Goal: Task Accomplishment & Management: Manage account settings

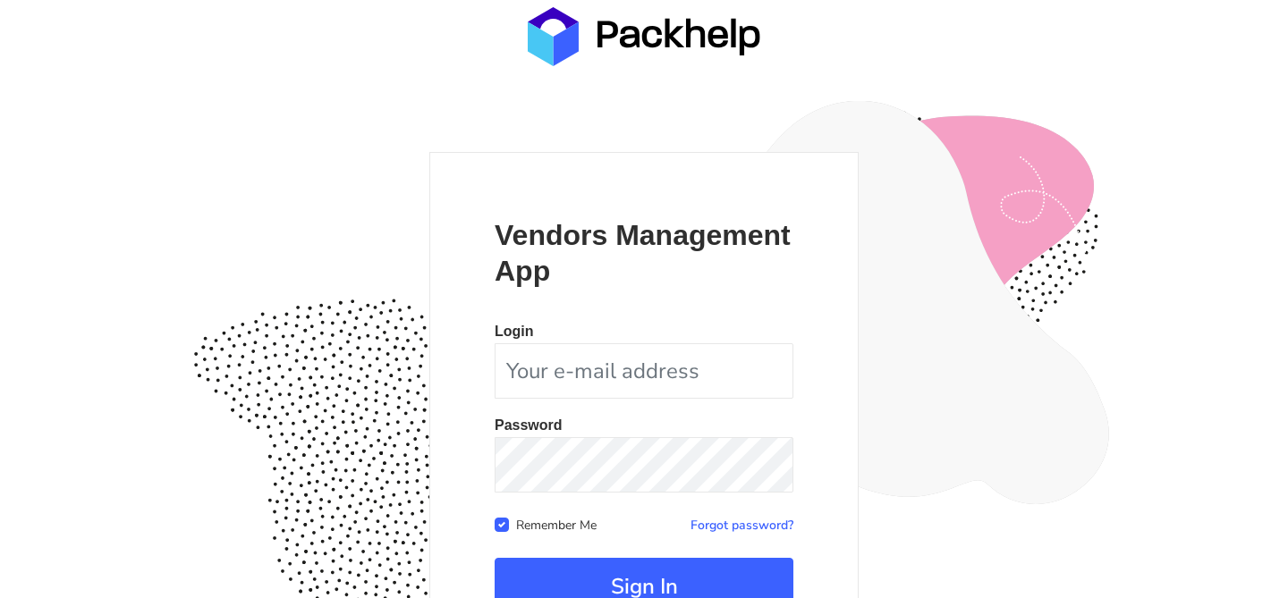
scroll to position [173, 0]
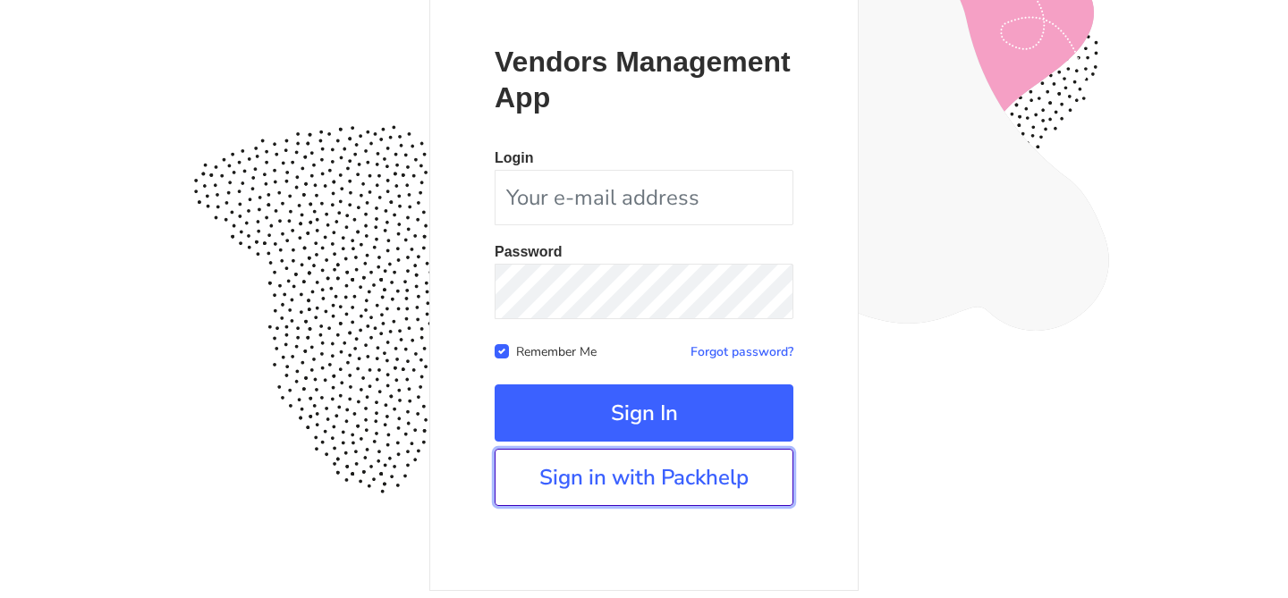
click at [625, 477] on link "Sign in with Packhelp" at bounding box center [643, 477] width 299 height 57
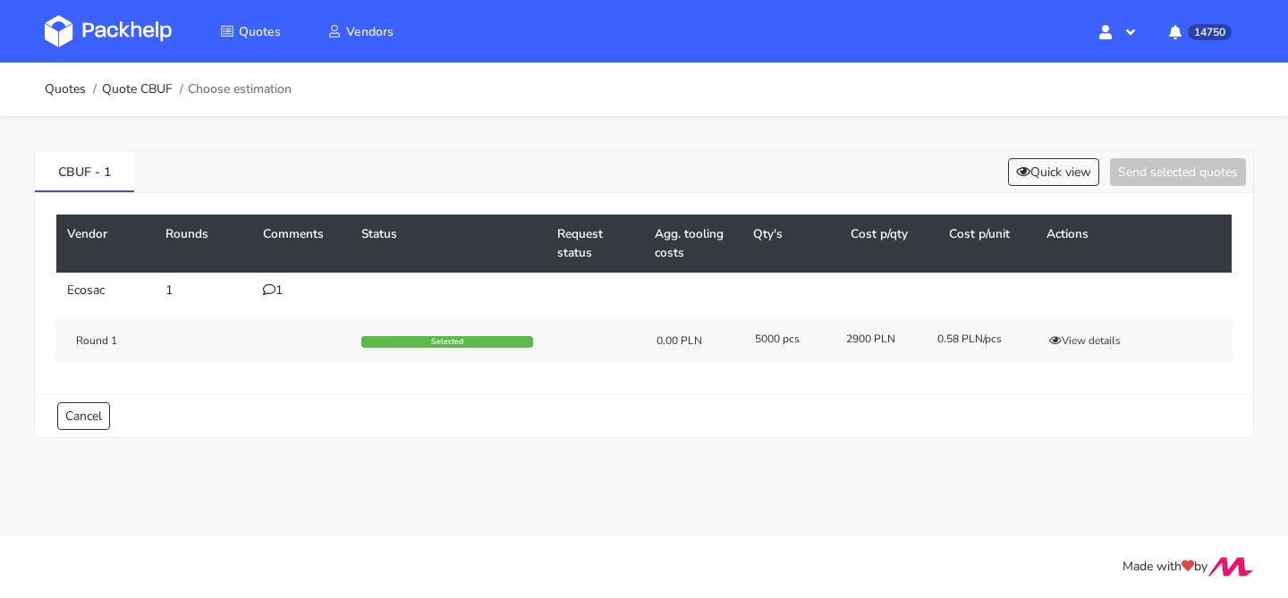
click at [284, 292] on div "1" at bounding box center [301, 290] width 77 height 14
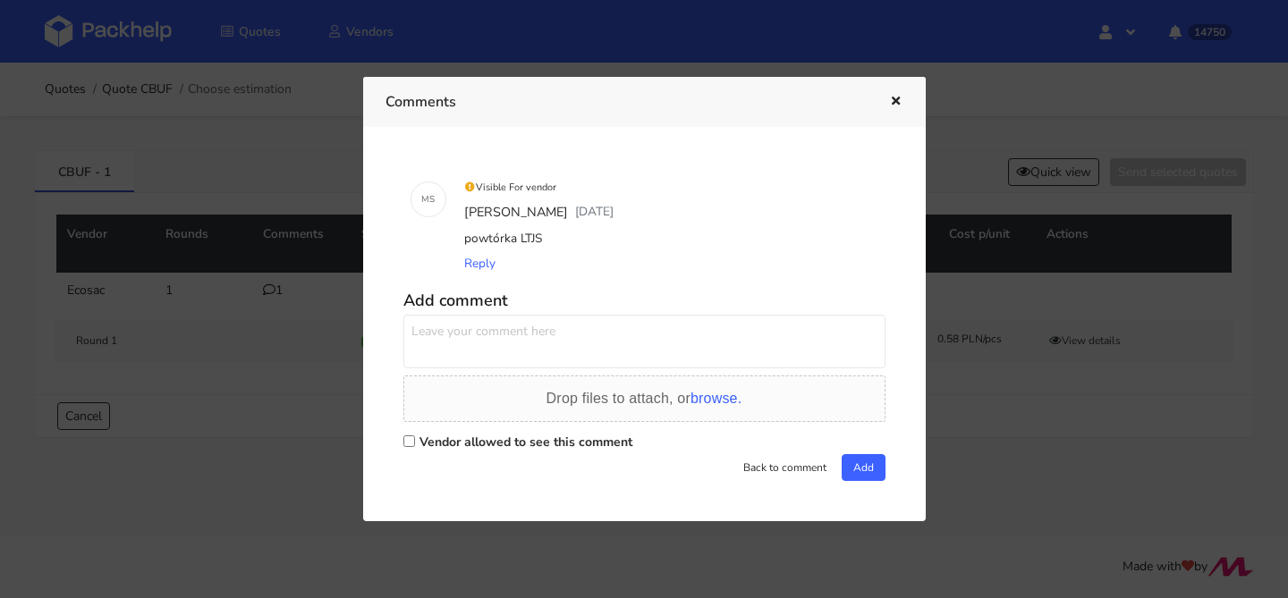
click at [900, 98] on icon "button" at bounding box center [895, 102] width 15 height 13
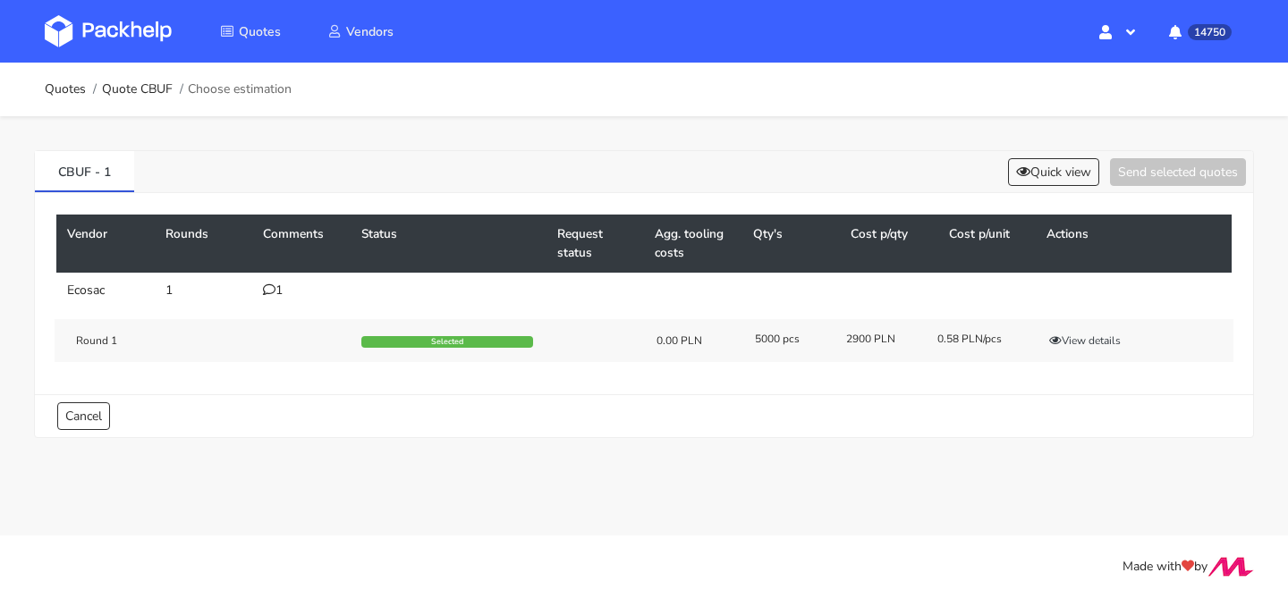
click at [283, 288] on div "1" at bounding box center [301, 290] width 77 height 14
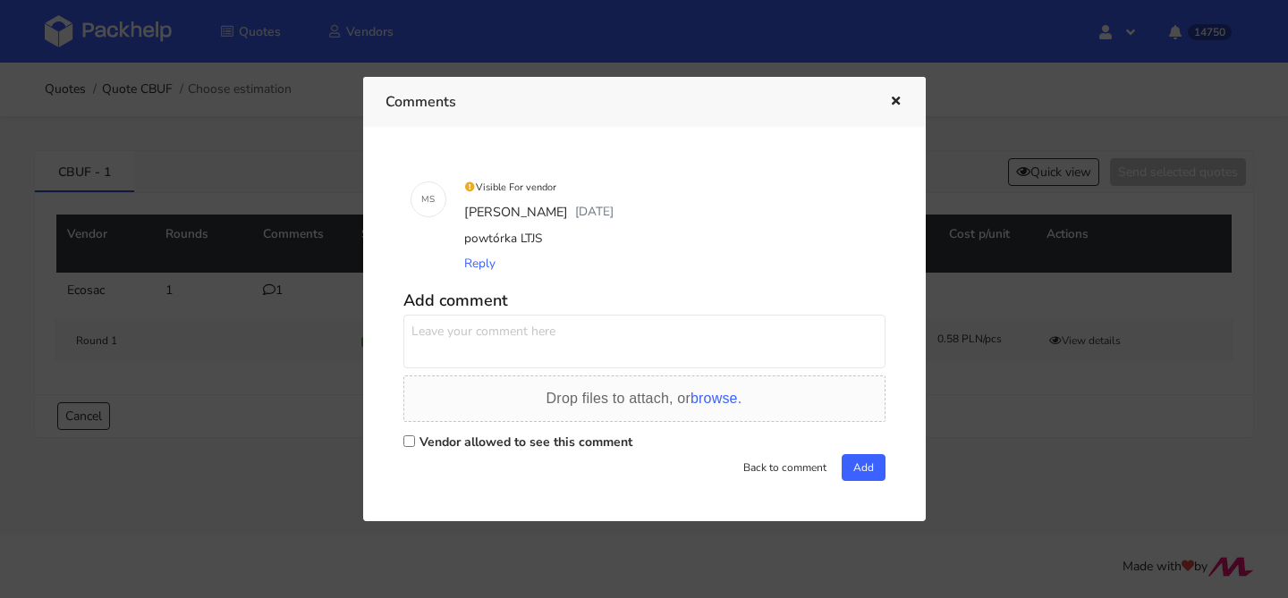
click at [304, 221] on div at bounding box center [644, 299] width 1288 height 598
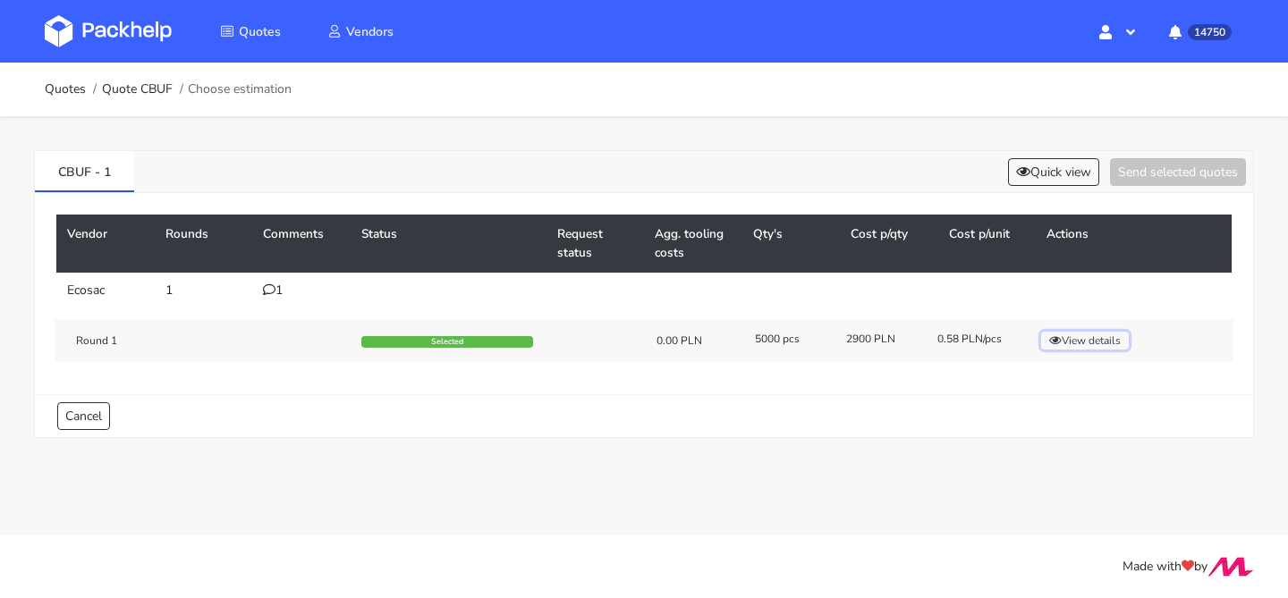
click at [1052, 337] on icon "button" at bounding box center [1055, 340] width 13 height 11
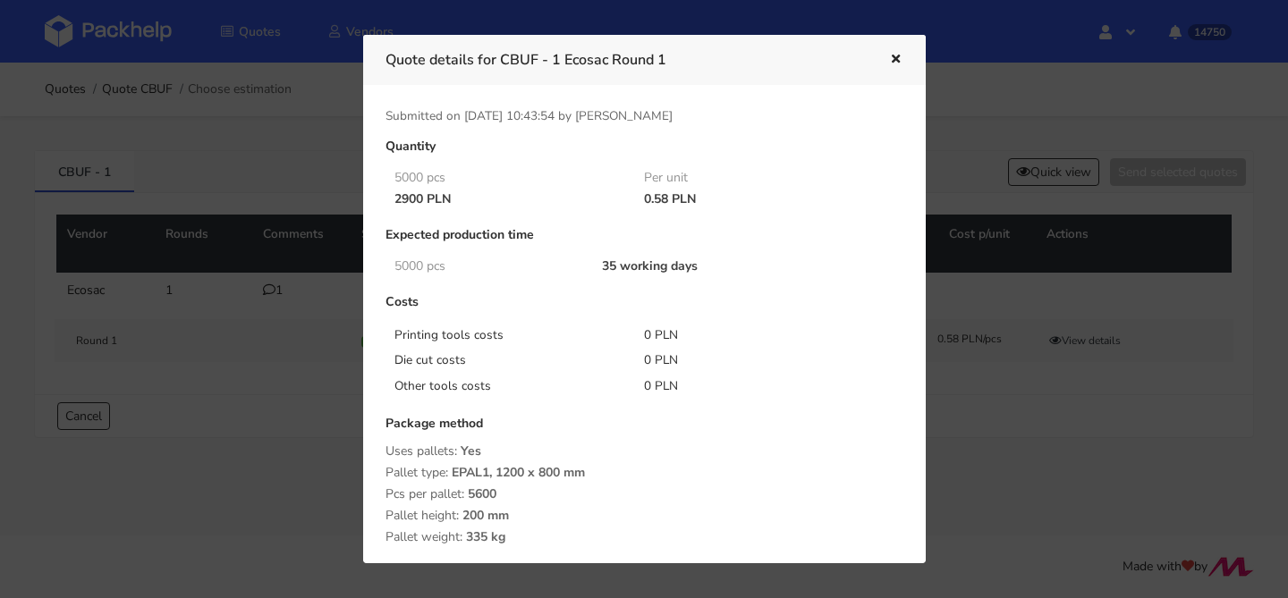
click at [233, 207] on div at bounding box center [644, 299] width 1288 height 598
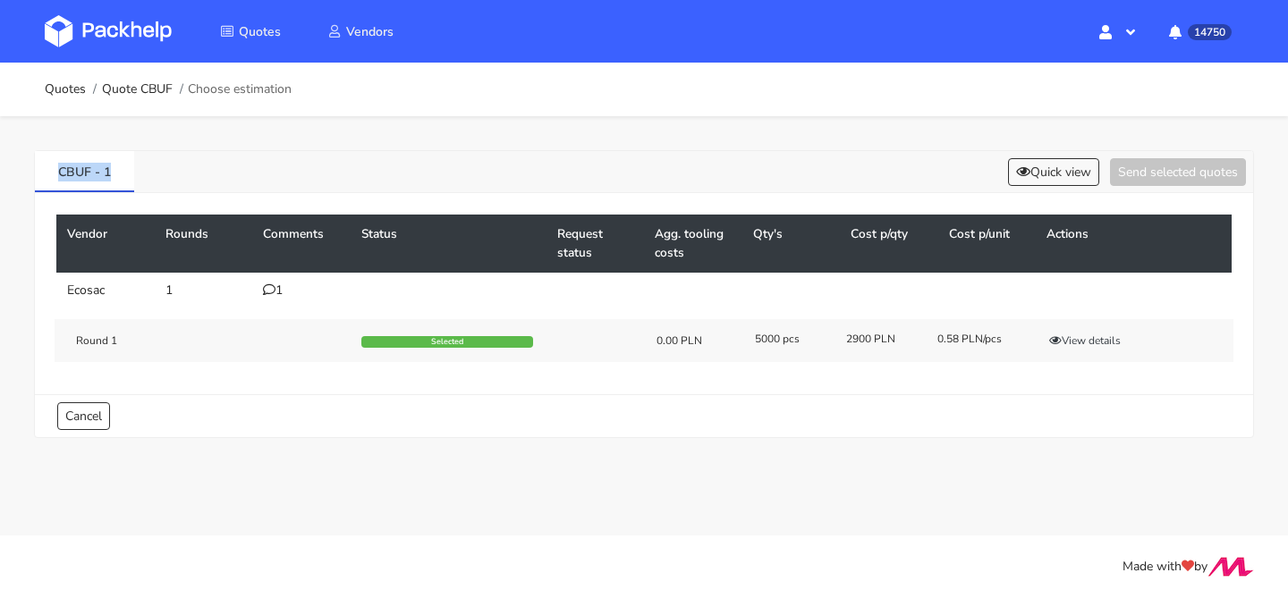
drag, startPoint x: 119, startPoint y: 172, endPoint x: 23, endPoint y: 172, distance: 95.7
click at [23, 172] on div "CBUF - 1 Quick view Send selected quotes Vendor Rounds Comments Status Request …" at bounding box center [644, 290] width 1288 height 348
copy link "CBUF - 1"
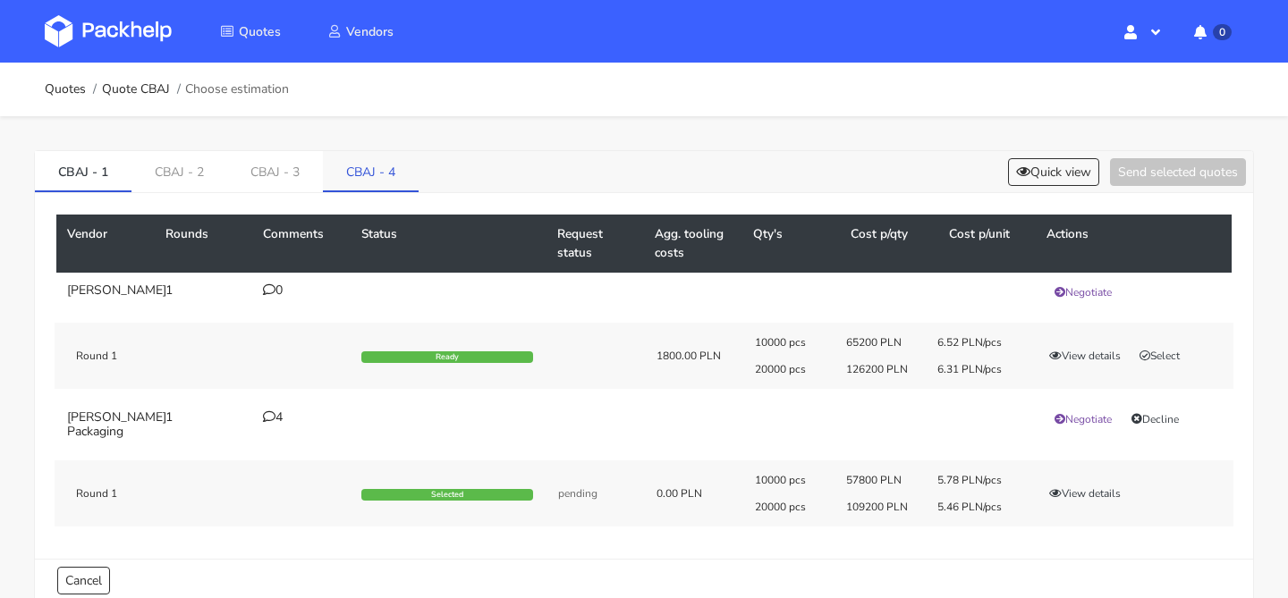
click at [391, 177] on link "CBAJ - 4" at bounding box center [371, 170] width 96 height 39
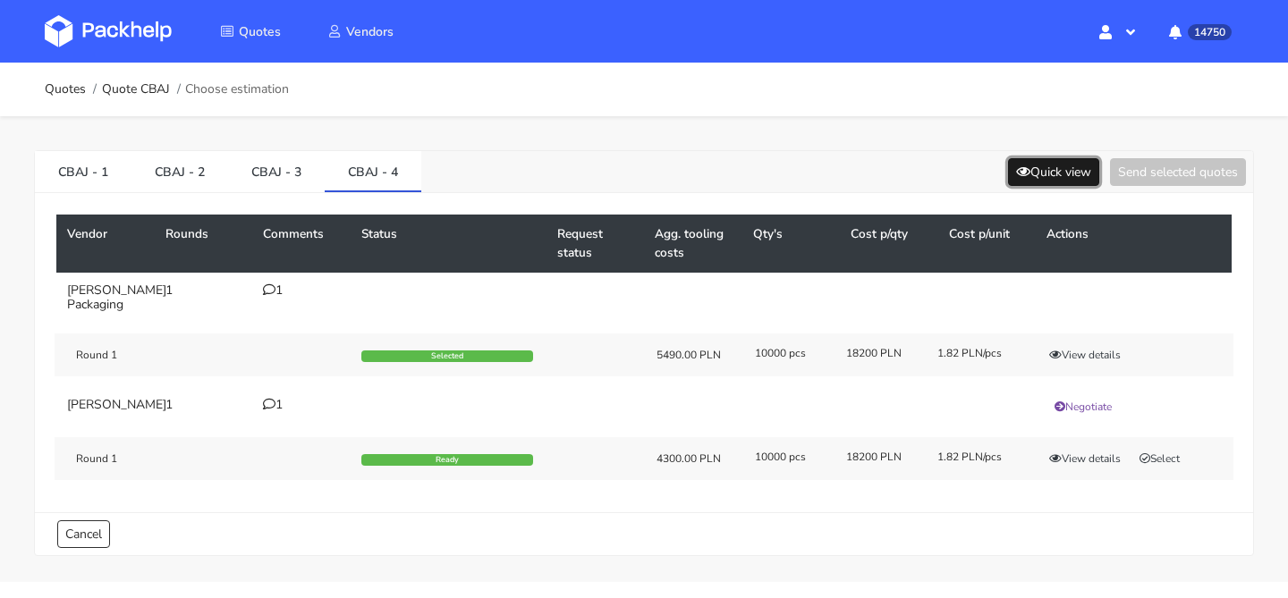
click at [1025, 163] on button "Quick view" at bounding box center [1053, 172] width 91 height 28
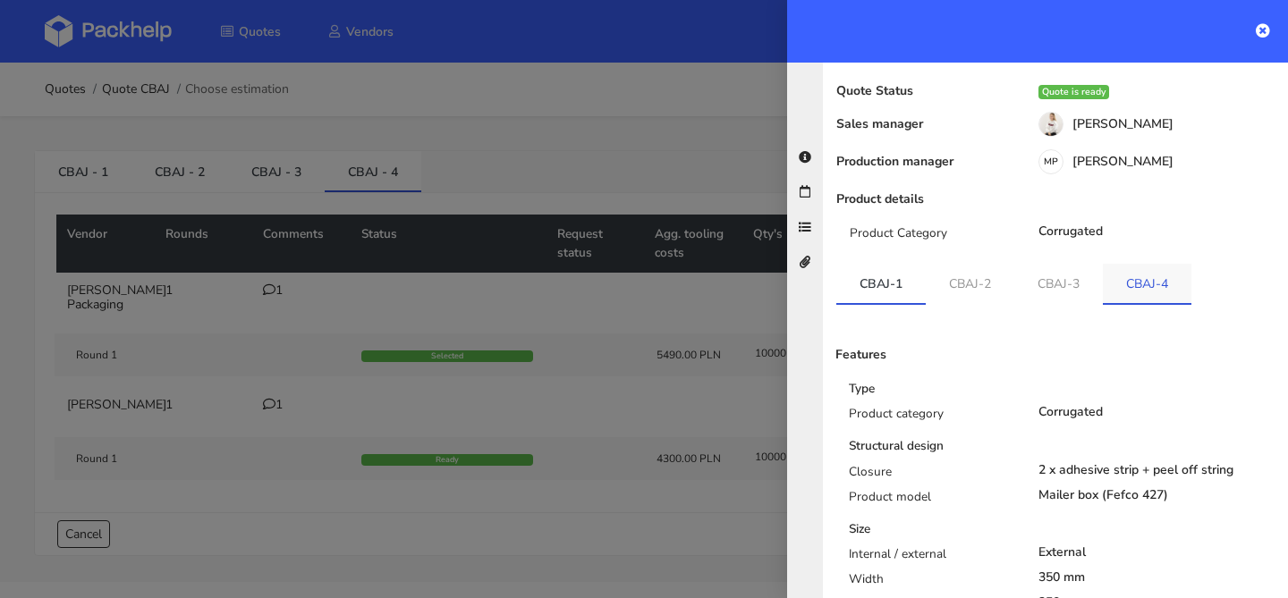
click at [1162, 264] on link "CBAJ-4" at bounding box center [1146, 283] width 89 height 39
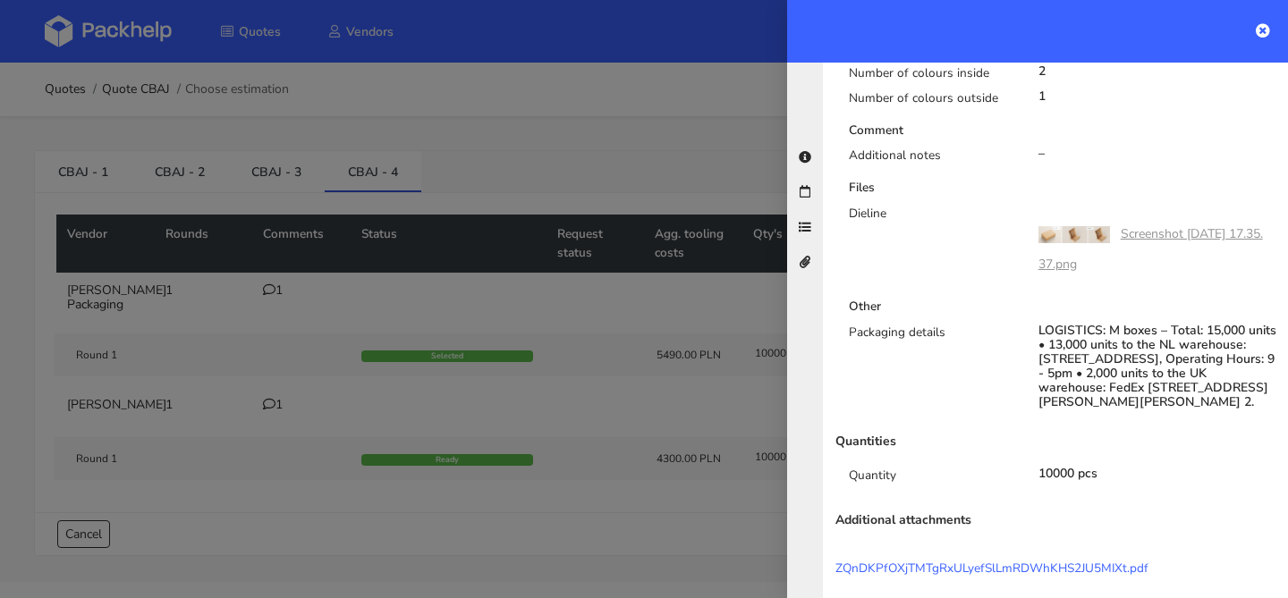
scroll to position [964, 0]
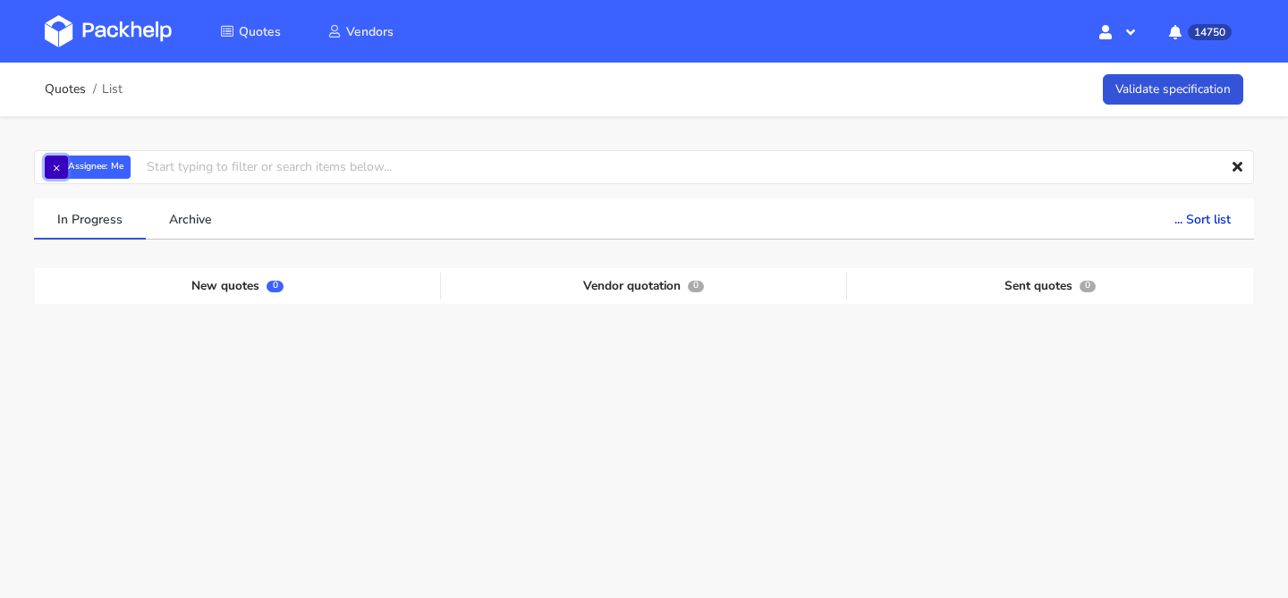
click at [60, 170] on button "×" at bounding box center [56, 167] width 23 height 23
click at [100, 165] on input "text" at bounding box center [644, 167] width 1220 height 34
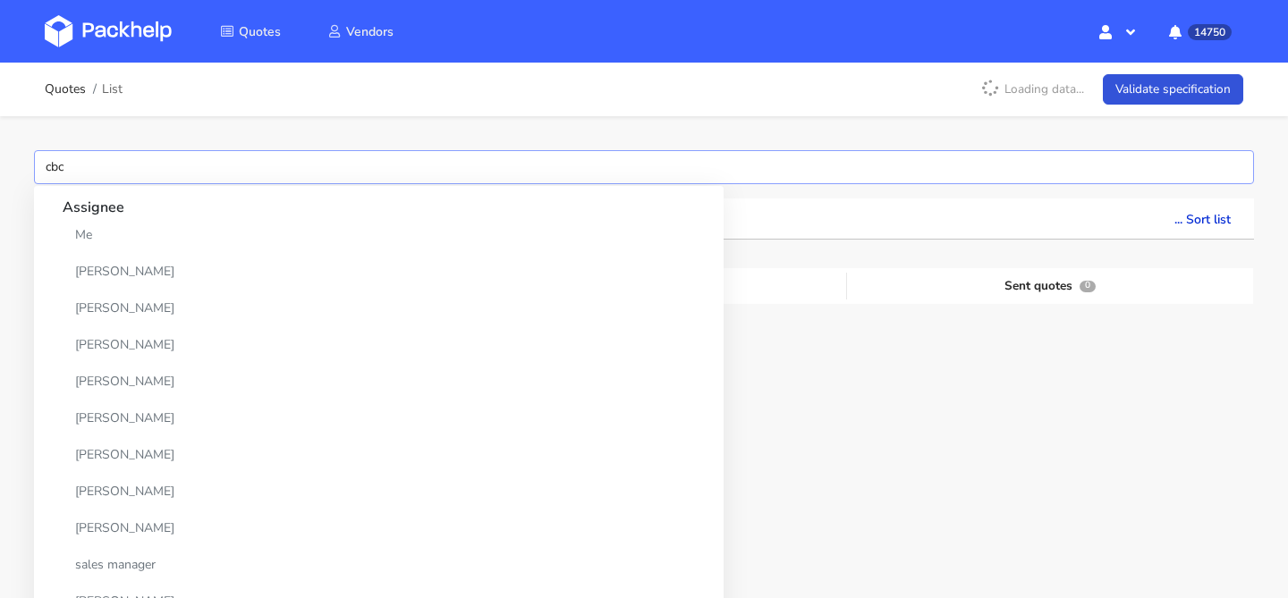
type input "cbcv"
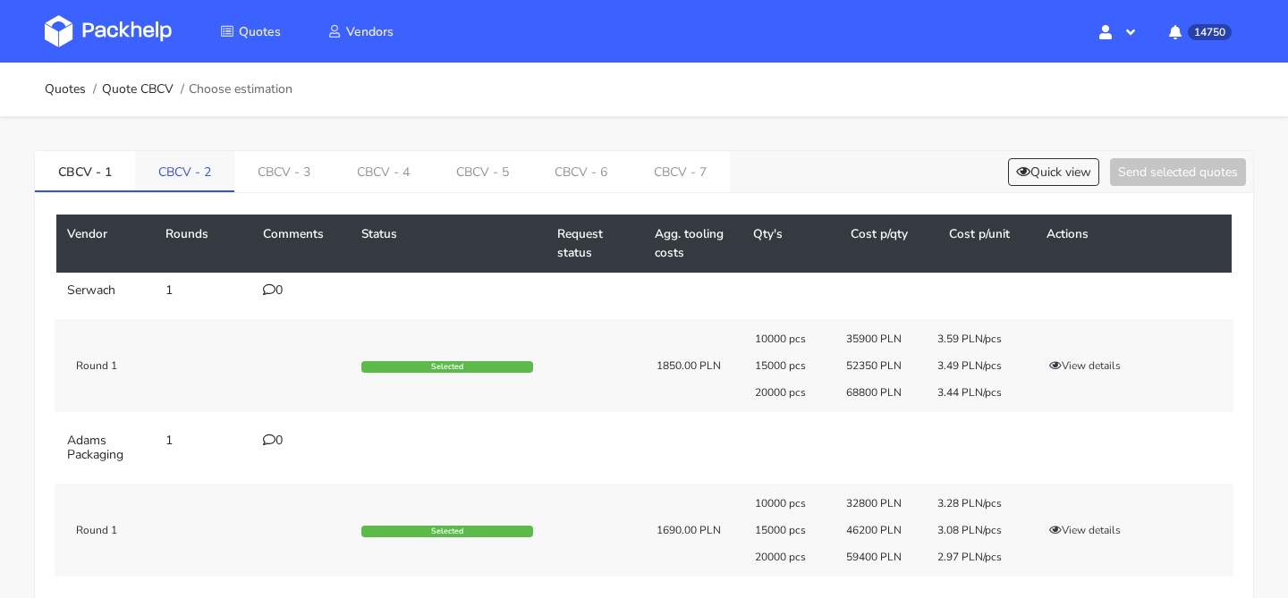
click at [194, 169] on link "CBCV - 2" at bounding box center [184, 170] width 99 height 39
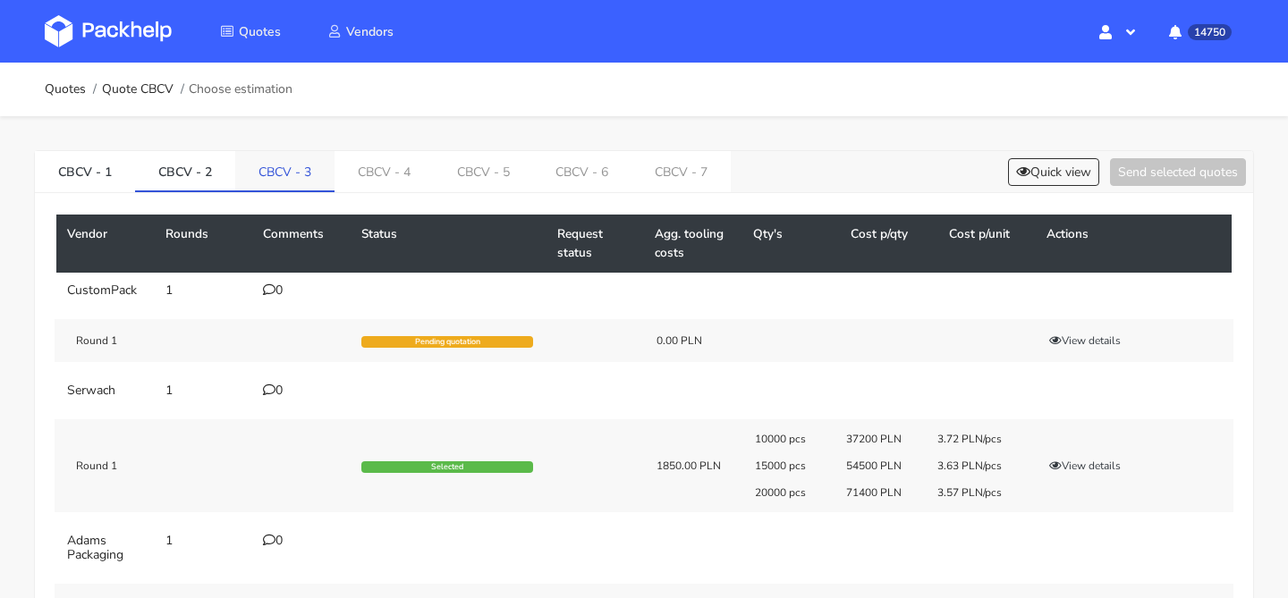
click at [287, 178] on link "CBCV - 3" at bounding box center [284, 170] width 99 height 39
click at [364, 179] on link "CBCV - 4" at bounding box center [384, 170] width 99 height 39
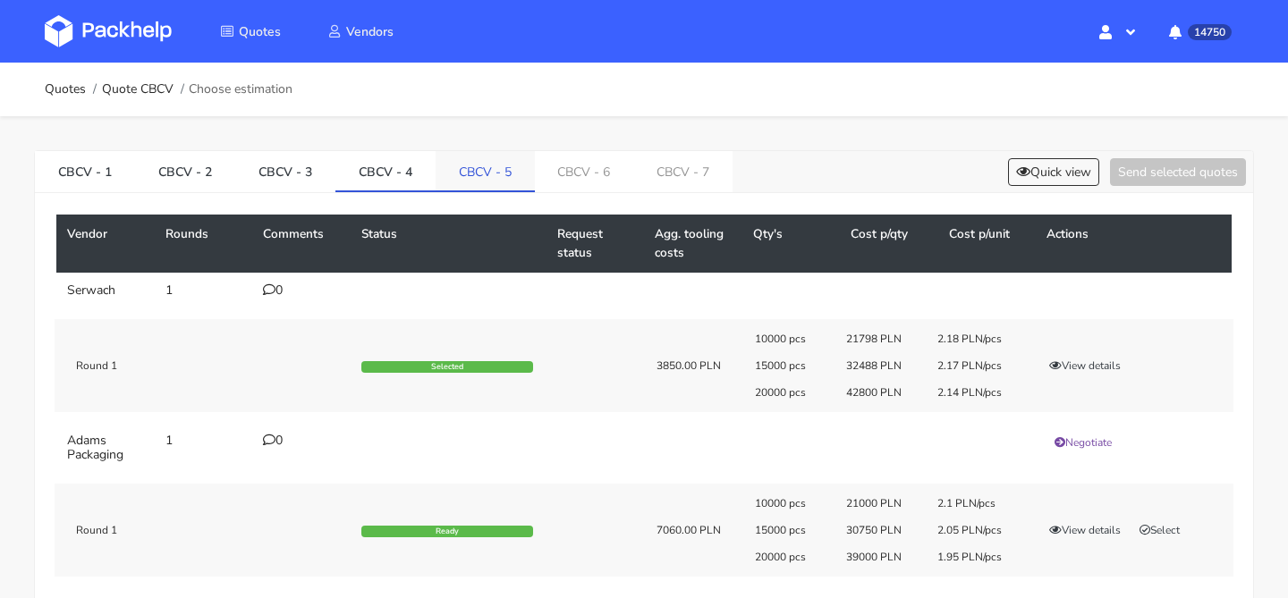
click at [488, 169] on link "CBCV - 5" at bounding box center [484, 170] width 99 height 39
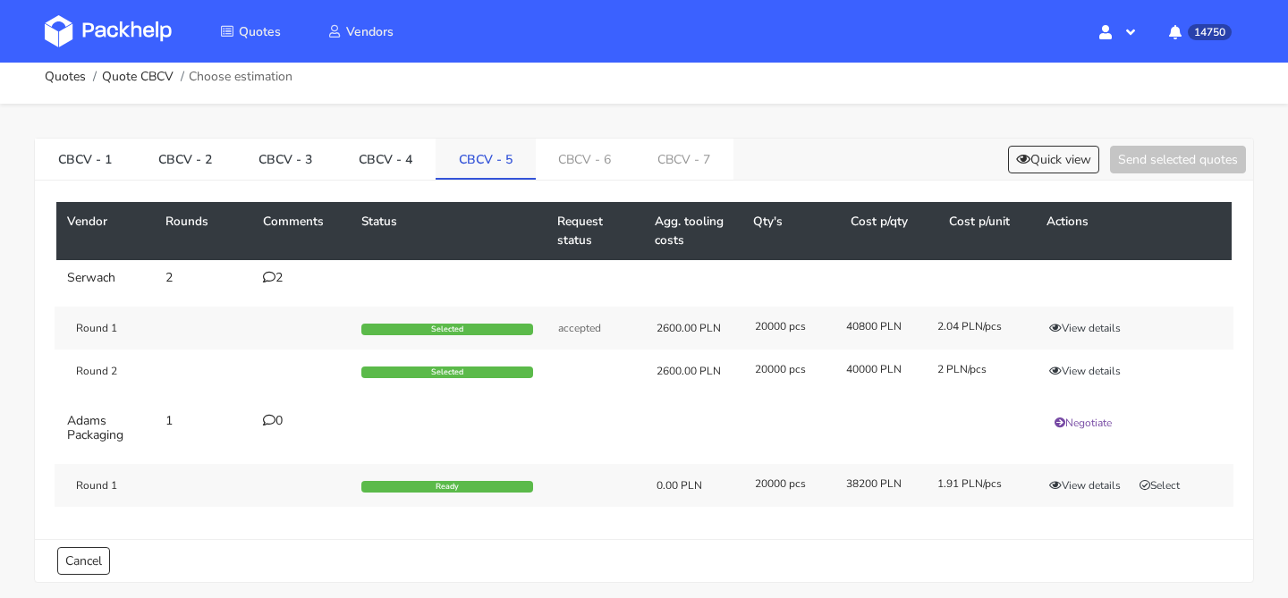
scroll to position [14, 0]
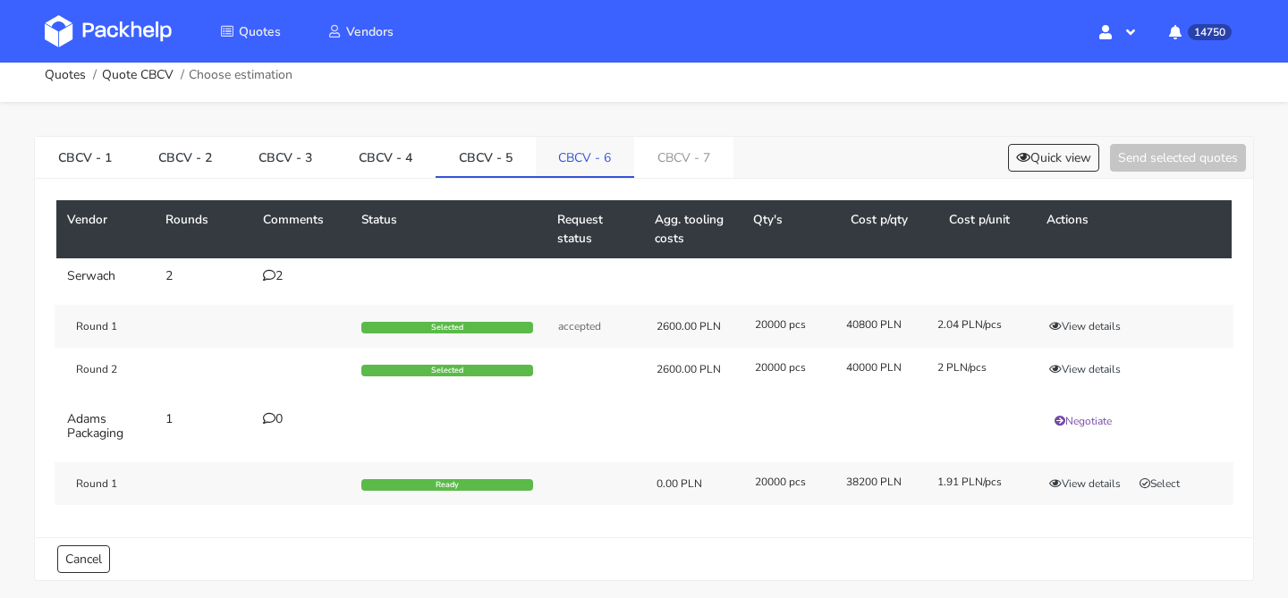
click at [560, 148] on link "CBCV - 6" at bounding box center [585, 156] width 99 height 39
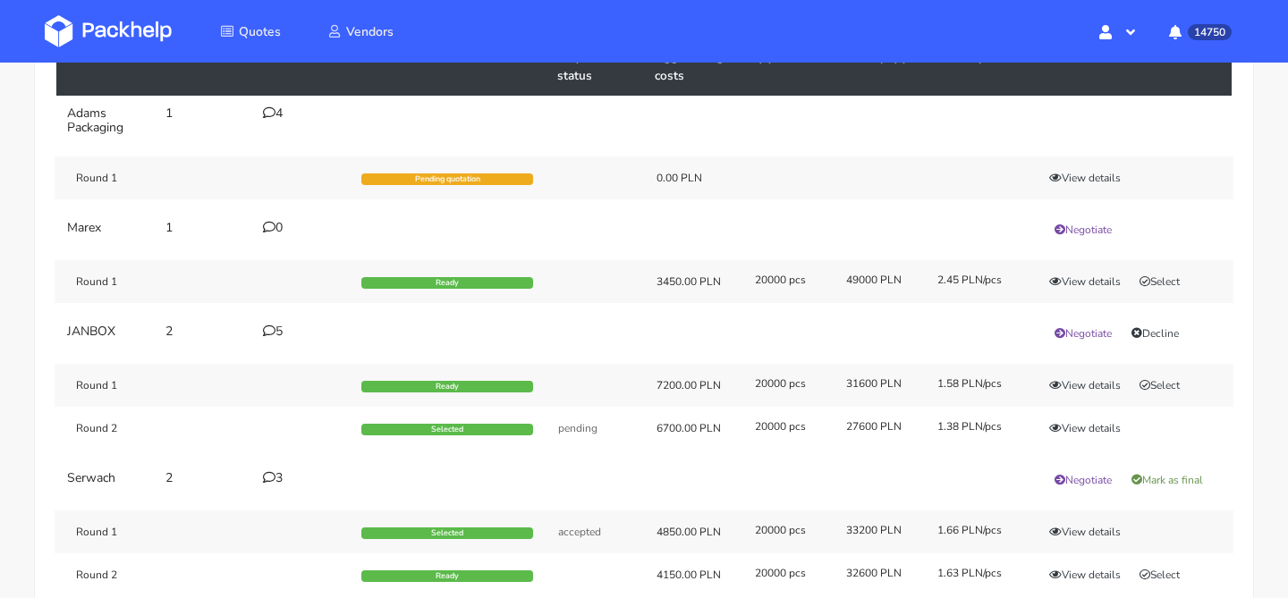
scroll to position [235, 0]
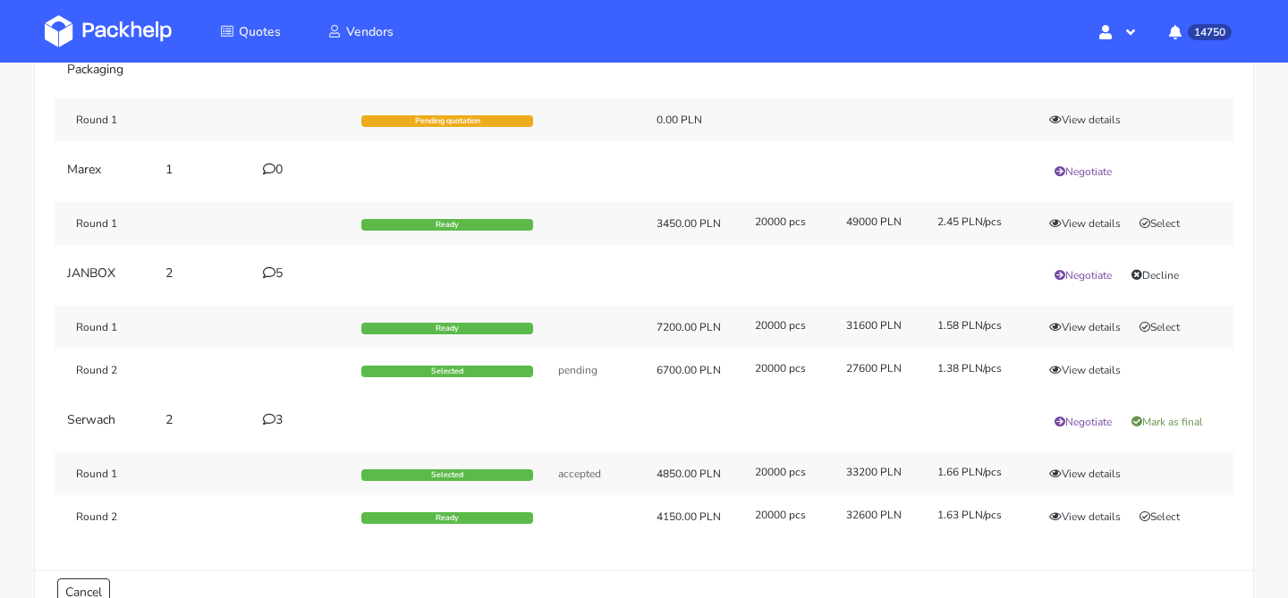
click at [272, 273] on icon at bounding box center [269, 272] width 13 height 13
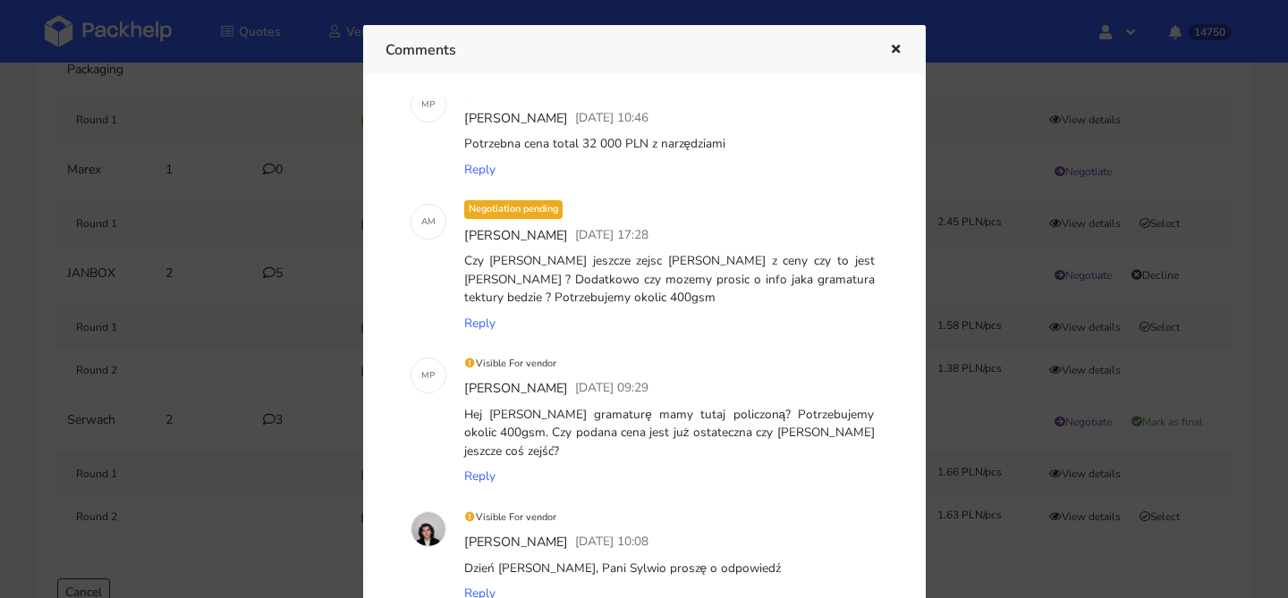
scroll to position [0, 0]
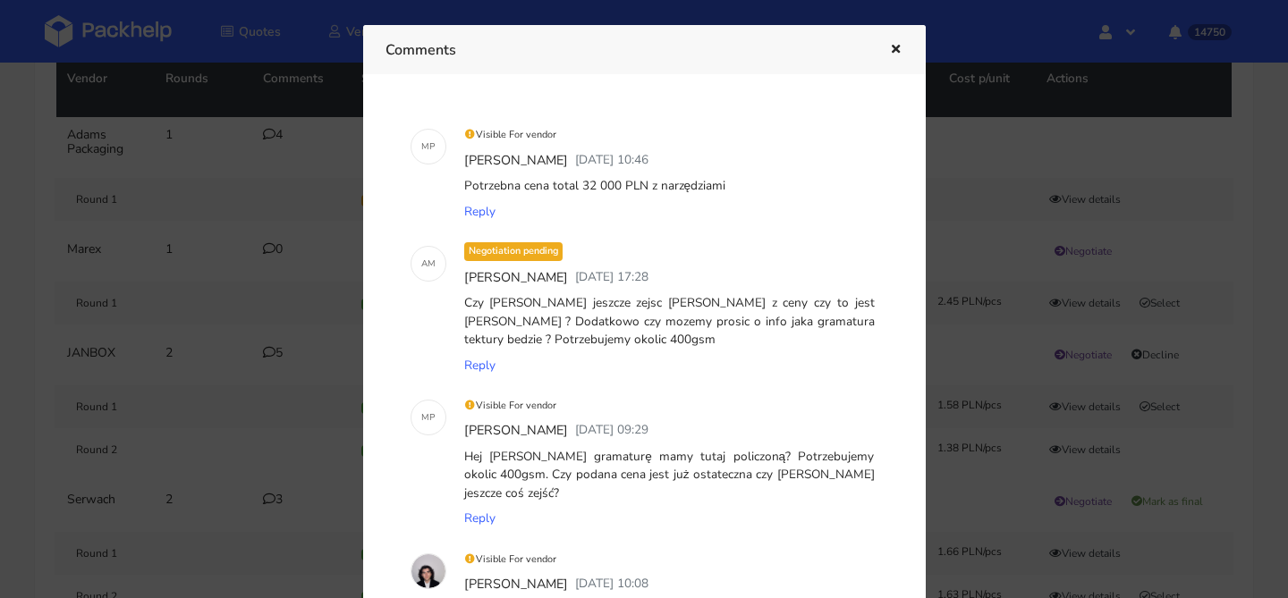
click at [315, 348] on div at bounding box center [644, 299] width 1288 height 598
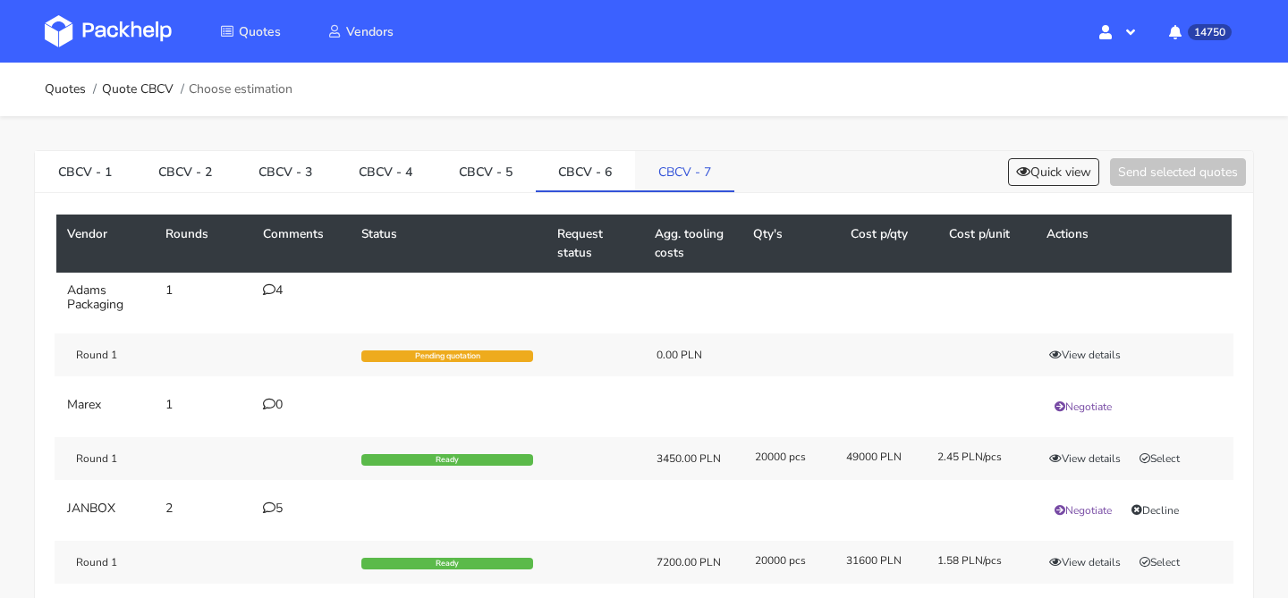
click at [707, 163] on link "CBCV - 7" at bounding box center [684, 170] width 99 height 39
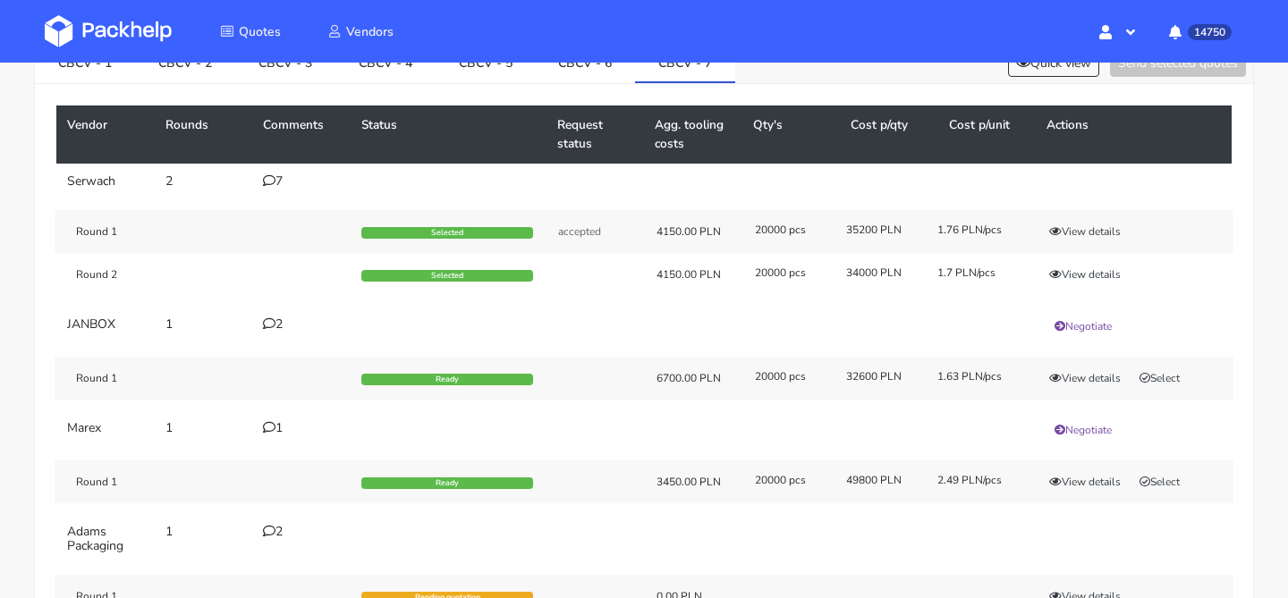
scroll to position [205, 0]
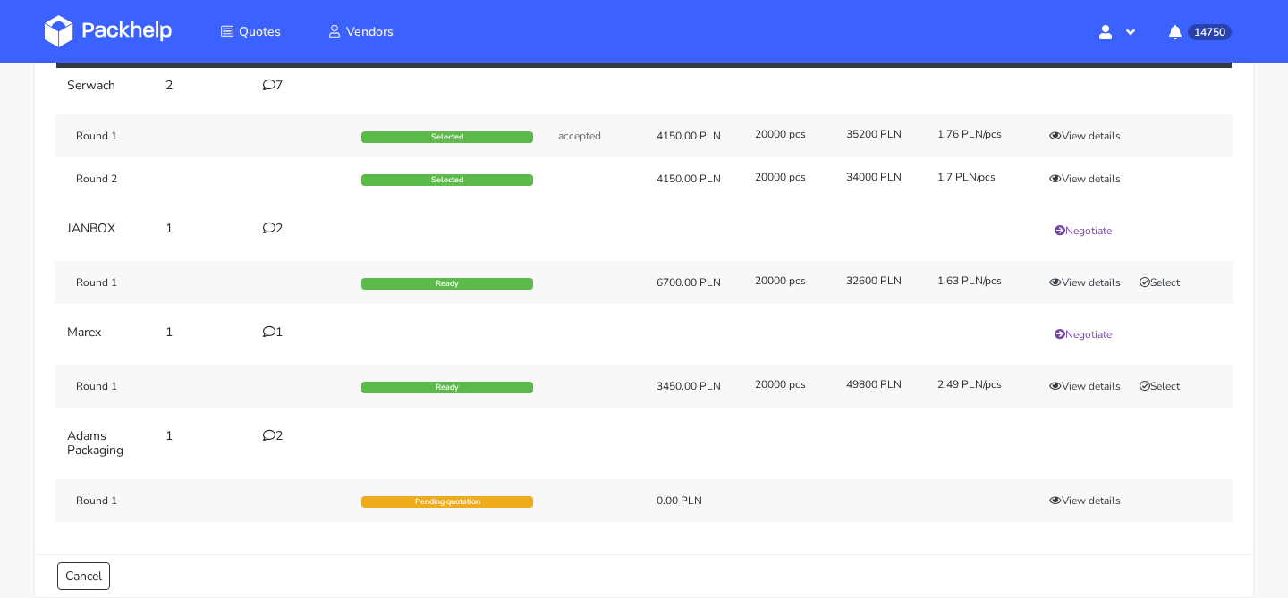
click at [281, 230] on div "2" at bounding box center [301, 229] width 77 height 14
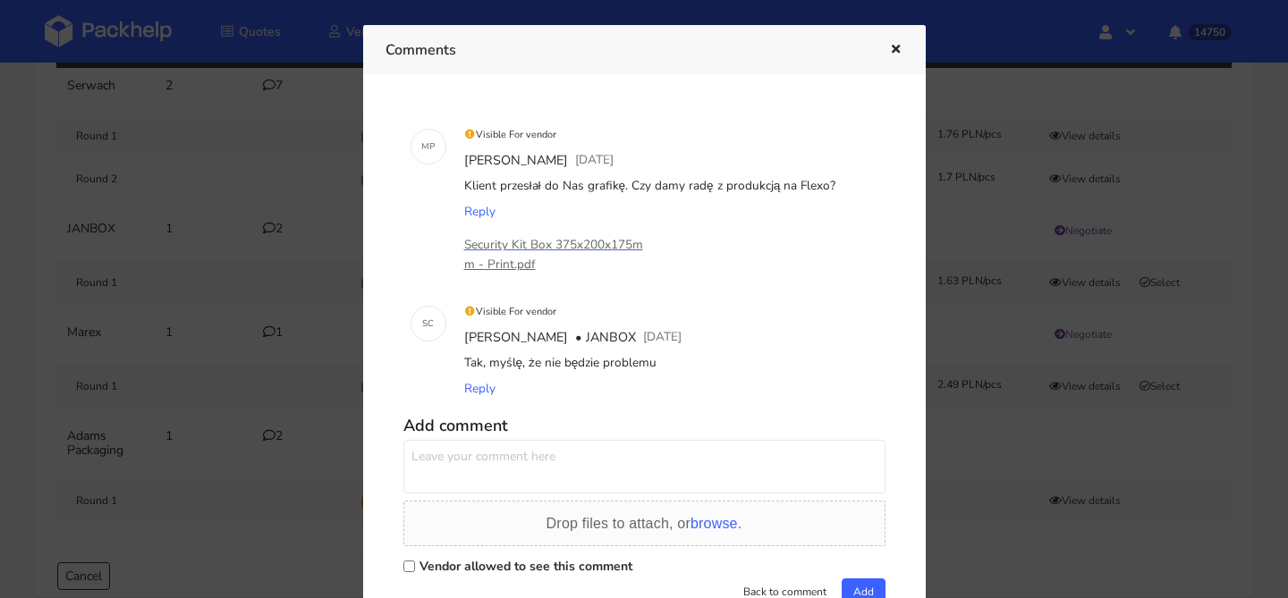
click at [900, 51] on icon "button" at bounding box center [895, 50] width 15 height 13
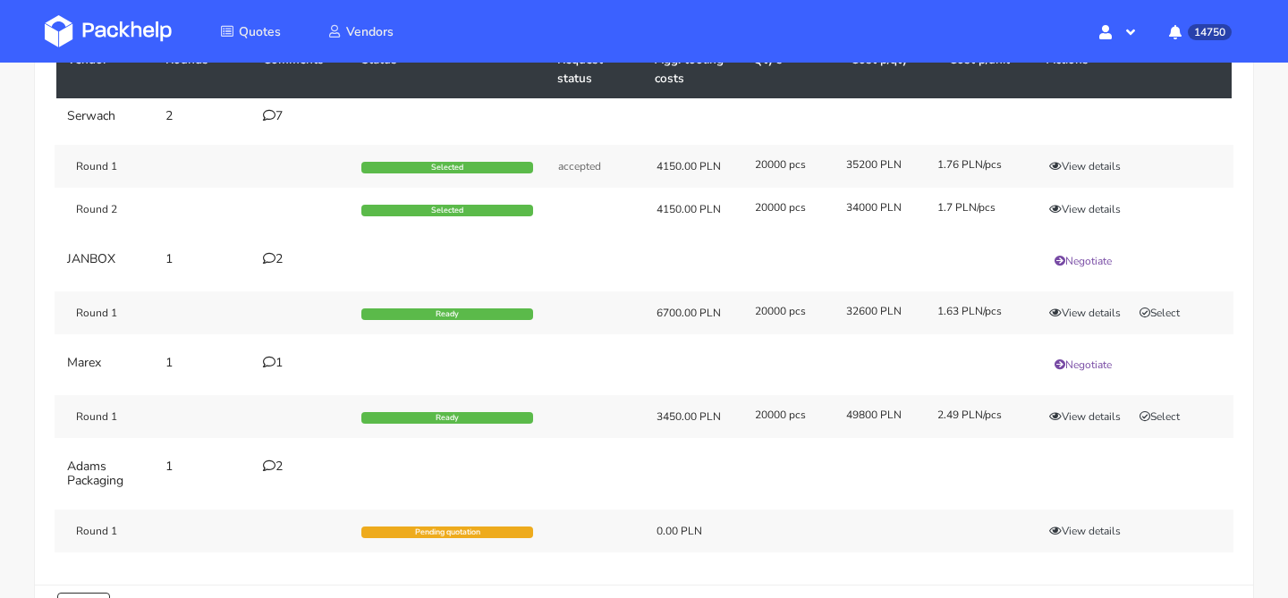
scroll to position [160, 0]
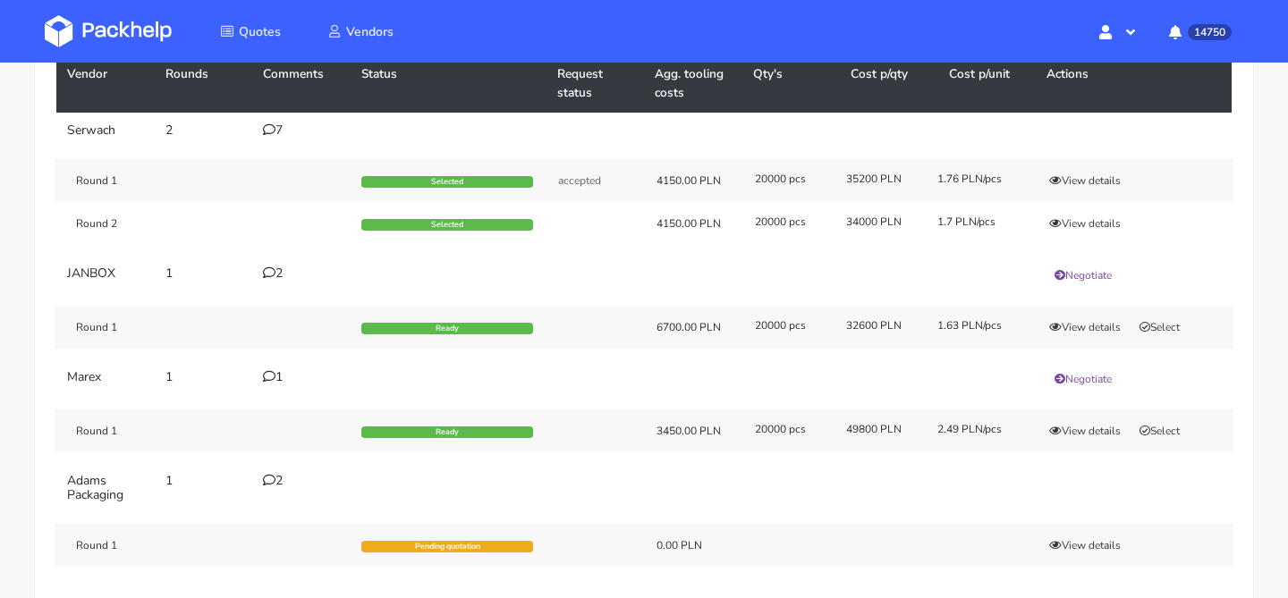
click at [283, 276] on div "2" at bounding box center [301, 273] width 77 height 14
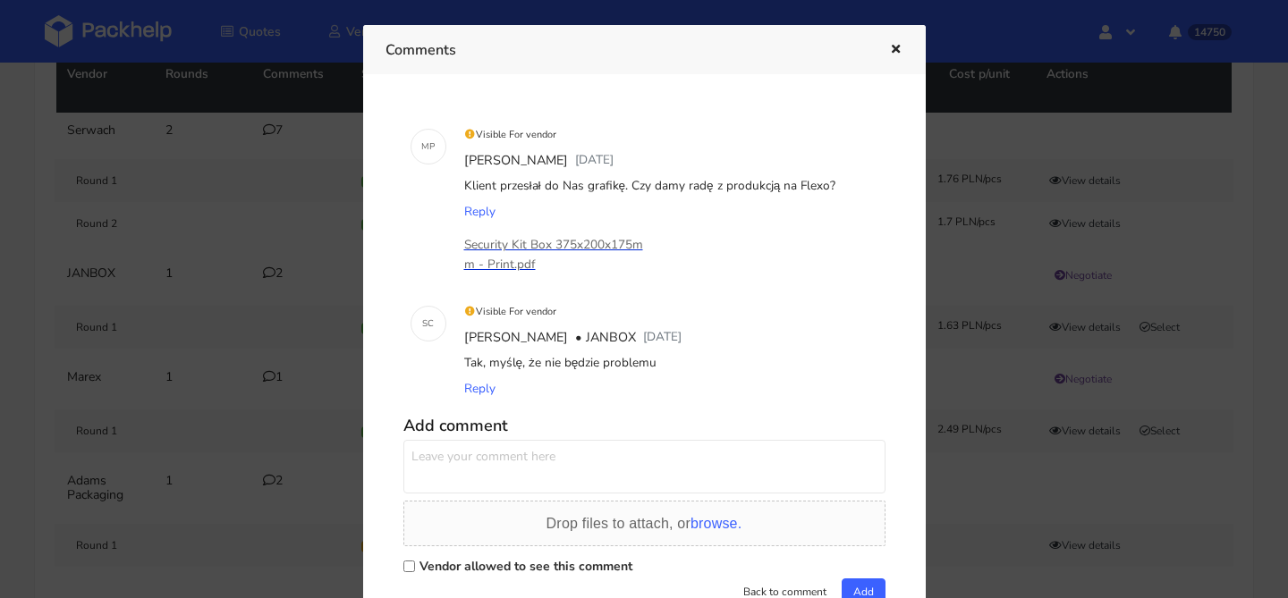
click at [581, 243] on p "Security Kit Box 375x200x175mm - Print.pdf" at bounding box center [553, 254] width 179 height 39
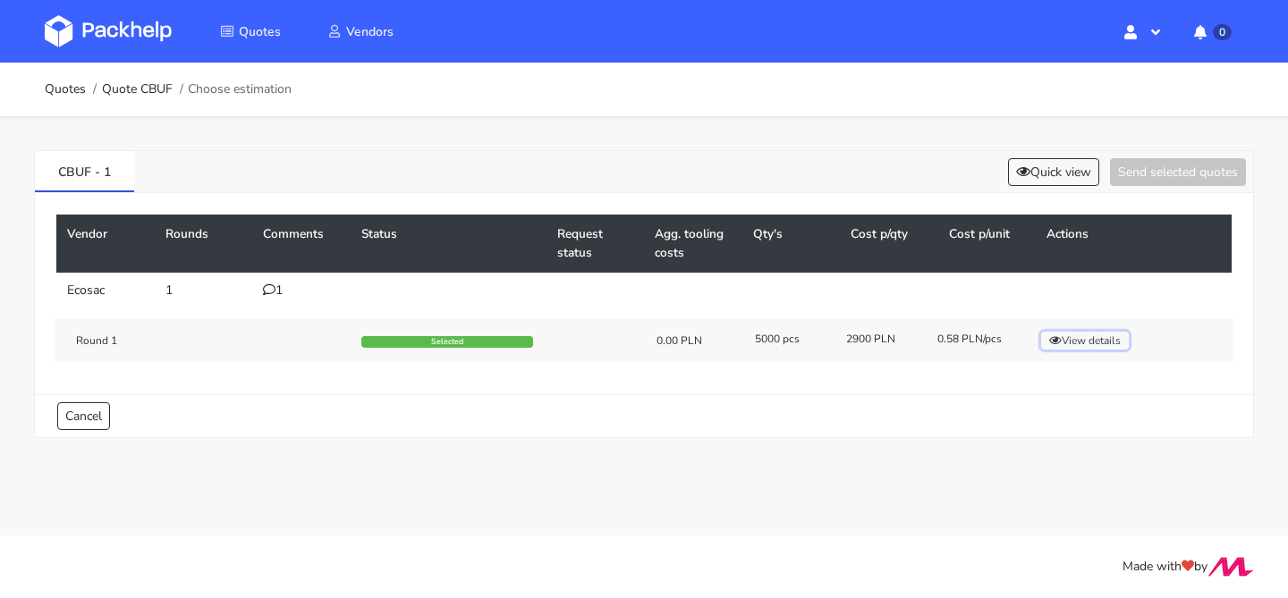
click at [1080, 343] on button "View details" at bounding box center [1085, 341] width 88 height 18
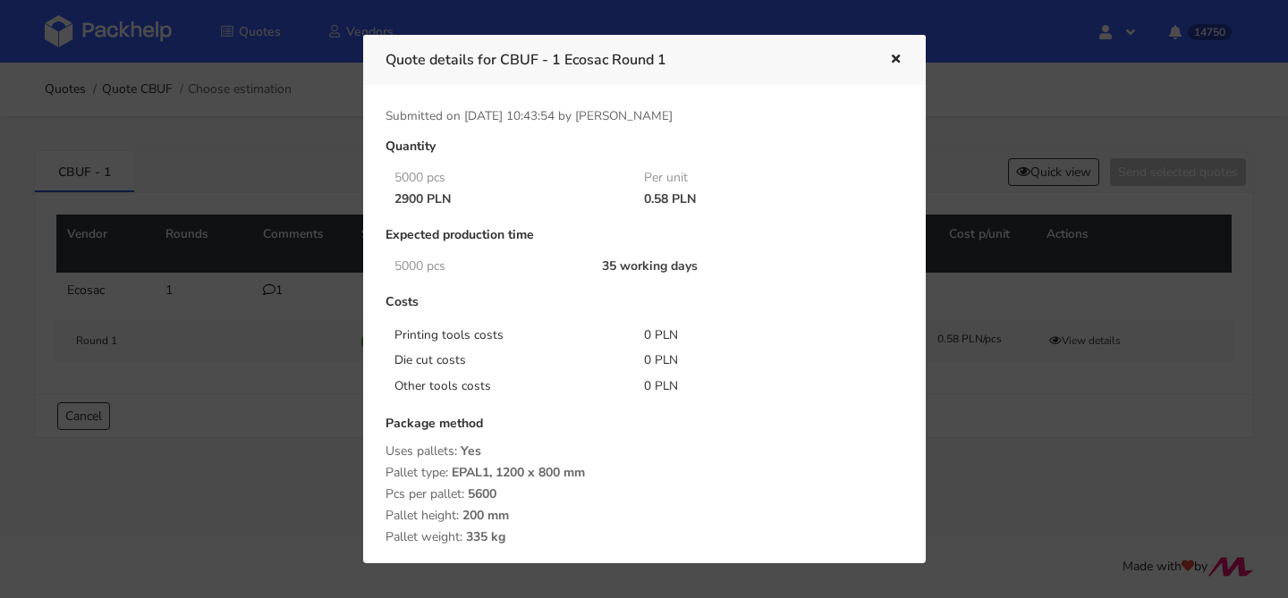
click at [901, 63] on icon "button" at bounding box center [895, 60] width 15 height 13
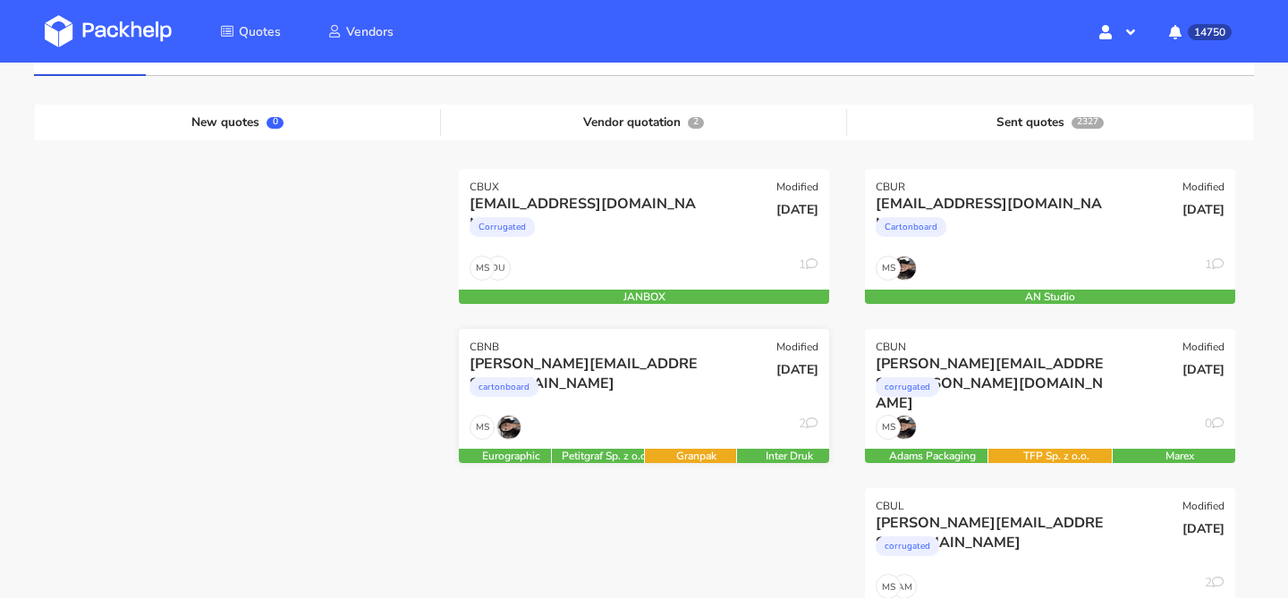
scroll to position [195, 0]
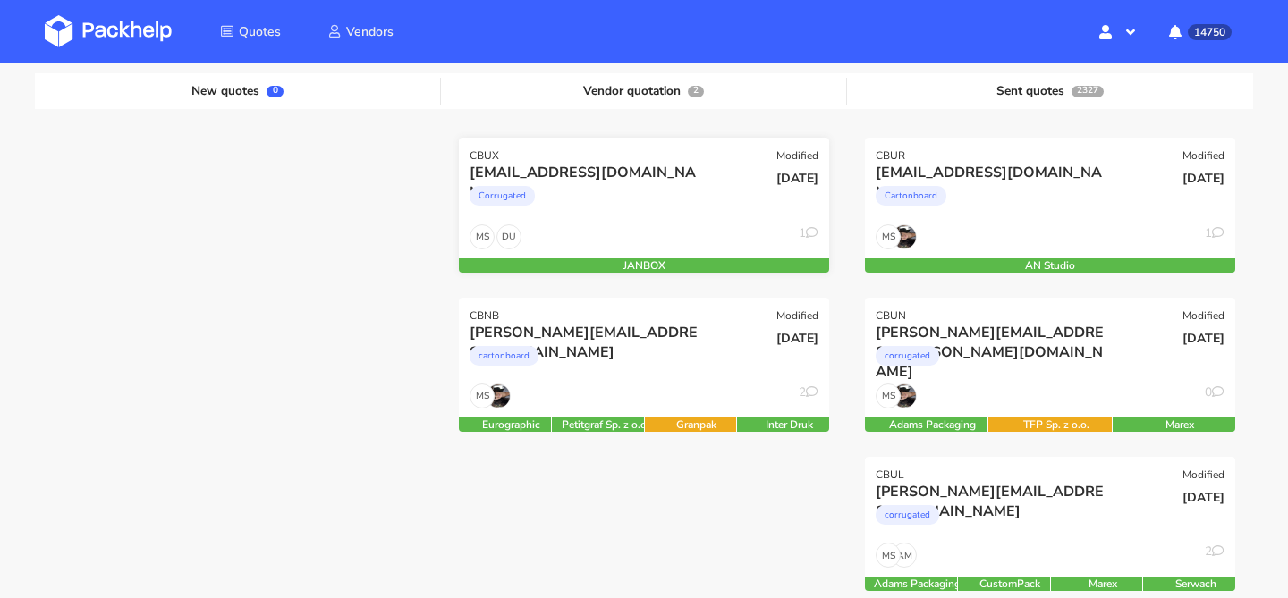
click at [686, 222] on div "[EMAIL_ADDRESS][DOMAIN_NAME] Corrugated" at bounding box center [581, 193] width 249 height 61
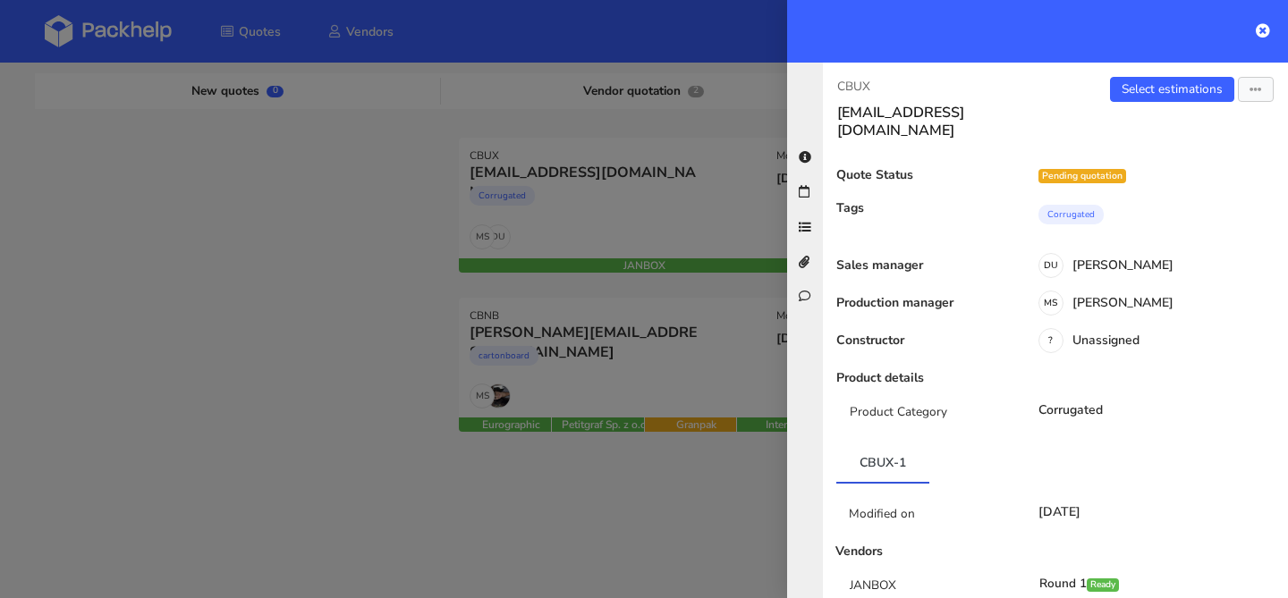
click at [1185, 72] on div "CBUX administracja@tavex.pl Select estimations Send to estimate View quote Edit…" at bounding box center [1055, 331] width 465 height 536
click at [1171, 87] on link "Select estimations" at bounding box center [1172, 89] width 124 height 25
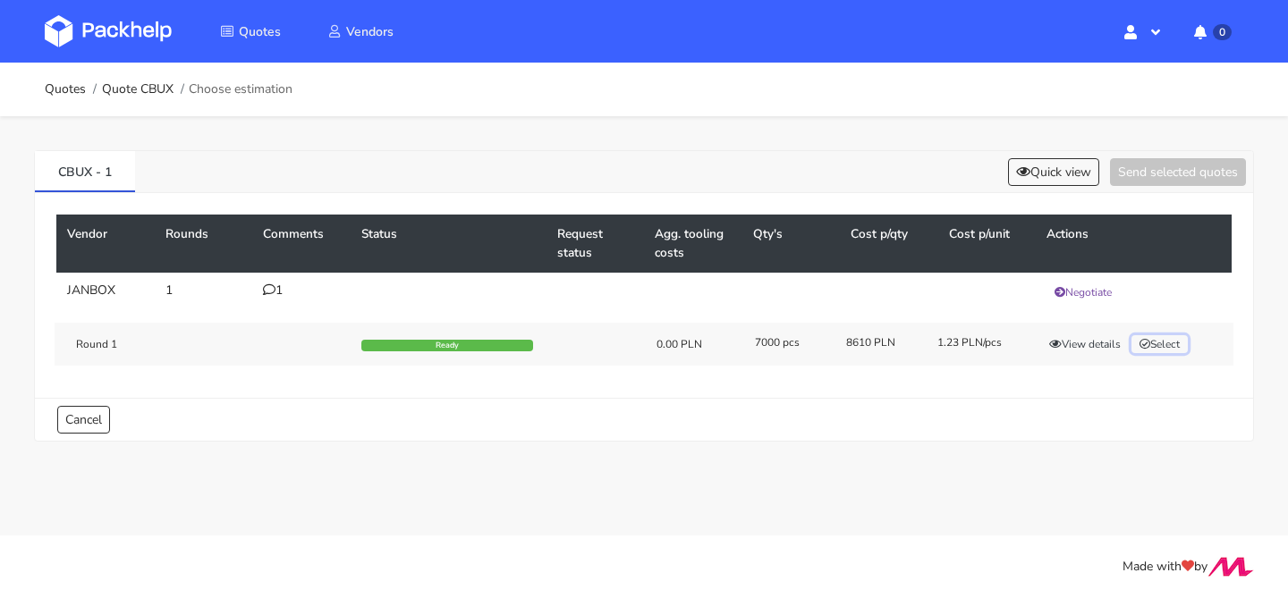
click at [1163, 343] on button "Select" at bounding box center [1159, 344] width 56 height 18
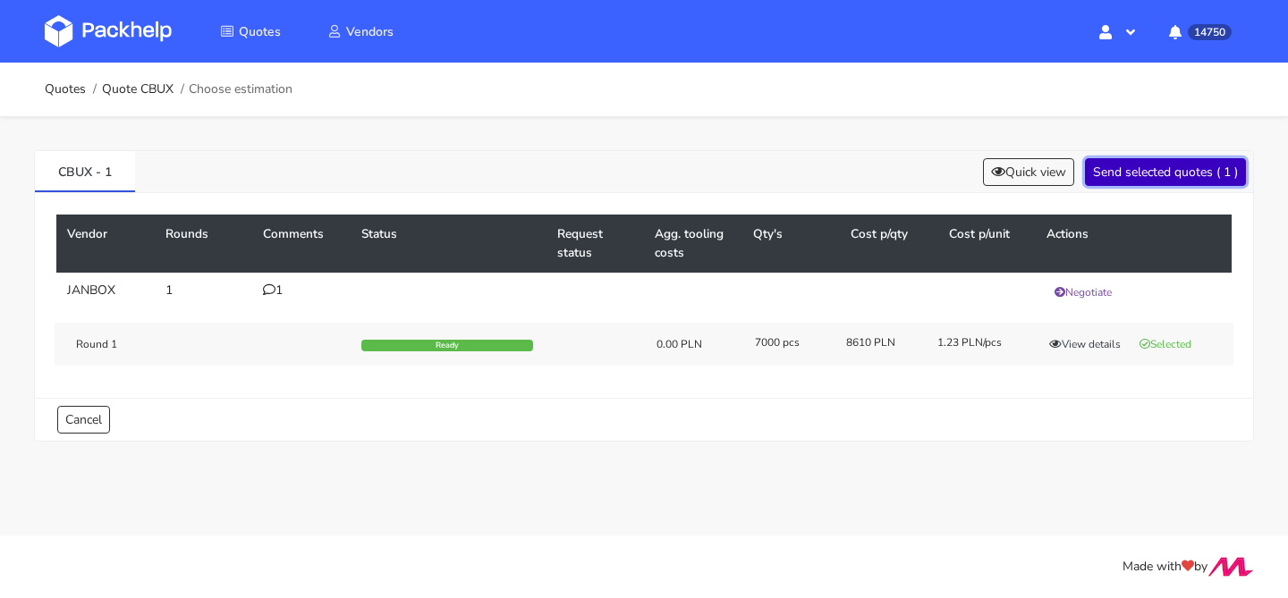
click at [1169, 160] on button "Send selected quotes ( 1 )" at bounding box center [1165, 172] width 161 height 28
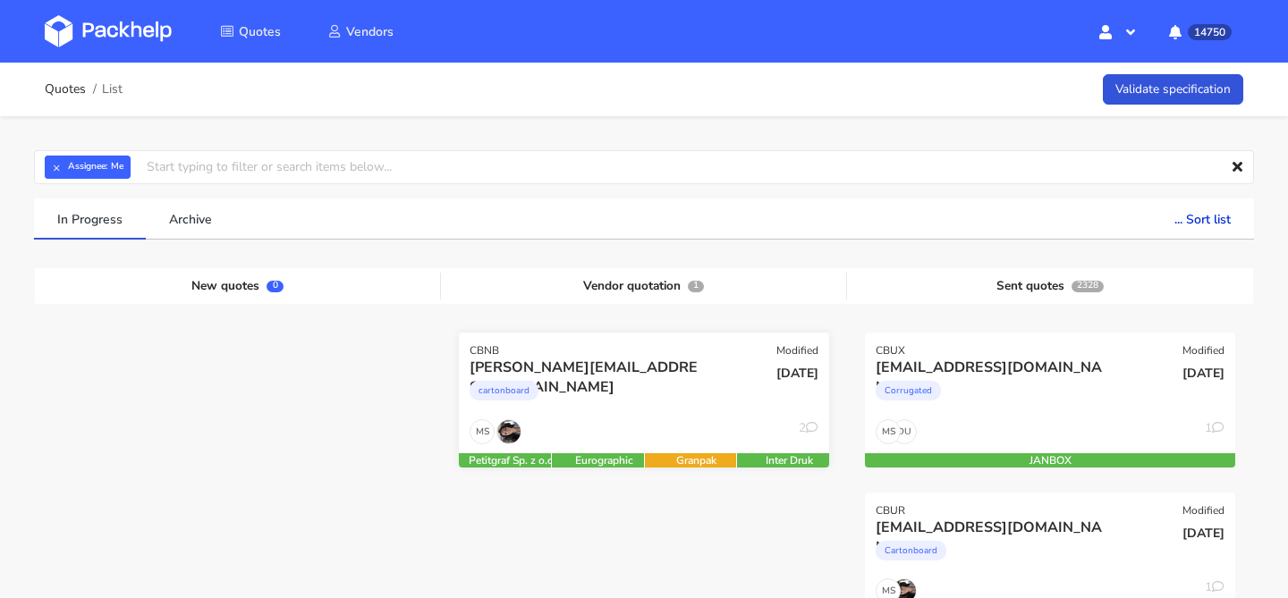
click at [599, 384] on div "cartonboard" at bounding box center [587, 395] width 237 height 36
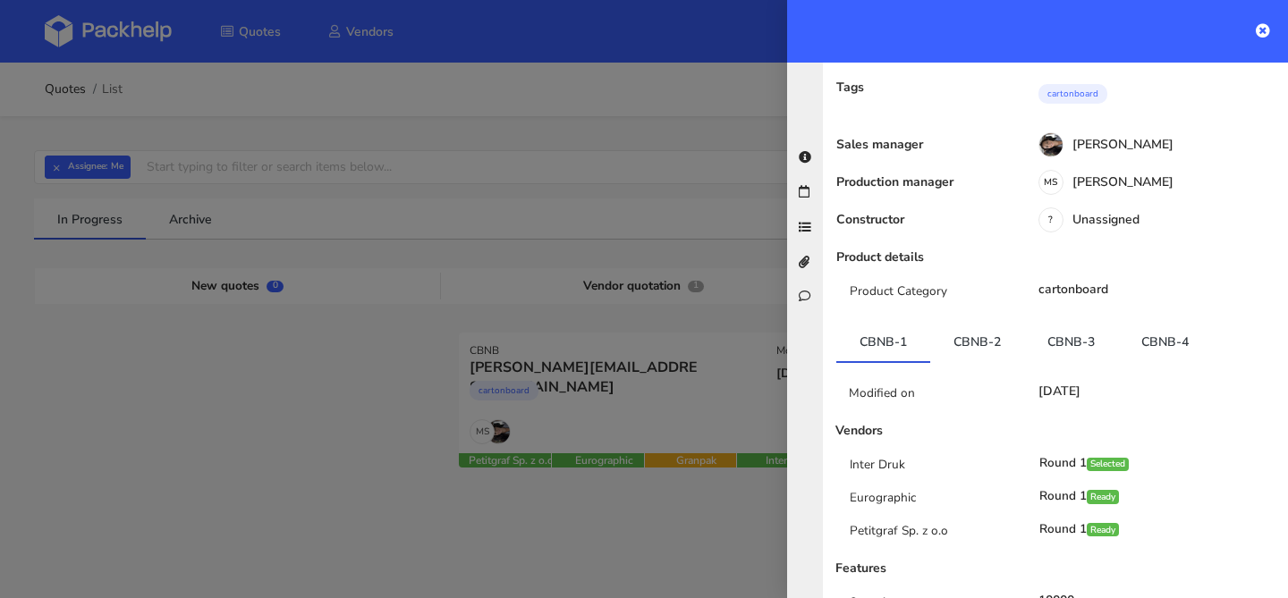
scroll to position [206, 0]
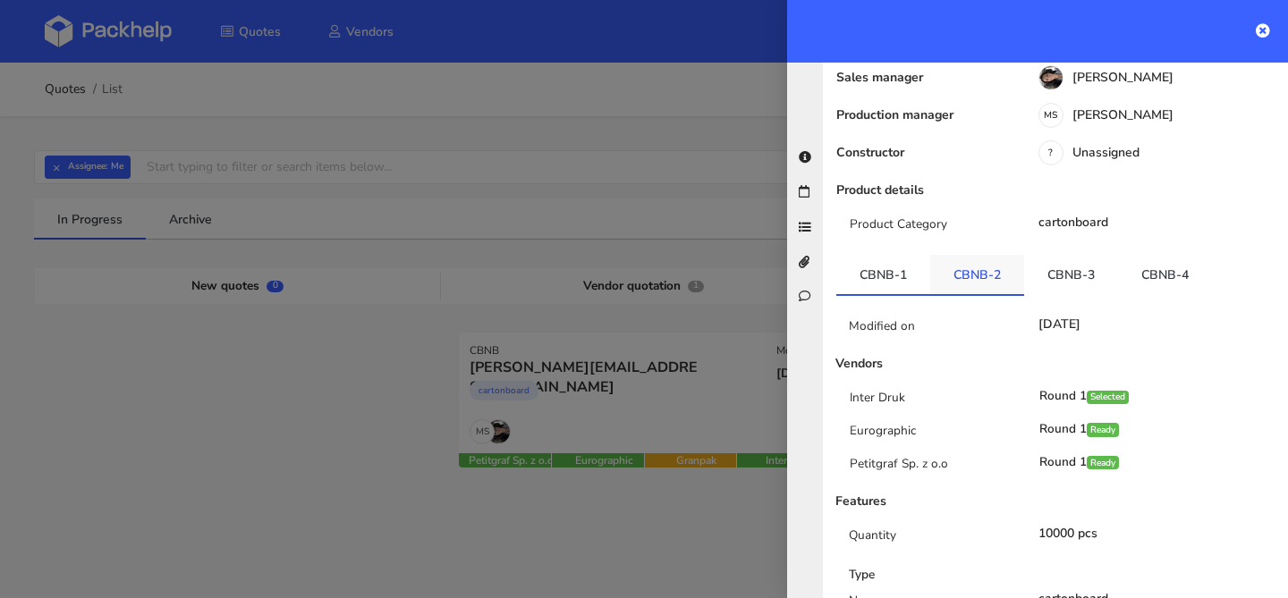
click at [996, 255] on link "CBNB-2" at bounding box center [977, 274] width 94 height 39
click at [1091, 255] on link "CBNB-3" at bounding box center [1071, 274] width 94 height 39
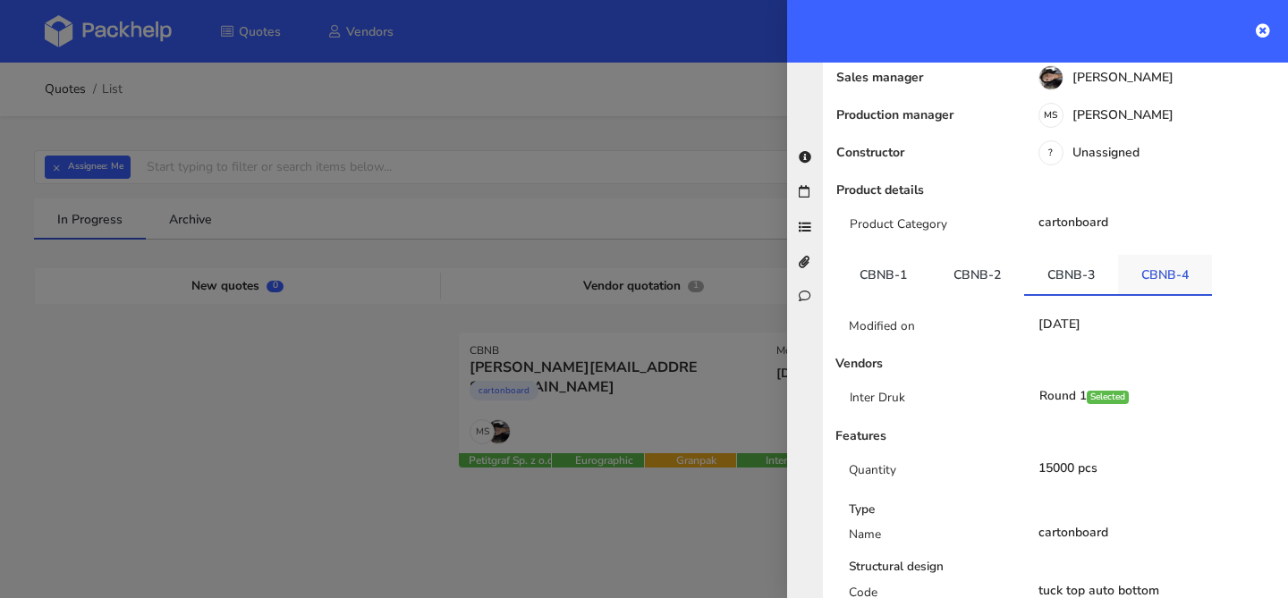
click at [1157, 255] on link "CBNB-4" at bounding box center [1165, 274] width 94 height 39
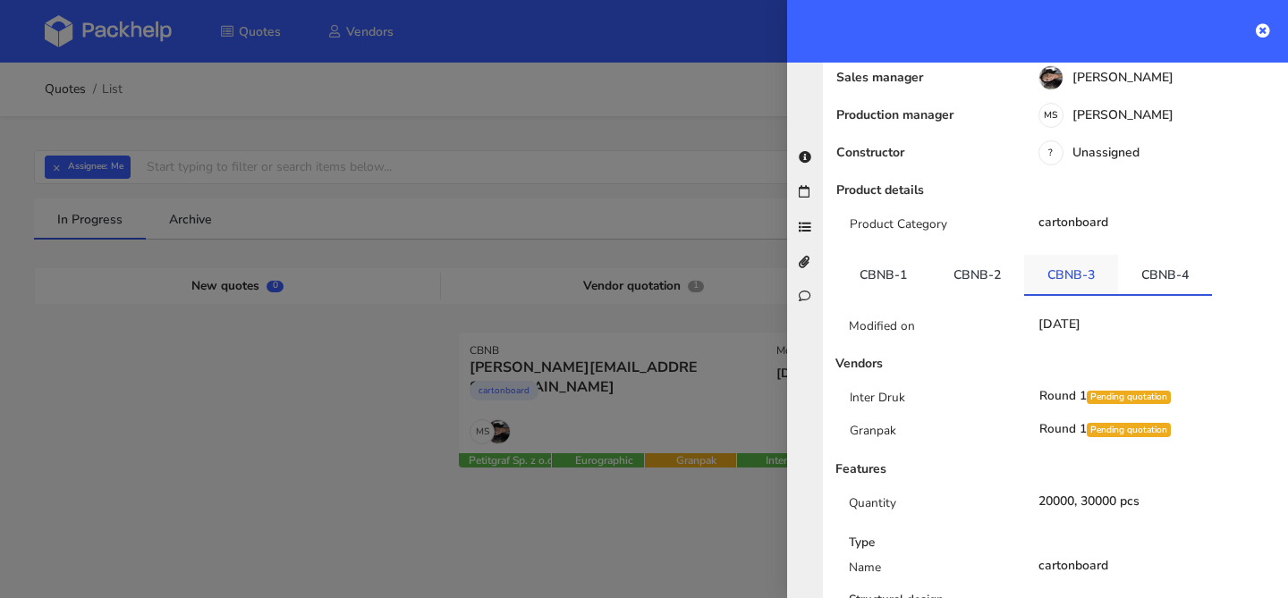
click at [1073, 255] on link "CBNB-3" at bounding box center [1071, 274] width 94 height 39
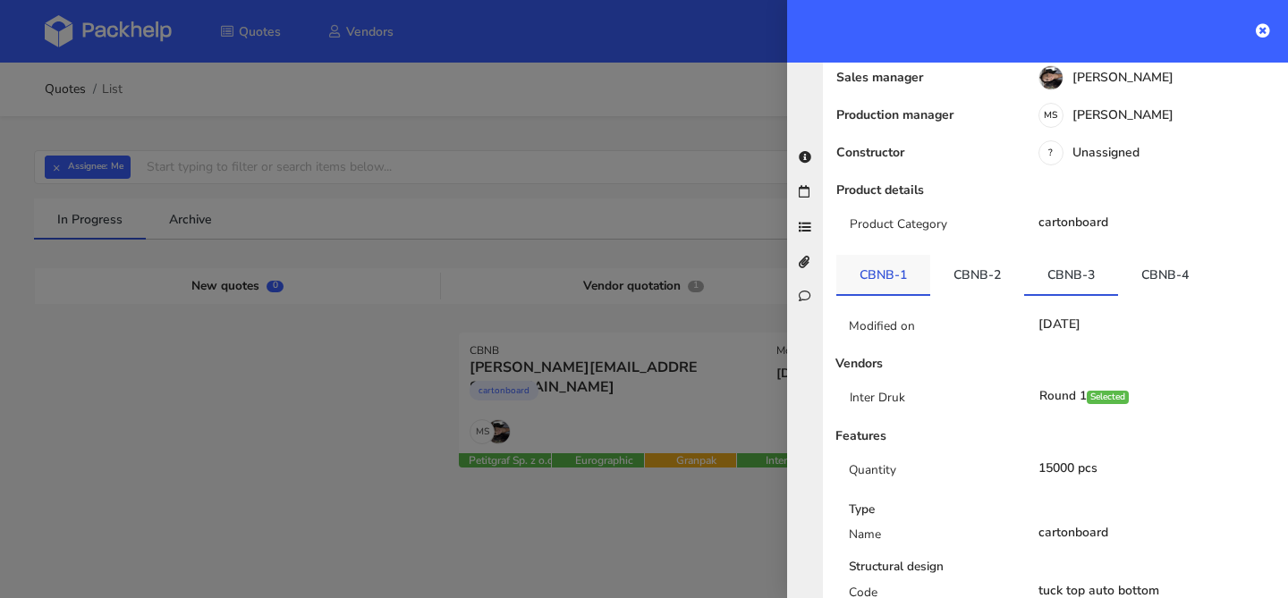
click at [891, 255] on link "CBNB-1" at bounding box center [883, 274] width 94 height 39
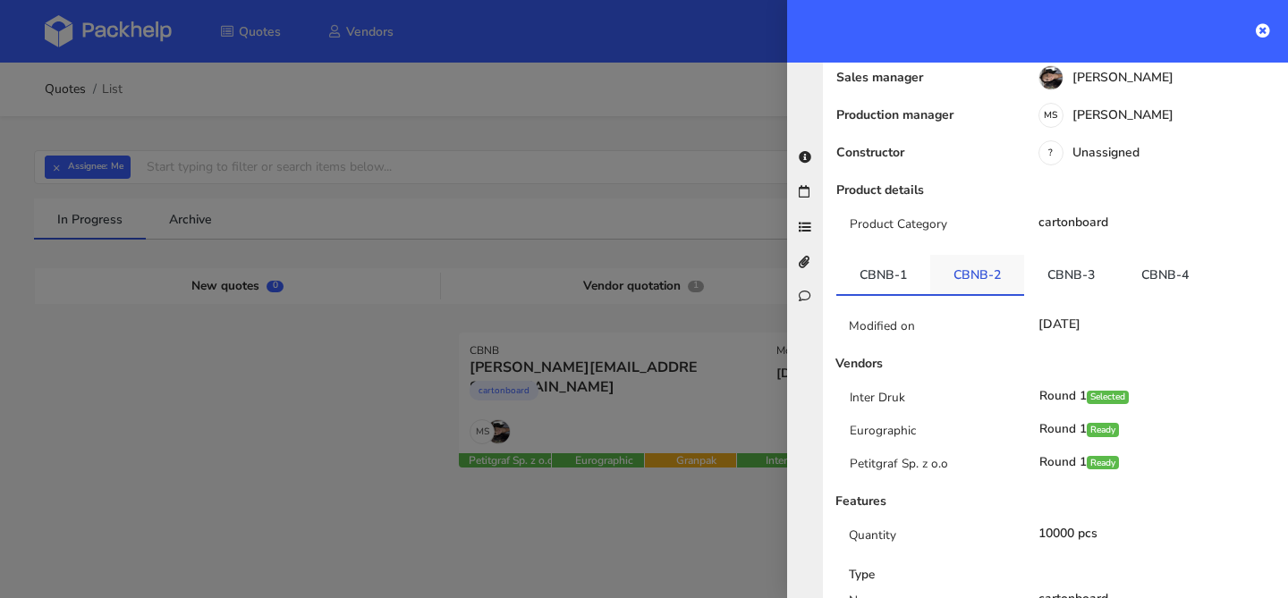
click at [959, 255] on link "CBNB-2" at bounding box center [977, 274] width 94 height 39
click at [1041, 255] on link "CBNB-3" at bounding box center [1071, 274] width 94 height 39
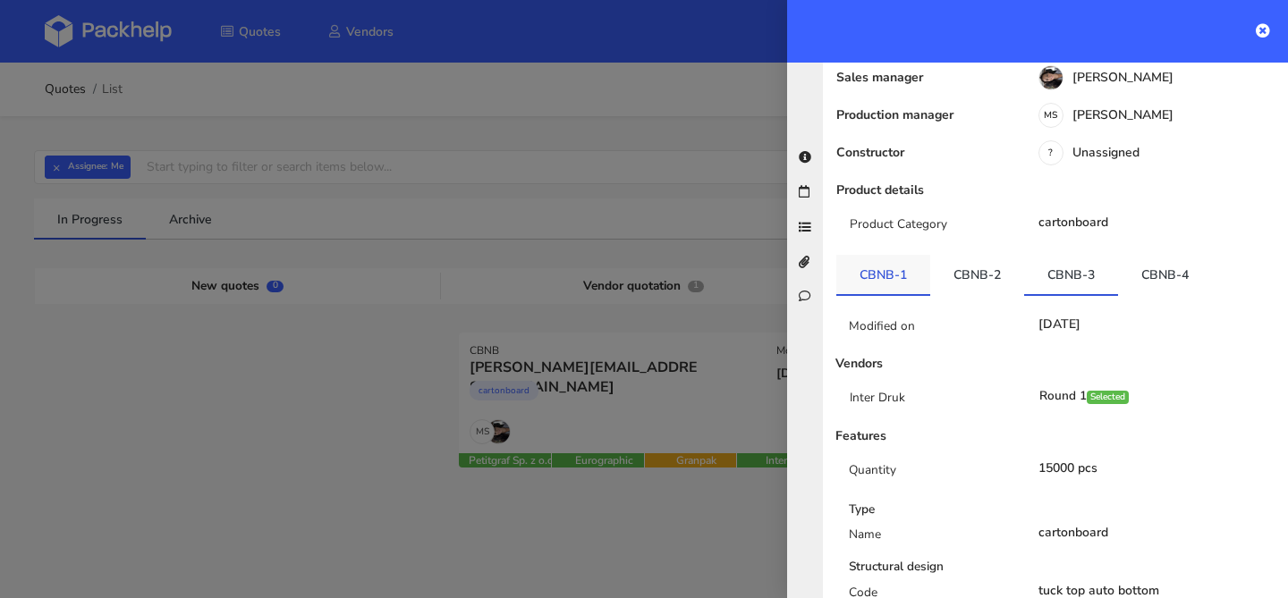
click at [867, 255] on link "CBNB-1" at bounding box center [883, 274] width 94 height 39
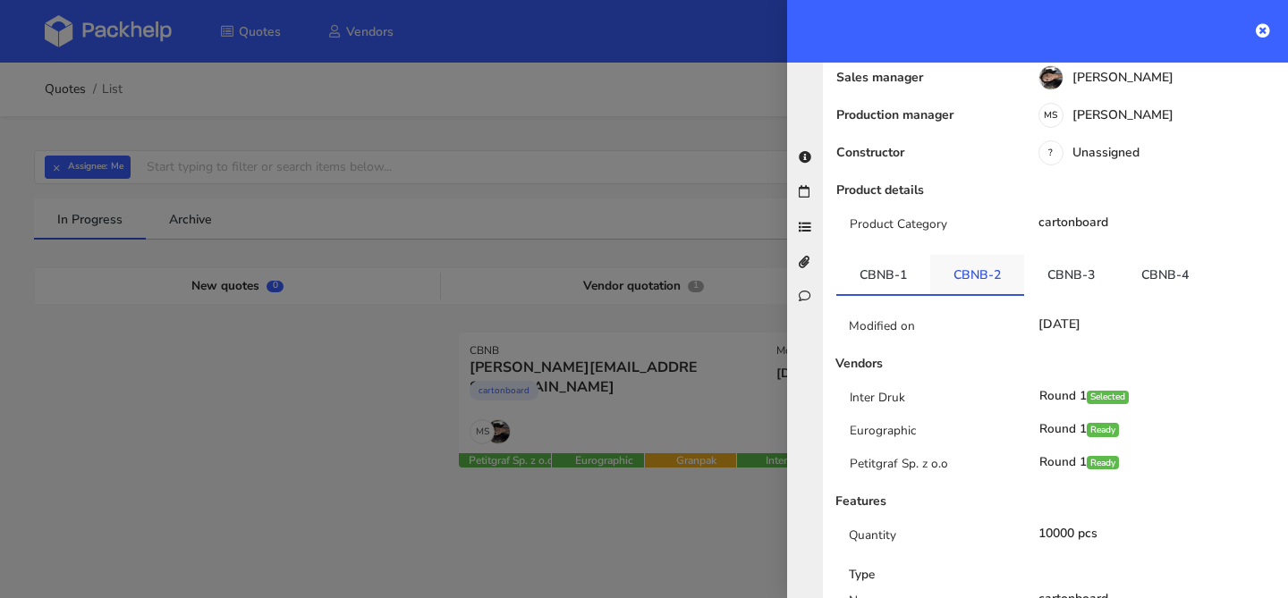
click at [982, 255] on link "CBNB-2" at bounding box center [977, 274] width 94 height 39
click at [1054, 255] on link "CBNB-3" at bounding box center [1071, 274] width 94 height 39
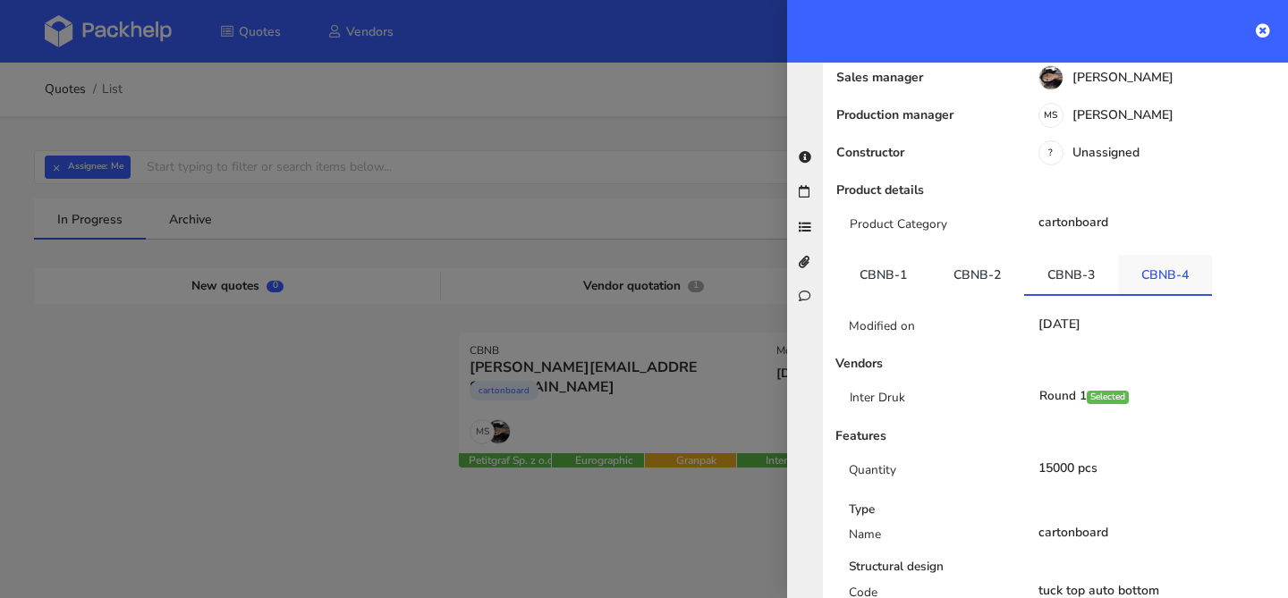
click at [1136, 255] on link "CBNB-4" at bounding box center [1165, 274] width 94 height 39
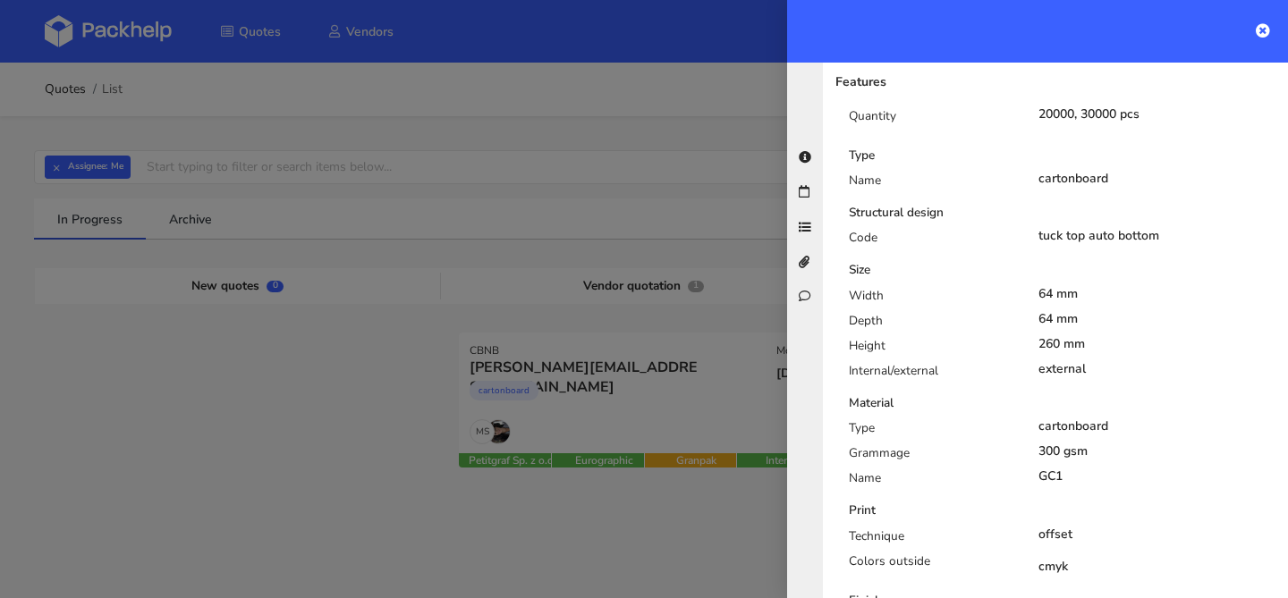
scroll to position [612, 0]
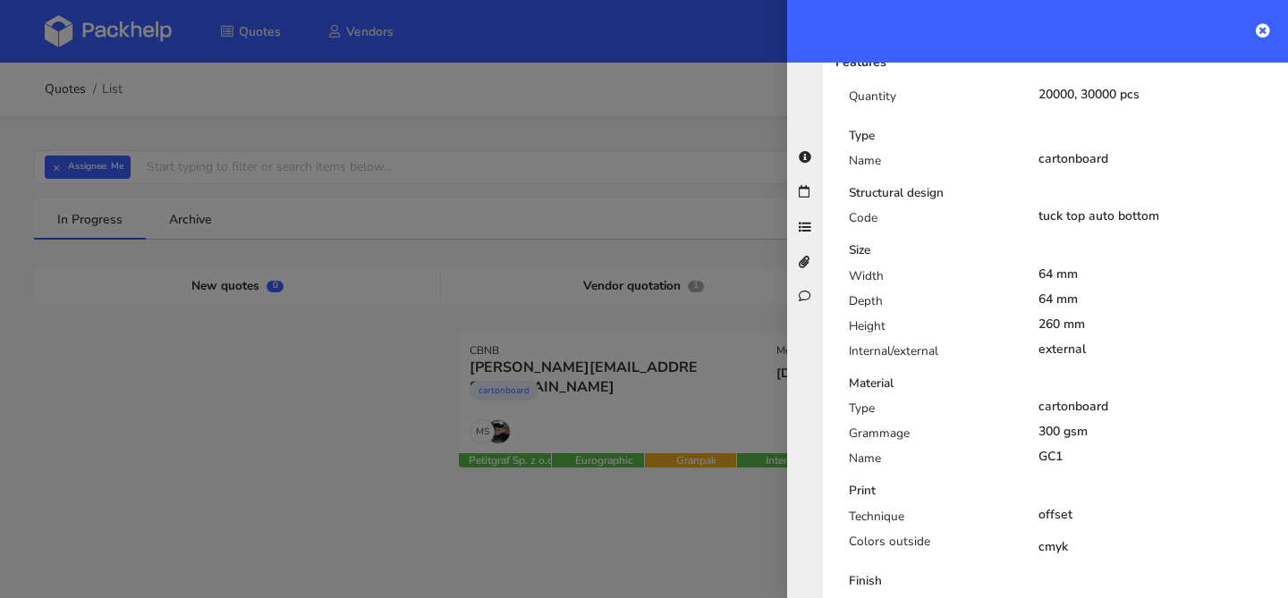
click at [688, 426] on div at bounding box center [644, 299] width 1288 height 598
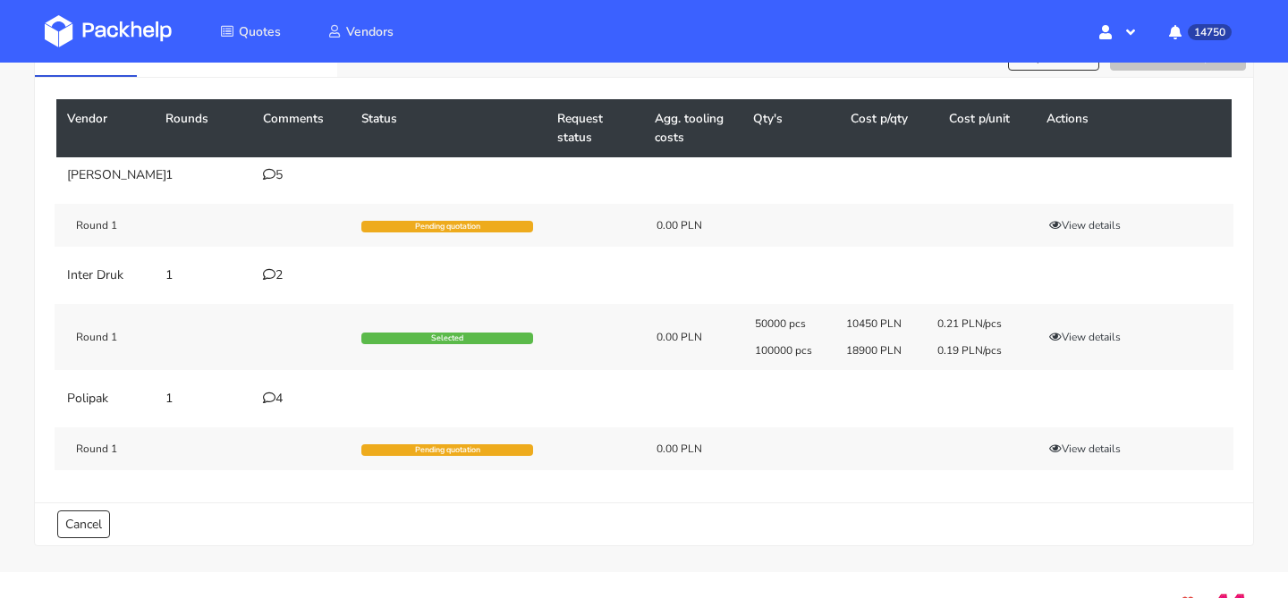
scroll to position [121, 0]
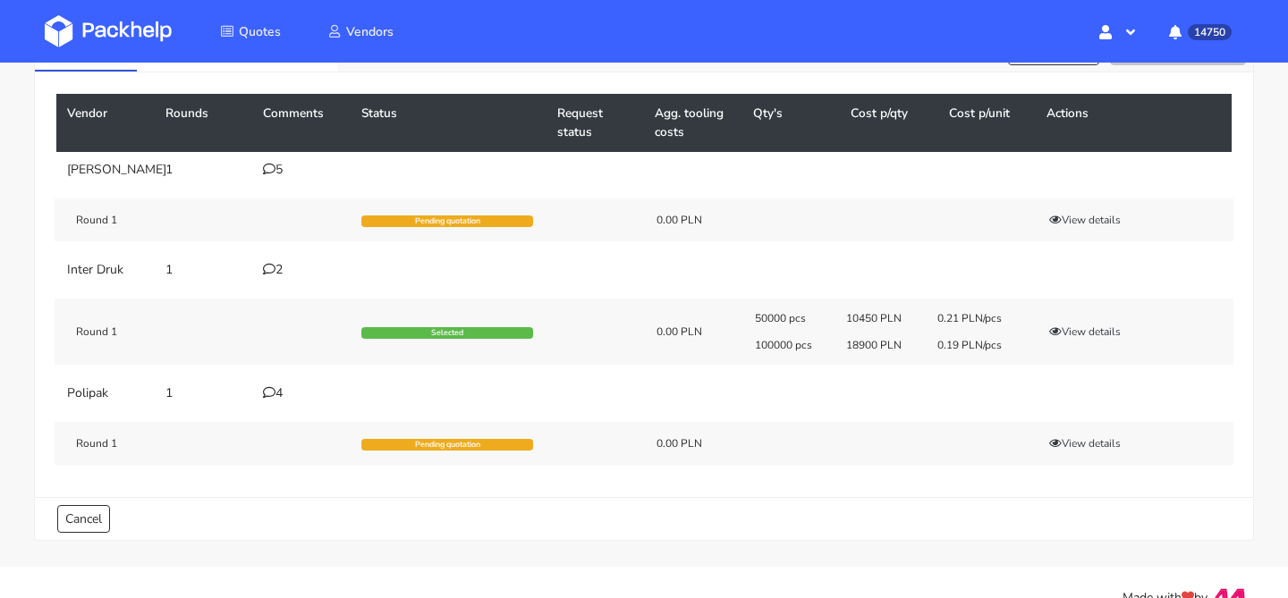
click at [267, 275] on icon at bounding box center [269, 269] width 13 height 13
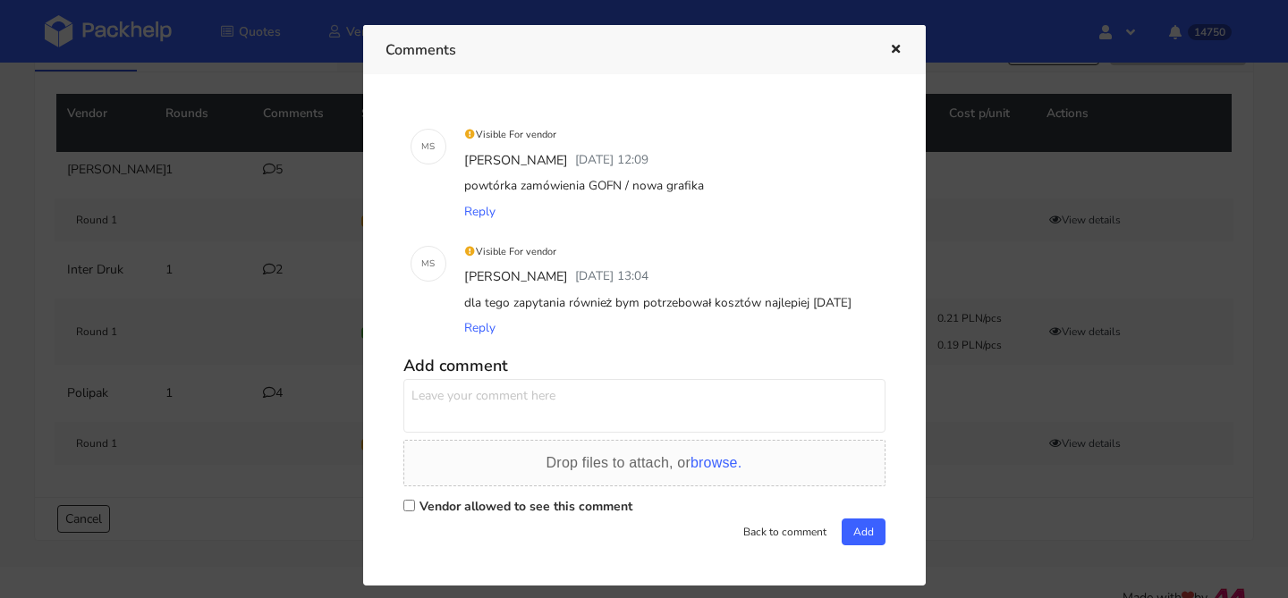
click at [897, 56] on button "button" at bounding box center [893, 49] width 20 height 23
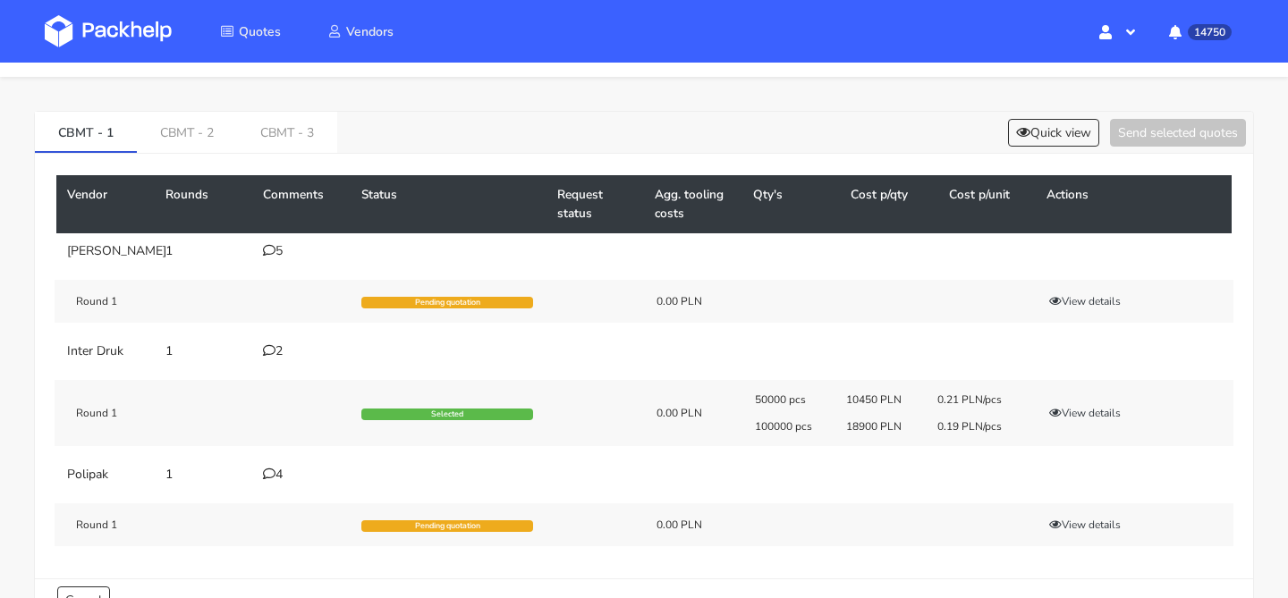
scroll to position [35, 0]
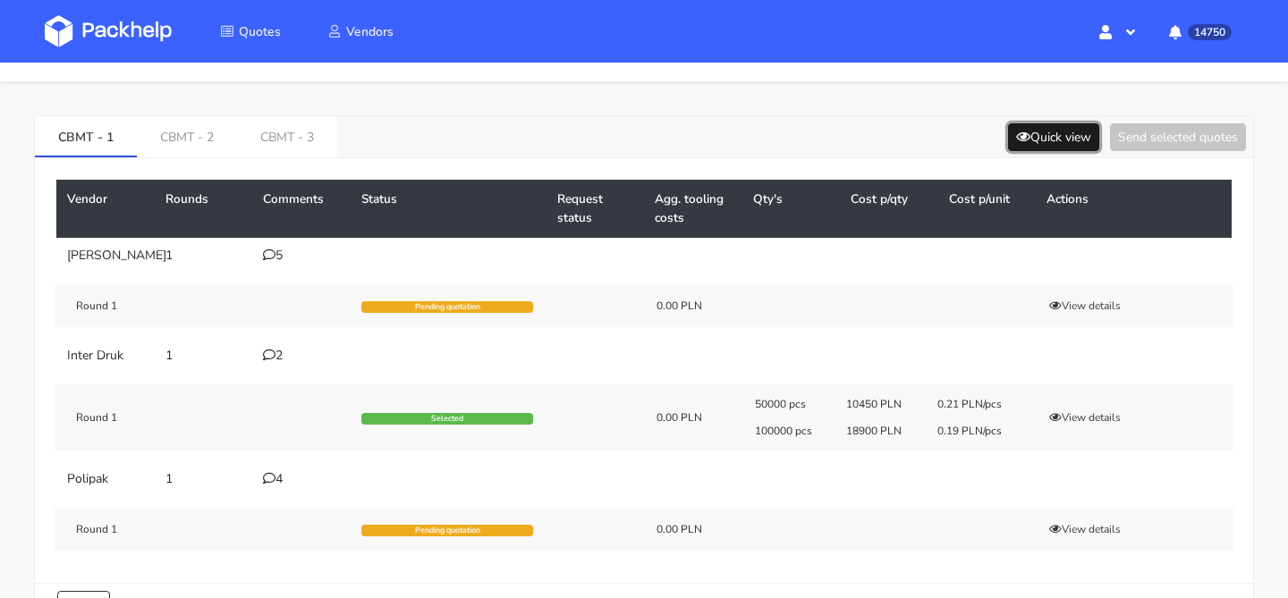
click at [1023, 141] on button "Quick view" at bounding box center [1053, 137] width 91 height 28
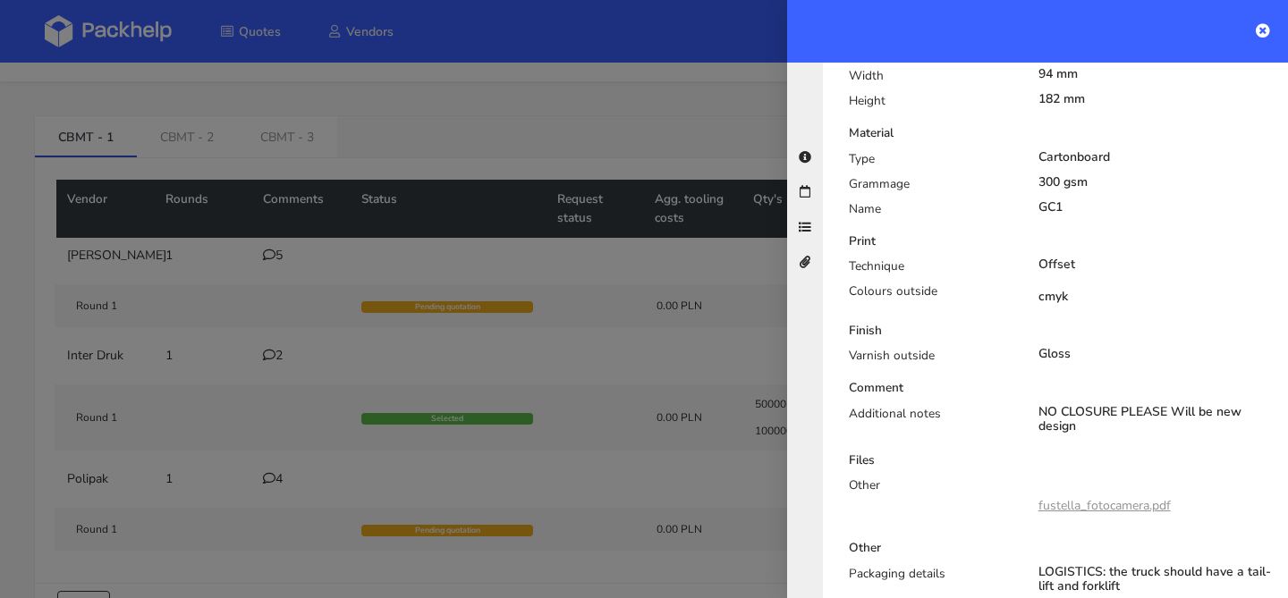
scroll to position [606, 0]
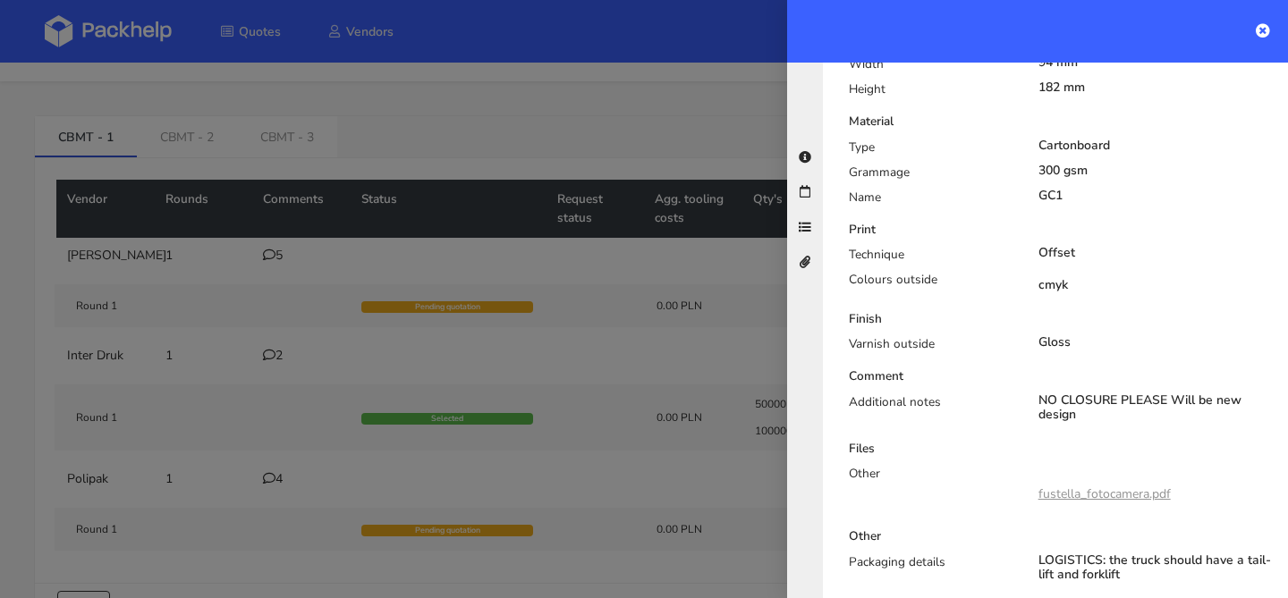
click at [520, 305] on div at bounding box center [644, 299] width 1288 height 598
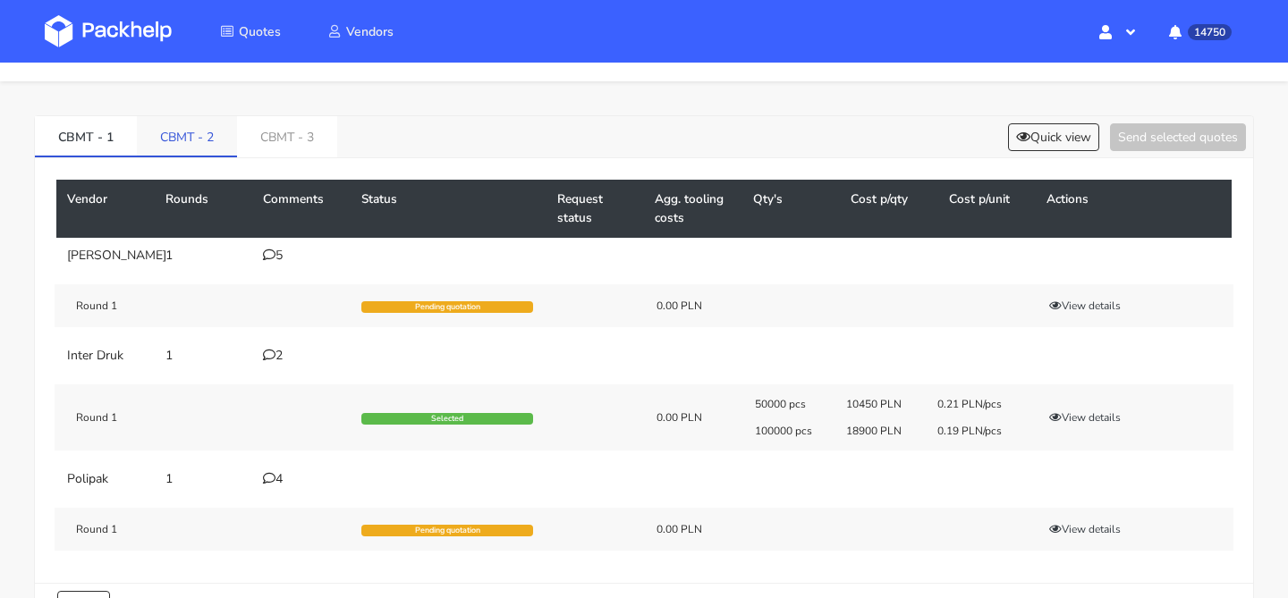
click at [204, 147] on link "CBMT - 2" at bounding box center [187, 135] width 100 height 39
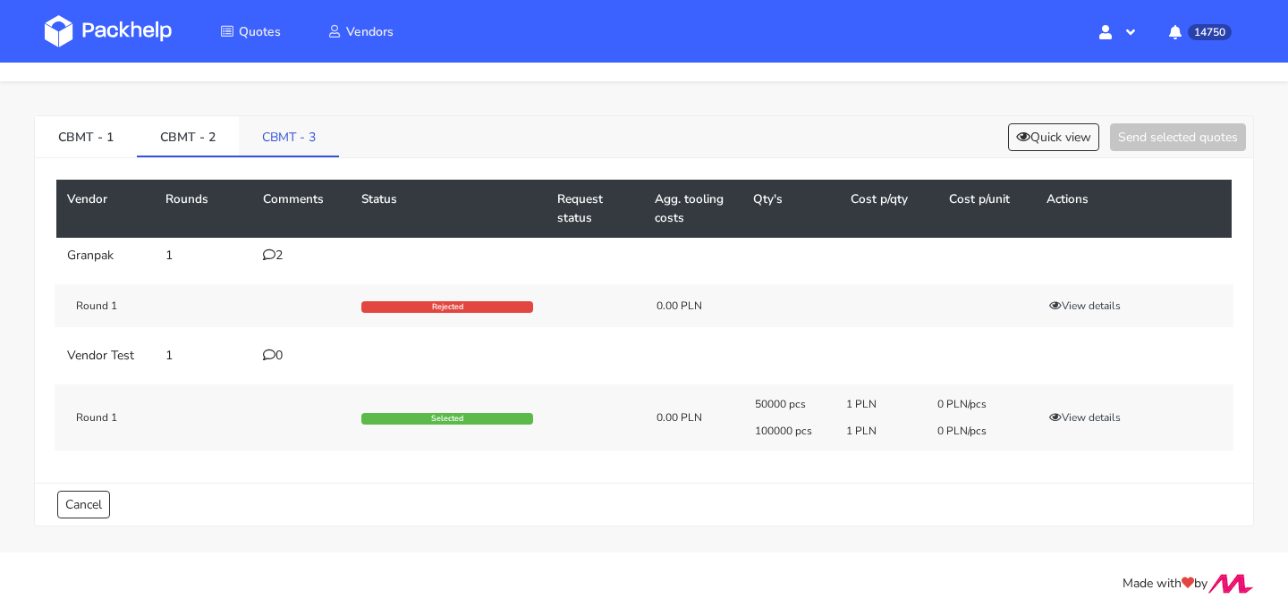
click at [277, 131] on link "CBMT - 3" at bounding box center [289, 135] width 100 height 39
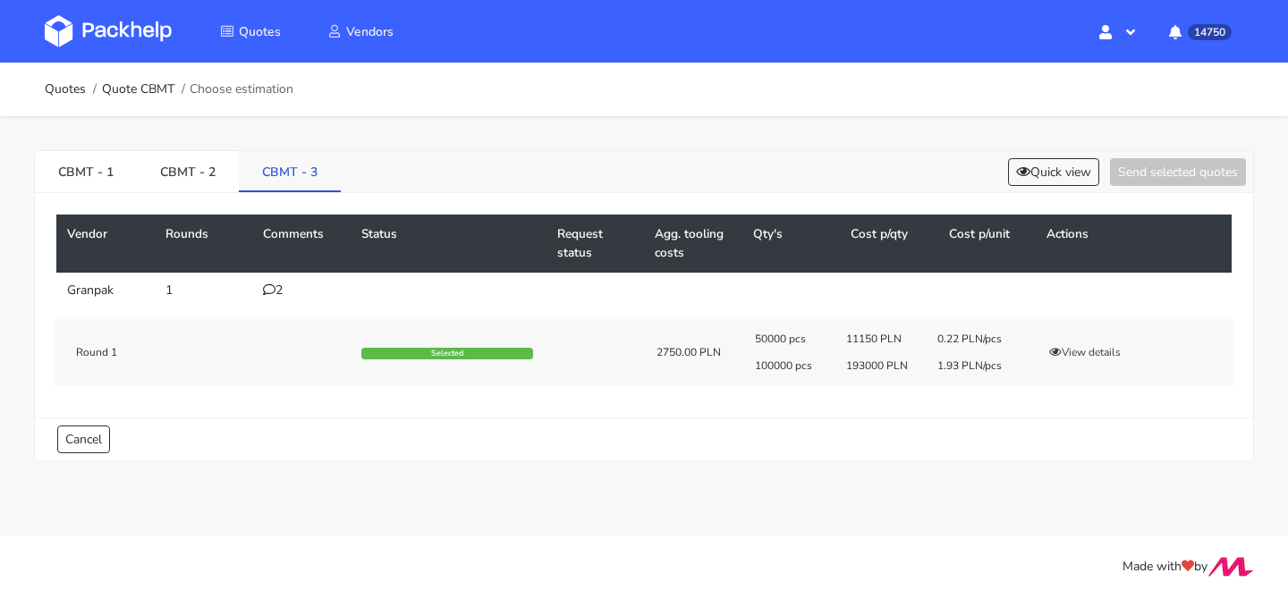
scroll to position [0, 0]
click at [94, 167] on link "CBMT - 1" at bounding box center [86, 170] width 102 height 39
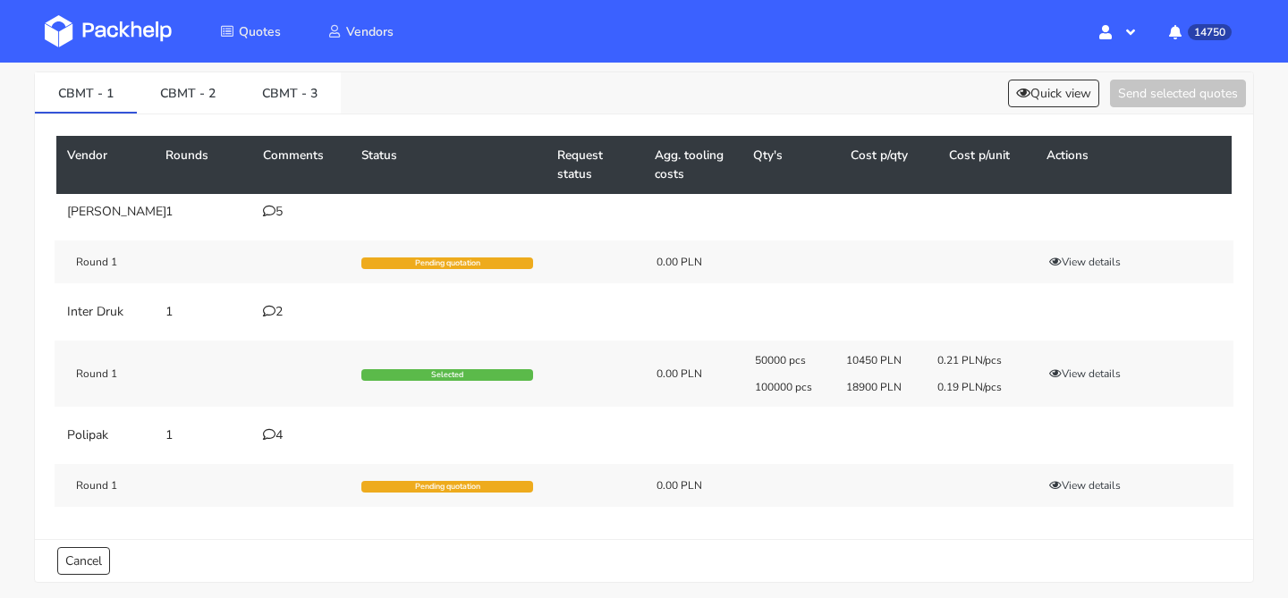
scroll to position [88, 0]
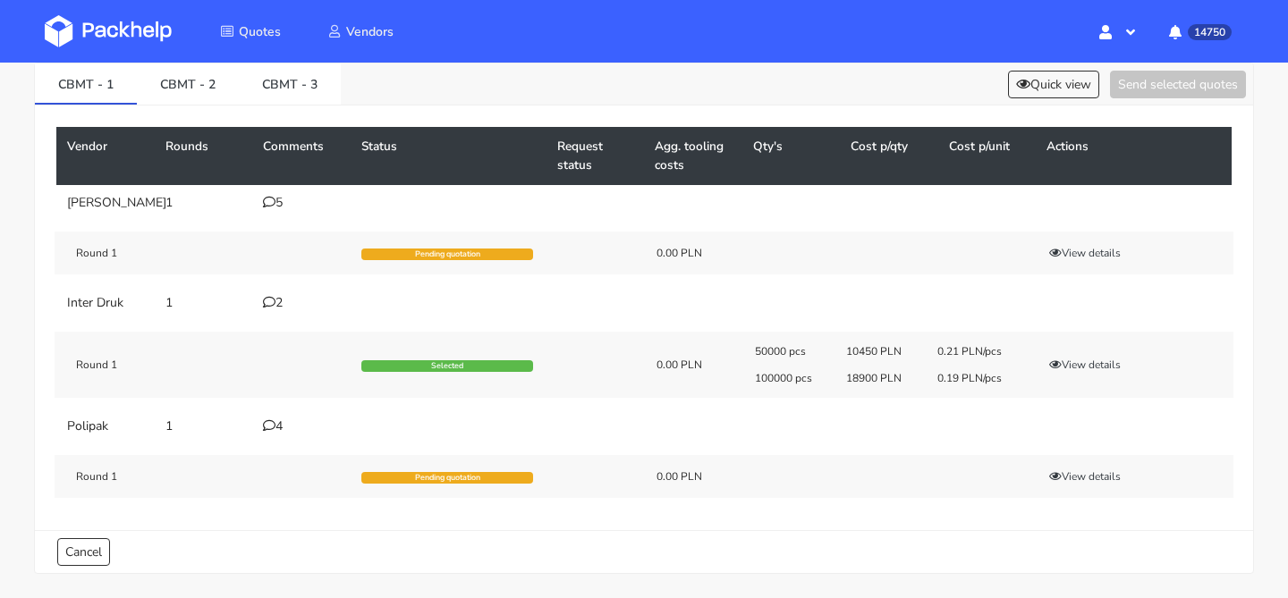
click at [281, 310] on div "2" at bounding box center [301, 303] width 77 height 14
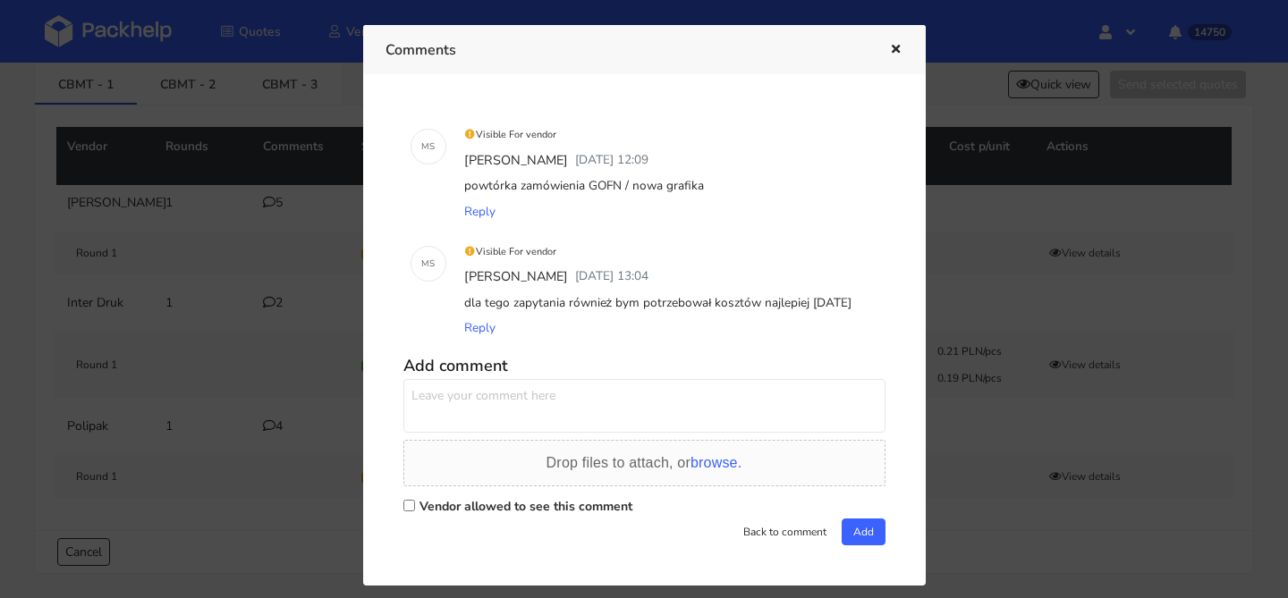
click at [894, 37] on div "Comments" at bounding box center [644, 49] width 562 height 49
click at [890, 44] on icon "button" at bounding box center [895, 50] width 15 height 13
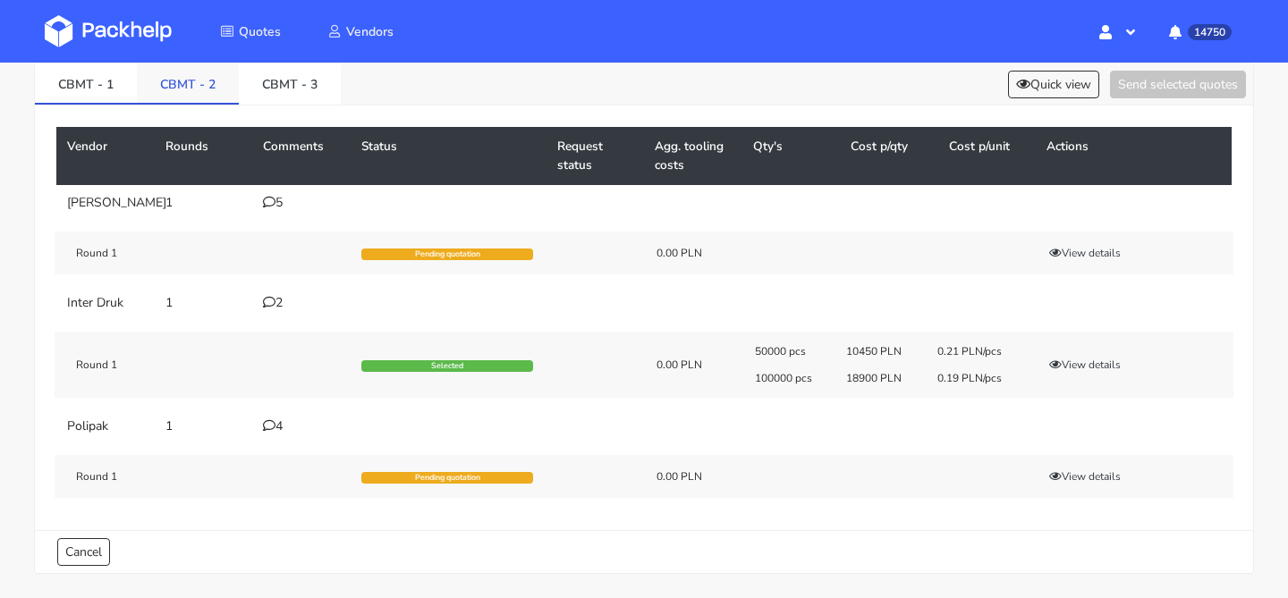
click at [204, 72] on link "CBMT - 2" at bounding box center [188, 82] width 102 height 39
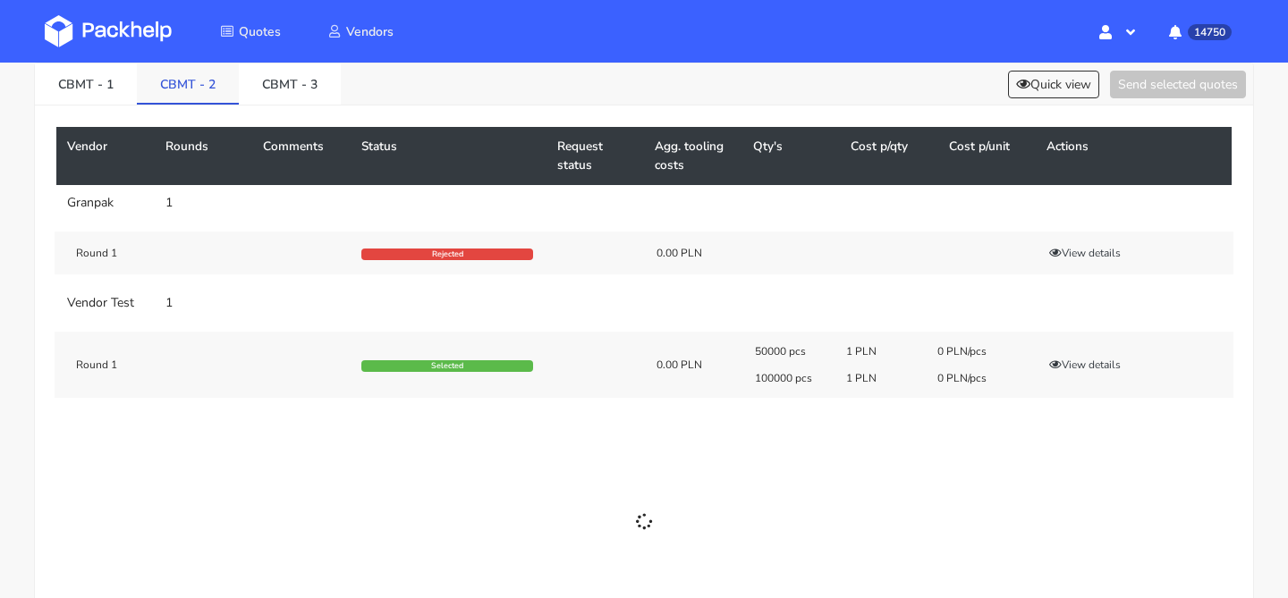
scroll to position [52, 0]
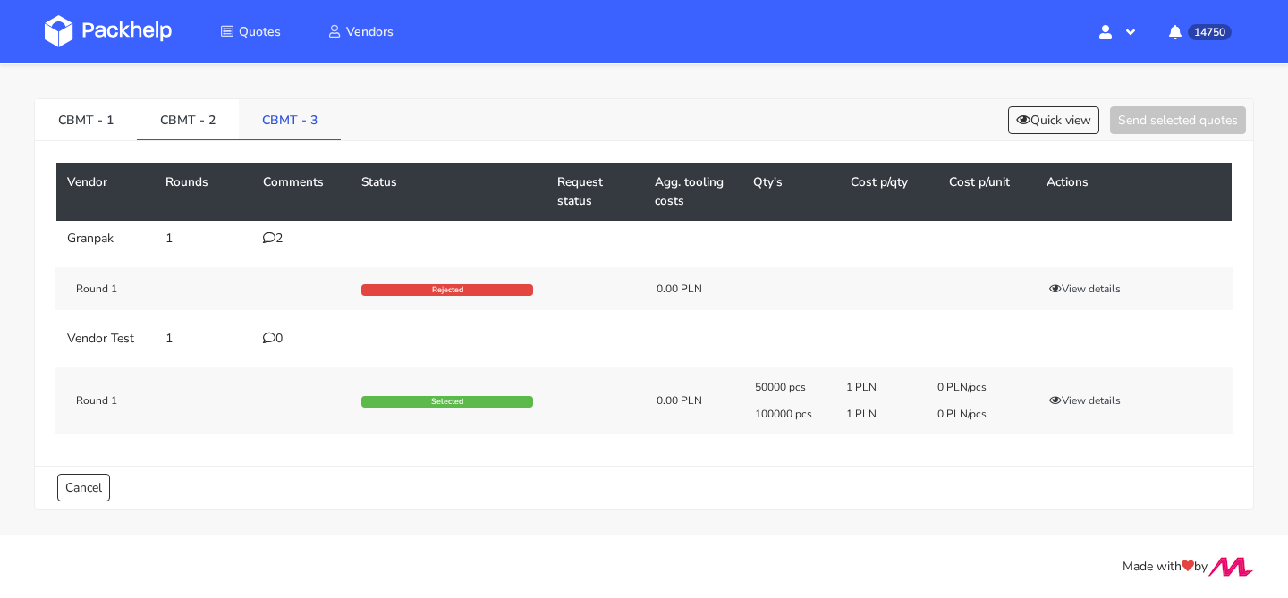
click at [288, 114] on link "CBMT - 3" at bounding box center [290, 118] width 102 height 39
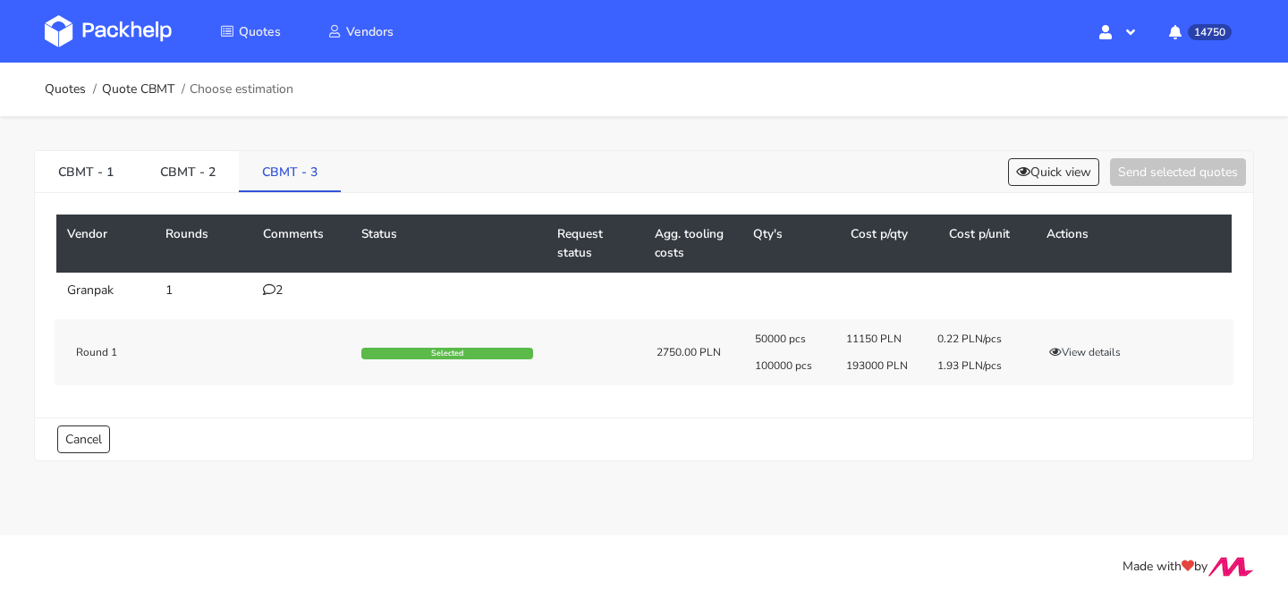
scroll to position [0, 0]
click at [97, 171] on link "CBMT - 1" at bounding box center [86, 170] width 102 height 39
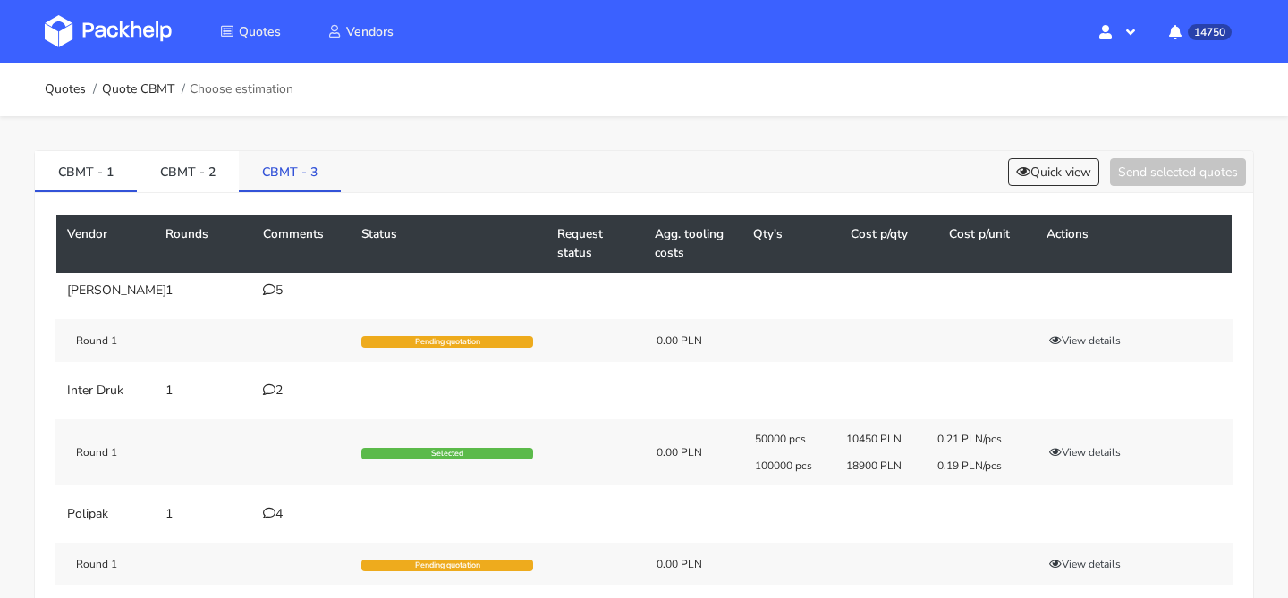
click at [296, 172] on link "CBMT - 3" at bounding box center [290, 170] width 102 height 39
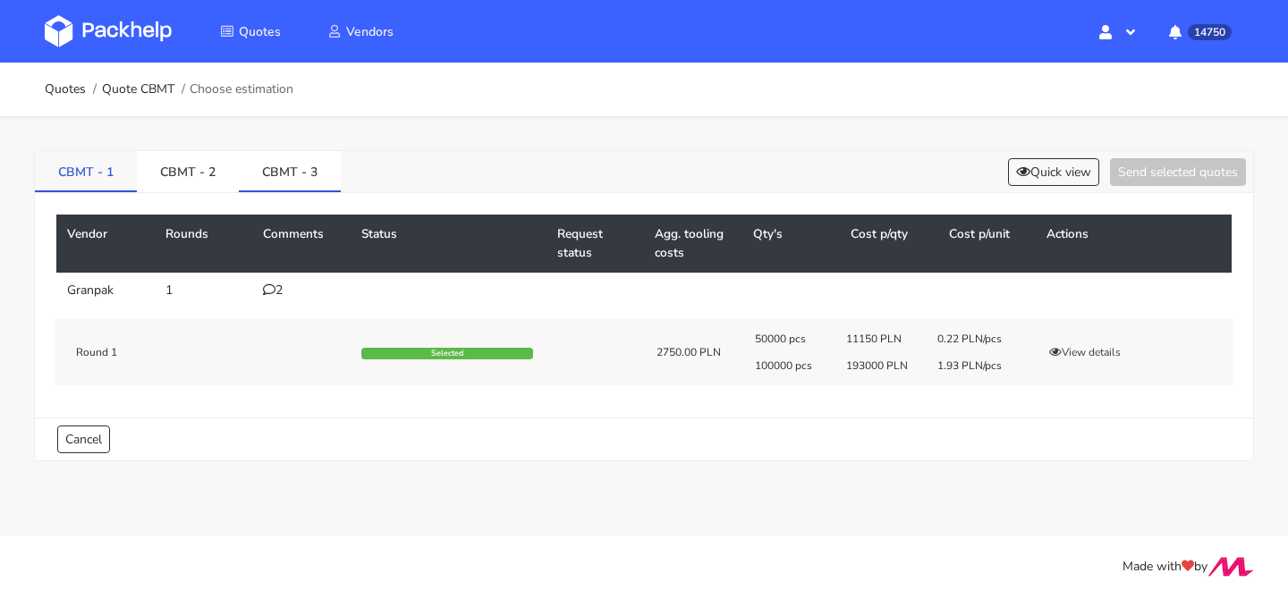
click at [118, 167] on link "CBMT - 1" at bounding box center [86, 170] width 102 height 39
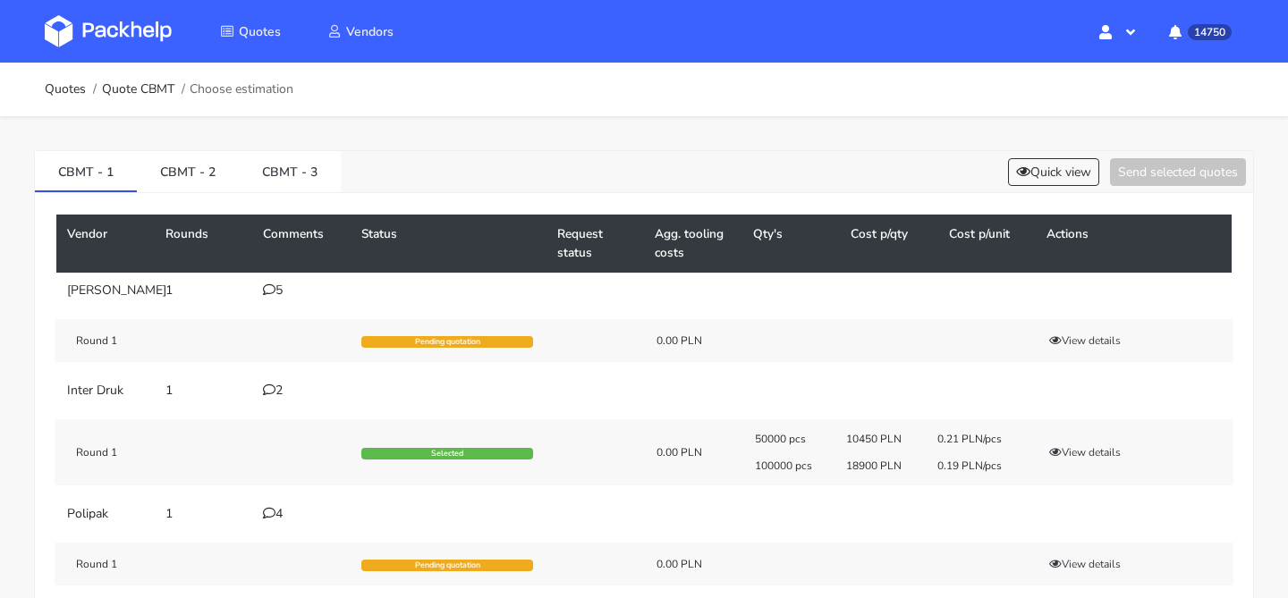
click at [283, 398] on div "2" at bounding box center [301, 391] width 77 height 14
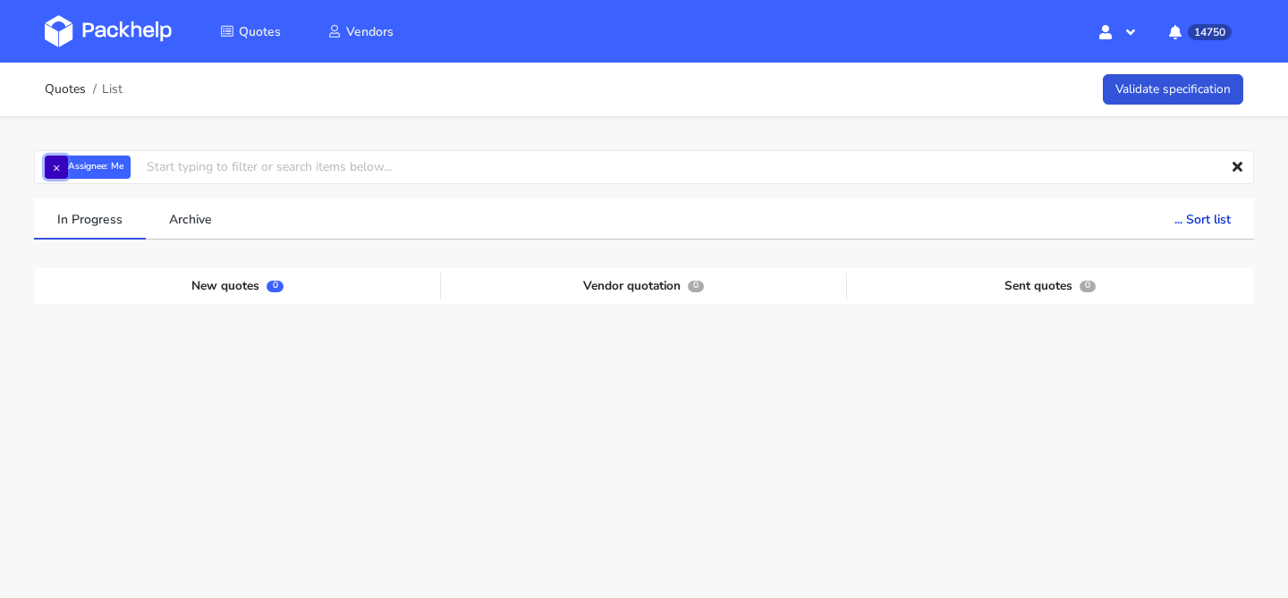
click at [61, 166] on button "×" at bounding box center [56, 167] width 23 height 23
click at [61, 166] on input "text" at bounding box center [644, 167] width 1220 height 34
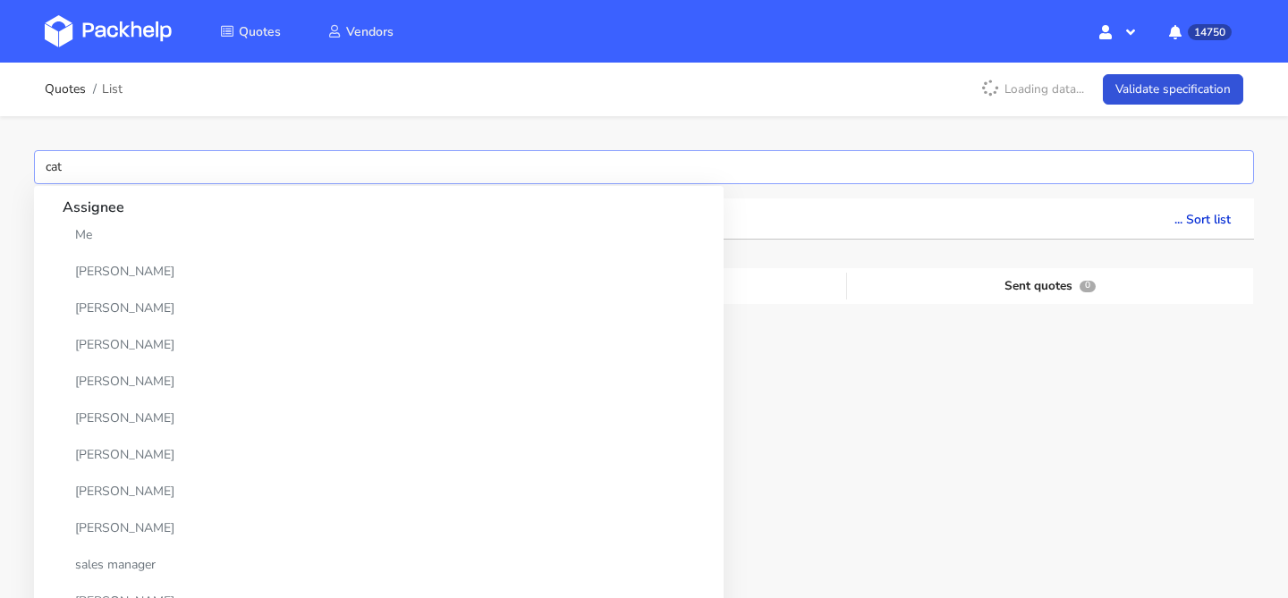
type input "catt"
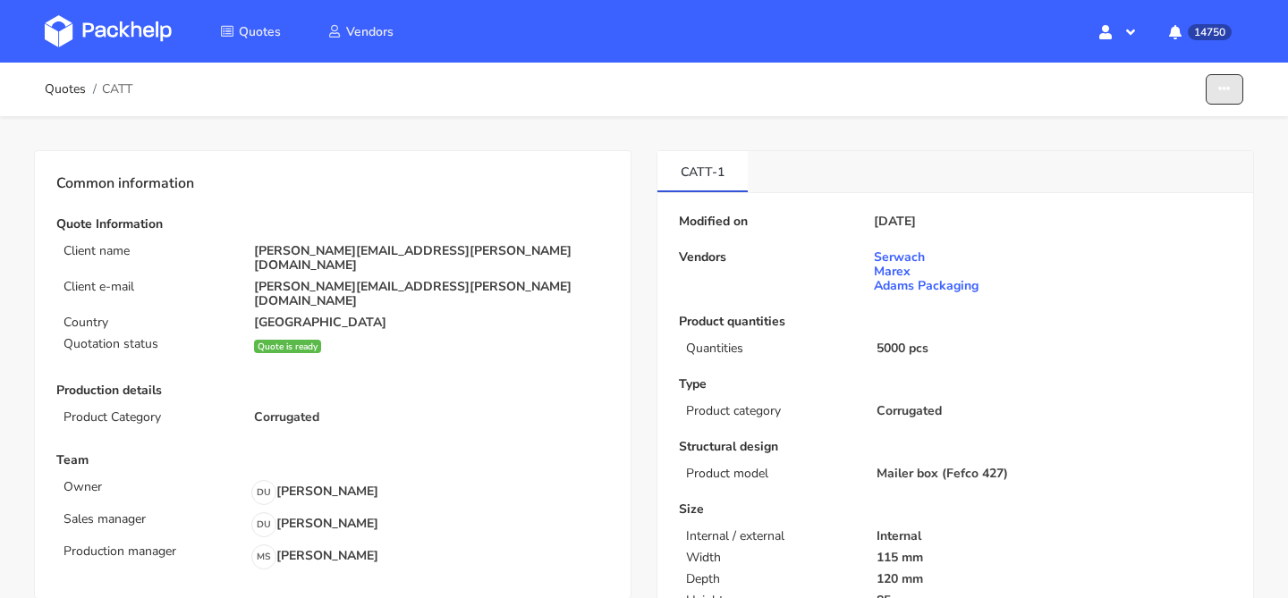
click at [1210, 102] on button "button" at bounding box center [1224, 89] width 38 height 31
click at [1152, 186] on link "Show estimations" at bounding box center [1155, 197] width 157 height 30
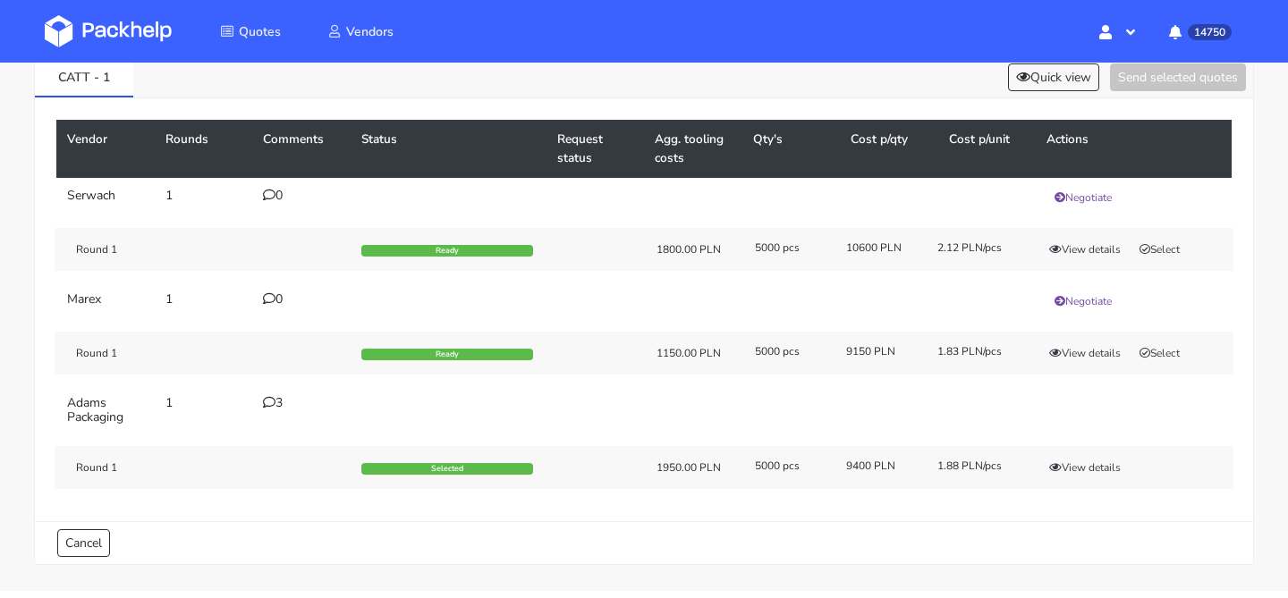
scroll to position [94, 0]
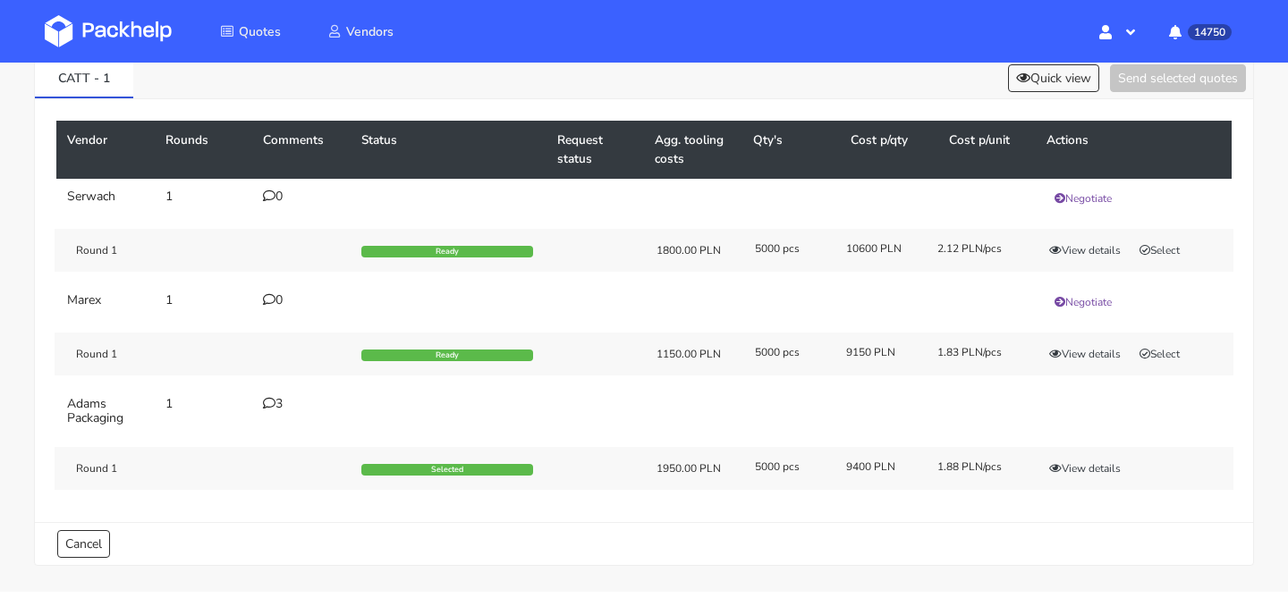
click at [276, 405] on div "3" at bounding box center [301, 404] width 77 height 14
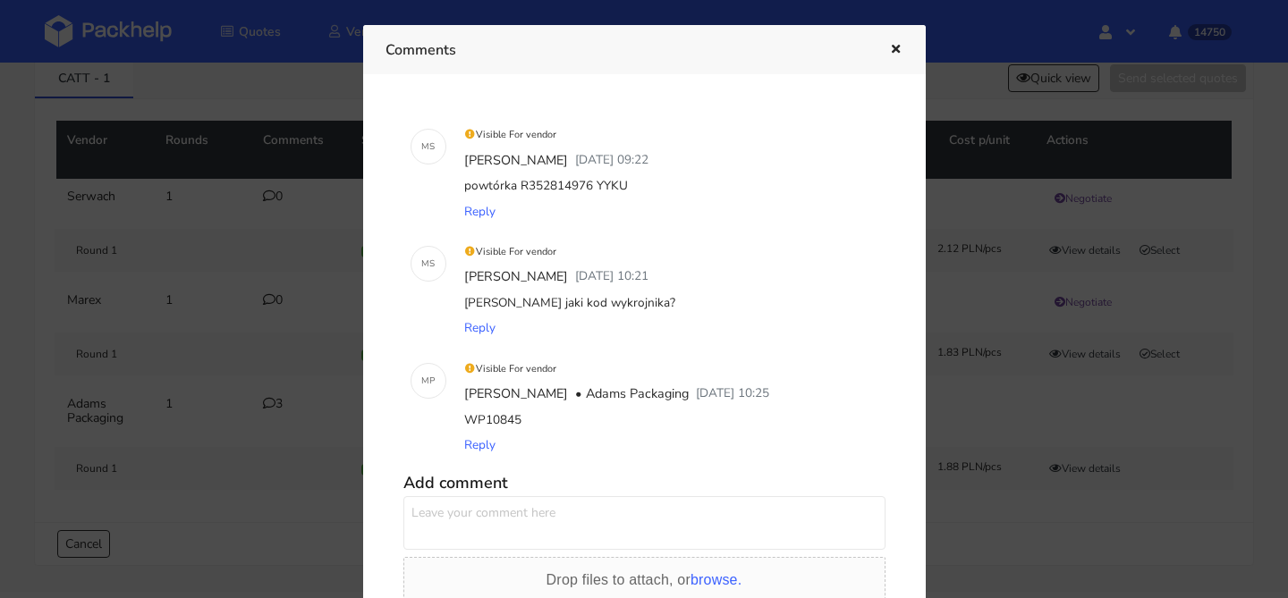
click at [891, 53] on icon "button" at bounding box center [895, 50] width 15 height 13
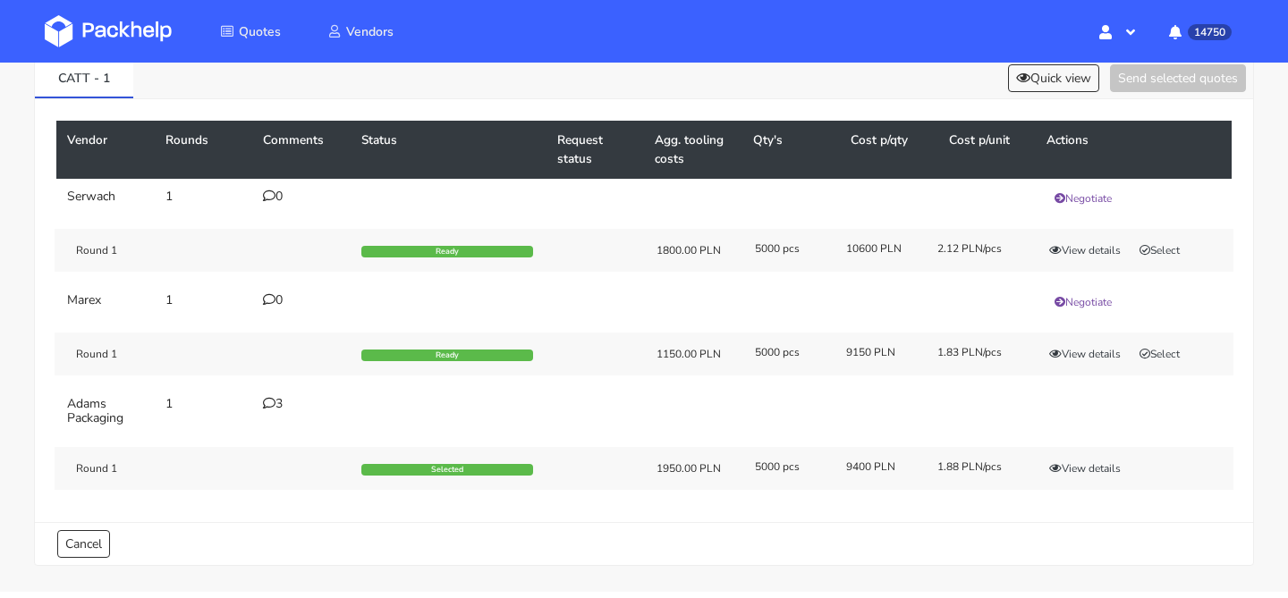
click at [275, 407] on div "3" at bounding box center [301, 404] width 77 height 14
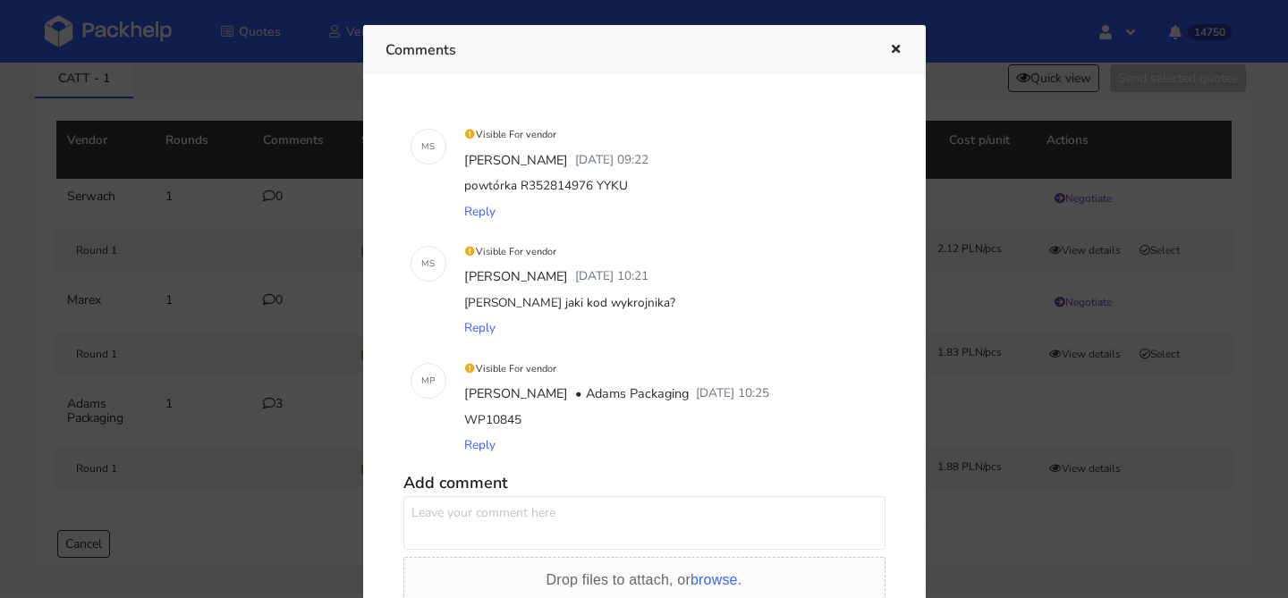
click at [482, 505] on textarea at bounding box center [644, 523] width 482 height 54
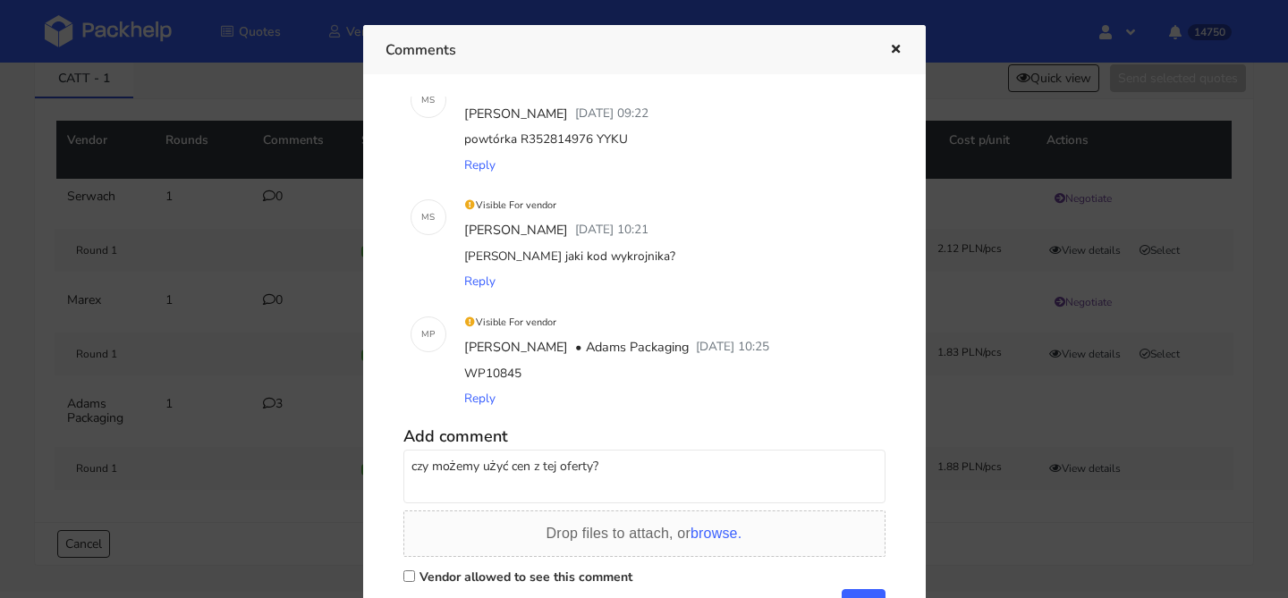
type textarea "czy możemy użyć cen z tej oferty?"
click at [518, 575] on label "Vendor allowed to see this comment" at bounding box center [525, 577] width 213 height 17
click at [415, 575] on input "Vendor allowed to see this comment" at bounding box center [409, 576] width 12 height 12
checkbox input "true"
click at [861, 591] on button "Add" at bounding box center [863, 602] width 44 height 27
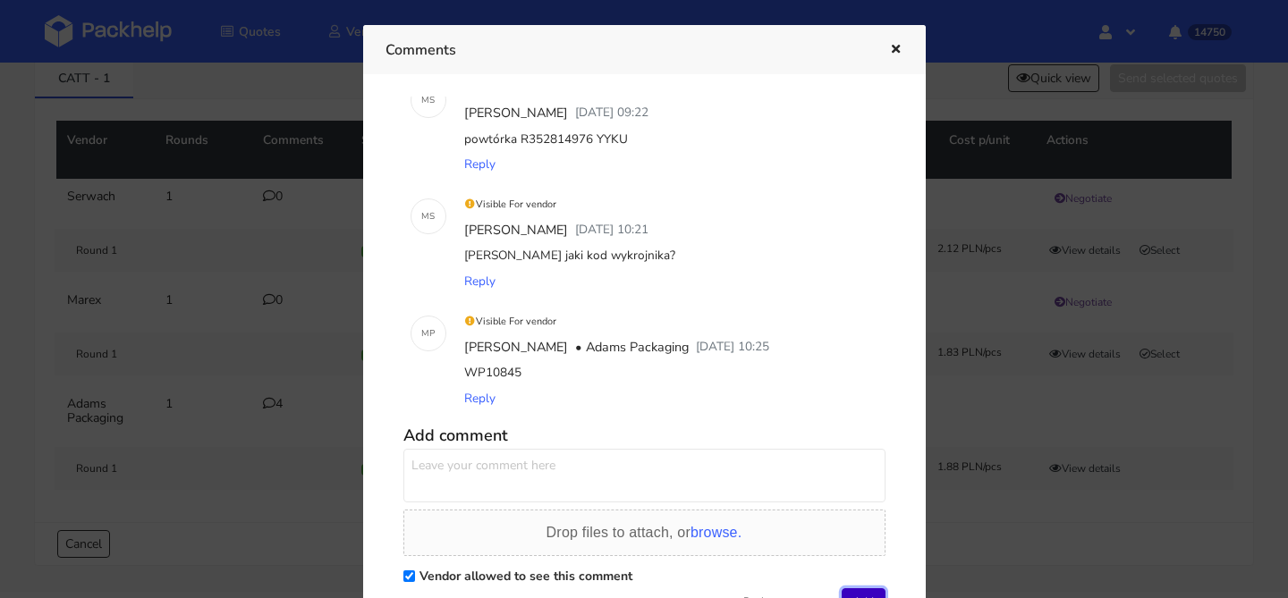
scroll to position [0, 0]
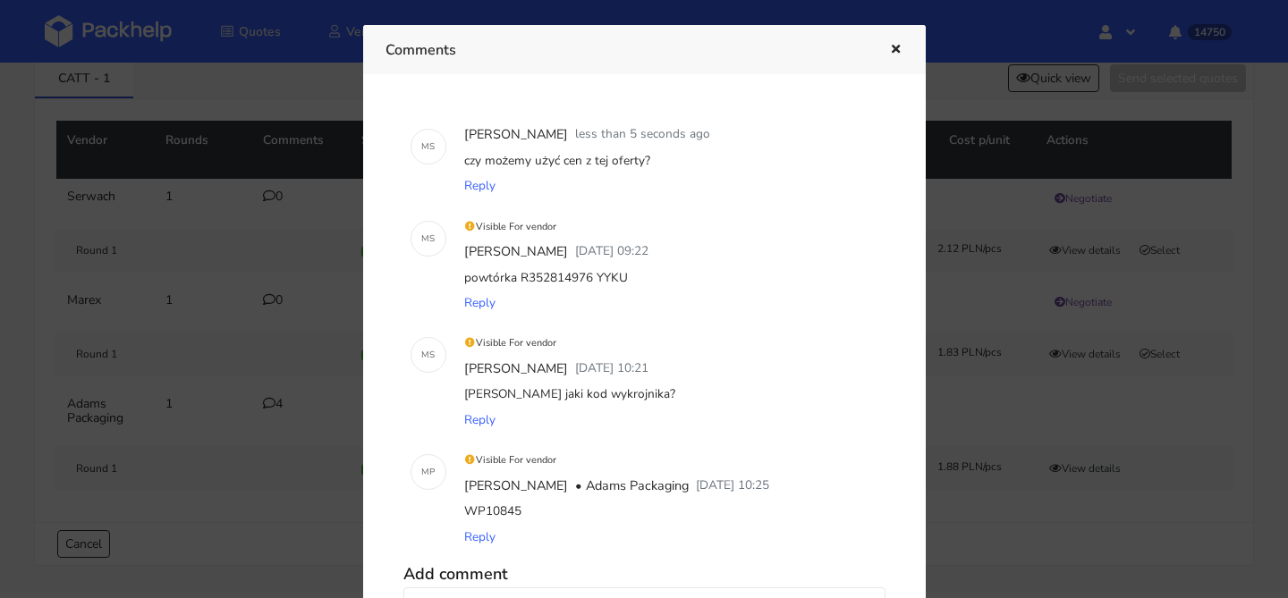
click at [900, 46] on icon "button" at bounding box center [895, 50] width 15 height 13
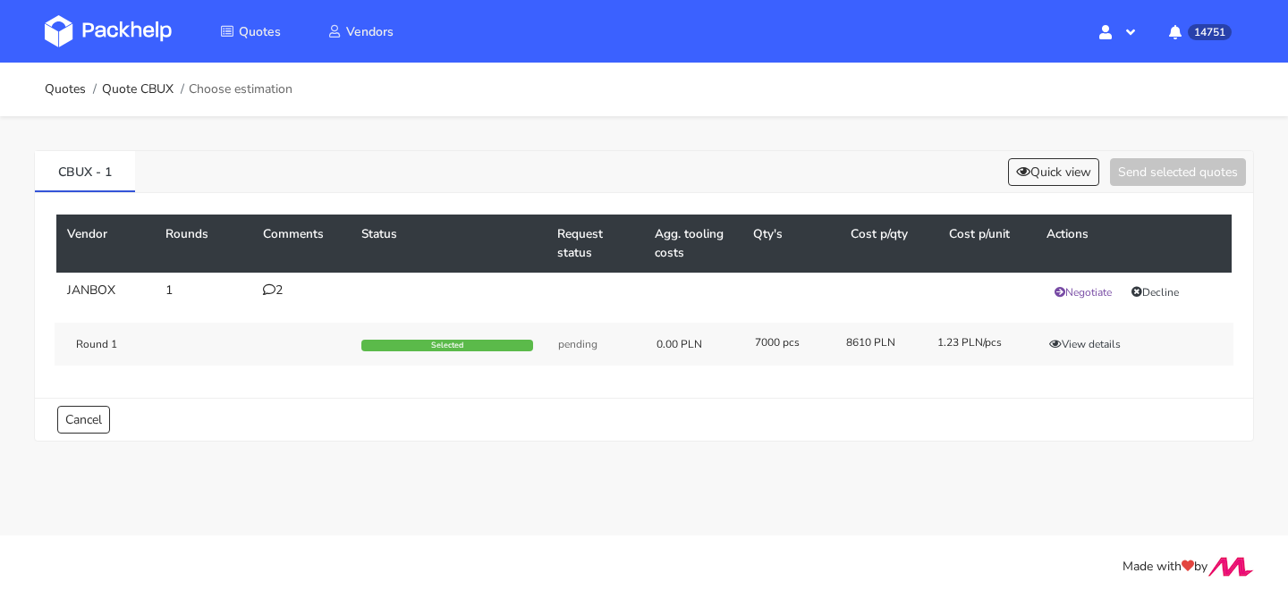
click at [275, 289] on div "2" at bounding box center [301, 290] width 77 height 14
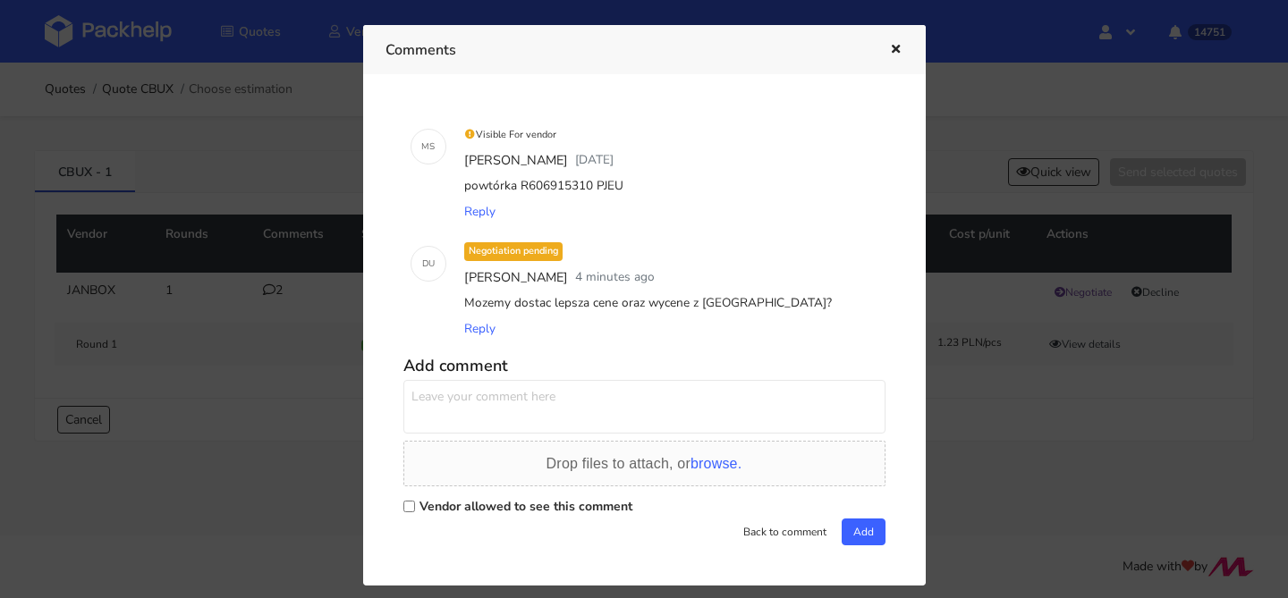
click at [895, 47] on icon "button" at bounding box center [895, 50] width 15 height 13
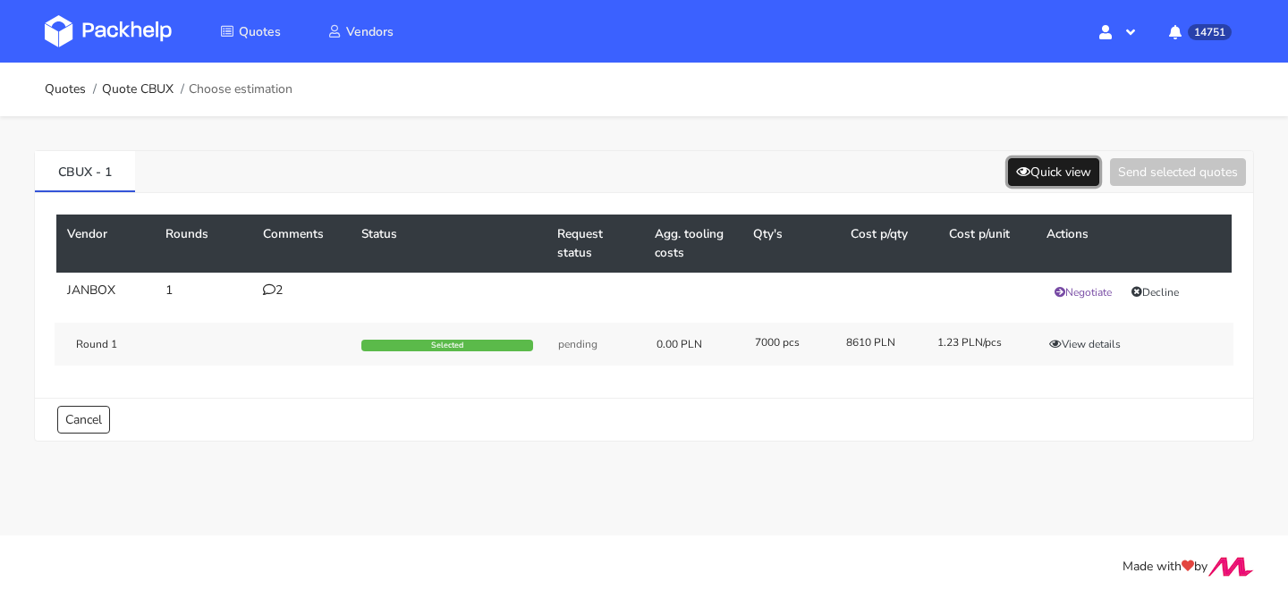
click at [1052, 179] on button "Quick view" at bounding box center [1053, 172] width 91 height 28
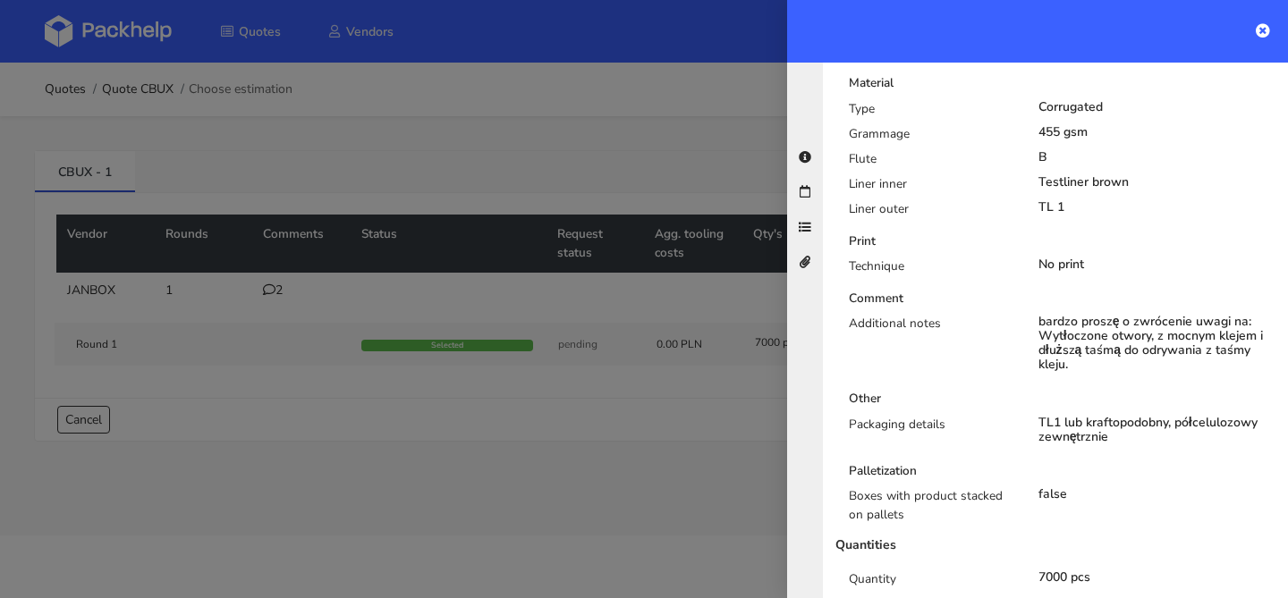
scroll to position [742, 0]
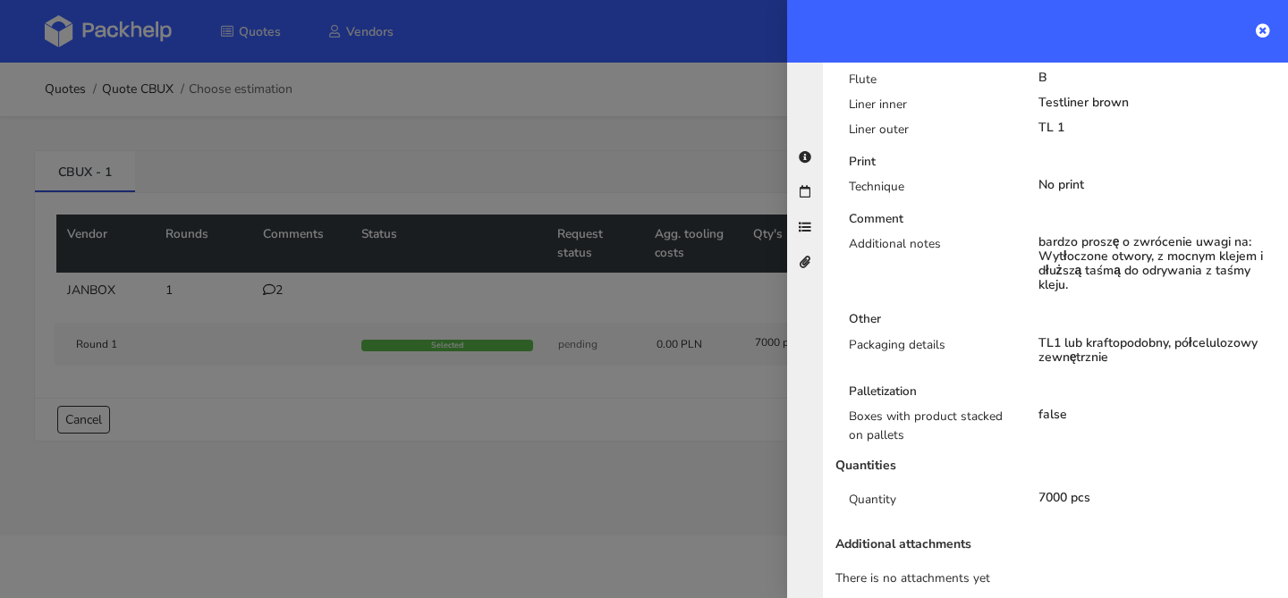
click at [598, 443] on div at bounding box center [644, 299] width 1288 height 598
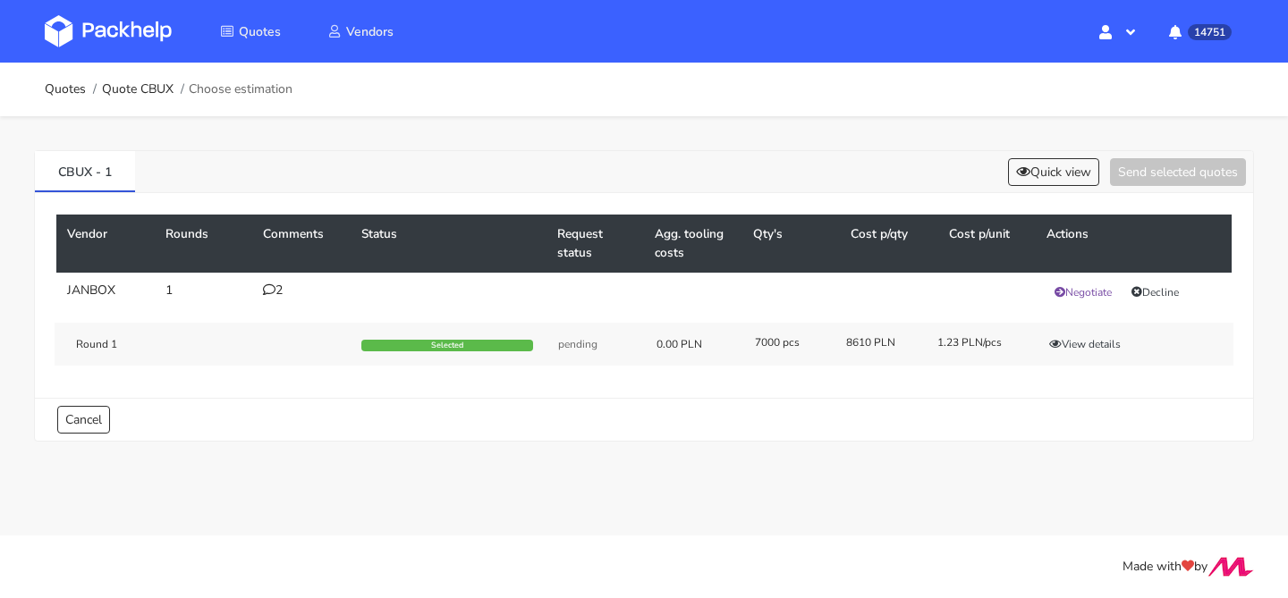
click at [280, 296] on div "2" at bounding box center [301, 290] width 77 height 14
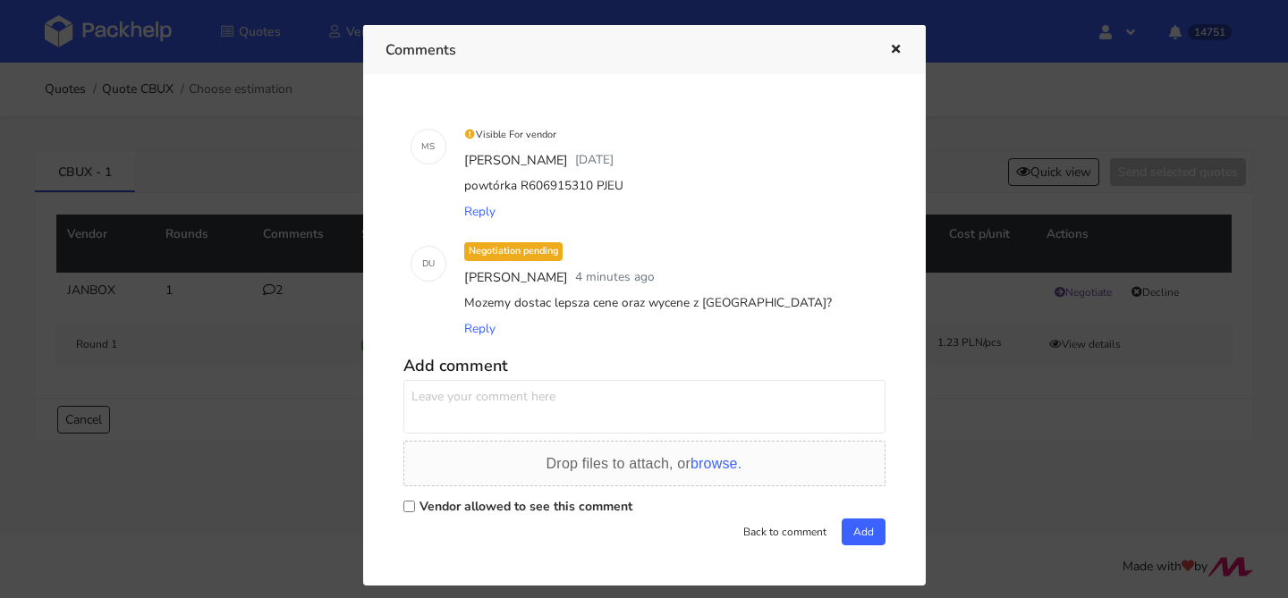
click at [890, 51] on icon "button" at bounding box center [895, 50] width 15 height 13
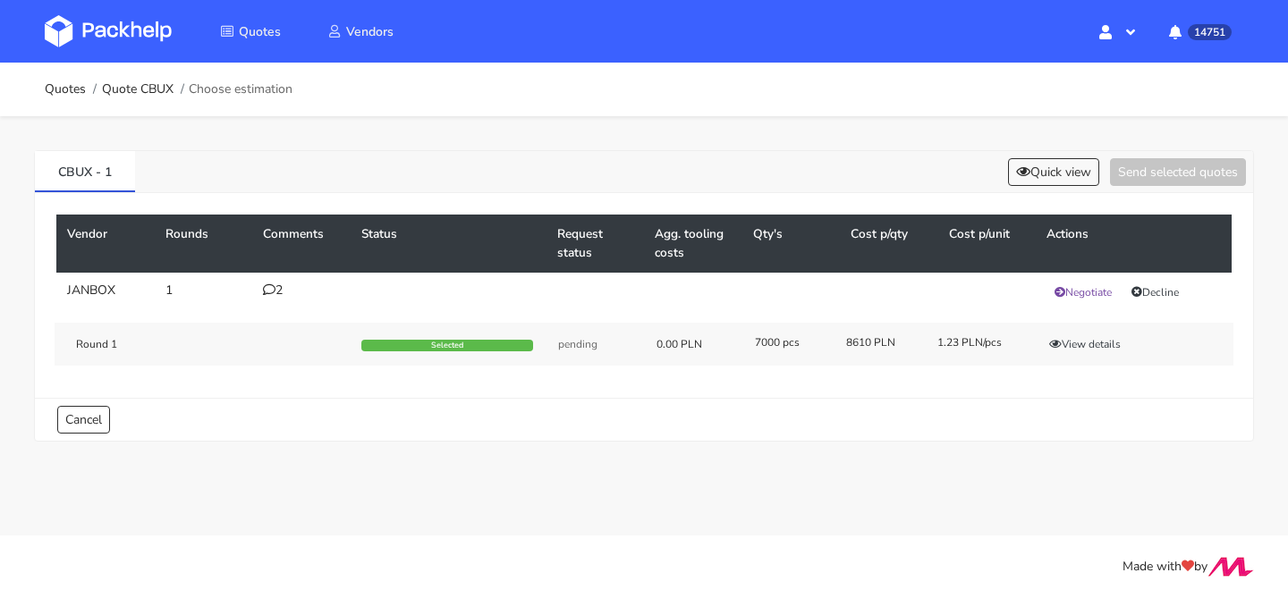
click at [1075, 190] on div "CBUX - 1 Quick view Send selected quotes" at bounding box center [644, 172] width 1218 height 42
click at [1077, 182] on button "Quick view" at bounding box center [1053, 172] width 91 height 28
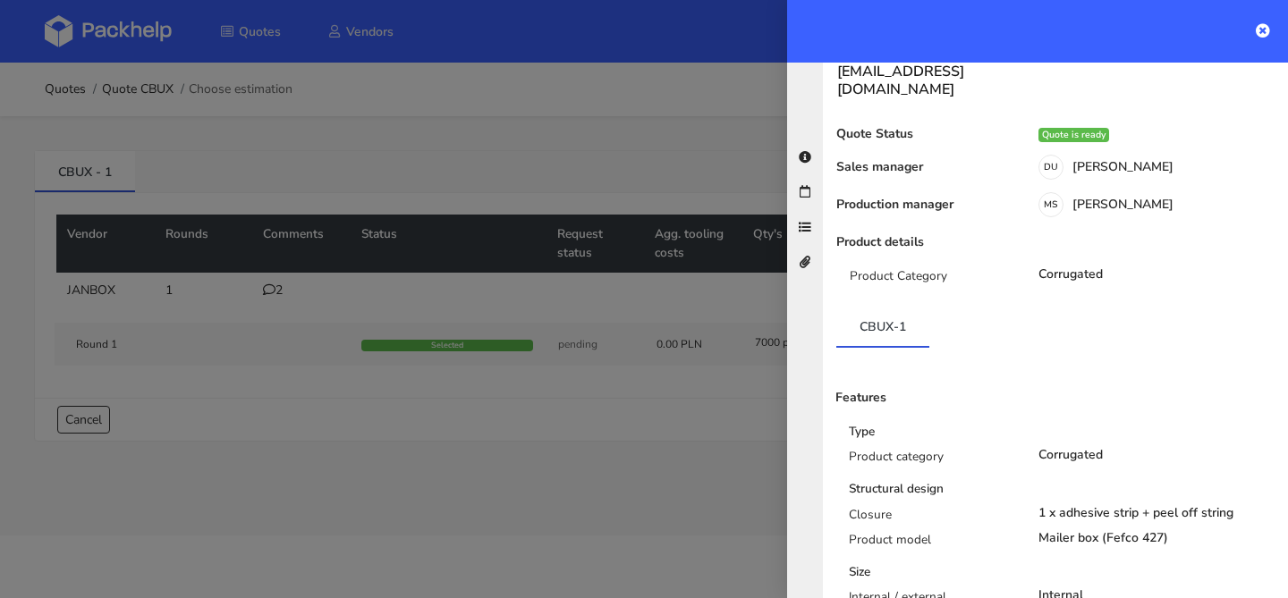
scroll to position [0, 0]
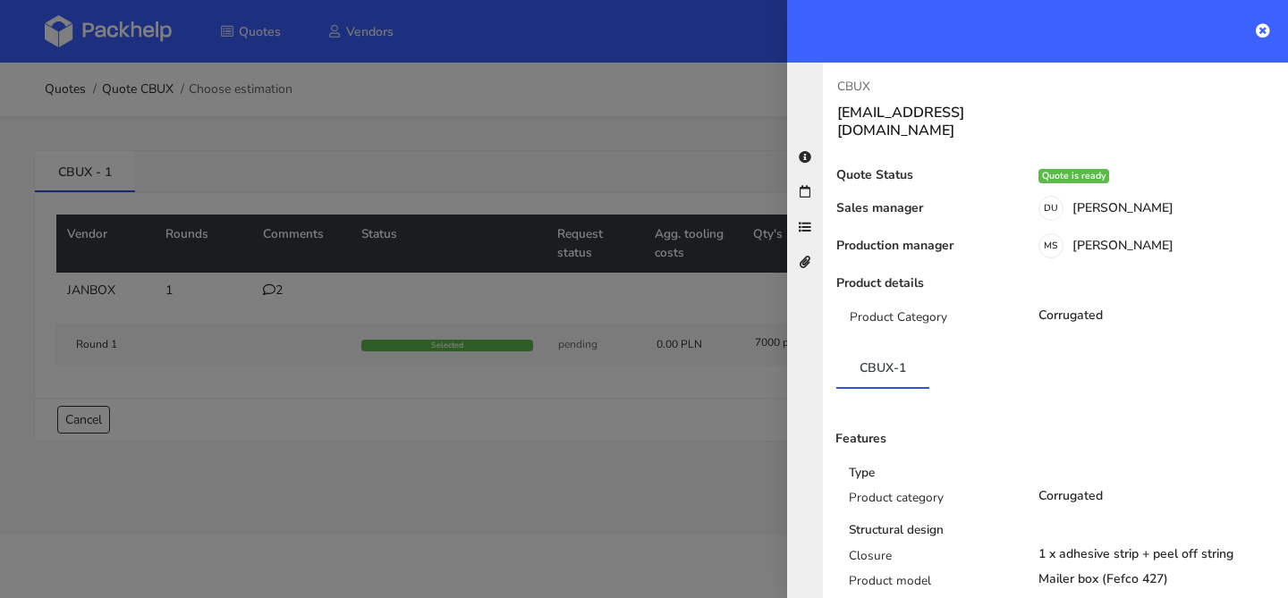
click at [436, 252] on div at bounding box center [644, 299] width 1288 height 598
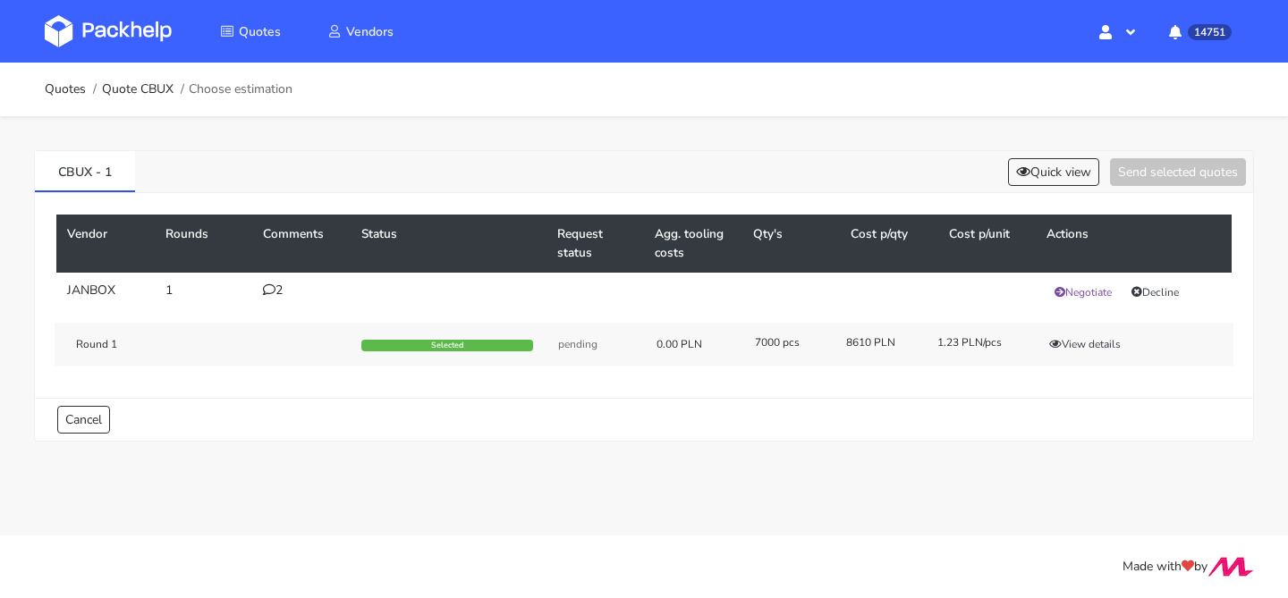
click at [279, 296] on div "2" at bounding box center [301, 290] width 77 height 14
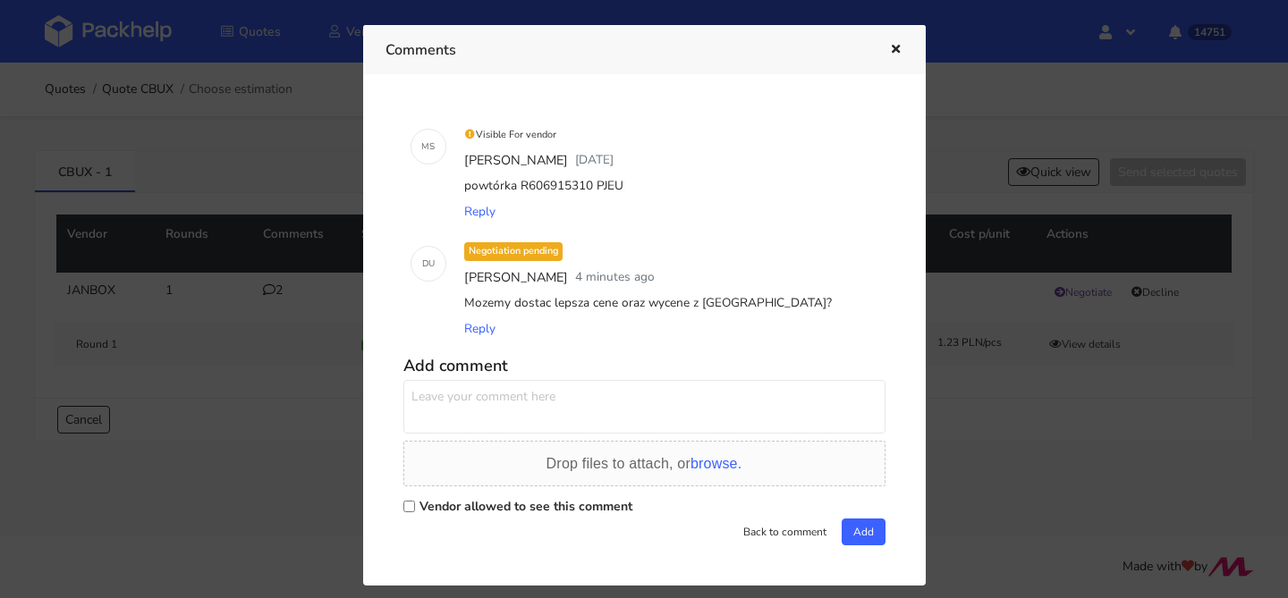
click at [254, 299] on div at bounding box center [644, 299] width 1288 height 598
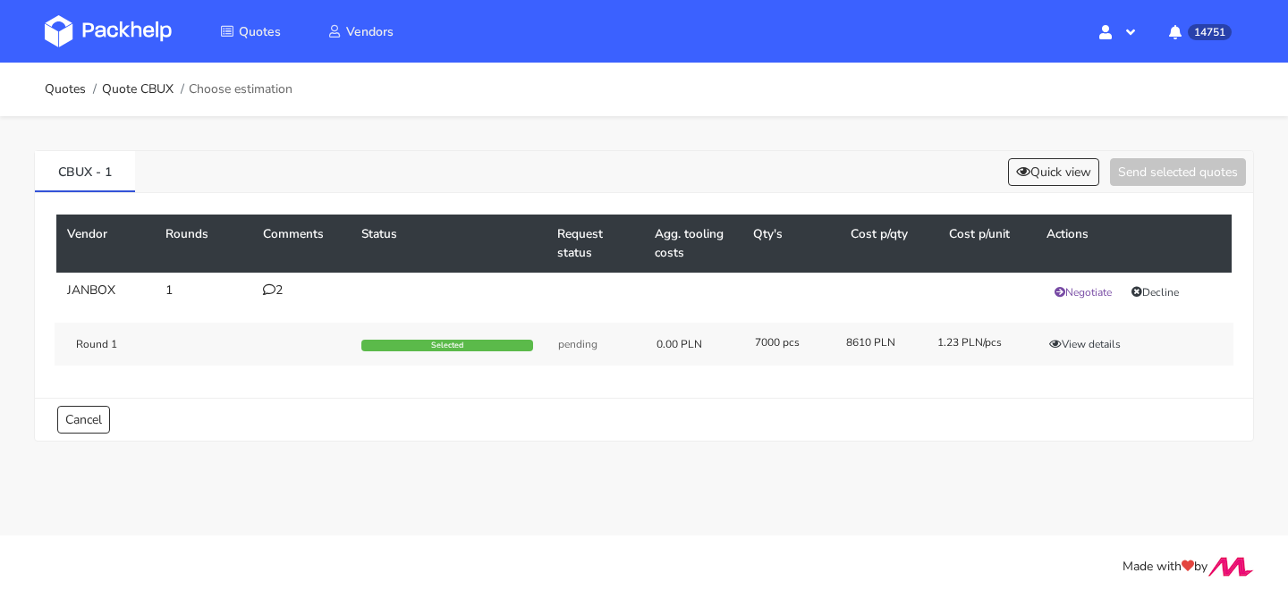
click at [272, 291] on icon at bounding box center [269, 289] width 13 height 13
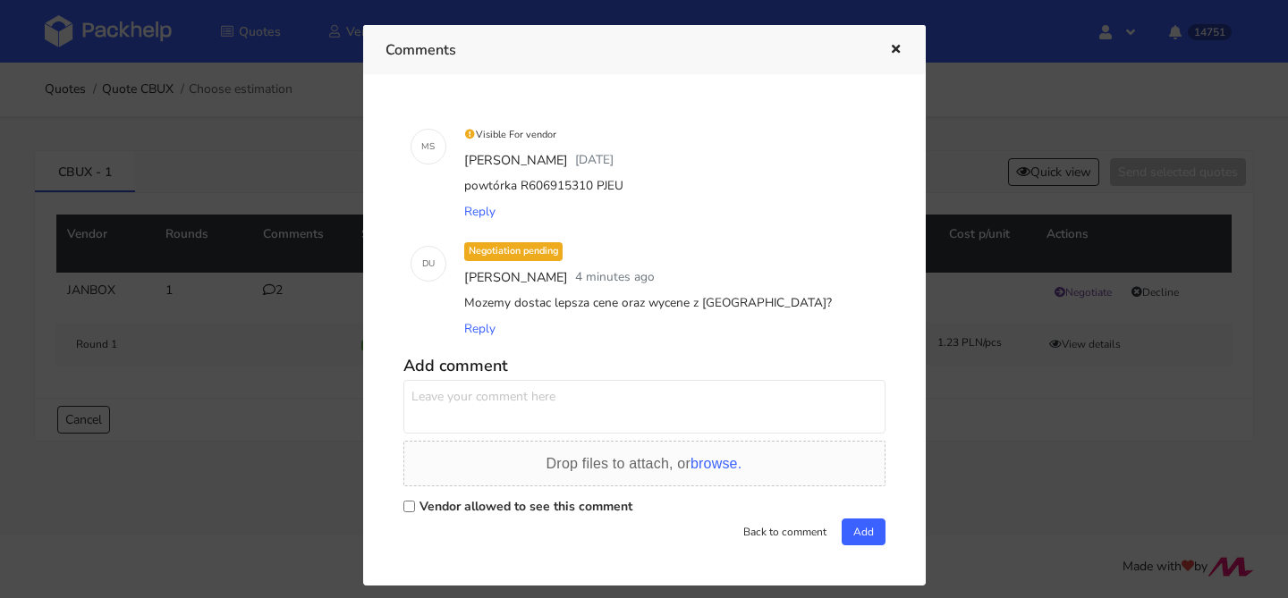
click at [495, 394] on textarea at bounding box center [644, 407] width 482 height 54
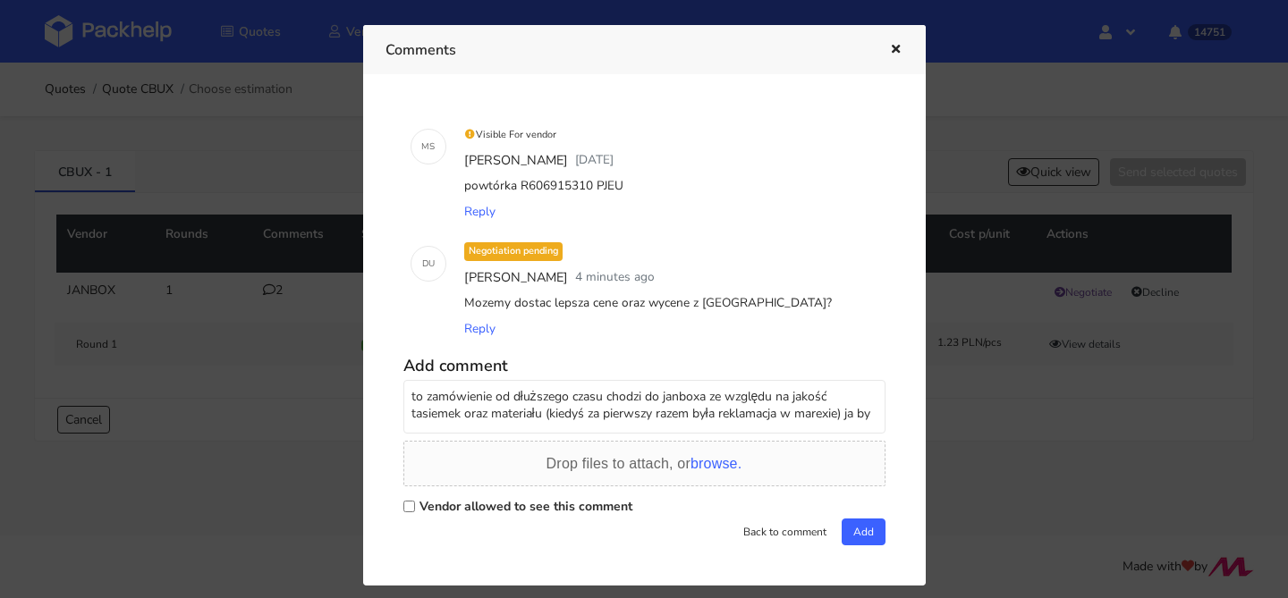
scroll to position [6, 0]
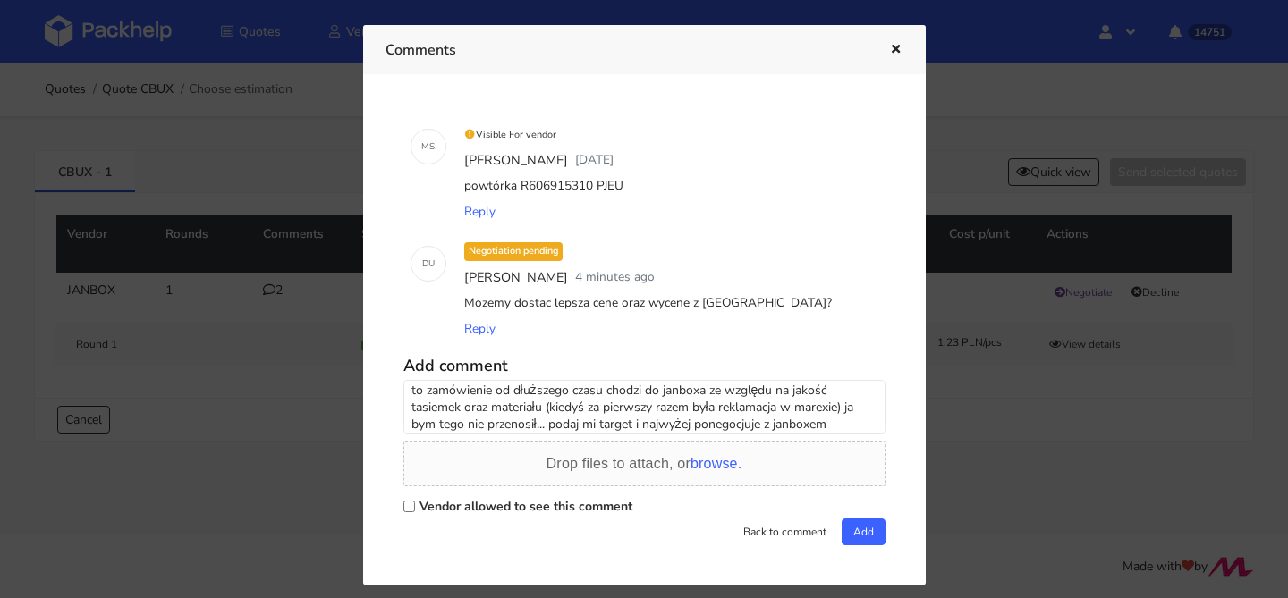
type textarea "to zamówienie od dłuższego czasu chodzi do janboxa ze względu na jakość tasieme…"
click at [469, 501] on label "Vendor allowed to see this comment" at bounding box center [525, 506] width 213 height 17
click at [415, 501] on input "Vendor allowed to see this comment" at bounding box center [409, 507] width 12 height 12
checkbox input "true"
click at [842, 518] on div "Vendor allowed to see this comment" at bounding box center [644, 506] width 482 height 25
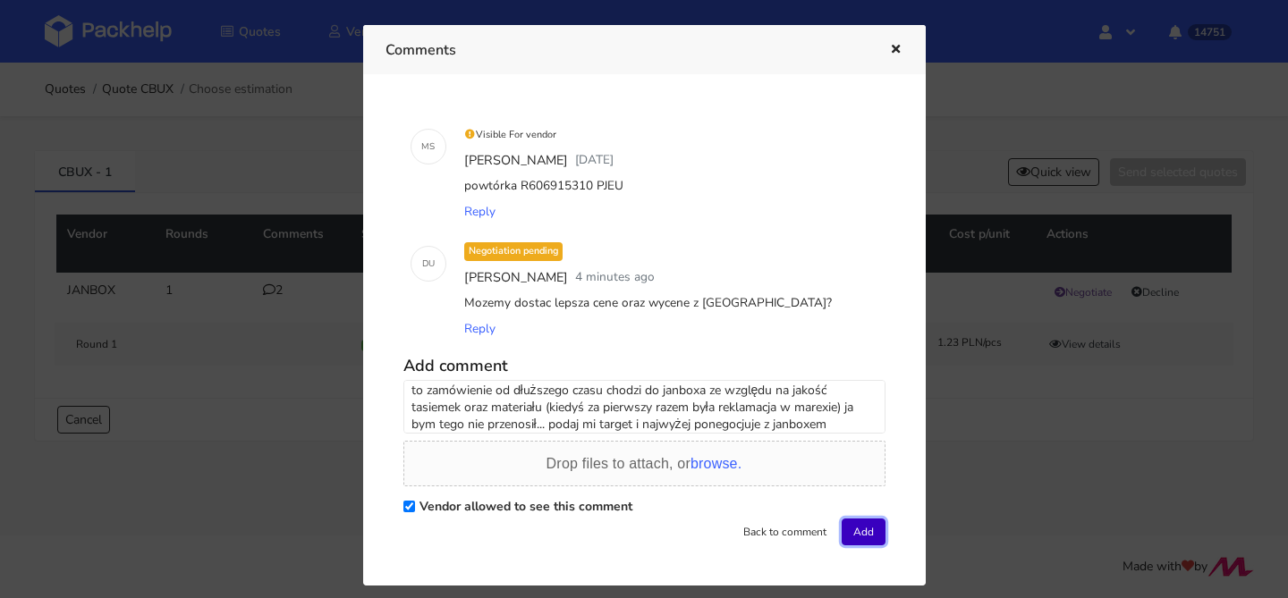
click at [847, 528] on button "Add" at bounding box center [863, 532] width 44 height 27
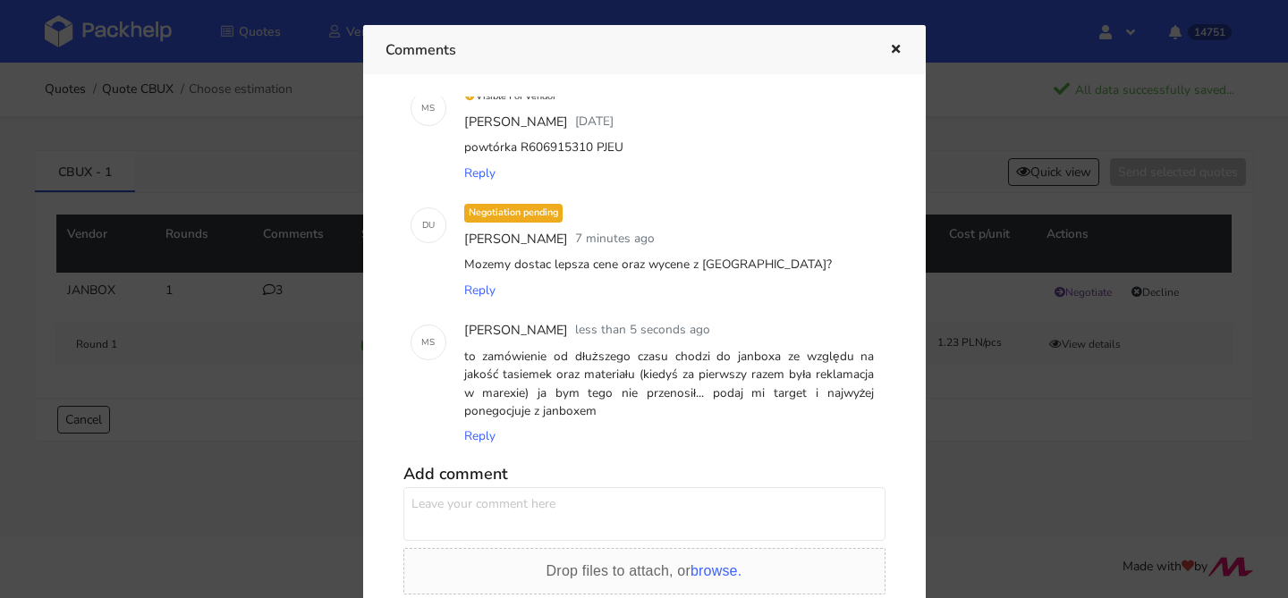
scroll to position [76, 0]
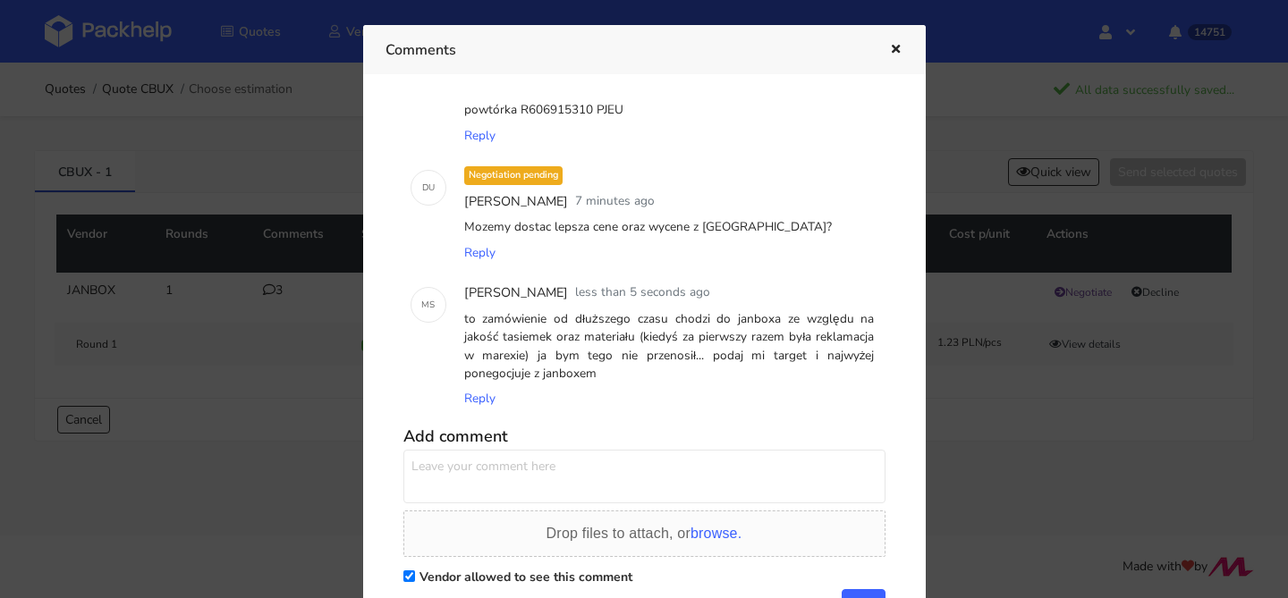
click at [891, 45] on icon "button" at bounding box center [895, 50] width 15 height 13
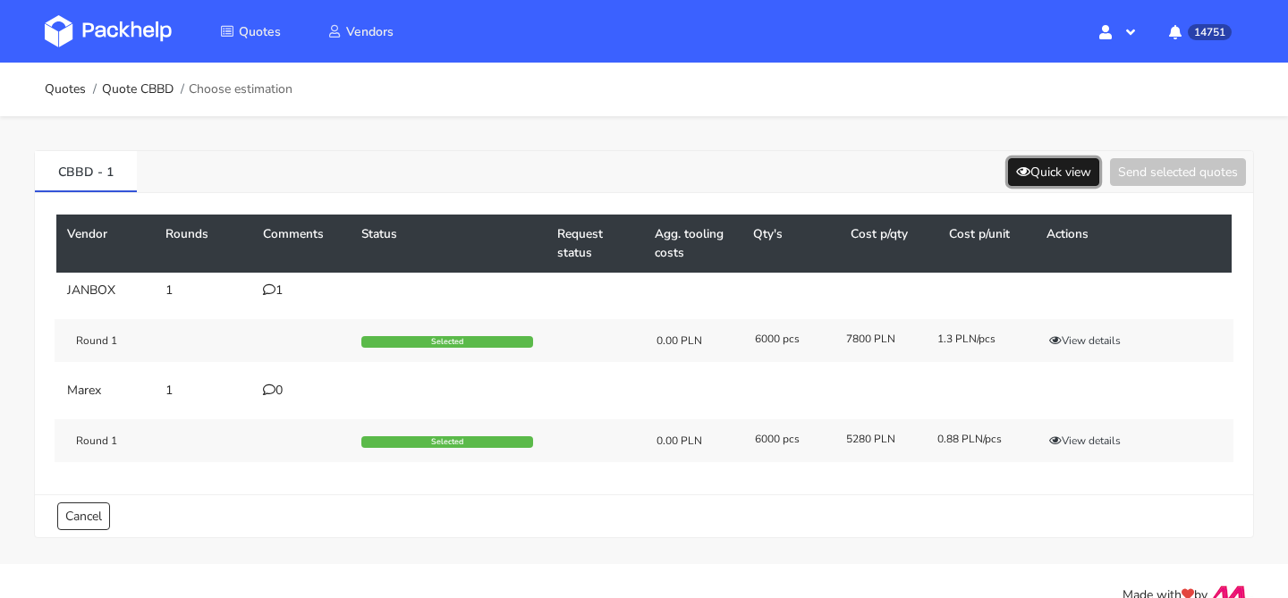
click at [1026, 158] on button "Quick view" at bounding box center [1053, 172] width 91 height 28
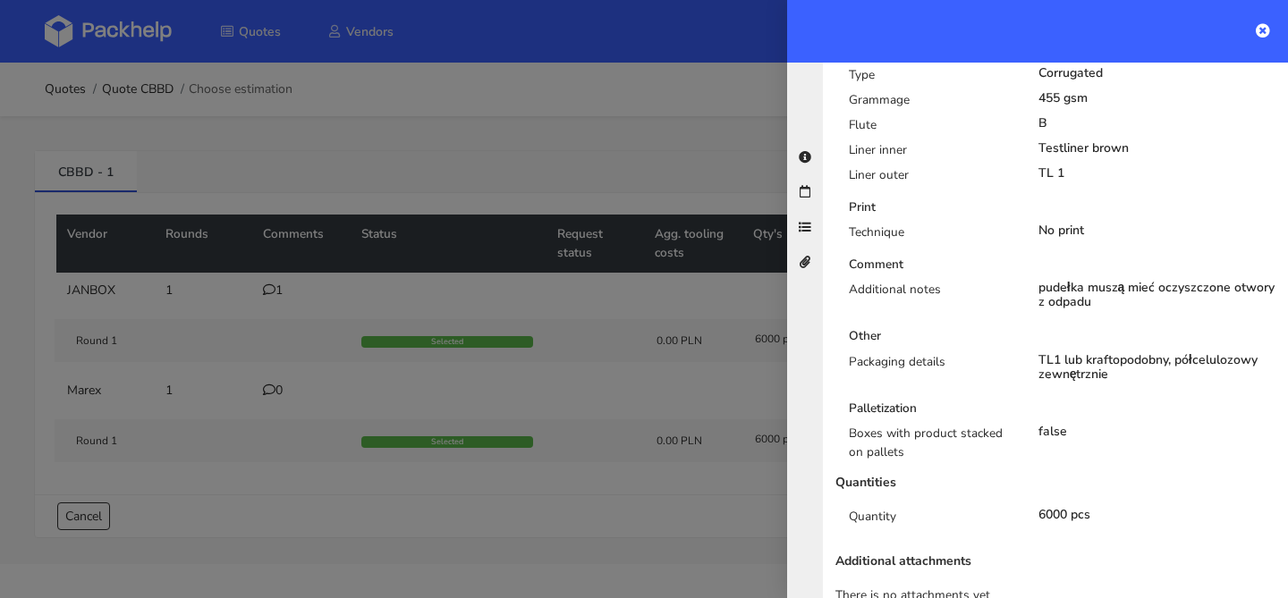
scroll to position [714, 0]
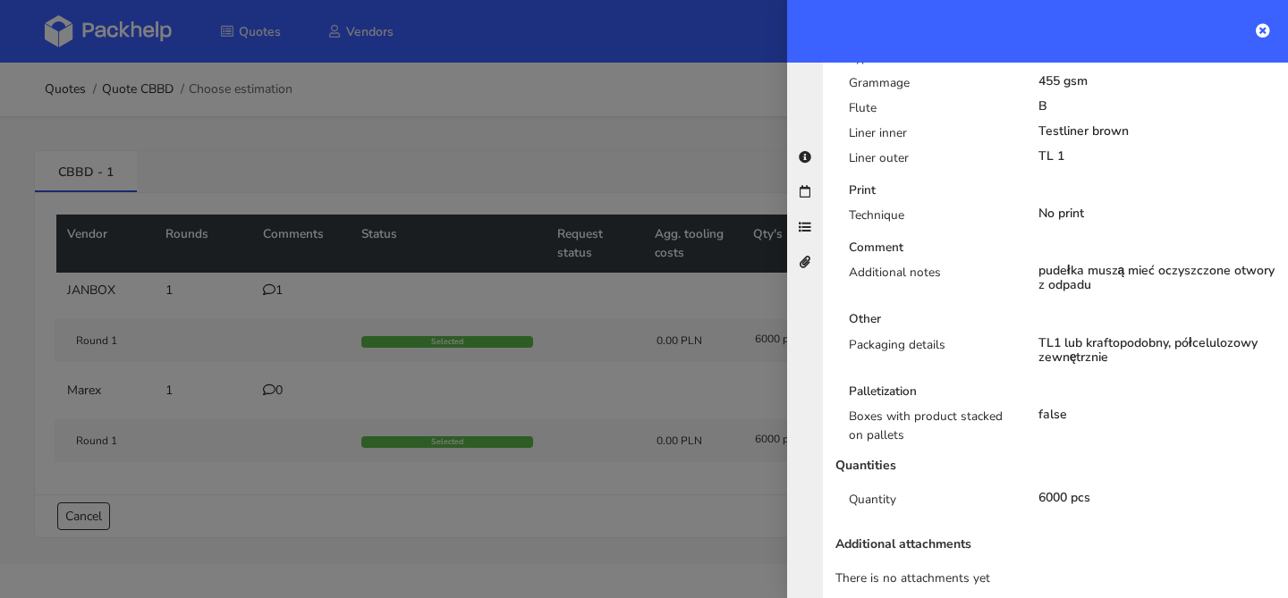
click at [672, 359] on div at bounding box center [644, 299] width 1288 height 598
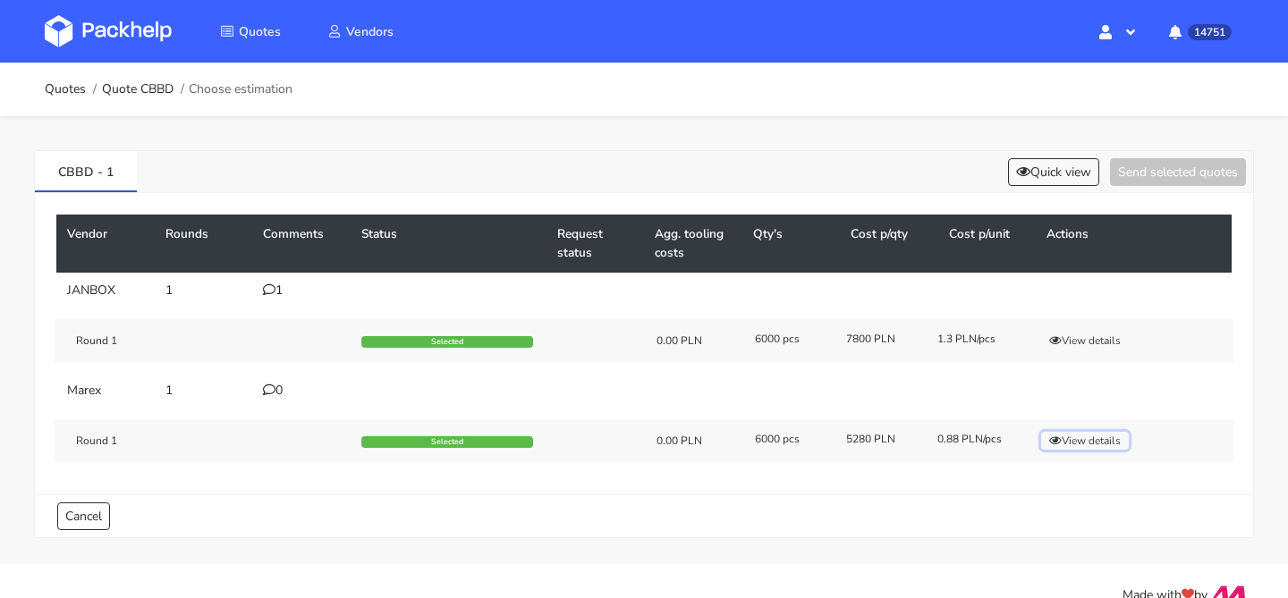
click at [1077, 443] on button "View details" at bounding box center [1085, 441] width 88 height 18
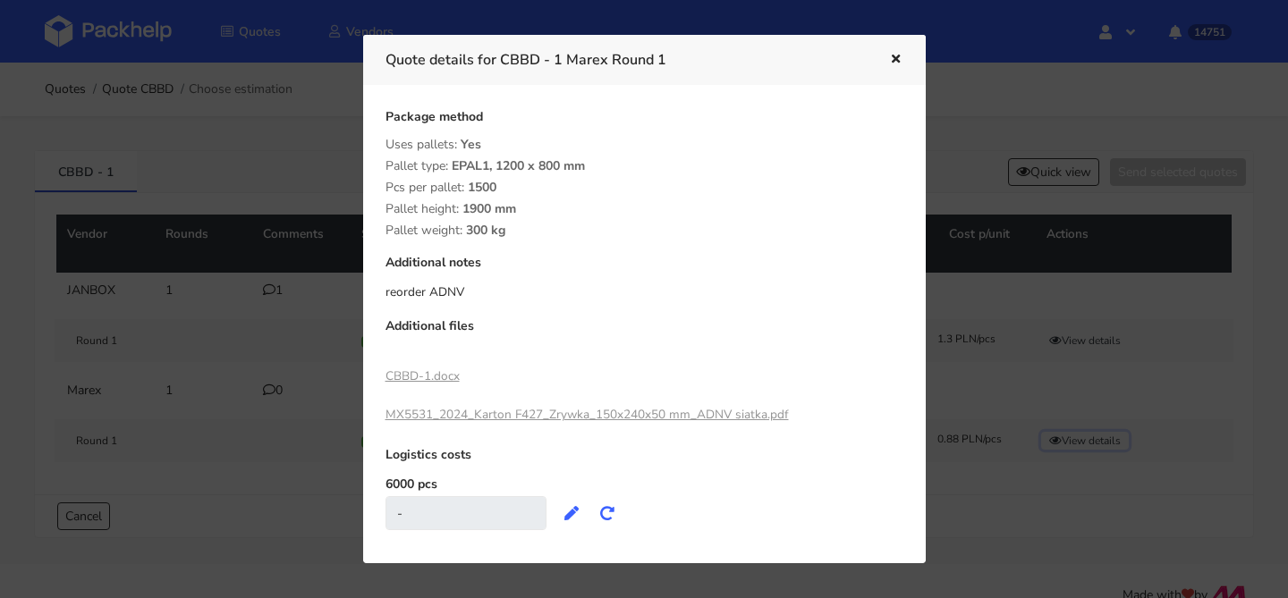
scroll to position [308, 0]
click at [473, 420] on link "MX5531_2024_Karton F427_Zrywka_150x240x50 mm_ADNV siatka.pdf" at bounding box center [586, 412] width 403 height 17
click at [898, 64] on icon "button" at bounding box center [895, 60] width 15 height 13
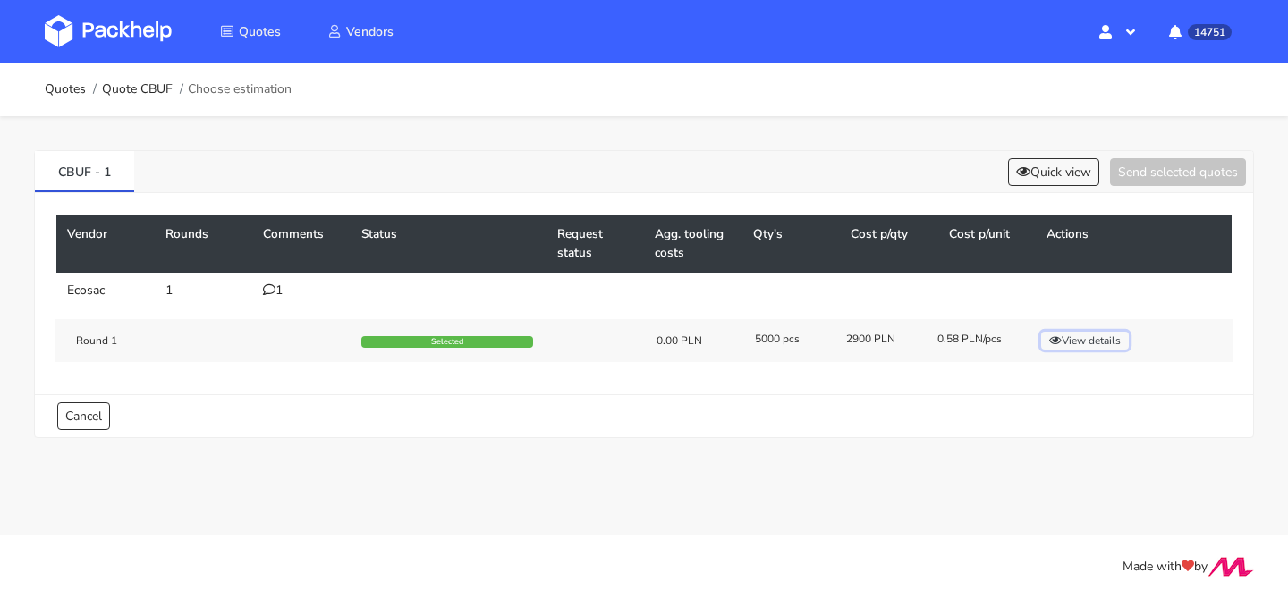
click at [1054, 337] on icon "button" at bounding box center [1055, 340] width 13 height 11
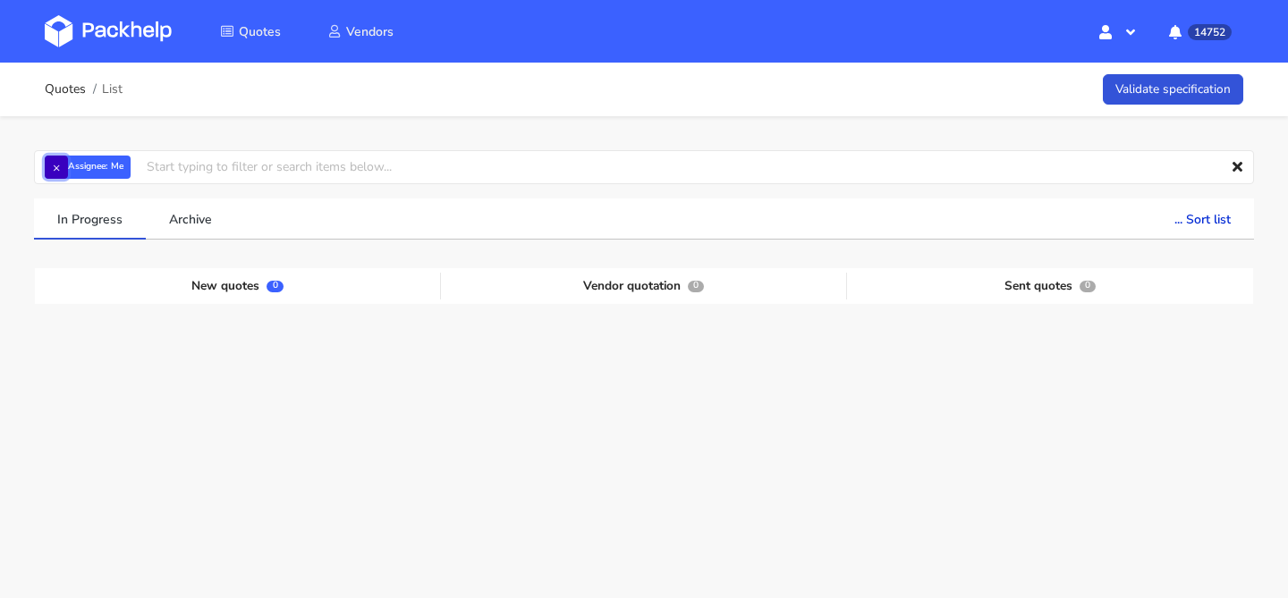
click at [53, 161] on button "×" at bounding box center [56, 167] width 23 height 23
click at [53, 161] on input "text" at bounding box center [644, 167] width 1220 height 34
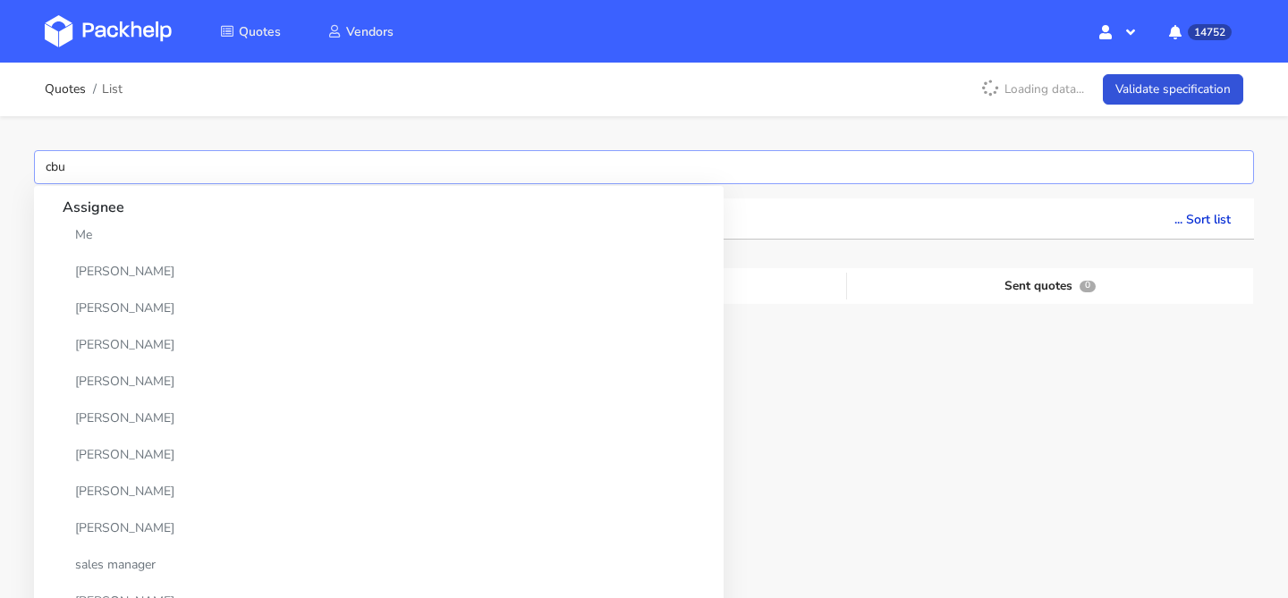
type input "cbux"
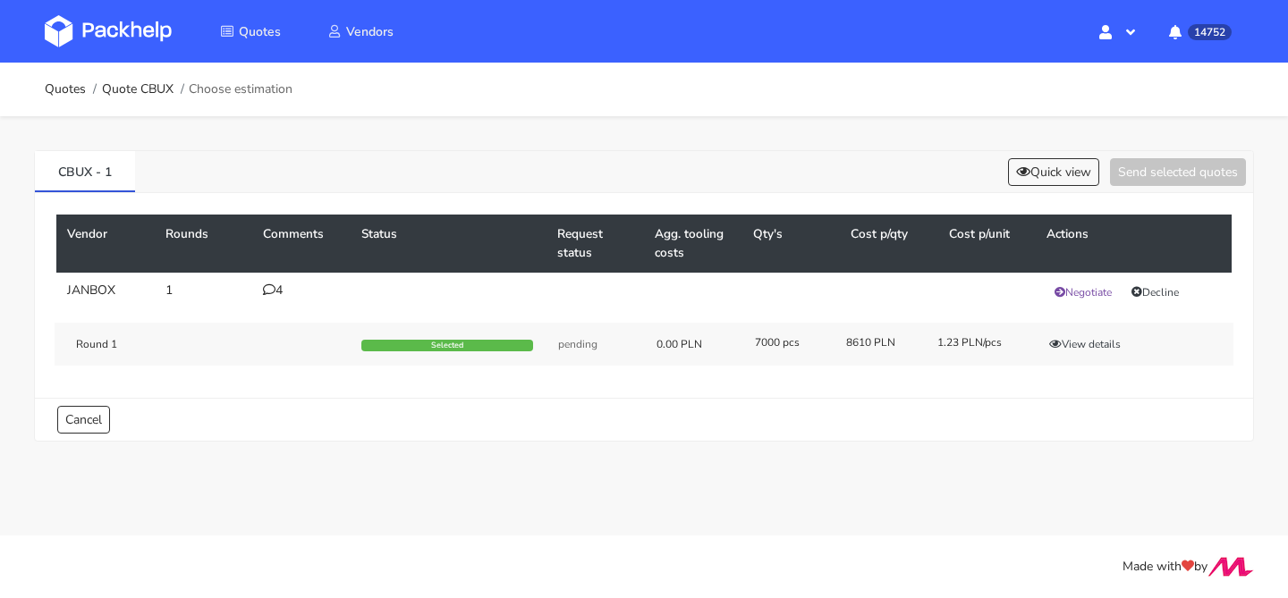
click at [274, 279] on td "4" at bounding box center [301, 292] width 98 height 39
click at [267, 290] on icon at bounding box center [269, 289] width 13 height 13
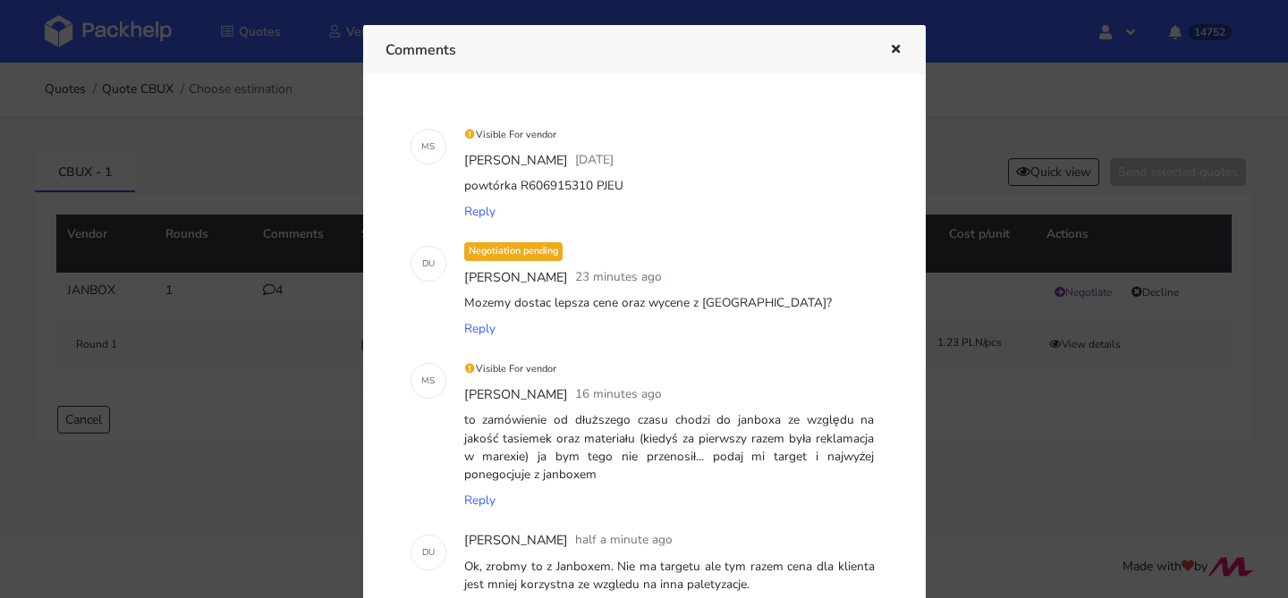
click at [228, 404] on div at bounding box center [644, 299] width 1288 height 598
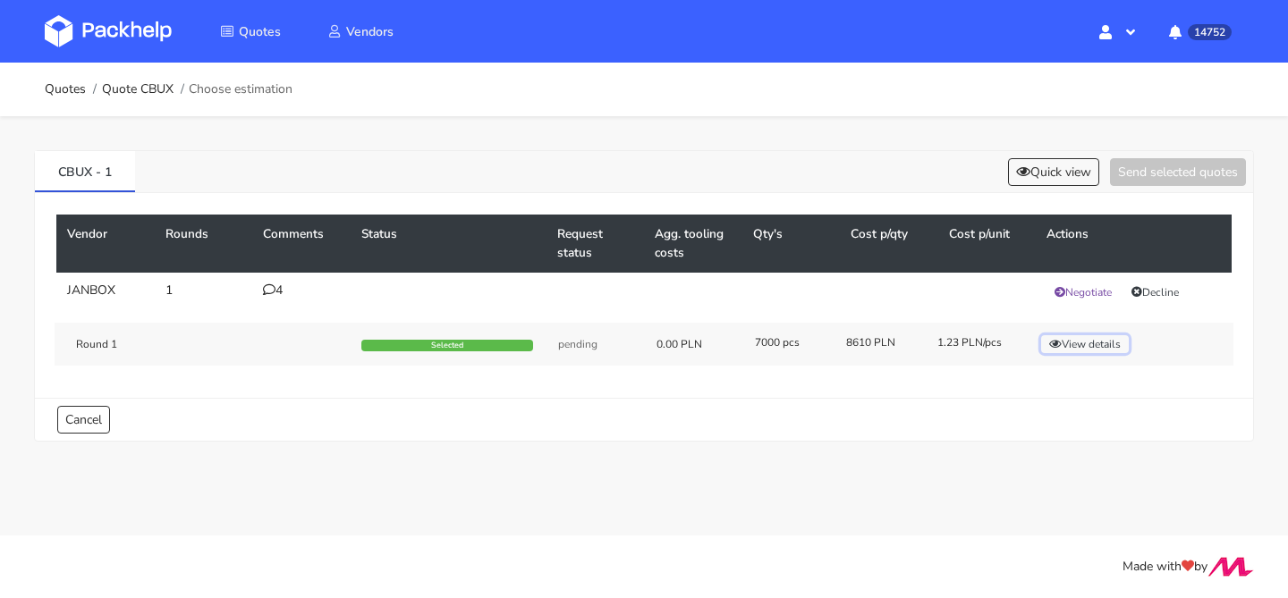
click at [1092, 347] on button "View details" at bounding box center [1085, 344] width 88 height 18
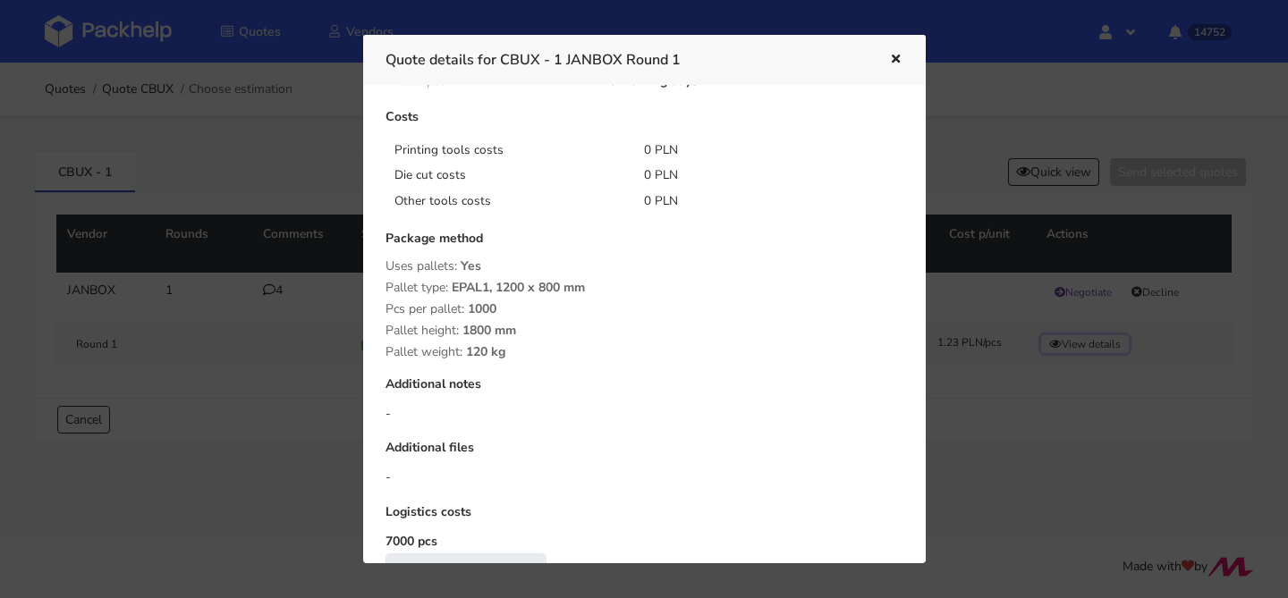
scroll to position [187, 0]
click at [892, 54] on icon "button" at bounding box center [895, 60] width 15 height 13
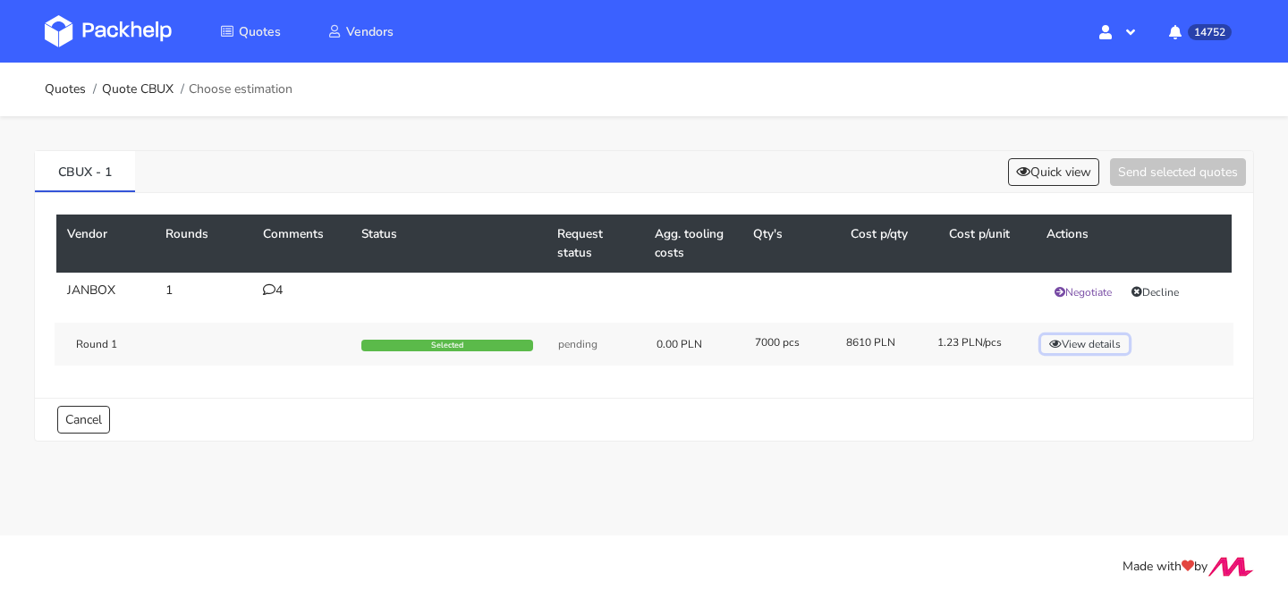
click at [1086, 342] on button "View details" at bounding box center [1085, 344] width 88 height 18
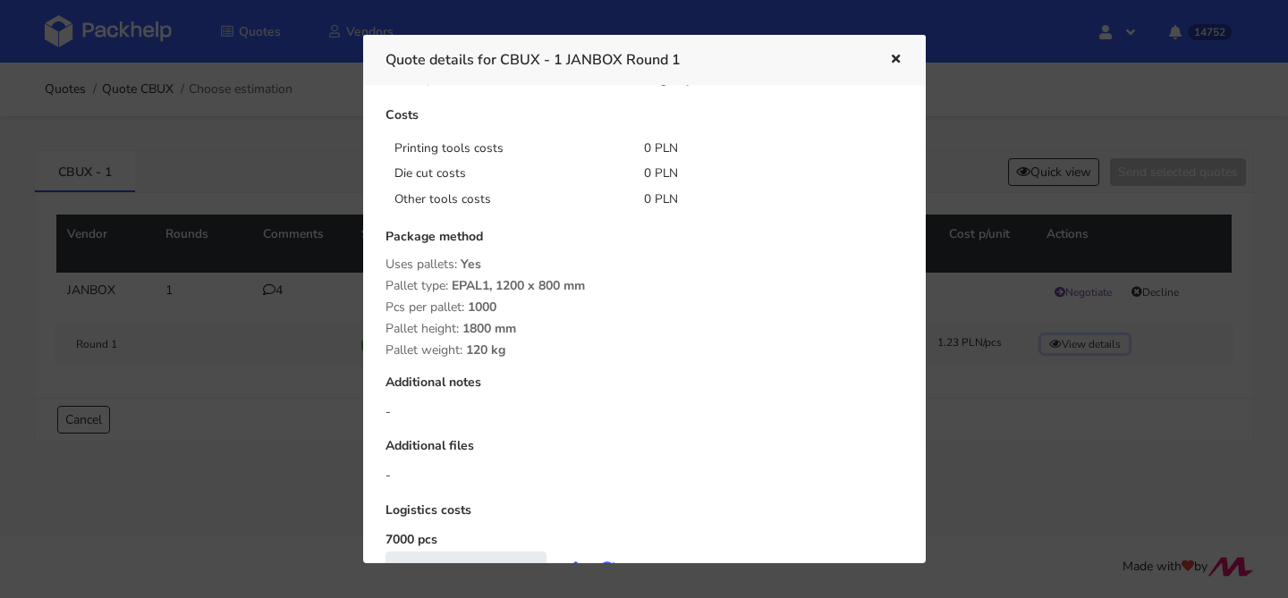
scroll to position [264, 0]
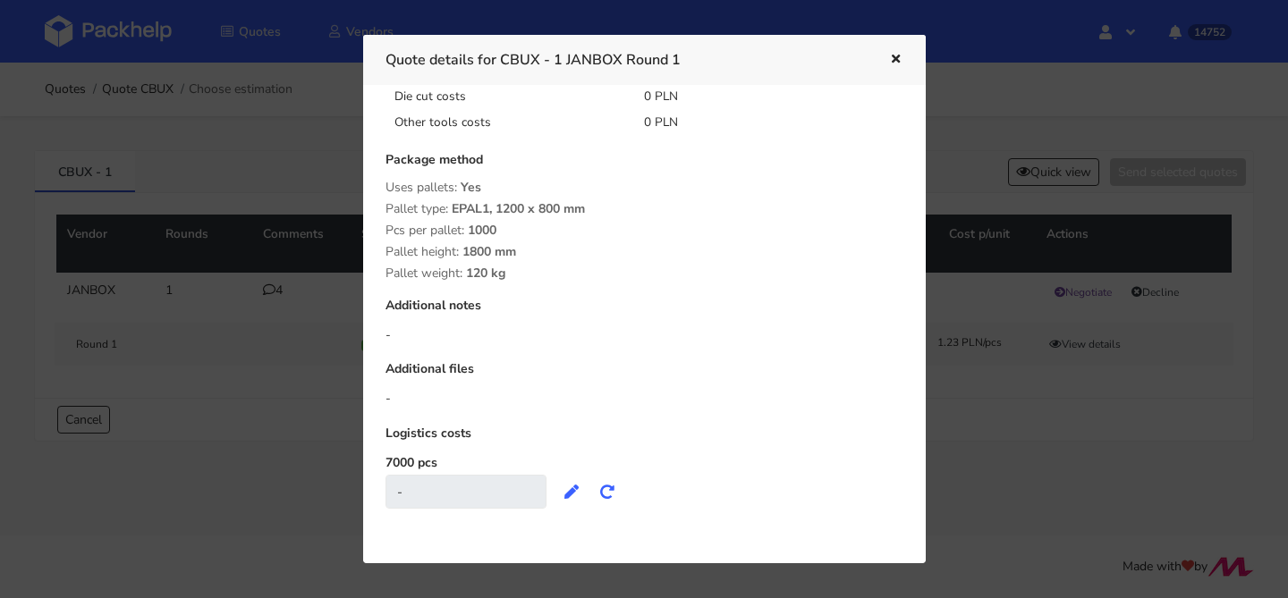
click at [301, 284] on div at bounding box center [644, 299] width 1288 height 598
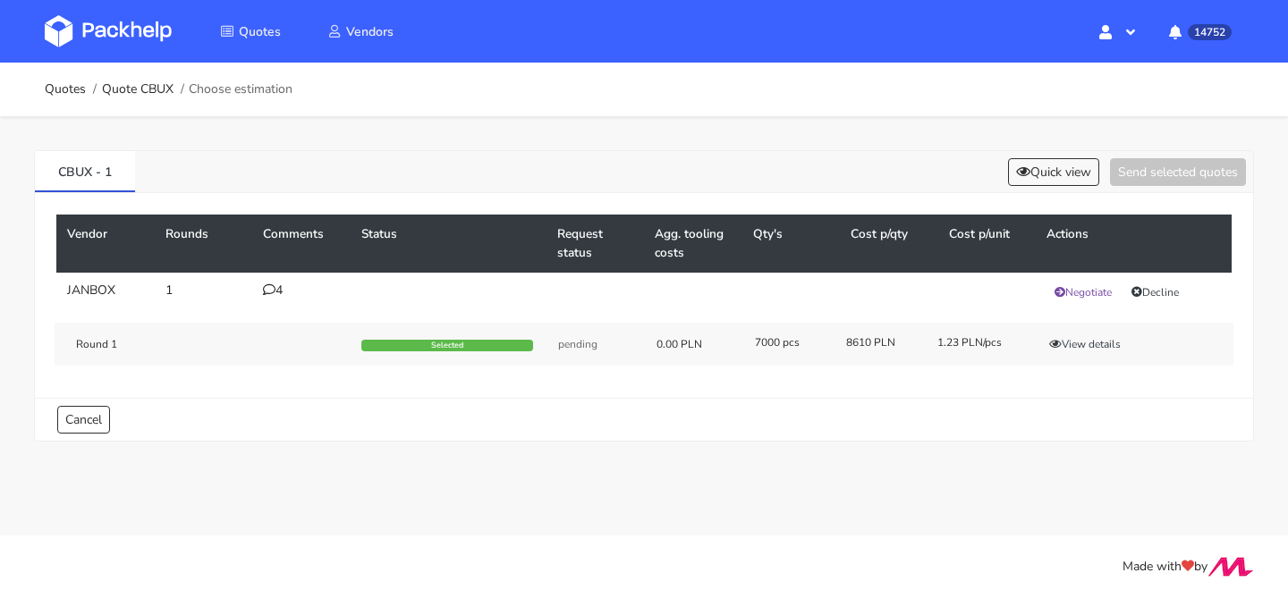
click at [275, 297] on div "4" at bounding box center [301, 290] width 77 height 14
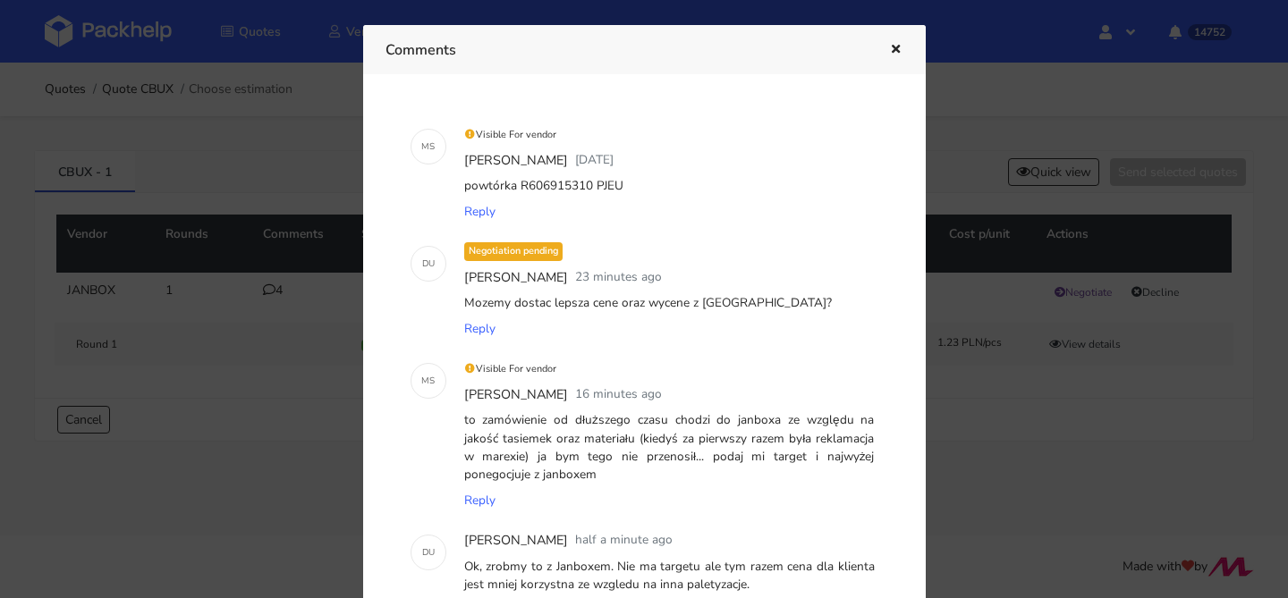
scroll to position [212, 0]
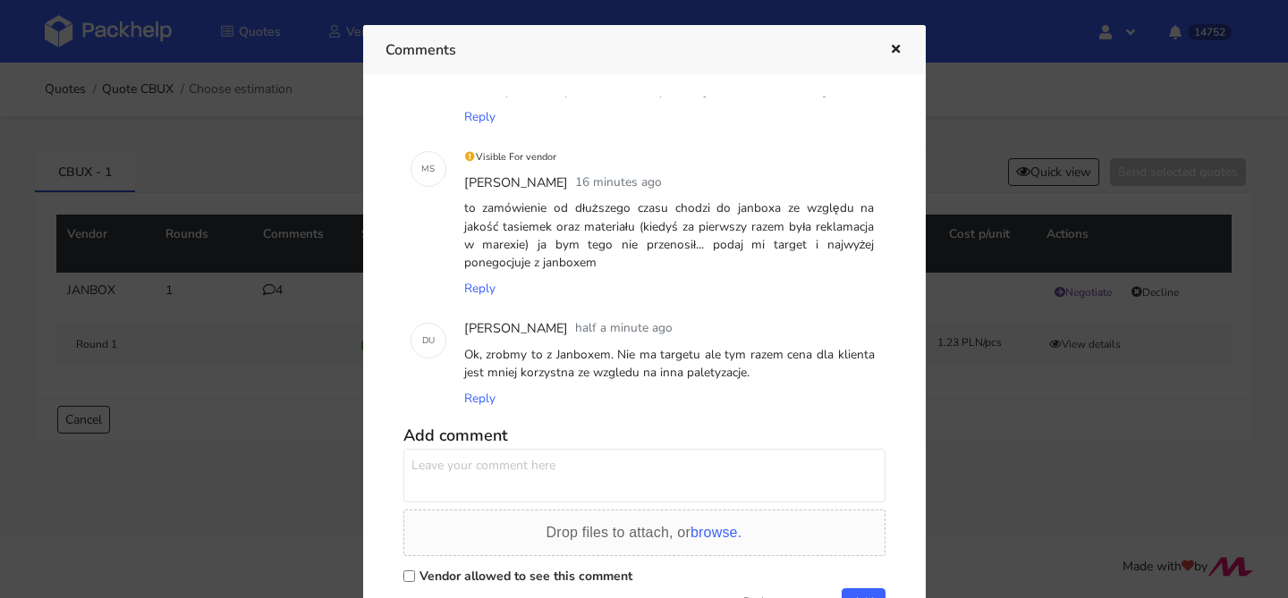
click at [477, 469] on textarea at bounding box center [644, 476] width 482 height 54
type textarea "Sylwia możemy tutaj zrobić paletyzację jak ostatnio 1500 szt per paleta?"
click at [442, 570] on label "Vendor allowed to see this comment" at bounding box center [525, 576] width 213 height 17
click at [415, 570] on input "Vendor allowed to see this comment" at bounding box center [409, 576] width 12 height 12
checkbox input "true"
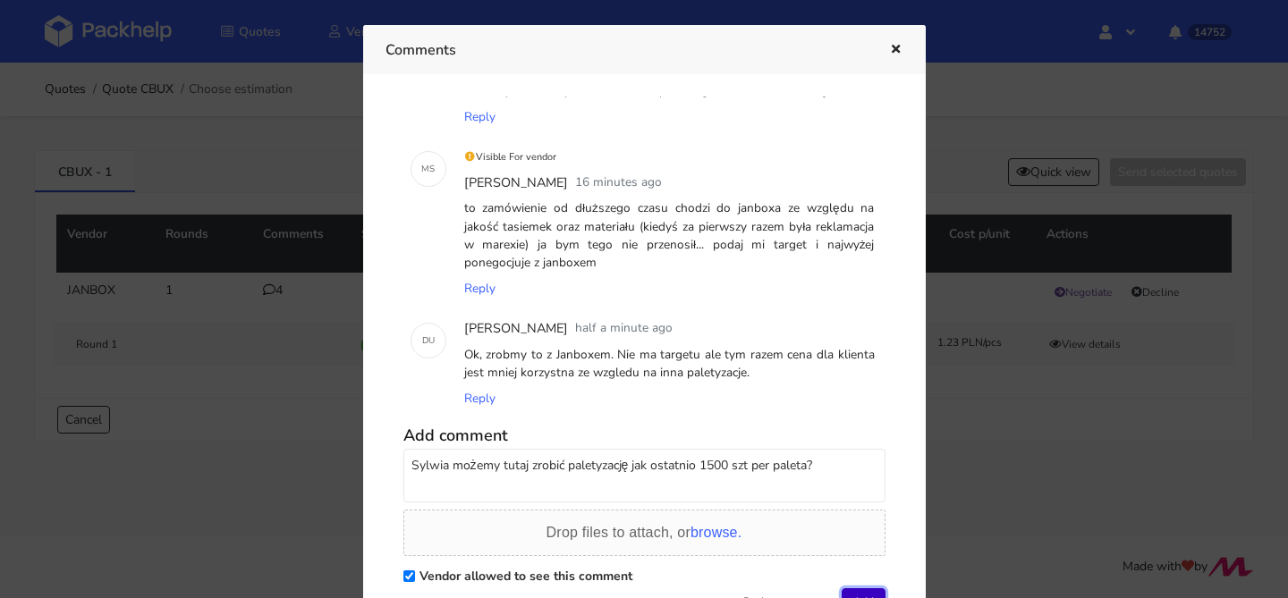
click at [870, 590] on button "Add" at bounding box center [863, 601] width 44 height 27
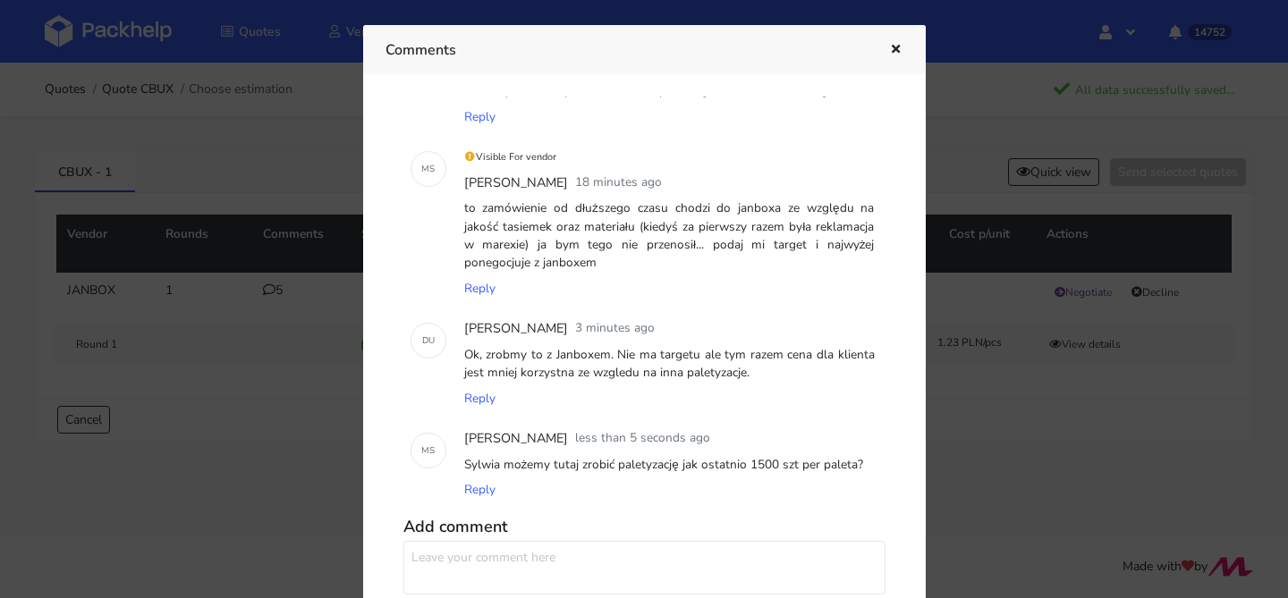
scroll to position [154, 0]
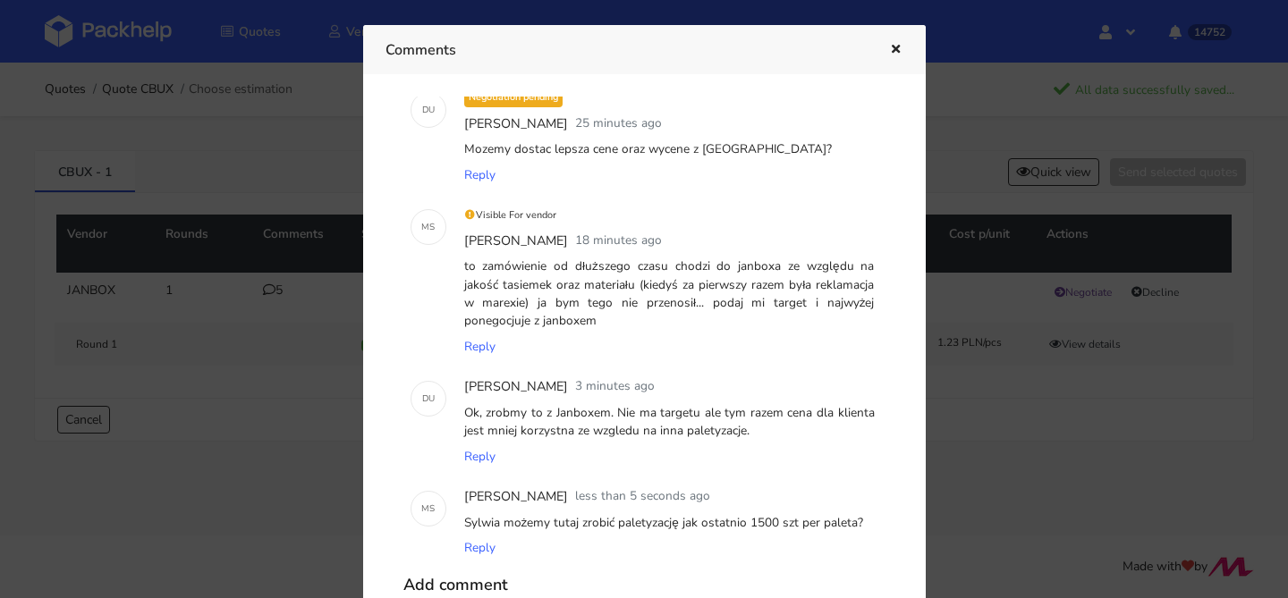
click at [889, 55] on button "button" at bounding box center [893, 49] width 20 height 23
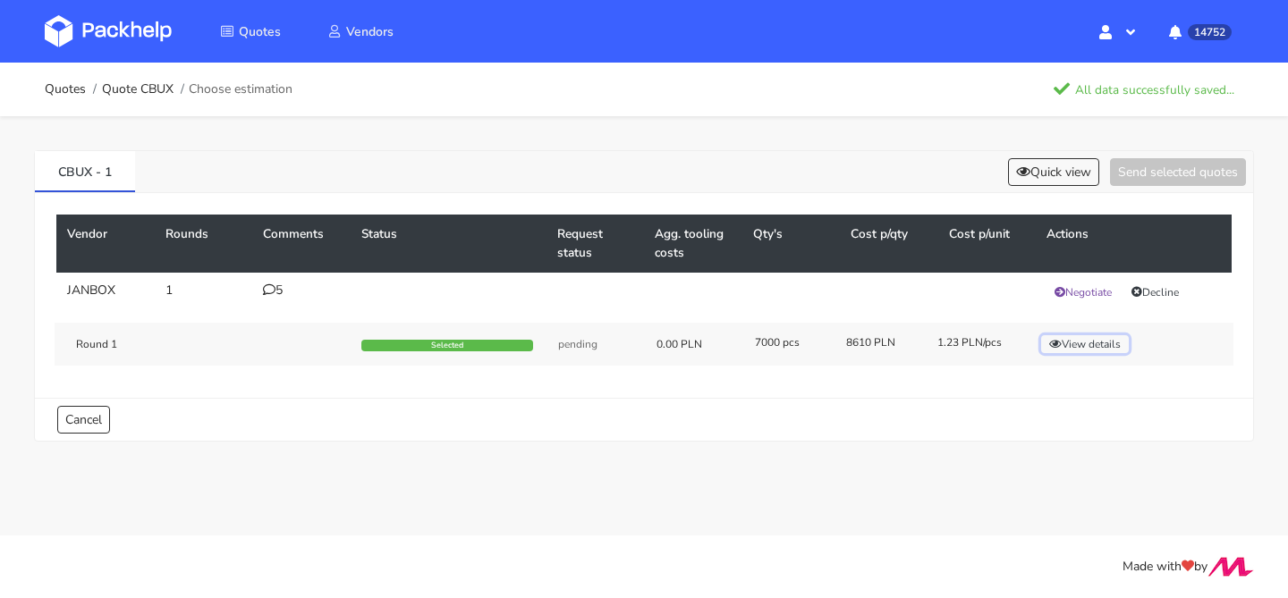
click at [1075, 338] on button "View details" at bounding box center [1085, 344] width 88 height 18
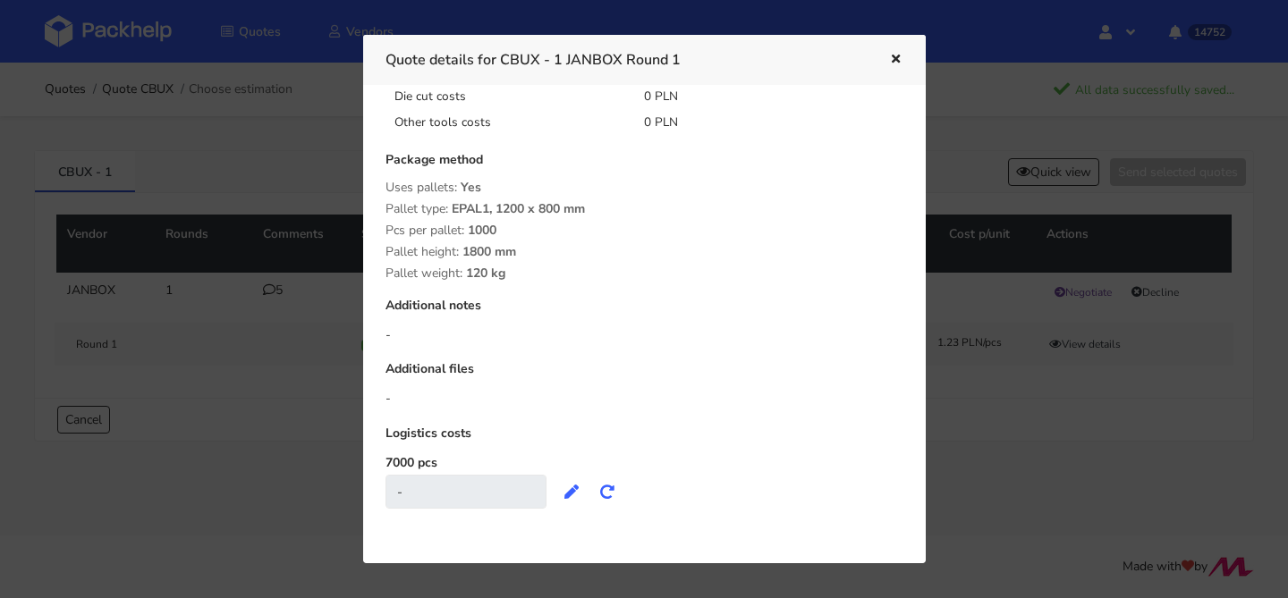
click at [303, 362] on div at bounding box center [644, 299] width 1288 height 598
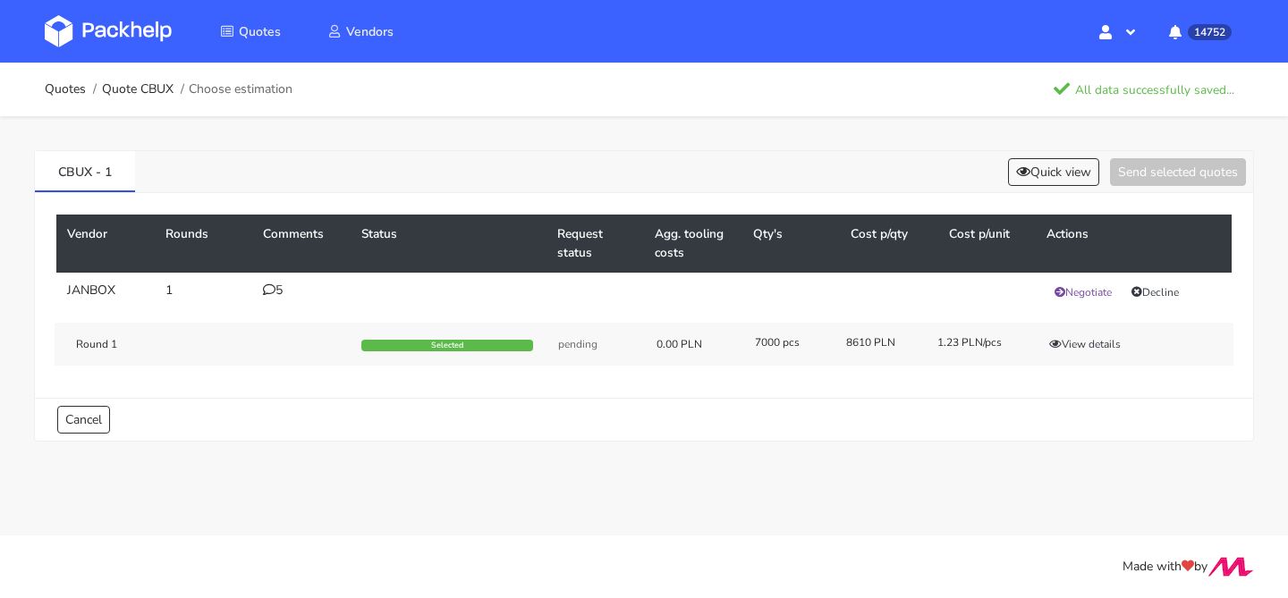
click at [280, 299] on td "5" at bounding box center [301, 292] width 98 height 39
click at [280, 291] on div "5" at bounding box center [301, 290] width 77 height 14
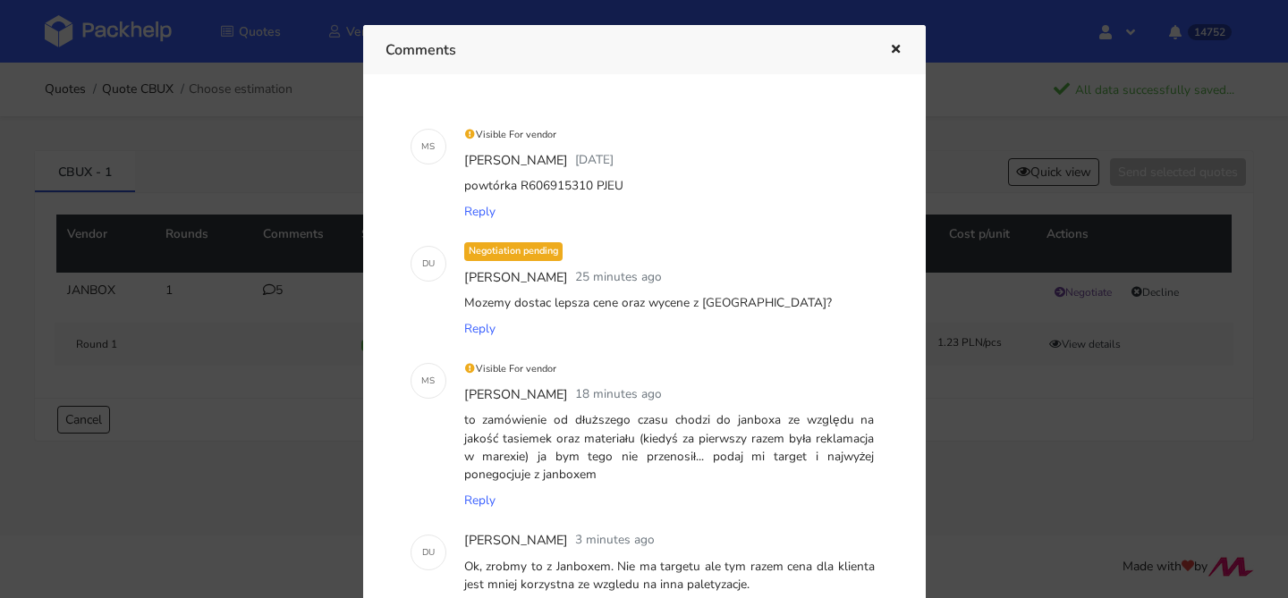
scroll to position [303, 0]
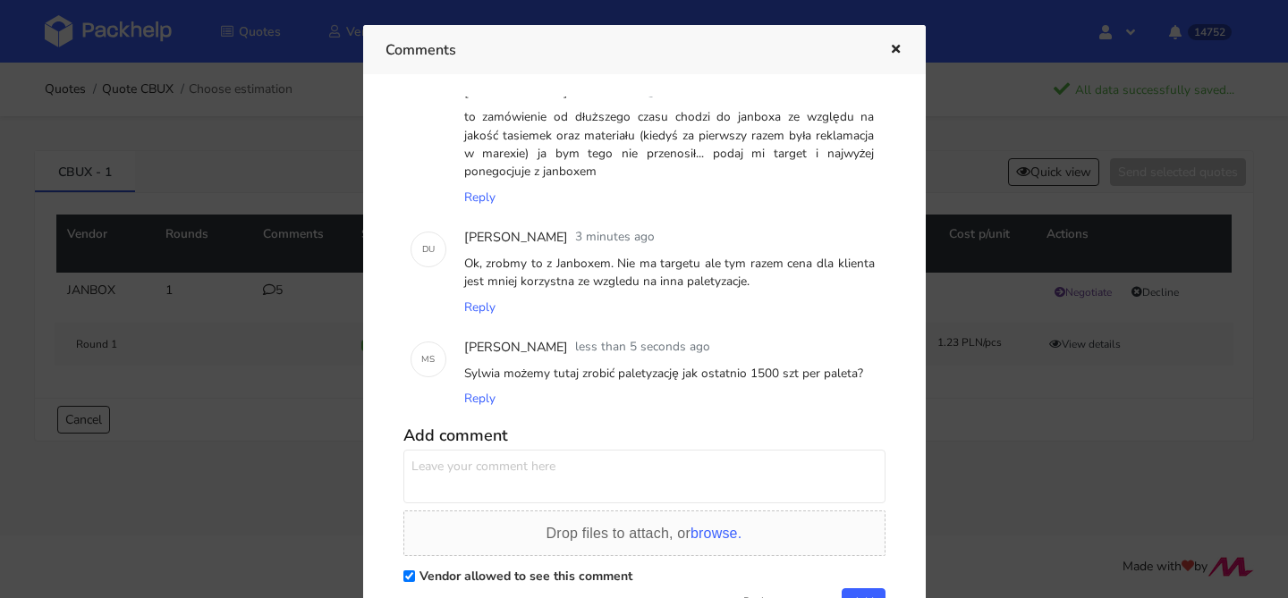
click at [896, 50] on icon "button" at bounding box center [895, 50] width 15 height 13
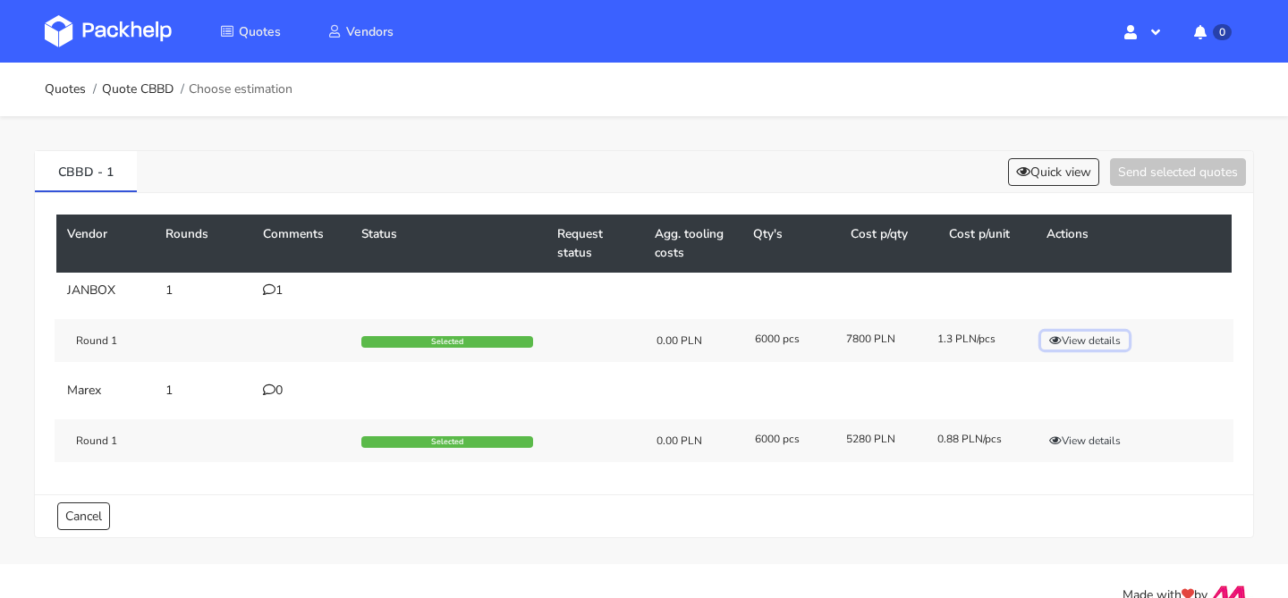
click at [1089, 346] on button "View details" at bounding box center [1085, 341] width 88 height 18
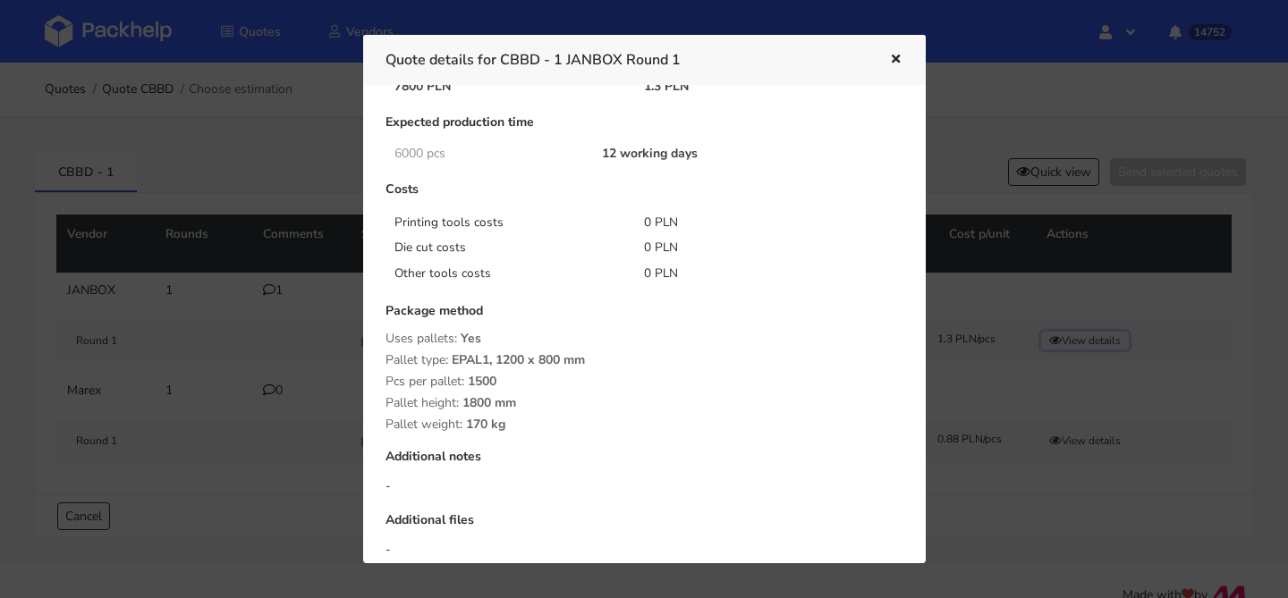
scroll to position [113, 0]
click at [158, 246] on div at bounding box center [644, 299] width 1288 height 598
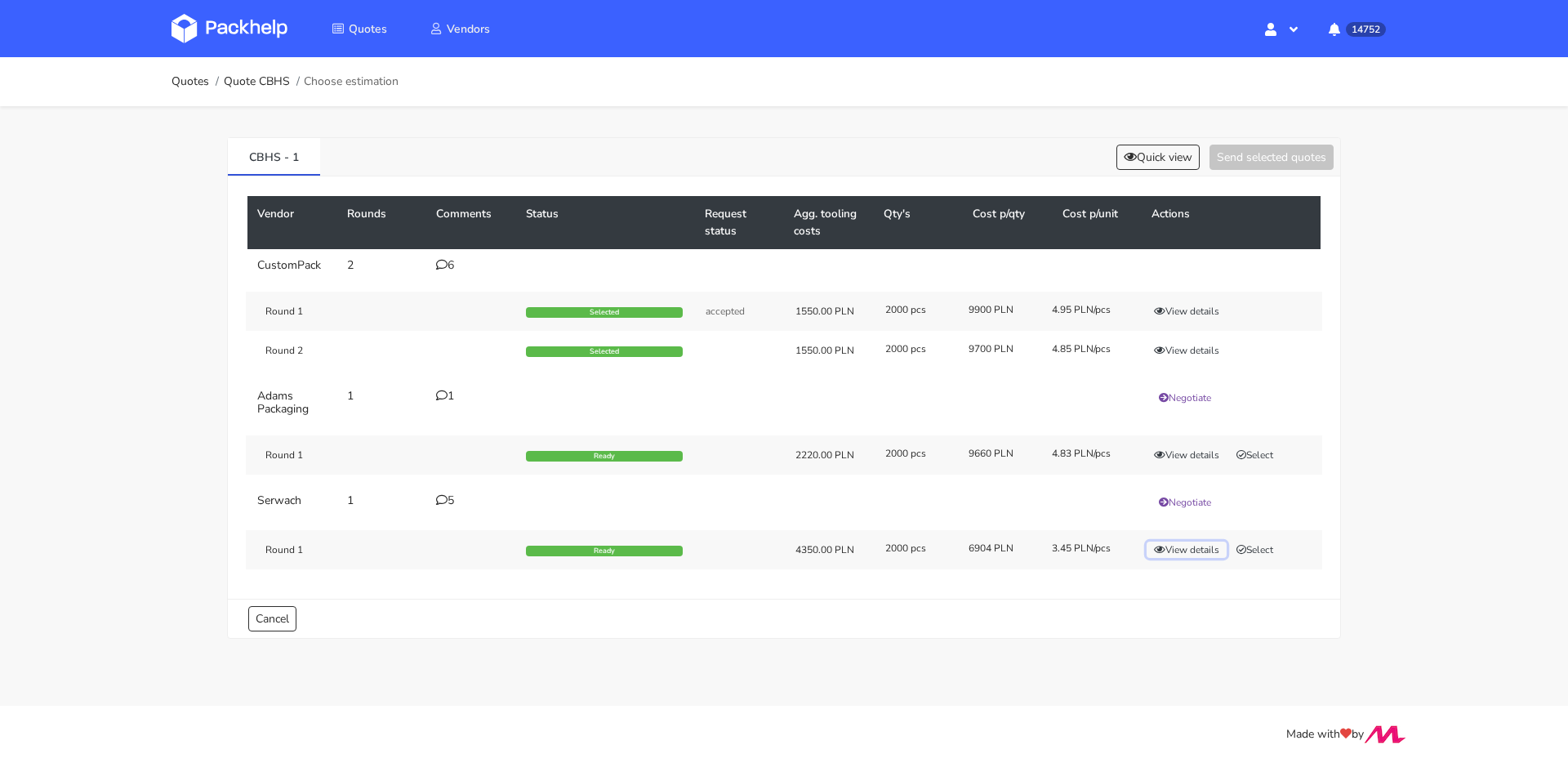
click at [1177, 542] on button "View details" at bounding box center [1186, 550] width 80 height 16
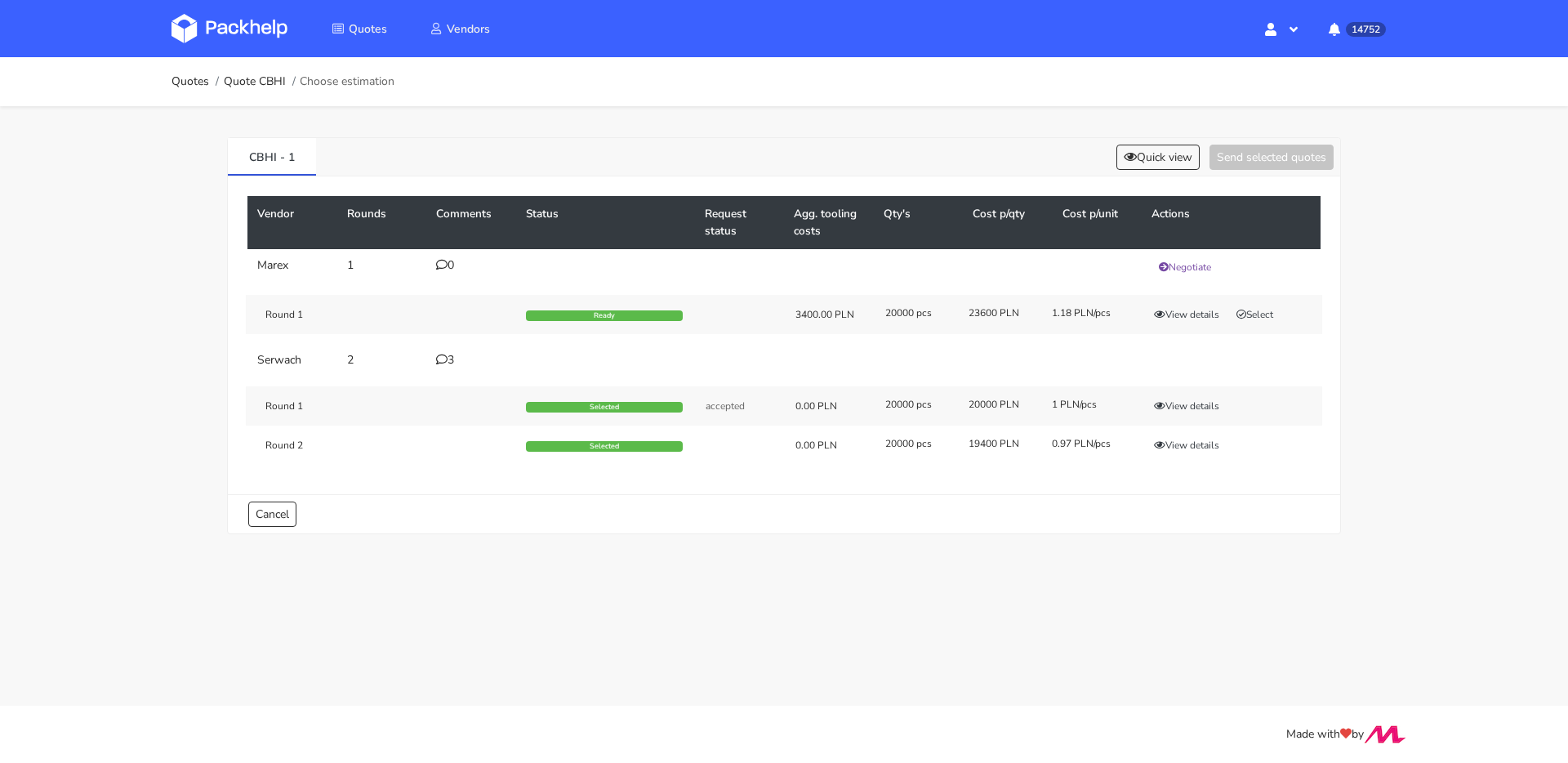
click at [1199, 429] on div "Round 2 Selected 0.00 PLN 20000 pcs 19400 PLN 0.97 PLN/pcs View details" at bounding box center [784, 445] width 1076 height 39
click at [1201, 440] on button "View details" at bounding box center [1186, 445] width 80 height 16
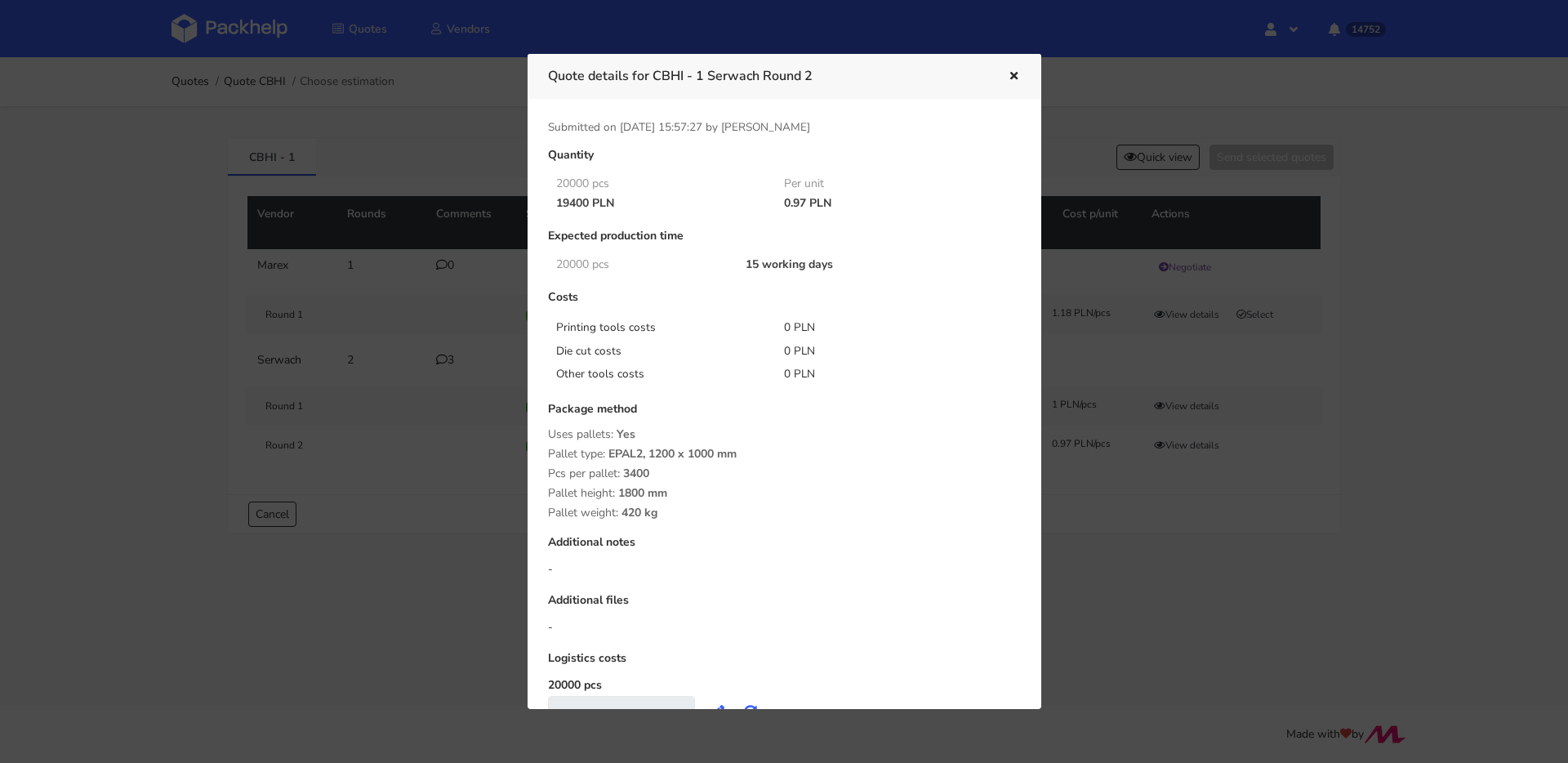
click at [111, 211] on div at bounding box center [784, 381] width 1568 height 763
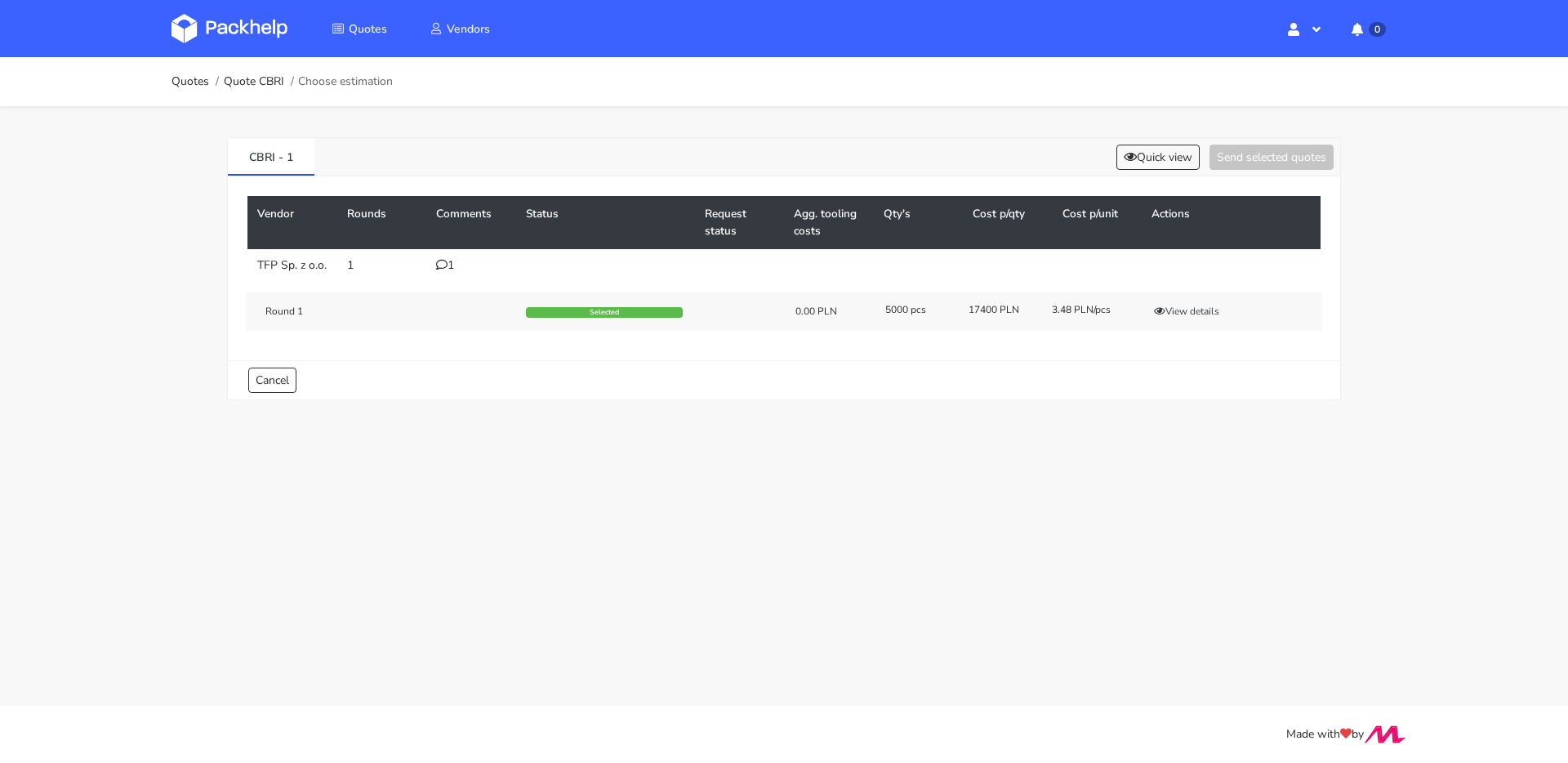
click at [444, 264] on icon at bounding box center [441, 264] width 12 height 12
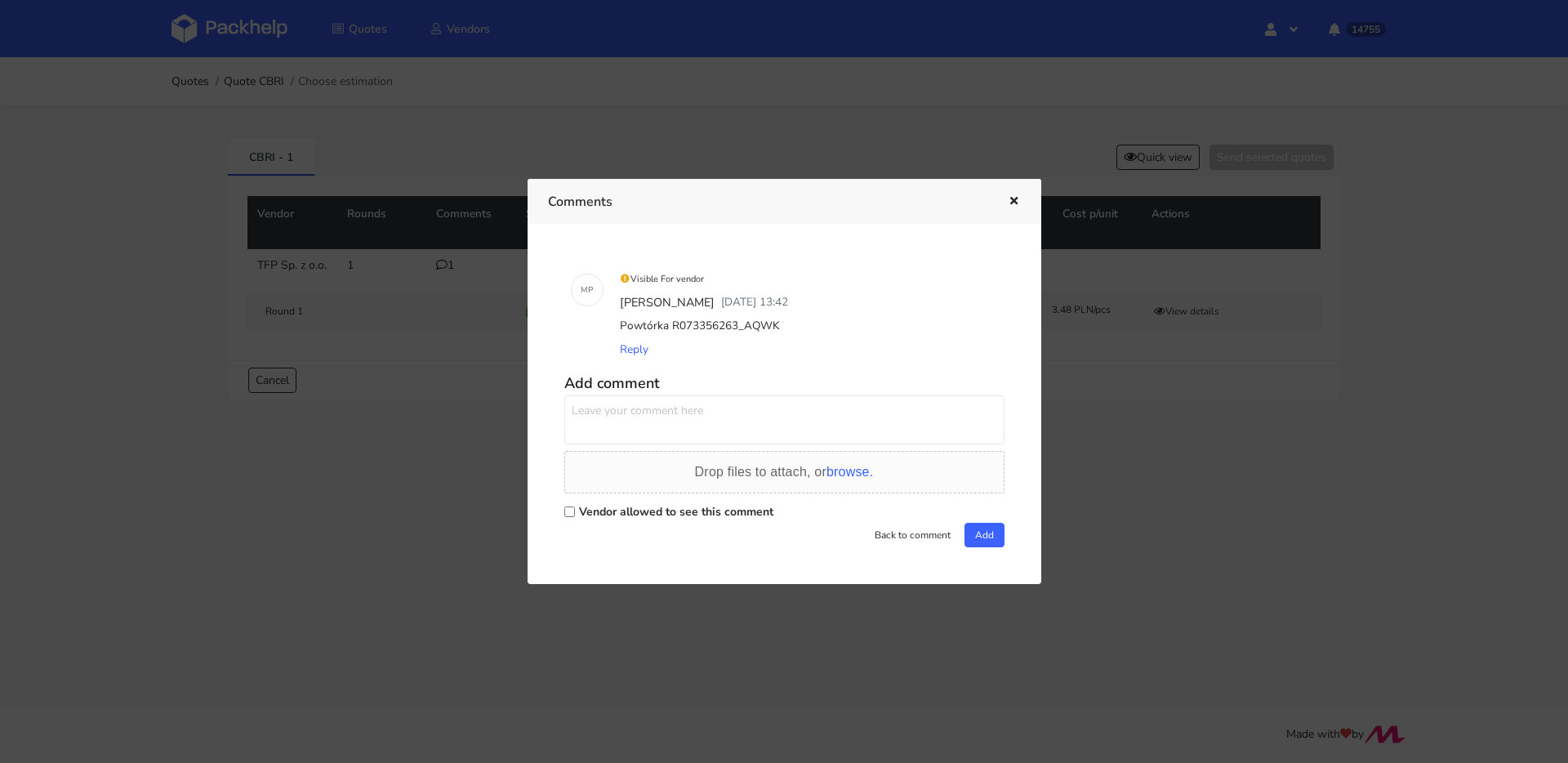
click at [1015, 205] on icon "button" at bounding box center [1013, 202] width 14 height 12
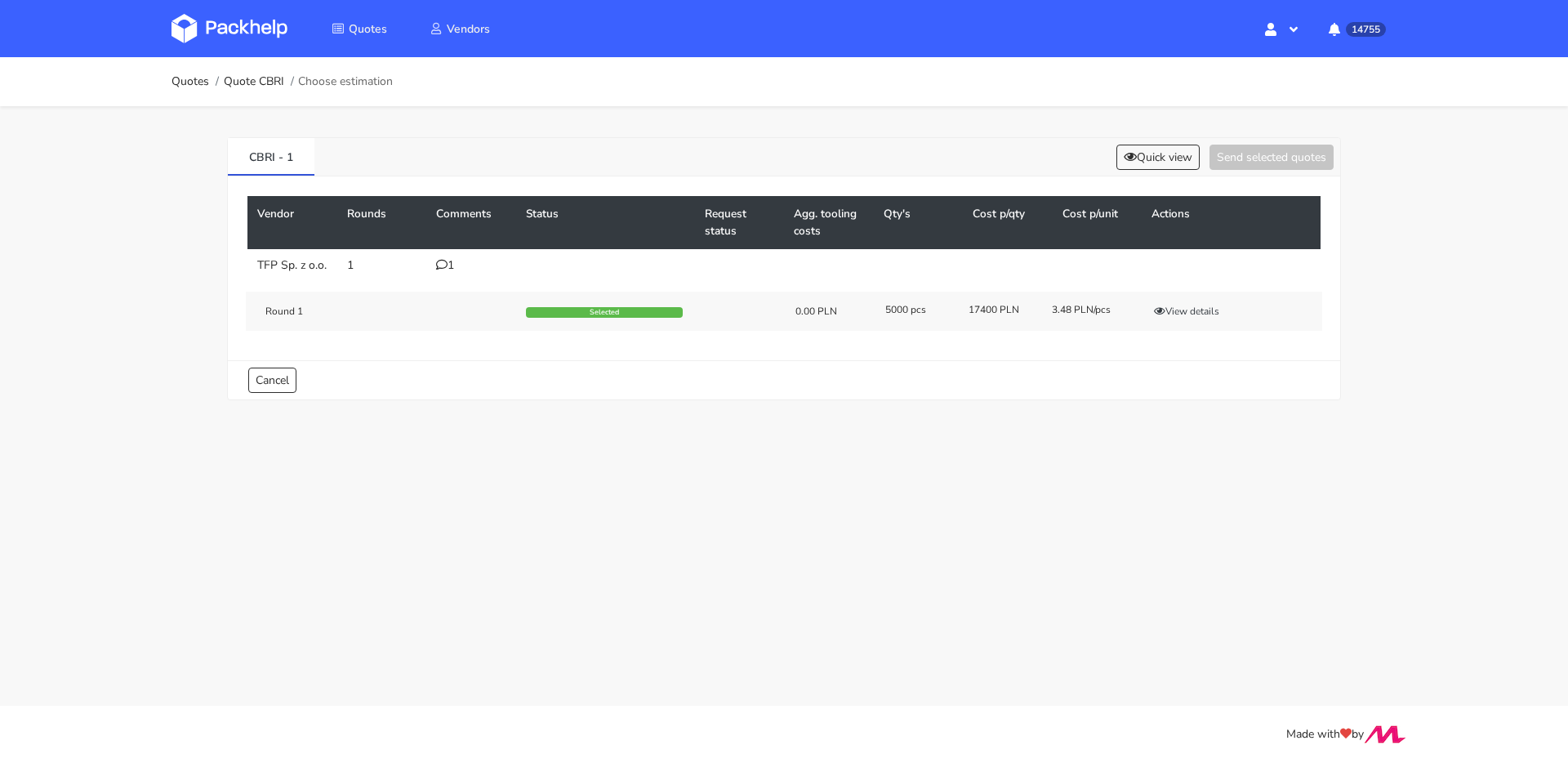
click at [137, 120] on div "Quotes Quote CBRI Choose estimation CBRI - 1 Quick view Send selected quotes Ve…" at bounding box center [784, 240] width 1568 height 366
drag, startPoint x: 303, startPoint y: 158, endPoint x: 201, endPoint y: 154, distance: 102.1
click at [202, 154] on div "CBRI - 1 Quick view Send selected quotes Vendor Rounds Comments Status Request …" at bounding box center [784, 265] width 1176 height 318
copy link "CBRI - 1"
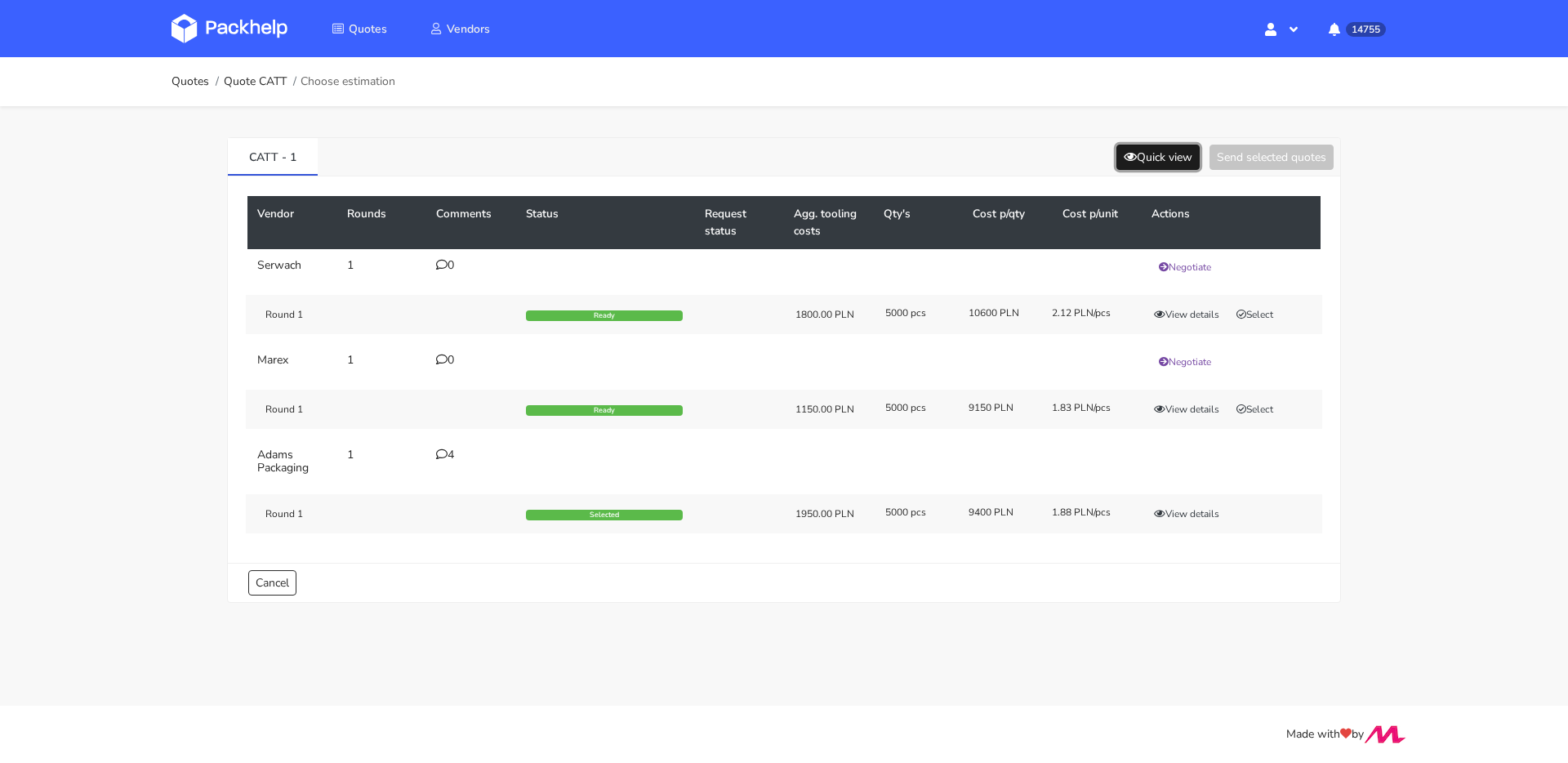
click at [1163, 165] on button "Quick view" at bounding box center [1157, 157] width 83 height 26
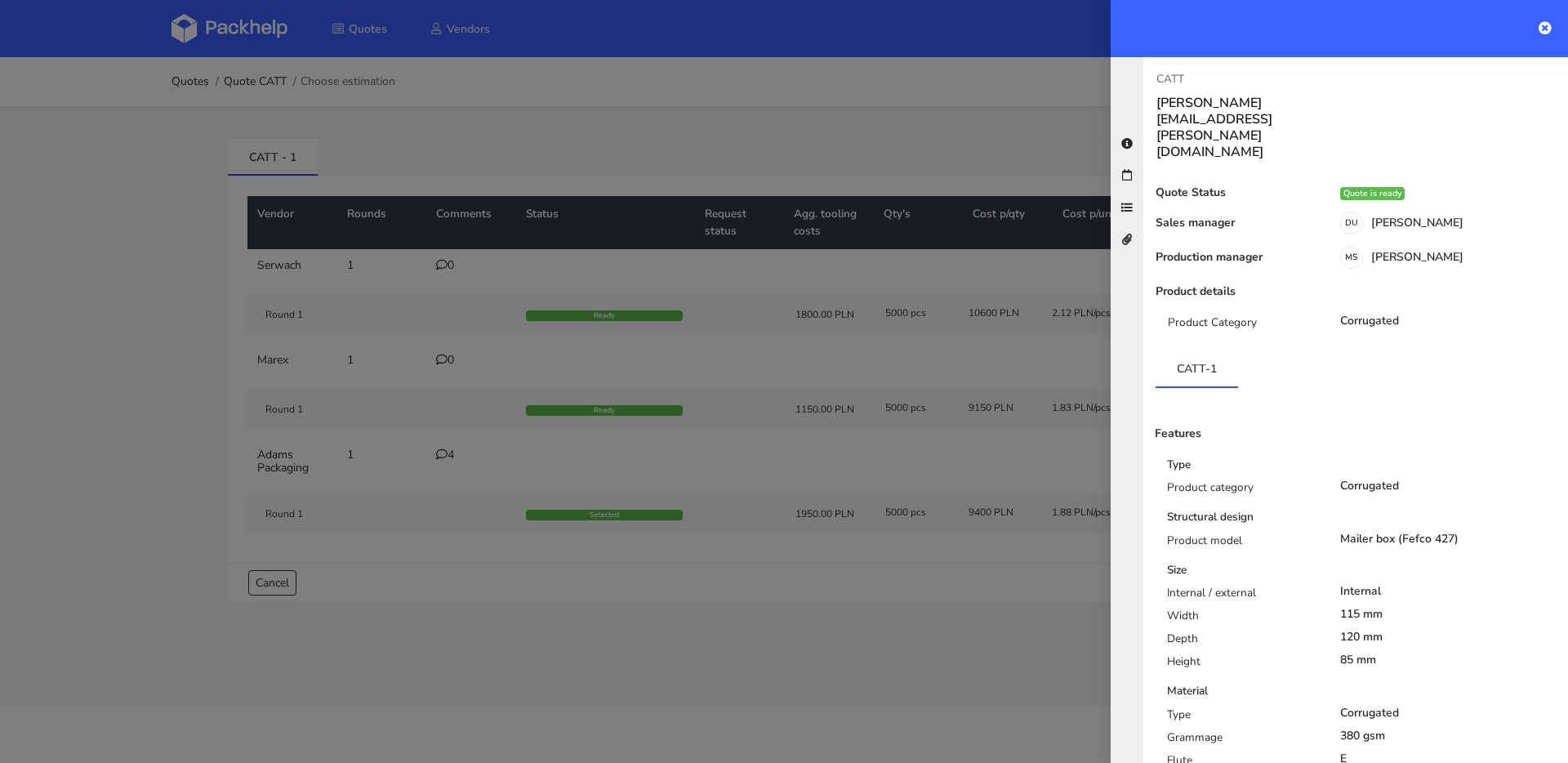
drag, startPoint x: 633, startPoint y: 360, endPoint x: 546, endPoint y: 407, distance: 98.9
click at [633, 360] on div at bounding box center [784, 381] width 1568 height 763
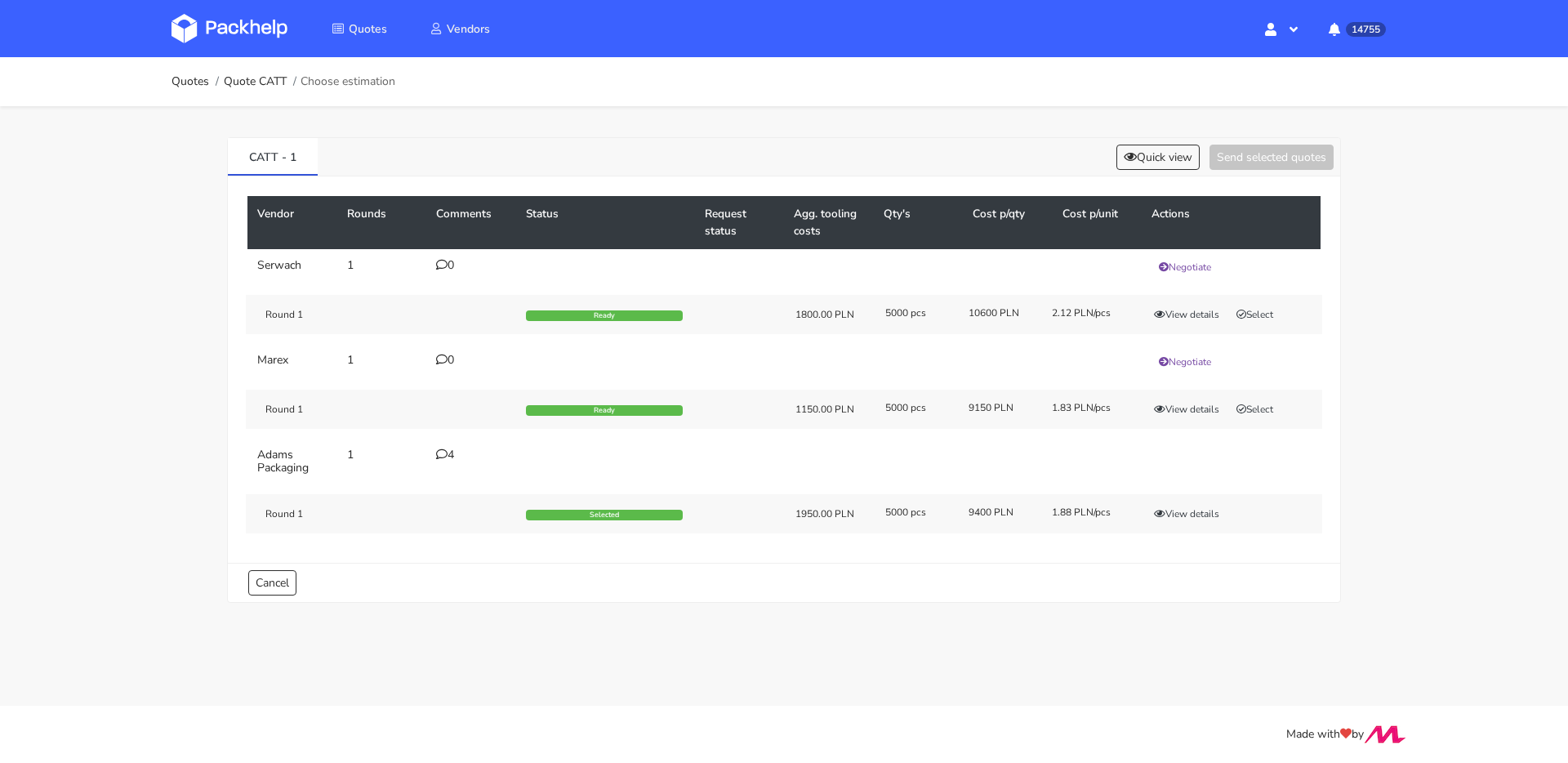
click at [462, 451] on div "4" at bounding box center [470, 455] width 70 height 13
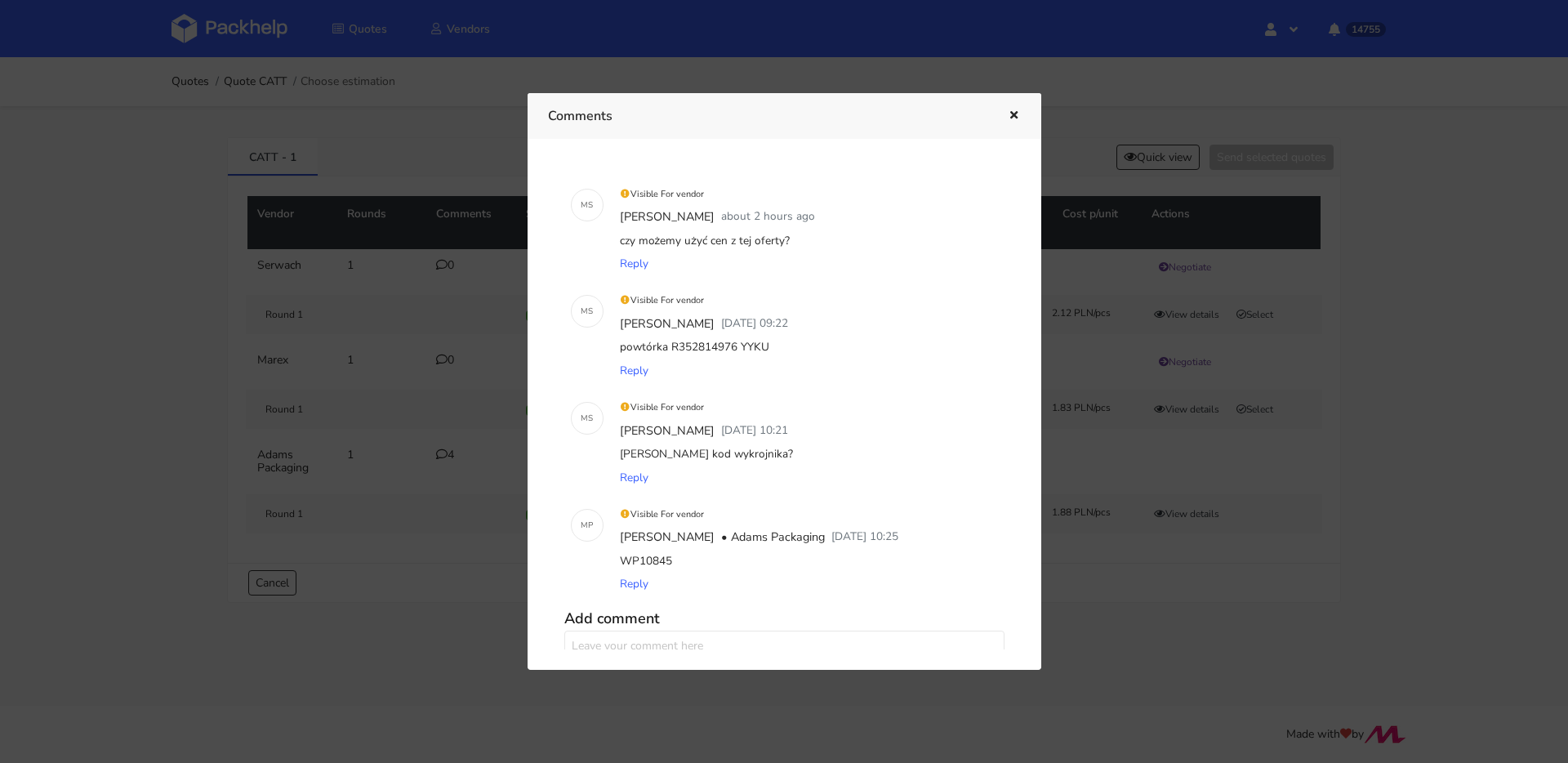
click at [1006, 108] on button "button" at bounding box center [1012, 115] width 18 height 21
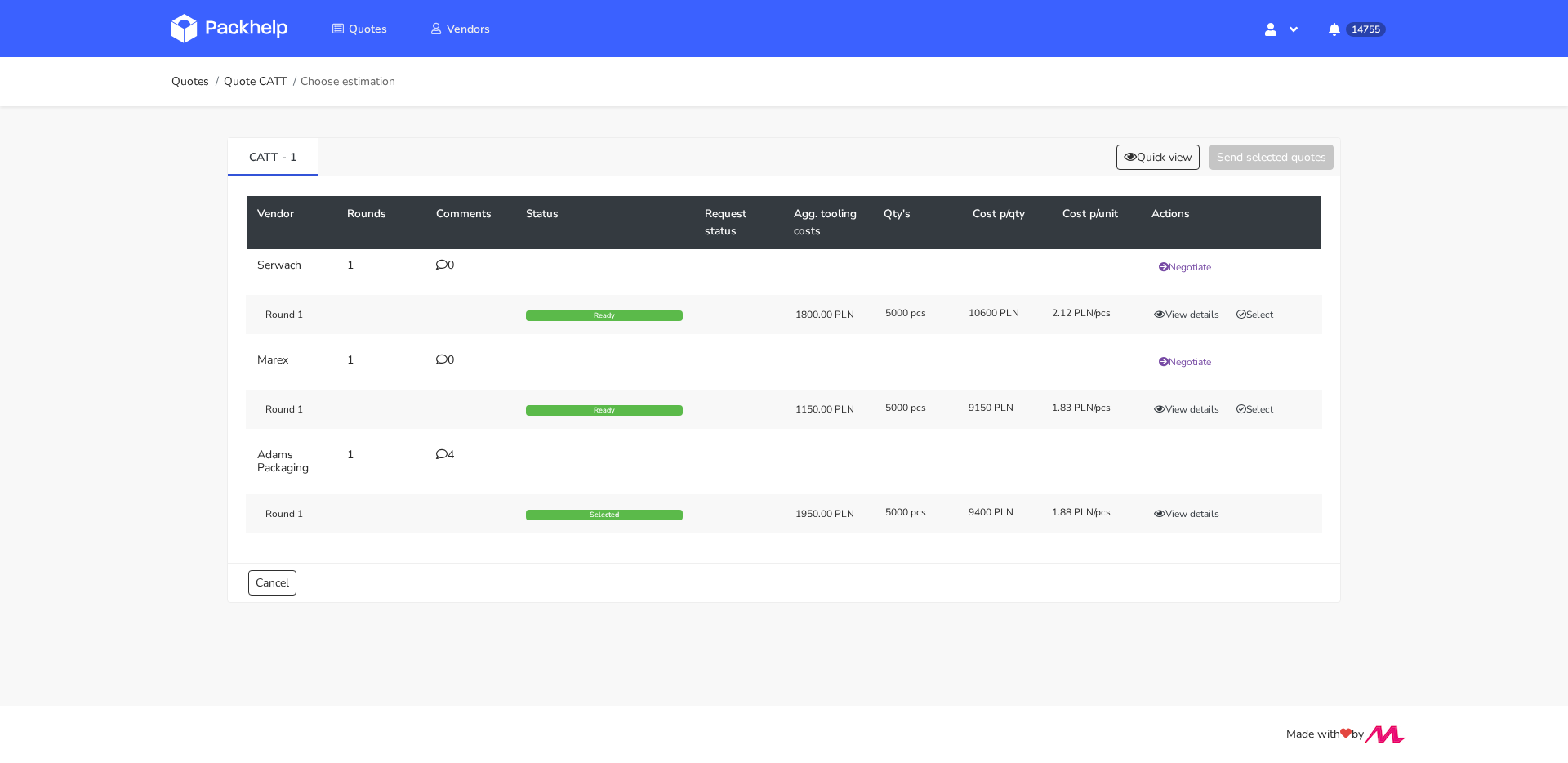
click at [442, 454] on icon at bounding box center [441, 454] width 12 height 12
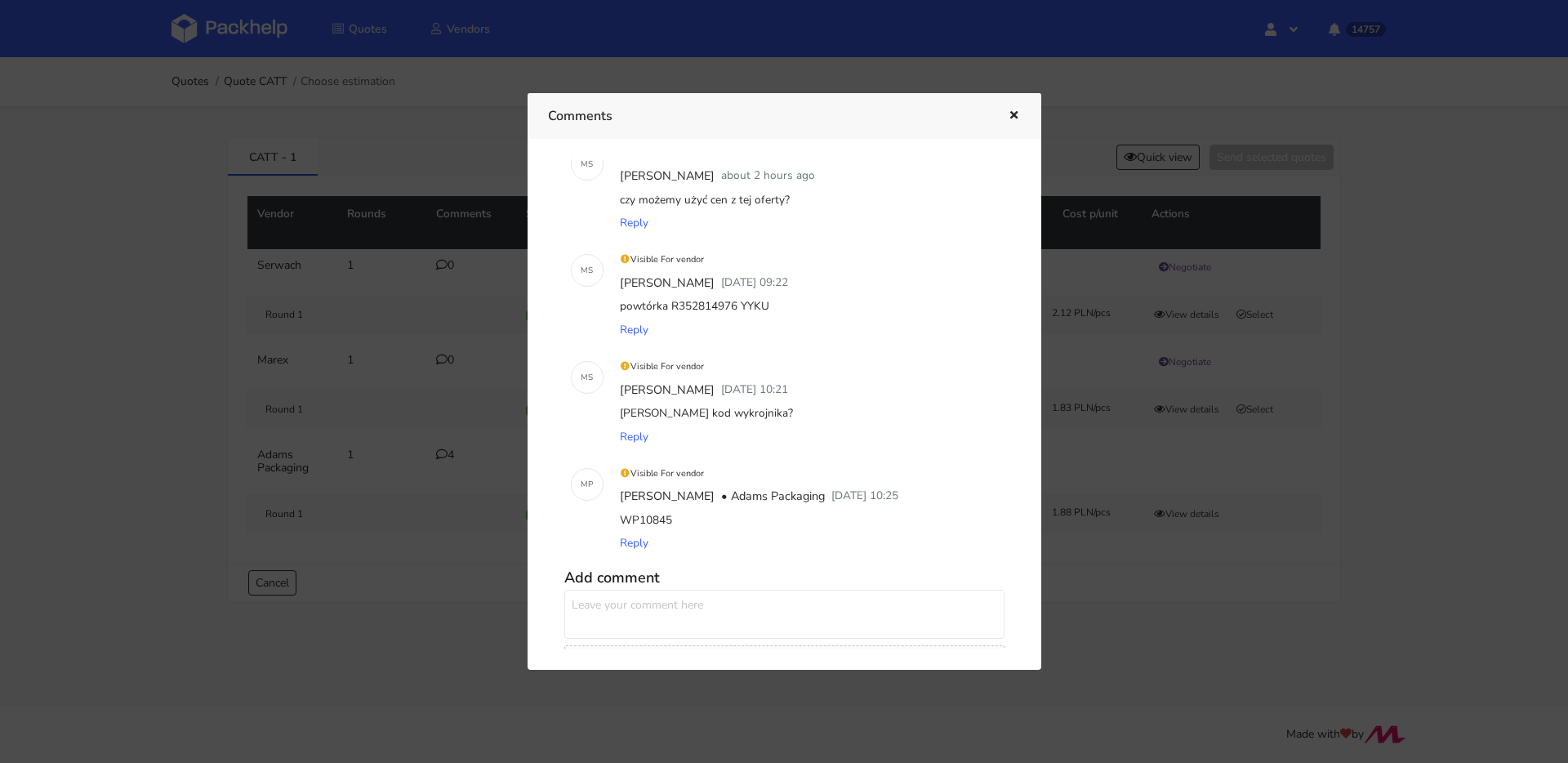
scroll to position [35, 0]
click at [214, 220] on div at bounding box center [784, 381] width 1568 height 763
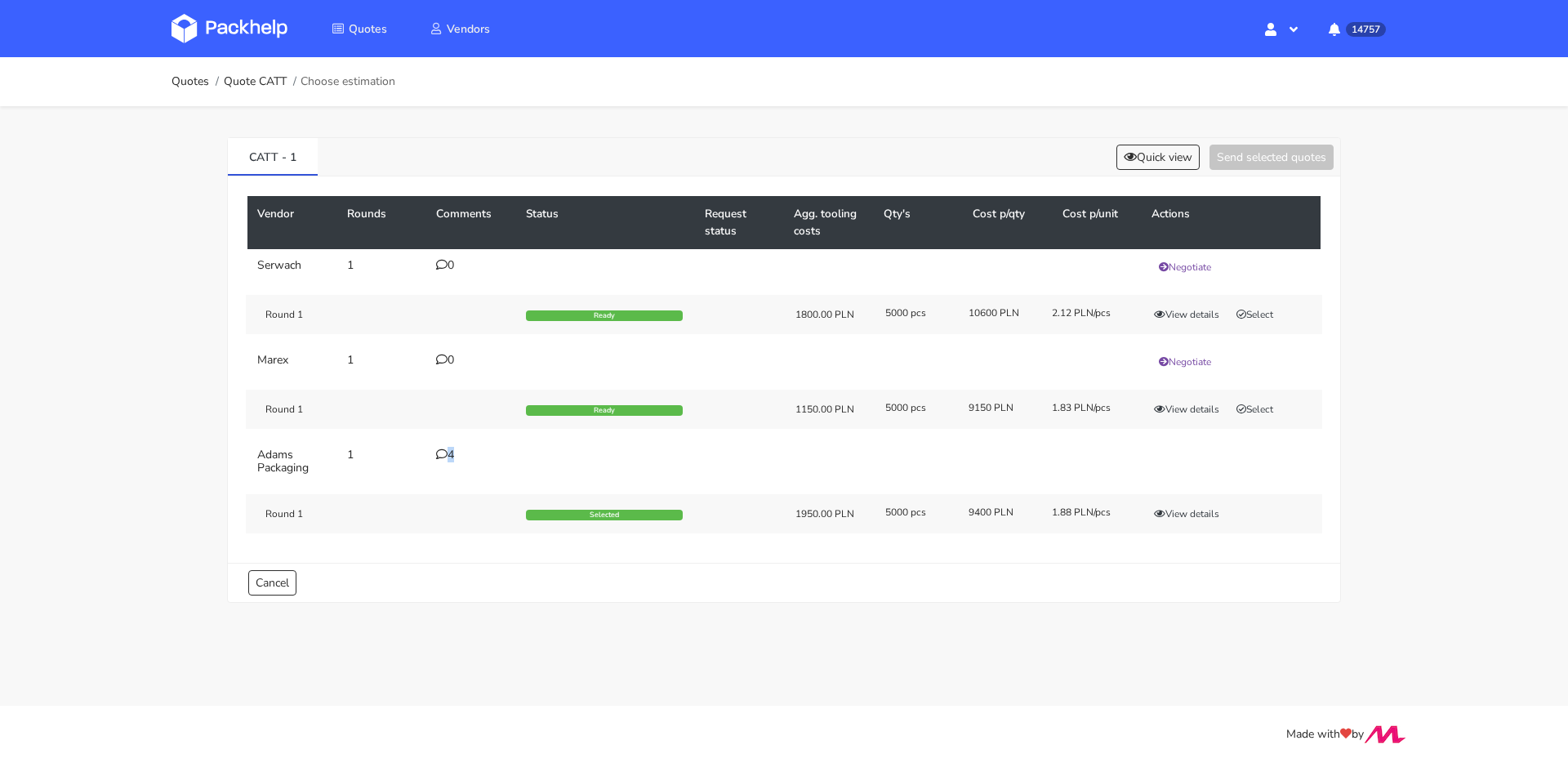
click at [450, 450] on div "4" at bounding box center [470, 455] width 70 height 13
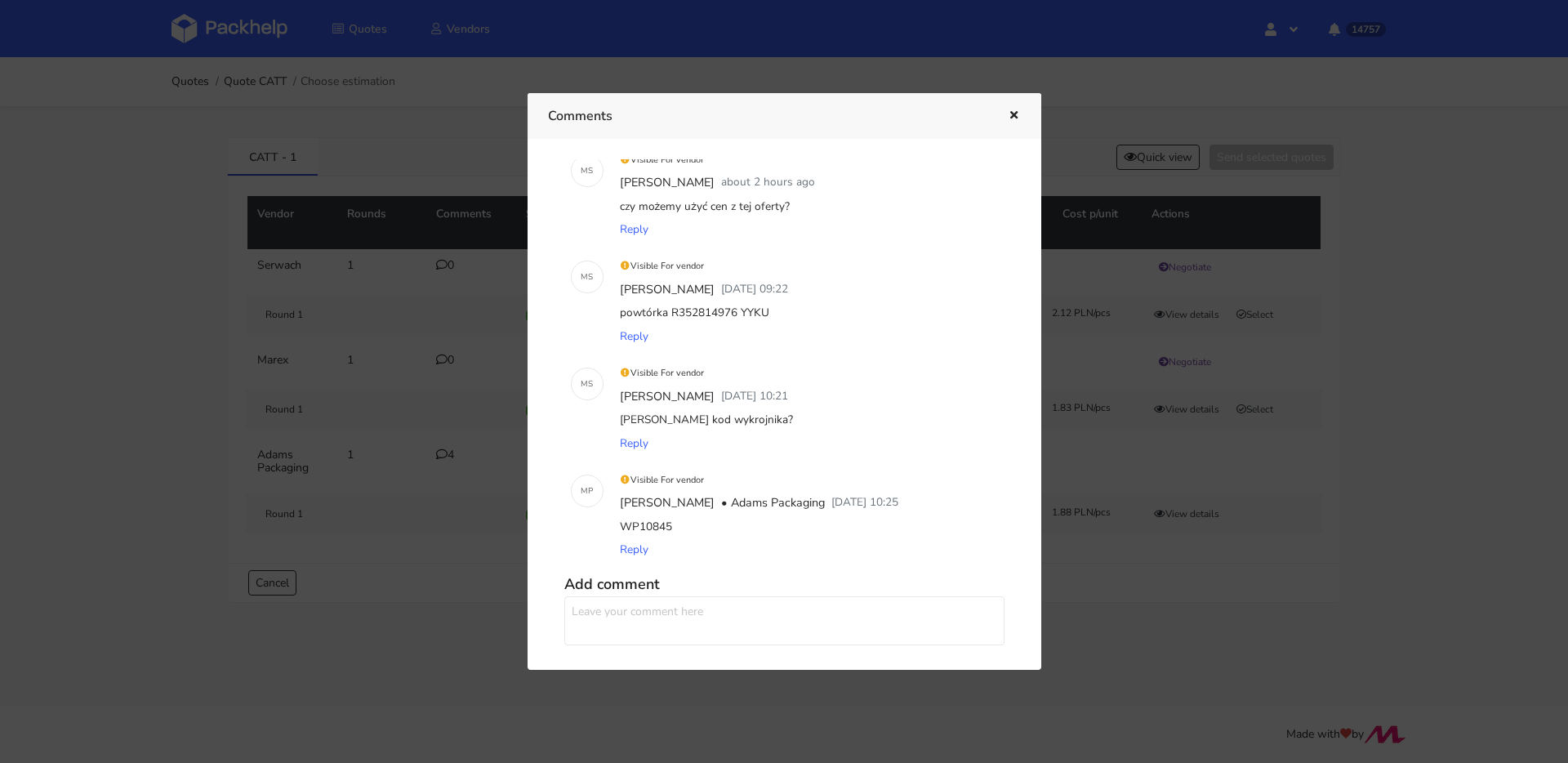
click at [451, 451] on div at bounding box center [784, 381] width 1568 height 763
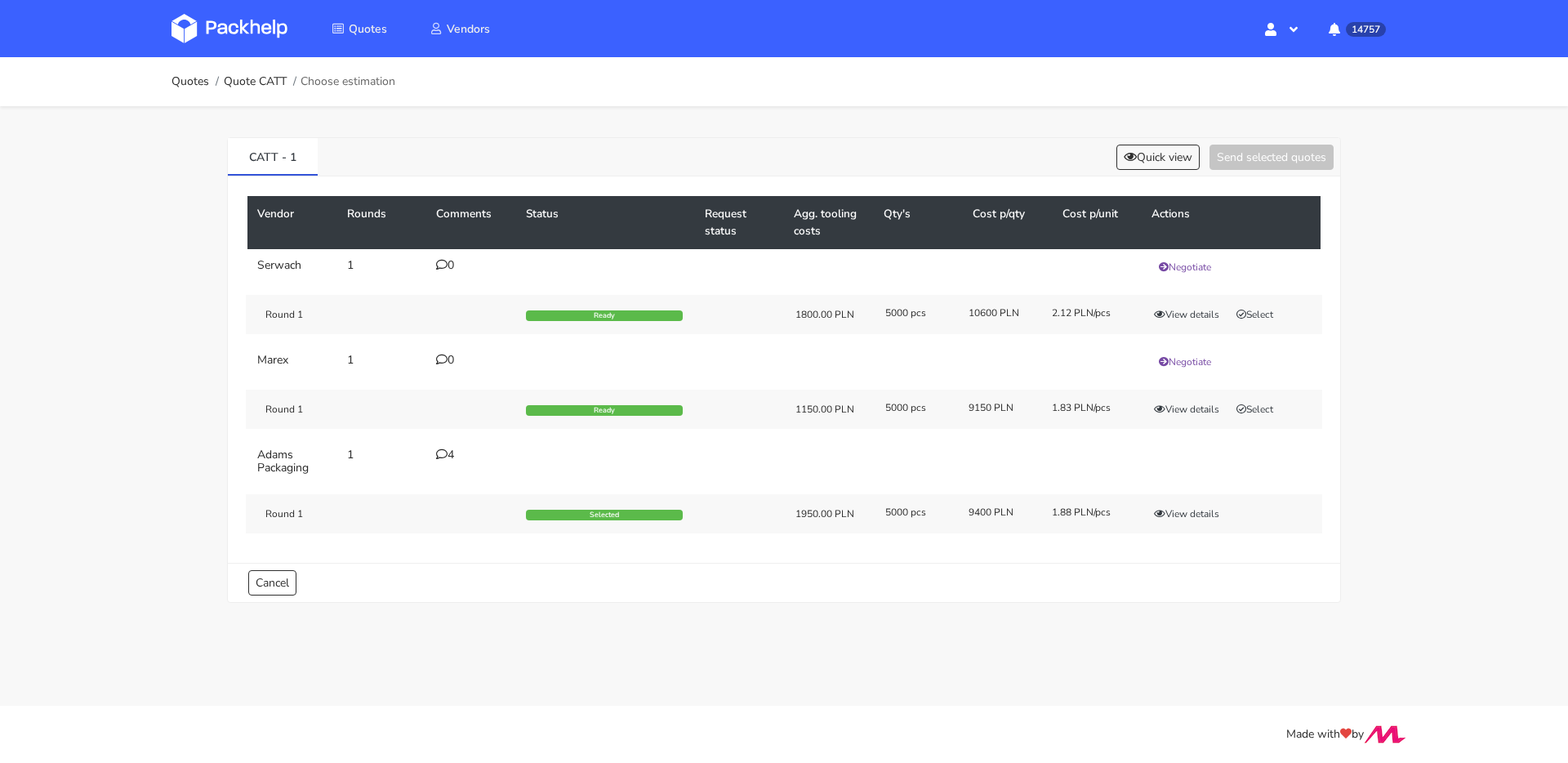
click at [451, 451] on div "4" at bounding box center [470, 455] width 70 height 13
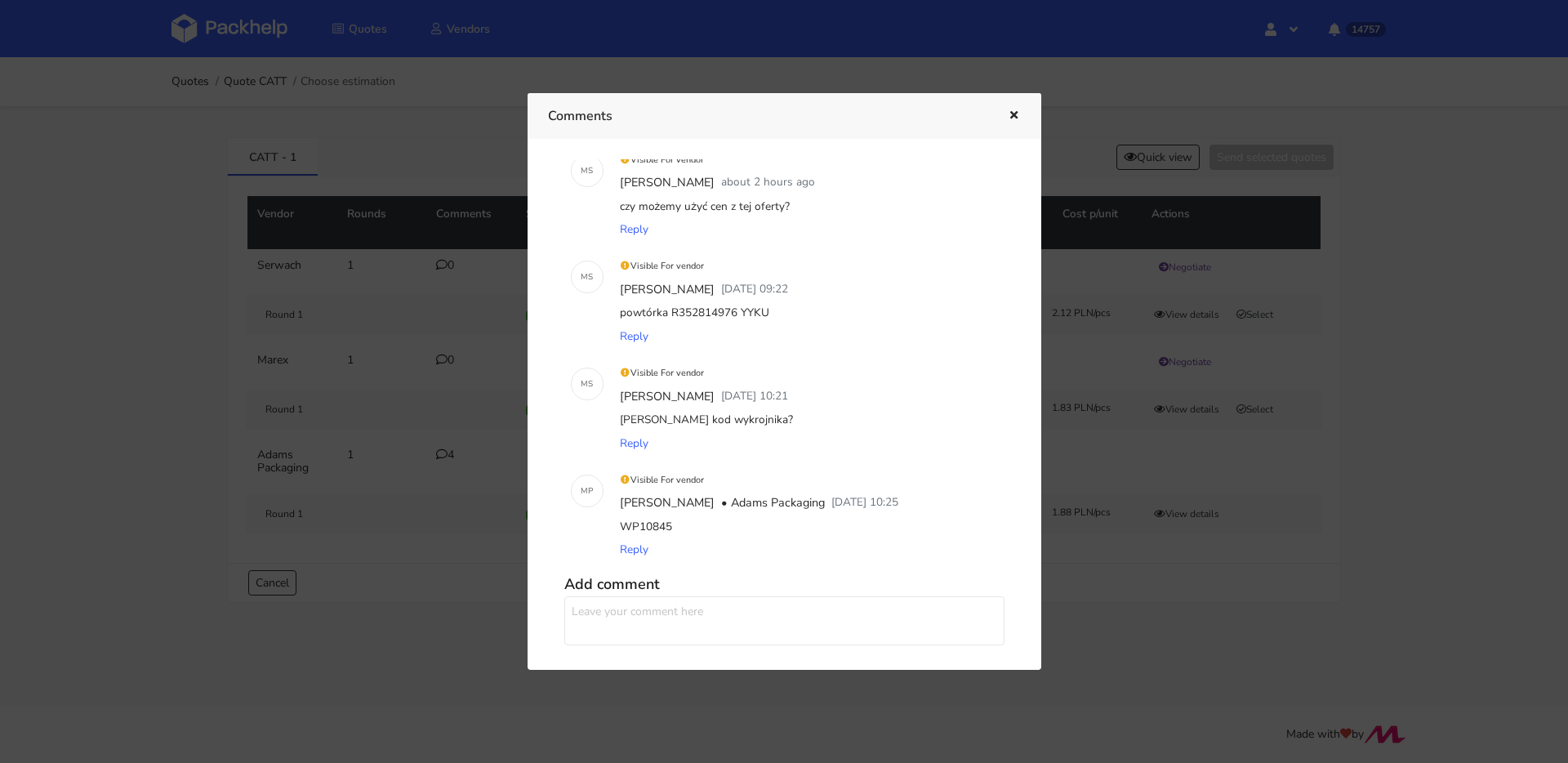
drag, startPoint x: 666, startPoint y: 527, endPoint x: 608, endPoint y: 524, distance: 58.1
click at [608, 524] on div "M P Visible For vendor [PERSON_NAME] • [PERSON_NAME] Packaging [DATE] 10:25 WP1…" at bounding box center [784, 514] width 440 height 107
drag, startPoint x: 647, startPoint y: 529, endPoint x: 668, endPoint y: 529, distance: 21.0
click at [650, 529] on div "WP10845" at bounding box center [807, 526] width 382 height 23
drag, startPoint x: 671, startPoint y: 529, endPoint x: 615, endPoint y: 523, distance: 56.3
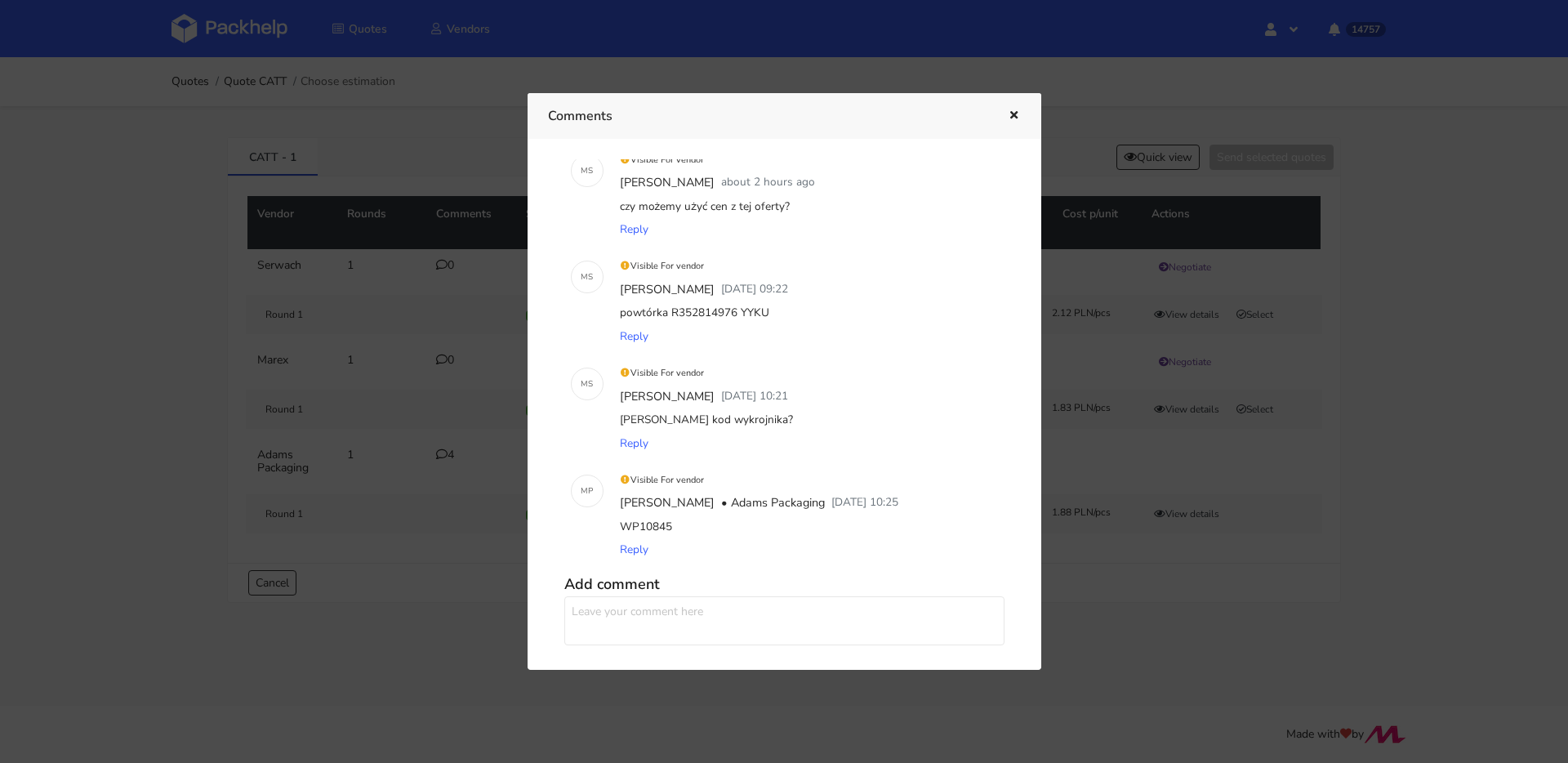
click at [615, 523] on div "Visible For vendor [PERSON_NAME] • [PERSON_NAME] Packaging [DATE] 10:25 WP10845…" at bounding box center [807, 514] width 395 height 107
copy div "WP10845"
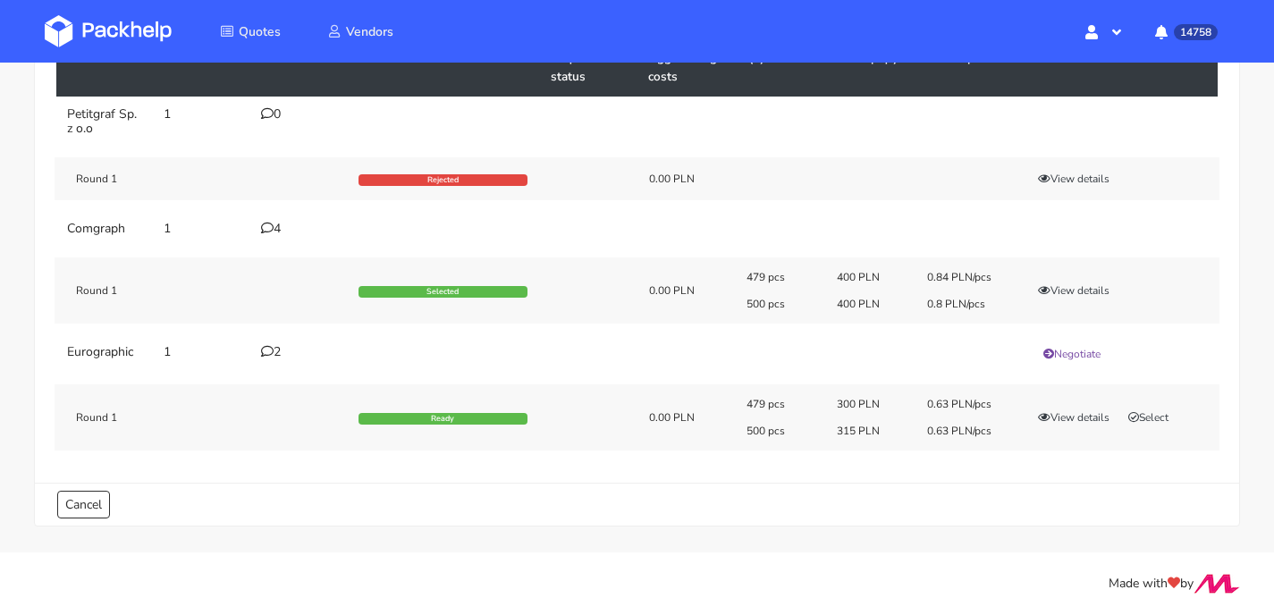
scroll to position [193, 0]
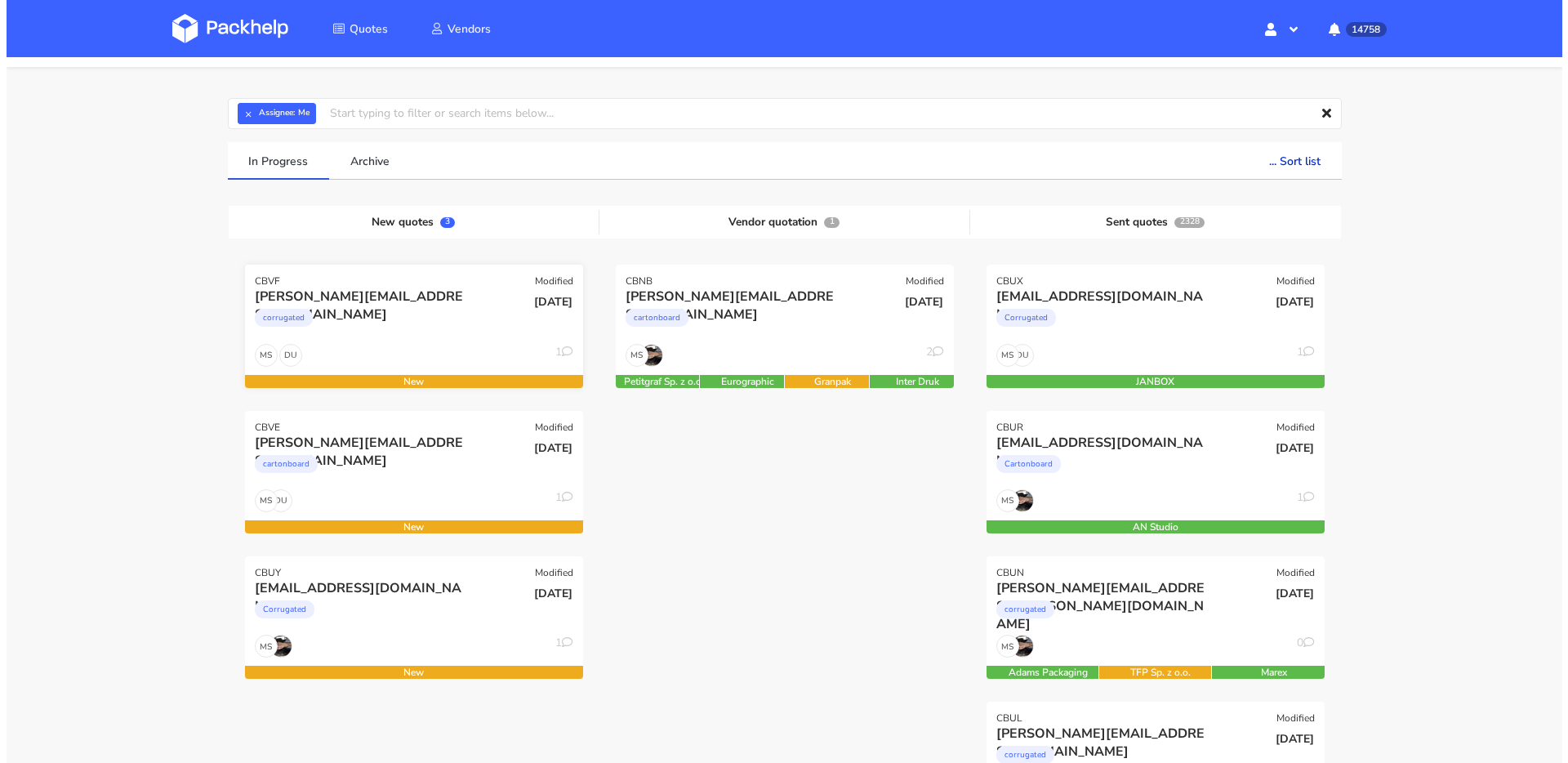
scroll to position [126, 0]
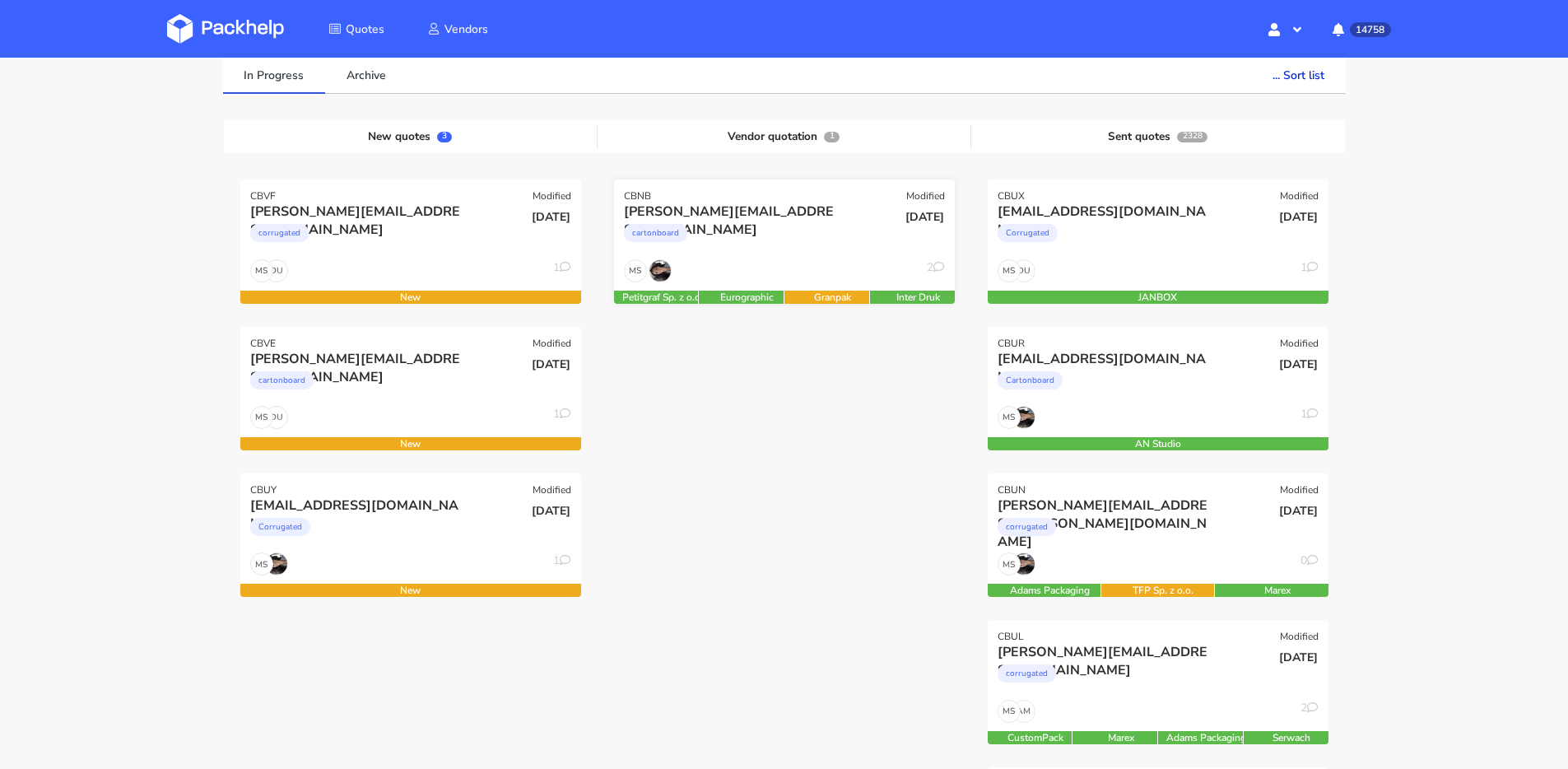
click at [772, 238] on div "cartonboard" at bounding box center [733, 238] width 218 height 33
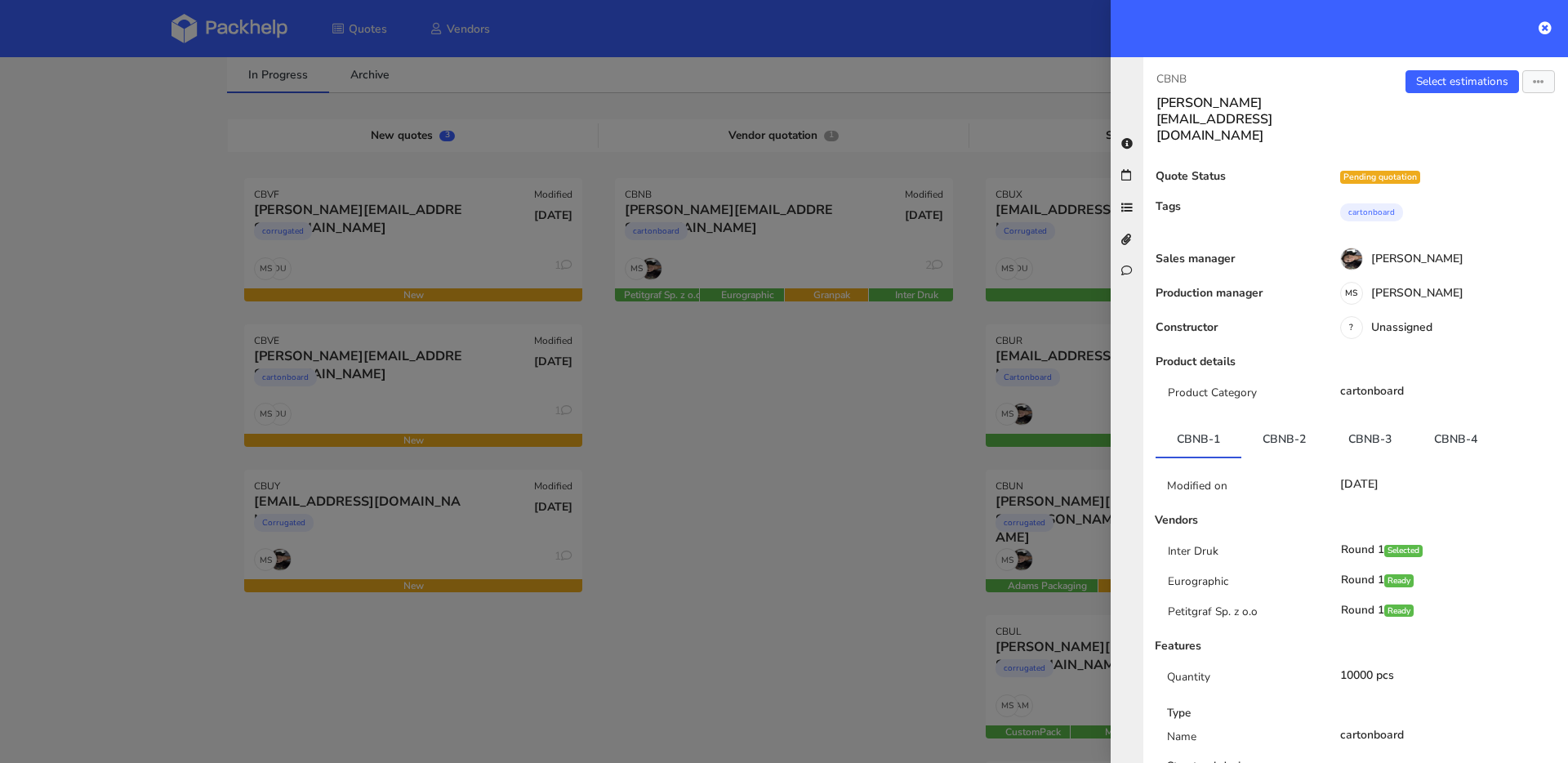
click at [1367, 420] on link "CBNB-3" at bounding box center [1370, 438] width 86 height 36
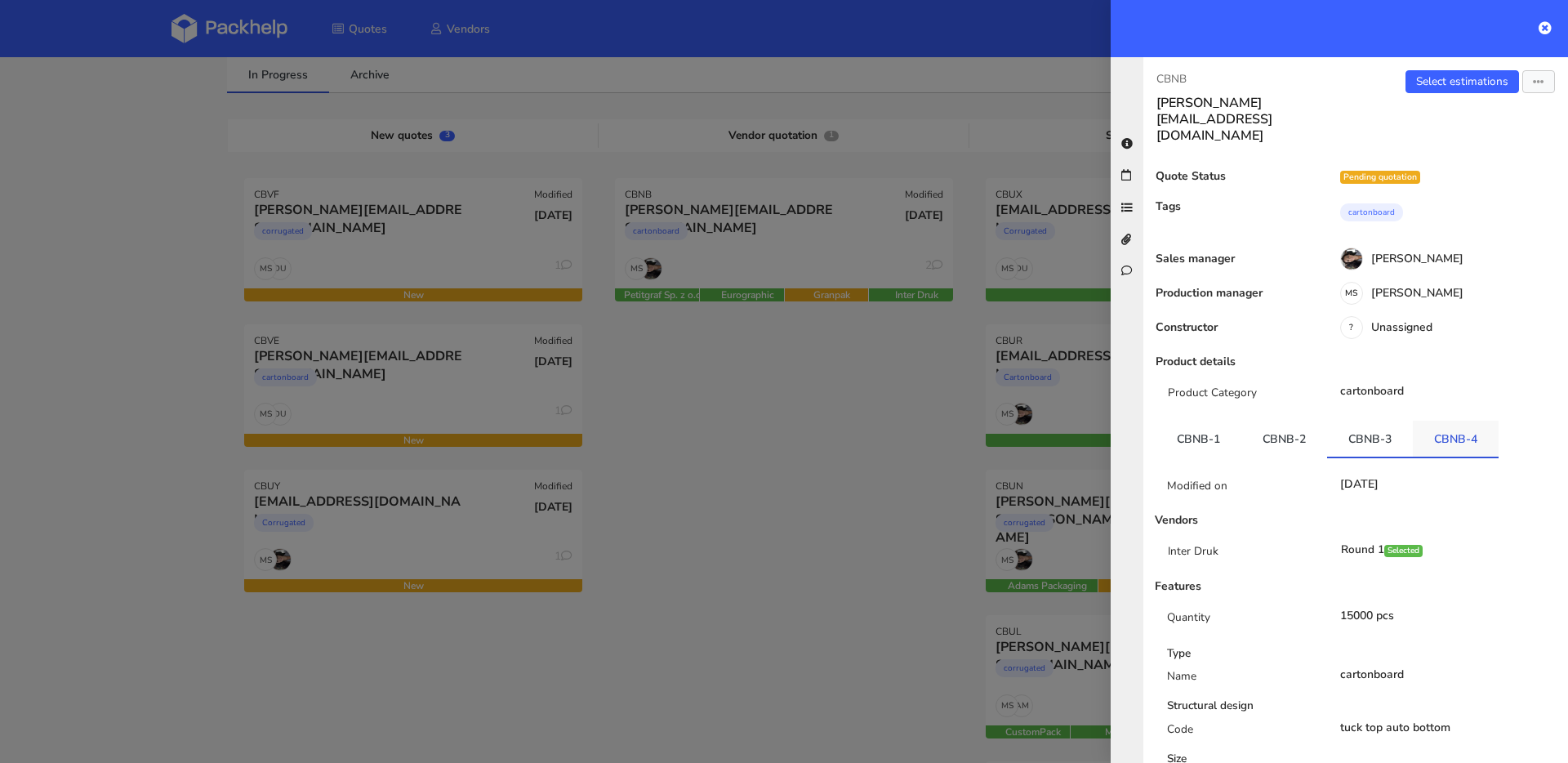
click at [1461, 420] on link "CBNB-4" at bounding box center [1456, 438] width 86 height 36
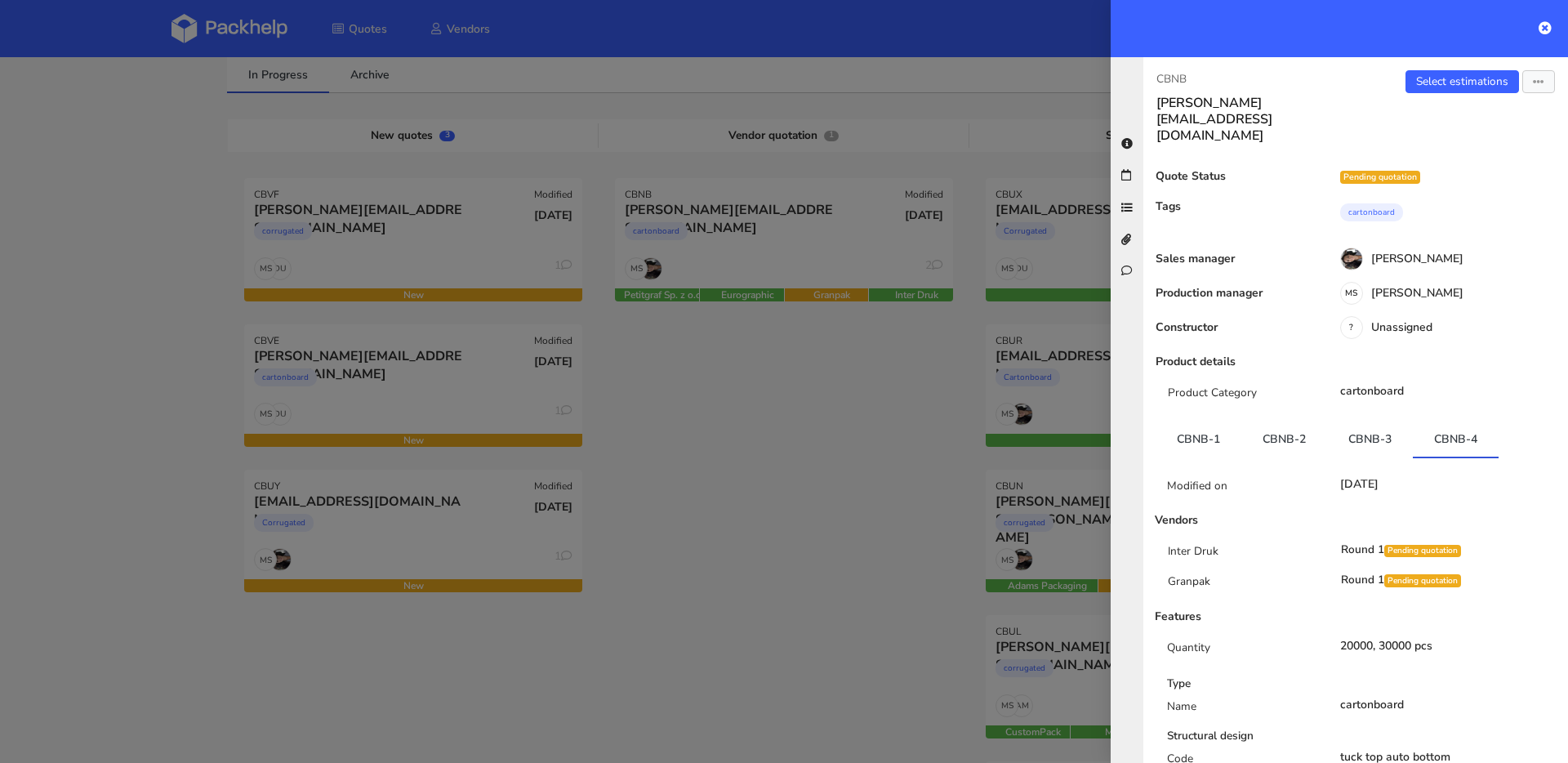
click at [243, 191] on div at bounding box center [784, 381] width 1568 height 763
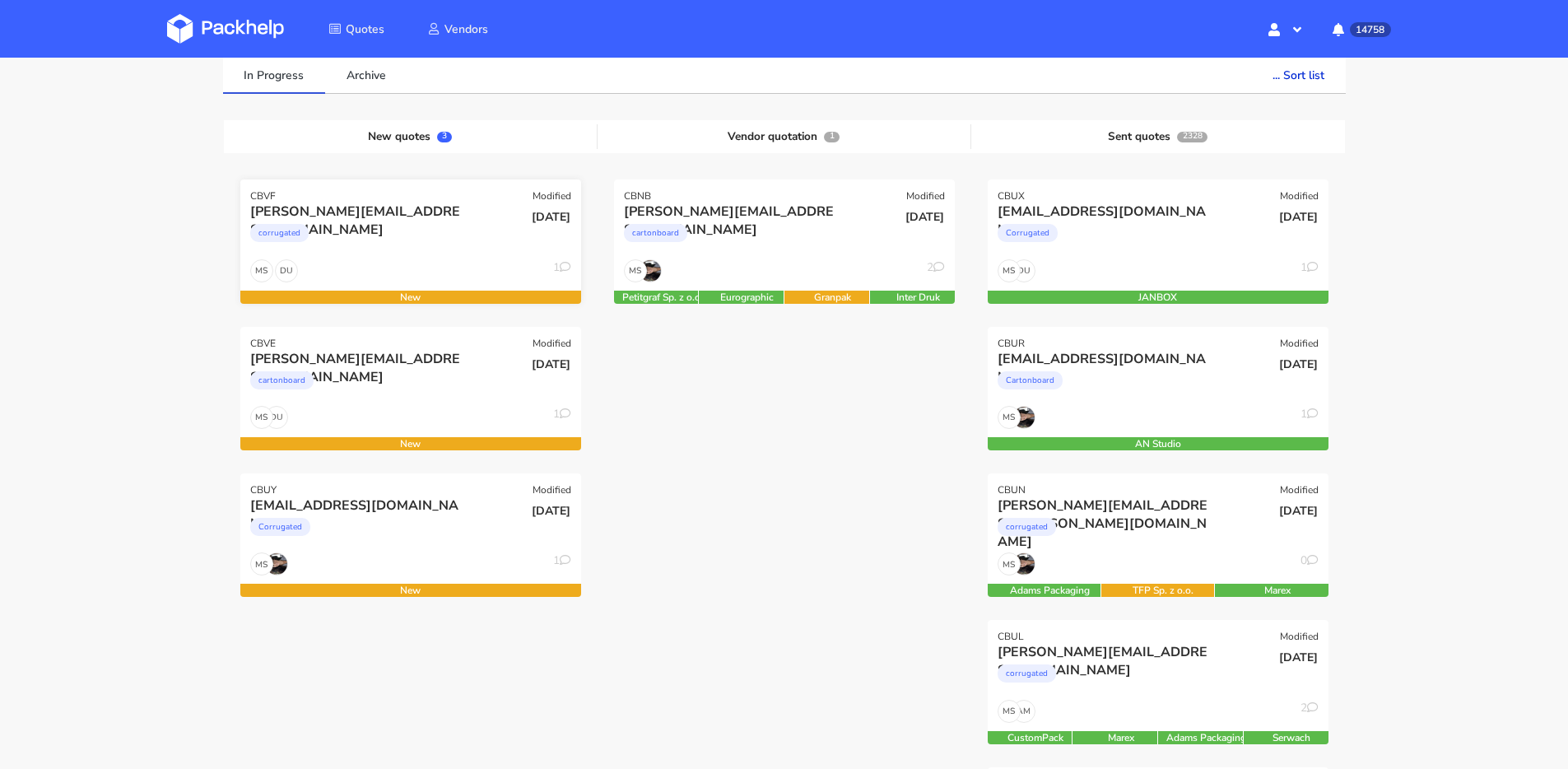
click at [397, 251] on div "corrugated" at bounding box center [359, 238] width 218 height 33
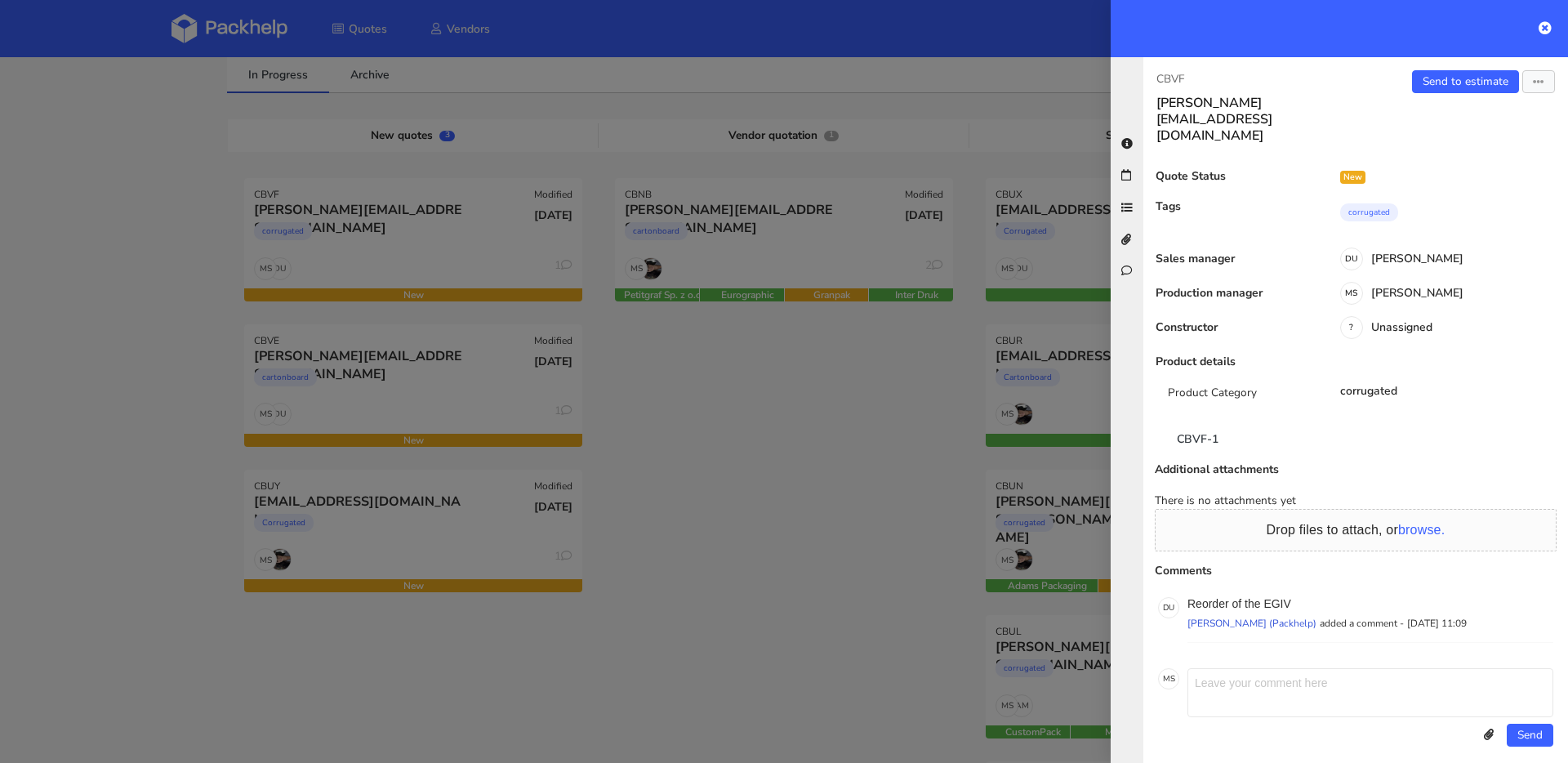
click at [1214, 424] on div "Quote Status New Tags corrugated Sales manager DU Dawid Urbanowicz Production m…" at bounding box center [1355, 463] width 398 height 587
click at [1210, 420] on link "CBVF-1" at bounding box center [1197, 438] width 84 height 36
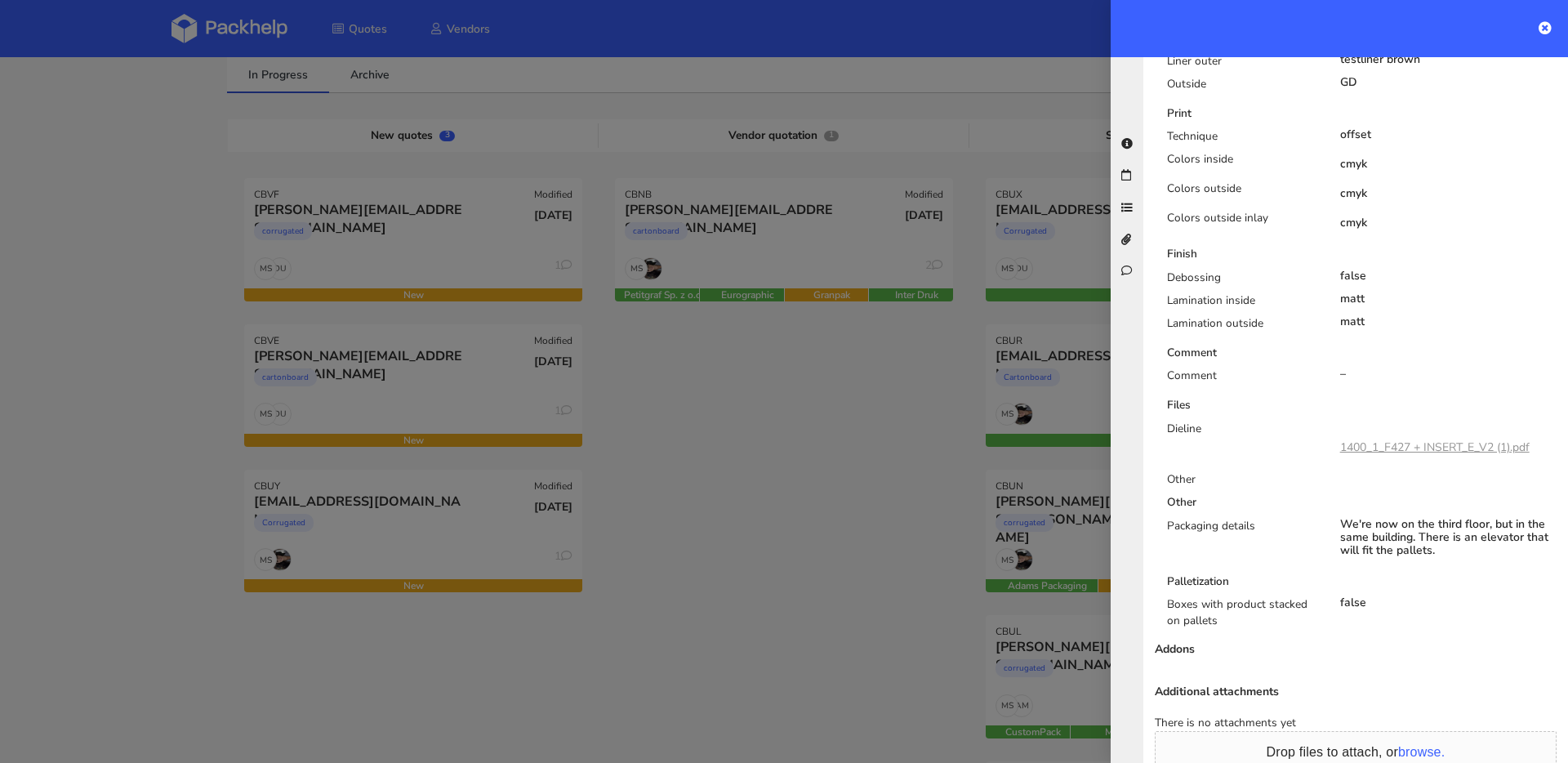
scroll to position [979, 0]
click at [1427, 440] on link "1400_1_F427 + INSERT_E_V2 (1).pdf" at bounding box center [1434, 447] width 189 height 16
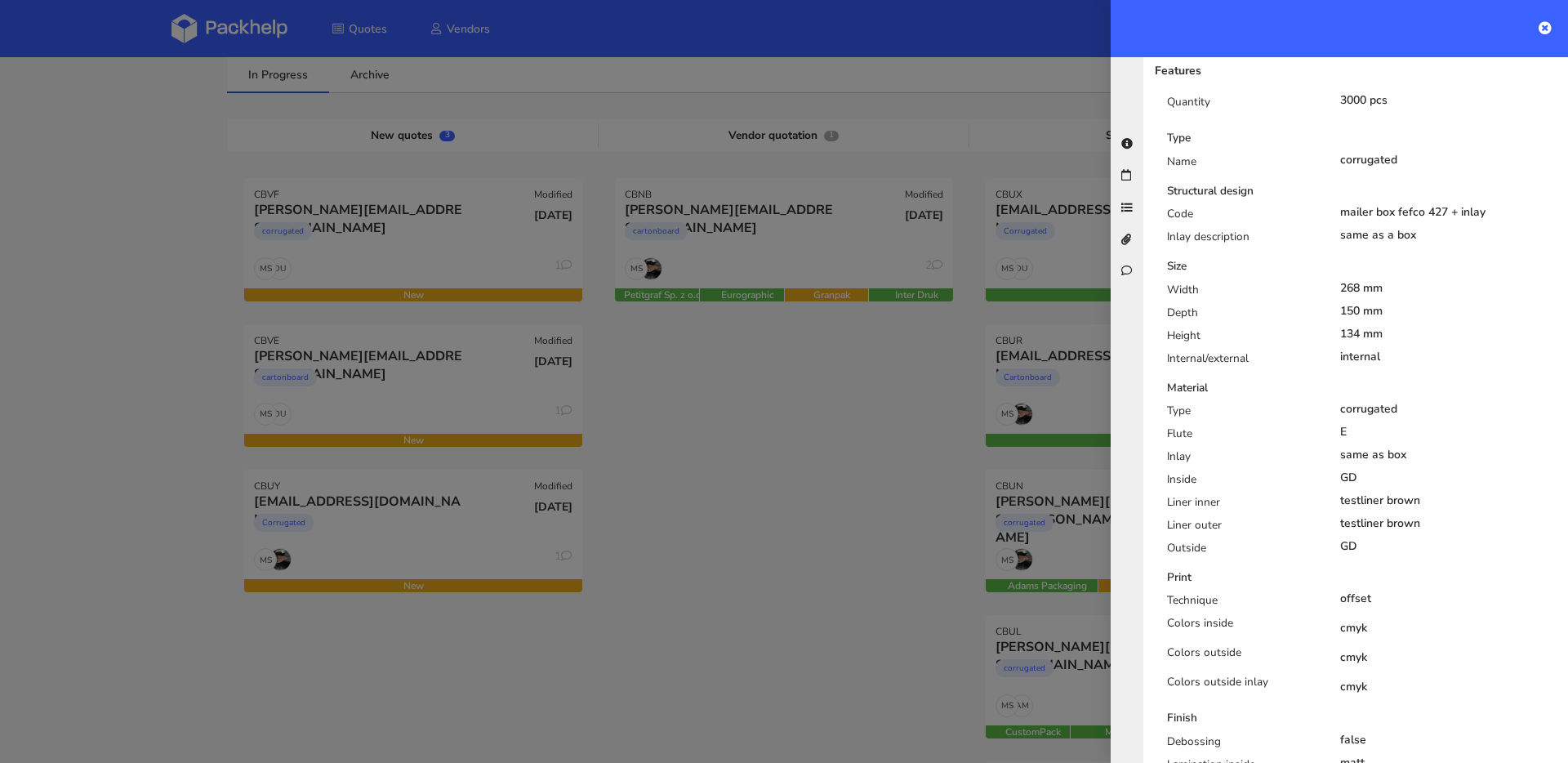
scroll to position [0, 0]
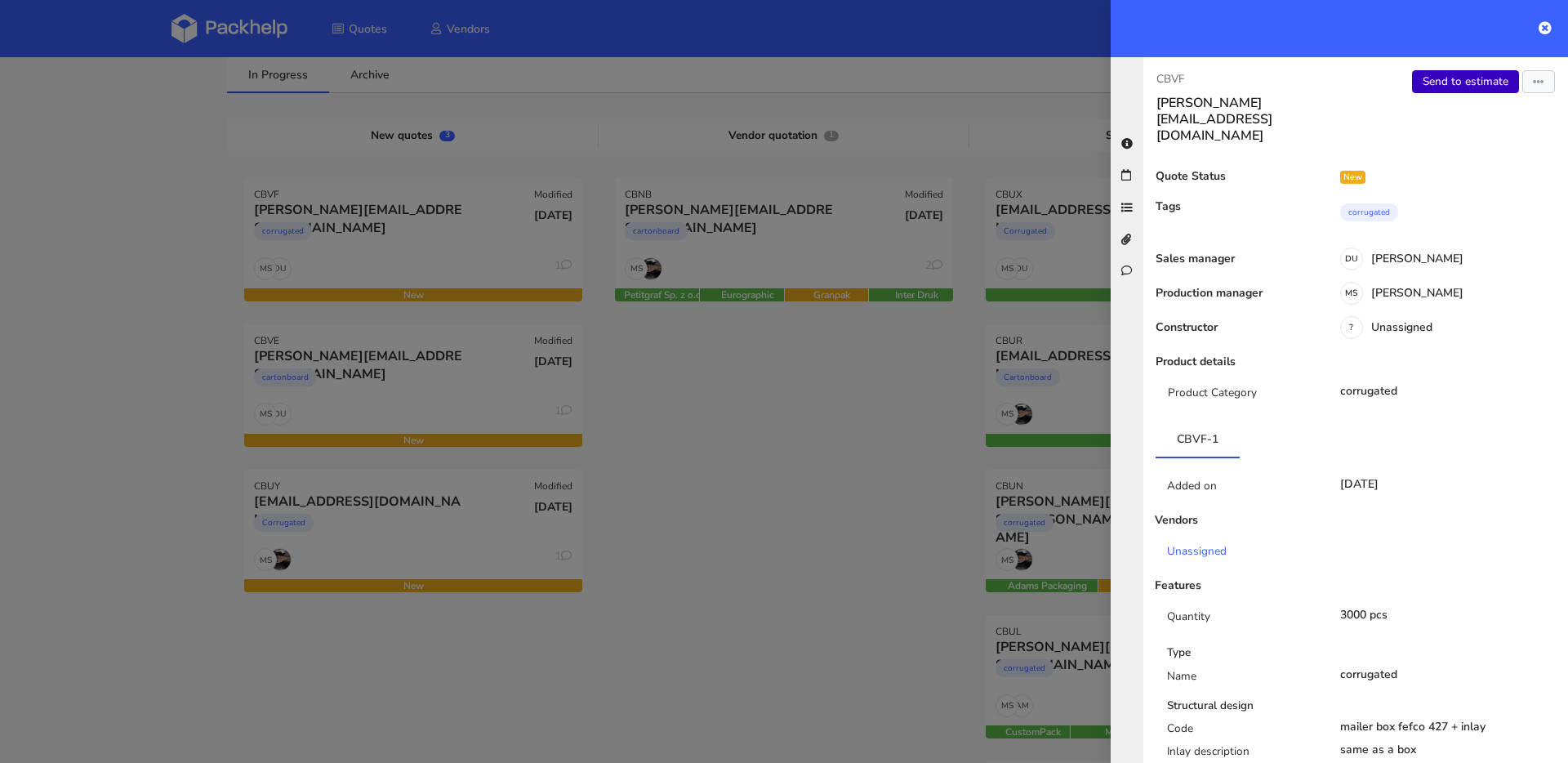
click at [1449, 75] on link "Send to estimate" at bounding box center [1465, 81] width 107 height 23
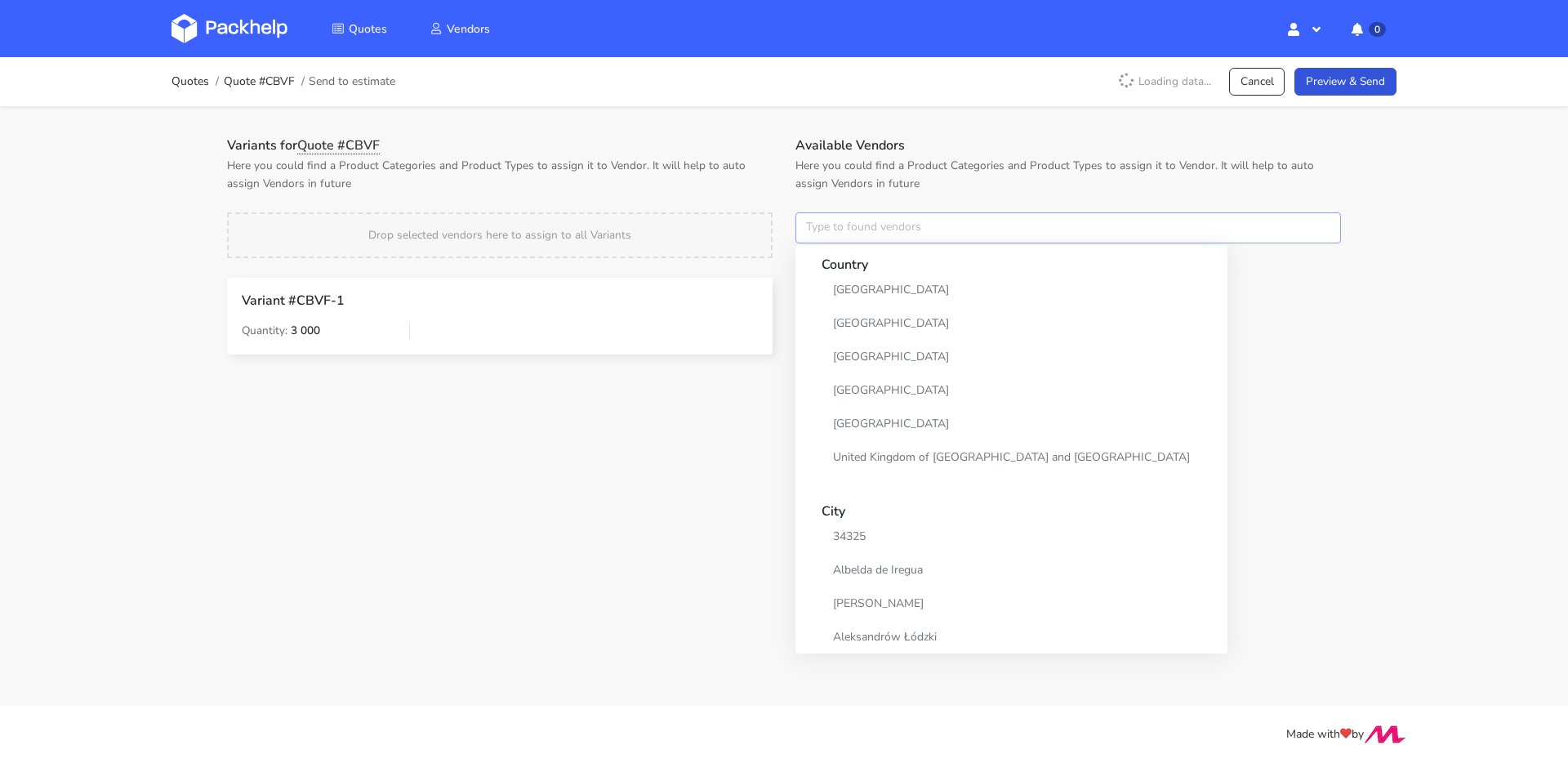
click at [891, 241] on input "text" at bounding box center [1068, 228] width 545 height 31
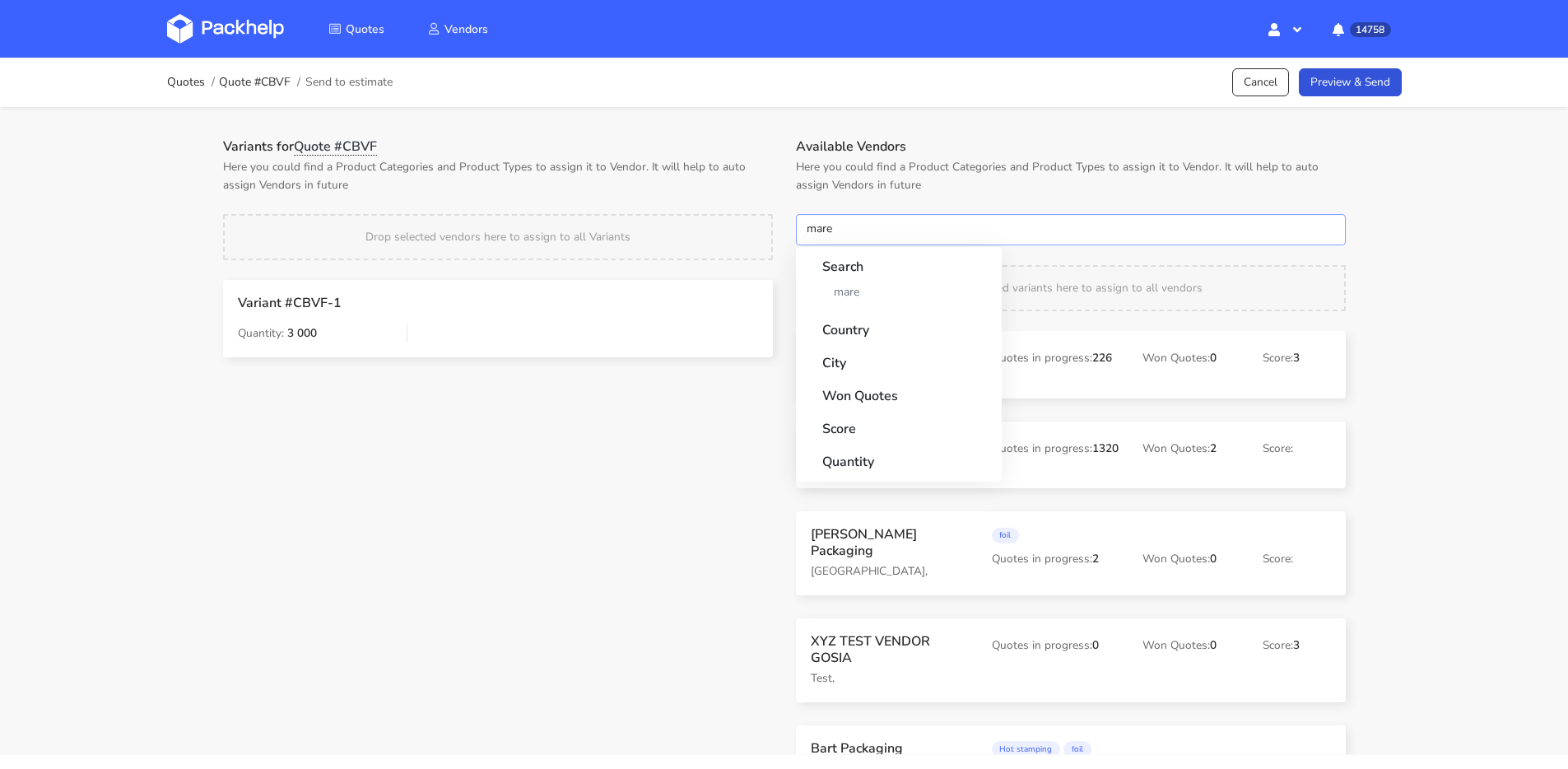
type input "marex"
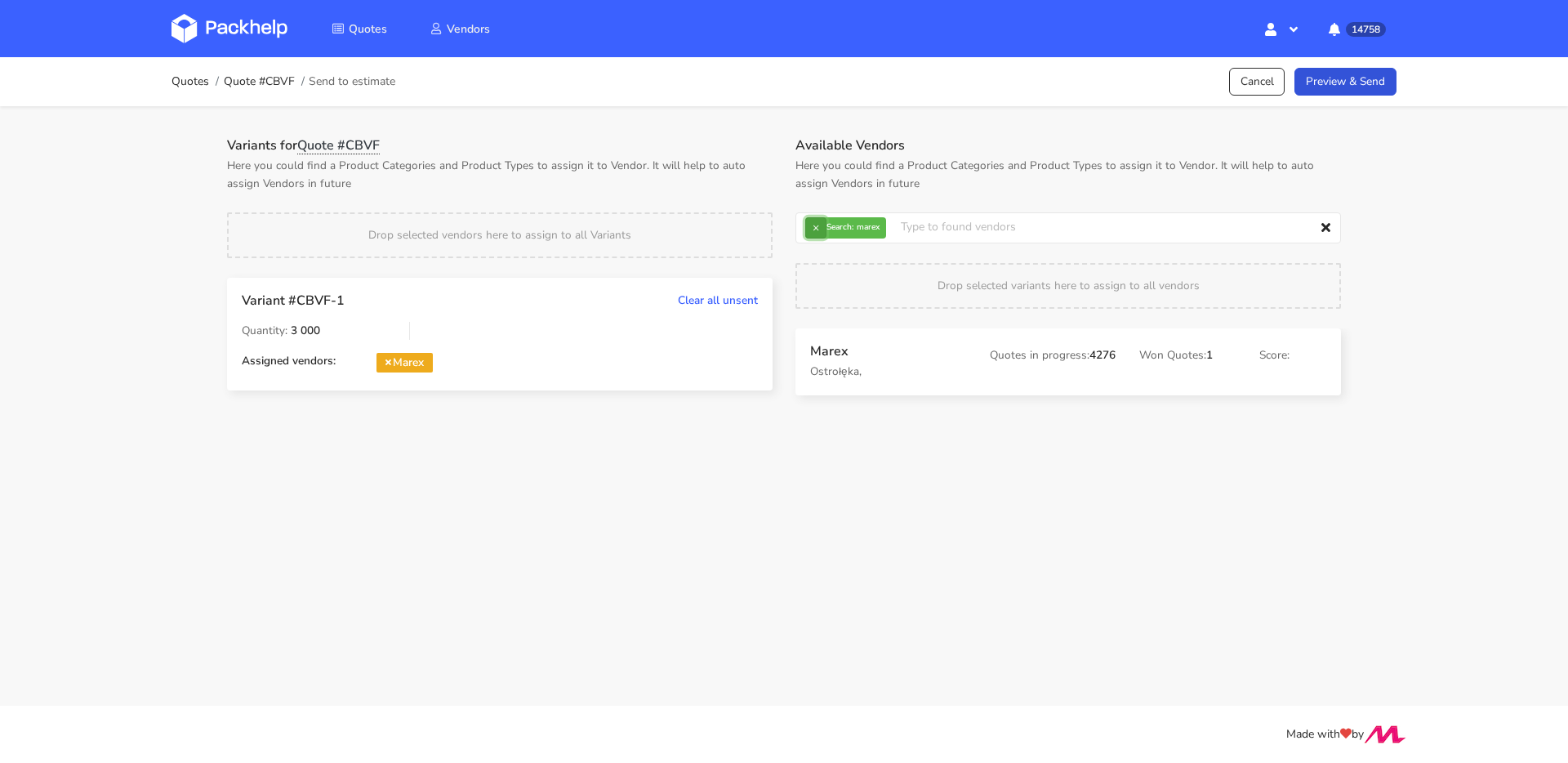
click at [821, 228] on button "×" at bounding box center [816, 228] width 21 height 21
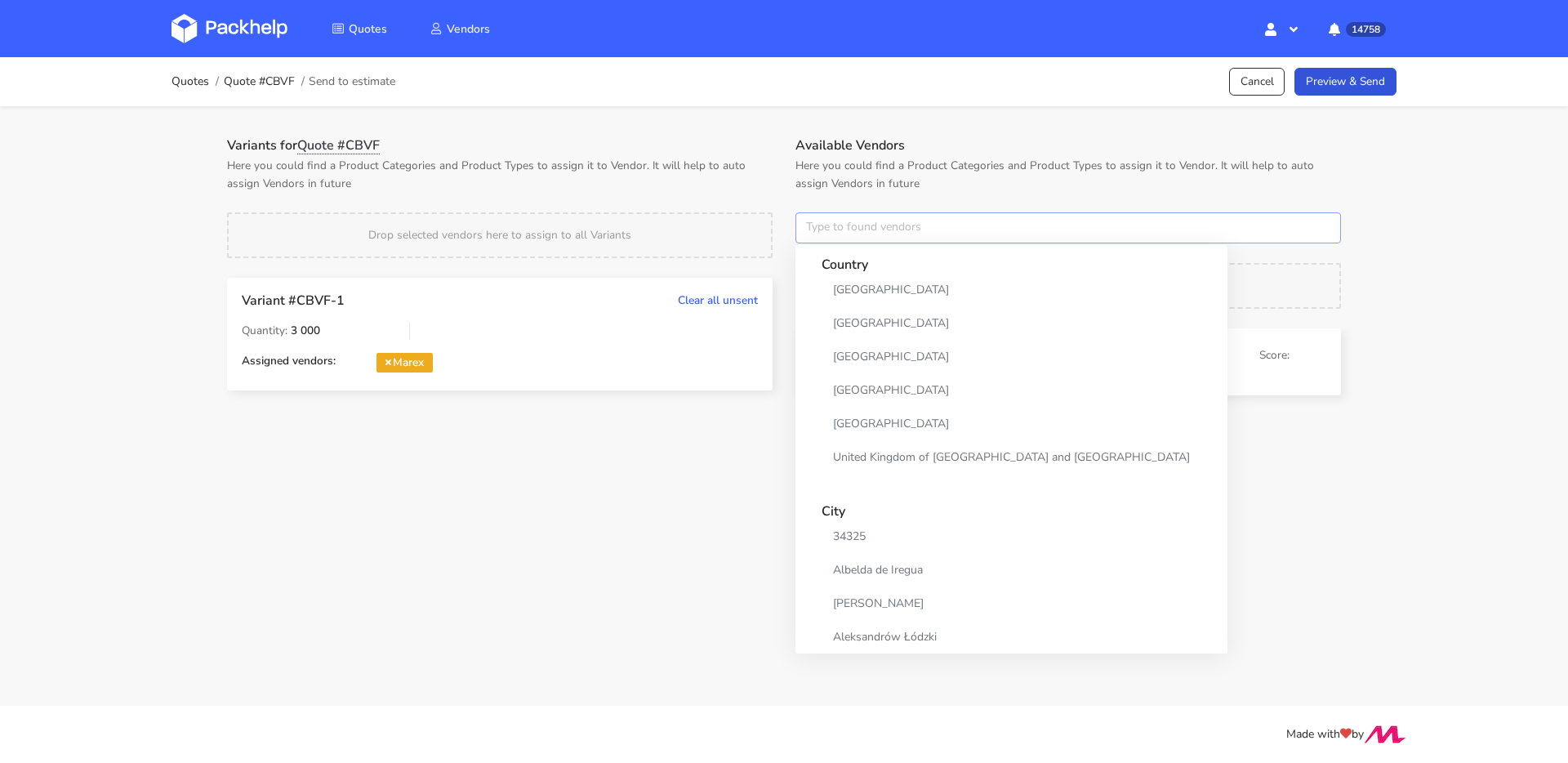
click at [821, 228] on input "text" at bounding box center [1068, 228] width 545 height 31
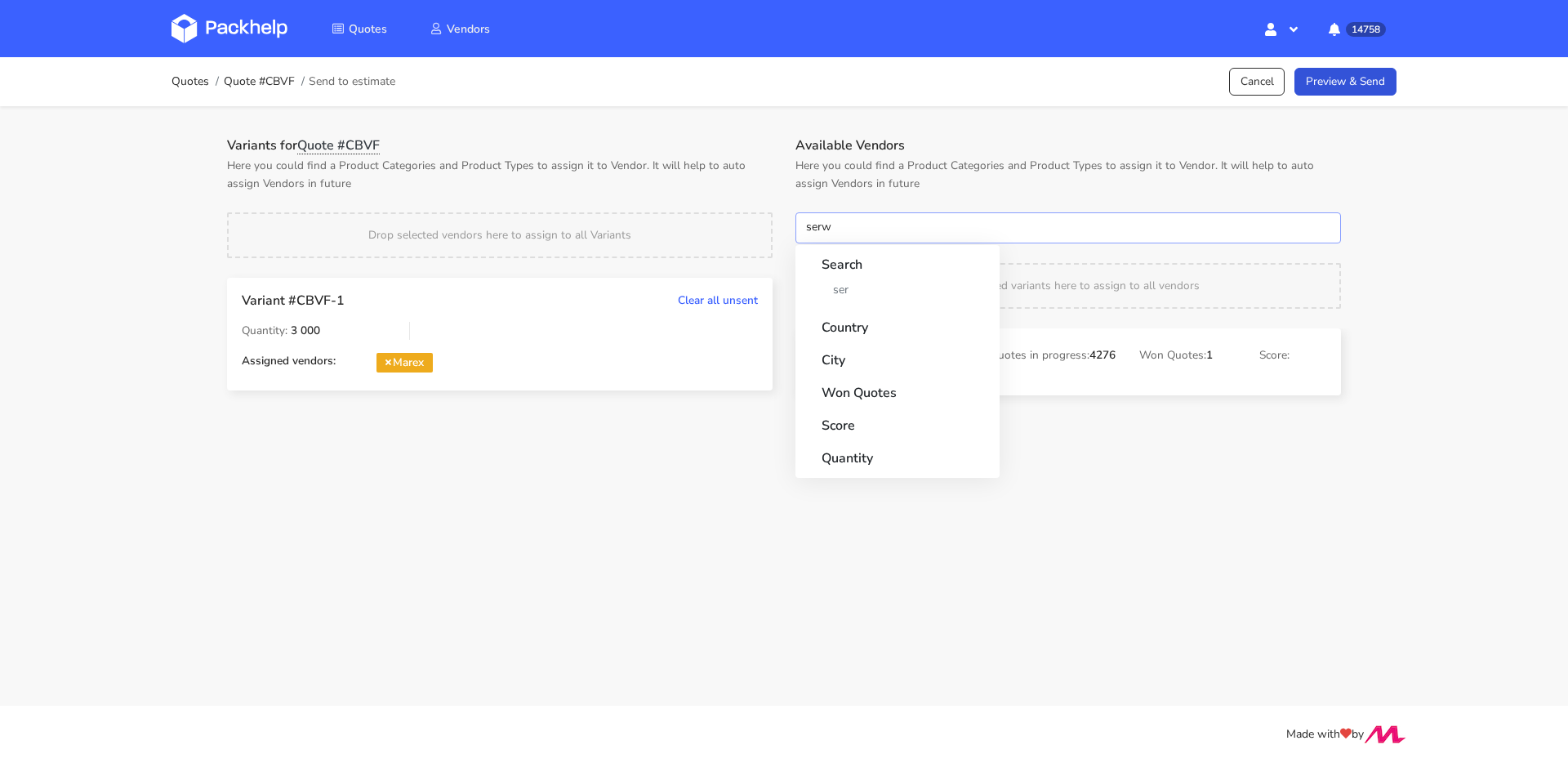
type input "serwa"
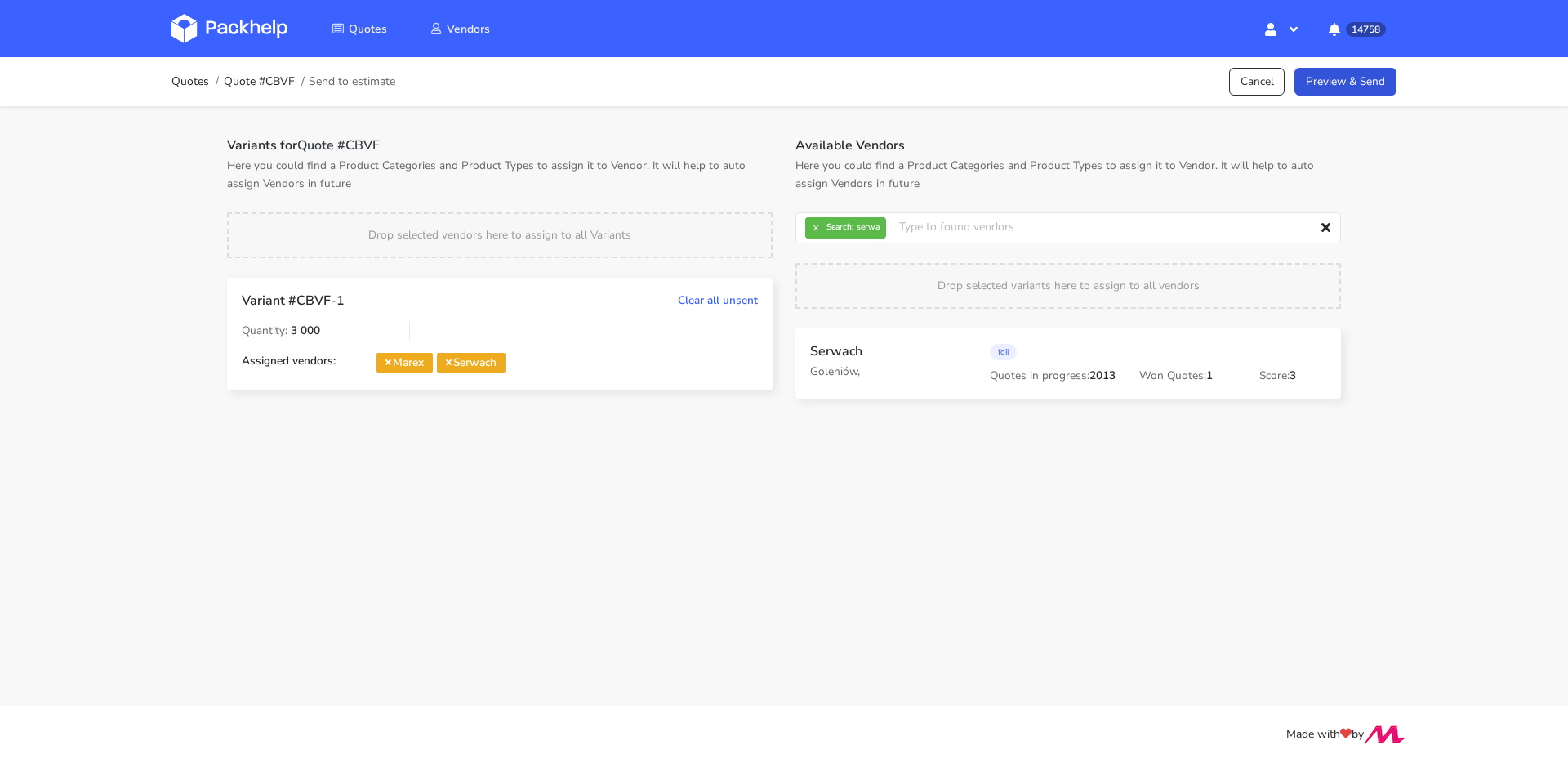
click at [1337, 98] on div "Quotes Quote #CBVF Send to estimate Cancel Preview & Send" at bounding box center [784, 82] width 1307 height 49
click at [1346, 87] on link "Preview & Send" at bounding box center [1345, 81] width 102 height 28
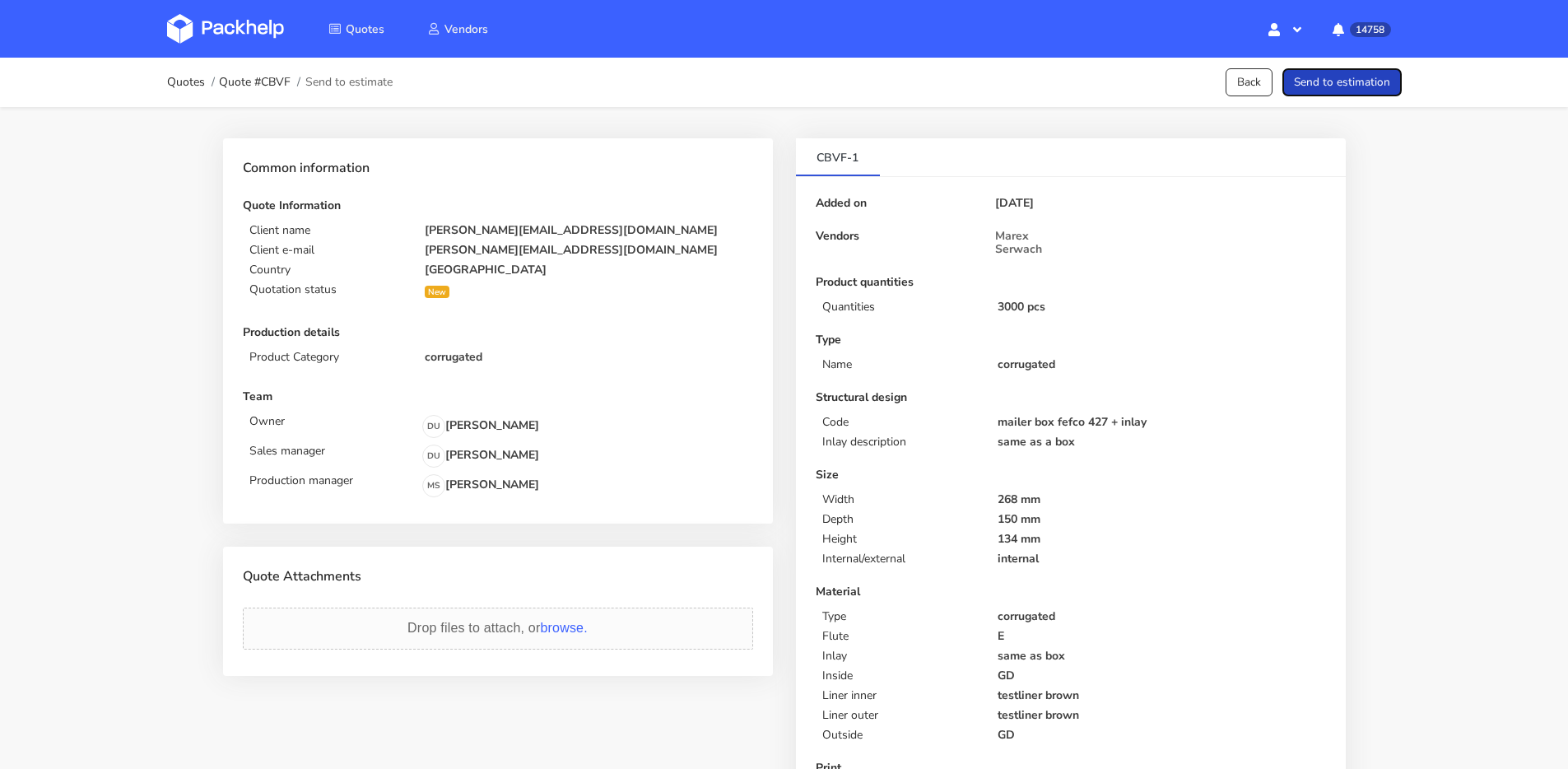
click at [1358, 87] on button "Send to estimation" at bounding box center [1342, 82] width 120 height 29
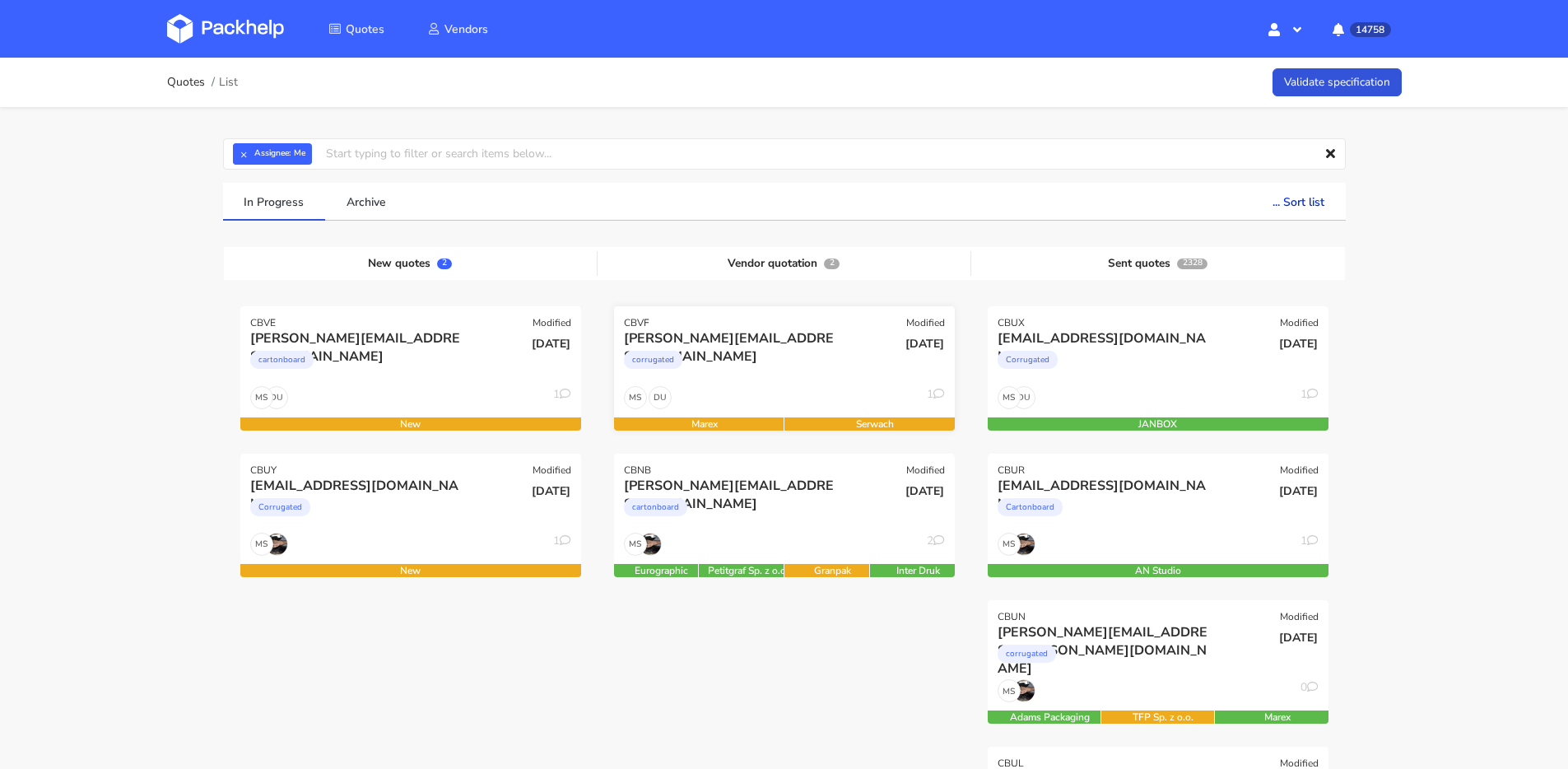
click at [829, 355] on div "corrugated" at bounding box center [733, 364] width 218 height 33
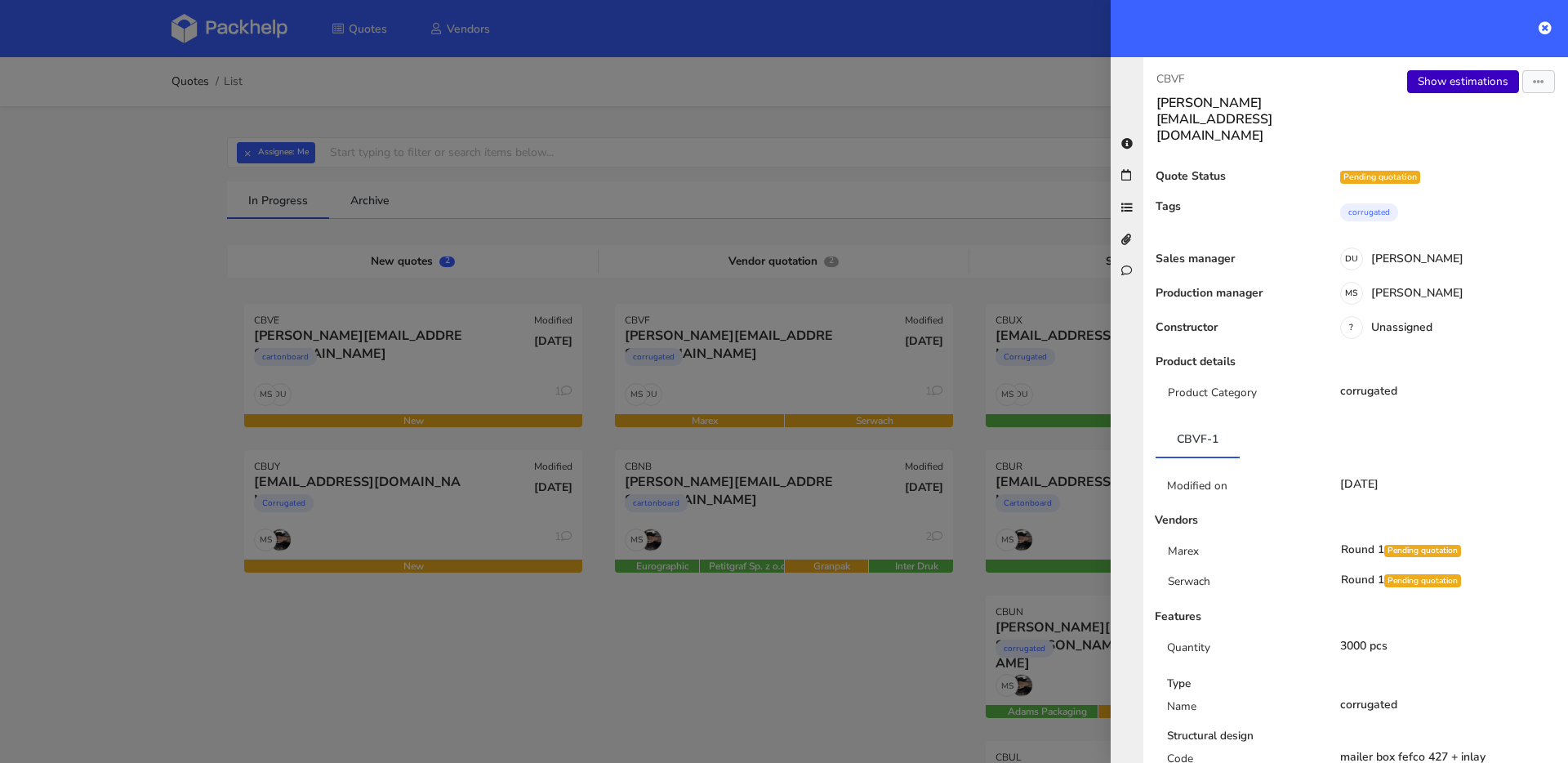
click at [1484, 87] on link "Show estimations" at bounding box center [1463, 81] width 111 height 23
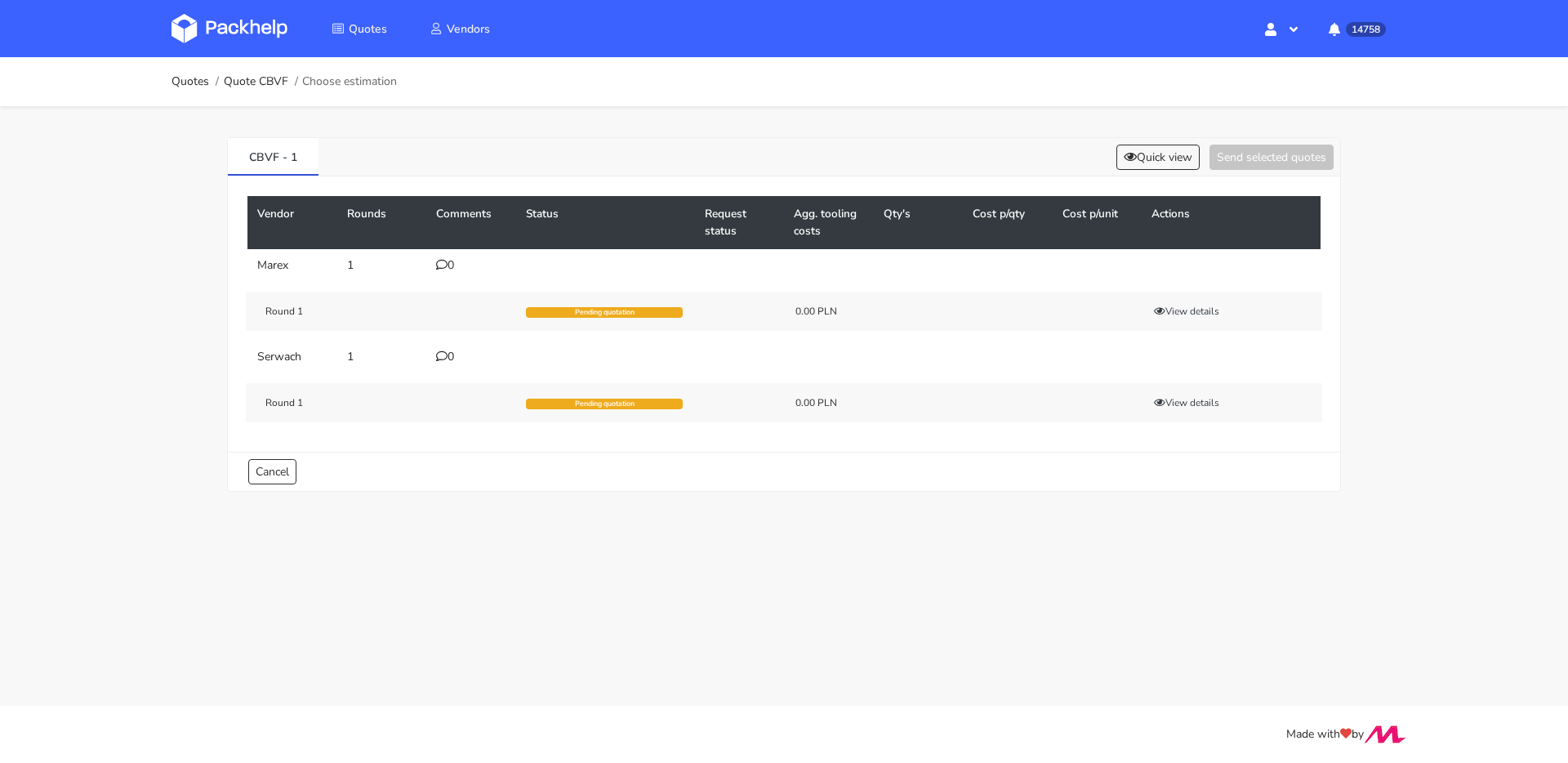
click at [446, 268] on icon at bounding box center [441, 264] width 12 height 12
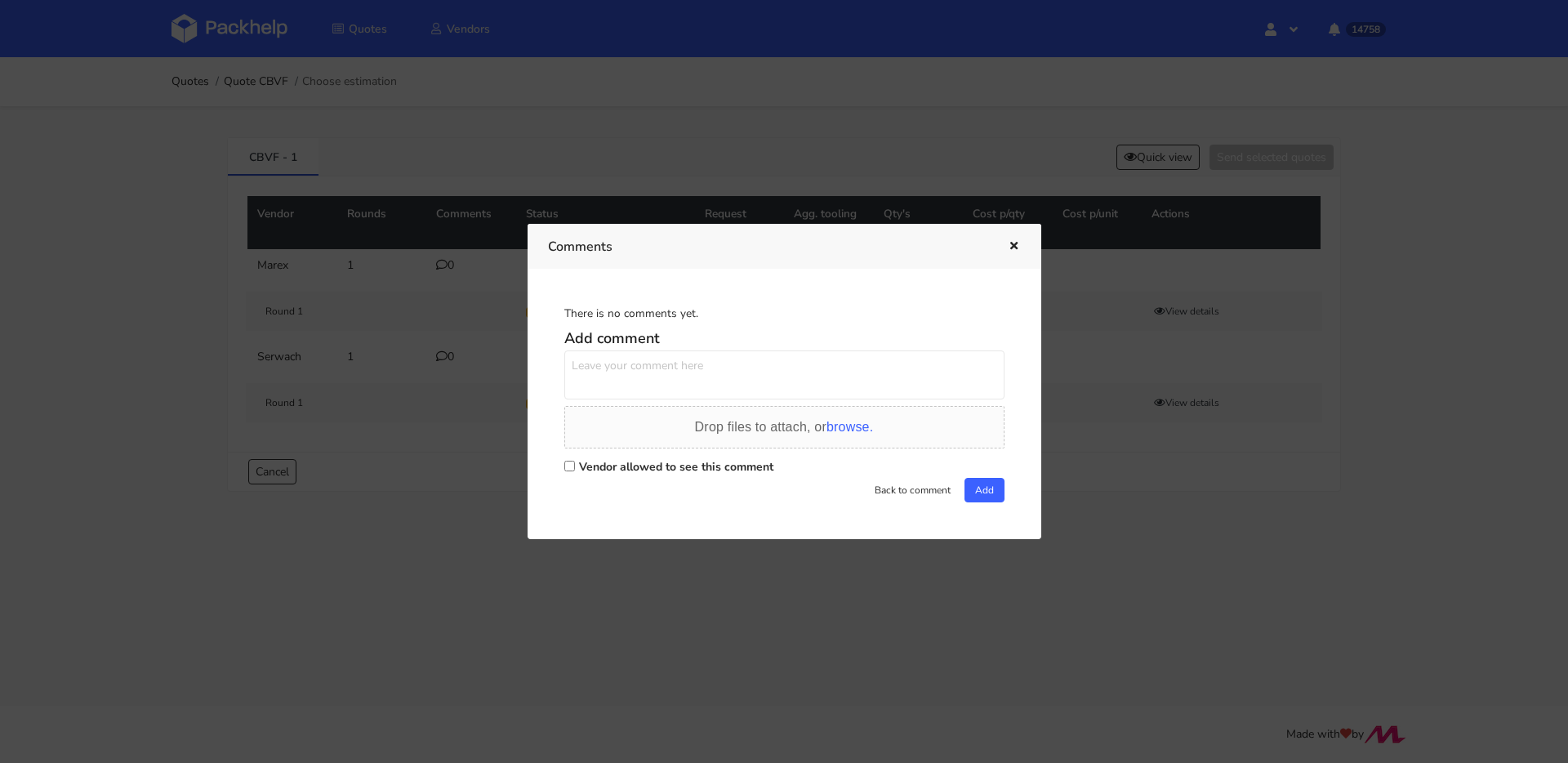
click at [598, 365] on textarea at bounding box center [784, 376] width 440 height 49
paste textarea "EGIV"
type textarea "powtórka EGIV"
click at [672, 470] on label "Vendor allowed to see this comment" at bounding box center [676, 467] width 195 height 16
click at [574, 470] on input "Vendor allowed to see this comment" at bounding box center [570, 466] width 11 height 11
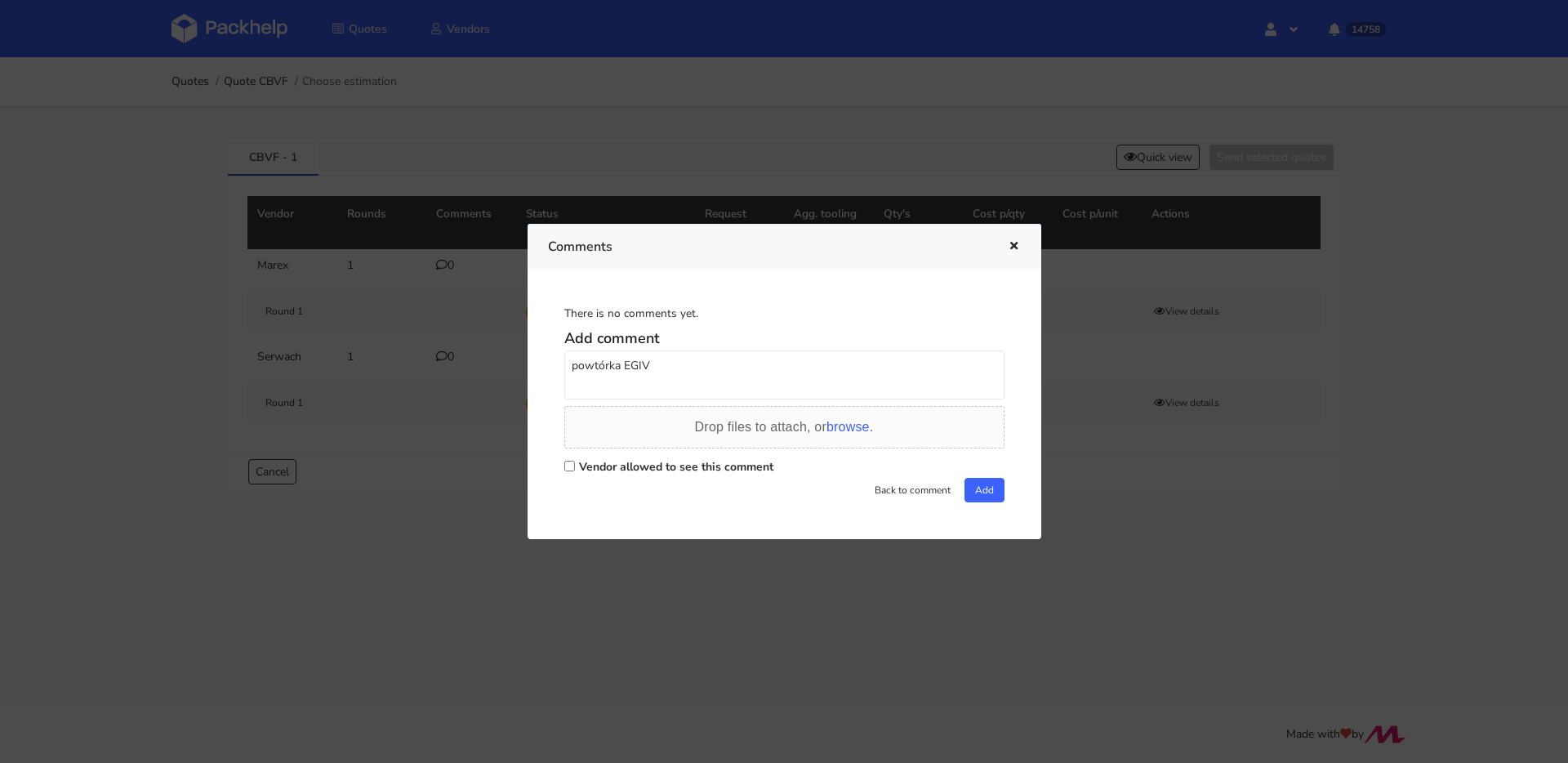
checkbox input "true"
click at [968, 499] on button "Add" at bounding box center [984, 490] width 40 height 25
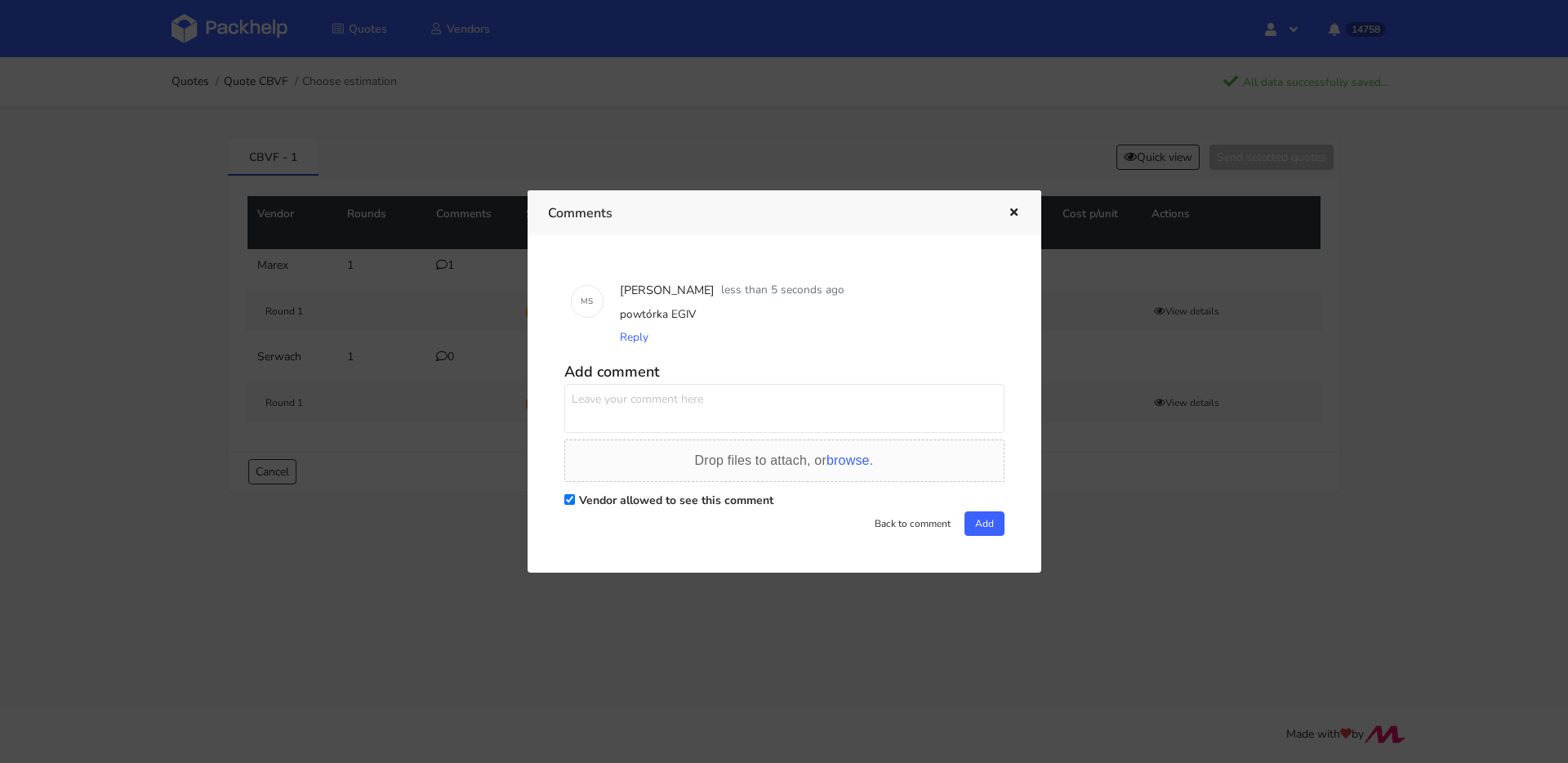
click at [1013, 220] on button "button" at bounding box center [1012, 213] width 18 height 21
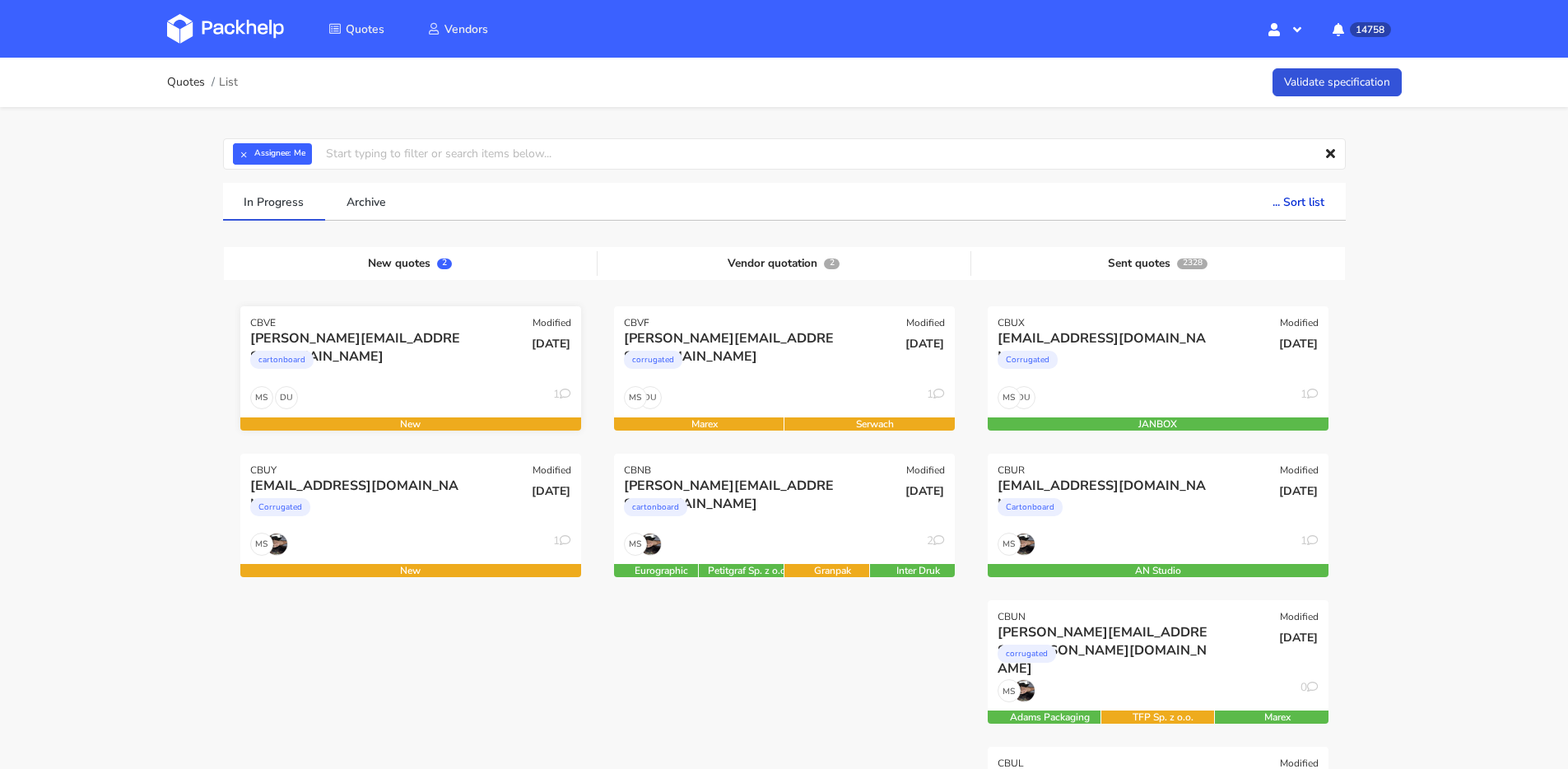
click at [400, 398] on div "DU MS 1" at bounding box center [411, 402] width 341 height 31
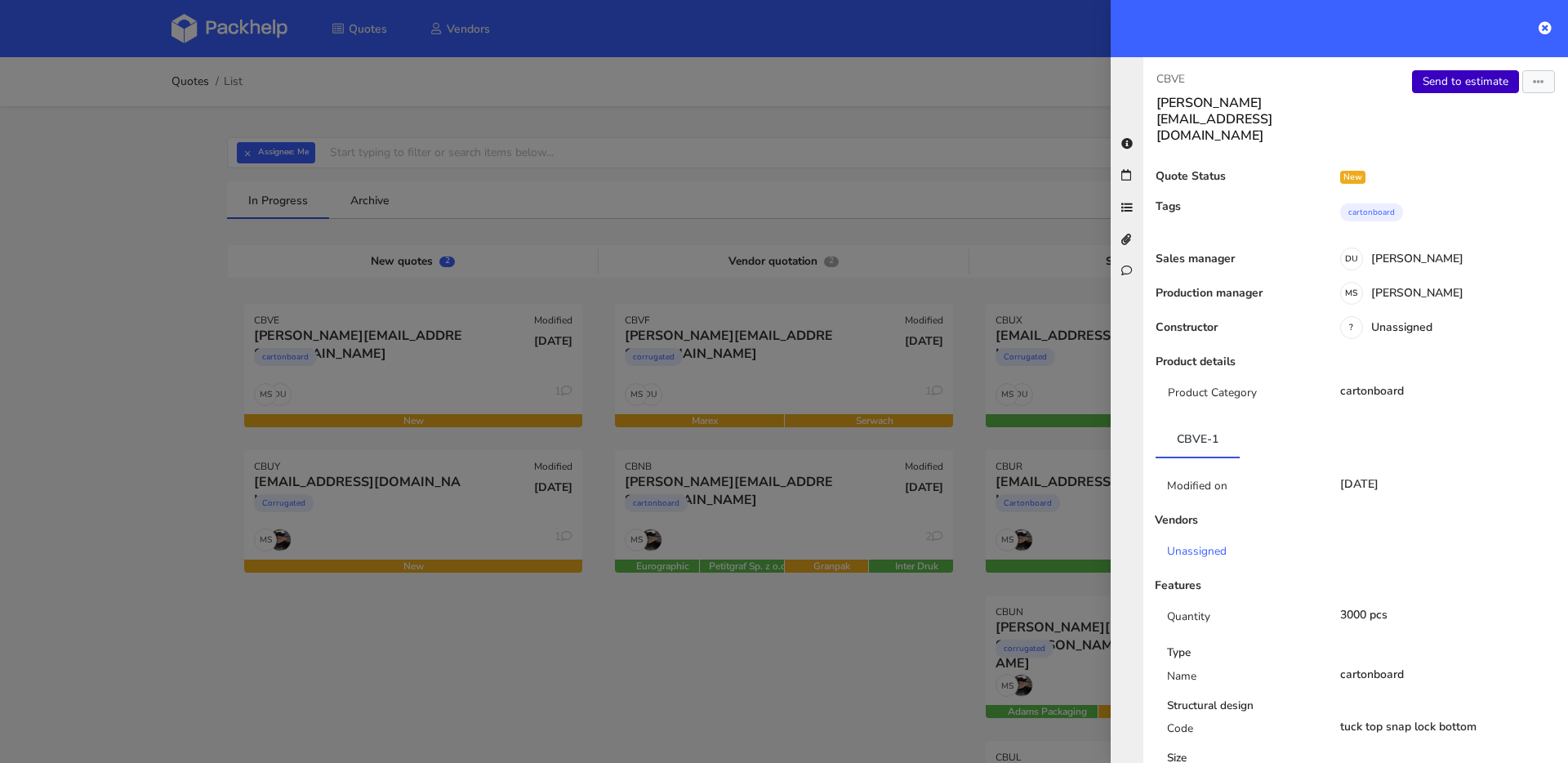
click at [1447, 86] on link "Send to estimate" at bounding box center [1465, 81] width 107 height 23
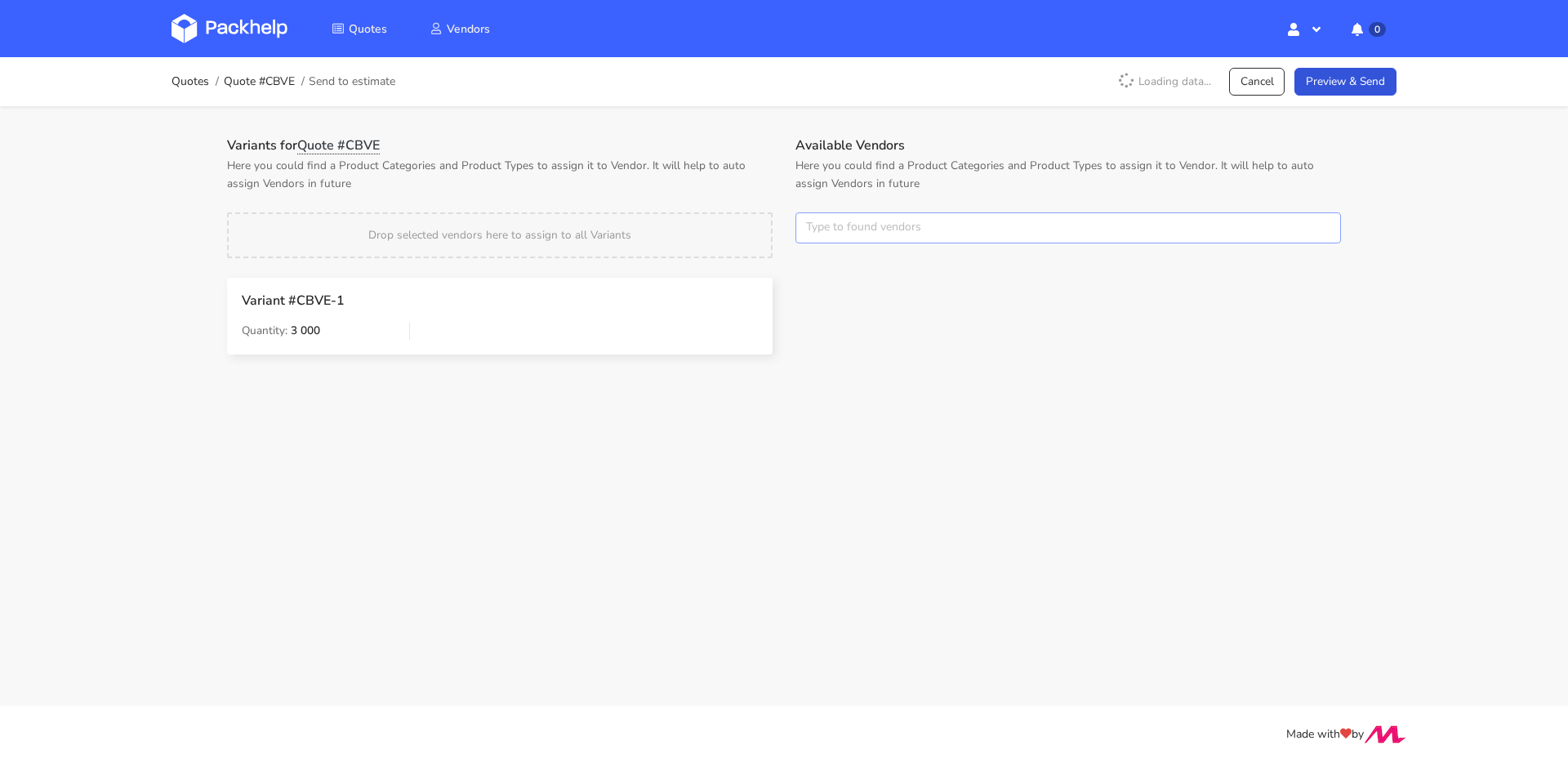
click at [877, 230] on input "text" at bounding box center [1068, 228] width 545 height 31
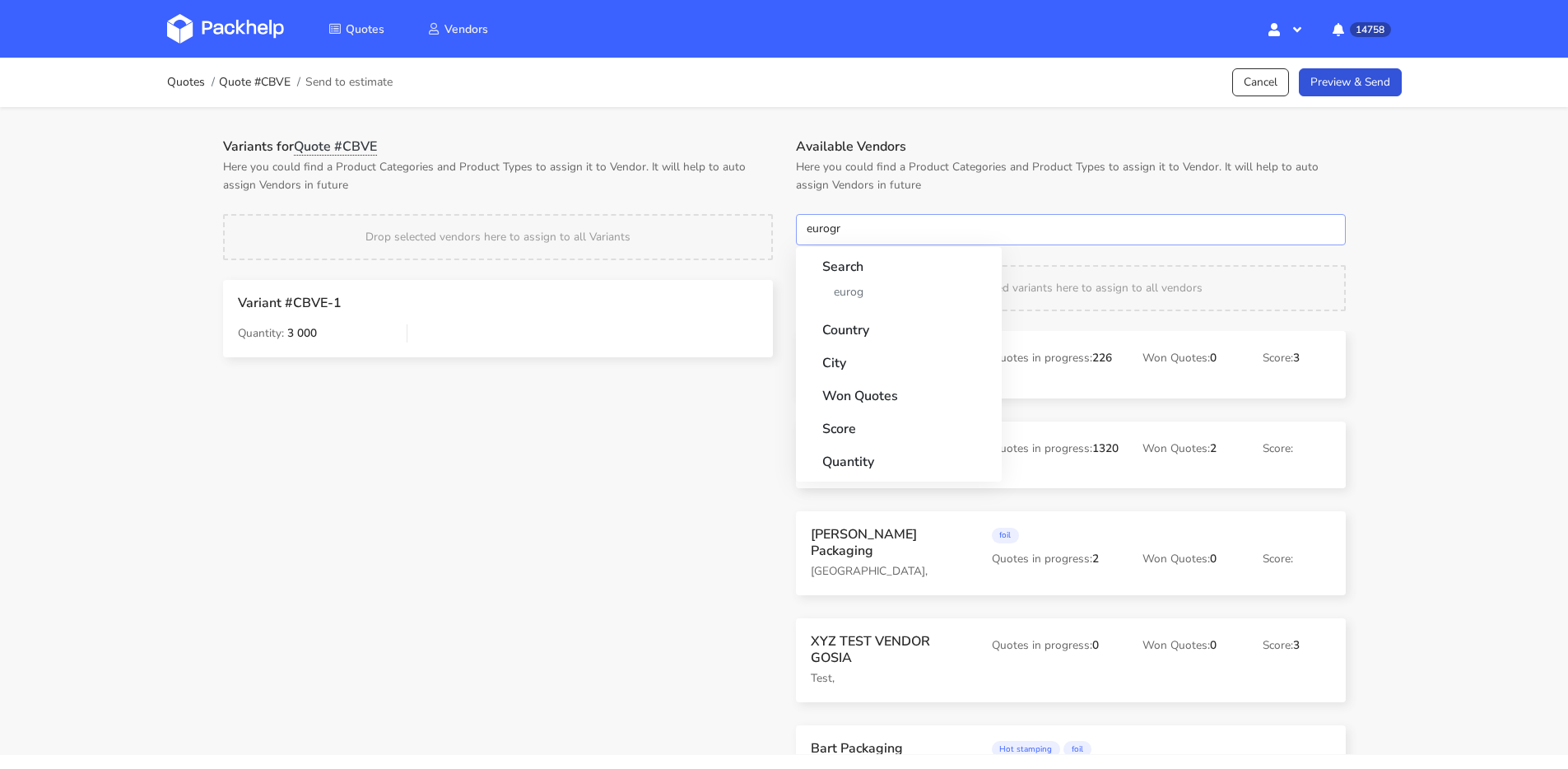
type input "eurogra"
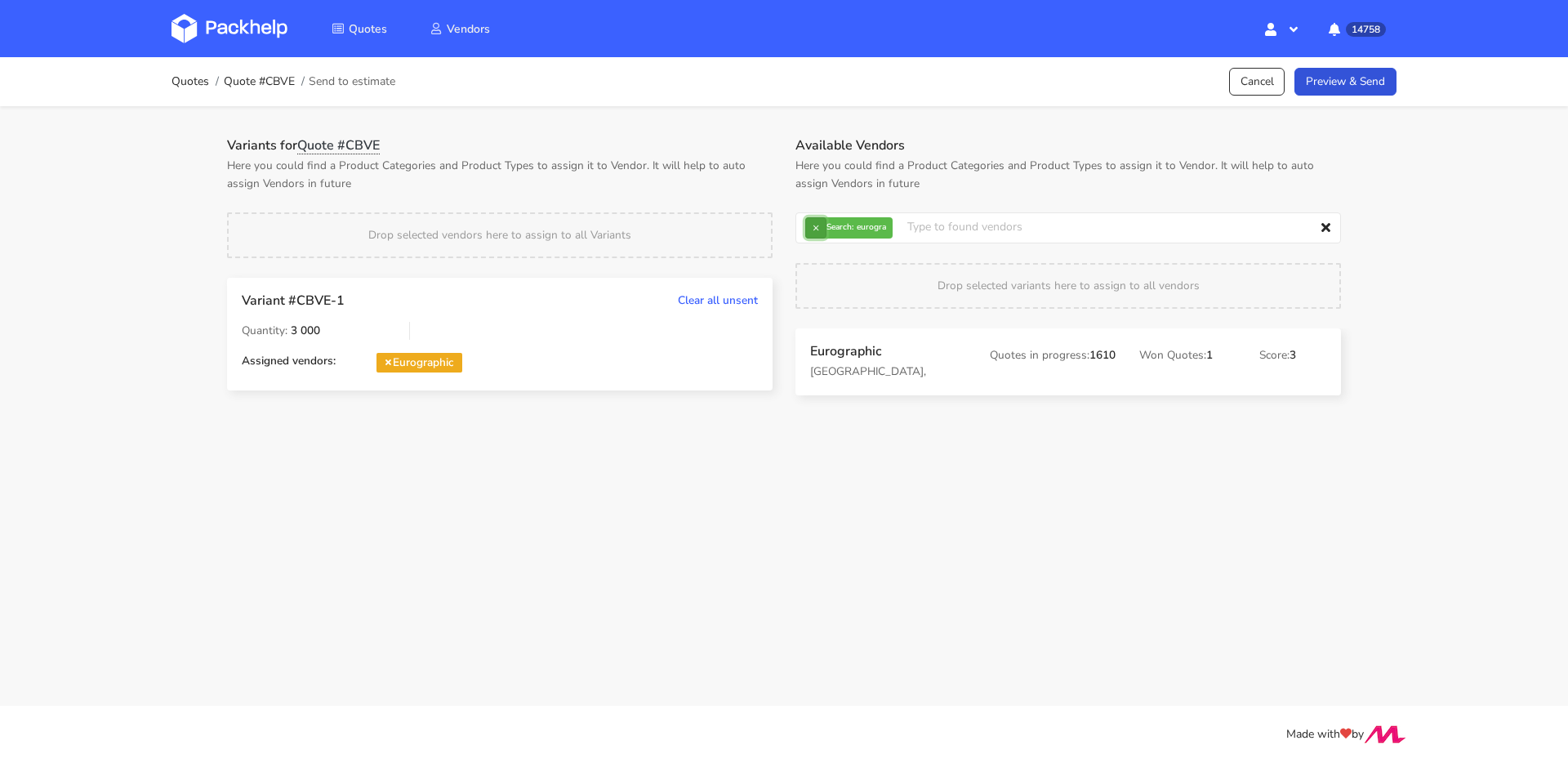
click at [819, 221] on button "×" at bounding box center [816, 228] width 21 height 21
click at [819, 221] on input "text" at bounding box center [1068, 228] width 545 height 31
type input "petit"
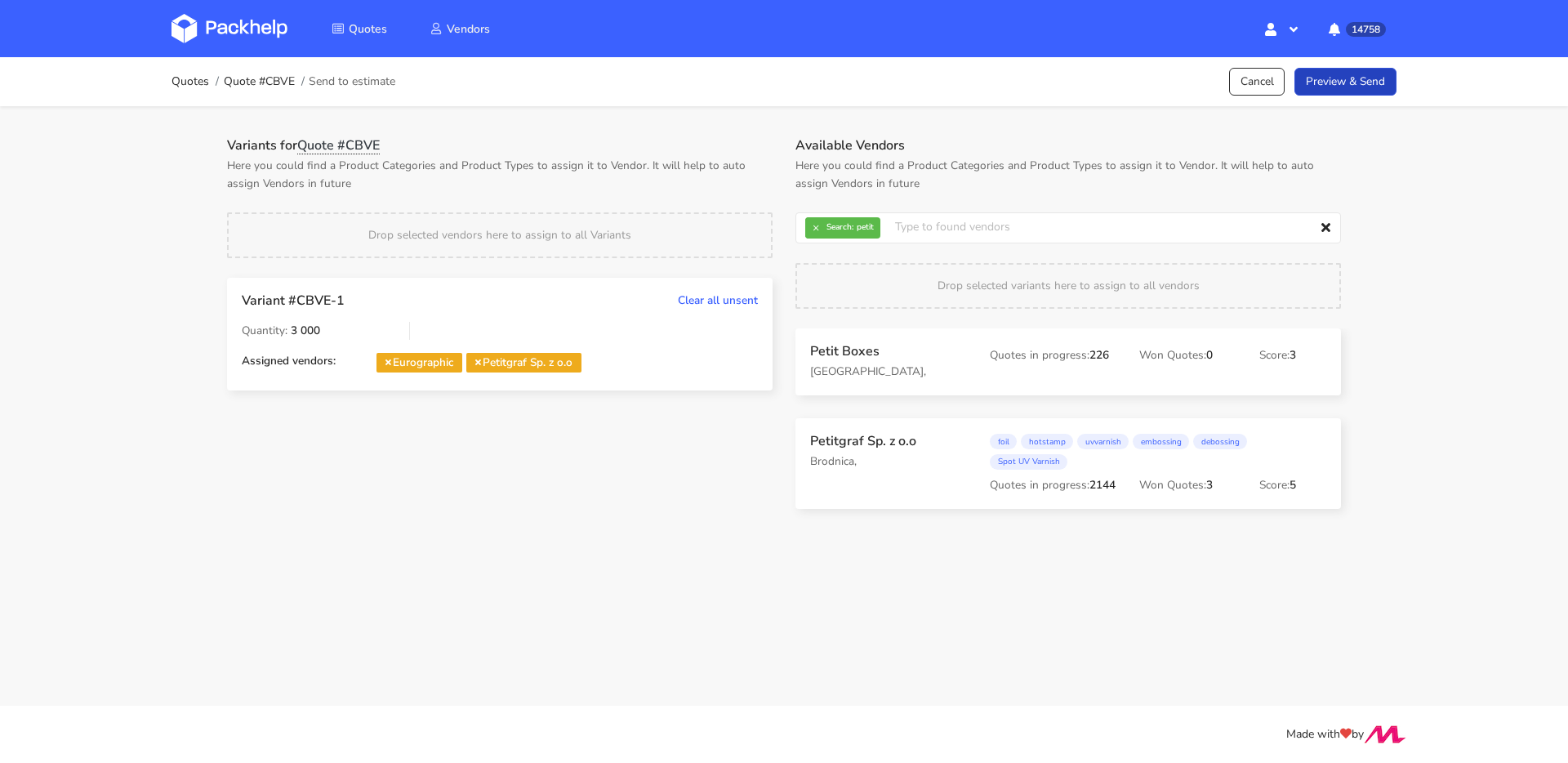
click at [1358, 96] on link "Preview & Send" at bounding box center [1345, 81] width 102 height 28
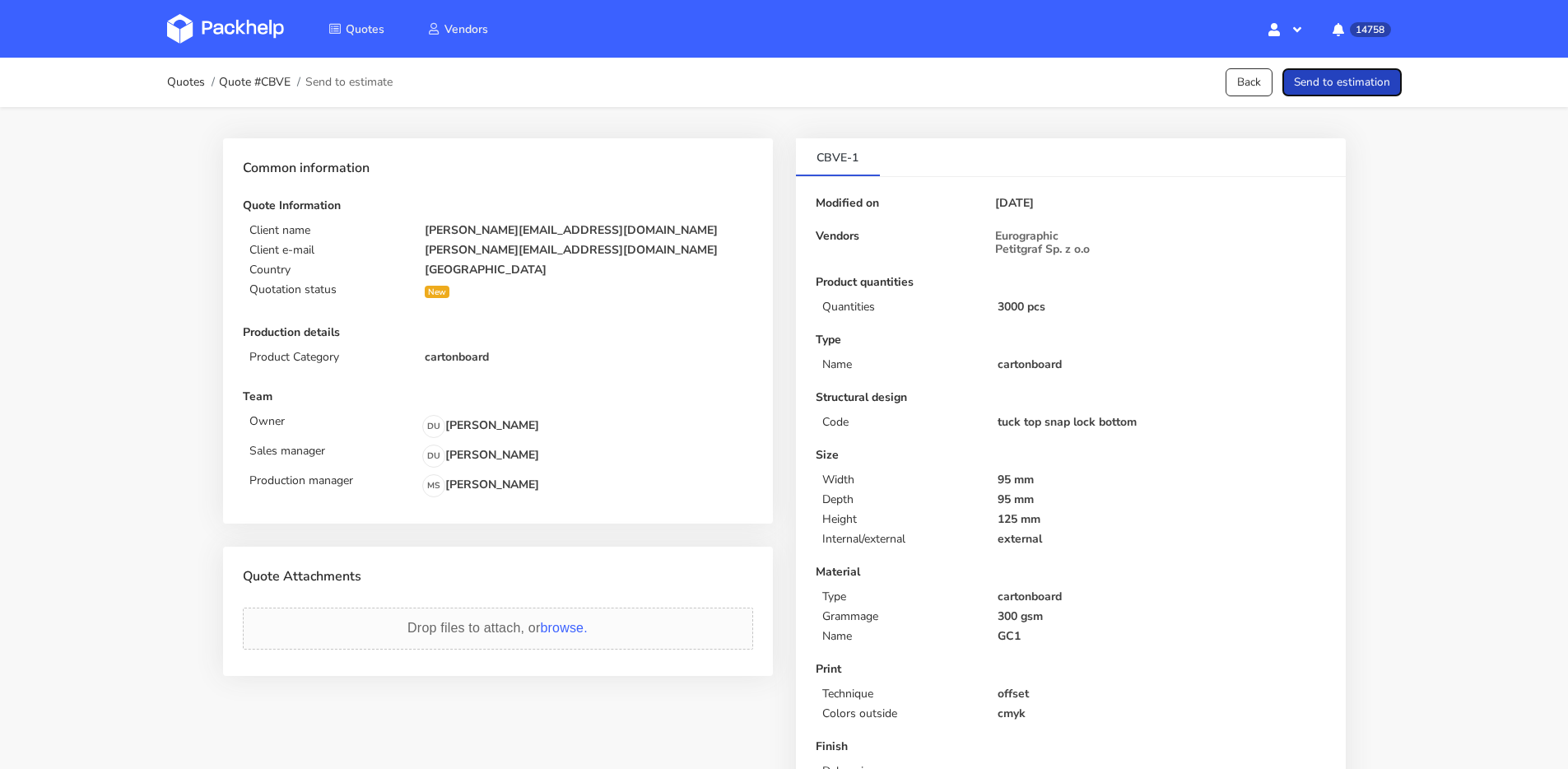
click at [1368, 89] on button "Send to estimation" at bounding box center [1342, 82] width 120 height 29
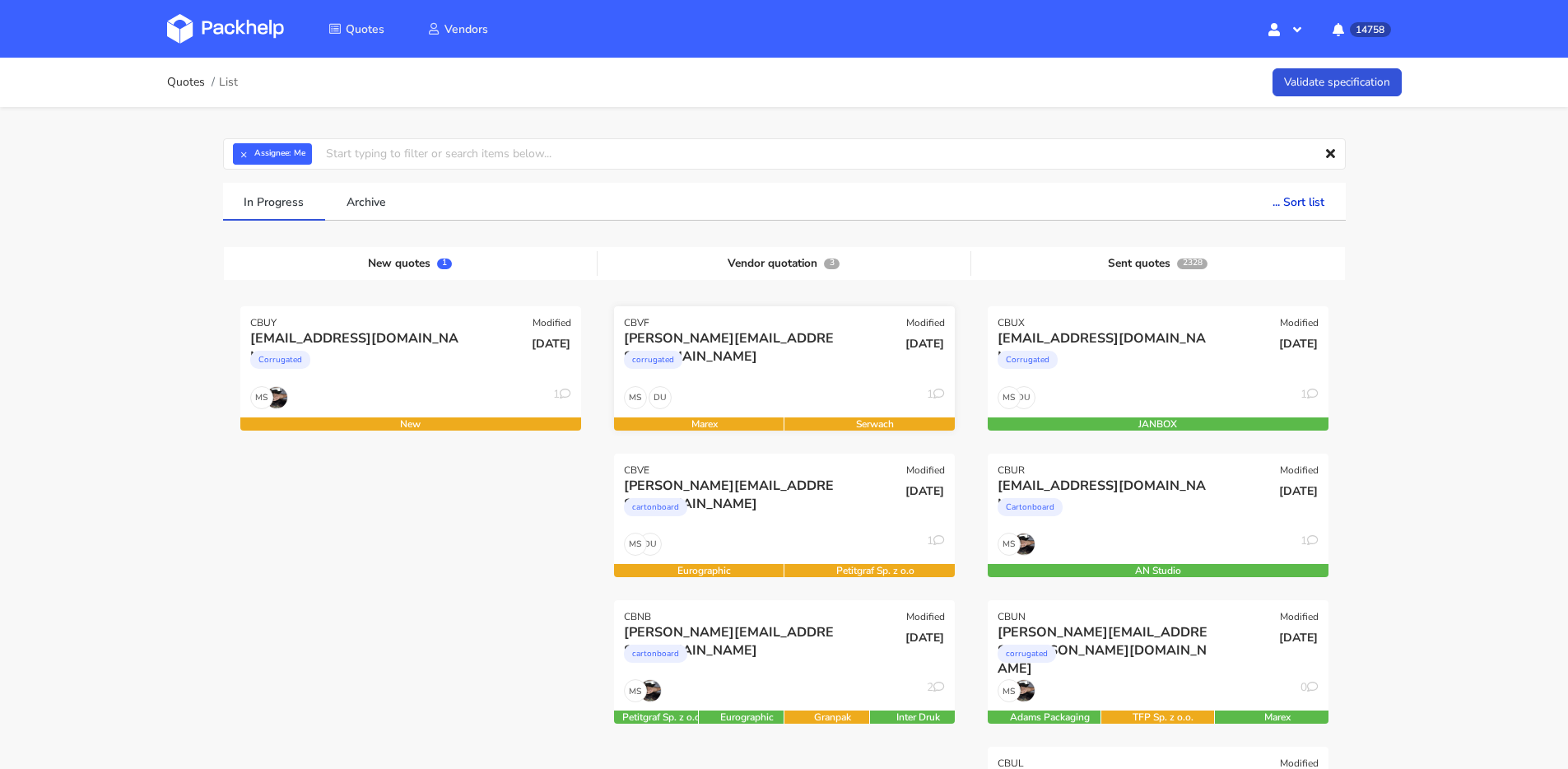
click at [772, 357] on div "corrugated" at bounding box center [733, 364] width 218 height 33
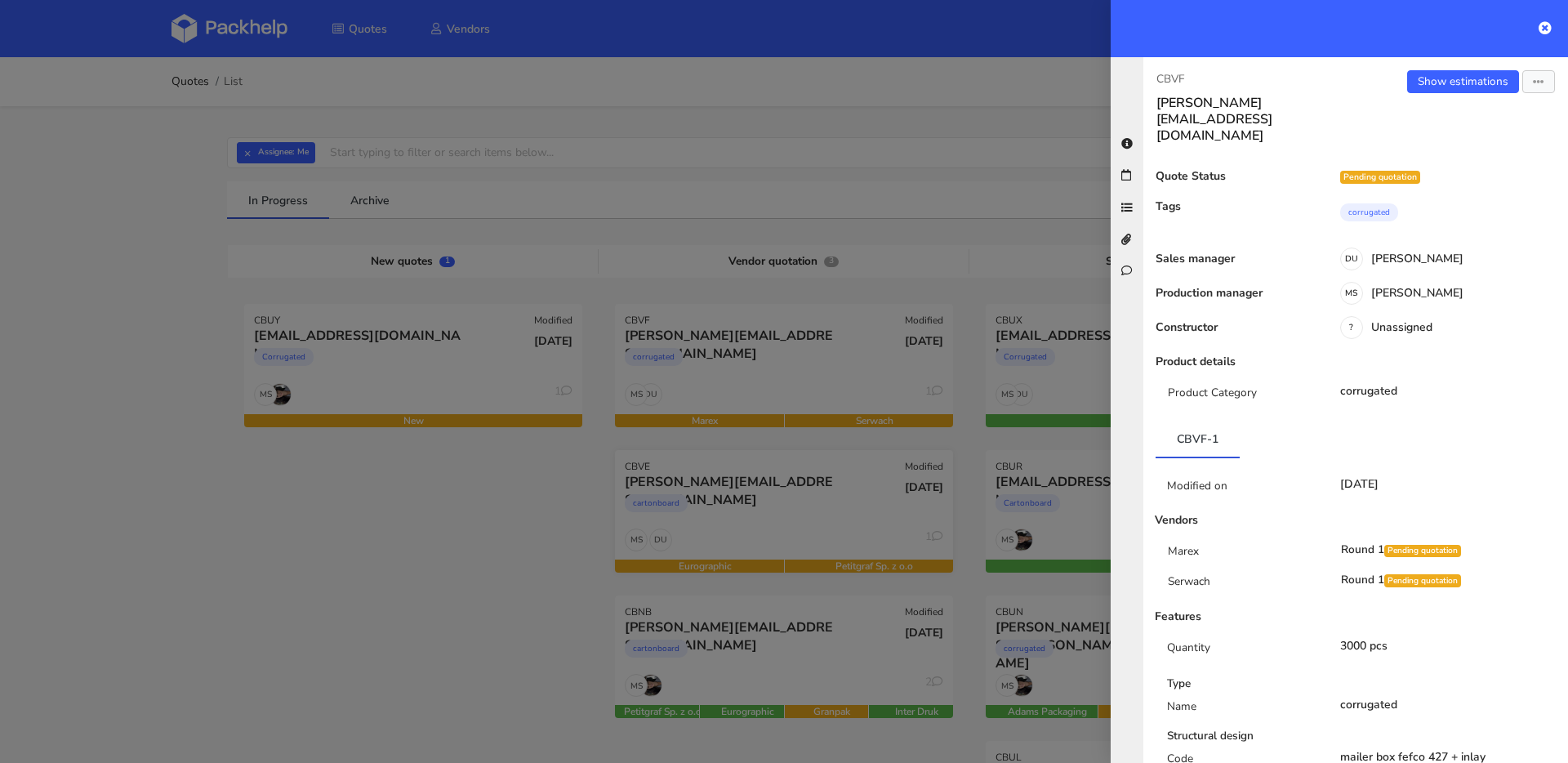
click at [818, 461] on div at bounding box center [784, 381] width 1568 height 763
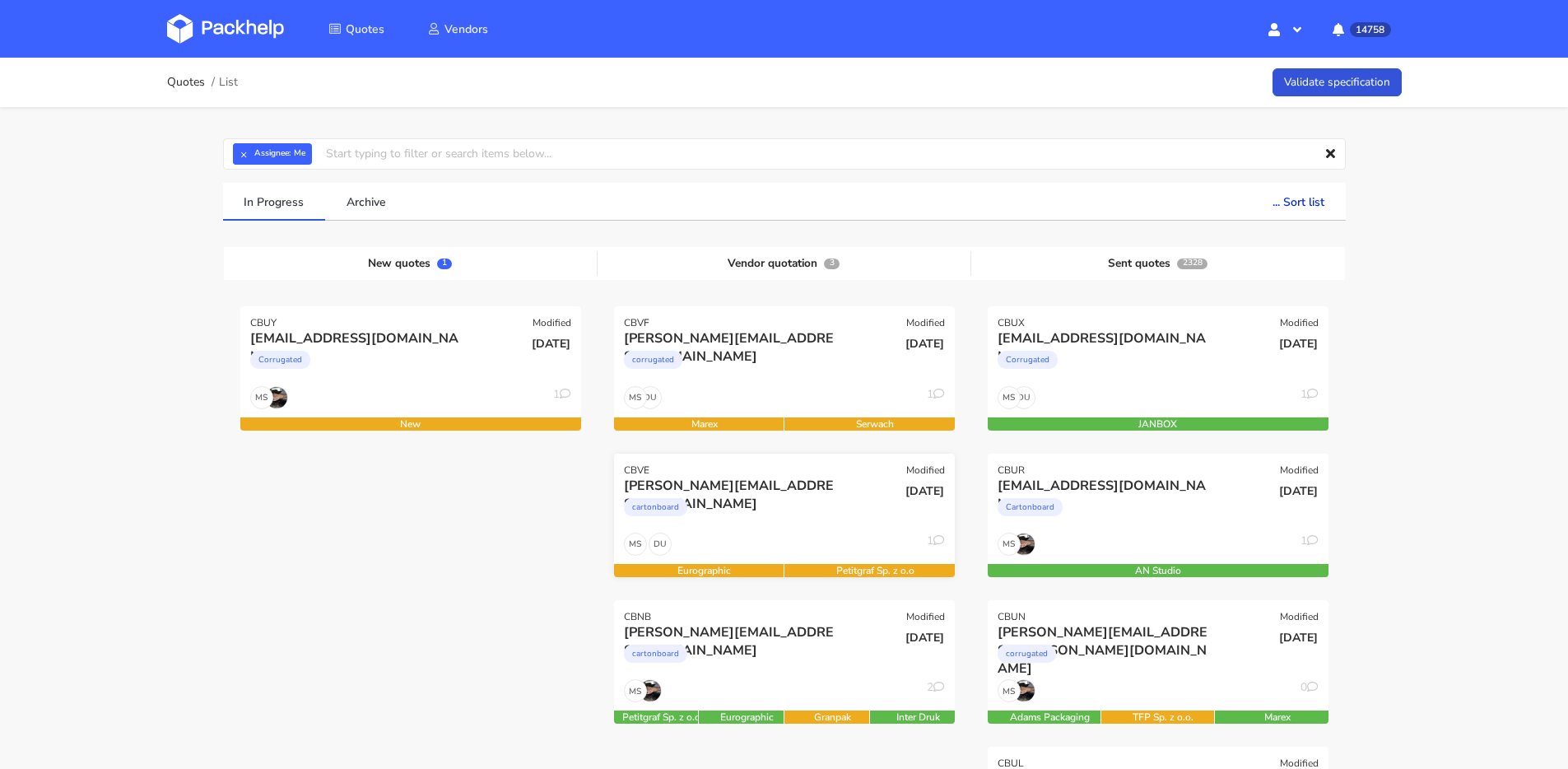
click at [857, 498] on div "13 Oct 2025" at bounding box center [898, 491] width 91 height 16
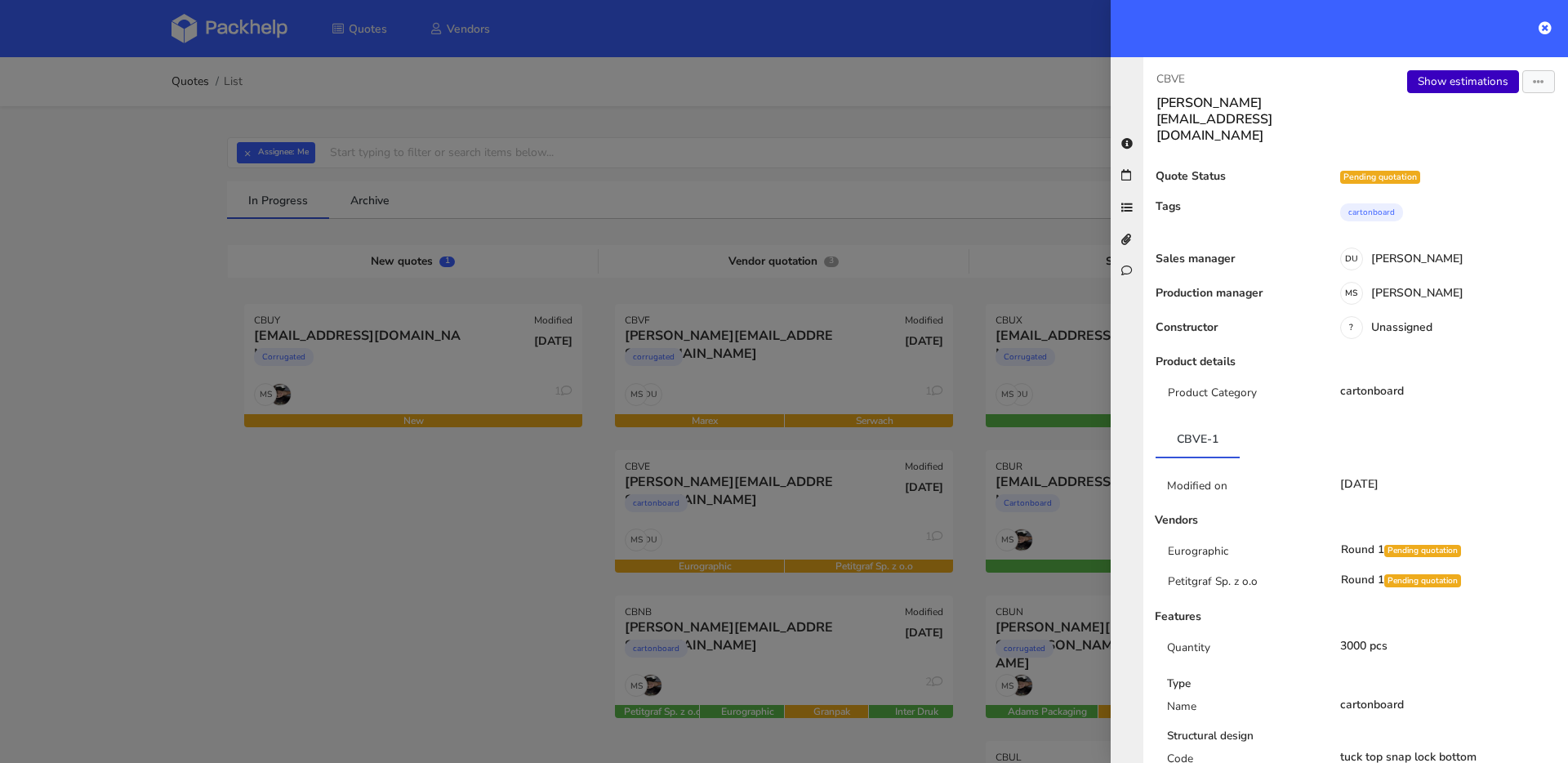
click at [1441, 79] on link "Show estimations" at bounding box center [1463, 81] width 111 height 23
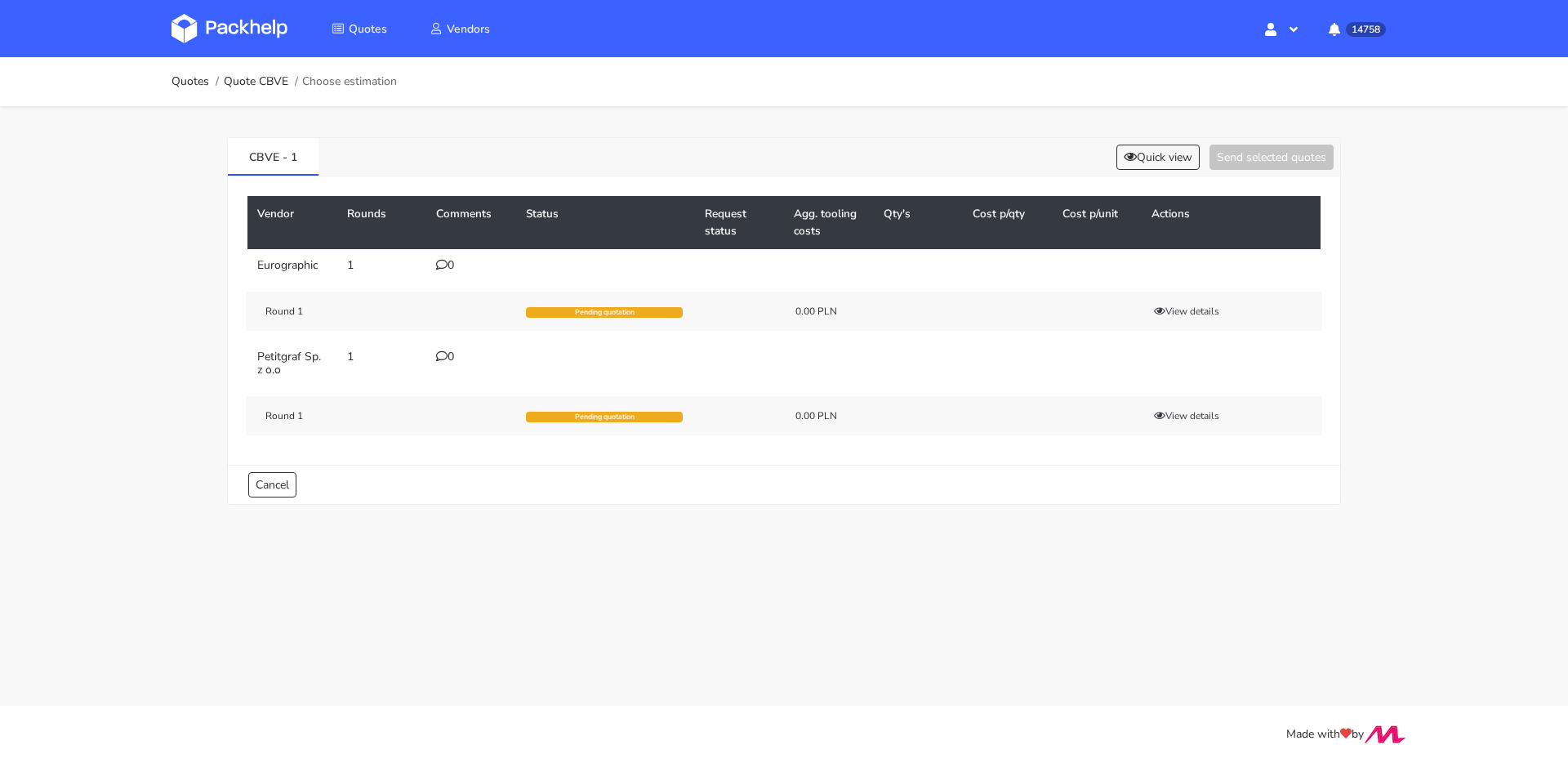
click at [445, 273] on td "0" at bounding box center [471, 266] width 89 height 33
click at [447, 266] on div "0" at bounding box center [470, 265] width 70 height 13
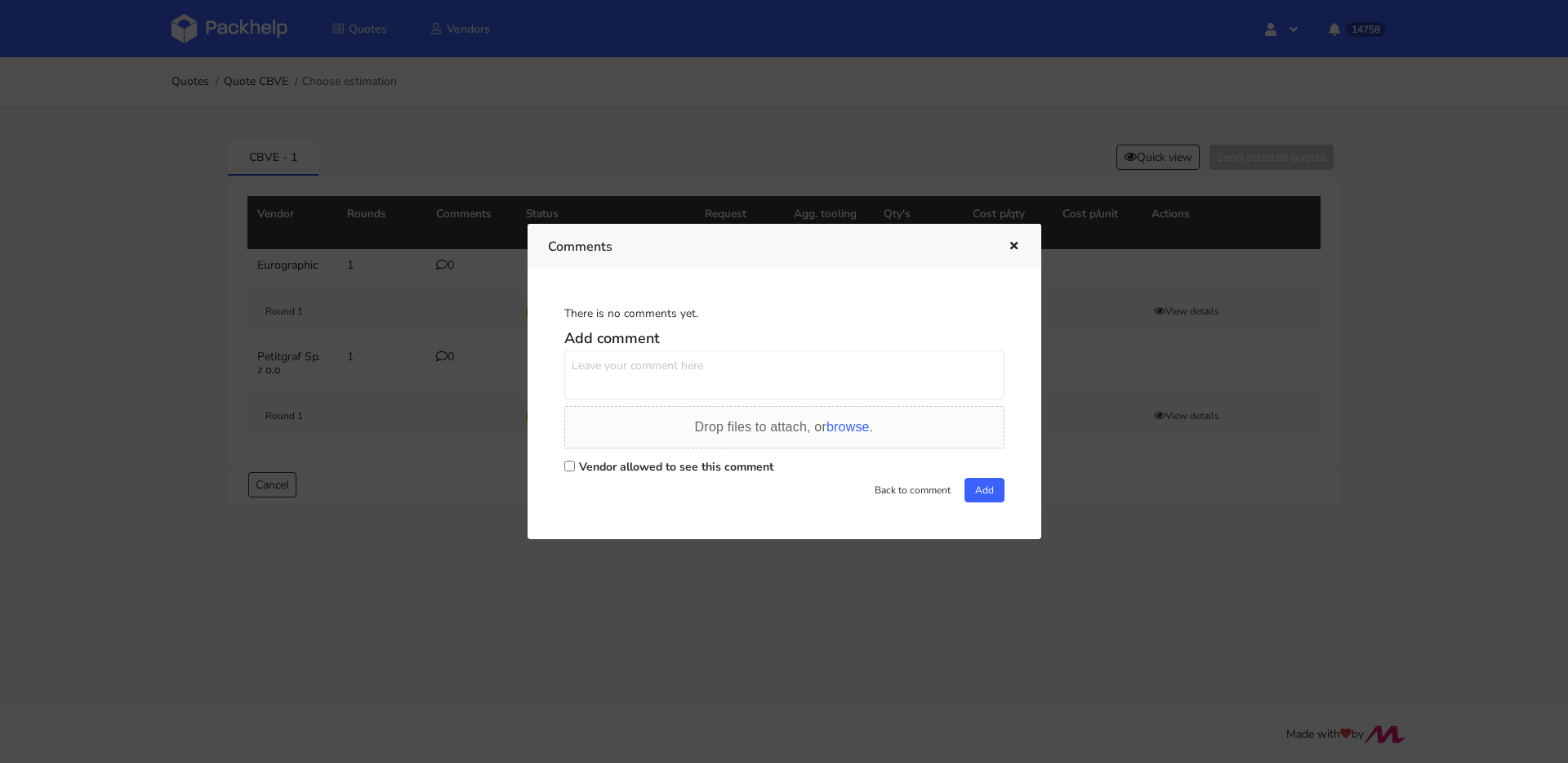
click at [691, 368] on textarea at bounding box center [784, 376] width 440 height 49
paste textarea "LJBO"
type textarea "powtórka LJBO"
click at [732, 465] on label "Vendor allowed to see this comment" at bounding box center [676, 467] width 195 height 16
click at [574, 465] on input "Vendor allowed to see this comment" at bounding box center [570, 466] width 11 height 11
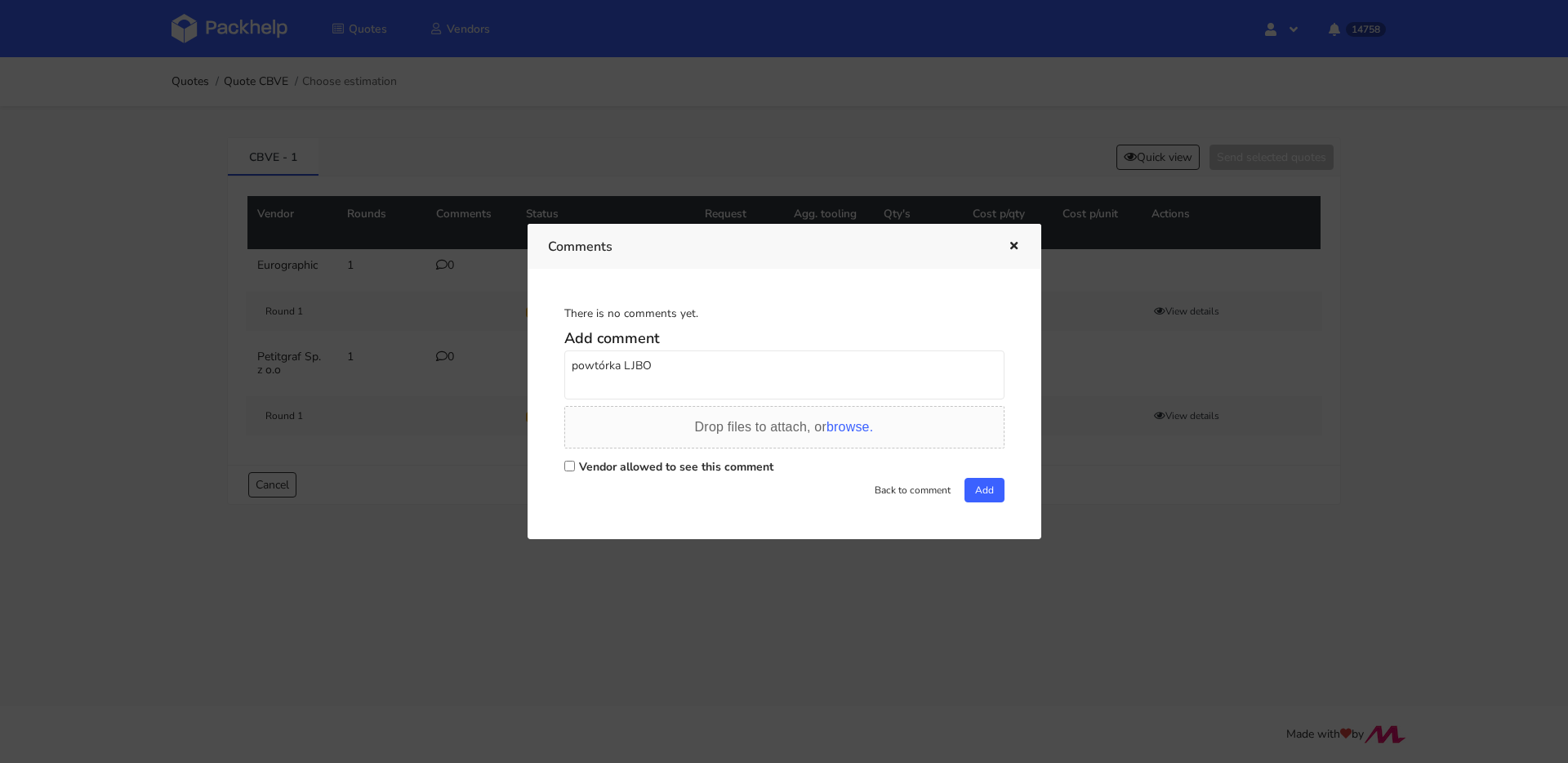
checkbox input "true"
click at [971, 493] on button "Add" at bounding box center [984, 490] width 40 height 25
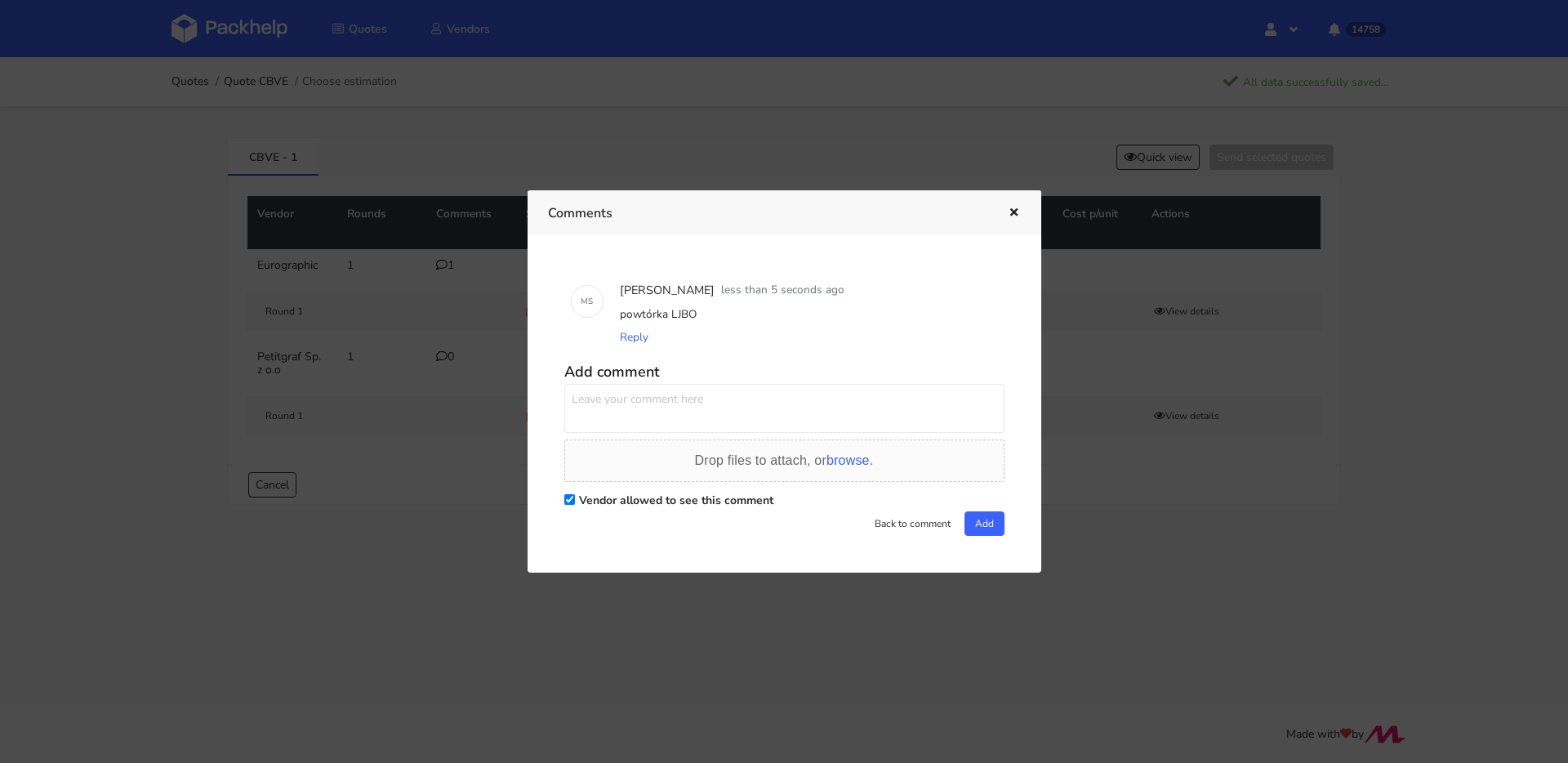
click at [1006, 217] on icon "button" at bounding box center [1013, 213] width 14 height 12
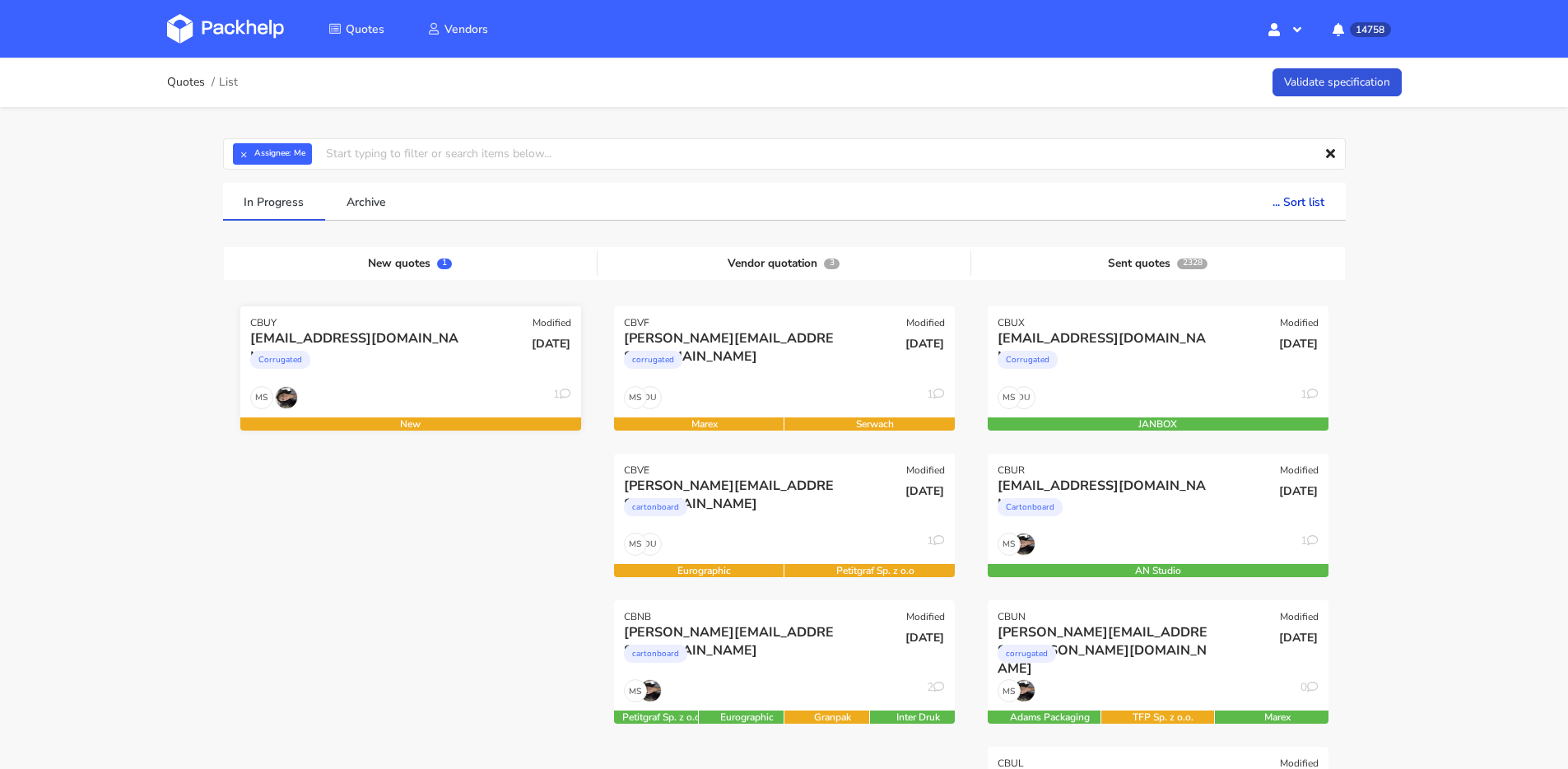
click at [367, 384] on div "info@anix-shop.com Corrugated" at bounding box center [353, 357] width 229 height 56
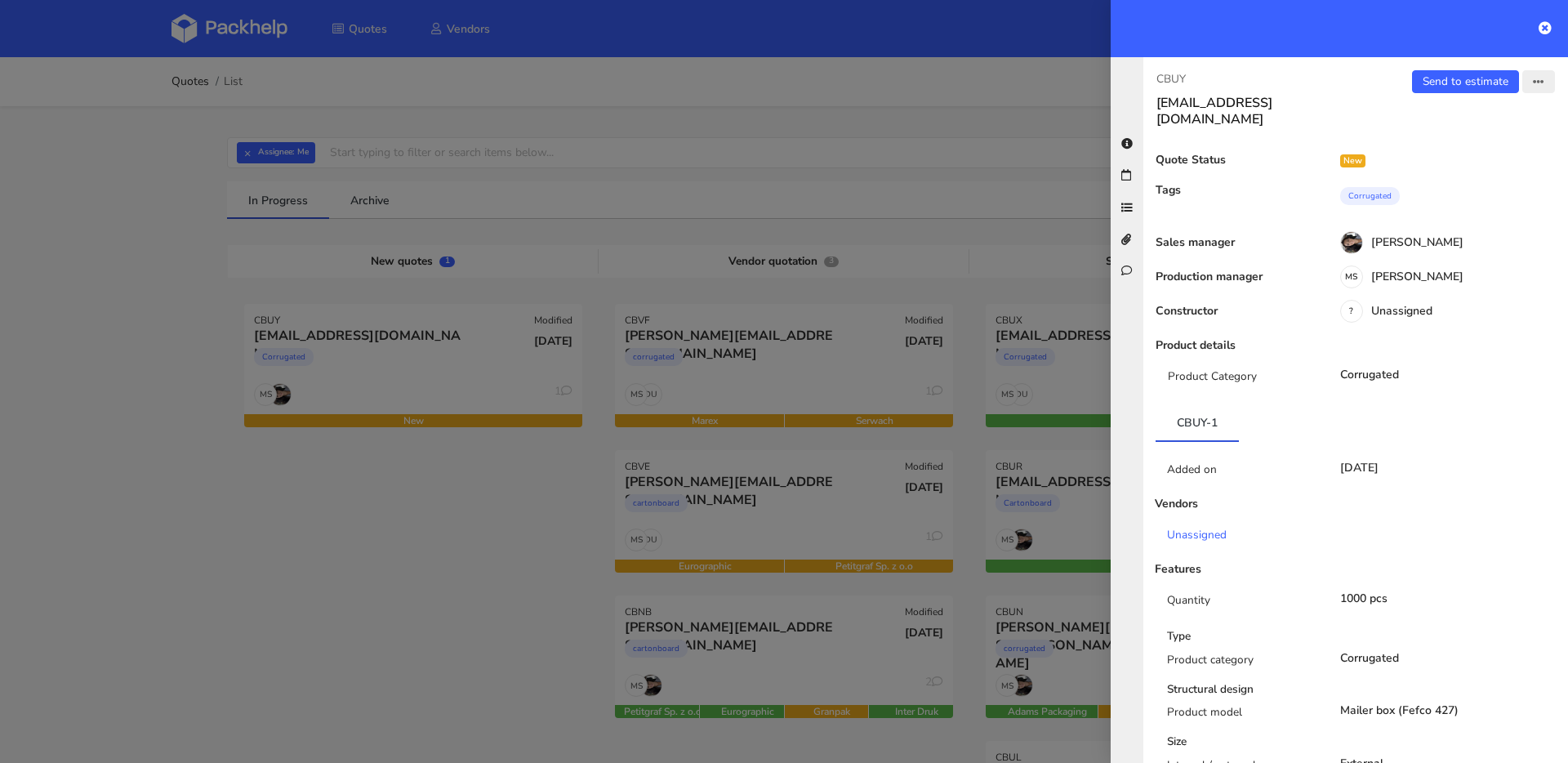
click at [1536, 83] on button "button" at bounding box center [1539, 81] width 33 height 23
click at [1456, 154] on link "Edit quote" at bounding box center [1485, 146] width 143 height 27
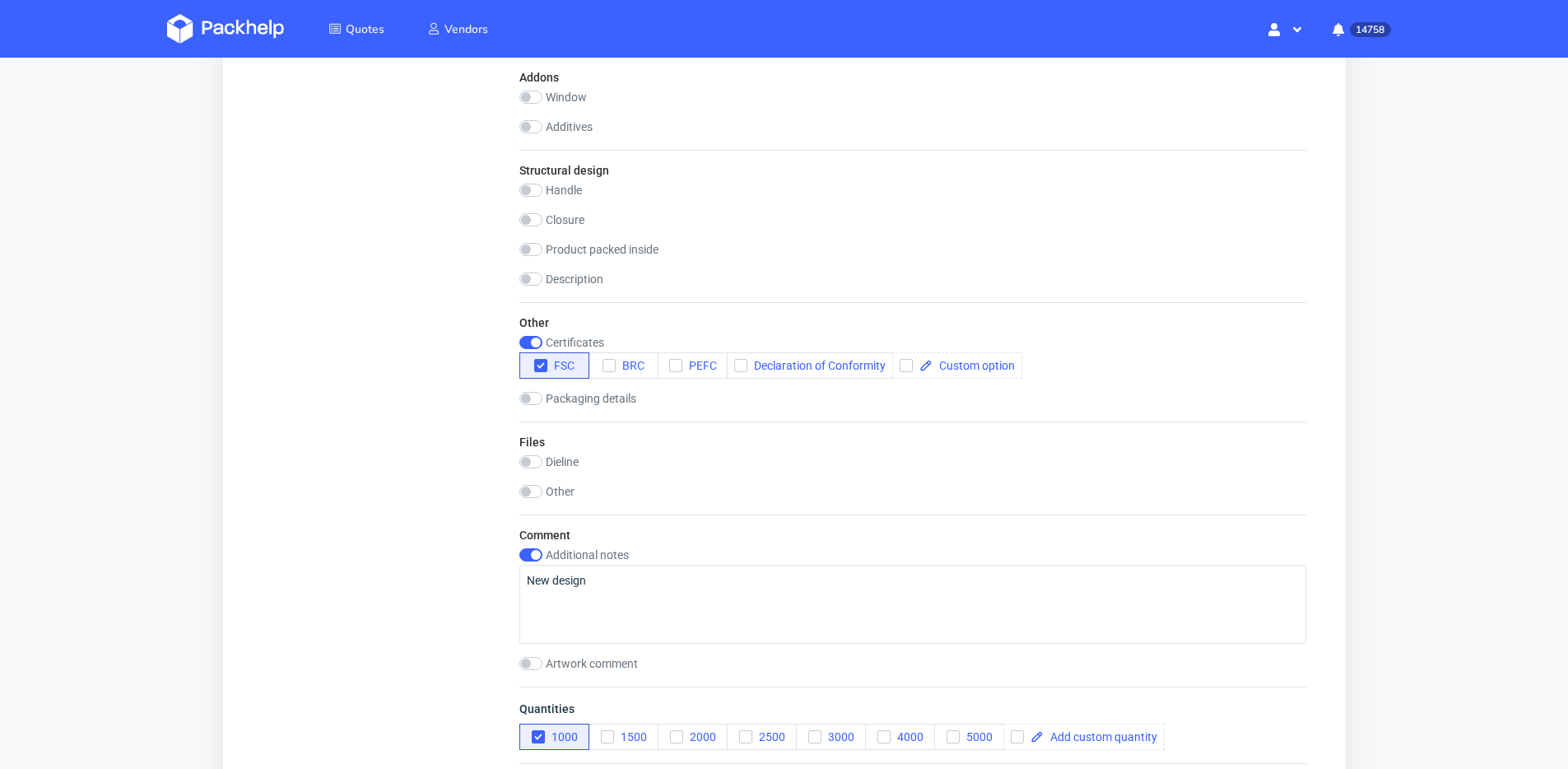
scroll to position [1794, 0]
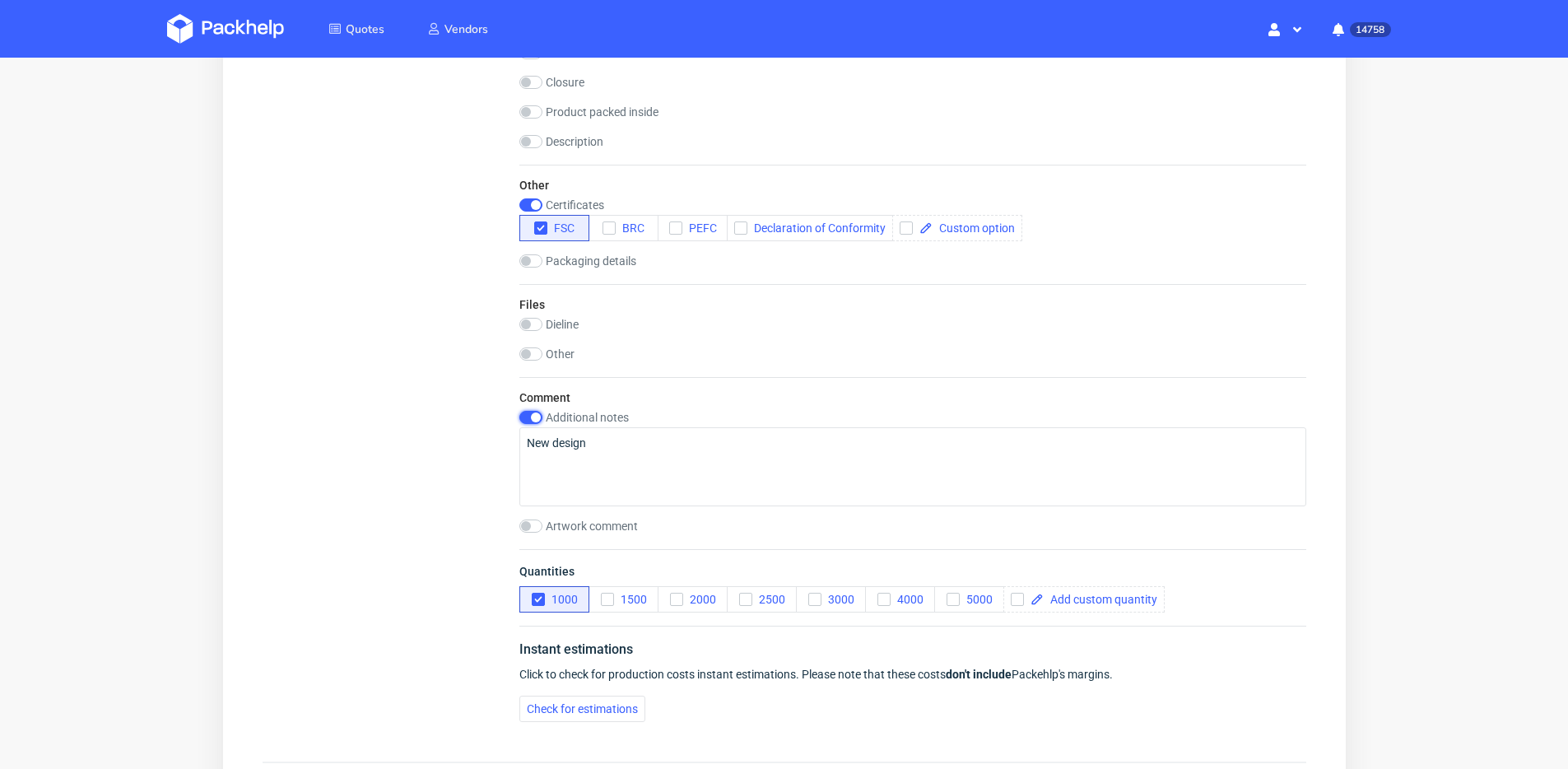
click at [531, 419] on input "checkbox" at bounding box center [529, 417] width 23 height 13
checkbox input "false"
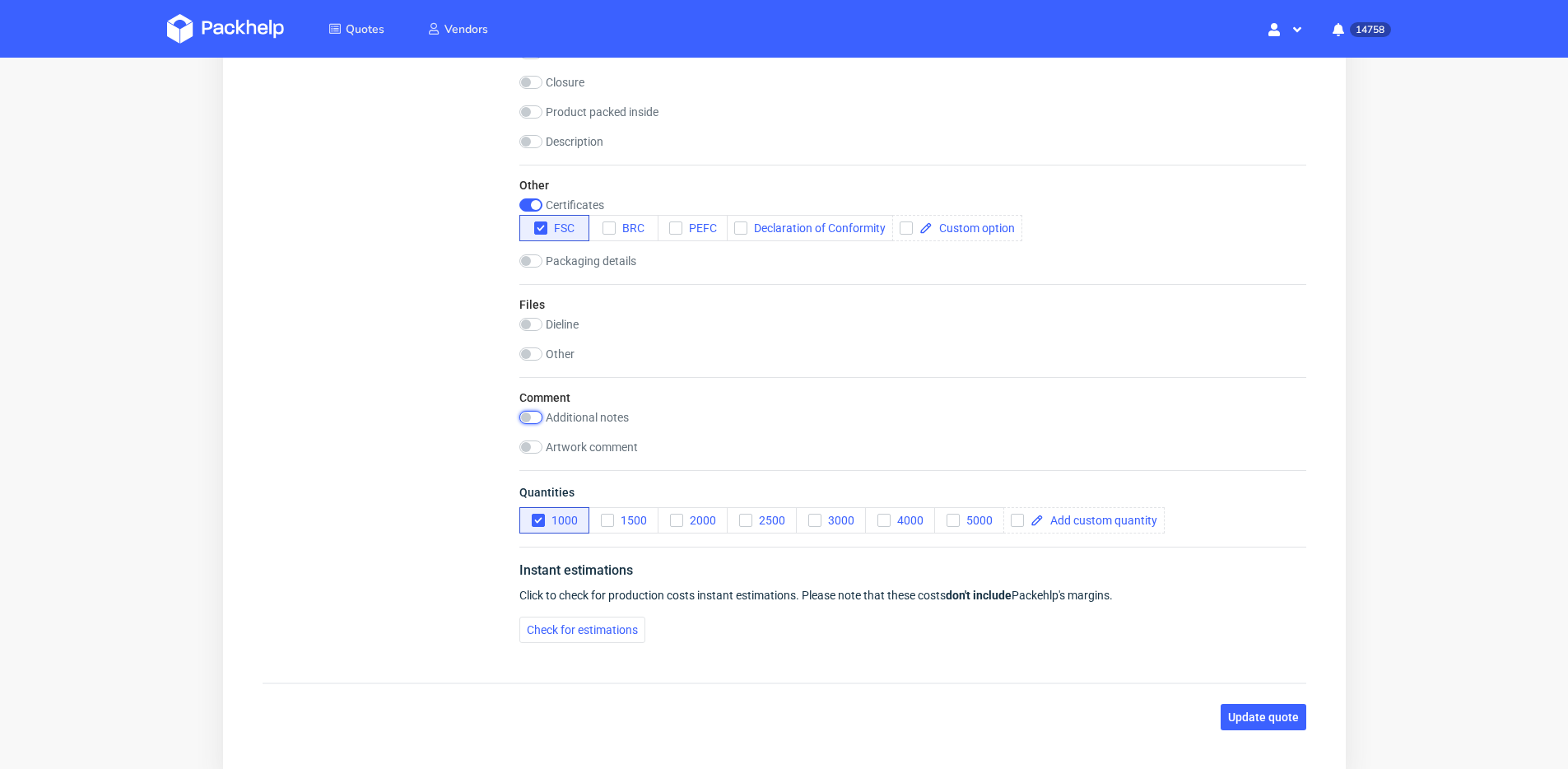
scroll to position [1888, 0]
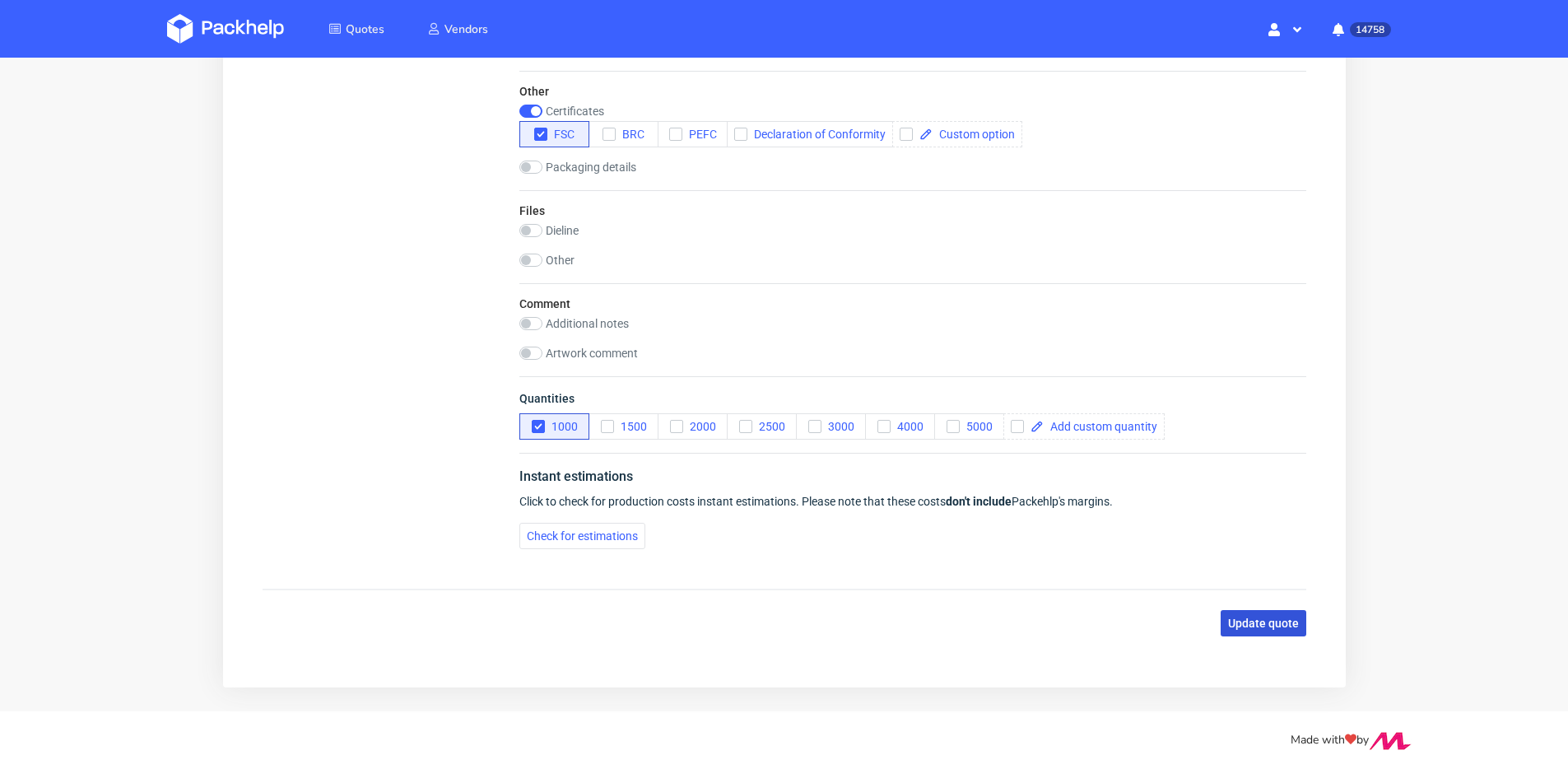
click at [1244, 618] on span "Update quote" at bounding box center [1262, 623] width 71 height 12
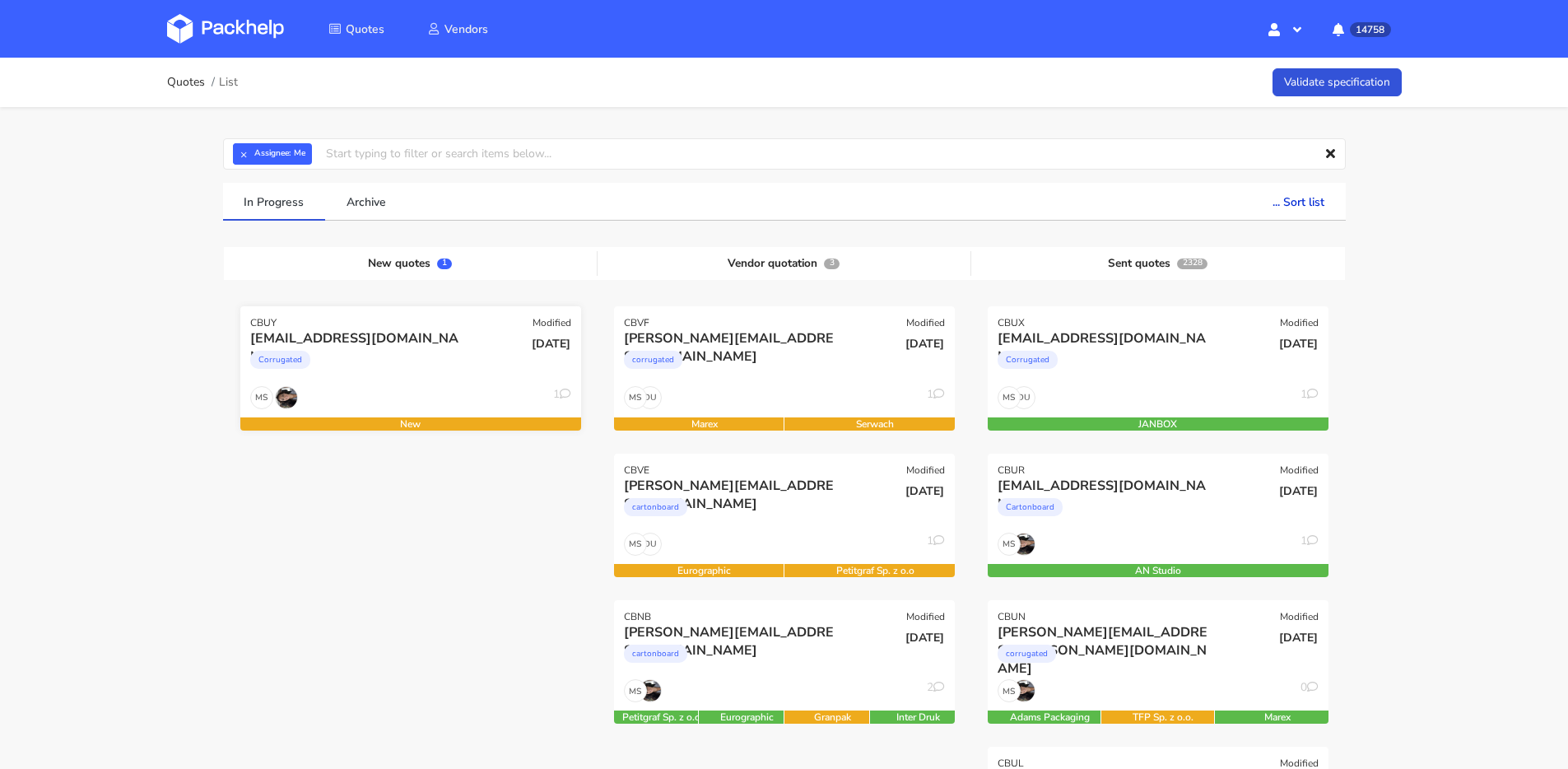
click at [387, 388] on div "MS 1" at bounding box center [411, 402] width 341 height 31
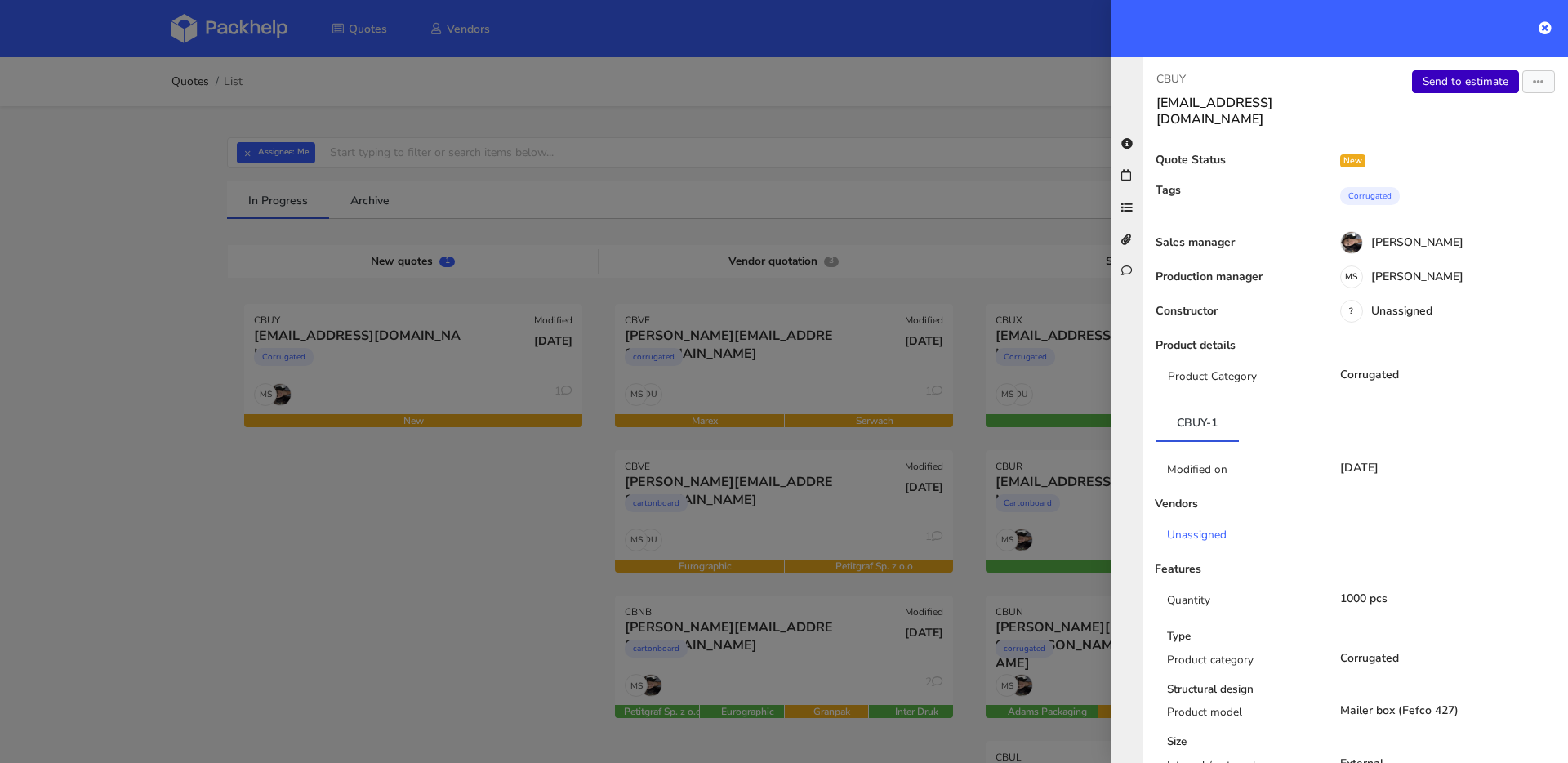
click at [1425, 83] on link "Send to estimate" at bounding box center [1465, 81] width 107 height 23
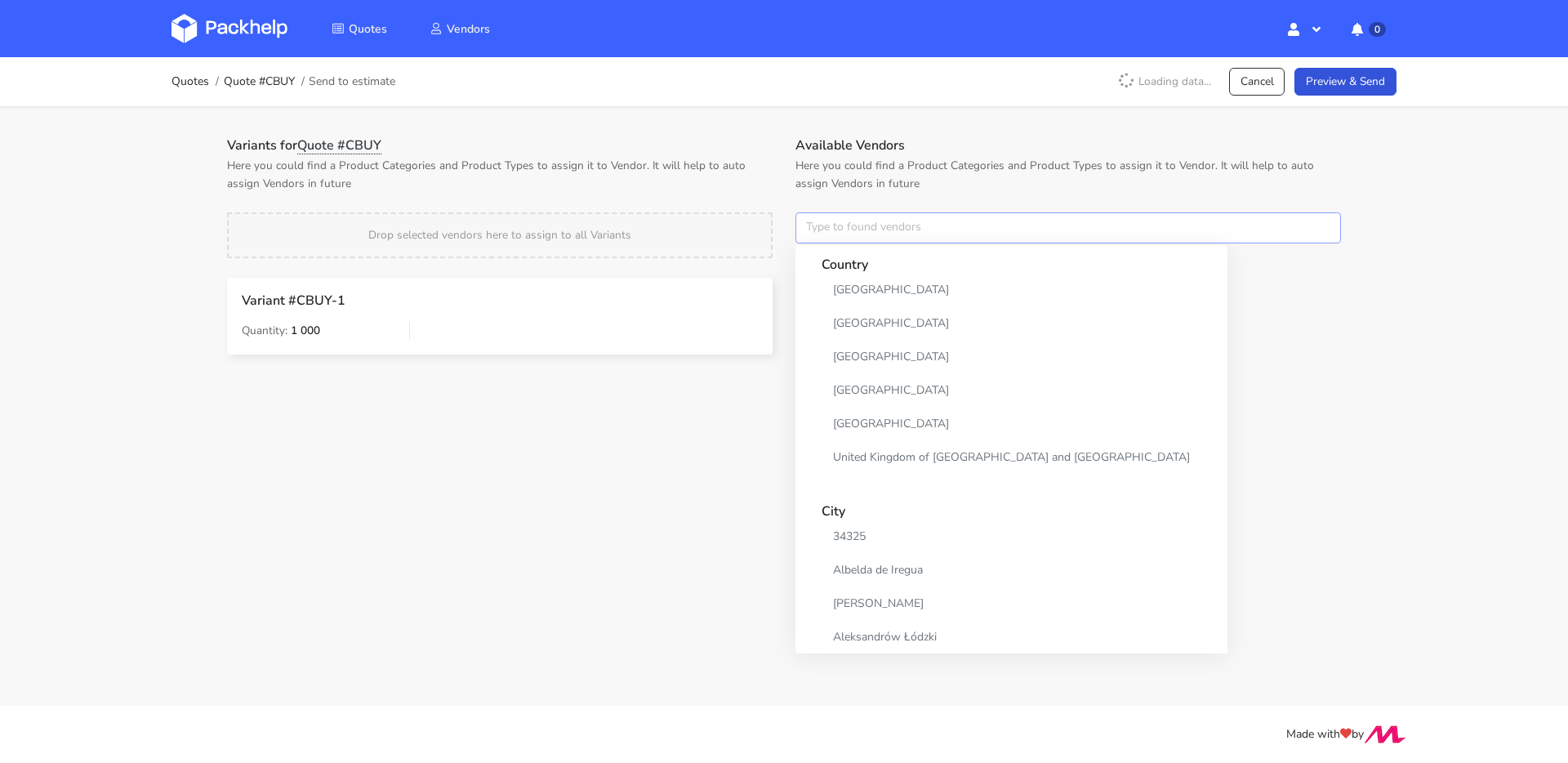
click at [894, 236] on input "text" at bounding box center [1068, 228] width 545 height 31
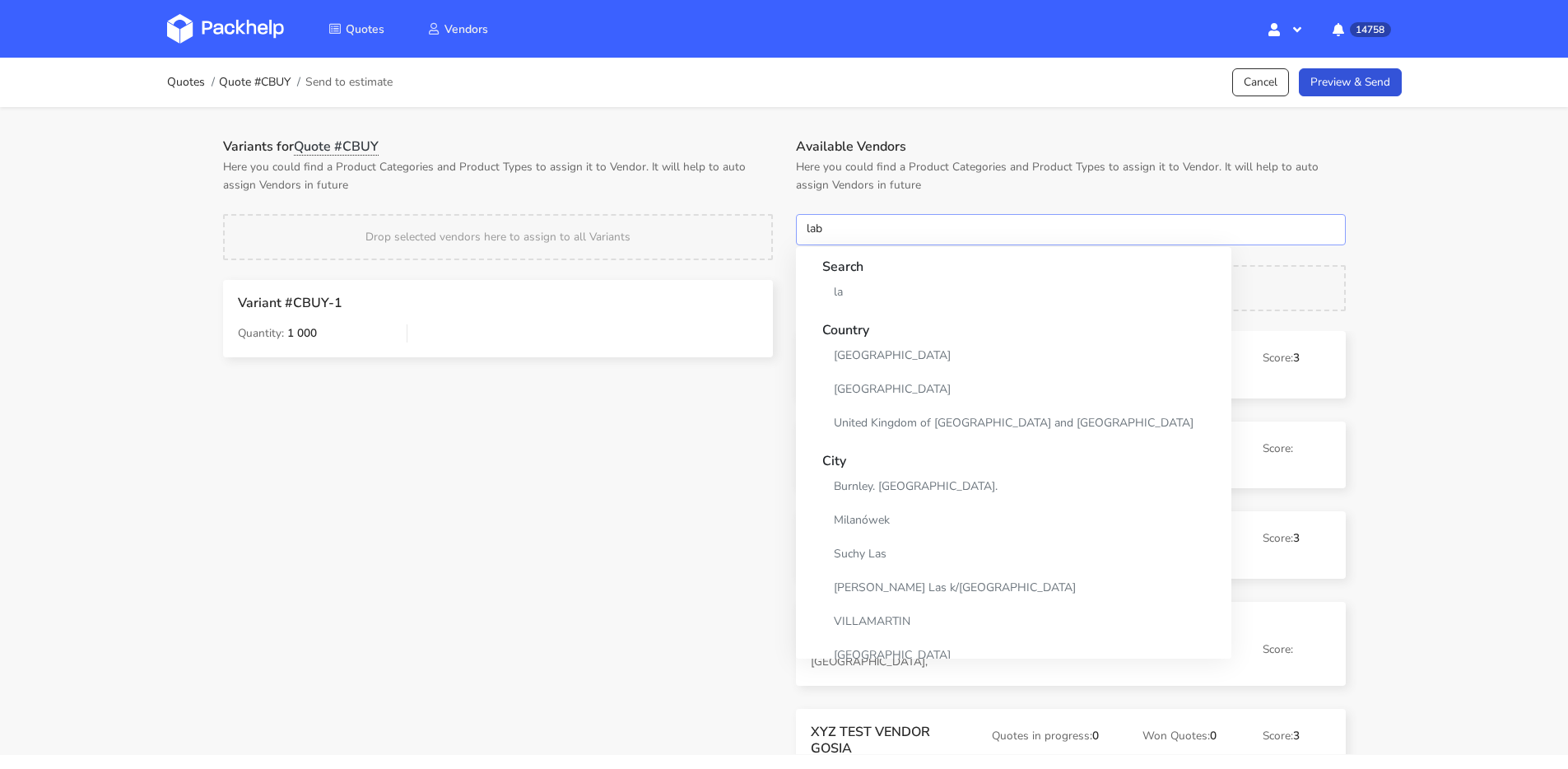
type input "labo"
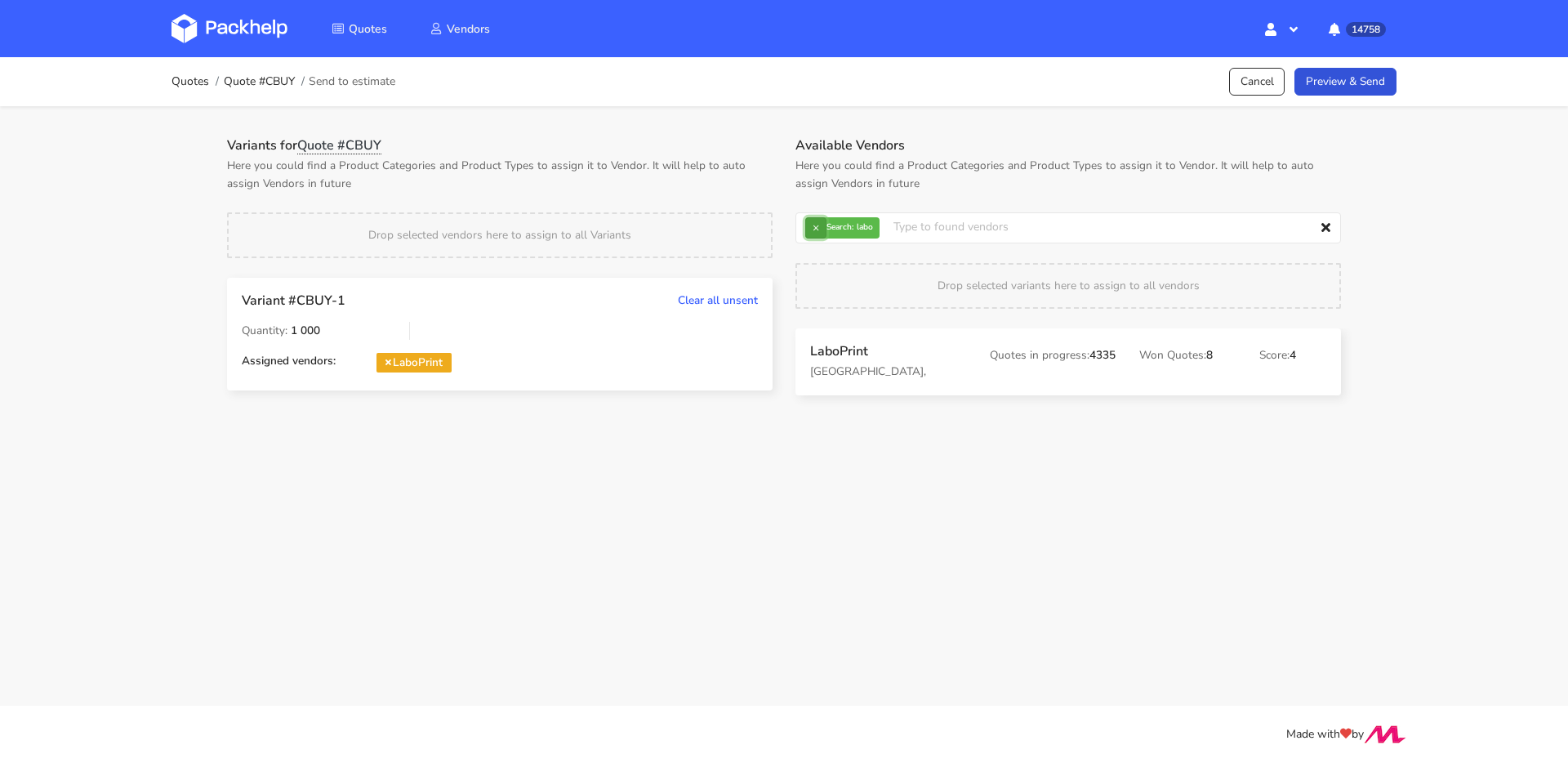
click at [814, 230] on button "×" at bounding box center [816, 228] width 21 height 21
click at [814, 230] on input "text" at bounding box center [1068, 228] width 545 height 31
type input "marex"
click at [1346, 77] on link "Preview & Send" at bounding box center [1345, 81] width 102 height 28
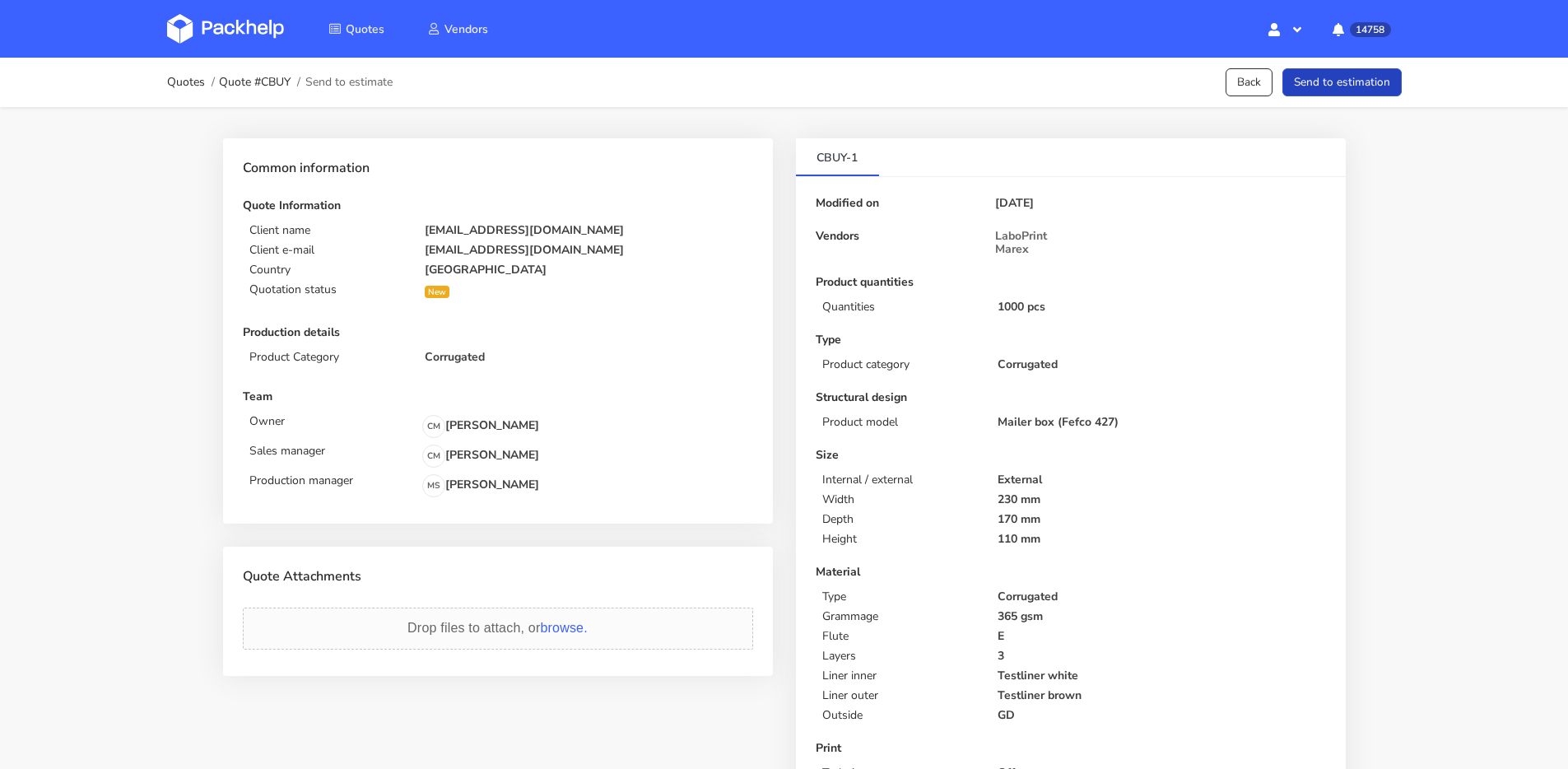
click at [1348, 97] on div "Quotes Quote #CBUY Send to estimate Back Send to estimation" at bounding box center [784, 83] width 1318 height 50
click at [1353, 89] on button "Send to estimation" at bounding box center [1342, 82] width 120 height 29
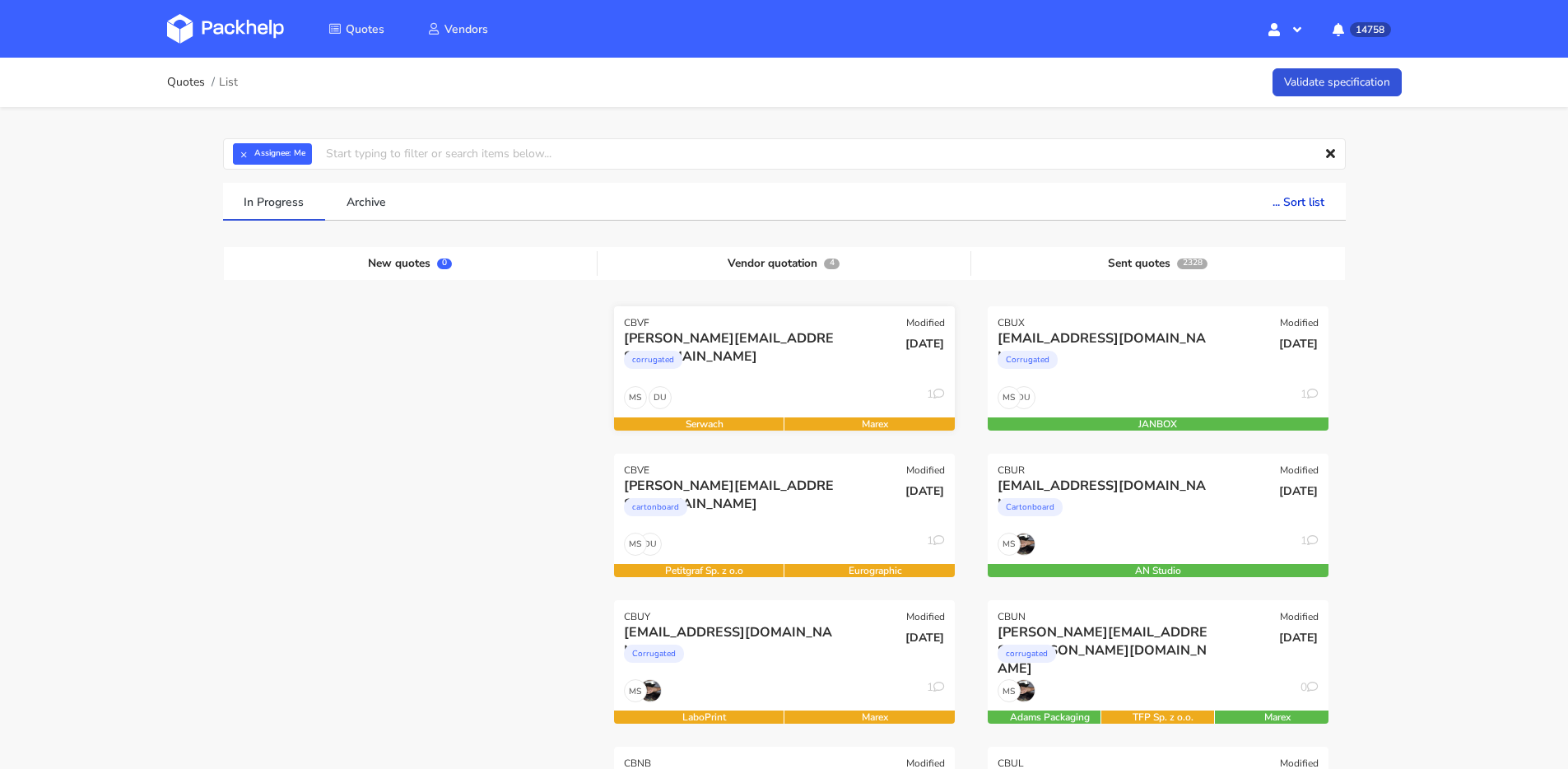
click at [741, 387] on div "DU MS 1" at bounding box center [784, 402] width 341 height 31
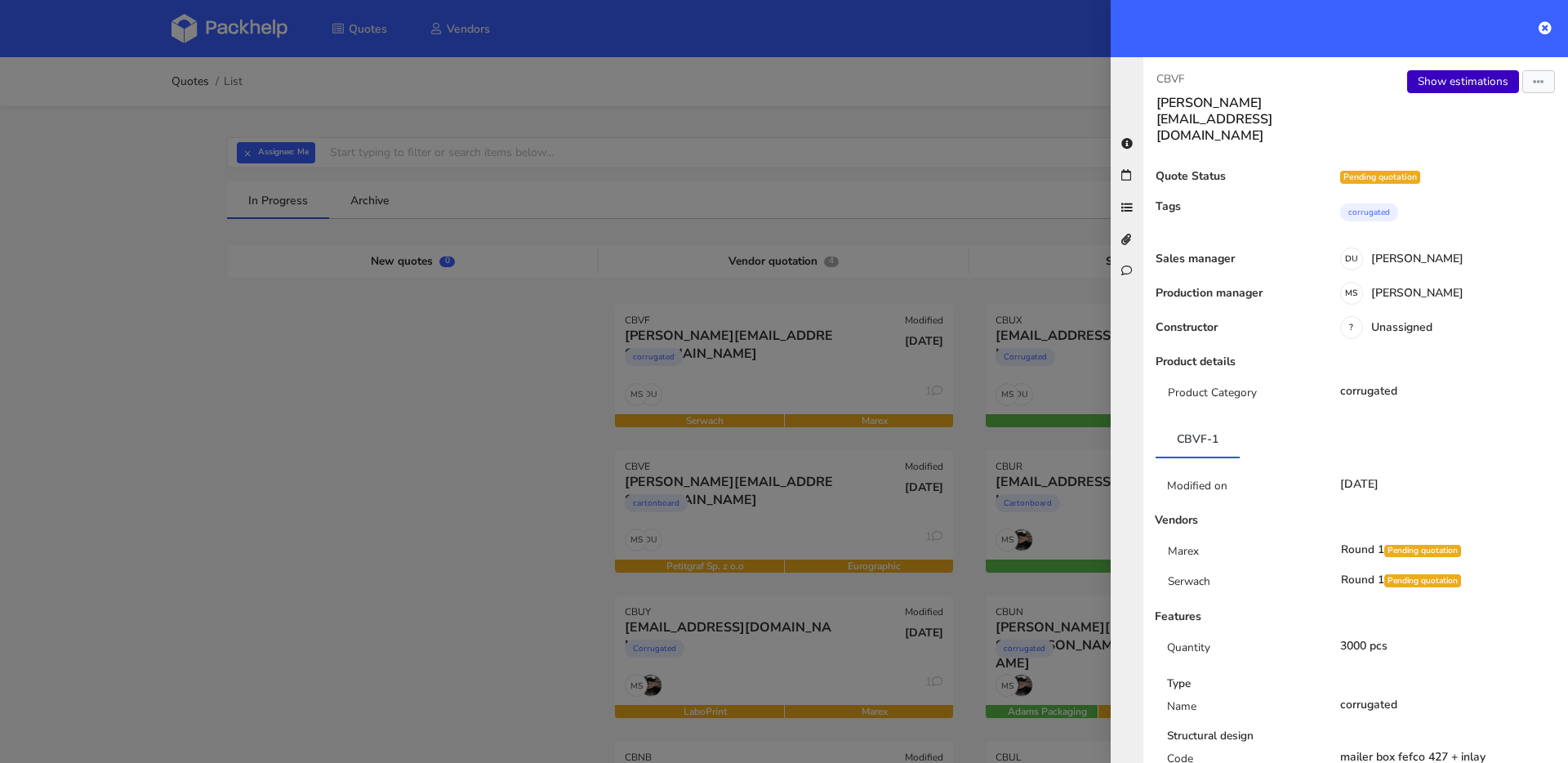
click at [1469, 79] on link "Show estimations" at bounding box center [1463, 81] width 111 height 23
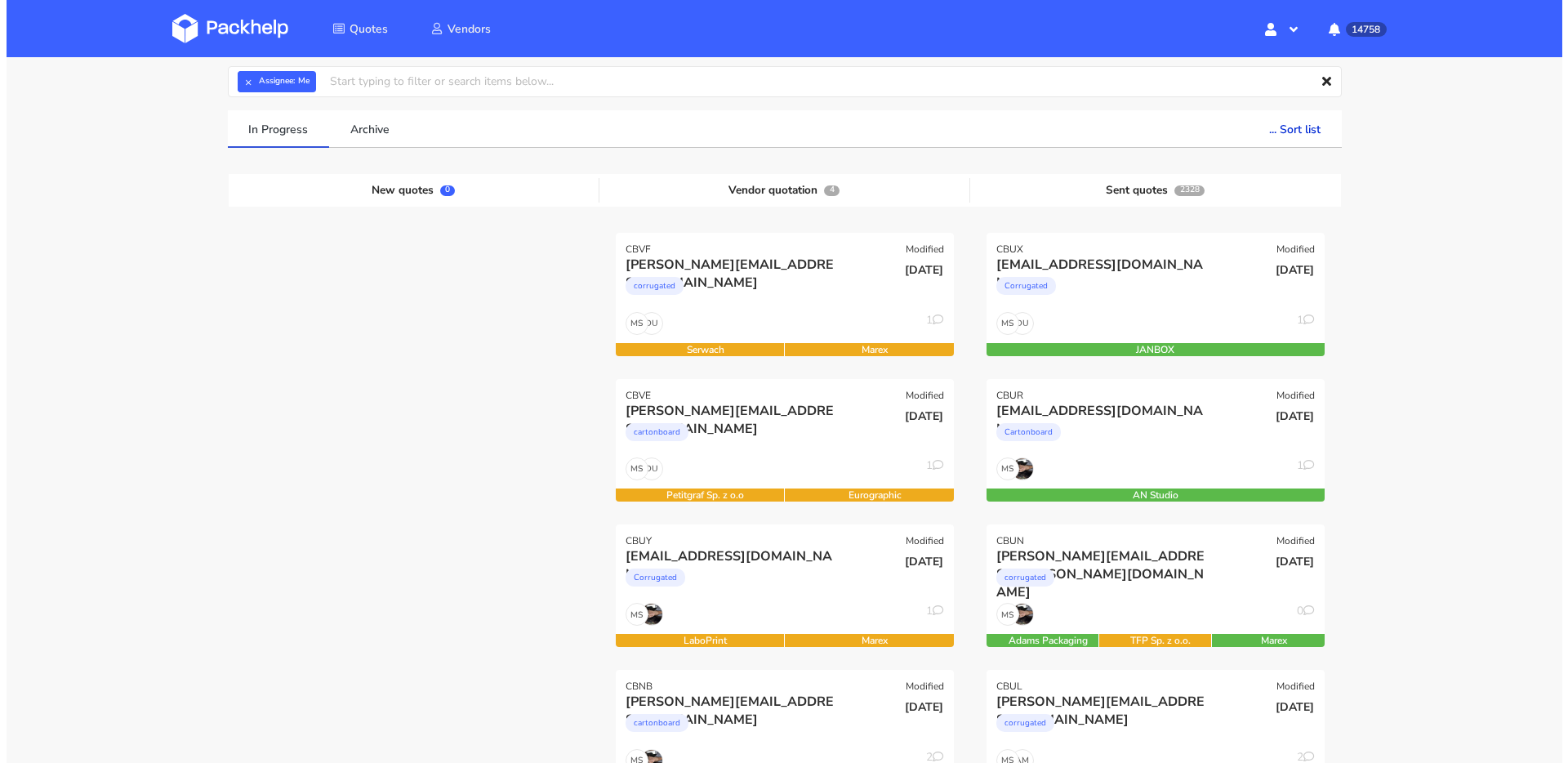
scroll to position [76, 0]
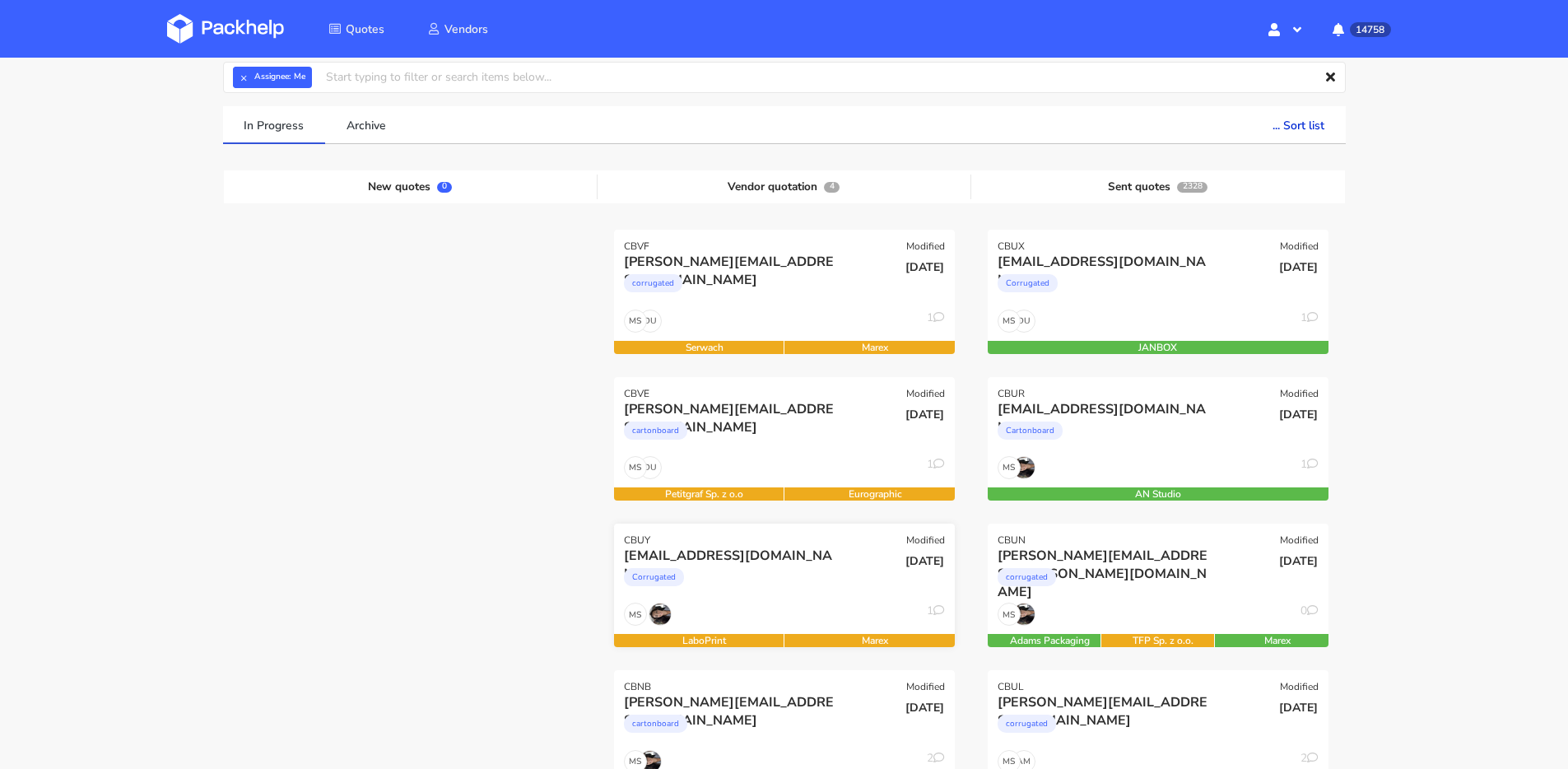
click at [841, 579] on div "Corrugated" at bounding box center [733, 581] width 218 height 33
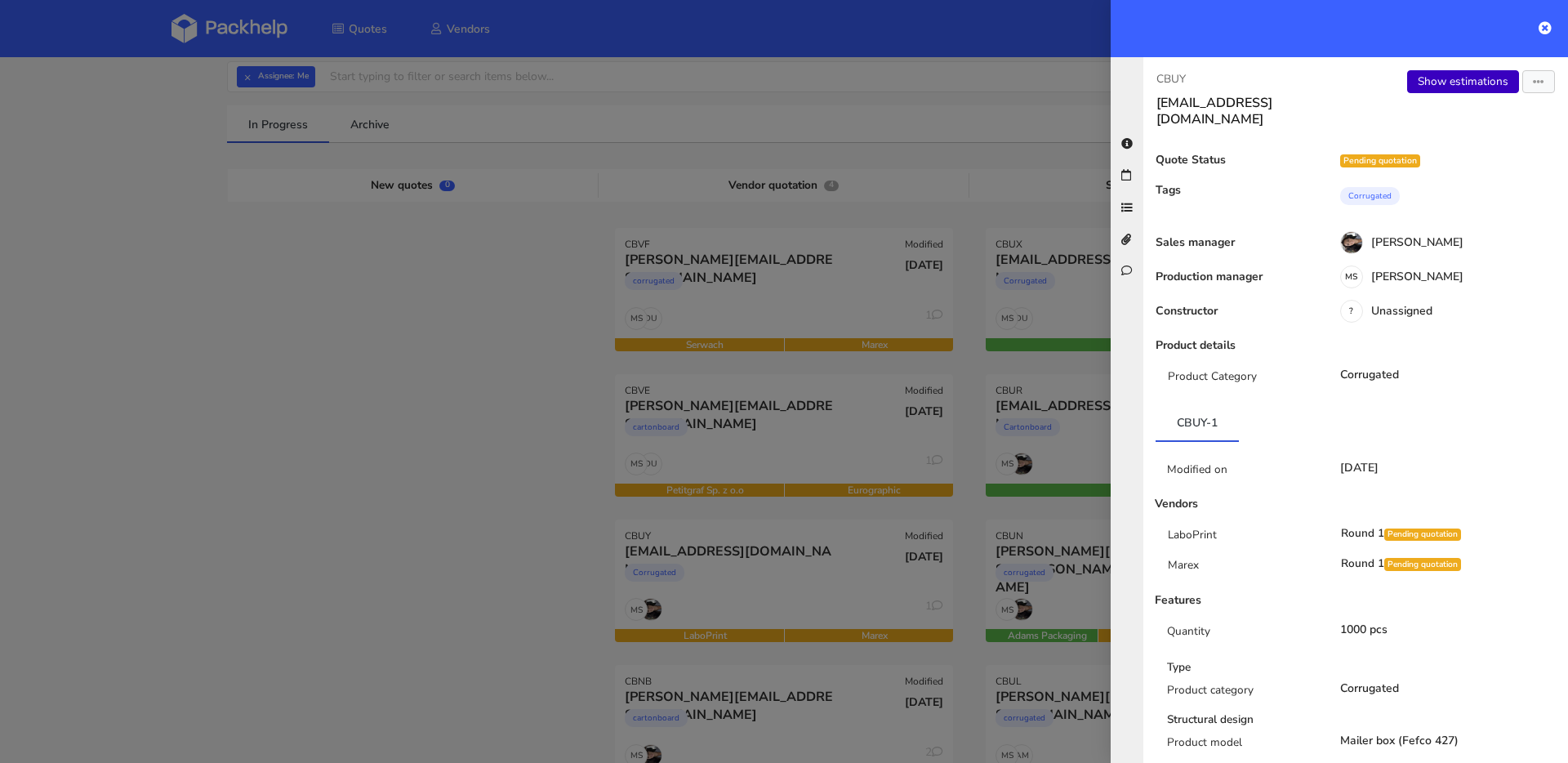
click at [1458, 82] on link "Show estimations" at bounding box center [1463, 81] width 111 height 23
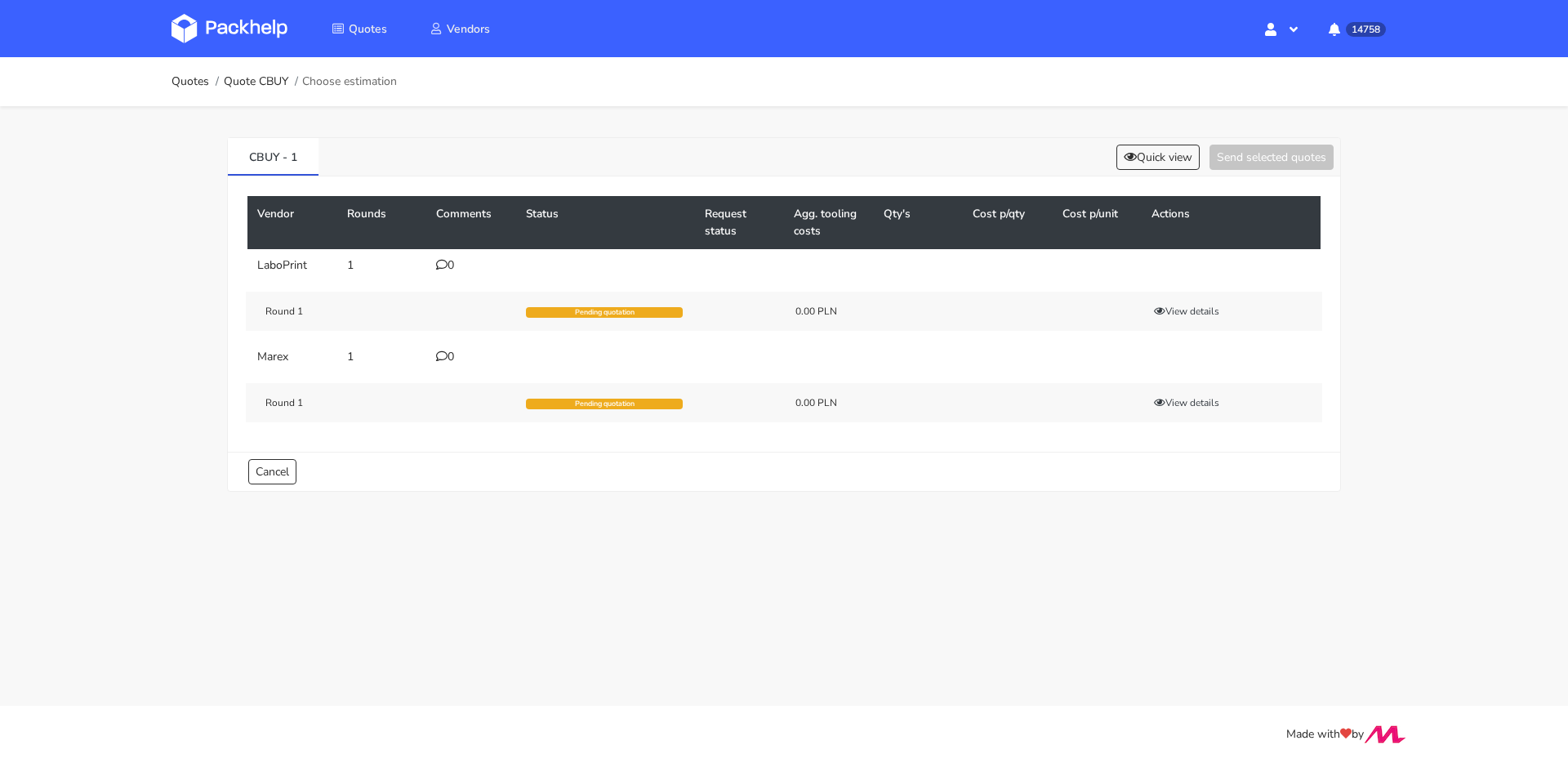
click at [437, 266] on icon at bounding box center [441, 264] width 12 height 12
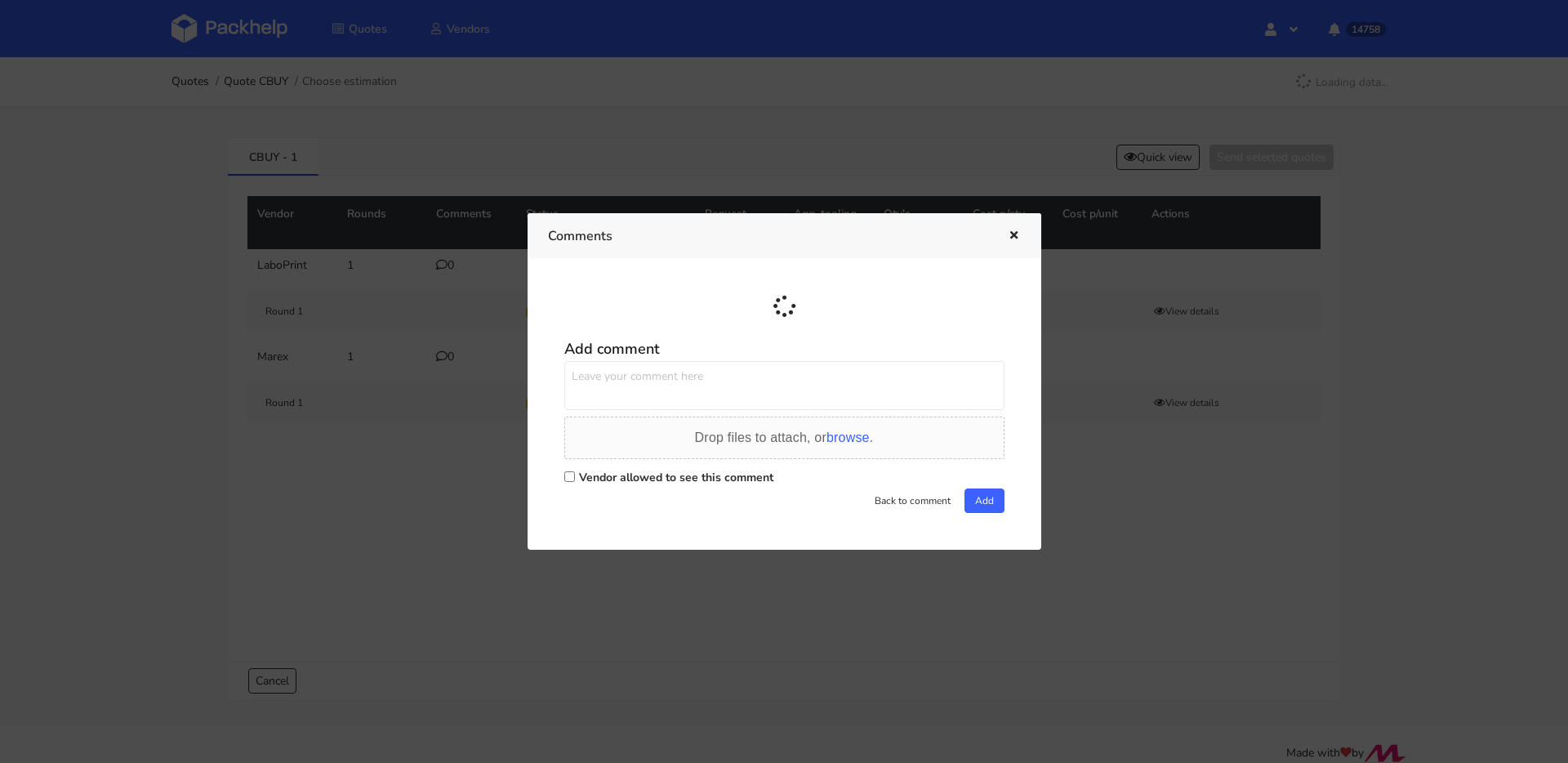
click at [658, 384] on textarea at bounding box center [784, 386] width 440 height 49
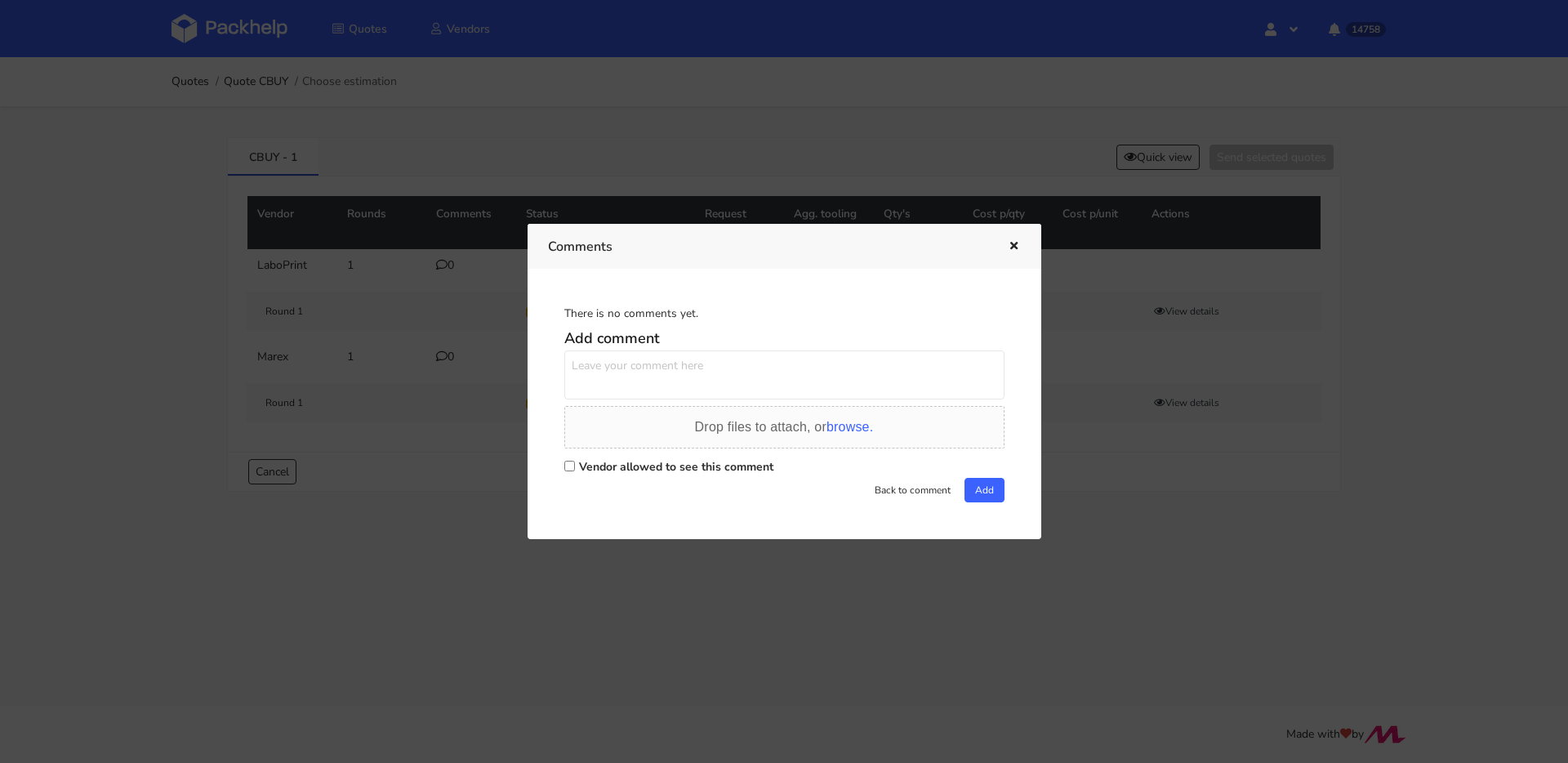
type textarea "o"
paste textarea "KMPT"
type textarea "powtórka rozmiaru KMPT z nową grafiką"
click at [634, 467] on label "Vendor allowed to see this comment" at bounding box center [676, 467] width 195 height 16
click at [574, 467] on input "Vendor allowed to see this comment" at bounding box center [570, 466] width 11 height 11
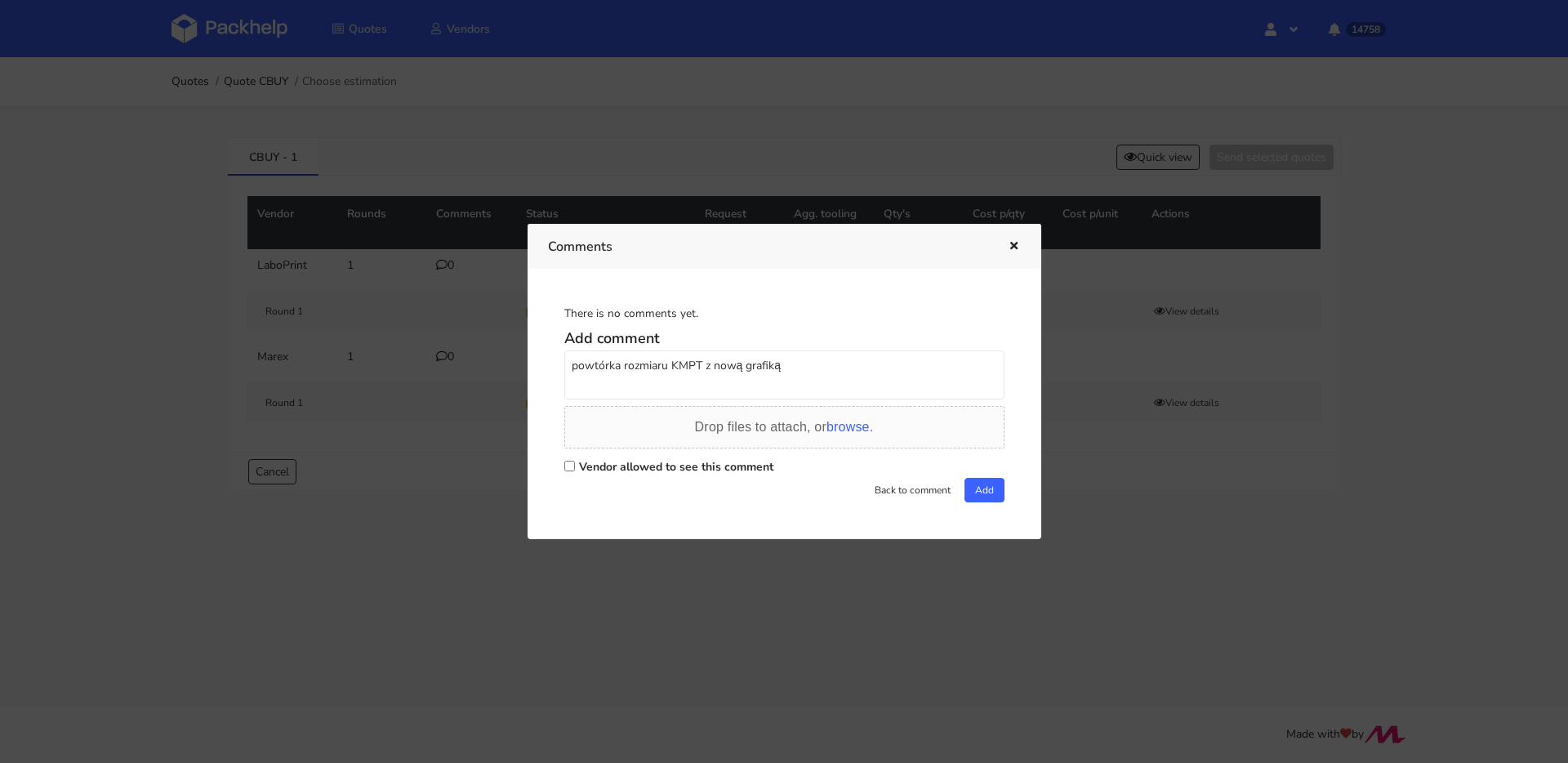
checkbox input "true"
click at [968, 490] on button "Add" at bounding box center [984, 490] width 40 height 25
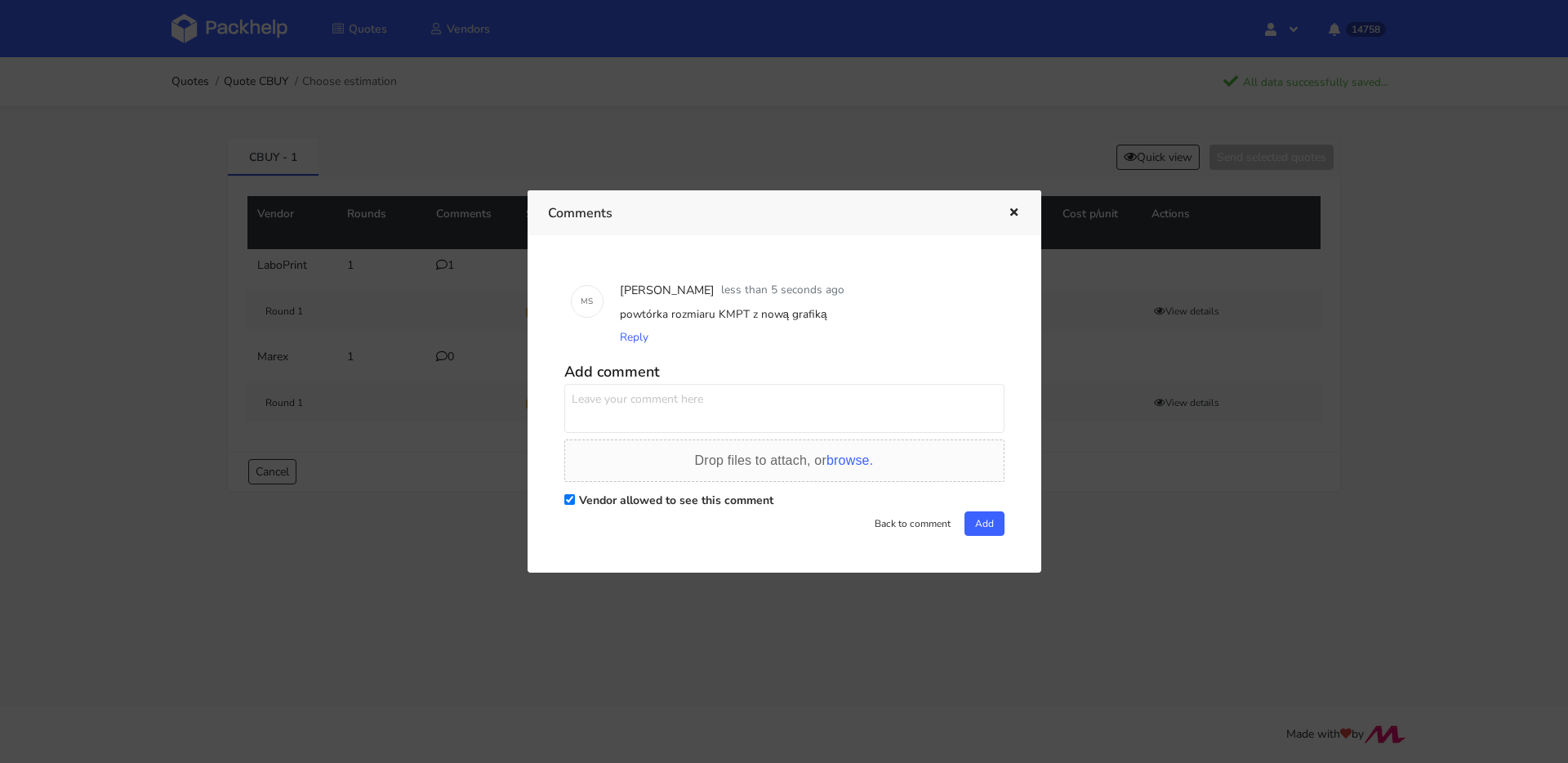
click at [1012, 205] on button "button" at bounding box center [1012, 213] width 18 height 21
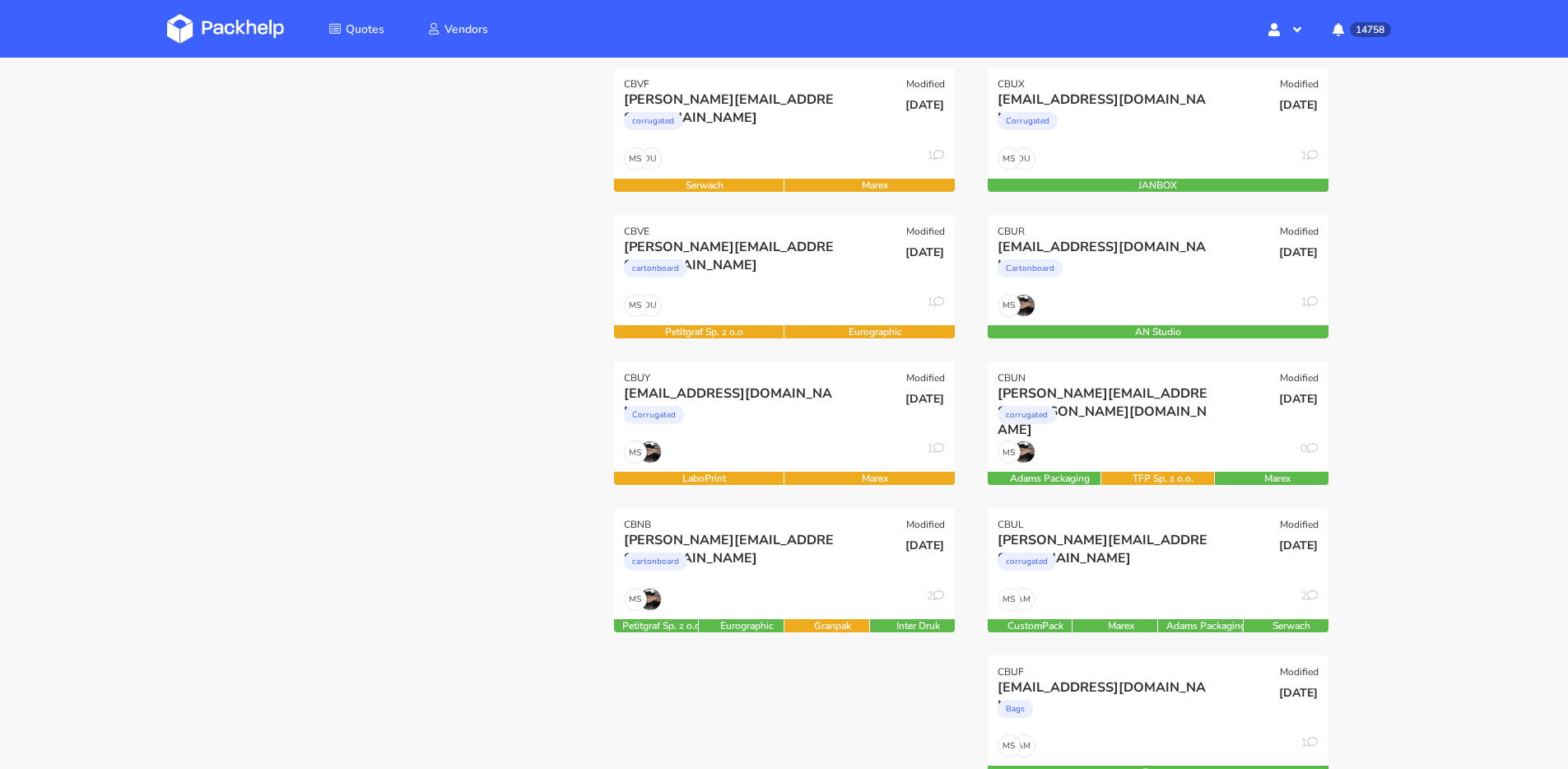
scroll to position [121, 0]
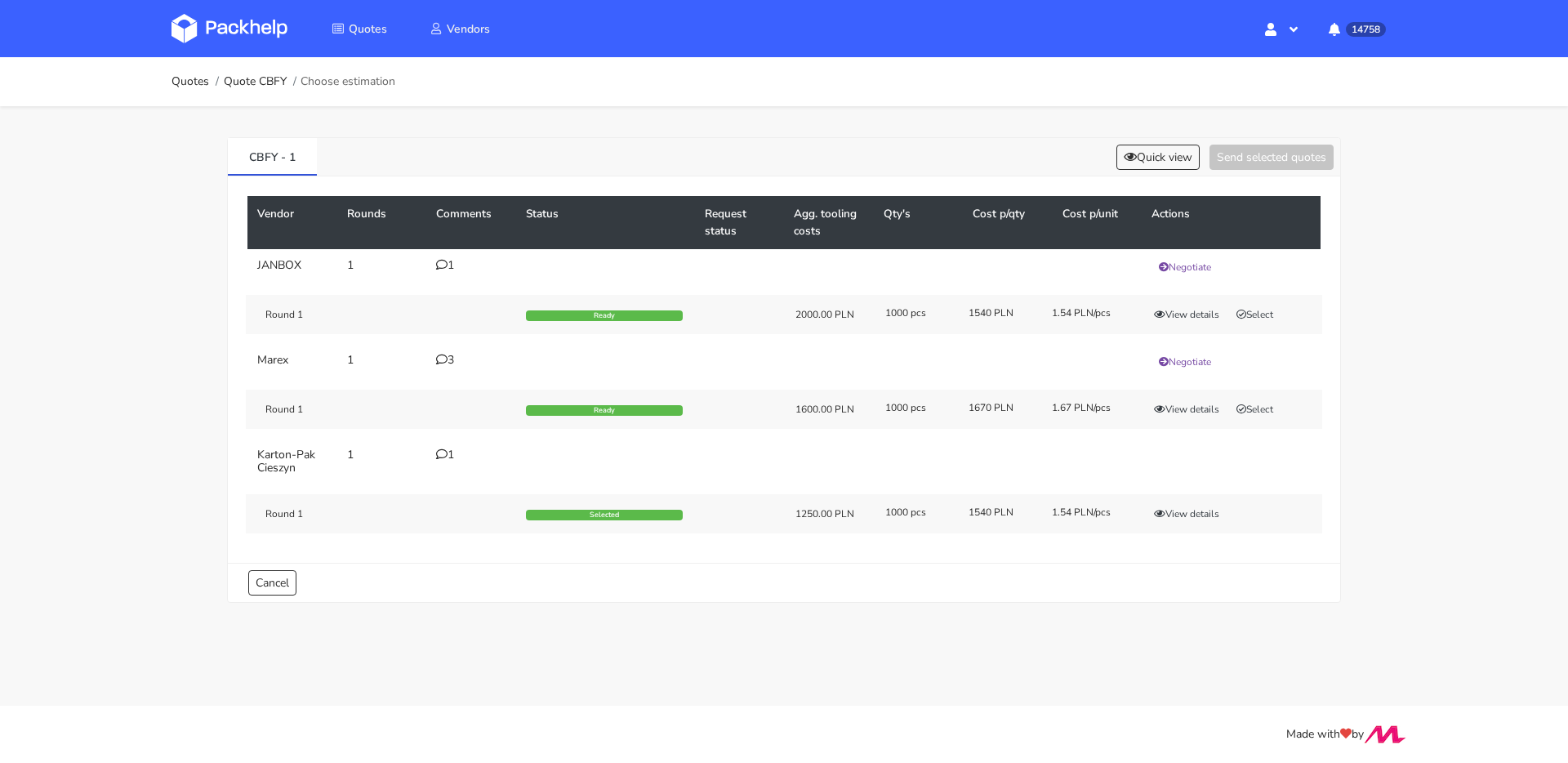
click at [450, 460] on div "1" at bounding box center [470, 455] width 70 height 13
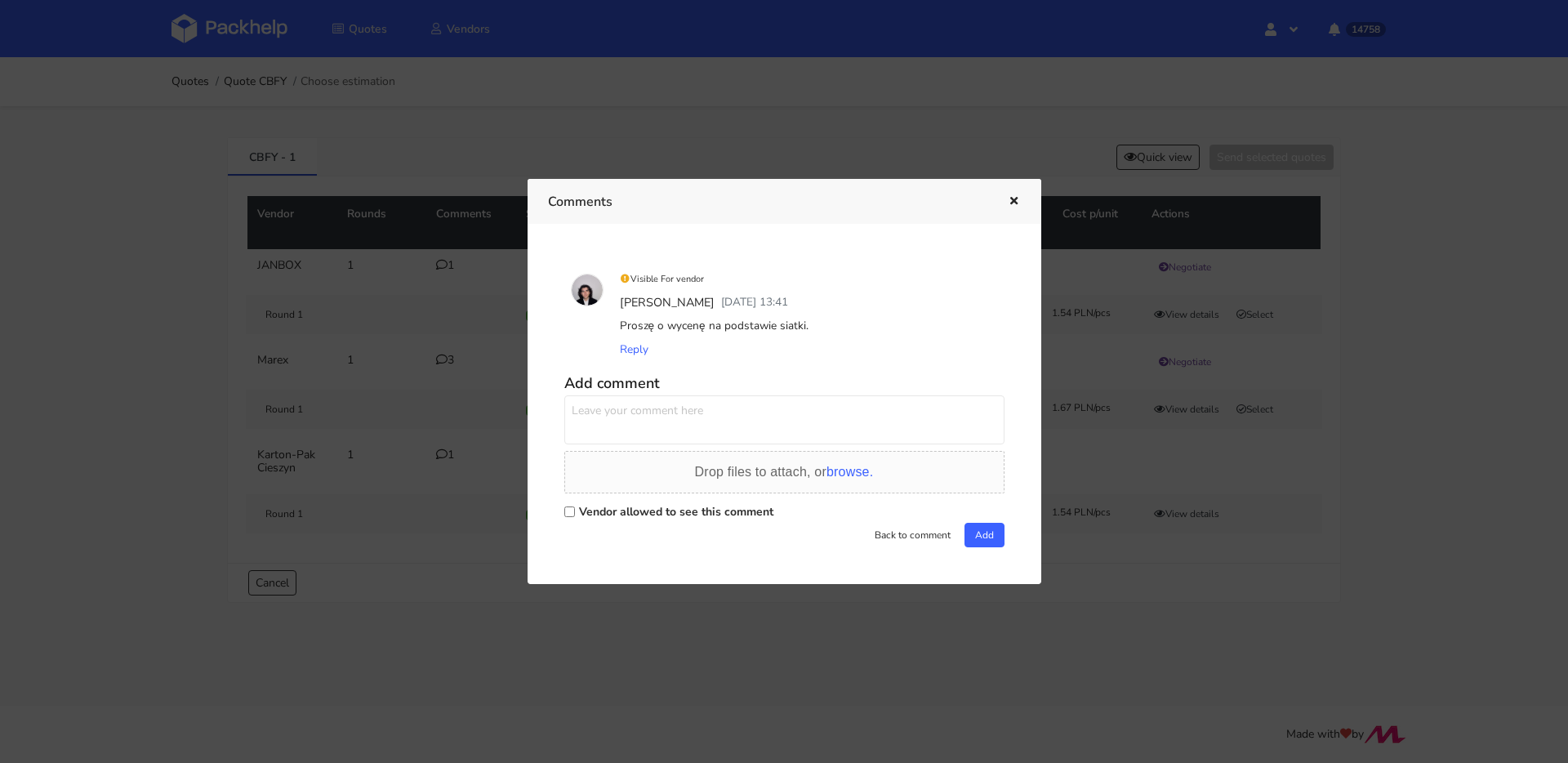
click at [1008, 207] on button "button" at bounding box center [1012, 201] width 18 height 21
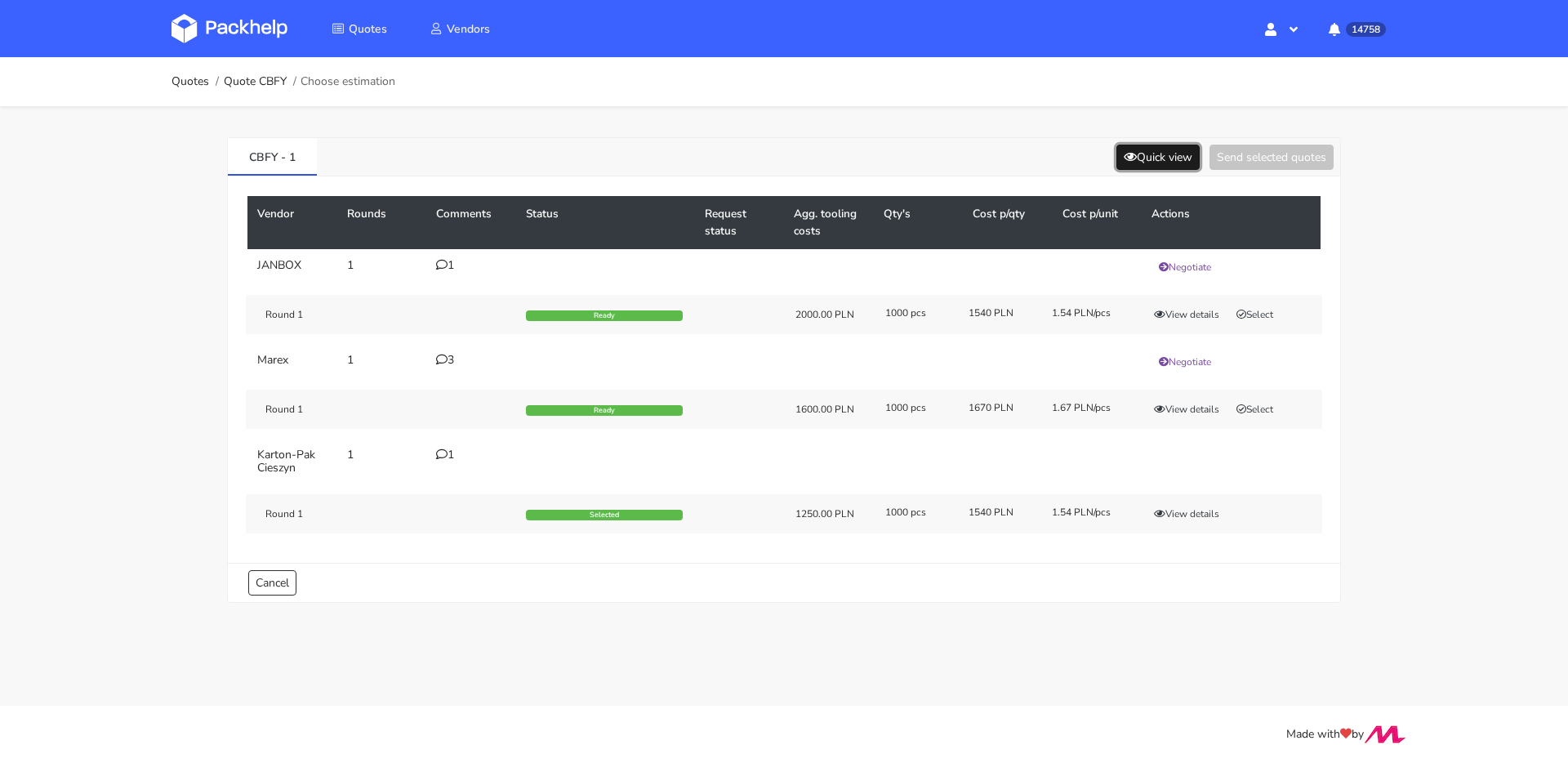
click at [1141, 158] on button "Quick view" at bounding box center [1157, 157] width 83 height 26
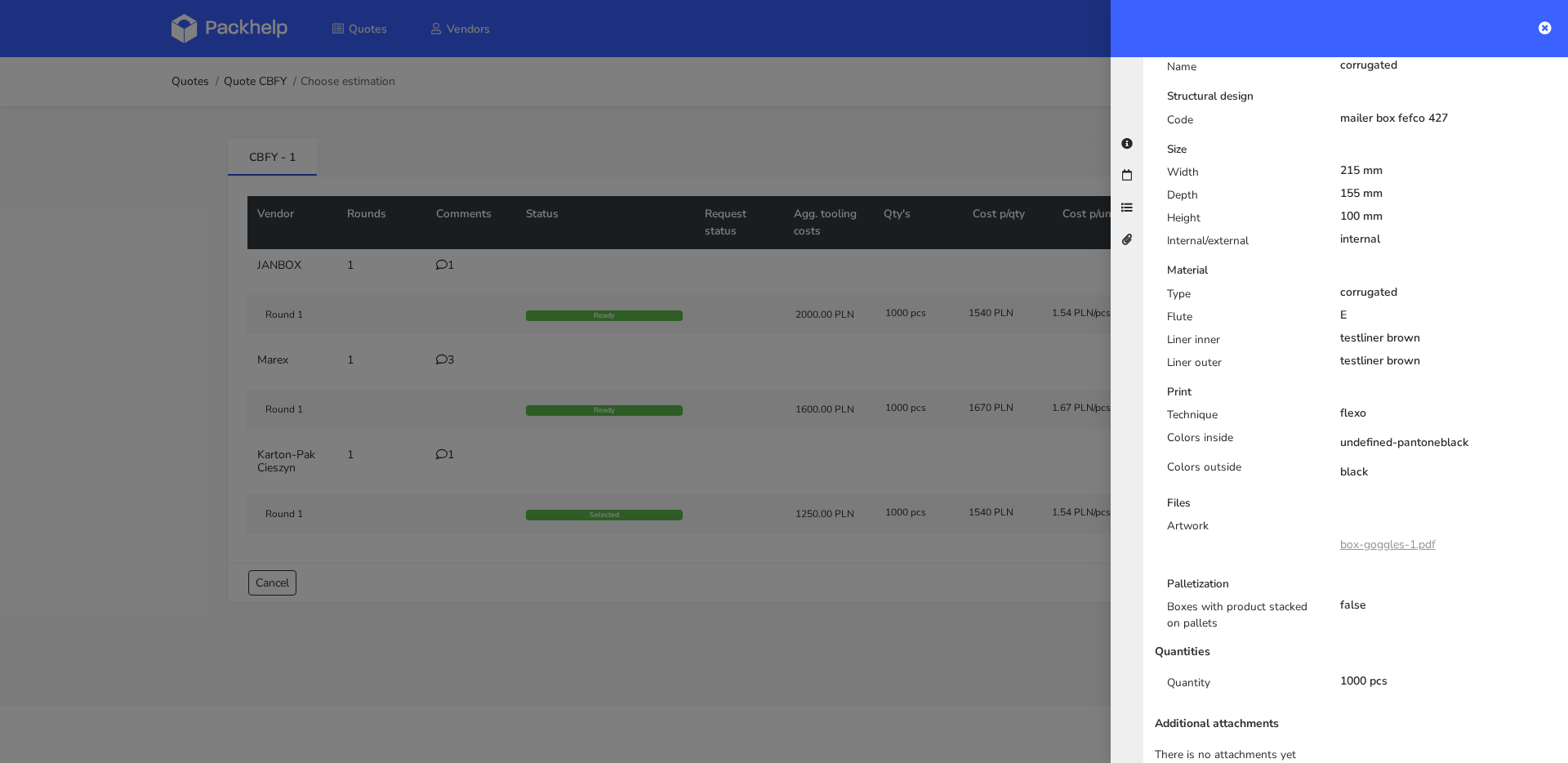
scroll to position [397, 0]
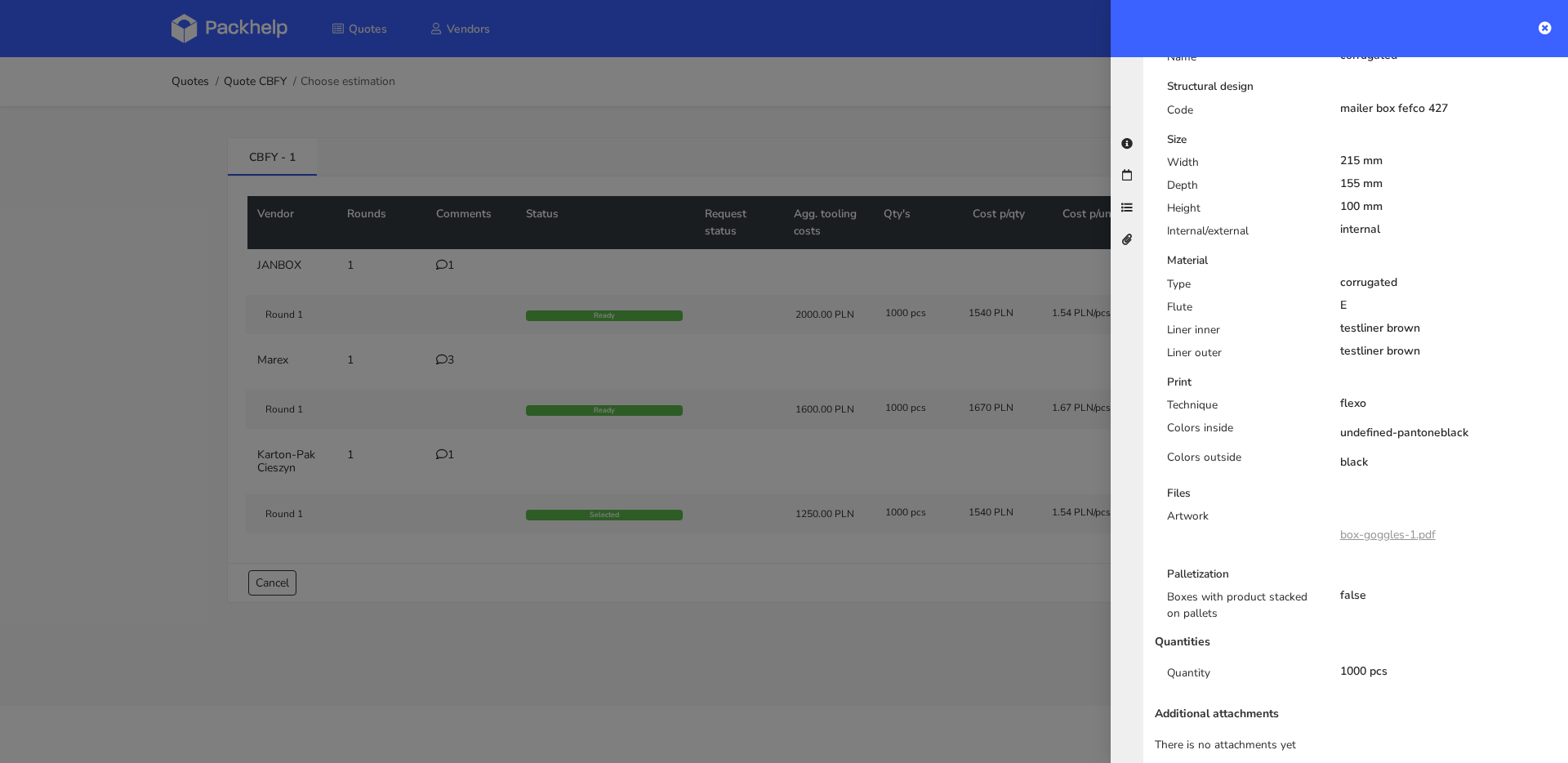
click at [680, 413] on div at bounding box center [784, 381] width 1568 height 763
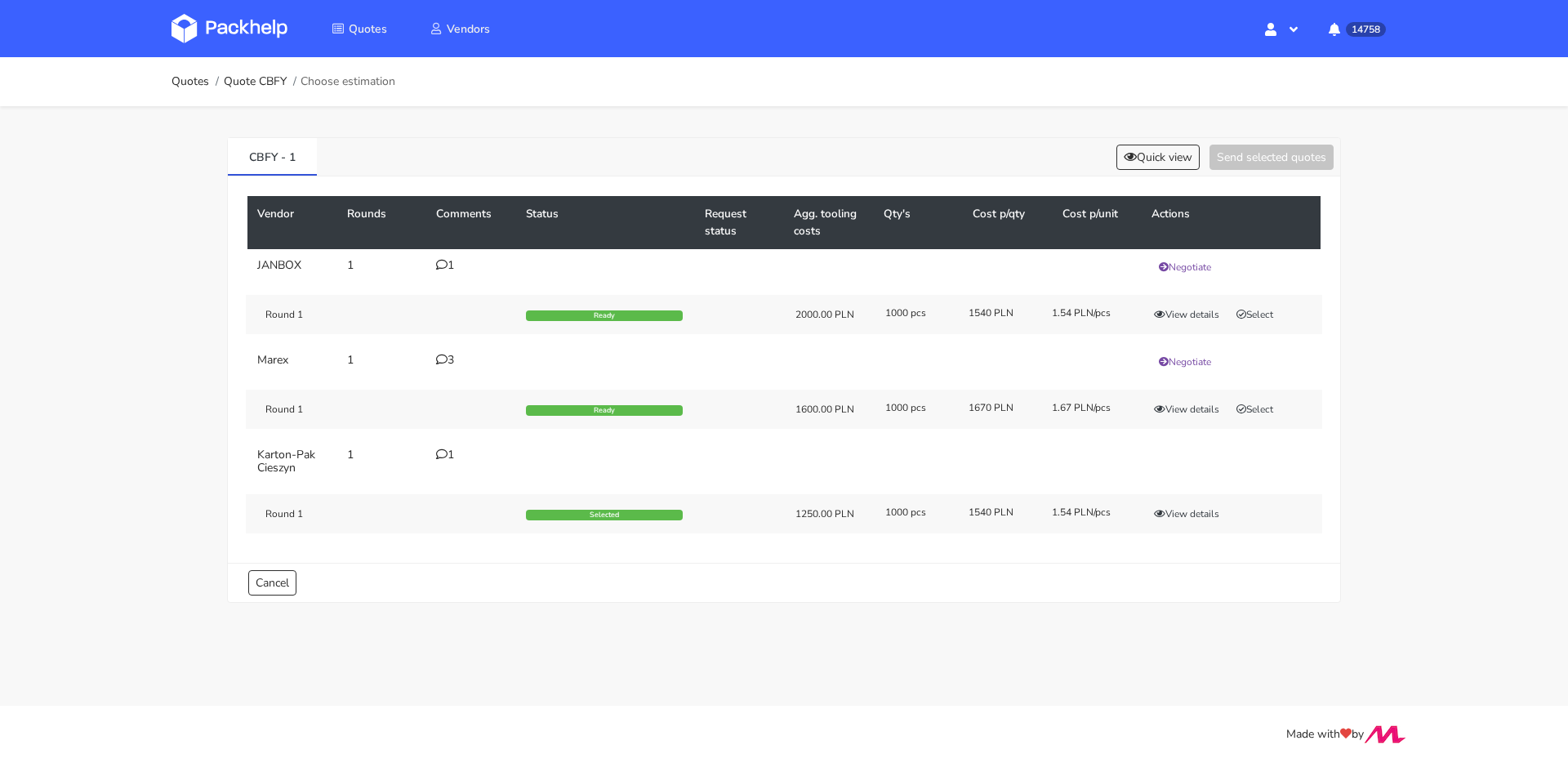
click at [451, 453] on div "1" at bounding box center [470, 455] width 70 height 13
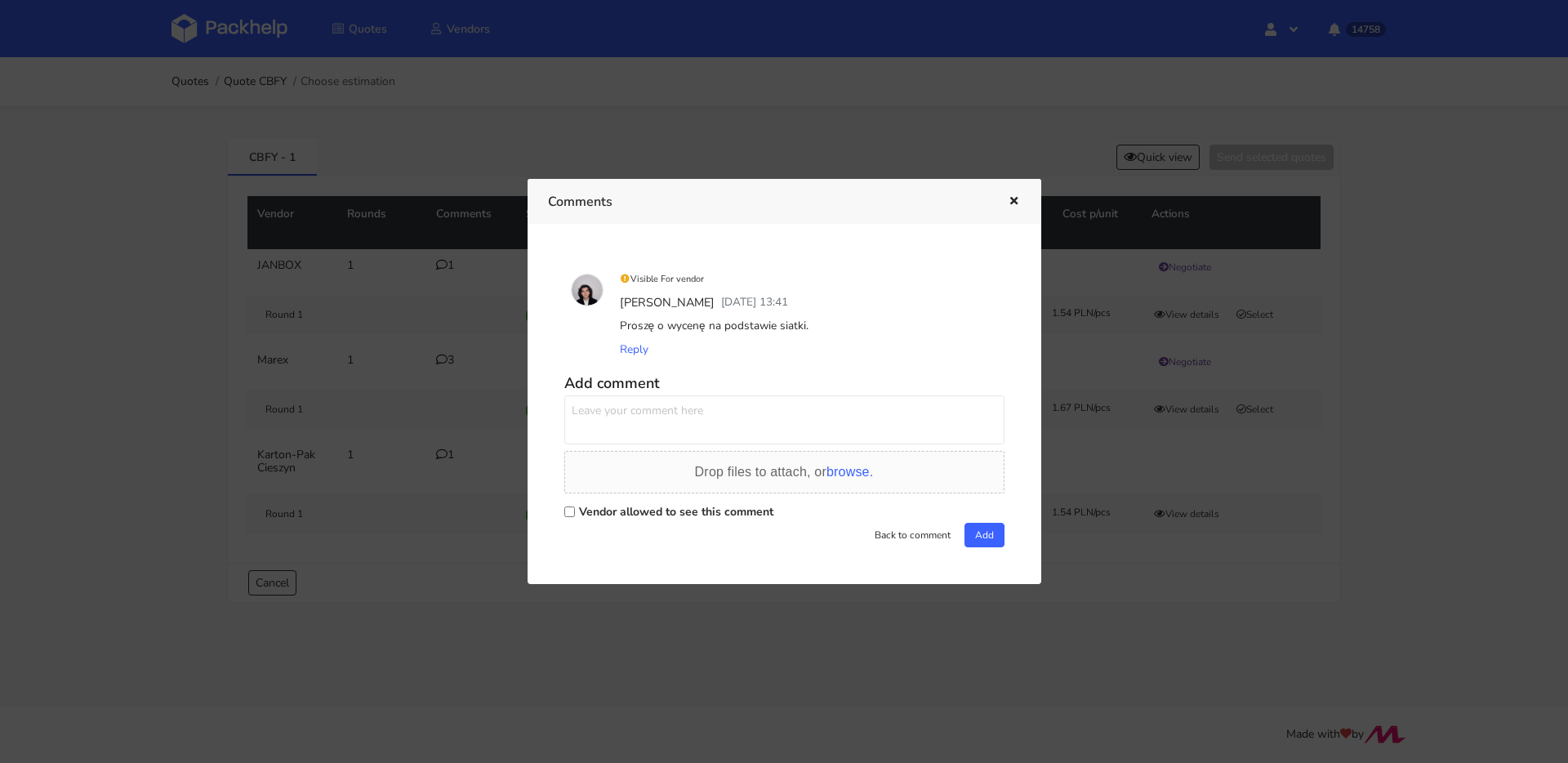
click at [425, 417] on div at bounding box center [784, 381] width 1568 height 763
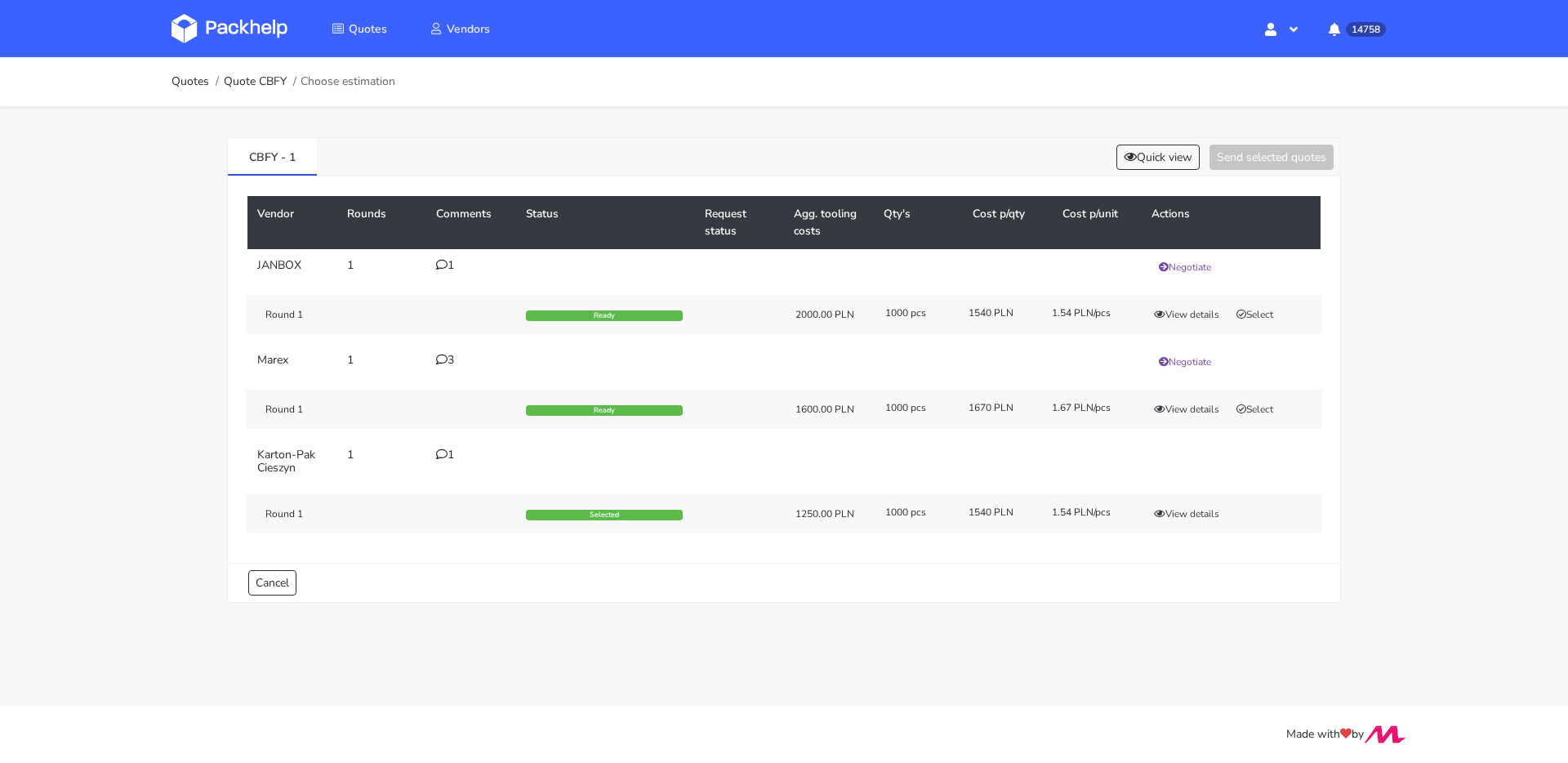
click at [444, 357] on icon at bounding box center [441, 359] width 12 height 12
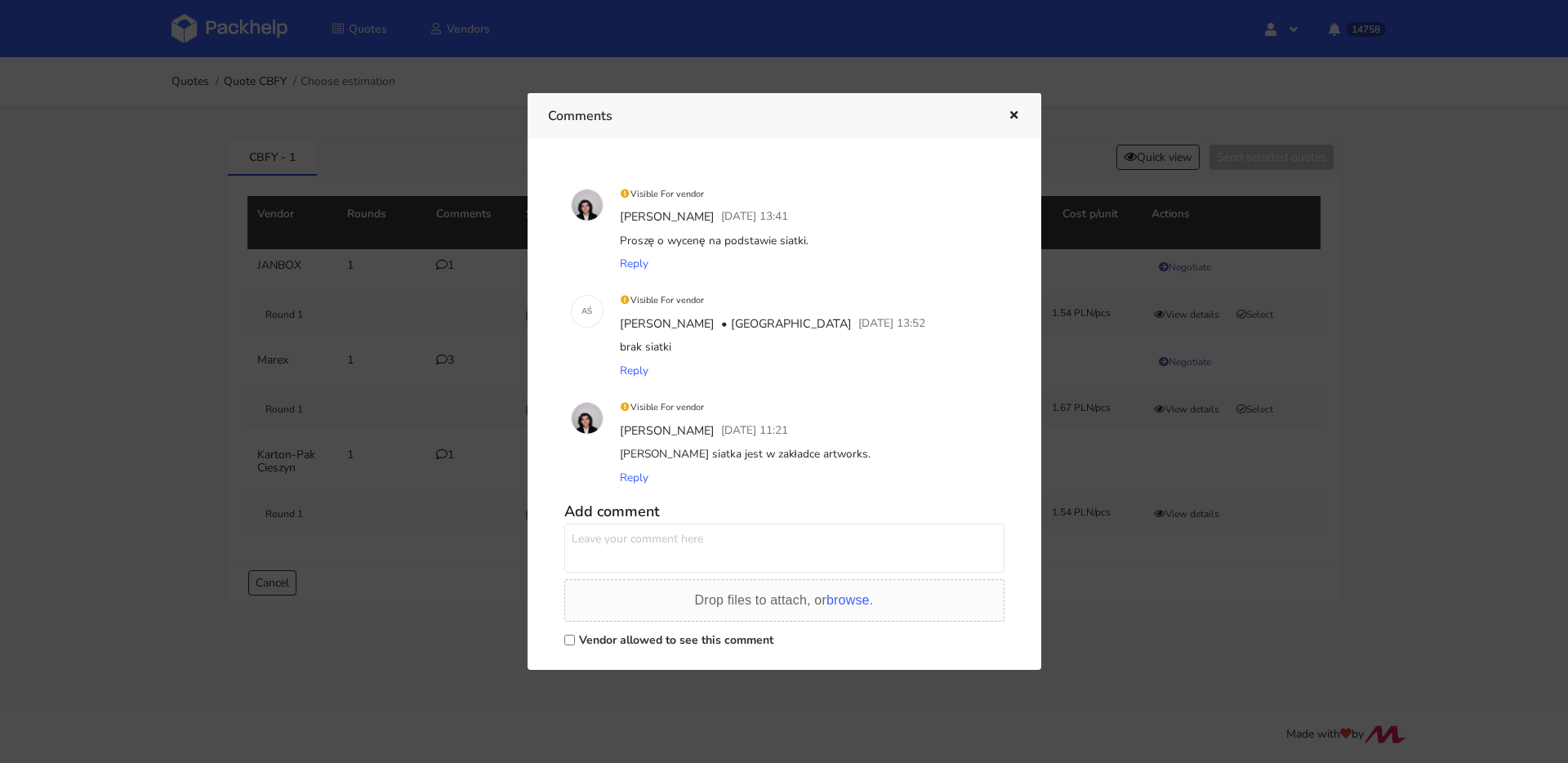
click at [411, 347] on div at bounding box center [784, 381] width 1568 height 763
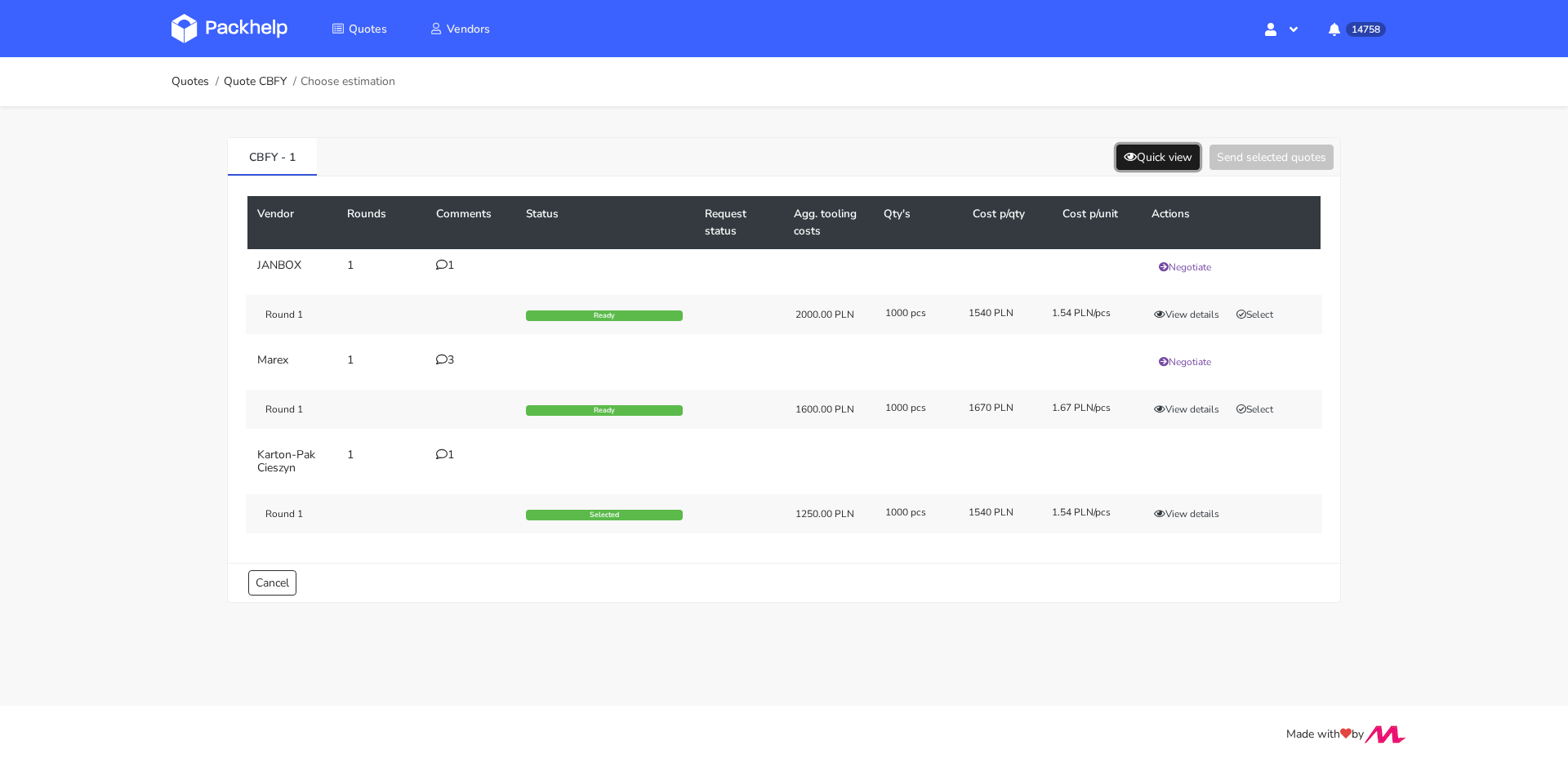
click at [1134, 156] on button "Quick view" at bounding box center [1157, 157] width 83 height 26
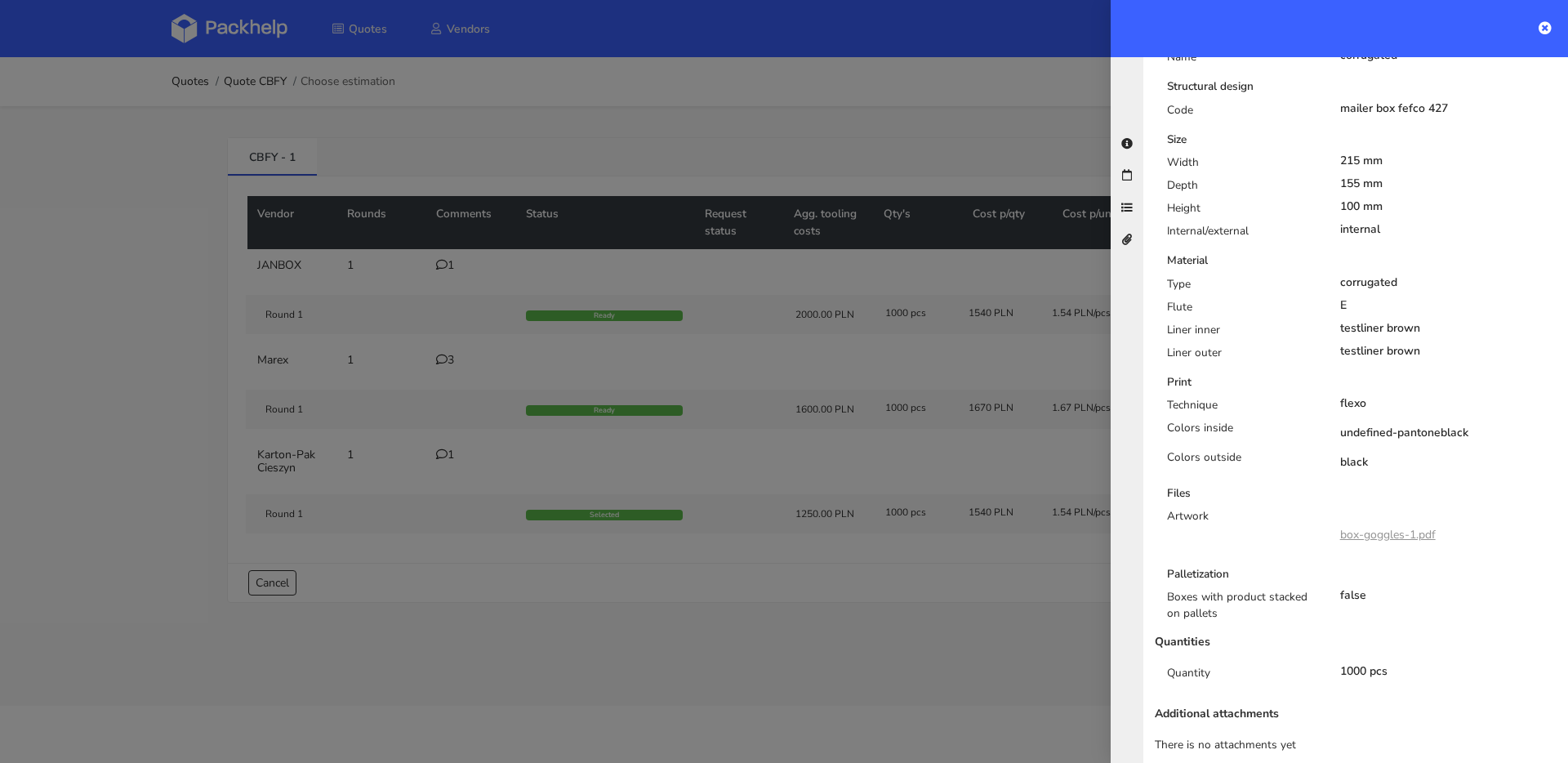
click at [1352, 527] on link "box-goggles-1.pdf" at bounding box center [1387, 535] width 96 height 16
click at [389, 296] on div at bounding box center [784, 381] width 1568 height 763
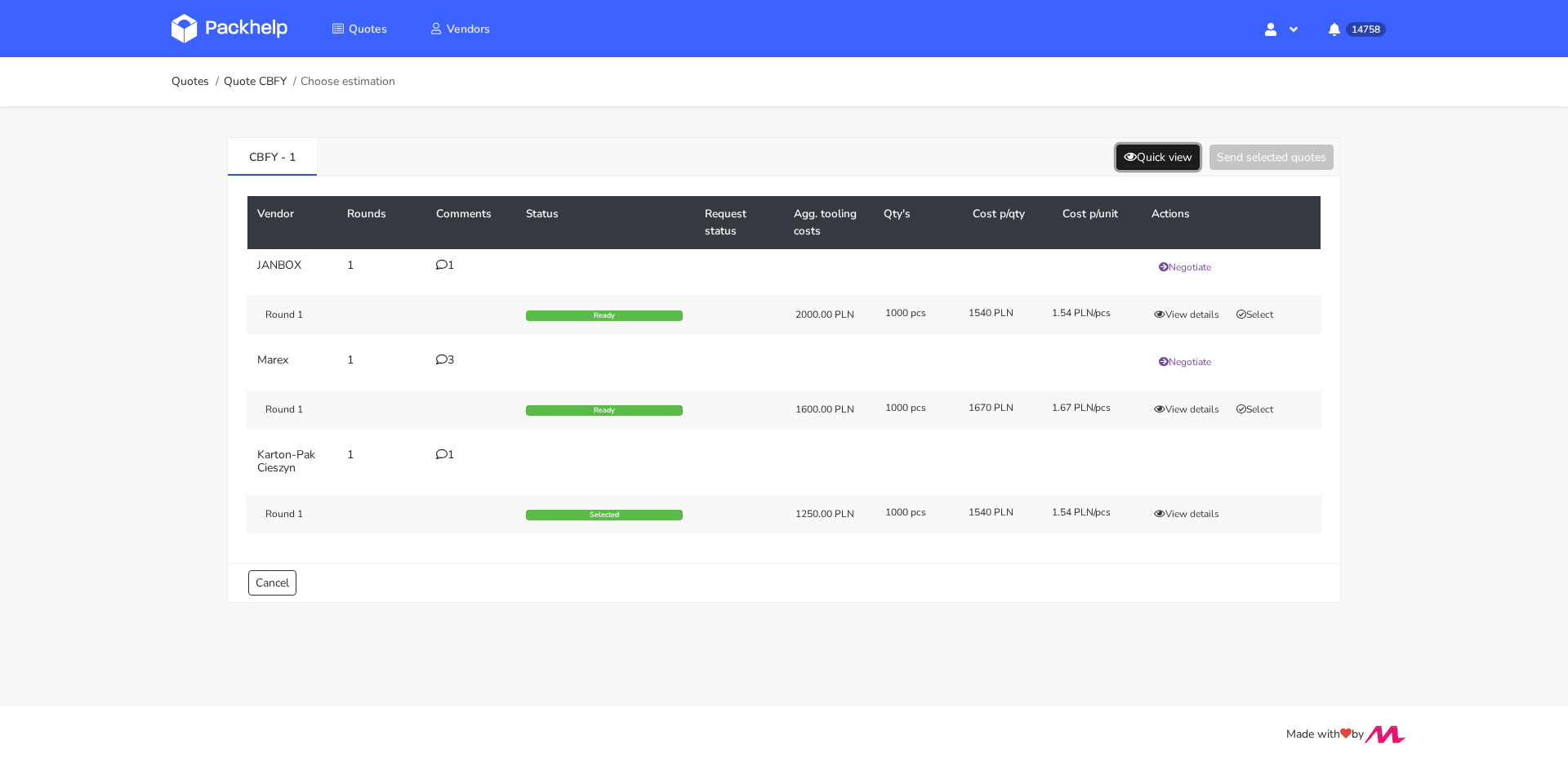
click at [1151, 165] on button "Quick view" at bounding box center [1157, 157] width 83 height 26
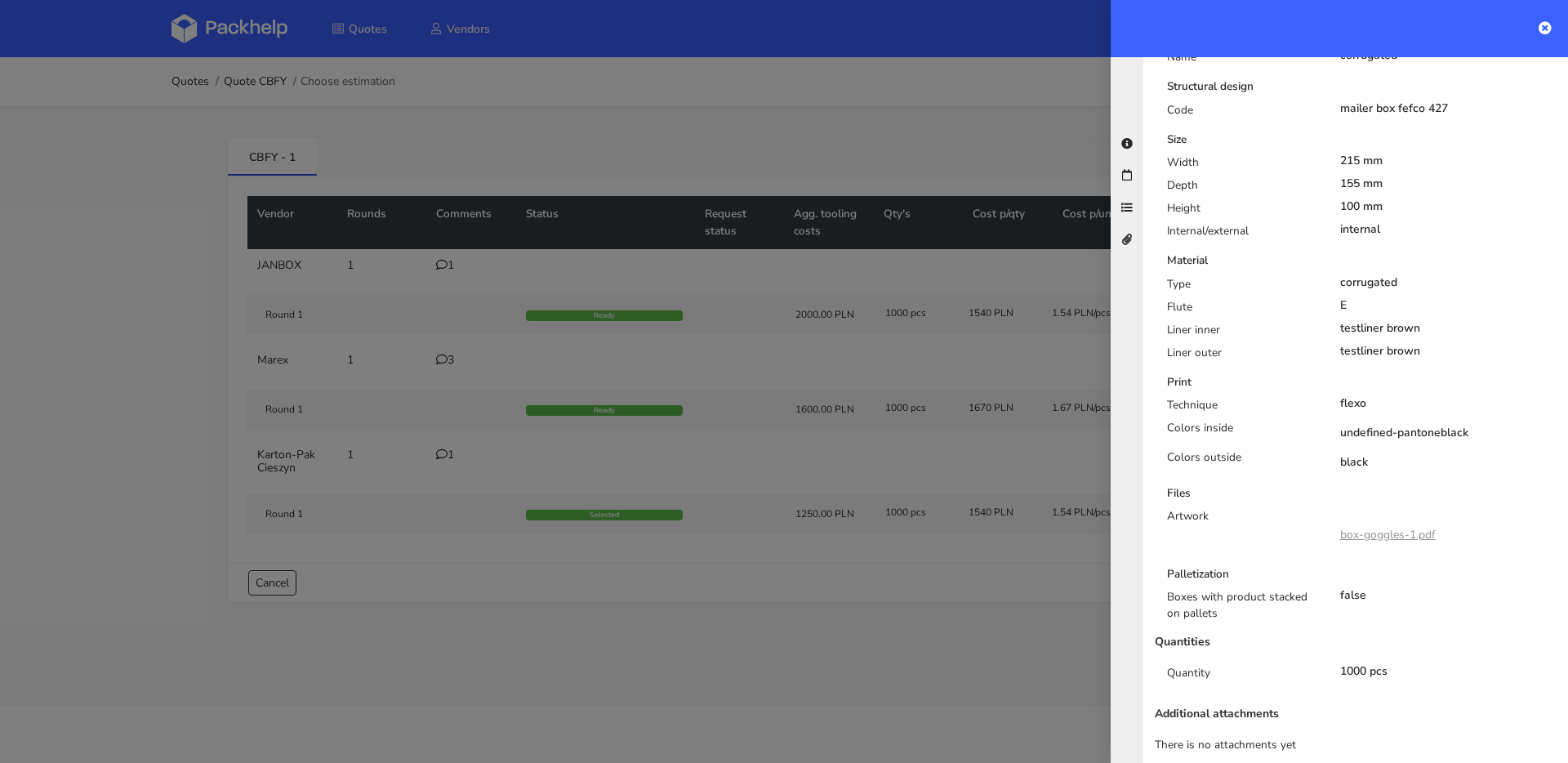
click at [659, 182] on div at bounding box center [784, 381] width 1568 height 763
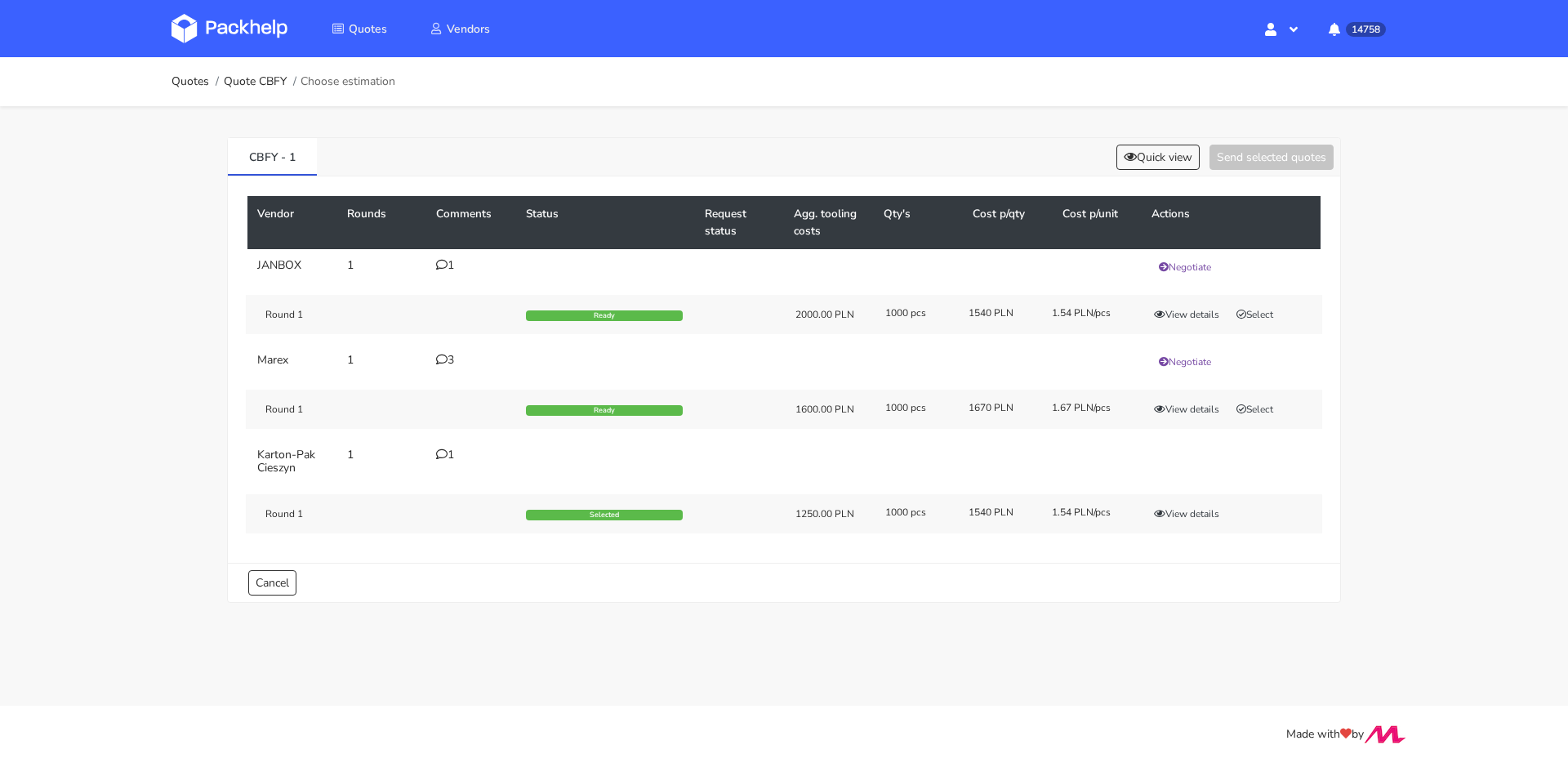
click at [1138, 173] on div "CBFY - 1 Quick view Send selected quotes" at bounding box center [784, 157] width 1112 height 38
click at [1138, 166] on button "Quick view" at bounding box center [1157, 157] width 83 height 26
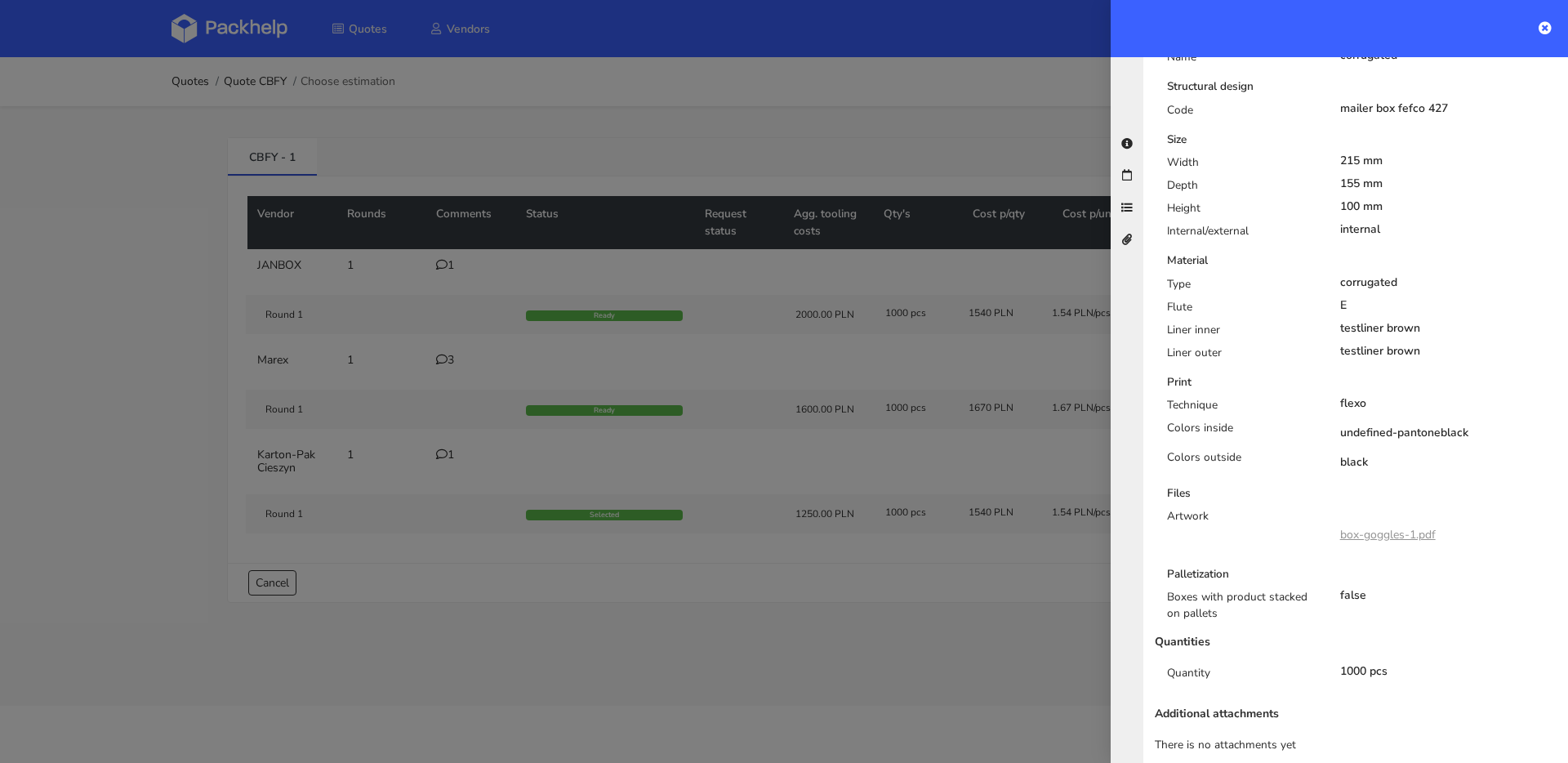
click at [489, 472] on div at bounding box center [784, 381] width 1568 height 763
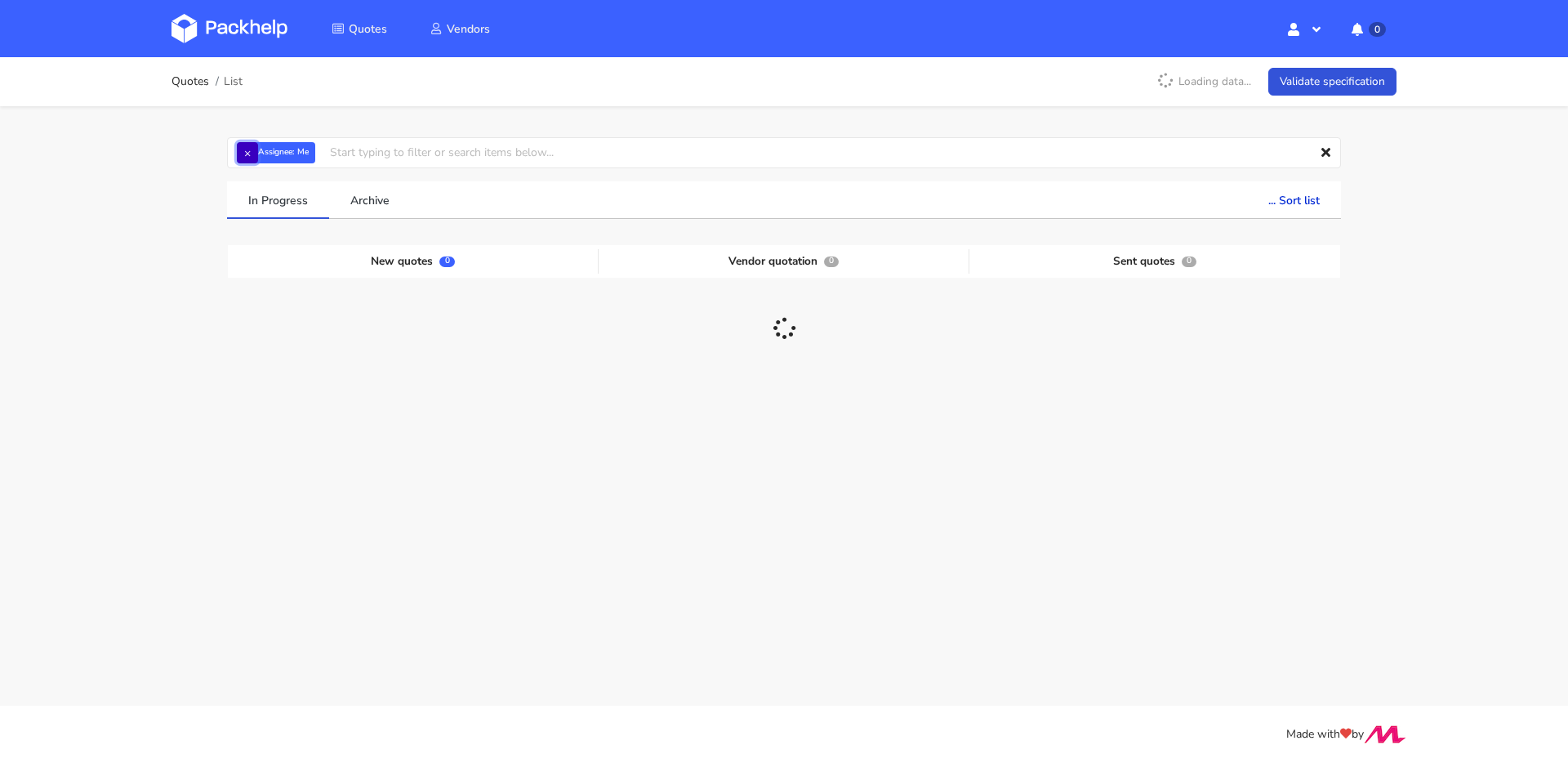
click at [253, 159] on button "×" at bounding box center [247, 153] width 21 height 21
click at [257, 160] on input "text" at bounding box center [784, 153] width 1114 height 31
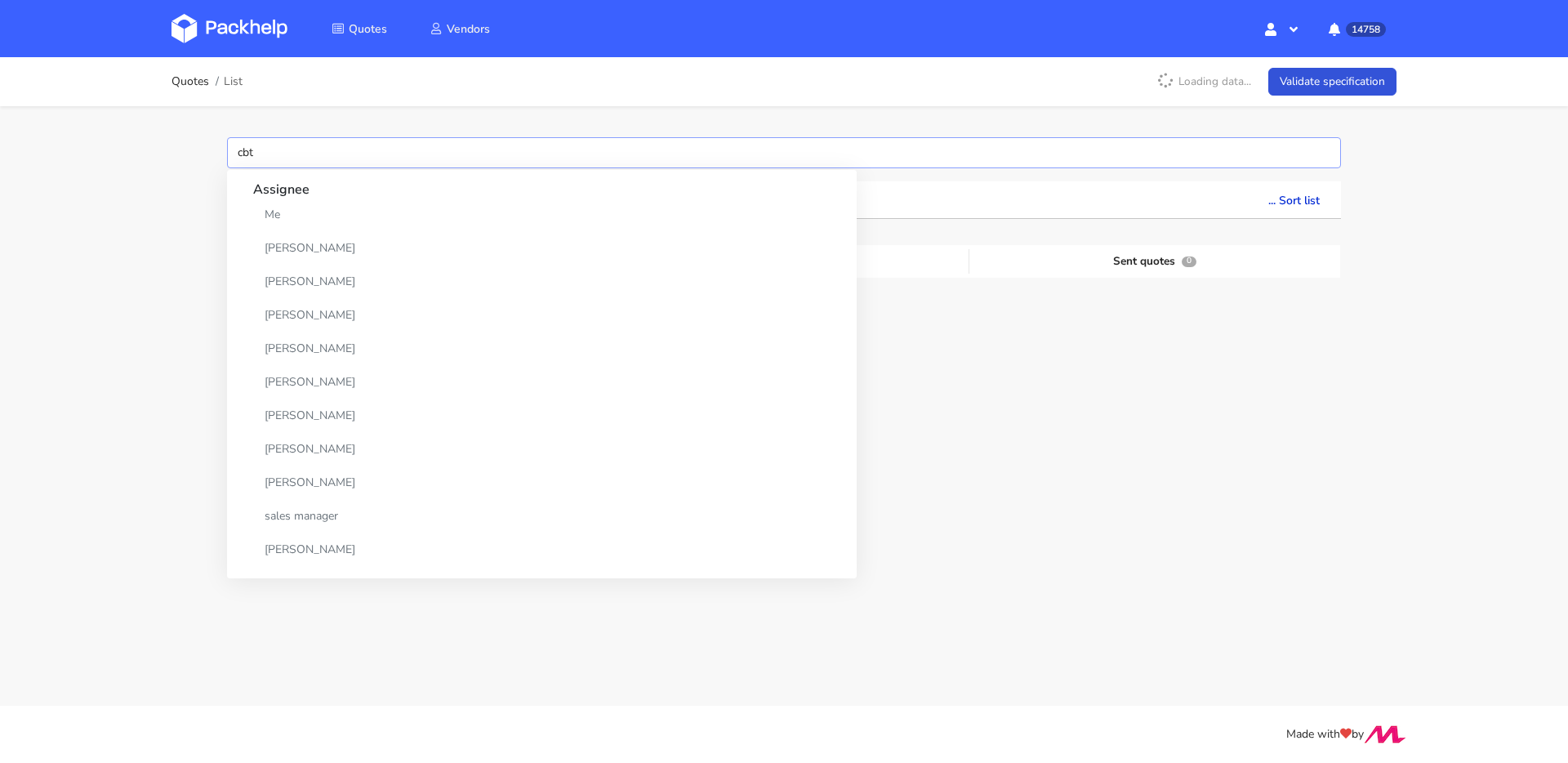
type input "cbtd"
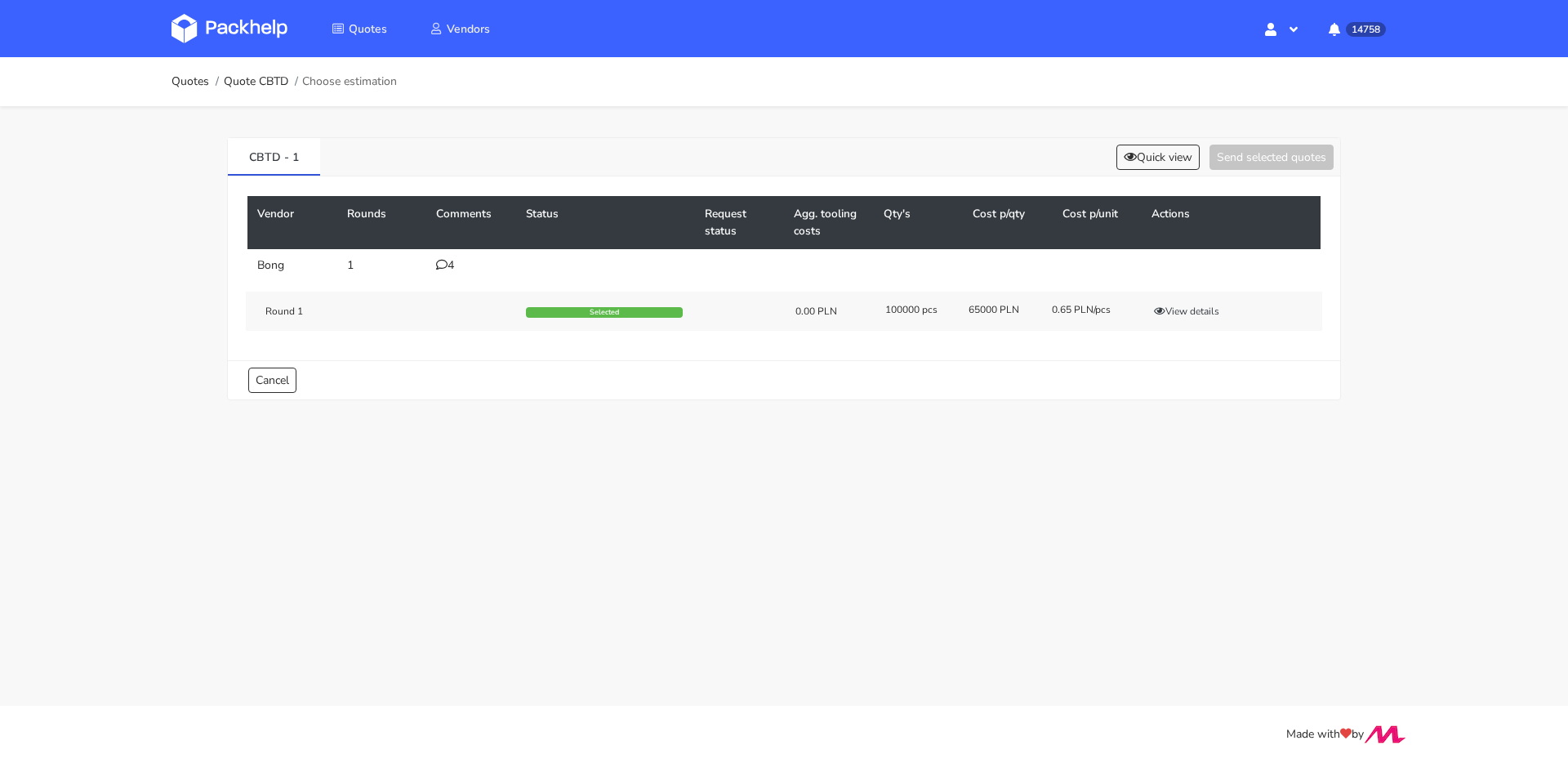
click at [439, 266] on icon at bounding box center [441, 264] width 12 height 12
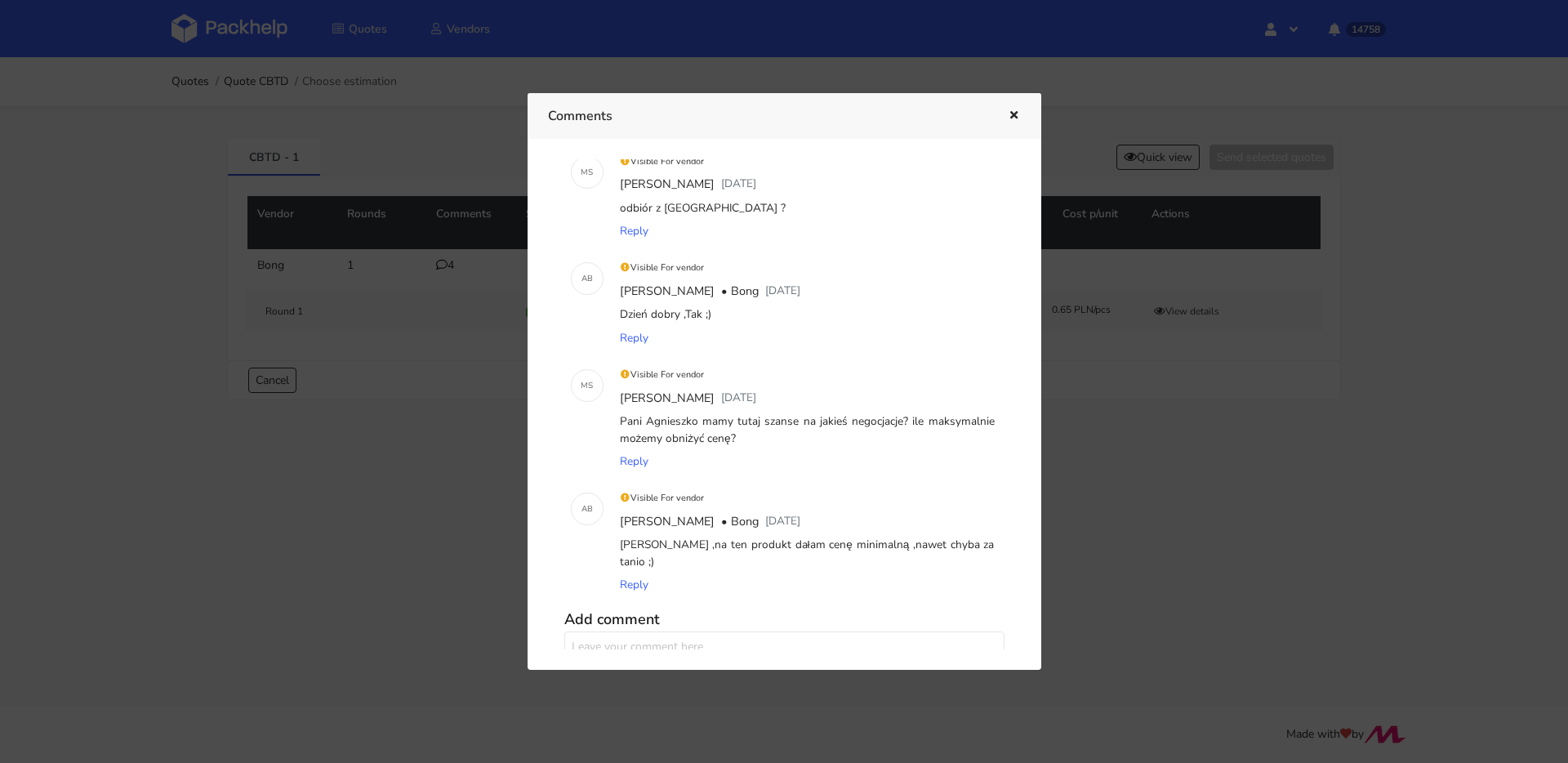
scroll to position [34, 0]
click at [1011, 116] on icon "button" at bounding box center [1013, 116] width 14 height 12
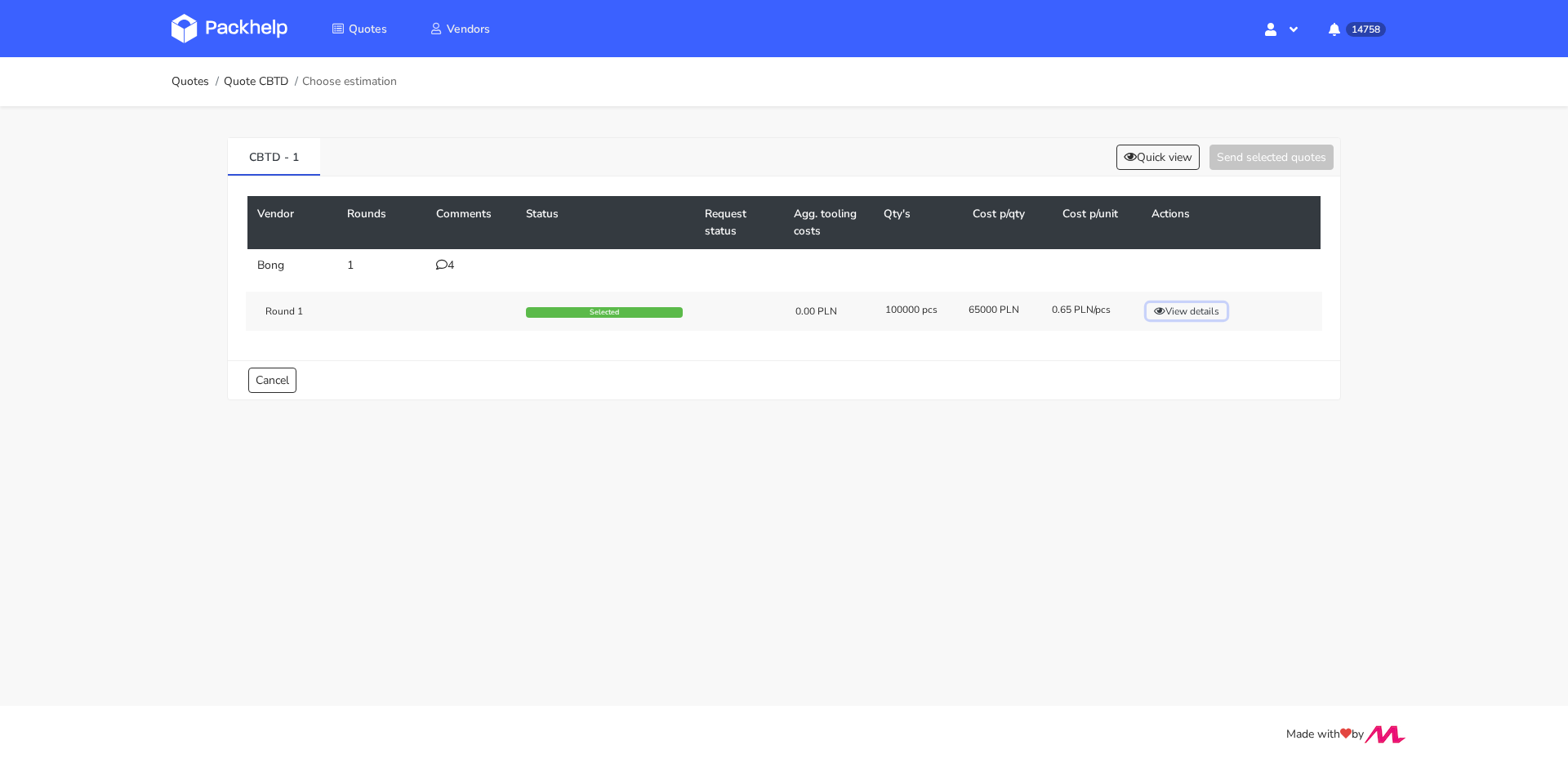
click at [1169, 313] on button "View details" at bounding box center [1186, 312] width 80 height 16
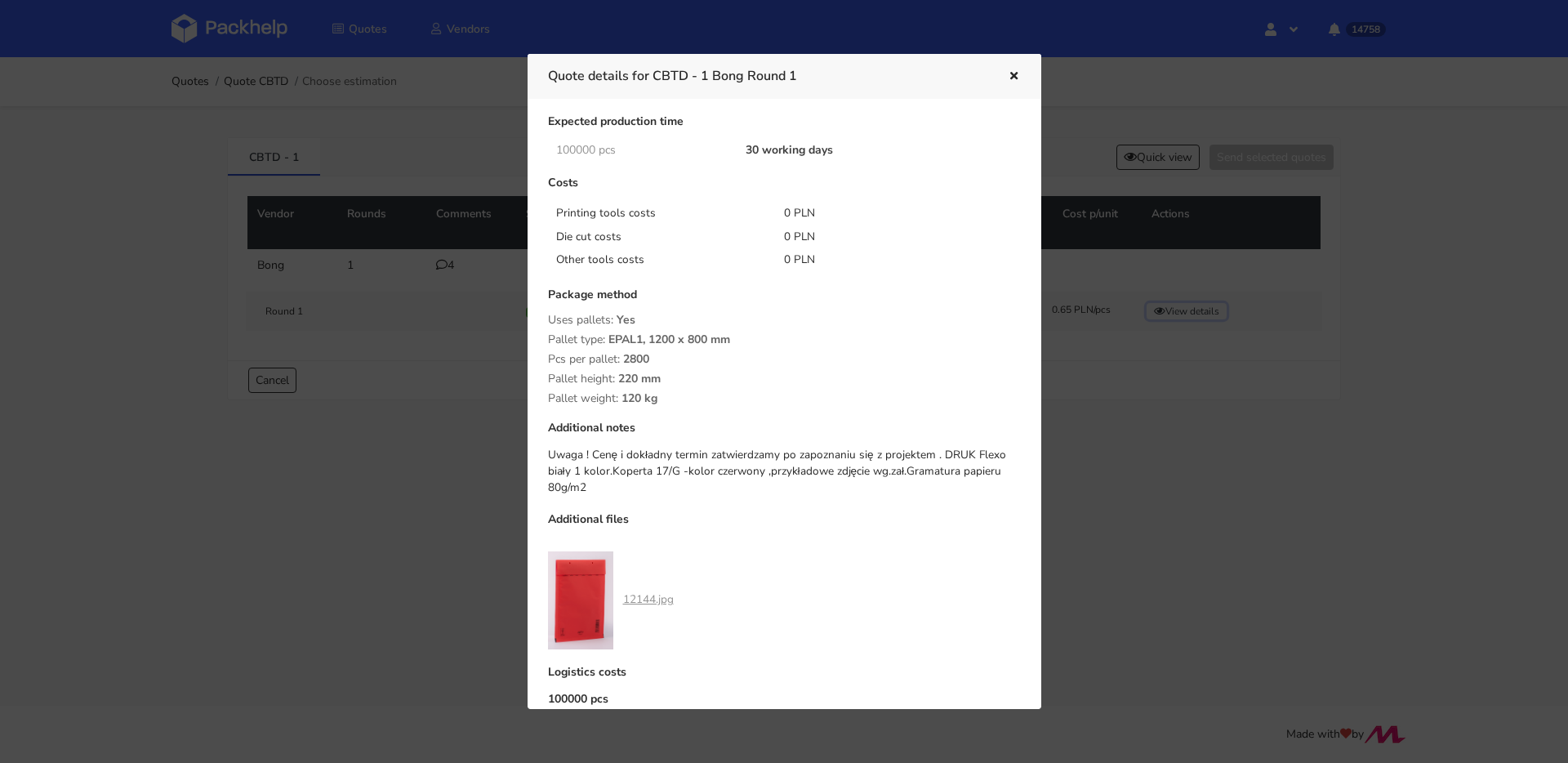
scroll to position [115, 0]
click at [1015, 71] on icon "button" at bounding box center [1013, 77] width 14 height 12
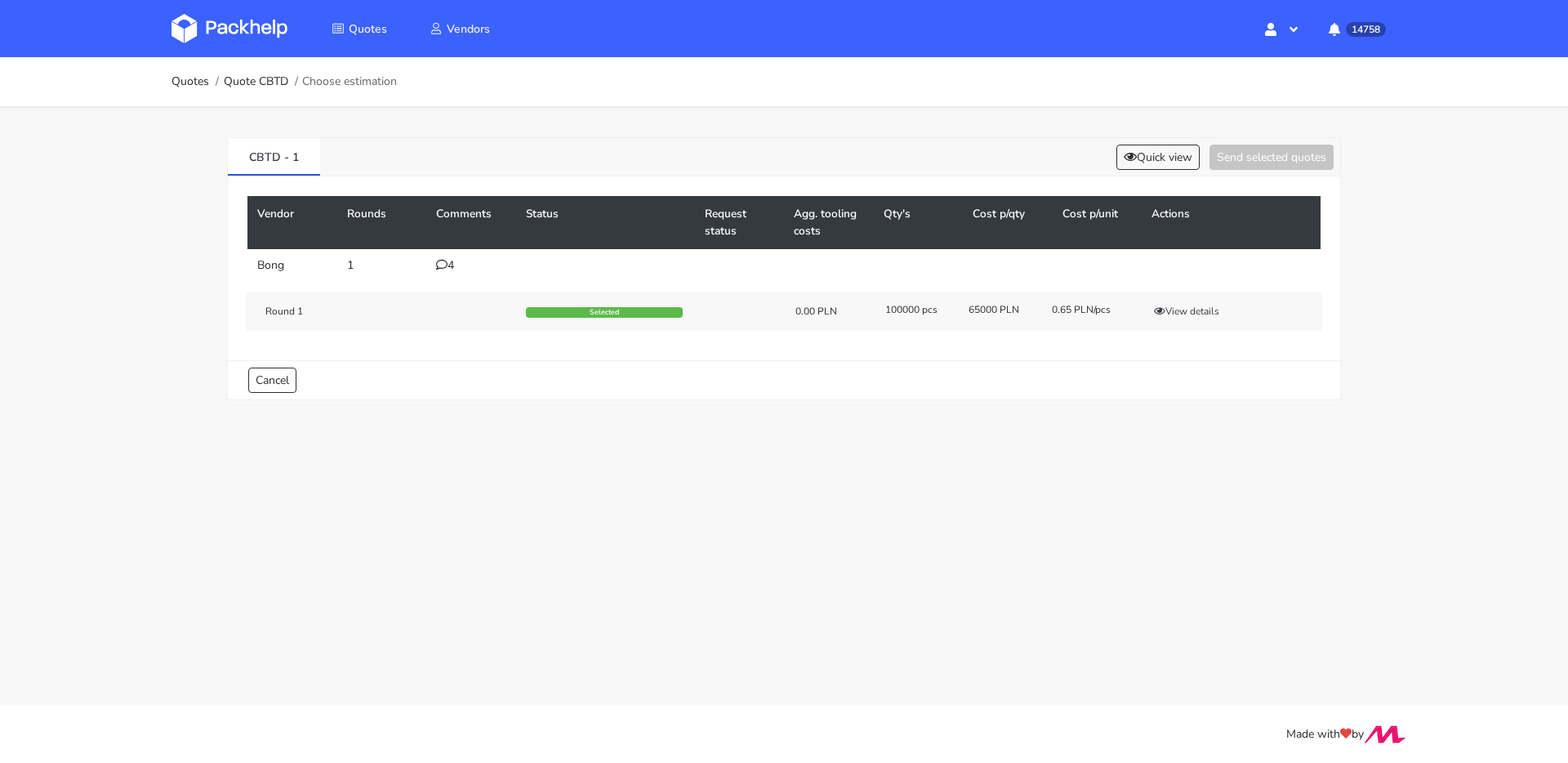
click at [456, 264] on div "4" at bounding box center [470, 265] width 70 height 13
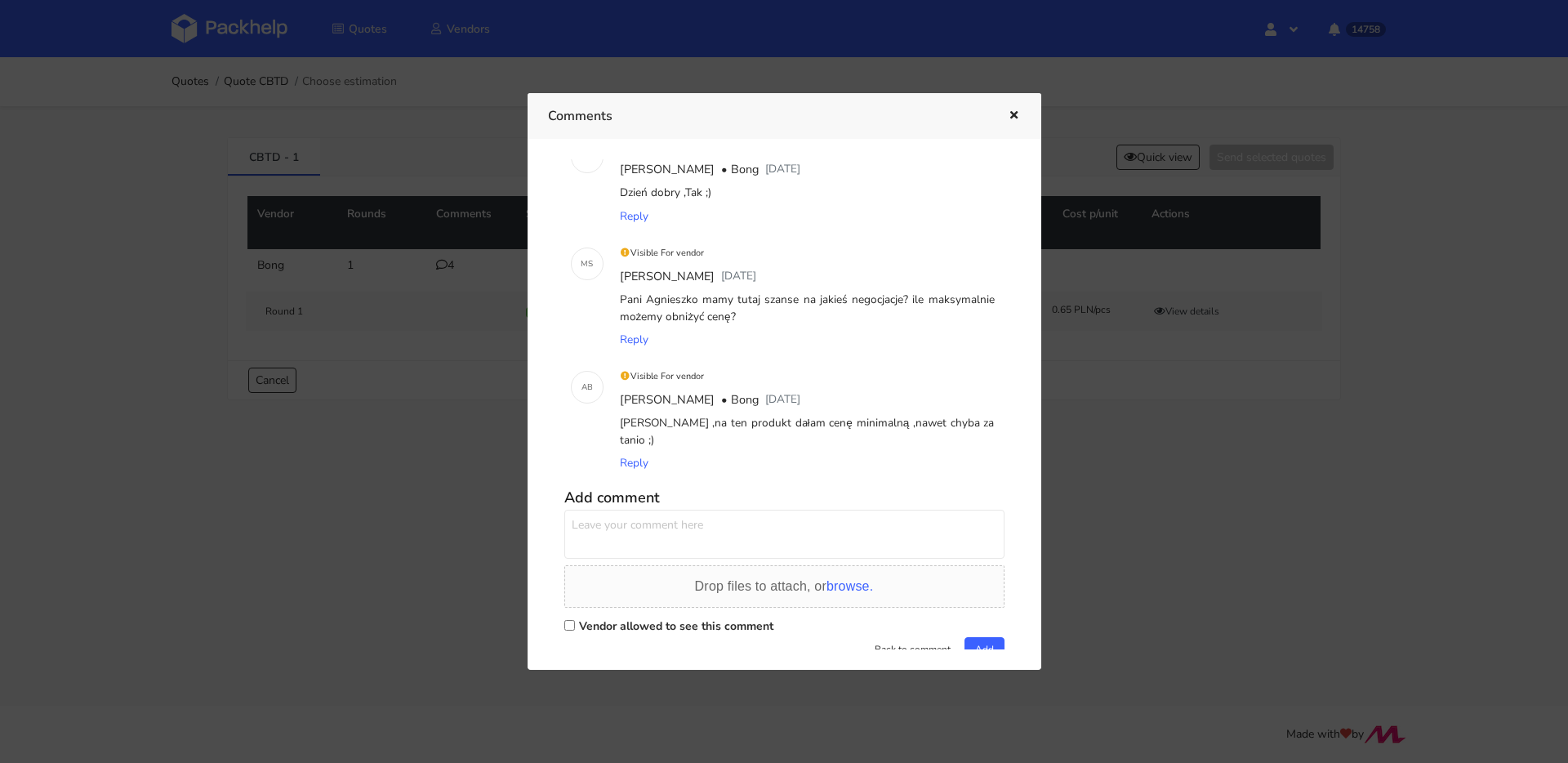
scroll to position [183, 0]
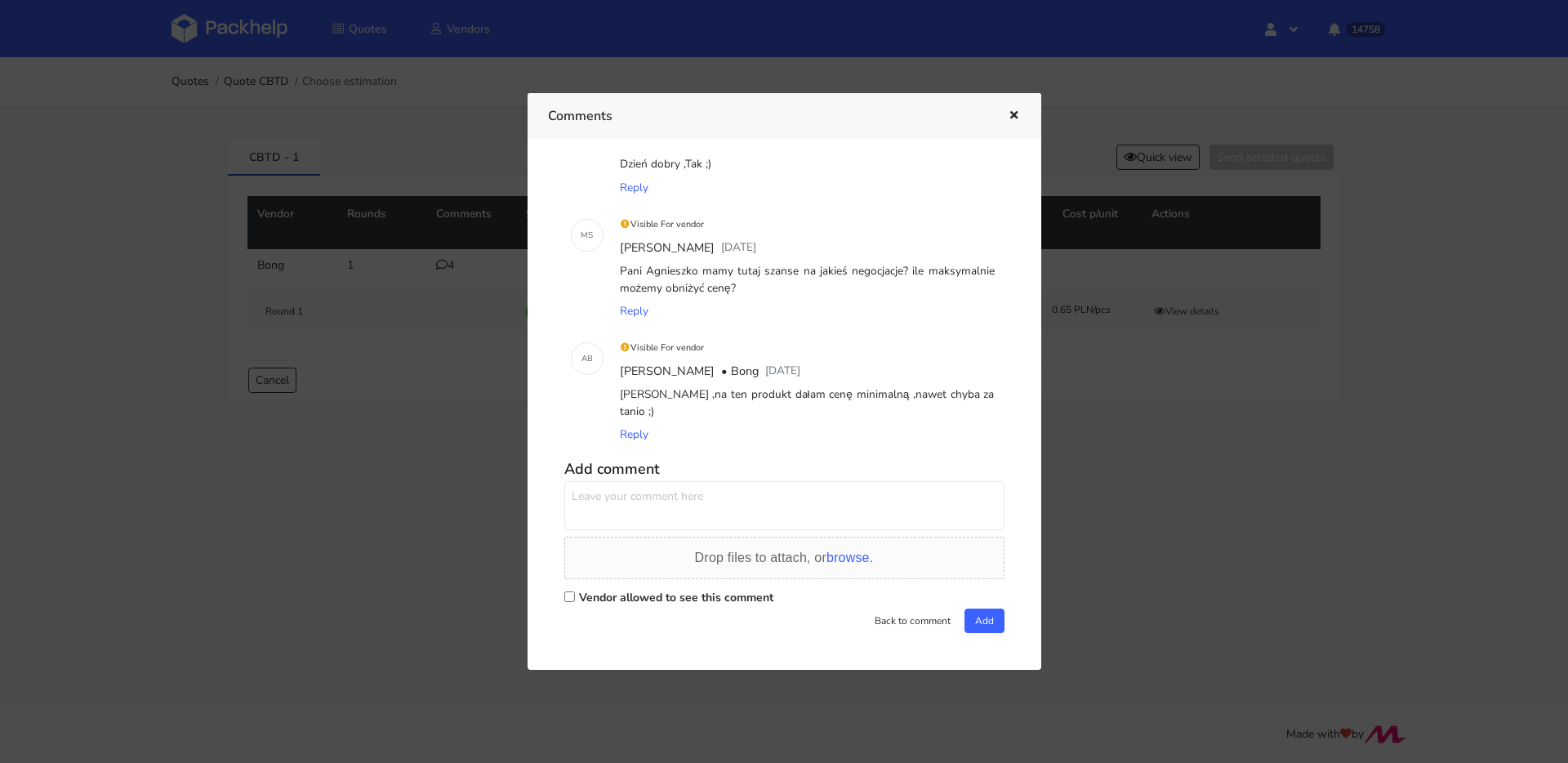
click at [792, 494] on textarea at bounding box center [784, 506] width 440 height 49
type textarea "a jeśli chodzi o termin realizacji to coś urwiemy z tych 30 dni? jaki najlepszy…"
click at [750, 591] on label "Vendor allowed to see this comment" at bounding box center [676, 598] width 195 height 16
click at [574, 591] on input "Vendor allowed to see this comment" at bounding box center [570, 597] width 11 height 11
checkbox input "true"
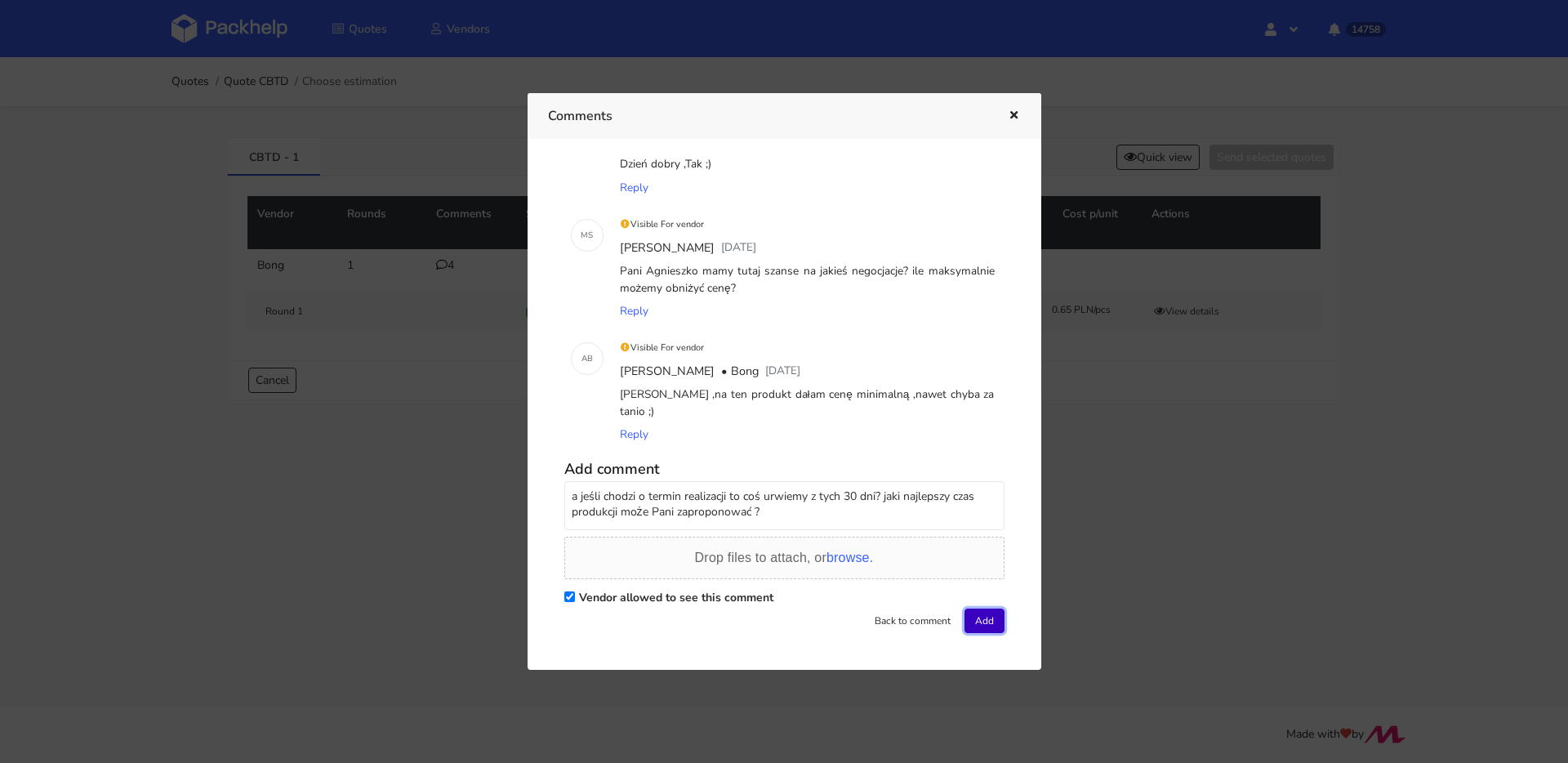
click at [988, 620] on button "Add" at bounding box center [984, 620] width 40 height 25
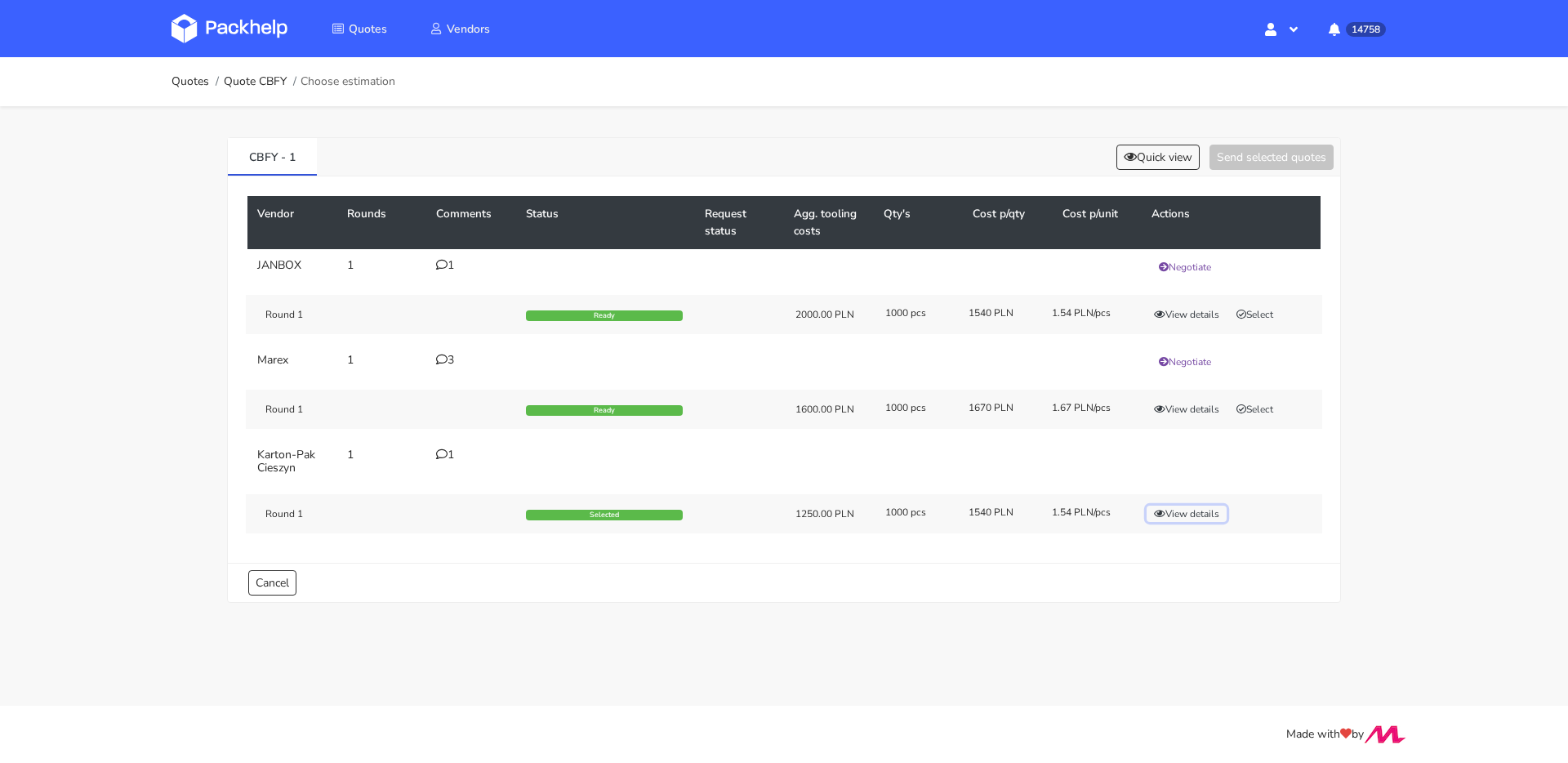
click at [1193, 510] on button "View details" at bounding box center [1186, 514] width 80 height 16
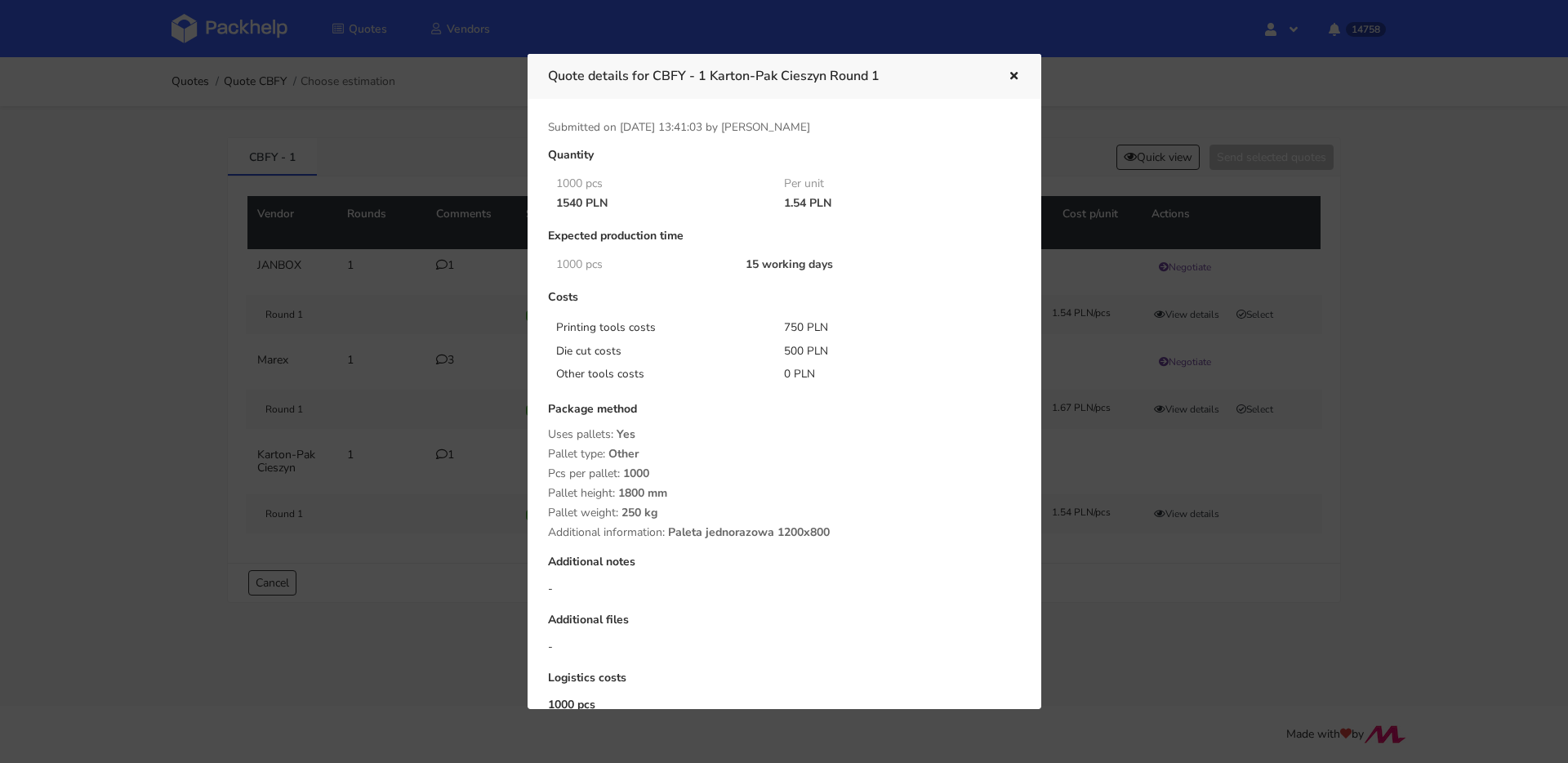
click at [419, 389] on div at bounding box center [784, 381] width 1568 height 763
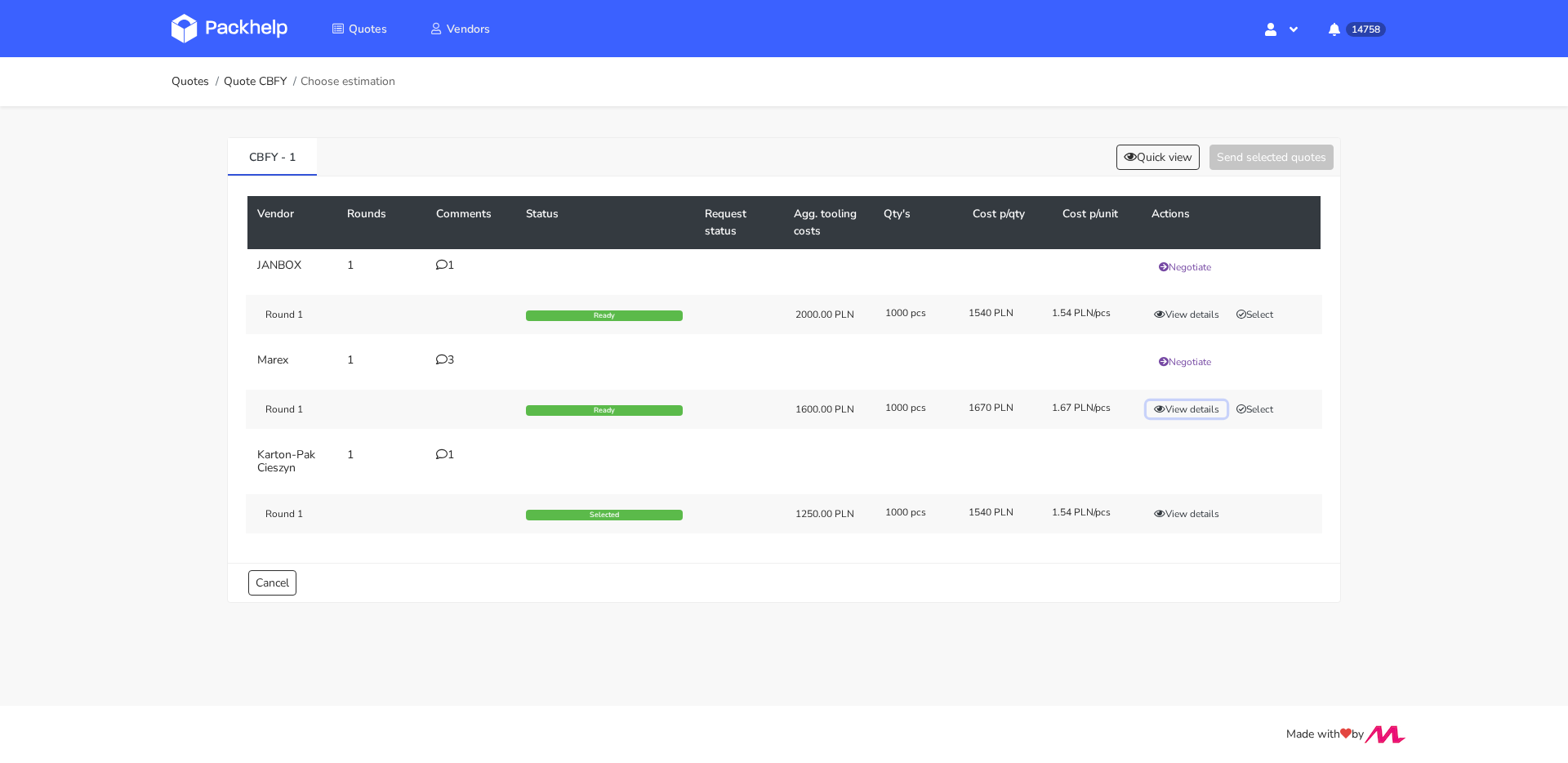
click at [1176, 405] on button "View details" at bounding box center [1186, 409] width 80 height 16
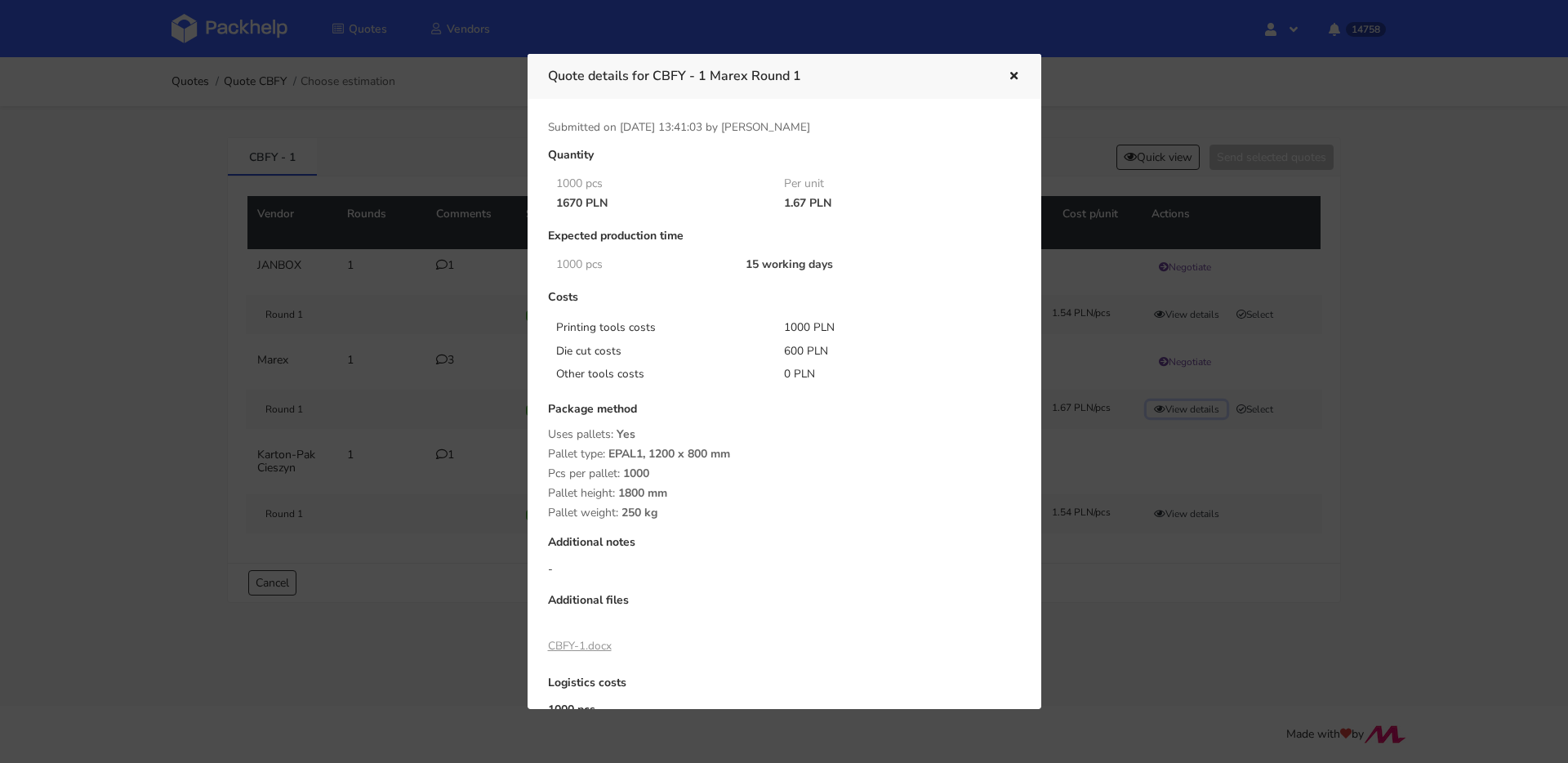
scroll to position [92, 0]
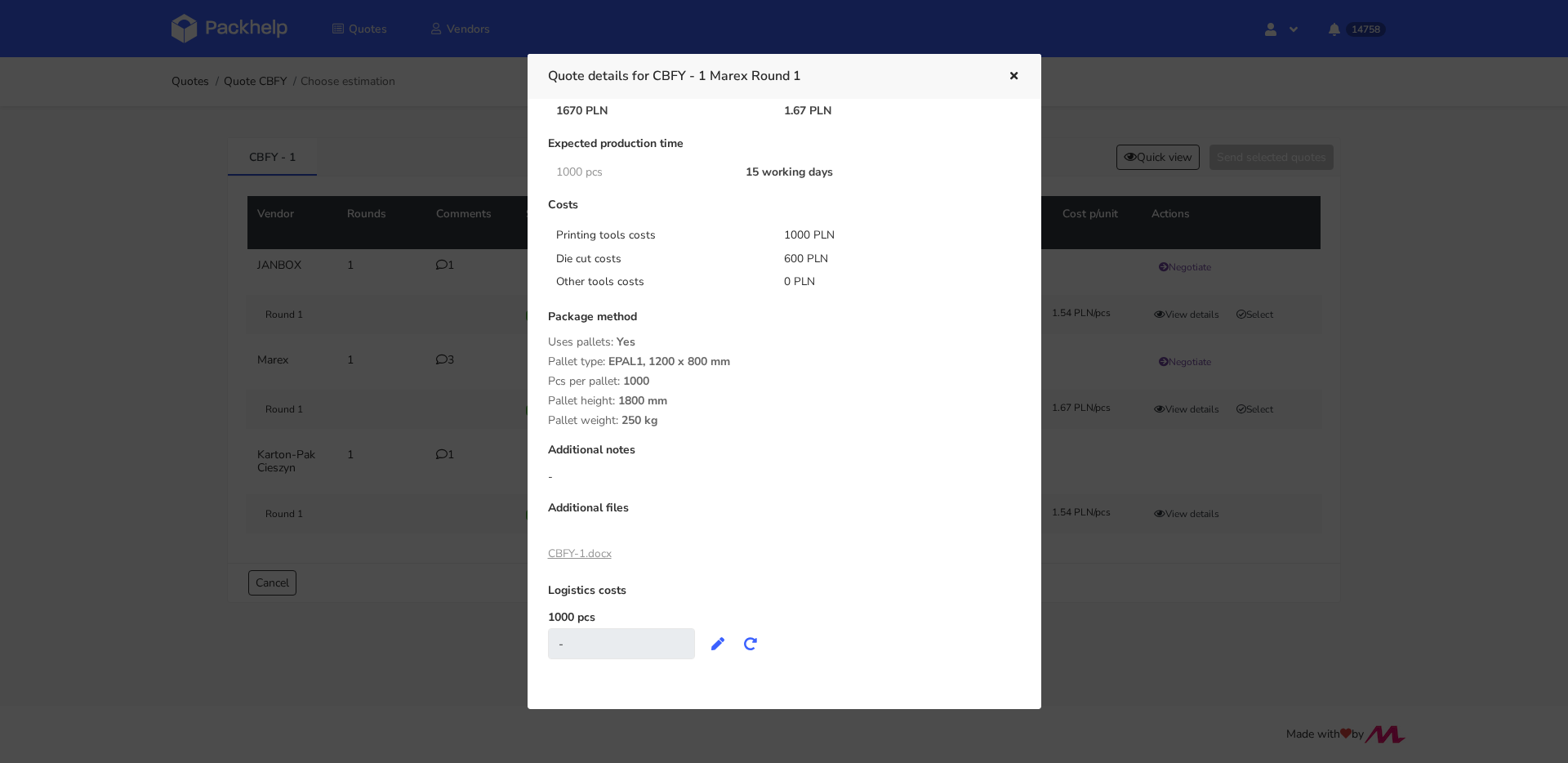
click at [585, 550] on link "CBFY-1.docx" at bounding box center [580, 553] width 64 height 16
click at [347, 315] on div at bounding box center [784, 381] width 1568 height 763
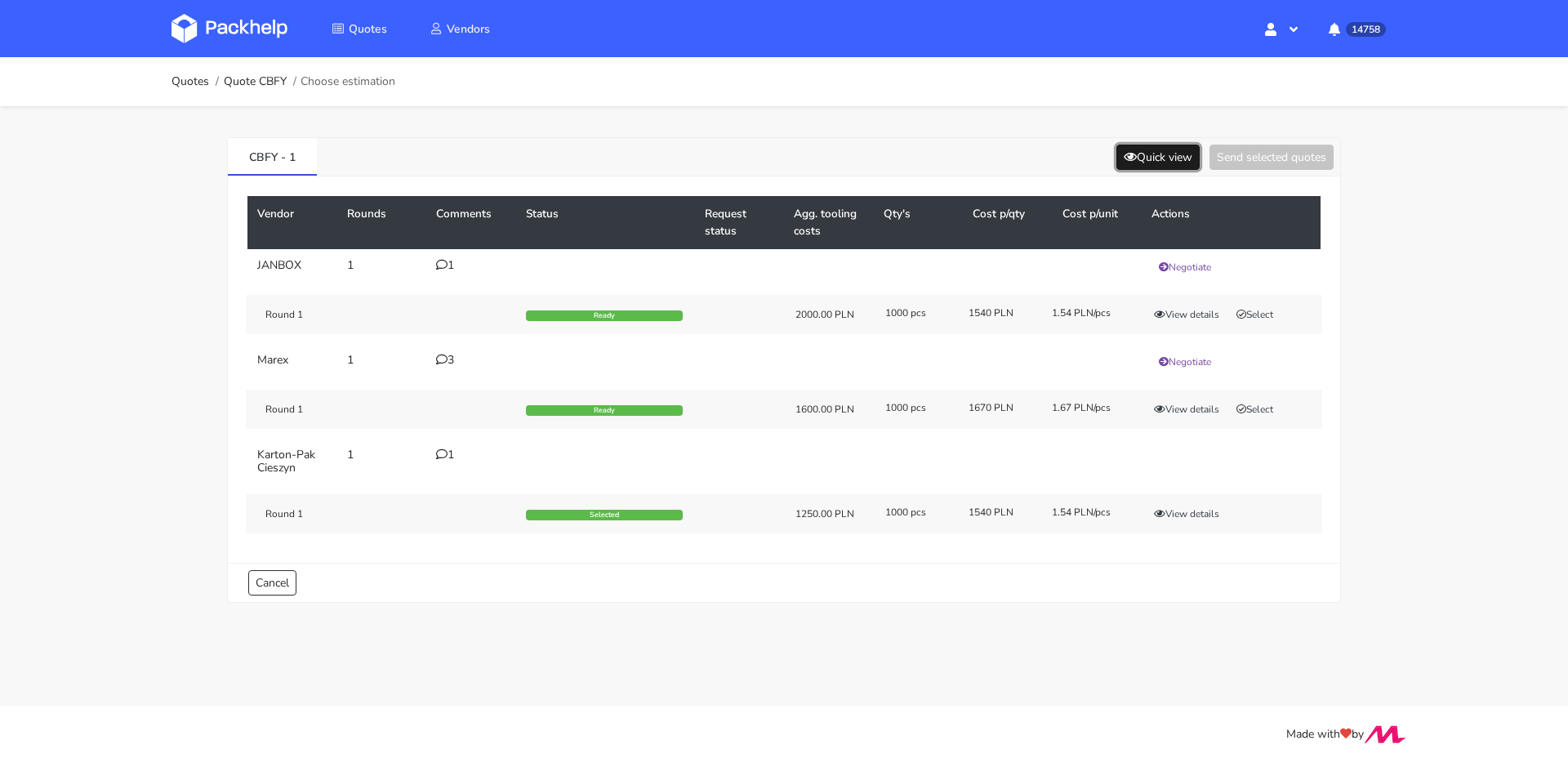
click at [1147, 158] on button "Quick view" at bounding box center [1157, 157] width 83 height 26
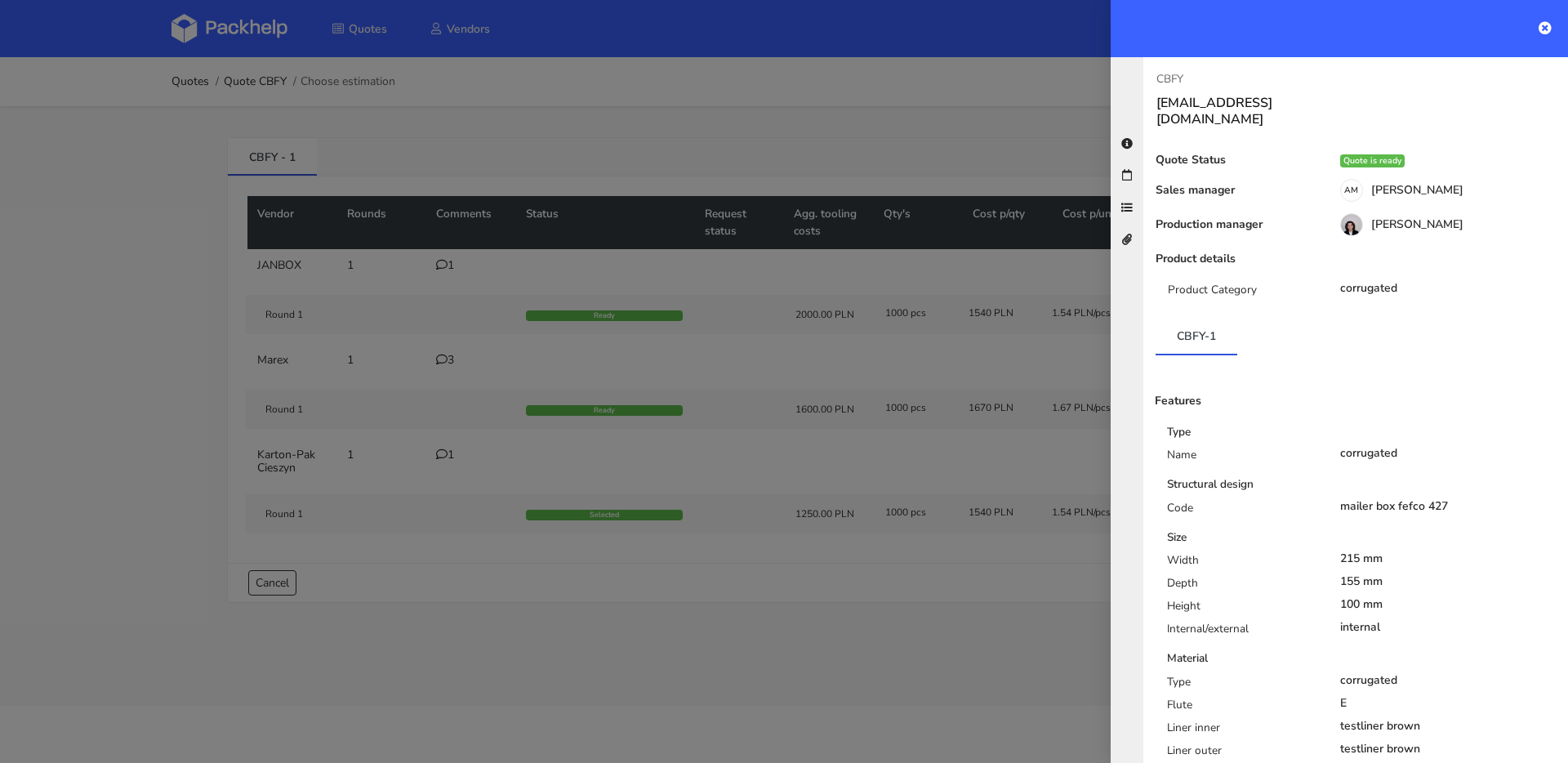
scroll to position [397, 0]
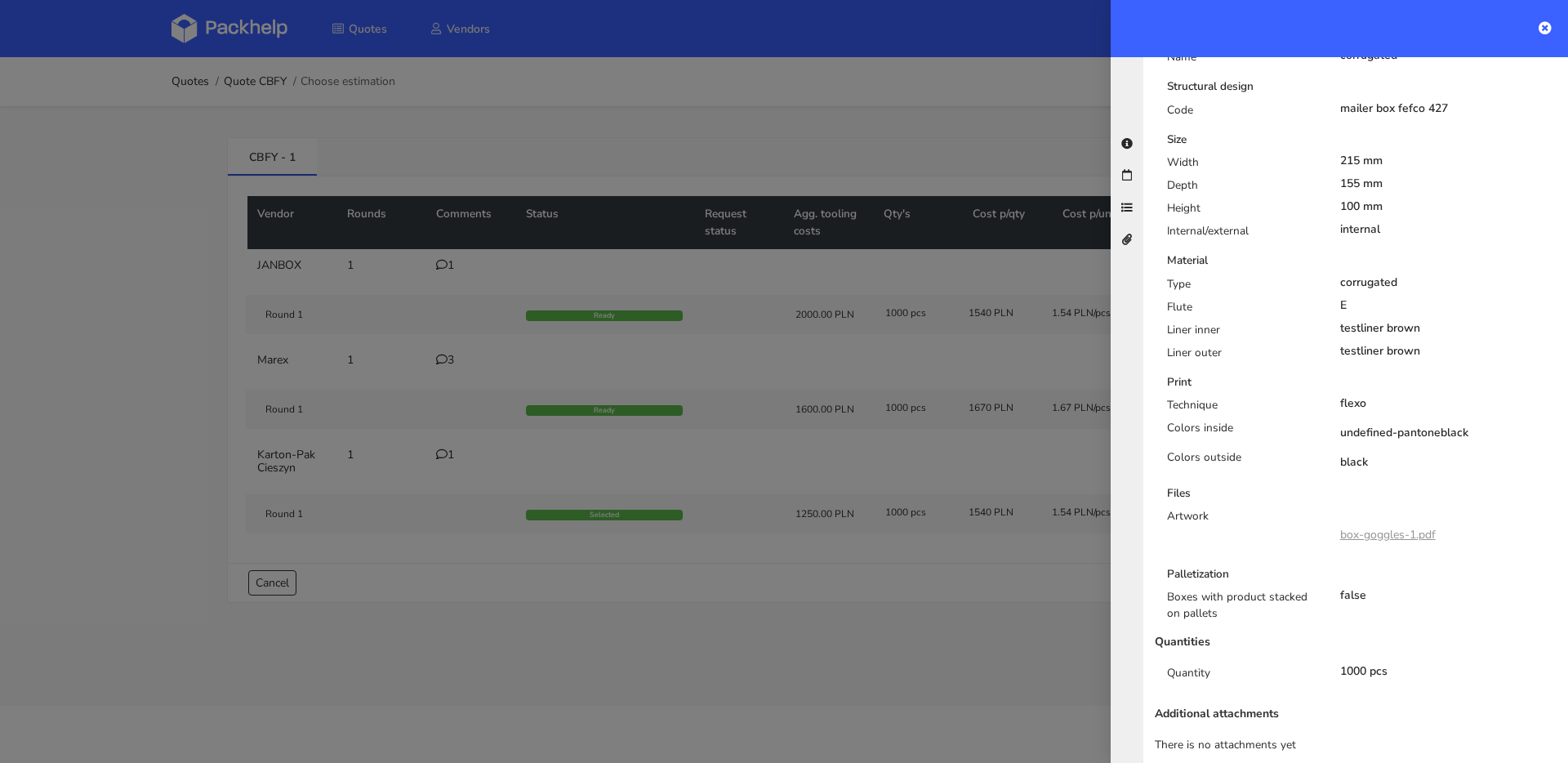
click at [1367, 527] on link "box-goggles-1.pdf" at bounding box center [1387, 535] width 96 height 16
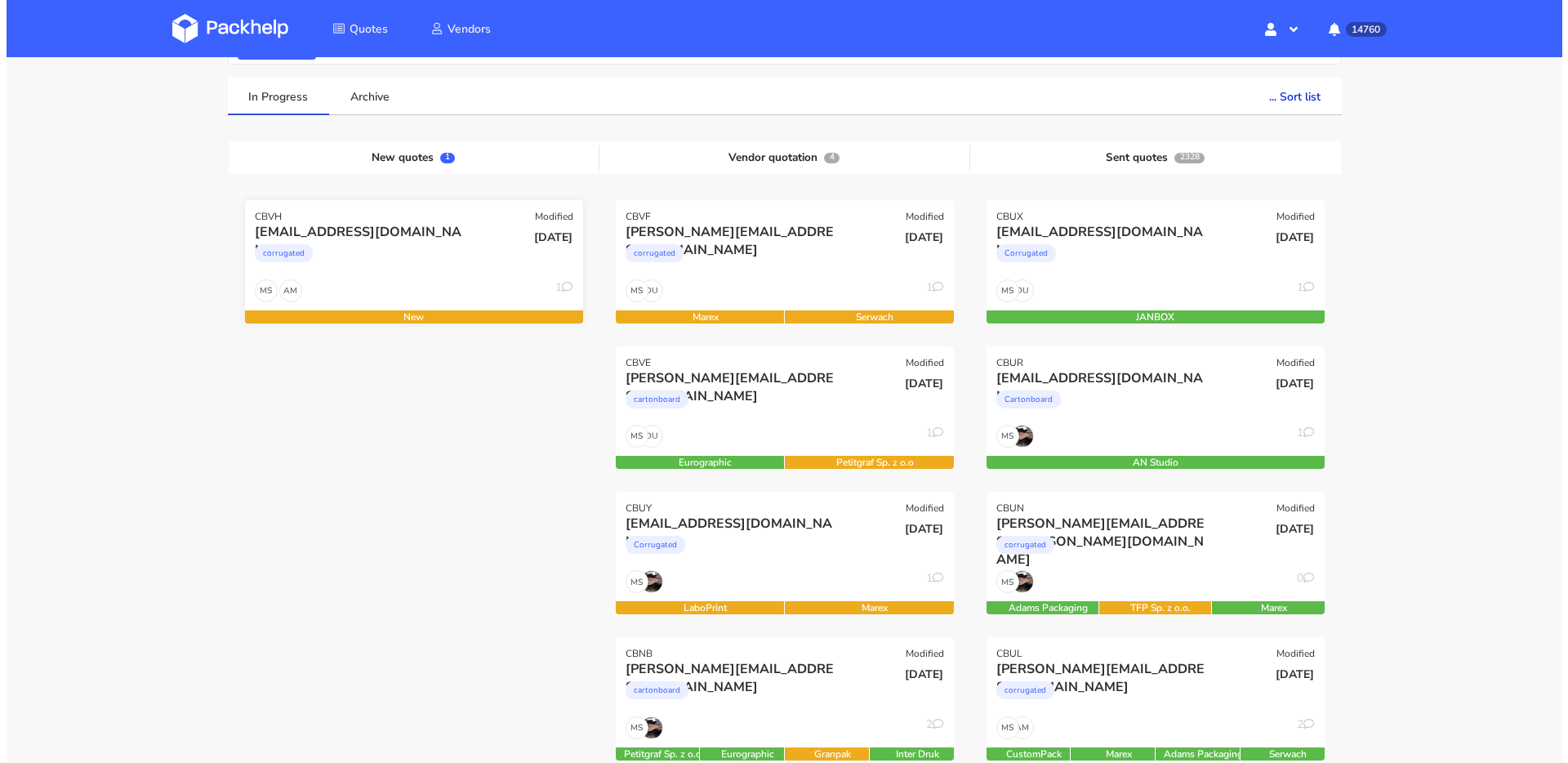
scroll to position [143, 0]
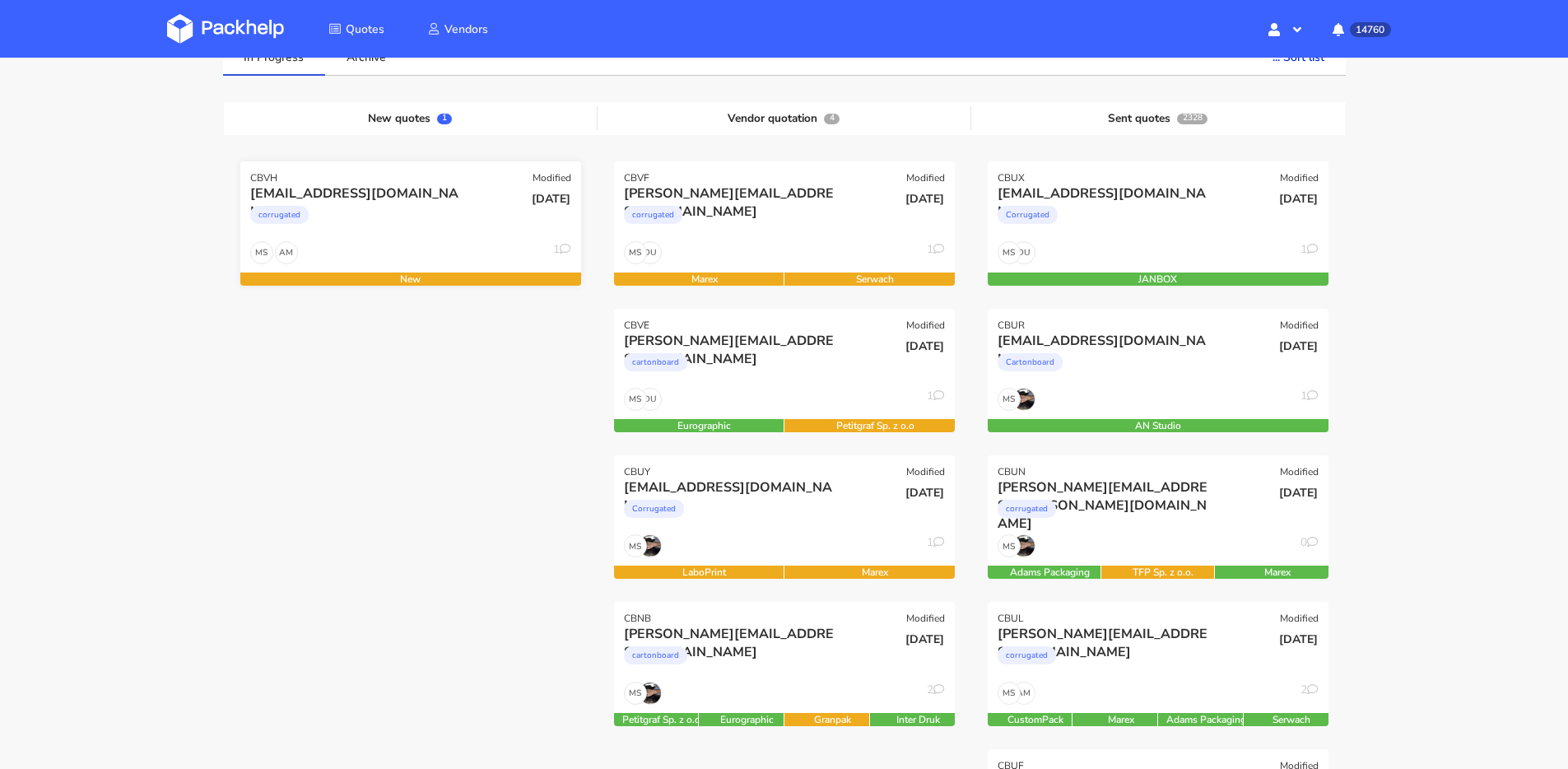
click at [404, 215] on div "corrugated" at bounding box center [359, 219] width 218 height 33
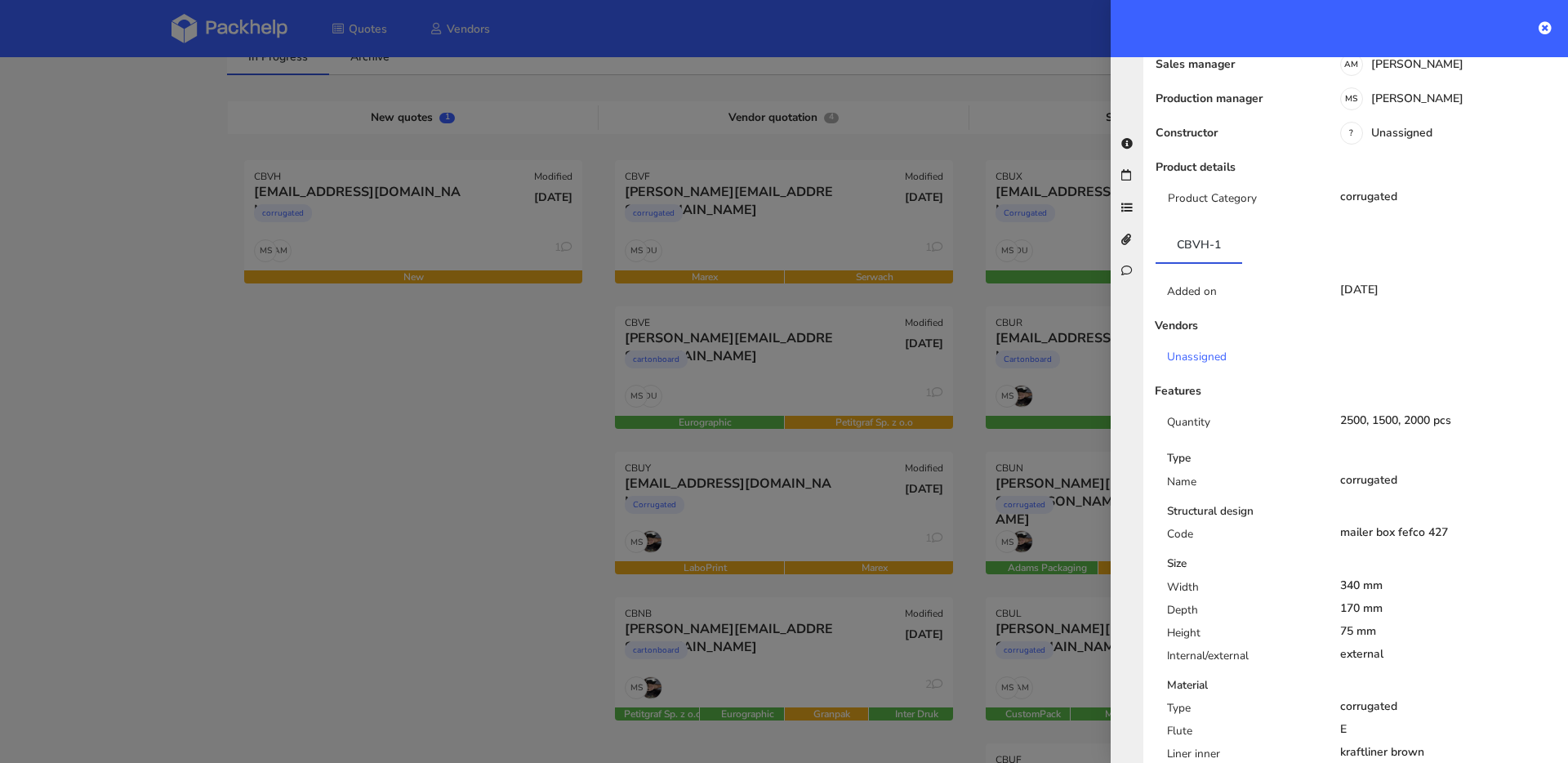
scroll to position [0, 0]
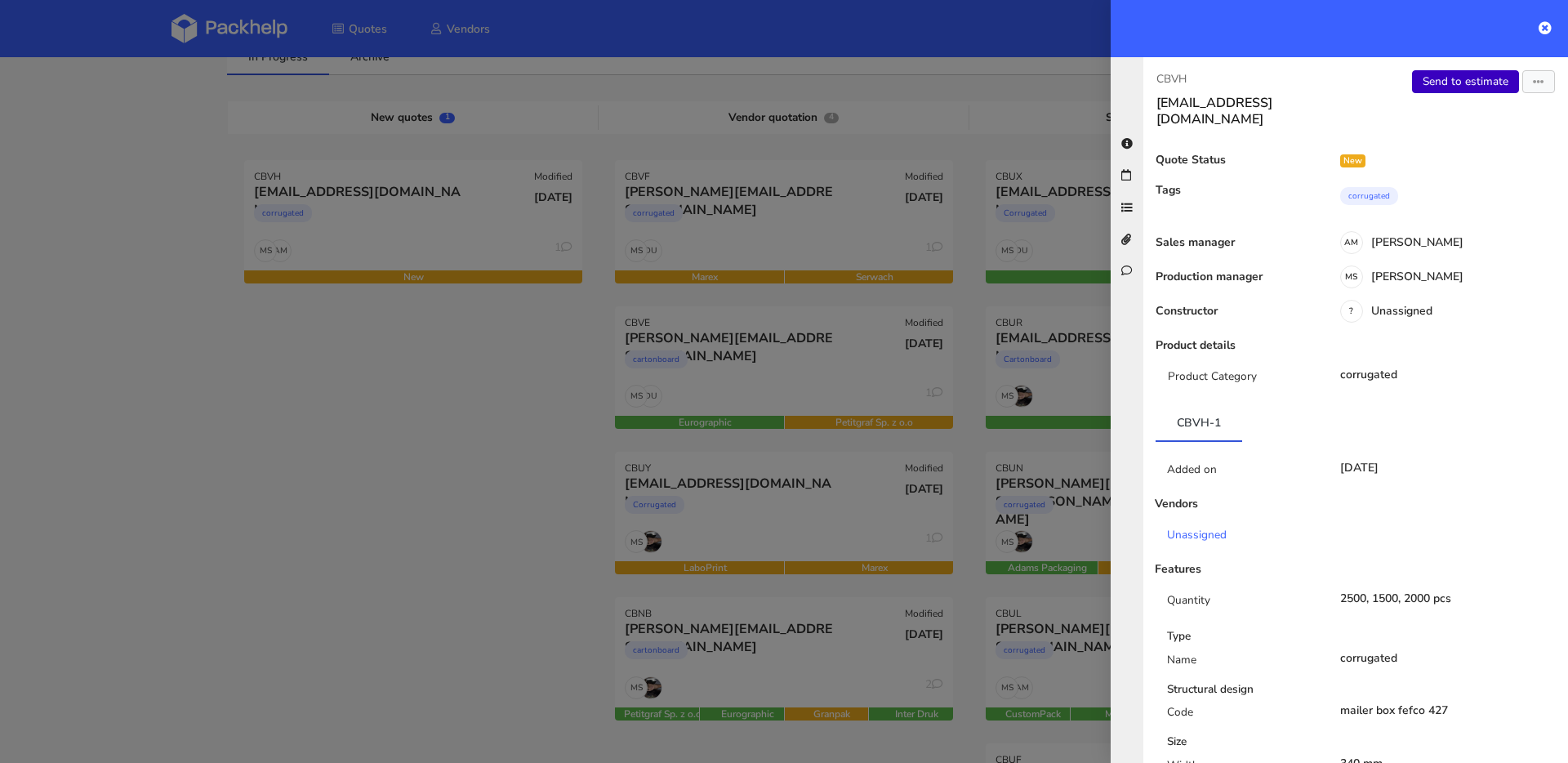
click at [1455, 77] on link "Send to estimate" at bounding box center [1465, 81] width 107 height 23
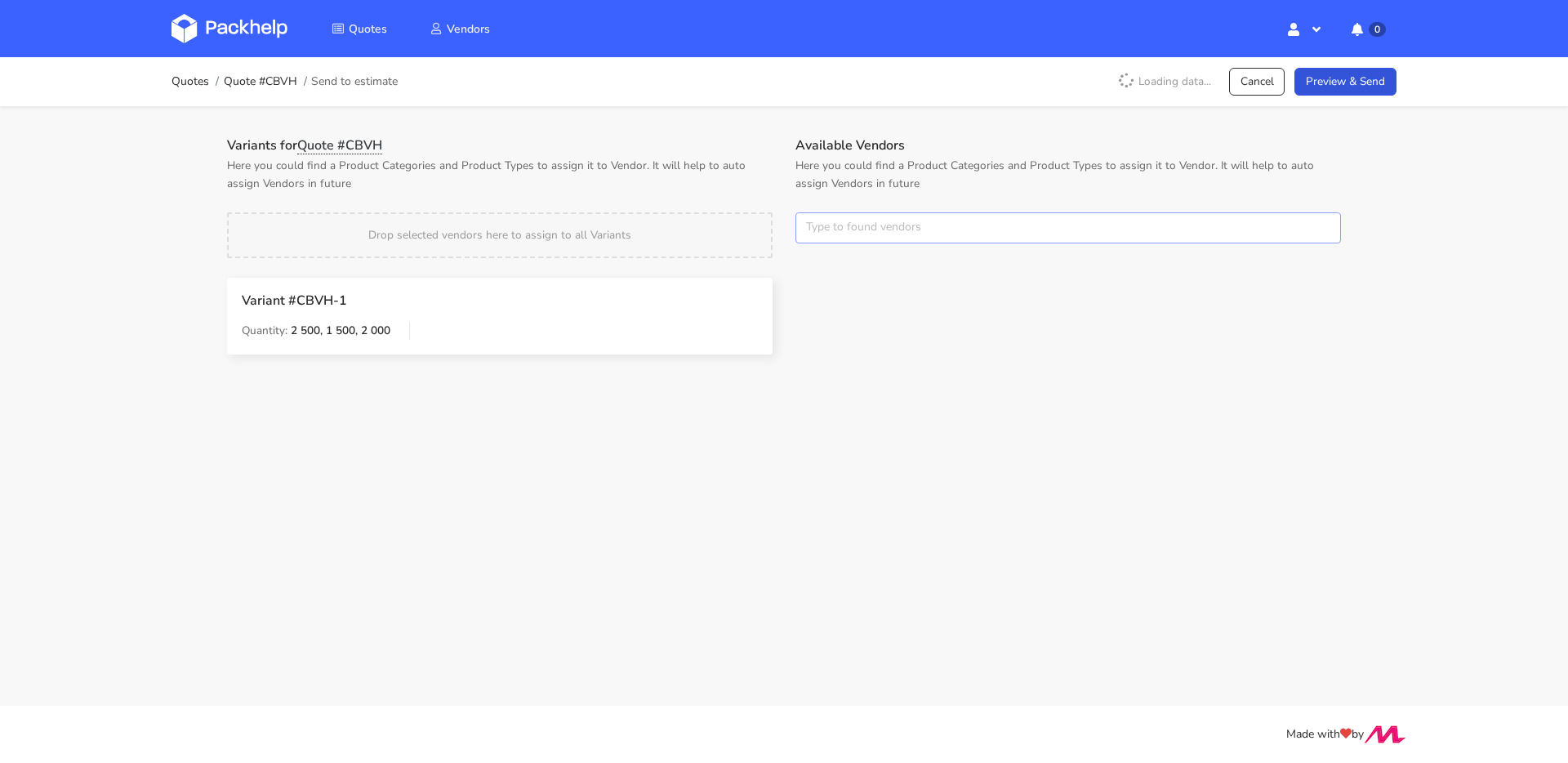
click at [866, 220] on input "text" at bounding box center [1068, 228] width 545 height 31
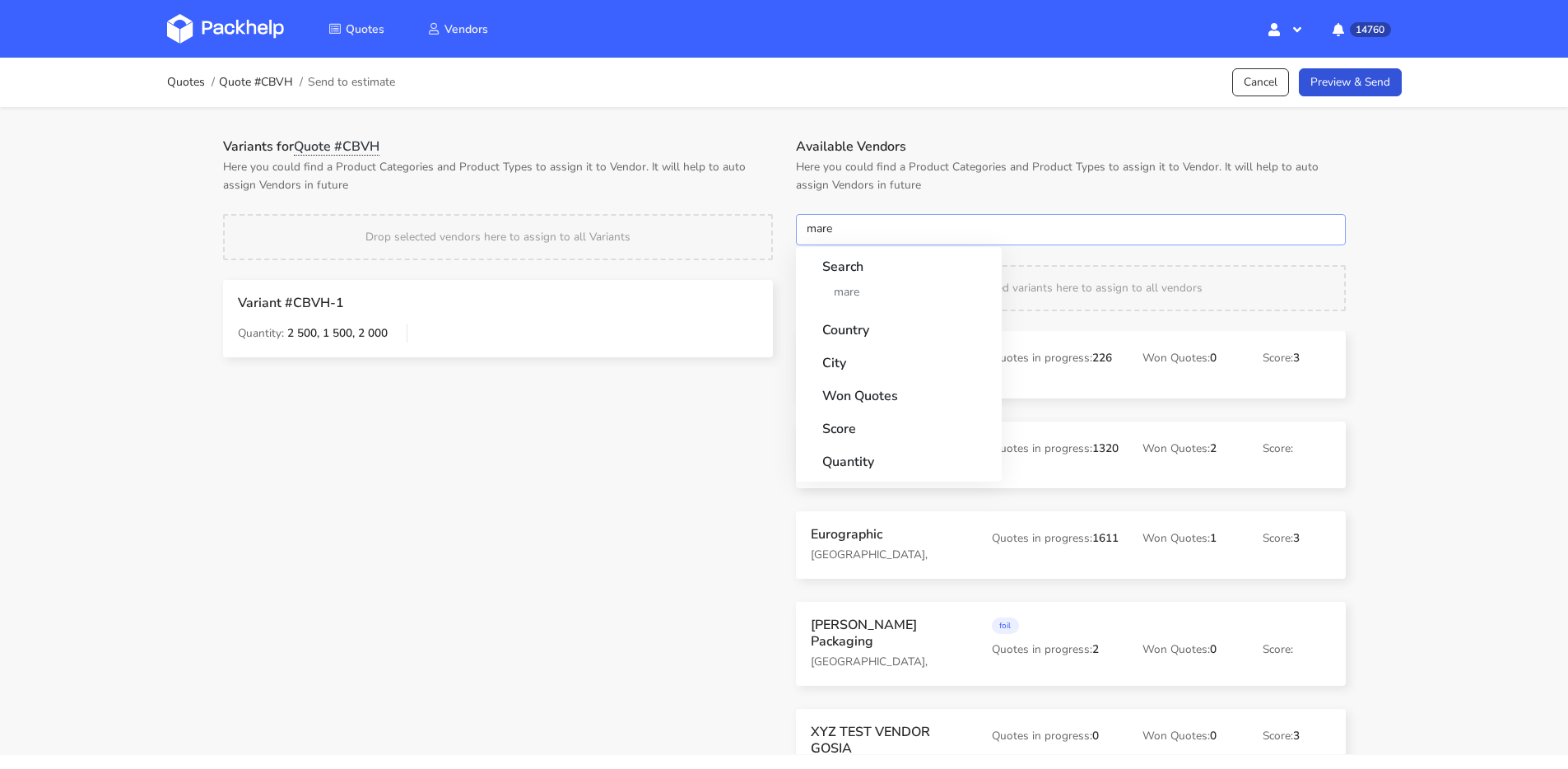
type input "marex"
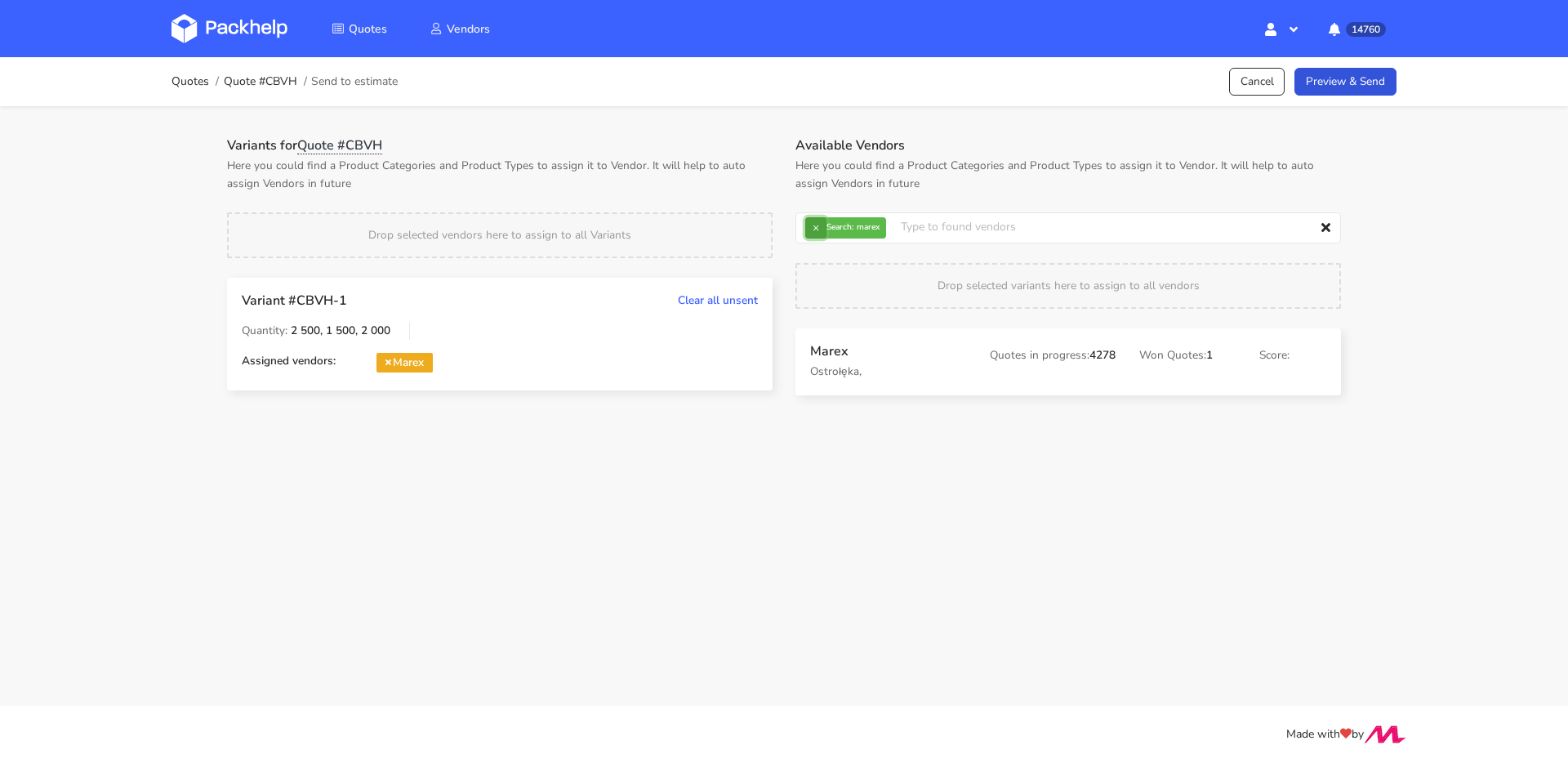
click at [826, 228] on button "×" at bounding box center [816, 228] width 21 height 21
click at [826, 228] on input "text" at bounding box center [1068, 228] width 545 height 31
type input "janbox"
click at [1377, 79] on link "Preview & Send" at bounding box center [1345, 81] width 102 height 28
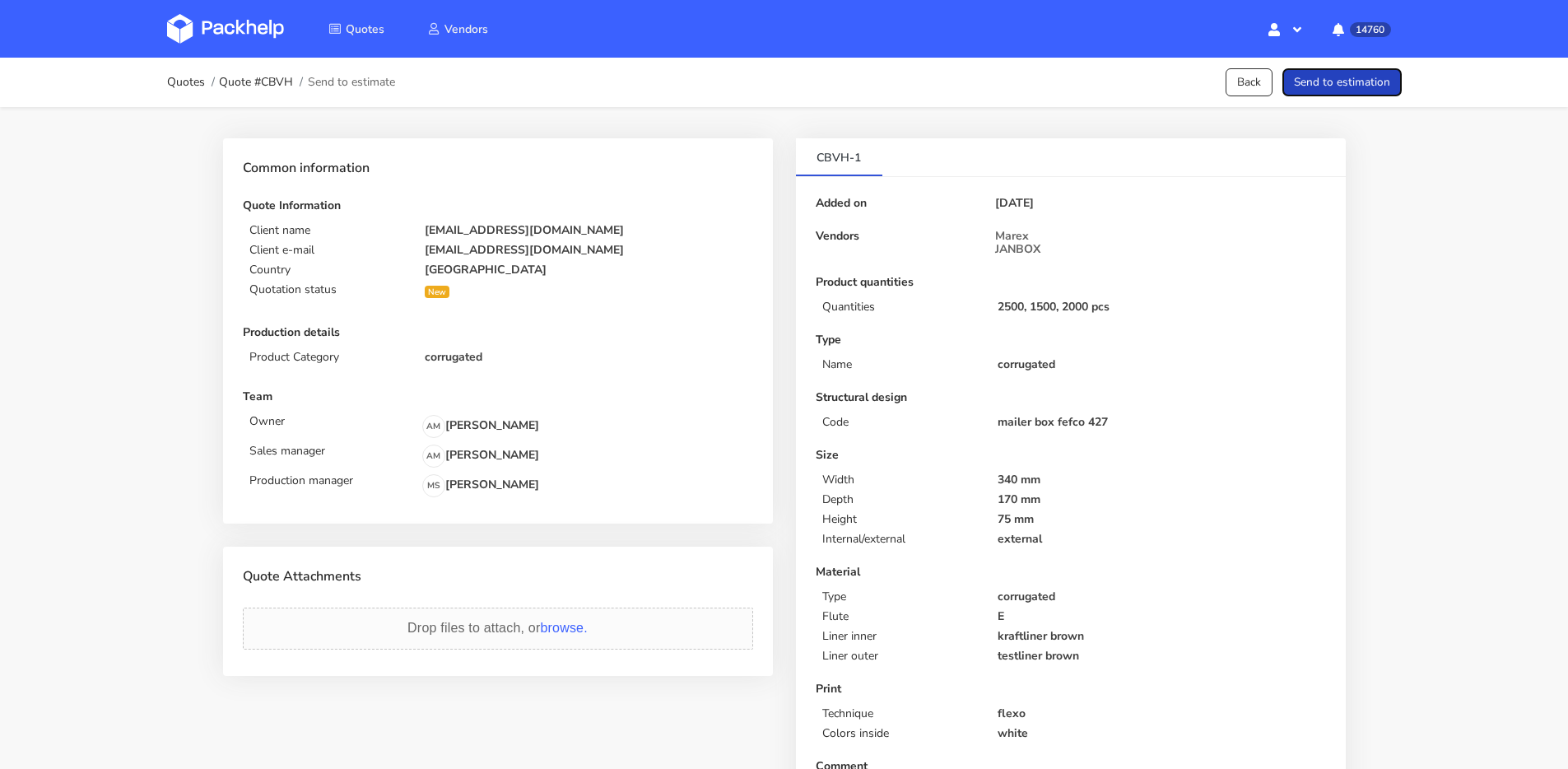
click at [1386, 82] on button "Send to estimation" at bounding box center [1342, 82] width 120 height 29
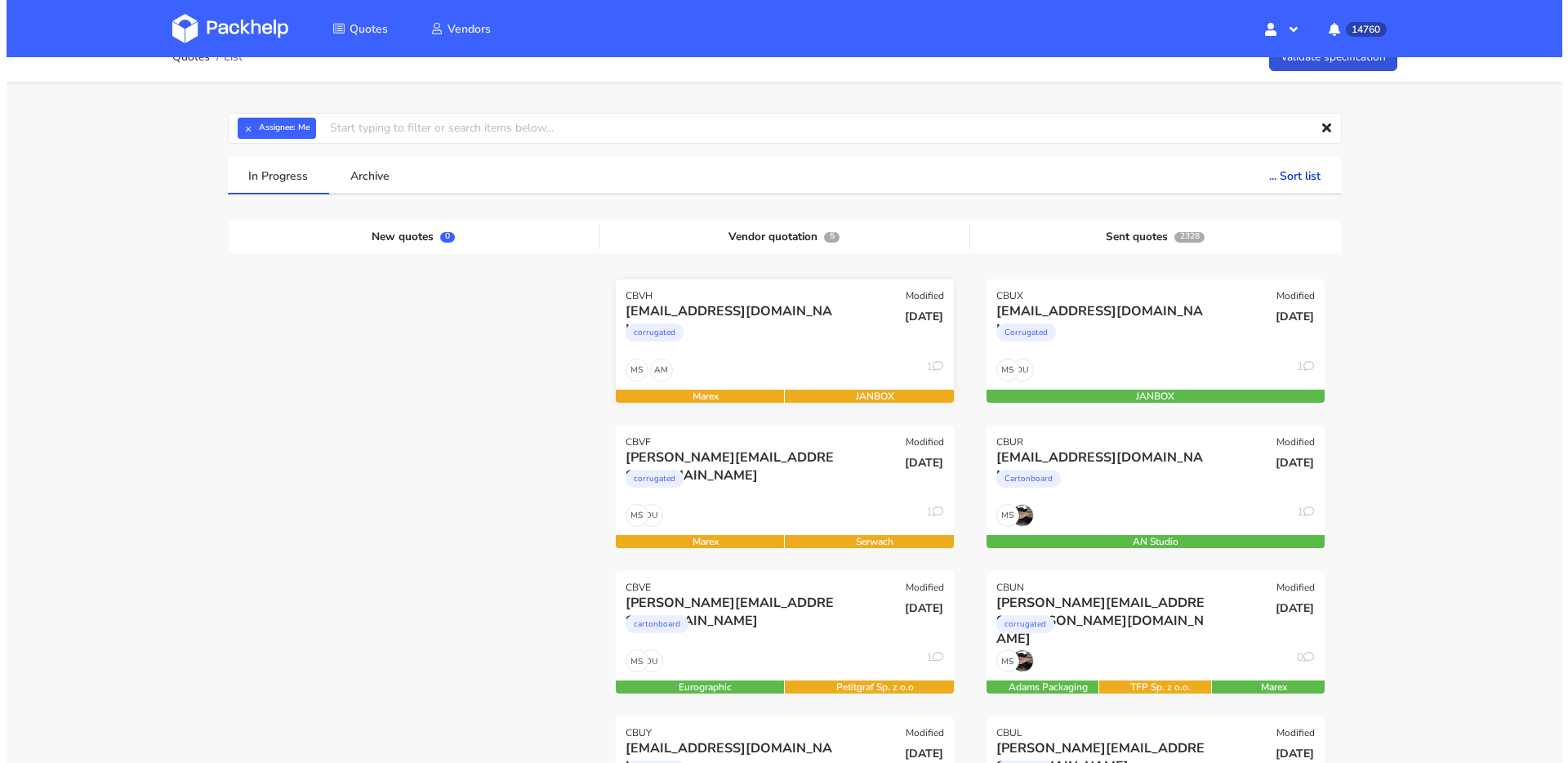
scroll to position [49, 0]
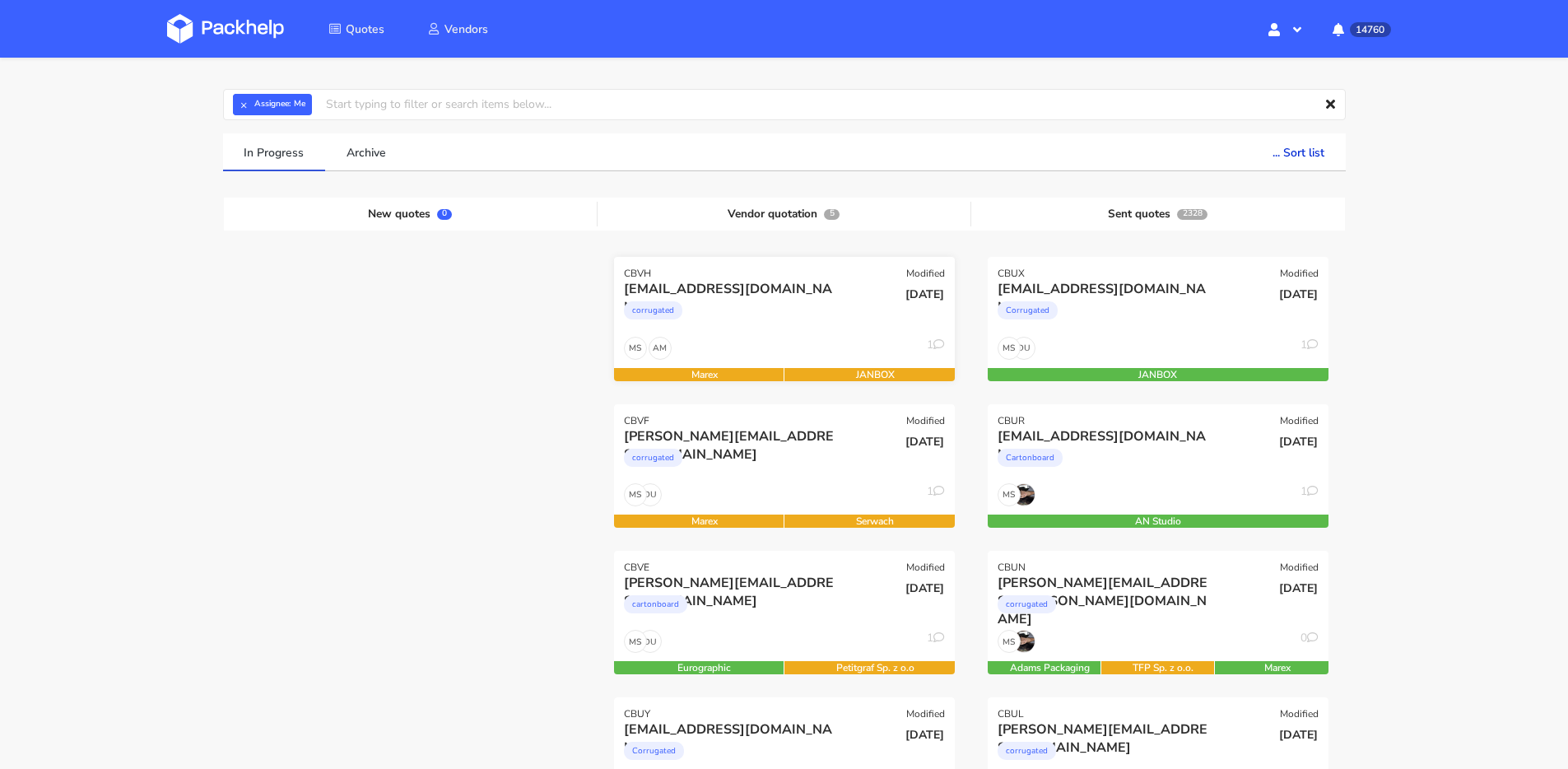
click at [820, 320] on div "corrugated" at bounding box center [733, 315] width 218 height 33
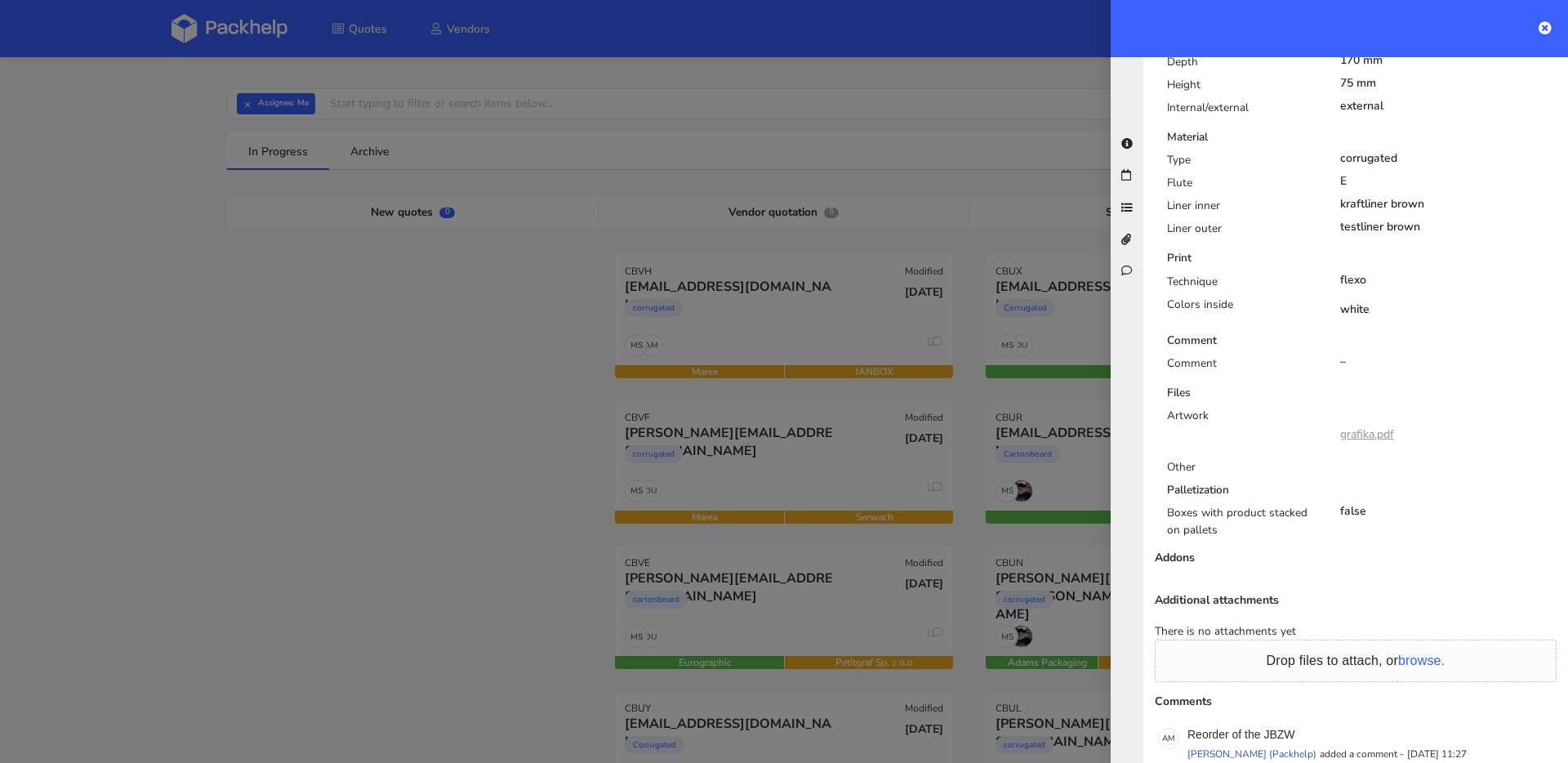
scroll to position [769, 0]
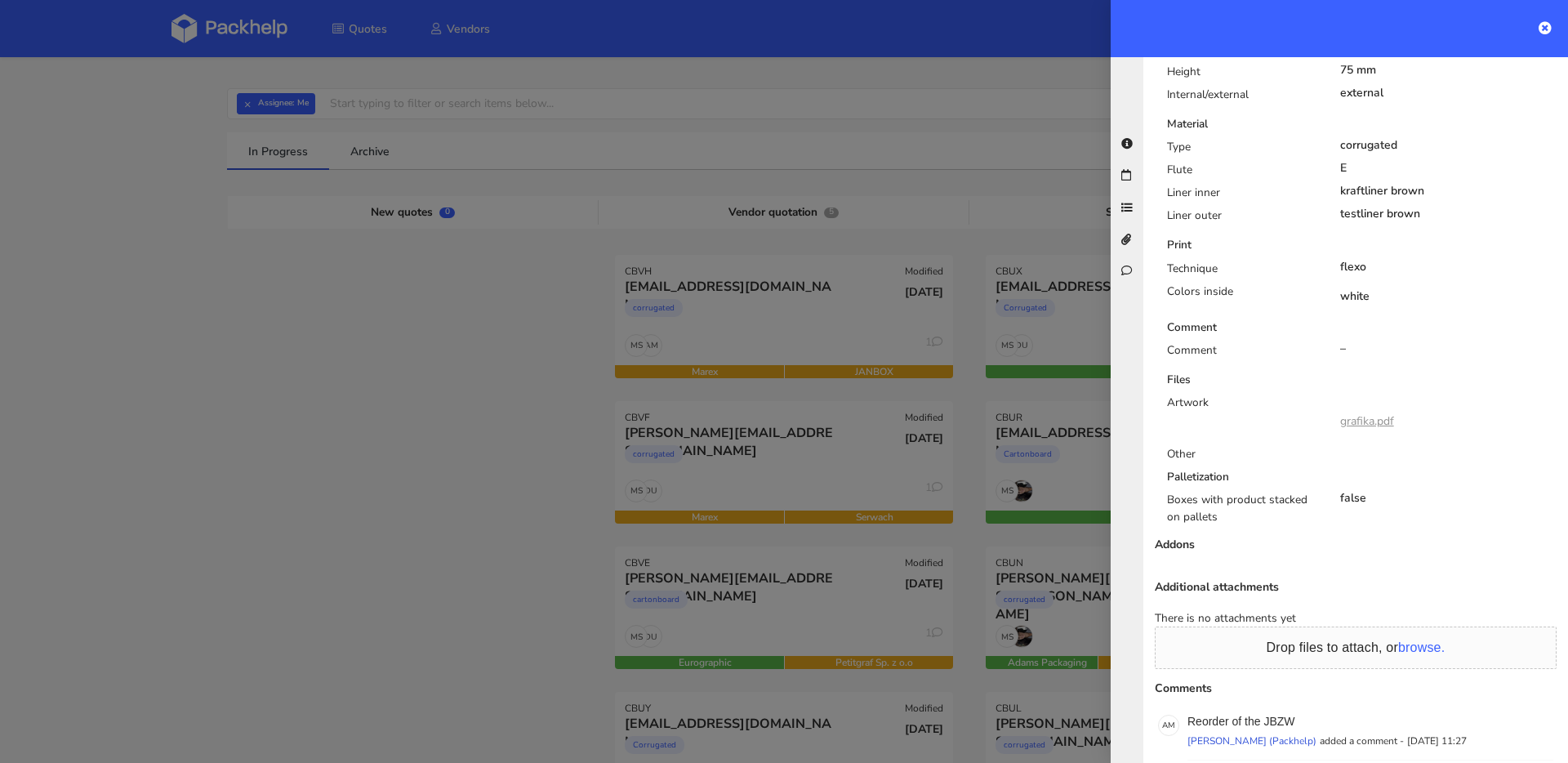
click at [1356, 413] on link "grafika.pdf" at bounding box center [1366, 420] width 54 height 16
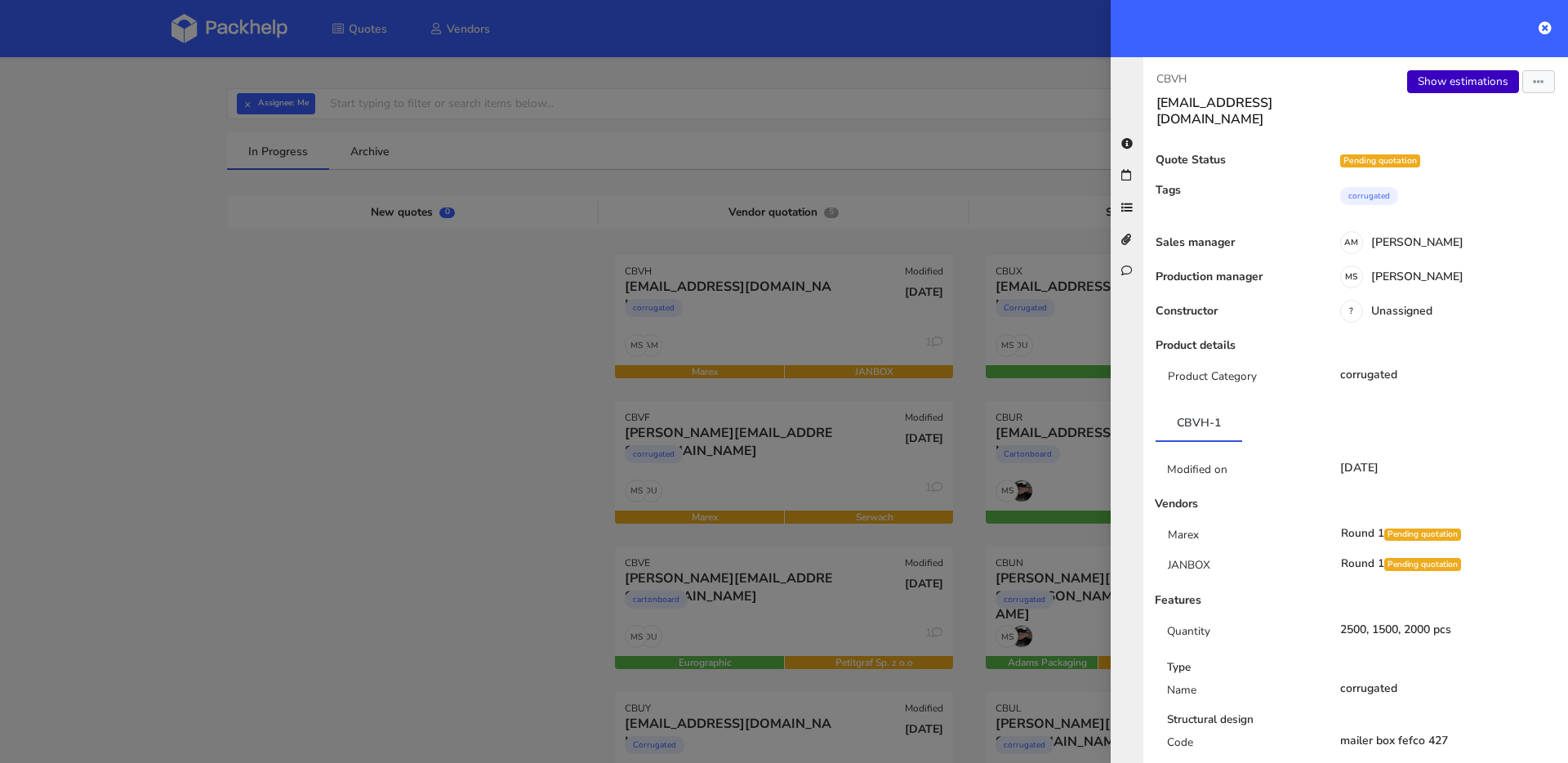
click at [1438, 78] on link "Show estimations" at bounding box center [1463, 81] width 111 height 23
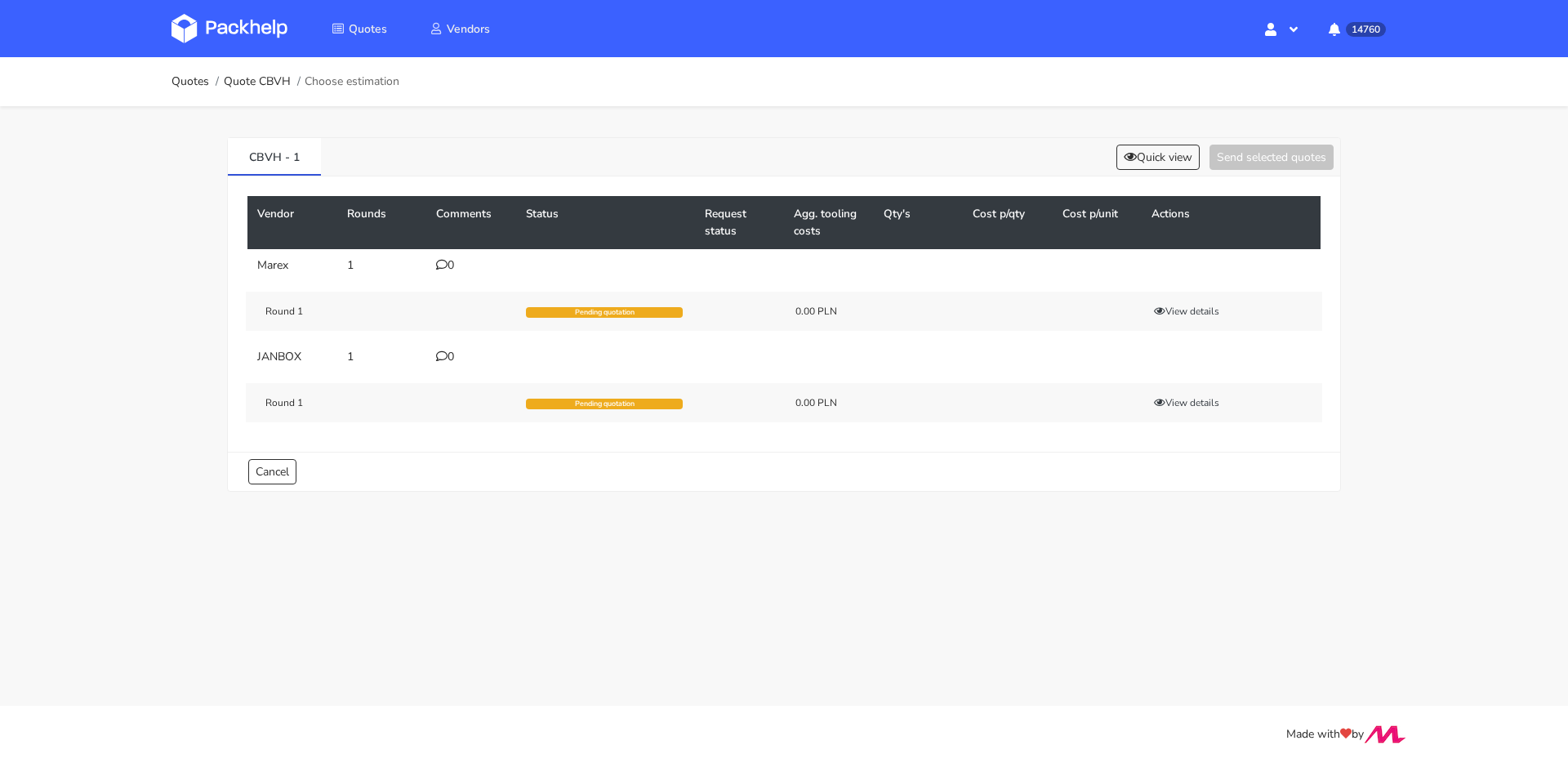
click at [446, 272] on td "0" at bounding box center [471, 266] width 89 height 33
click at [450, 269] on div "0" at bounding box center [470, 265] width 70 height 13
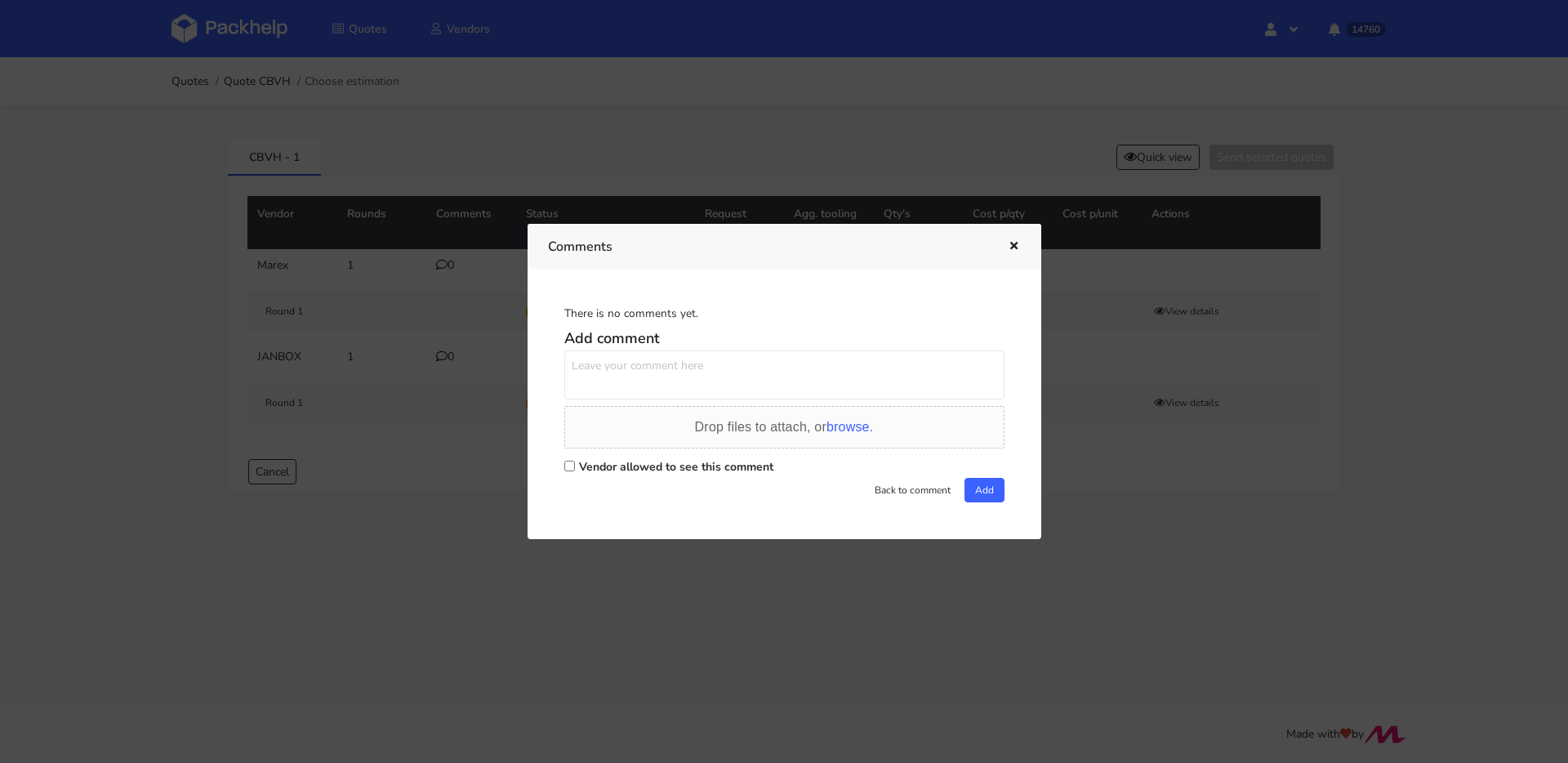
click at [720, 380] on textarea at bounding box center [784, 376] width 440 height 49
paste textarea "JBZW"
type textarea "powtórka JBZW"
click at [752, 464] on label "Vendor allowed to see this comment" at bounding box center [676, 467] width 195 height 16
click at [574, 464] on input "Vendor allowed to see this comment" at bounding box center [570, 466] width 11 height 11
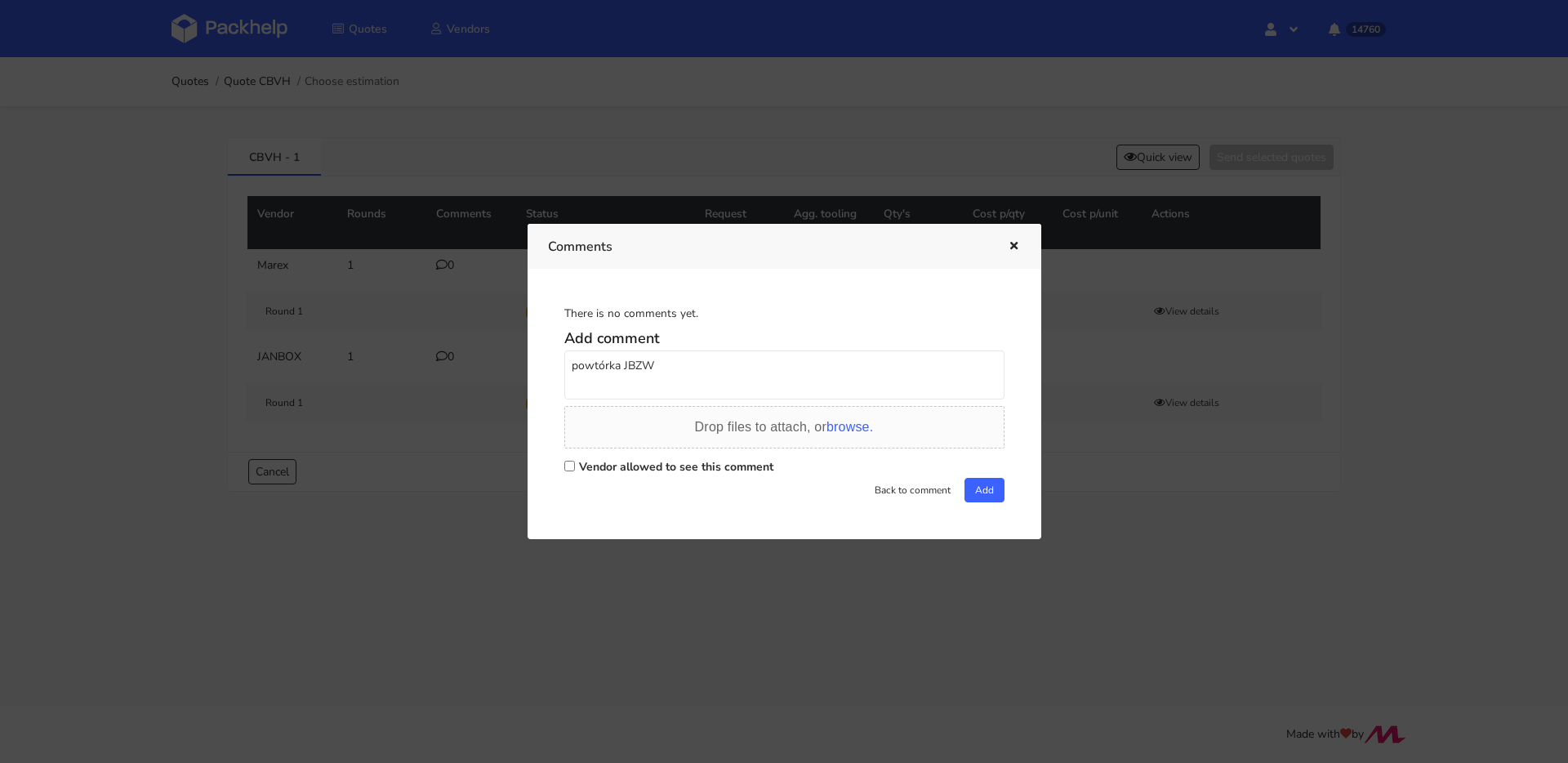
checkbox input "true"
click at [964, 490] on button "Add" at bounding box center [984, 490] width 40 height 25
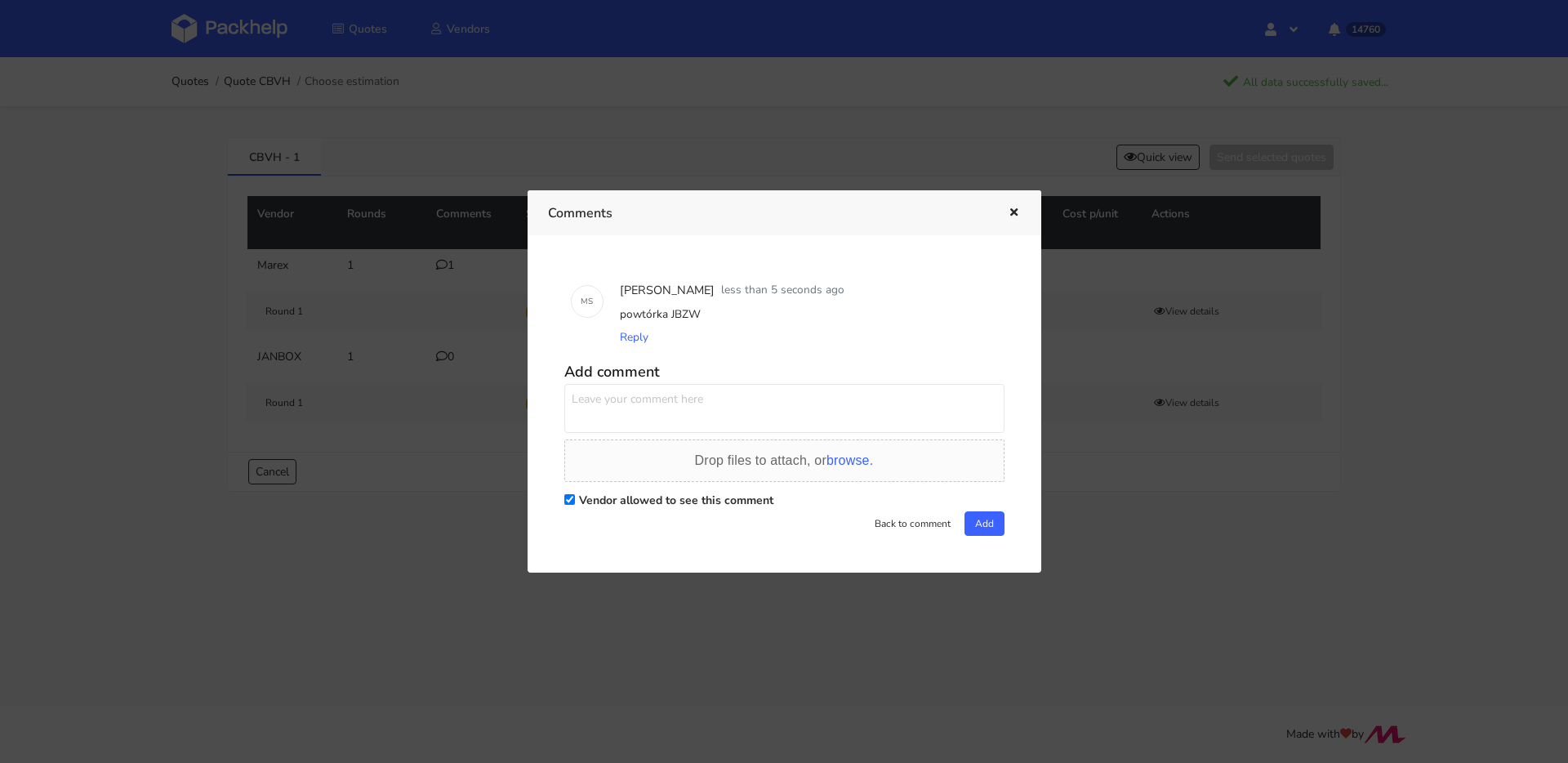
click at [1015, 211] on icon "button" at bounding box center [1013, 213] width 14 height 12
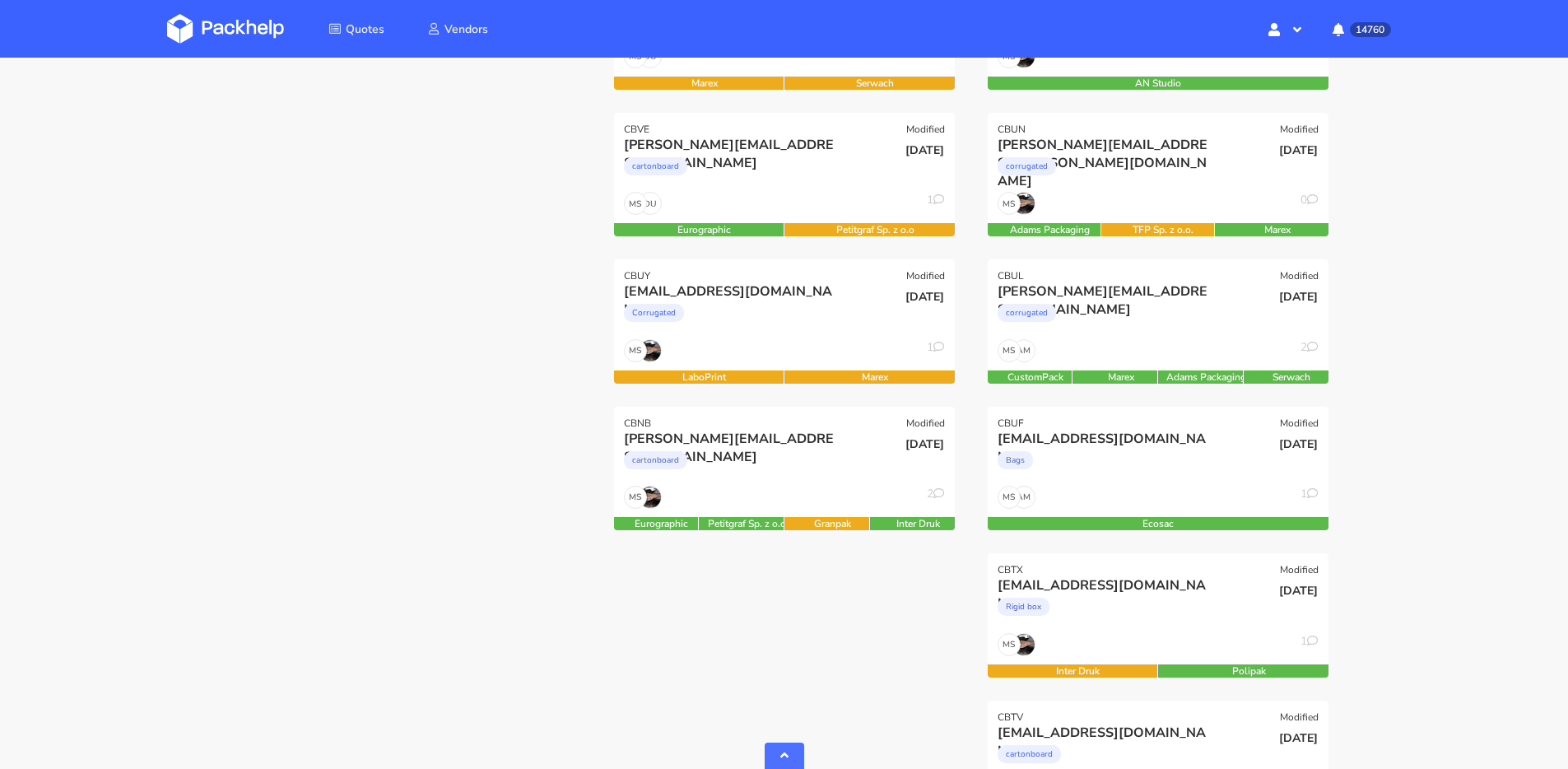
scroll to position [217, 0]
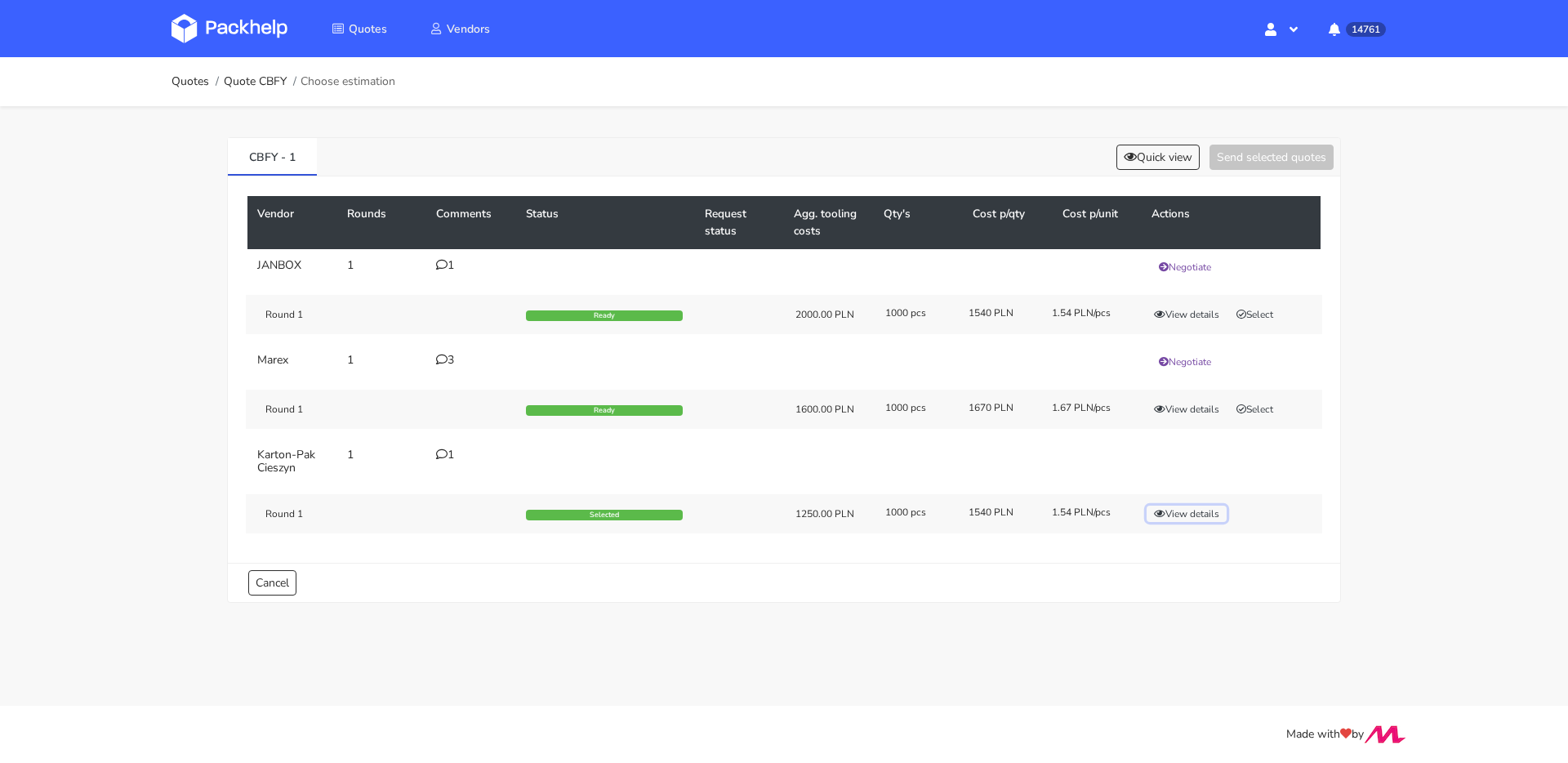
click at [1179, 509] on button "View details" at bounding box center [1186, 514] width 80 height 16
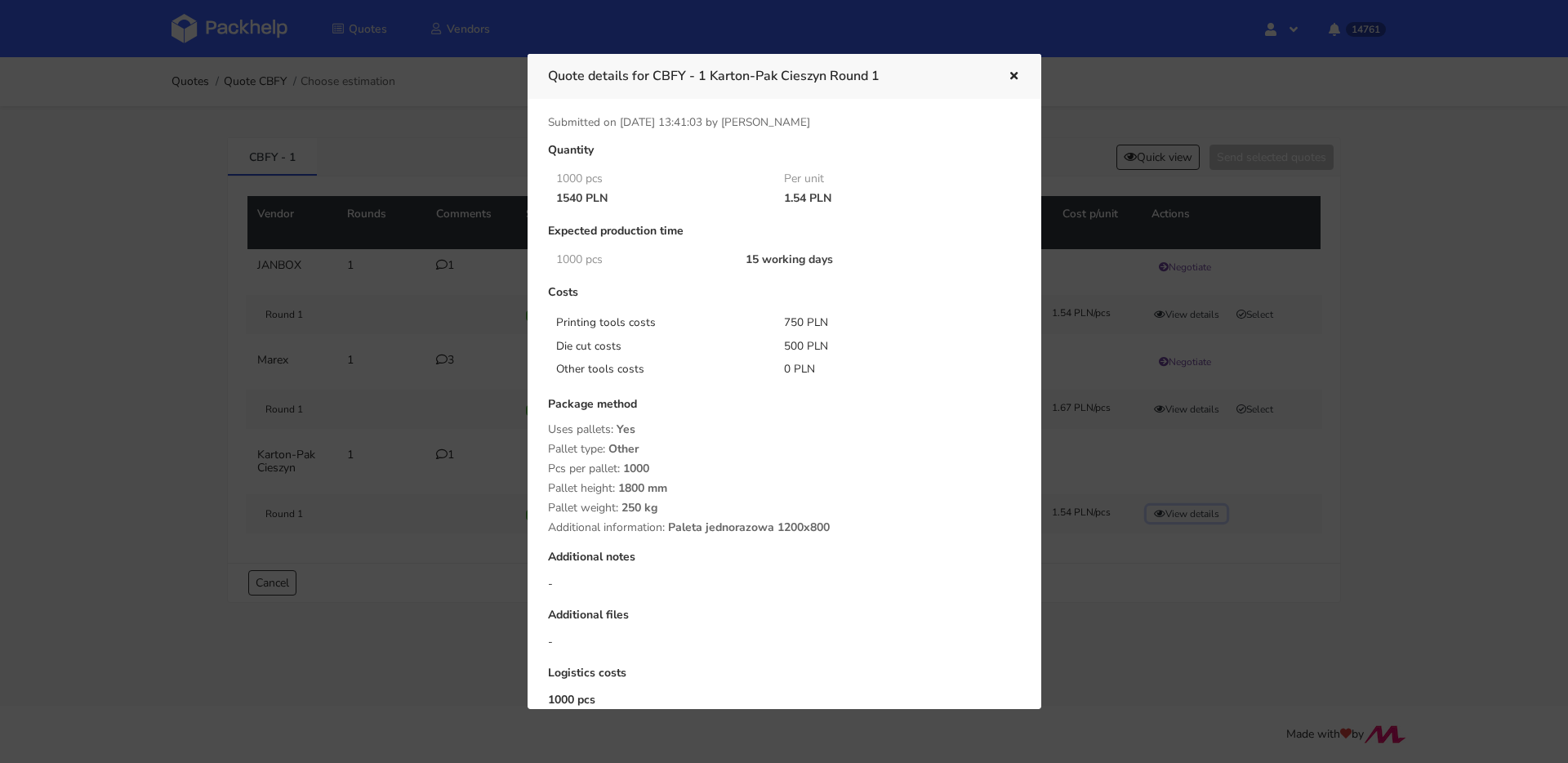
scroll to position [6, 0]
click at [1013, 81] on button "button" at bounding box center [1012, 76] width 18 height 21
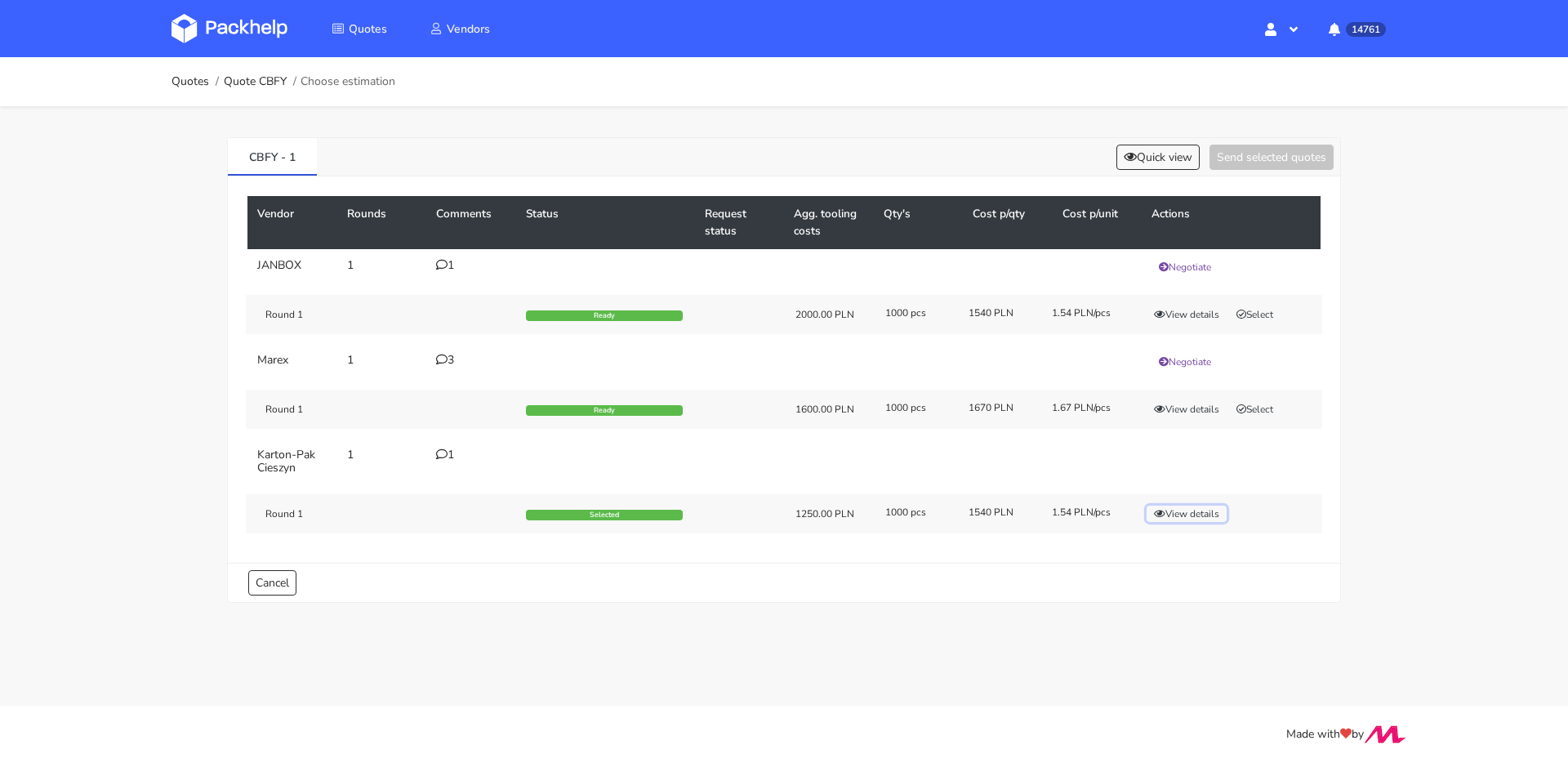
click at [1182, 514] on button "View details" at bounding box center [1186, 514] width 80 height 16
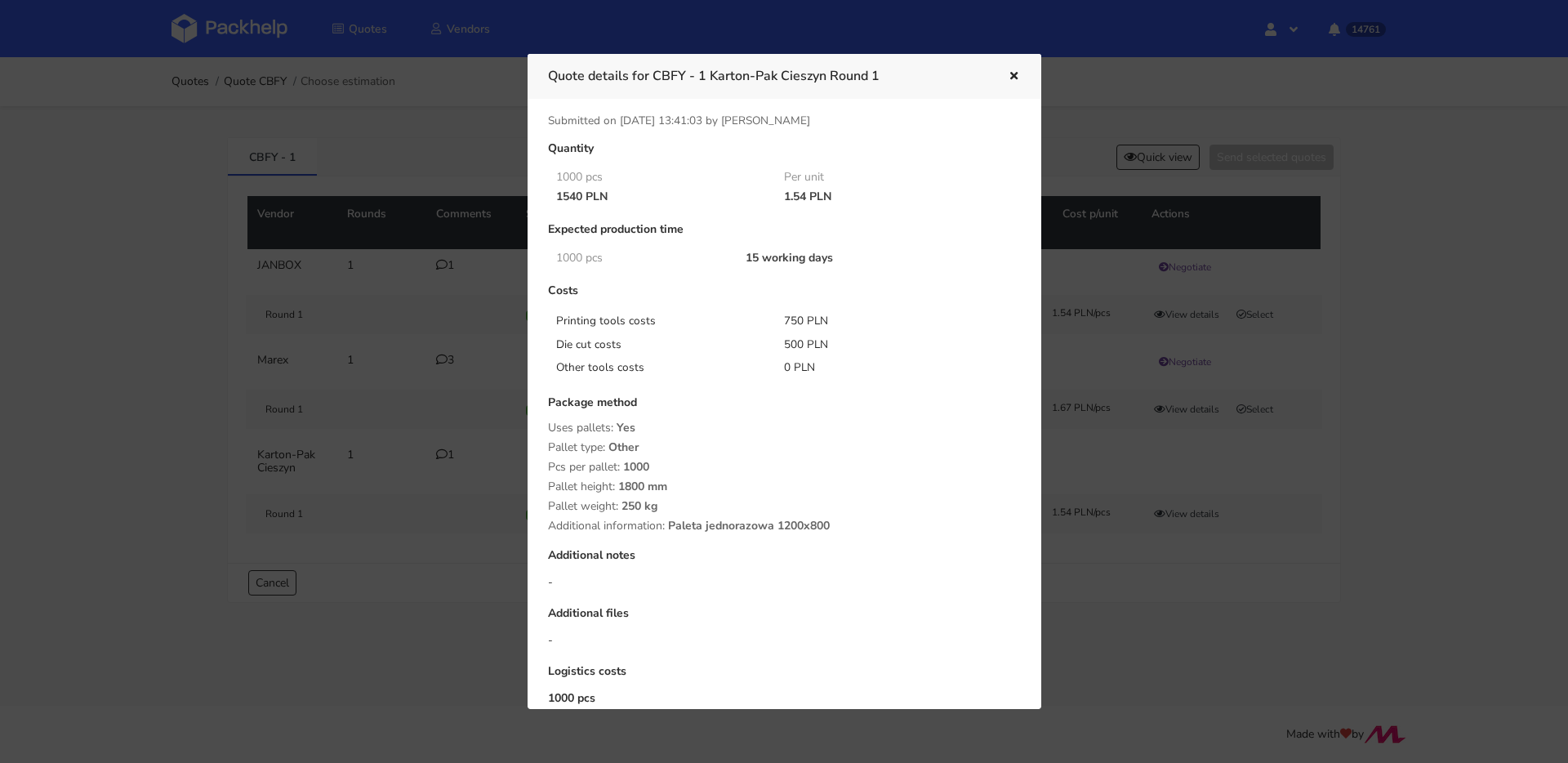
click at [232, 265] on div at bounding box center [784, 381] width 1568 height 763
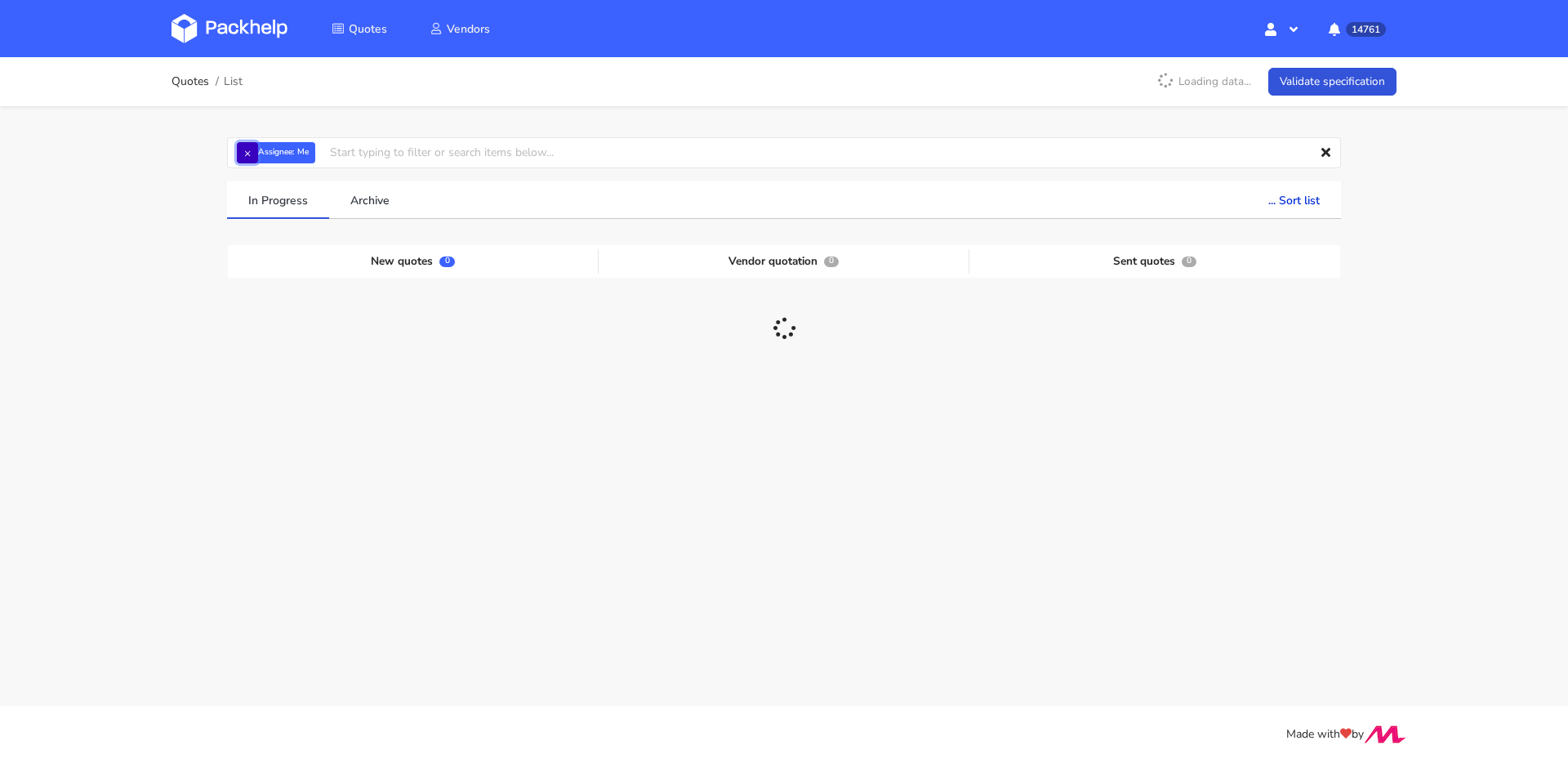
click at [252, 150] on button "×" at bounding box center [247, 153] width 21 height 21
click at [252, 150] on input "text" at bounding box center [784, 153] width 1114 height 31
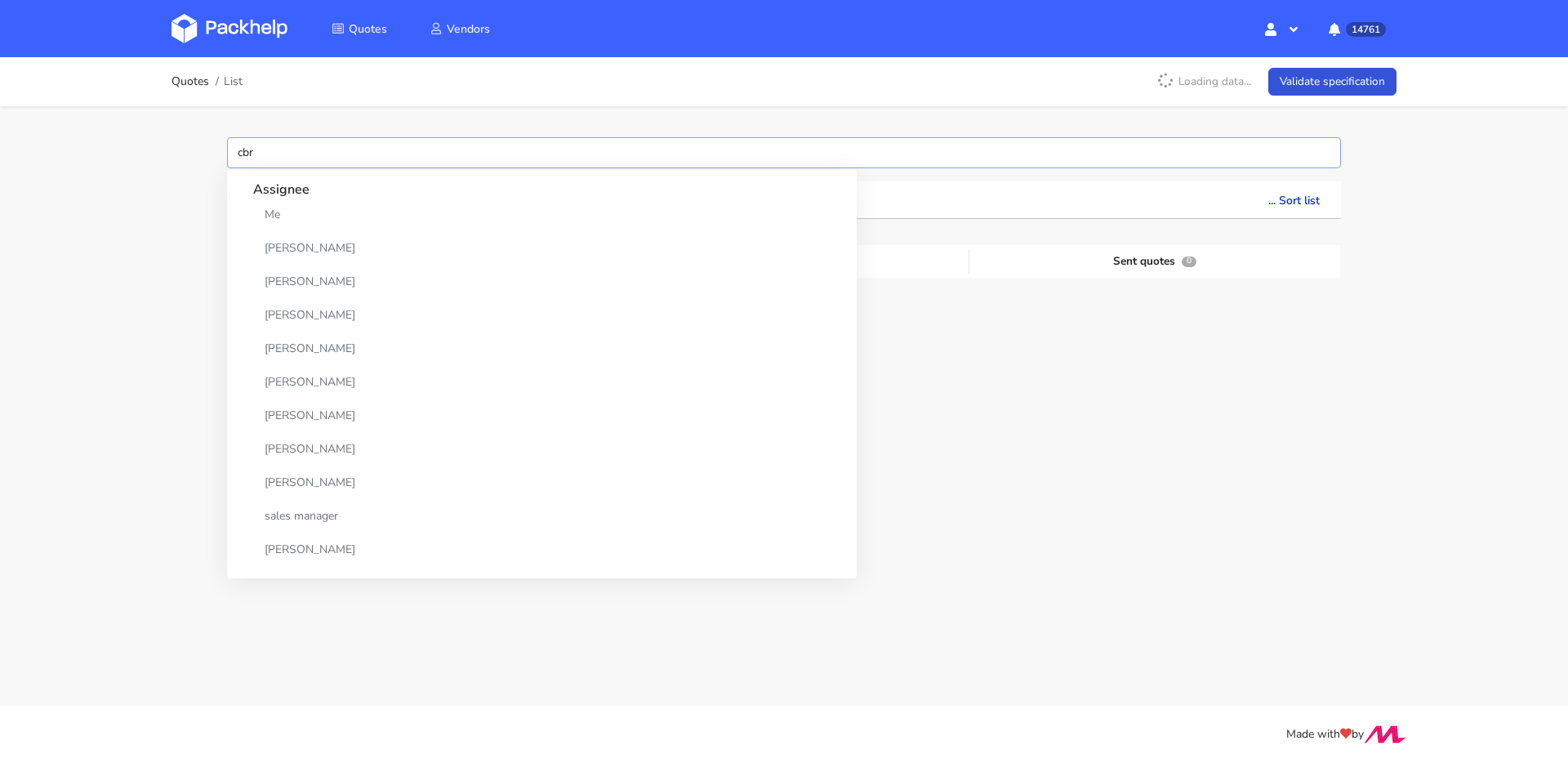
type input "cbrl"
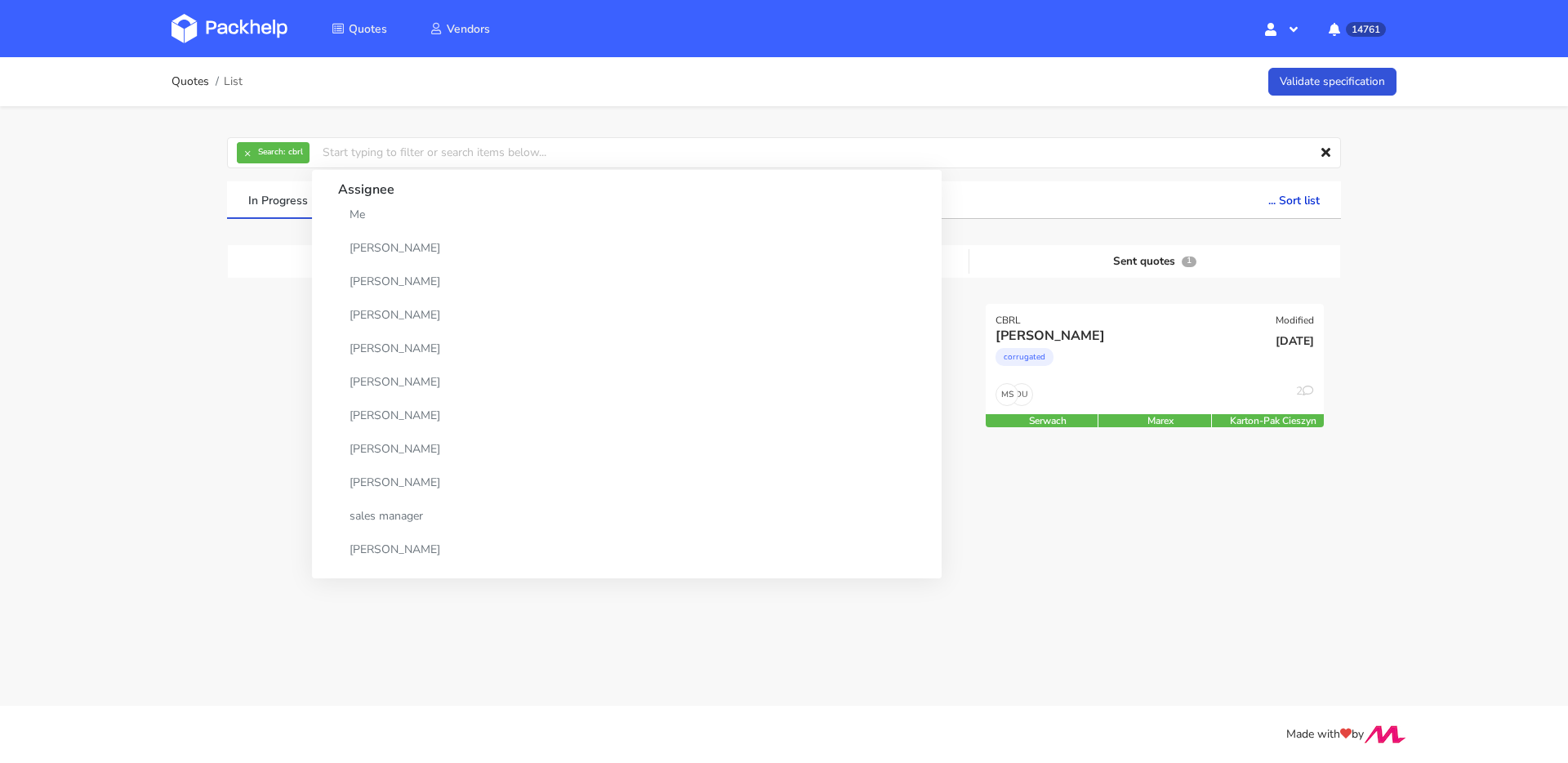
click at [1173, 370] on div "corrugated" at bounding box center [1103, 361] width 216 height 33
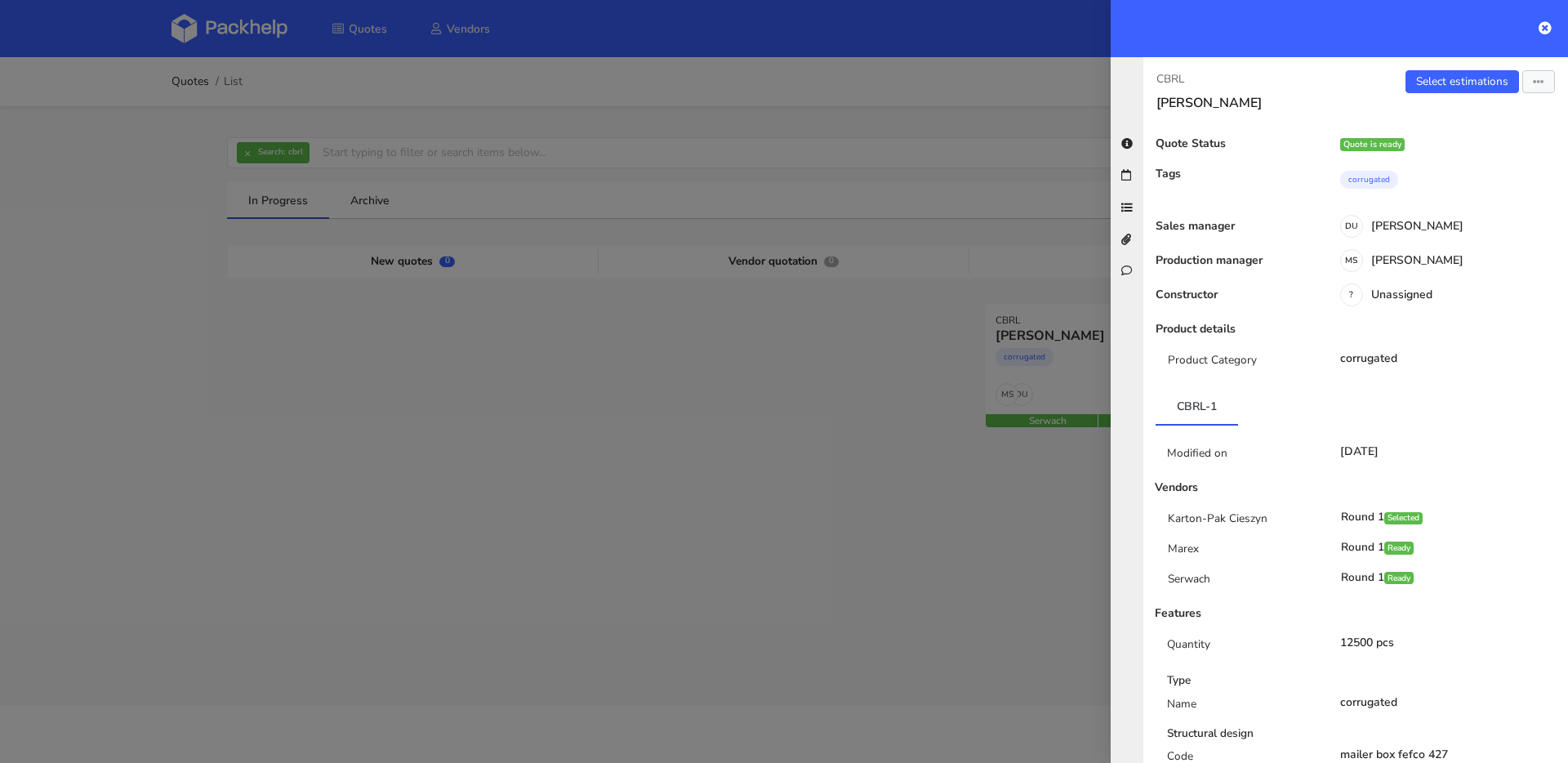
drag, startPoint x: 1297, startPoint y: 102, endPoint x: 1154, endPoint y: 102, distance: 143.0
click at [1154, 102] on div "CBRL Matteo De Luca Borri" at bounding box center [1249, 90] width 212 height 41
copy h3 "[PERSON_NAME]"
click at [1432, 76] on link "Select estimations" at bounding box center [1462, 81] width 113 height 23
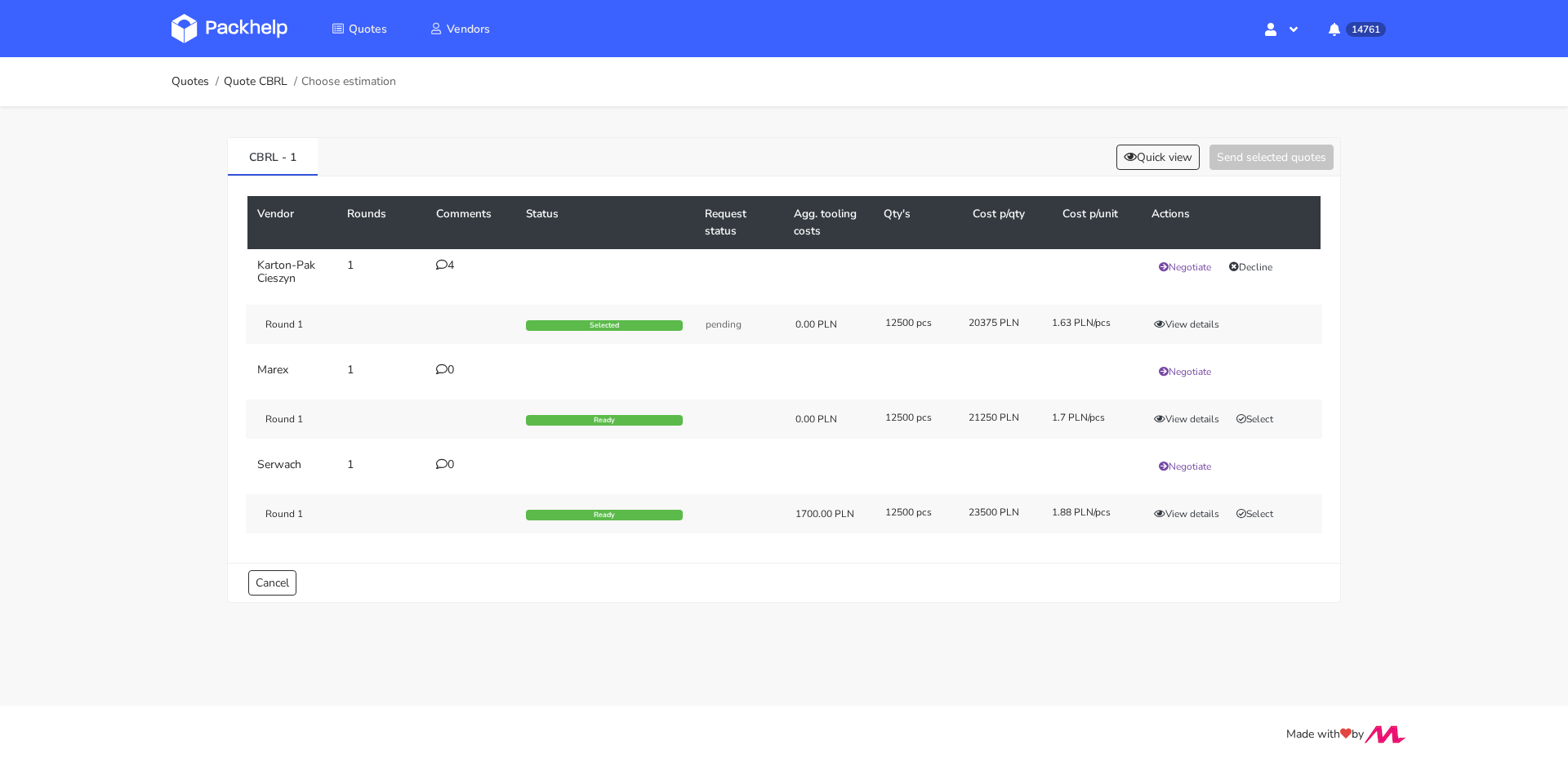
click at [454, 461] on div "0" at bounding box center [470, 465] width 70 height 13
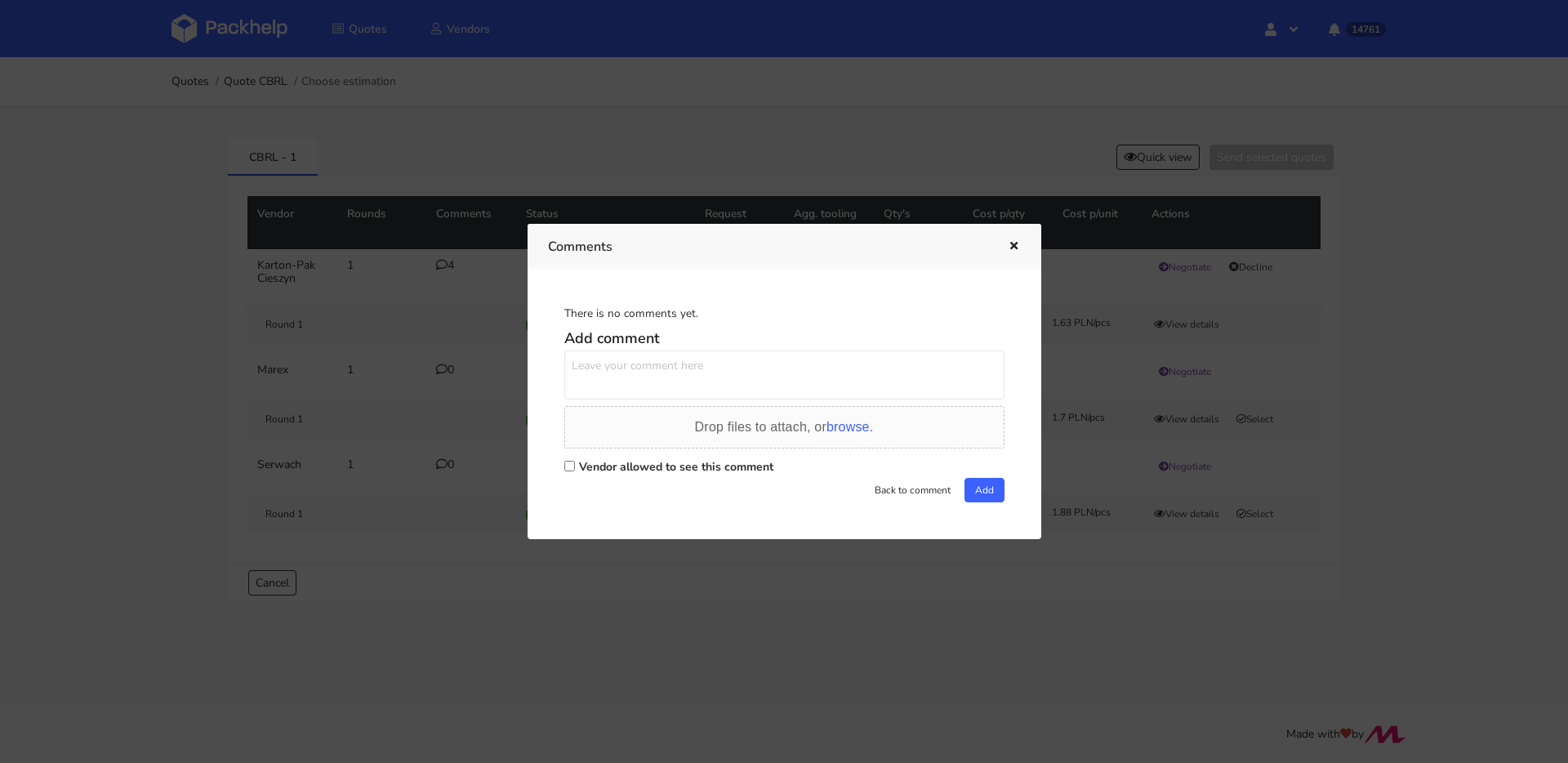
click at [1015, 245] on icon "button" at bounding box center [1013, 247] width 14 height 12
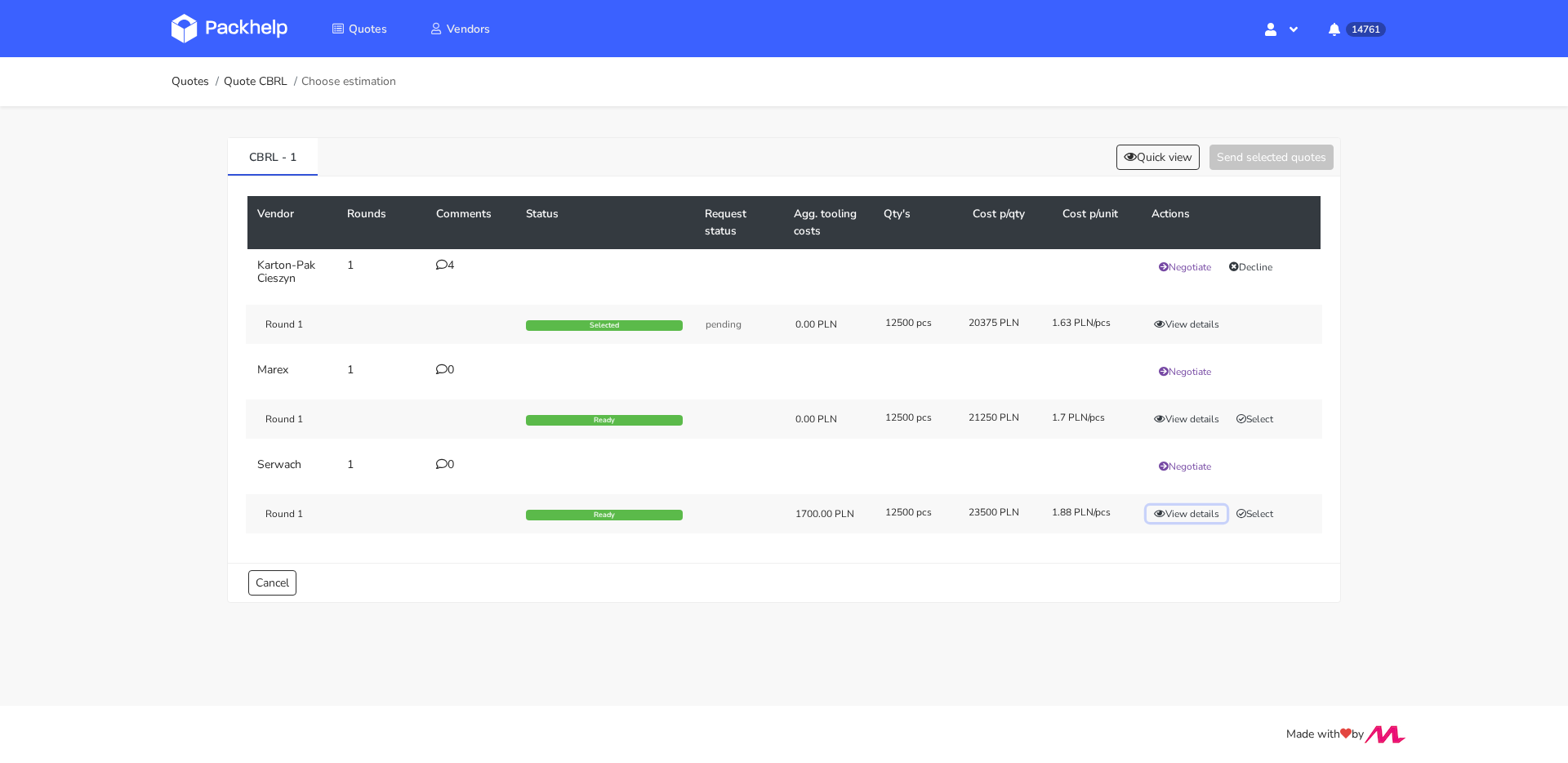
click at [1184, 517] on button "View details" at bounding box center [1186, 514] width 80 height 16
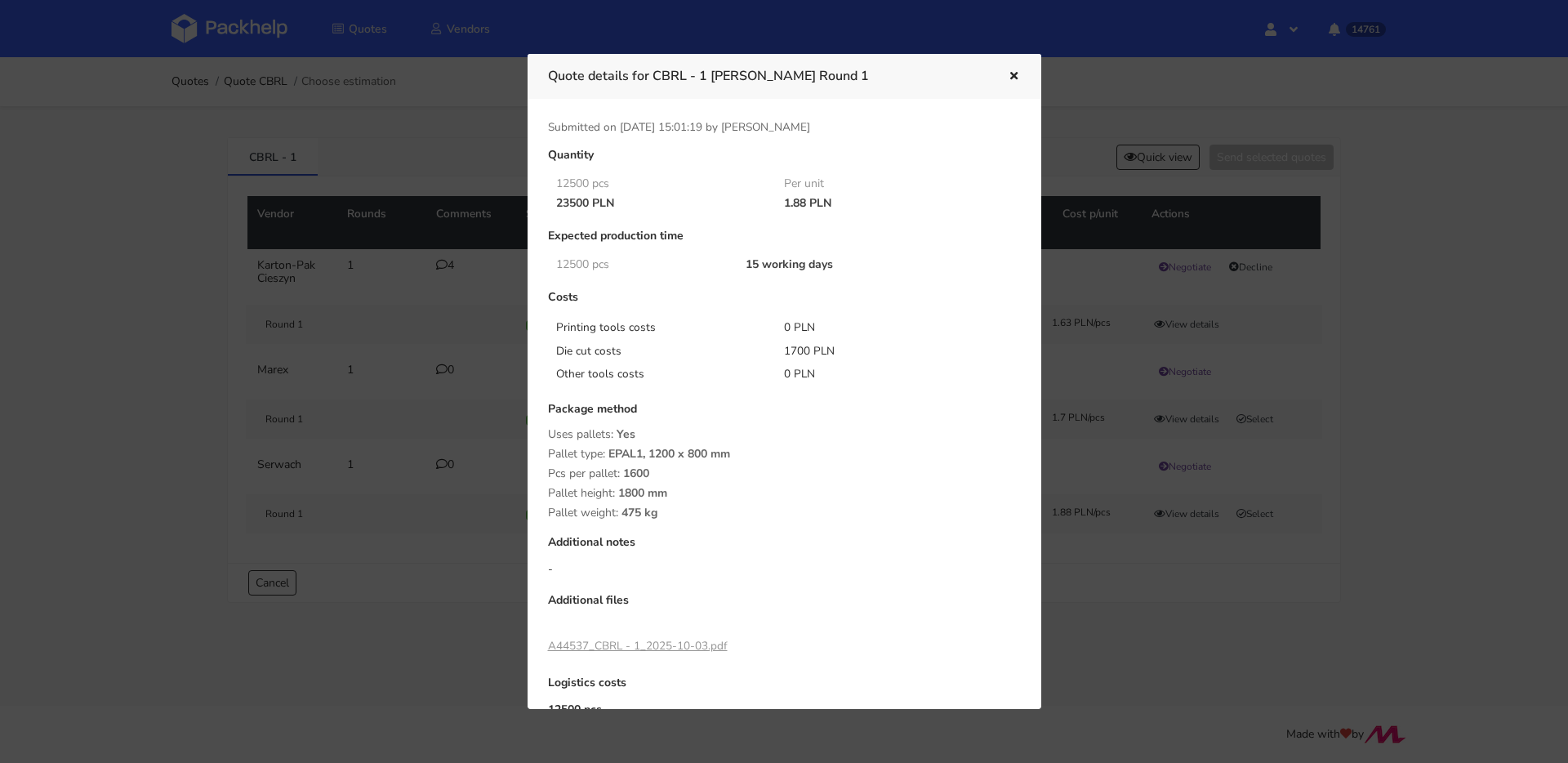
click at [1011, 73] on icon "button" at bounding box center [1013, 77] width 14 height 12
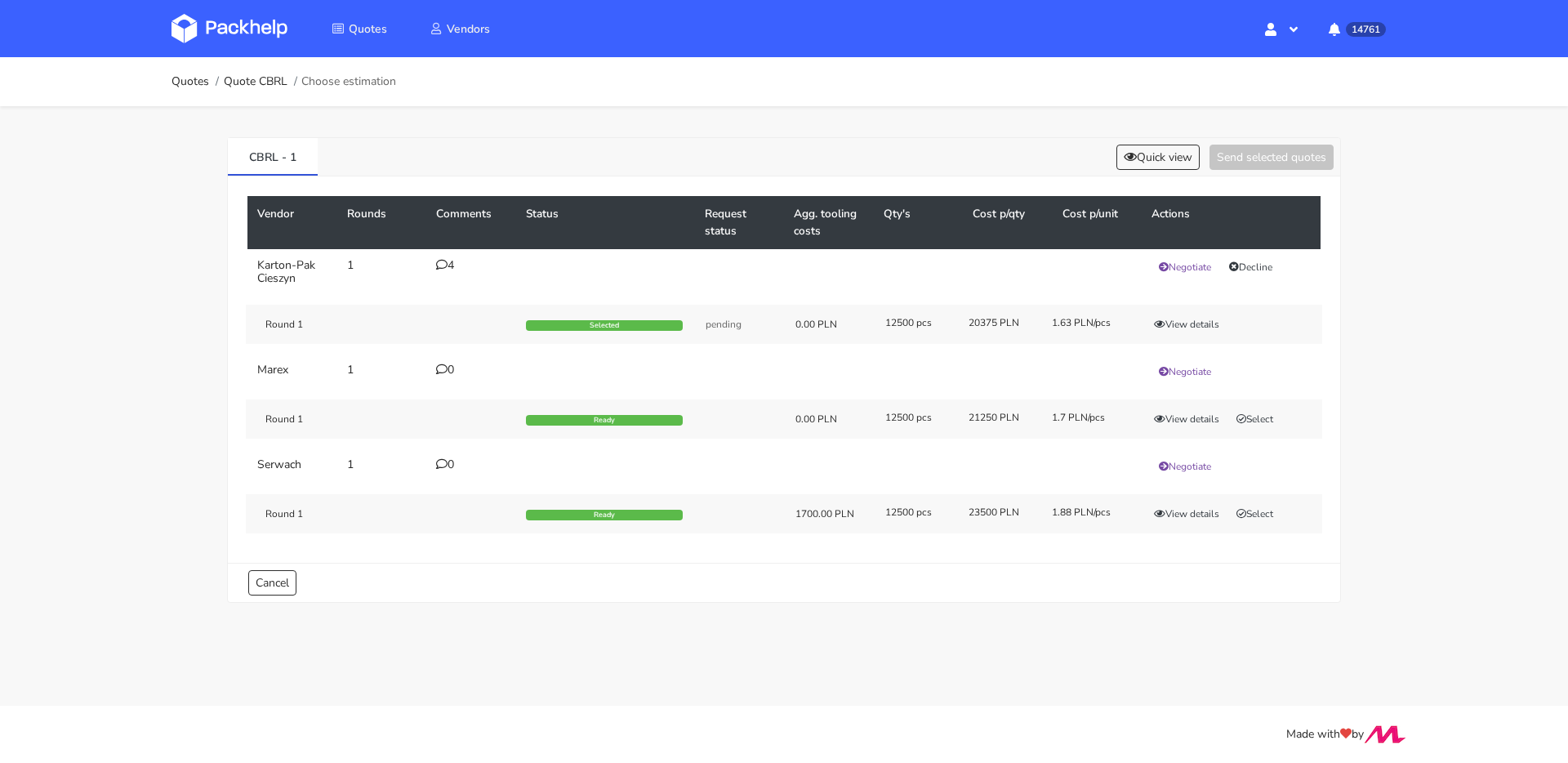
click at [433, 469] on td "0" at bounding box center [471, 466] width 89 height 36
click at [447, 467] on div "0" at bounding box center [470, 465] width 70 height 13
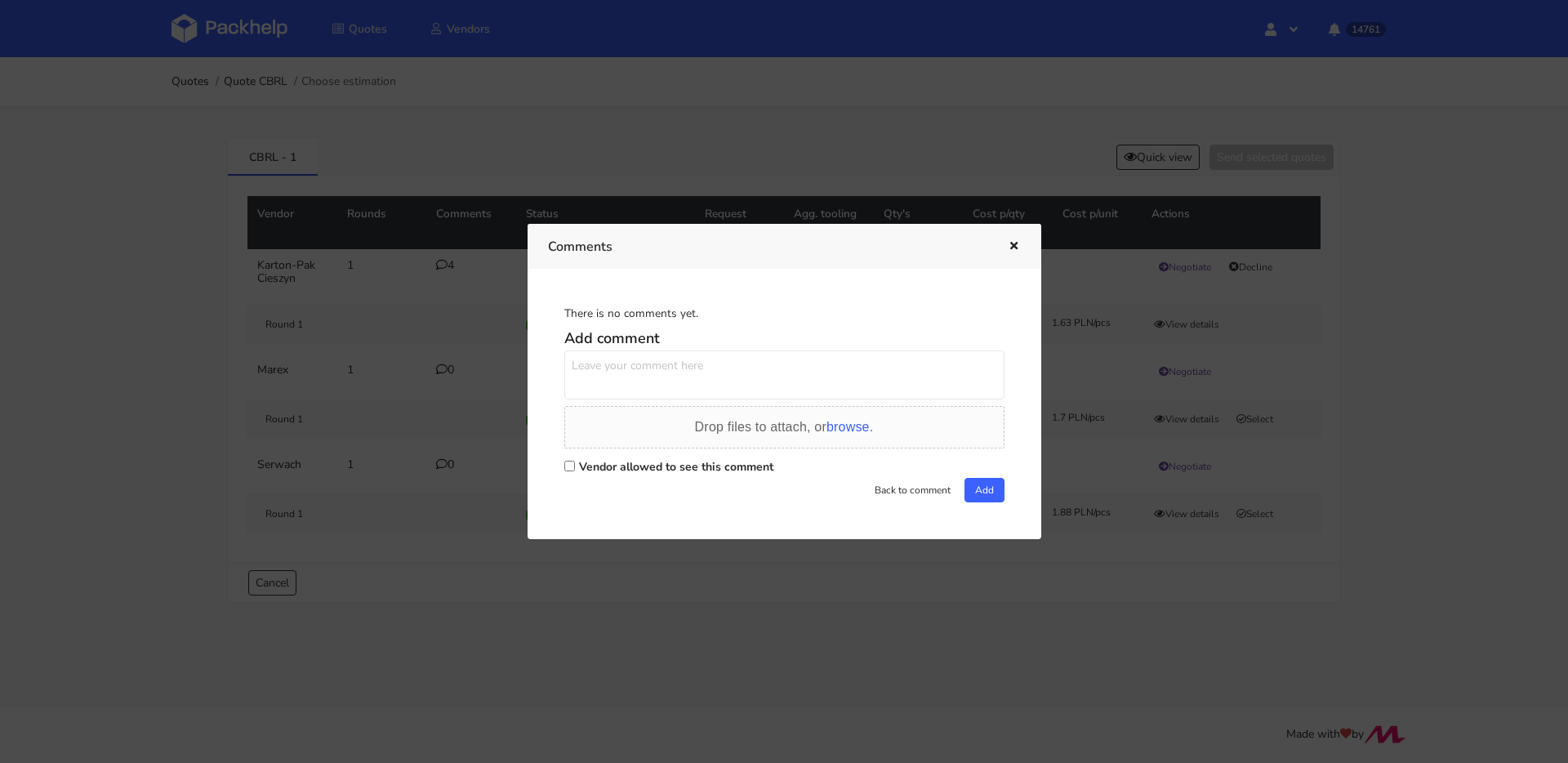
click at [374, 444] on div at bounding box center [784, 381] width 1568 height 763
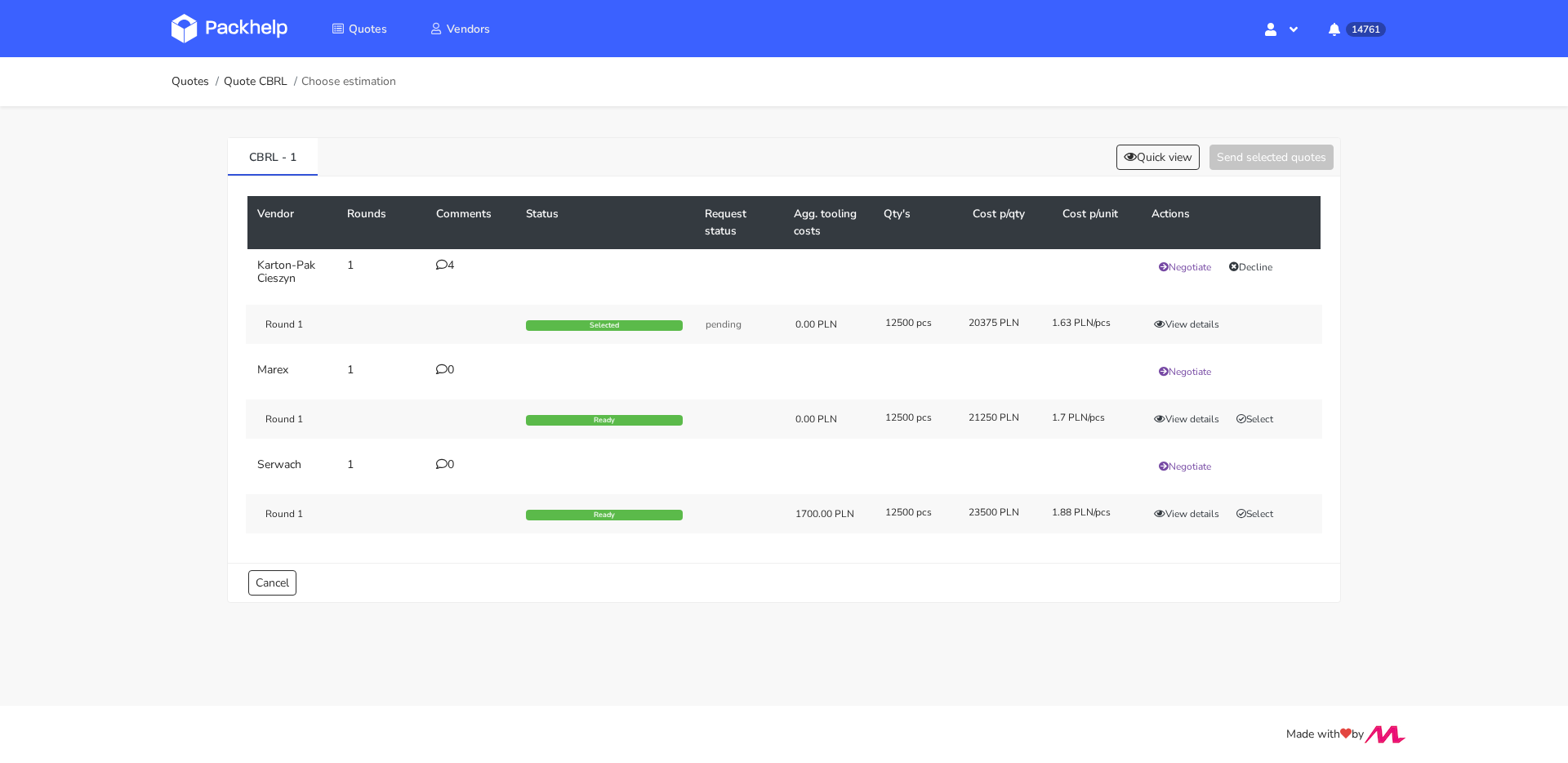
click at [446, 273] on td "4" at bounding box center [471, 272] width 89 height 46
click at [446, 270] on icon at bounding box center [441, 264] width 12 height 12
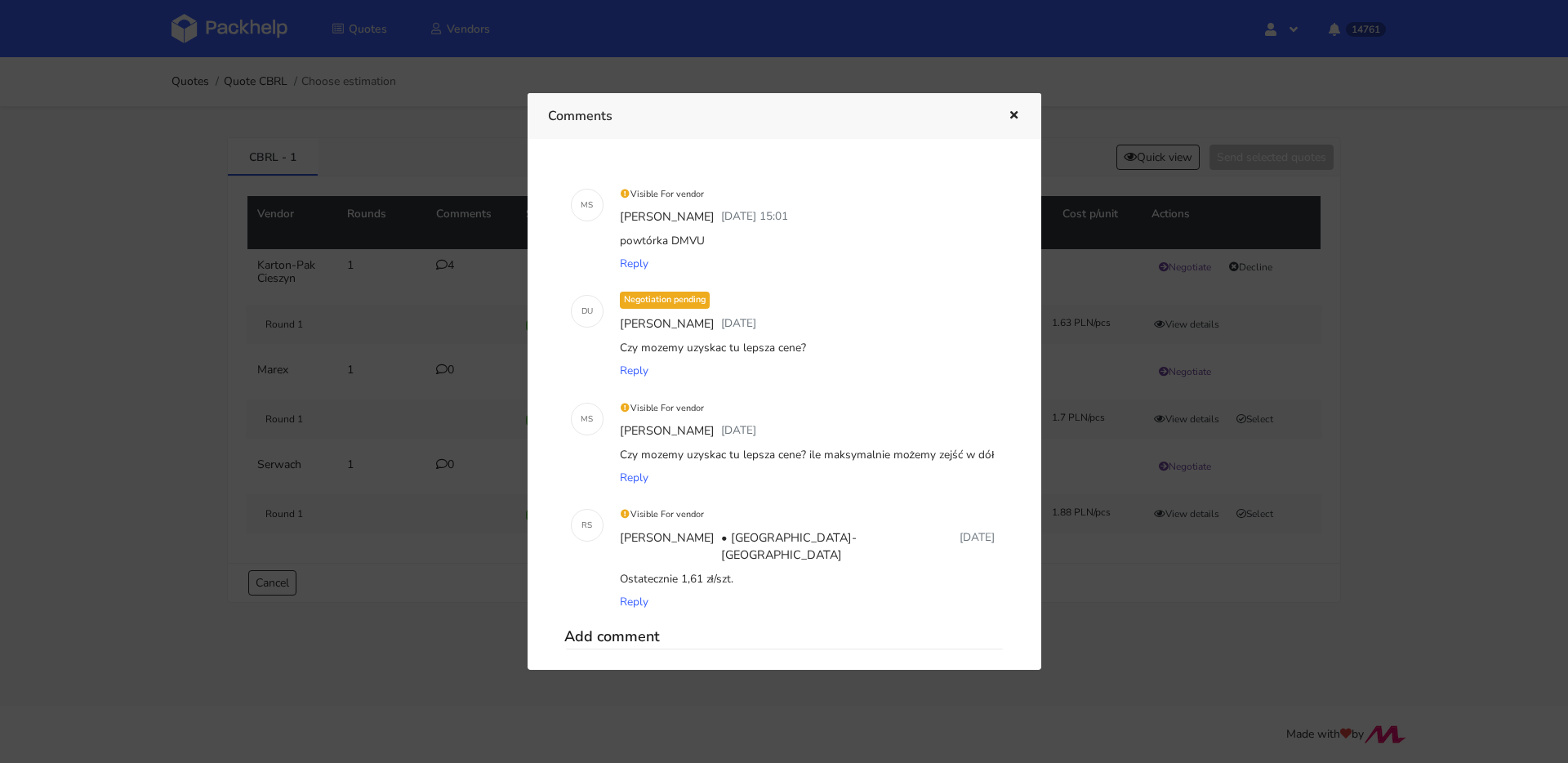
drag, startPoint x: 1015, startPoint y: 120, endPoint x: 886, endPoint y: 116, distance: 129.1
click at [1015, 120] on icon "button" at bounding box center [1013, 116] width 14 height 12
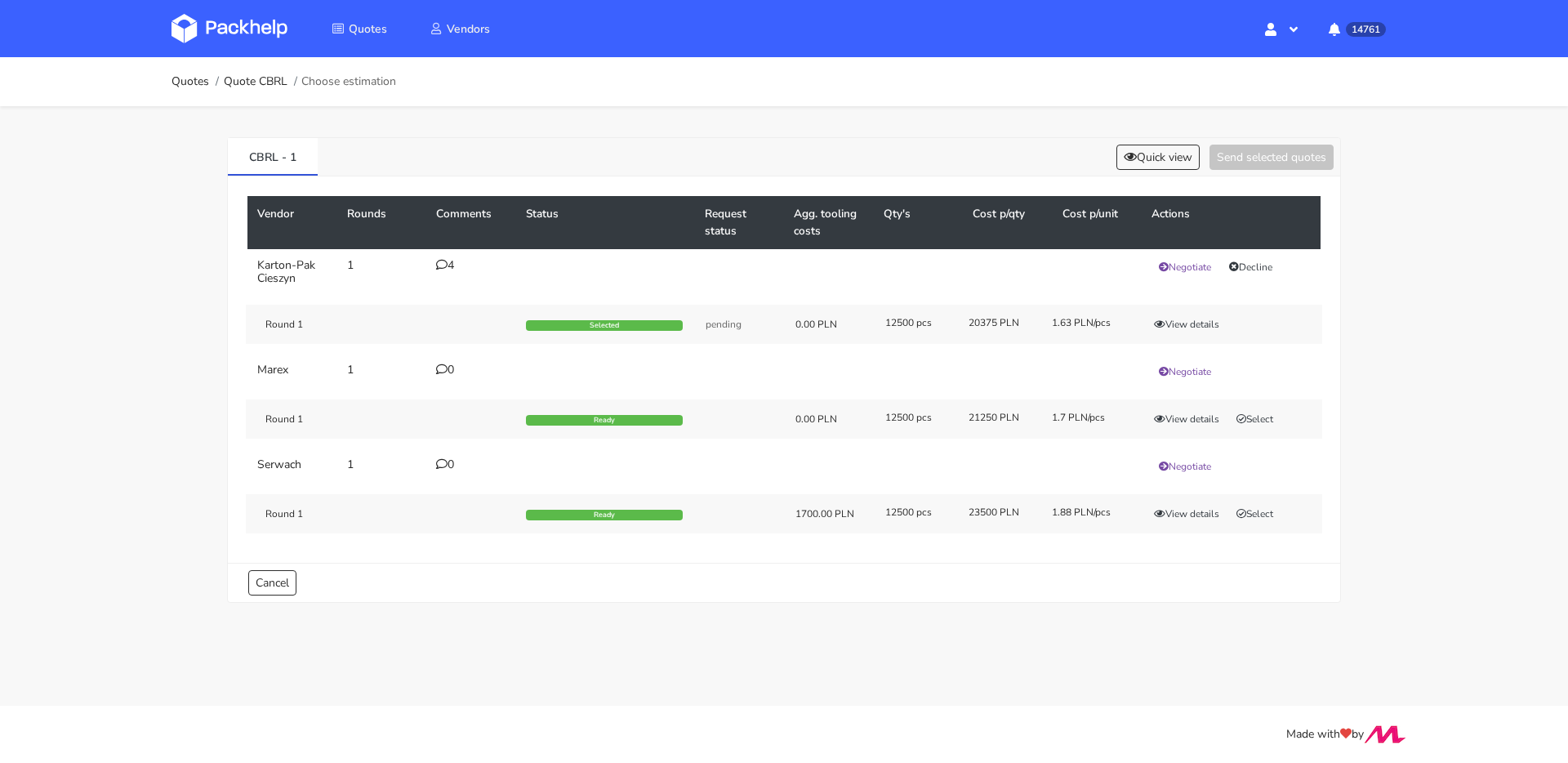
click at [284, 93] on ol "Quotes Quote CBRL Choose estimation" at bounding box center [284, 82] width 225 height 33
click at [279, 89] on link "Quote CBRL" at bounding box center [256, 81] width 64 height 13
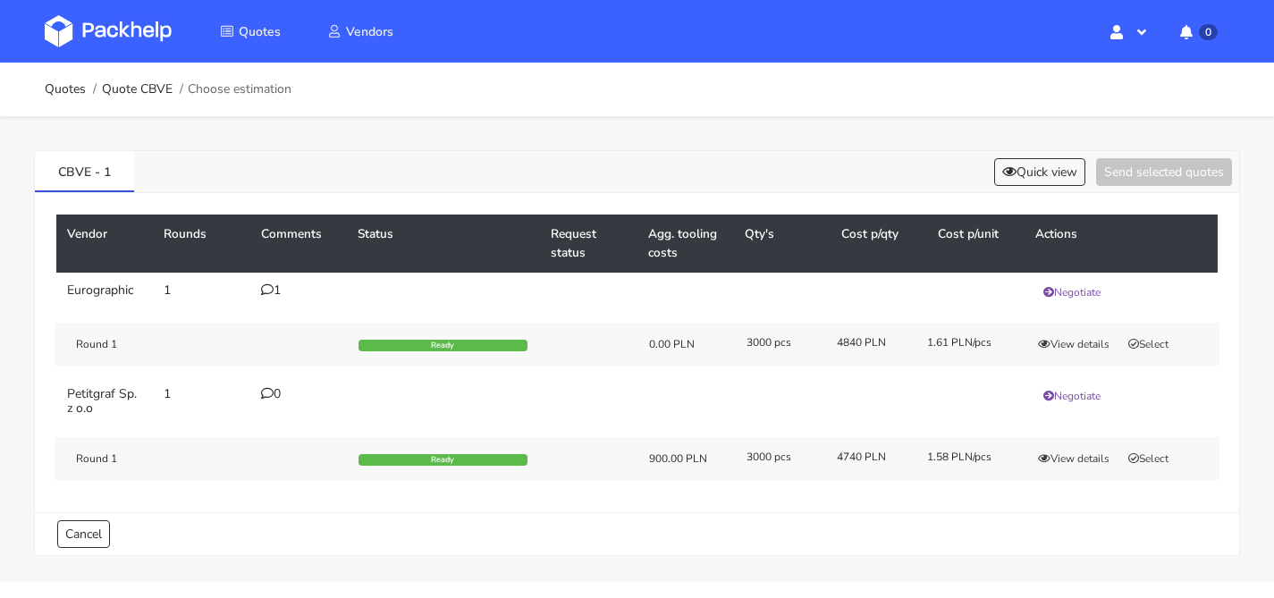
click at [283, 292] on div "1" at bounding box center [298, 290] width 75 height 14
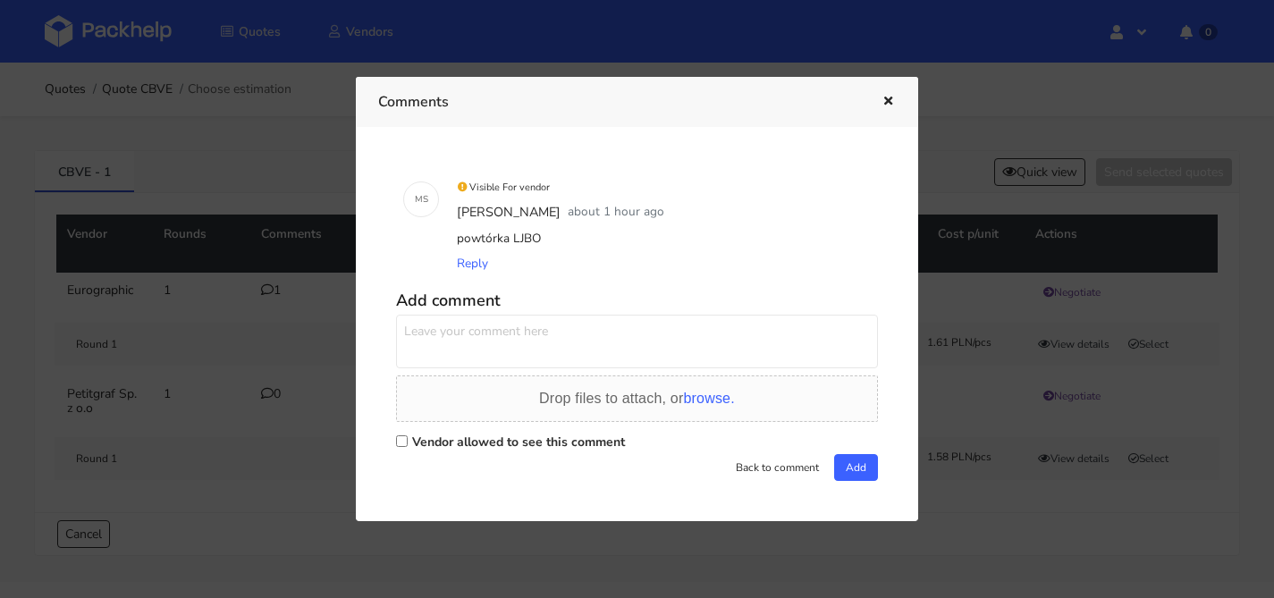
click at [1193, 359] on div at bounding box center [637, 299] width 1274 height 598
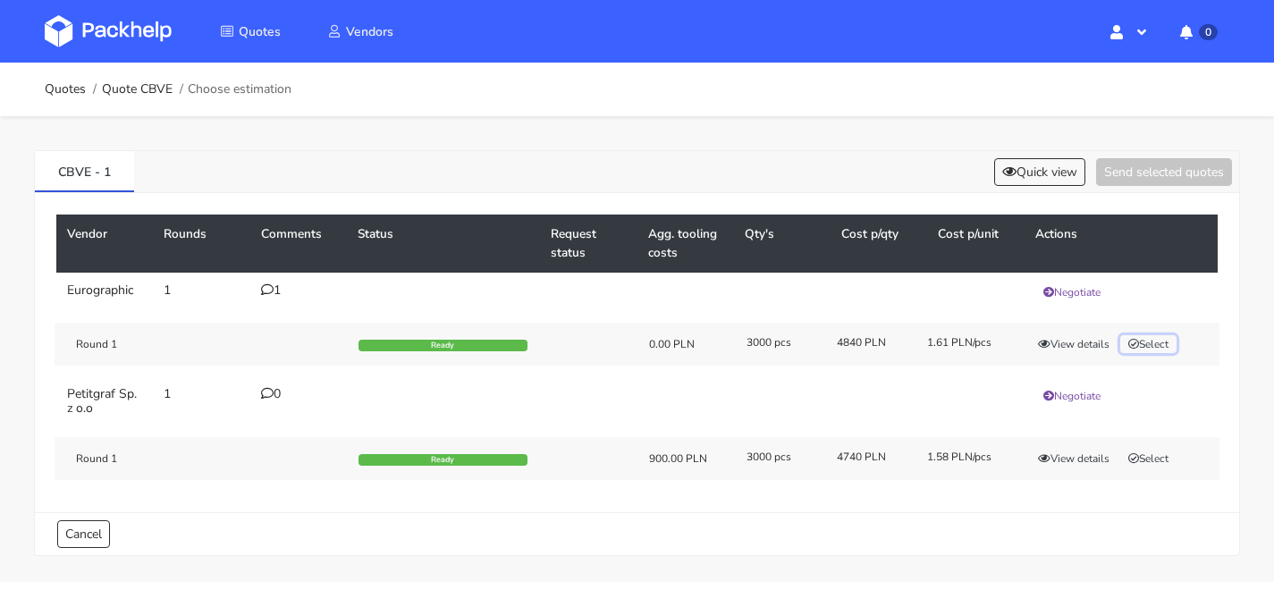
click at [1153, 340] on button "Select" at bounding box center [1148, 344] width 56 height 18
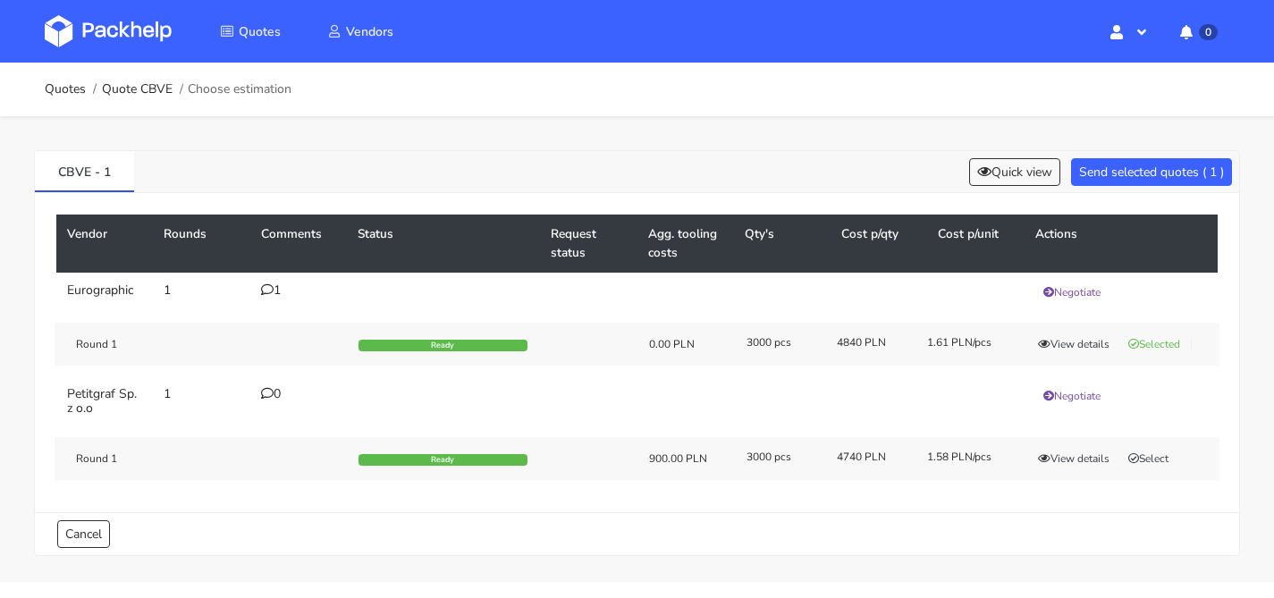
click at [1185, 146] on div "CBVE - 1 Quick view Send selected quotes ( 1 ) Vendor Rounds Comments Status Re…" at bounding box center [637, 349] width 1274 height 466
click at [1170, 164] on button "Send selected quotes ( 1 )" at bounding box center [1151, 172] width 161 height 28
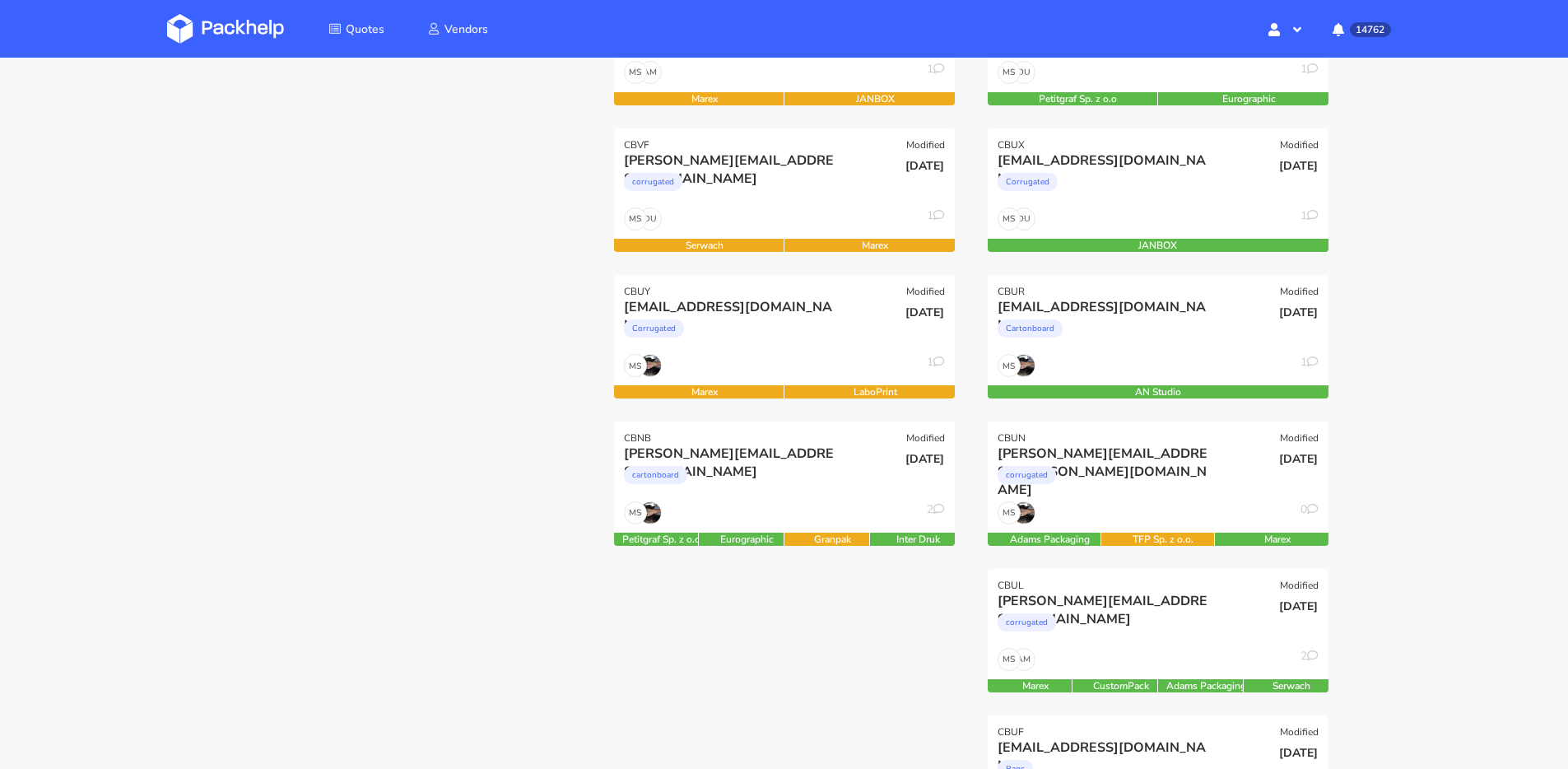
scroll to position [338, 0]
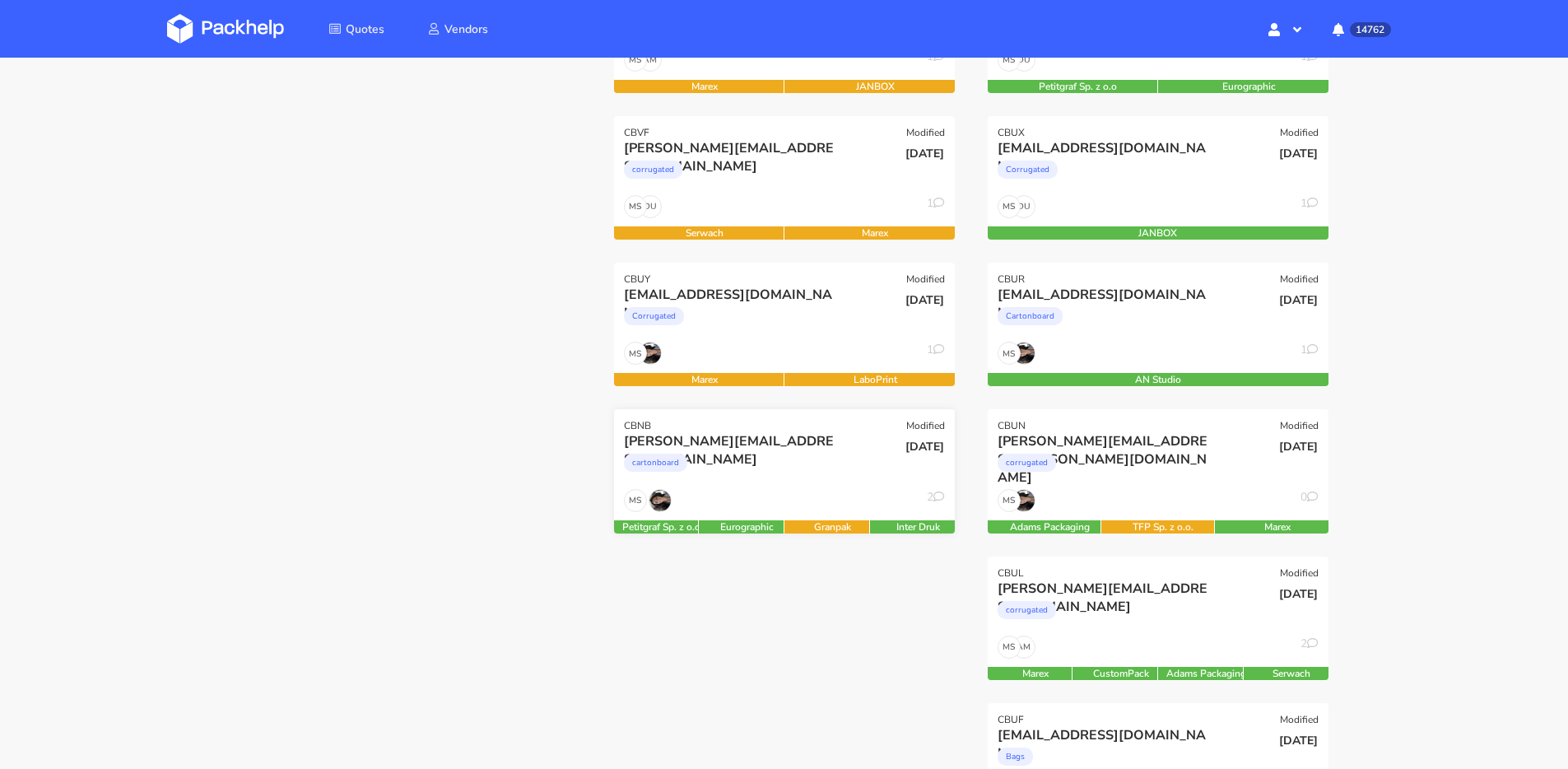
click at [800, 460] on div "cartonboard" at bounding box center [733, 467] width 218 height 33
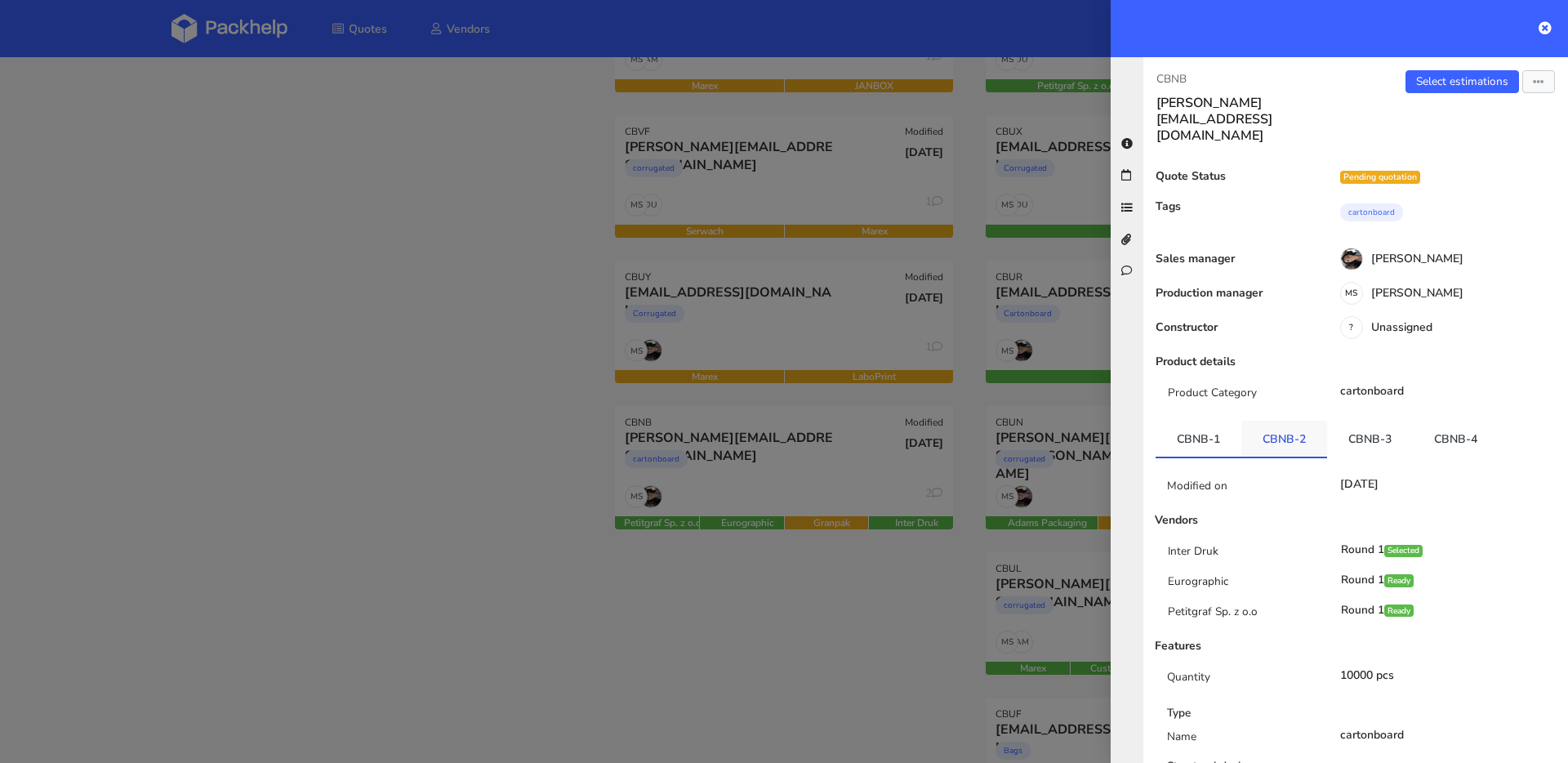
click at [1285, 420] on link "CBNB-2" at bounding box center [1284, 438] width 86 height 36
click at [1373, 420] on link "CBNB-3" at bounding box center [1370, 438] width 86 height 36
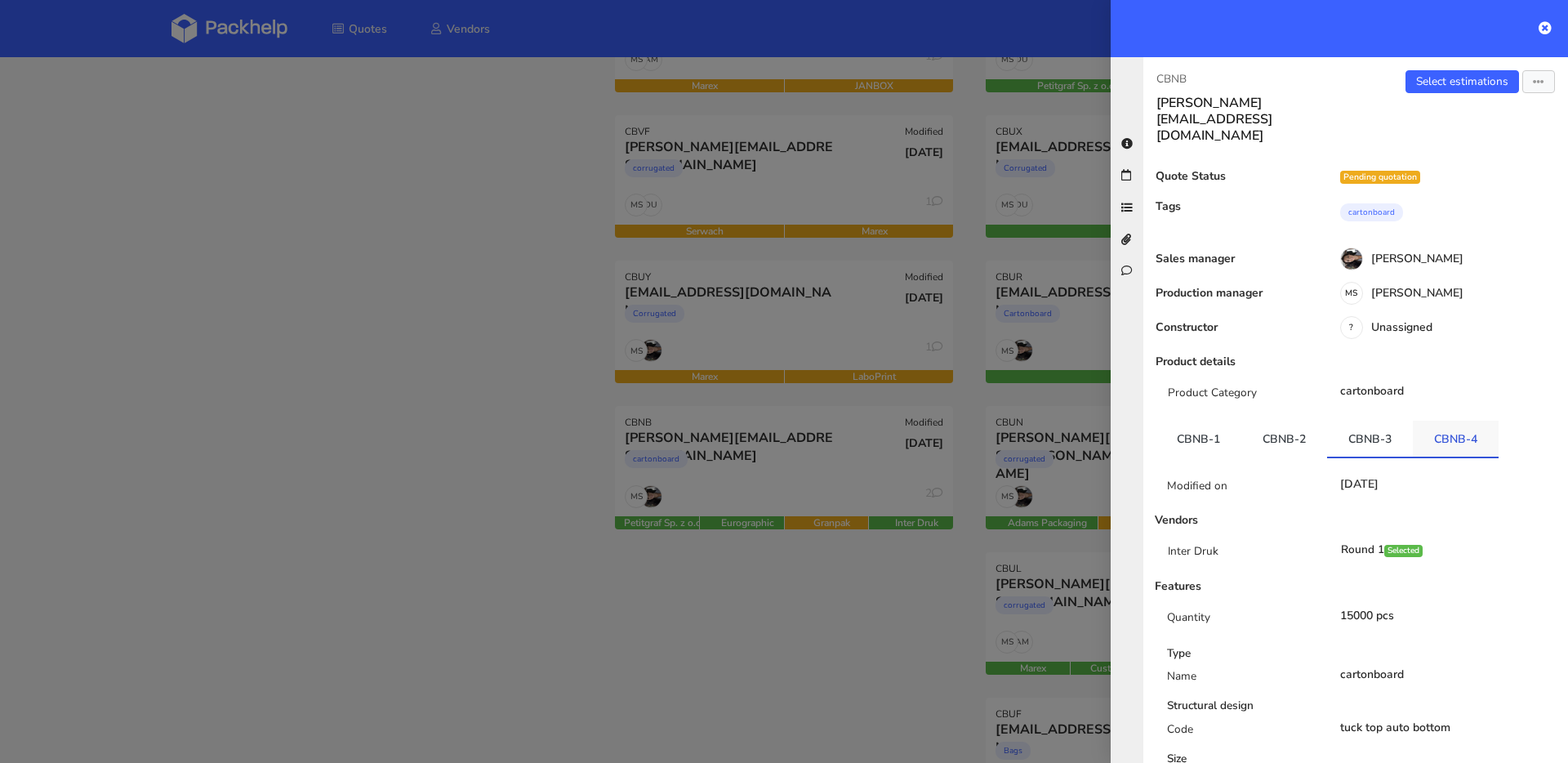
click at [1472, 420] on link "CBNB-4" at bounding box center [1456, 438] width 86 height 36
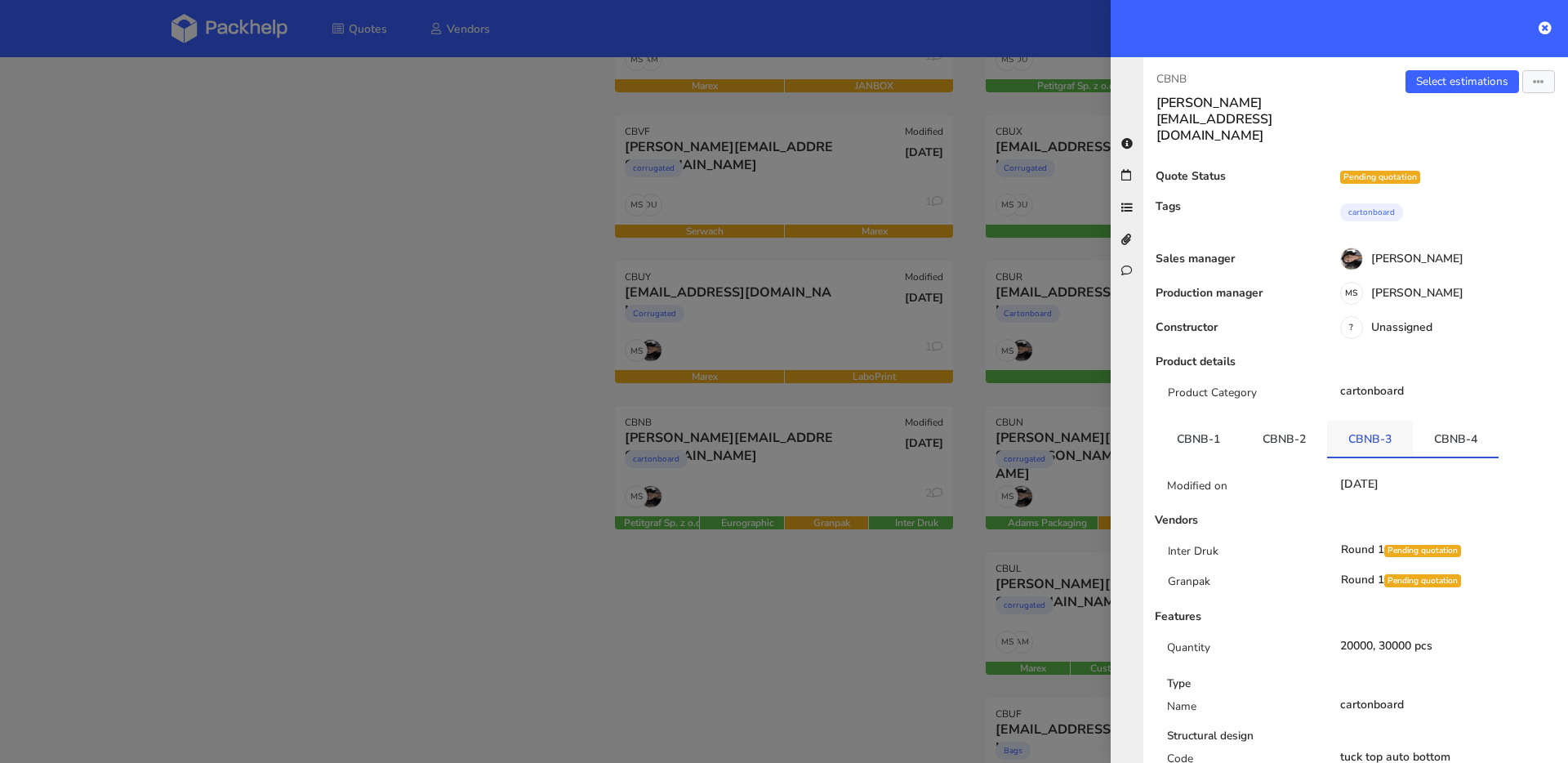
click at [1378, 420] on link "CBNB-3" at bounding box center [1370, 438] width 86 height 36
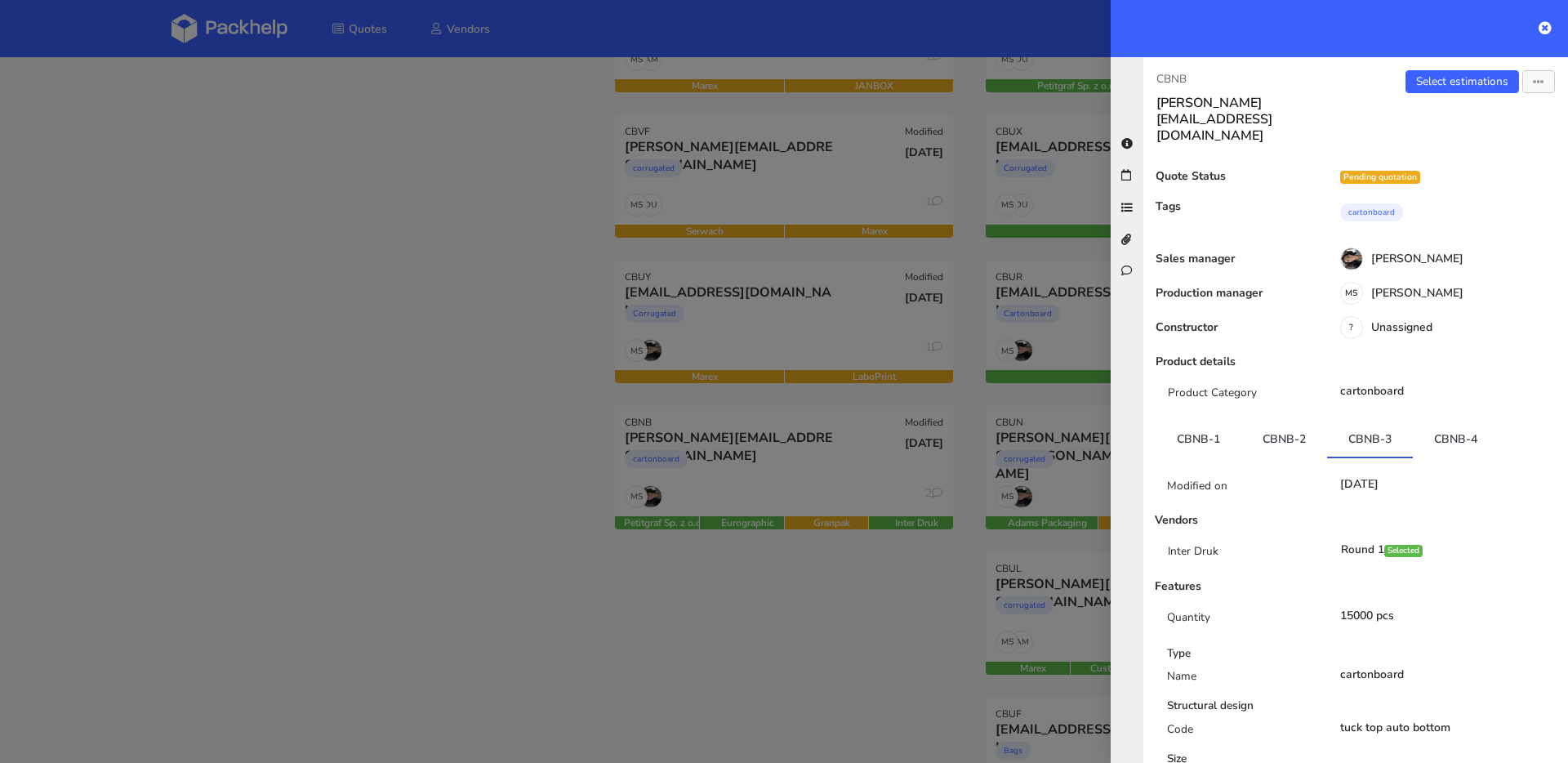
click at [304, 323] on div at bounding box center [784, 381] width 1568 height 763
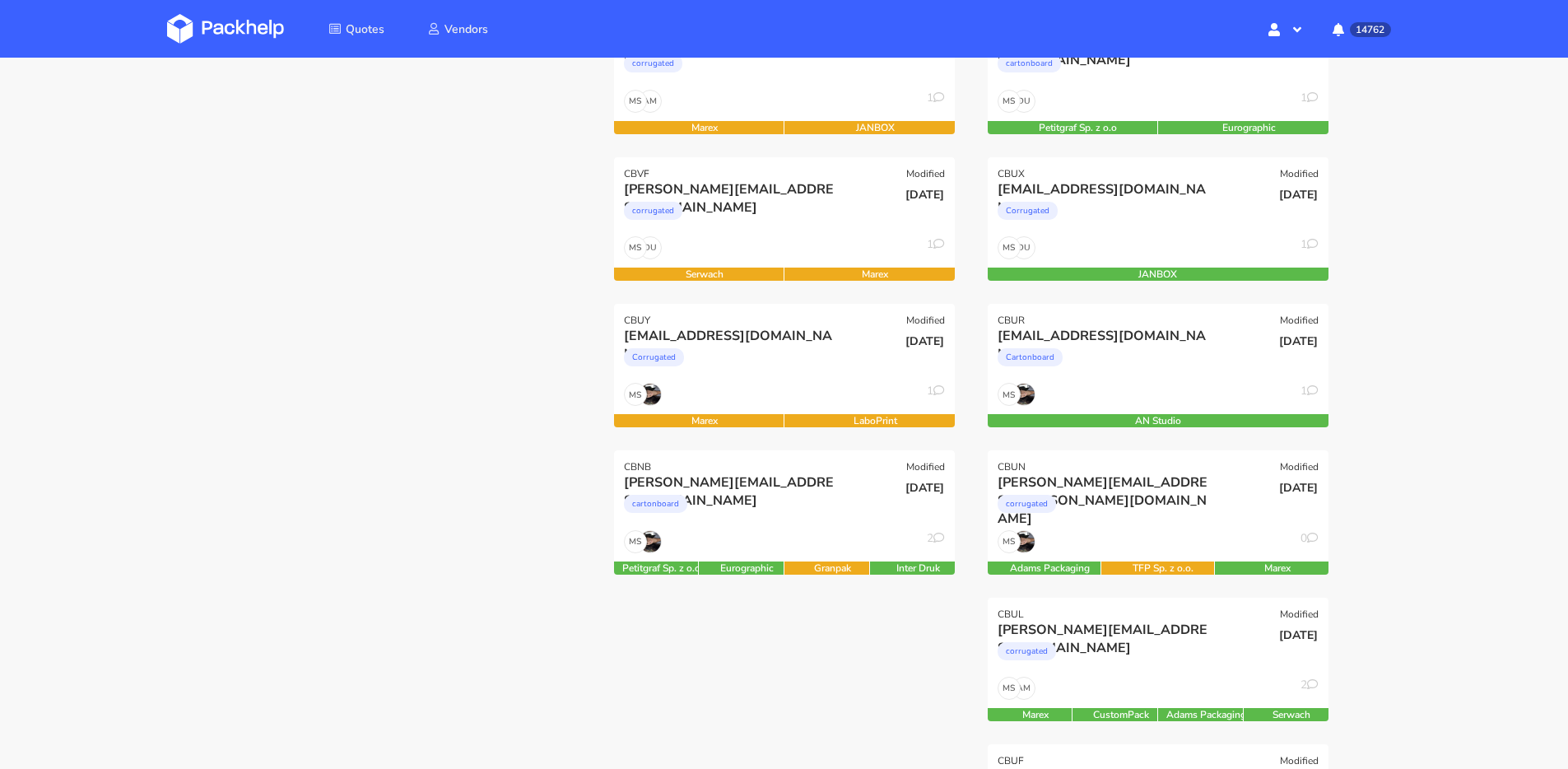
scroll to position [214, 0]
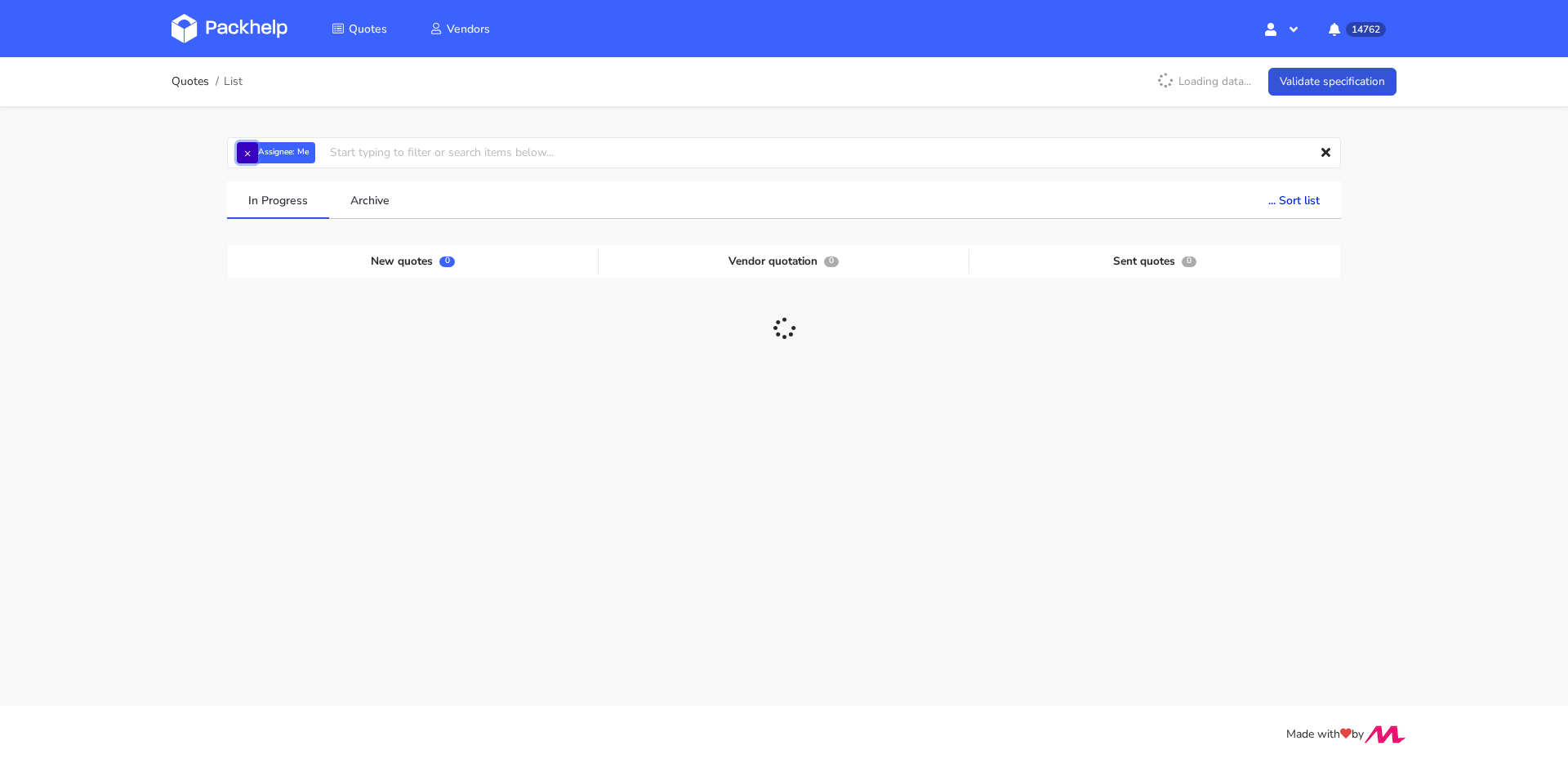
click at [248, 151] on button "×" at bounding box center [247, 153] width 21 height 21
click at [285, 158] on input "text" at bounding box center [784, 153] width 1114 height 31
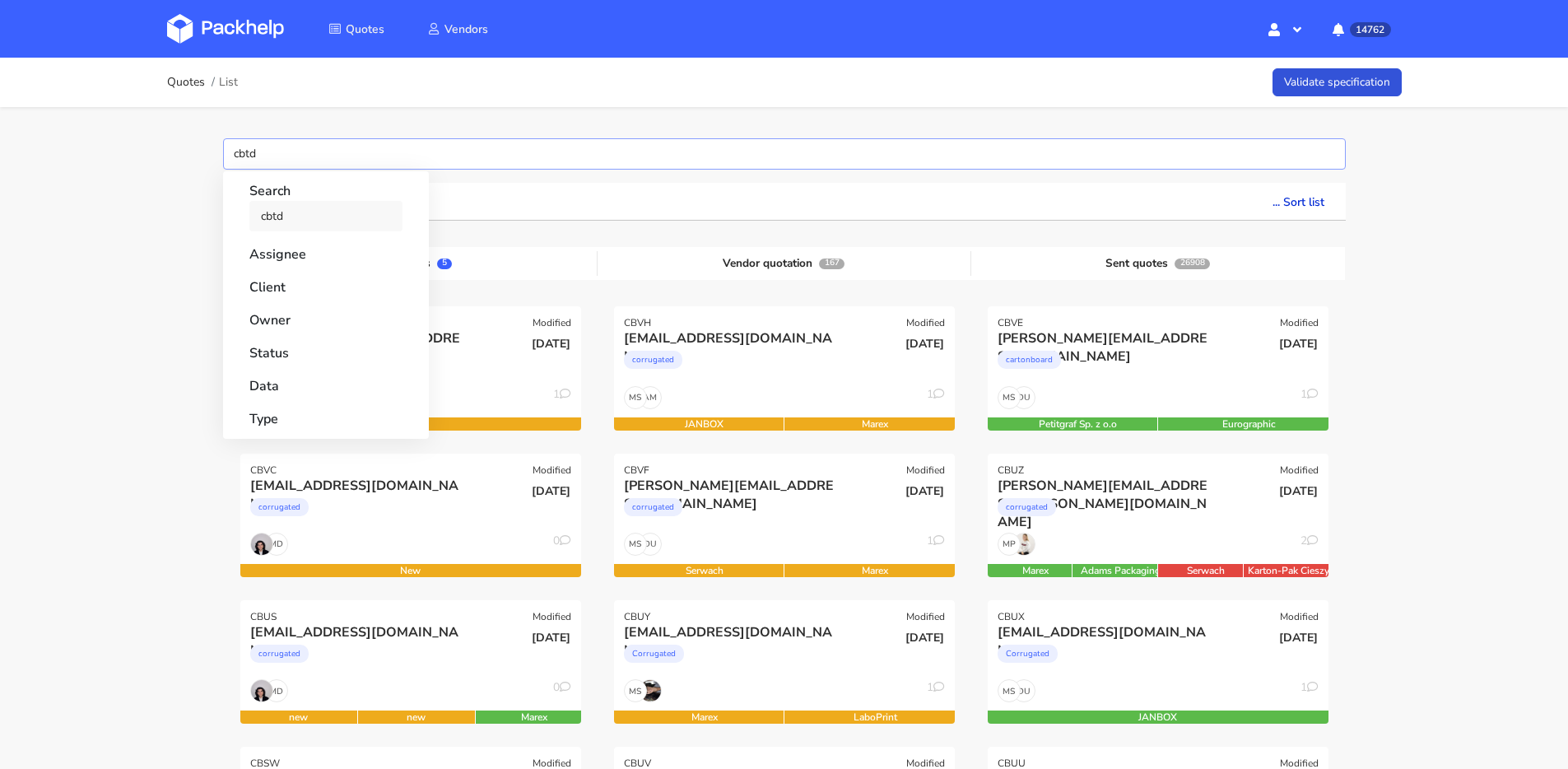
type input "cbtd"
click at [289, 212] on link "cbtd" at bounding box center [326, 216] width 153 height 30
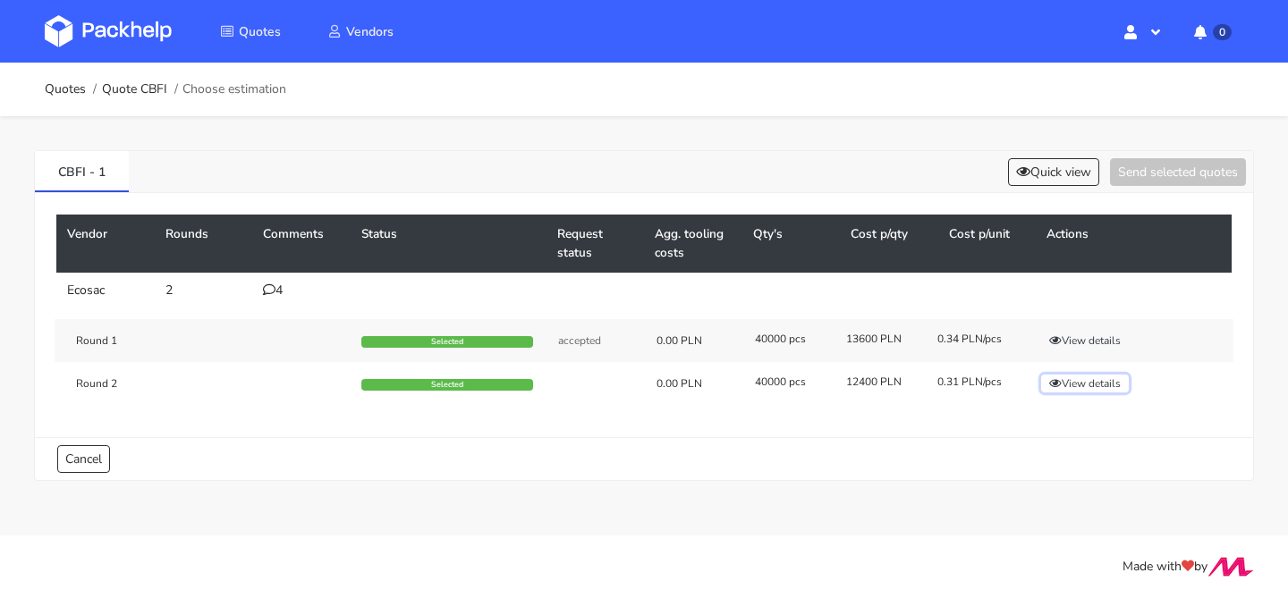
click at [1088, 378] on button "View details" at bounding box center [1085, 384] width 88 height 18
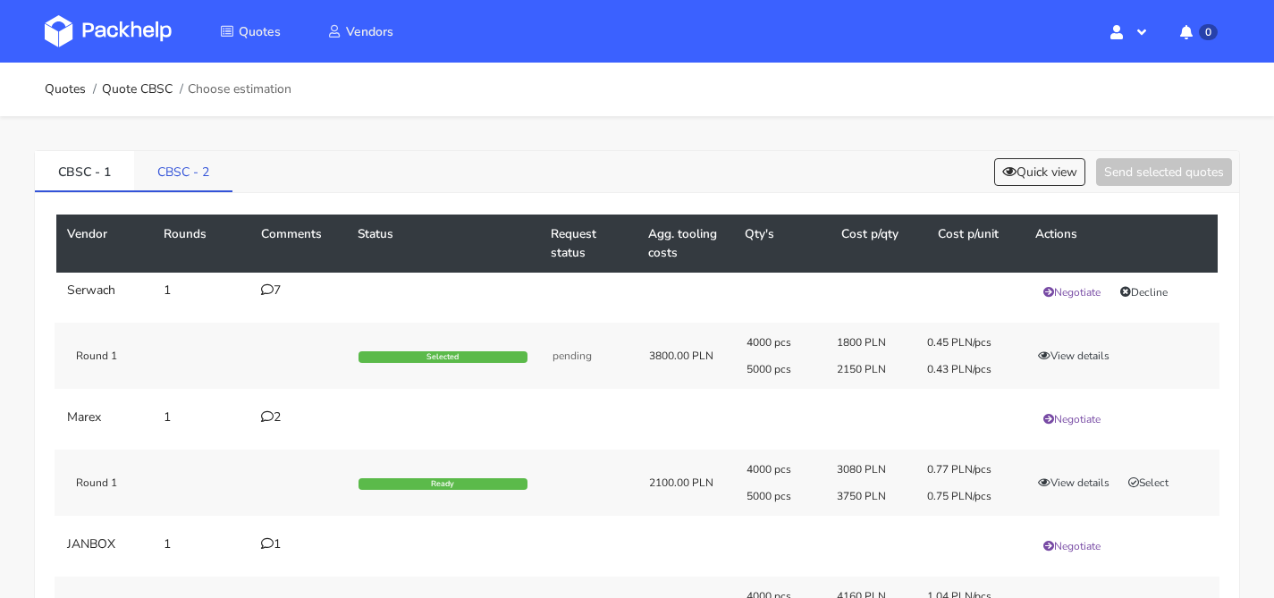
click at [191, 188] on link "CBSC - 2" at bounding box center [183, 170] width 98 height 39
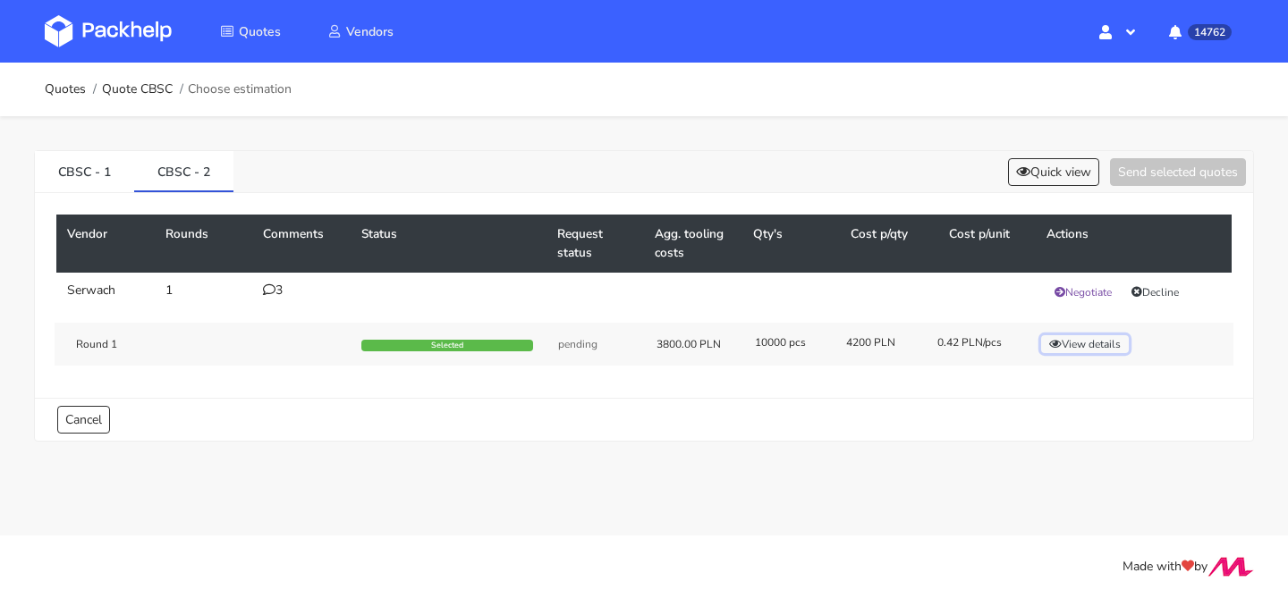
click at [1068, 344] on button "View details" at bounding box center [1085, 344] width 88 height 18
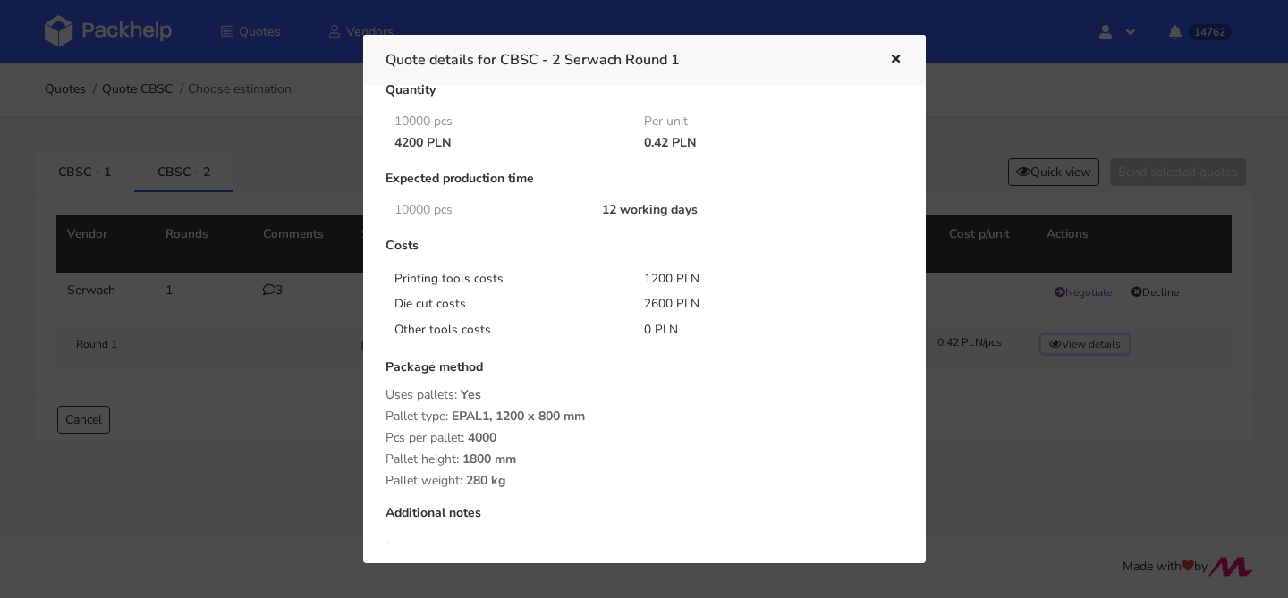
scroll to position [252, 0]
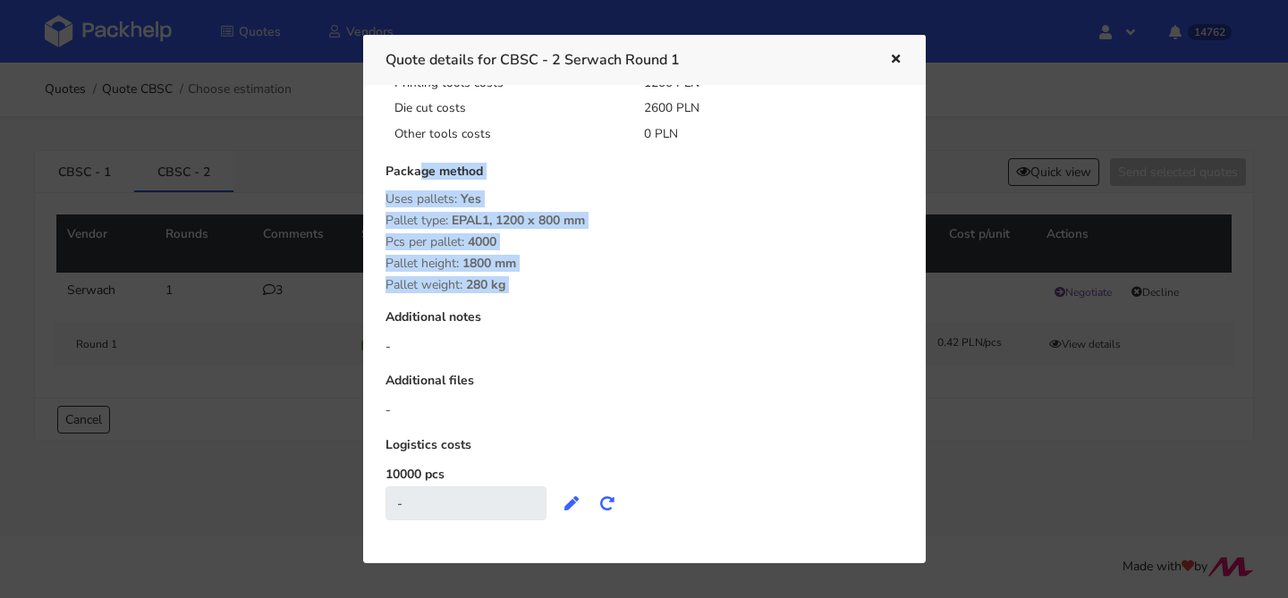
drag, startPoint x: 488, startPoint y: 281, endPoint x: 379, endPoint y: 174, distance: 152.4
click at [379, 174] on div "Quantity 10000 pcs Per unit 4200 PLN 0.42 PLN Expected production time 10000 pc…" at bounding box center [644, 212] width 543 height 651
copy div "Package method Uses pallets: Yes Pallet type: EPAL1, 1200 x 800 mm Pcs per pall…"
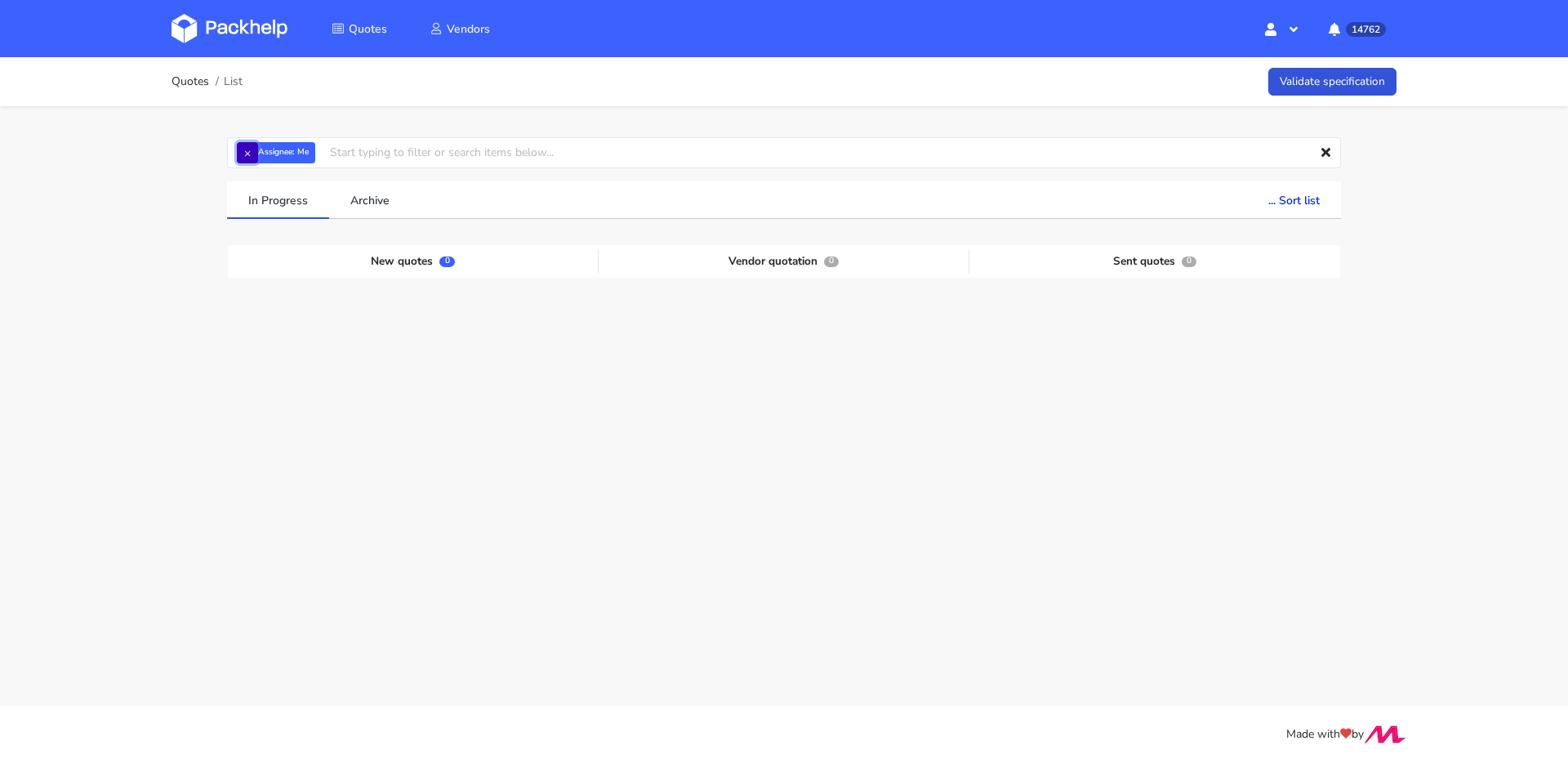
click at [249, 155] on button "×" at bounding box center [247, 153] width 21 height 21
click at [266, 154] on input "text" at bounding box center [784, 153] width 1114 height 31
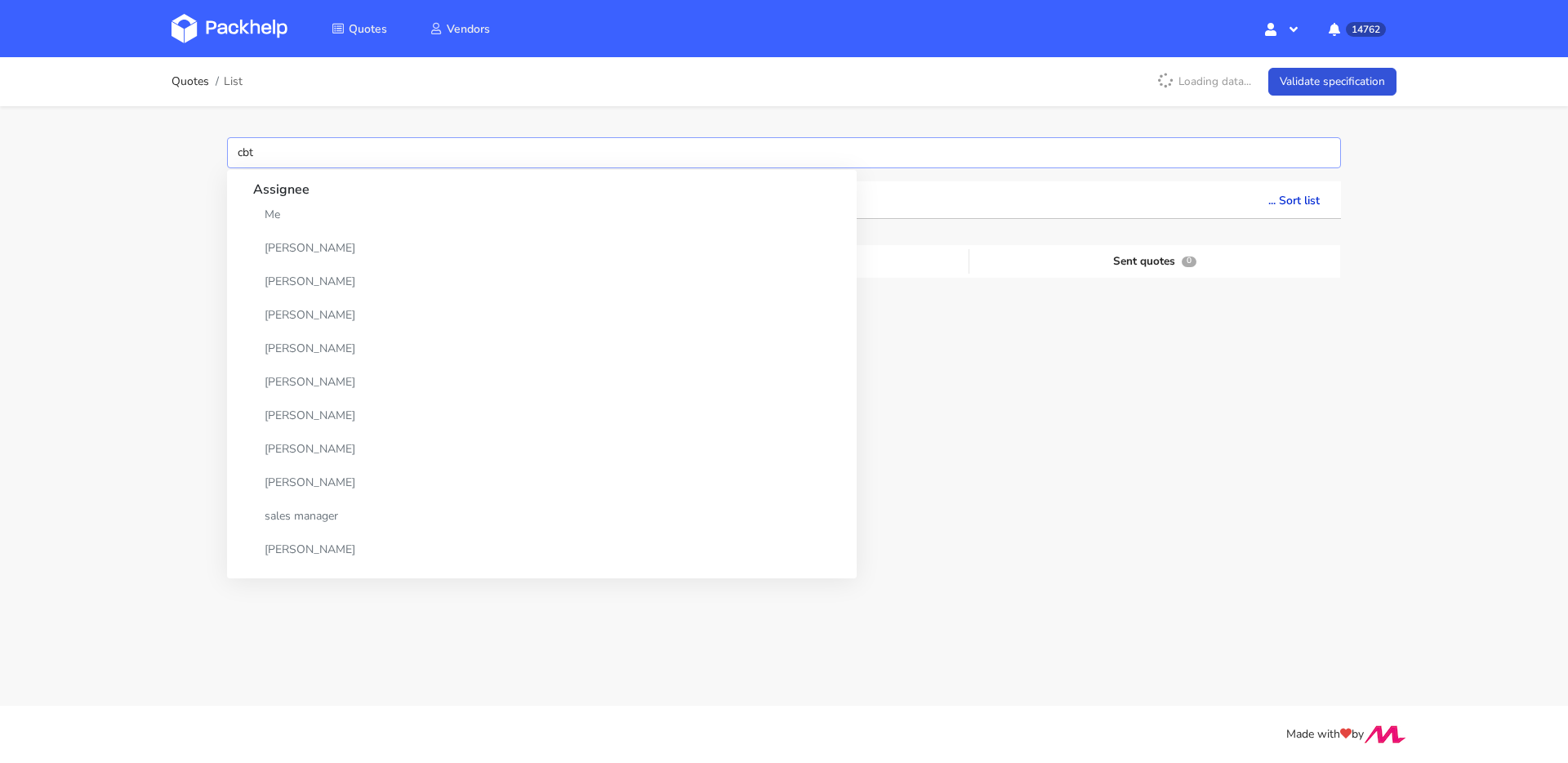
type input "cbtd"
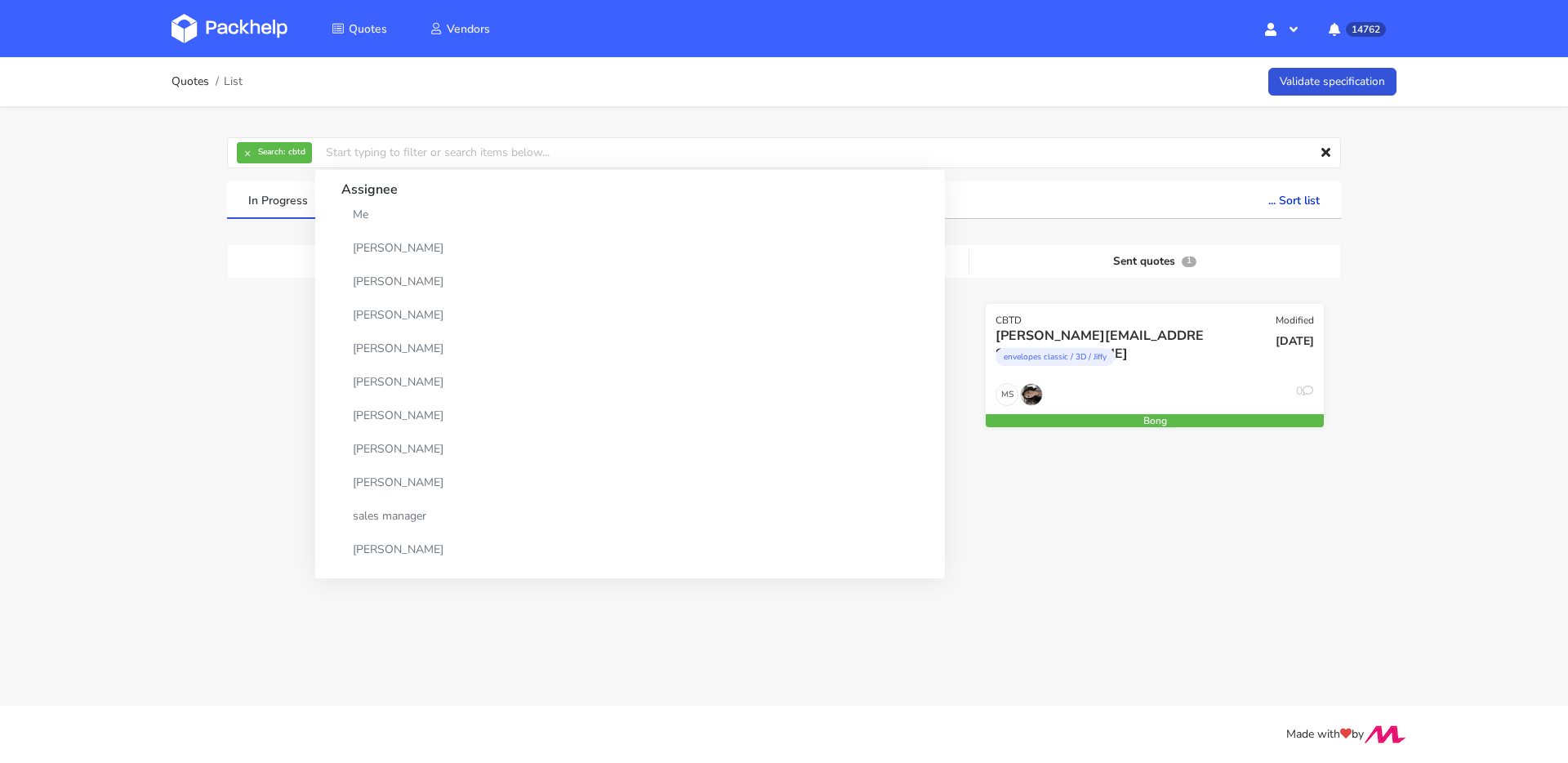
click at [1213, 343] on div "07 Oct 2025" at bounding box center [1268, 355] width 113 height 56
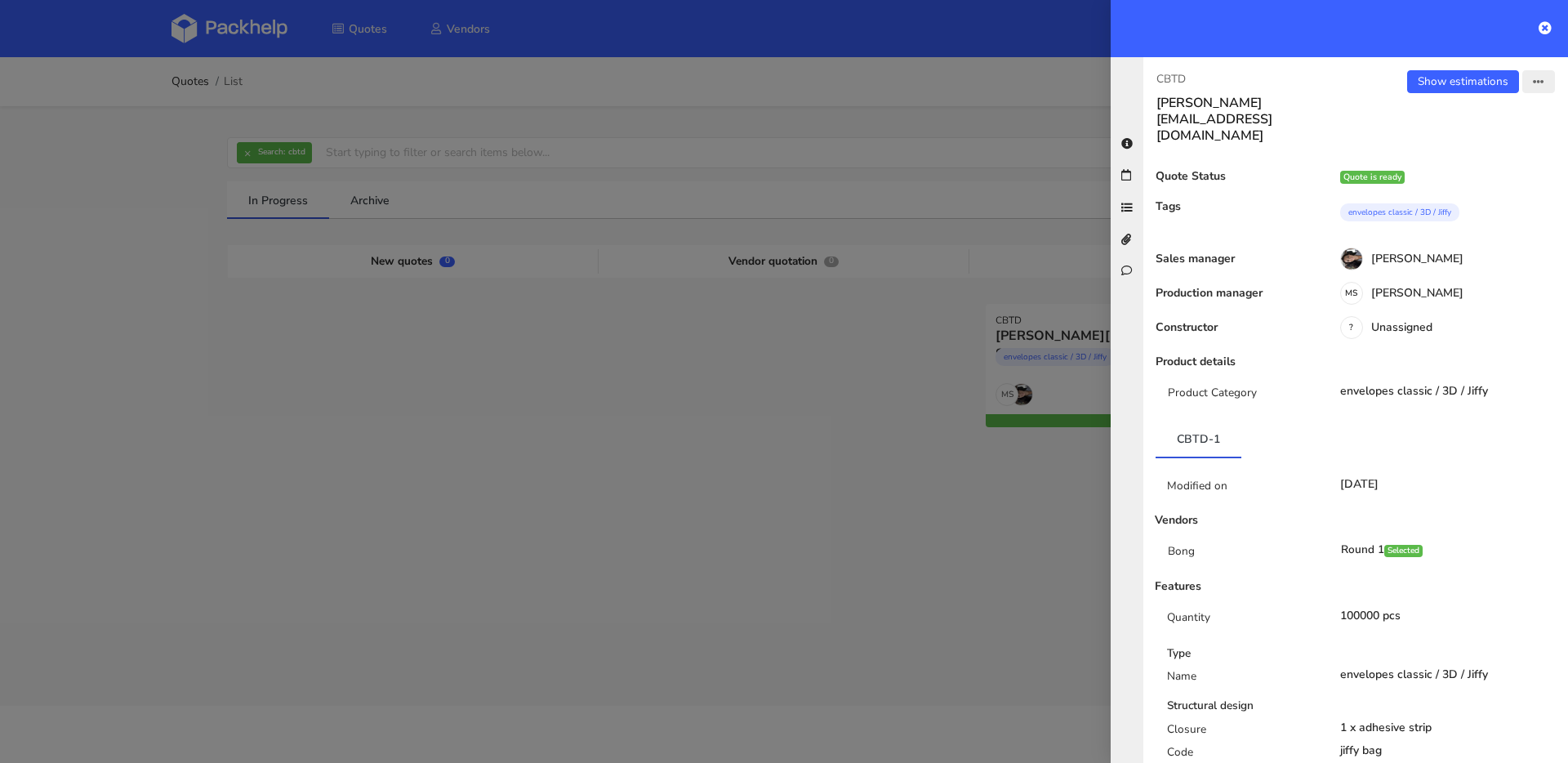
click at [1532, 83] on button "button" at bounding box center [1539, 81] width 33 height 23
click at [1476, 213] on link "Export to PDF" at bounding box center [1485, 207] width 143 height 27
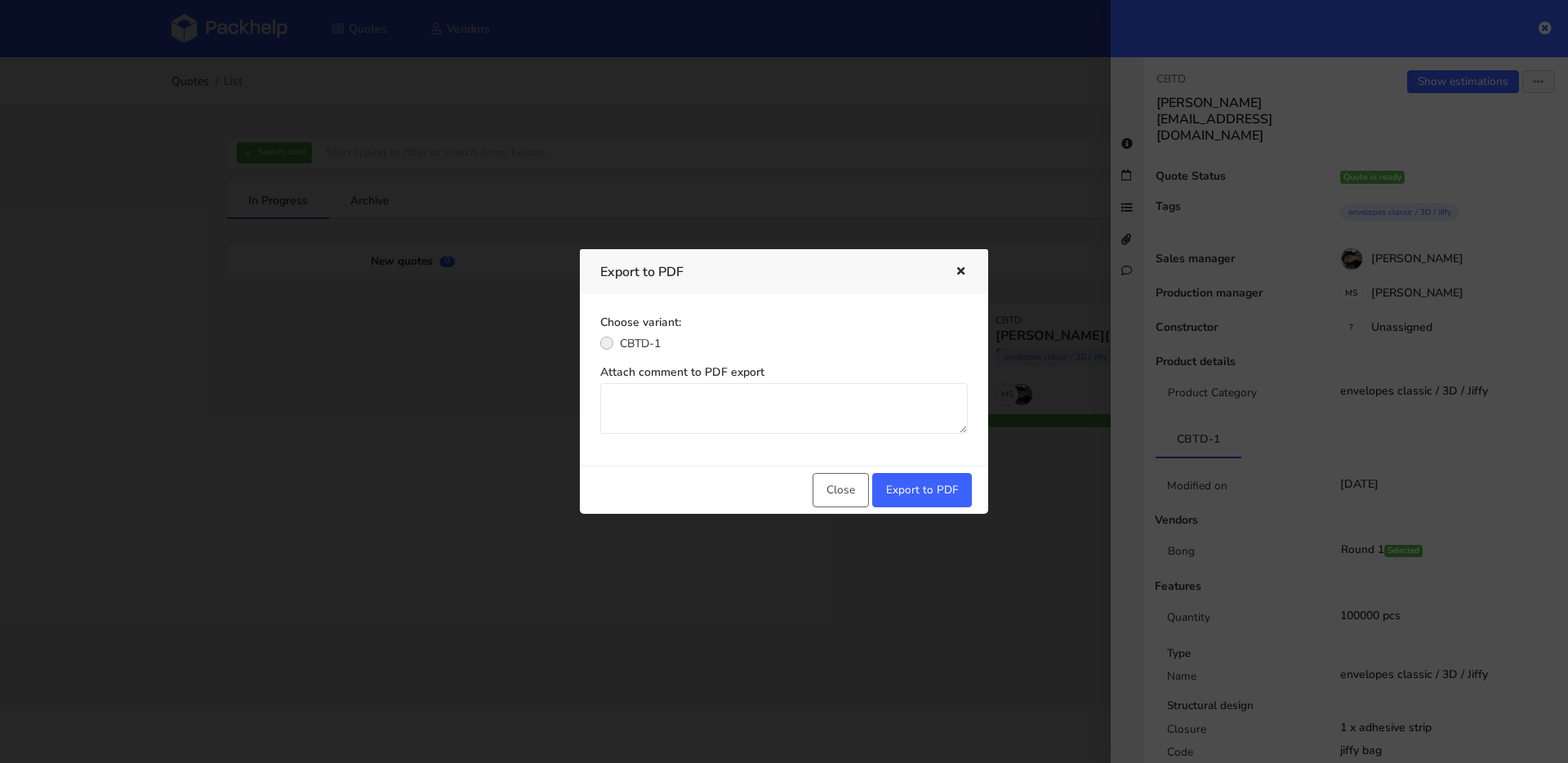
click at [631, 340] on label "CBTD-1" at bounding box center [640, 343] width 41 height 18
click at [614, 340] on input "CBTD-1" at bounding box center [606, 342] width 13 height 16
radio input "true"
click at [924, 482] on button "Export to PDF" at bounding box center [921, 491] width 100 height 35
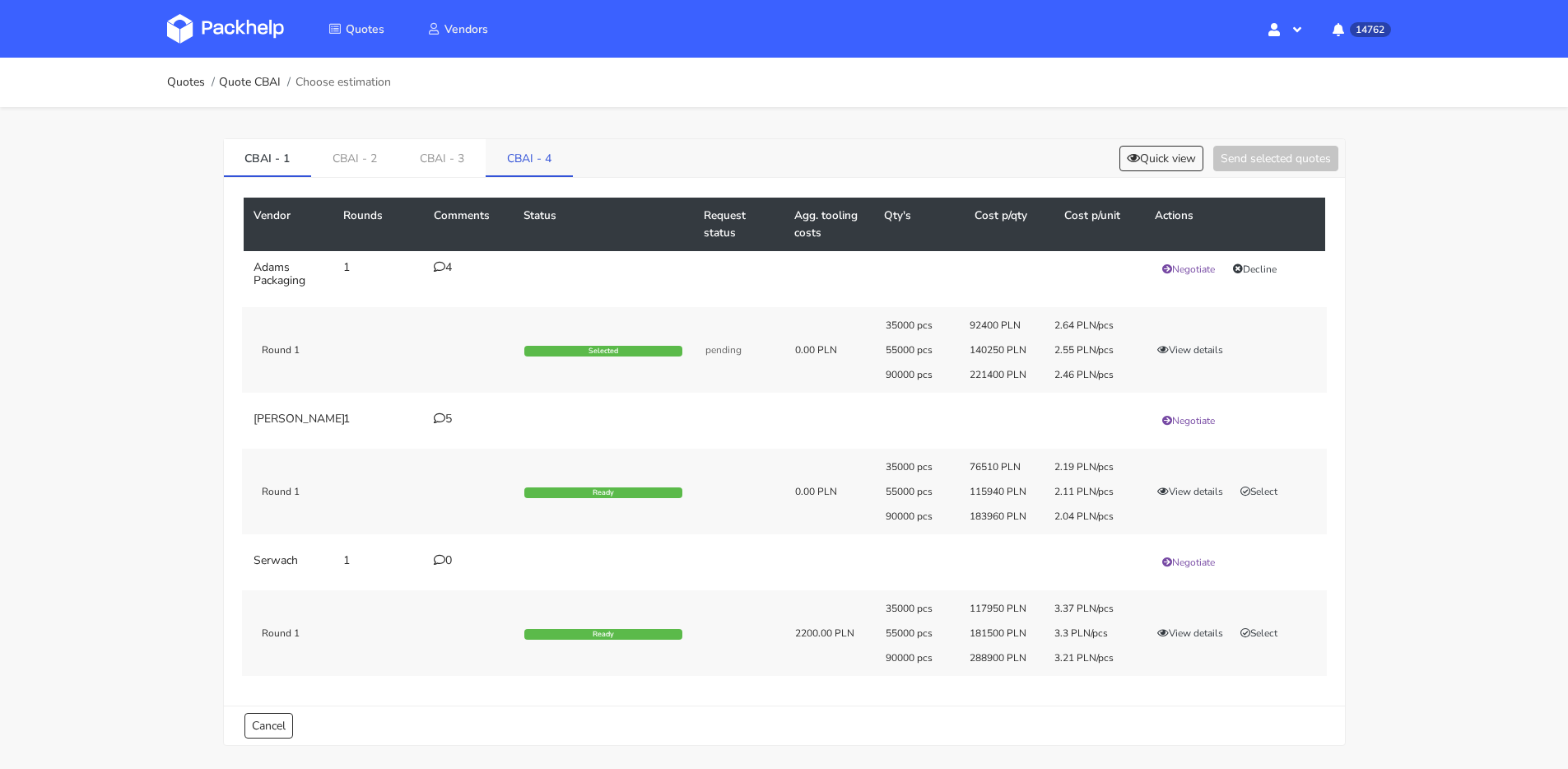
click at [534, 146] on link "CBAI - 4" at bounding box center [529, 157] width 87 height 36
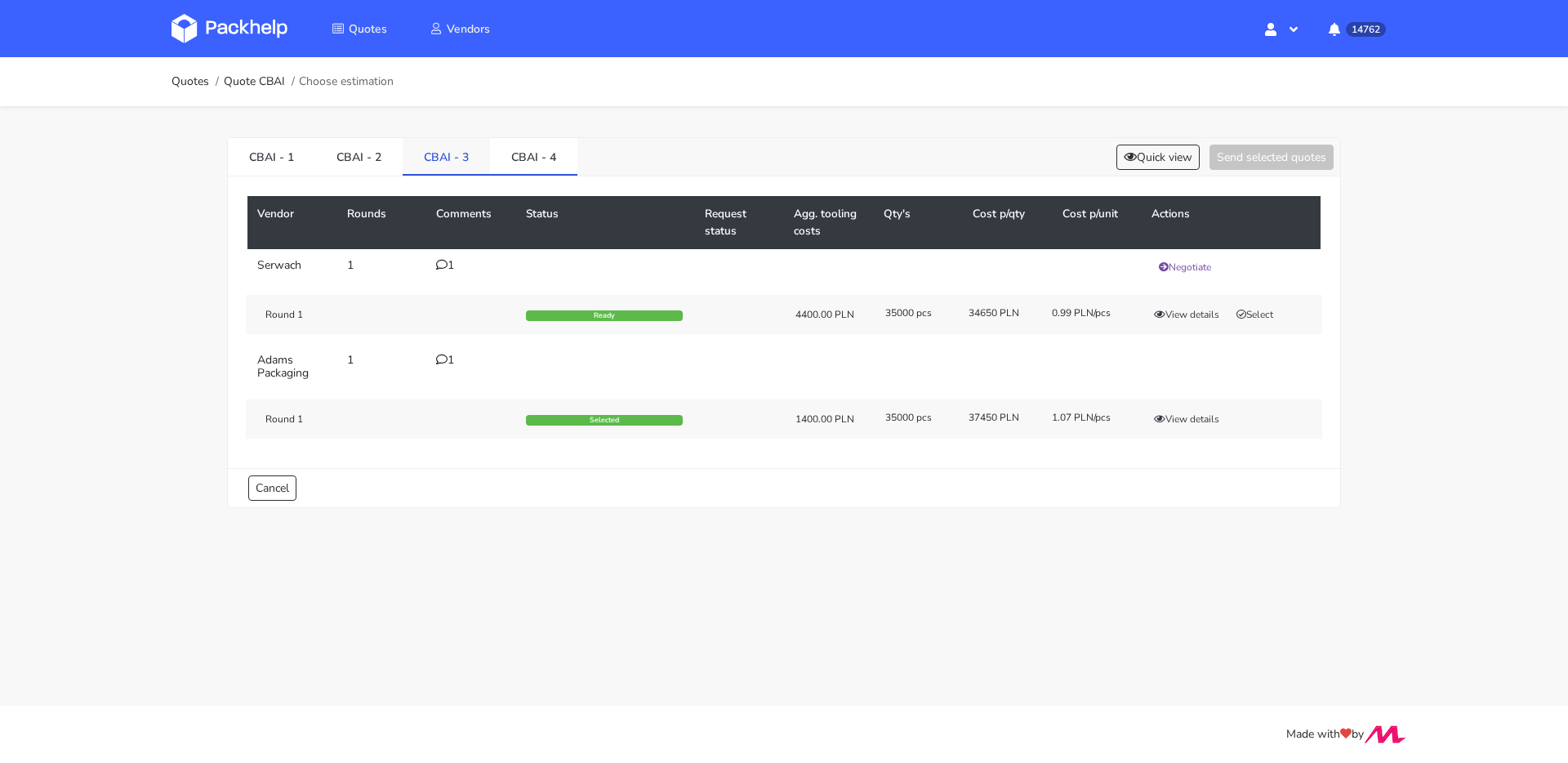
click at [462, 161] on link "CBAI - 3" at bounding box center [447, 155] width 88 height 36
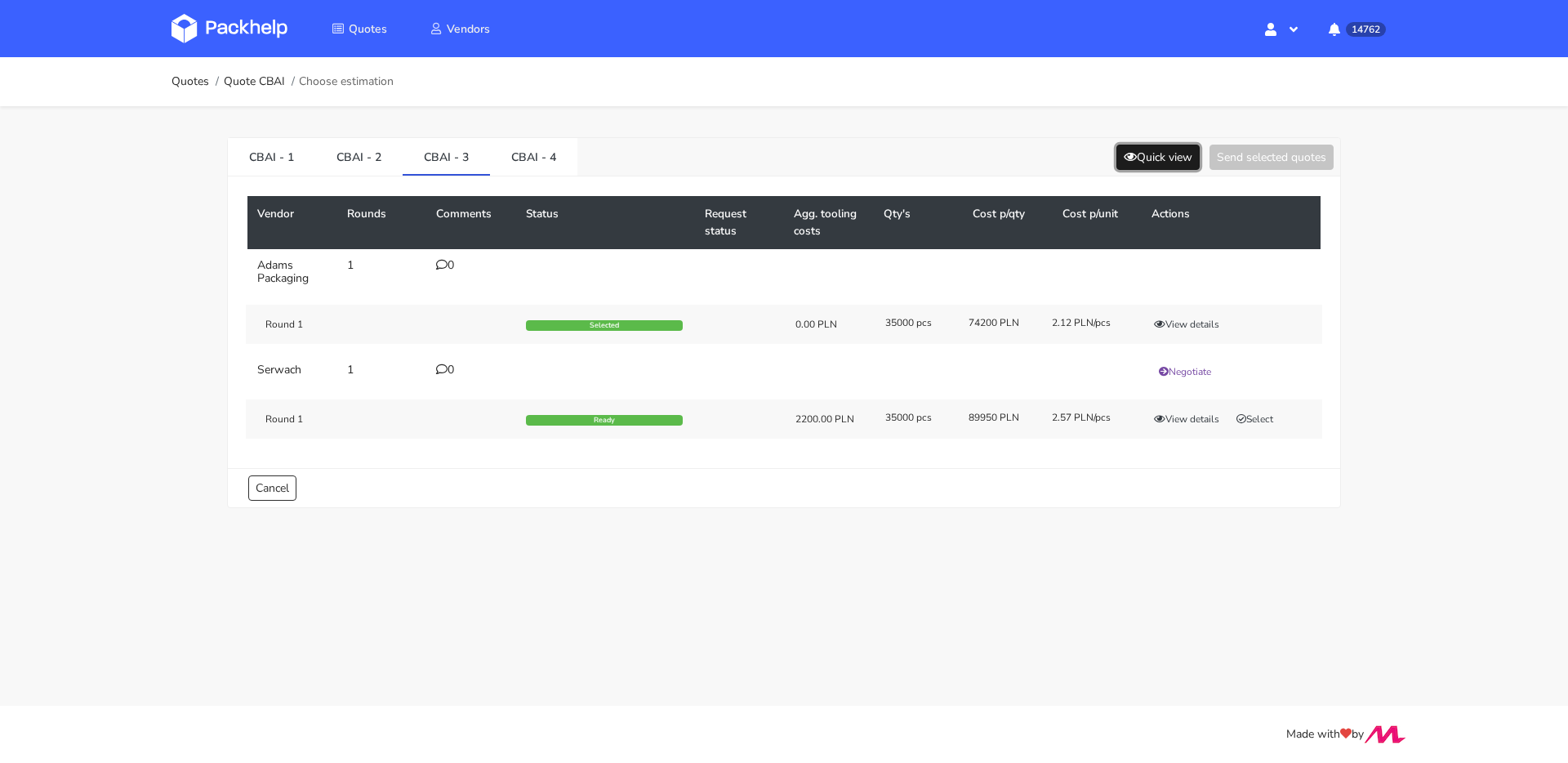
click at [1152, 161] on button "Quick view" at bounding box center [1157, 157] width 83 height 26
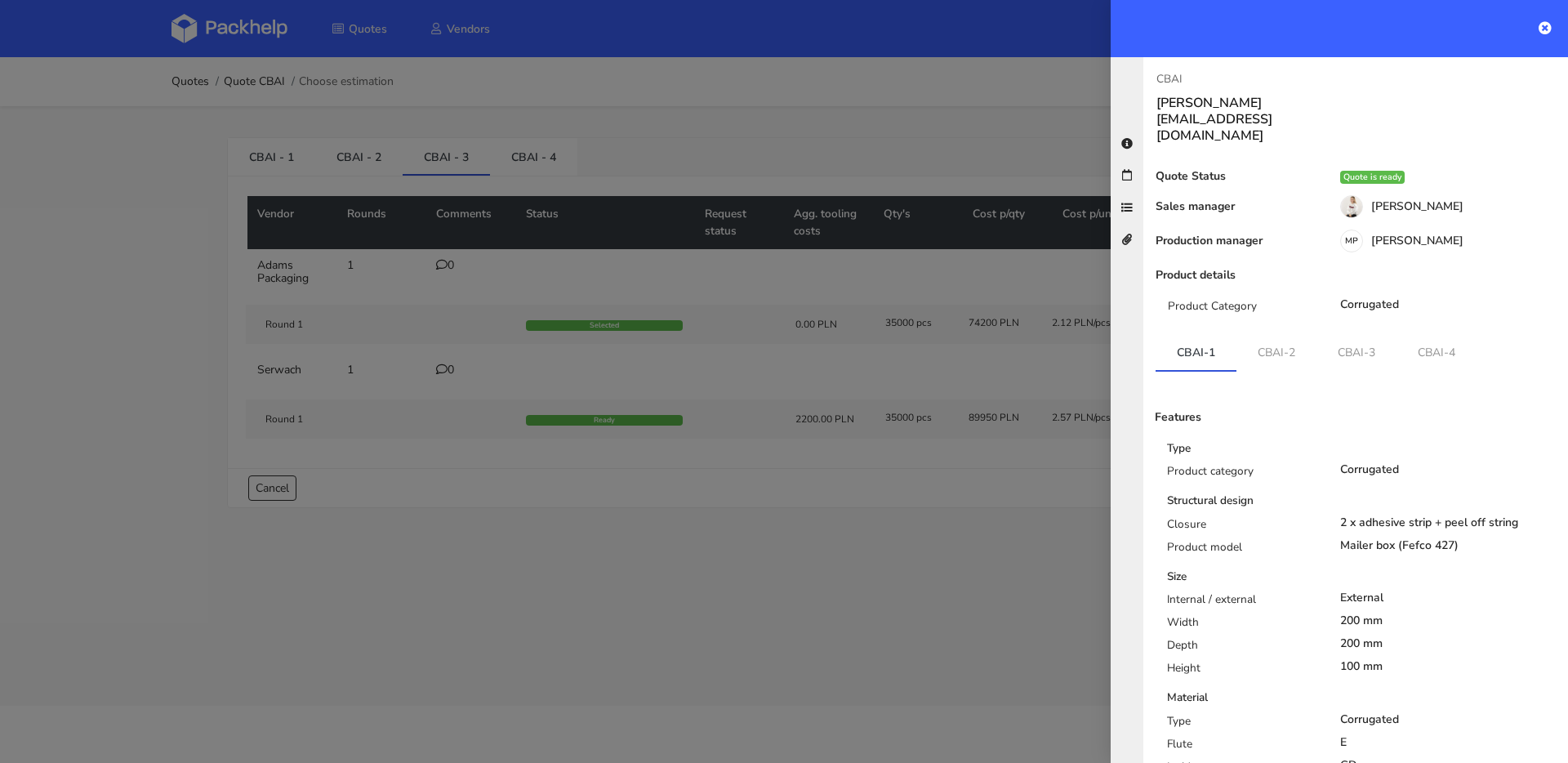
drag, startPoint x: 770, startPoint y: 164, endPoint x: 715, endPoint y: 154, distance: 55.9
click at [770, 164] on div at bounding box center [784, 381] width 1568 height 763
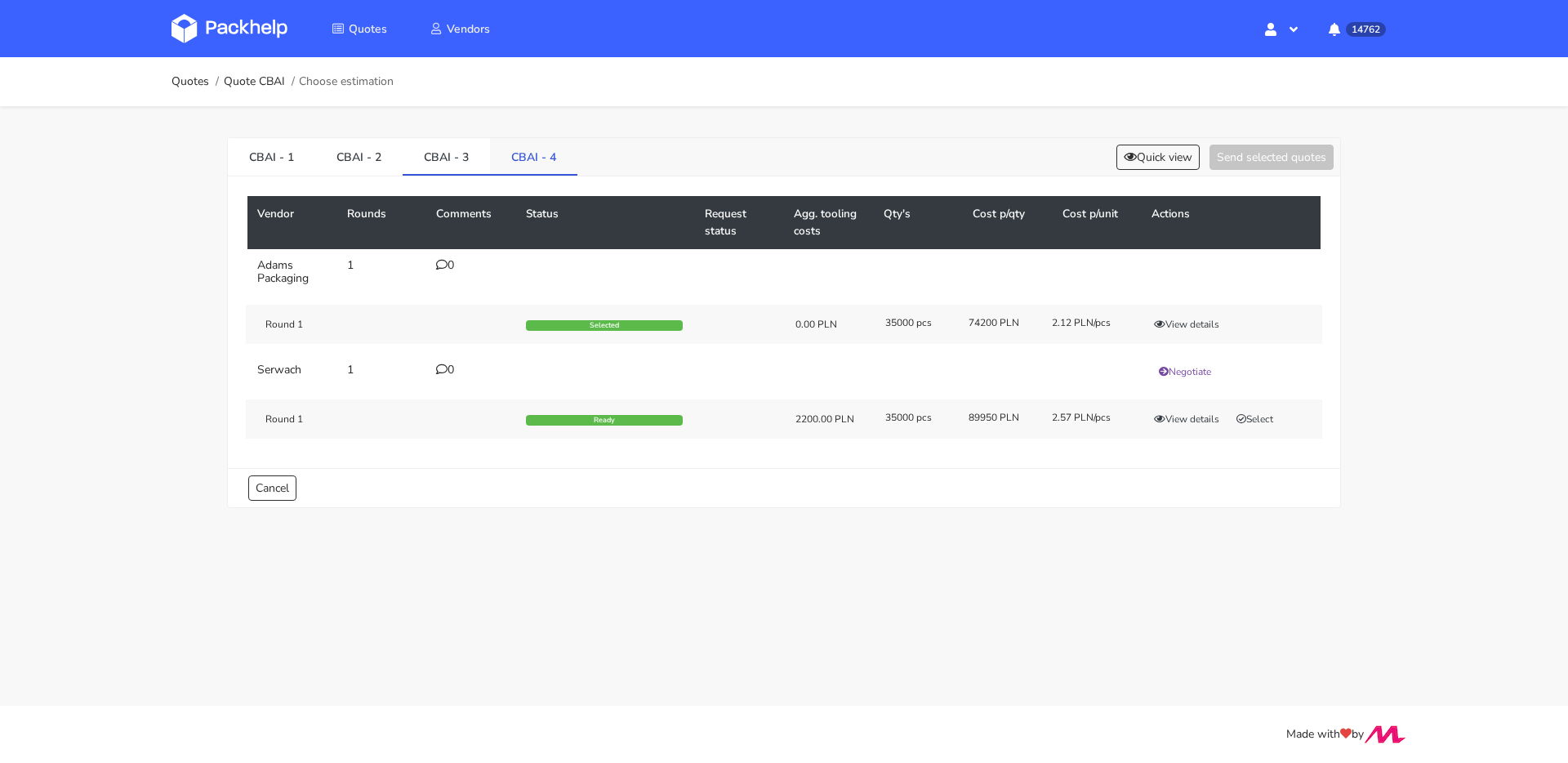
click at [567, 156] on link "CBAI - 4" at bounding box center [533, 155] width 88 height 36
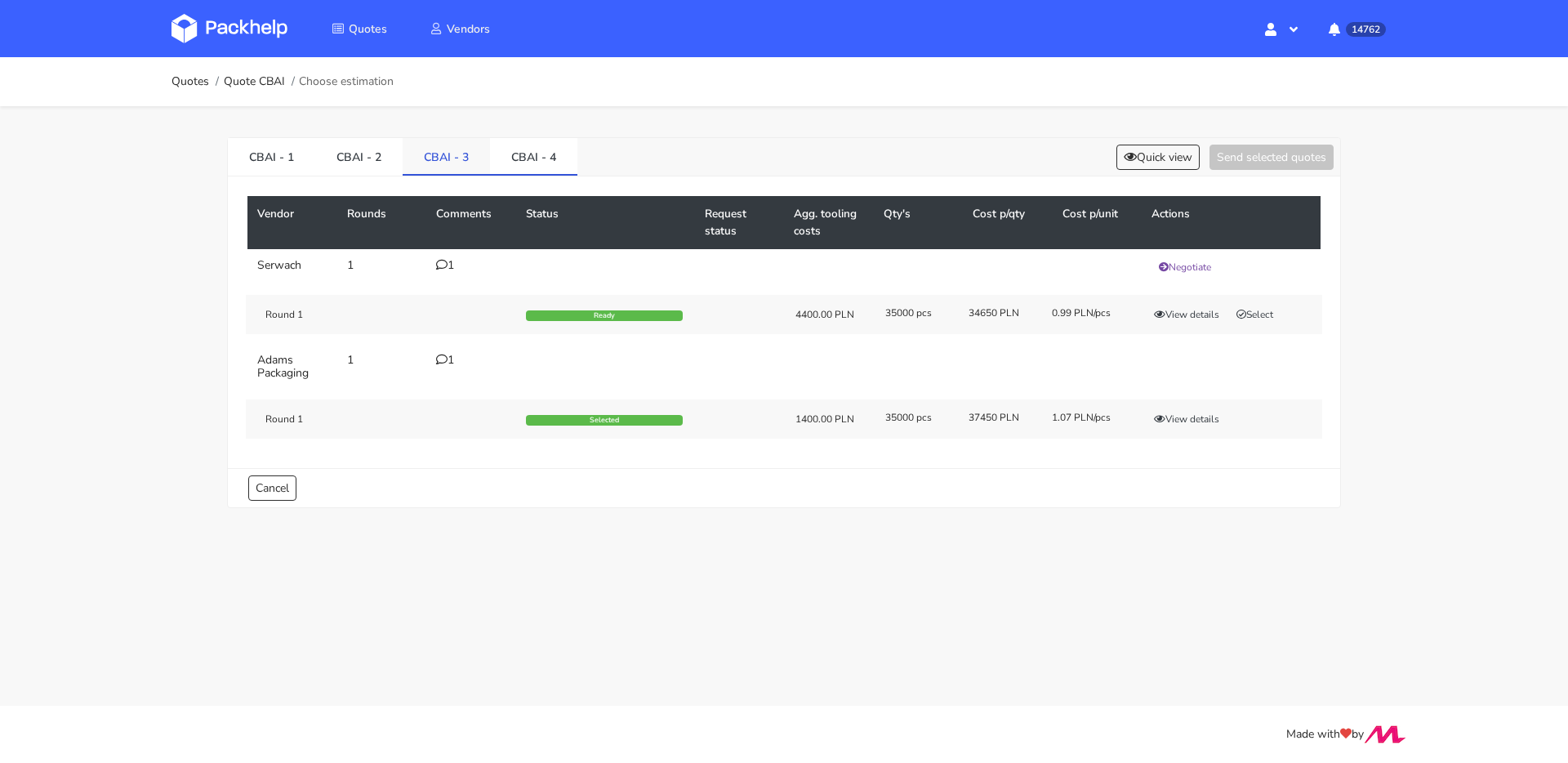
click at [436, 154] on link "CBAI - 3" at bounding box center [447, 155] width 88 height 36
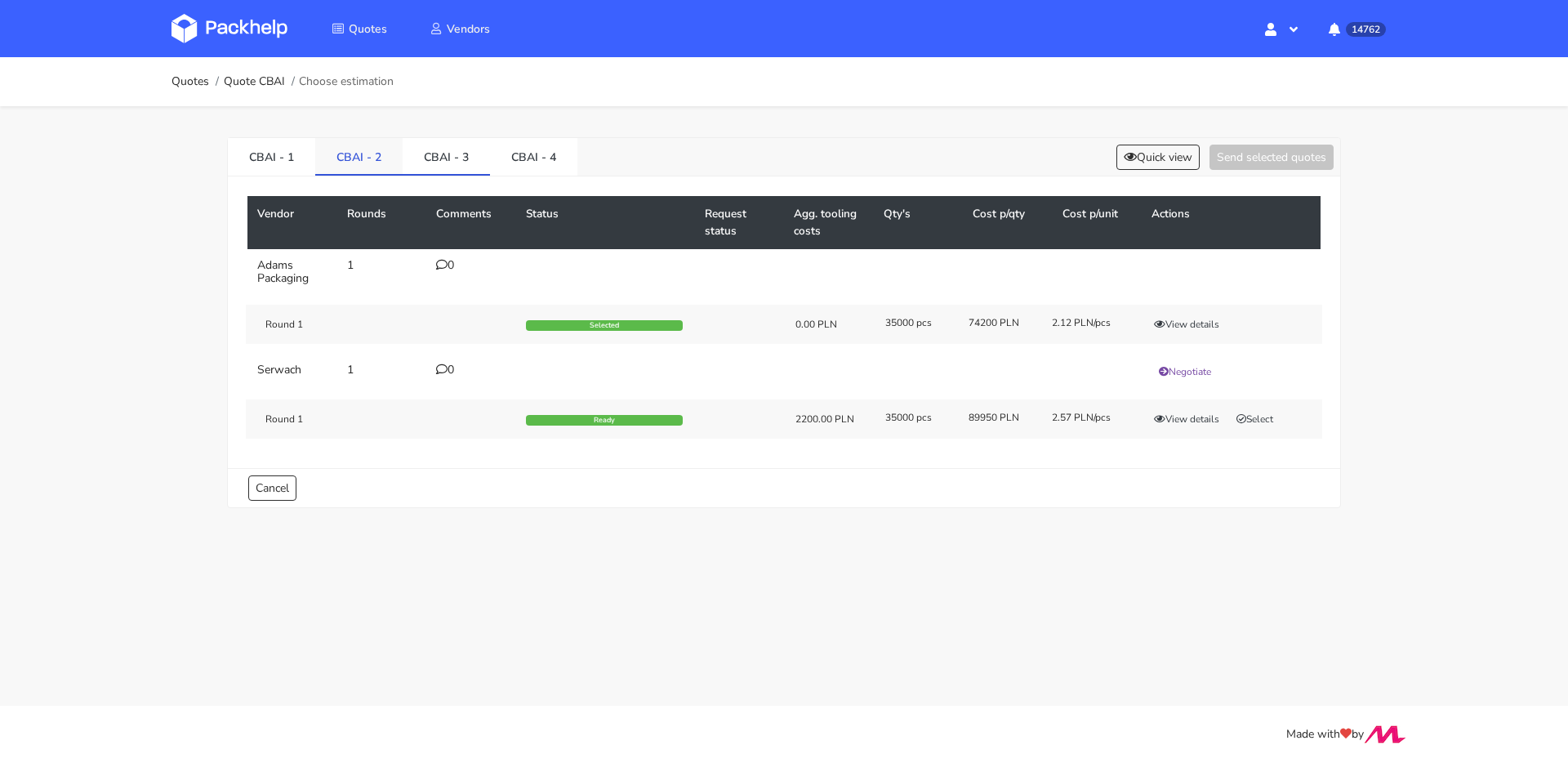
click at [338, 152] on link "CBAI - 2" at bounding box center [359, 155] width 88 height 36
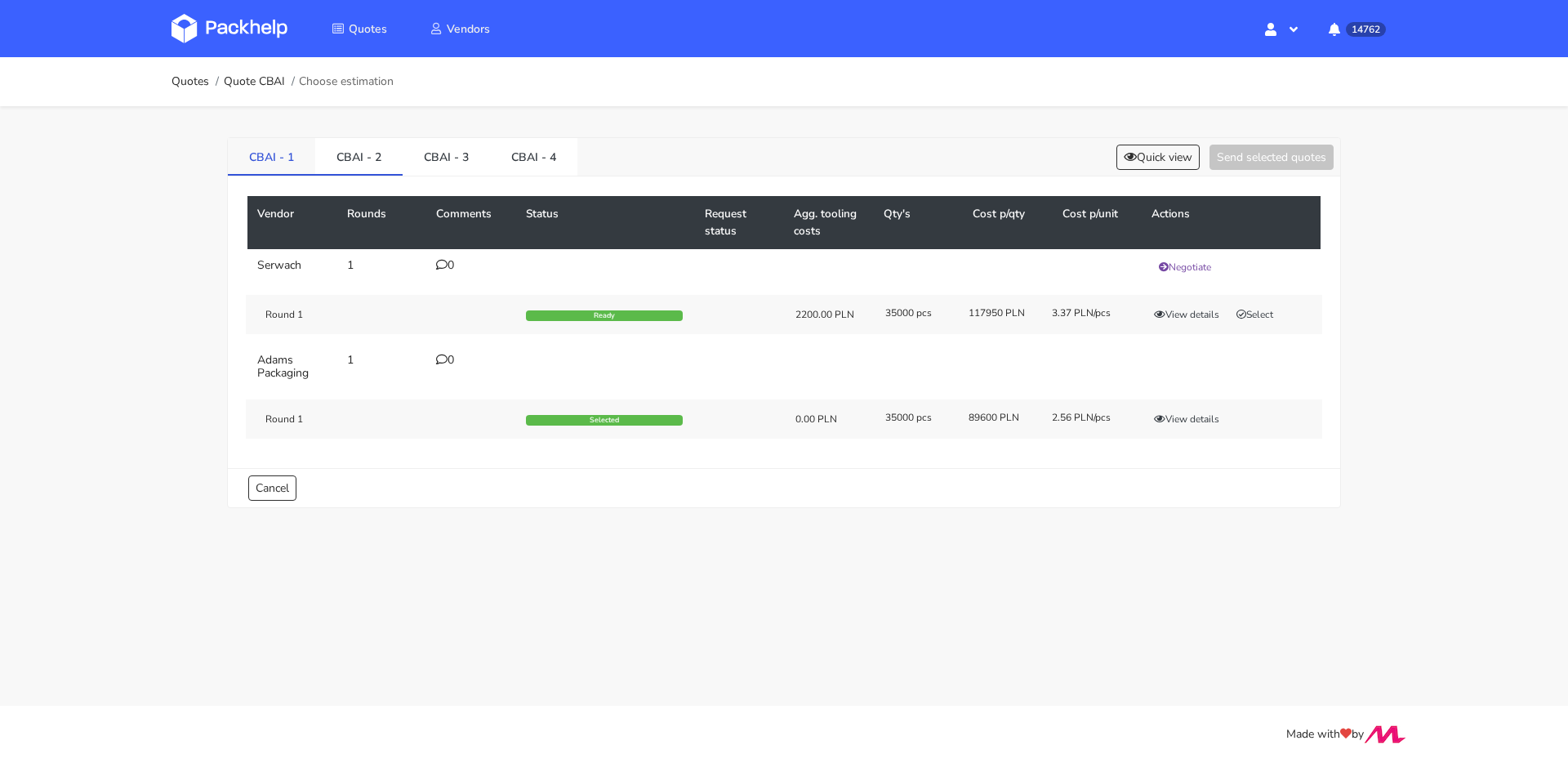
click at [263, 143] on link "CBAI - 1" at bounding box center [271, 155] width 88 height 36
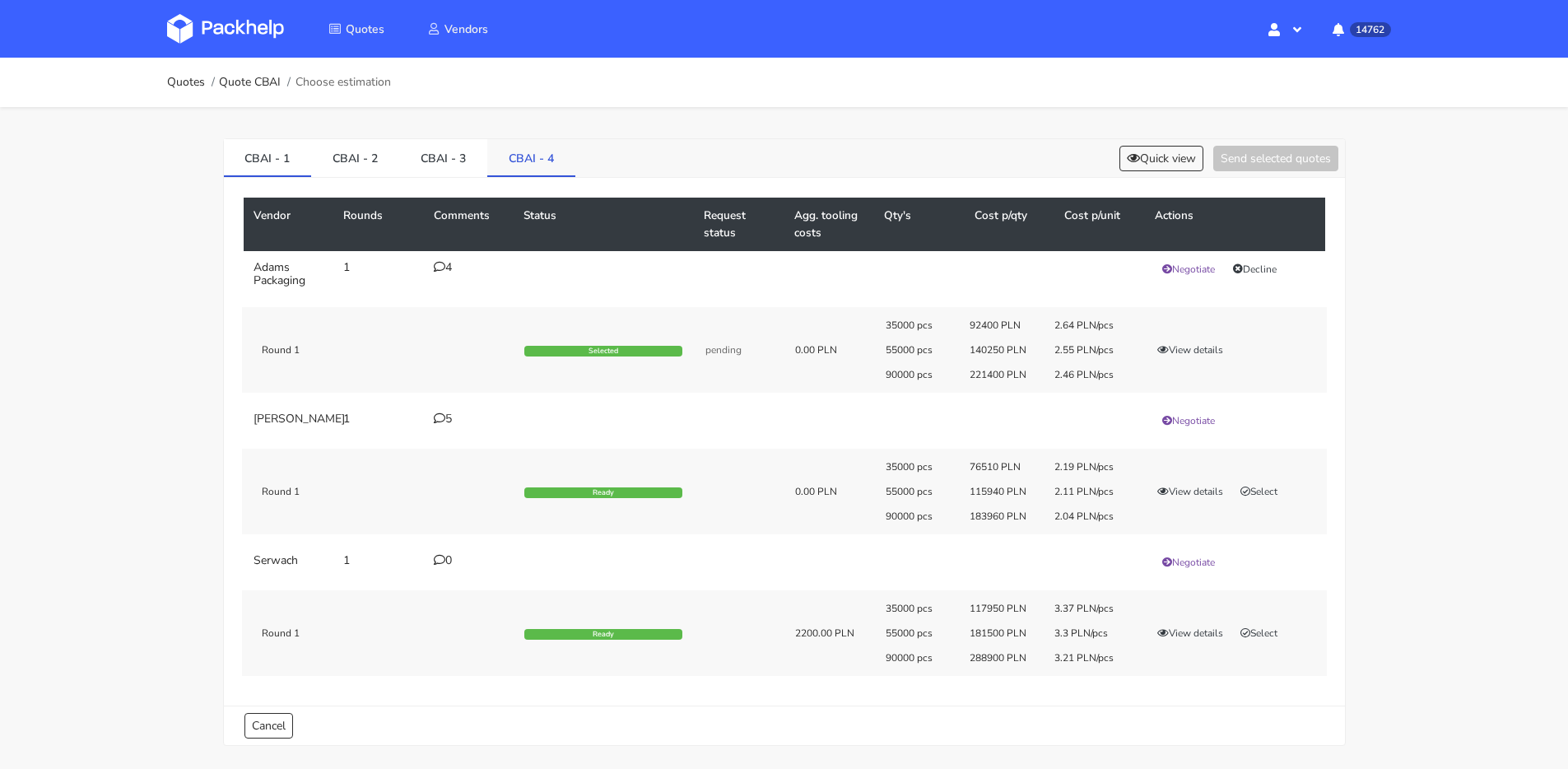
click at [551, 144] on link "CBAI - 4" at bounding box center [531, 157] width 88 height 36
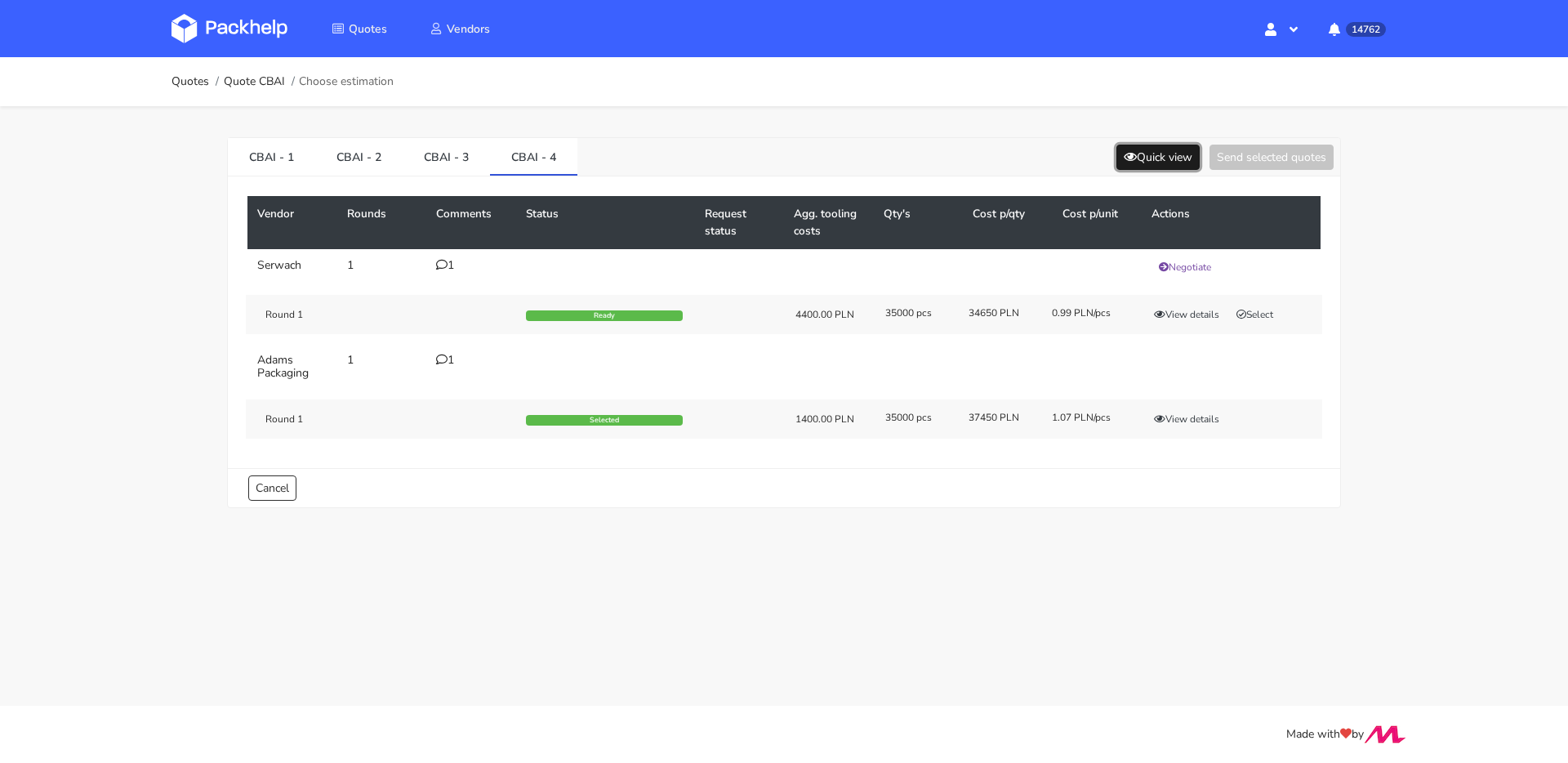
click at [1188, 148] on button "Quick view" at bounding box center [1157, 157] width 83 height 26
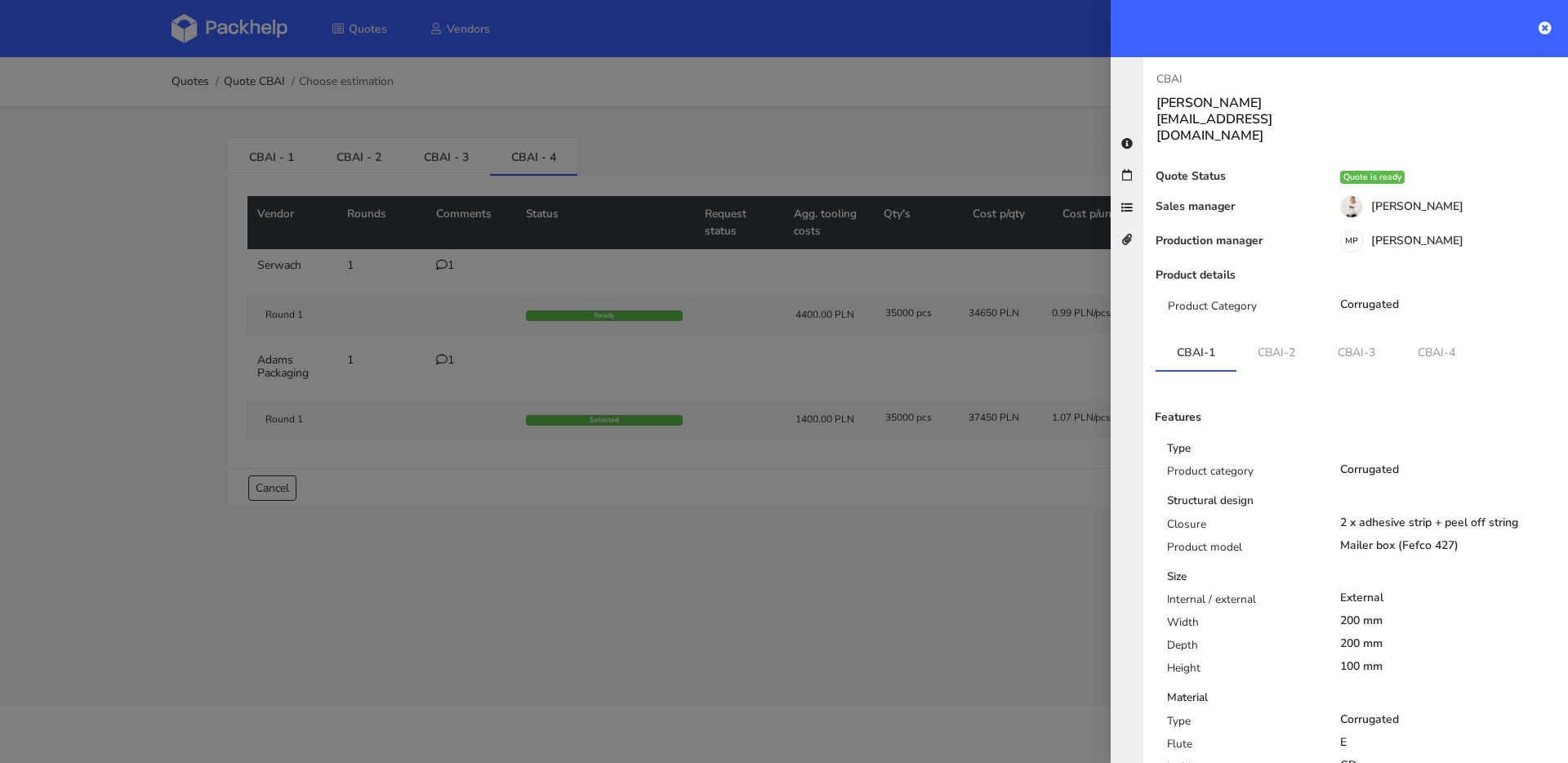
click at [1436, 372] on div "Features Type Product category Corrugated Structural design Closure 2 x adhesiv…" at bounding box center [1355, 763] width 400 height 783
click at [1429, 334] on link "CBAI-4" at bounding box center [1436, 352] width 80 height 36
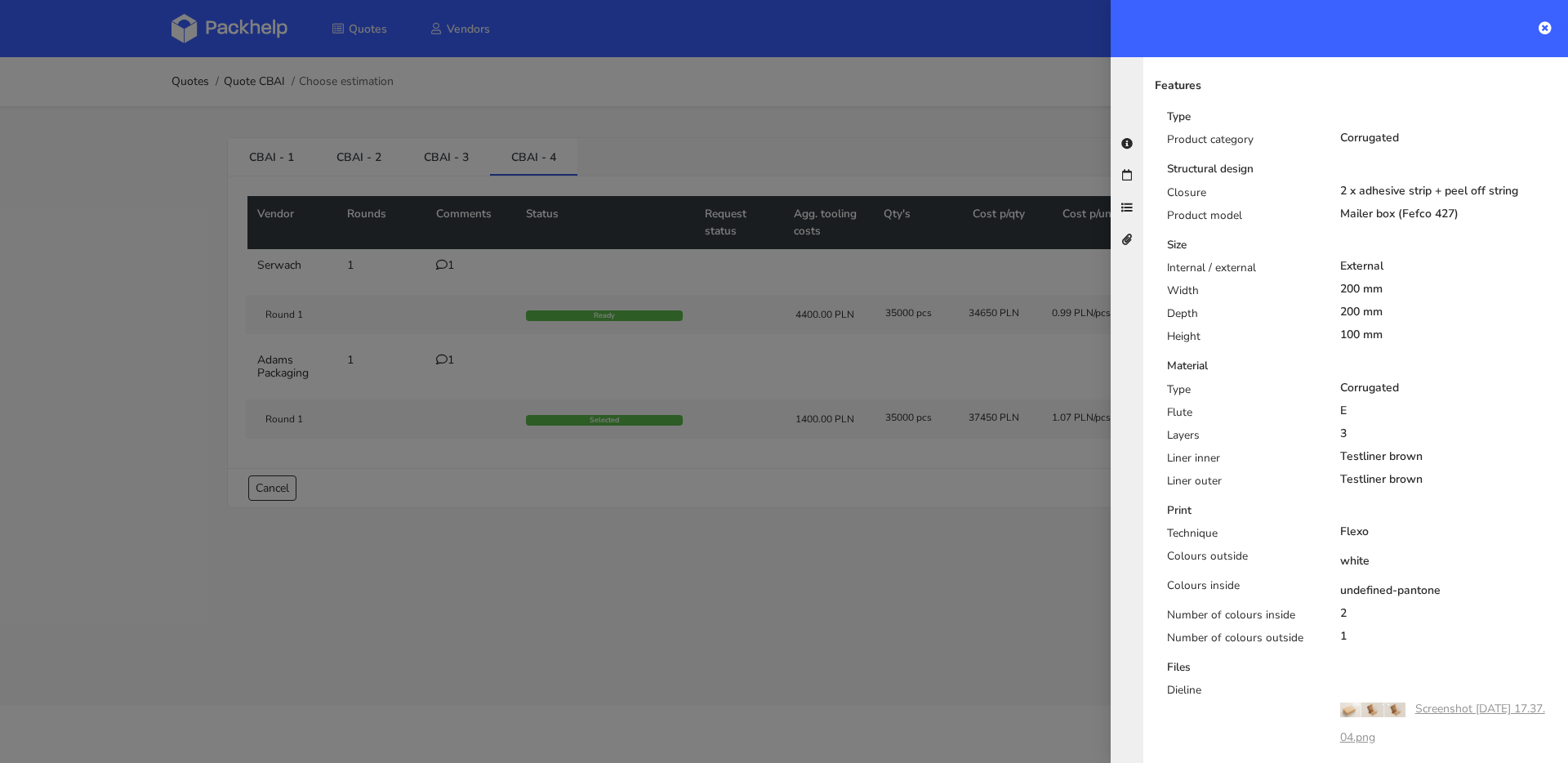
drag, startPoint x: 621, startPoint y: 184, endPoint x: 575, endPoint y: 175, distance: 46.9
click at [621, 184] on div at bounding box center [784, 381] width 1568 height 763
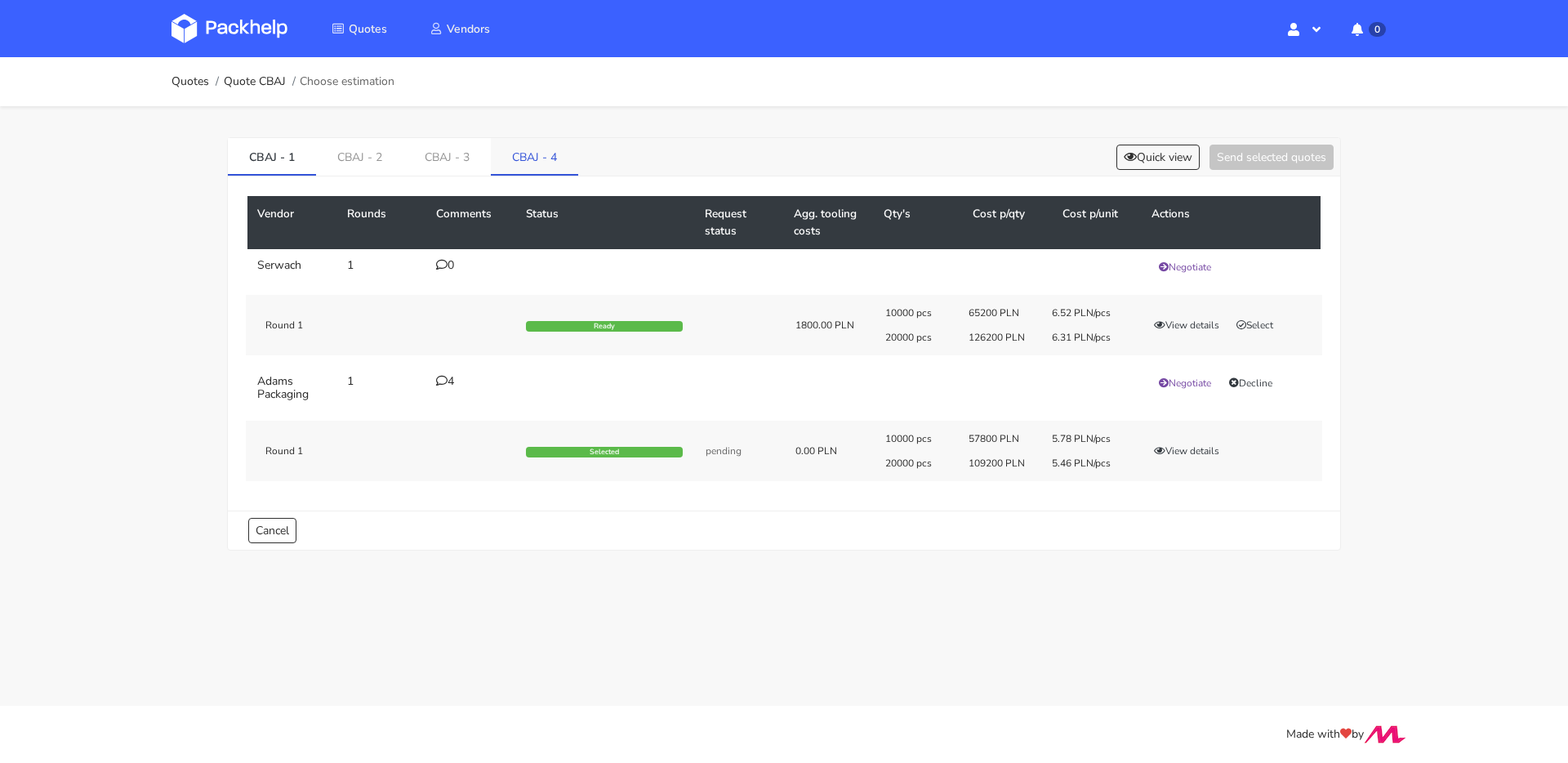
click at [562, 164] on link "CBAJ - 4" at bounding box center [534, 155] width 88 height 36
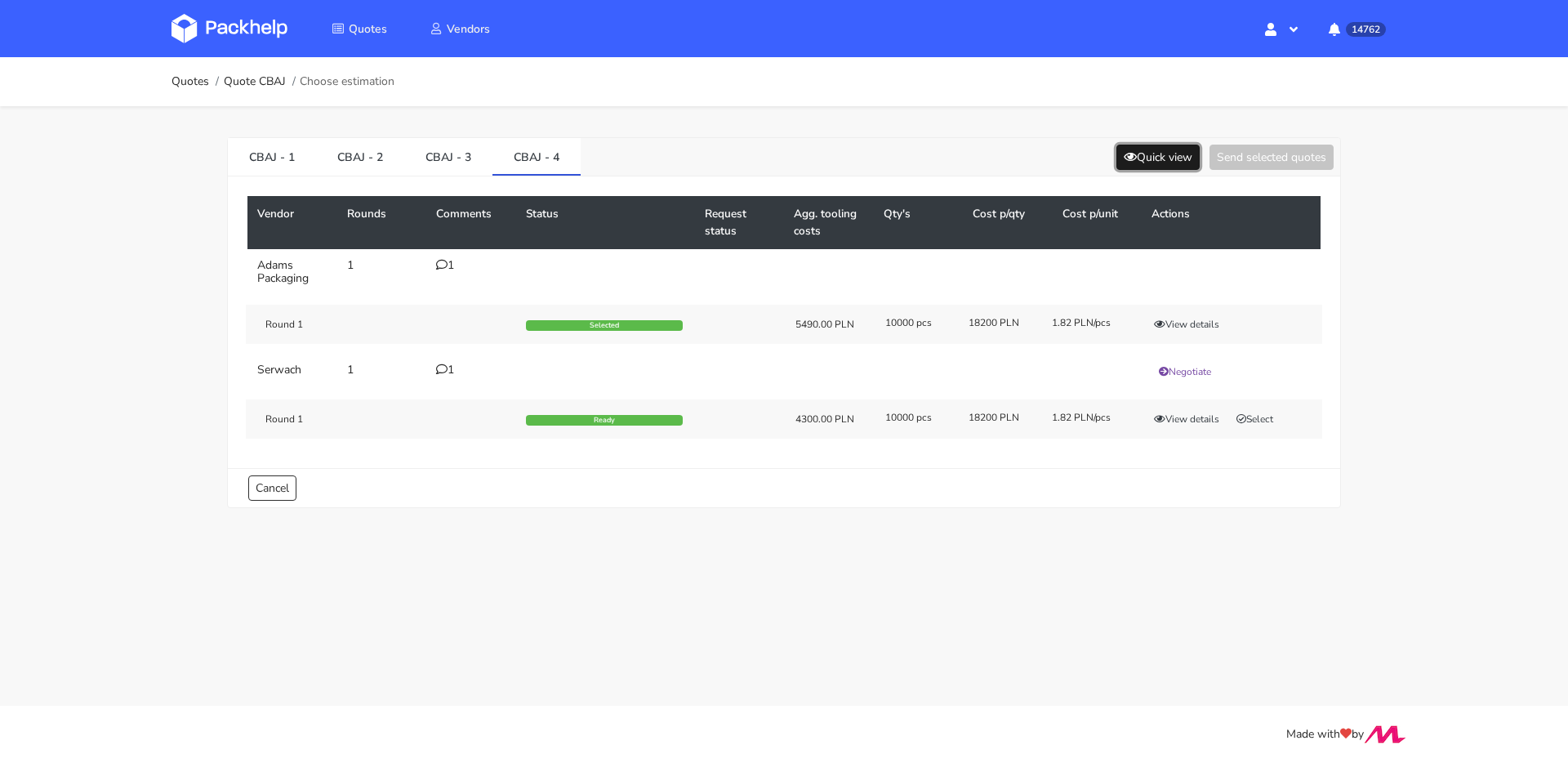
click at [1148, 155] on button "Quick view" at bounding box center [1157, 157] width 83 height 26
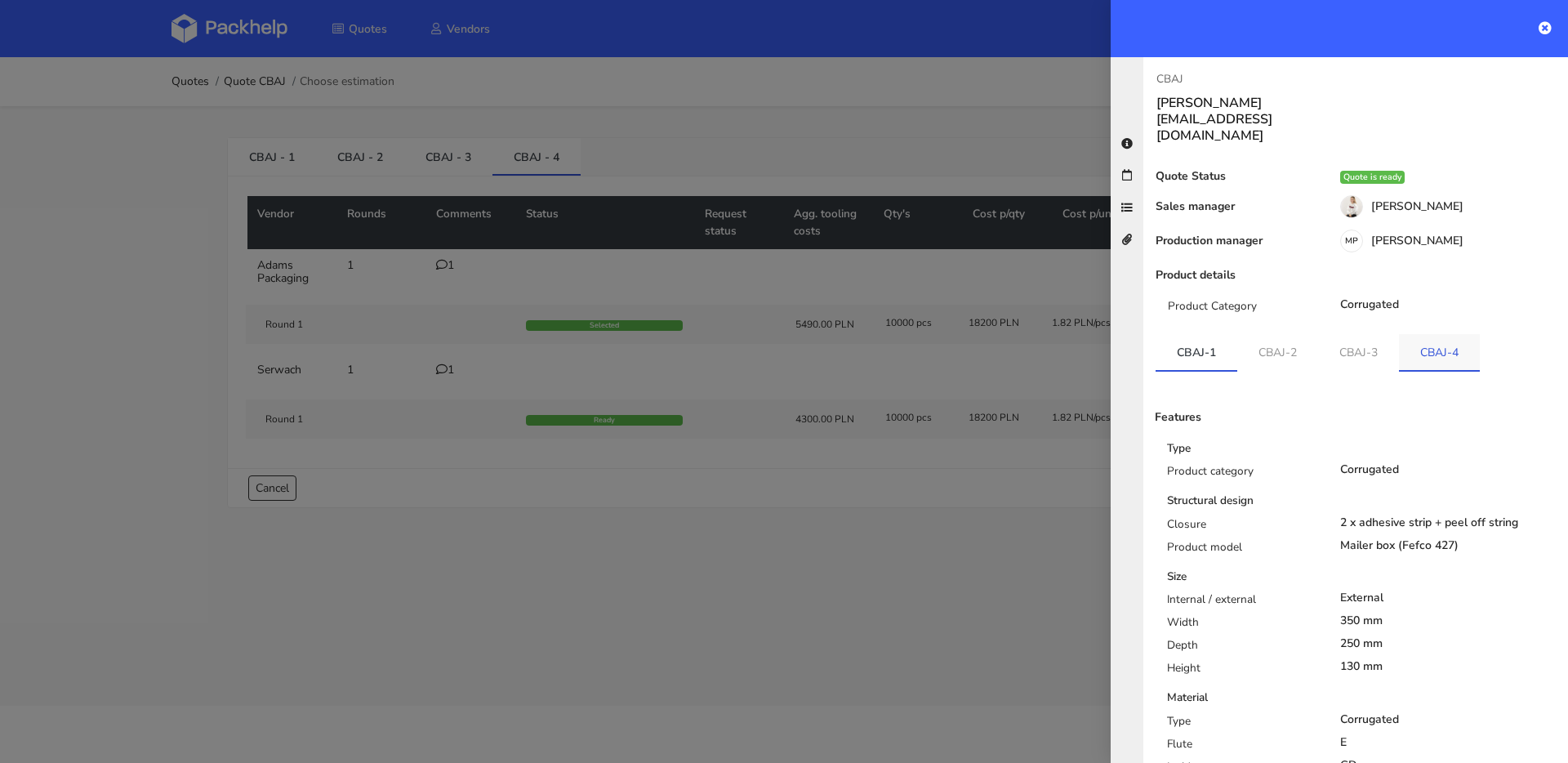
click at [1455, 334] on link "CBAJ-4" at bounding box center [1439, 352] width 81 height 36
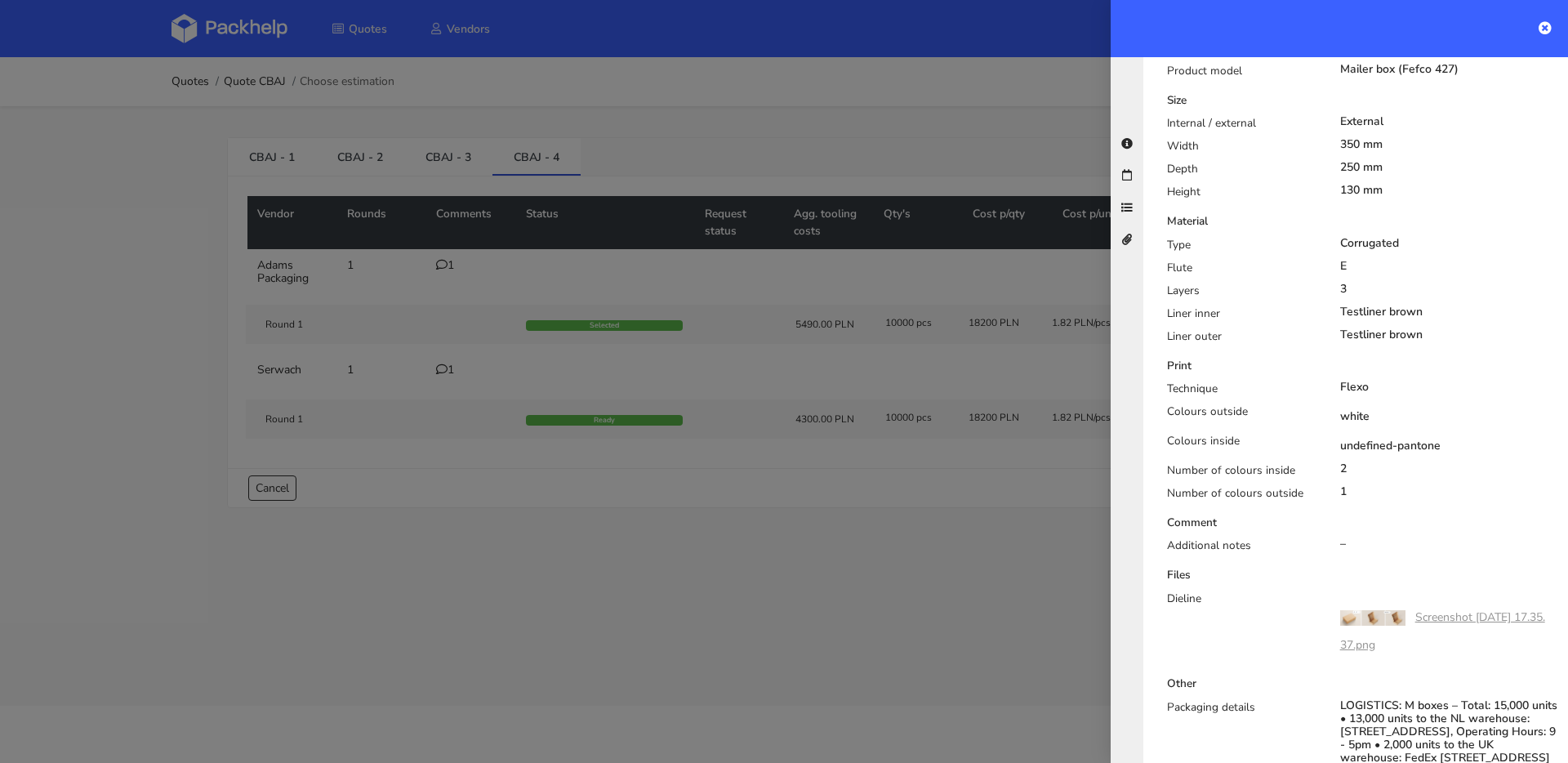
scroll to position [474, 0]
click at [535, 297] on div at bounding box center [784, 381] width 1568 height 763
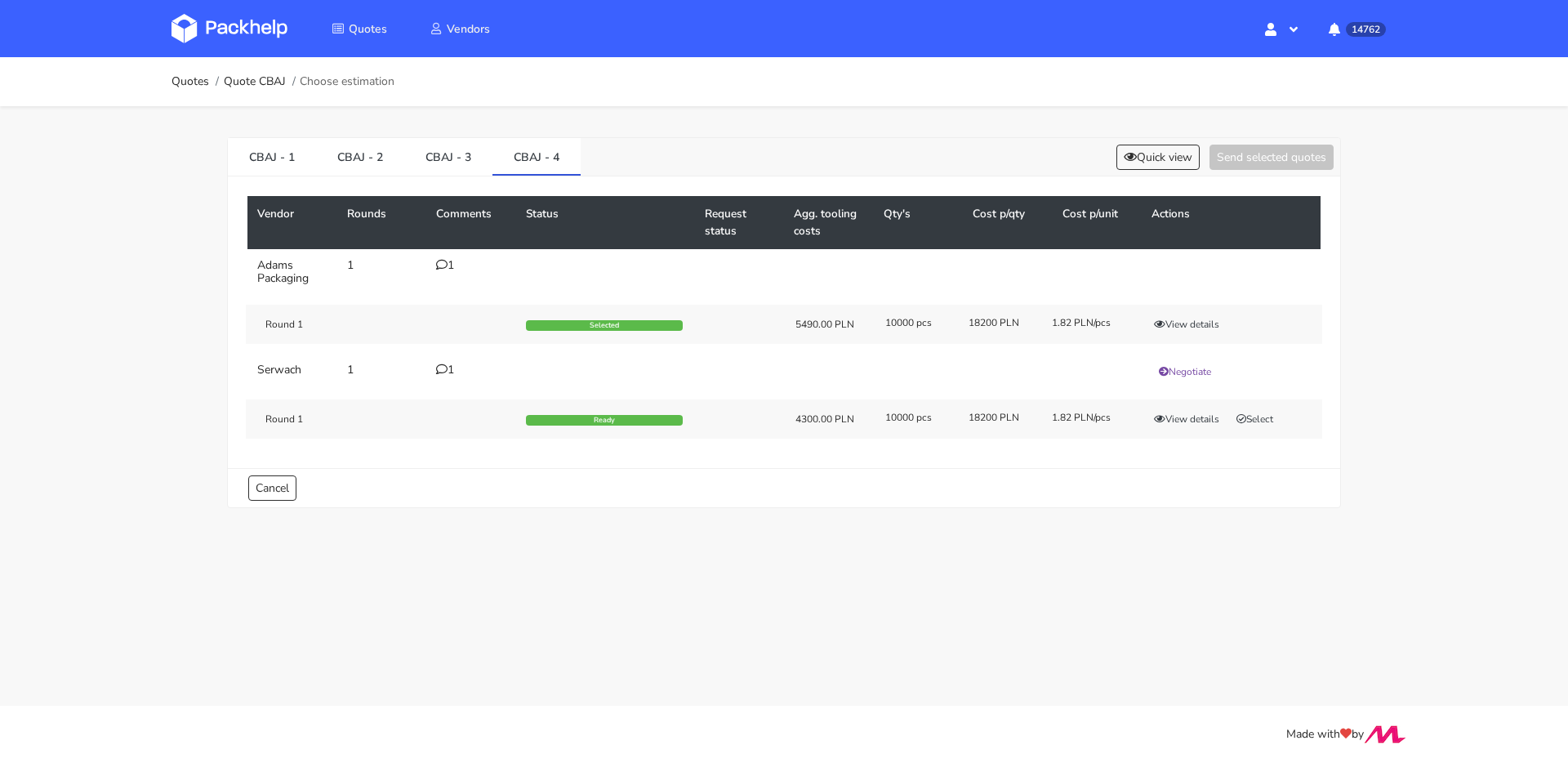
click at [447, 254] on td "1" at bounding box center [471, 272] width 89 height 46
click at [444, 260] on icon at bounding box center [441, 264] width 12 height 12
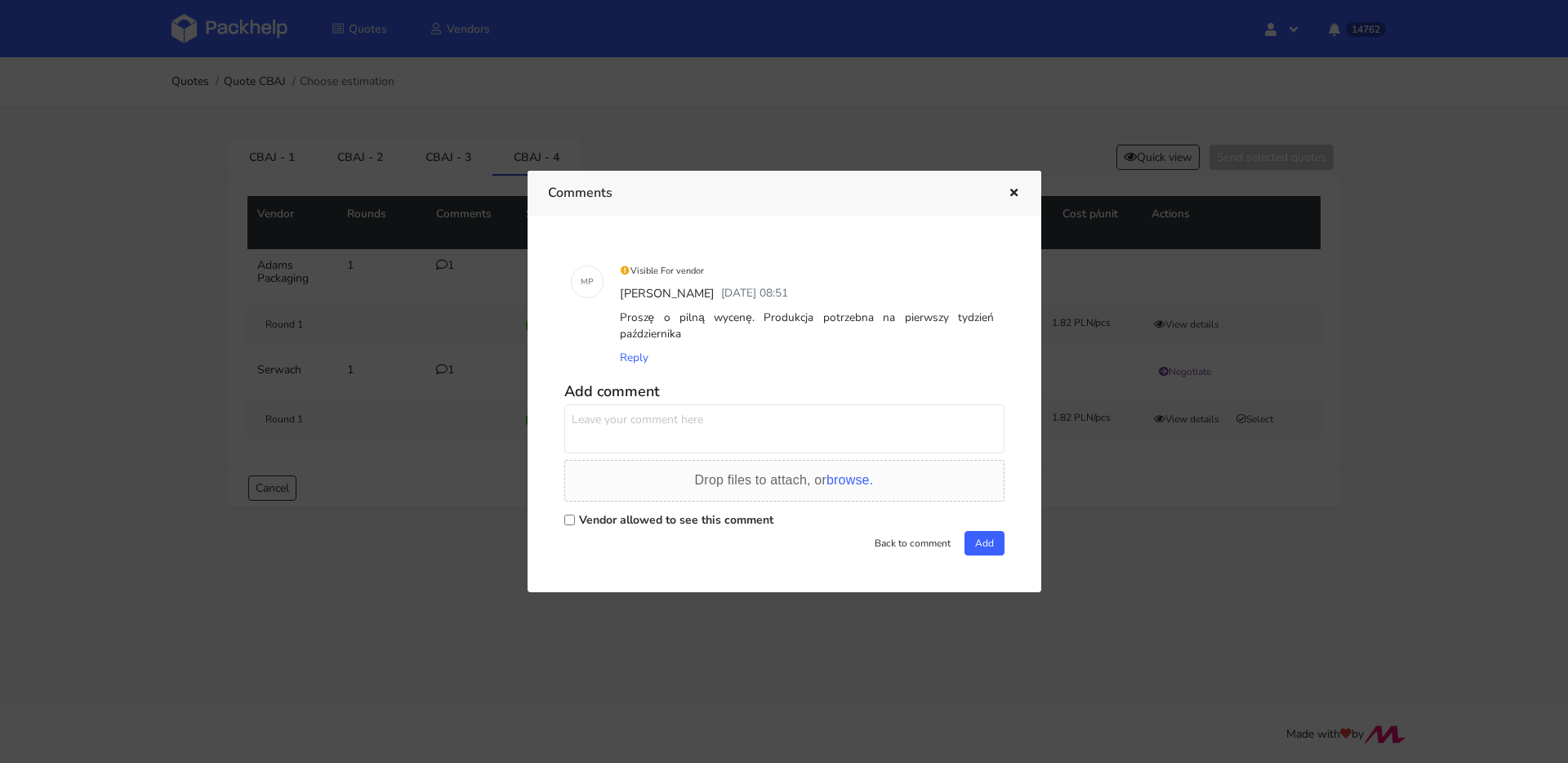
click at [392, 300] on div at bounding box center [784, 381] width 1568 height 763
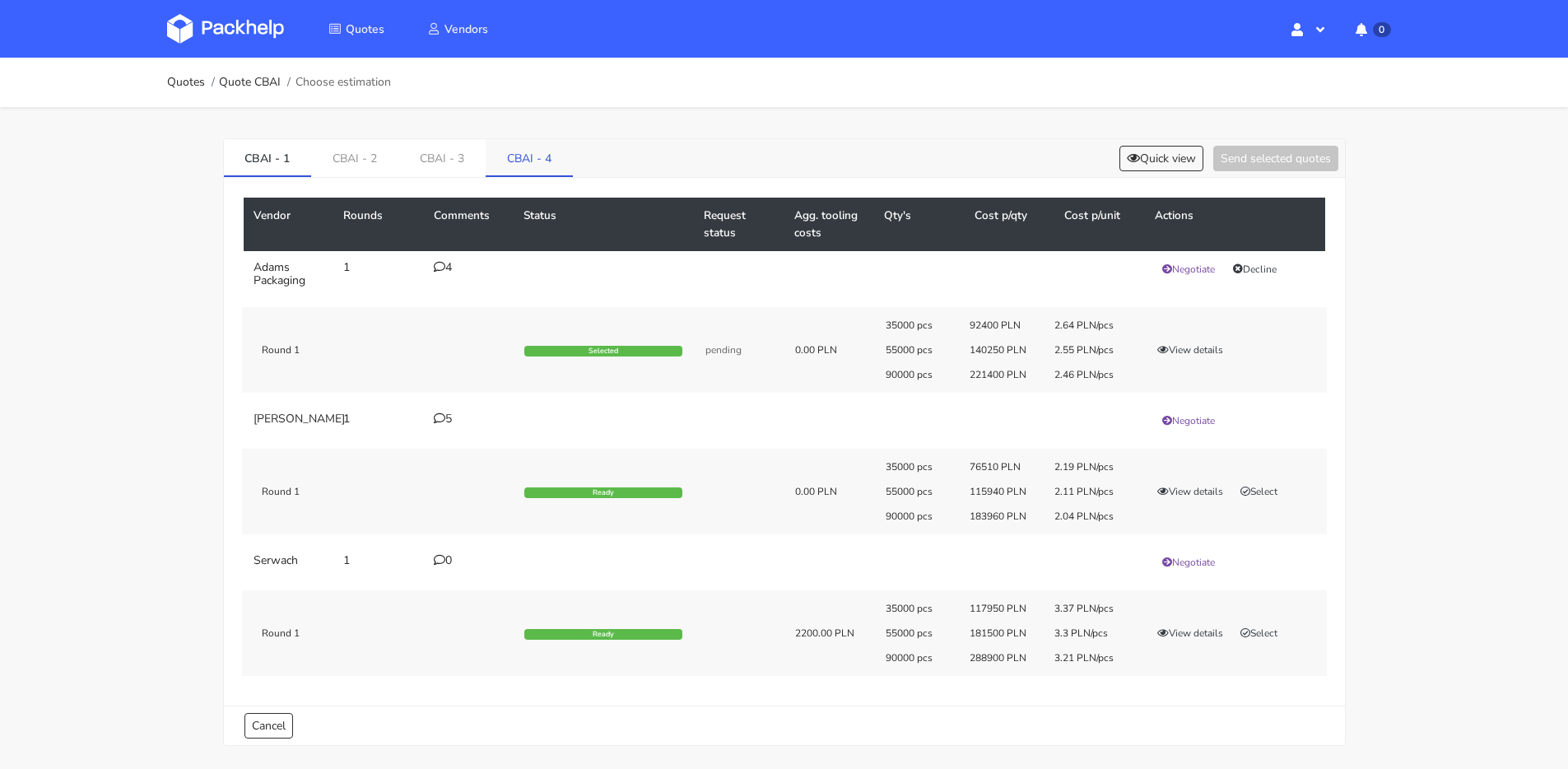
click at [530, 155] on link "CBAI - 4" at bounding box center [529, 157] width 87 height 36
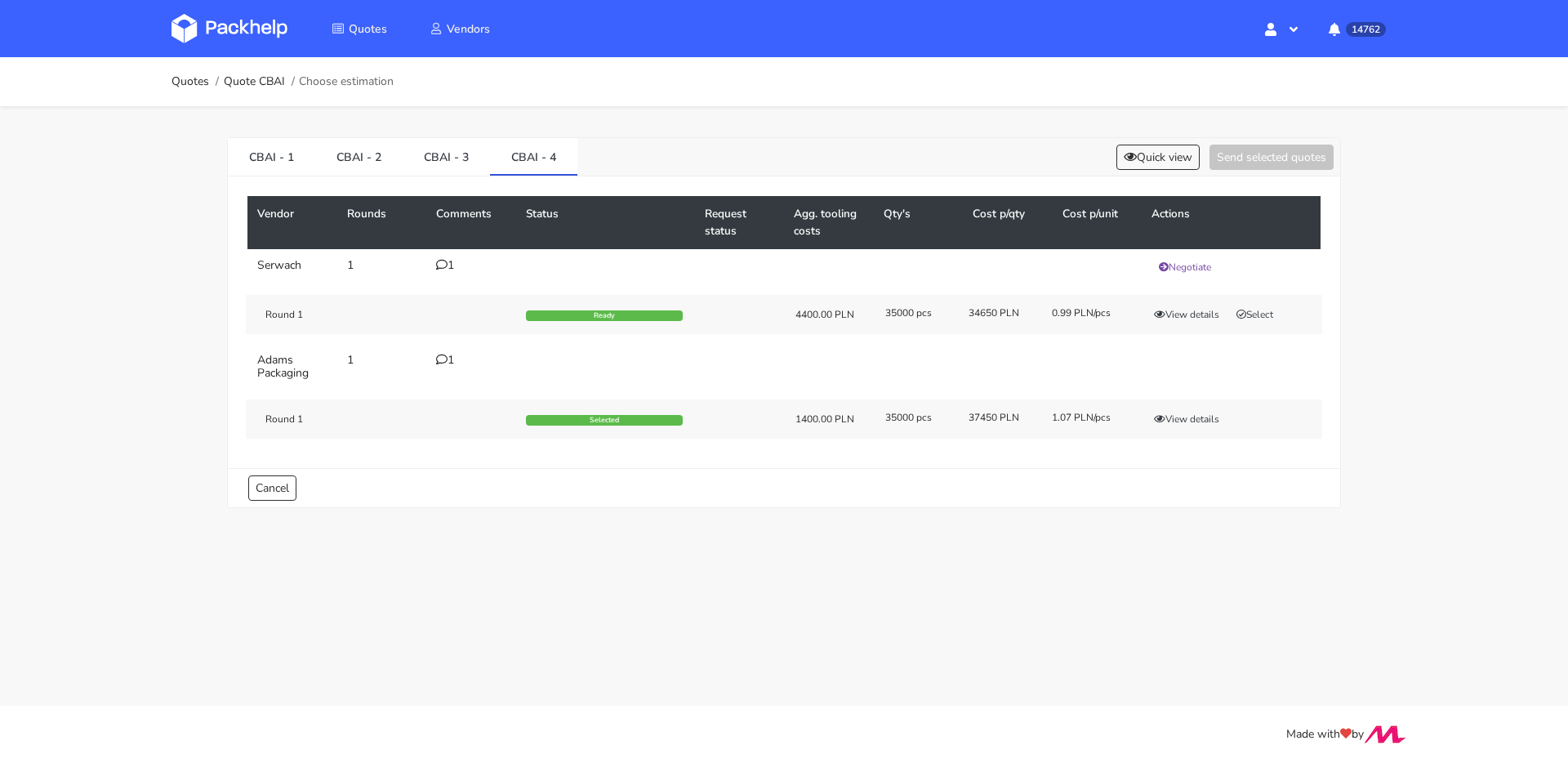
click at [435, 359] on td "1" at bounding box center [471, 366] width 89 height 46
click at [446, 356] on icon at bounding box center [441, 359] width 12 height 12
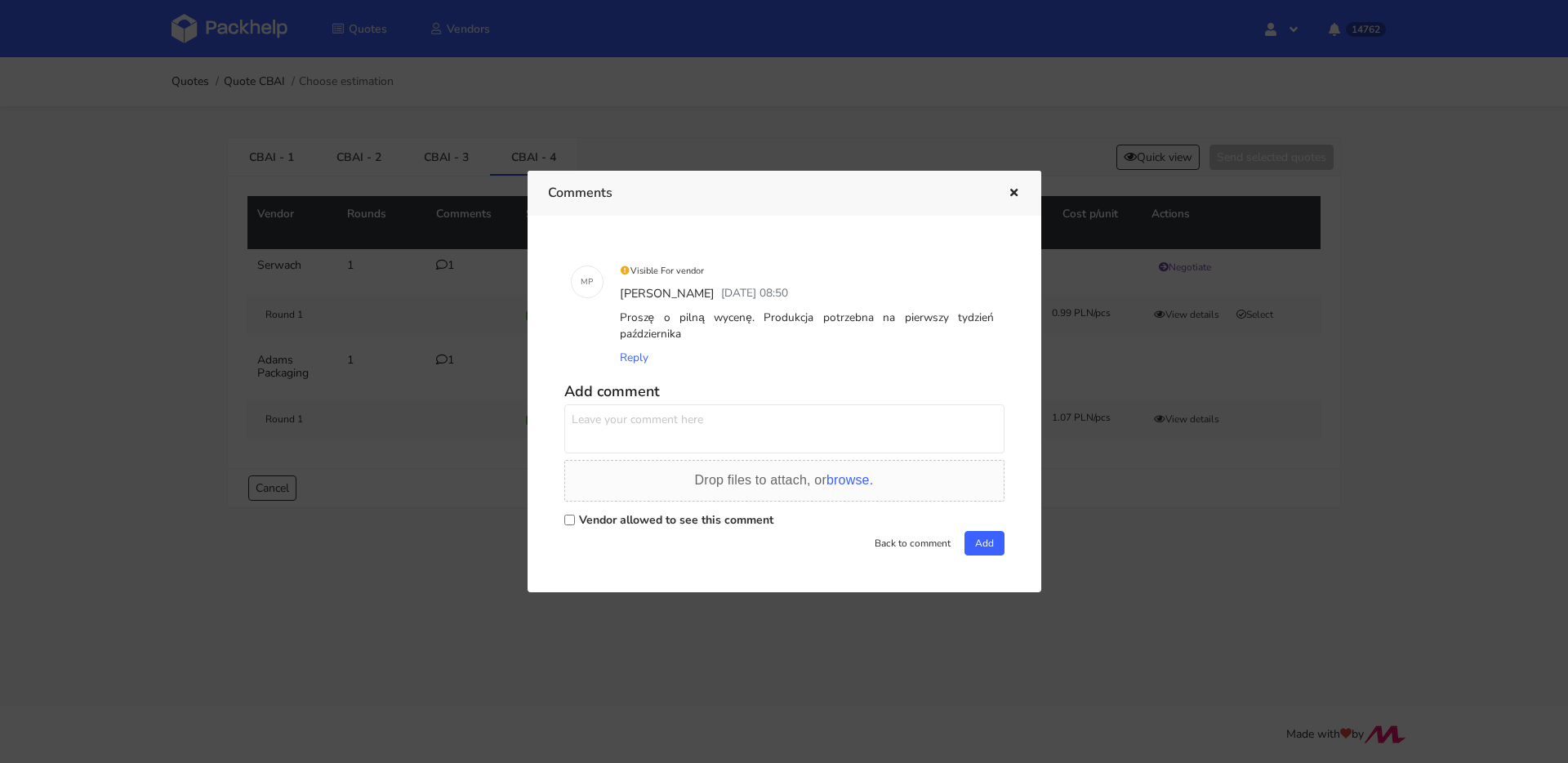
click at [1016, 186] on button "button" at bounding box center [1012, 193] width 18 height 21
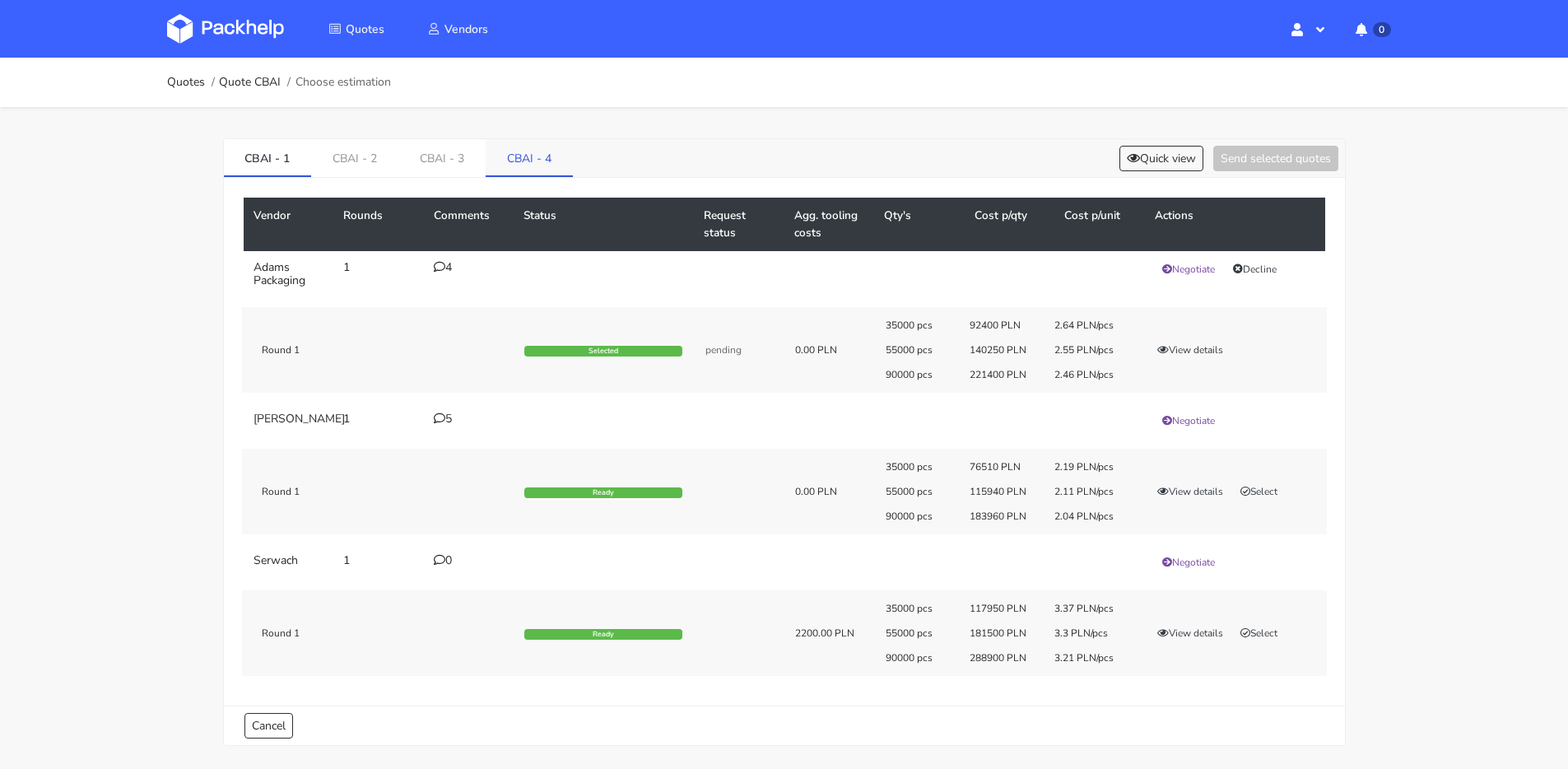
click at [502, 151] on link "CBAI - 4" at bounding box center [529, 157] width 87 height 36
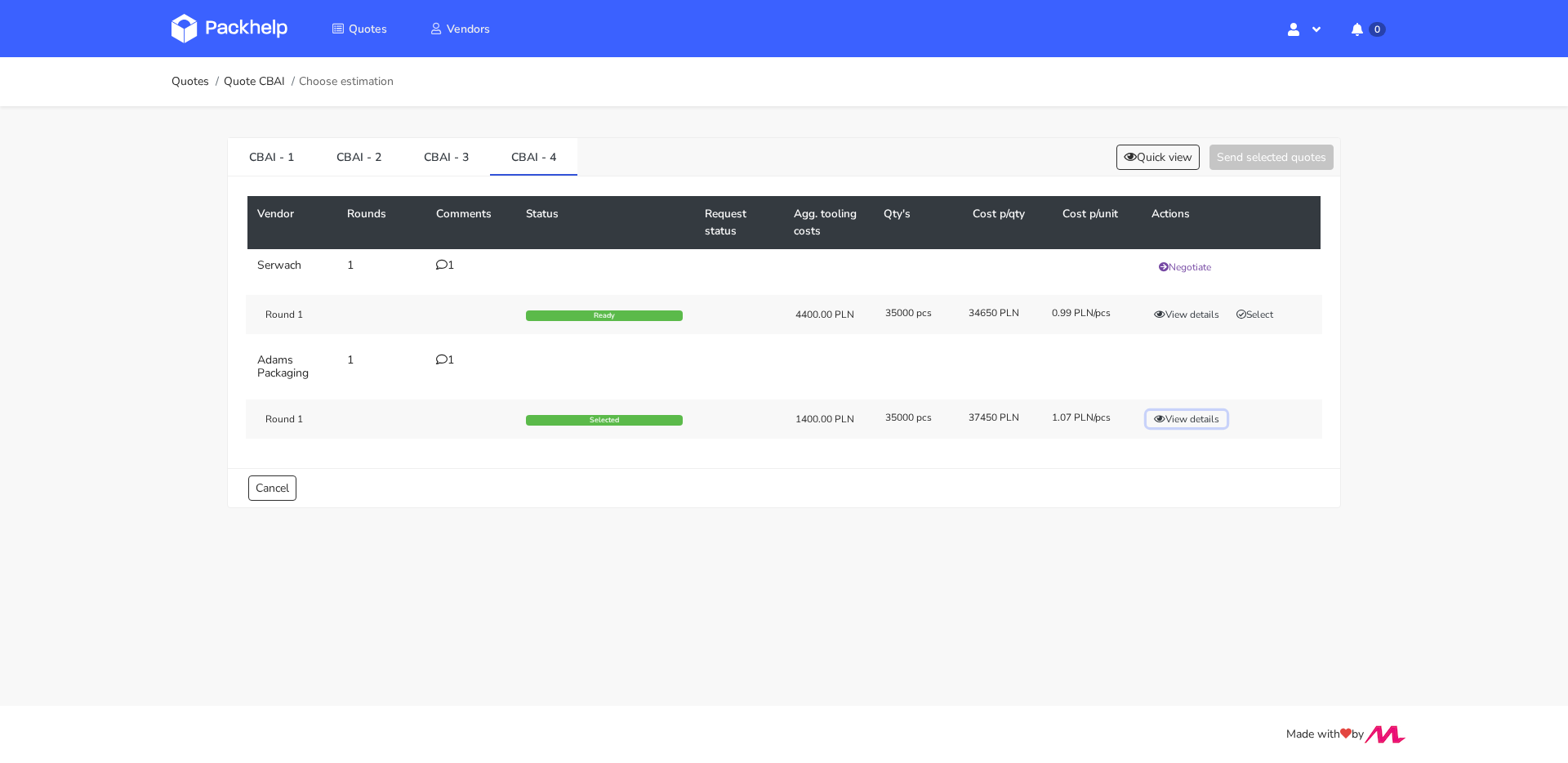
click at [1169, 411] on button "View details" at bounding box center [1186, 419] width 80 height 16
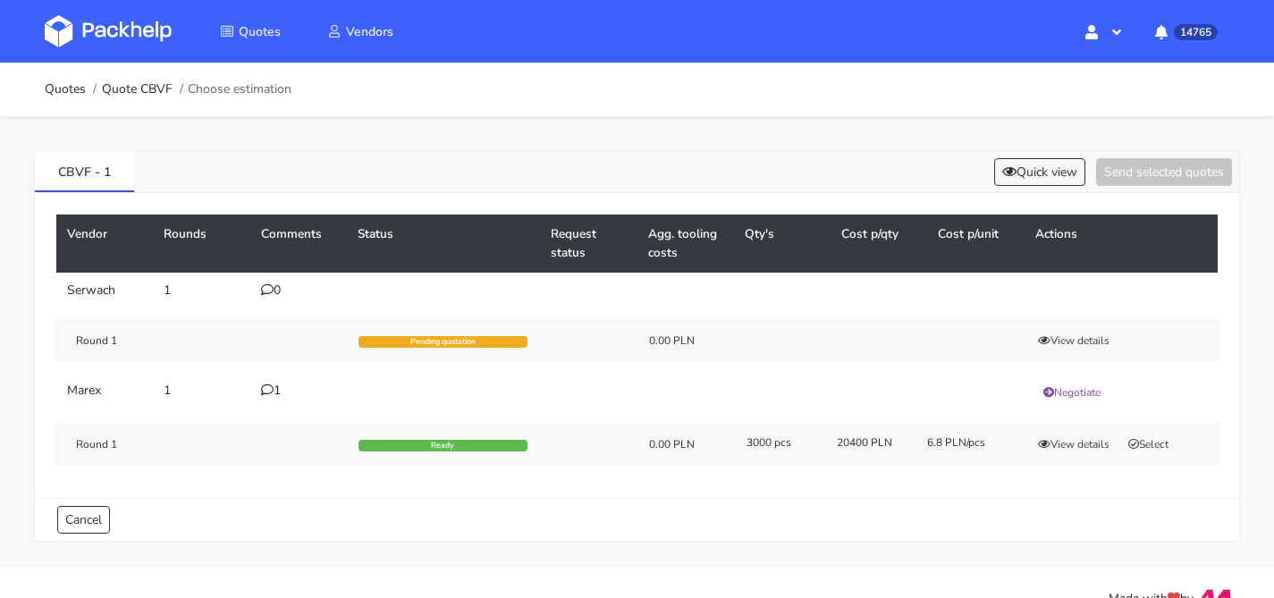
click at [279, 392] on div "1" at bounding box center [298, 391] width 75 height 14
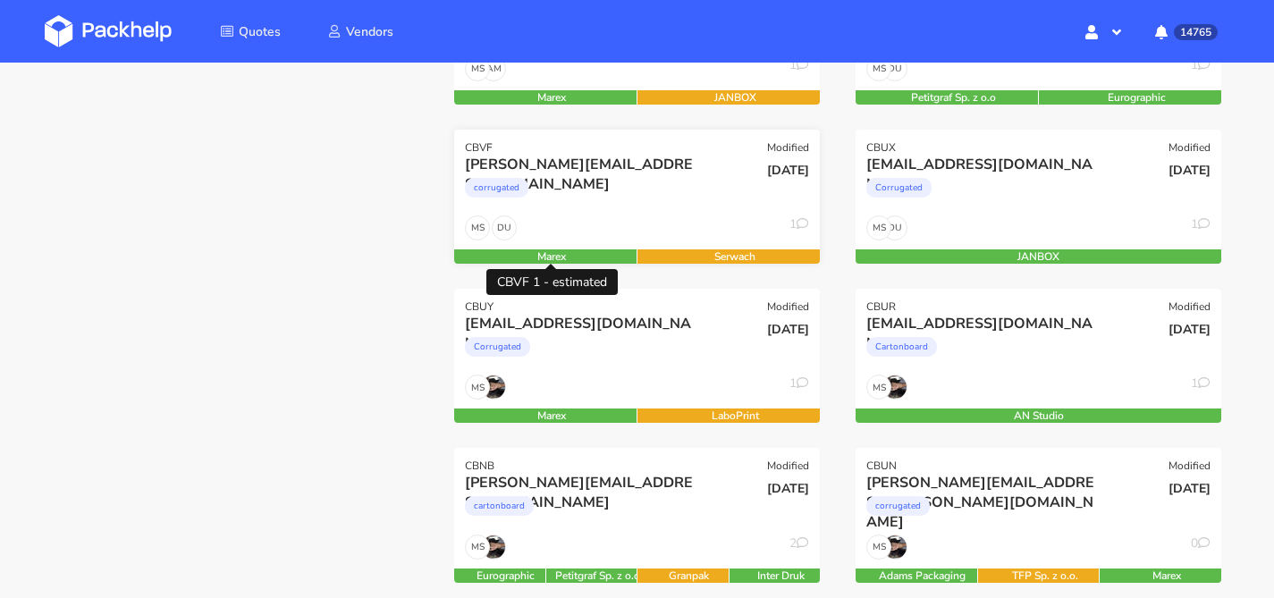
scroll to position [229, 0]
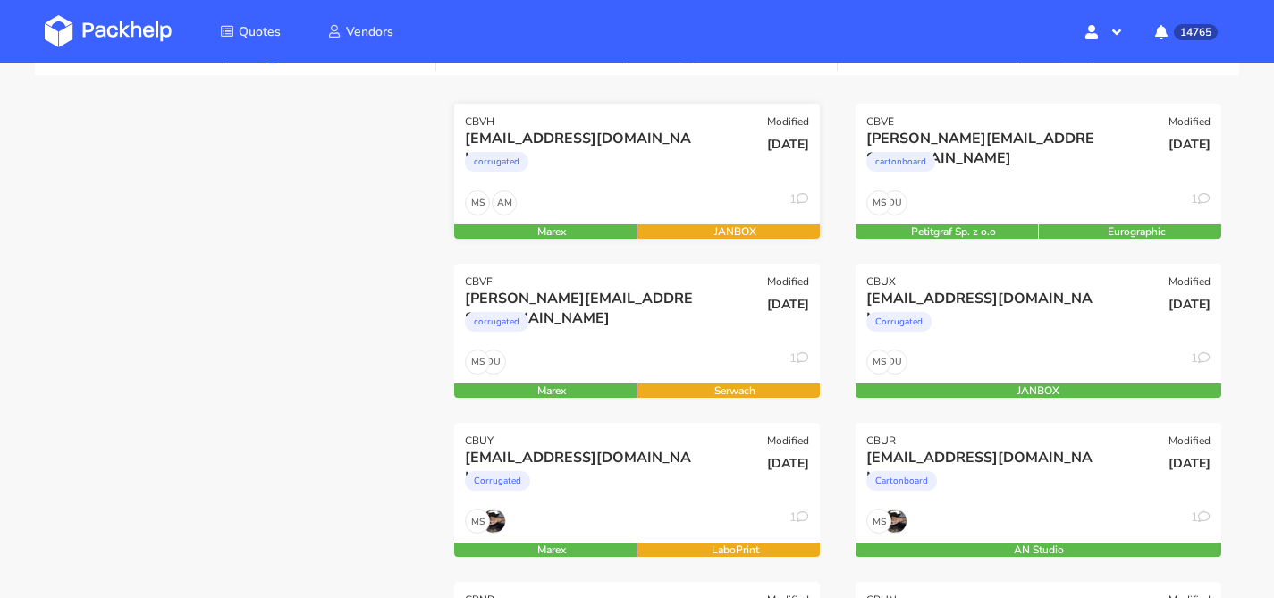
click at [607, 162] on div "corrugated" at bounding box center [581, 166] width 233 height 36
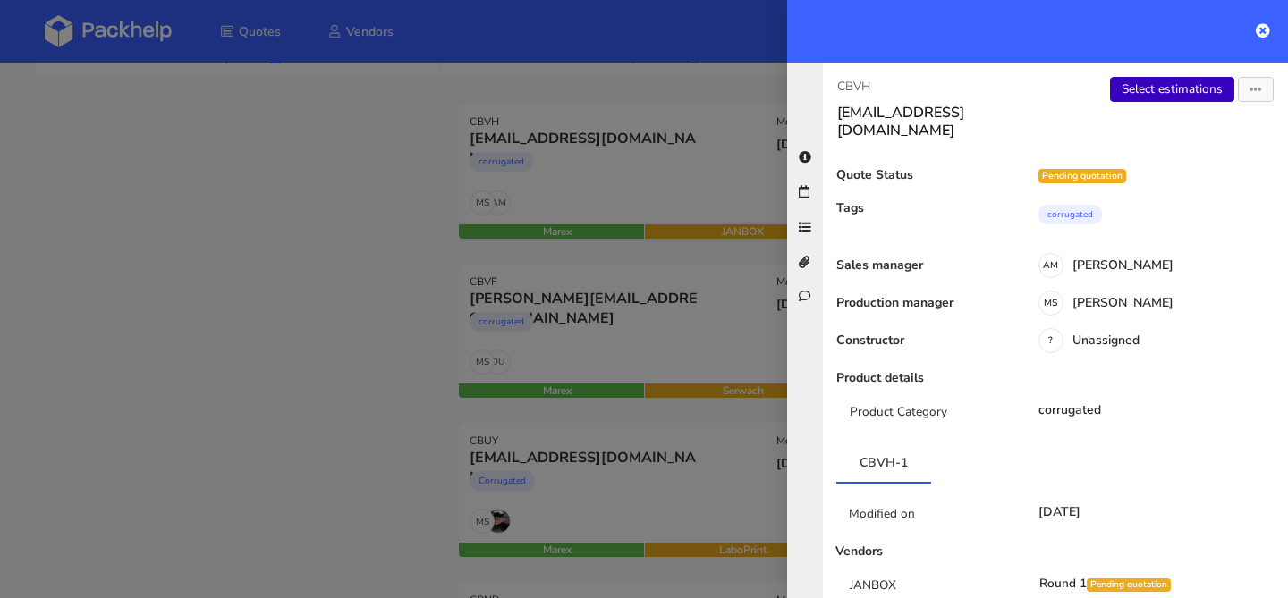
click at [1123, 99] on link "Select estimations" at bounding box center [1172, 89] width 124 height 25
click at [585, 347] on div at bounding box center [644, 299] width 1288 height 598
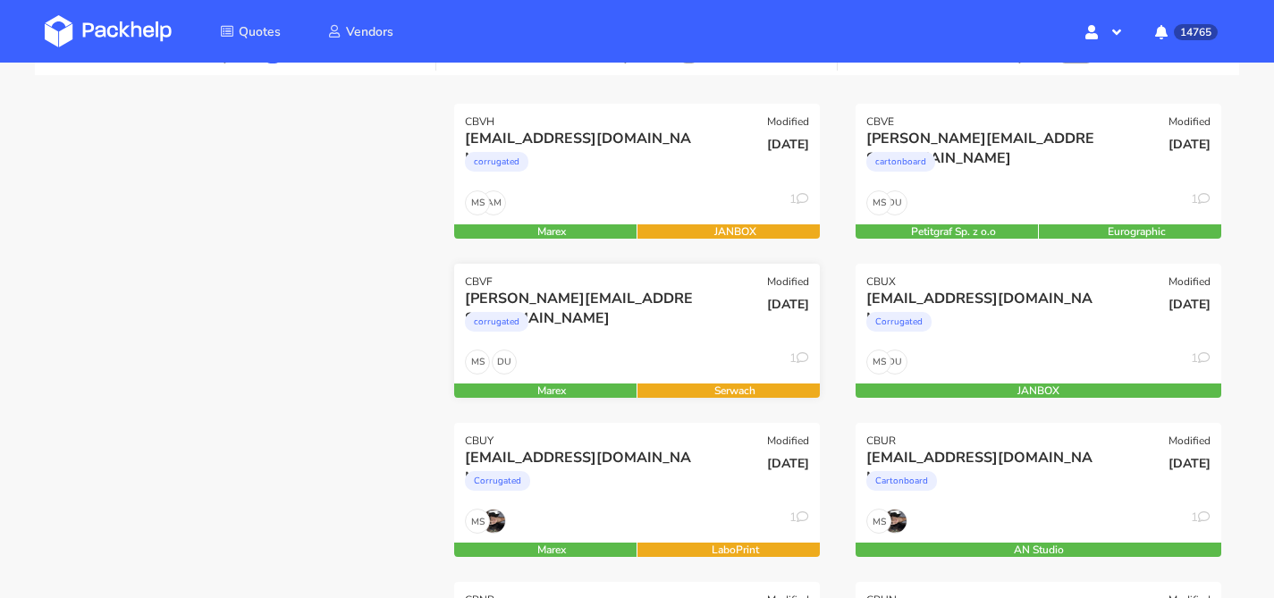
click at [610, 332] on div "corrugated" at bounding box center [581, 326] width 233 height 36
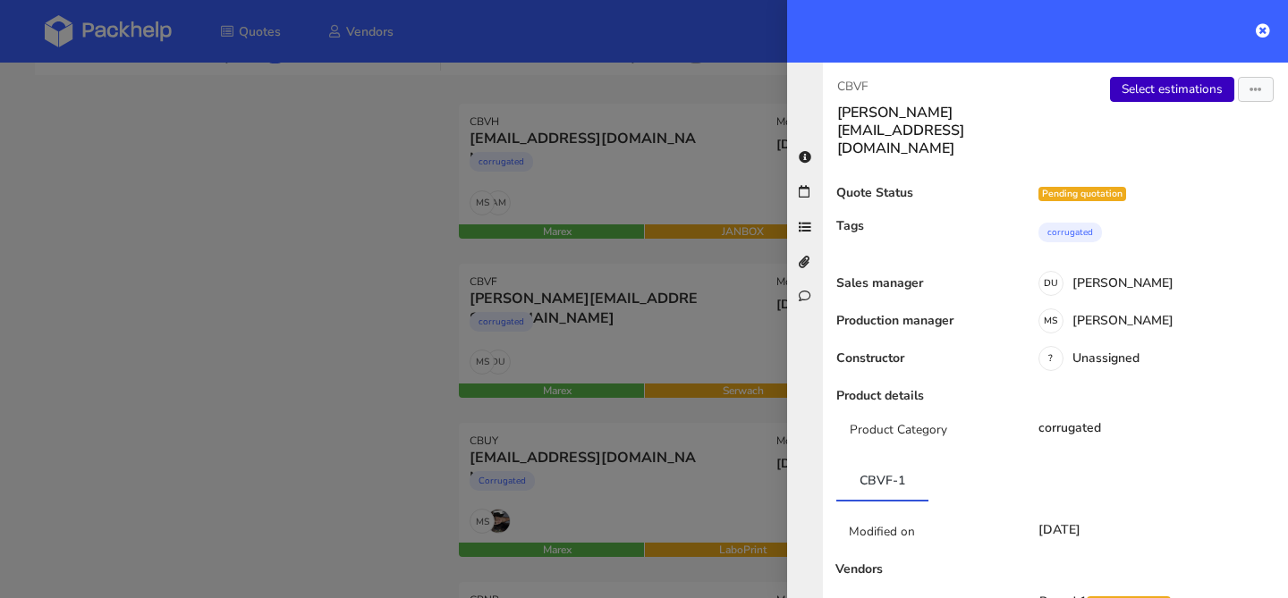
click at [1140, 88] on link "Select estimations" at bounding box center [1172, 89] width 124 height 25
click at [549, 322] on div at bounding box center [644, 299] width 1288 height 598
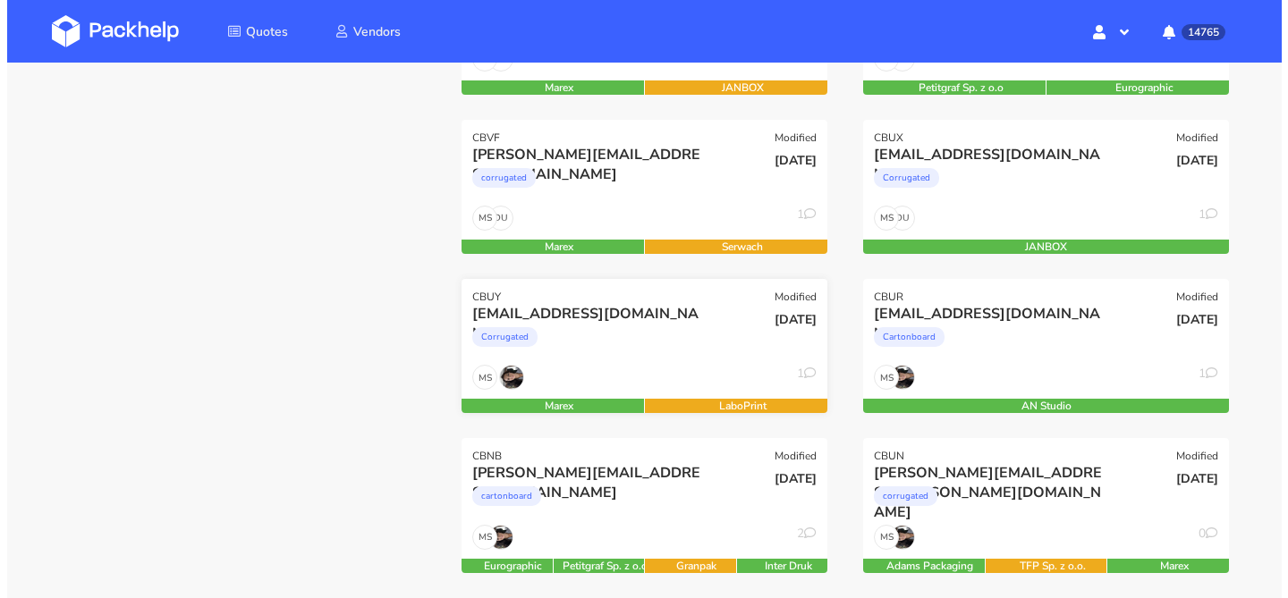
scroll to position [374, 0]
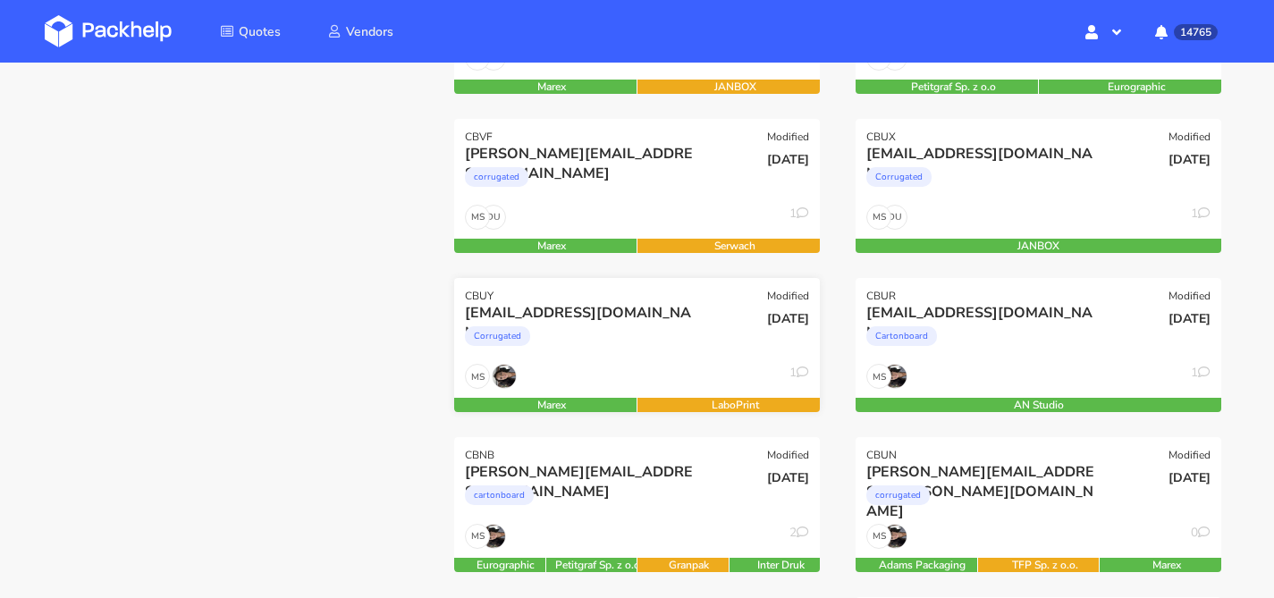
click at [684, 330] on div "Corrugated" at bounding box center [581, 341] width 233 height 36
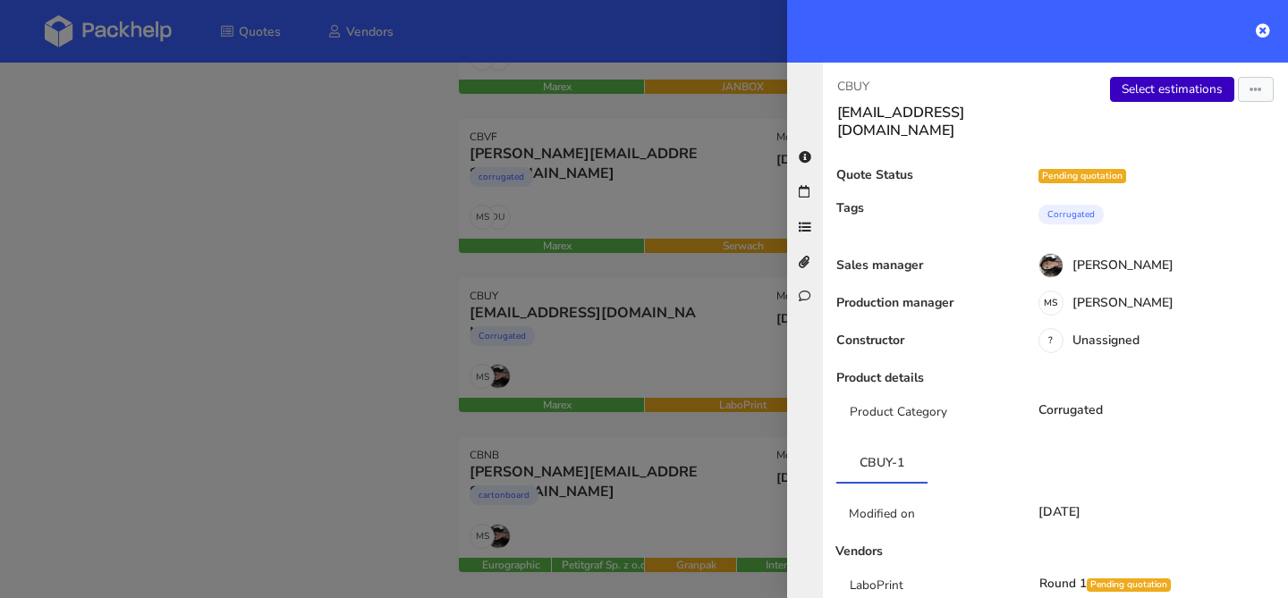
click at [1128, 86] on link "Select estimations" at bounding box center [1172, 89] width 124 height 25
click at [346, 304] on div at bounding box center [644, 299] width 1288 height 598
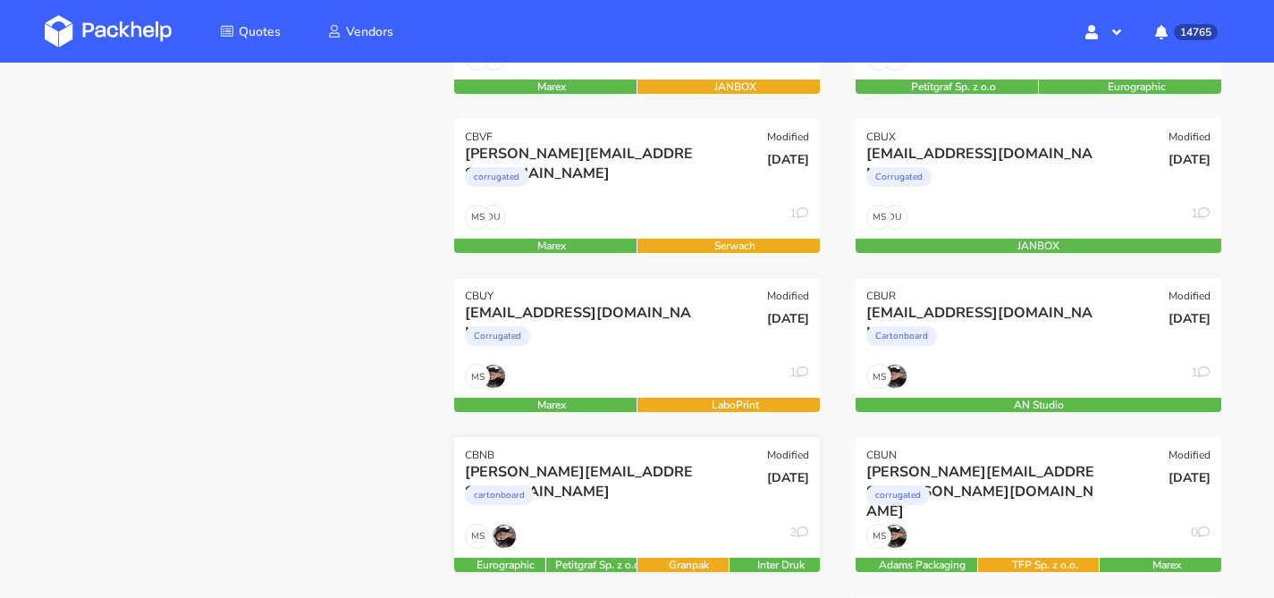
click at [663, 494] on div "cartonboard" at bounding box center [581, 500] width 233 height 36
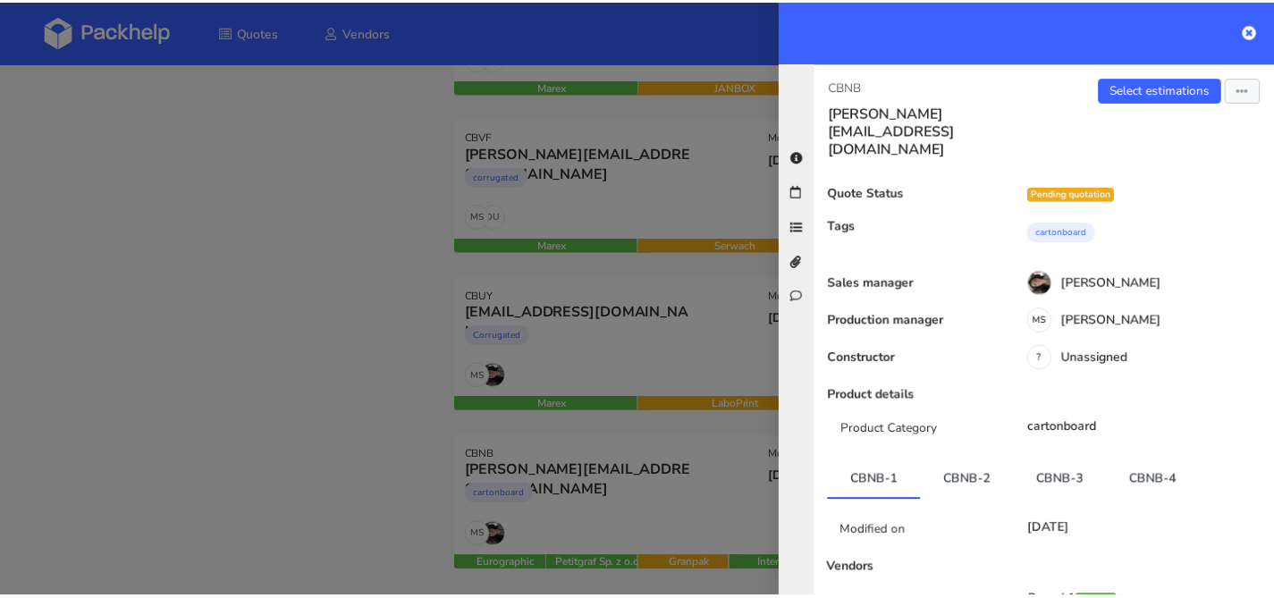
scroll to position [157, 0]
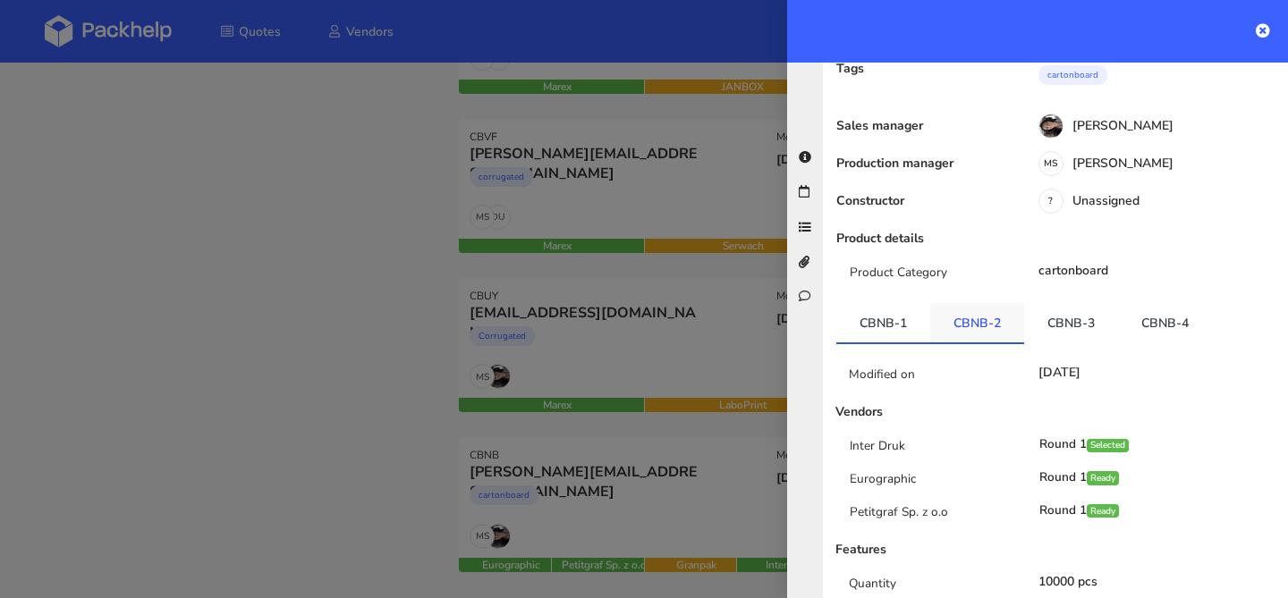
click at [970, 303] on link "CBNB-2" at bounding box center [977, 322] width 94 height 39
click at [1037, 303] on link "CBNB-3" at bounding box center [1071, 322] width 94 height 39
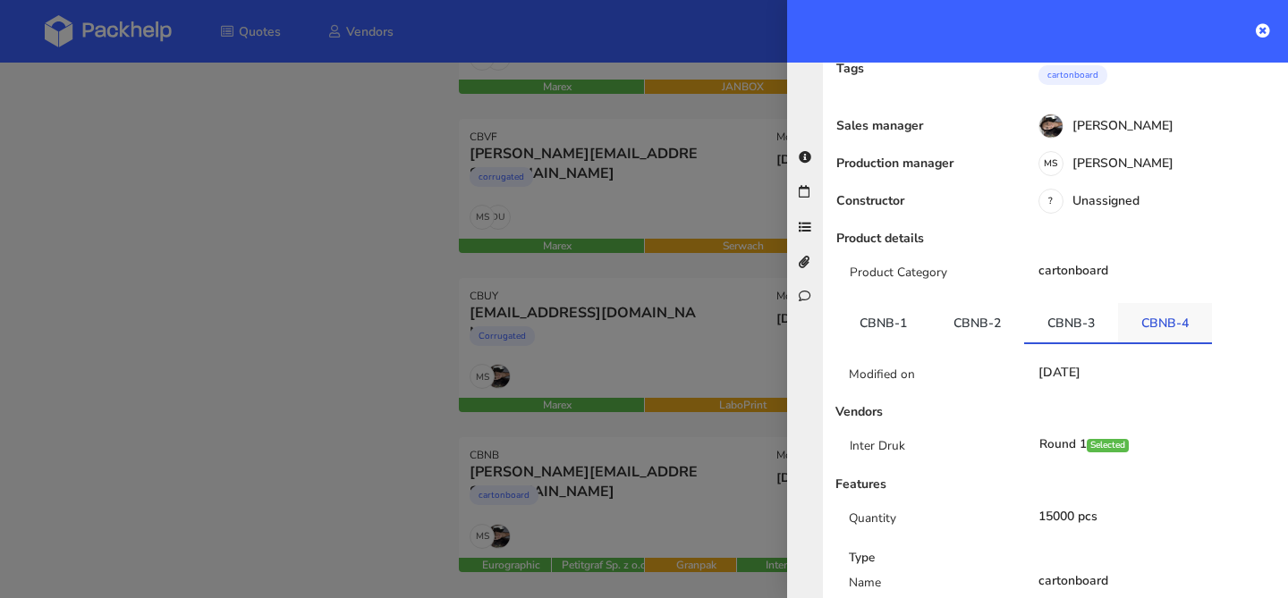
click at [1126, 303] on link "CBNB-4" at bounding box center [1165, 322] width 94 height 39
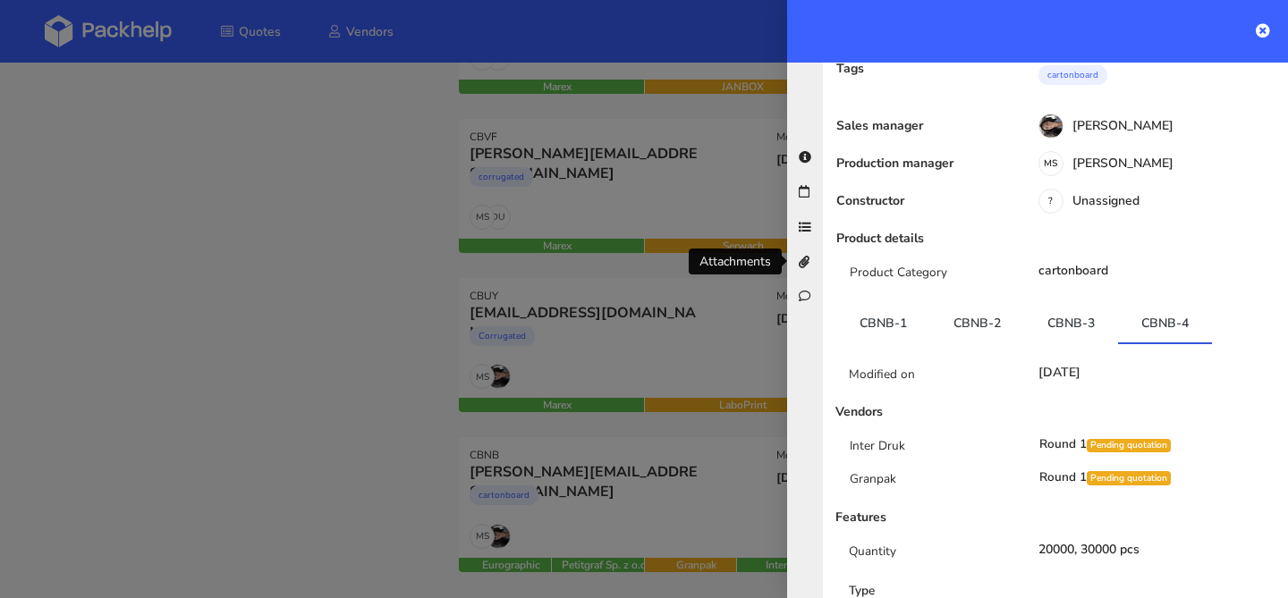
click at [356, 207] on div at bounding box center [644, 299] width 1288 height 598
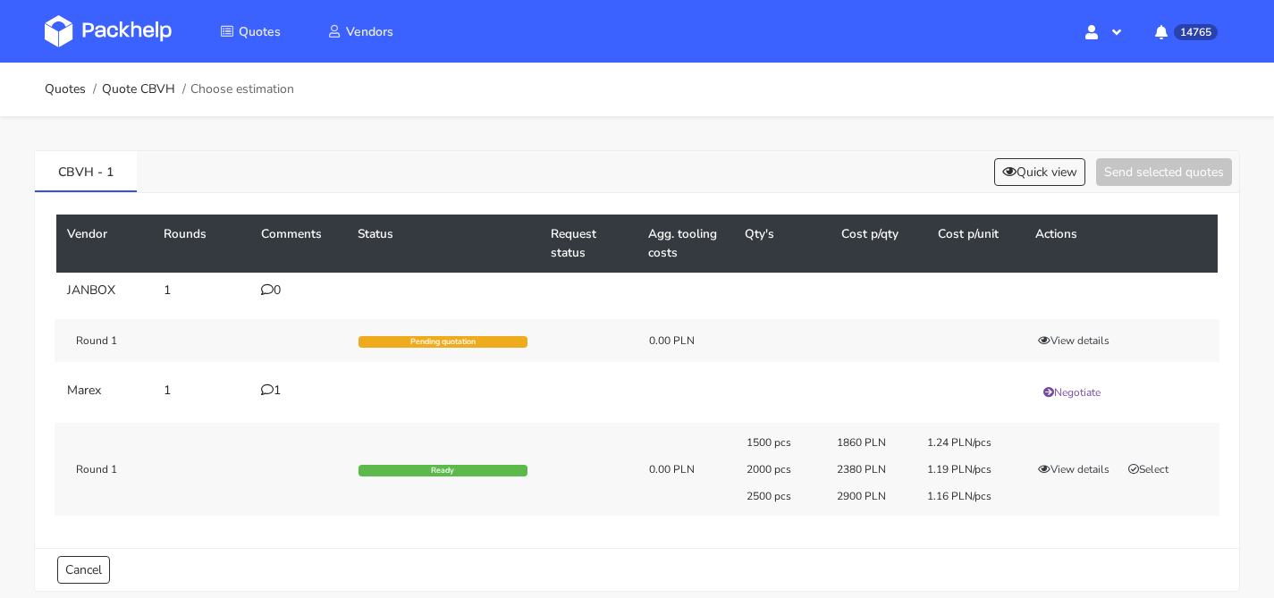
click at [277, 395] on div "1" at bounding box center [298, 391] width 75 height 14
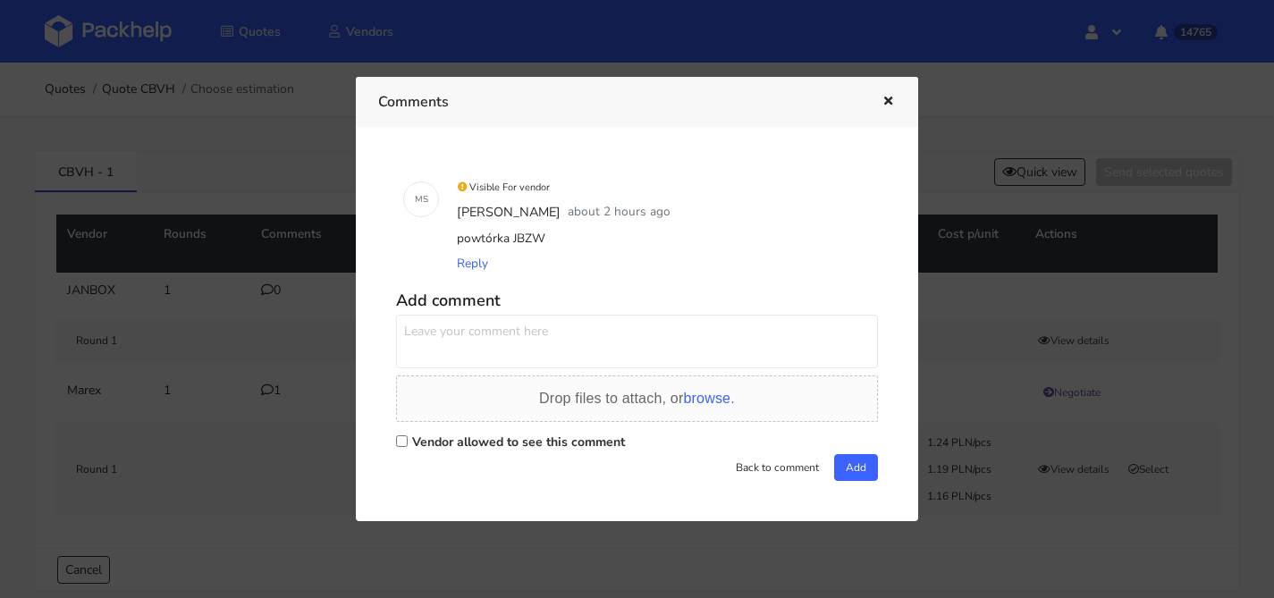
click at [891, 104] on icon "button" at bounding box center [888, 102] width 15 height 13
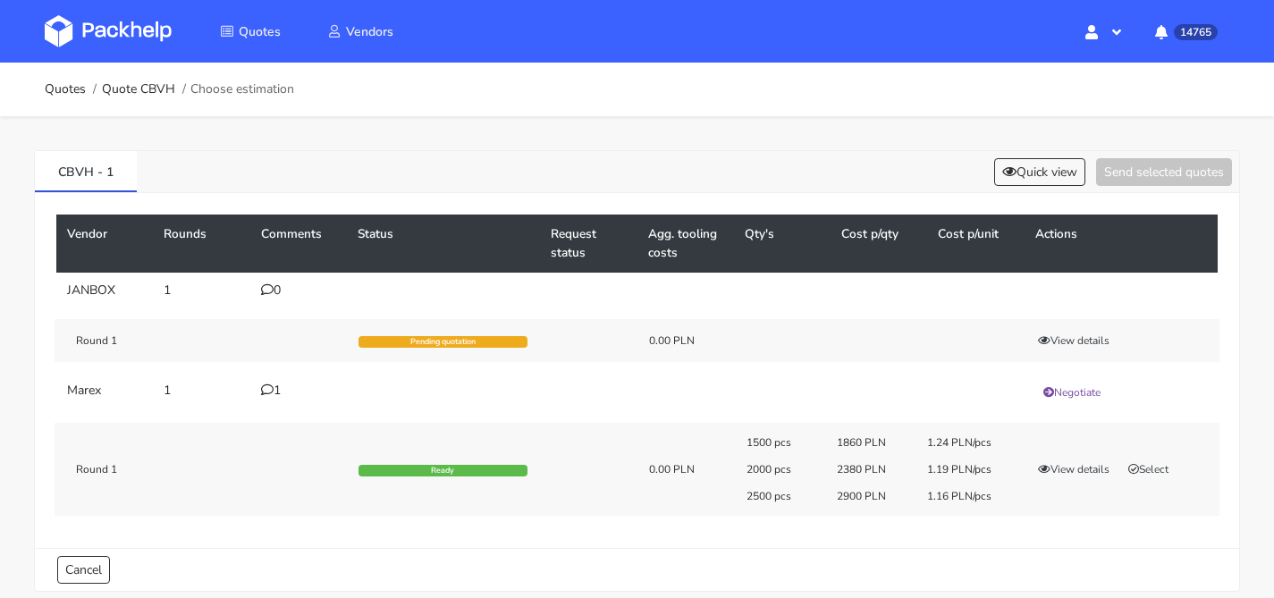
click at [268, 398] on td "1" at bounding box center [298, 392] width 97 height 39
click at [269, 397] on div "1" at bounding box center [298, 391] width 75 height 14
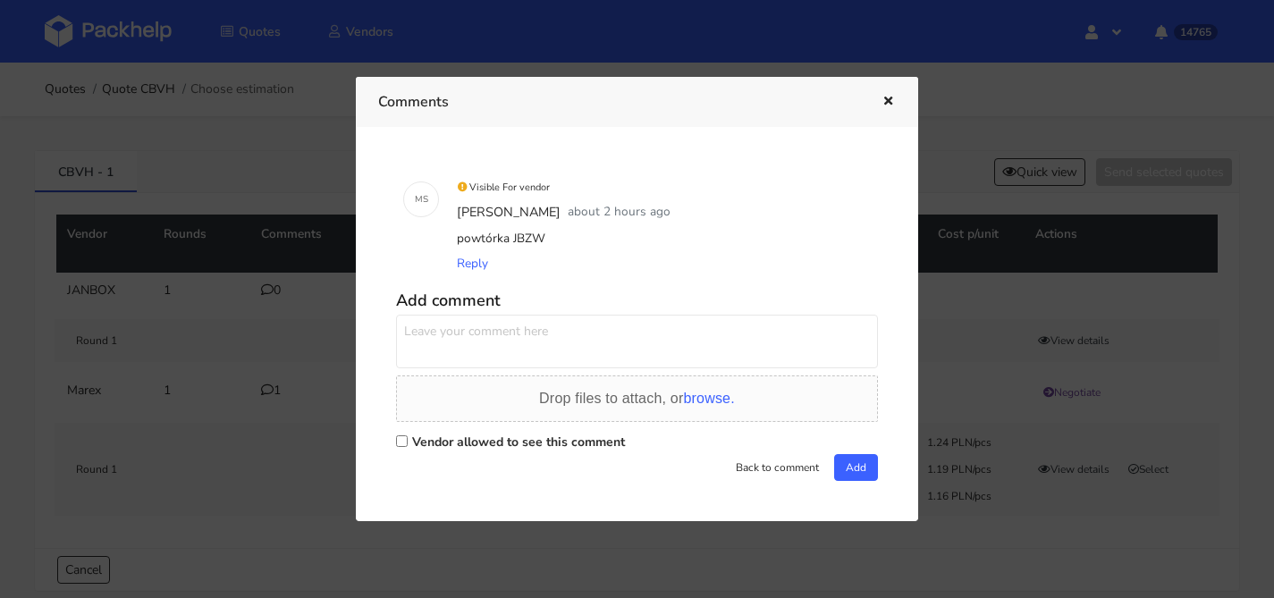
click at [318, 120] on div at bounding box center [637, 299] width 1274 height 598
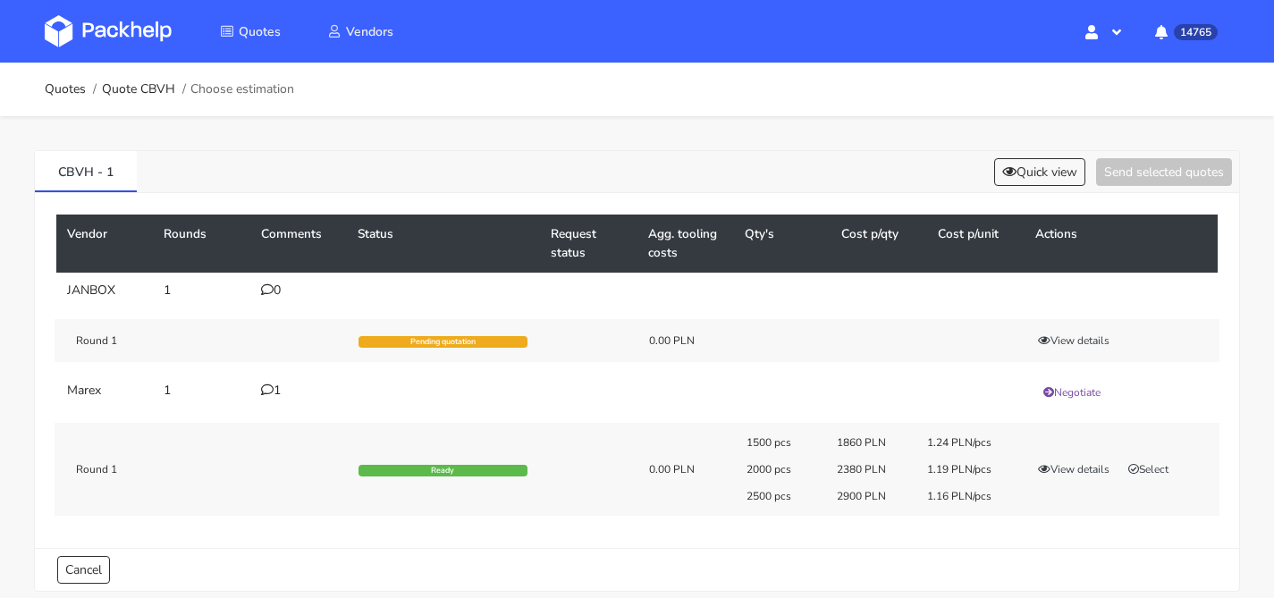
click at [275, 377] on td "1" at bounding box center [298, 392] width 97 height 39
click at [275, 385] on div "1" at bounding box center [298, 391] width 75 height 14
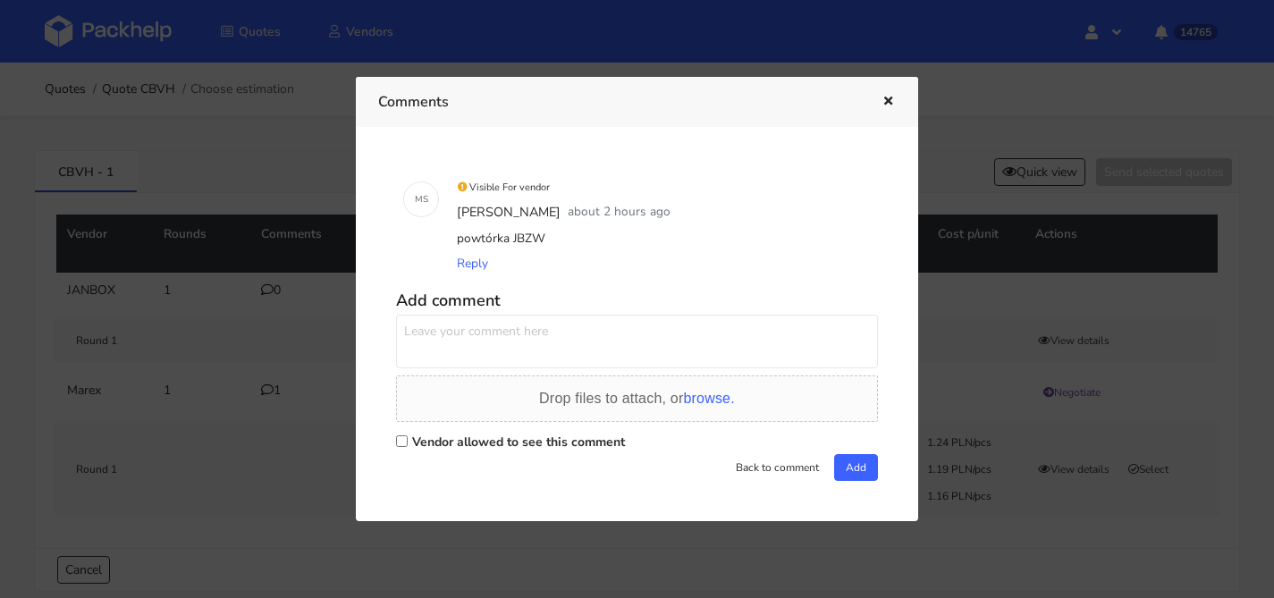
click at [255, 375] on div at bounding box center [637, 299] width 1274 height 598
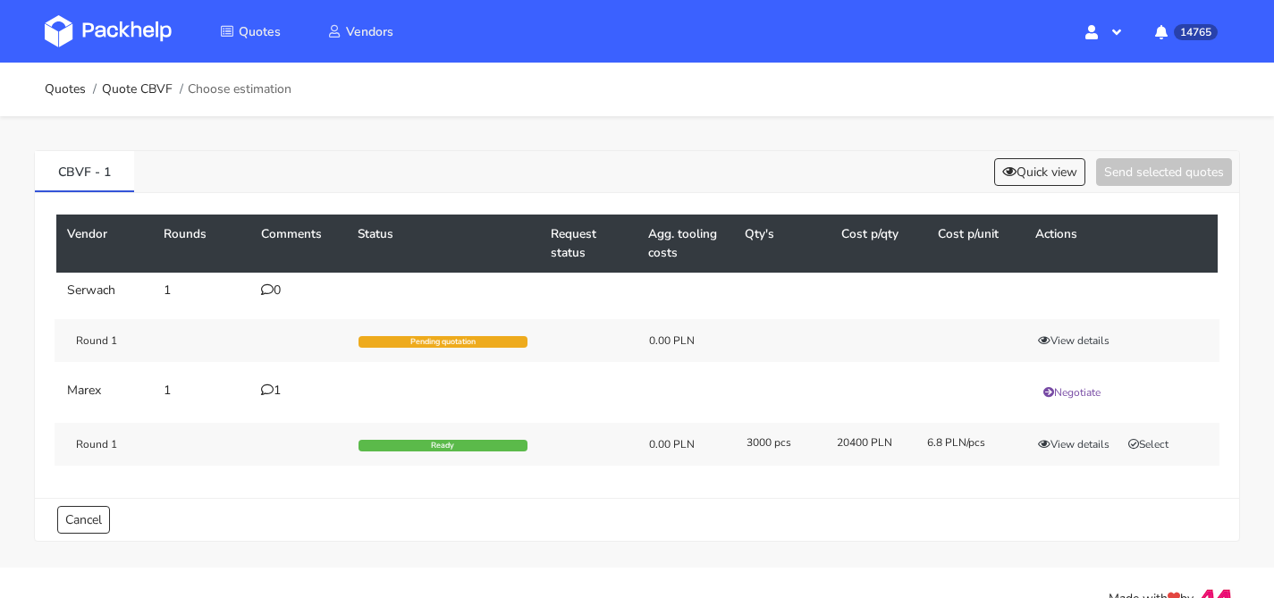
click at [266, 386] on icon at bounding box center [267, 390] width 13 height 13
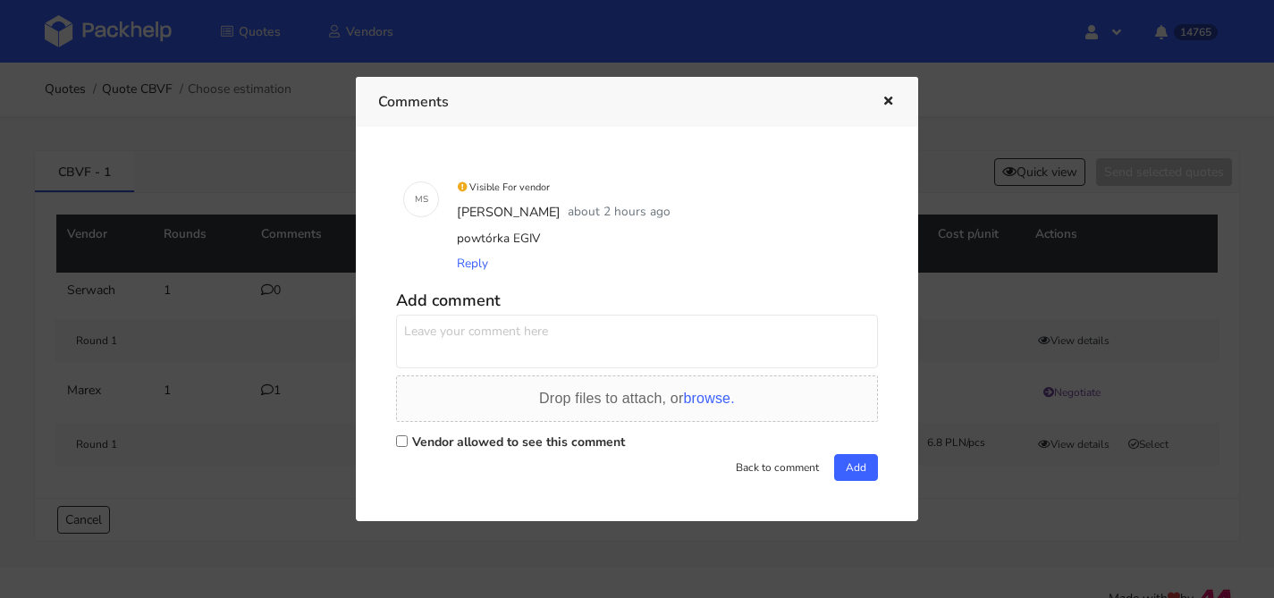
click at [240, 378] on div at bounding box center [637, 299] width 1274 height 598
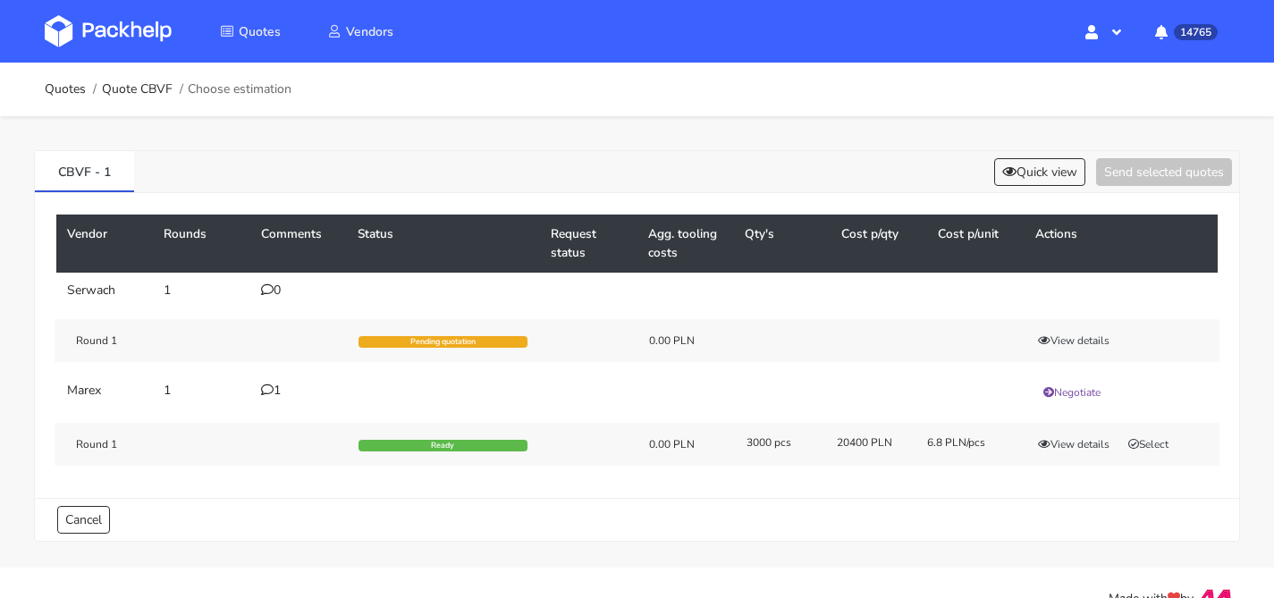
click at [280, 393] on div "1" at bounding box center [298, 391] width 75 height 14
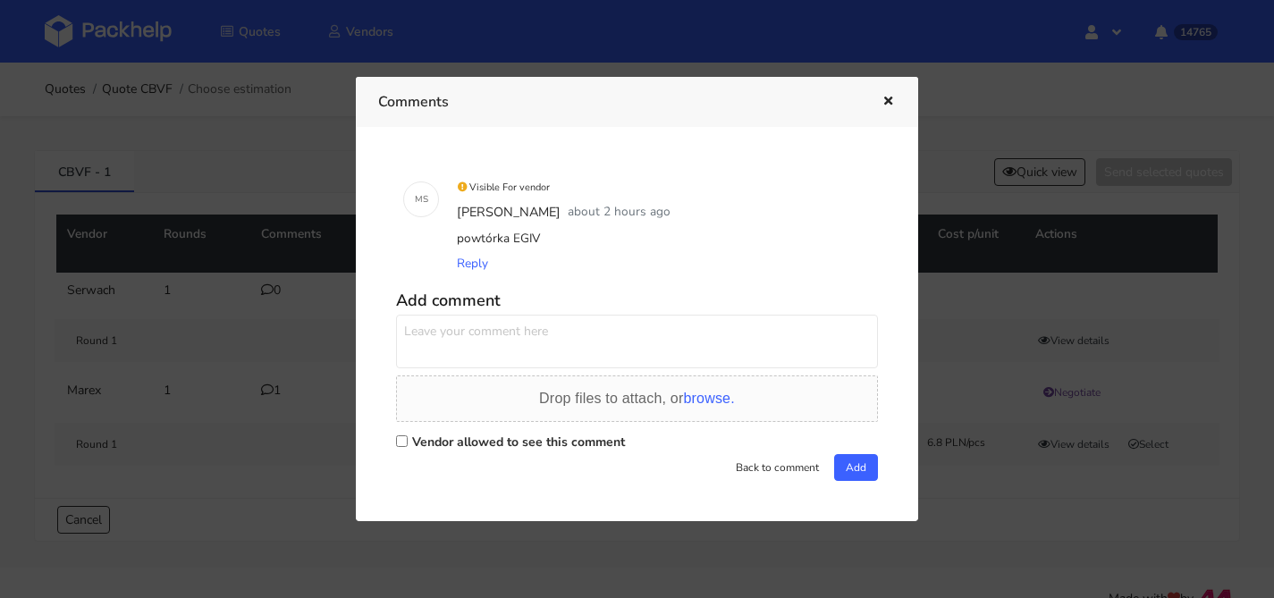
click at [888, 97] on icon "button" at bounding box center [888, 102] width 15 height 13
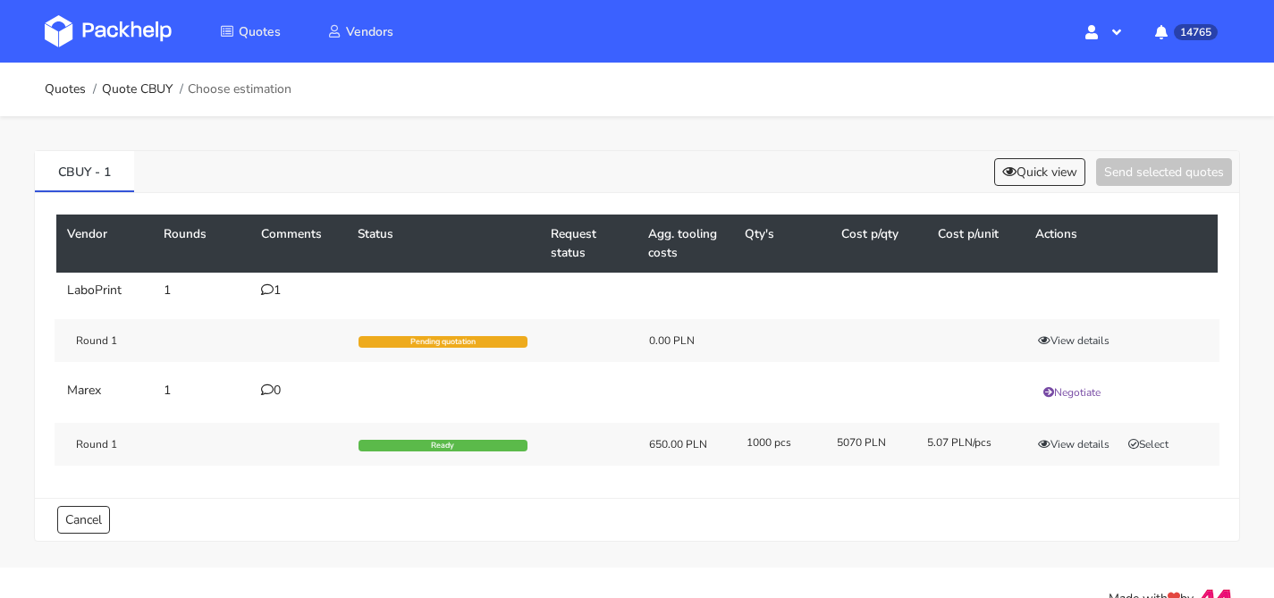
click at [274, 287] on div "1" at bounding box center [298, 290] width 75 height 14
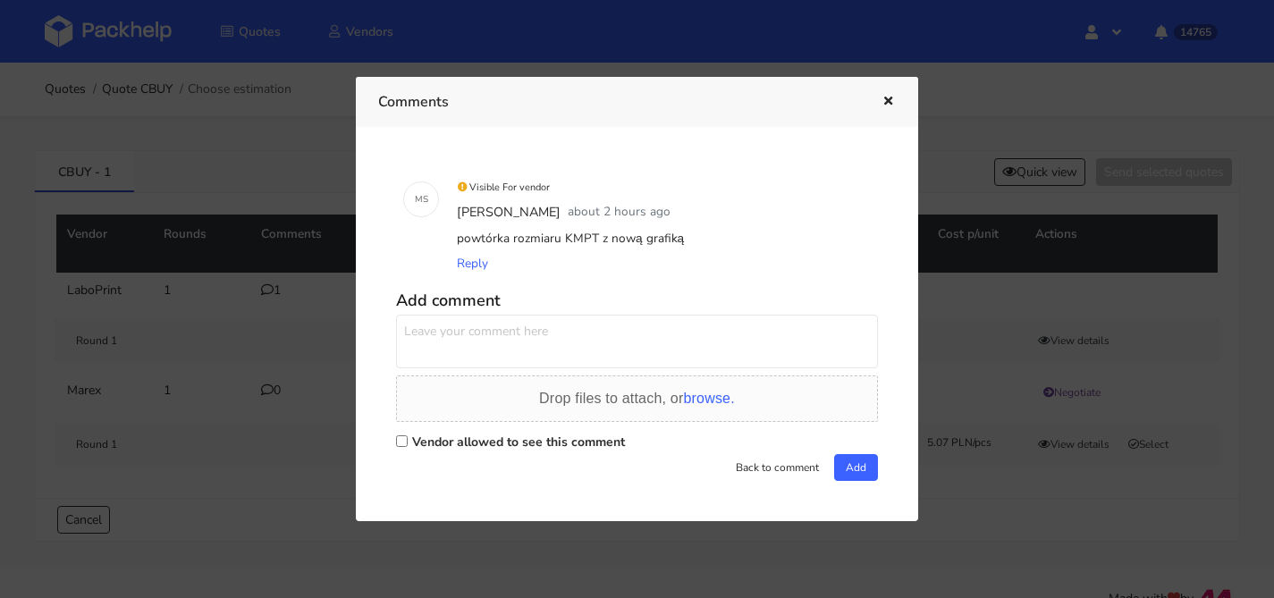
click at [233, 410] on div at bounding box center [637, 299] width 1274 height 598
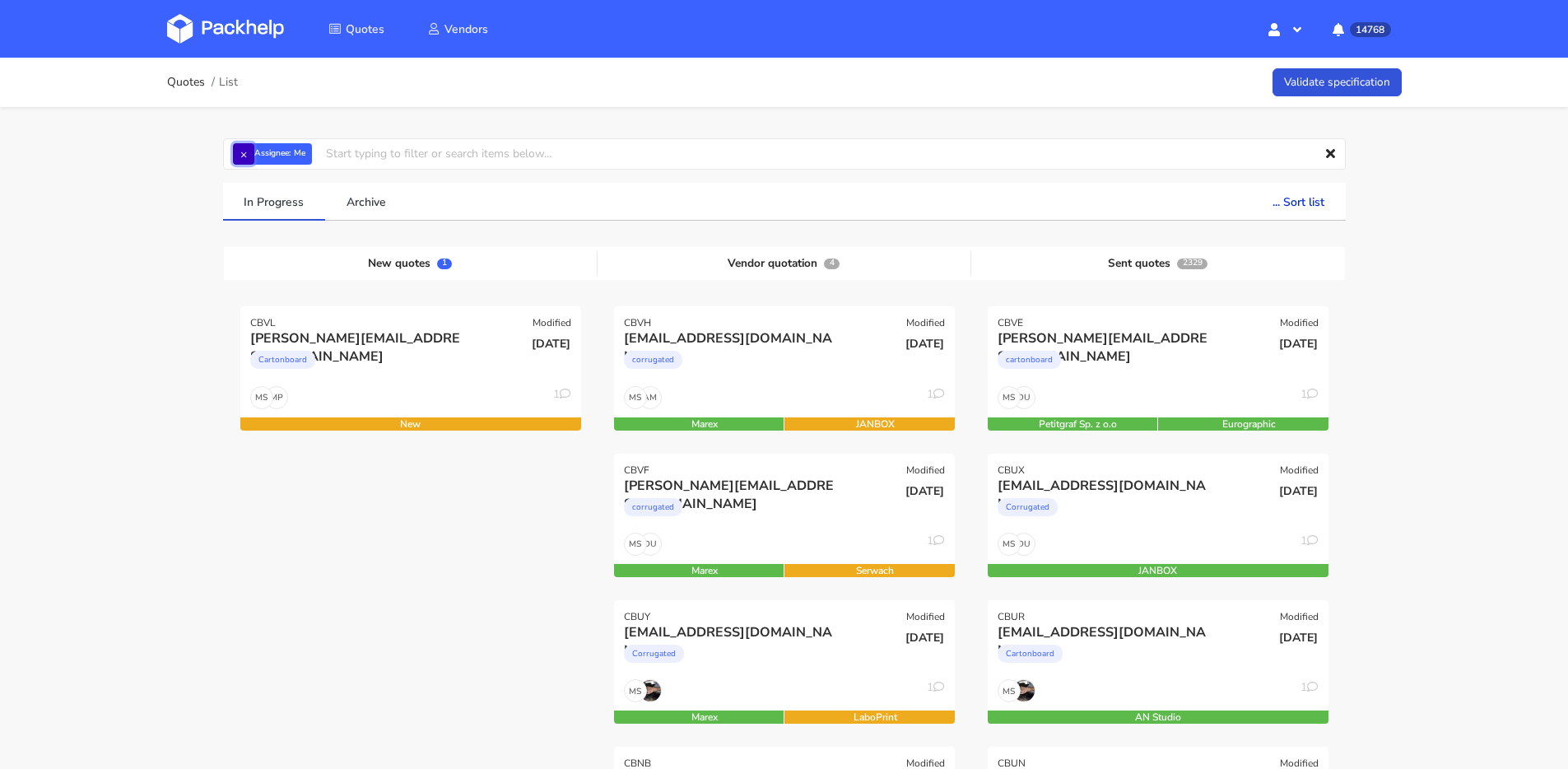
click at [245, 158] on button "×" at bounding box center [243, 154] width 21 height 21
click at [245, 158] on input "text" at bounding box center [784, 154] width 1123 height 31
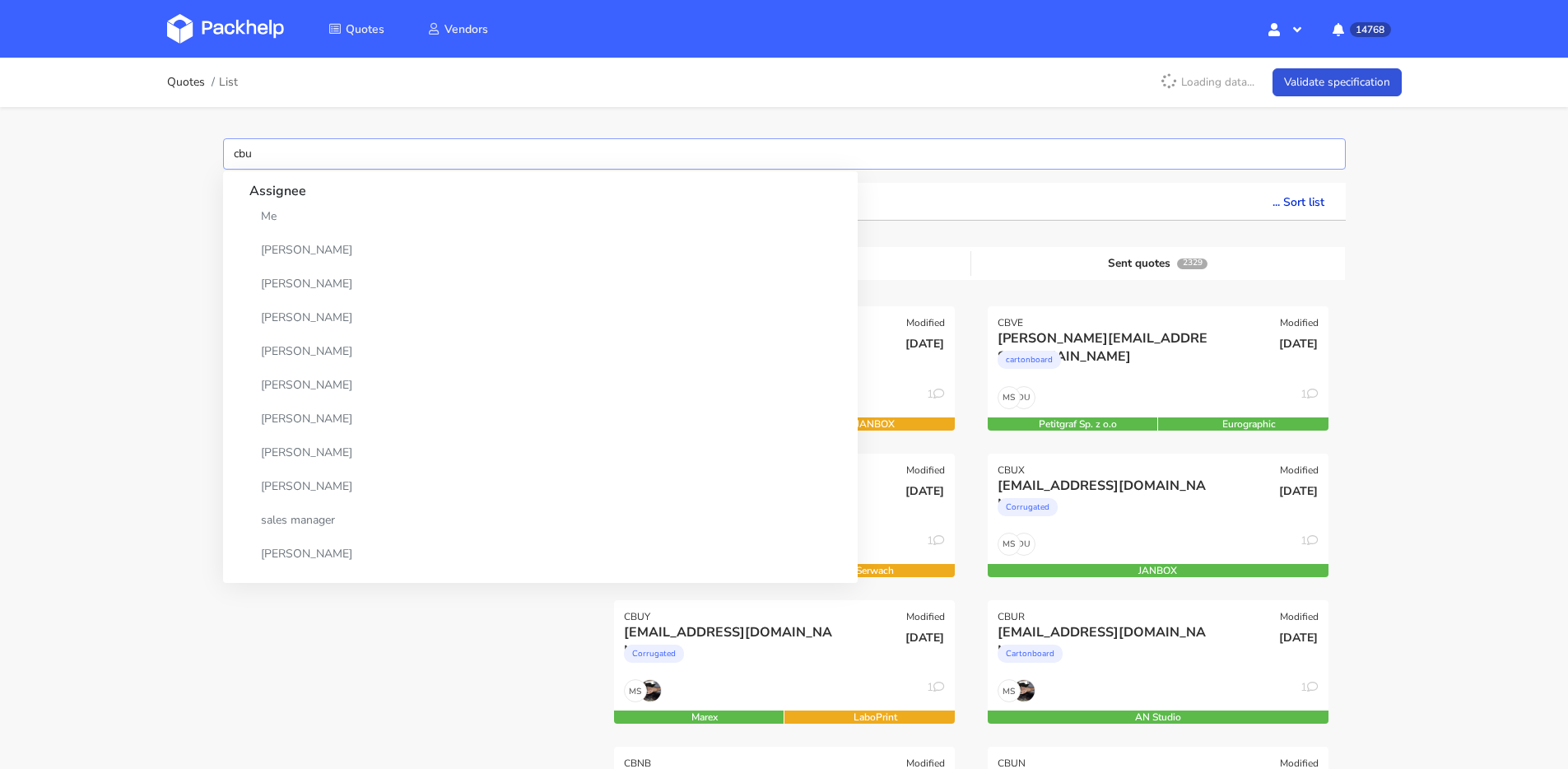
type input "cbum"
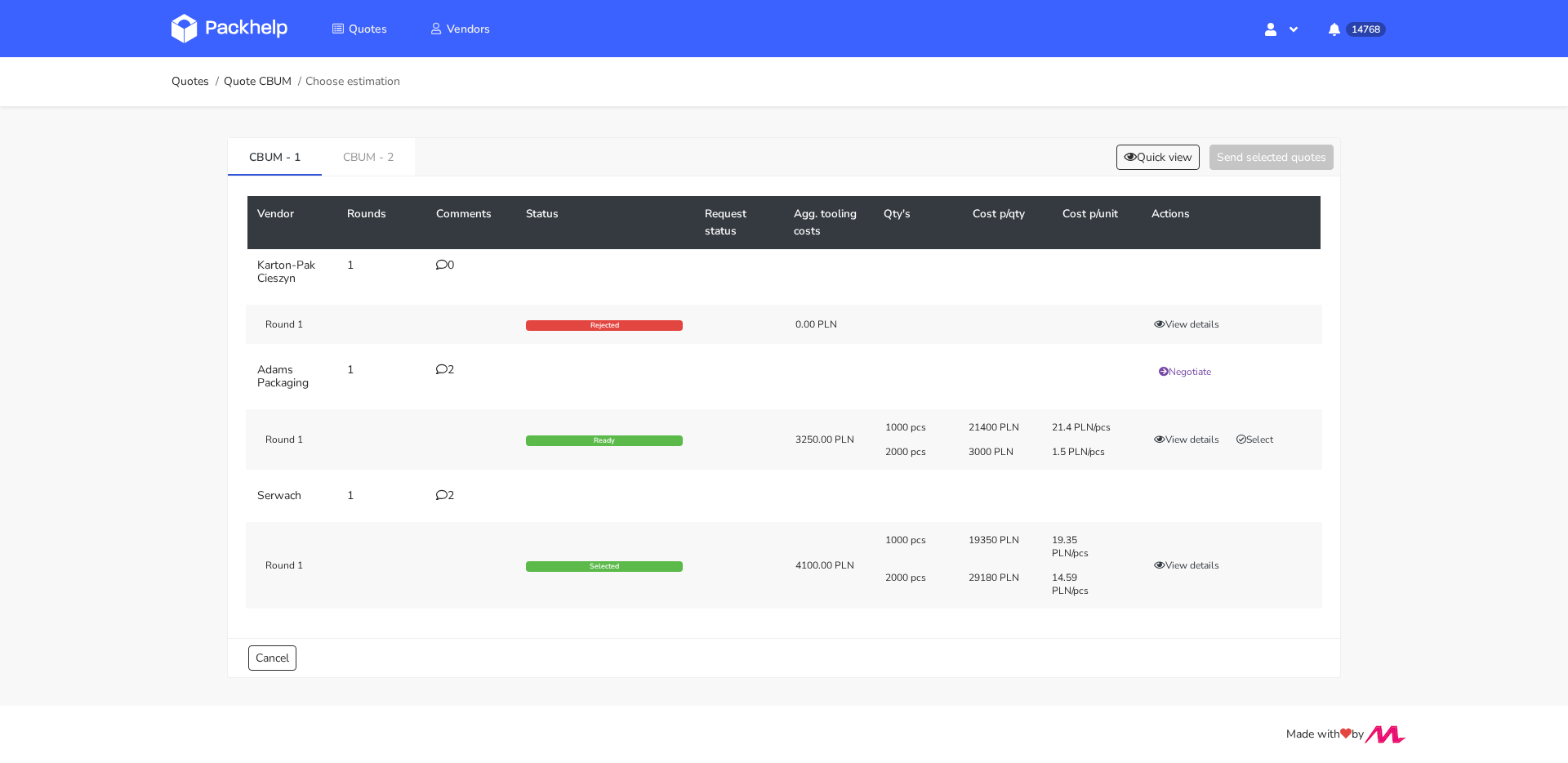
click at [445, 496] on icon at bounding box center [441, 495] width 12 height 12
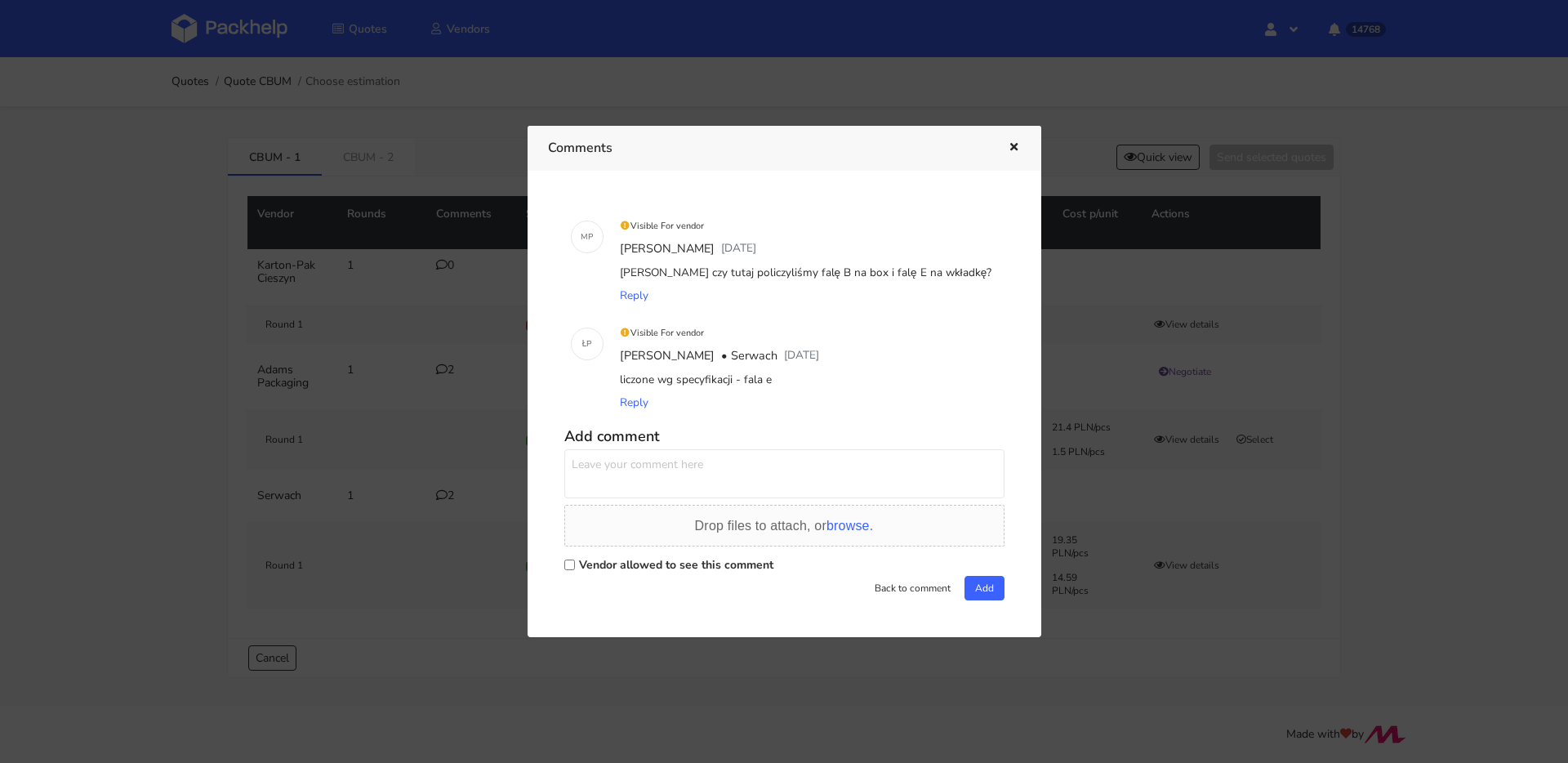
click at [1006, 152] on icon "button" at bounding box center [1013, 148] width 14 height 12
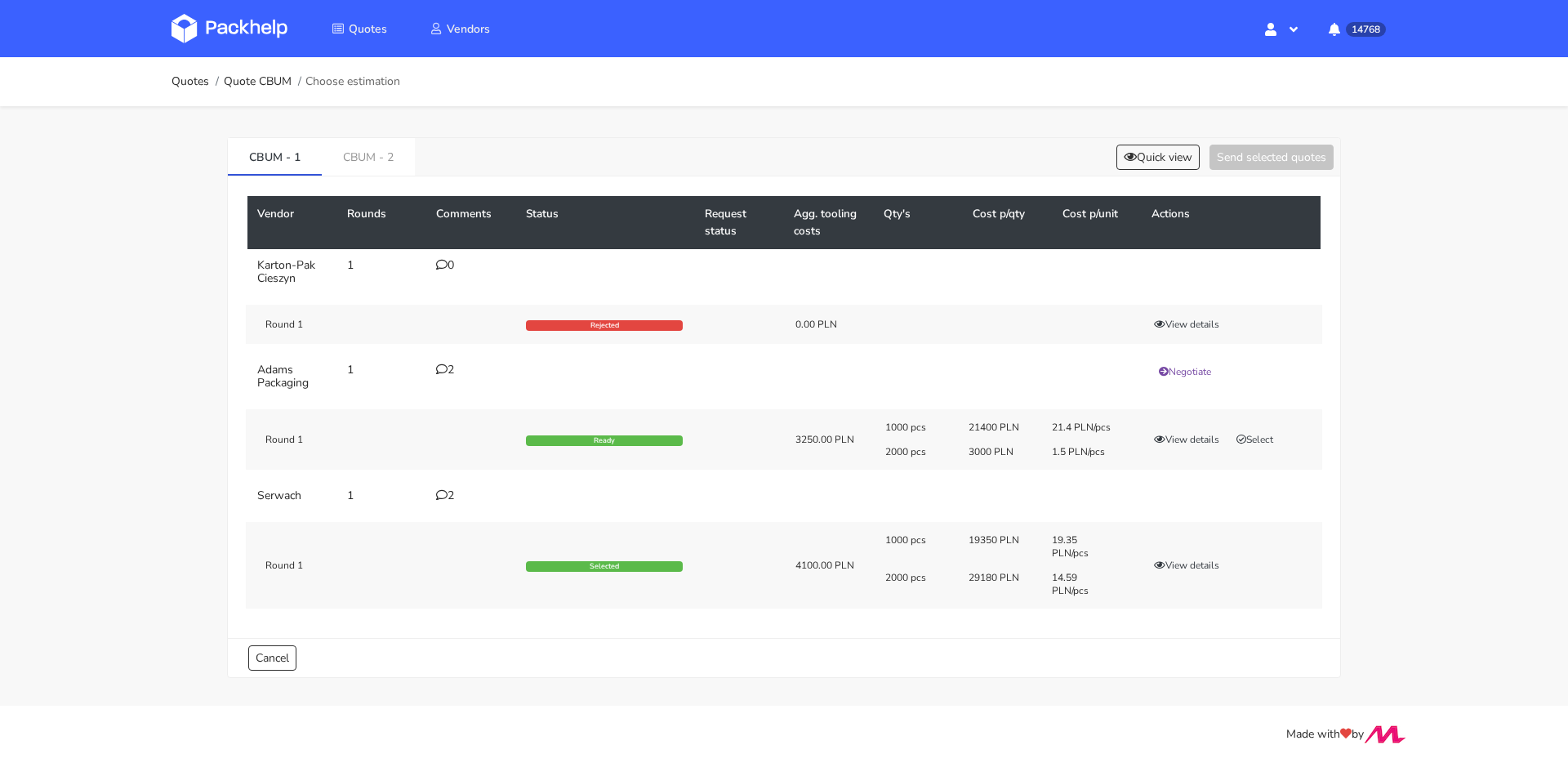
click at [444, 503] on td "2" at bounding box center [471, 496] width 89 height 33
click at [451, 493] on div "2" at bounding box center [470, 496] width 70 height 13
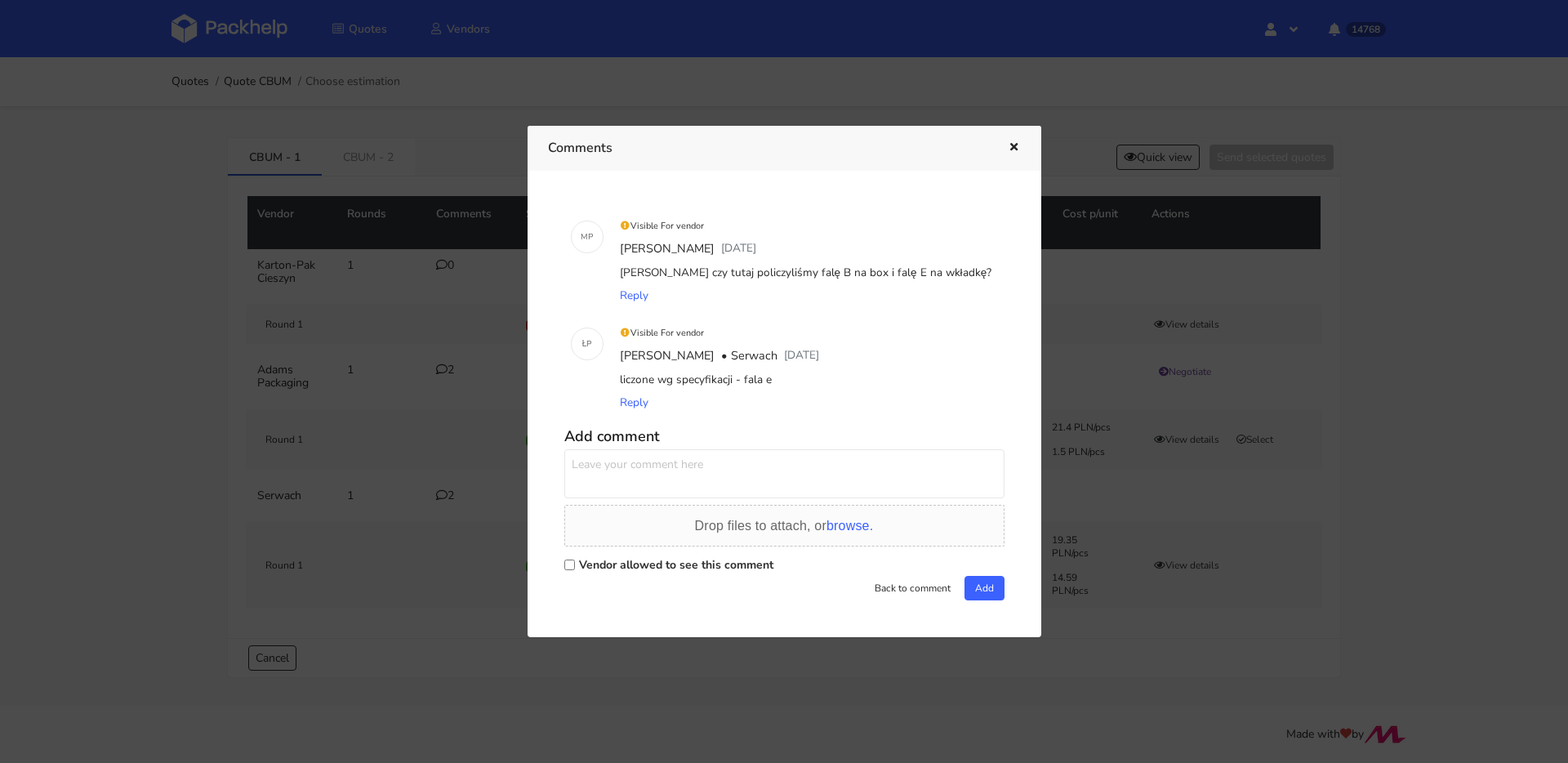
click at [396, 462] on div at bounding box center [784, 381] width 1568 height 763
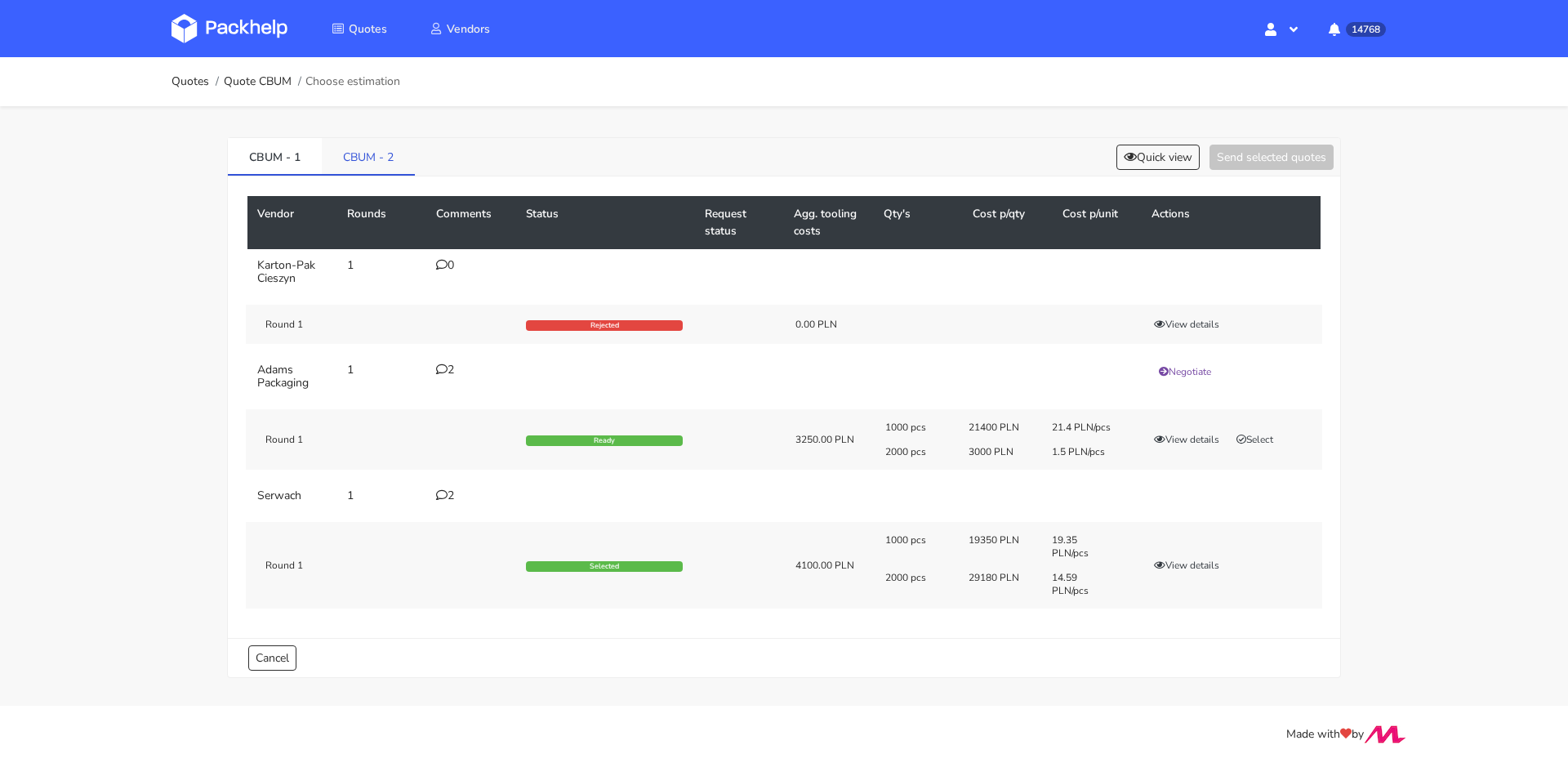
click at [371, 142] on link "CBUM - 2" at bounding box center [368, 155] width 93 height 36
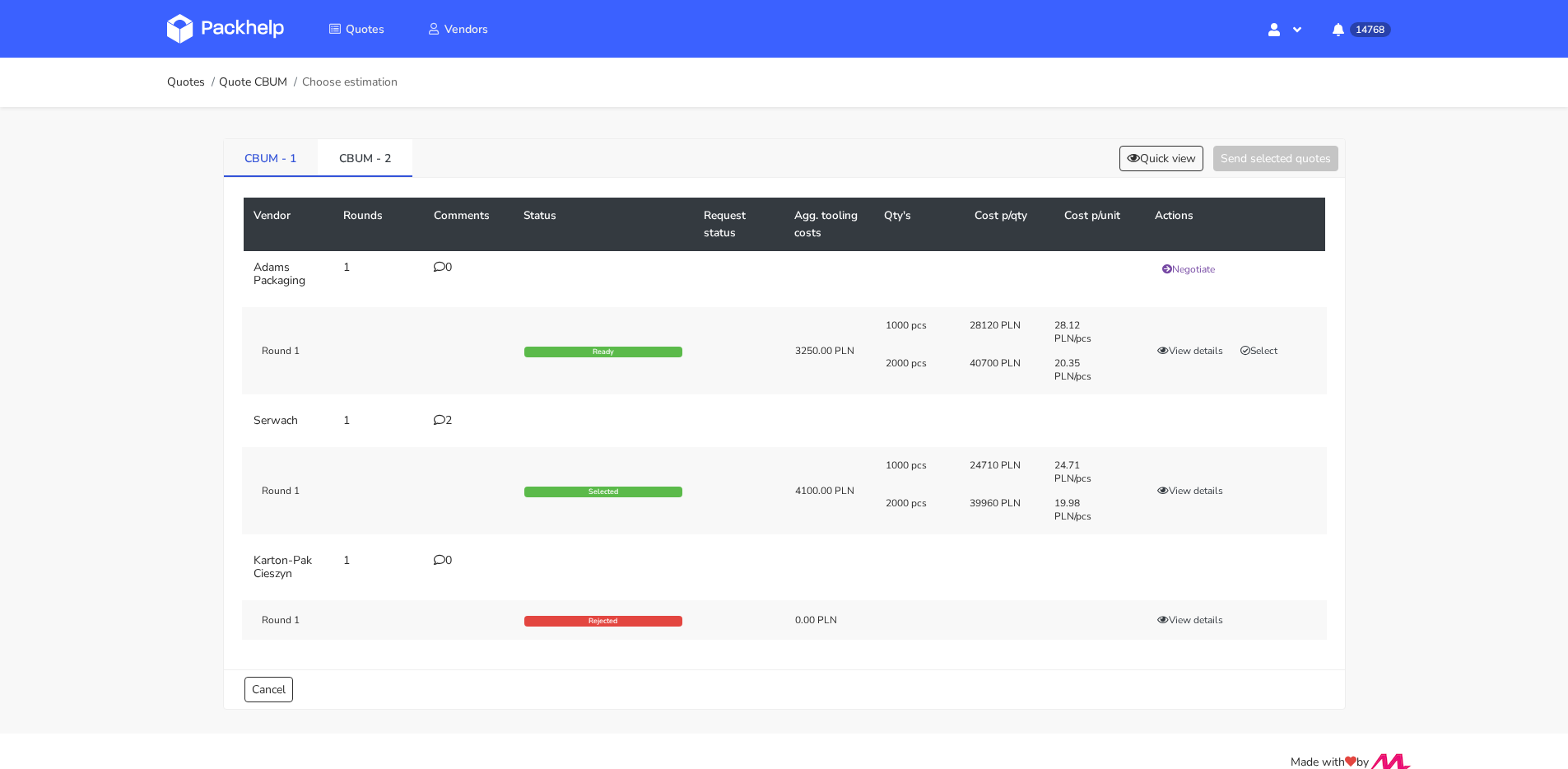
click at [251, 156] on link "CBUM - 1" at bounding box center [271, 157] width 95 height 36
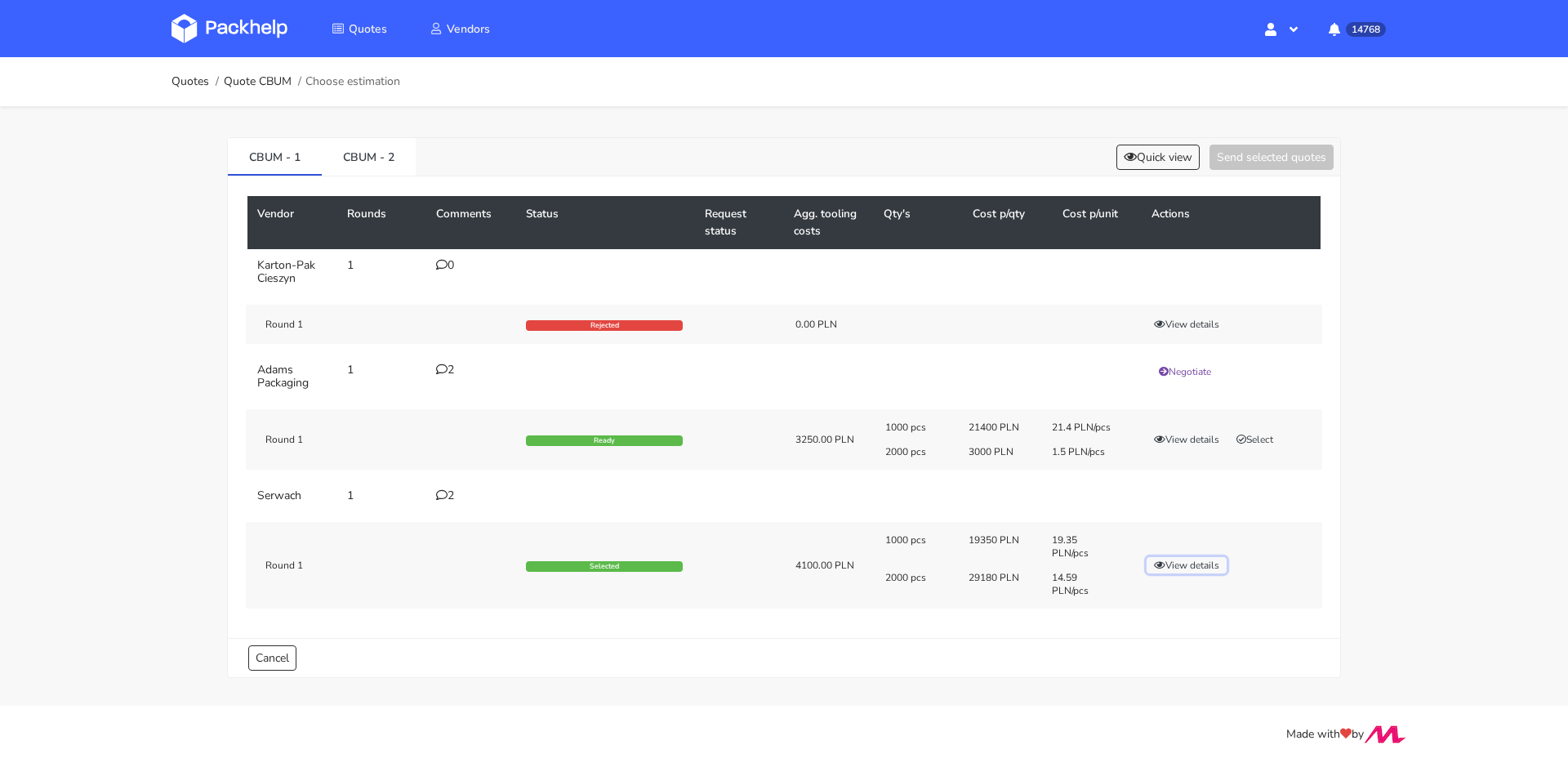
click at [1169, 562] on button "View details" at bounding box center [1186, 566] width 80 height 16
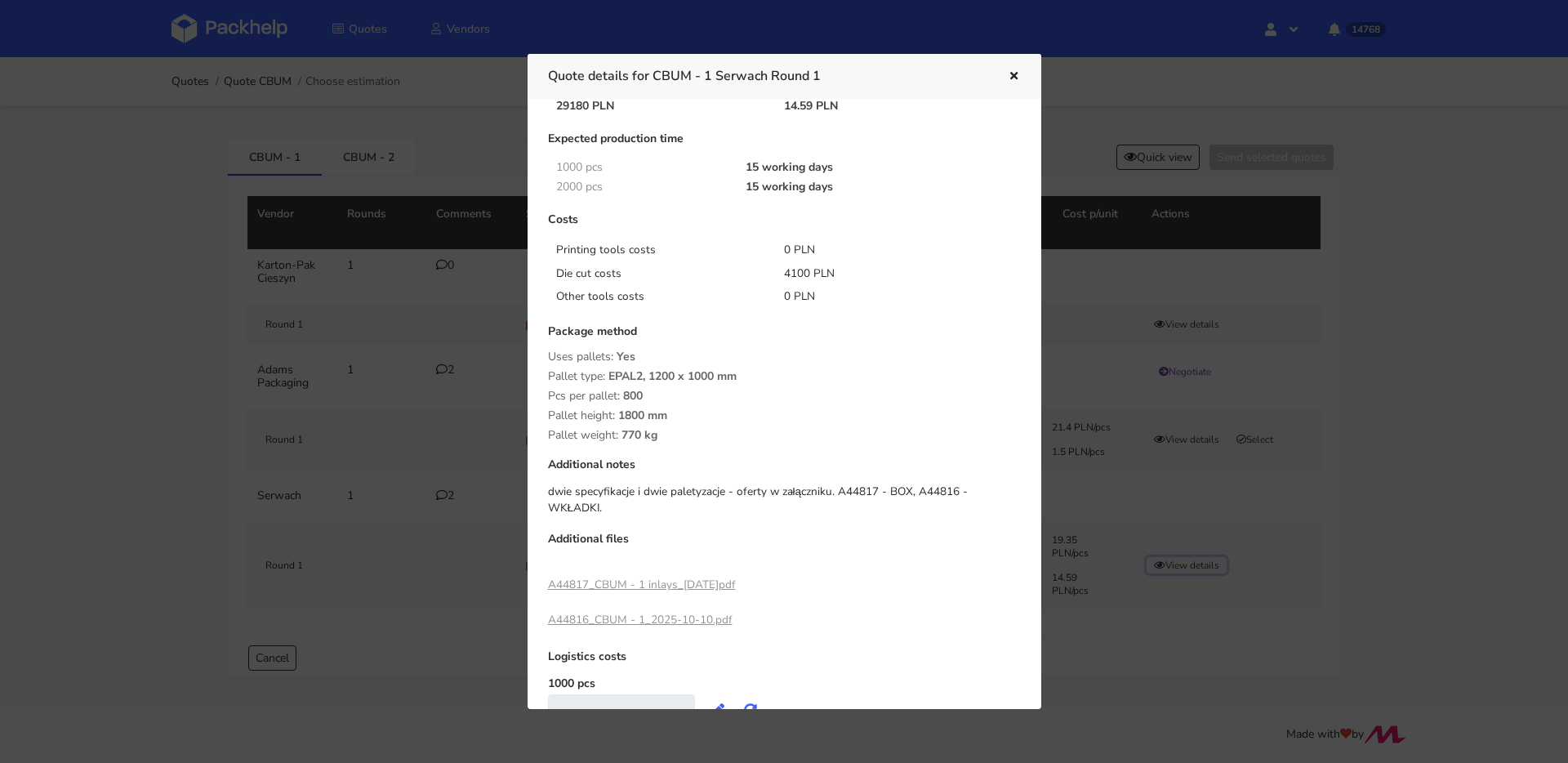
scroll to position [136, 0]
click at [653, 577] on link "A44817_CBUM - 1 inlays_2025-10-10.pdf" at bounding box center [642, 584] width 188 height 16
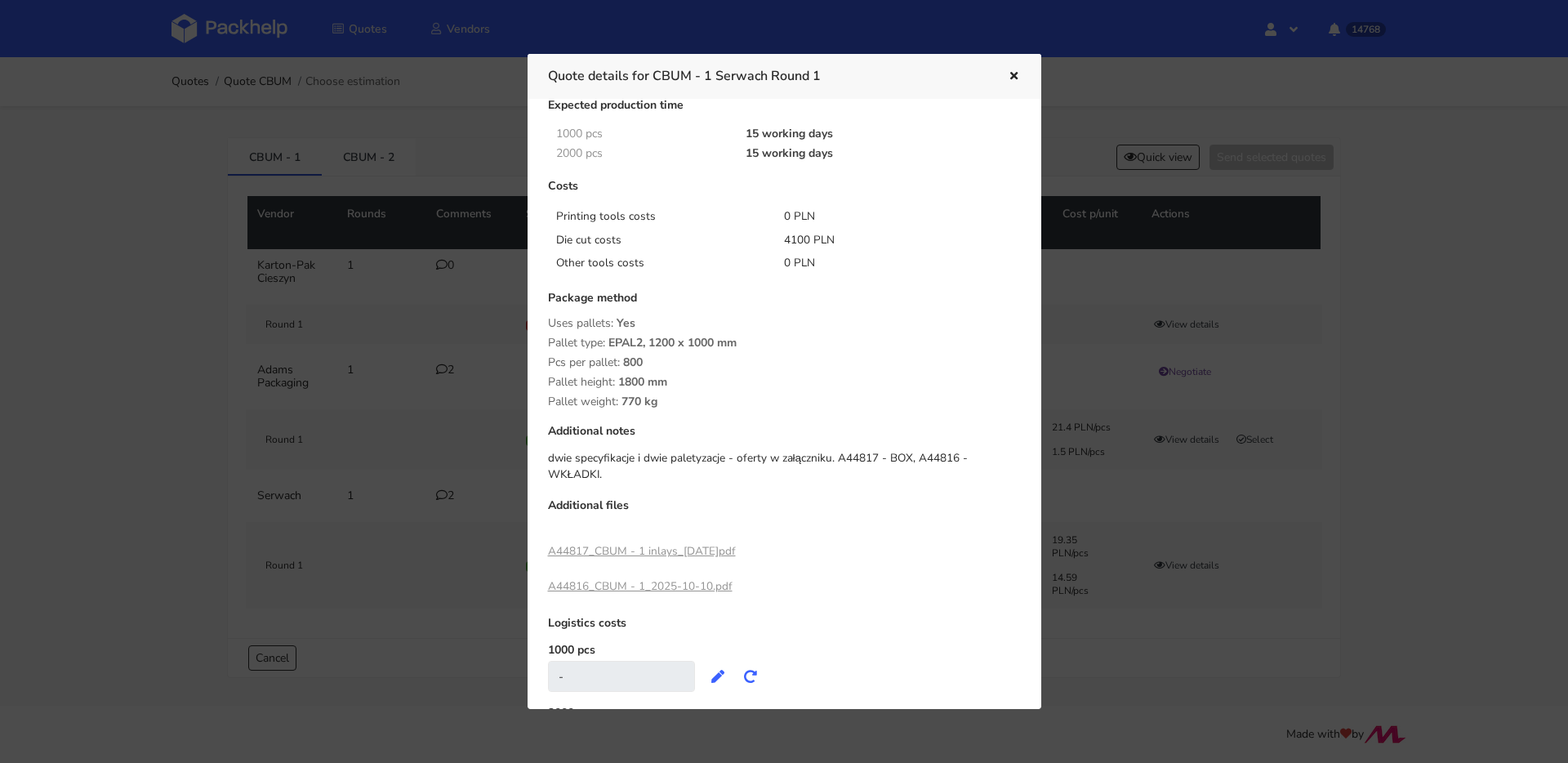
scroll to position [170, 0]
click at [363, 344] on div at bounding box center [784, 381] width 1568 height 763
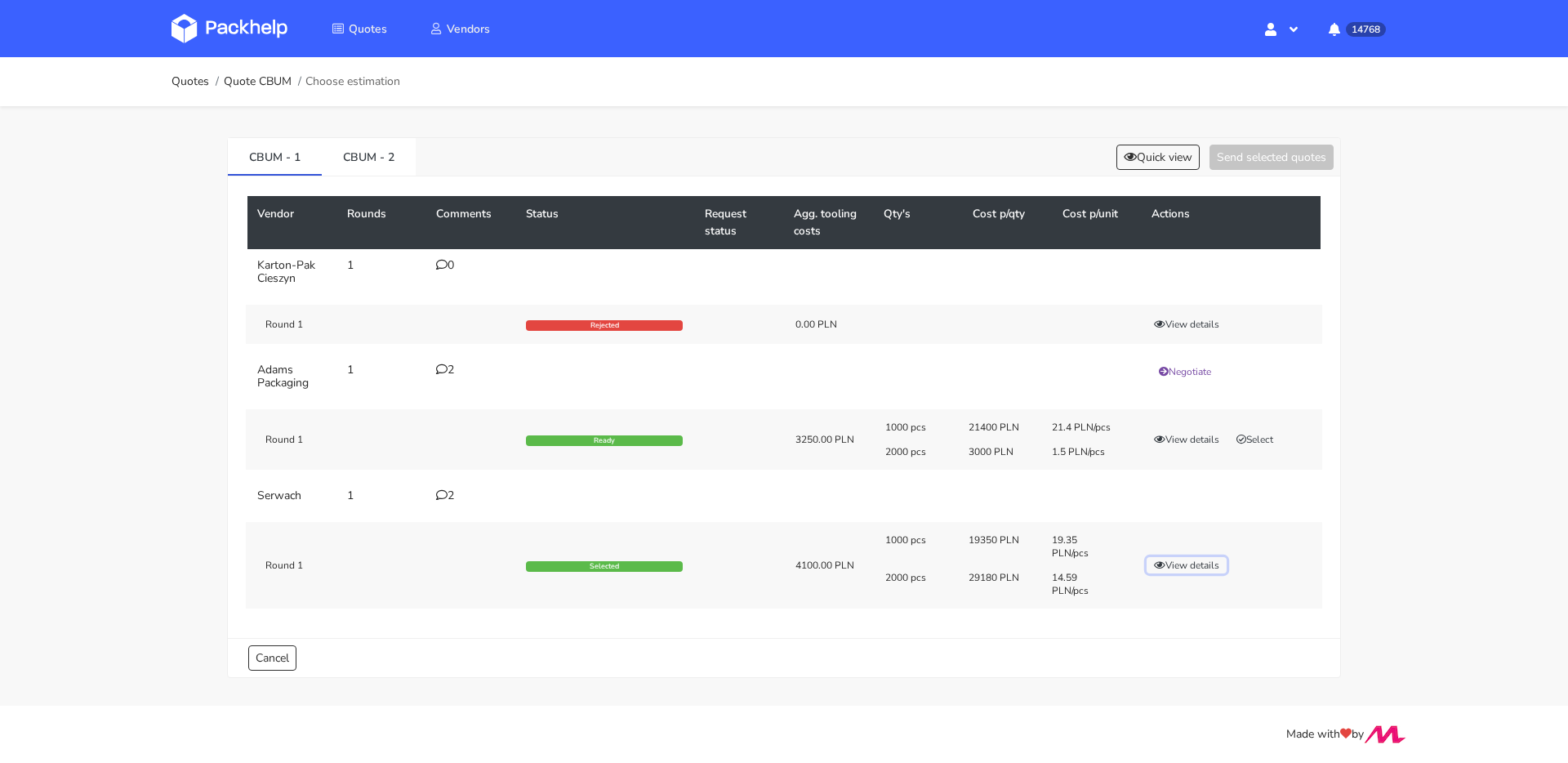
click at [1151, 563] on button "View details" at bounding box center [1186, 566] width 80 height 16
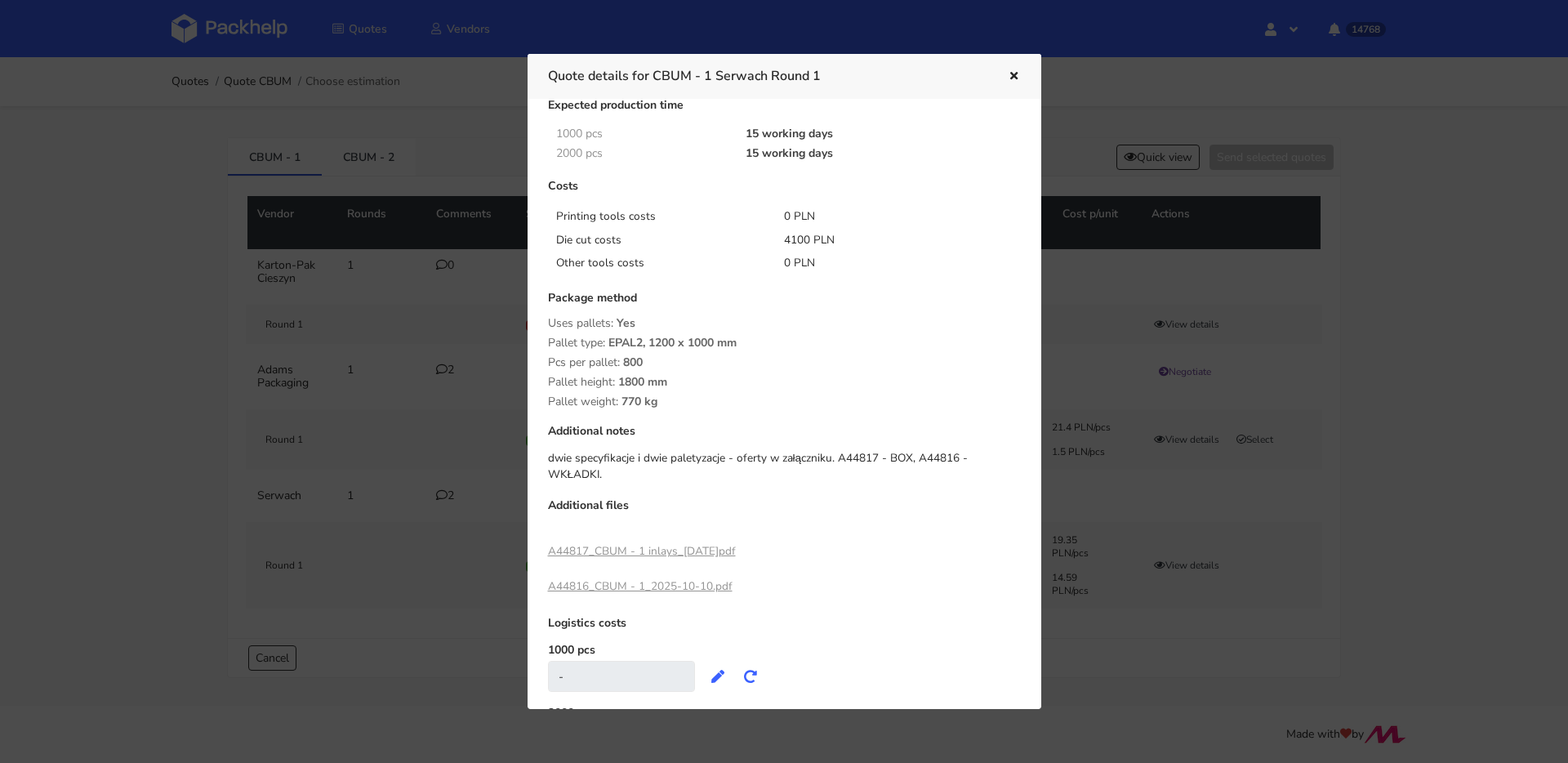
click at [693, 544] on link "A44817_CBUM - 1 inlays_2025-10-10.pdf" at bounding box center [642, 551] width 188 height 16
click at [379, 161] on div at bounding box center [784, 381] width 1568 height 763
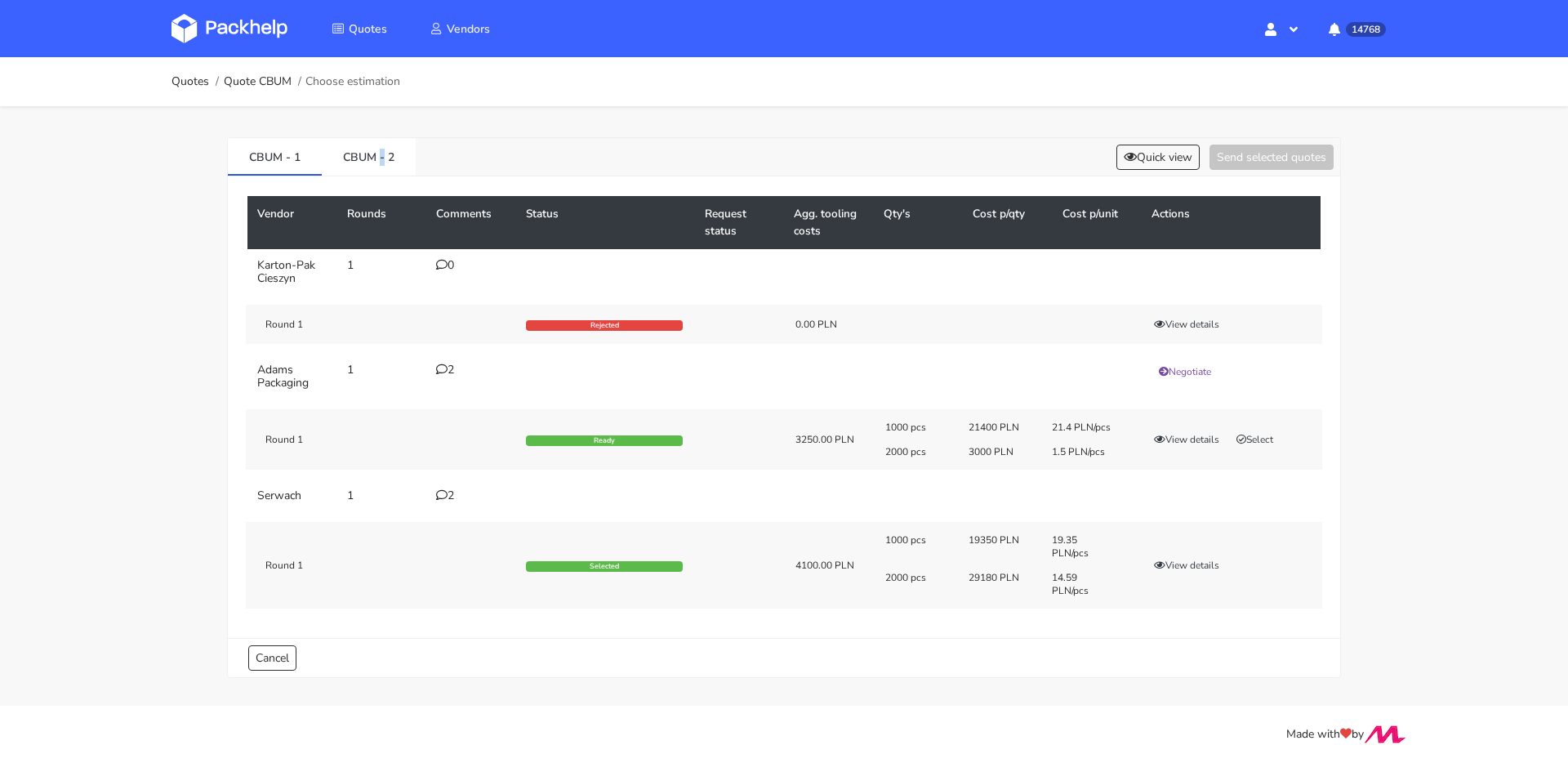
click at [379, 161] on link "CBUM - 2" at bounding box center [368, 155] width 94 height 36
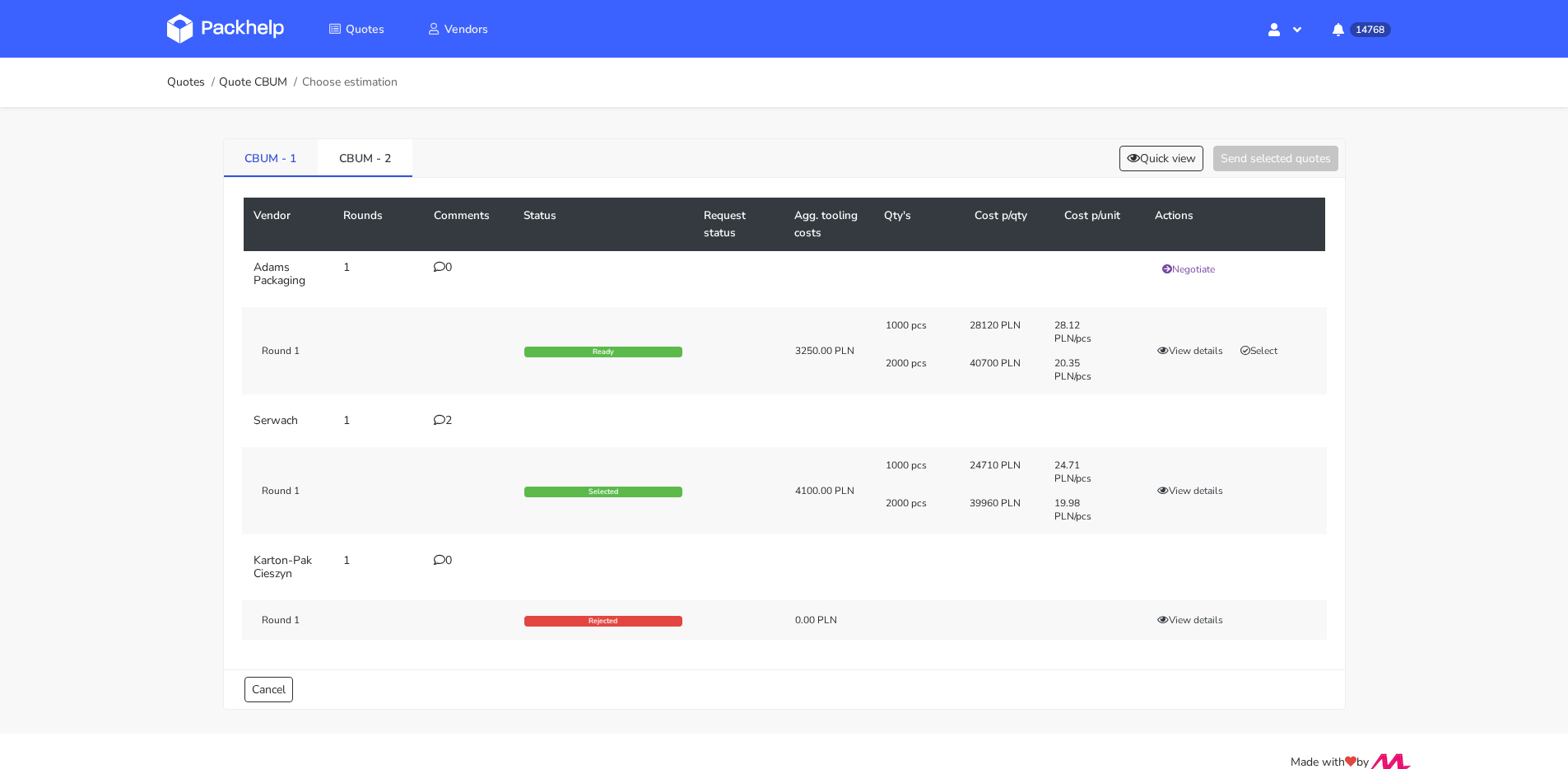
click at [273, 146] on link "CBUM - 1" at bounding box center [271, 157] width 95 height 36
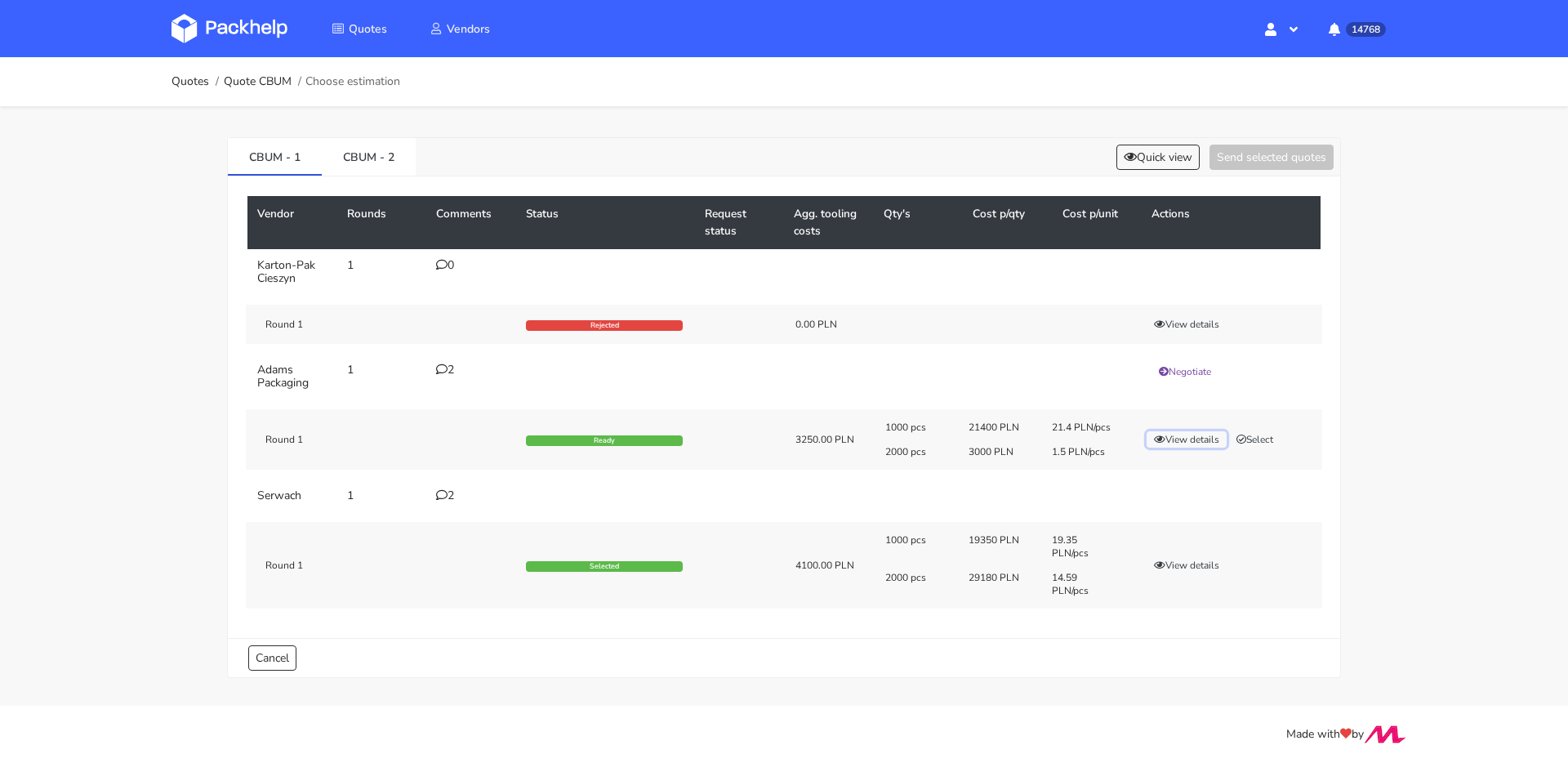
click at [1188, 437] on button "View details" at bounding box center [1186, 440] width 80 height 16
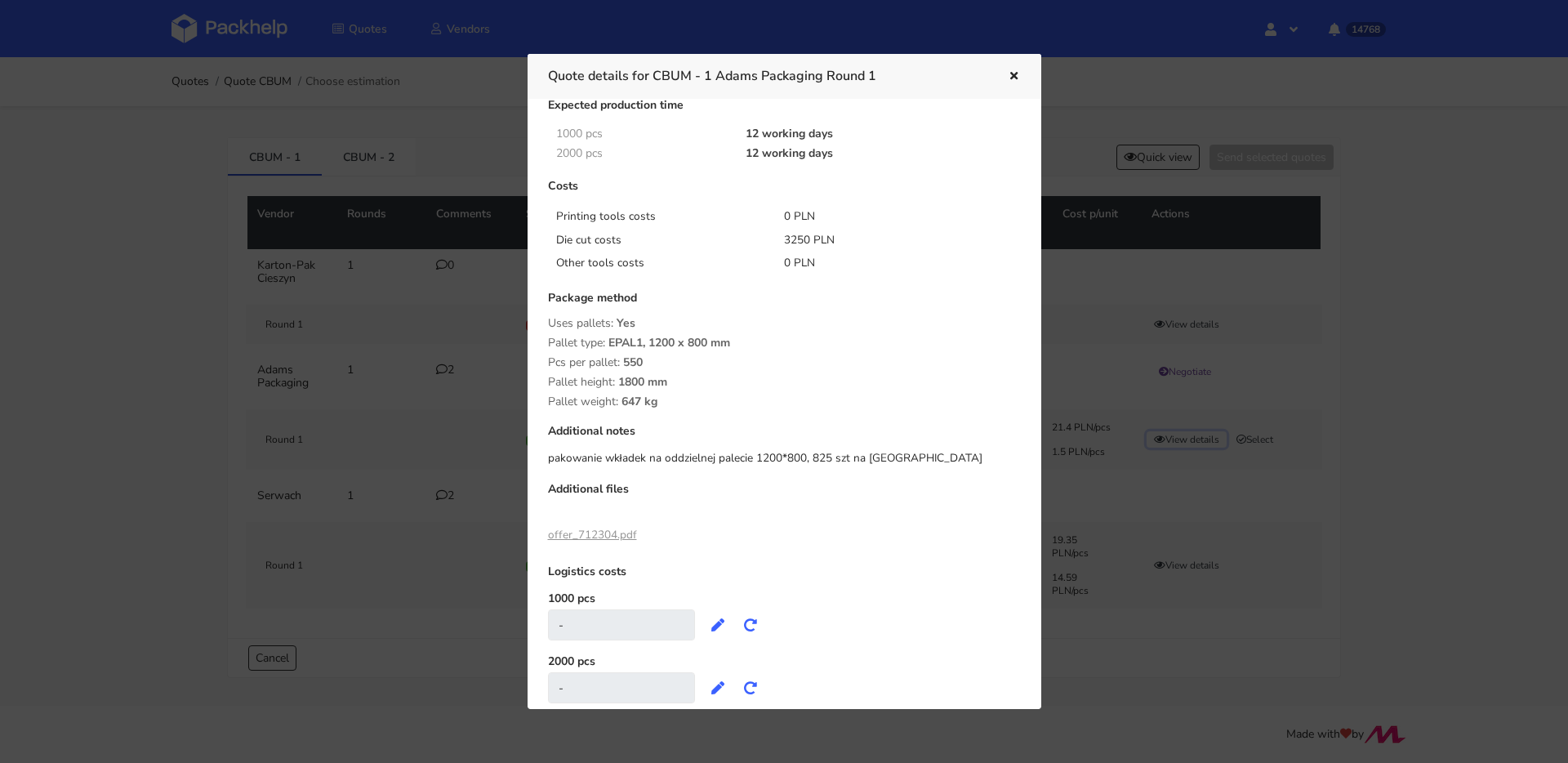
scroll to position [196, 0]
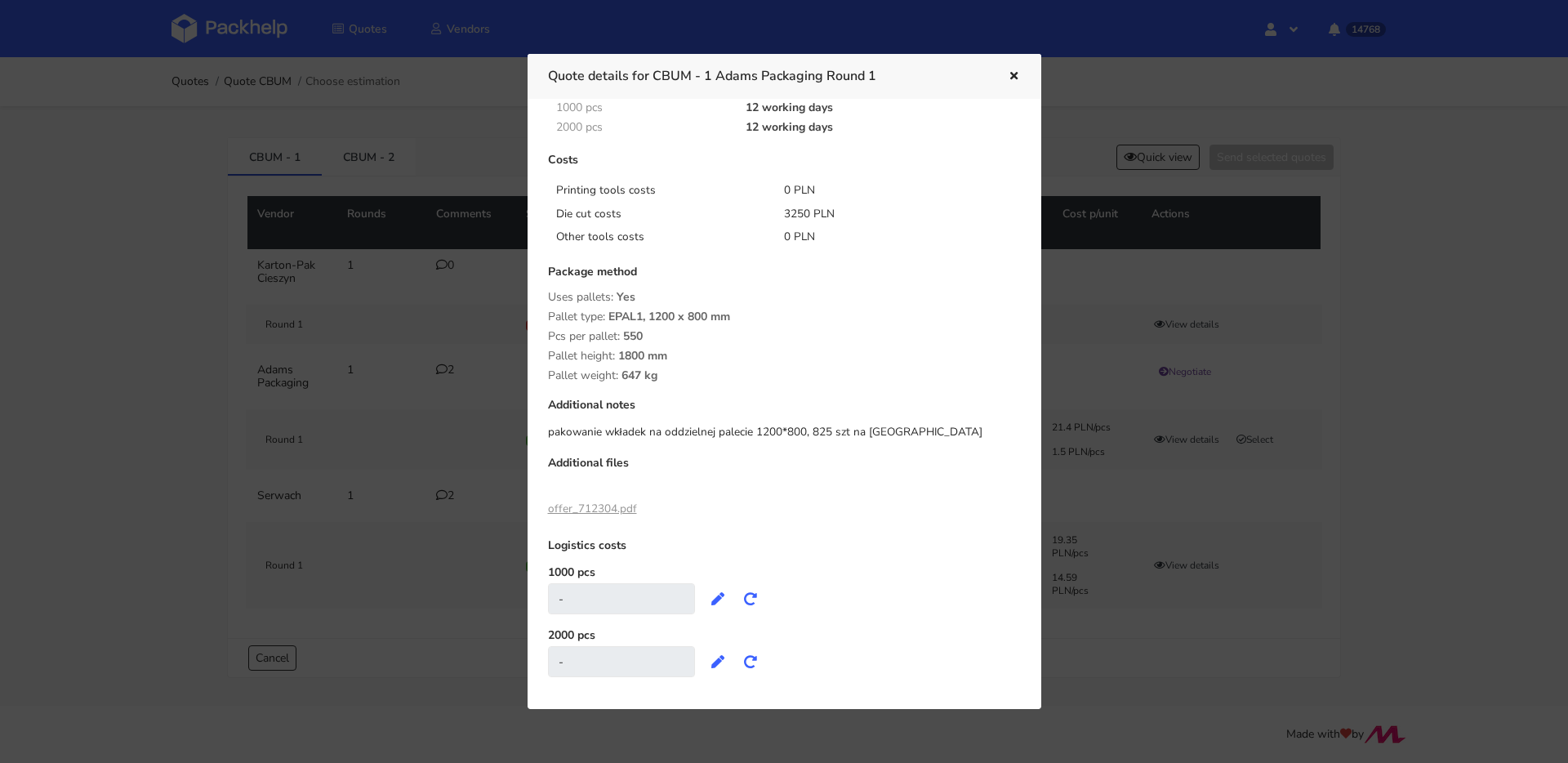
click at [1015, 76] on icon "button" at bounding box center [1013, 77] width 14 height 12
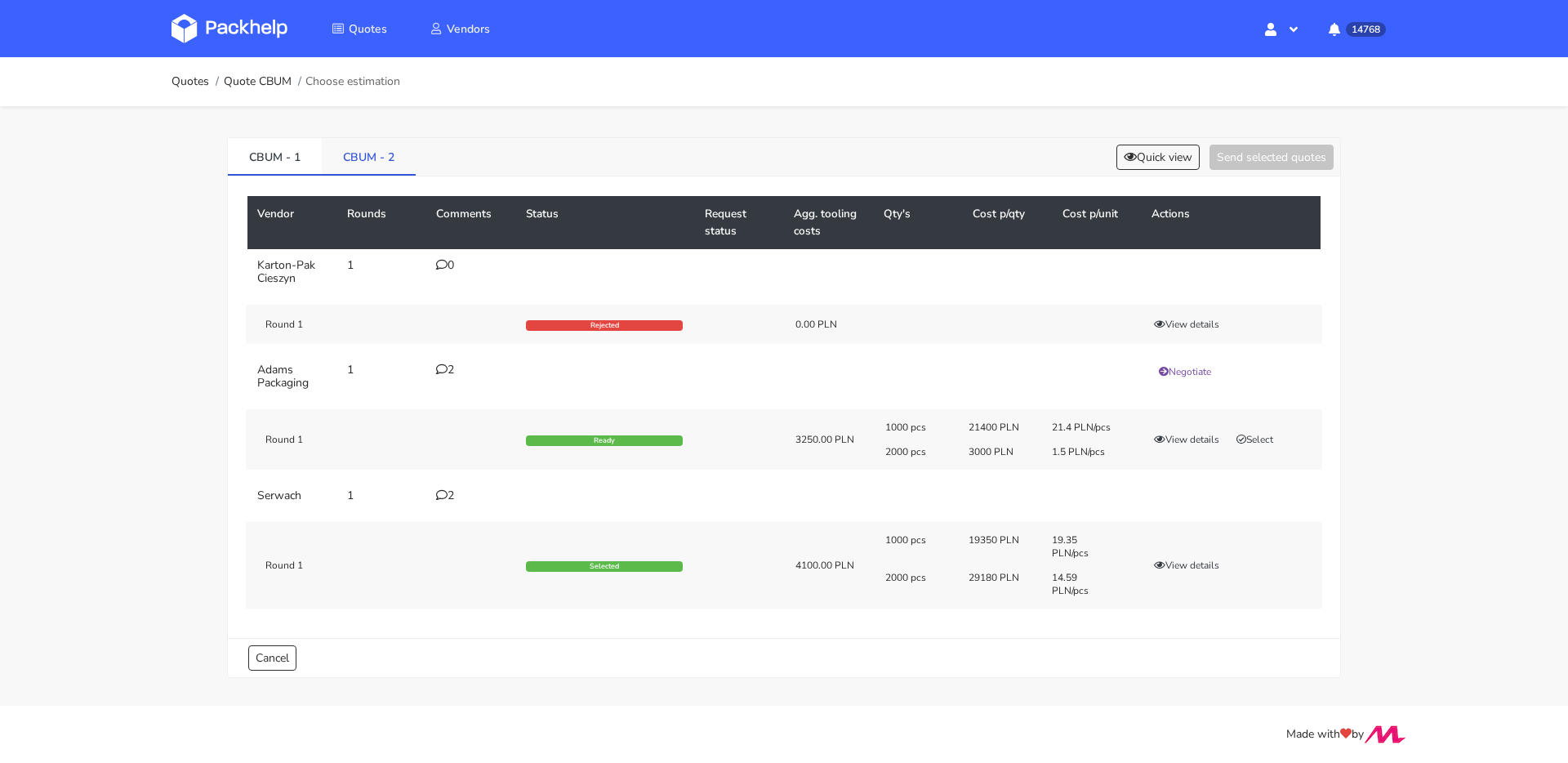
click at [393, 162] on link "CBUM - 2" at bounding box center [368, 155] width 94 height 36
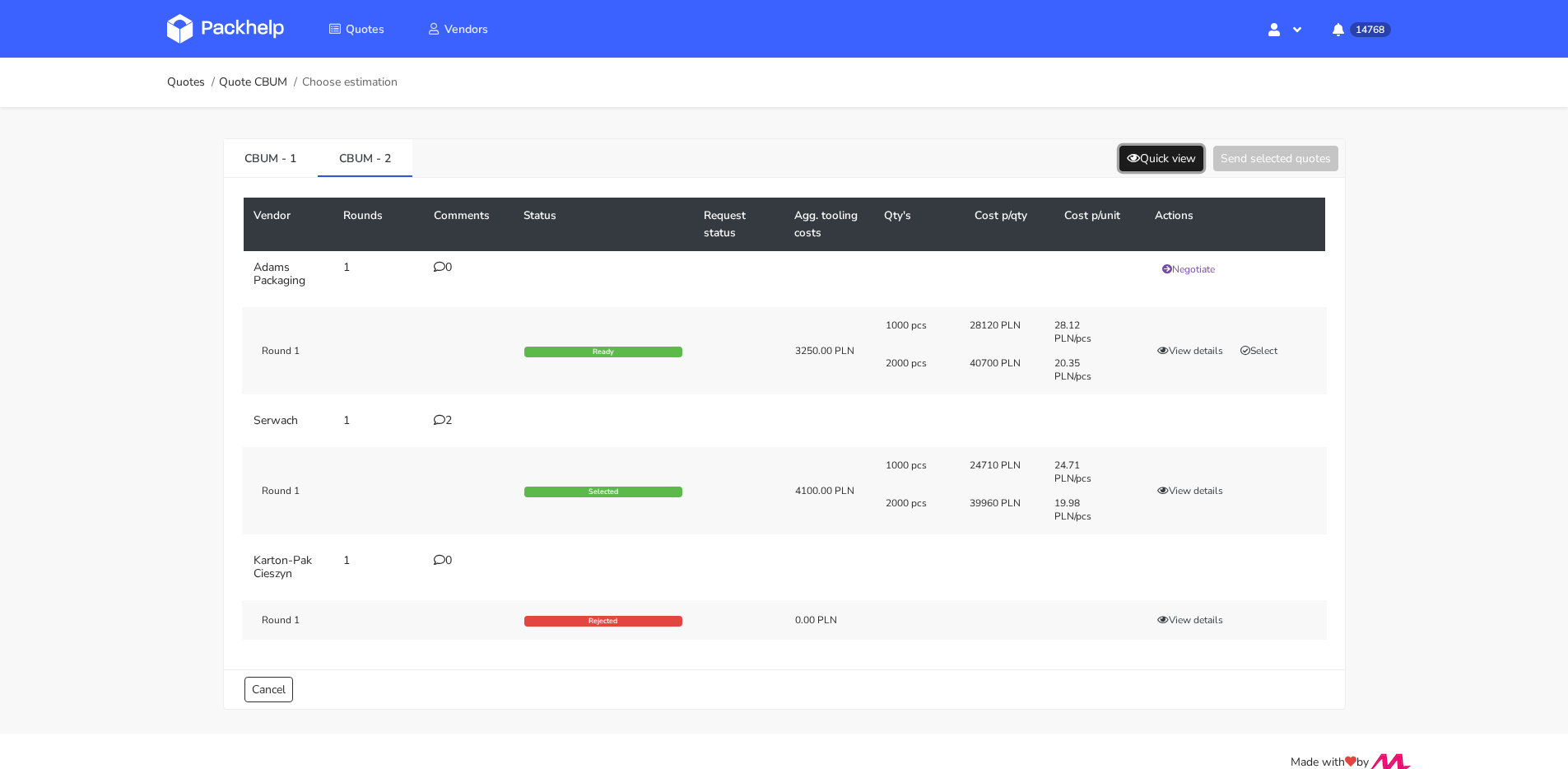
click at [1157, 163] on button "Quick view" at bounding box center [1161, 158] width 84 height 26
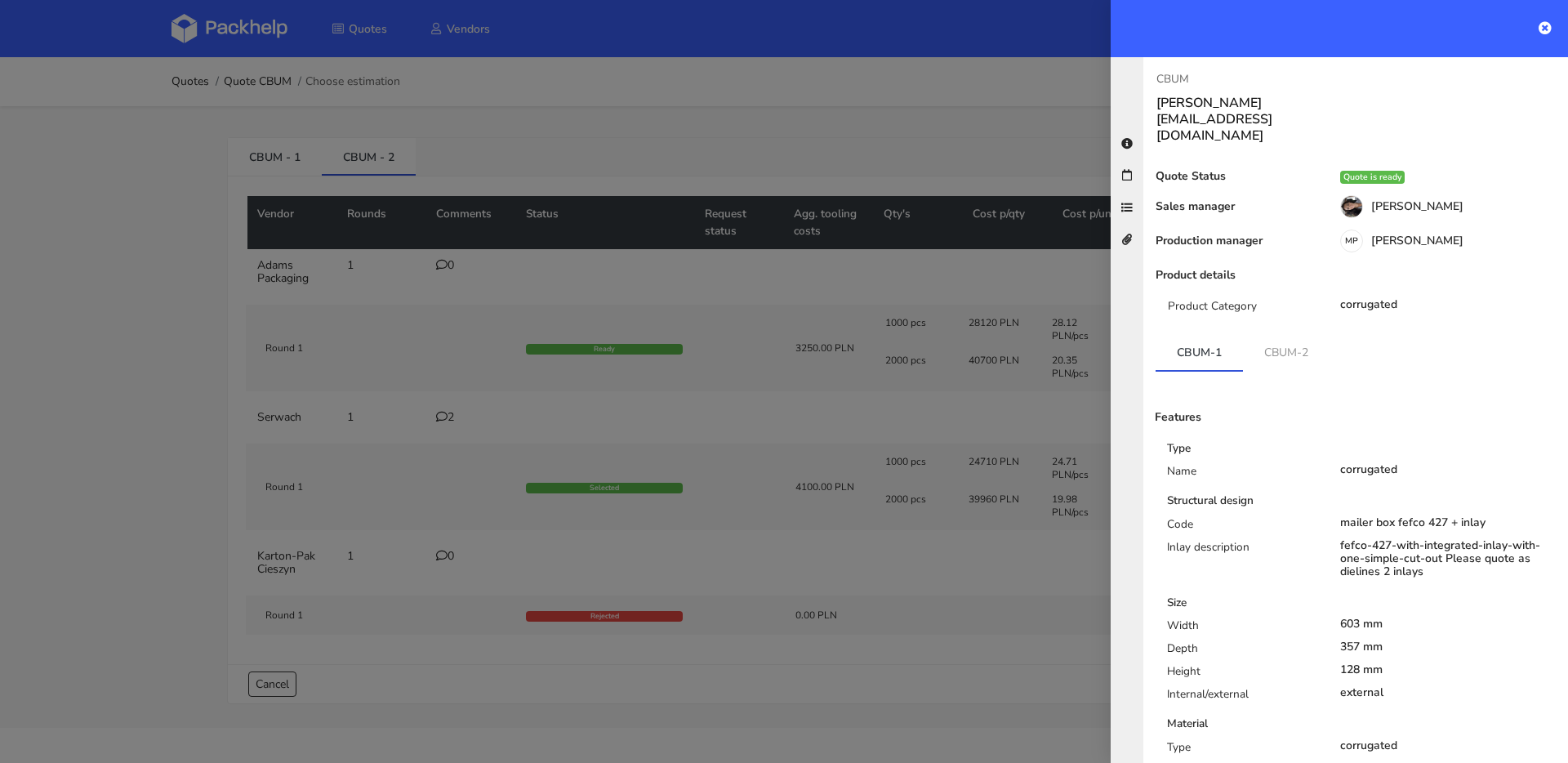
scroll to position [151, 0]
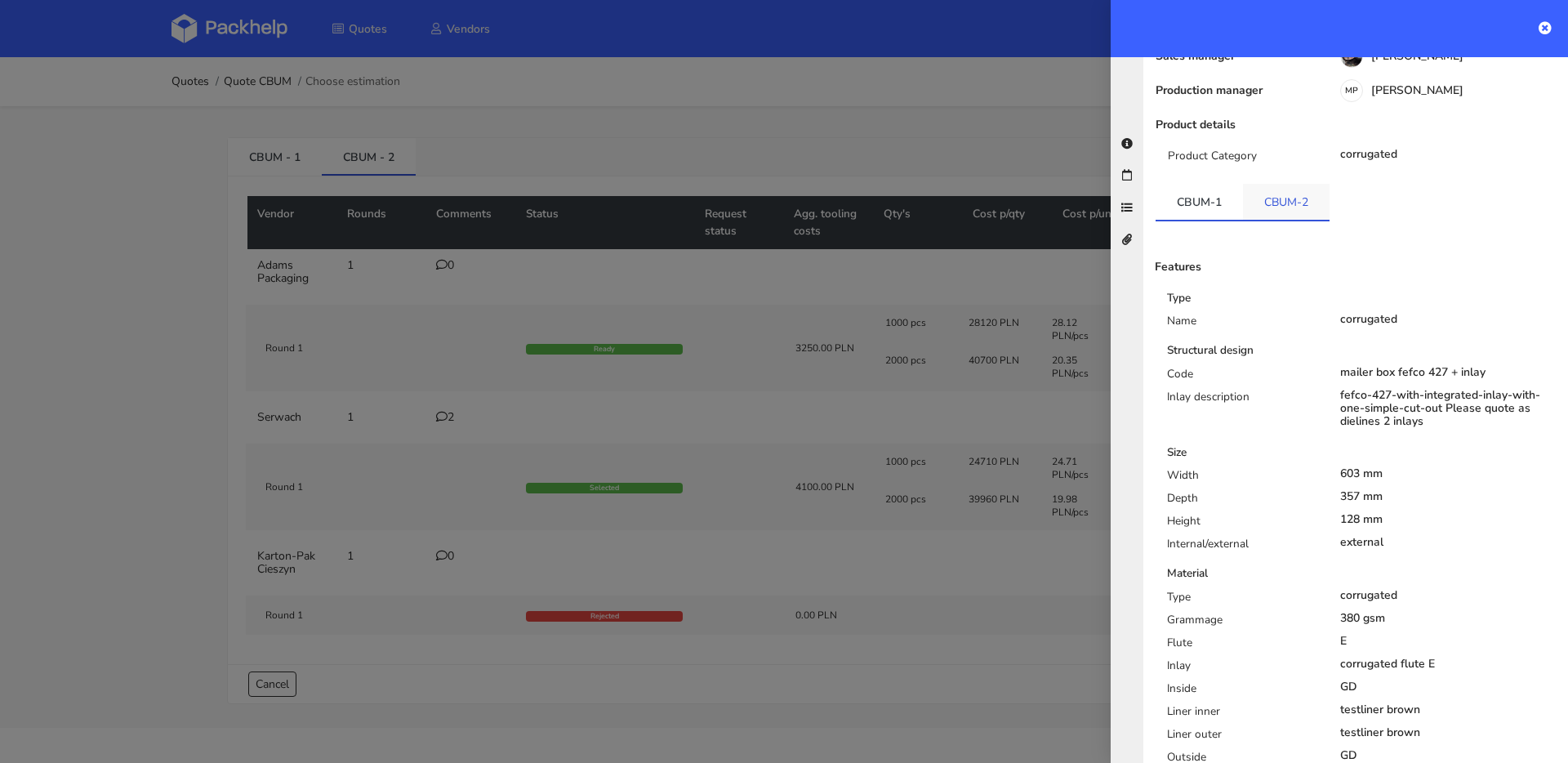
click at [1285, 184] on link "CBUM-2" at bounding box center [1286, 201] width 87 height 36
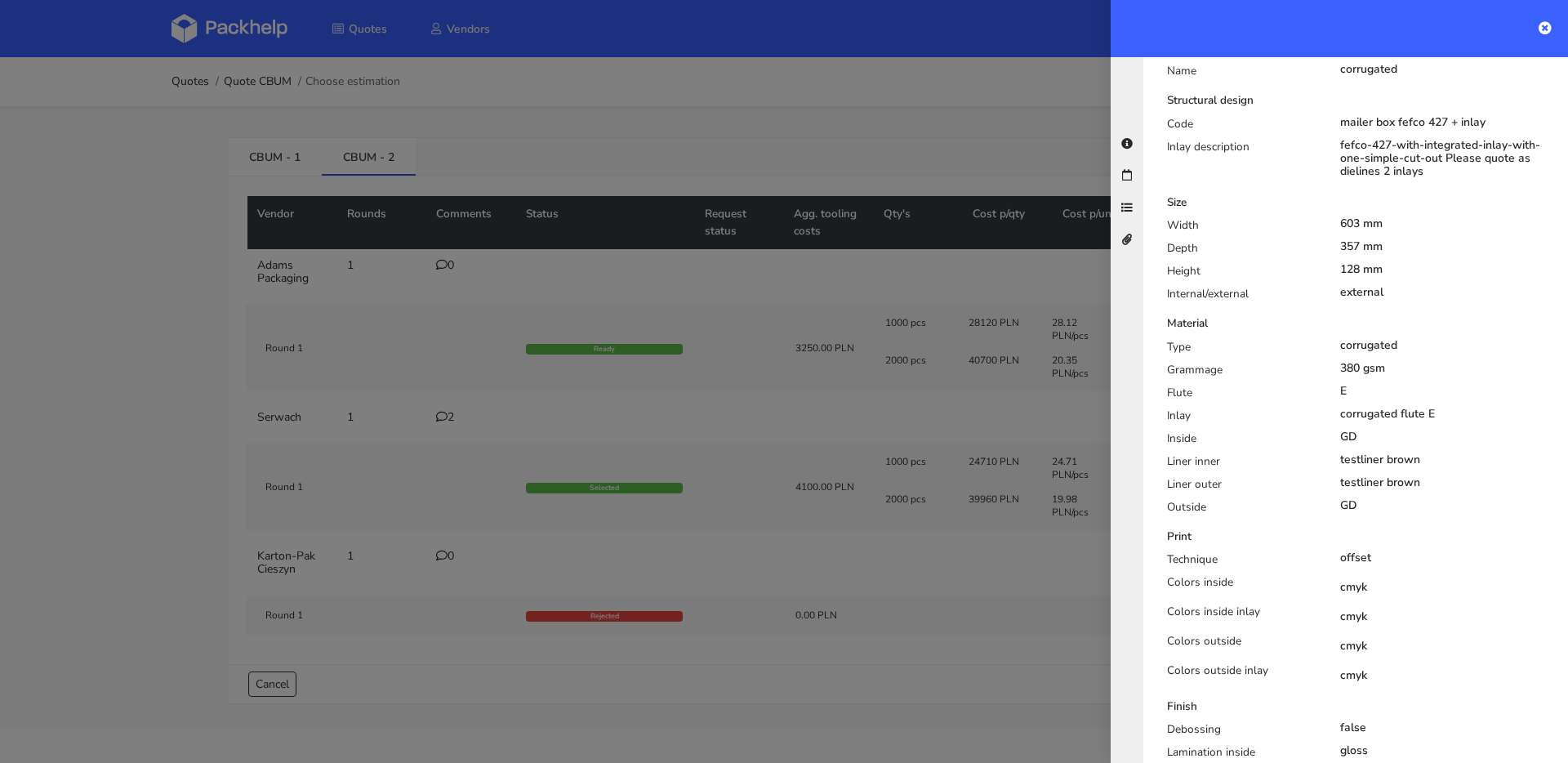
scroll to position [8, 0]
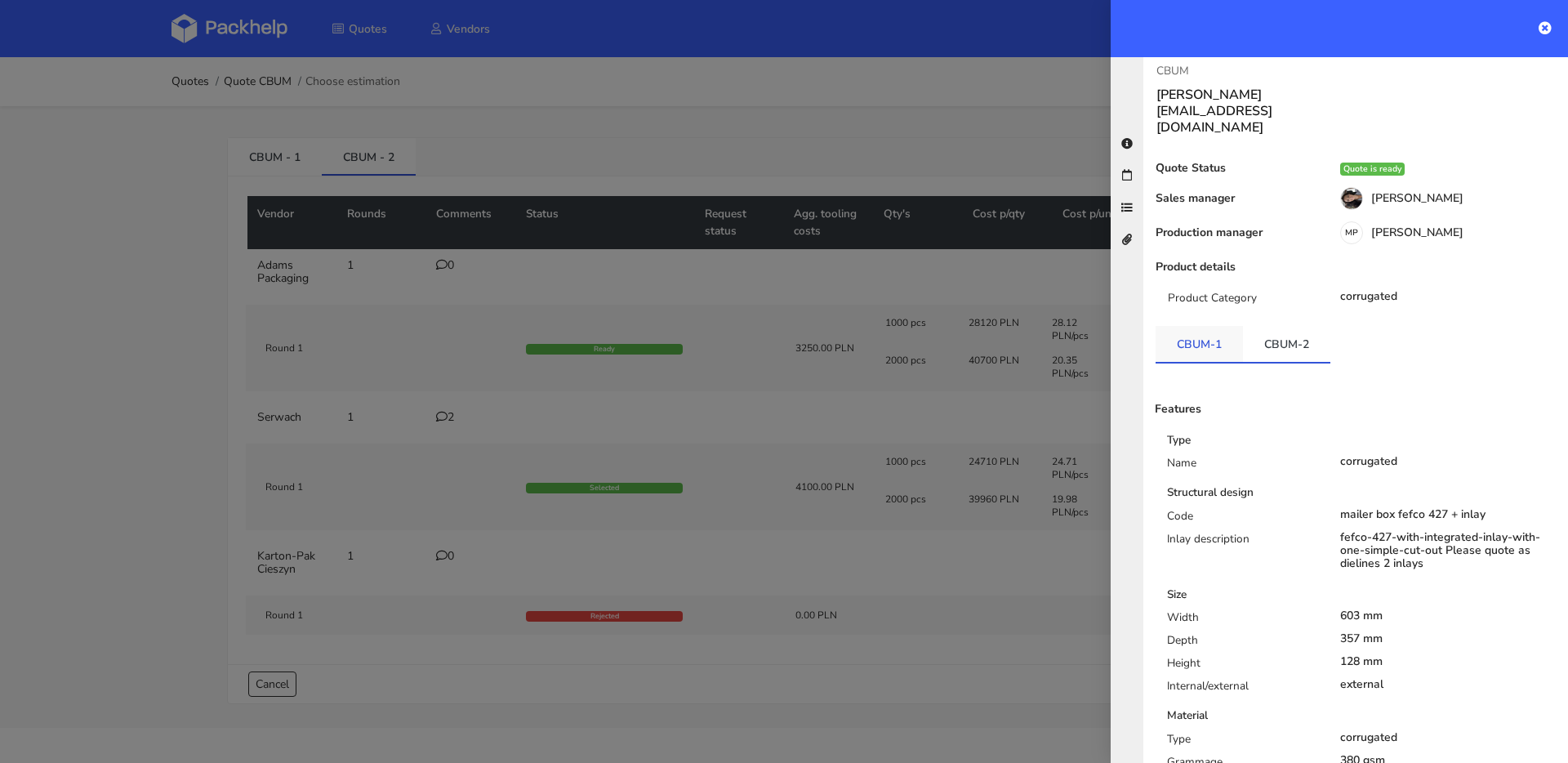
click at [1181, 326] on link "CBUM-1" at bounding box center [1199, 344] width 88 height 36
click at [535, 317] on div at bounding box center [784, 381] width 1568 height 763
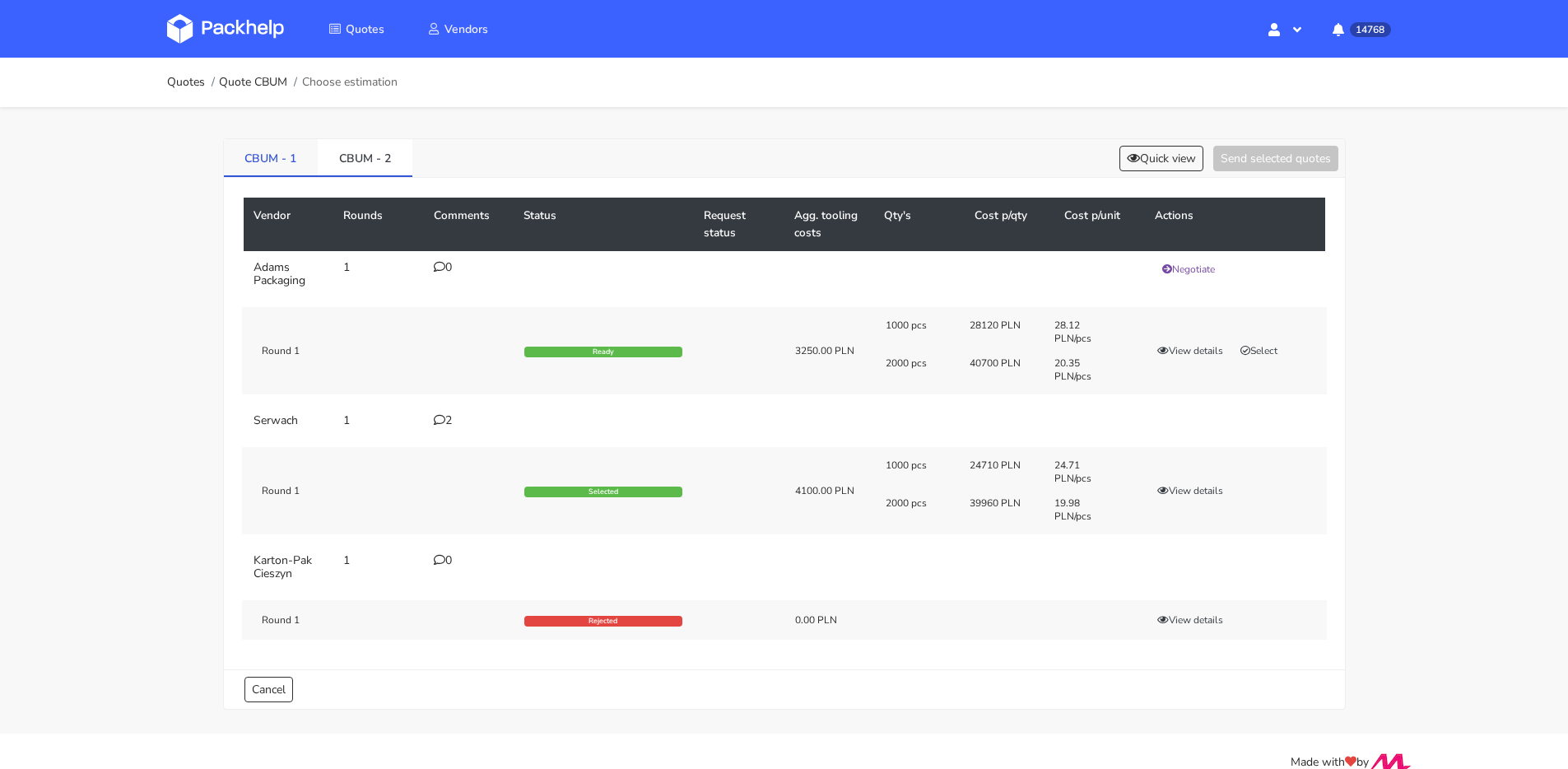
click at [245, 175] on link "CBUM - 1" at bounding box center [271, 157] width 95 height 36
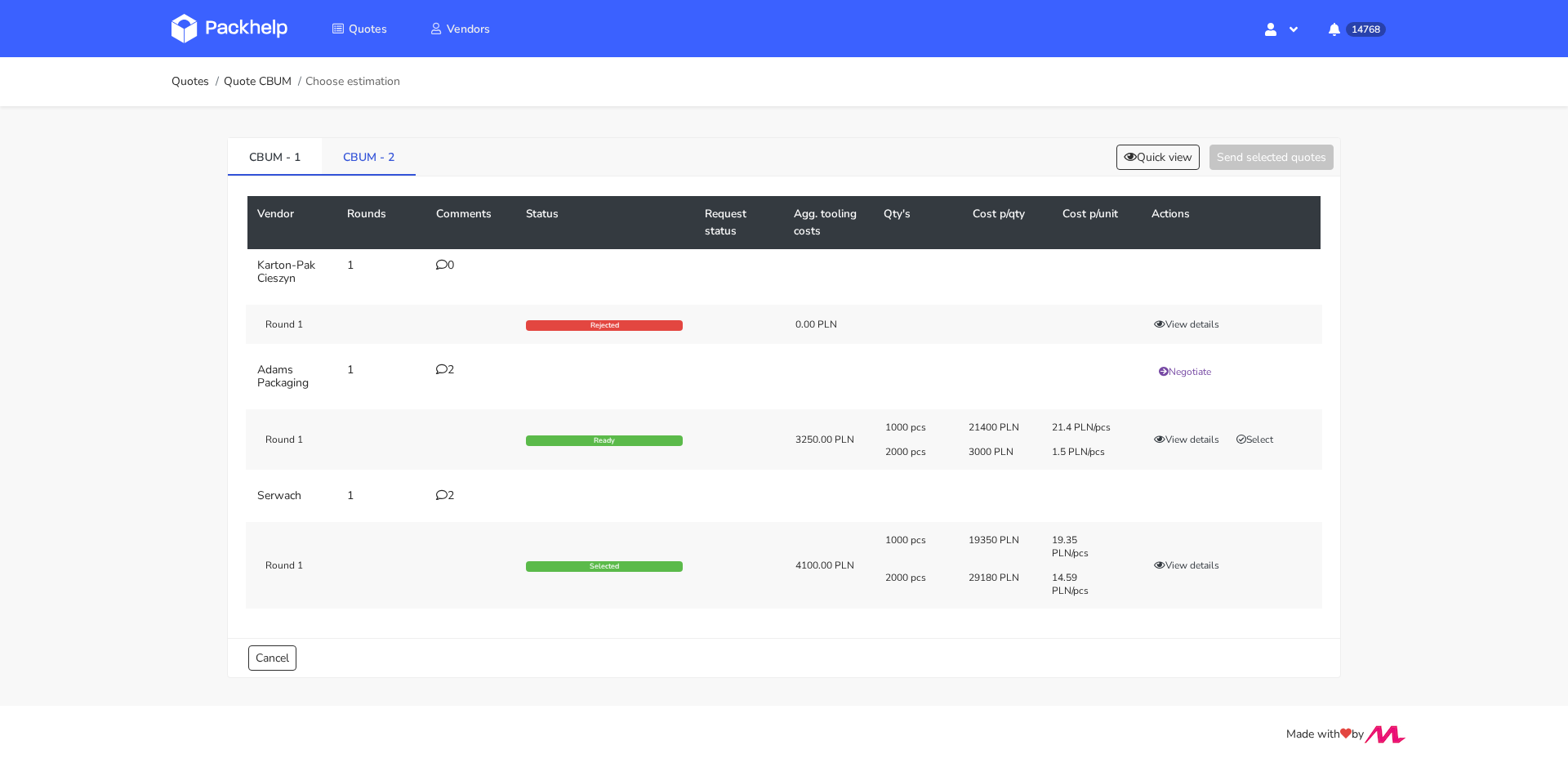
click at [377, 174] on li "CBUM - 2" at bounding box center [368, 156] width 94 height 37
click at [380, 174] on li "CBUM - 2" at bounding box center [368, 156] width 94 height 37
click at [381, 164] on link "CBUM - 2" at bounding box center [368, 155] width 94 height 36
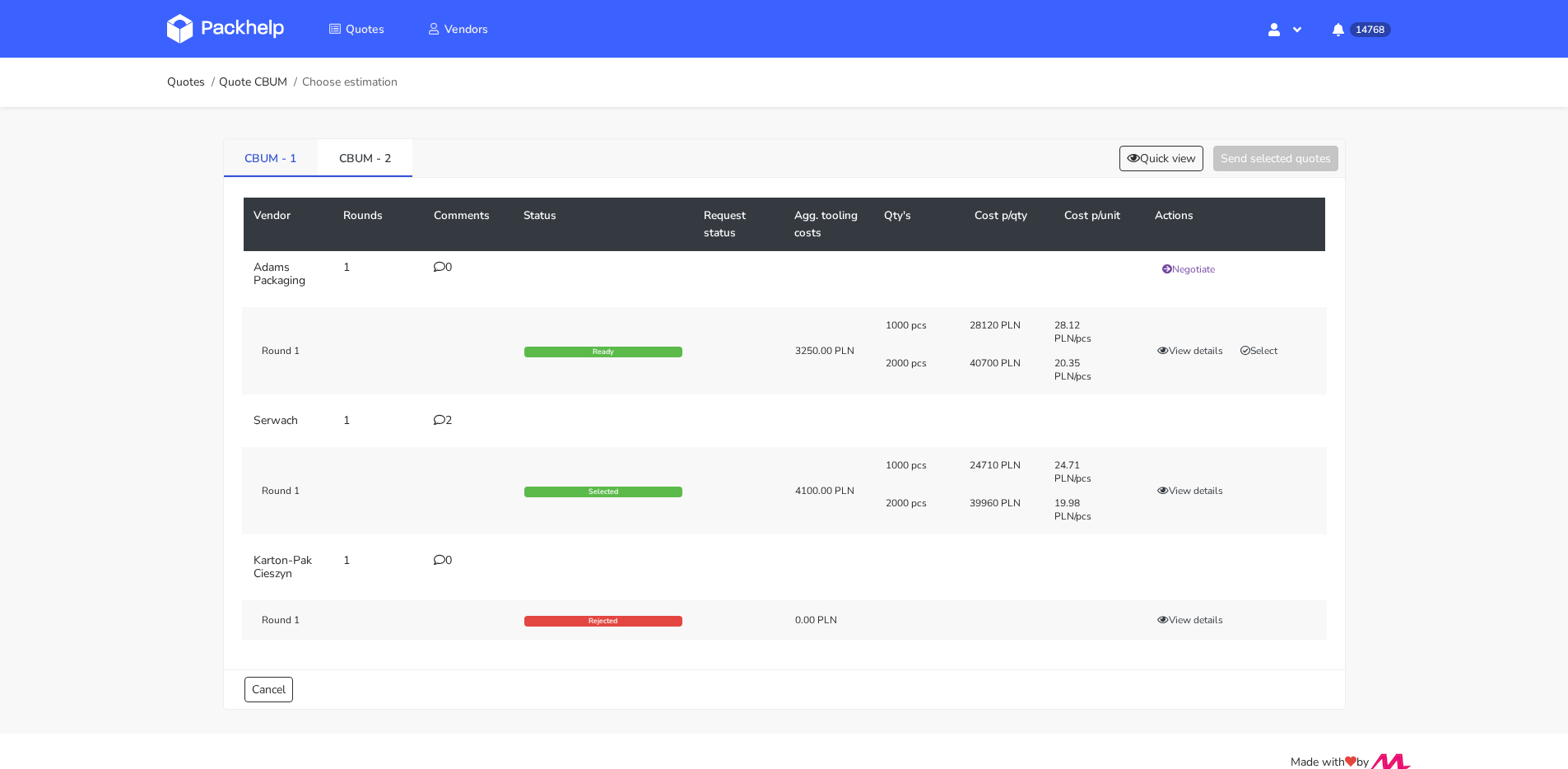
click at [245, 168] on link "CBUM - 1" at bounding box center [271, 157] width 95 height 36
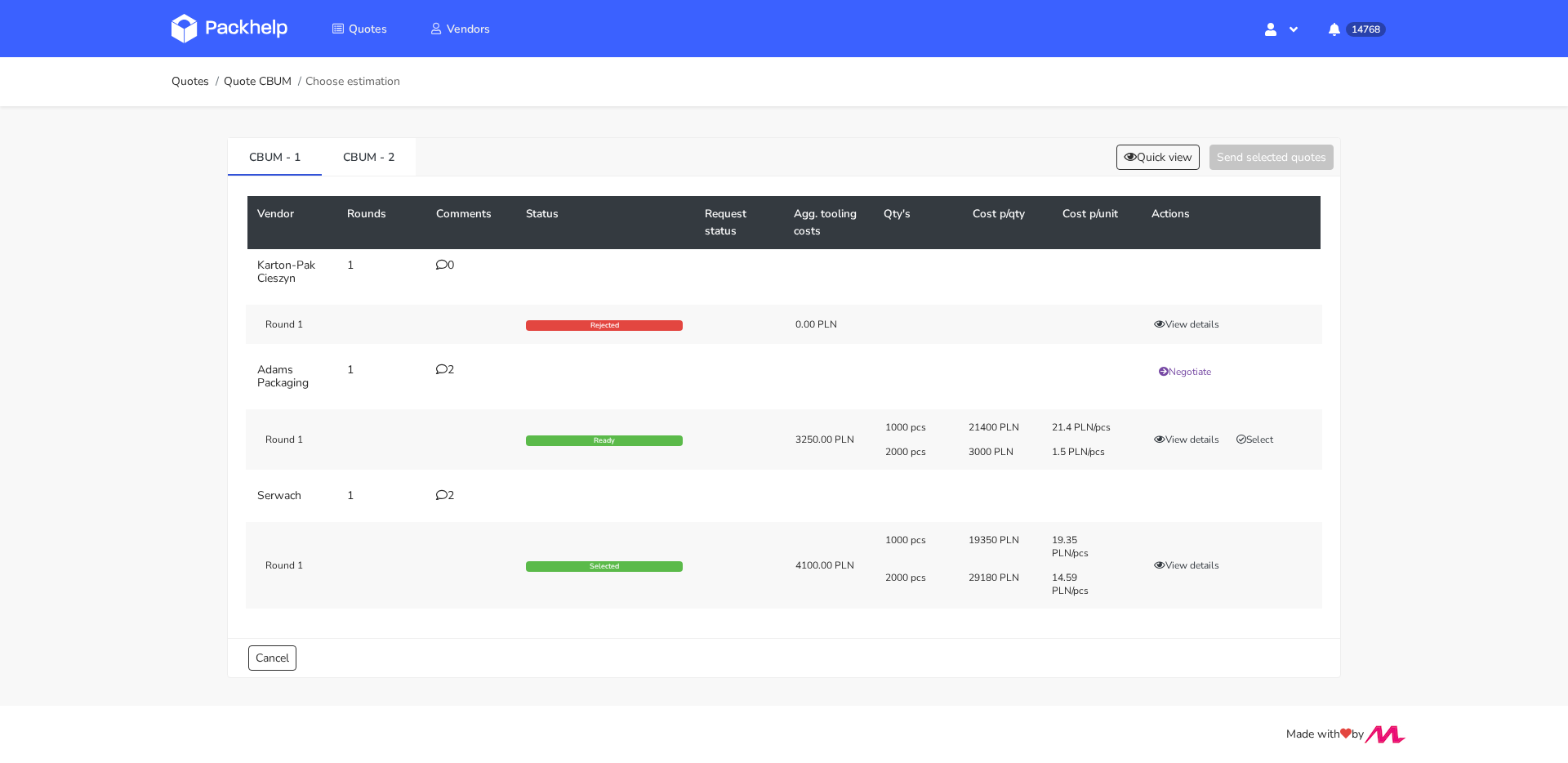
click at [459, 506] on td "2" at bounding box center [471, 496] width 89 height 33
click at [453, 498] on div "2" at bounding box center [470, 496] width 70 height 13
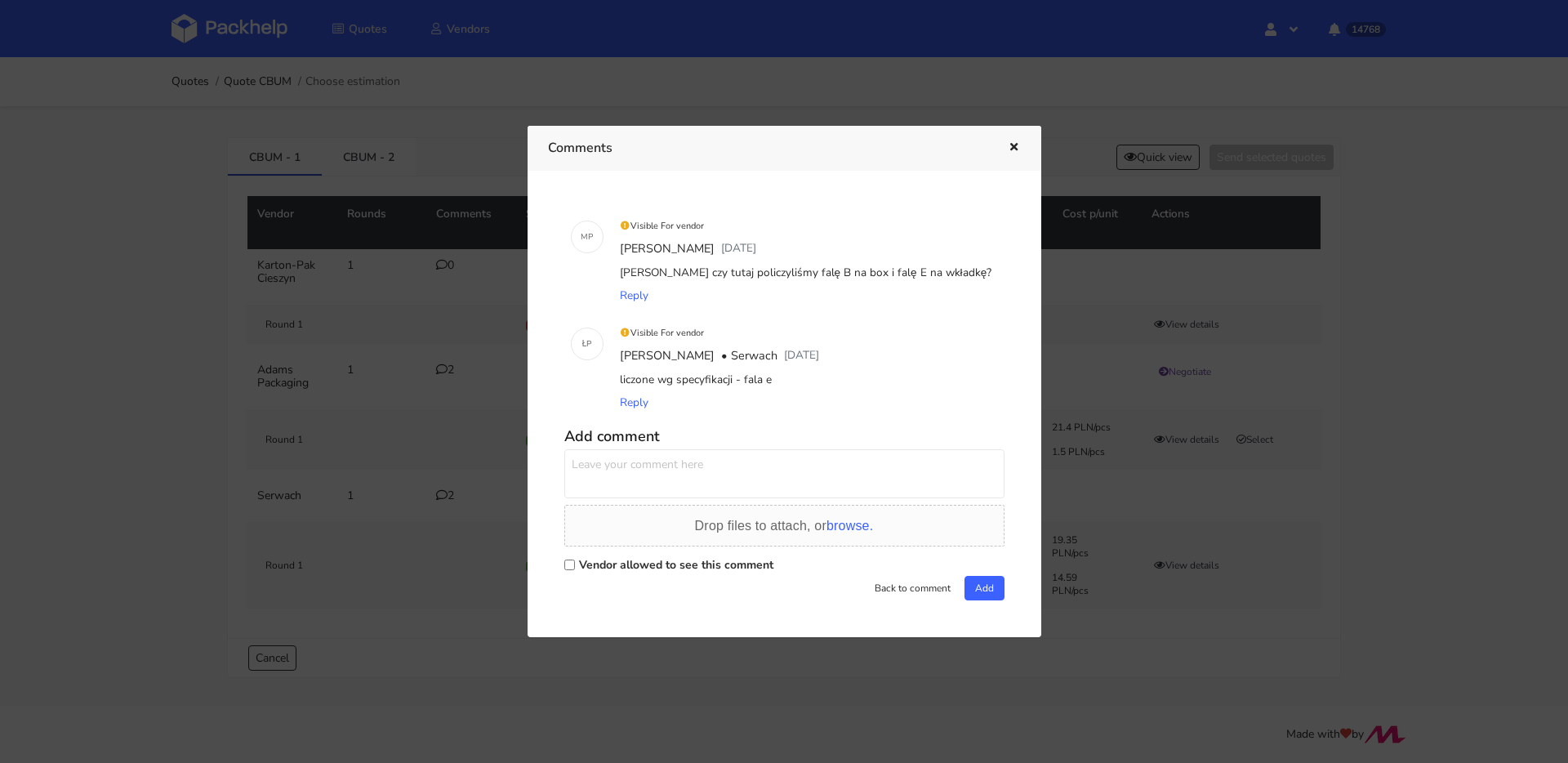
click at [701, 481] on textarea at bounding box center [784, 474] width 440 height 49
click at [1010, 146] on icon "button" at bounding box center [1013, 148] width 14 height 12
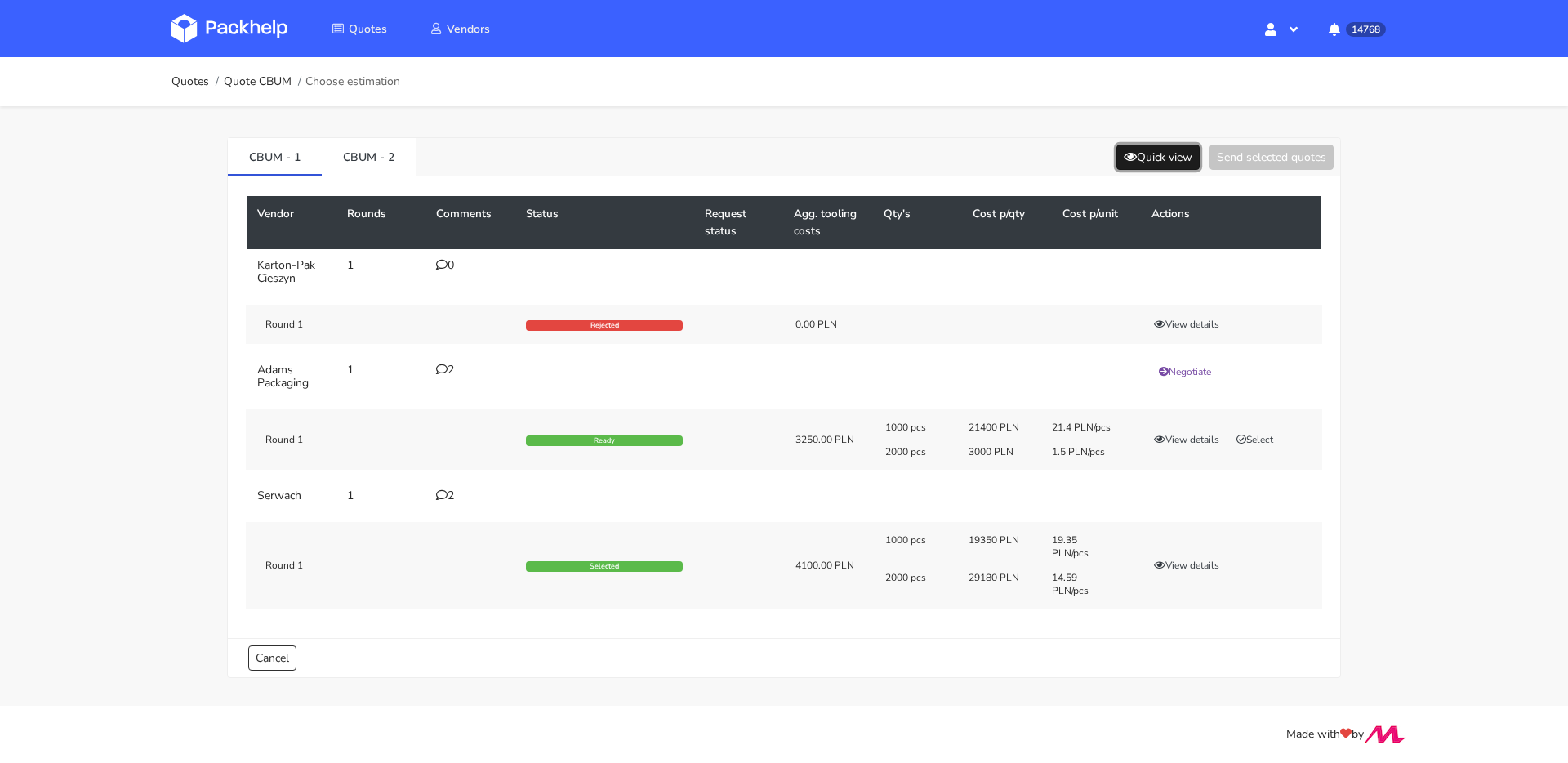
click at [1163, 150] on button "Quick view" at bounding box center [1157, 157] width 83 height 26
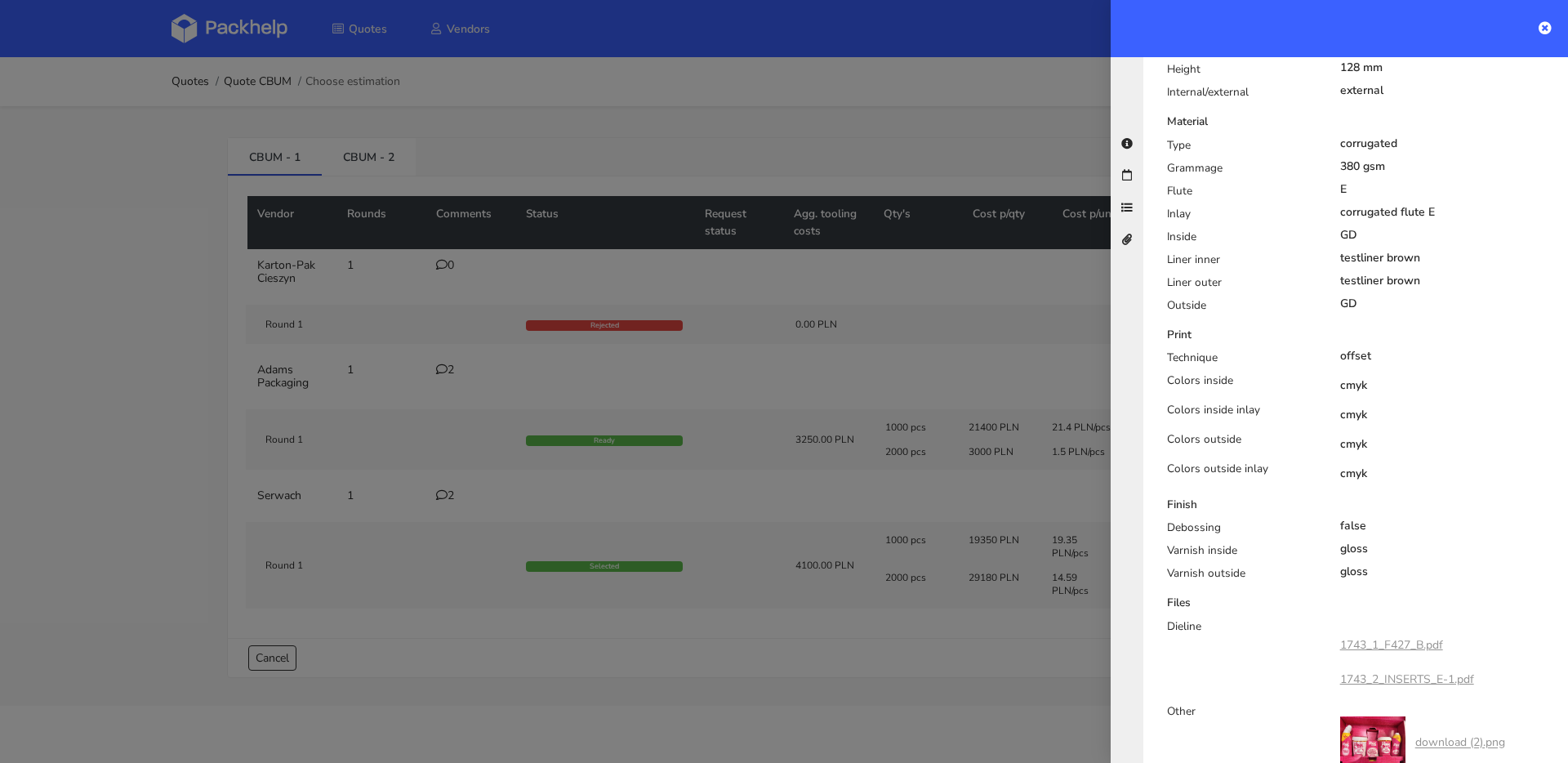
scroll to position [748, 0]
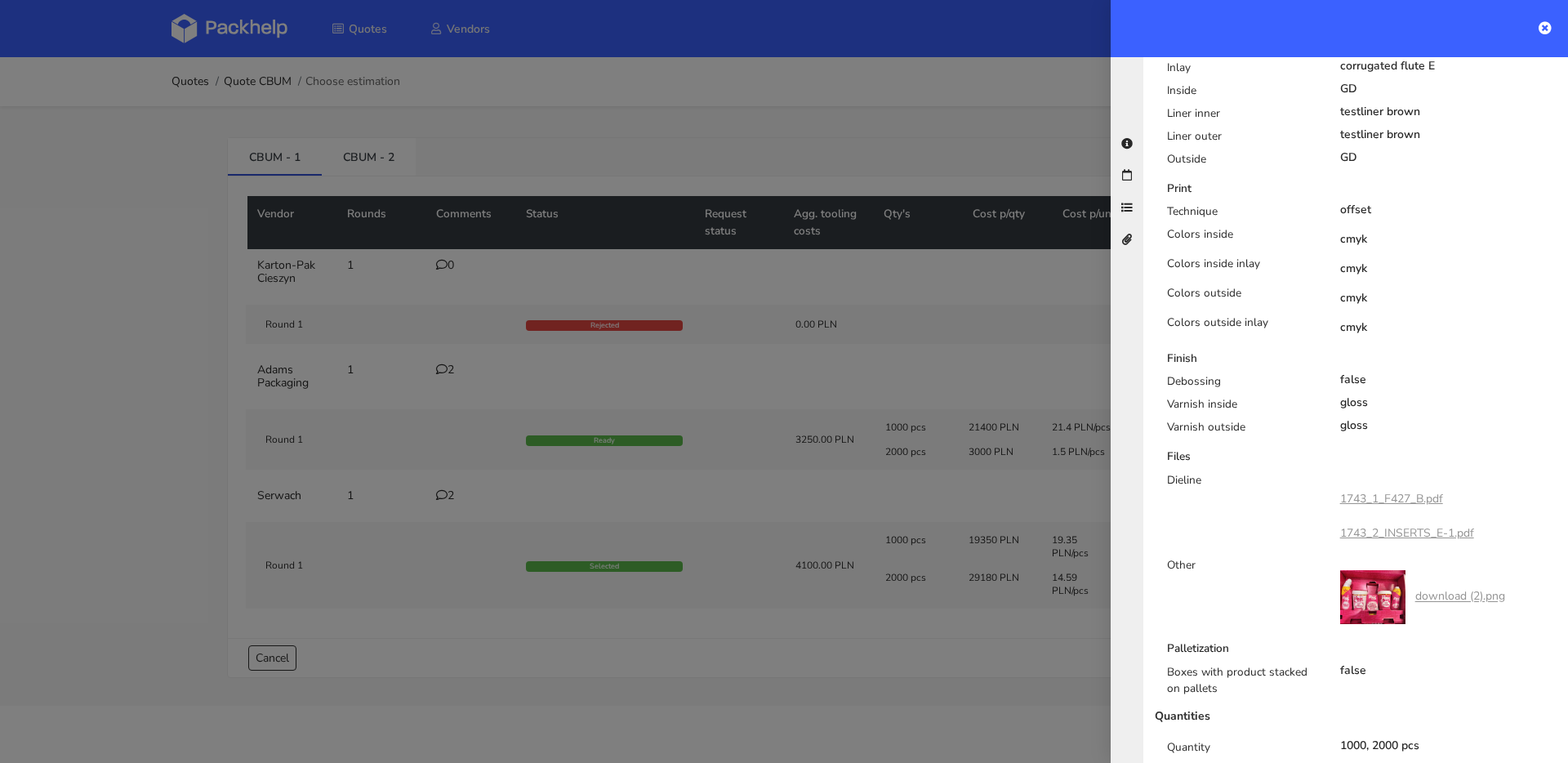
click at [1395, 491] on link "1743_1_F427_B.pdf" at bounding box center [1391, 498] width 103 height 16
click at [1415, 525] on link "1743_2_INSERTS_E-1.pdf" at bounding box center [1406, 533] width 134 height 16
click at [861, 455] on div at bounding box center [784, 381] width 1568 height 763
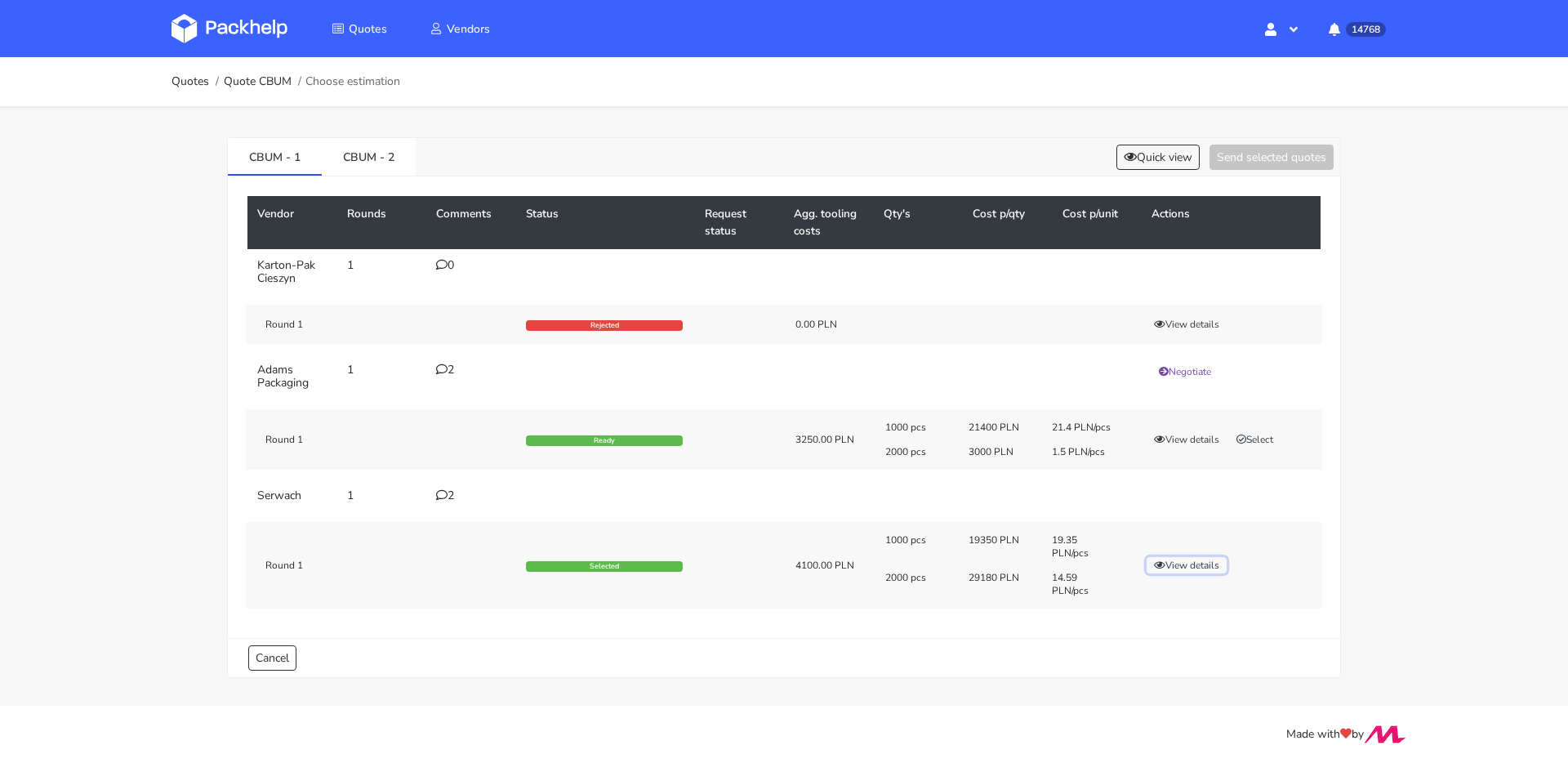
click at [1179, 567] on button "View details" at bounding box center [1186, 566] width 80 height 16
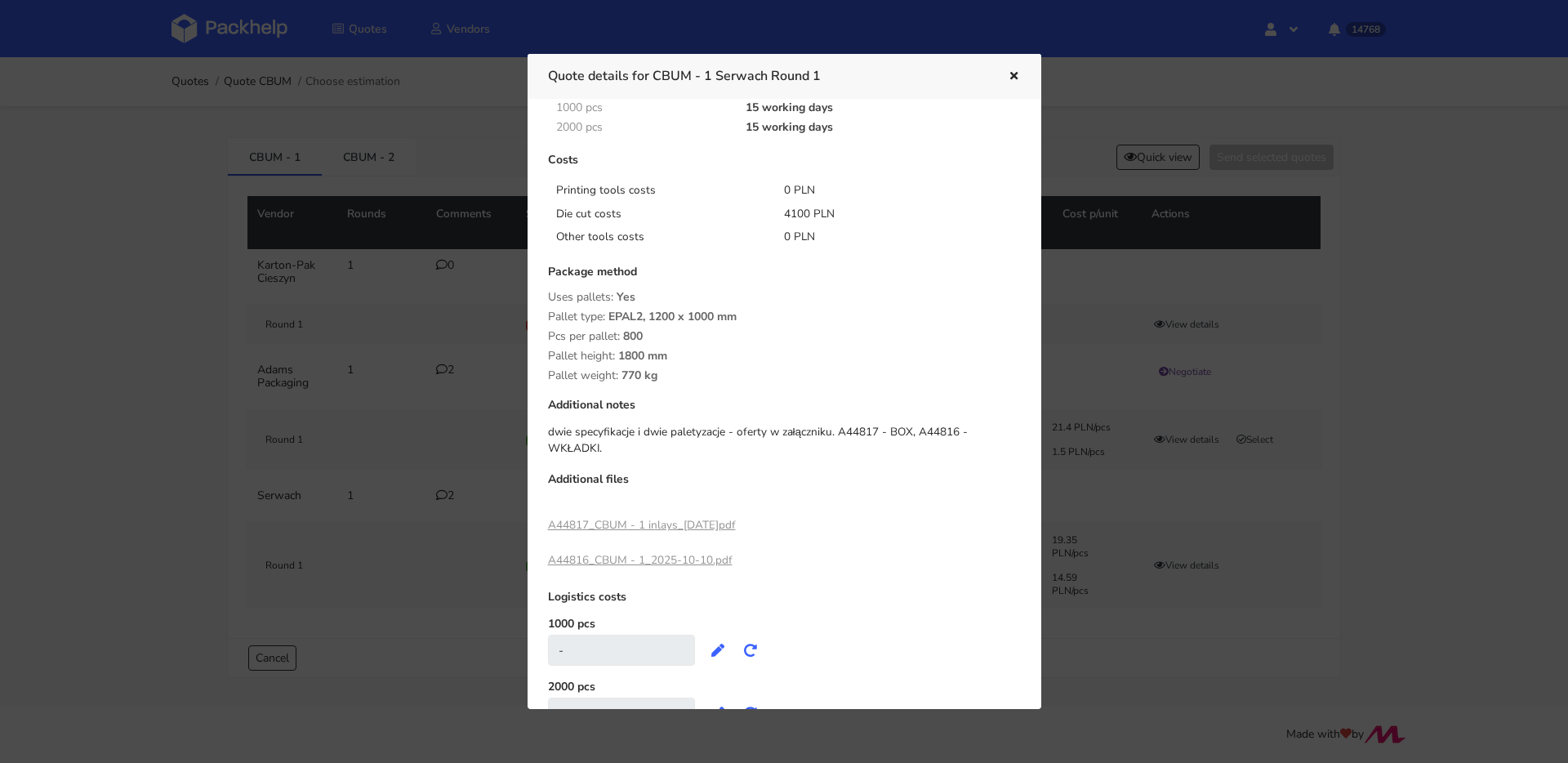
click at [668, 517] on link "A44817_CBUM - 1 inlays_2025-10-10.pdf" at bounding box center [642, 525] width 188 height 16
click at [683, 552] on link "A44816_CBUM - 1_2025-10-10.pdf" at bounding box center [640, 559] width 184 height 16
click at [1142, 208] on div at bounding box center [784, 381] width 1568 height 763
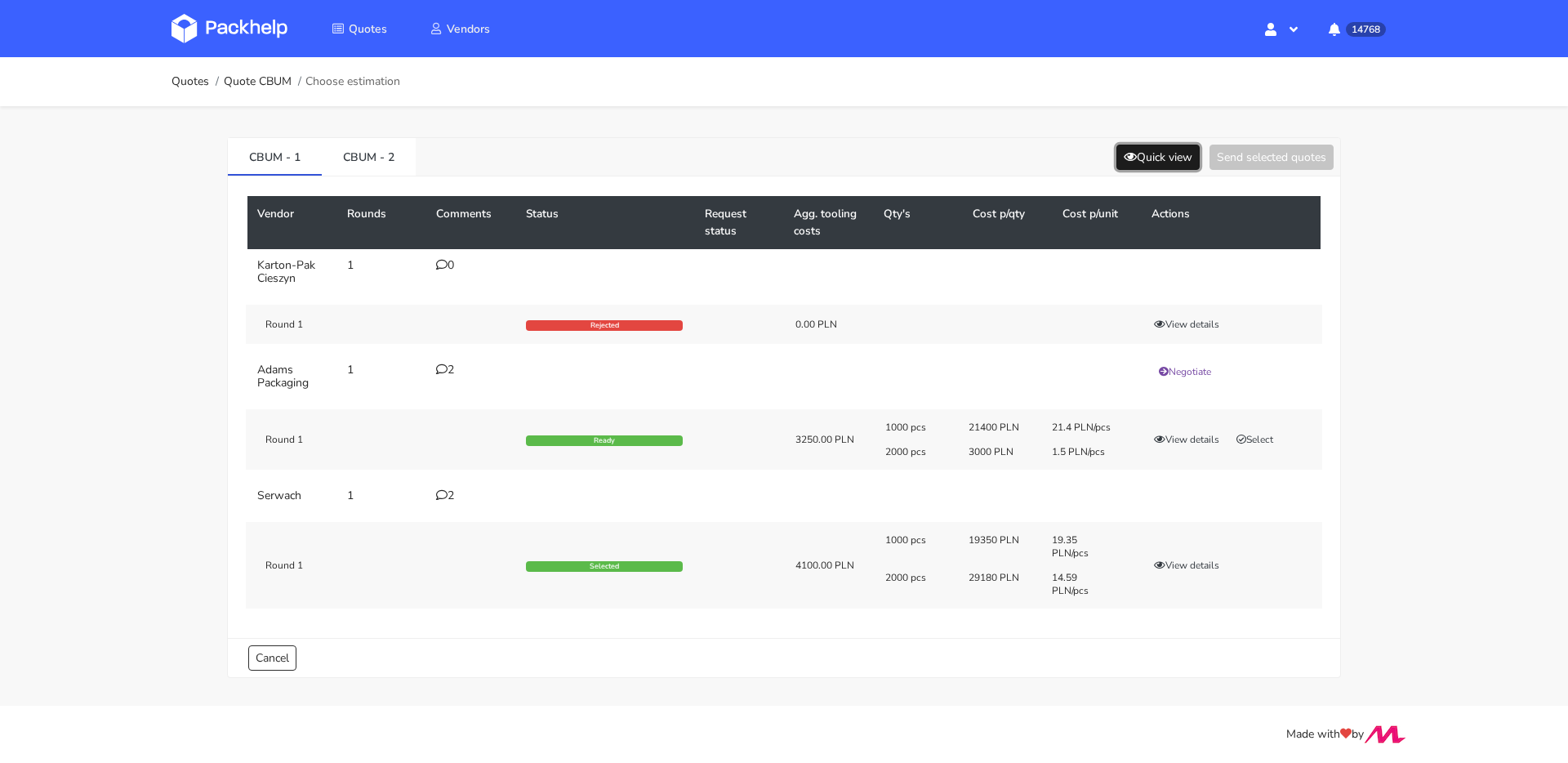
click at [1190, 150] on button "Quick view" at bounding box center [1157, 157] width 83 height 26
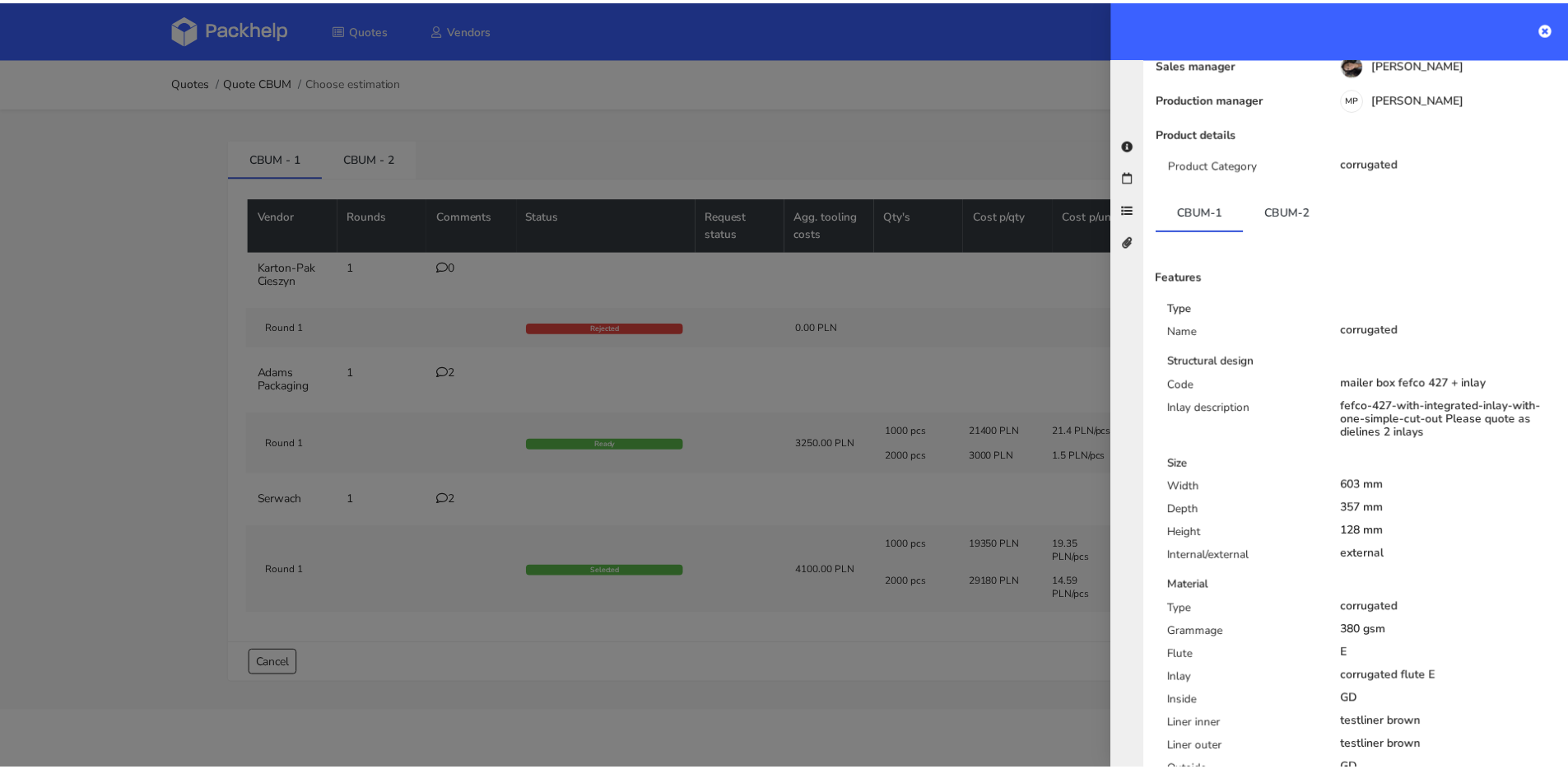
scroll to position [301, 0]
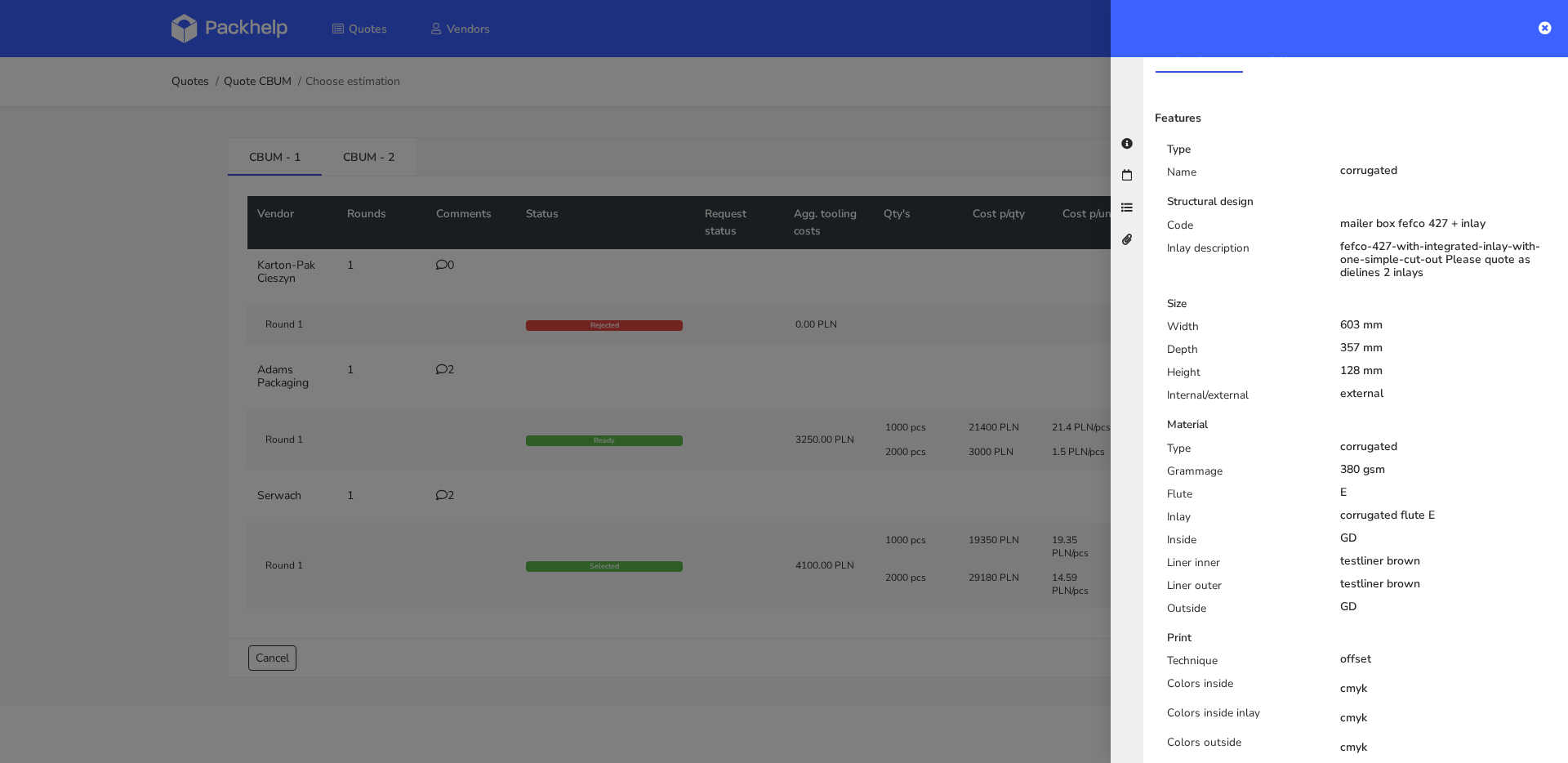
click at [488, 313] on div at bounding box center [784, 381] width 1568 height 763
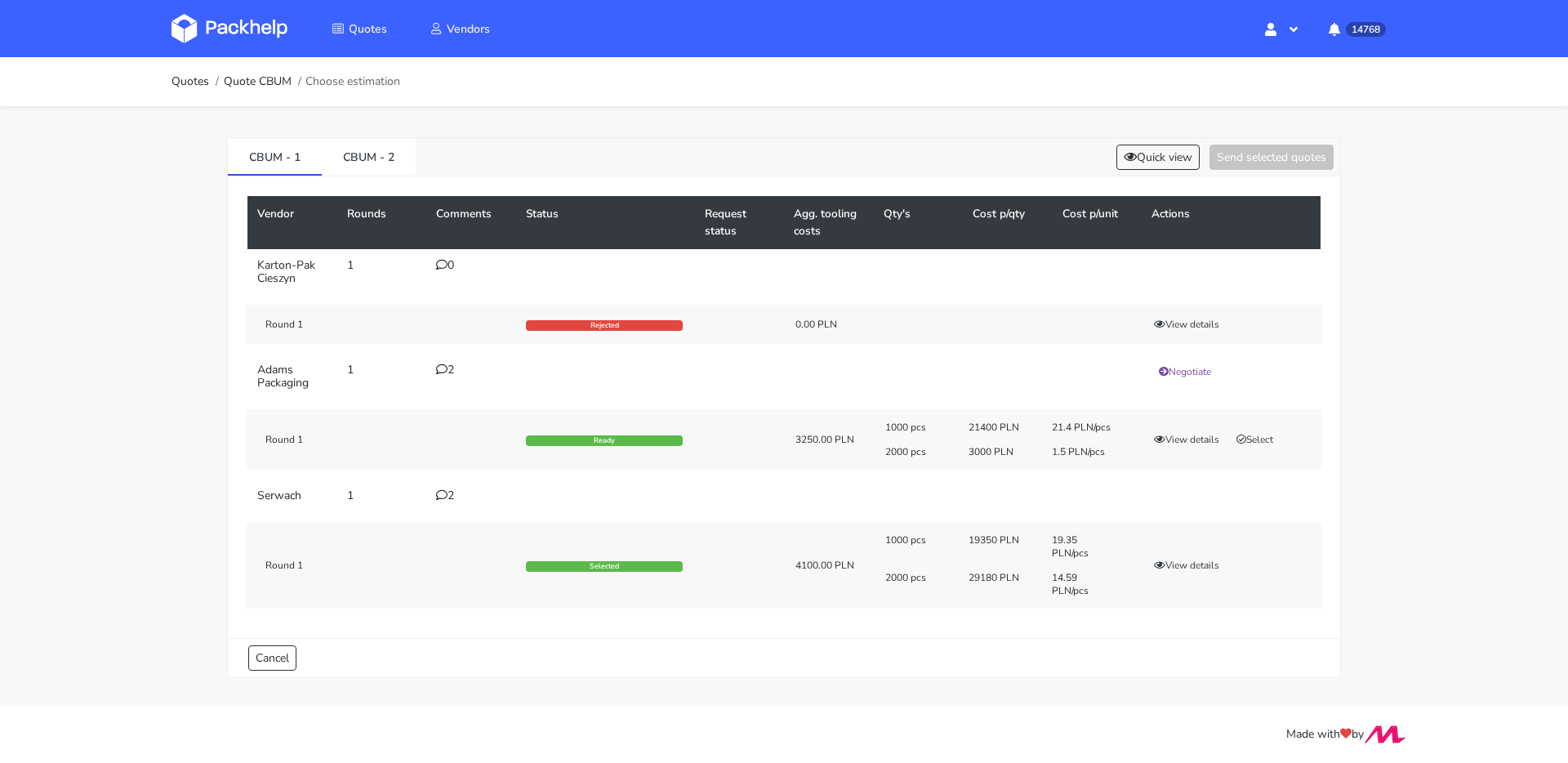
click at [447, 488] on td "2" at bounding box center [471, 496] width 89 height 33
click at [447, 492] on div "2" at bounding box center [470, 496] width 70 height 13
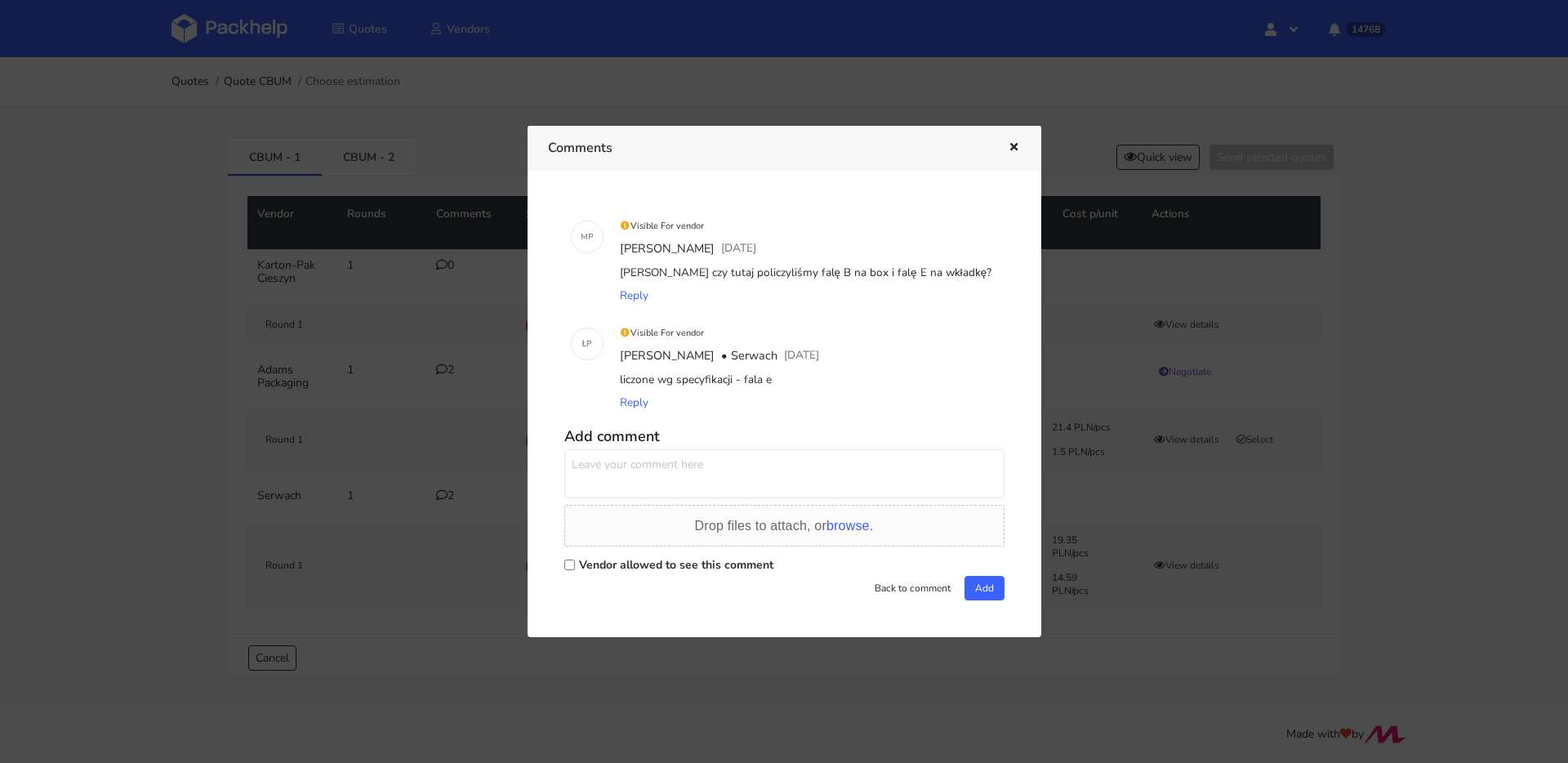
click at [432, 413] on div at bounding box center [784, 381] width 1568 height 763
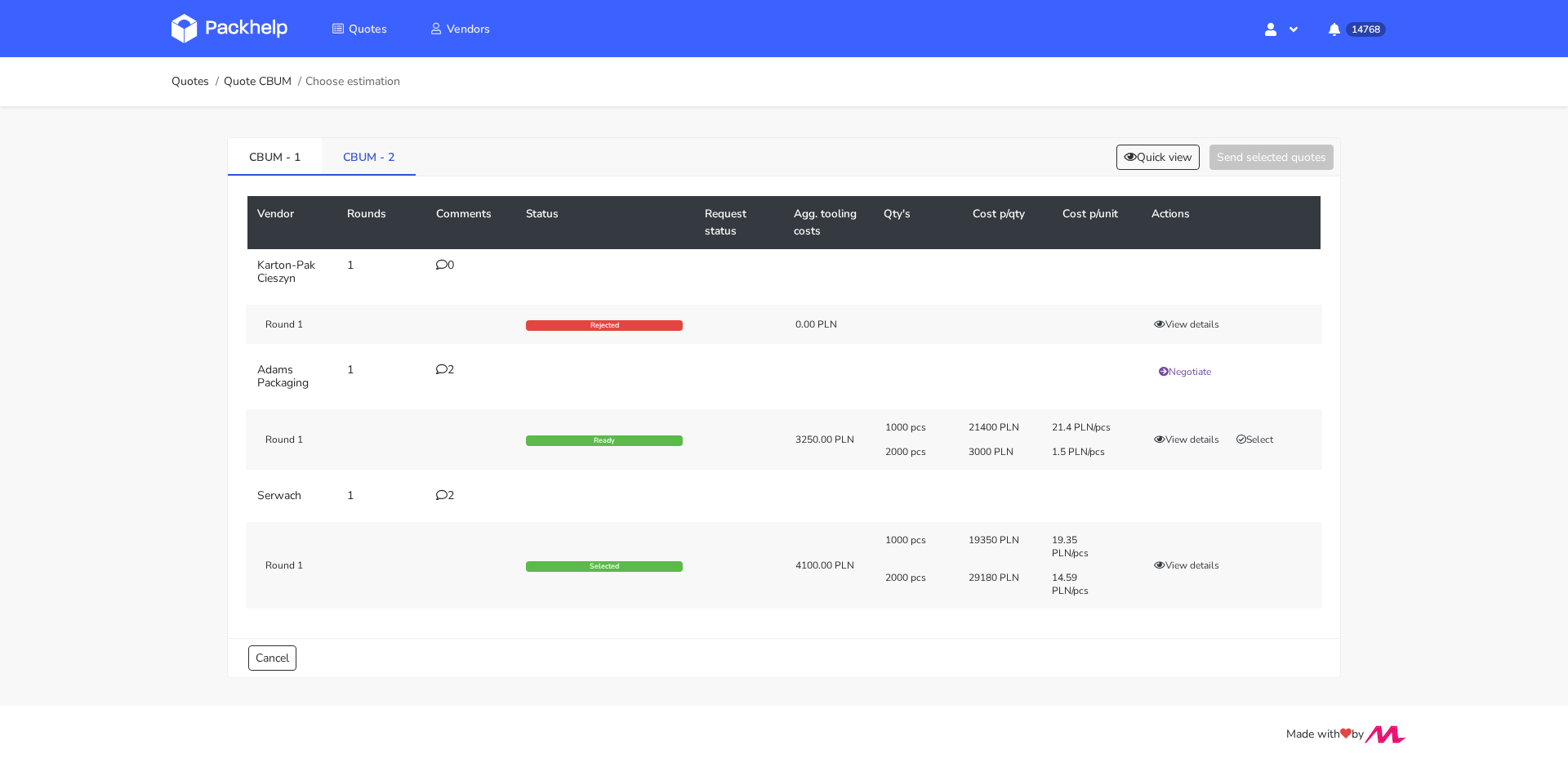
click at [387, 154] on link "CBUM - 2" at bounding box center [368, 155] width 94 height 36
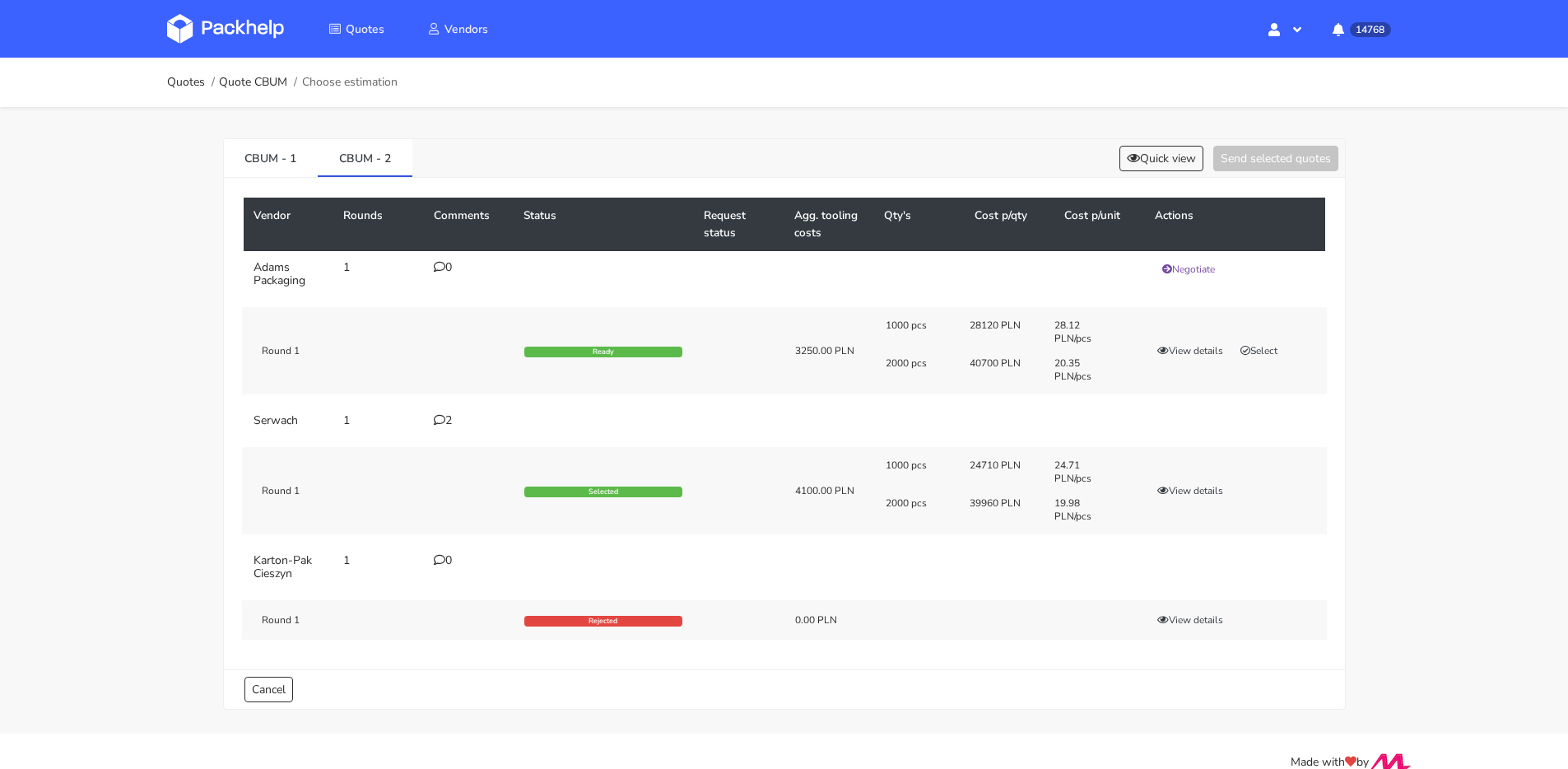
click at [451, 414] on div "2" at bounding box center [469, 421] width 71 height 13
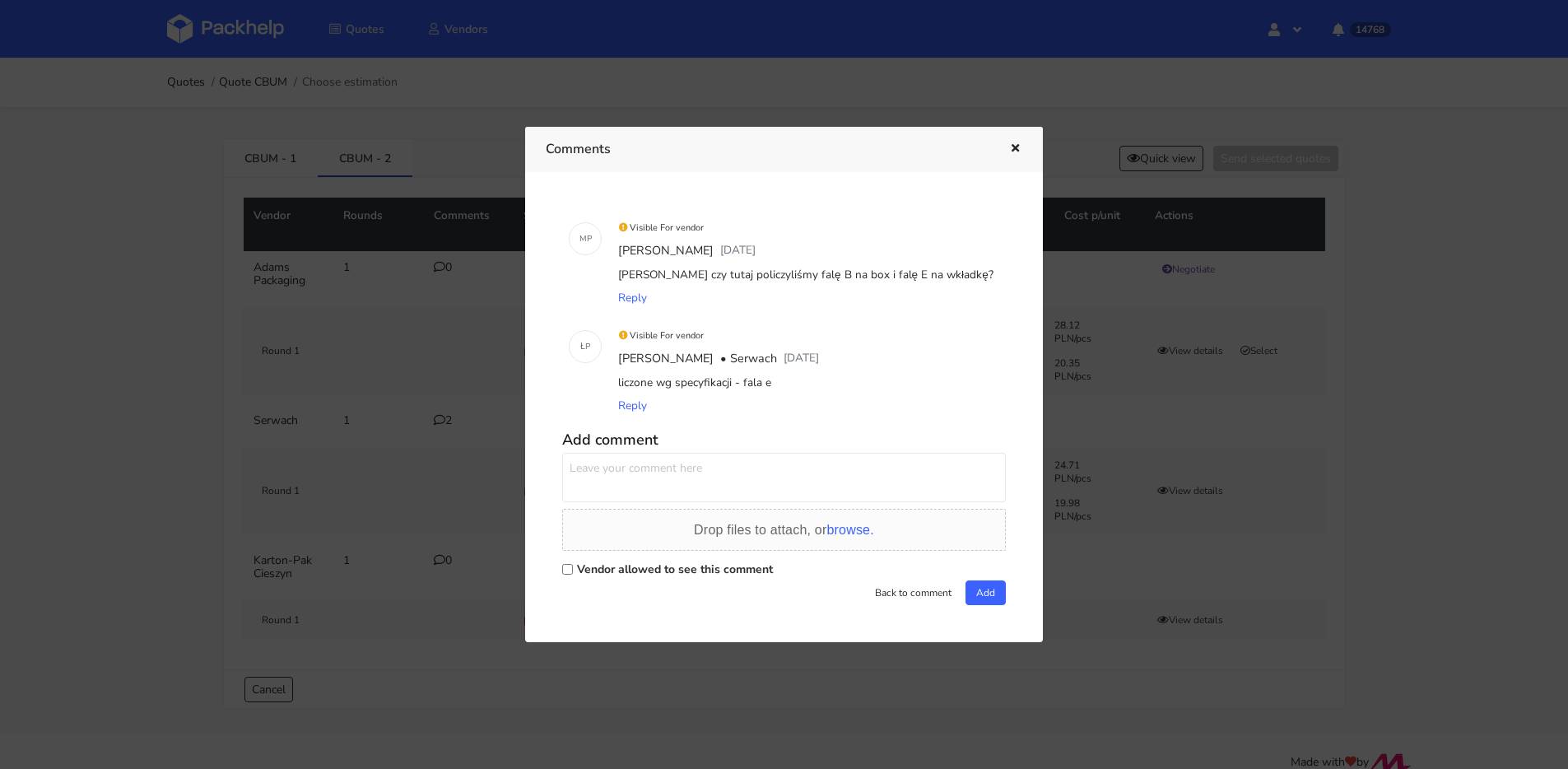
click at [451, 413] on div at bounding box center [784, 384] width 1568 height 769
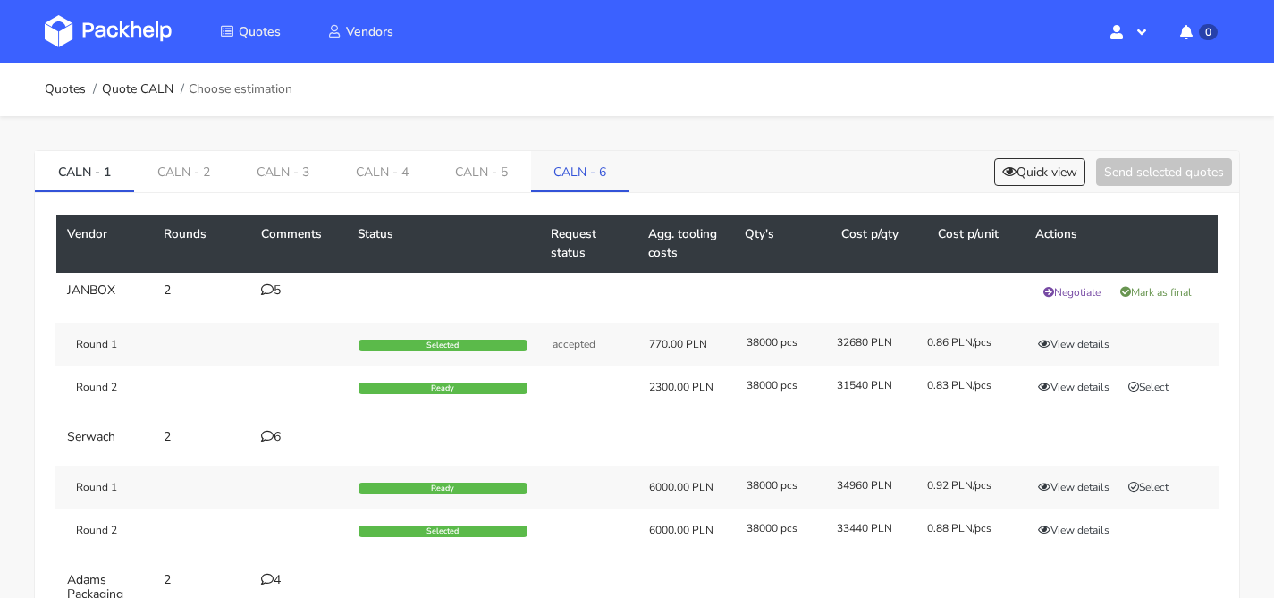
click at [593, 160] on link "CALN - 6" at bounding box center [580, 170] width 99 height 39
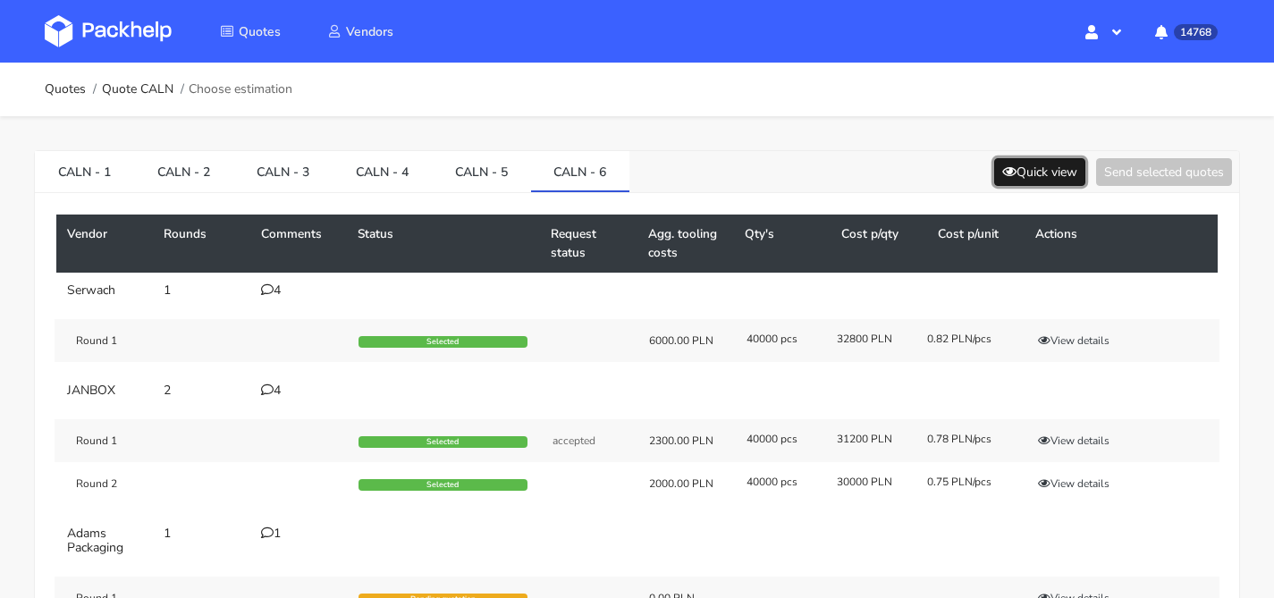
click at [1005, 158] on button "Quick view" at bounding box center [1039, 172] width 91 height 28
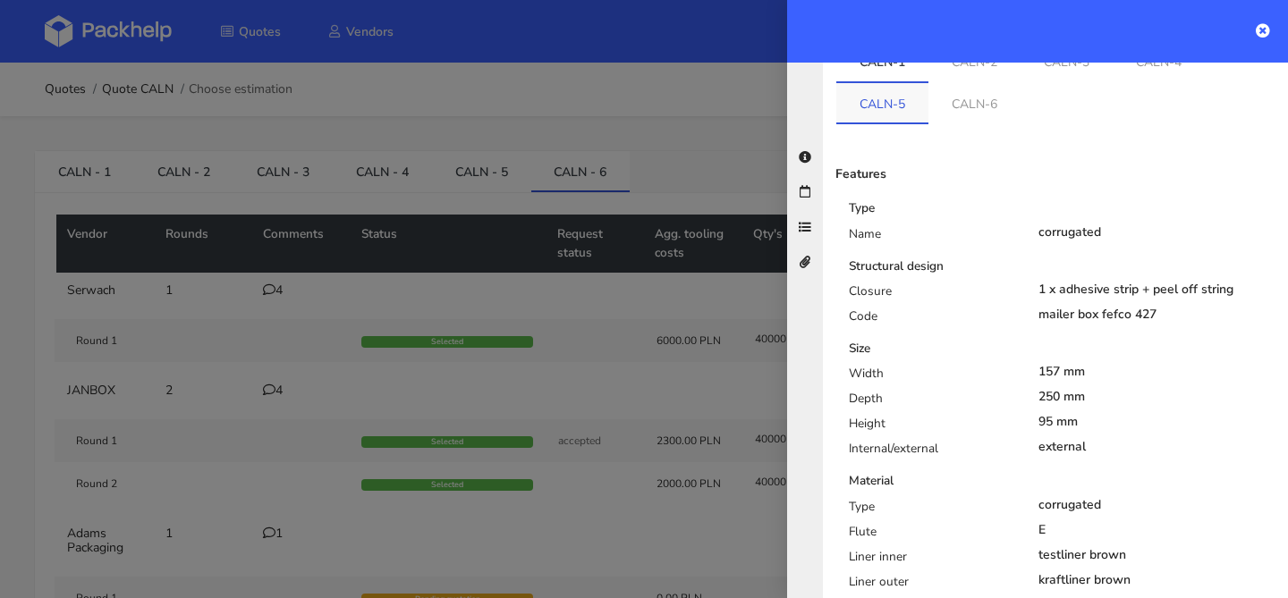
click at [874, 83] on link "CALN-5" at bounding box center [882, 102] width 92 height 39
click at [957, 83] on link "CALN-6" at bounding box center [974, 102] width 92 height 39
click at [878, 83] on link "CALN-5" at bounding box center [882, 102] width 92 height 39
click at [943, 83] on link "CALN-6" at bounding box center [974, 102] width 92 height 39
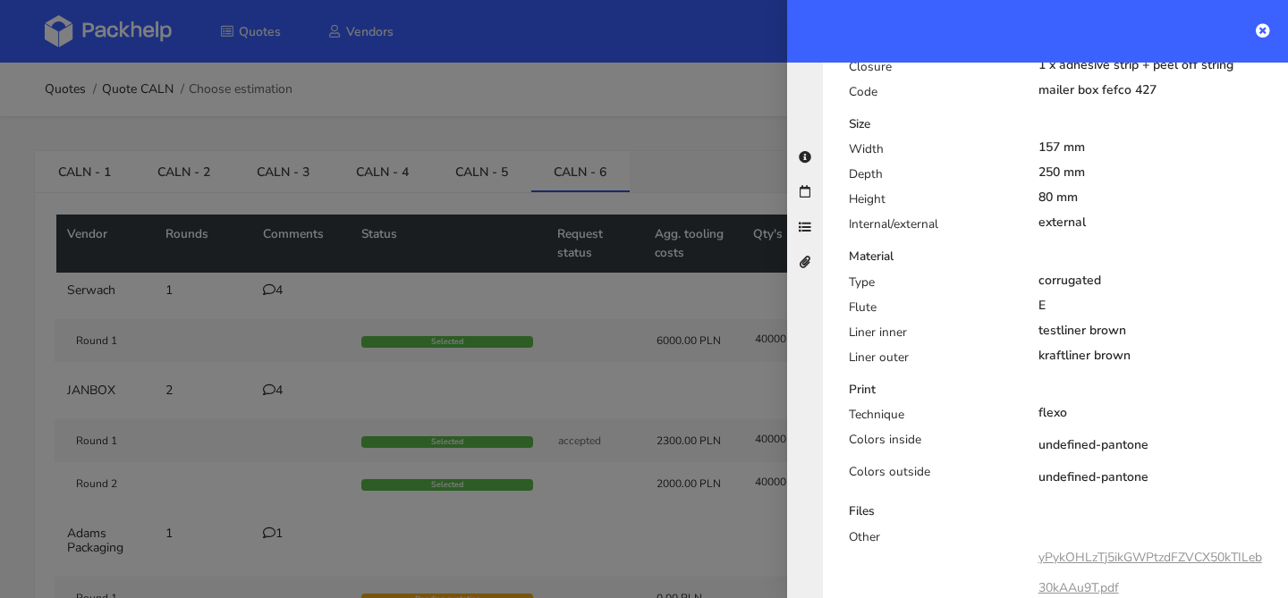
scroll to position [832, 0]
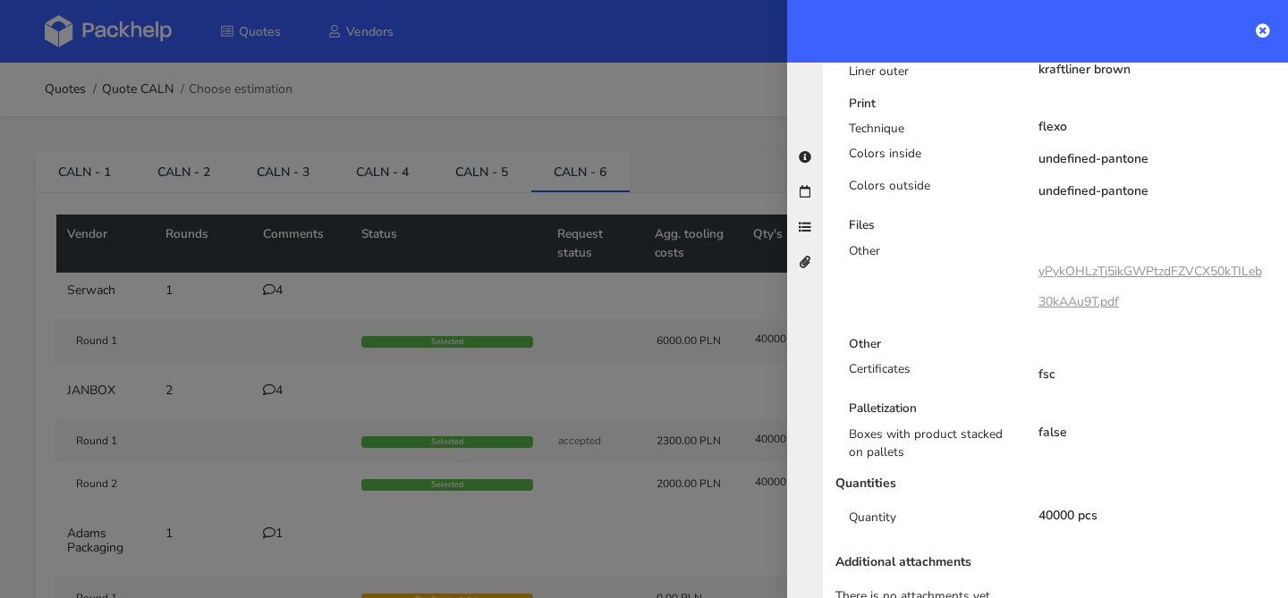
click at [1085, 263] on link "yPykOHLzTj5ikGWPtzdFZVCX50kTILeb30kAAu9T.pdf" at bounding box center [1150, 286] width 224 height 47
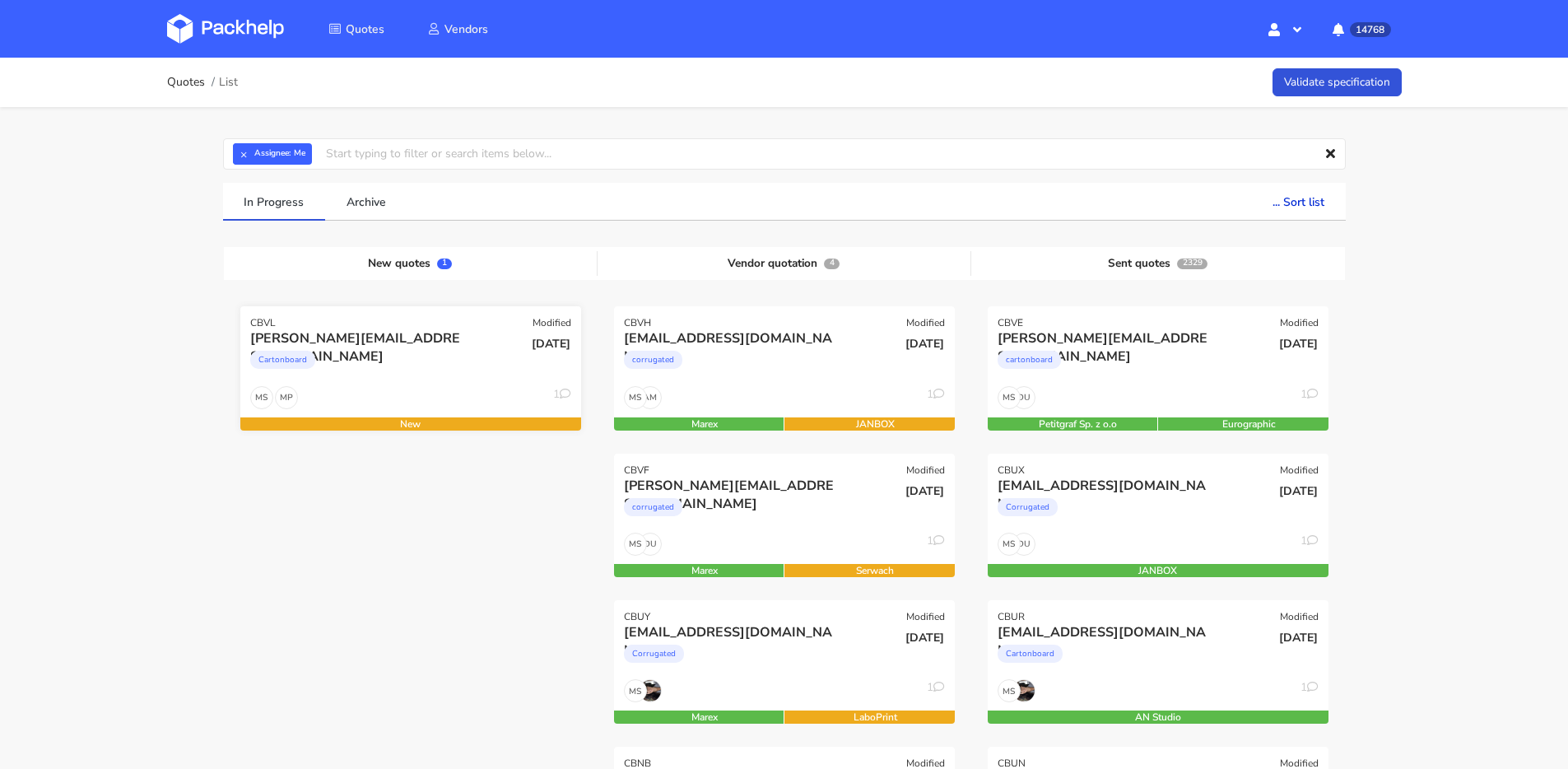
click at [392, 347] on div "Cartonboard" at bounding box center [359, 364] width 218 height 33
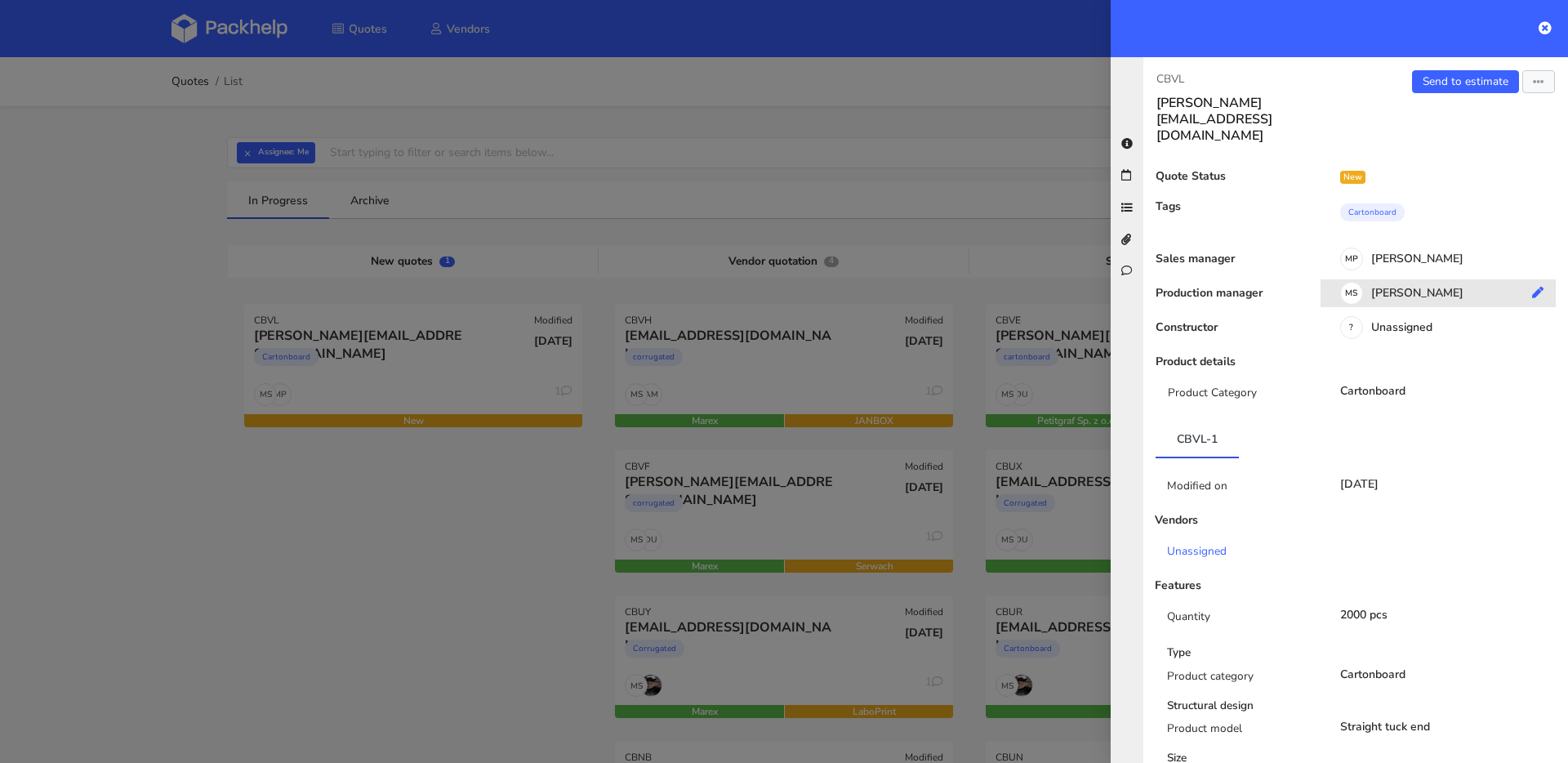
click at [1394, 287] on div "MS Maciej Sikora" at bounding box center [1444, 296] width 247 height 18
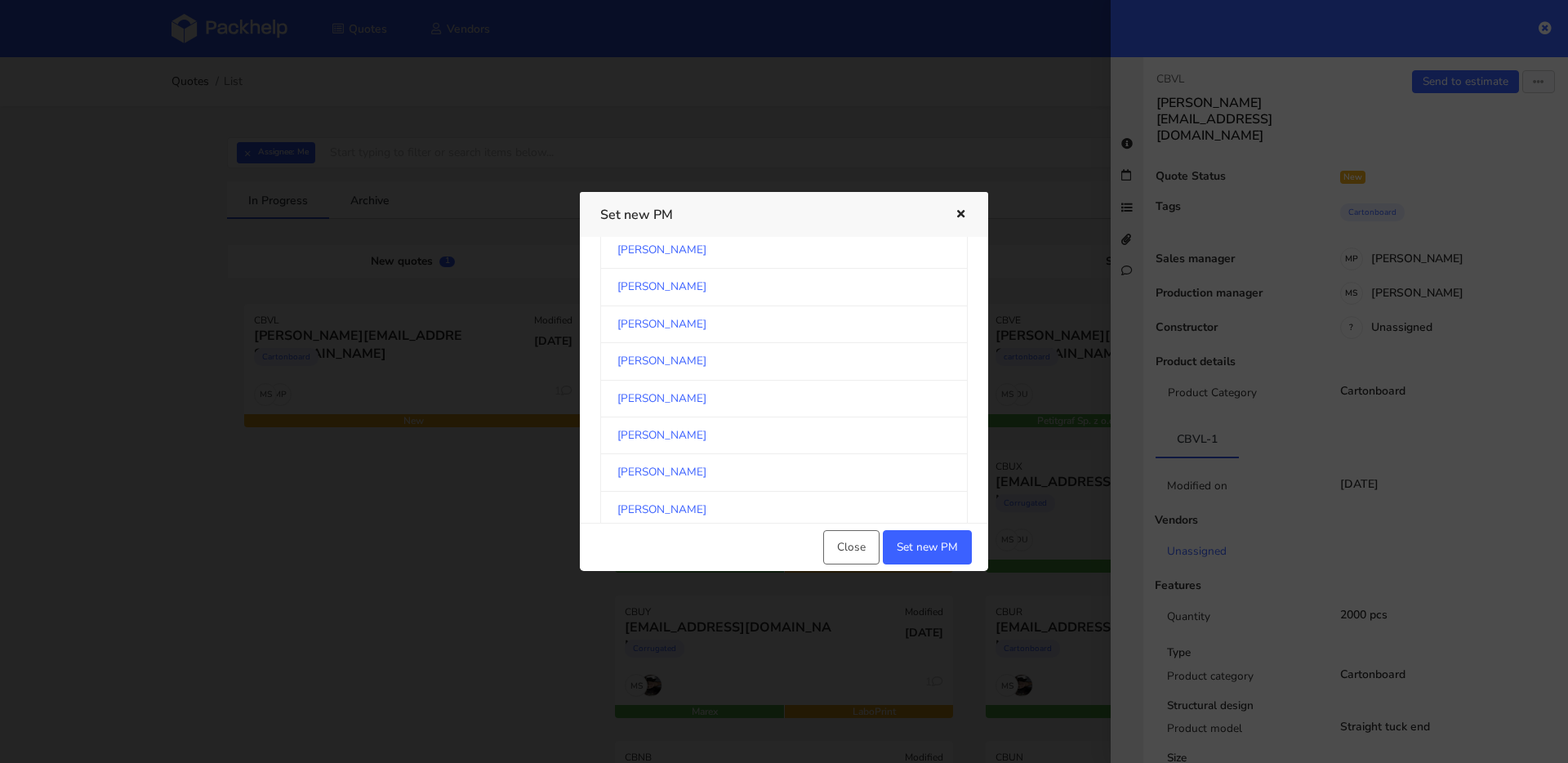
scroll to position [239, 0]
click at [696, 331] on link "[PERSON_NAME]" at bounding box center [784, 334] width 367 height 37
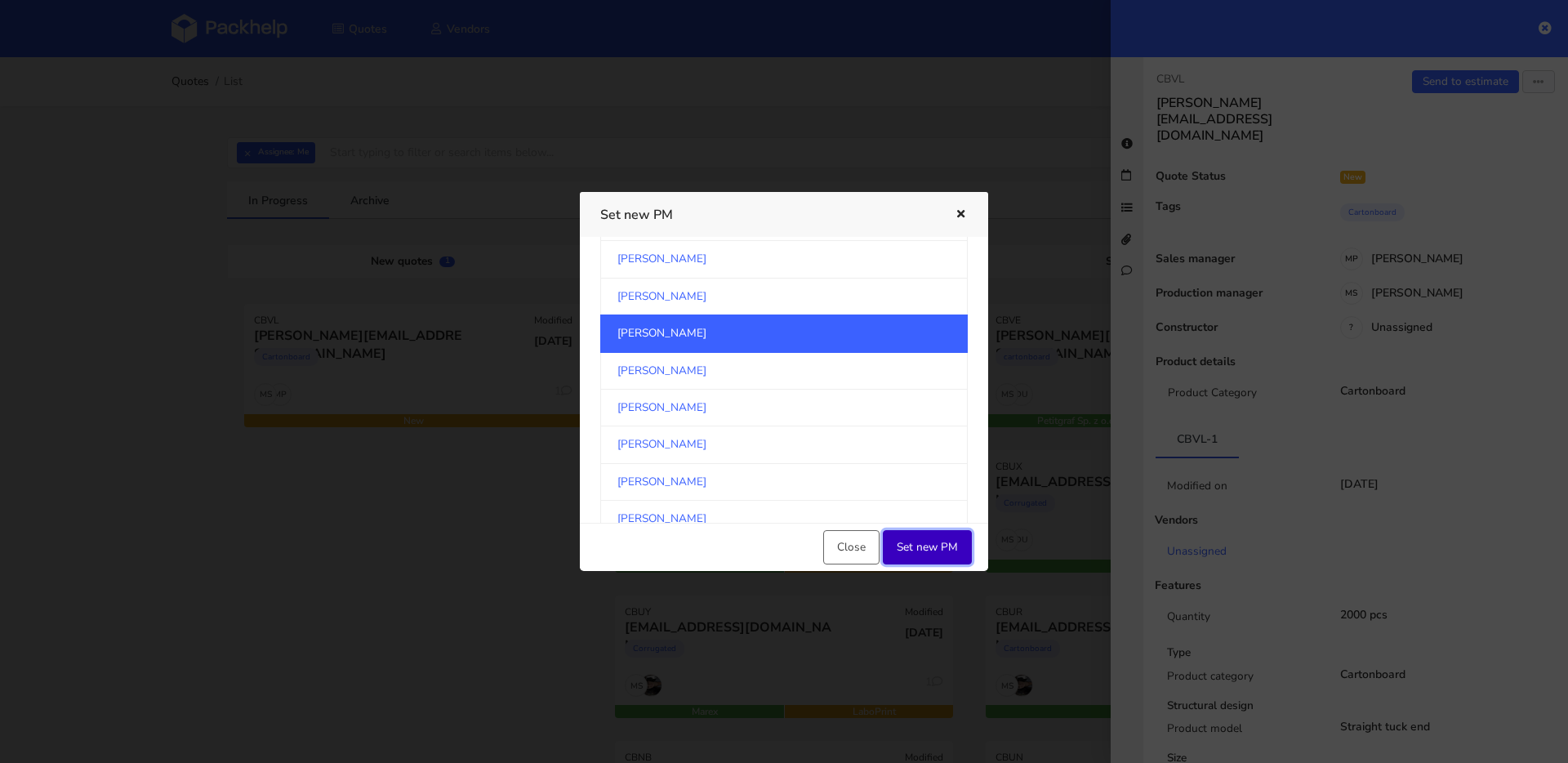
click at [934, 553] on button "Set new PM" at bounding box center [927, 547] width 89 height 35
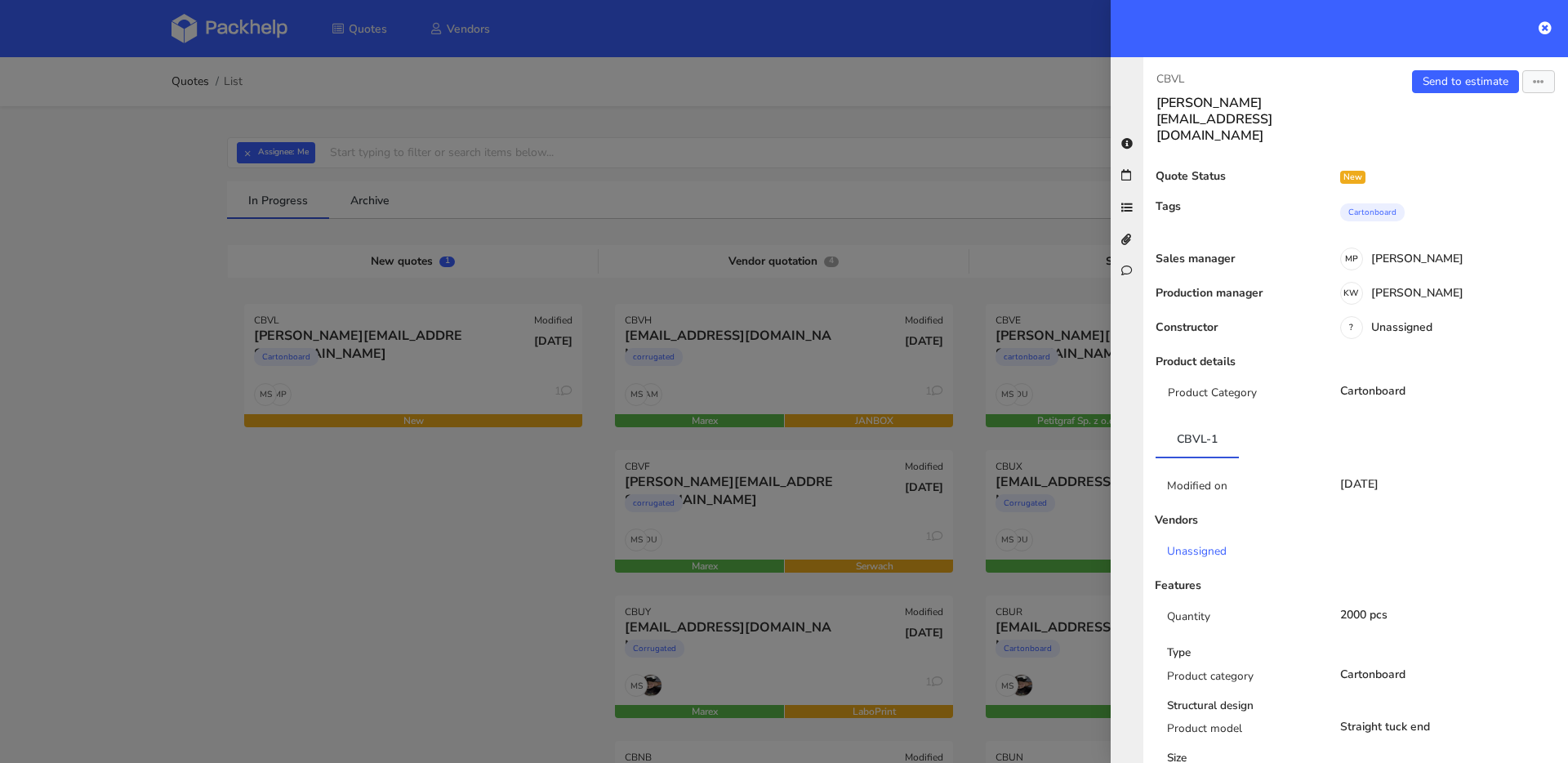
click at [576, 481] on div at bounding box center [784, 381] width 1568 height 763
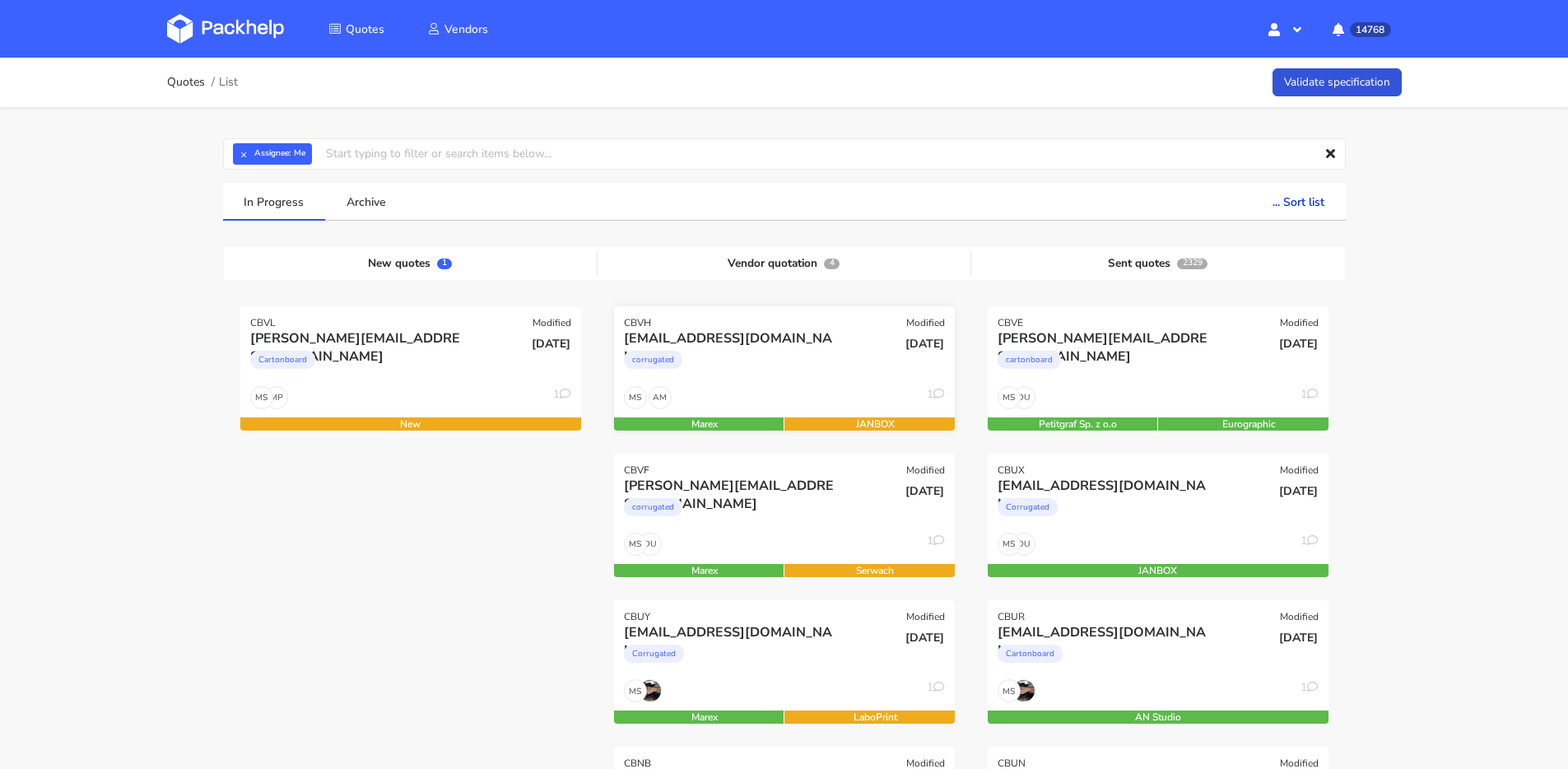
click at [800, 388] on div "AM MS 1" at bounding box center [784, 402] width 341 height 31
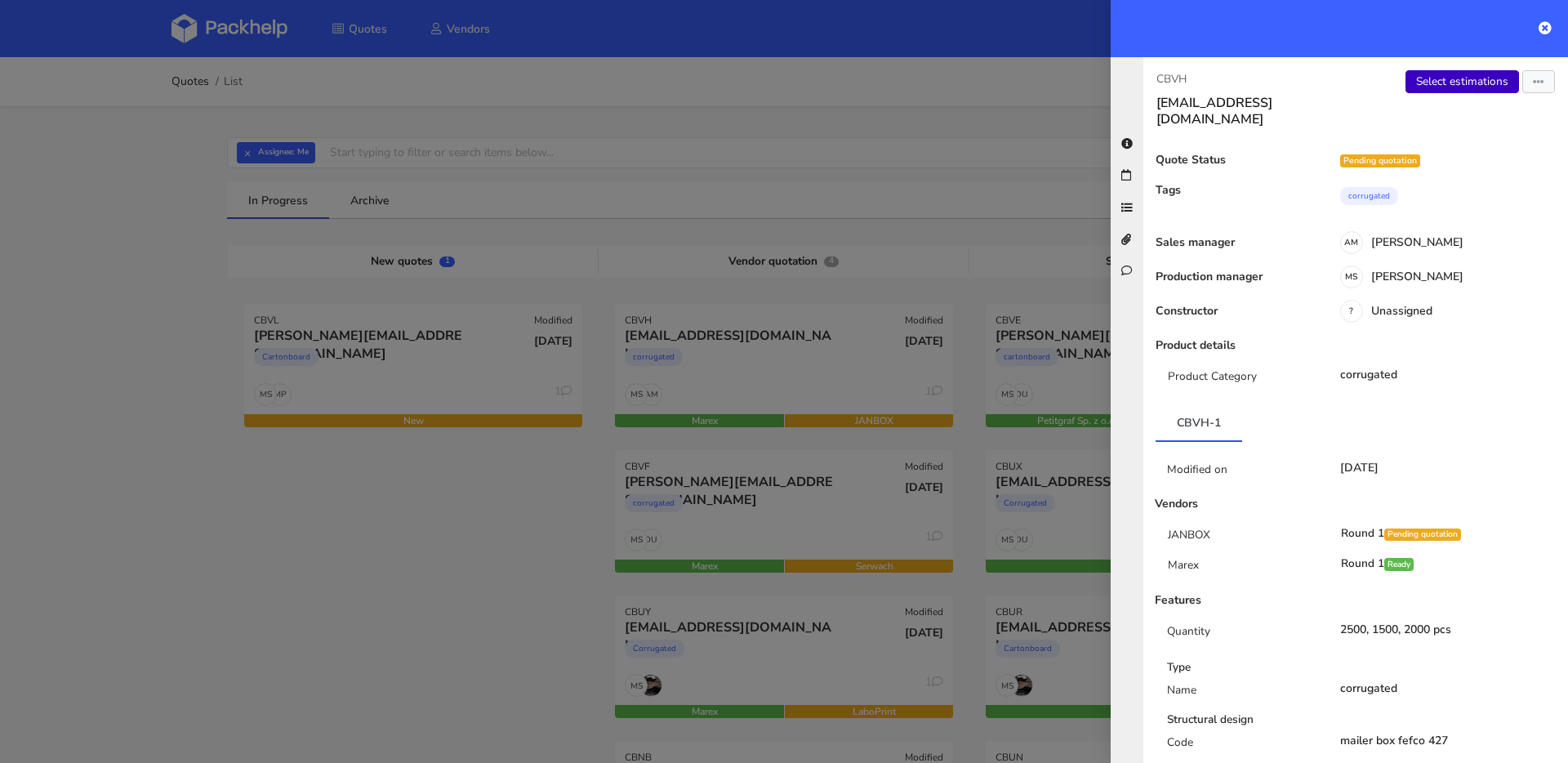
click at [1418, 82] on link "Select estimations" at bounding box center [1462, 81] width 113 height 23
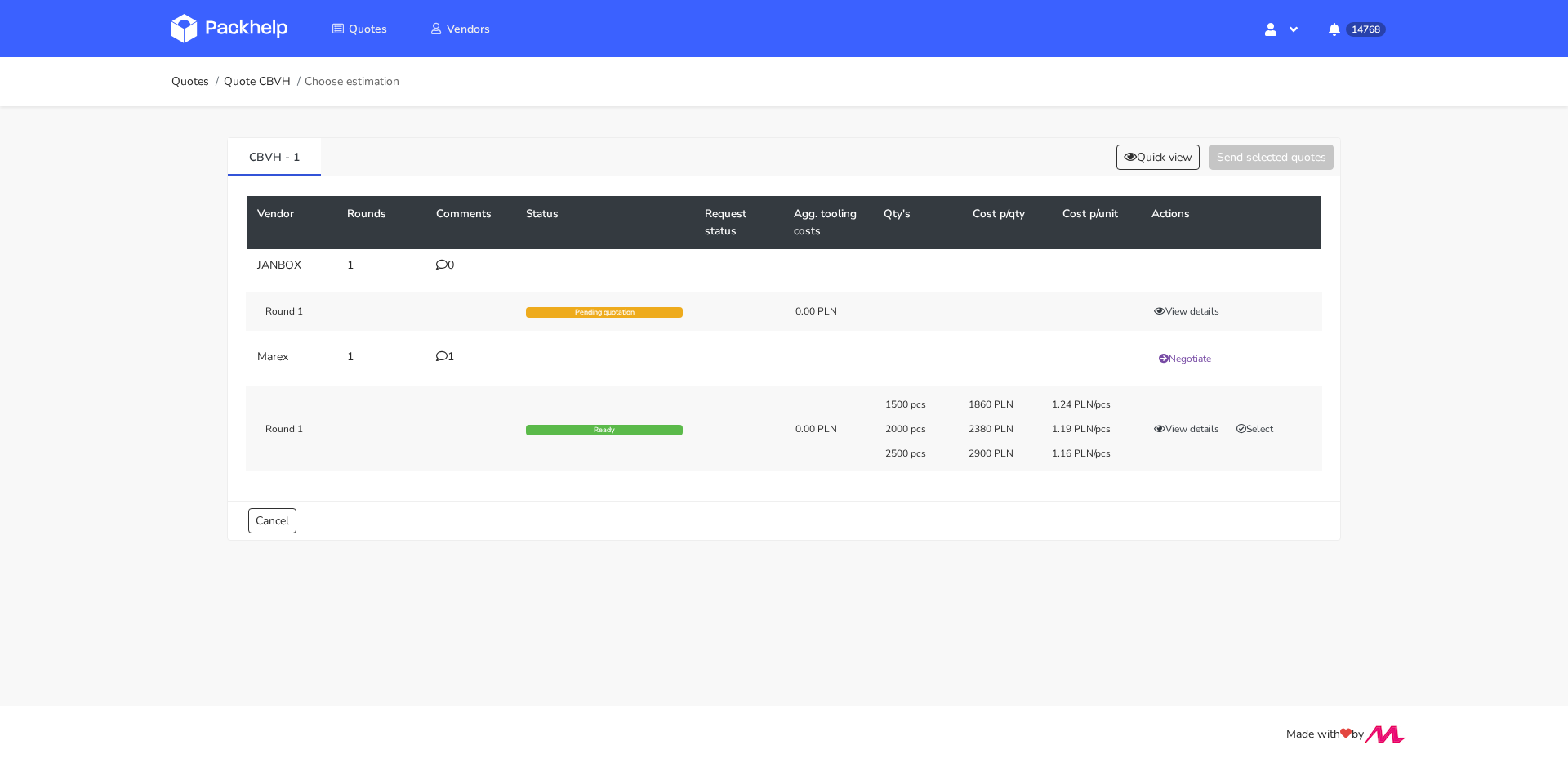
click at [456, 356] on div "1" at bounding box center [470, 357] width 70 height 13
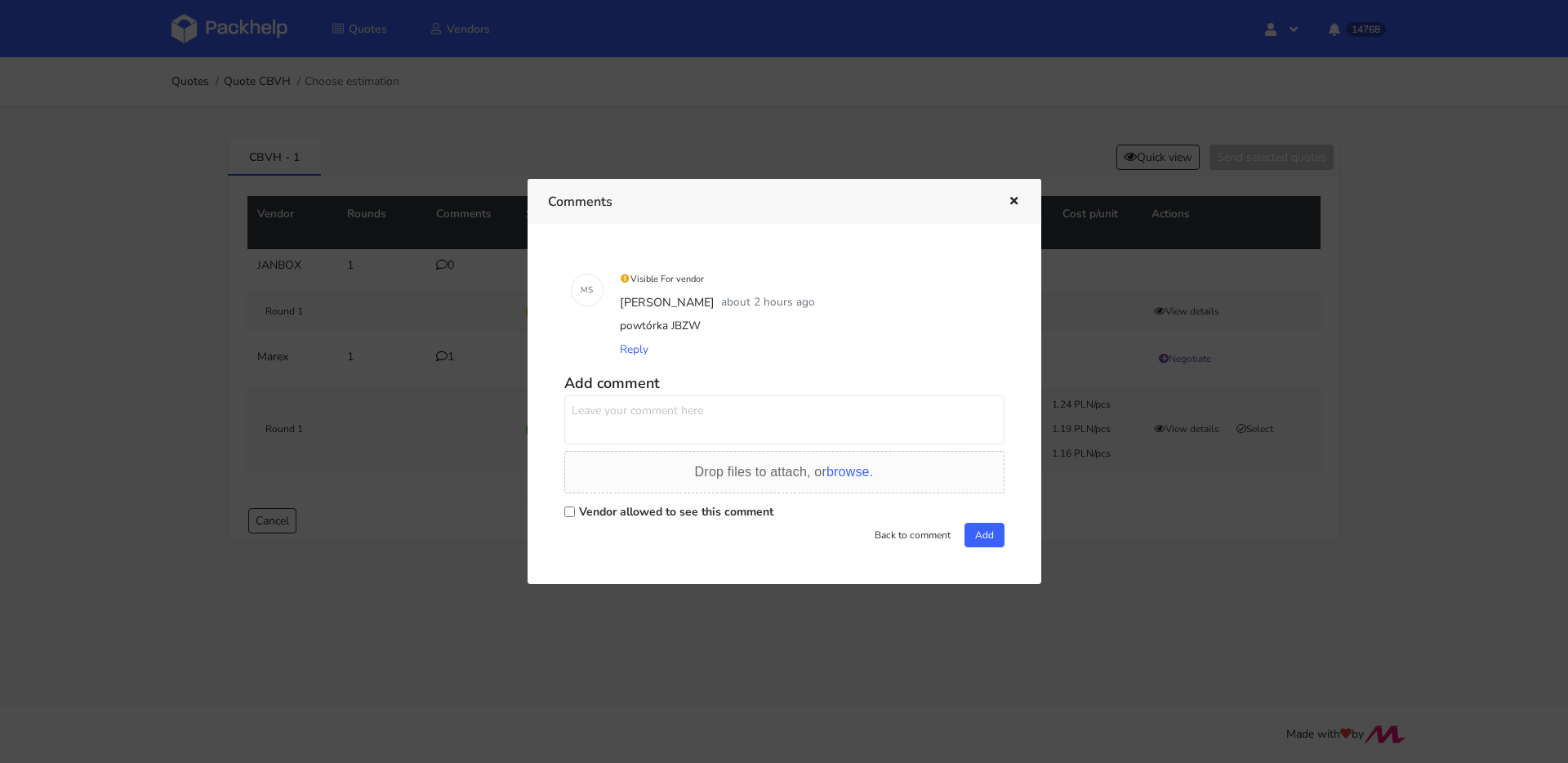
click at [283, 335] on div at bounding box center [784, 381] width 1568 height 763
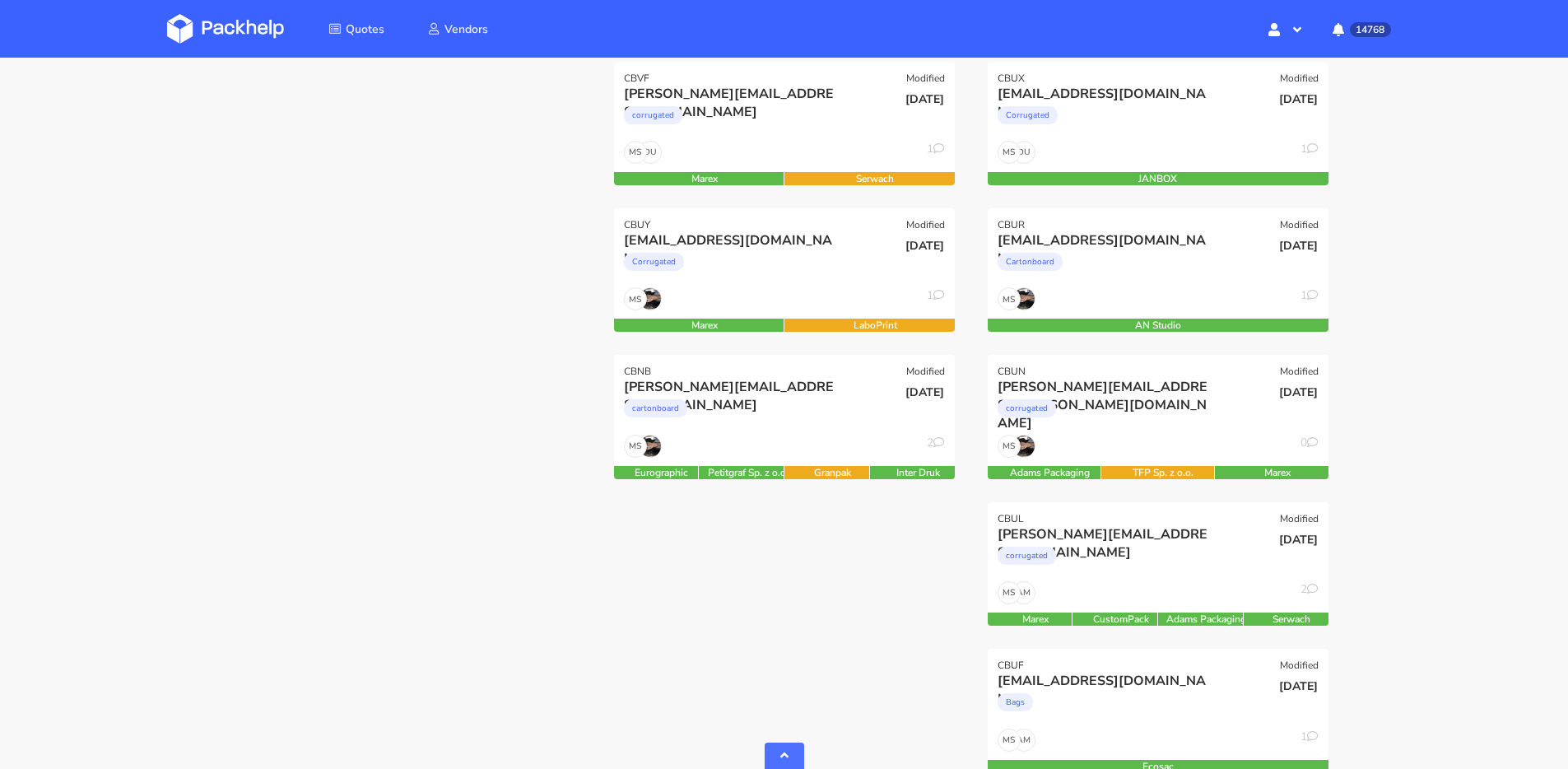
scroll to position [425, 0]
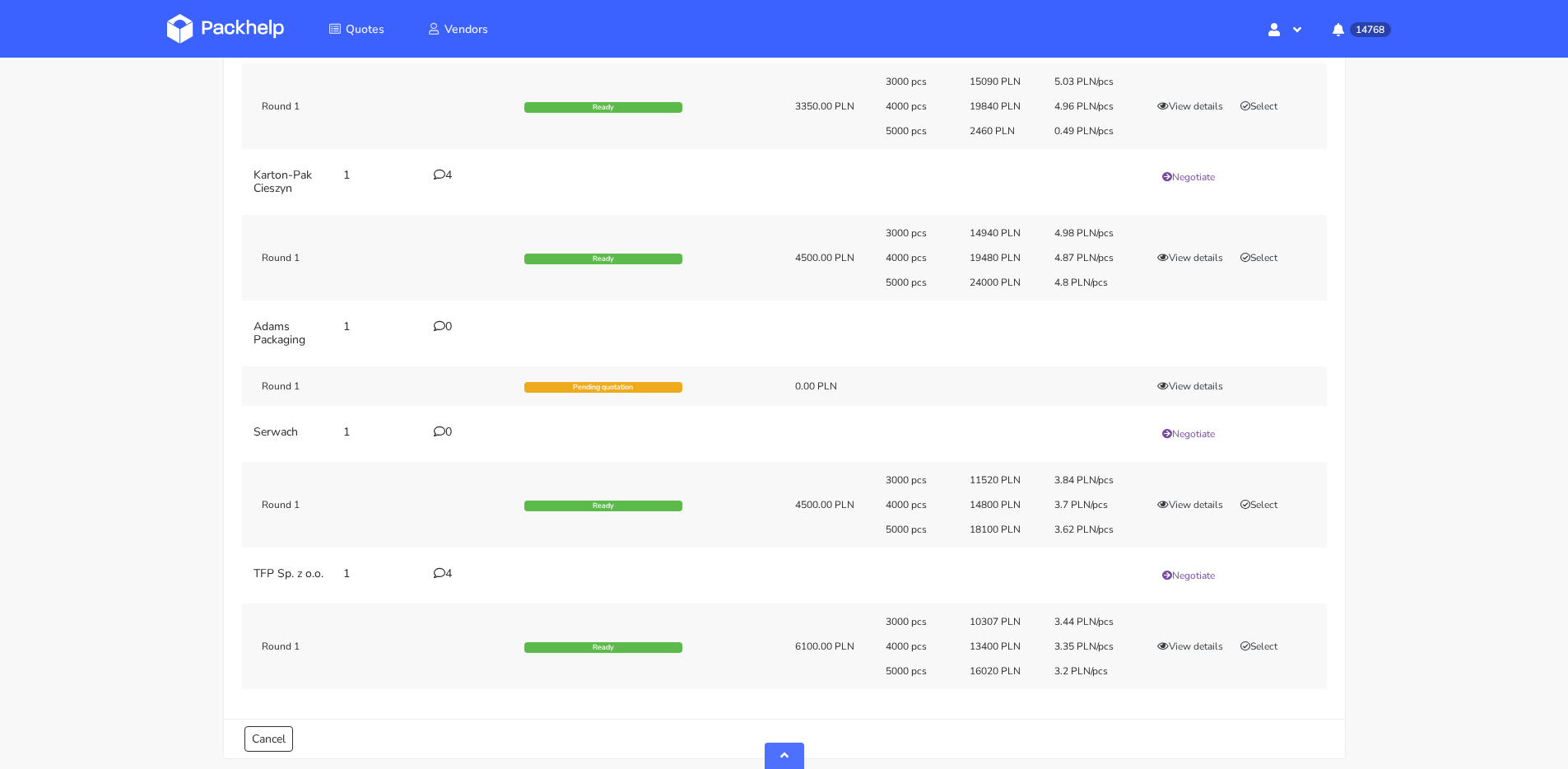
scroll to position [461, 0]
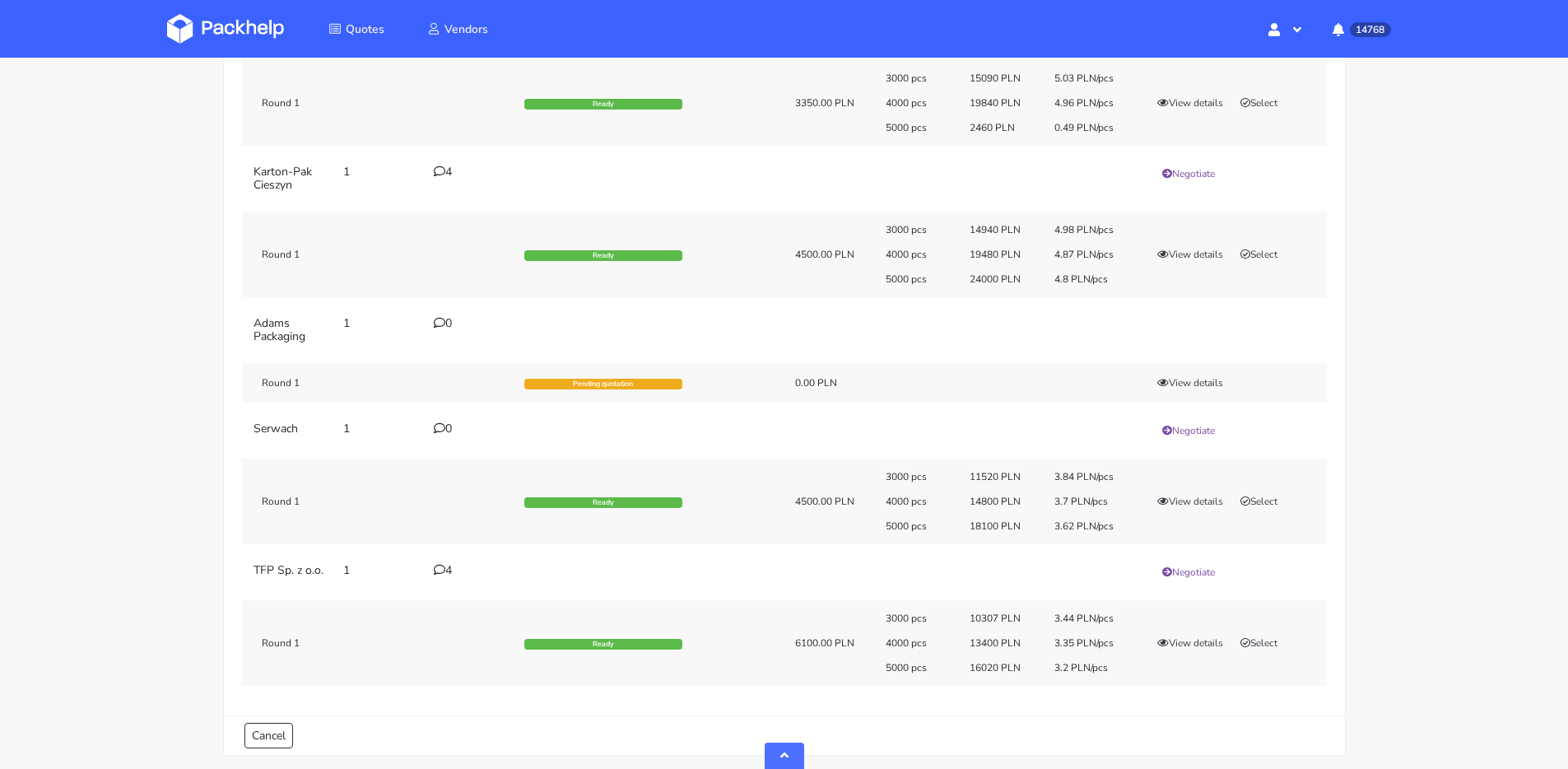
click at [441, 575] on icon at bounding box center [439, 569] width 12 height 12
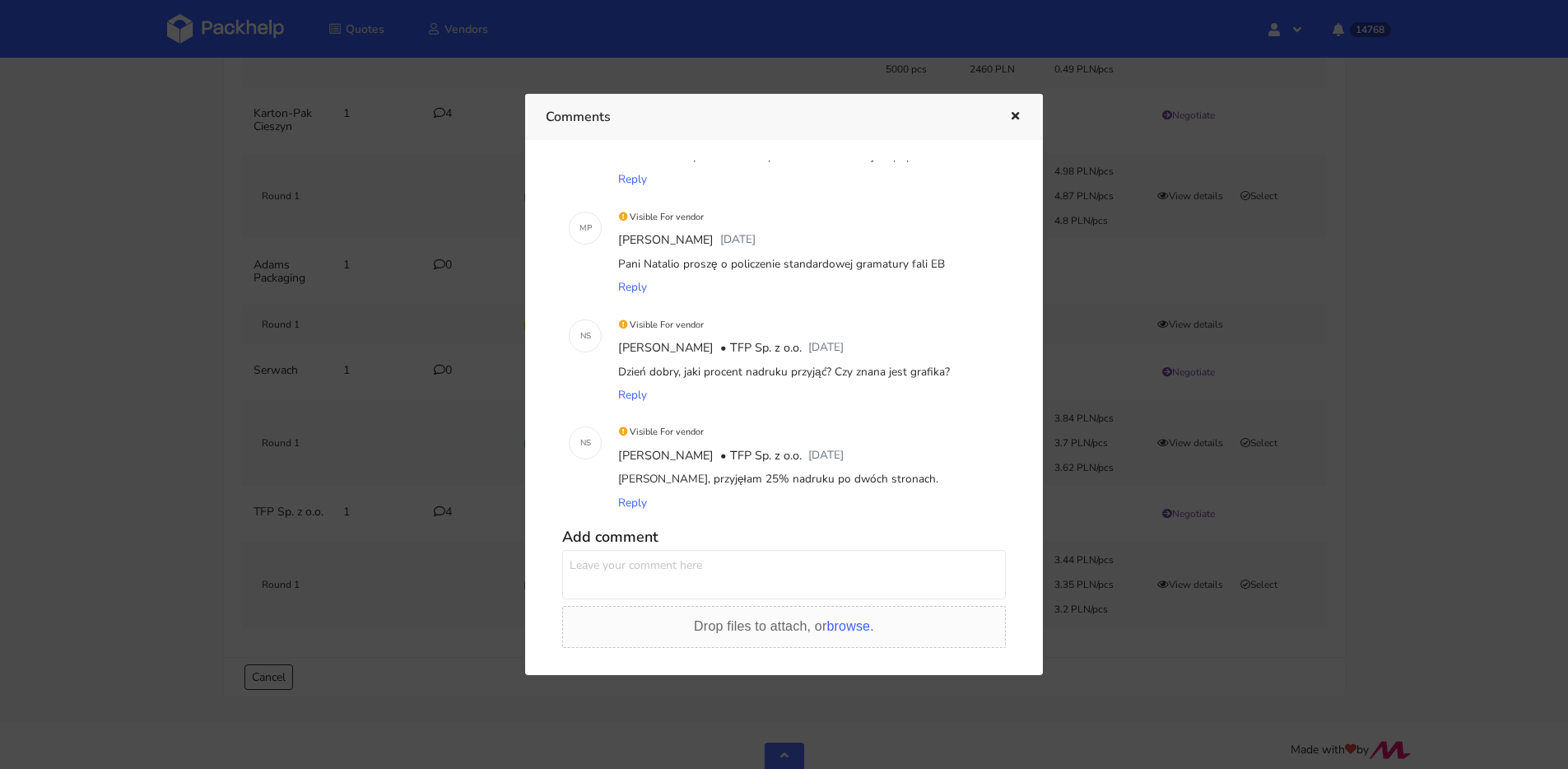
scroll to position [104, 0]
drag, startPoint x: 1011, startPoint y: 119, endPoint x: 1009, endPoint y: 110, distance: 9.2
click at [1011, 116] on icon "button" at bounding box center [1015, 117] width 14 height 12
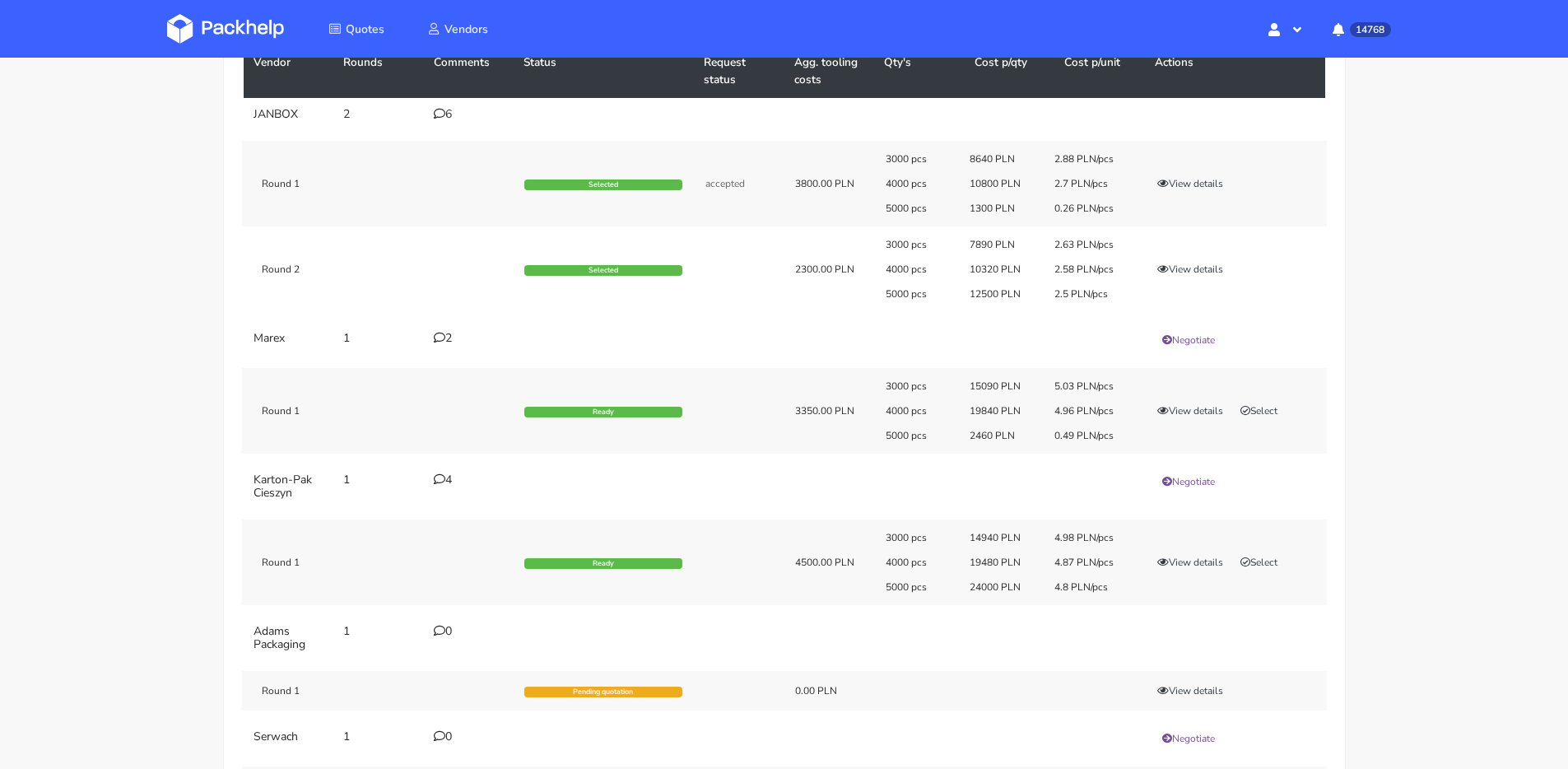
scroll to position [137, 0]
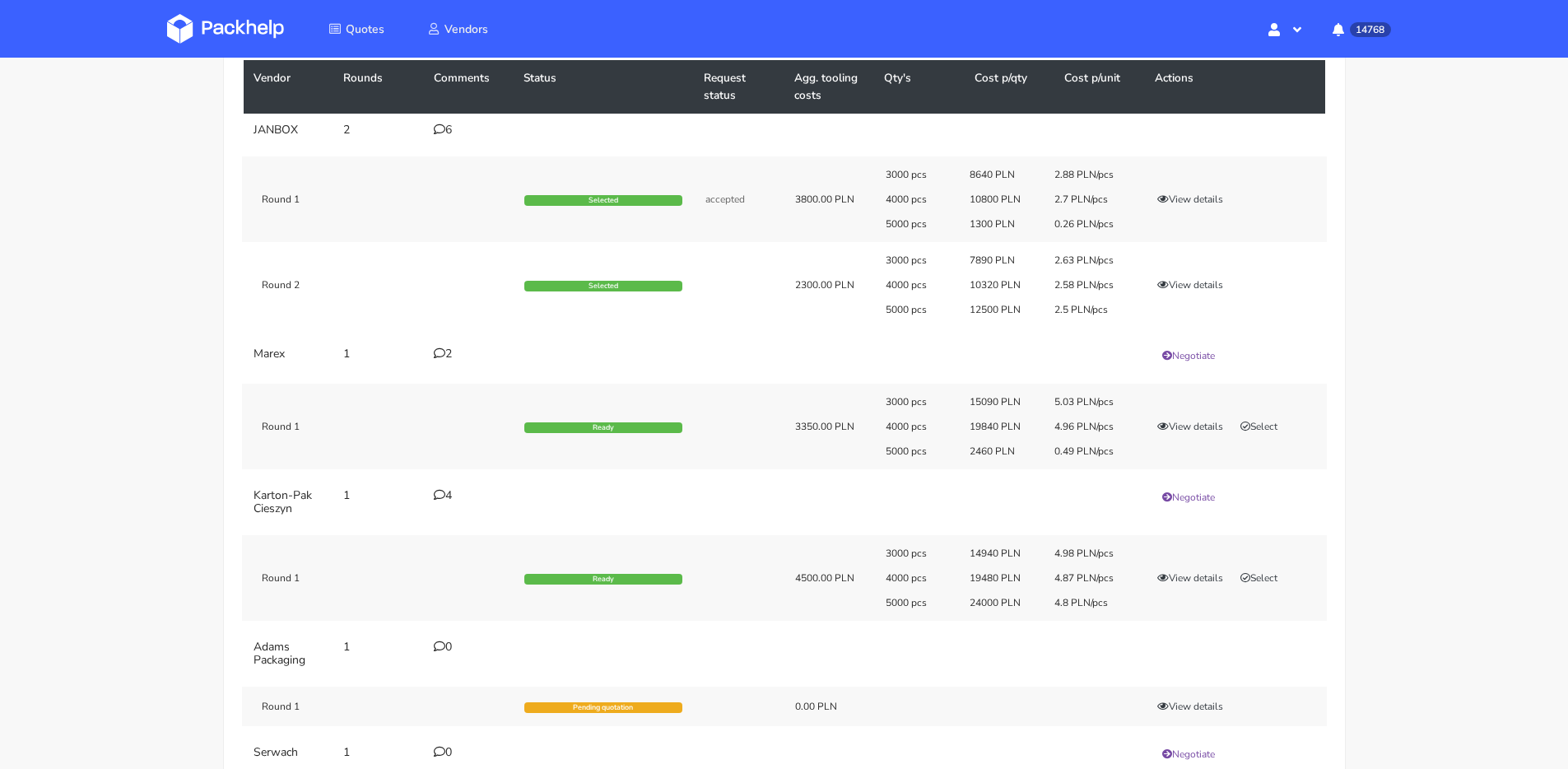
click at [453, 132] on div "6" at bounding box center [469, 130] width 71 height 13
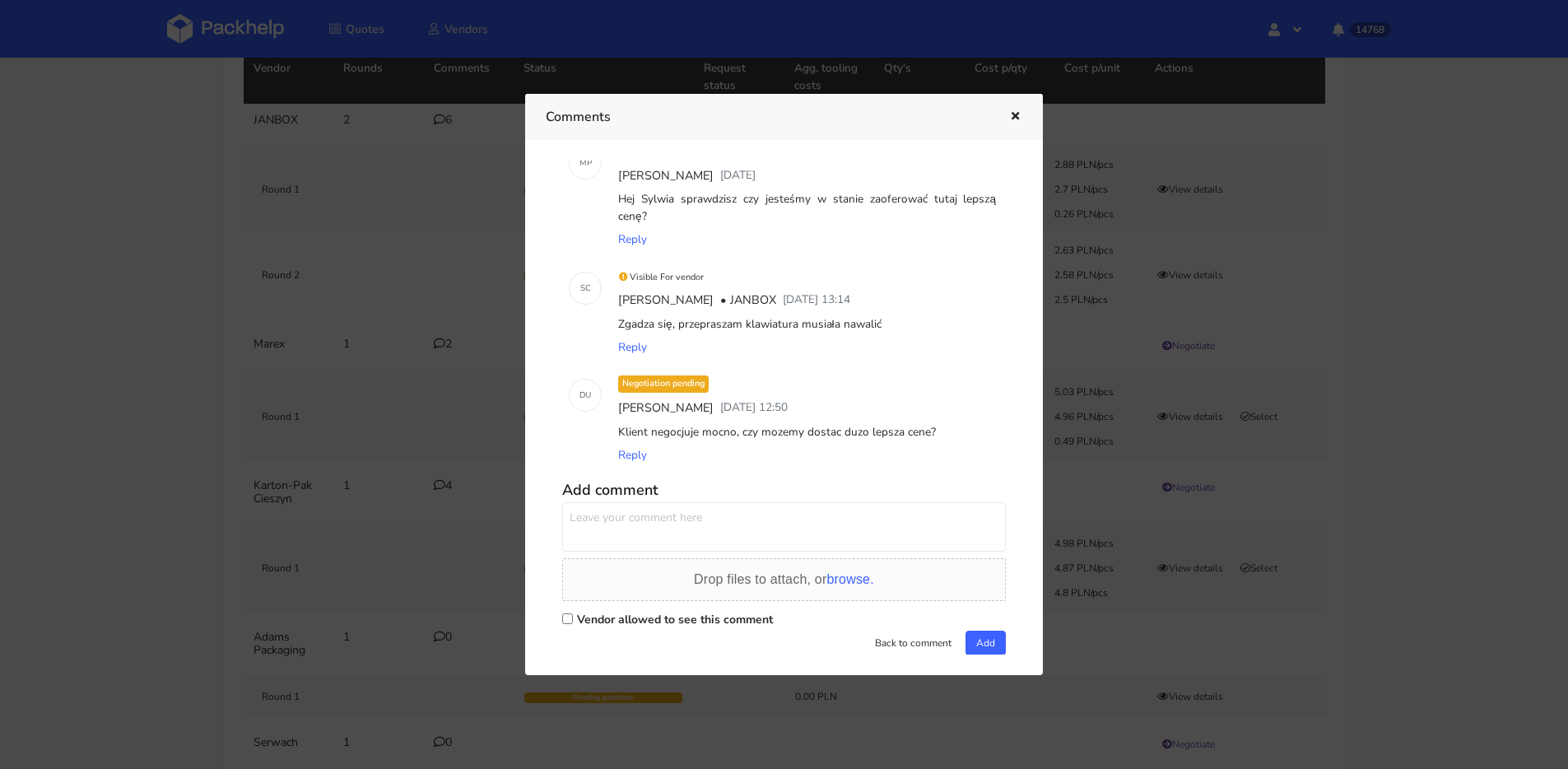
scroll to position [159, 0]
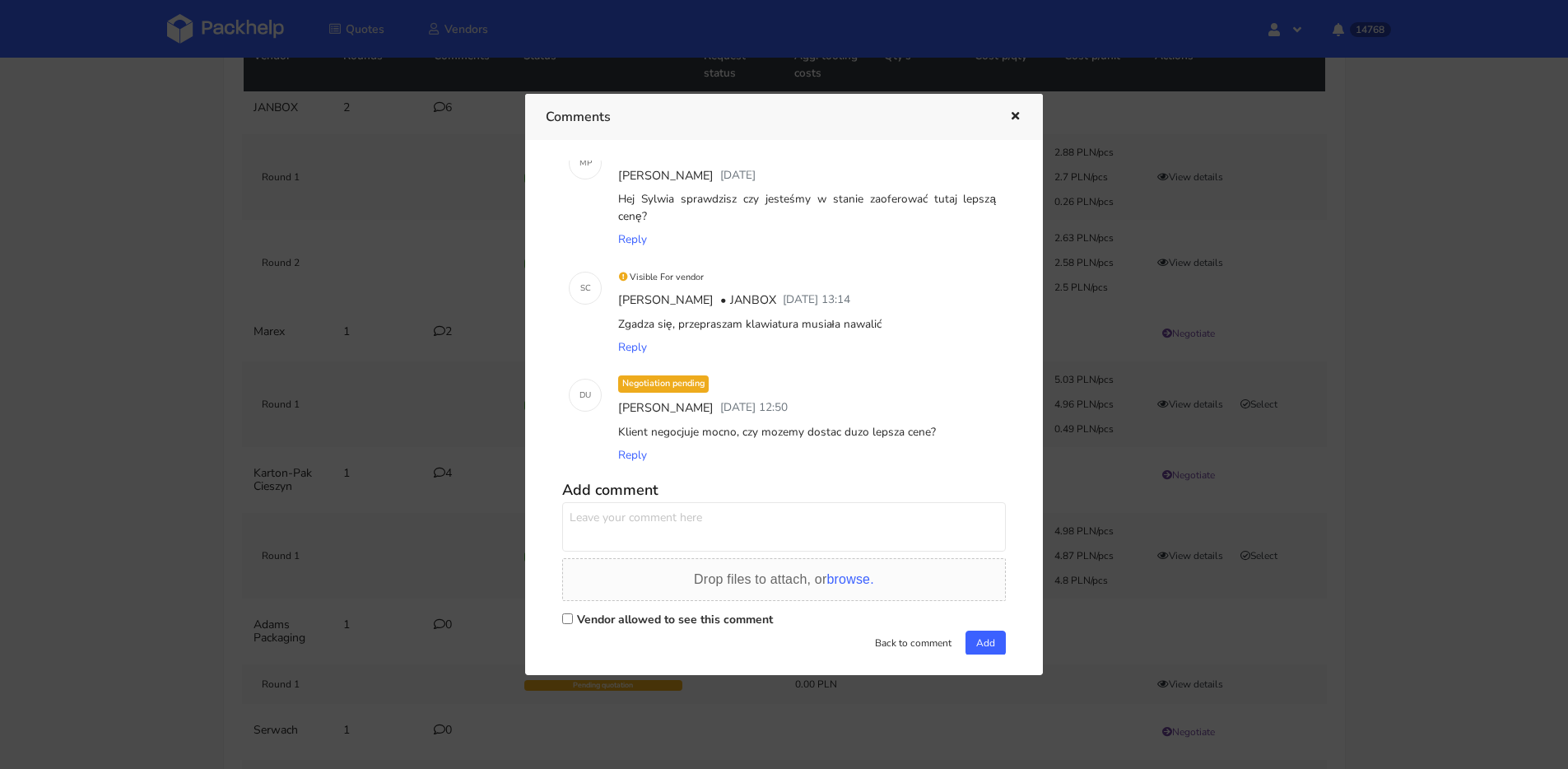
click at [1006, 114] on button "button" at bounding box center [1014, 116] width 18 height 21
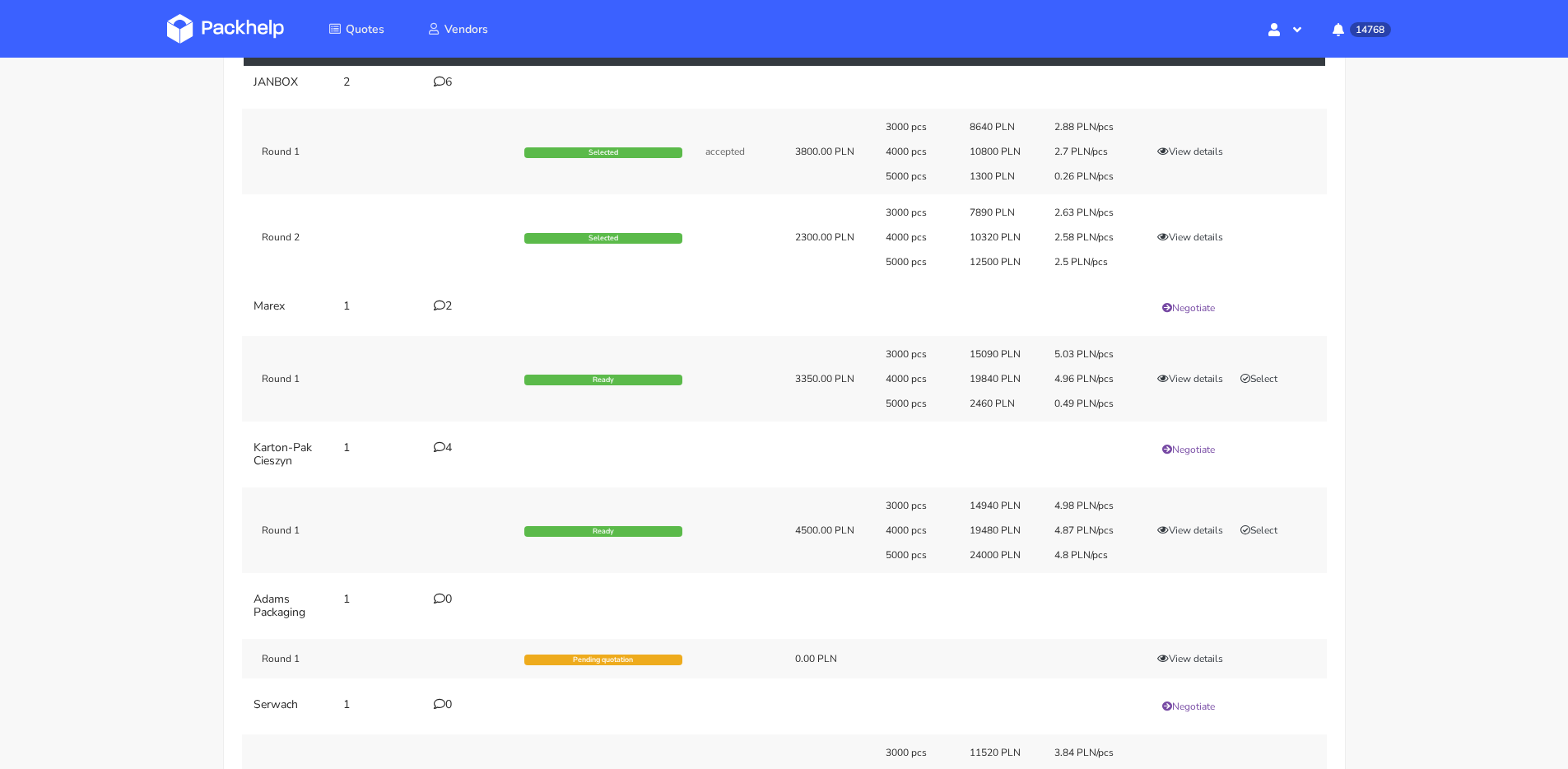
scroll to position [216, 0]
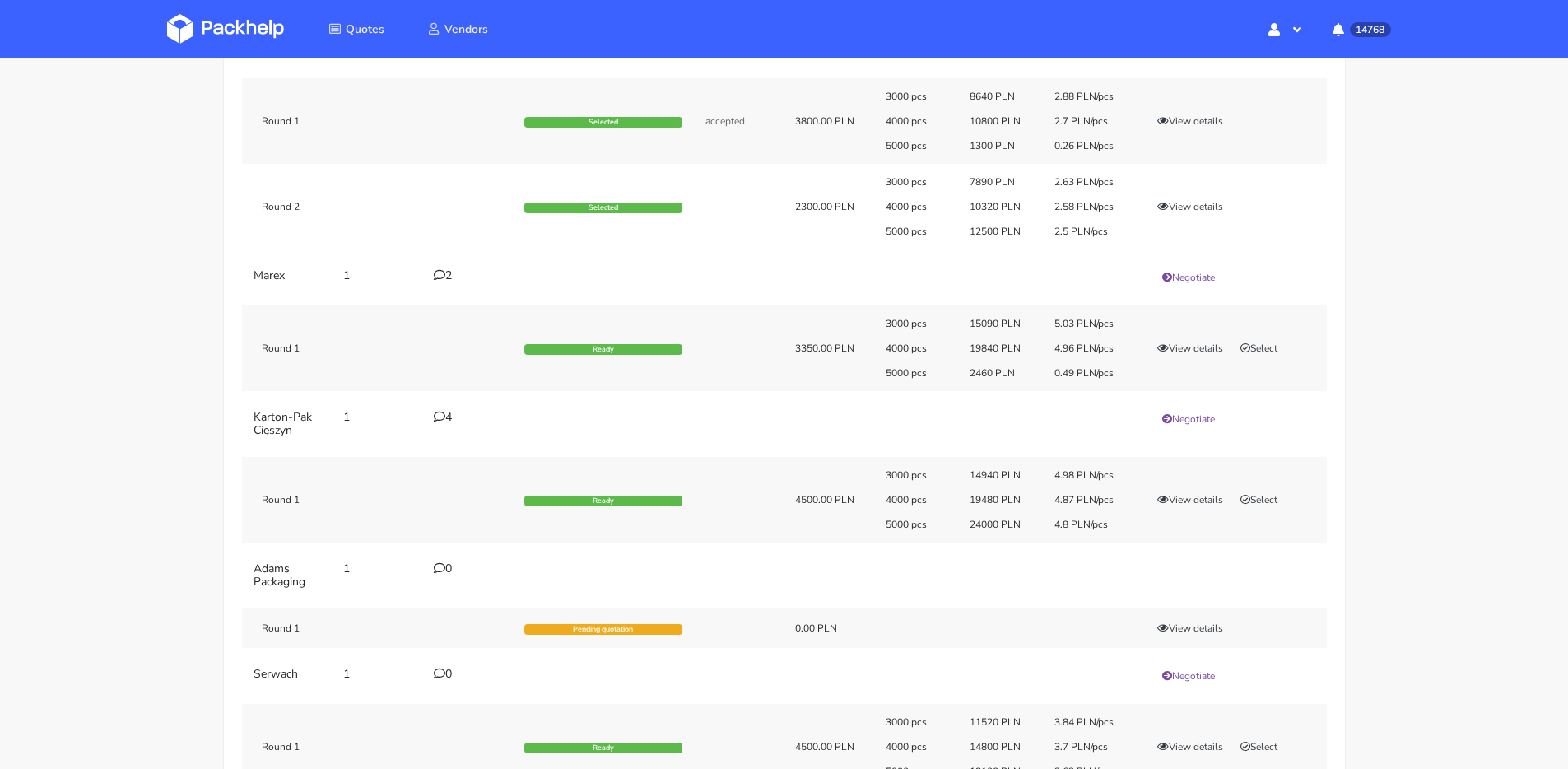
click at [448, 277] on div "2" at bounding box center [469, 275] width 71 height 13
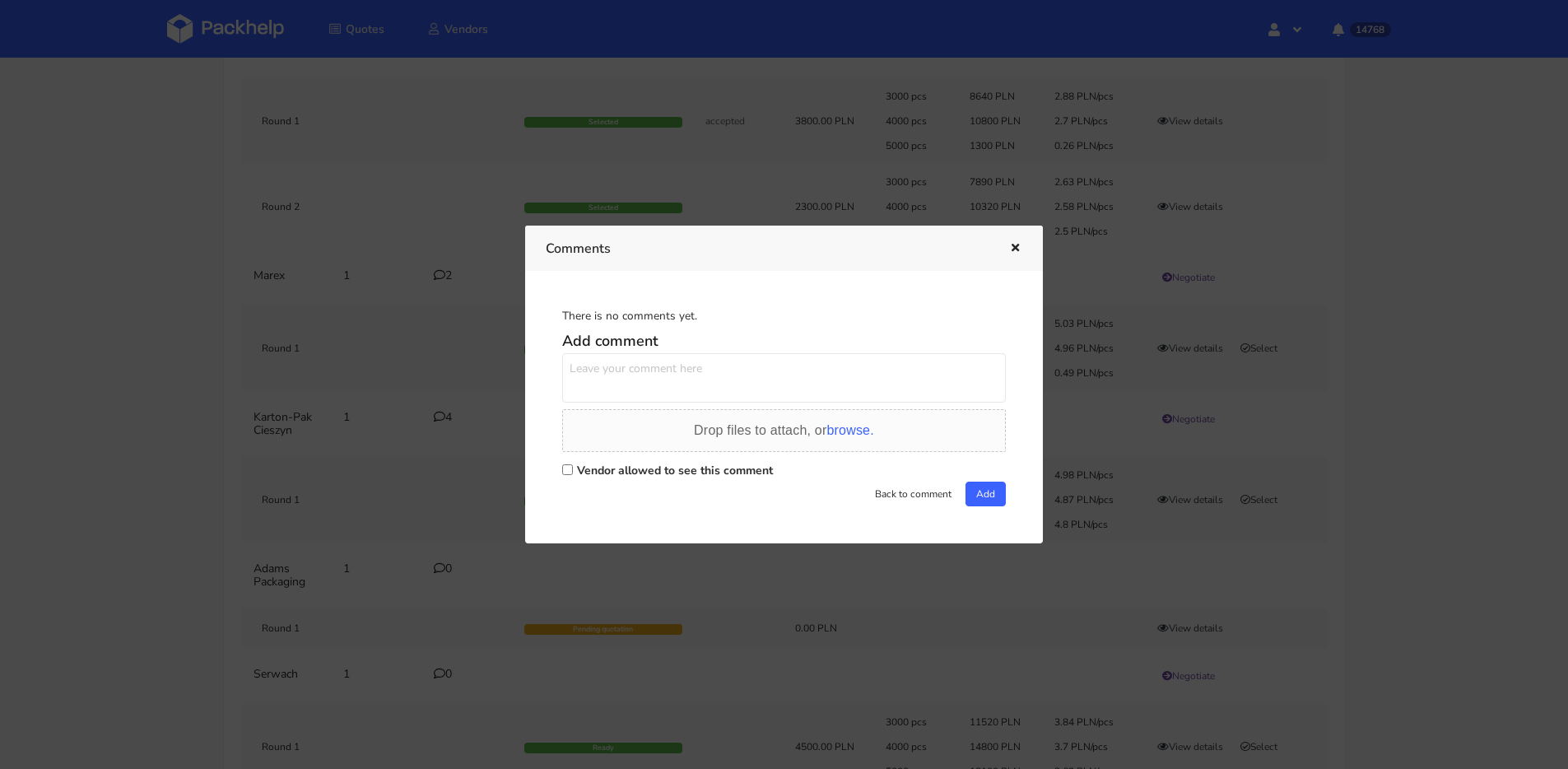
scroll to position [0, 0]
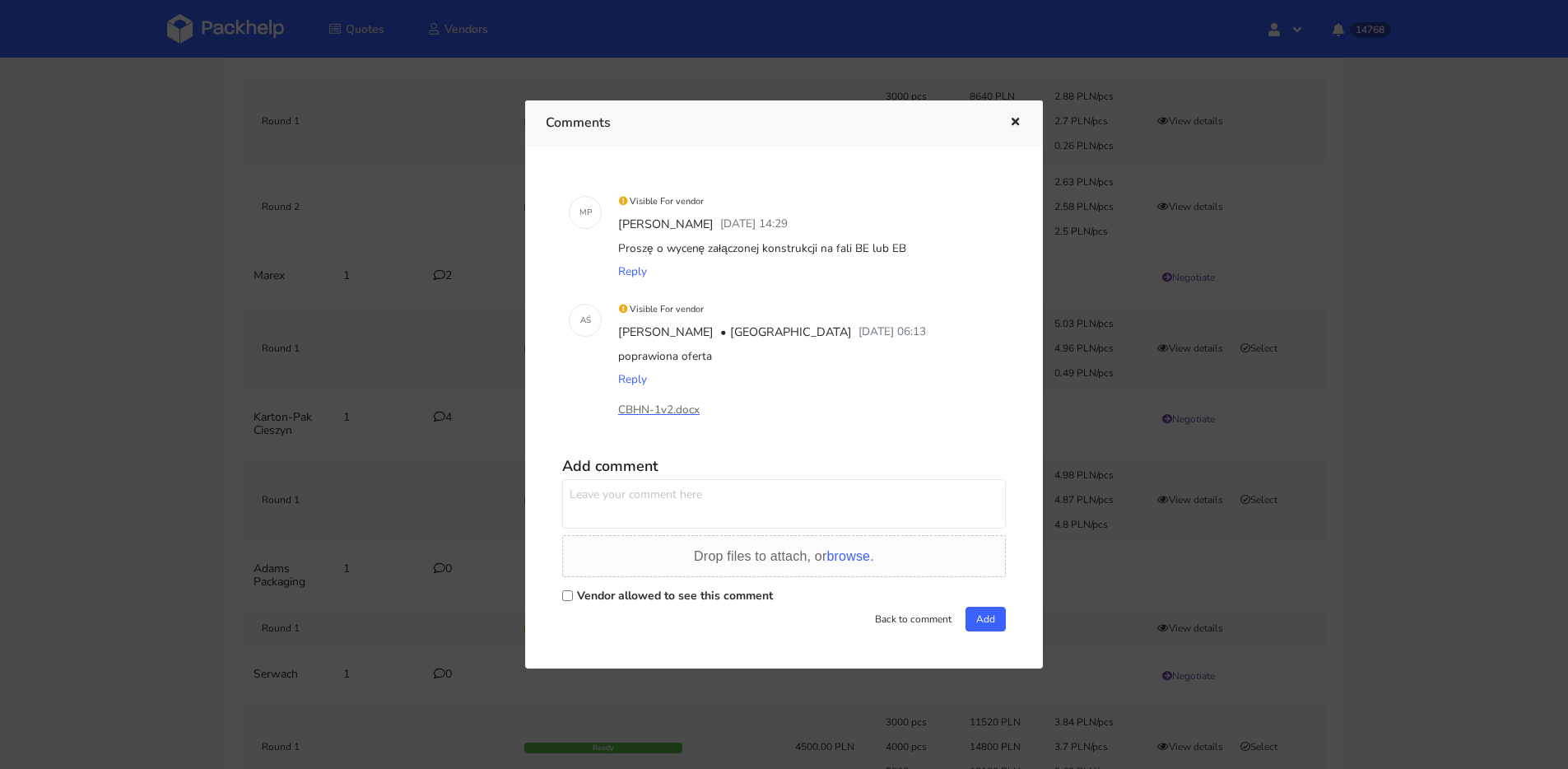
click at [448, 277] on div at bounding box center [784, 384] width 1568 height 769
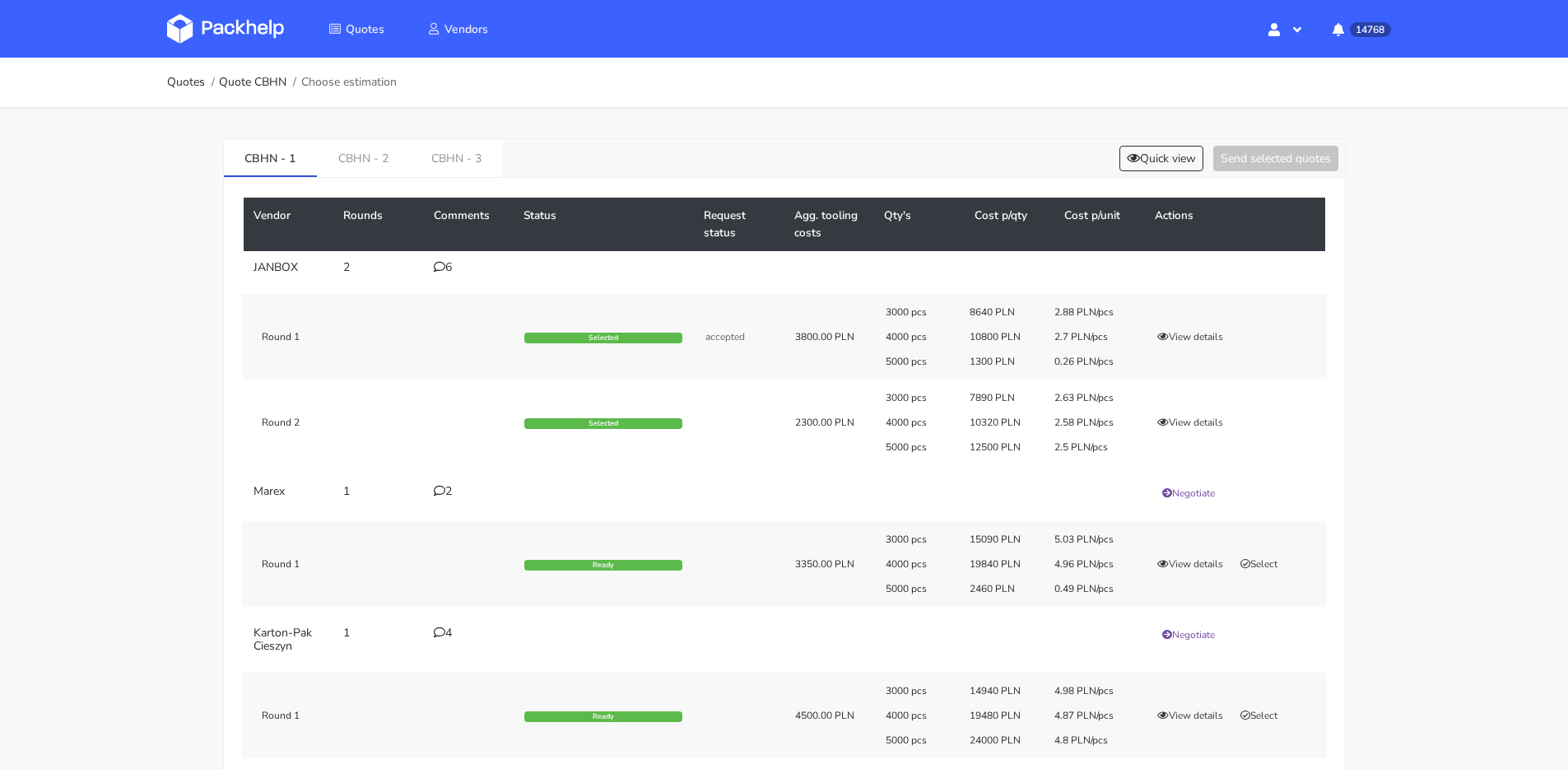
click at [1179, 183] on div "Vendor Rounds Comments Status Request status Agg. tooling costs Qty's Cost p/qt…" at bounding box center [784, 677] width 1121 height 999
click at [1181, 169] on button "Quick view" at bounding box center [1161, 158] width 84 height 26
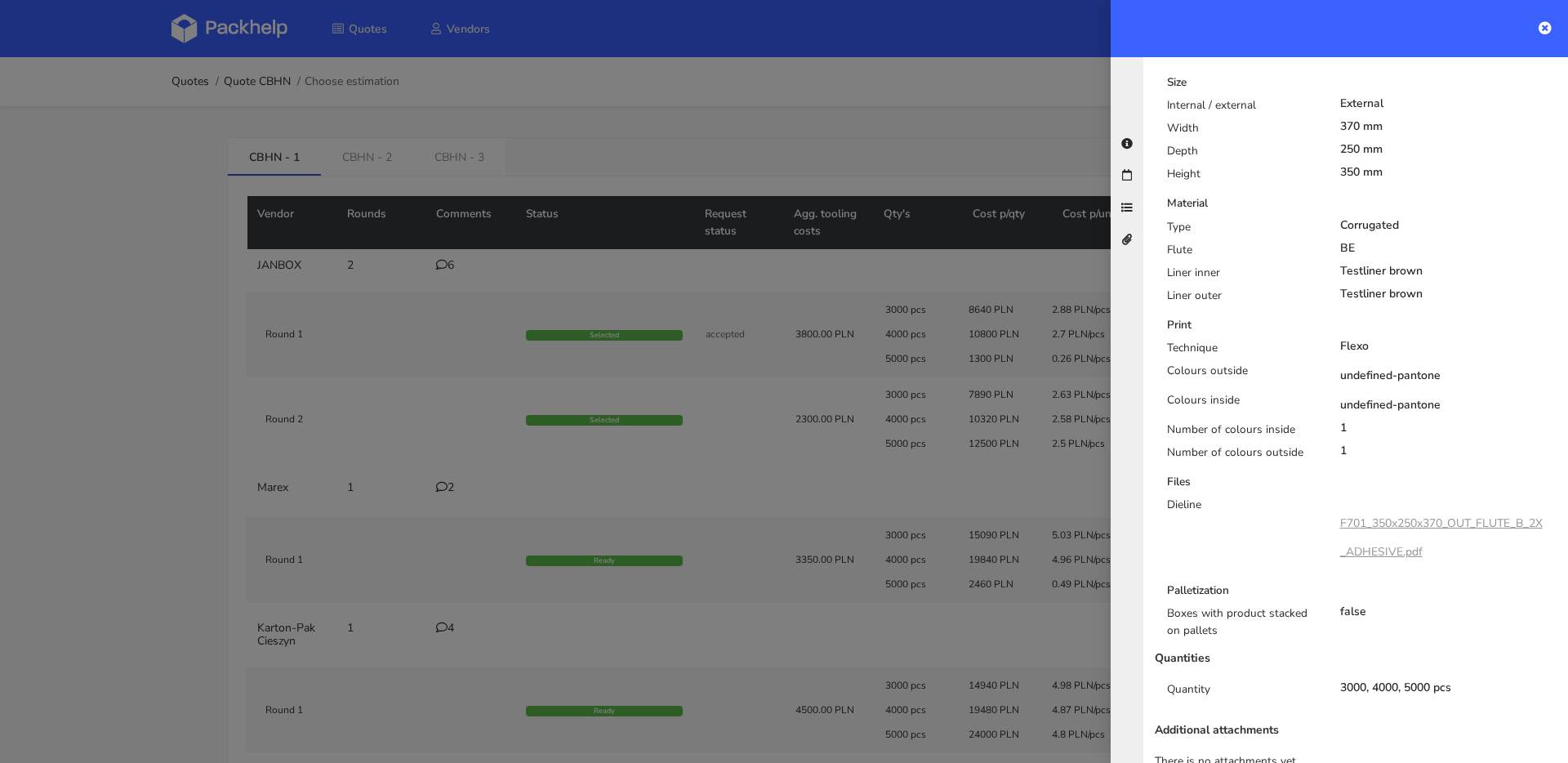
scroll to position [471, 0]
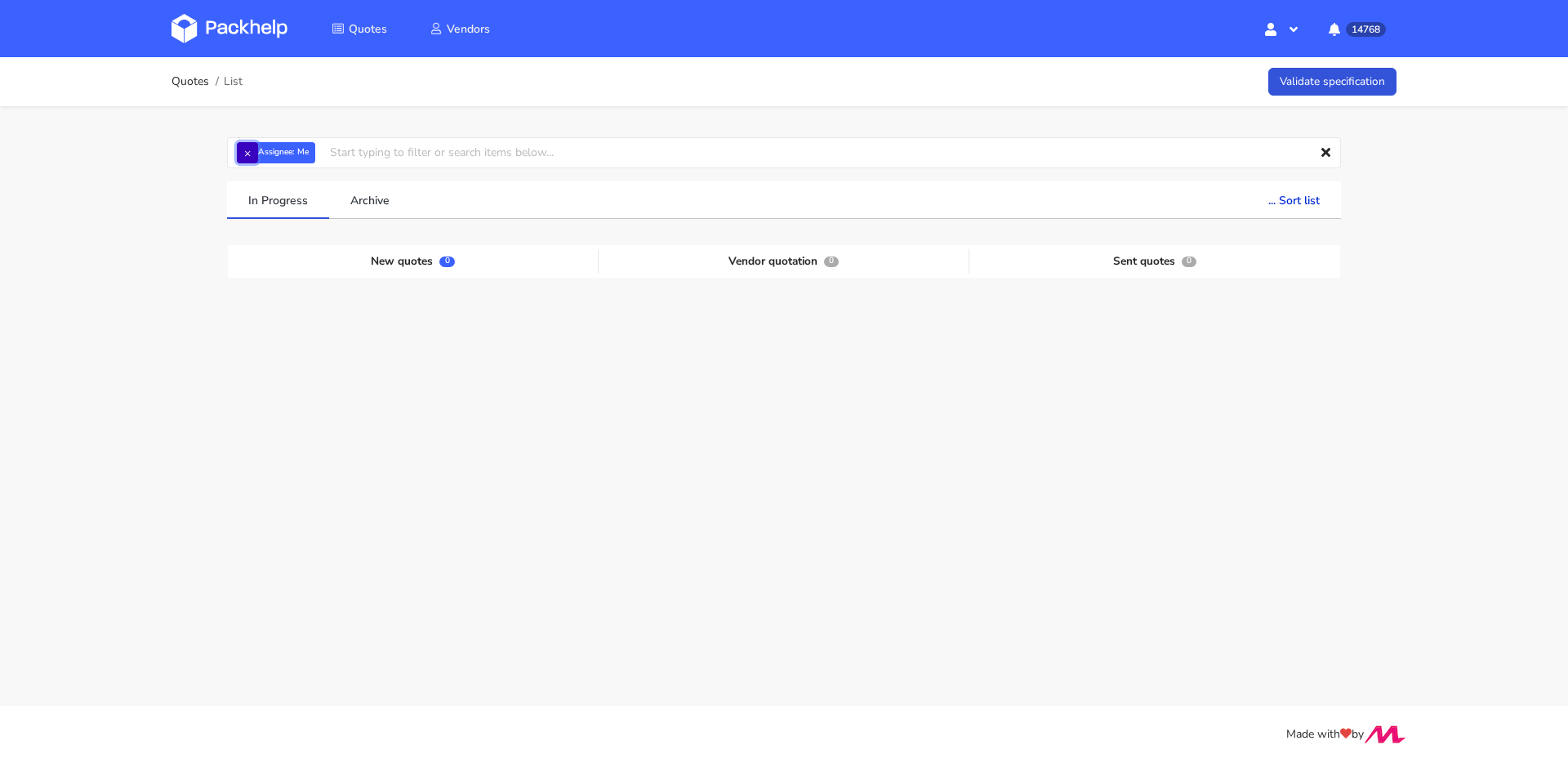
click at [253, 150] on button "×" at bounding box center [247, 153] width 21 height 21
click at [253, 150] on input "text" at bounding box center [784, 153] width 1114 height 31
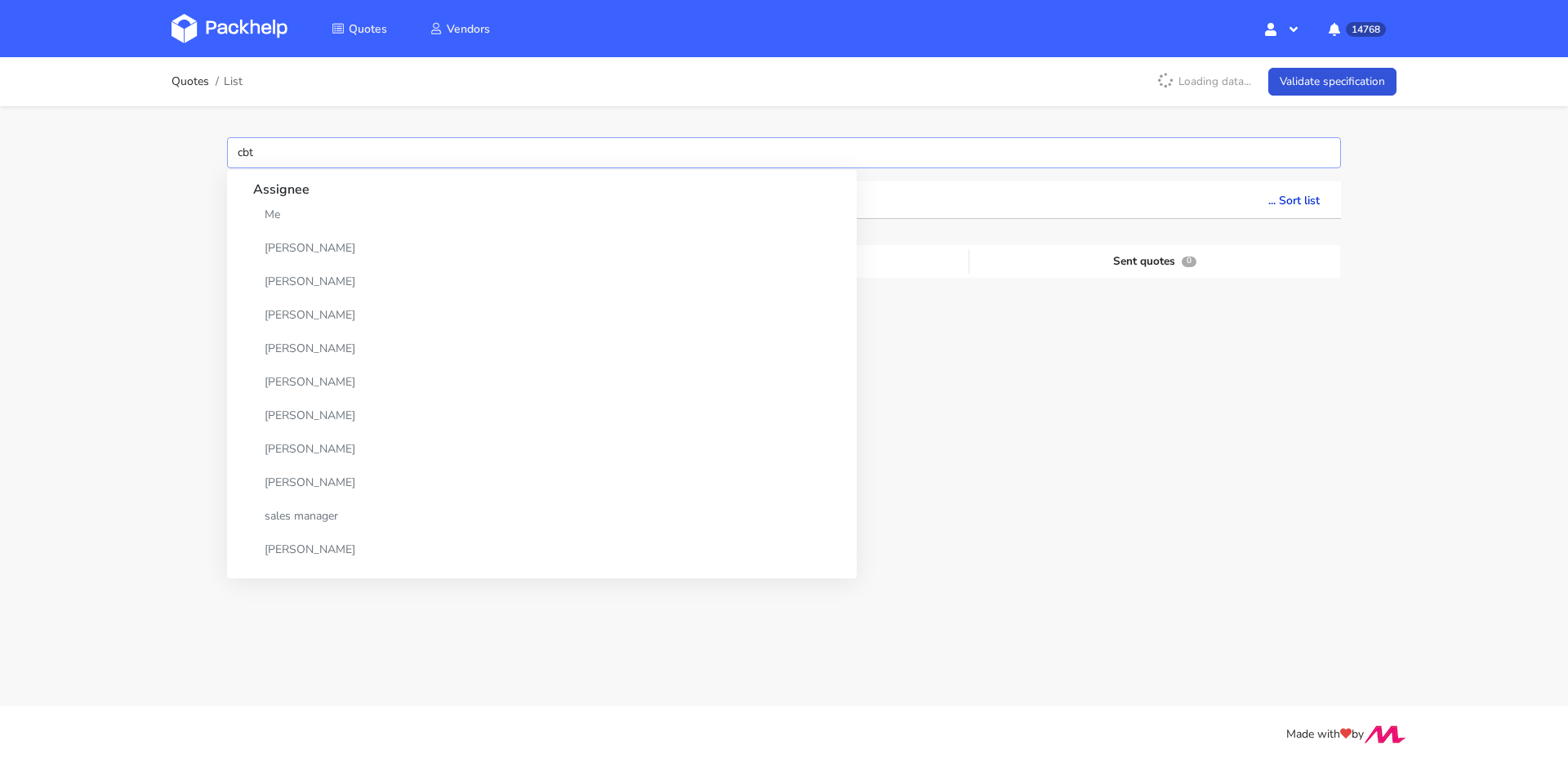
type input "cbti"
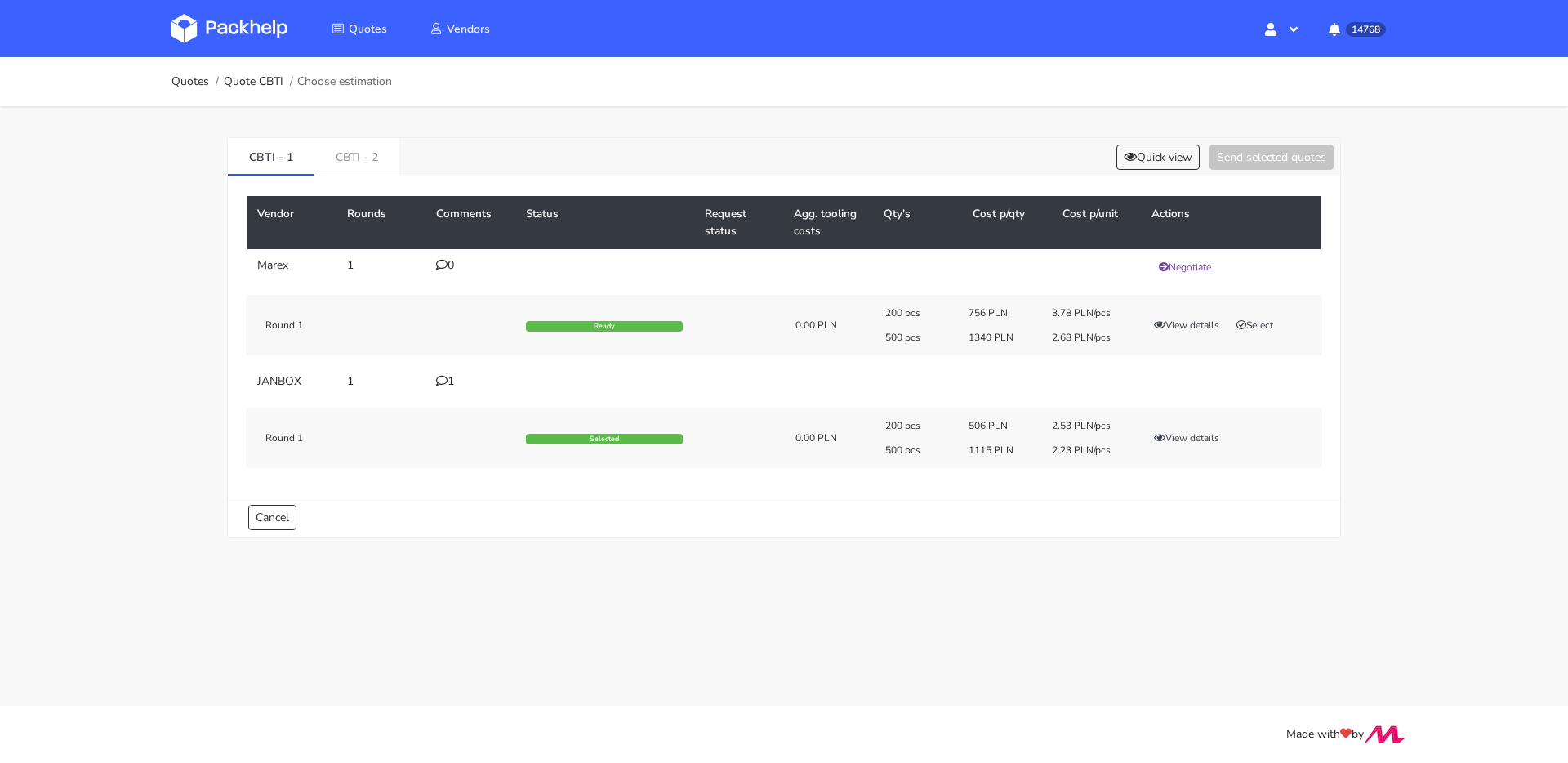
click at [446, 376] on icon at bounding box center [441, 380] width 12 height 12
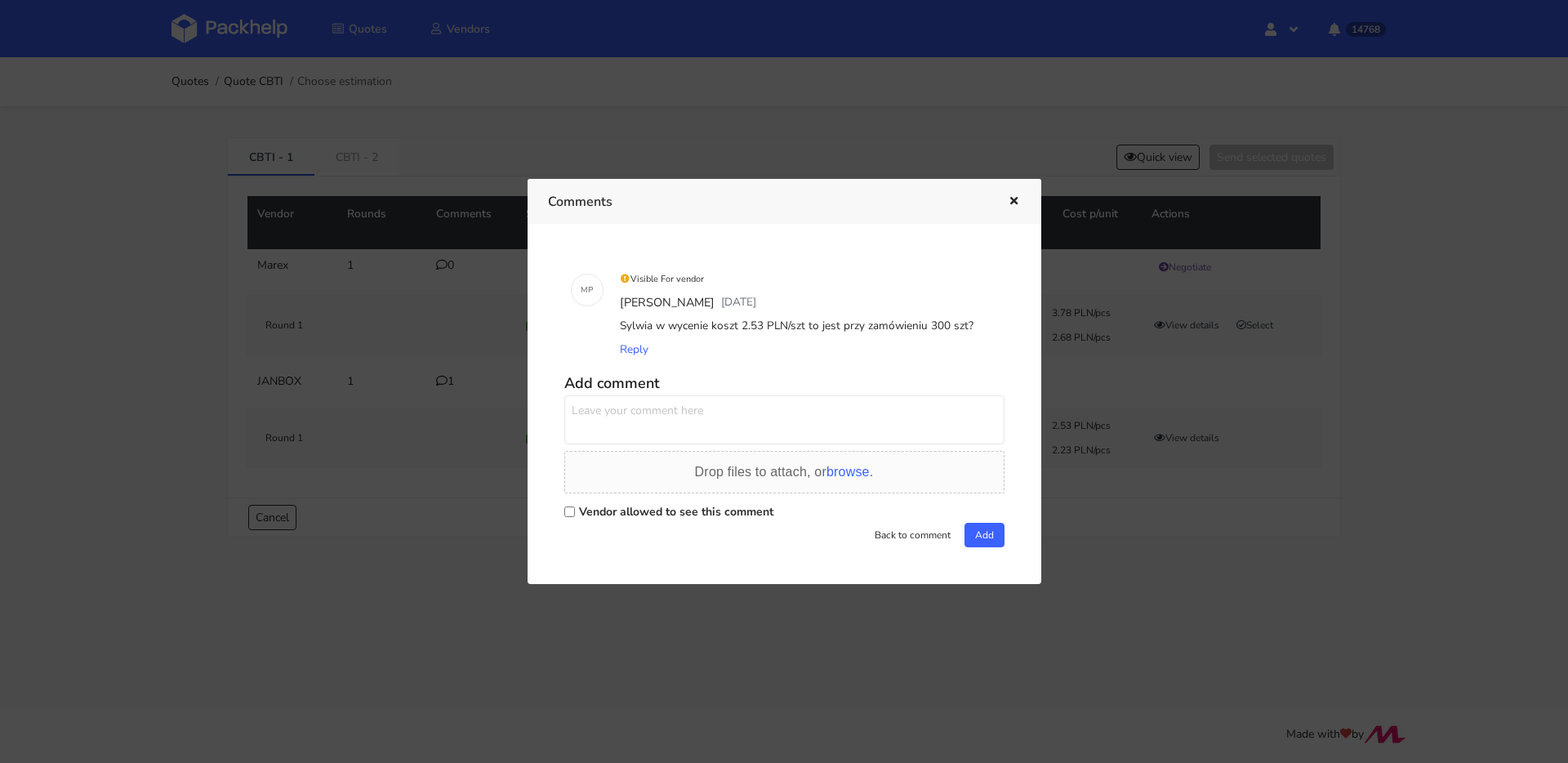
click at [1010, 197] on icon "button" at bounding box center [1013, 202] width 14 height 12
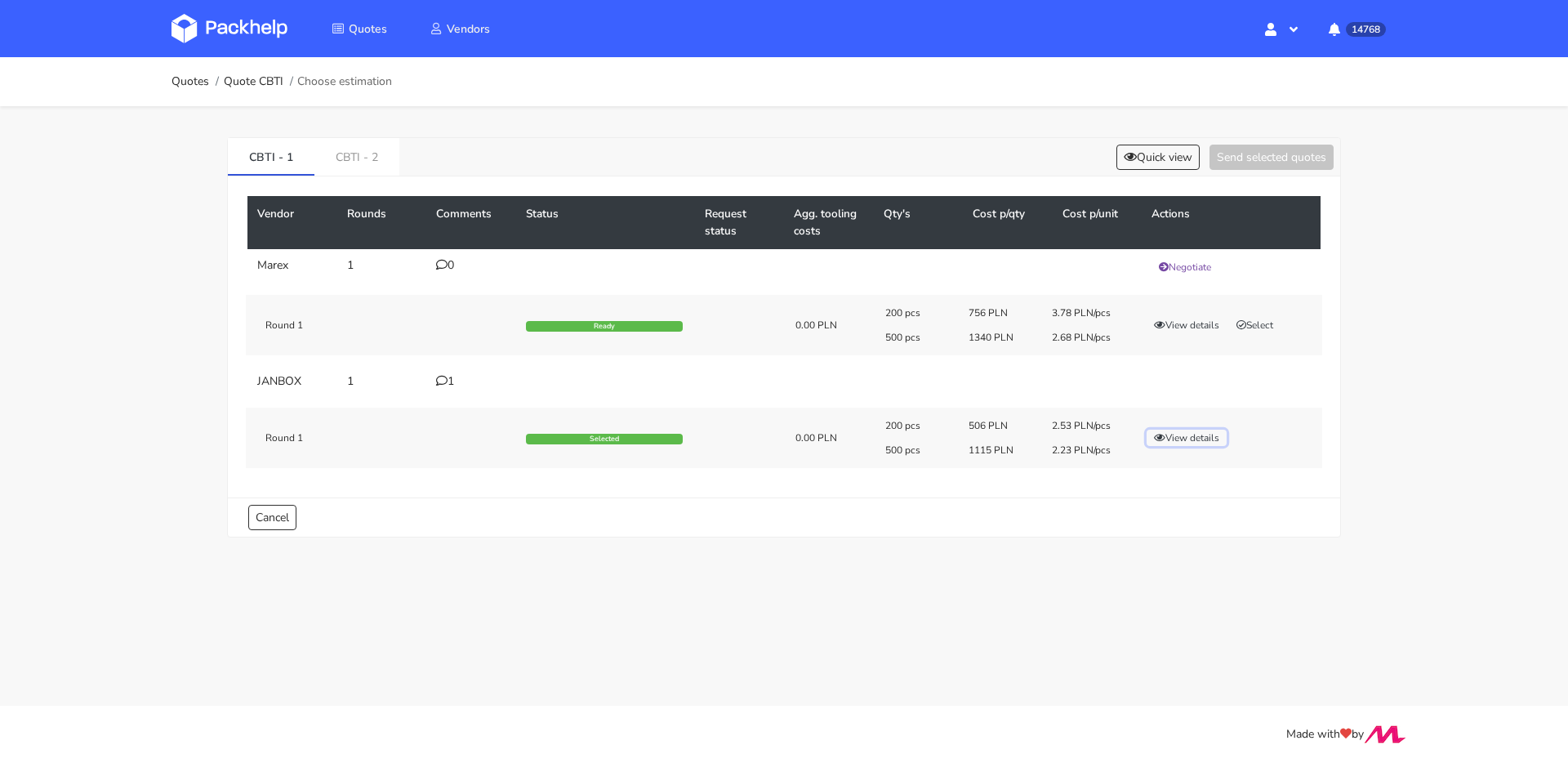
click at [1163, 436] on icon "button" at bounding box center [1159, 438] width 12 height 10
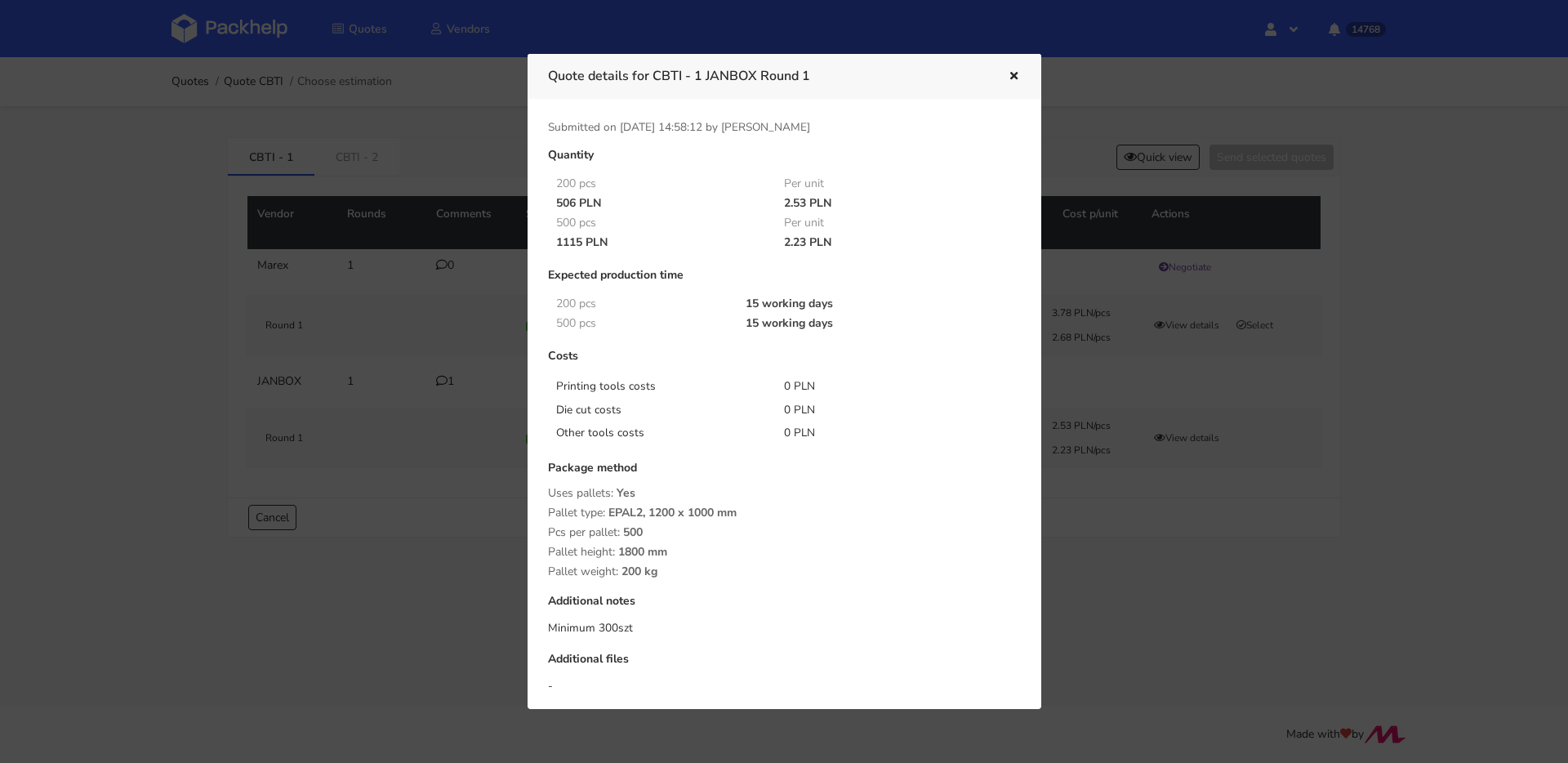
click at [1013, 72] on icon "button" at bounding box center [1013, 77] width 14 height 12
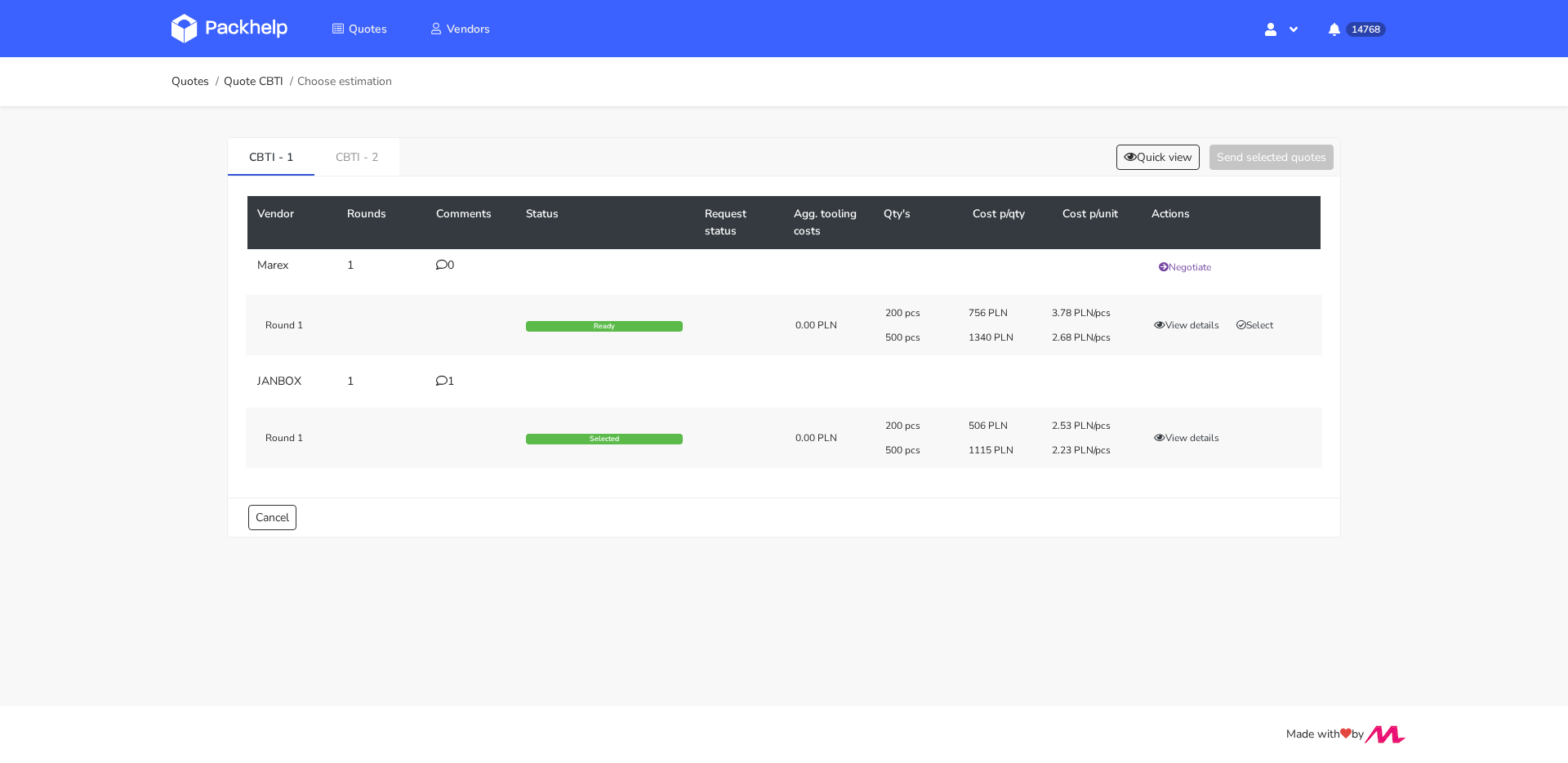
click at [424, 390] on td "1" at bounding box center [382, 382] width 89 height 33
click at [436, 389] on td "1" at bounding box center [471, 382] width 89 height 33
click at [442, 381] on icon at bounding box center [441, 380] width 12 height 12
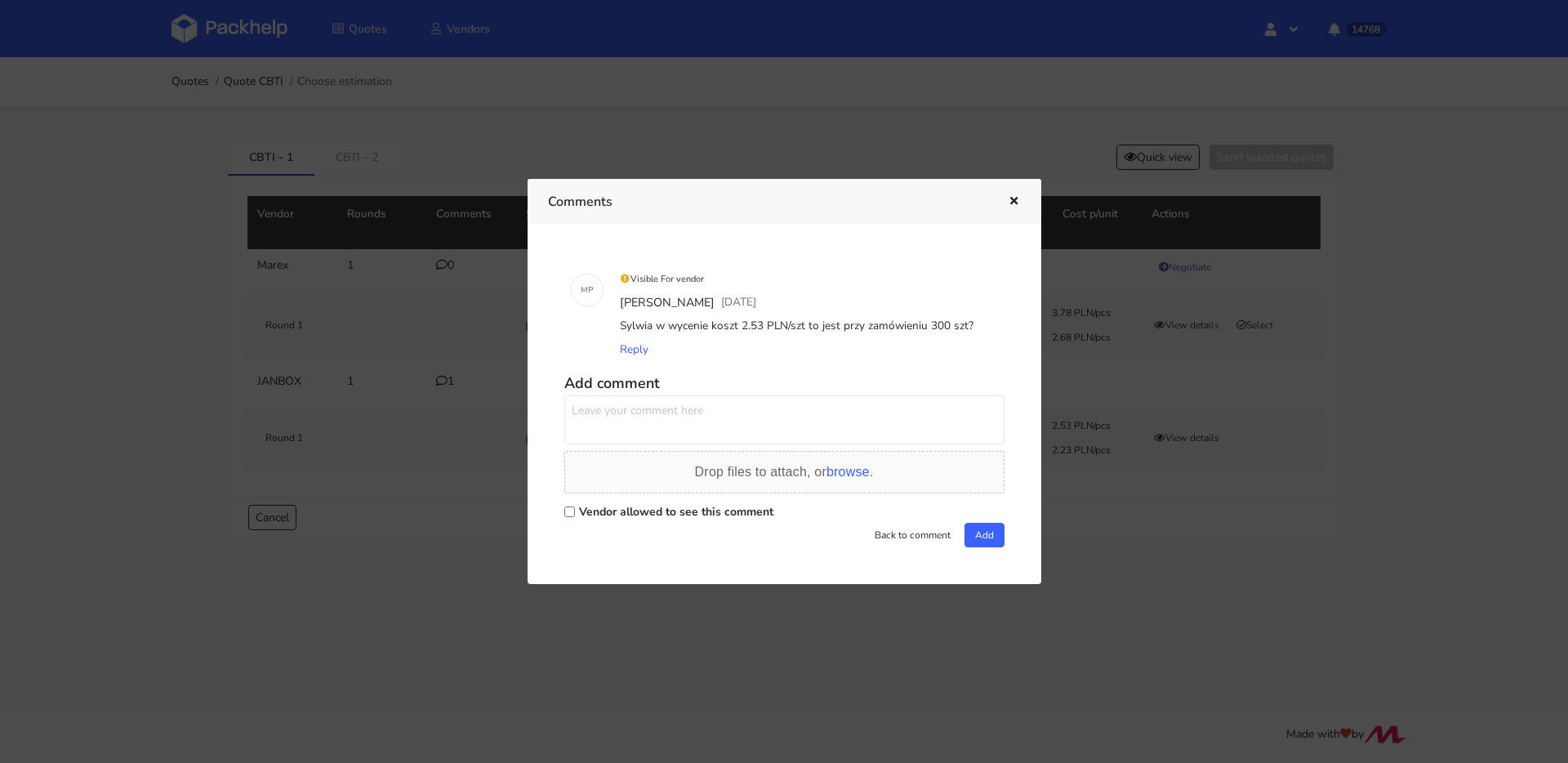
click at [1016, 204] on icon "button" at bounding box center [1013, 202] width 14 height 12
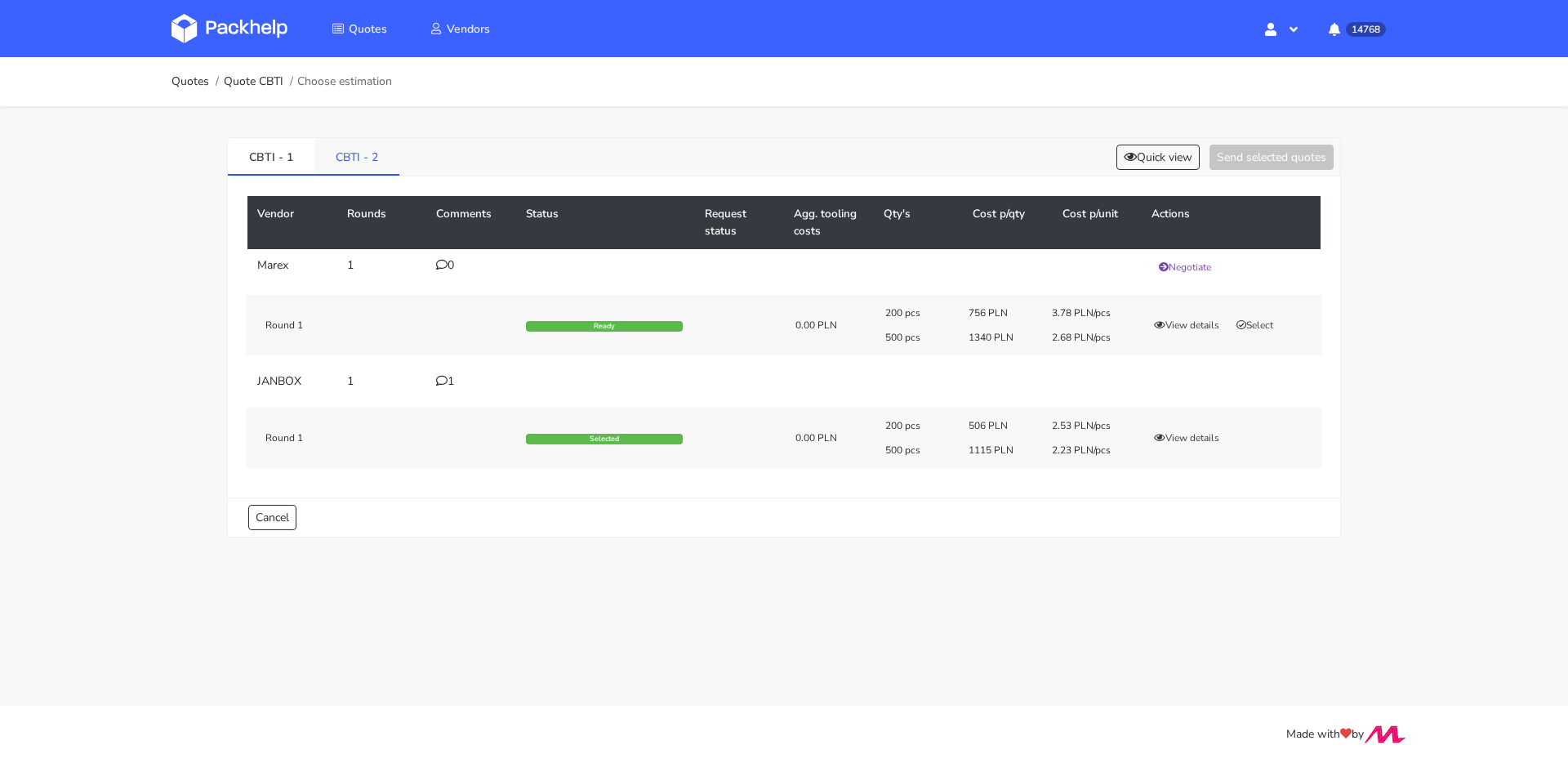
click at [359, 152] on link "CBTI - 2" at bounding box center [356, 155] width 85 height 36
click at [445, 266] on icon at bounding box center [441, 264] width 12 height 12
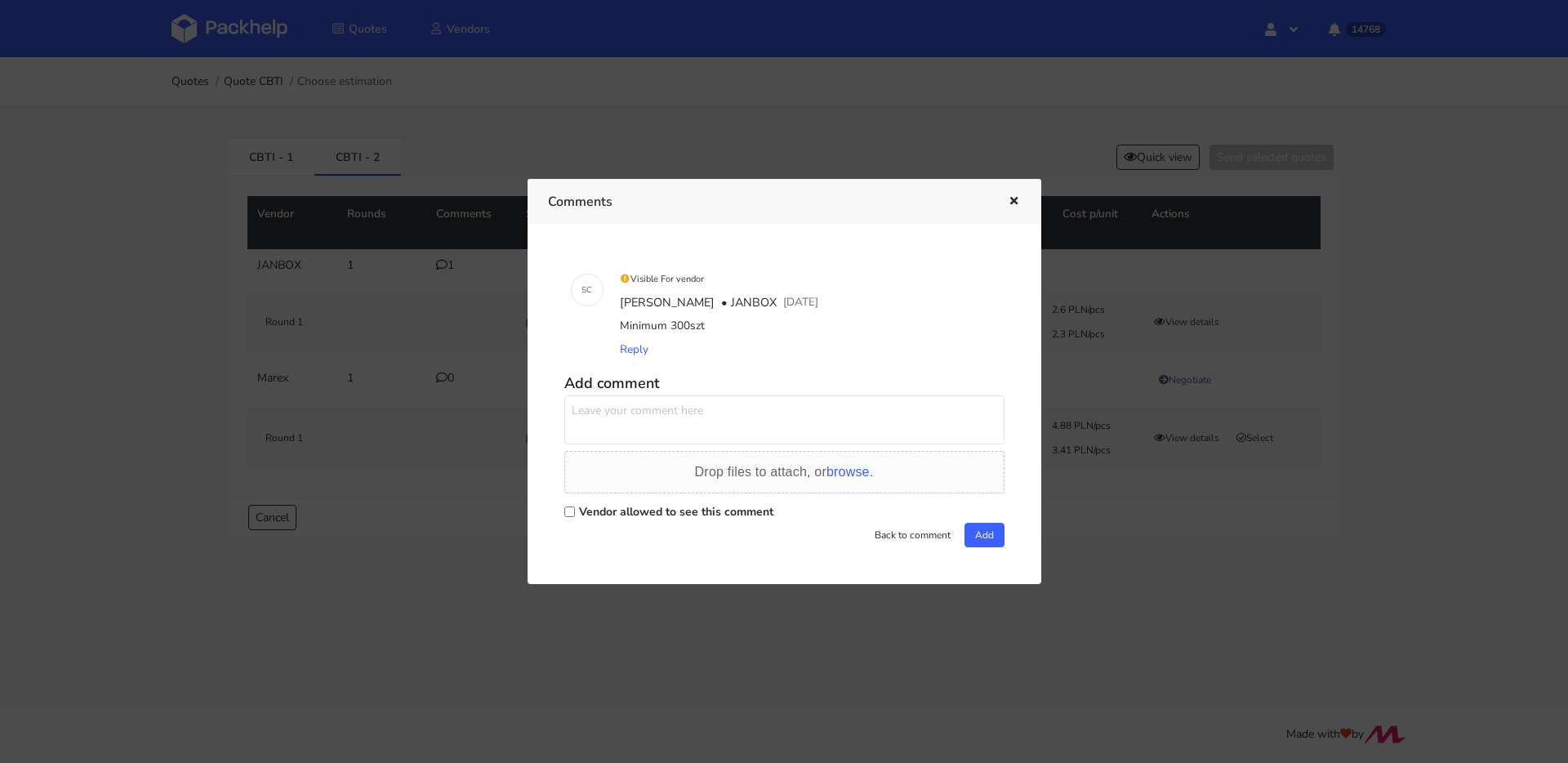
click at [401, 276] on div at bounding box center [784, 381] width 1568 height 763
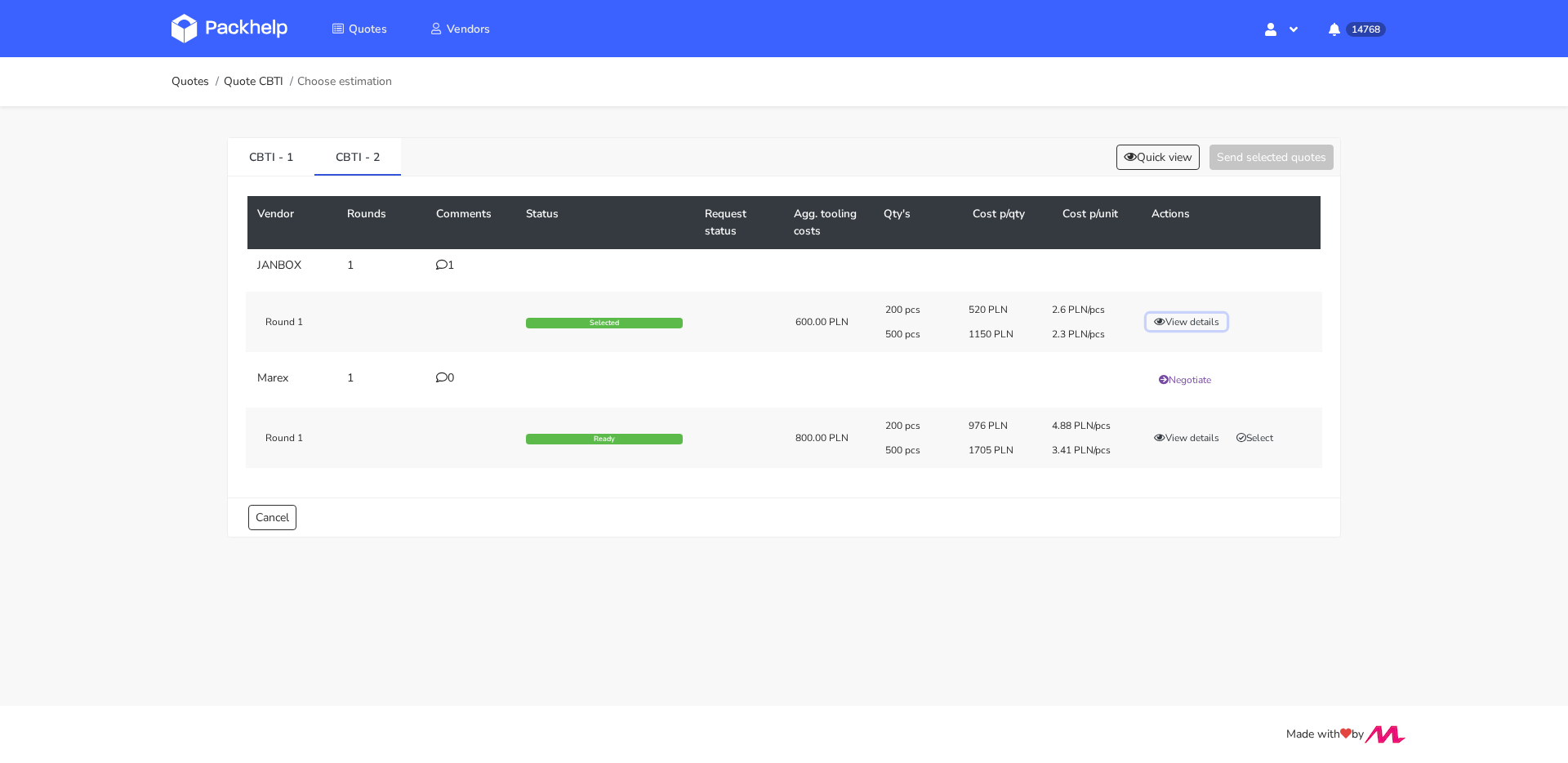
click at [1192, 322] on button "View details" at bounding box center [1186, 322] width 80 height 16
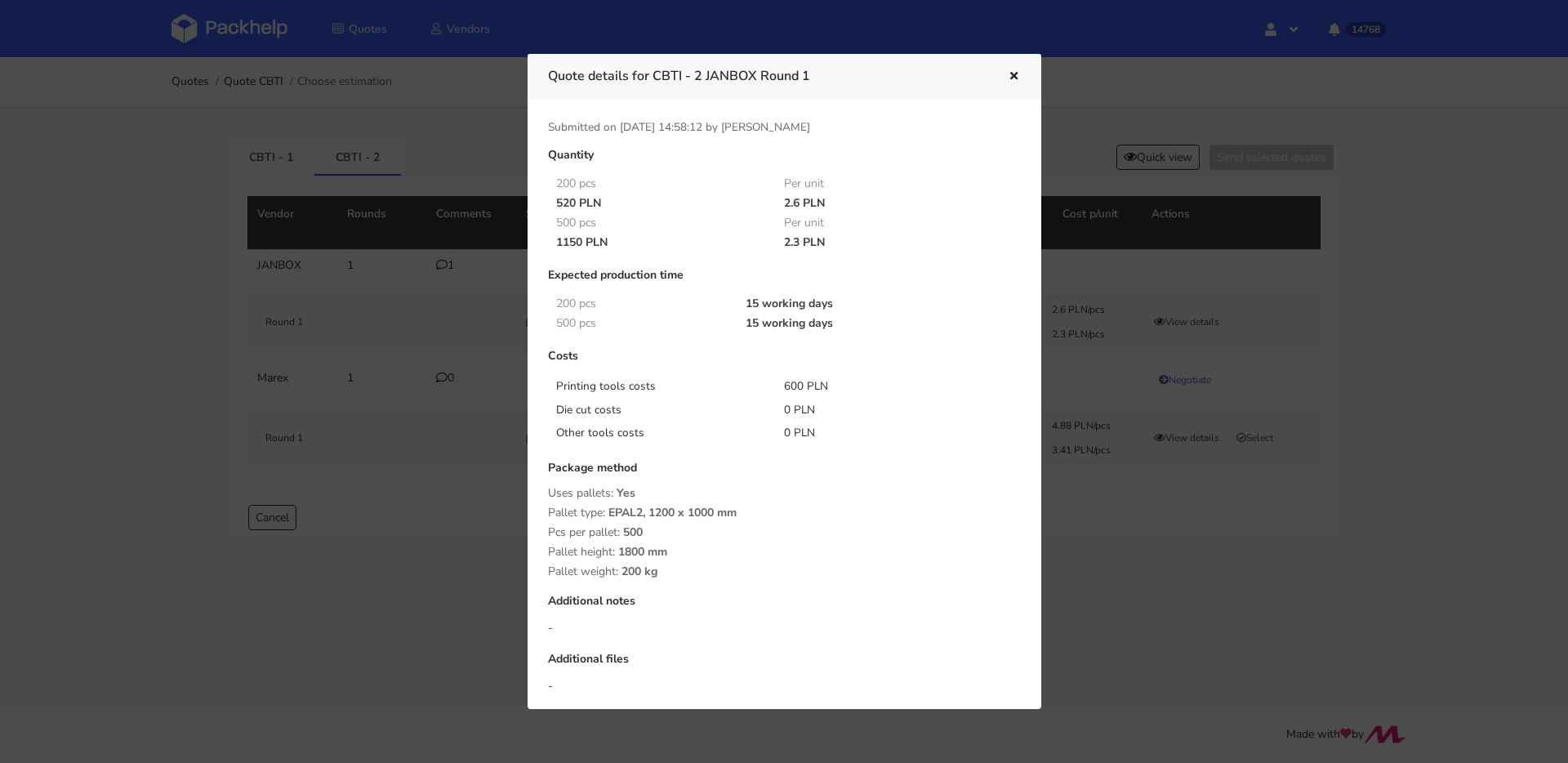
click at [1016, 75] on icon "button" at bounding box center [1013, 77] width 14 height 12
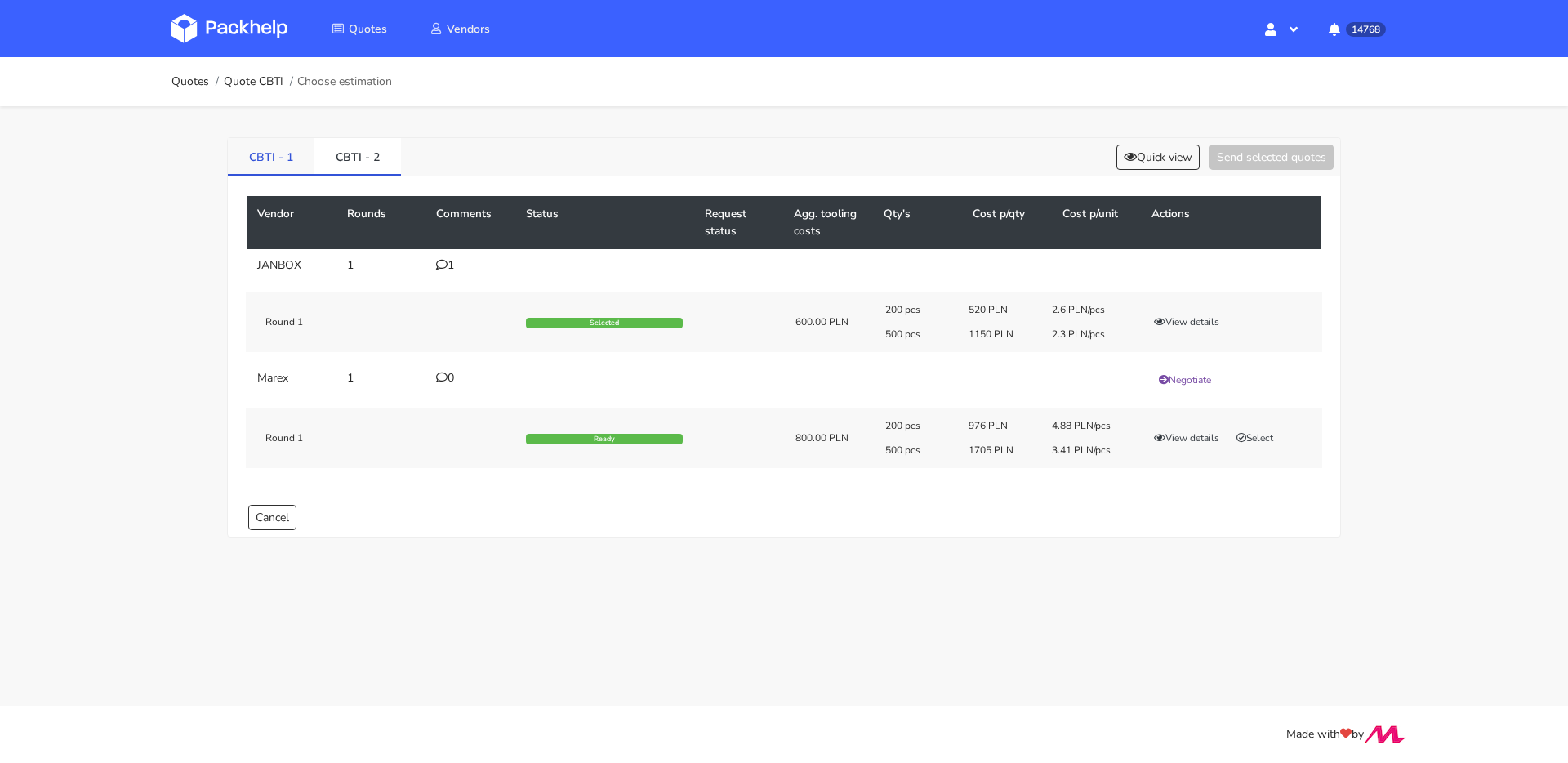
click at [247, 164] on link "CBTI - 1" at bounding box center [270, 155] width 87 height 36
click at [429, 378] on td "1" at bounding box center [471, 382] width 89 height 33
click at [435, 378] on td "1" at bounding box center [471, 382] width 89 height 33
click at [441, 382] on icon at bounding box center [441, 380] width 12 height 12
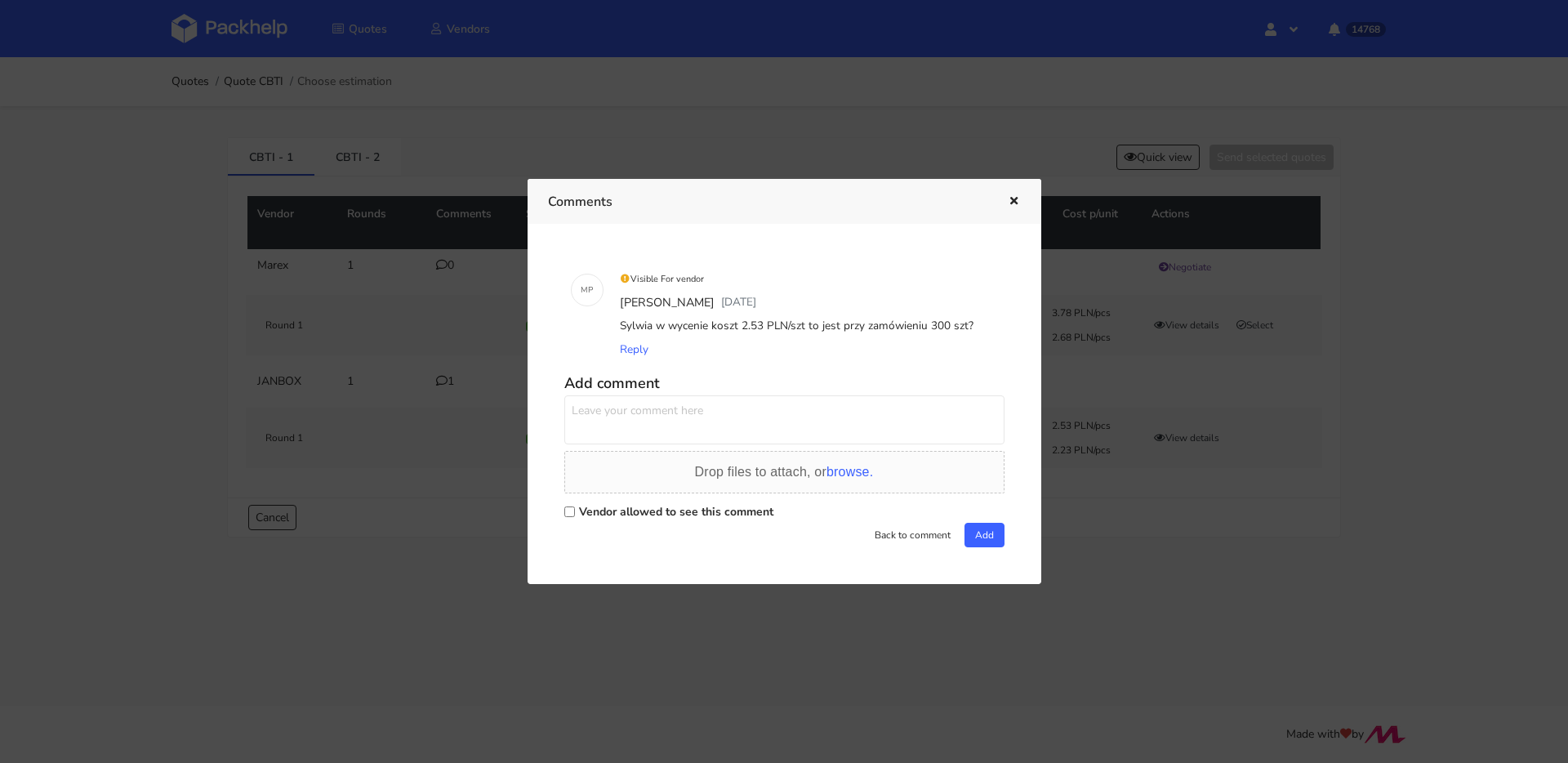
click at [1005, 201] on button "button" at bounding box center [1012, 201] width 18 height 21
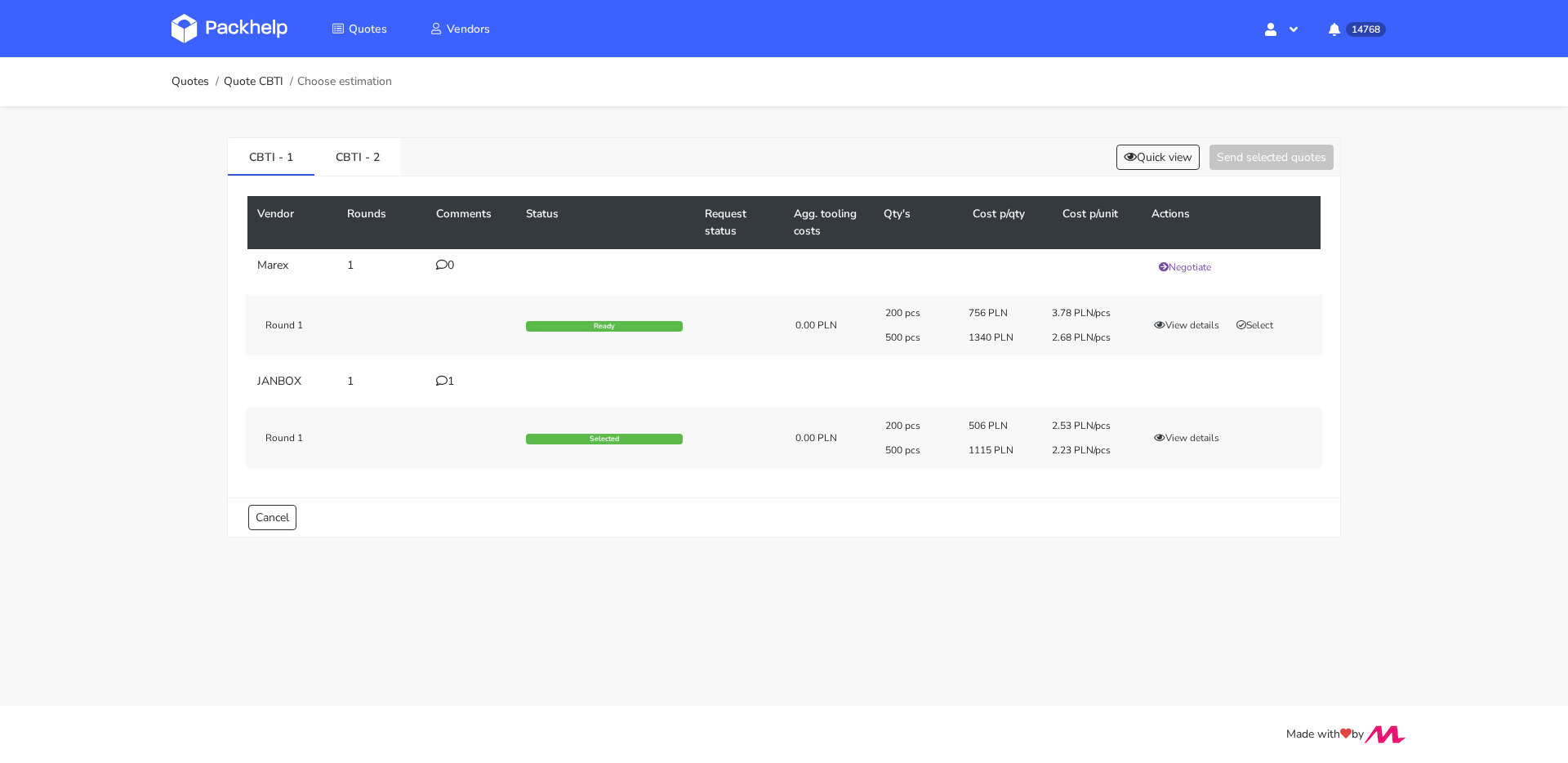
click at [449, 381] on div "1" at bounding box center [470, 381] width 70 height 13
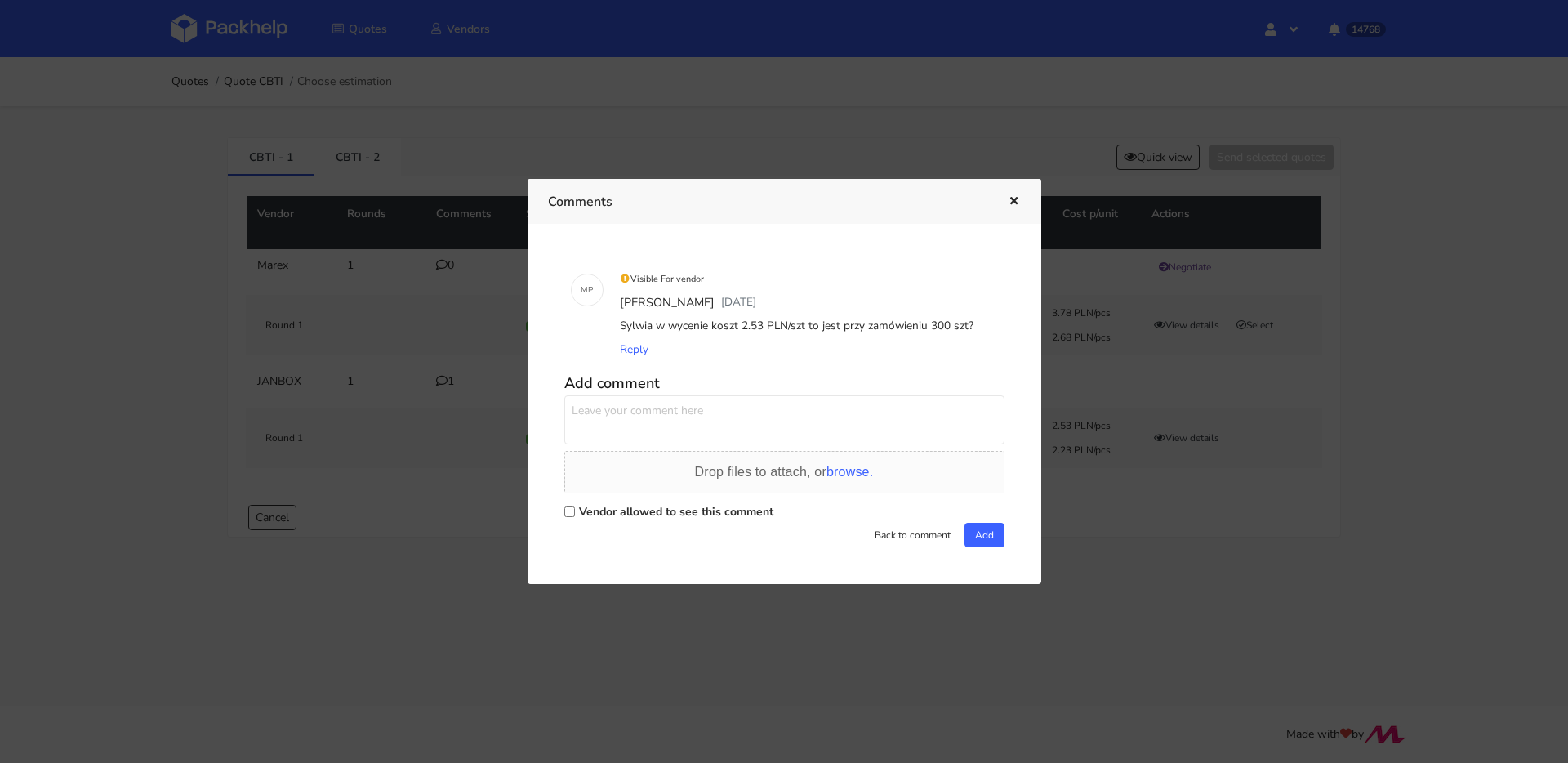
click at [713, 422] on textarea at bounding box center [784, 420] width 440 height 49
type textarea "Sylwia ponawiam pytanie ta cena total wprowadzona to jest dla 300 szt?"
click at [682, 513] on label "Vendor allowed to see this comment" at bounding box center [676, 512] width 195 height 16
click at [574, 513] on input "Vendor allowed to see this comment" at bounding box center [570, 512] width 11 height 11
checkbox input "true"
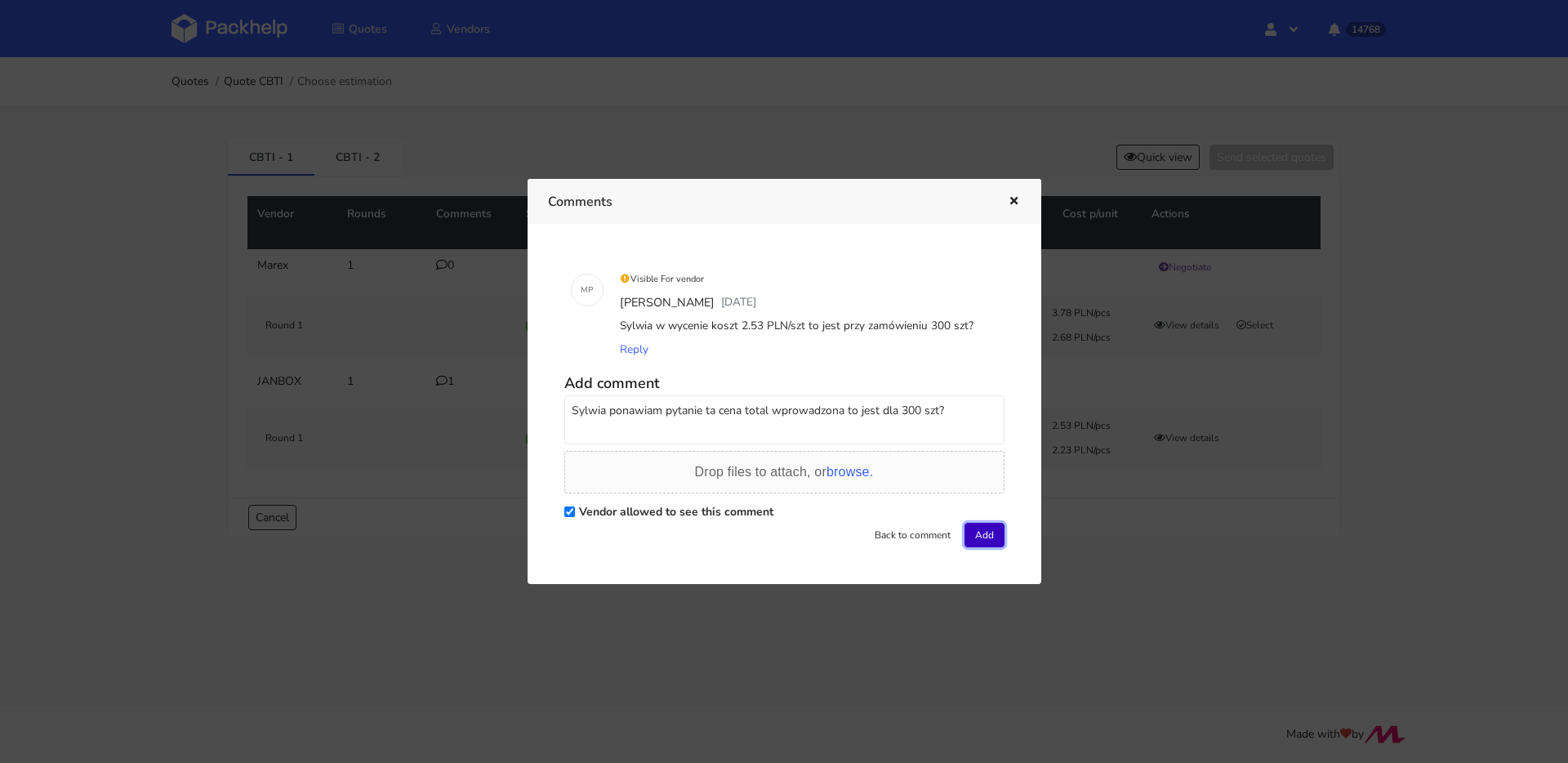
click at [984, 532] on button "Add" at bounding box center [984, 535] width 40 height 25
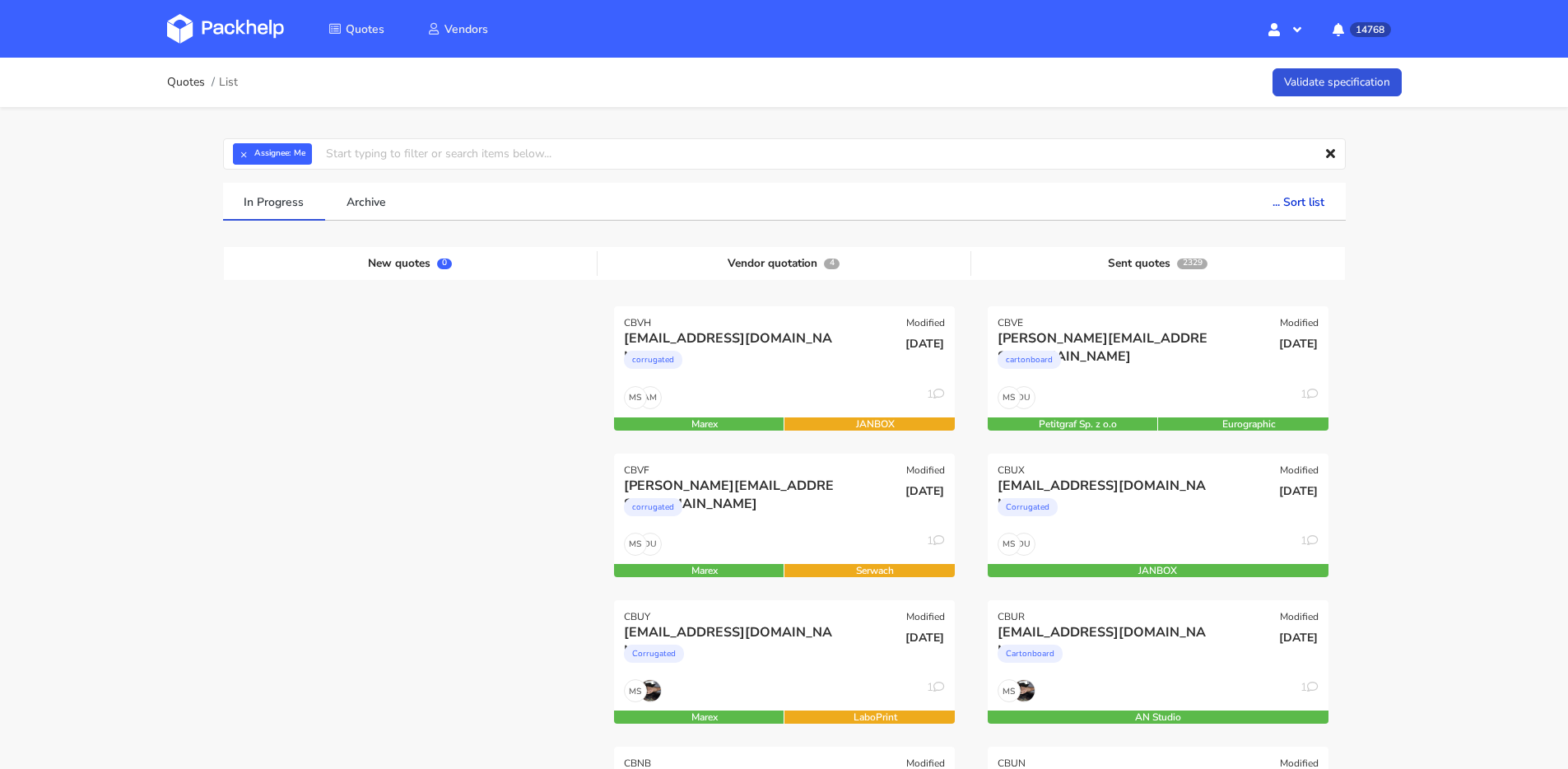
click at [255, 151] on strong "Assignee:" at bounding box center [272, 154] width 36 height 6
click at [279, 151] on strong "Assignee:" at bounding box center [272, 154] width 36 height 6
click at [260, 152] on strong "Assignee:" at bounding box center [272, 154] width 36 height 6
click at [253, 152] on button "×" at bounding box center [243, 154] width 21 height 21
click at [253, 152] on input "text" at bounding box center [784, 154] width 1123 height 31
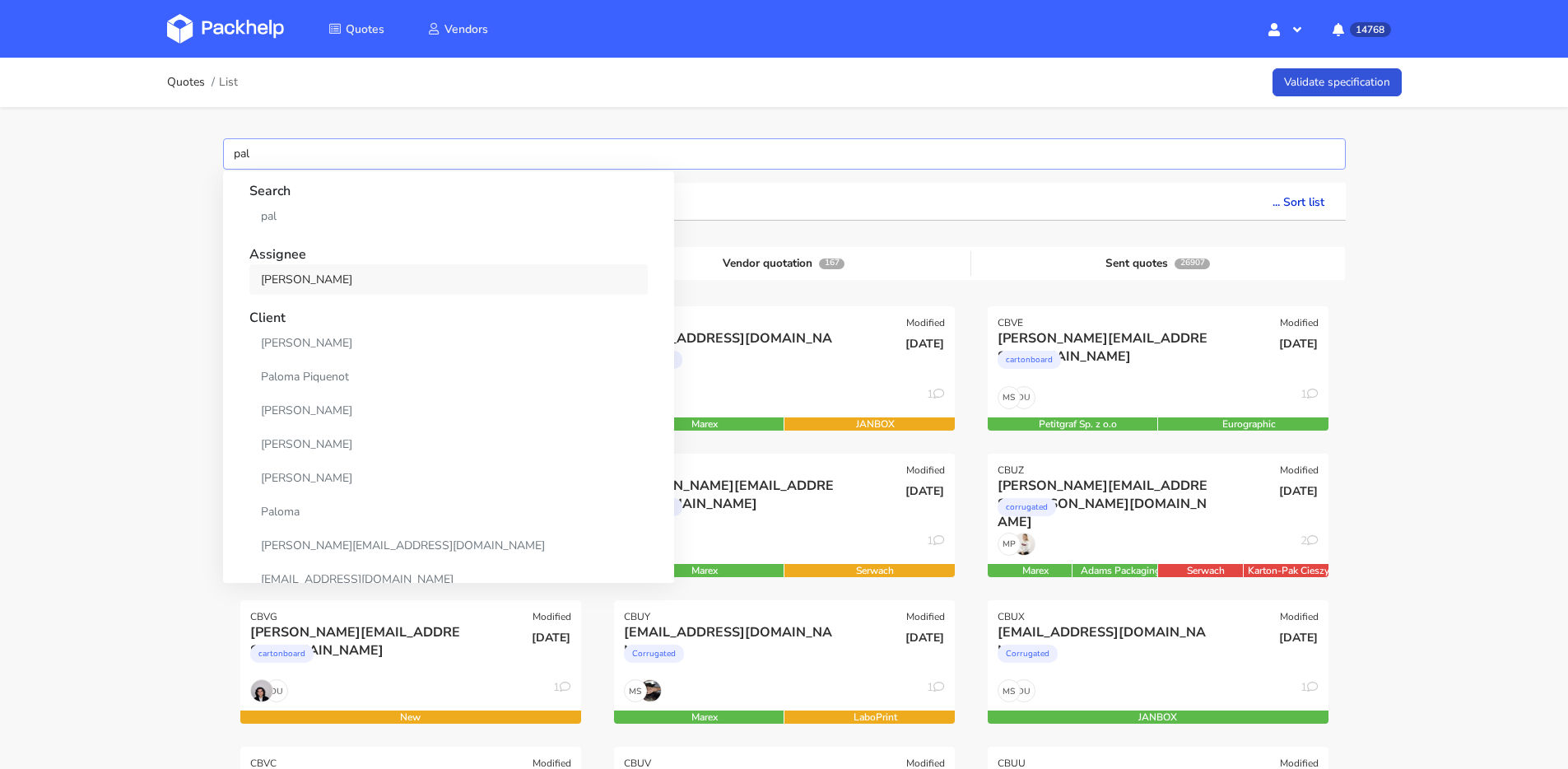
type input "pal"
click at [337, 273] on link "[PERSON_NAME]" at bounding box center [448, 279] width 399 height 30
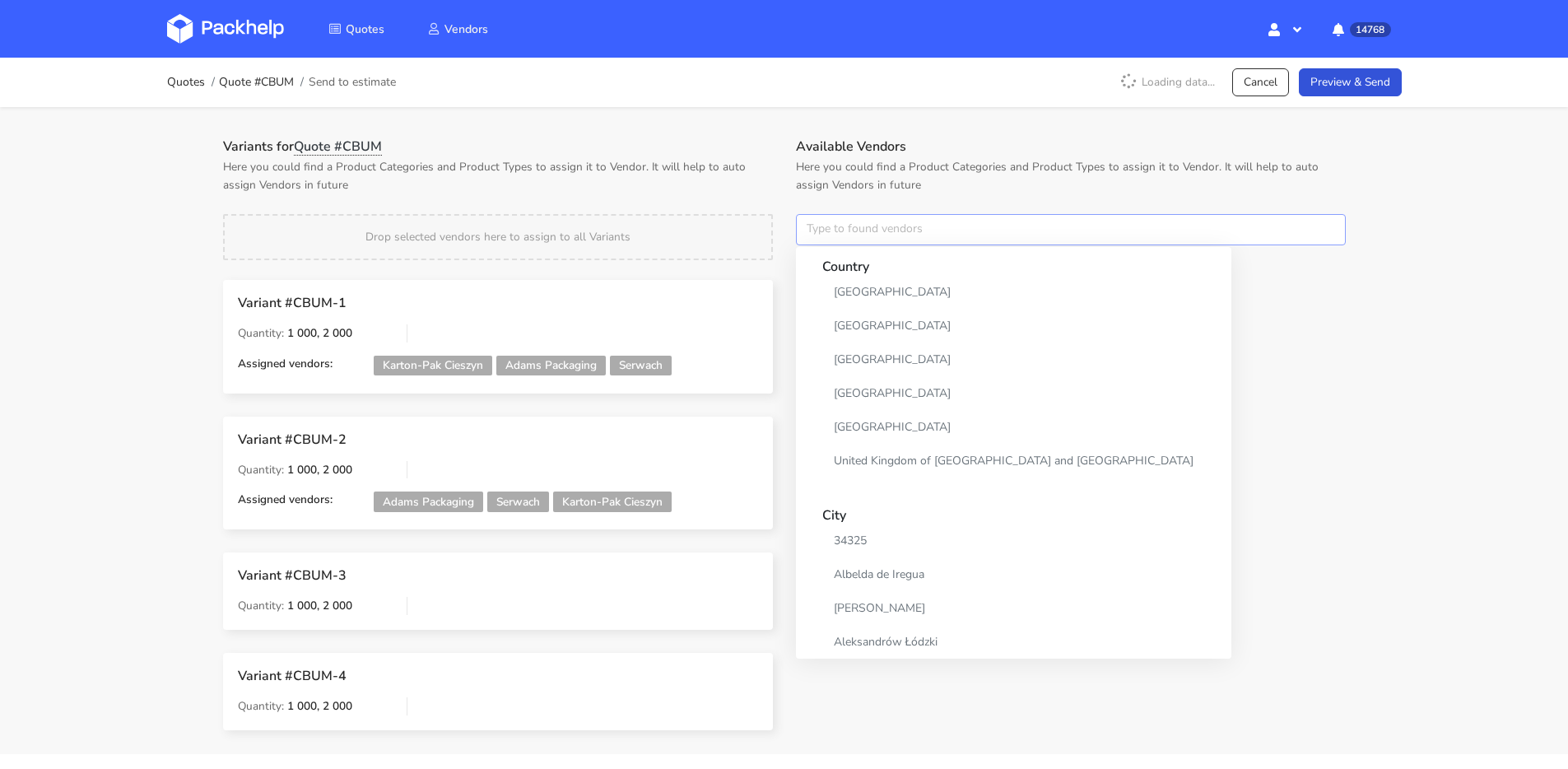
click at [846, 230] on input "text" at bounding box center [1071, 229] width 550 height 31
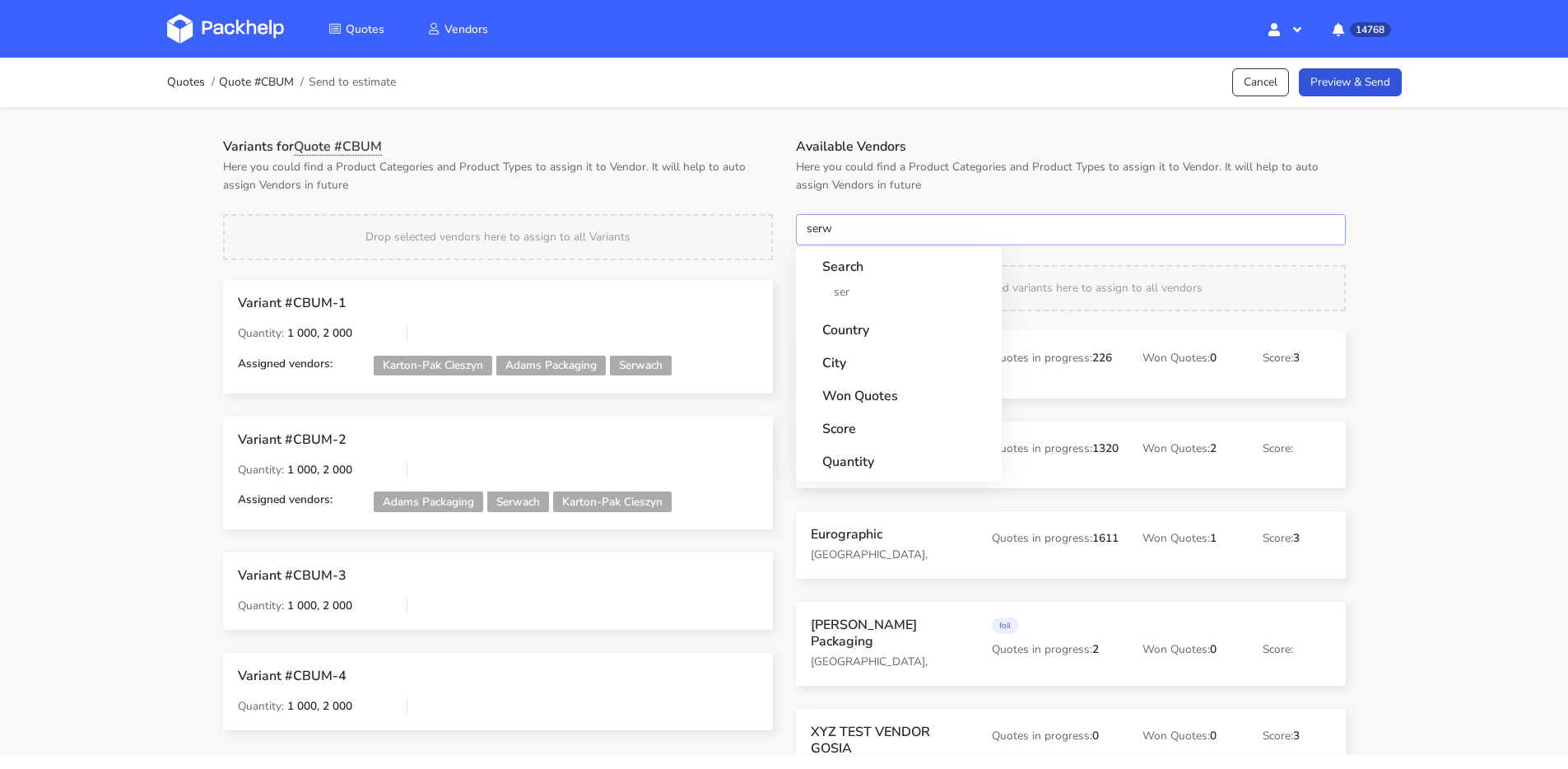
type input "serwa"
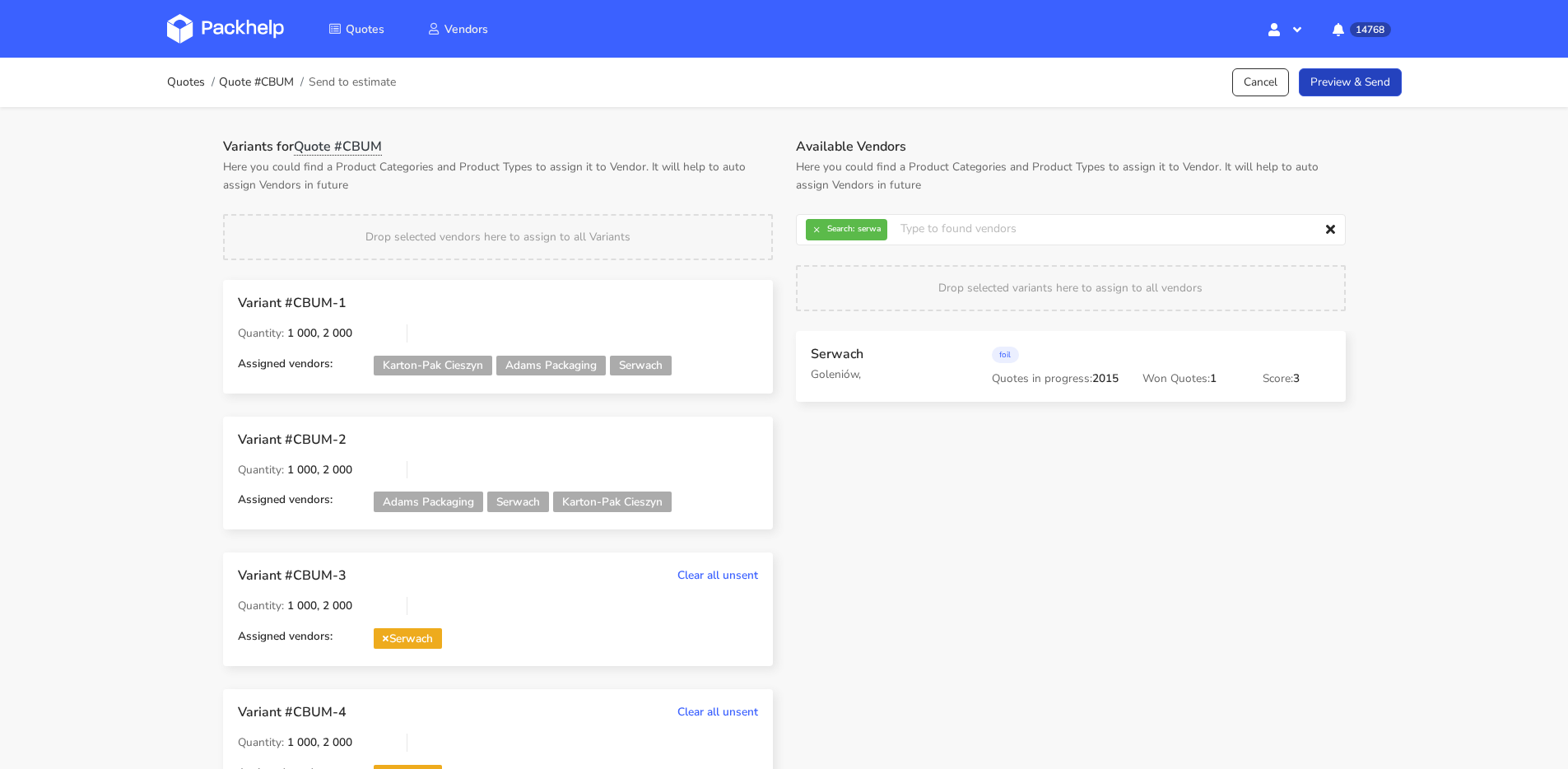
click at [1392, 89] on link "Preview & Send" at bounding box center [1351, 82] width 103 height 29
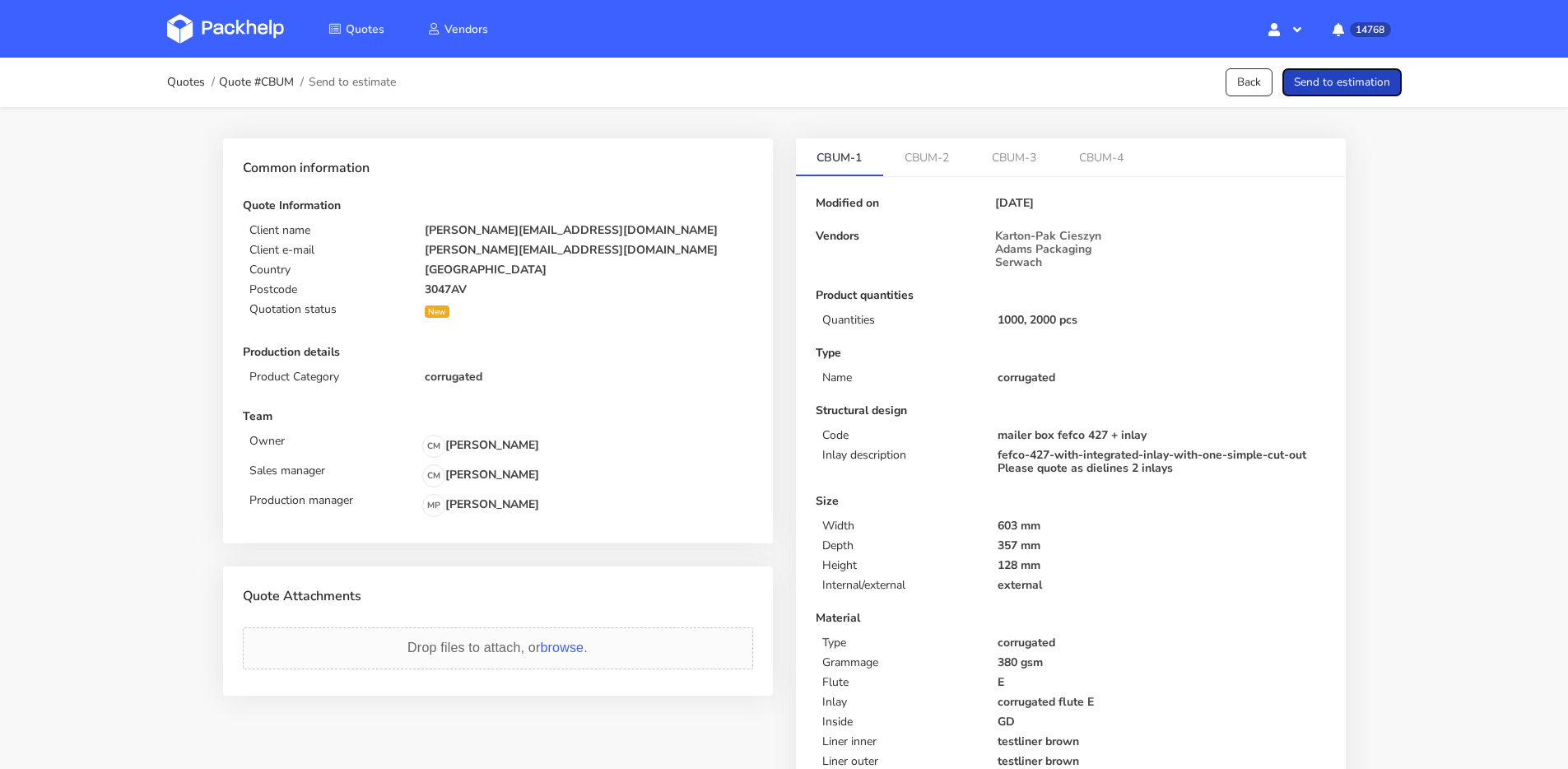
click at [1373, 84] on button "Send to estimation" at bounding box center [1342, 82] width 120 height 29
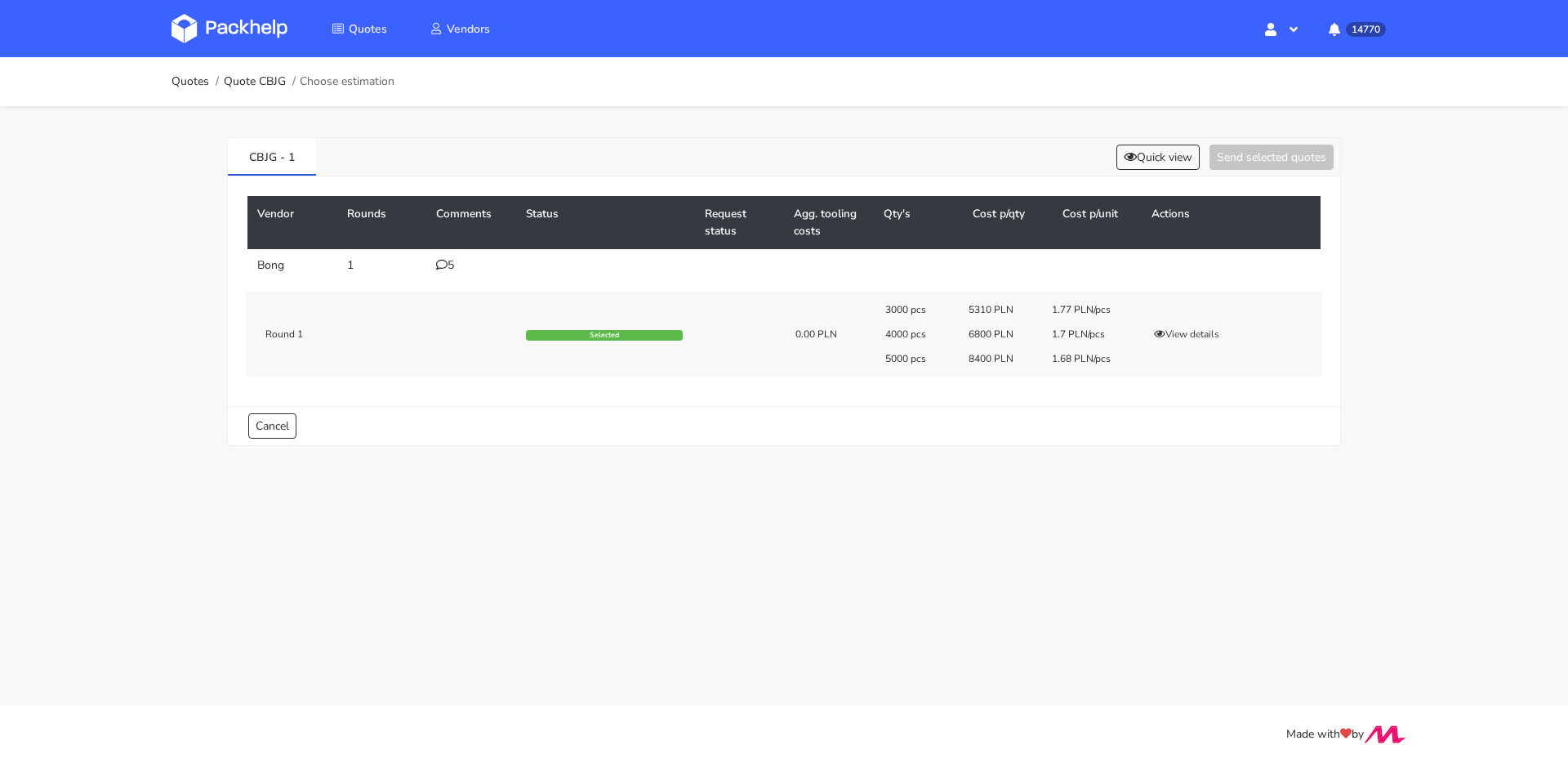
click at [445, 269] on icon at bounding box center [441, 264] width 12 height 12
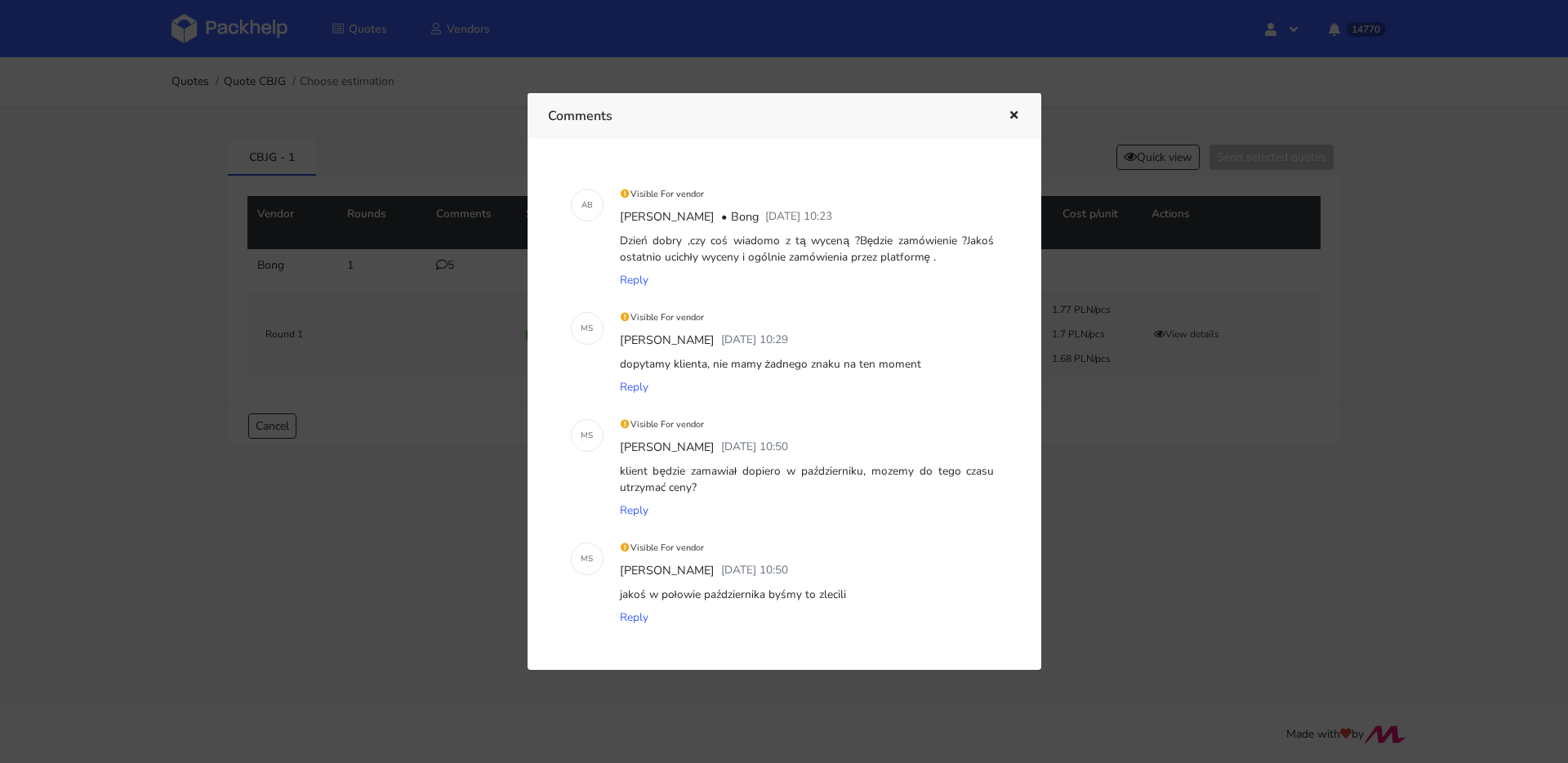
click at [1112, 125] on div at bounding box center [784, 381] width 1568 height 763
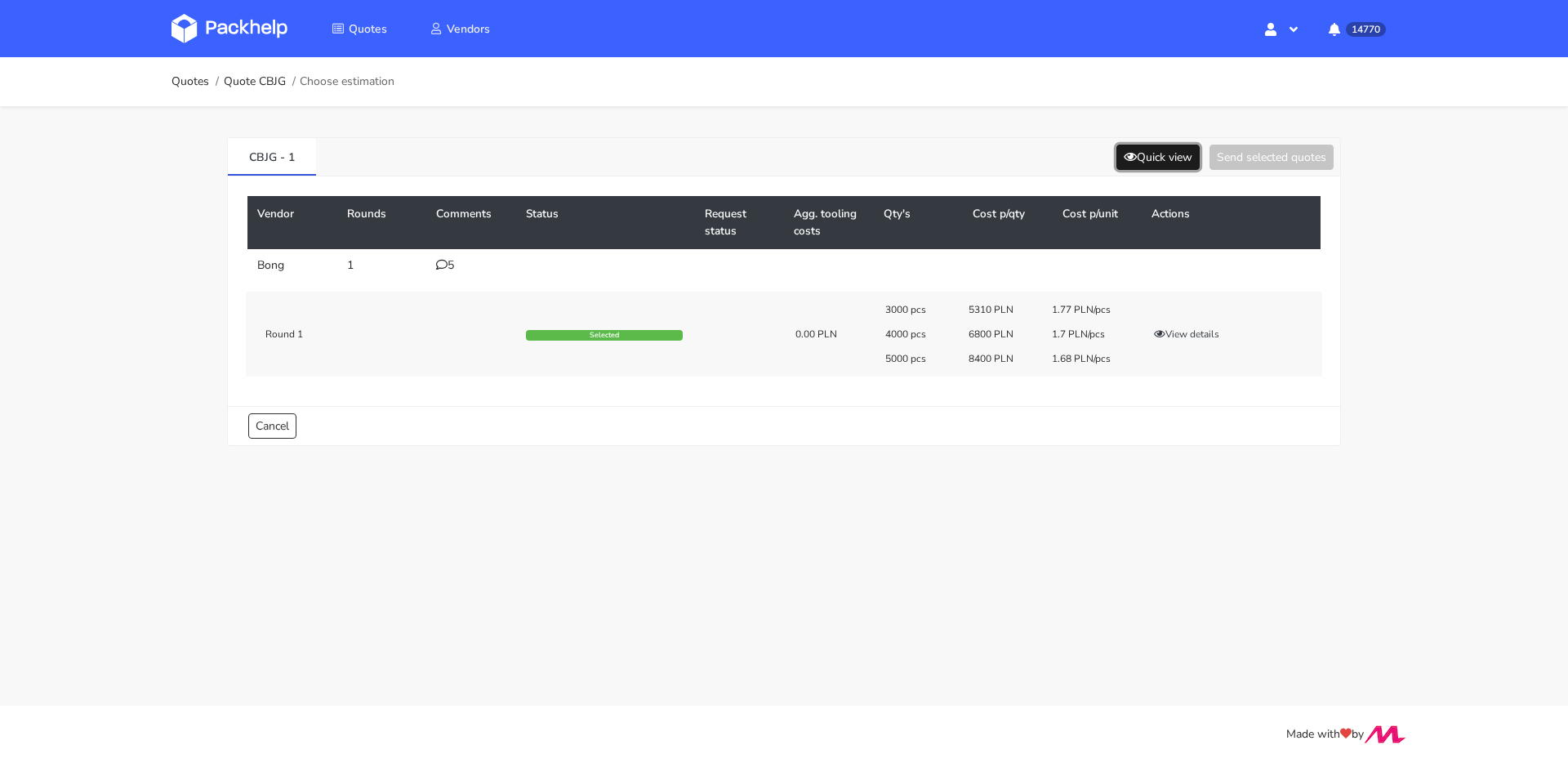
click at [1130, 146] on button "Quick view" at bounding box center [1157, 157] width 83 height 26
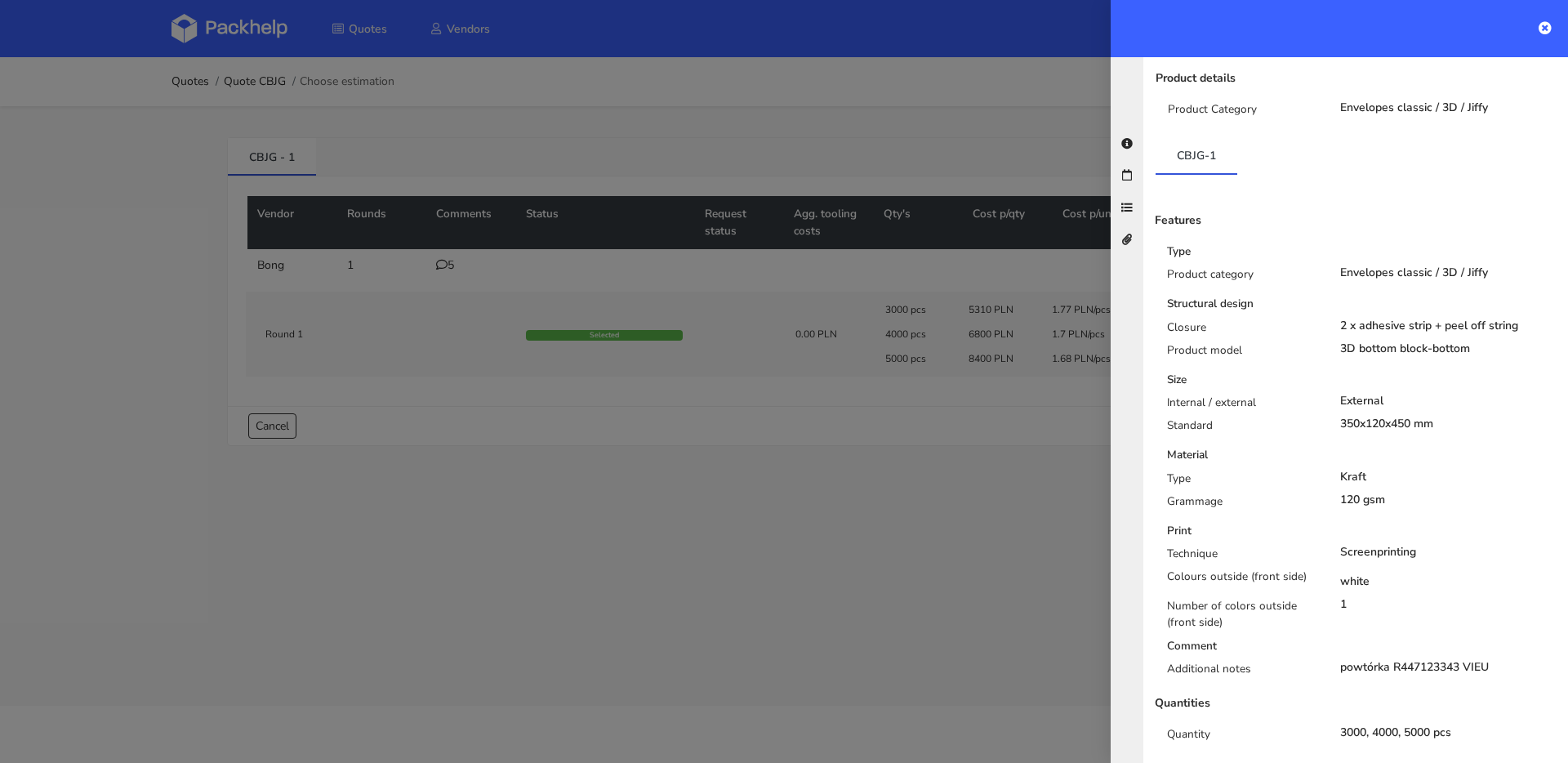
scroll to position [242, 0]
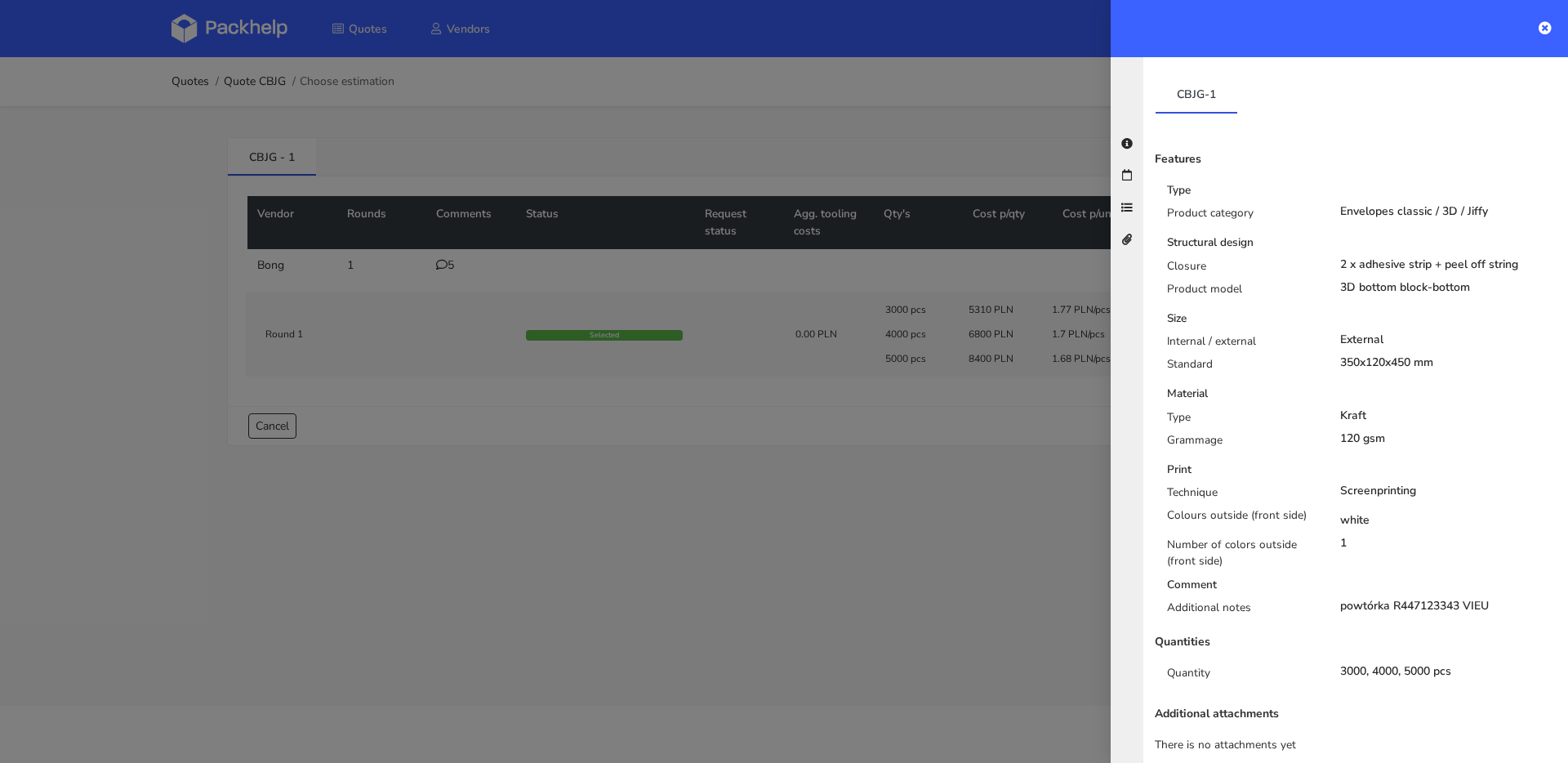
click at [481, 219] on div at bounding box center [784, 381] width 1568 height 763
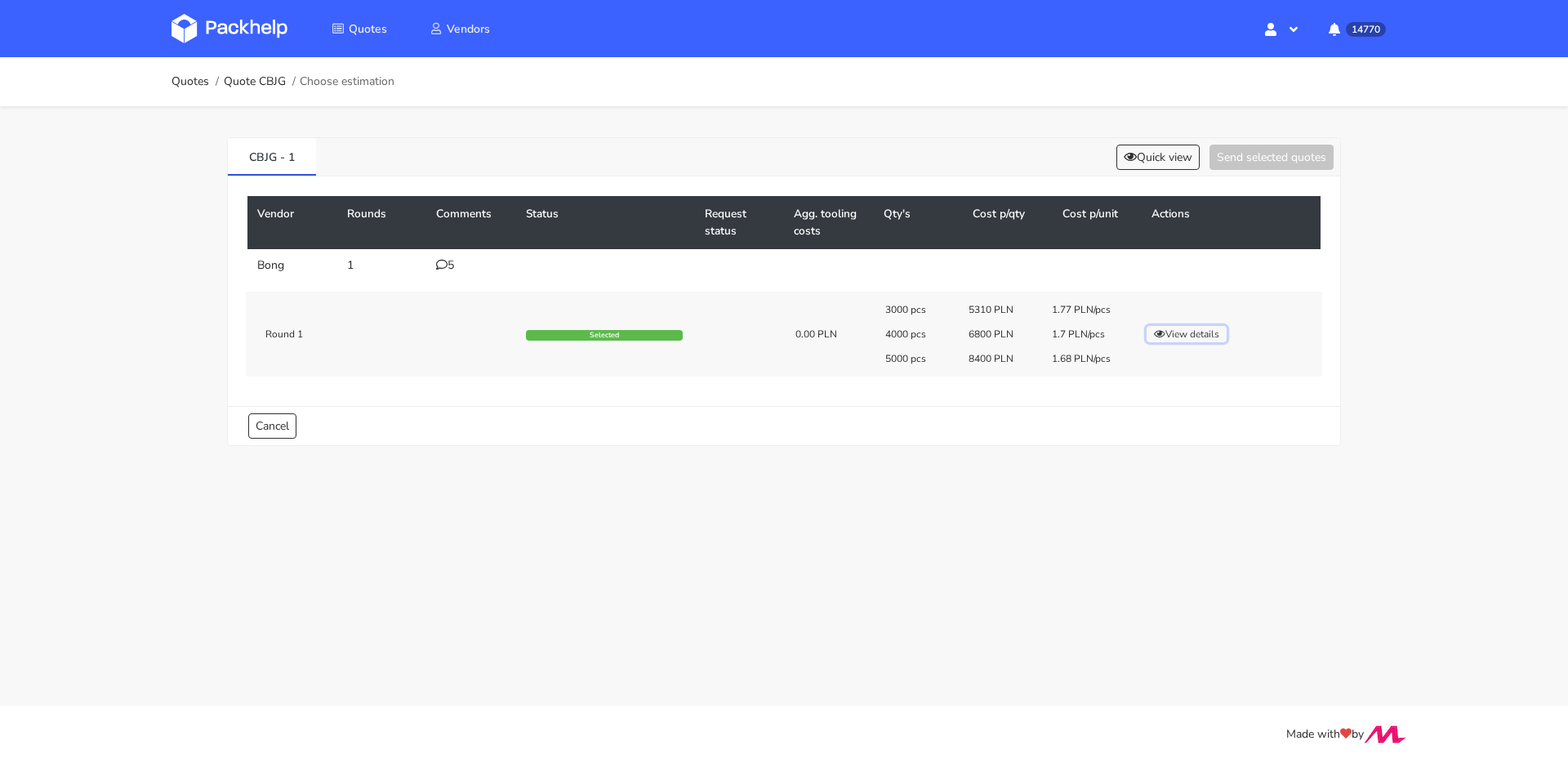
click at [1188, 328] on button "View details" at bounding box center [1186, 334] width 80 height 16
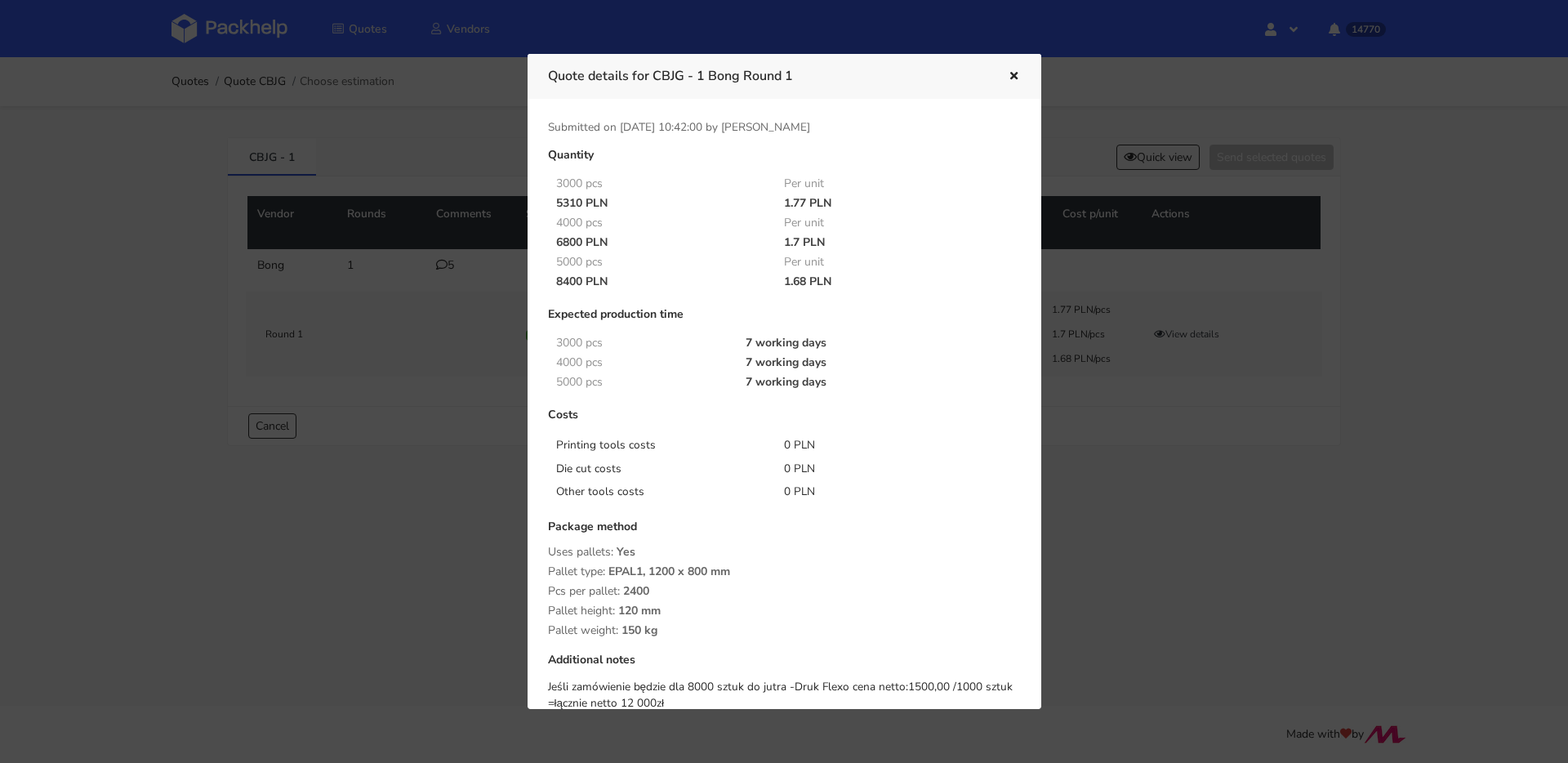
click at [189, 106] on div at bounding box center [784, 381] width 1568 height 763
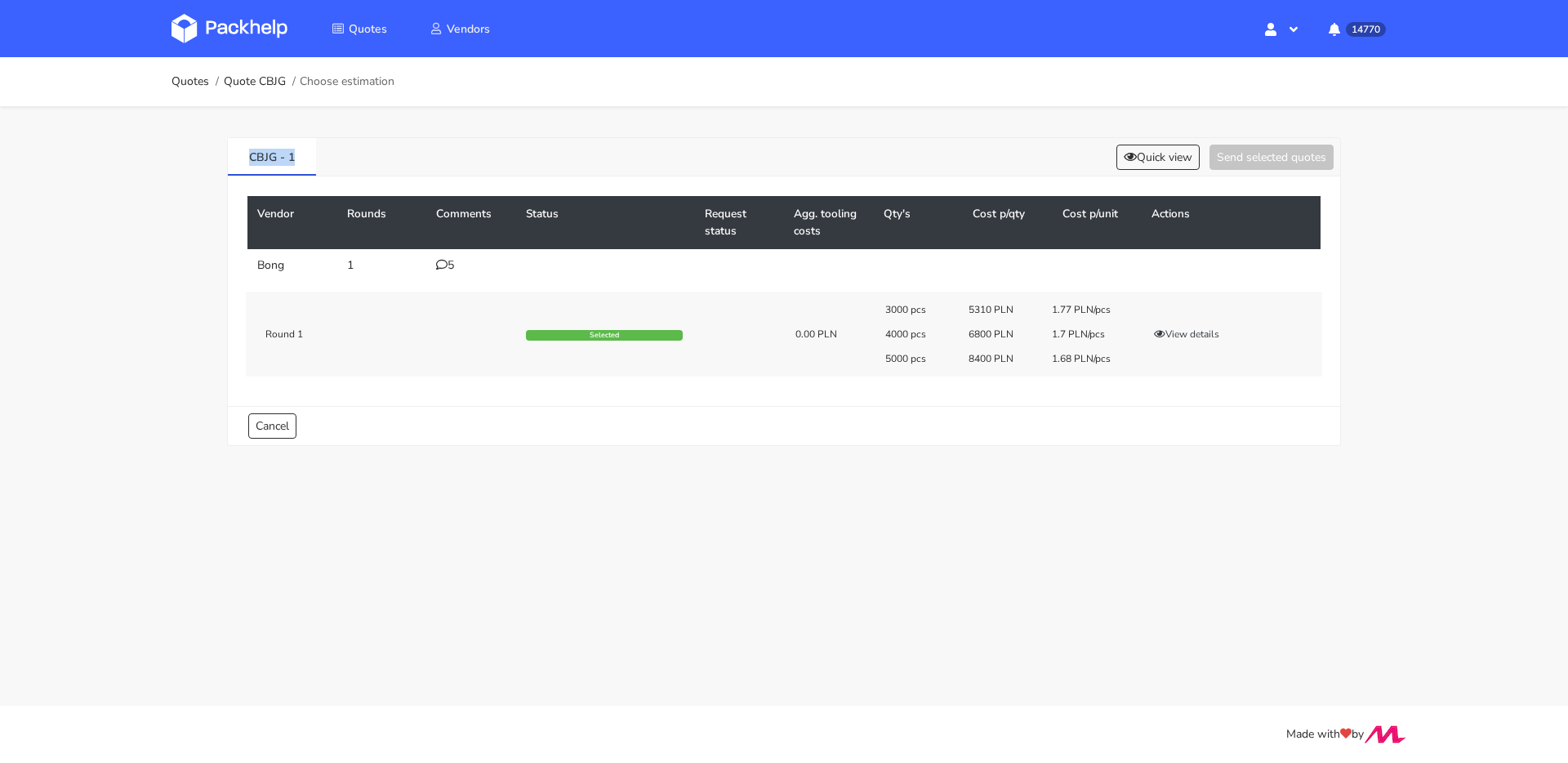
drag, startPoint x: 226, startPoint y: 161, endPoint x: 159, endPoint y: 152, distance: 67.6
click at [159, 152] on div "Quotes Quote CBJG Choose estimation CBJG - 1 Quick view Send selected quotes Ve…" at bounding box center [784, 264] width 1568 height 413
copy link "CBJG - 1"
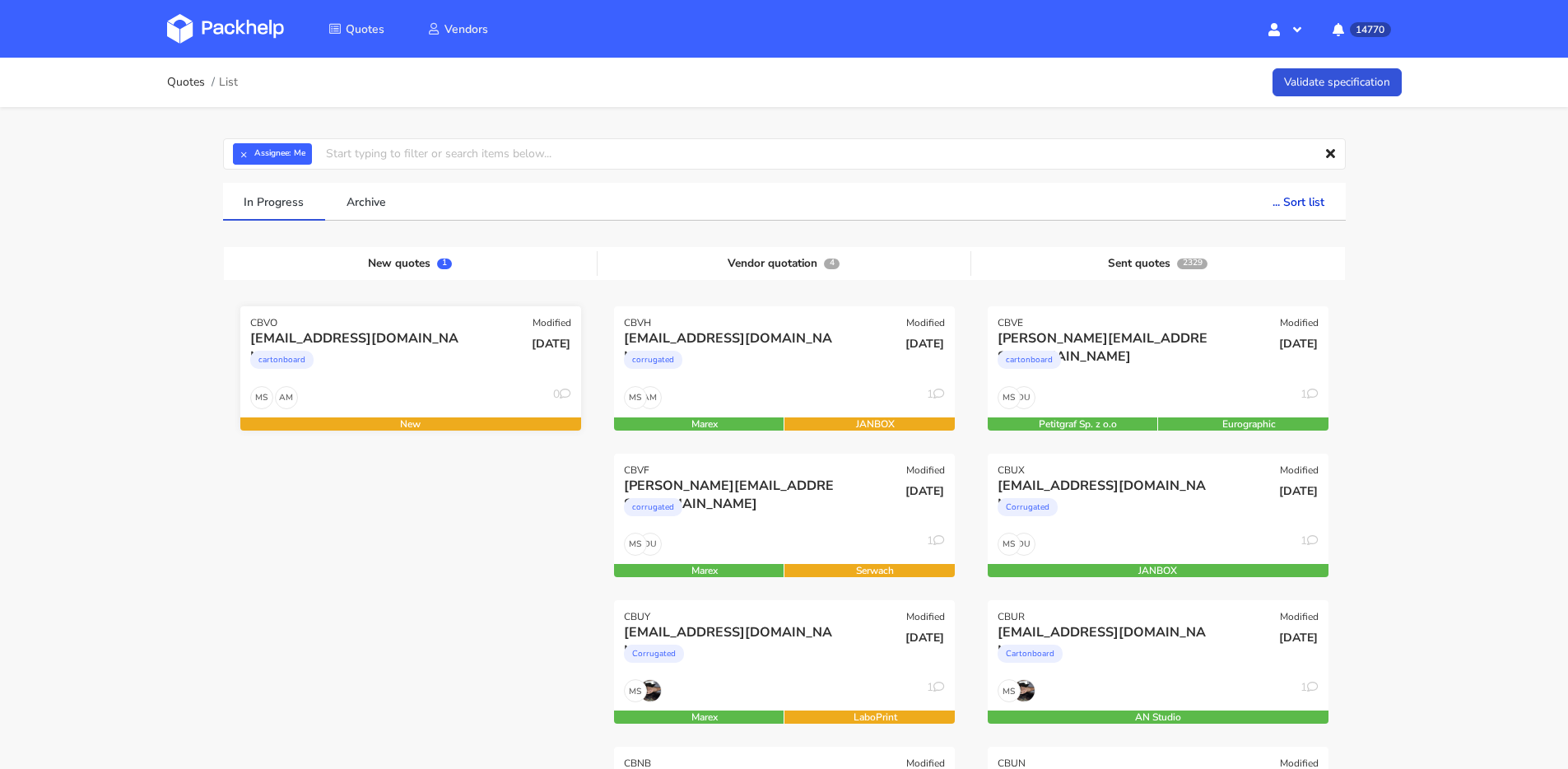
click at [393, 342] on div "[EMAIL_ADDRESS][DOMAIN_NAME]" at bounding box center [359, 339] width 218 height 18
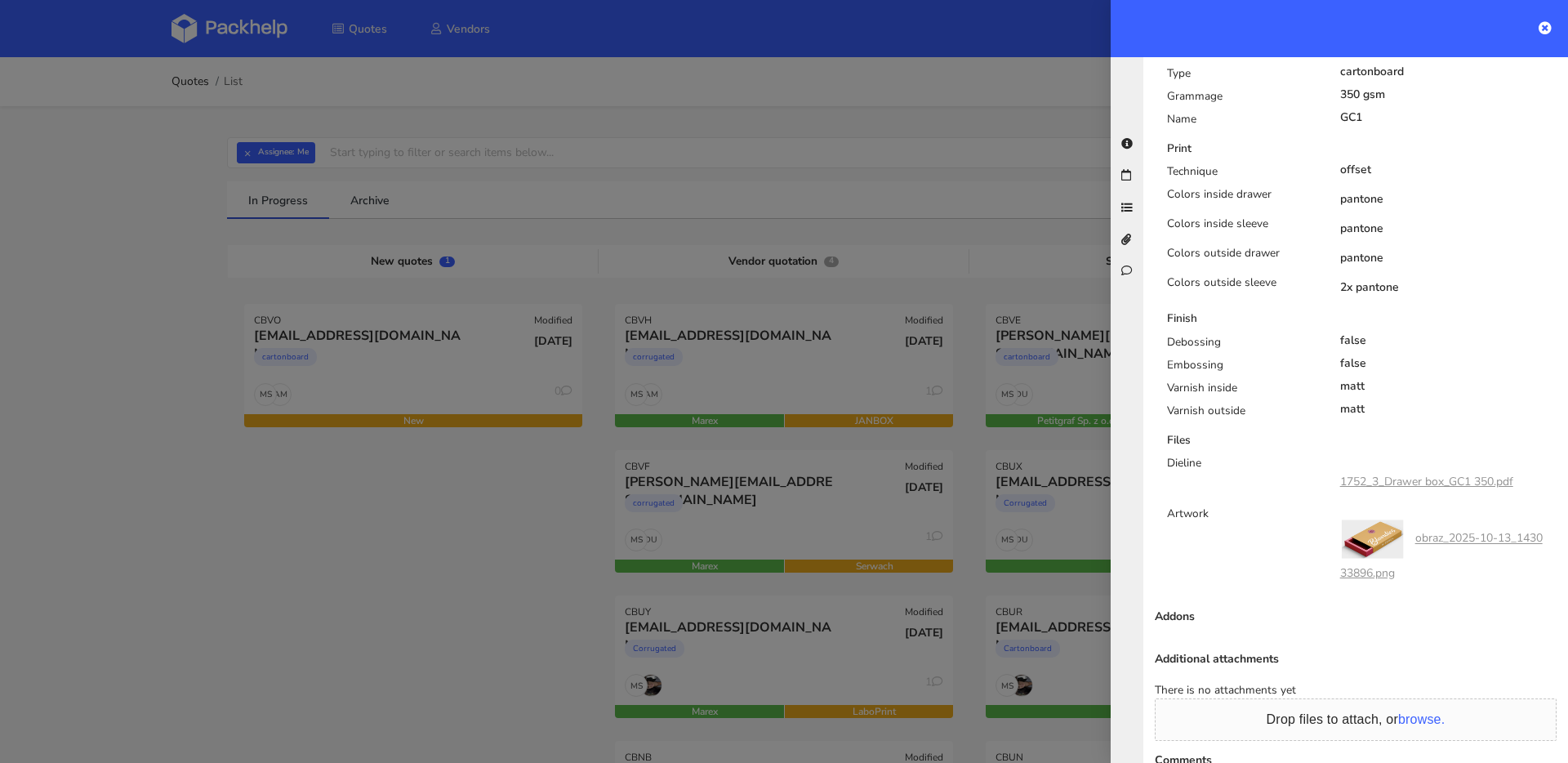
scroll to position [865, 0]
click at [1406, 474] on link "1752_3_Drawer box_GC1 350.pdf" at bounding box center [1426, 482] width 174 height 16
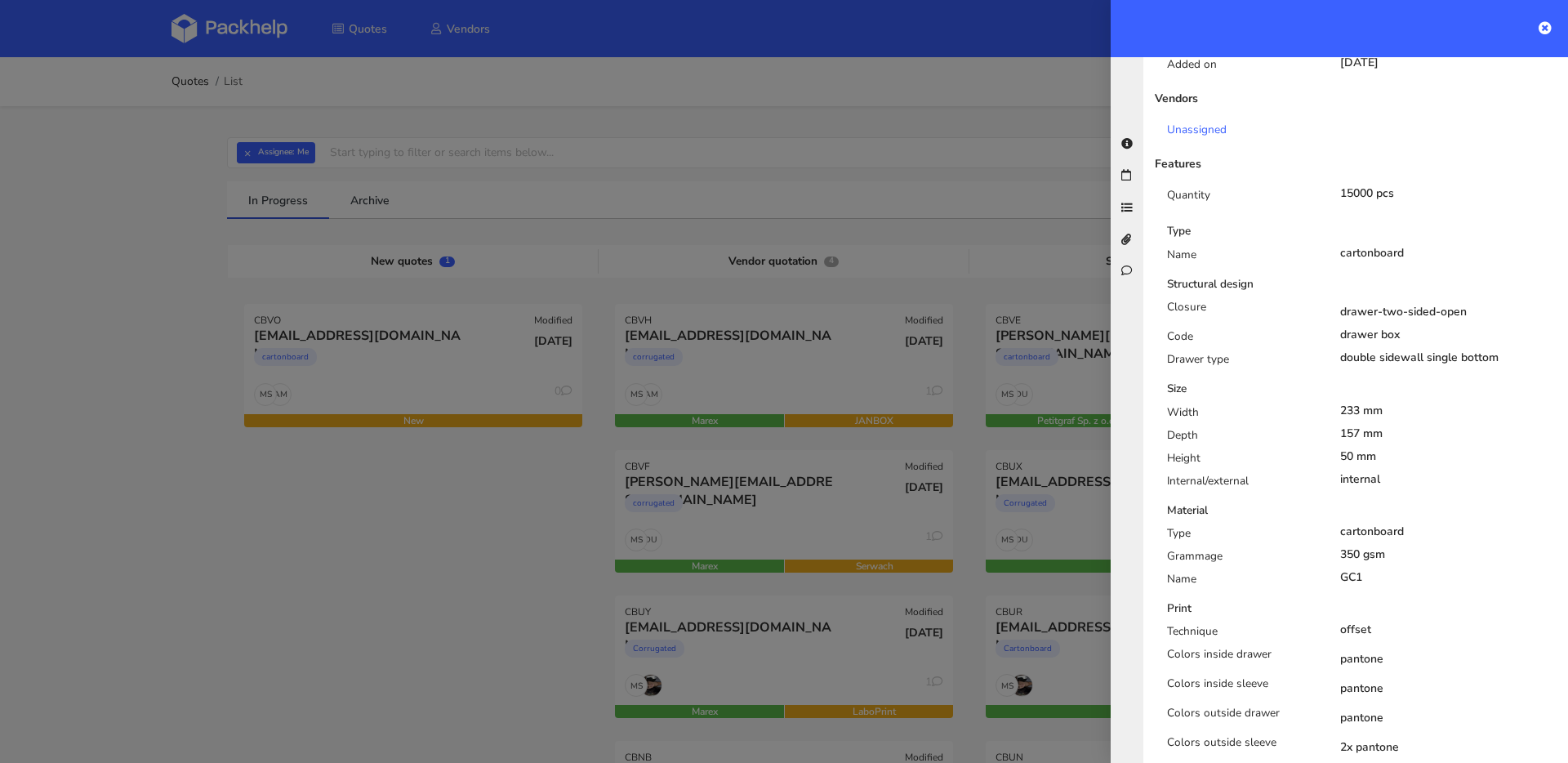
scroll to position [311, 0]
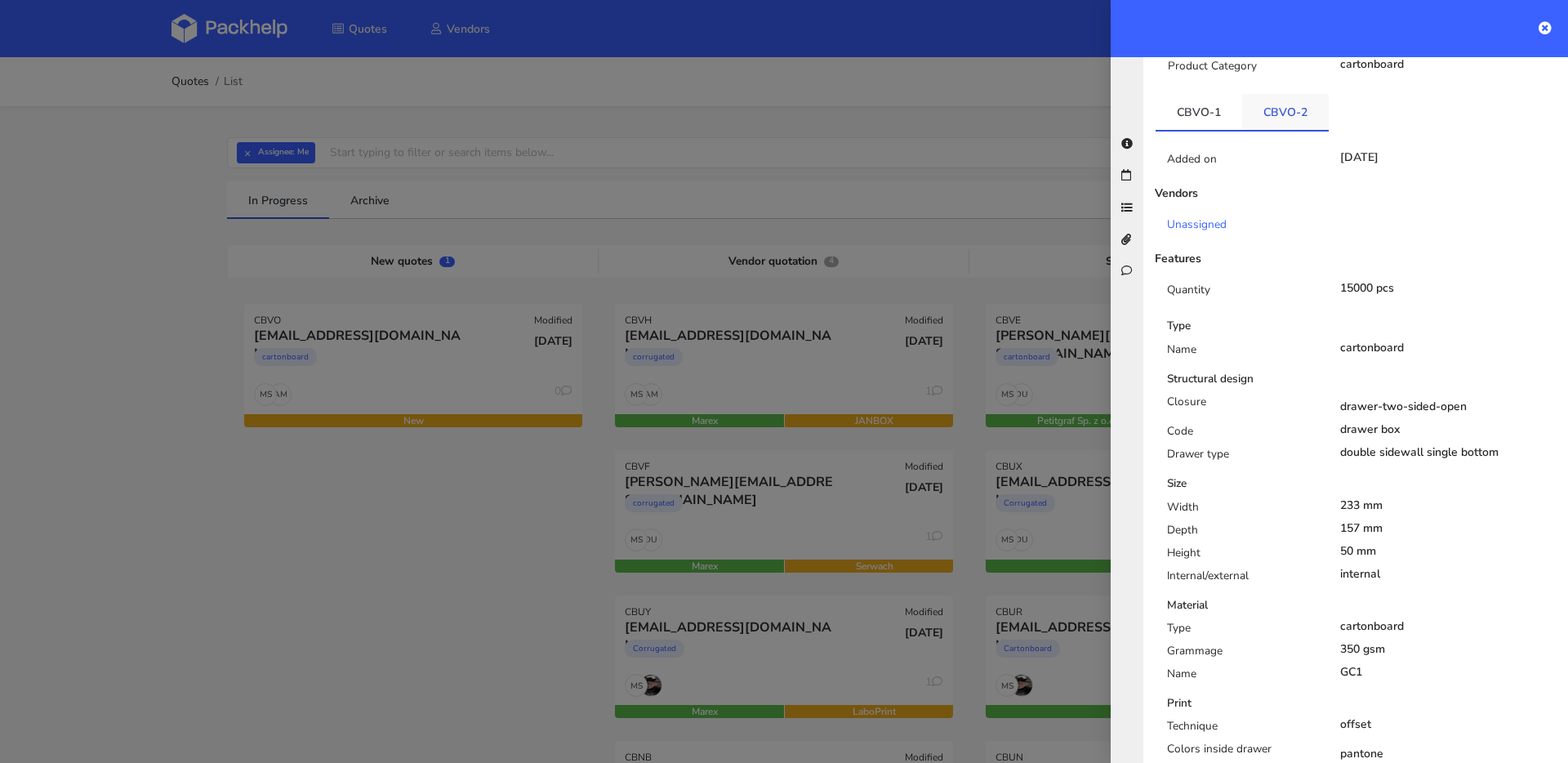
click at [1277, 99] on link "CBVO-2" at bounding box center [1285, 111] width 87 height 36
click at [1201, 104] on link "CBVO-1" at bounding box center [1198, 111] width 87 height 36
click at [1268, 104] on link "CBVO-2" at bounding box center [1285, 111] width 87 height 36
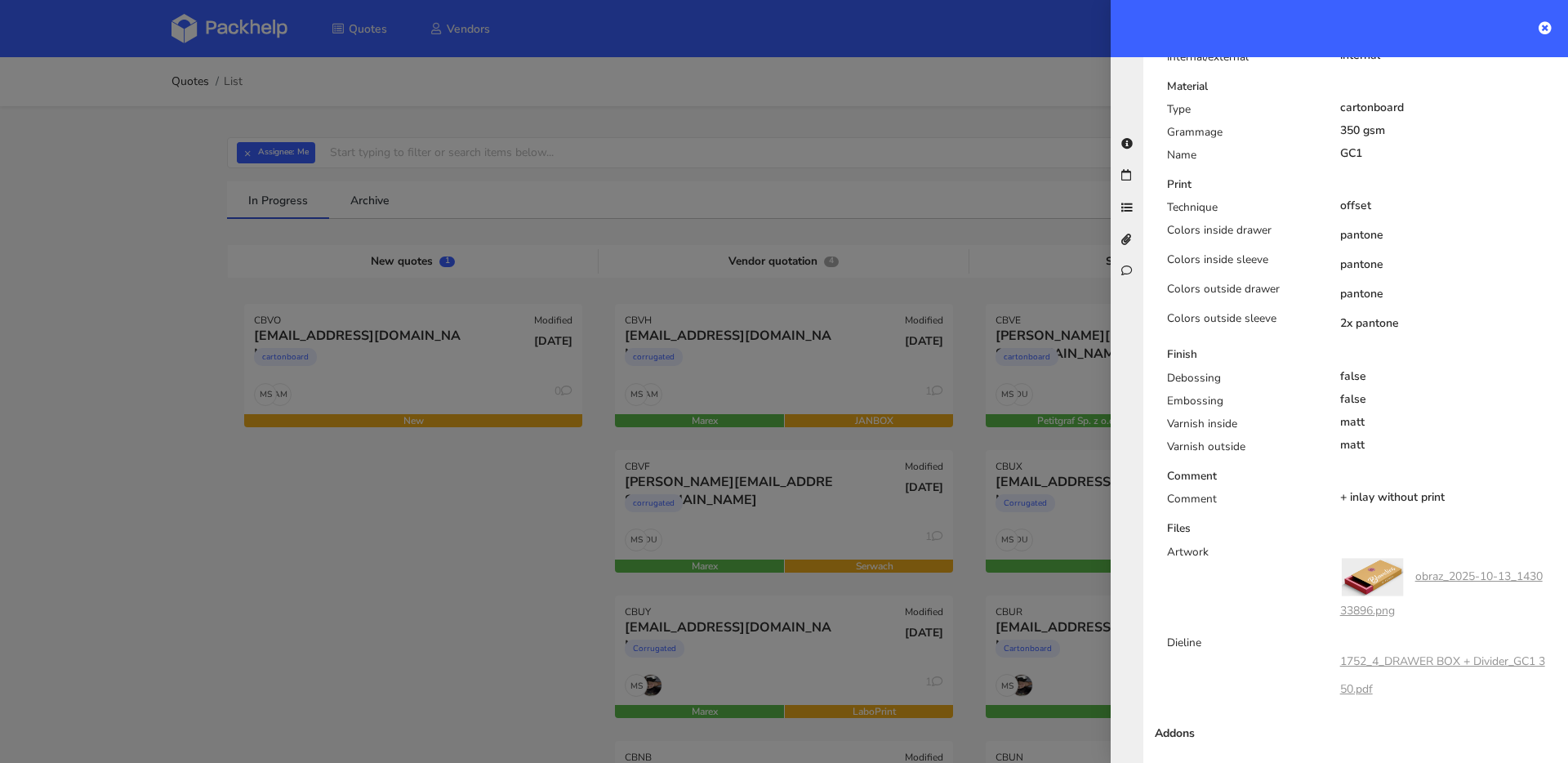
scroll to position [830, 0]
click at [1431, 653] on link "1752_4_DRAWER BOX + Divider_GC1 350.pdf" at bounding box center [1442, 674] width 205 height 43
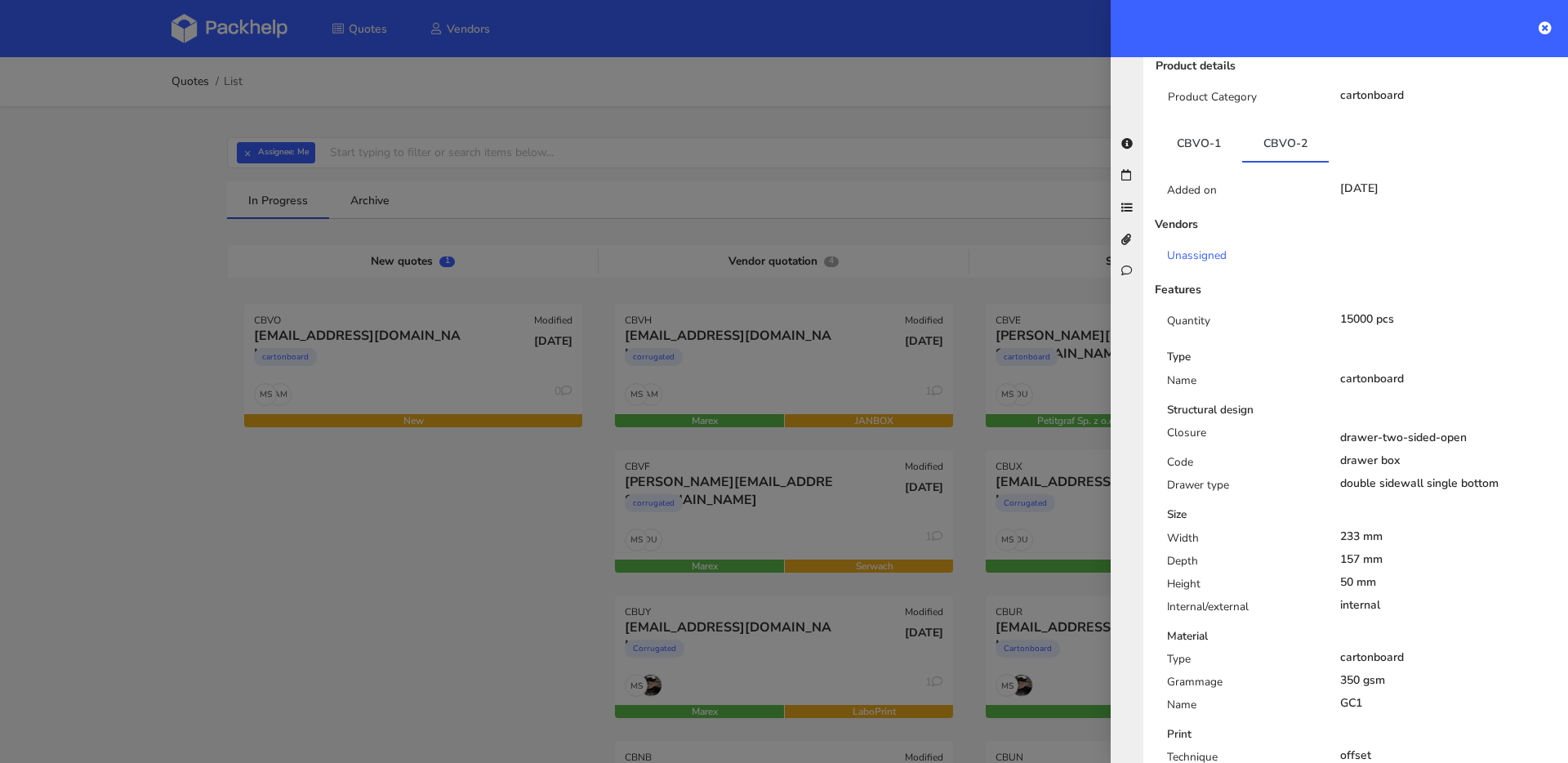
scroll to position [0, 0]
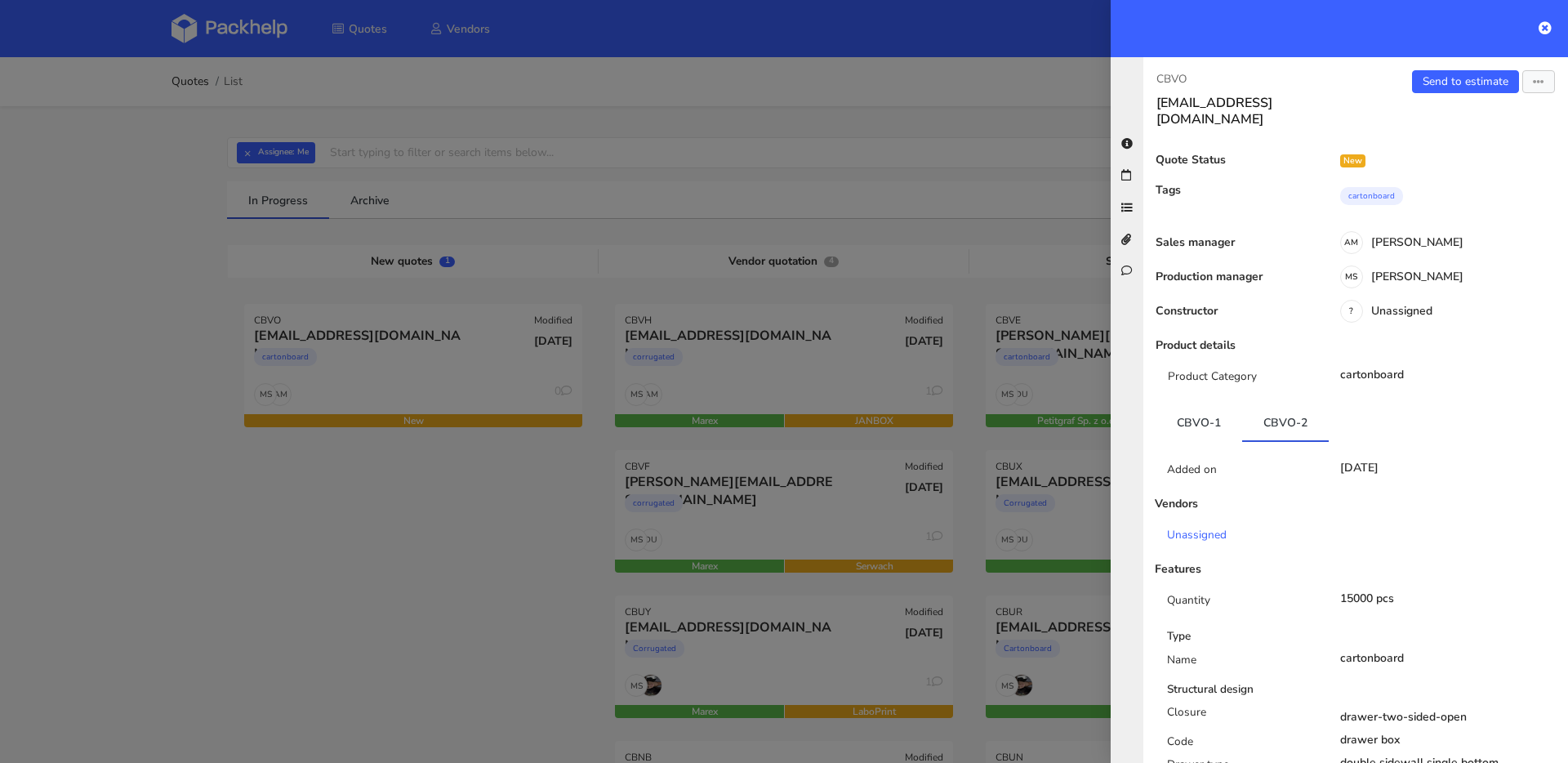
click at [1466, 58] on div "CBVO chelsie@blondieskitchen.co.uk Send to estimate View quote Edit quote Missi…" at bounding box center [1355, 410] width 425 height 706
click at [1448, 77] on link "Send to estimate" at bounding box center [1465, 81] width 107 height 23
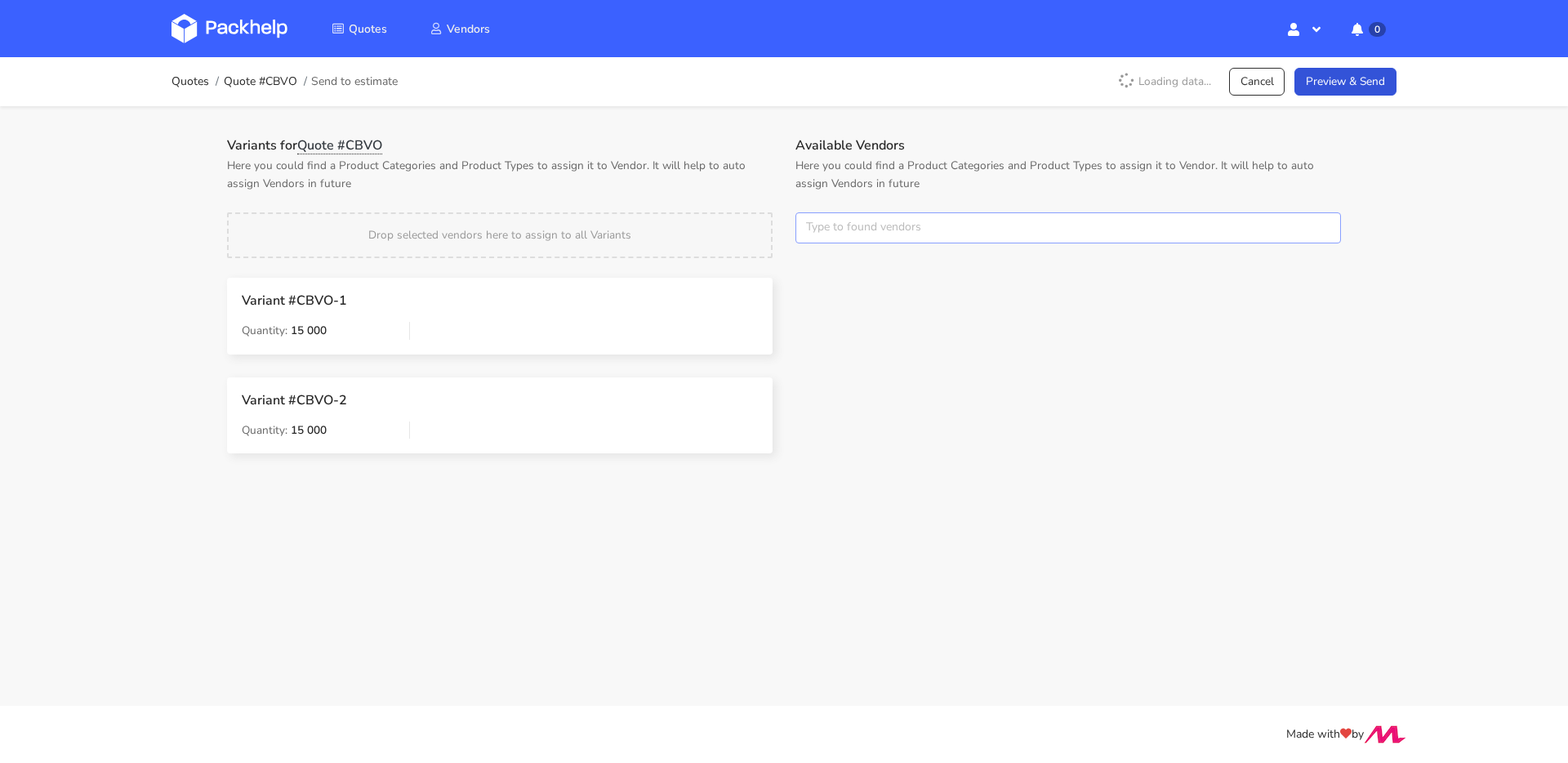
click at [883, 241] on input "text" at bounding box center [1068, 228] width 545 height 31
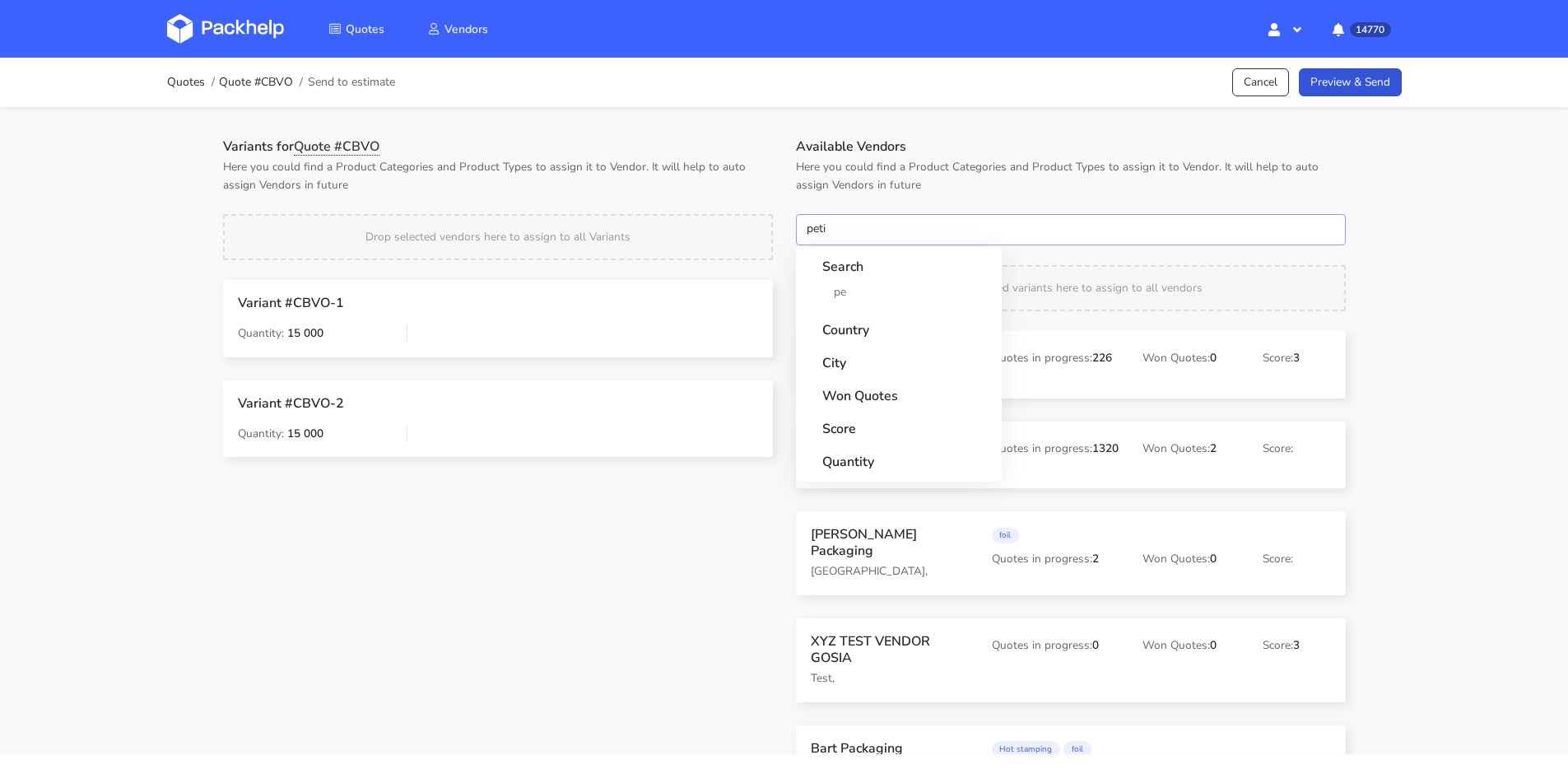
type input "petit"
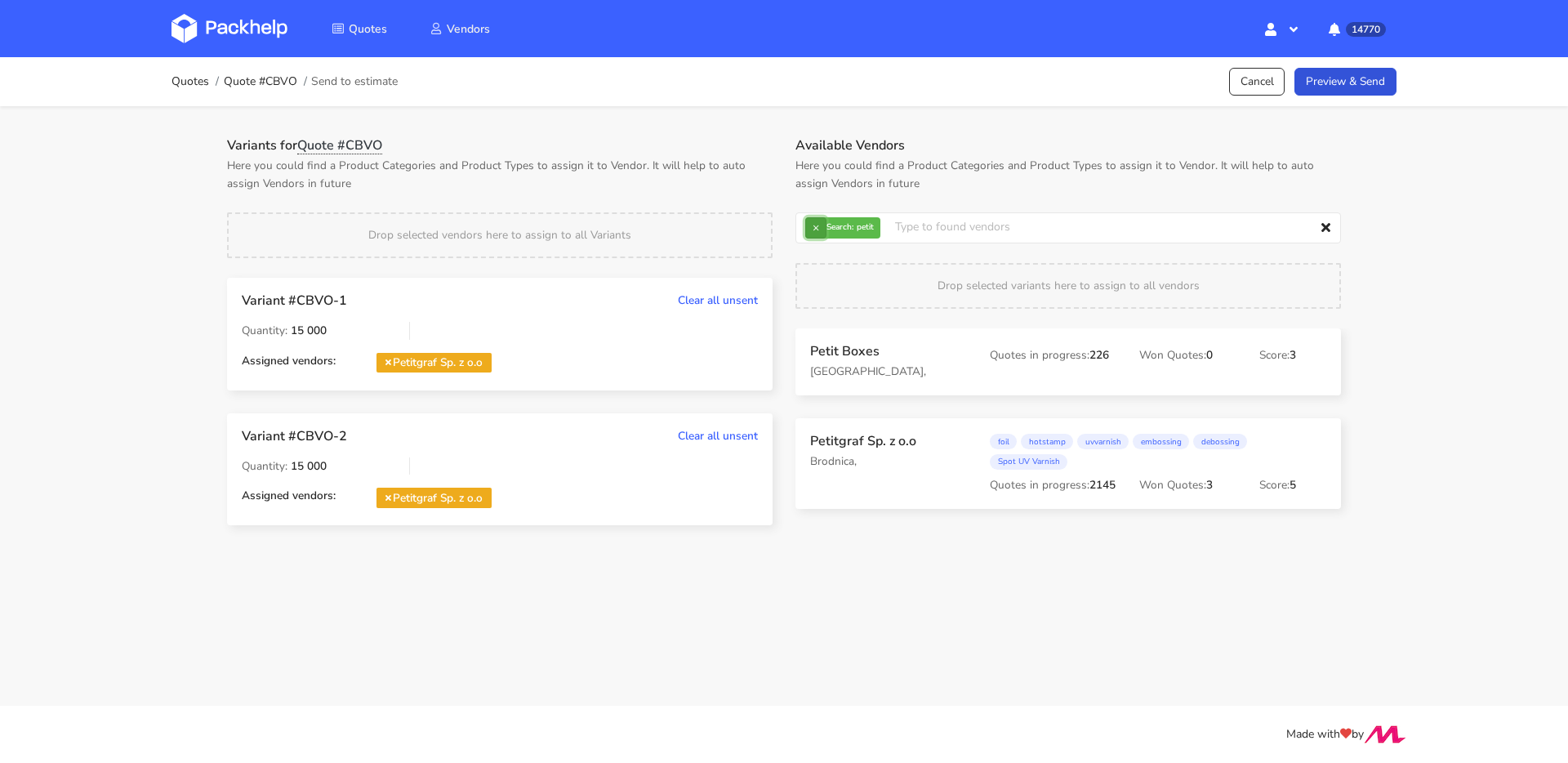
click at [814, 228] on button "×" at bounding box center [816, 228] width 21 height 21
click at [814, 228] on input "text" at bounding box center [1068, 228] width 545 height 31
type input "comgra"
click at [807, 226] on button "×" at bounding box center [816, 228] width 21 height 21
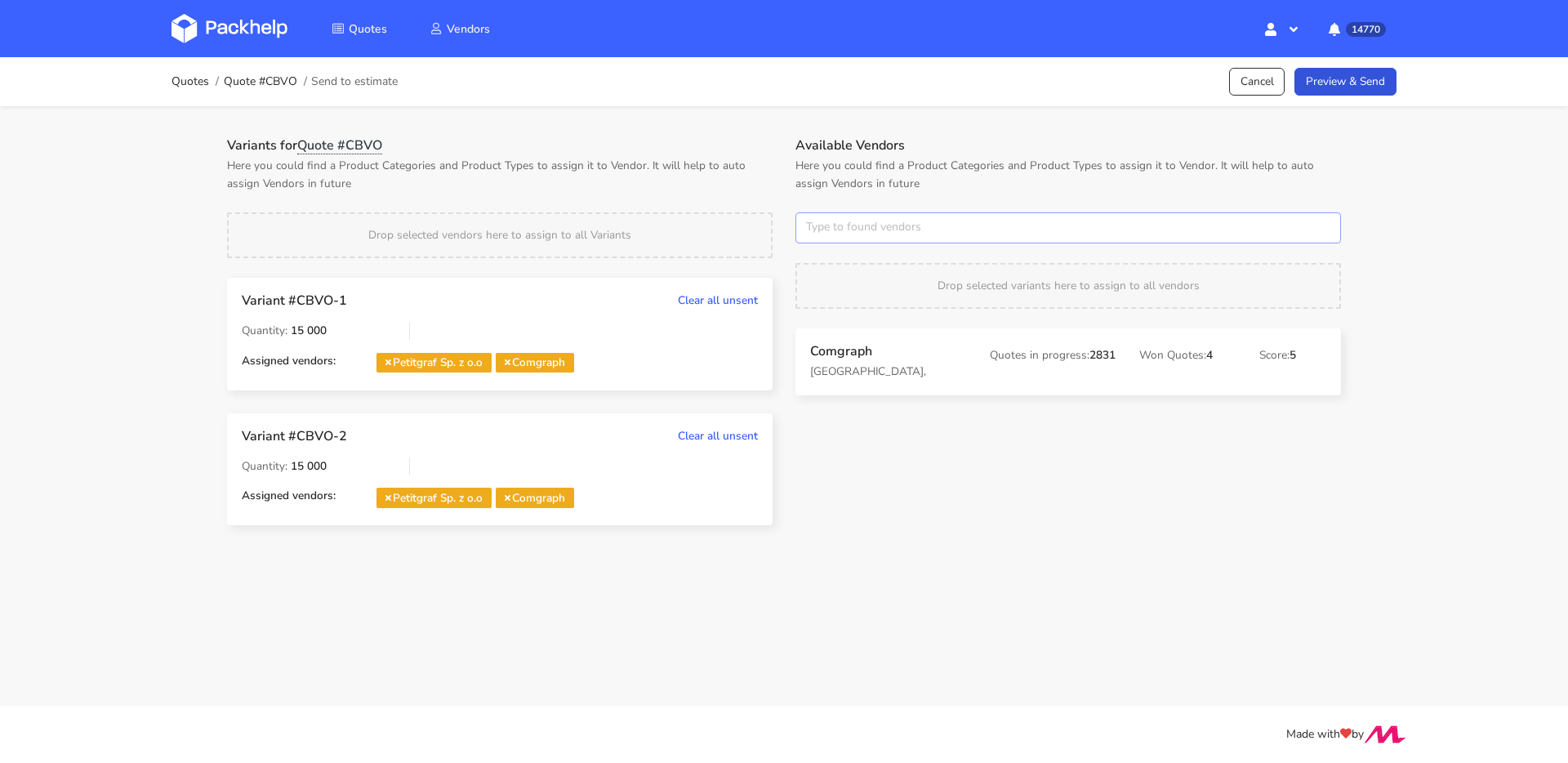
click at [807, 226] on input "text" at bounding box center [1068, 228] width 545 height 31
type input "eurograp"
click at [818, 223] on button "×" at bounding box center [816, 228] width 21 height 21
click at [818, 223] on input "text" at bounding box center [1068, 228] width 545 height 31
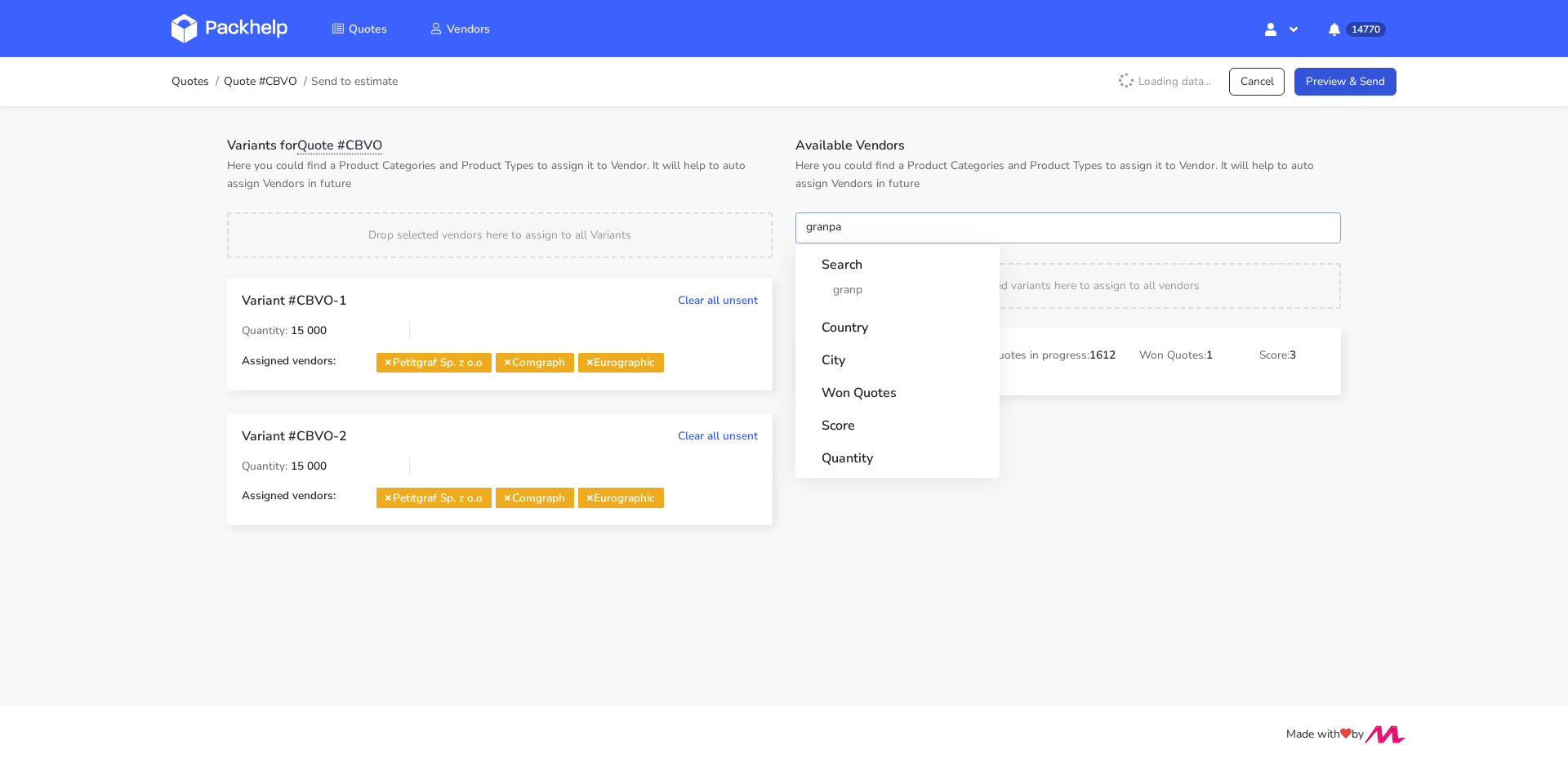
type input "granpak"
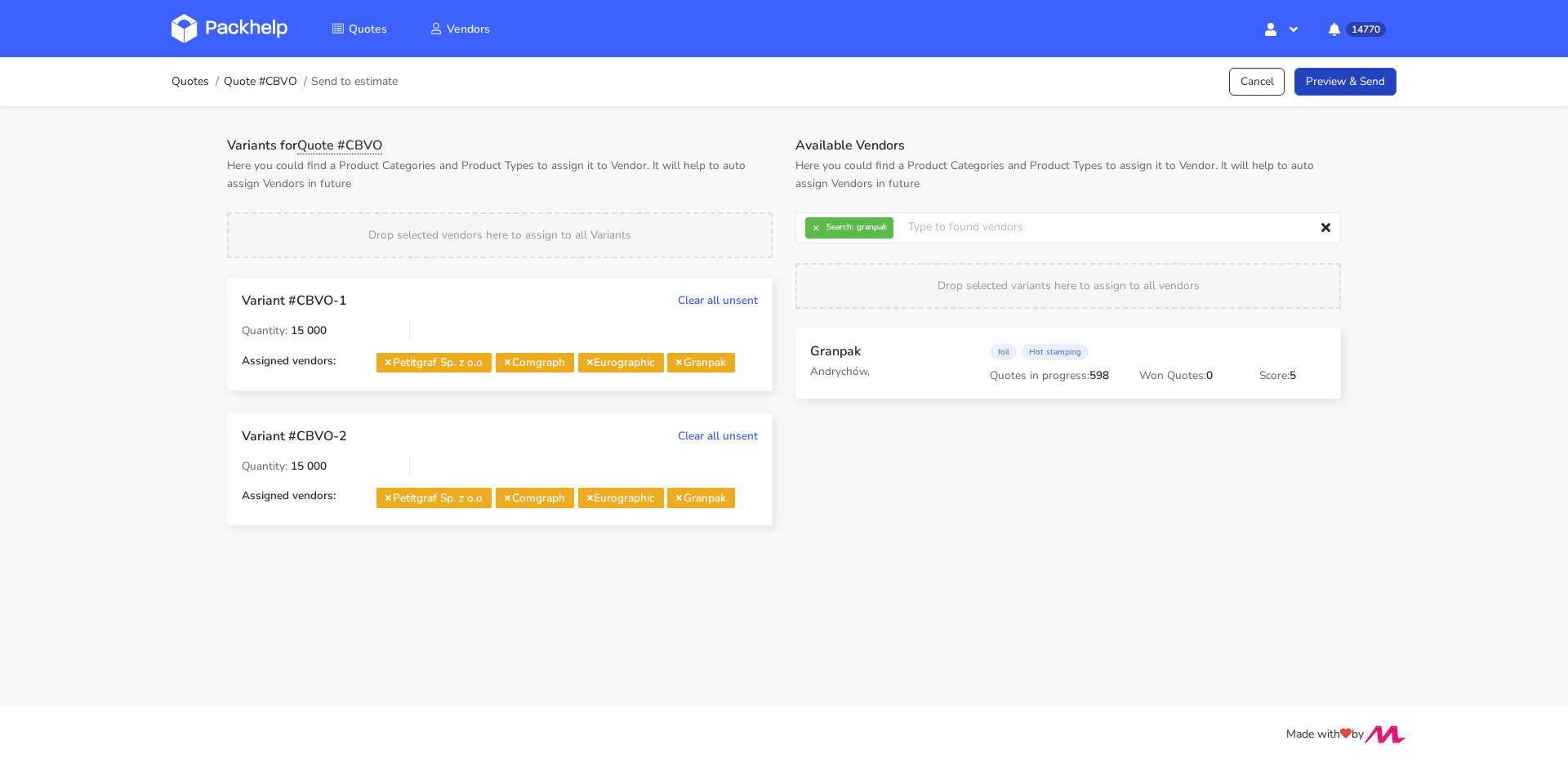
click at [1363, 81] on link "Preview & Send" at bounding box center [1345, 81] width 102 height 28
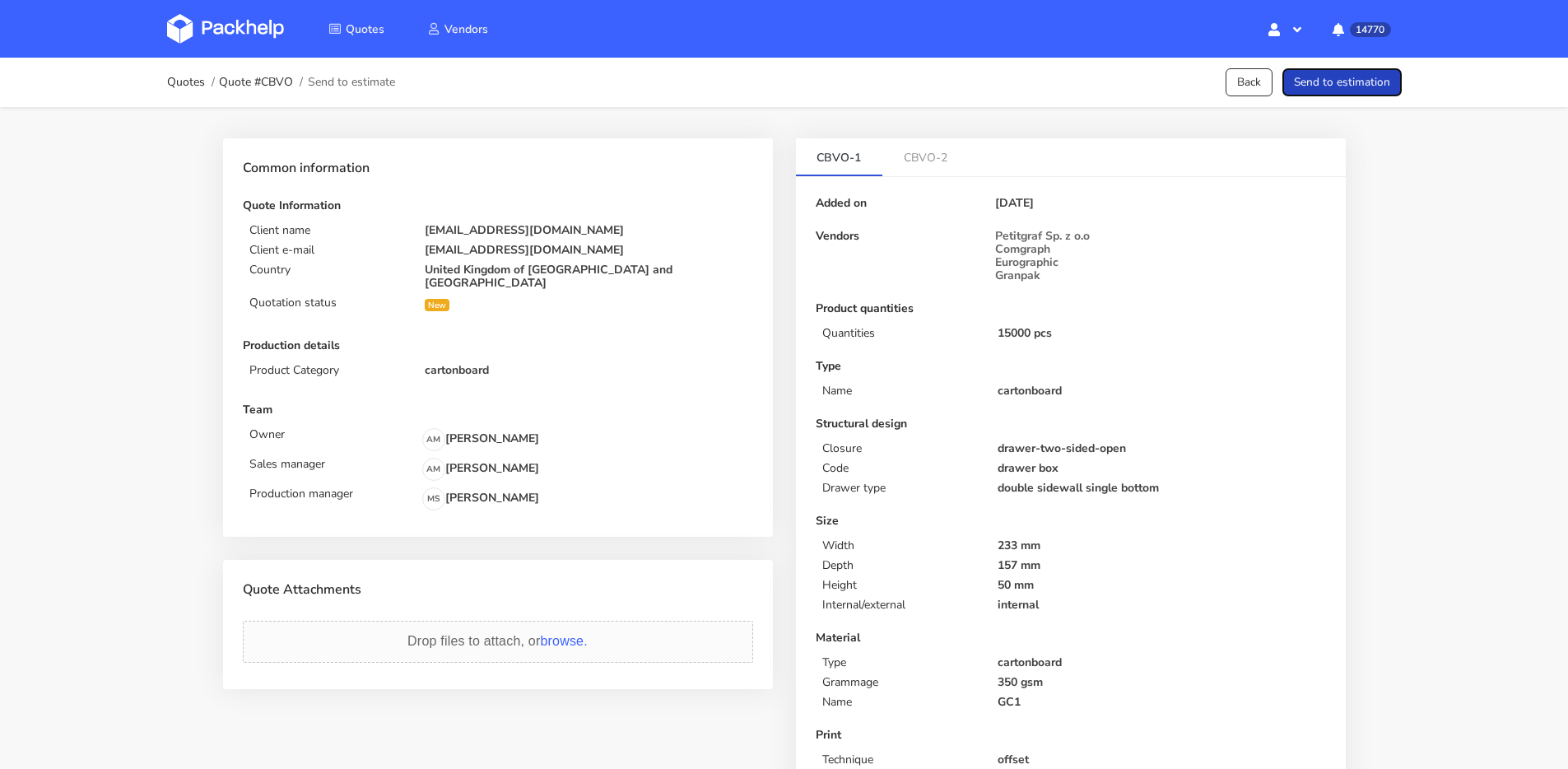
click at [1376, 84] on button "Send to estimation" at bounding box center [1342, 82] width 120 height 29
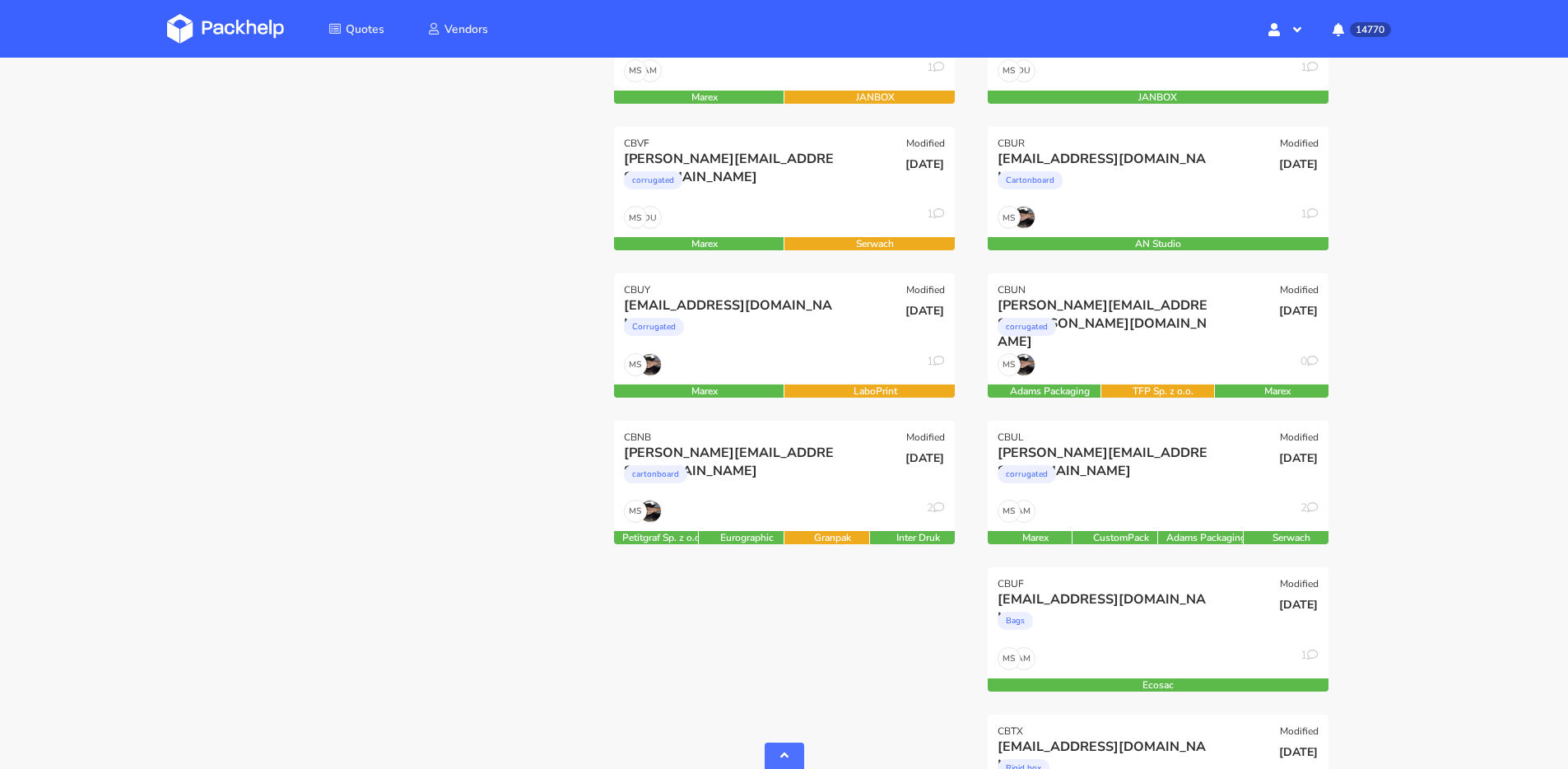
scroll to position [493, 0]
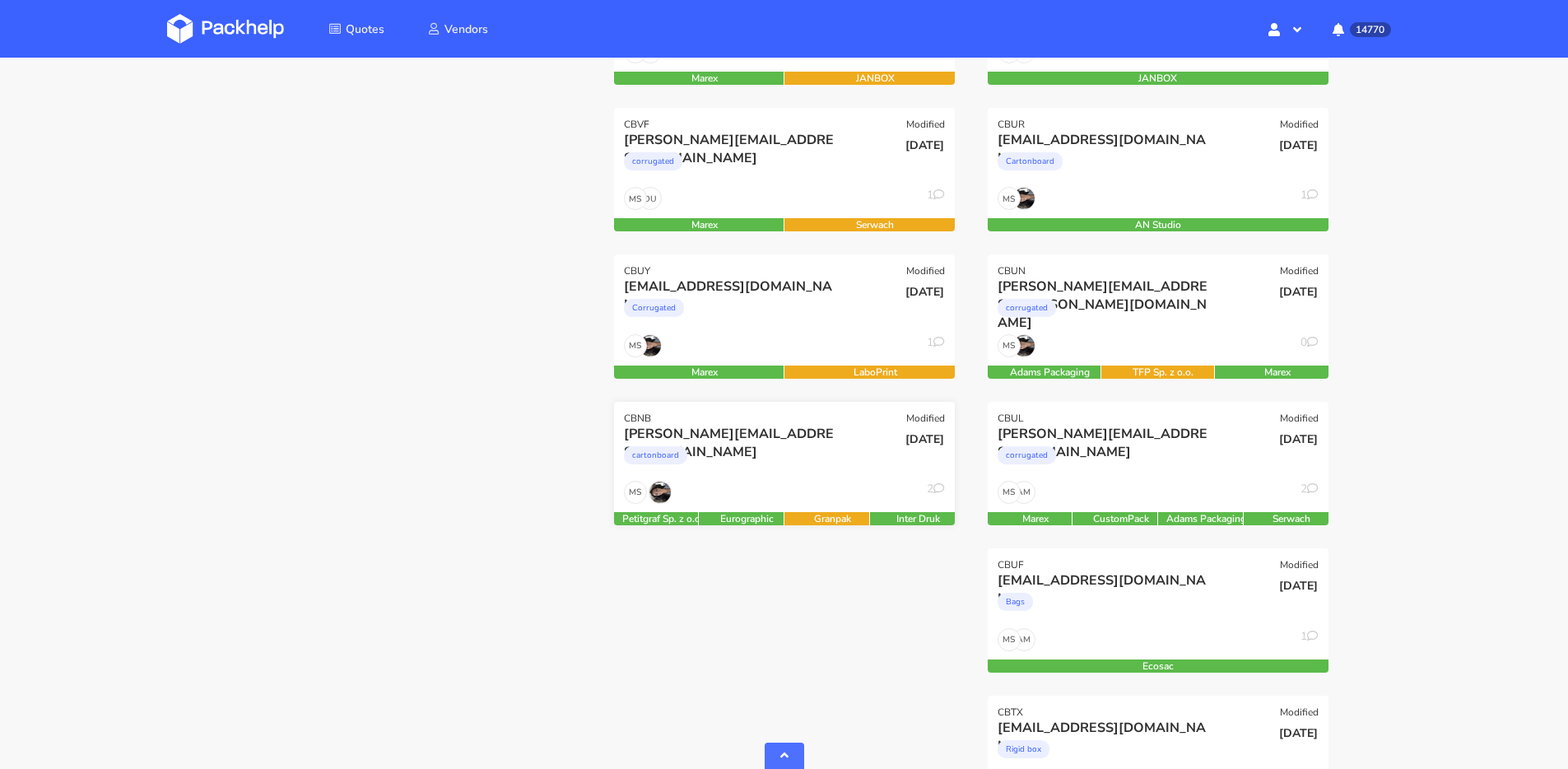
click at [836, 451] on div "cartonboard" at bounding box center [733, 460] width 218 height 33
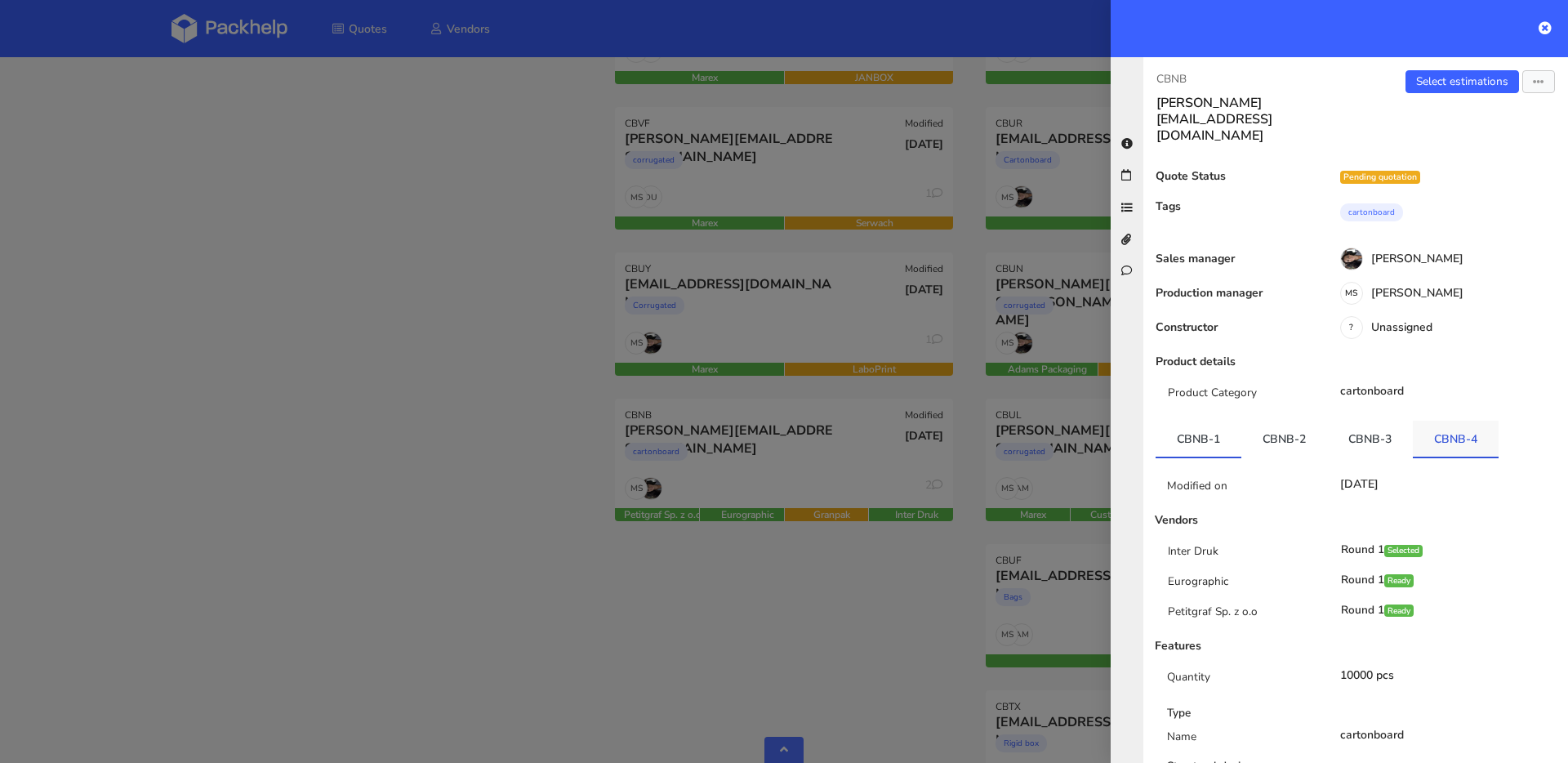
click at [1455, 420] on link "CBNB-4" at bounding box center [1456, 438] width 86 height 36
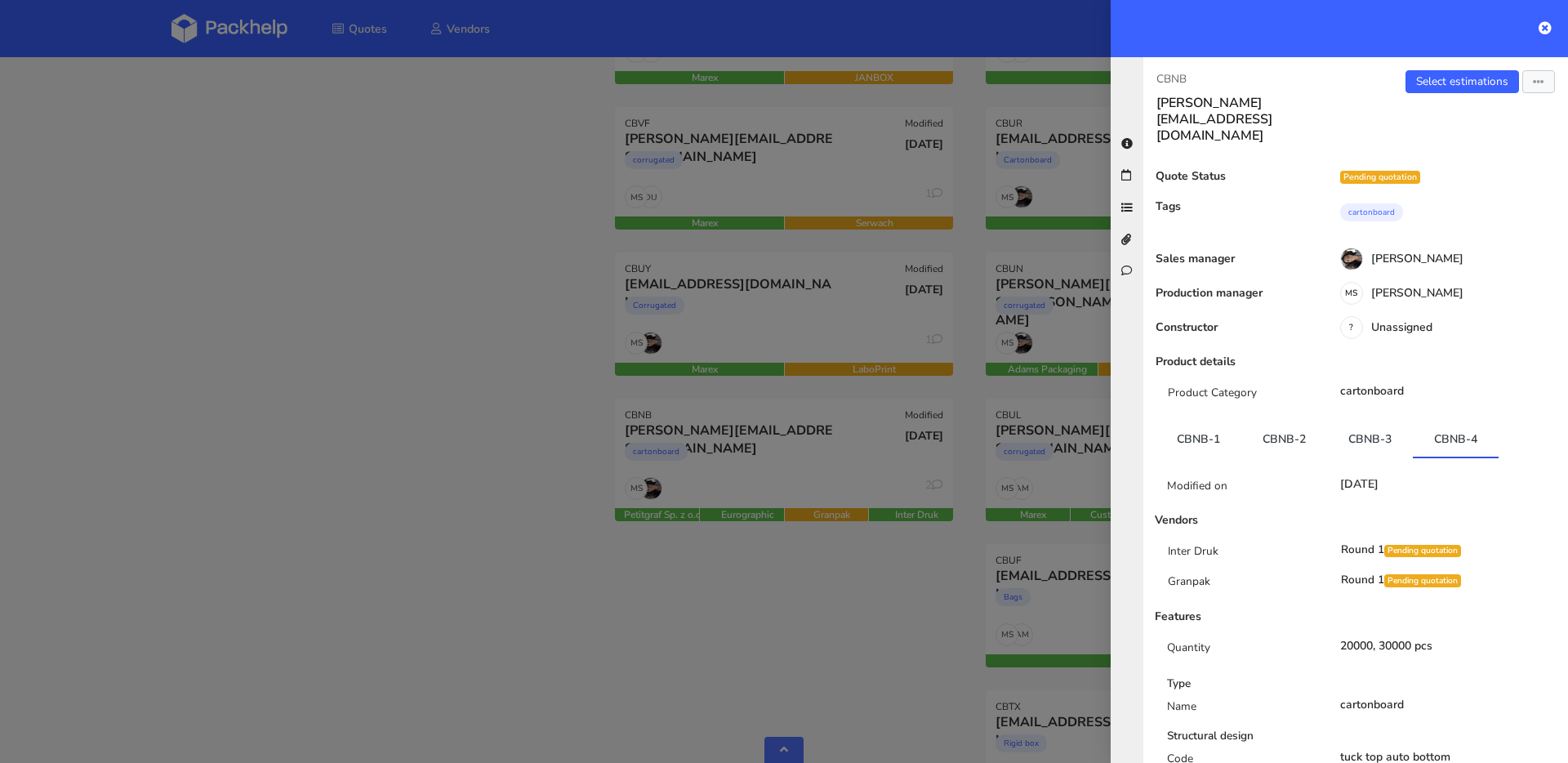
click at [412, 291] on div at bounding box center [784, 381] width 1568 height 763
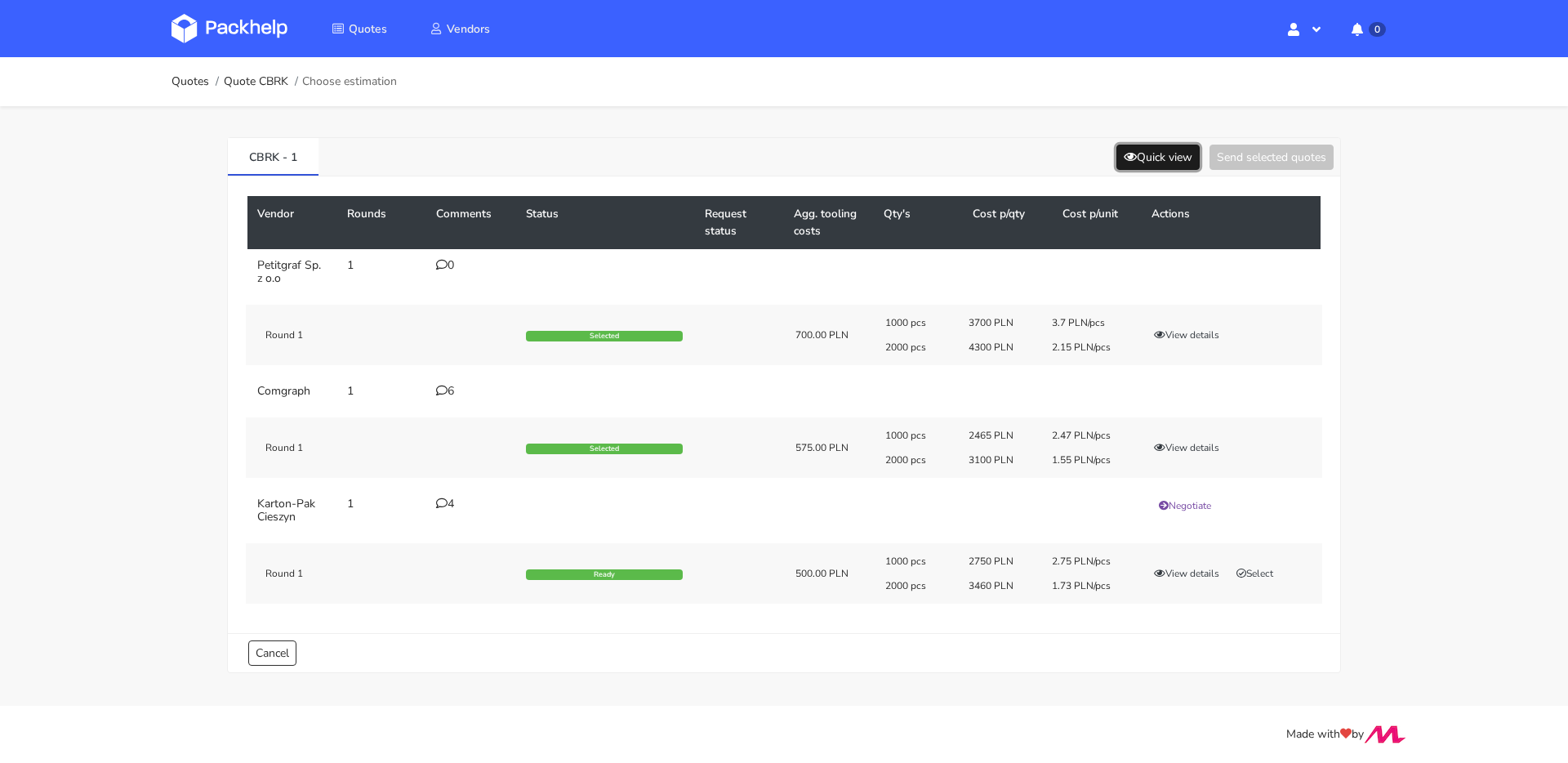
click at [1124, 161] on icon at bounding box center [1130, 156] width 13 height 12
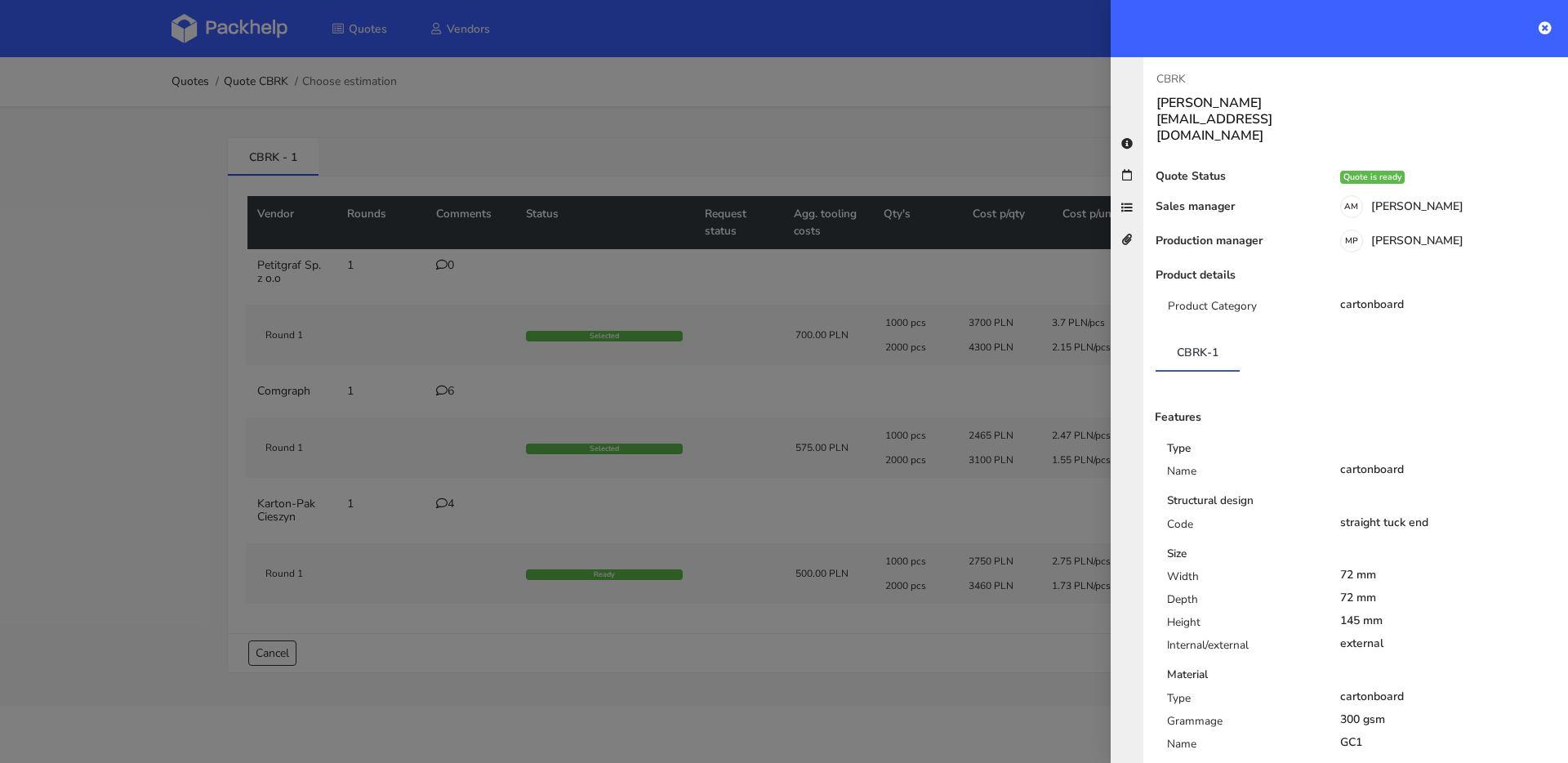
click at [584, 179] on div at bounding box center [784, 381] width 1568 height 763
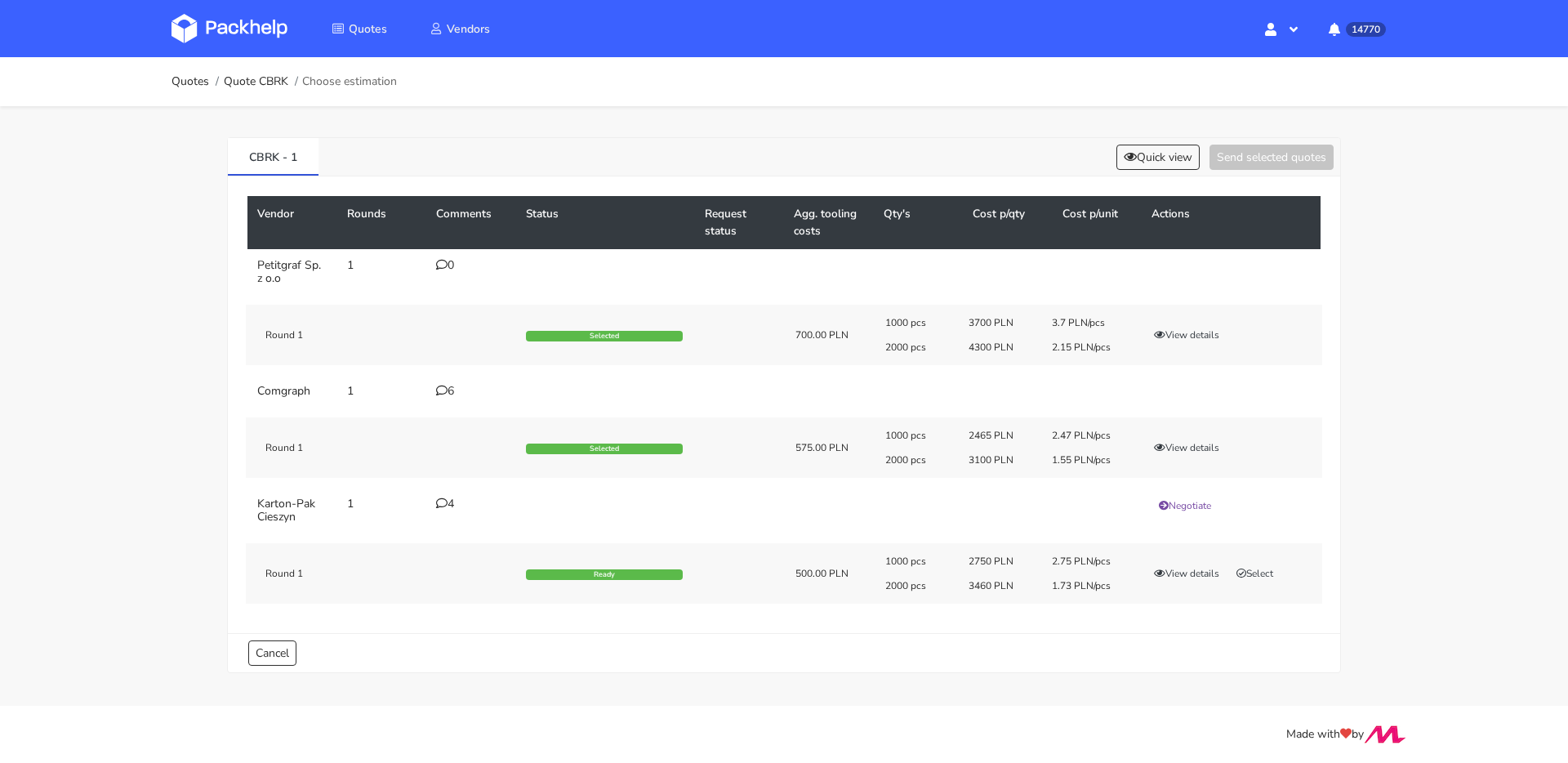
click at [446, 399] on td "6" at bounding box center [471, 391] width 89 height 33
click at [448, 397] on div "6" at bounding box center [470, 391] width 70 height 13
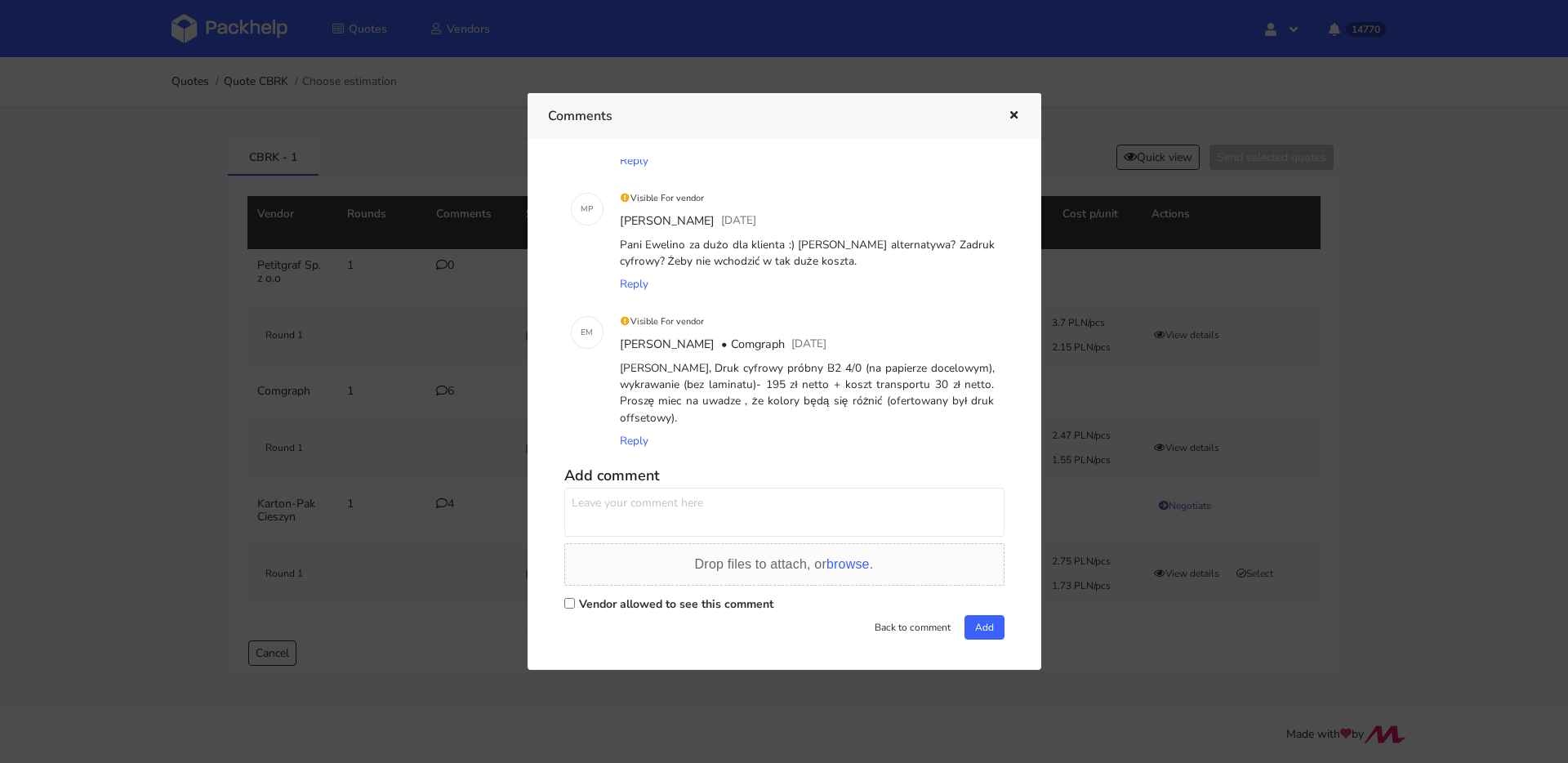
scroll to position [463, 0]
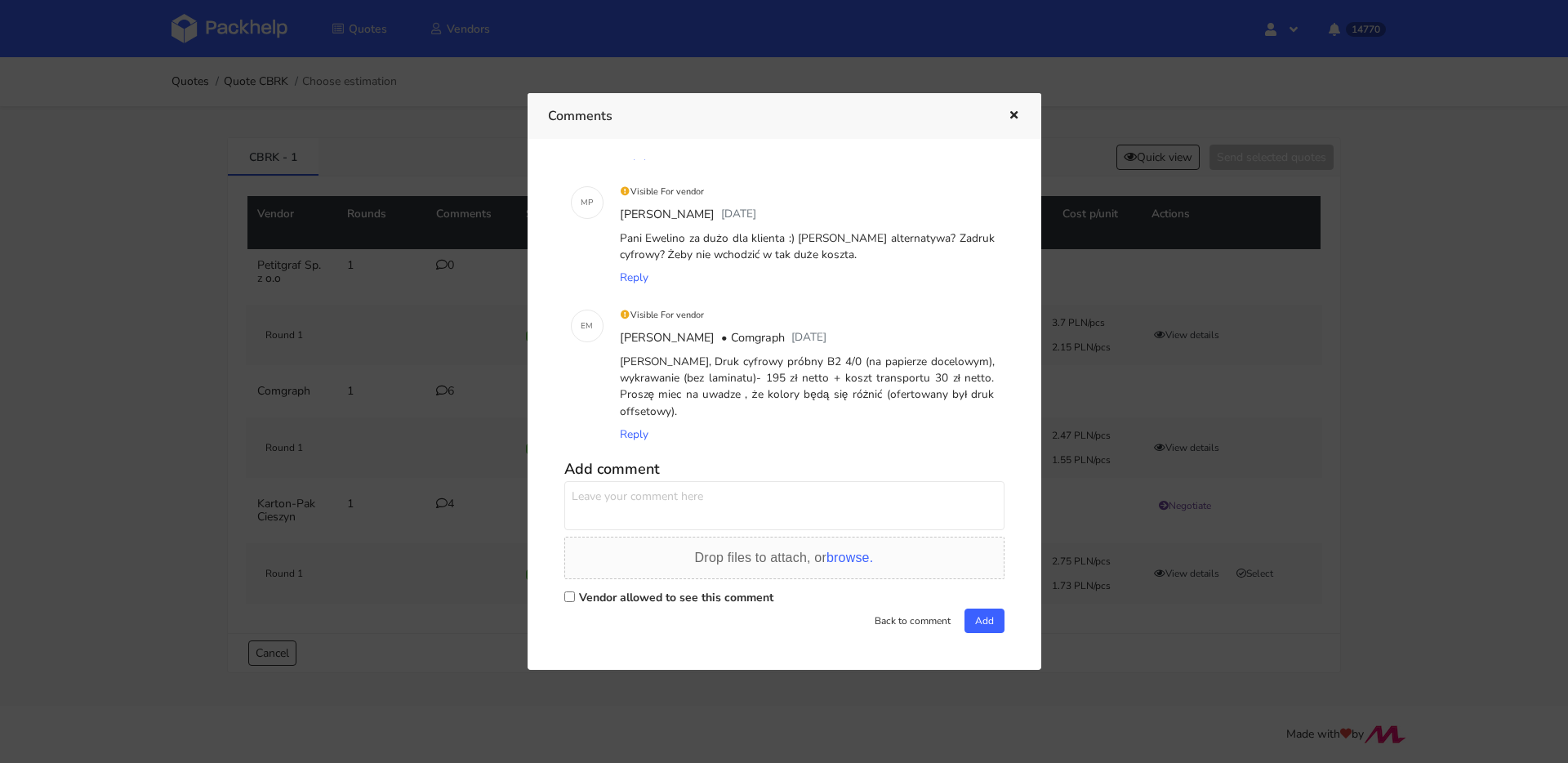
click at [1005, 123] on button "button" at bounding box center [1012, 115] width 18 height 21
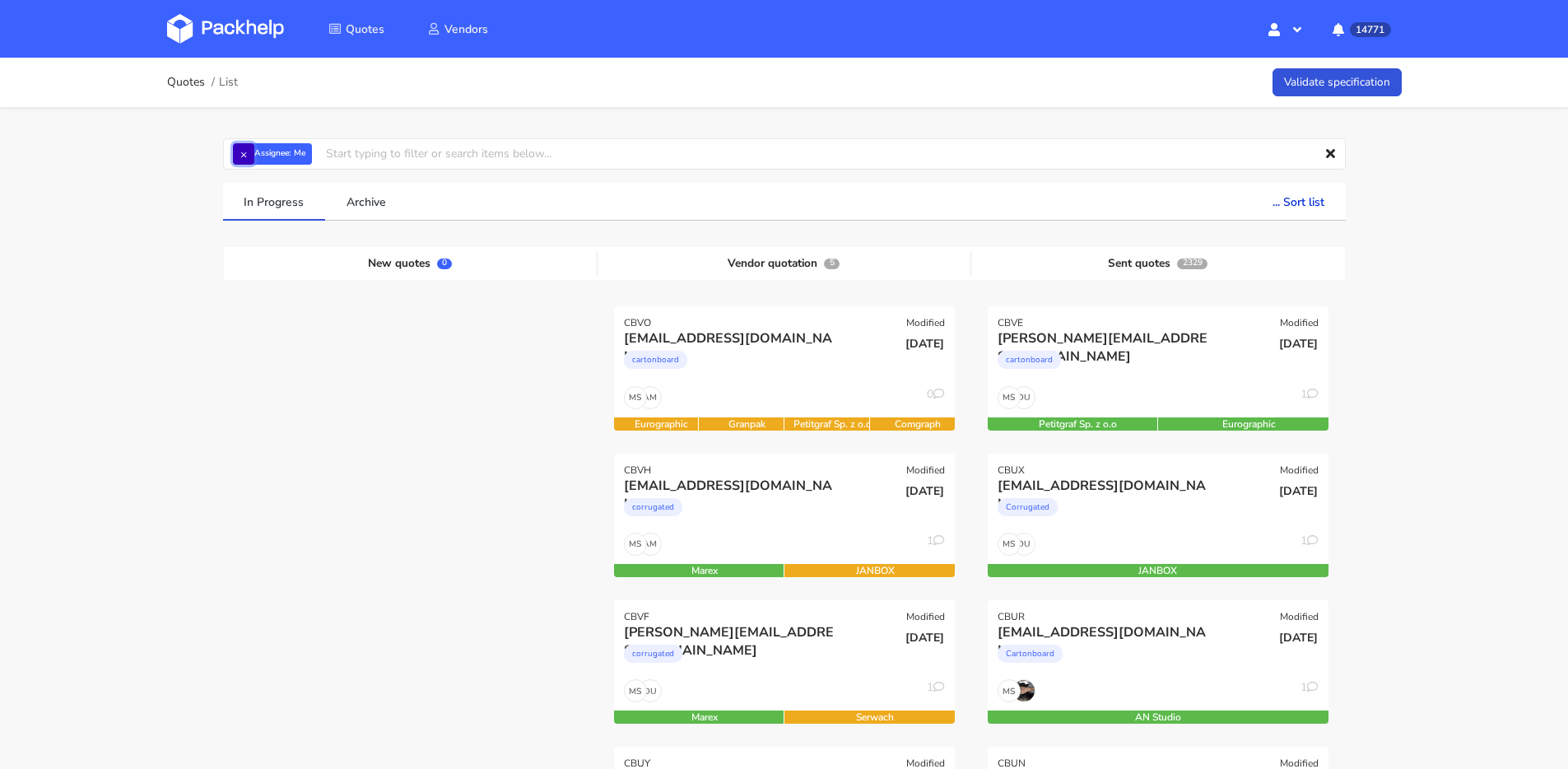
click at [241, 144] on button "×" at bounding box center [243, 154] width 21 height 21
click at [256, 154] on input "text" at bounding box center [784, 154] width 1123 height 31
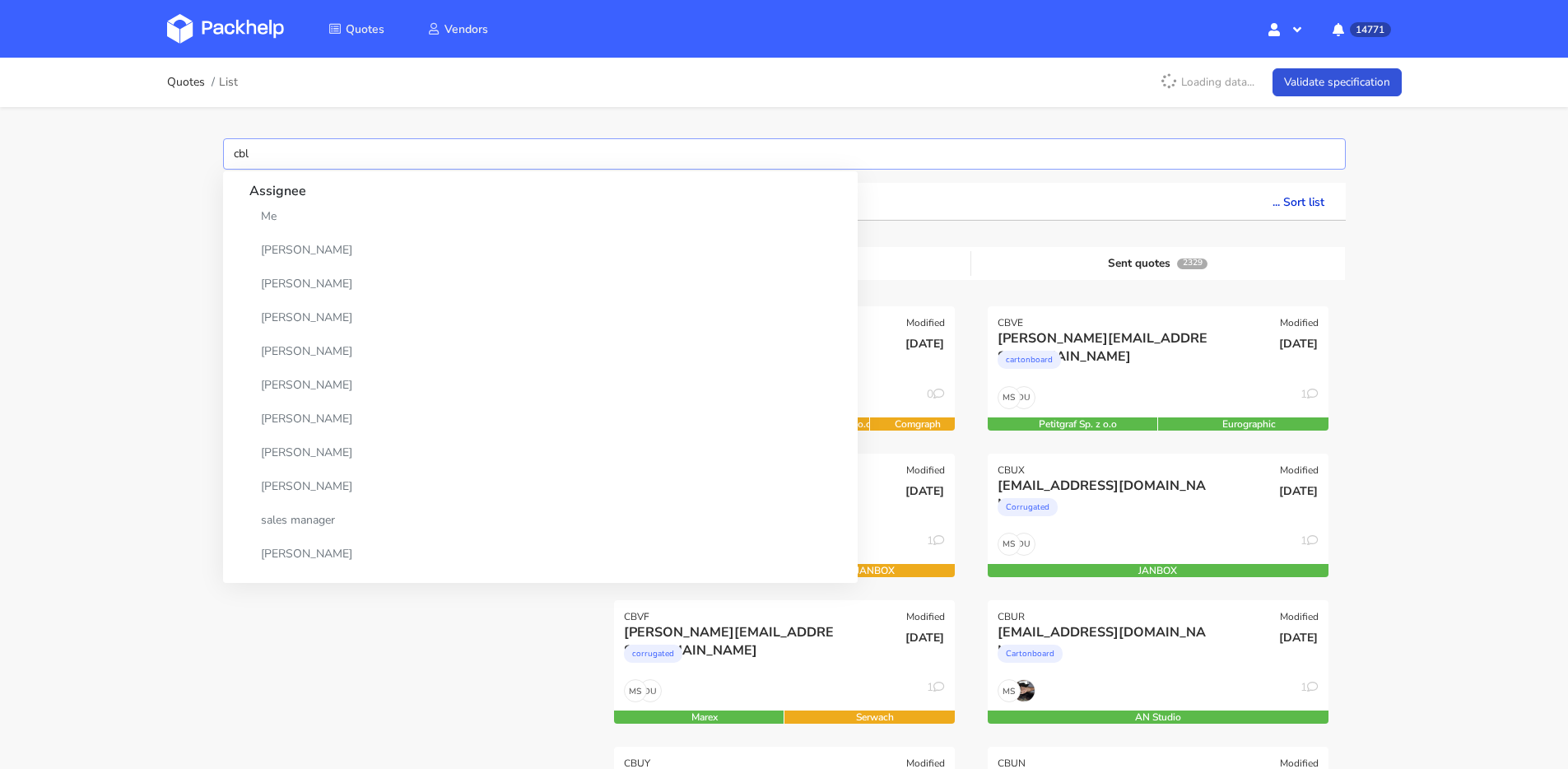
type input "cblf"
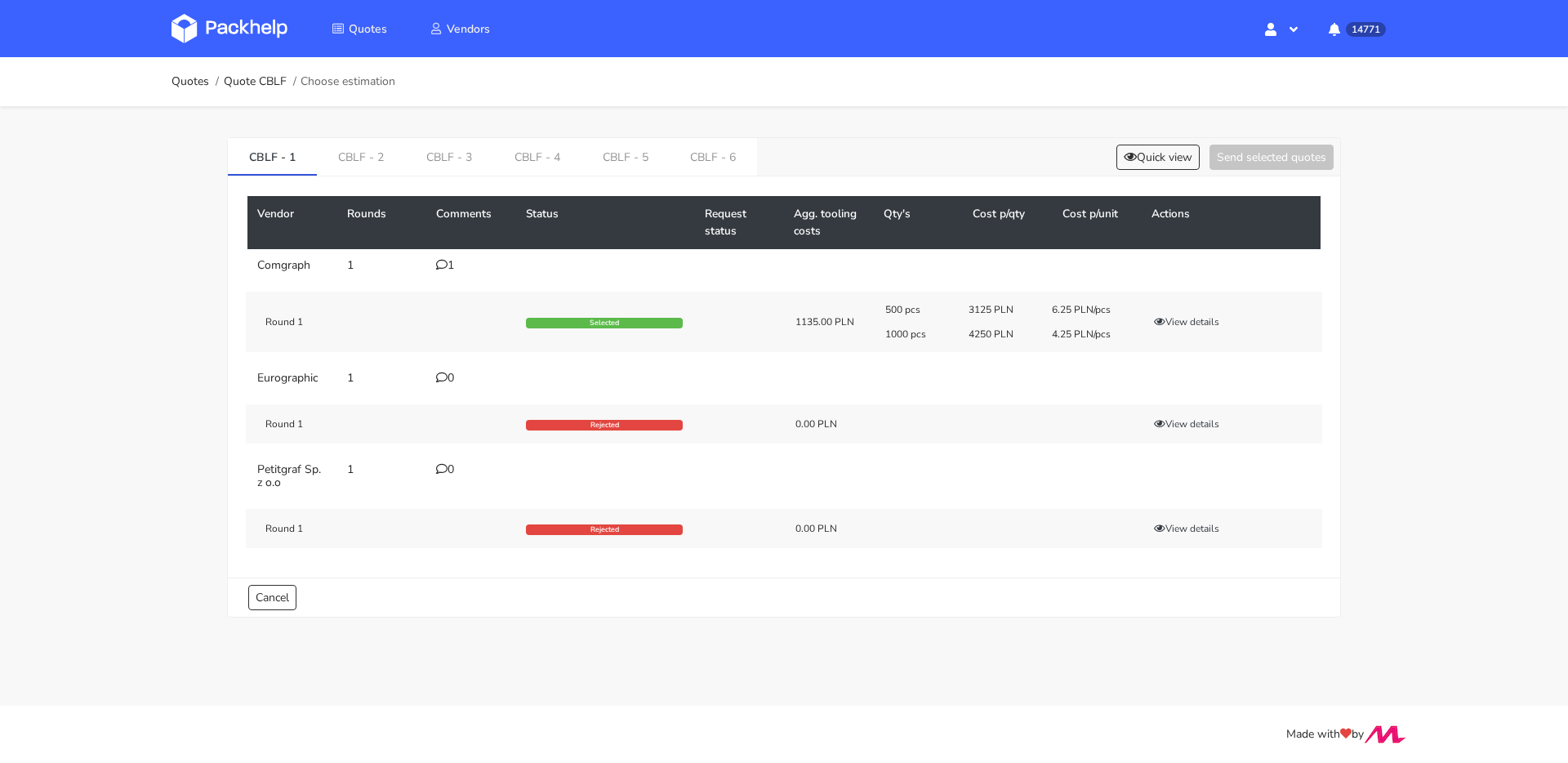
click at [451, 266] on div "1" at bounding box center [470, 265] width 70 height 13
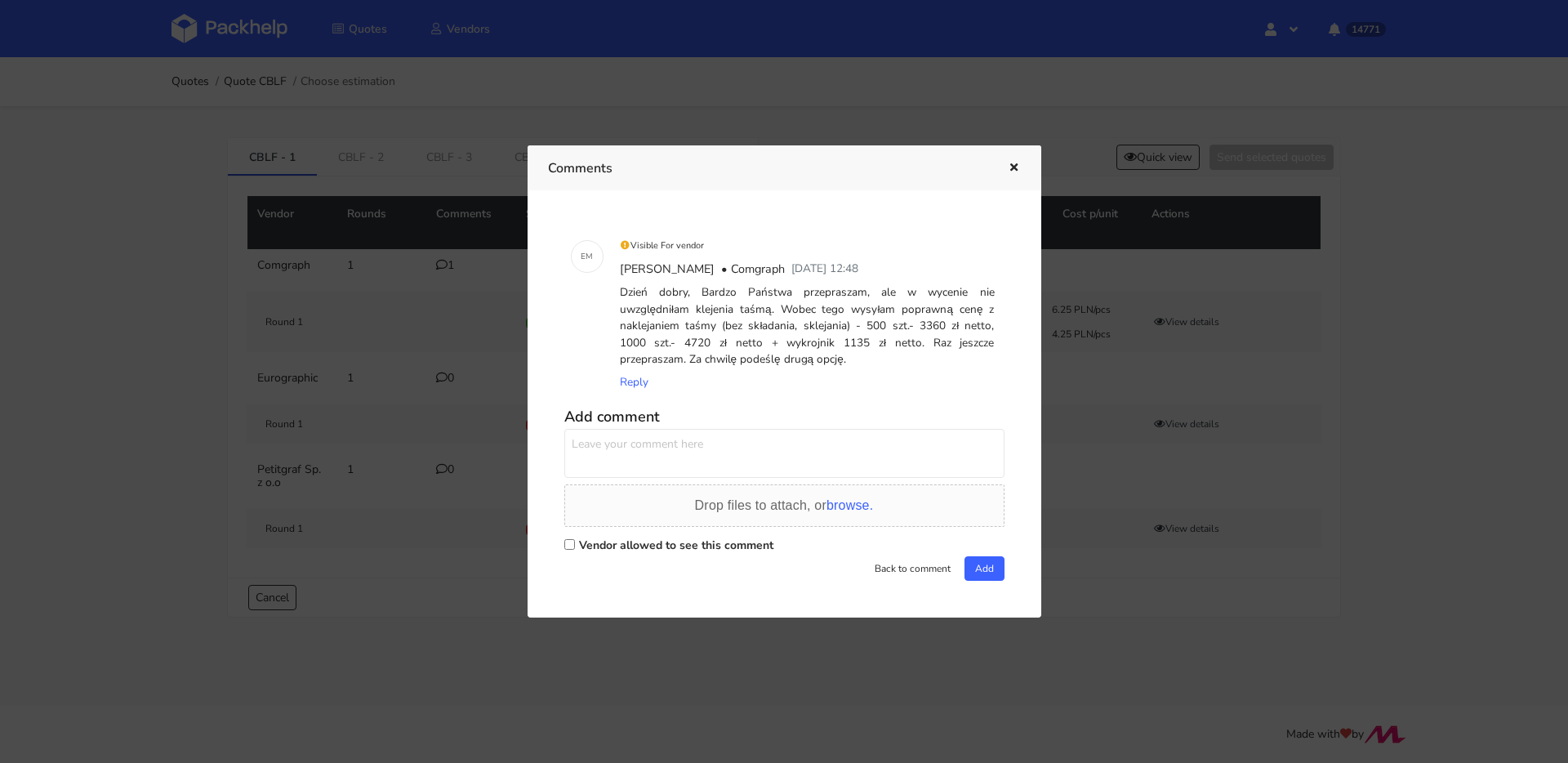
click at [426, 279] on div at bounding box center [784, 381] width 1568 height 763
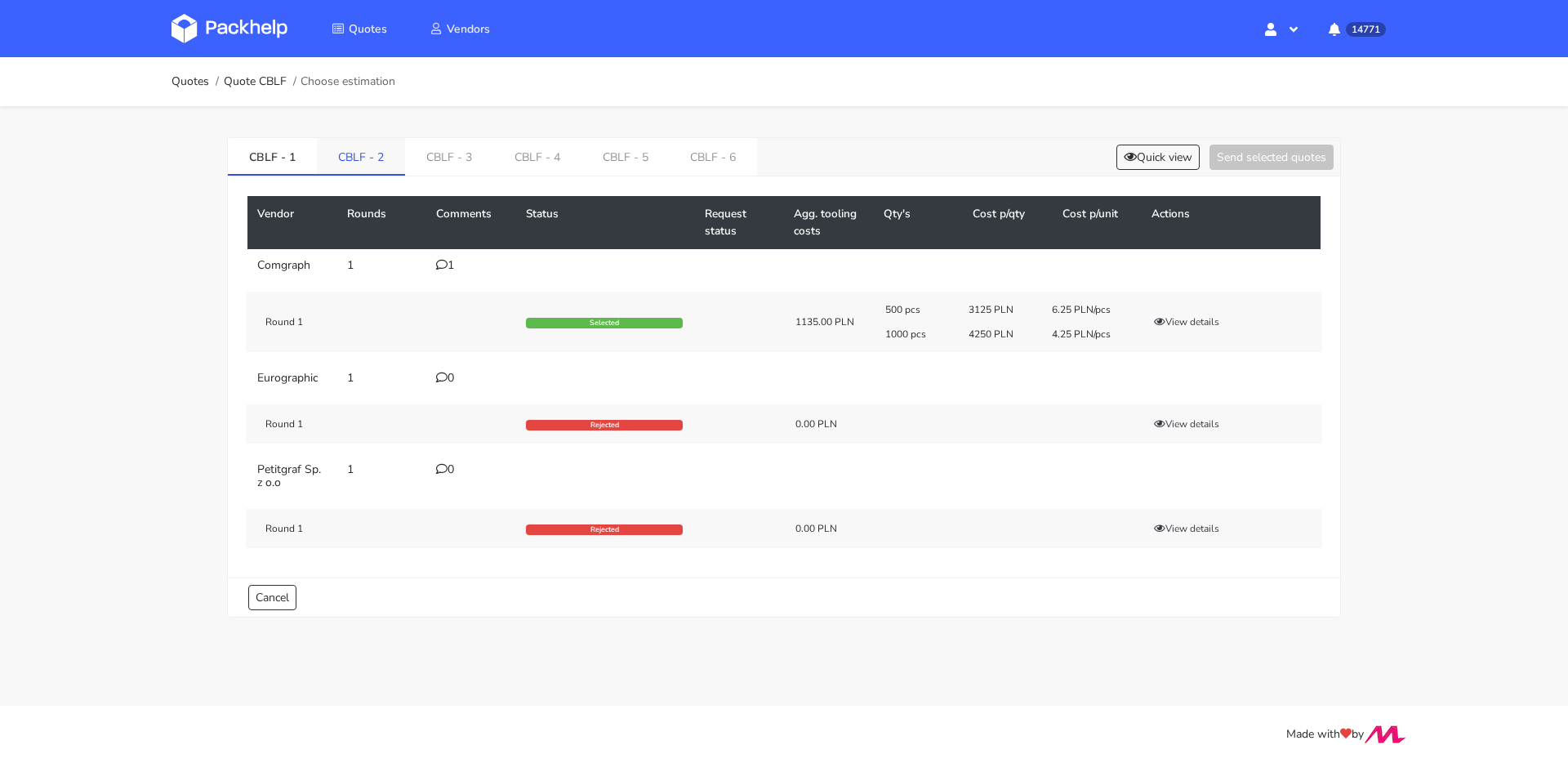
click at [388, 167] on link "CBLF - 2" at bounding box center [361, 155] width 89 height 36
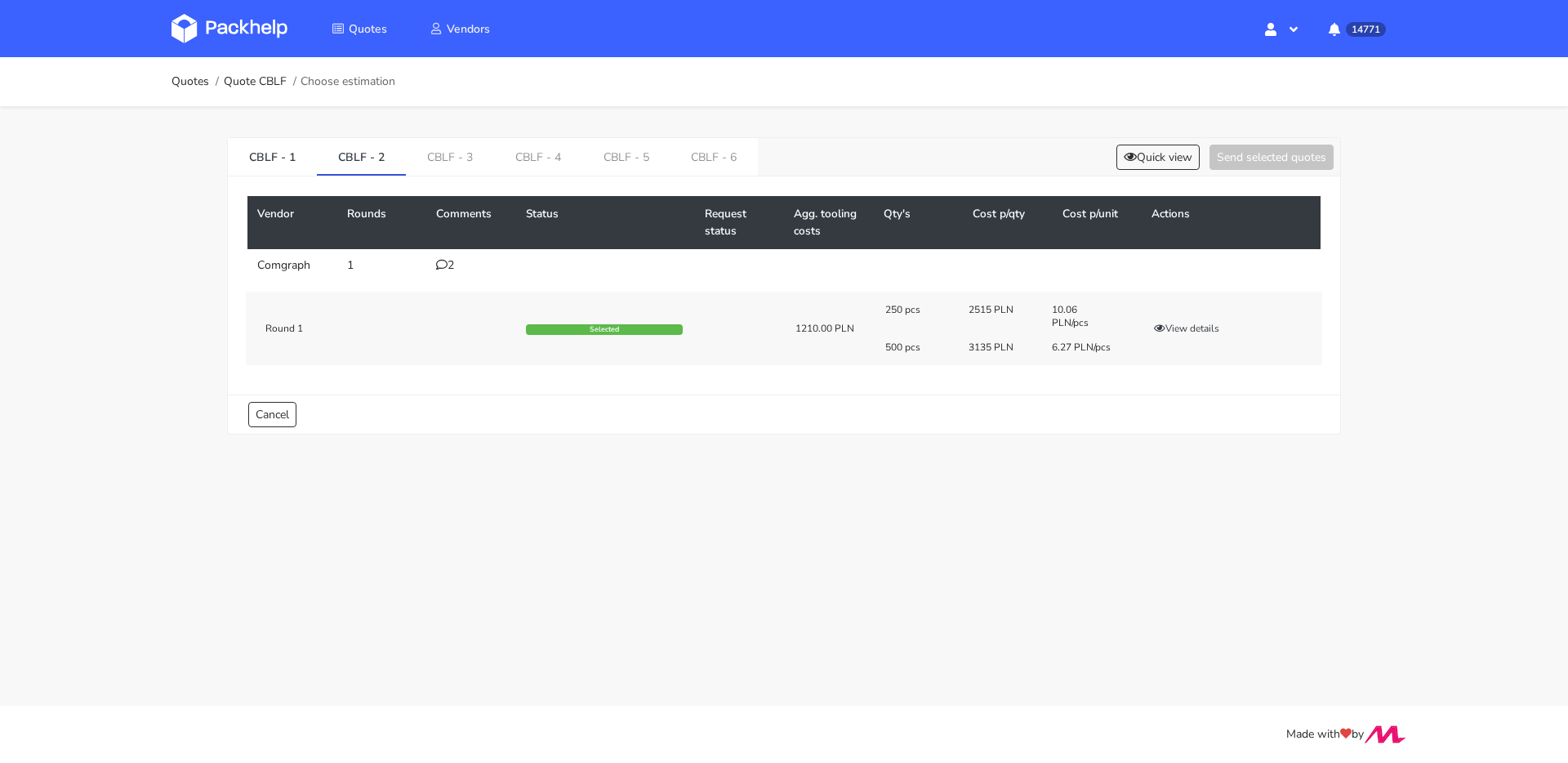
click at [445, 265] on icon at bounding box center [441, 264] width 12 height 12
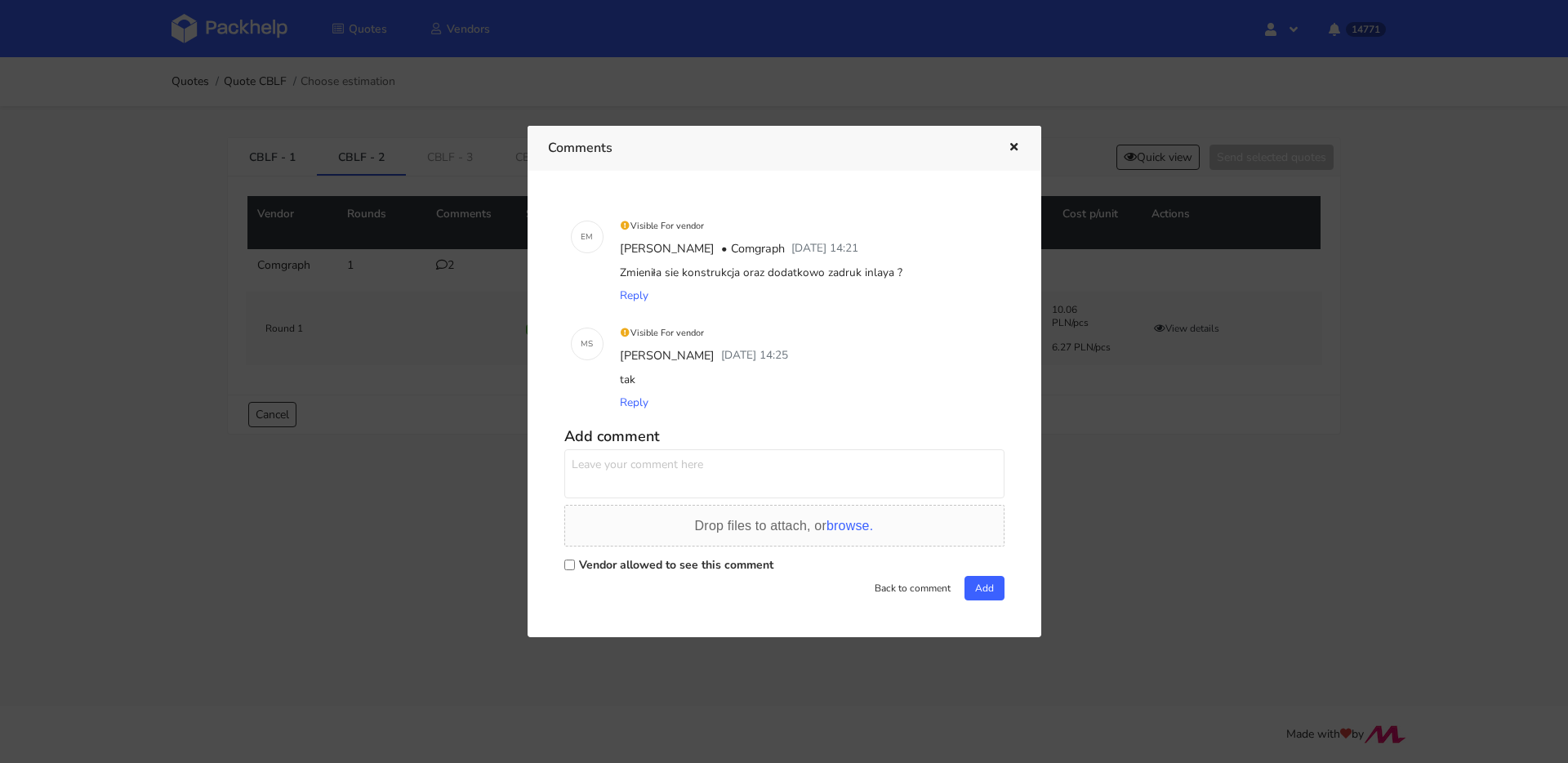
click at [445, 265] on div at bounding box center [784, 381] width 1568 height 763
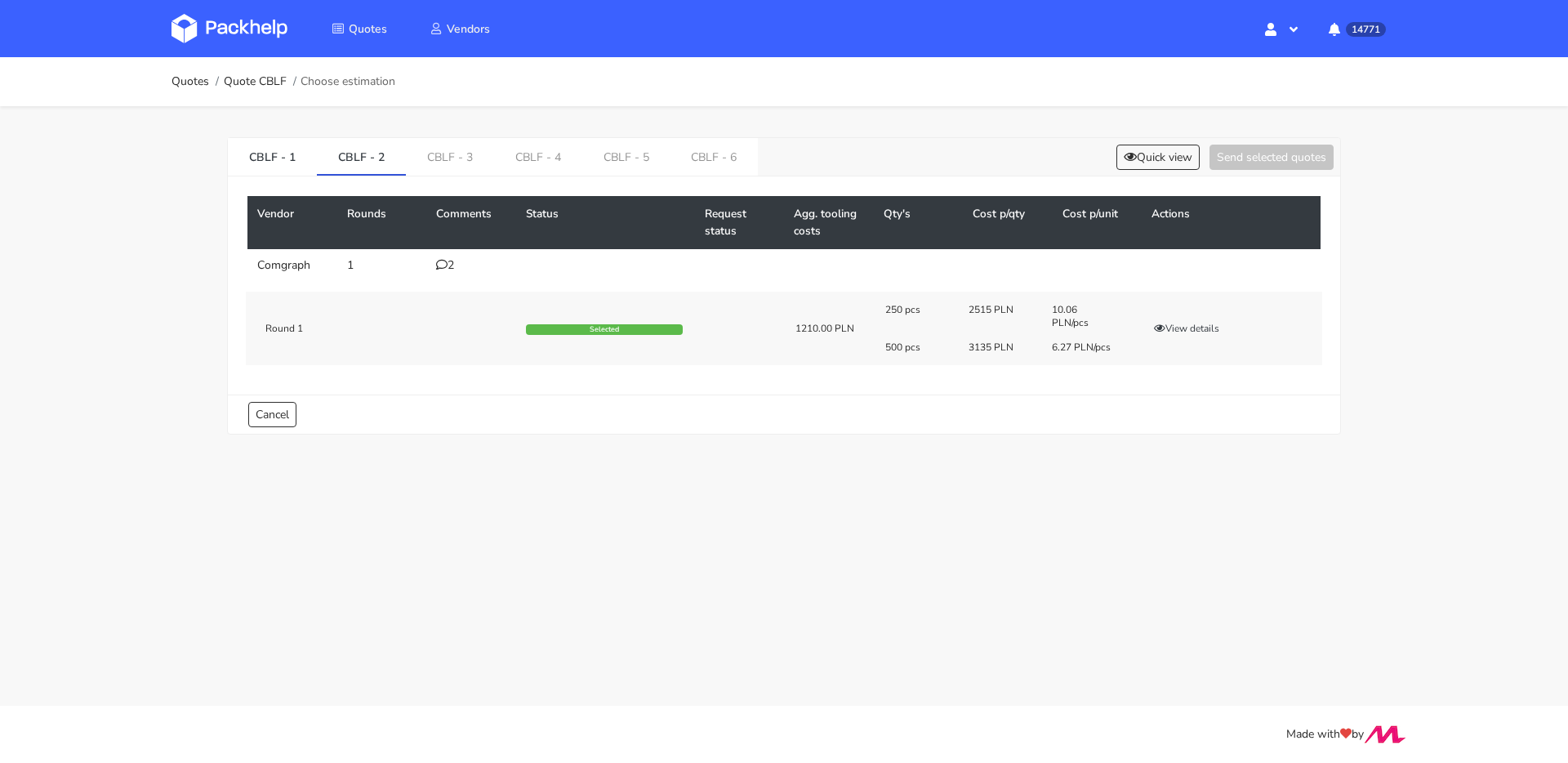
click at [416, 129] on div "CBLF - 1 CBLF - 2 CBLF - 3 CBLF - 4 CBLF - 5 CBLF - 6 Quick view Send selected …" at bounding box center [784, 281] width 1176 height 352
click at [426, 143] on link "CBLF - 3" at bounding box center [449, 155] width 89 height 36
click at [536, 165] on link "CBLF - 4" at bounding box center [539, 155] width 89 height 36
click at [458, 257] on td "3" at bounding box center [471, 266] width 89 height 33
click at [453, 259] on div "3" at bounding box center [470, 265] width 70 height 13
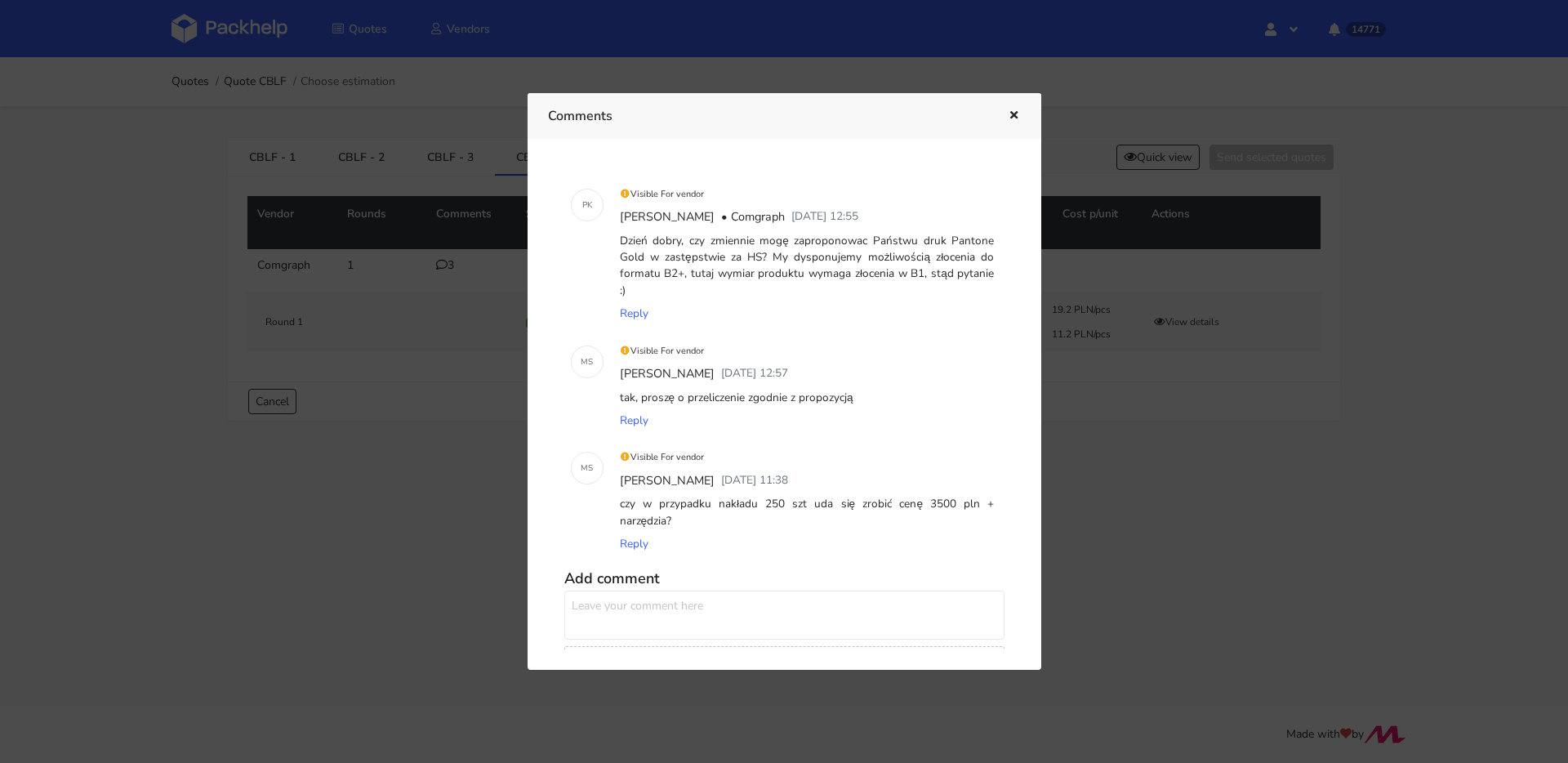
click at [419, 311] on div at bounding box center [784, 381] width 1568 height 763
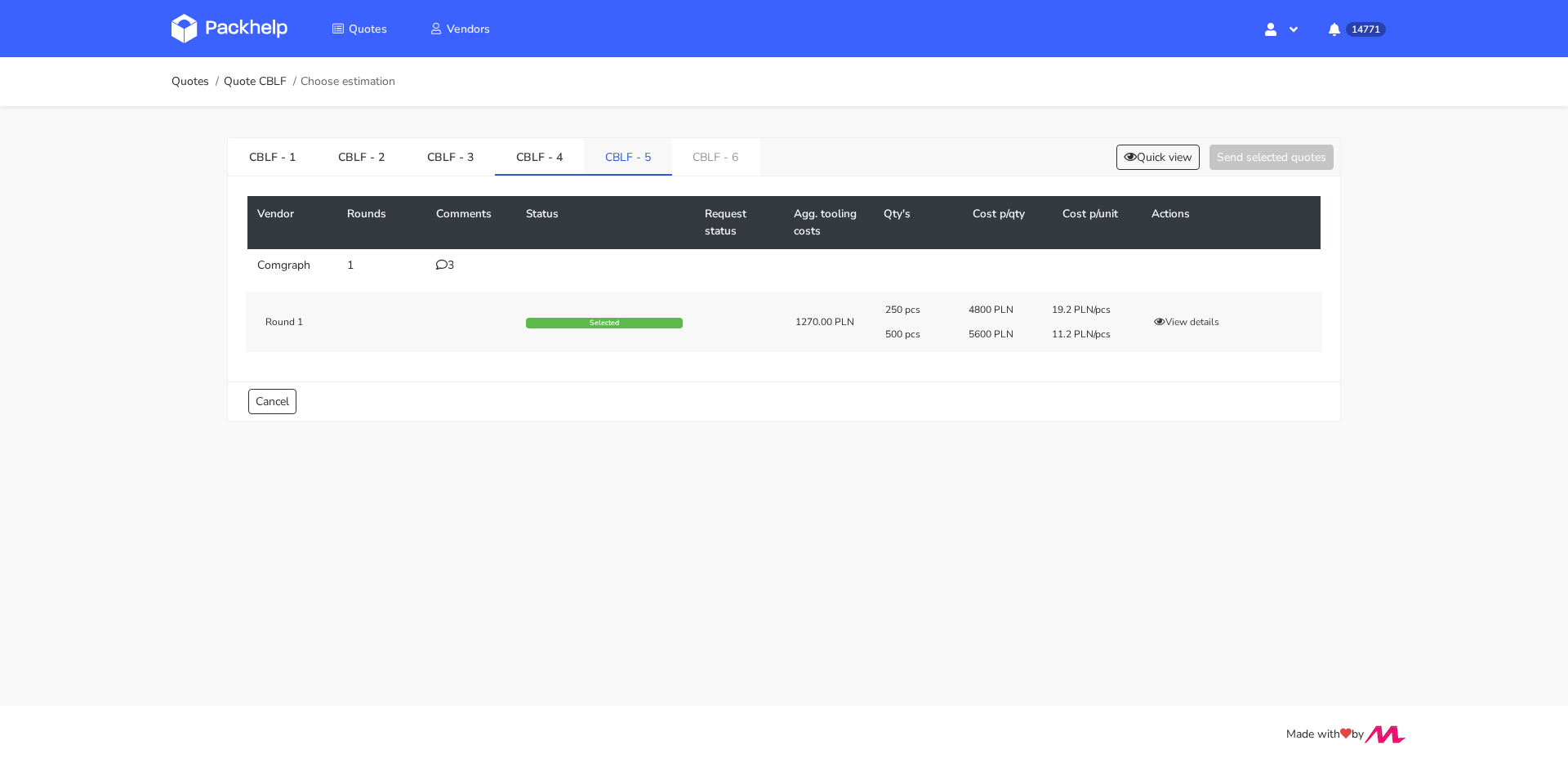
click at [620, 159] on link "CBLF - 5" at bounding box center [627, 155] width 89 height 36
click at [451, 266] on div "2" at bounding box center [470, 265] width 70 height 13
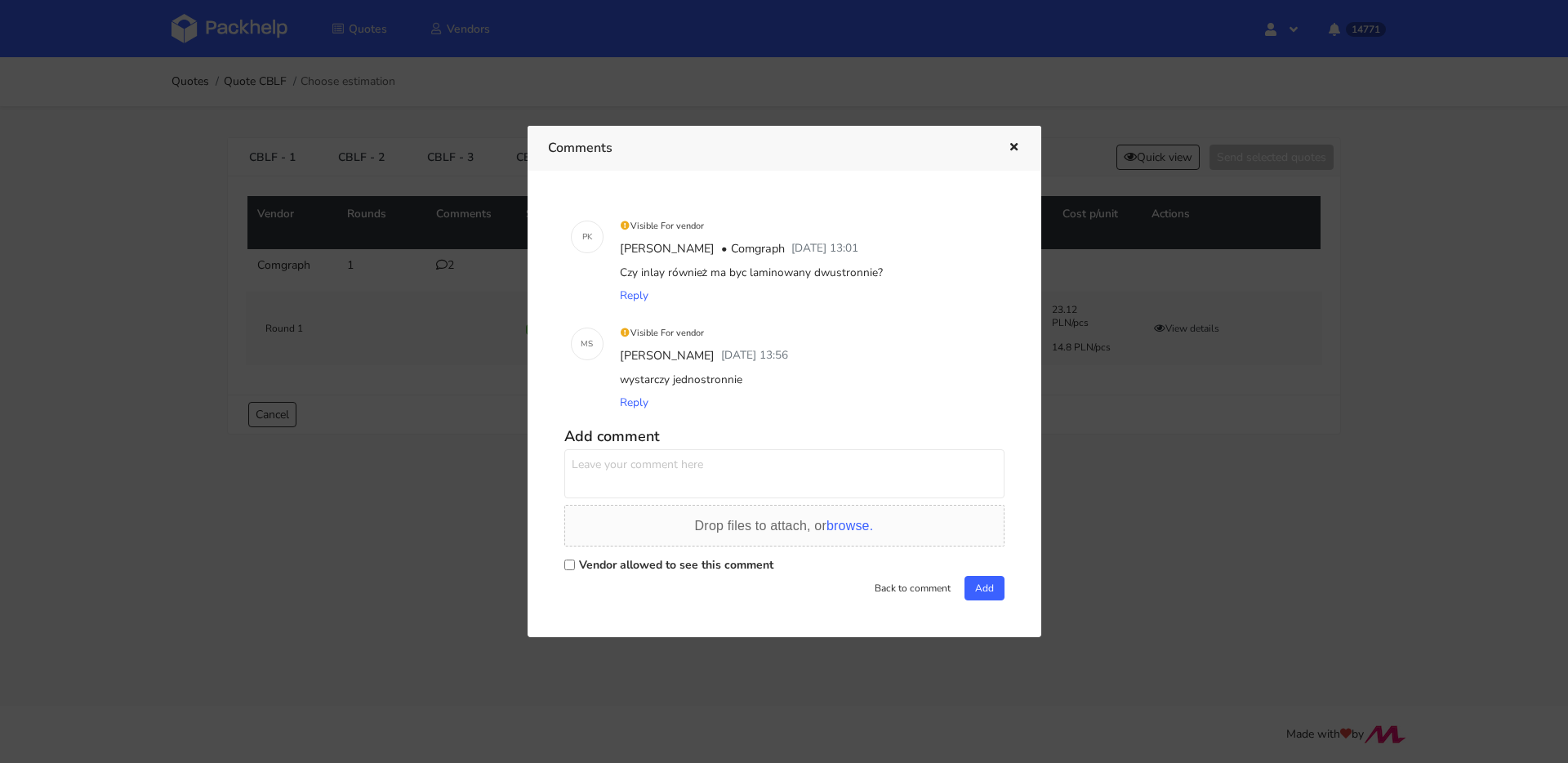
click at [431, 291] on div at bounding box center [784, 381] width 1568 height 763
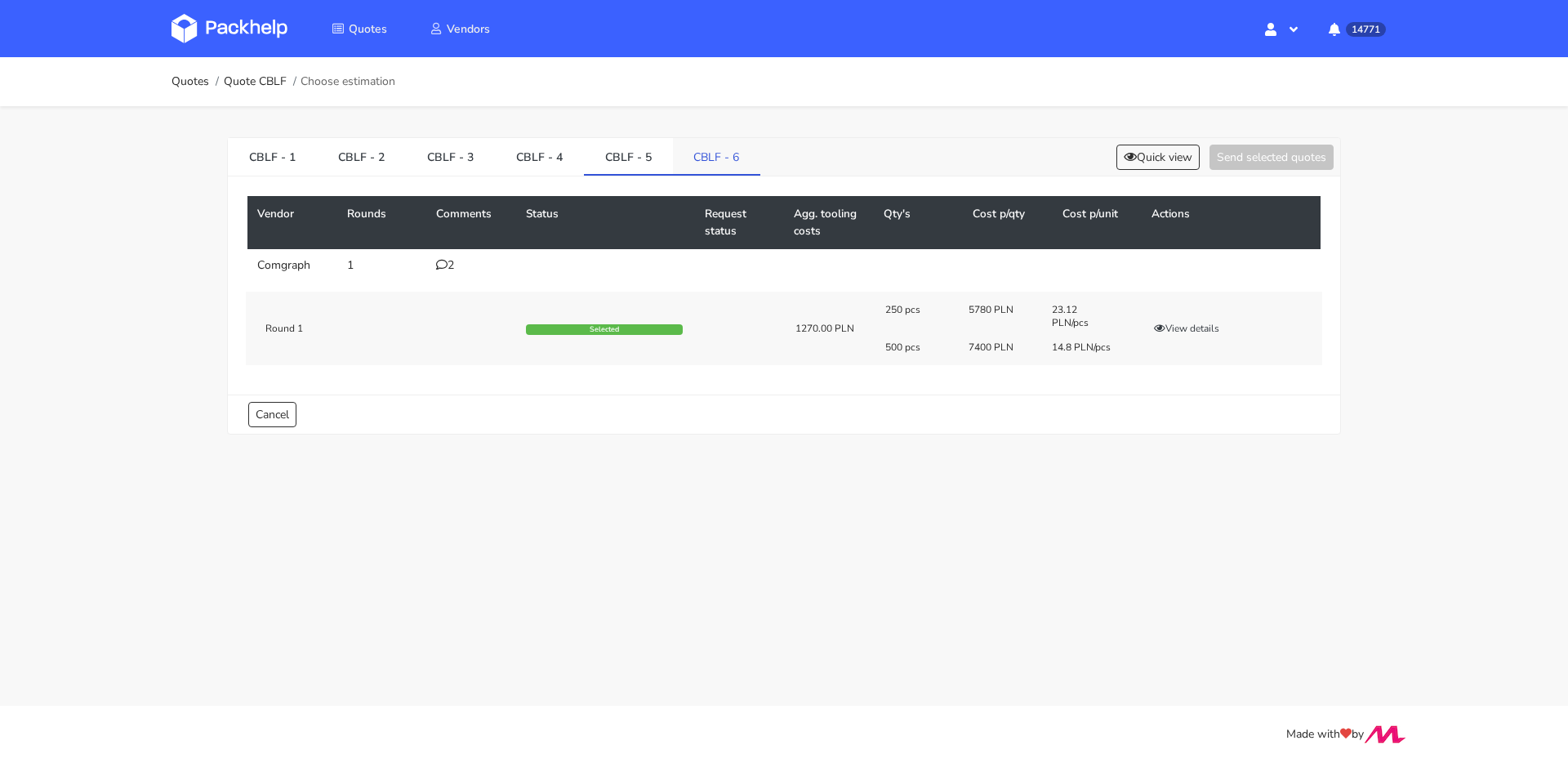
click at [690, 158] on link "CBLF - 6" at bounding box center [717, 155] width 89 height 36
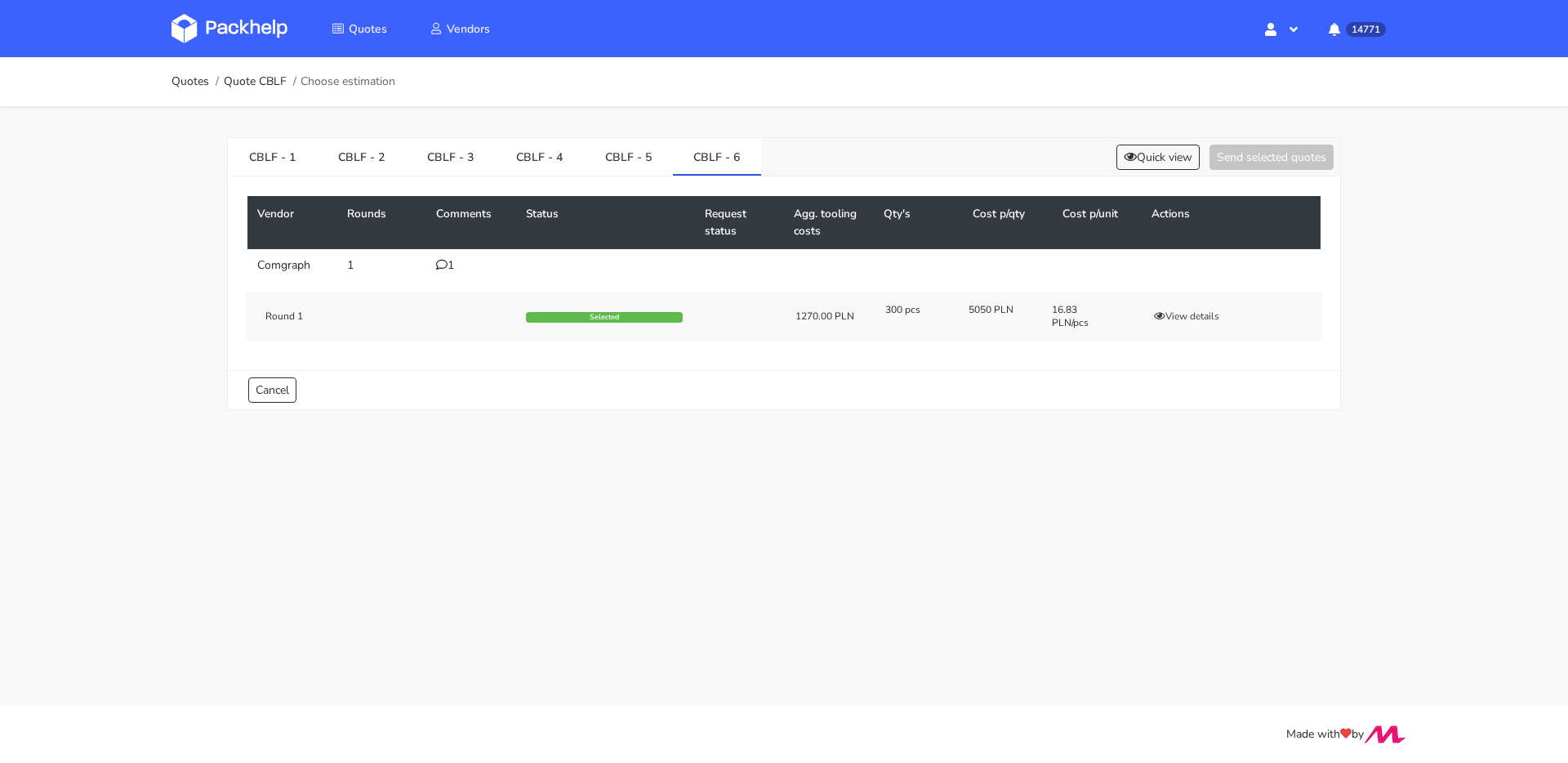
click at [447, 263] on div "1" at bounding box center [470, 265] width 70 height 13
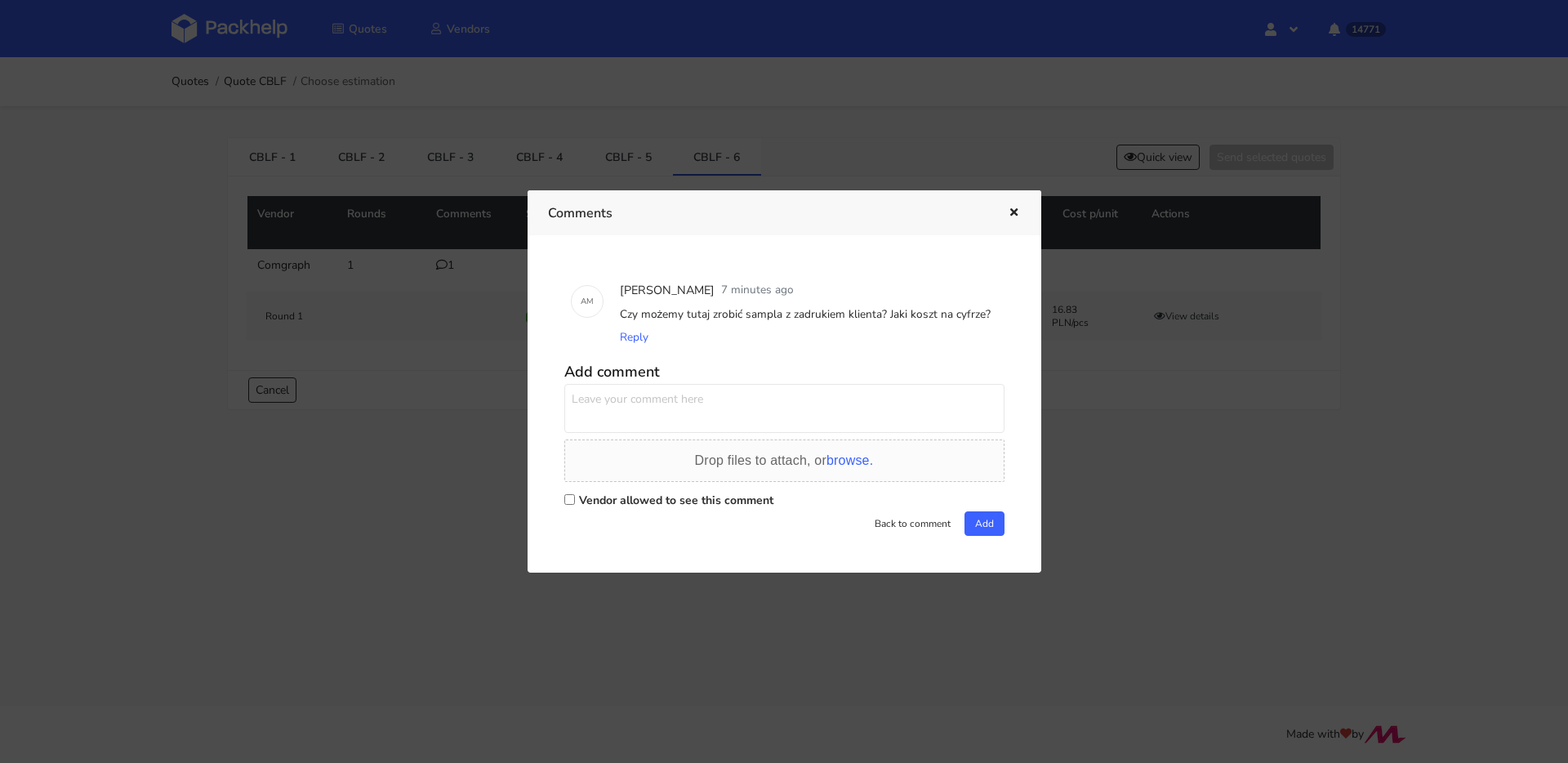
drag, startPoint x: 983, startPoint y: 318, endPoint x: 622, endPoint y: 313, distance: 361.0
click at [622, 313] on div "Czy możemy tutaj zrobić sampla z zadrukiem klienta? Jaki koszt na cyfrze?" at bounding box center [807, 314] width 382 height 23
copy div "Czy możemy tutaj zrobić sampla z zadrukiem klienta? Jaki koszt na cyfrze?"
click at [664, 503] on label "Vendor allowed to see this comment" at bounding box center [676, 500] width 195 height 16
click at [574, 503] on input "Vendor allowed to see this comment" at bounding box center [570, 500] width 11 height 11
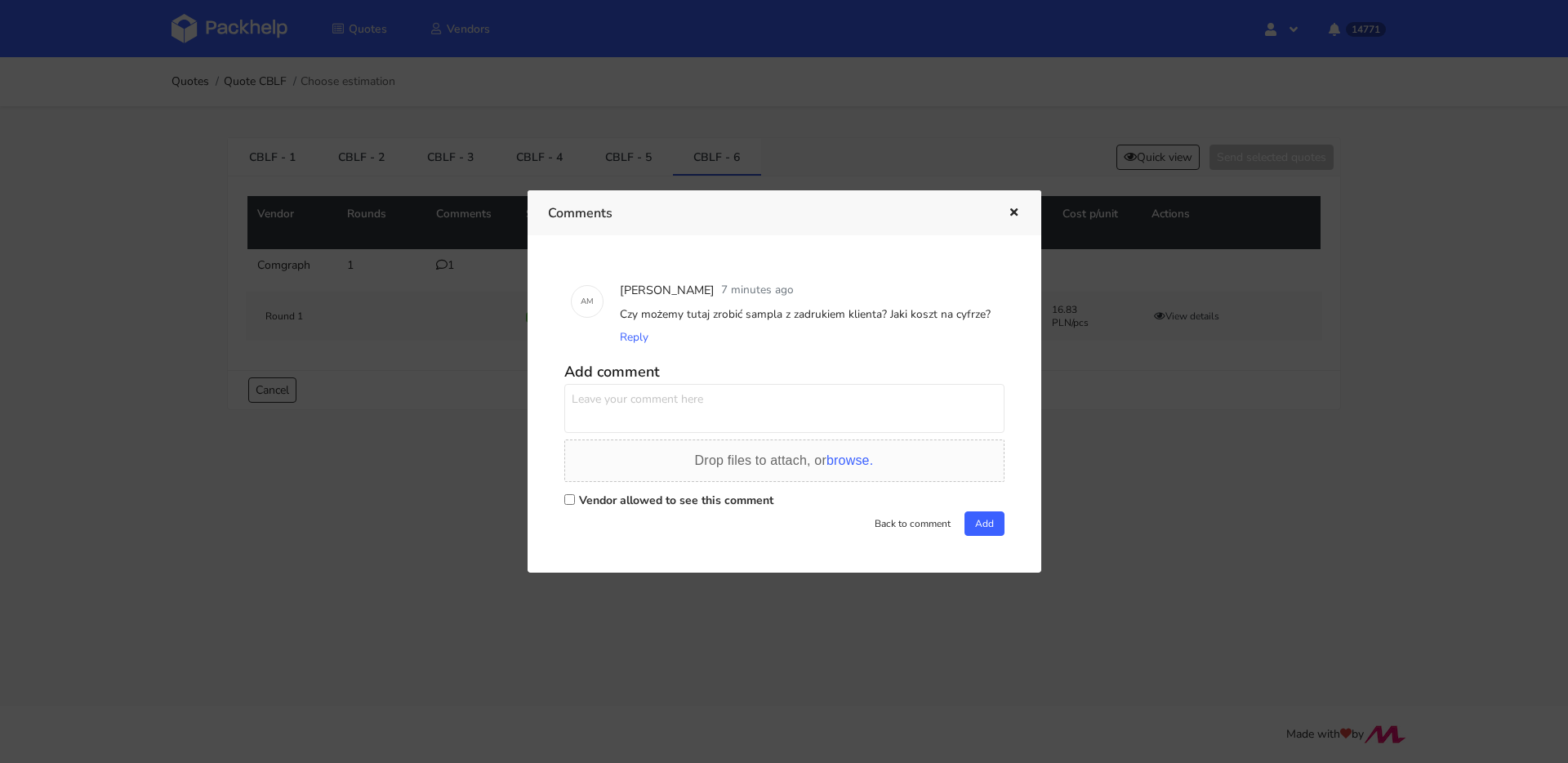
checkbox input "true"
click at [691, 400] on textarea at bounding box center [784, 408] width 440 height 49
paste textarea "Czy możemy tutaj zrobić sampla z zadrukiem klienta? Jaki koszt na cyfrze?"
type textarea "Czy możemy tutaj zrobić sampla z zadrukiem klienta? Jaki koszt na cyfrze?"
click at [992, 529] on button "Add" at bounding box center [984, 524] width 40 height 25
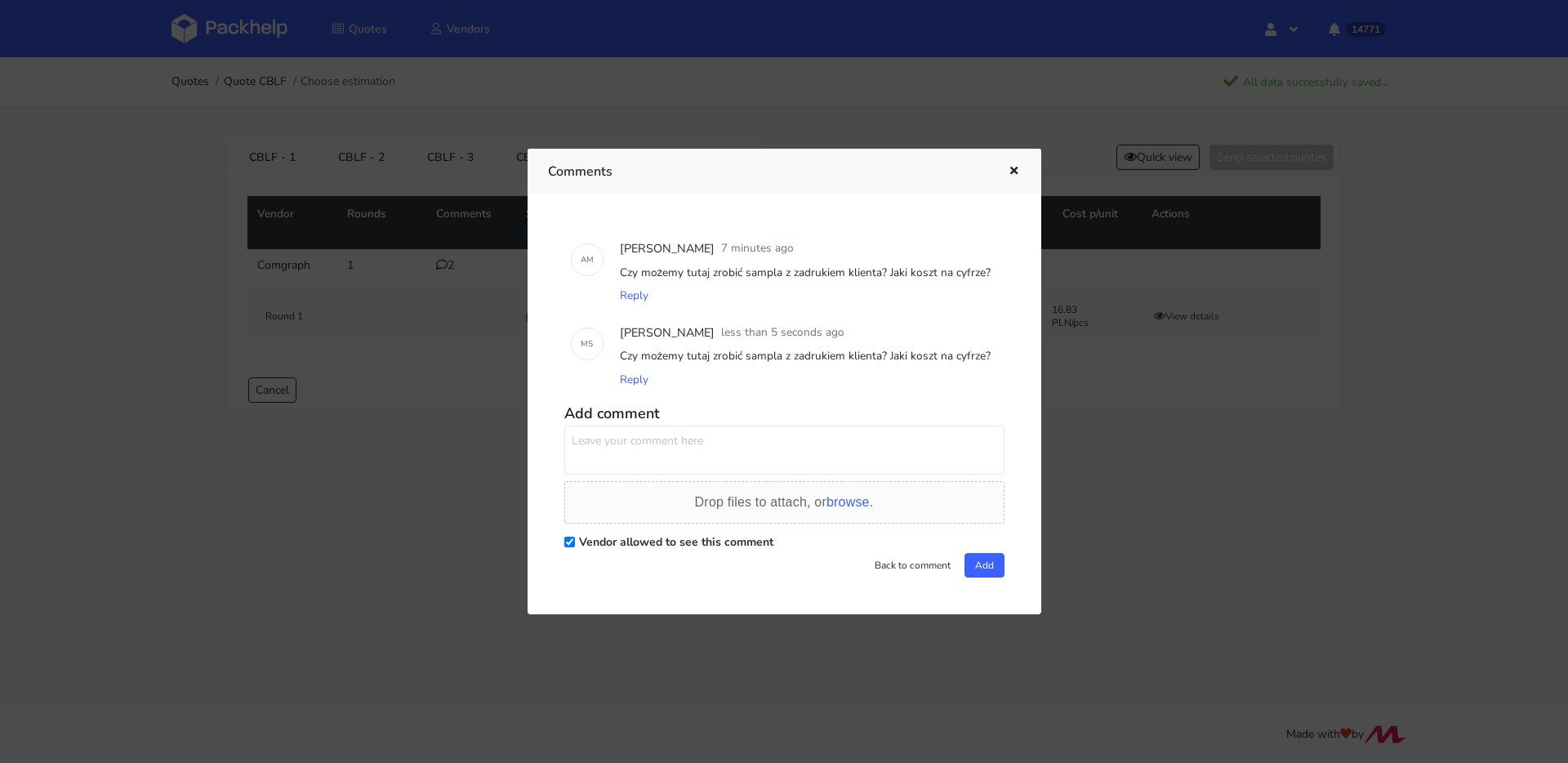
click at [1004, 169] on button "button" at bounding box center [1012, 171] width 18 height 21
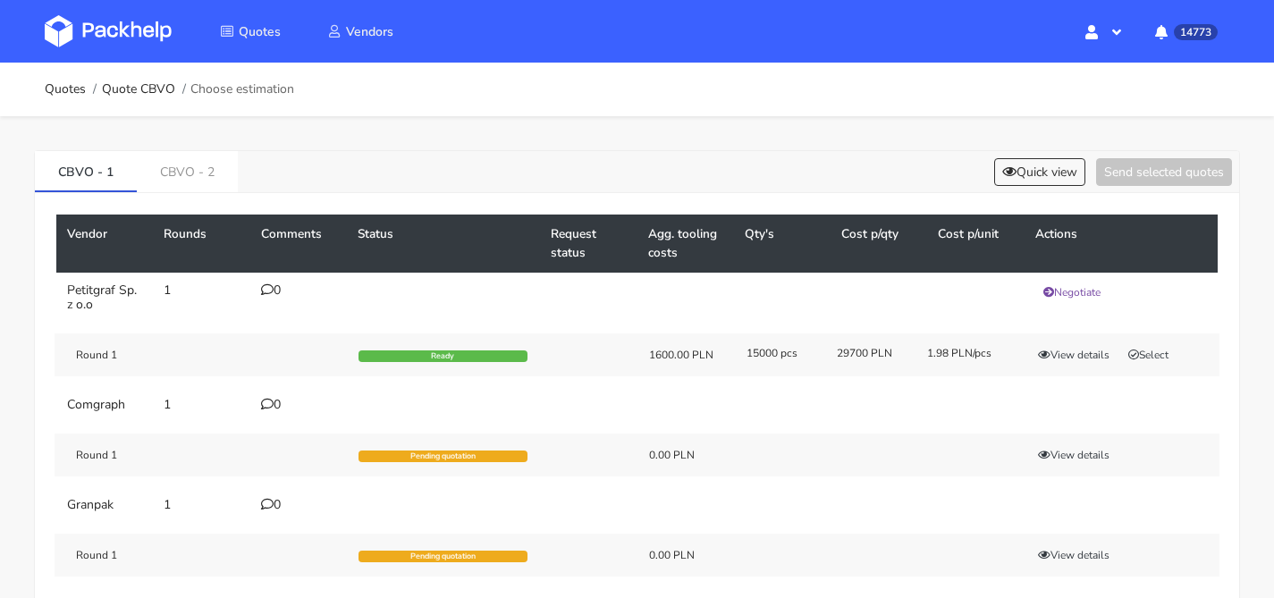
click at [202, 193] on div "Vendor Rounds Comments Status Request status Agg. tooling costs Qty's Cost p/qt…" at bounding box center [637, 451] width 1204 height 516
click at [199, 182] on link "CBVO - 2" at bounding box center [187, 170] width 101 height 39
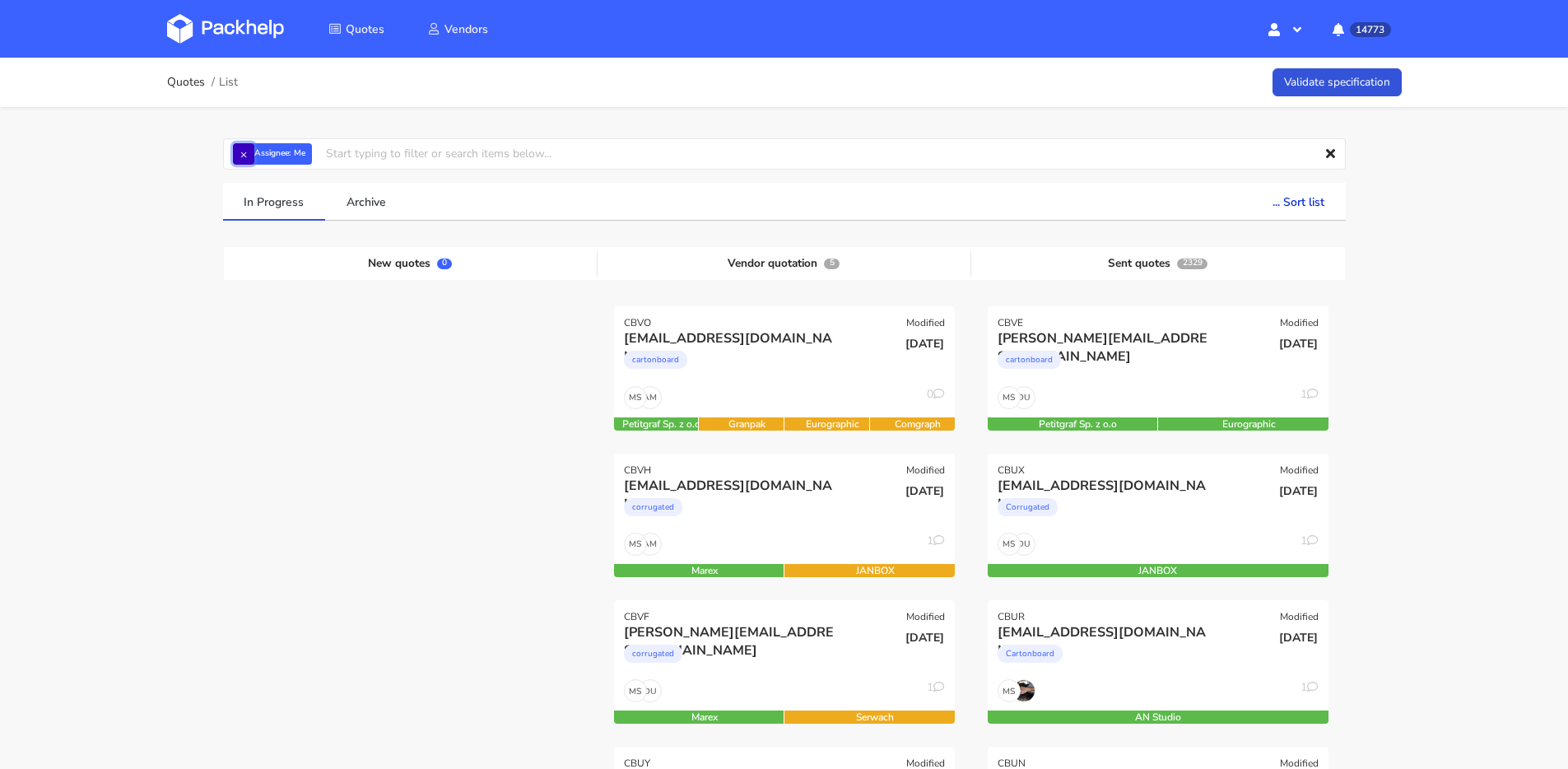
click at [245, 146] on button "×" at bounding box center [243, 154] width 21 height 21
click at [245, 146] on input "text" at bounding box center [784, 154] width 1123 height 31
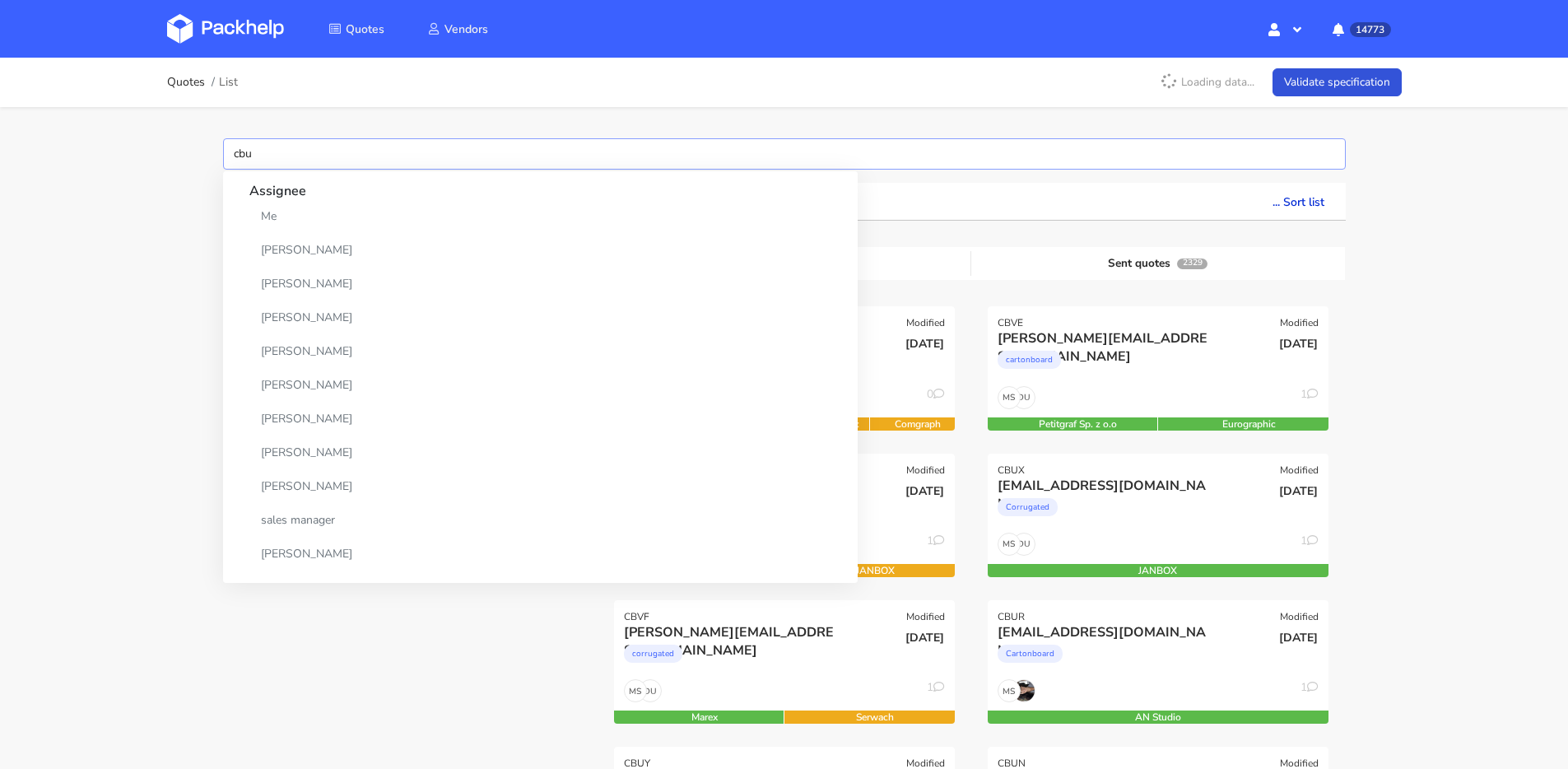
type input "cbuo"
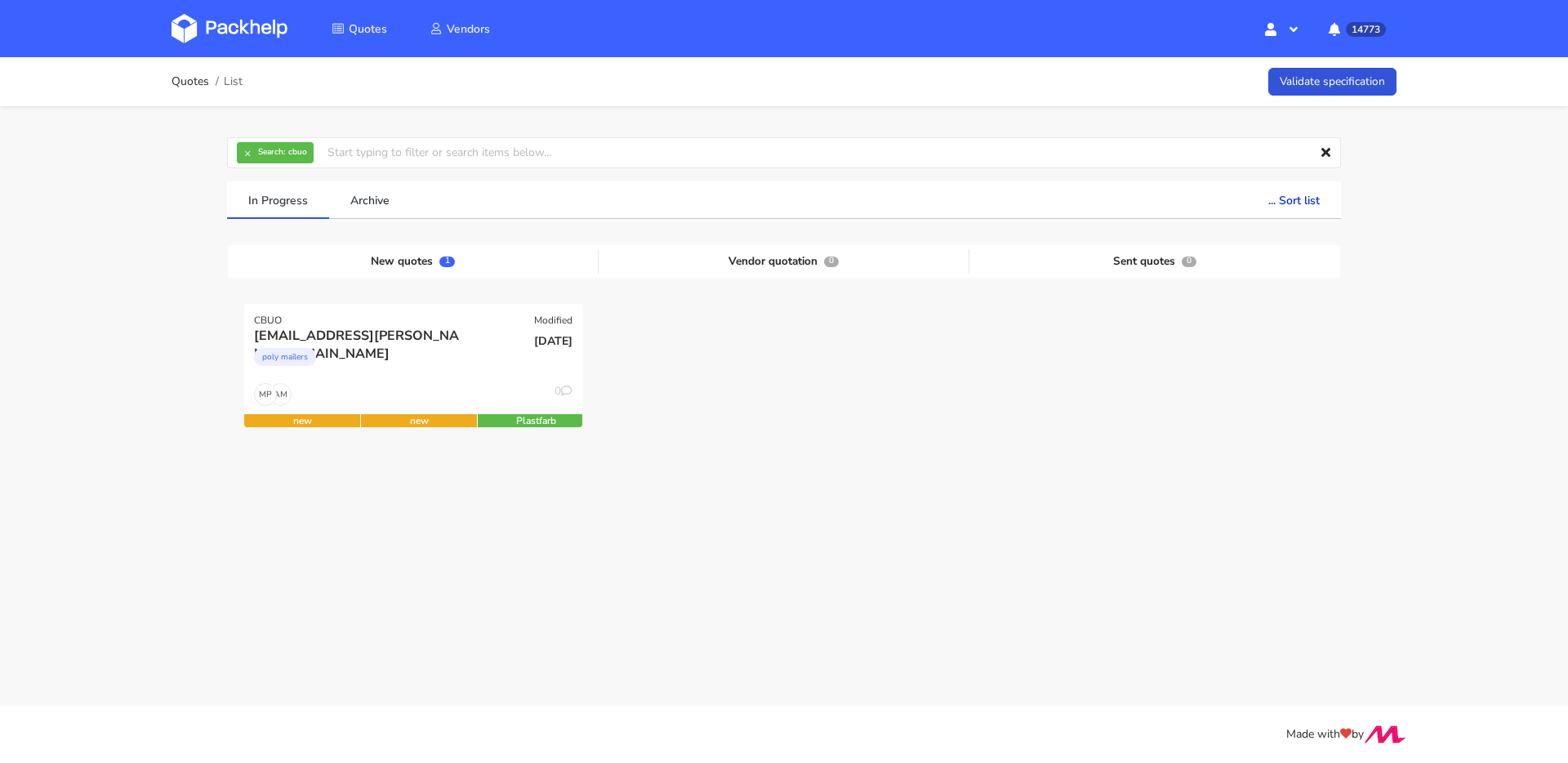
click at [910, 407] on div at bounding box center [784, 376] width 371 height 145
click at [472, 374] on div "[DATE]" at bounding box center [527, 355] width 113 height 56
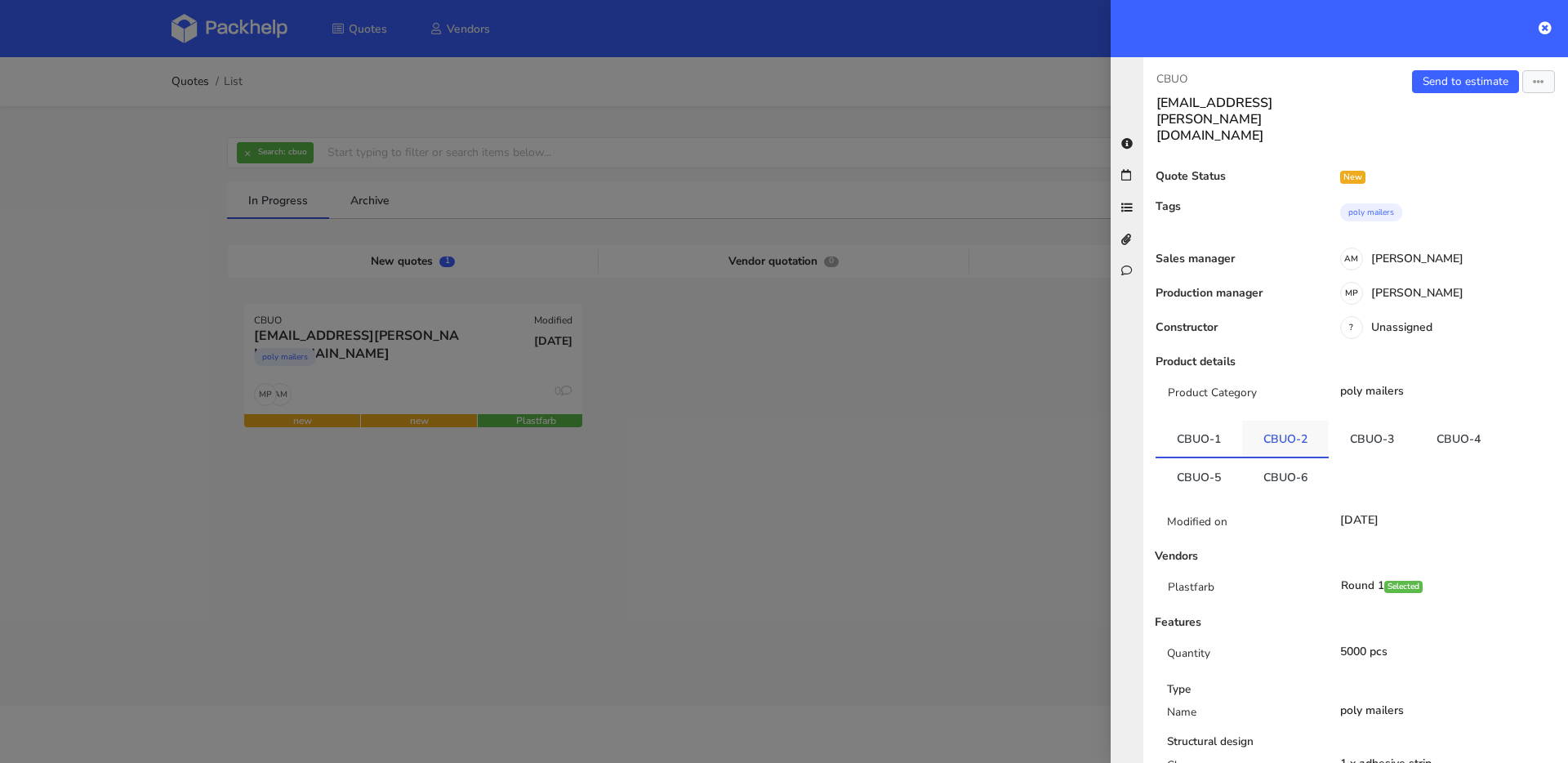
click at [1290, 420] on link "CBUO-2" at bounding box center [1285, 438] width 87 height 36
click at [1384, 420] on link "CBUO-3" at bounding box center [1372, 438] width 87 height 36
click at [1433, 420] on link "CBUO-4" at bounding box center [1458, 438] width 87 height 36
click at [1189, 459] on link "CBUO-5" at bounding box center [1198, 476] width 87 height 36
click at [1279, 457] on link "CBUO-6" at bounding box center [1285, 474] width 87 height 36
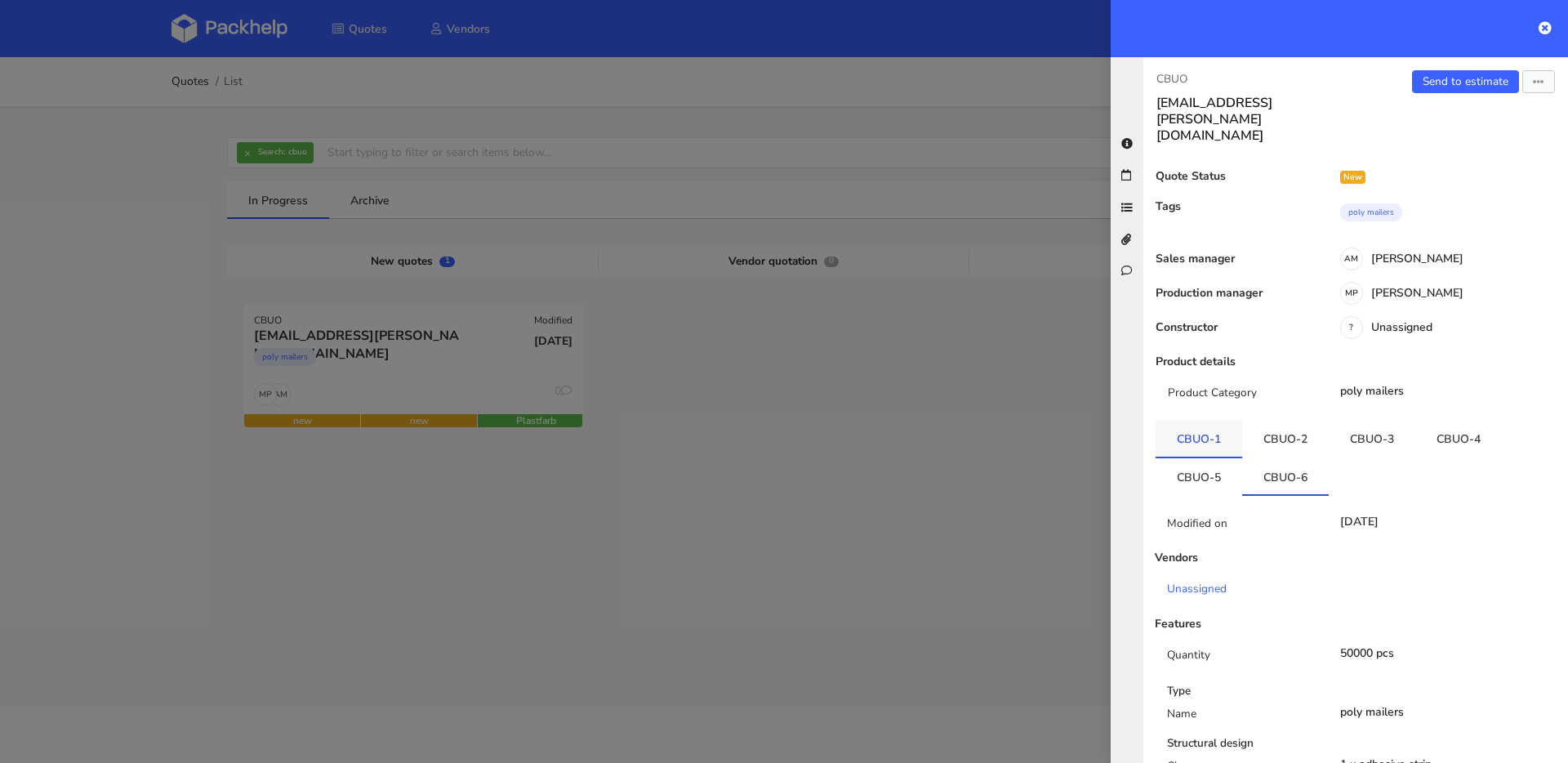
click at [1188, 420] on link "CBUO-1" at bounding box center [1198, 438] width 87 height 36
click at [1451, 420] on link "CBUO-4" at bounding box center [1458, 438] width 87 height 36
click at [1373, 420] on link "CBUO-3" at bounding box center [1372, 438] width 87 height 36
click at [1197, 459] on link "CBUO-5" at bounding box center [1198, 476] width 87 height 36
click at [1379, 420] on link "CBUO-3" at bounding box center [1372, 438] width 87 height 36
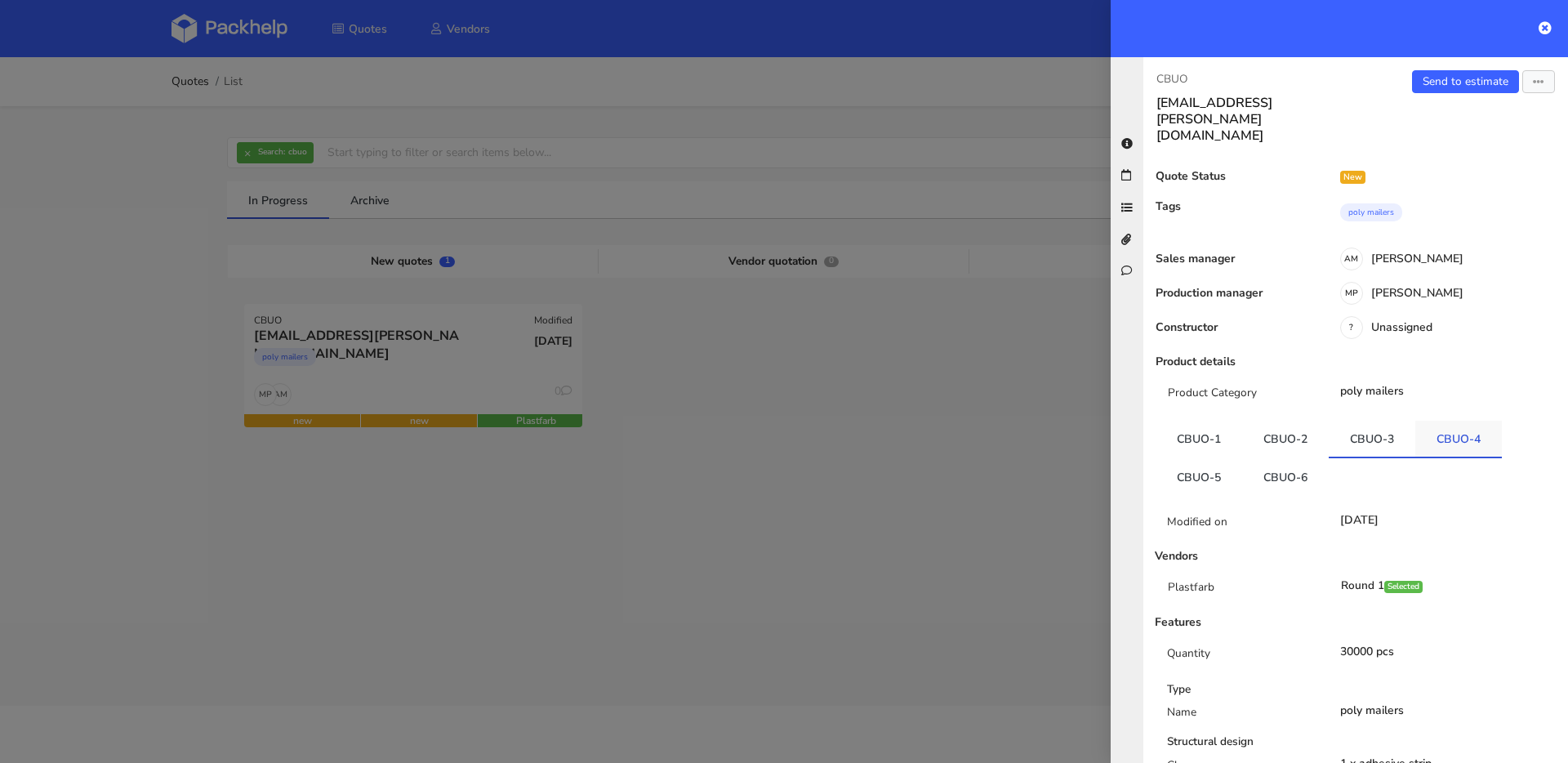
click at [1453, 420] on link "CBUO-4" at bounding box center [1458, 438] width 87 height 36
click at [1204, 420] on link "CBUO-1" at bounding box center [1198, 438] width 87 height 36
click at [1532, 83] on icon "button" at bounding box center [1538, 82] width 12 height 12
click at [1463, 115] on link "View quote" at bounding box center [1485, 116] width 143 height 27
click at [447, 333] on div at bounding box center [784, 381] width 1568 height 763
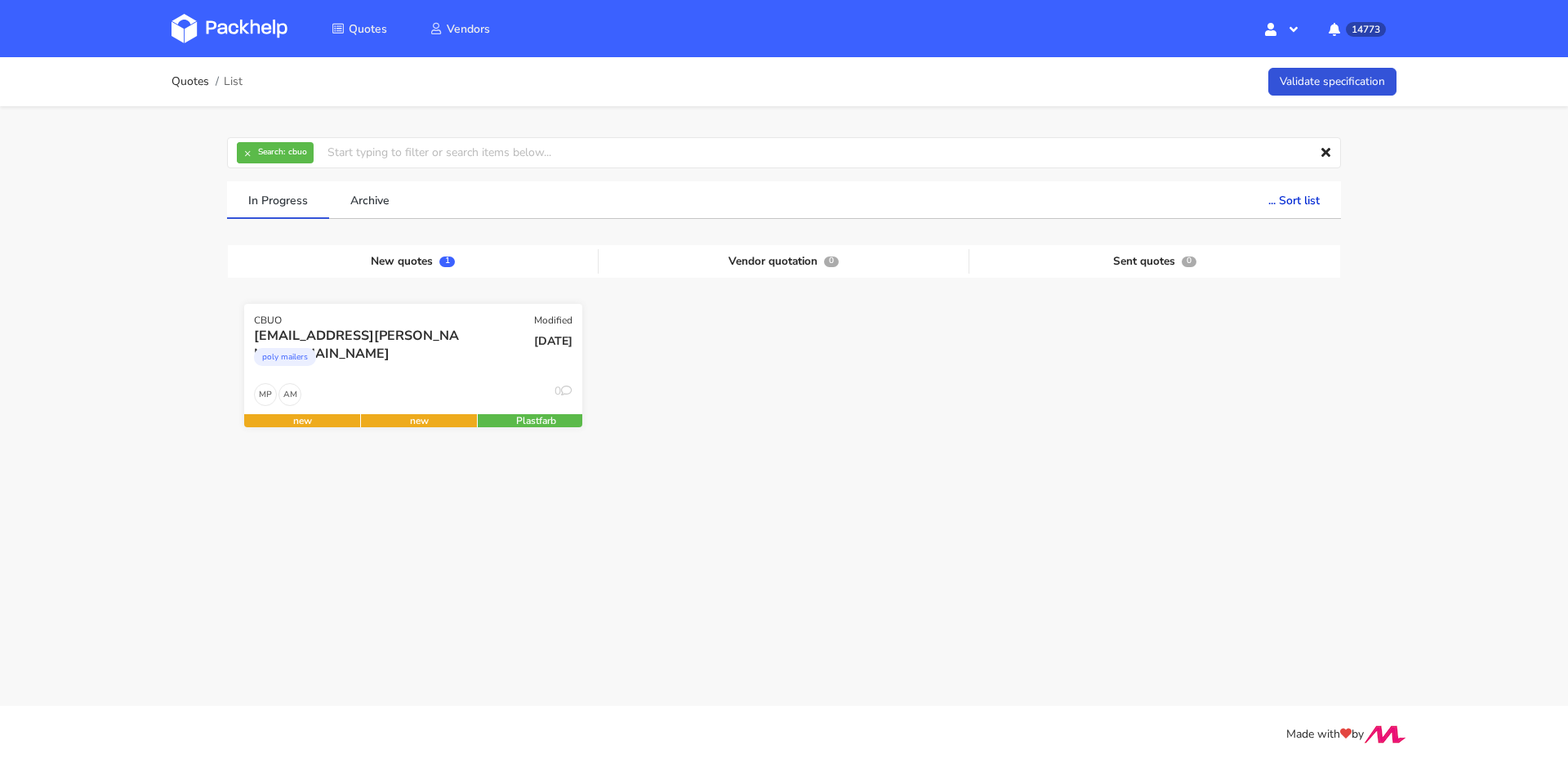
click at [452, 333] on div "[EMAIL_ADDRESS][PERSON_NAME][DOMAIN_NAME]" at bounding box center [362, 336] width 216 height 18
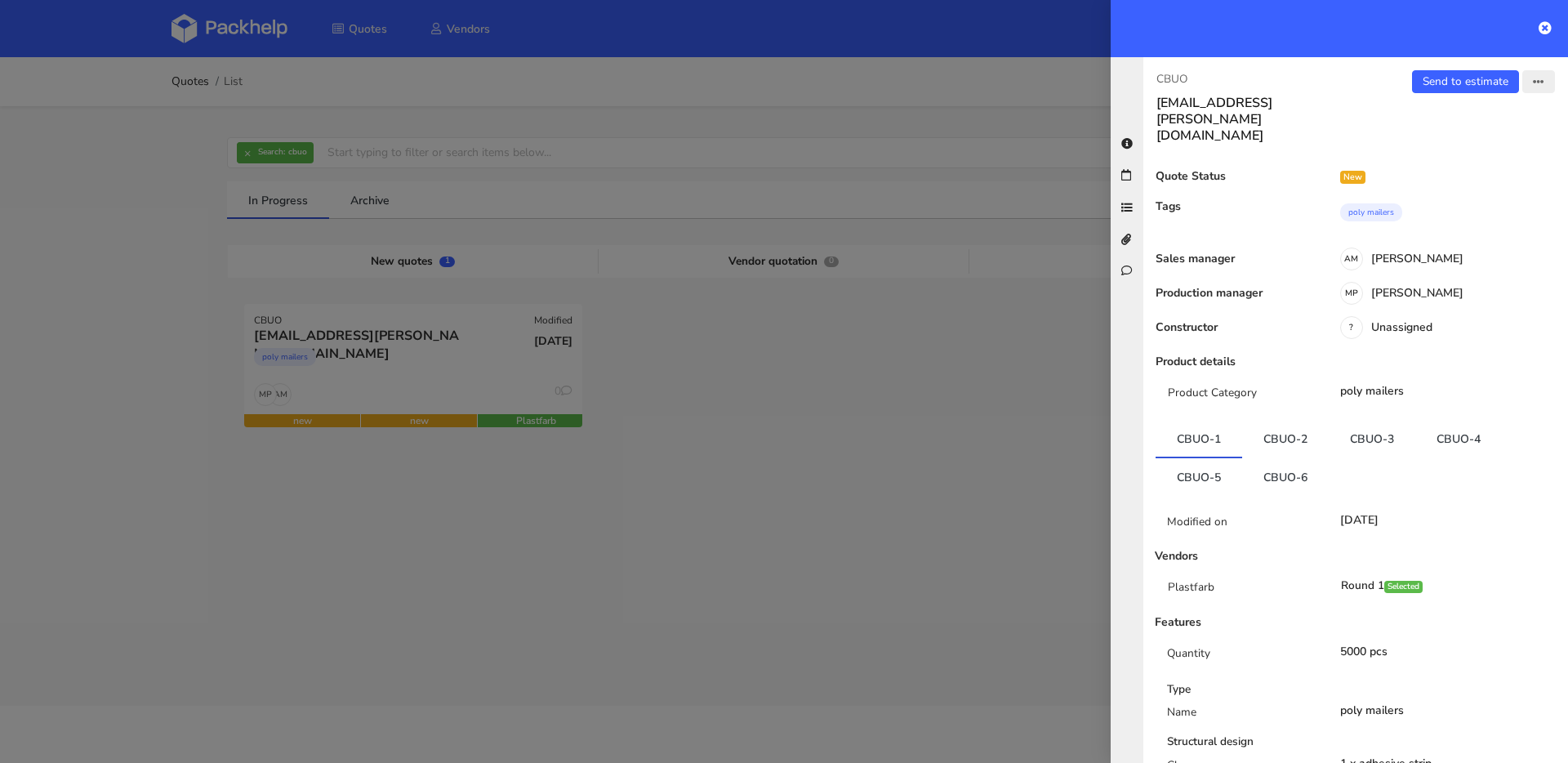
click at [1532, 85] on button "button" at bounding box center [1539, 81] width 33 height 23
click at [1493, 141] on link "Edit quote" at bounding box center [1485, 146] width 143 height 27
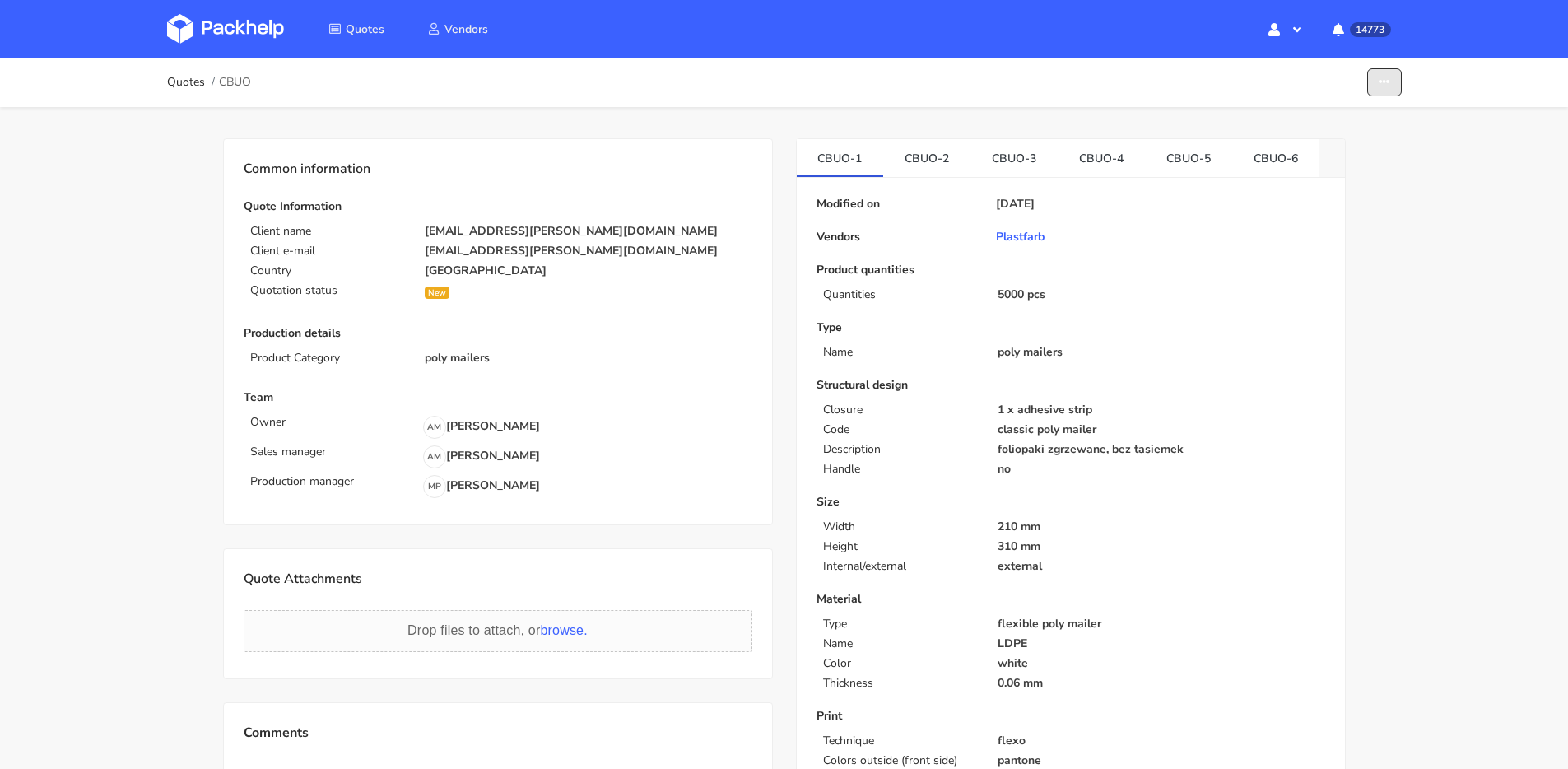
click at [1400, 87] on button "button" at bounding box center [1385, 82] width 35 height 29
click at [1323, 180] on link "Show estimations" at bounding box center [1321, 181] width 145 height 28
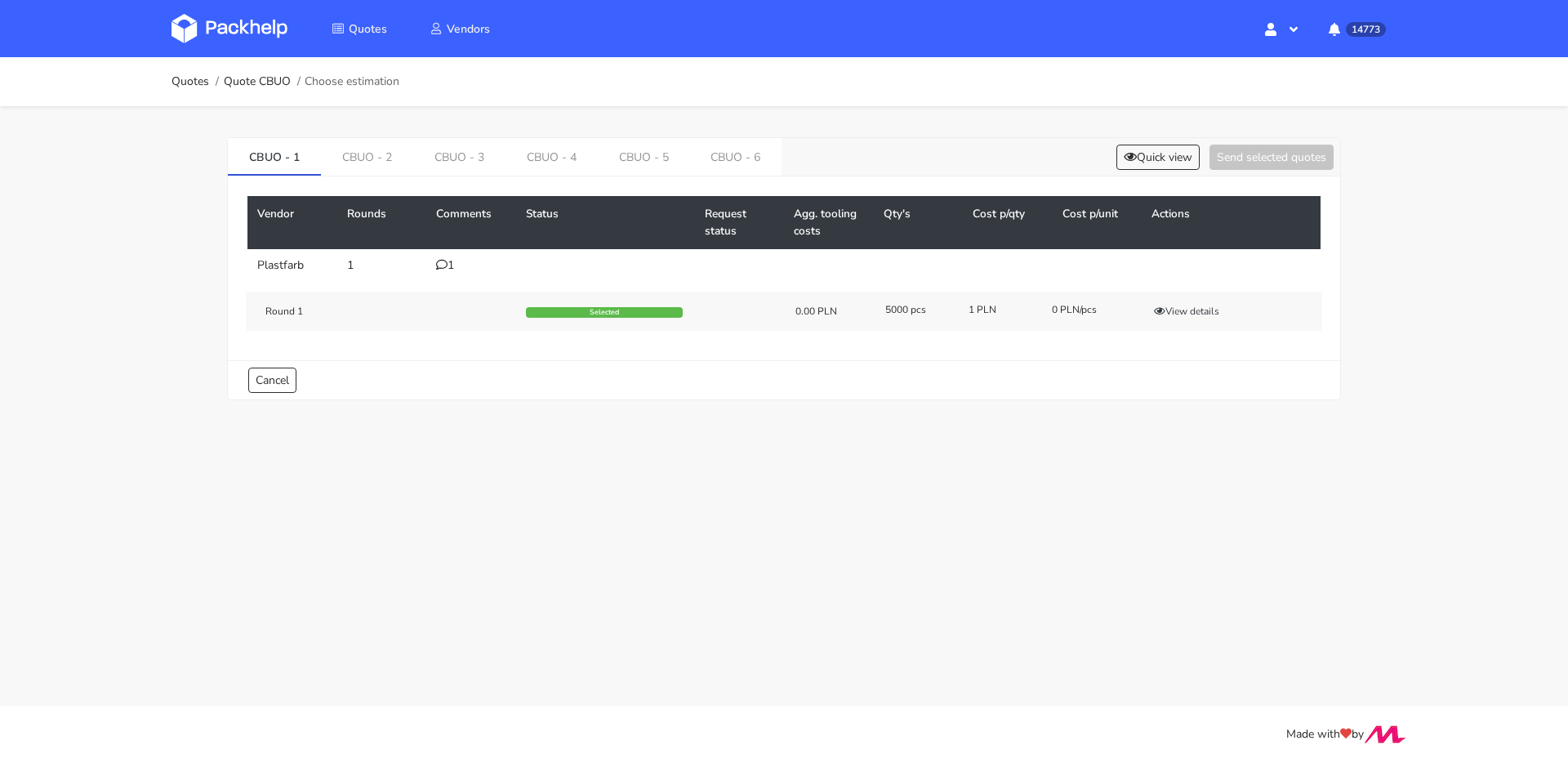
click at [457, 270] on div "1" at bounding box center [470, 265] width 70 height 13
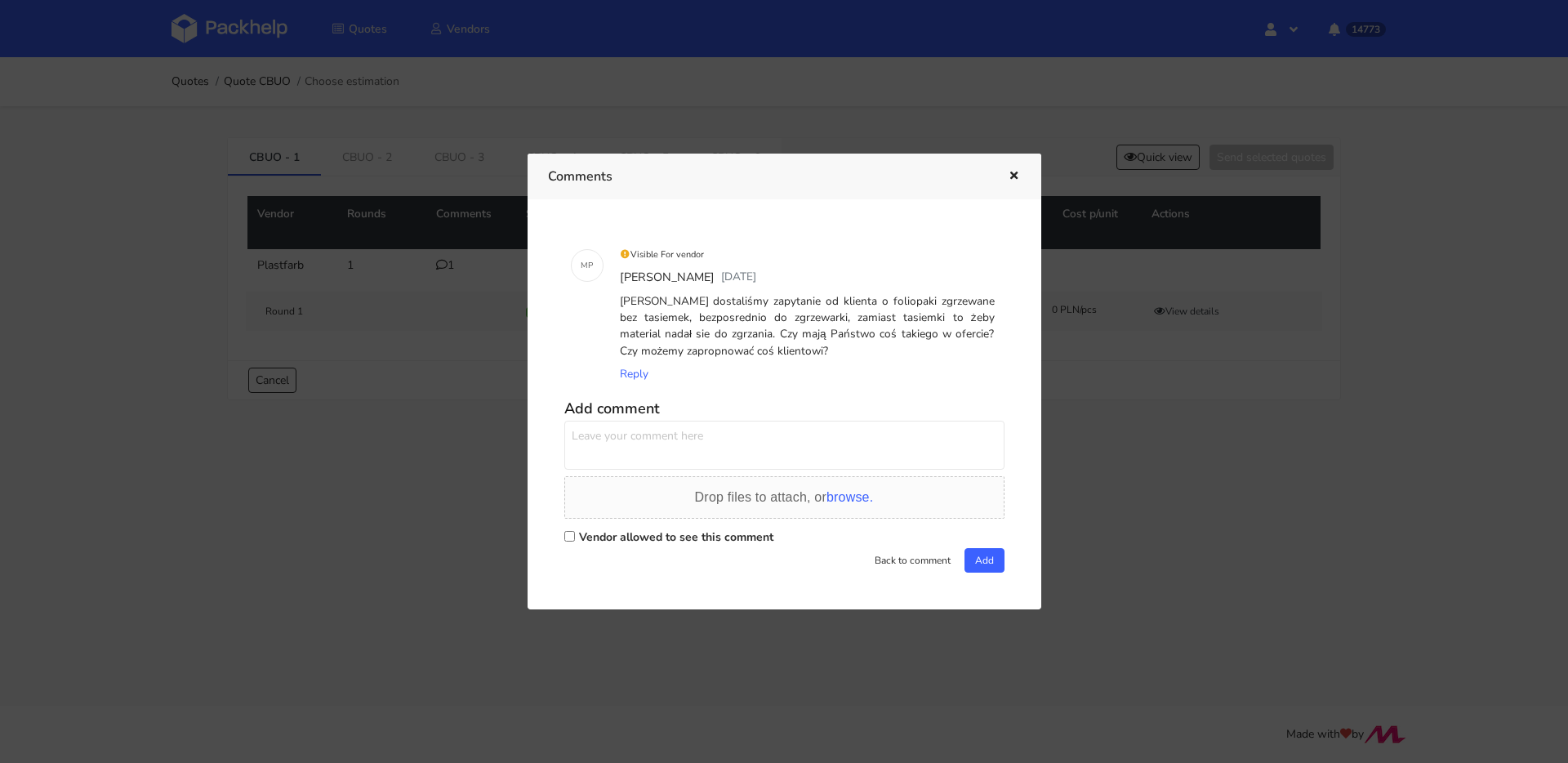
click at [423, 268] on div at bounding box center [784, 381] width 1568 height 763
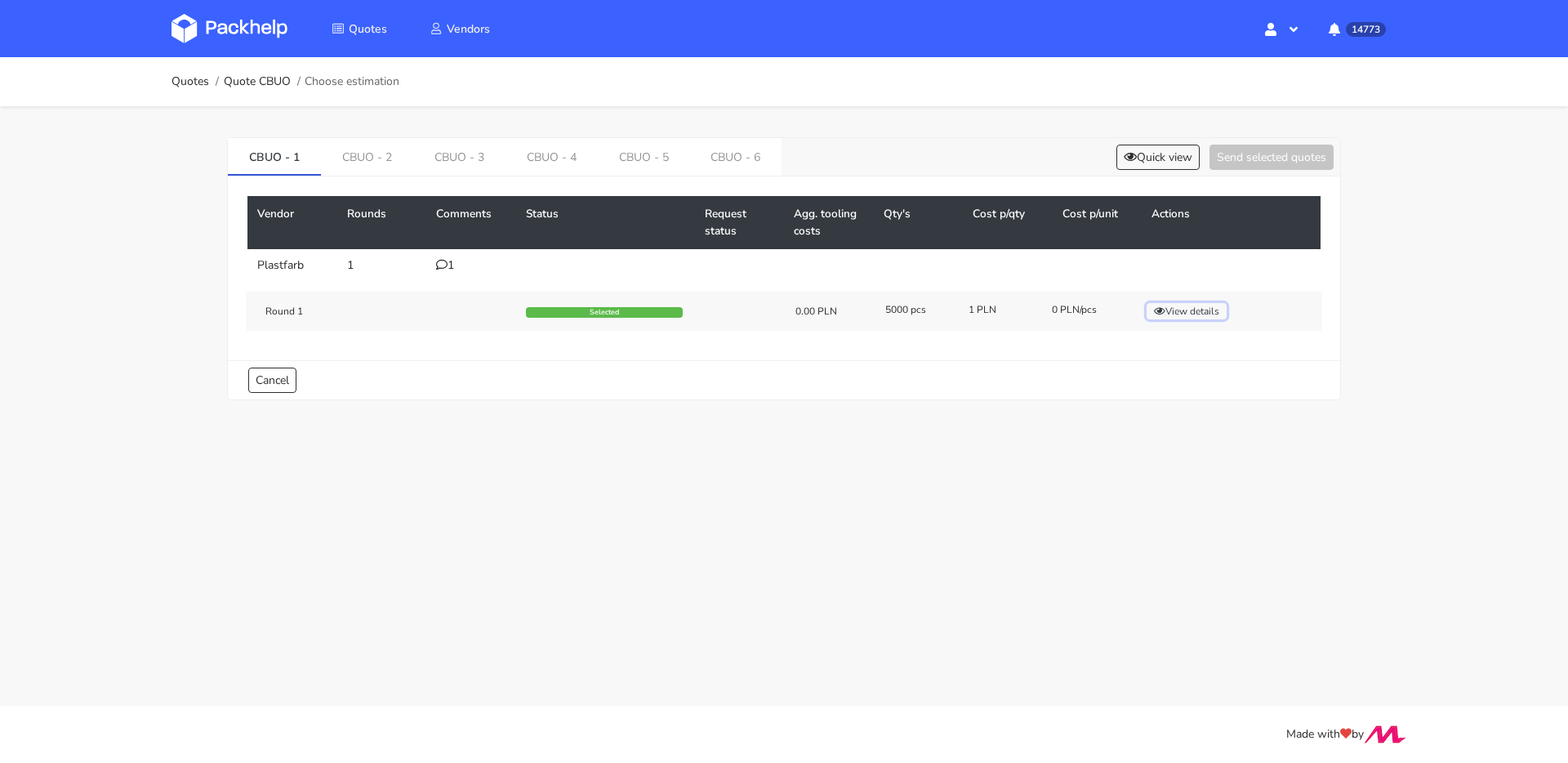
click at [1181, 308] on button "View details" at bounding box center [1186, 312] width 80 height 16
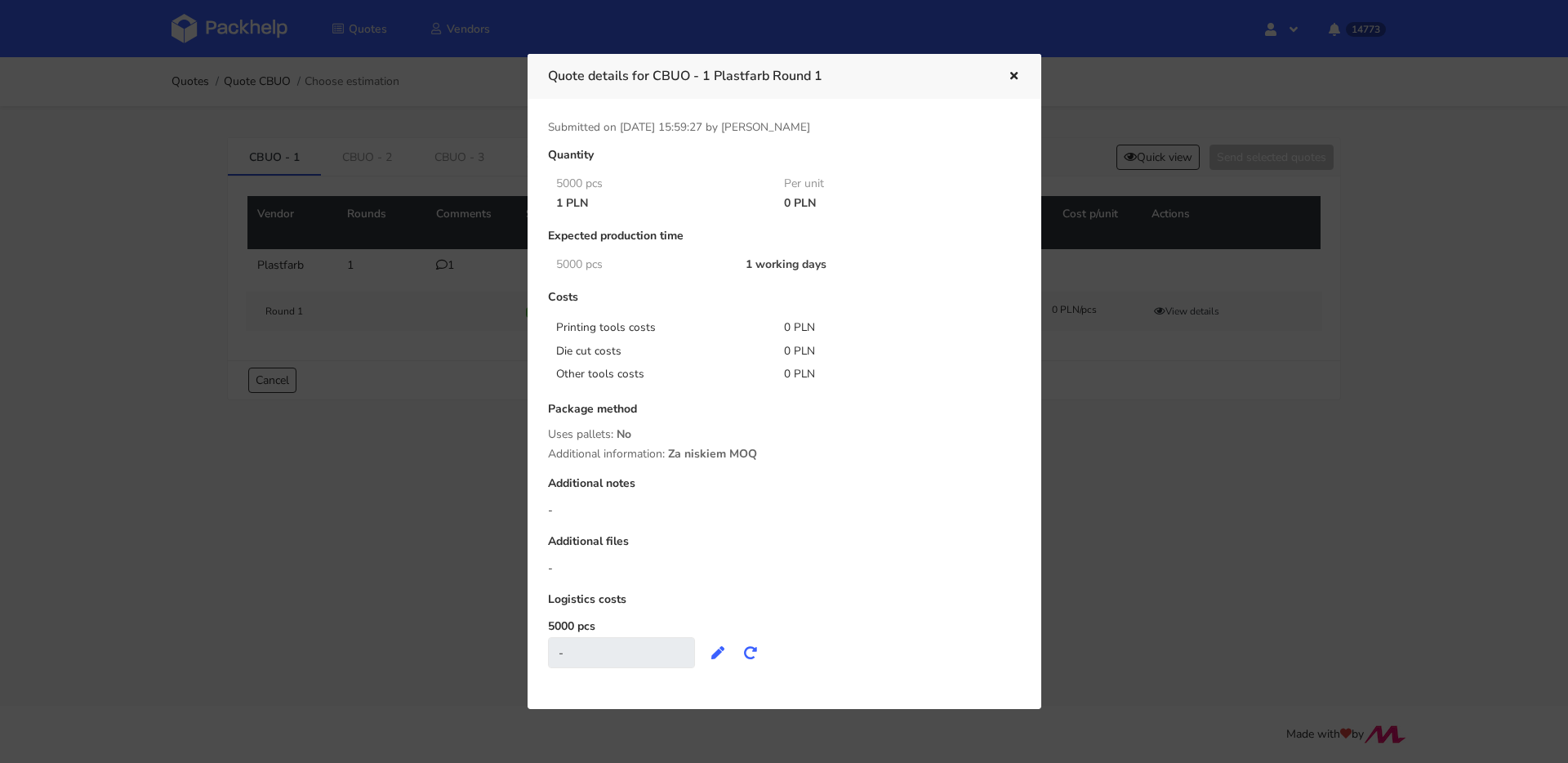
click at [1014, 75] on icon "button" at bounding box center [1013, 77] width 14 height 12
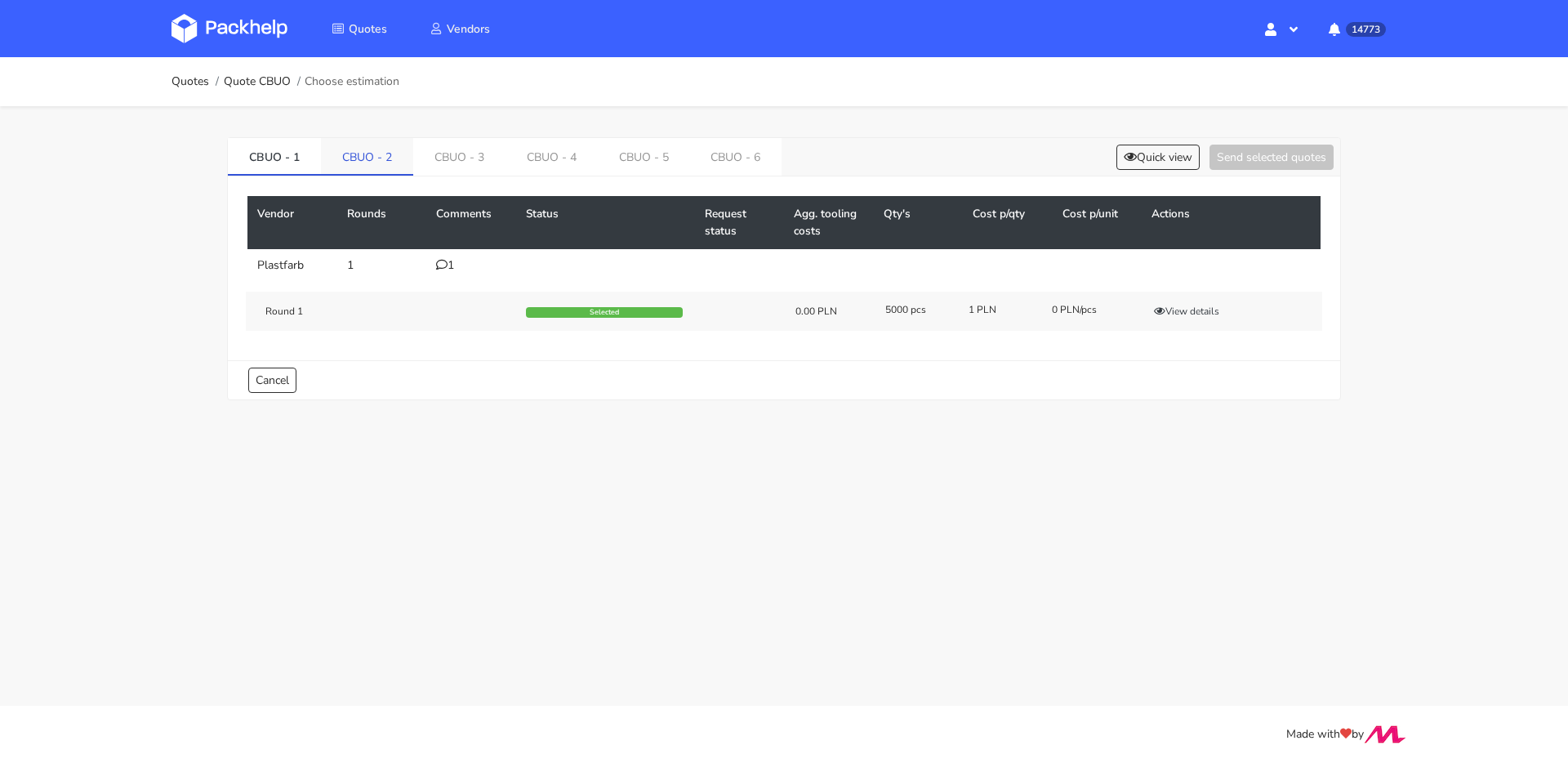
click at [348, 164] on link "CBUO - 2" at bounding box center [366, 155] width 92 height 36
click at [1188, 317] on button "View details" at bounding box center [1186, 312] width 80 height 16
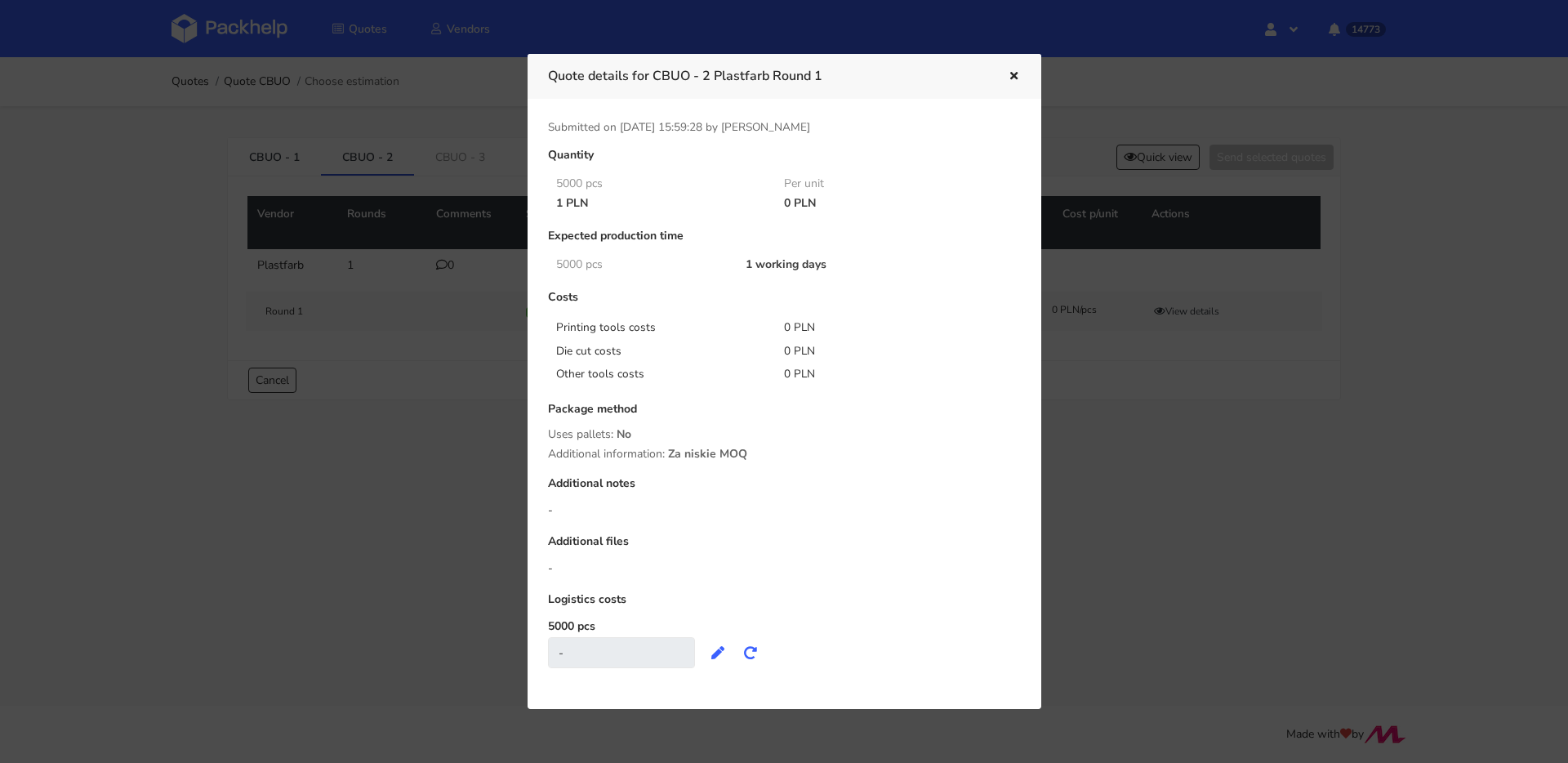
click at [1007, 79] on icon "button" at bounding box center [1013, 77] width 14 height 12
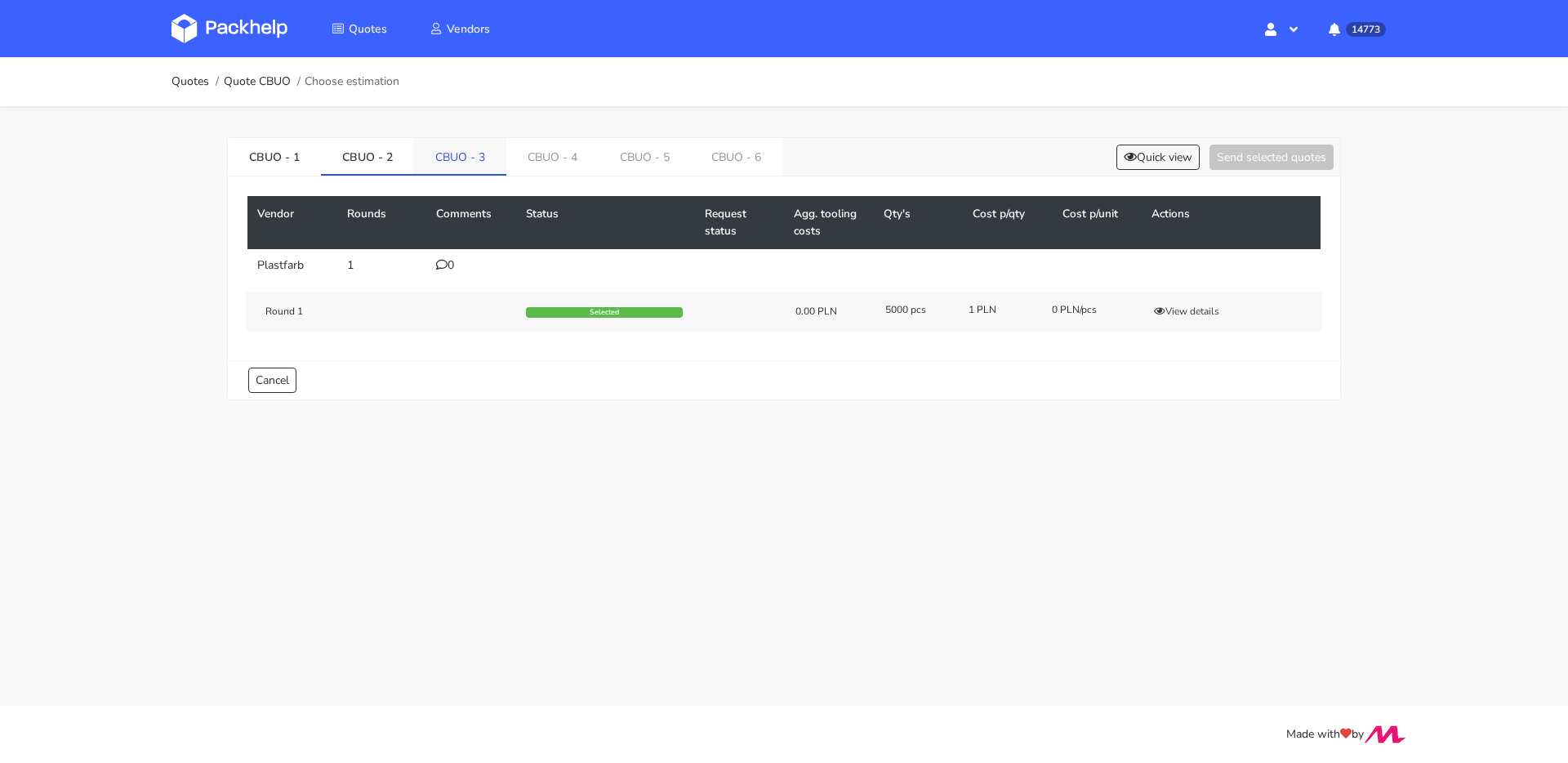
click at [437, 160] on link "CBUO - 3" at bounding box center [459, 155] width 92 height 36
click at [448, 259] on div "1" at bounding box center [470, 265] width 70 height 13
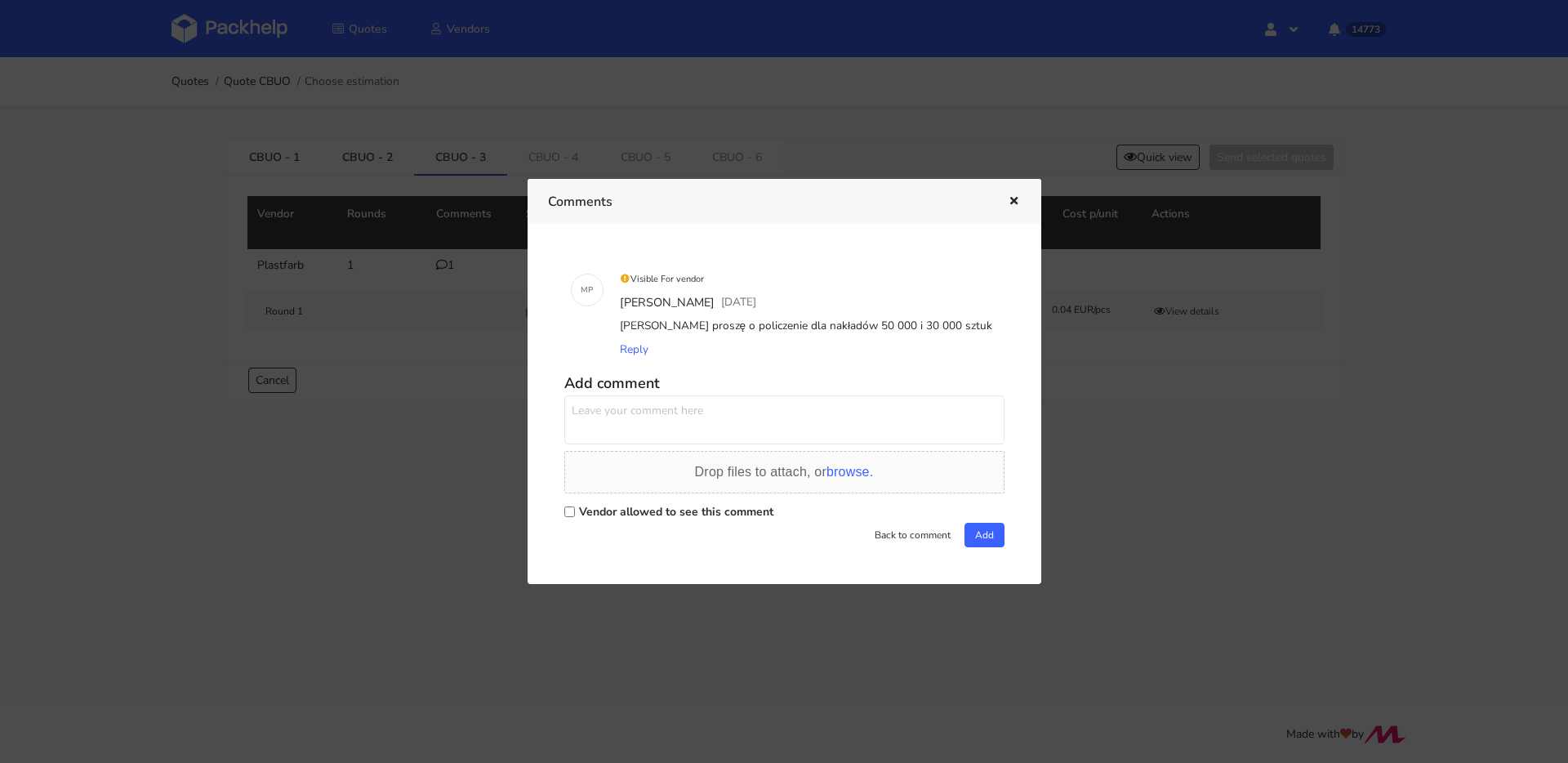
click at [1015, 204] on icon "button" at bounding box center [1013, 202] width 14 height 12
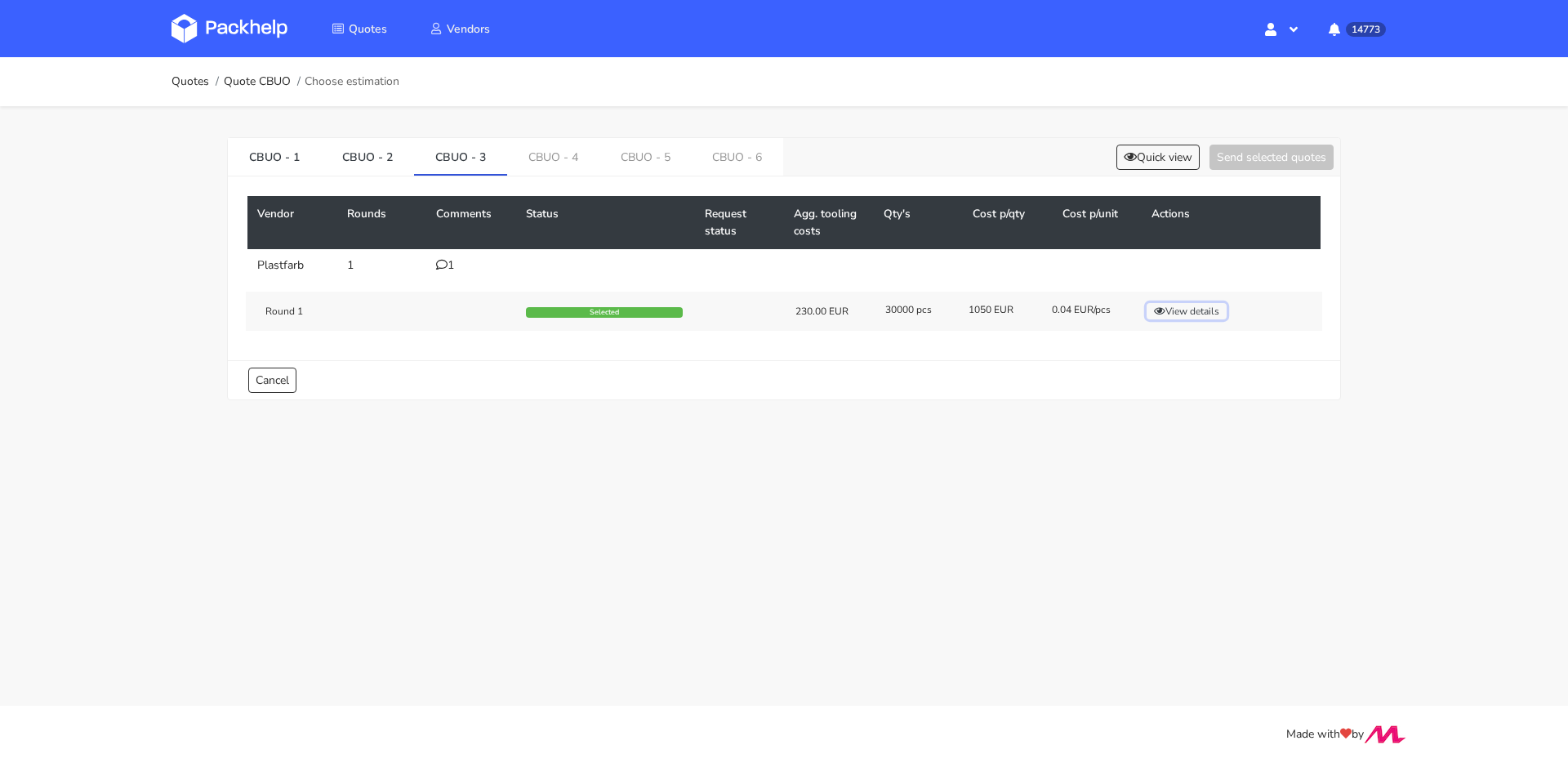
click at [1179, 305] on button "View details" at bounding box center [1186, 312] width 80 height 16
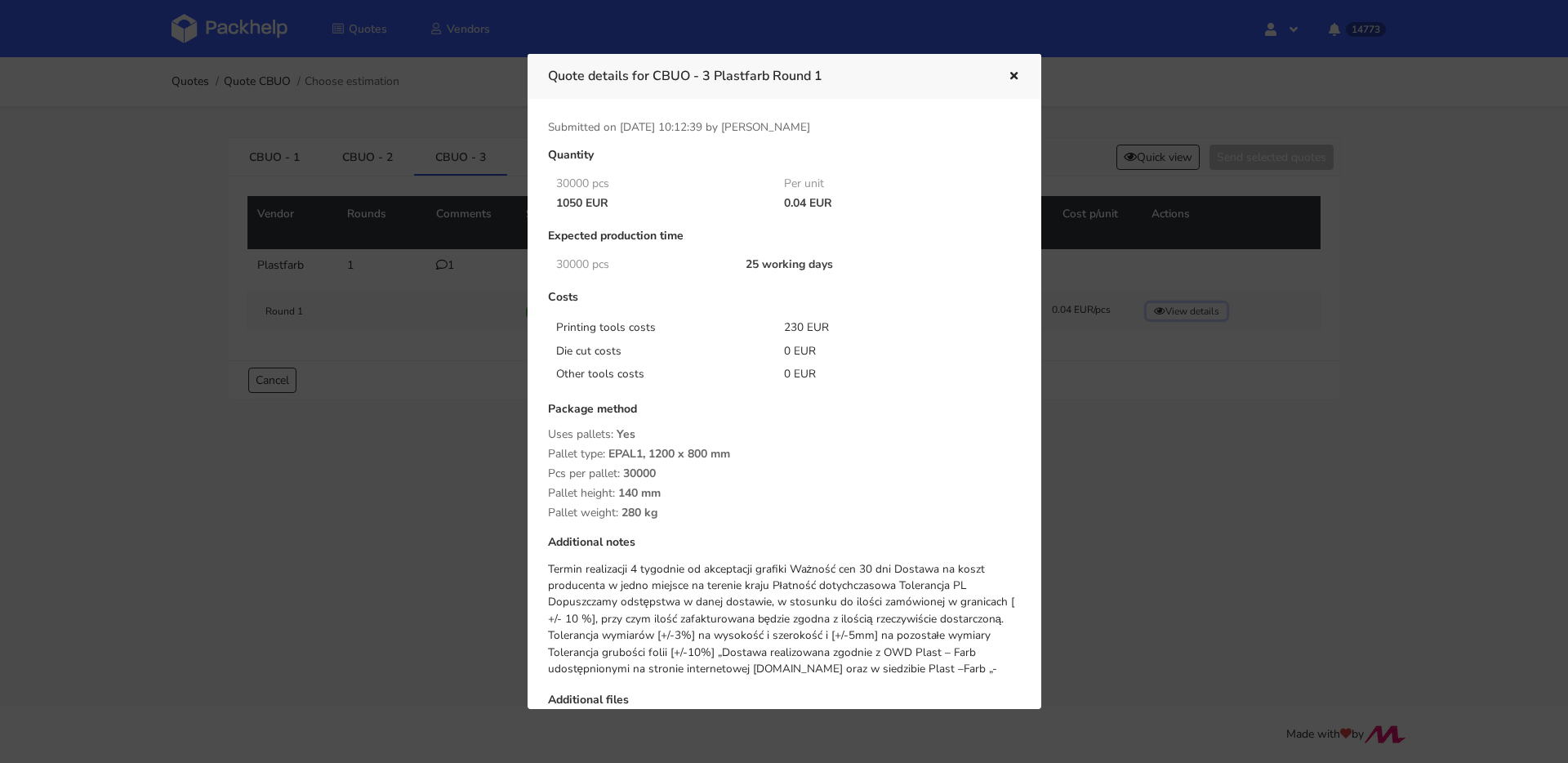
scroll to position [113, 0]
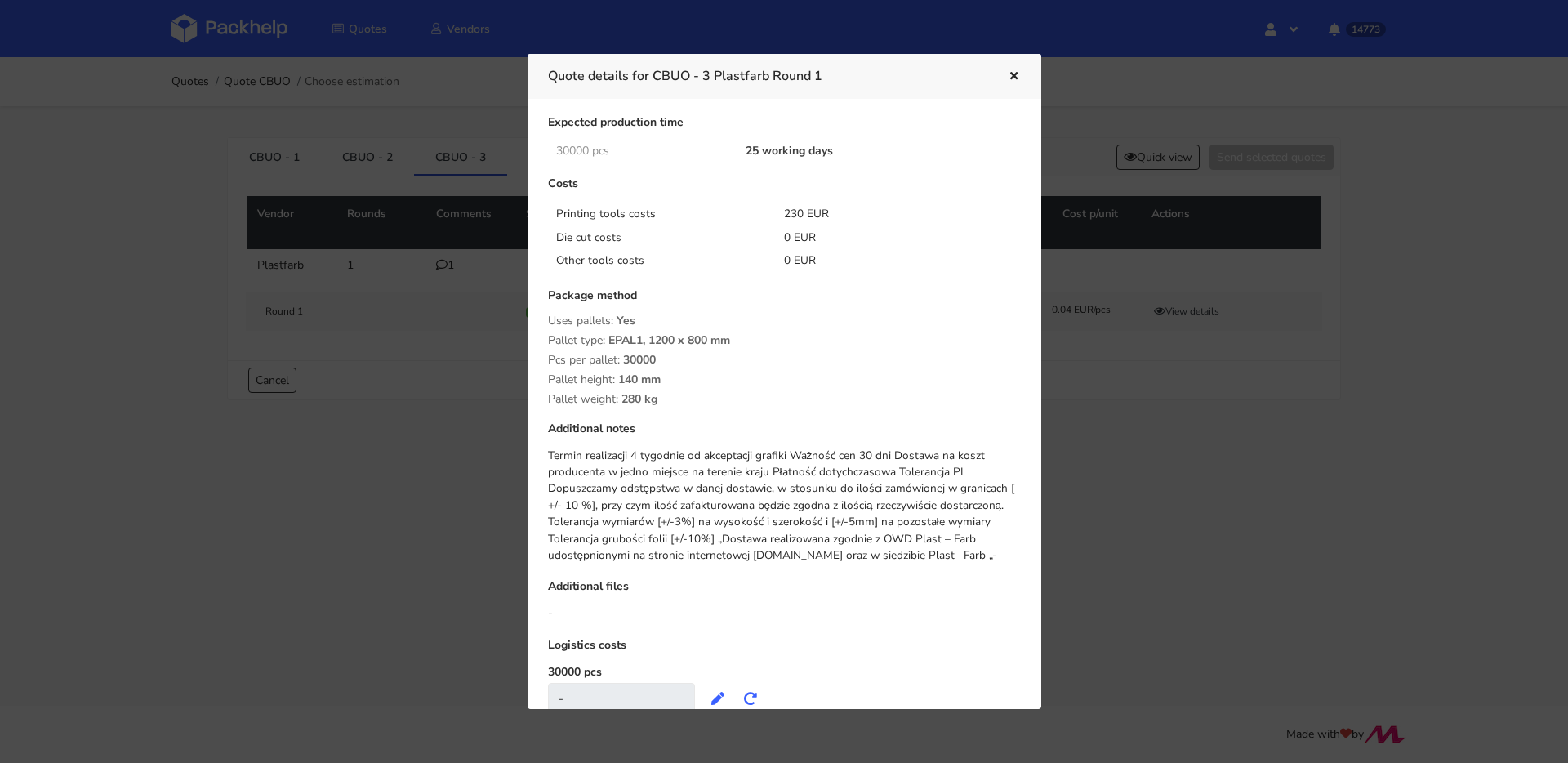
click at [1010, 75] on icon "button" at bounding box center [1013, 77] width 14 height 12
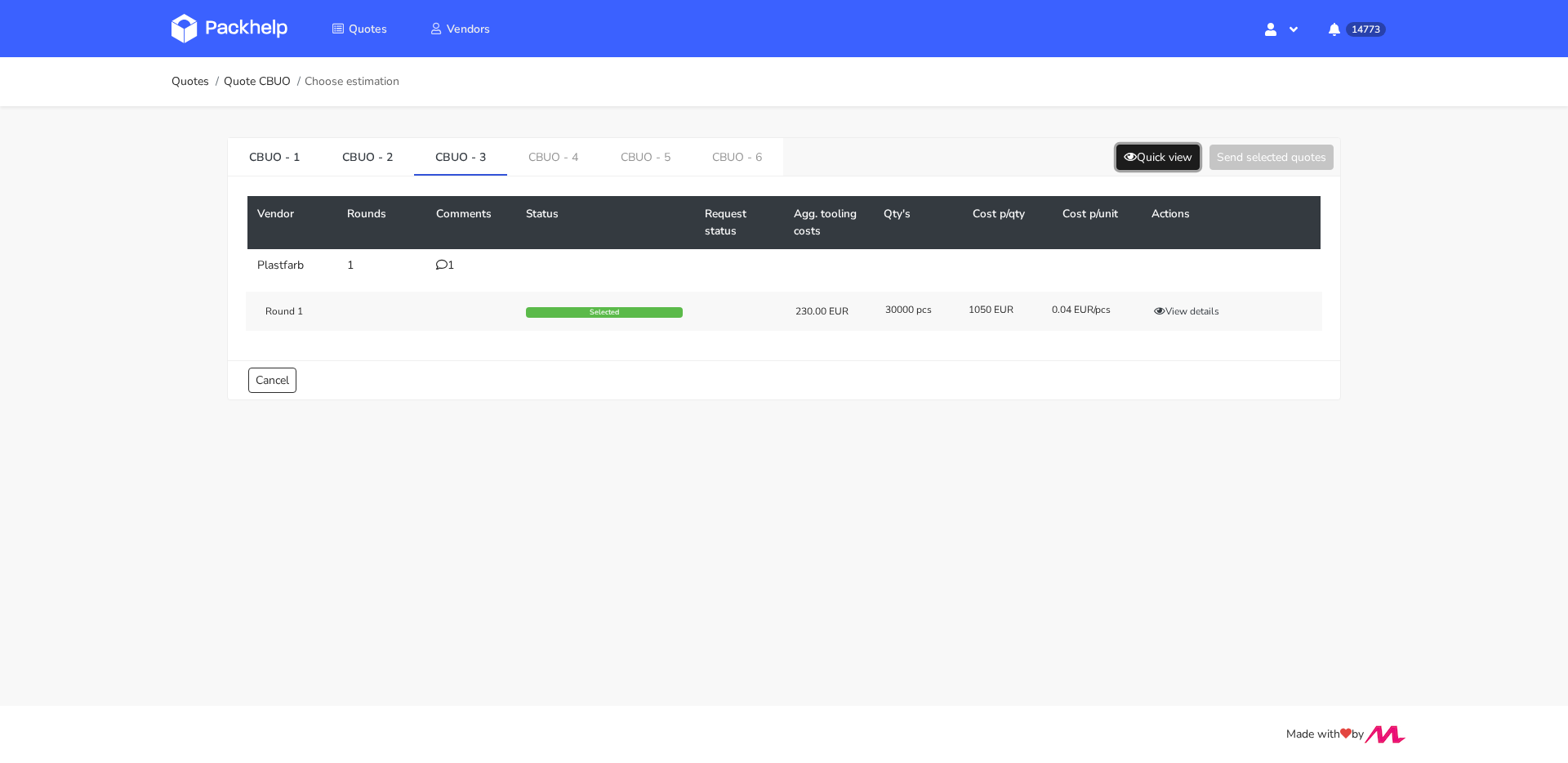
click at [1168, 157] on button "Quick view" at bounding box center [1157, 157] width 83 height 26
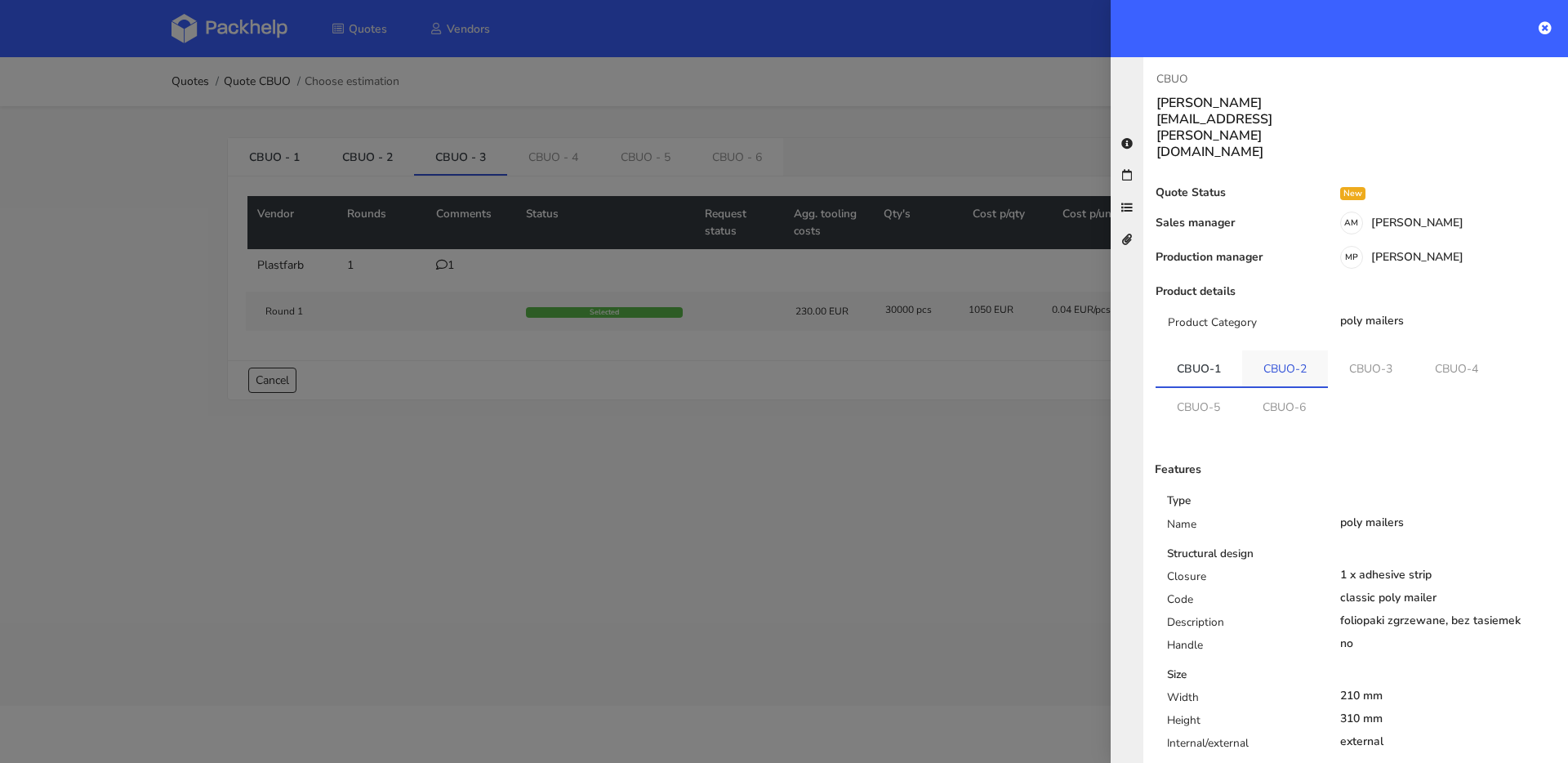
click at [1293, 351] on link "CBUO-2" at bounding box center [1285, 368] width 86 height 36
click at [1354, 351] on link "CBUO-3" at bounding box center [1372, 368] width 86 height 36
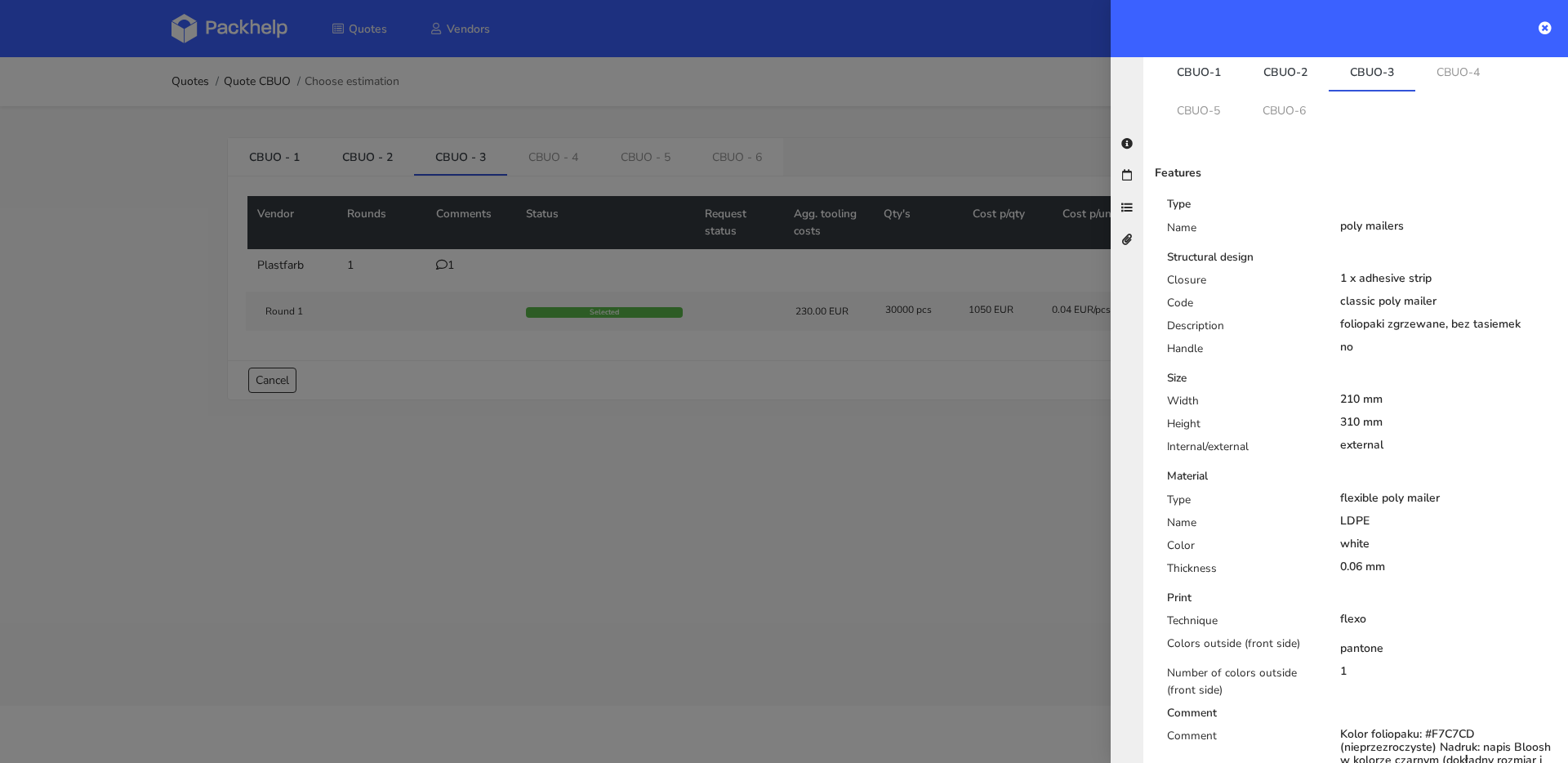
scroll to position [148, 0]
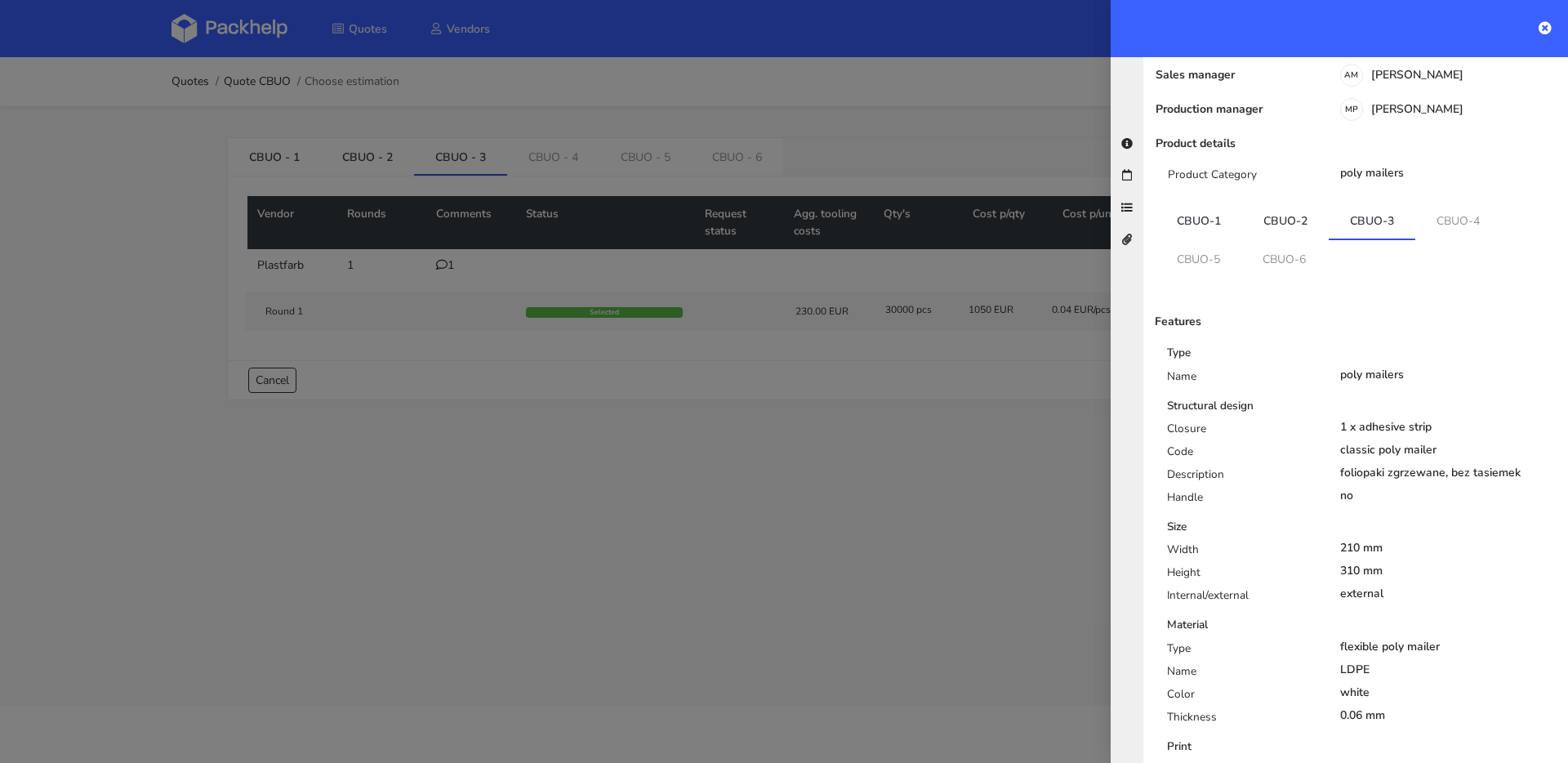
click at [1447, 203] on ul "CBUO-1 CBUO-2 CBUO-3 CBUO-4 CBUO-5 CBUO-6" at bounding box center [1355, 239] width 400 height 73
click at [1456, 203] on link "CBUO-4" at bounding box center [1458, 220] width 86 height 36
click at [1395, 203] on link "CBUO-3" at bounding box center [1372, 220] width 87 height 36
click at [1200, 276] on div "Features Type Name poly mailers Structural design Closure 1 x adhesive strip Co…" at bounding box center [1355, 709] width 400 height 866
click at [1205, 240] on link "CBUO-5" at bounding box center [1198, 258] width 86 height 36
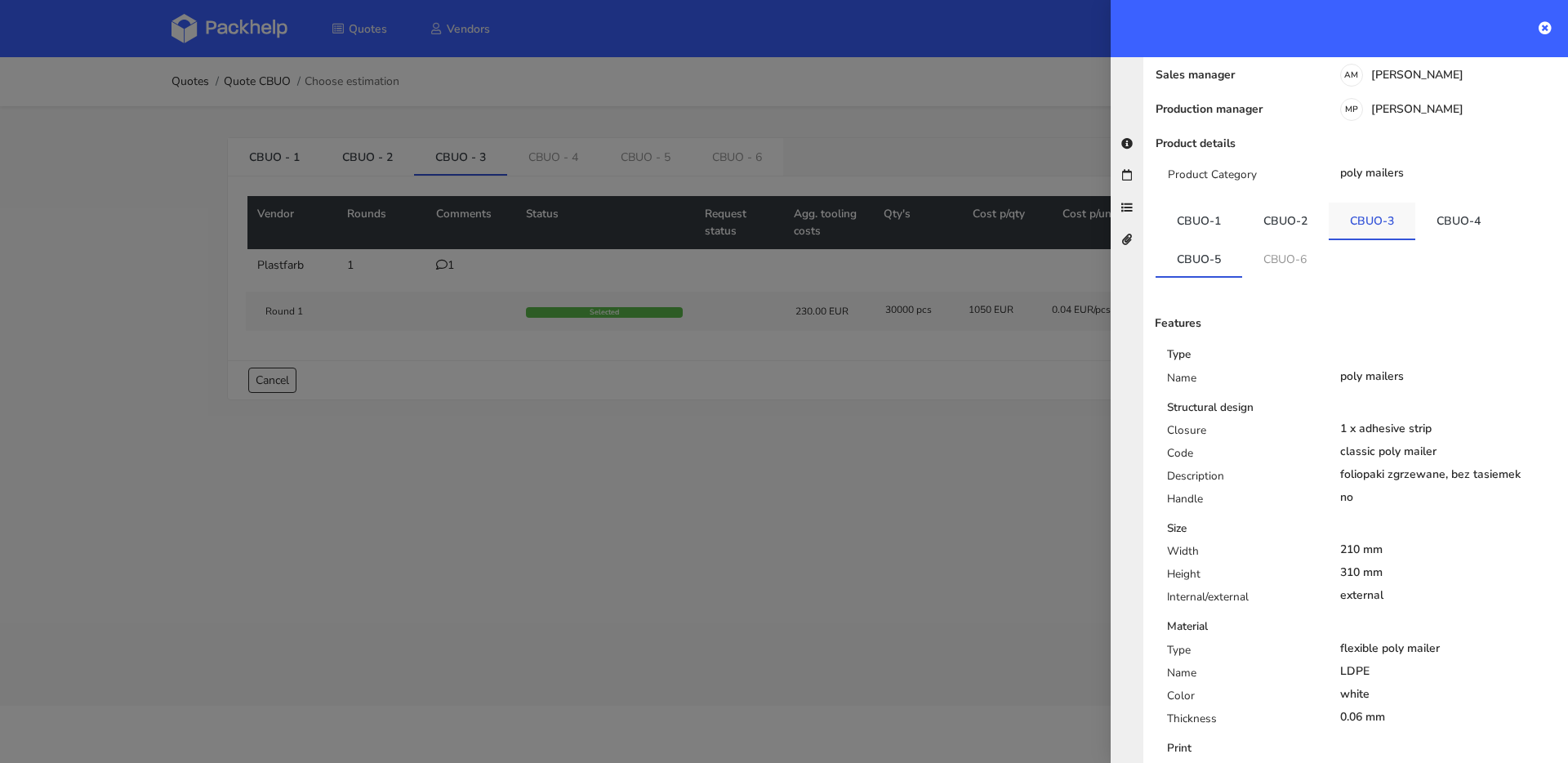
click at [1384, 203] on link "CBUO-3" at bounding box center [1372, 220] width 87 height 36
click at [1441, 203] on link "CBUO-4" at bounding box center [1458, 220] width 87 height 36
click at [1392, 203] on link "CBUO-3" at bounding box center [1372, 220] width 87 height 36
click at [1439, 203] on link "CBUO-4" at bounding box center [1458, 220] width 87 height 36
click at [1372, 203] on link "CBUO-3" at bounding box center [1372, 220] width 87 height 36
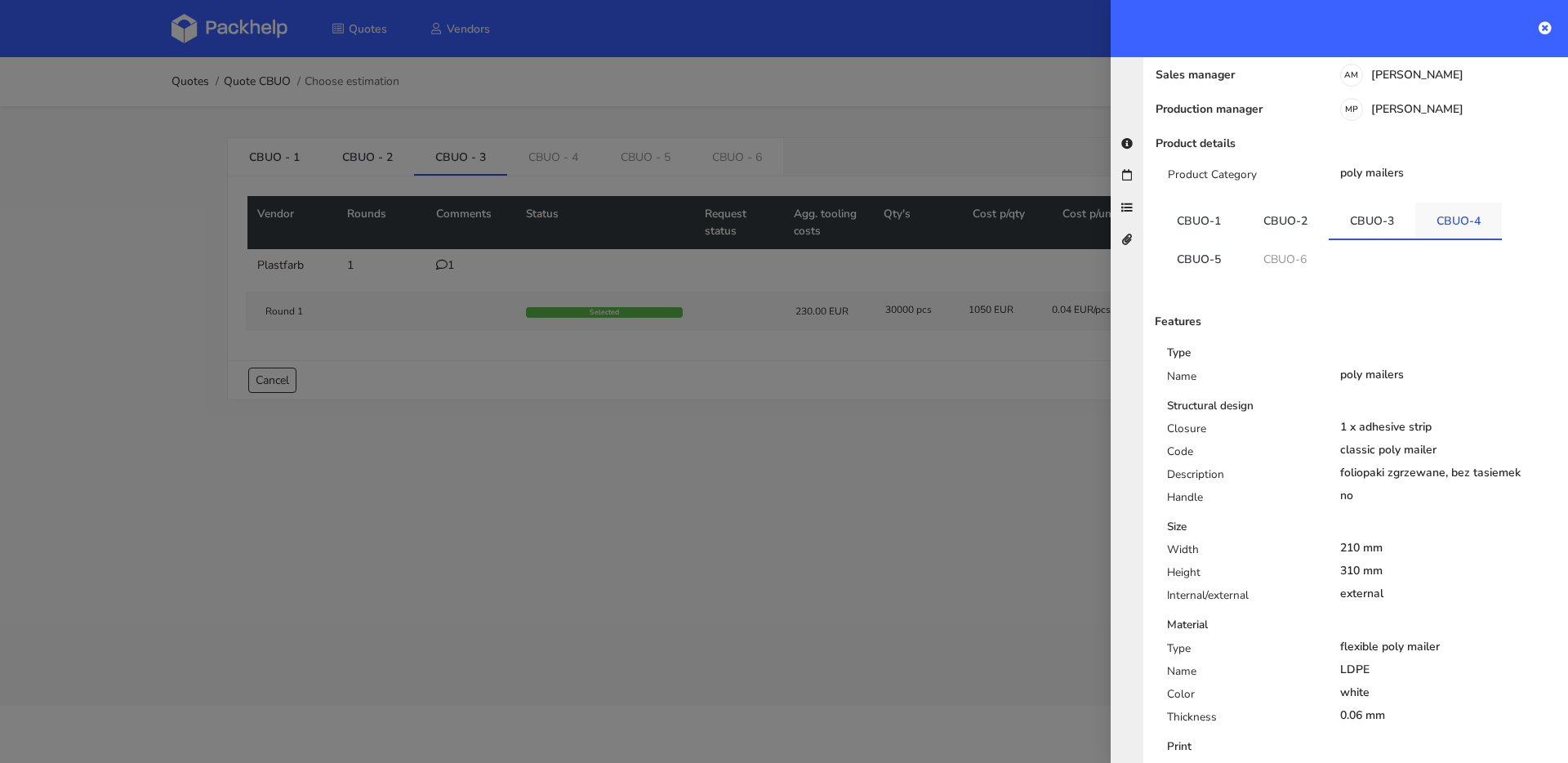
click at [1427, 203] on link "CBUO-4" at bounding box center [1458, 220] width 87 height 36
click at [1354, 203] on link "CBUO-3" at bounding box center [1372, 220] width 87 height 36
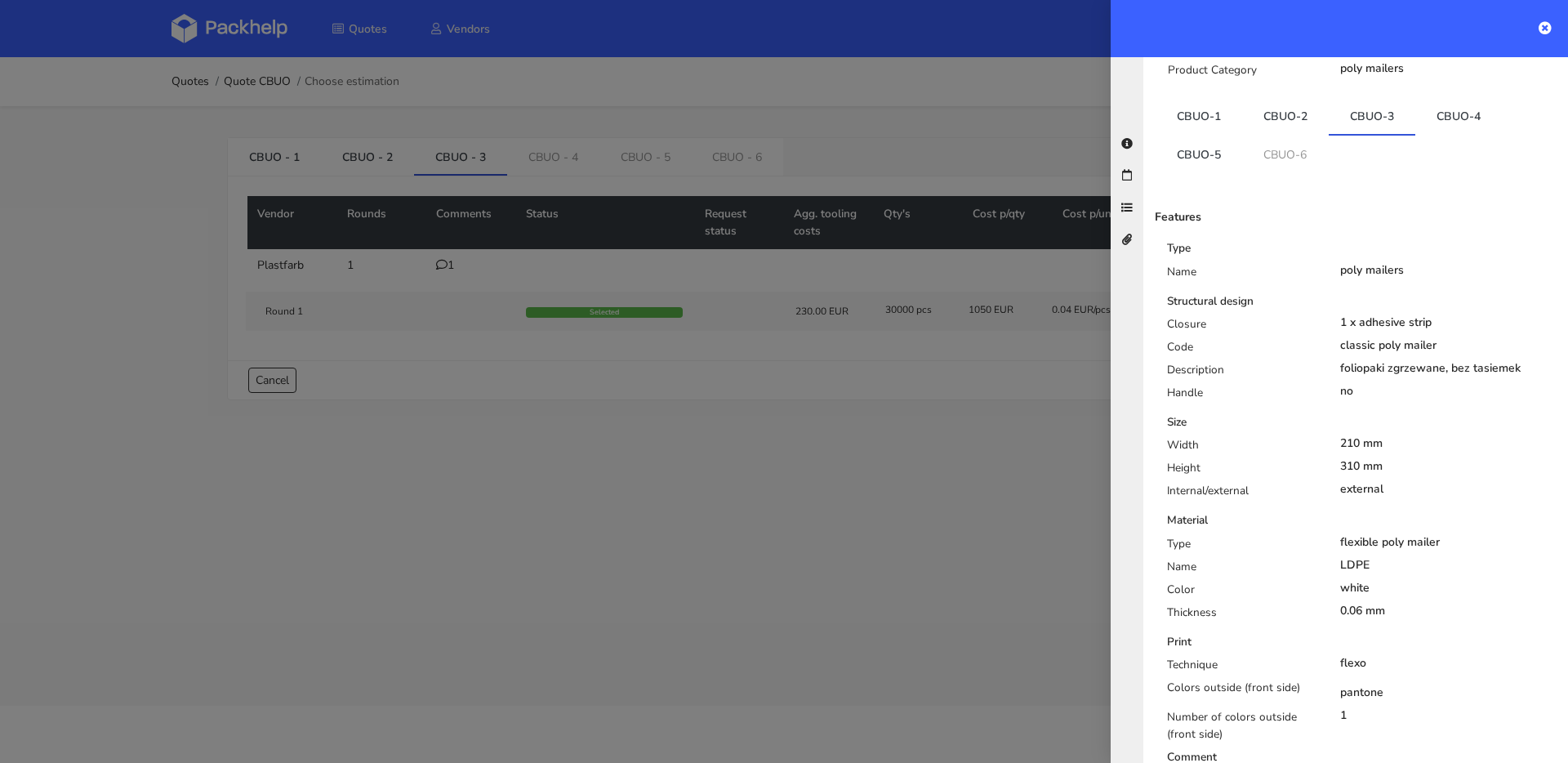
scroll to position [37, 0]
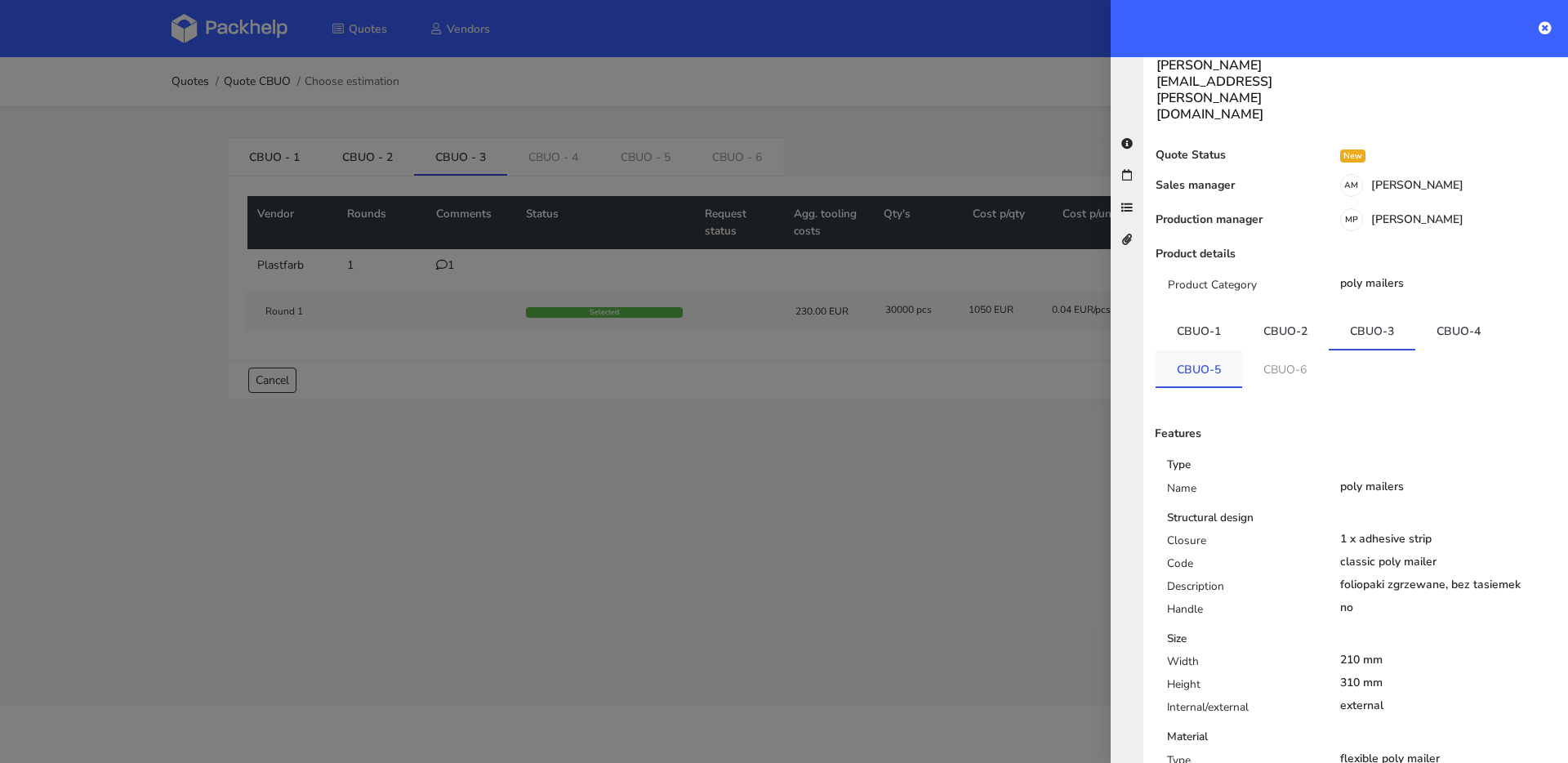
click at [1216, 351] on link "CBUO-5" at bounding box center [1198, 368] width 87 height 36
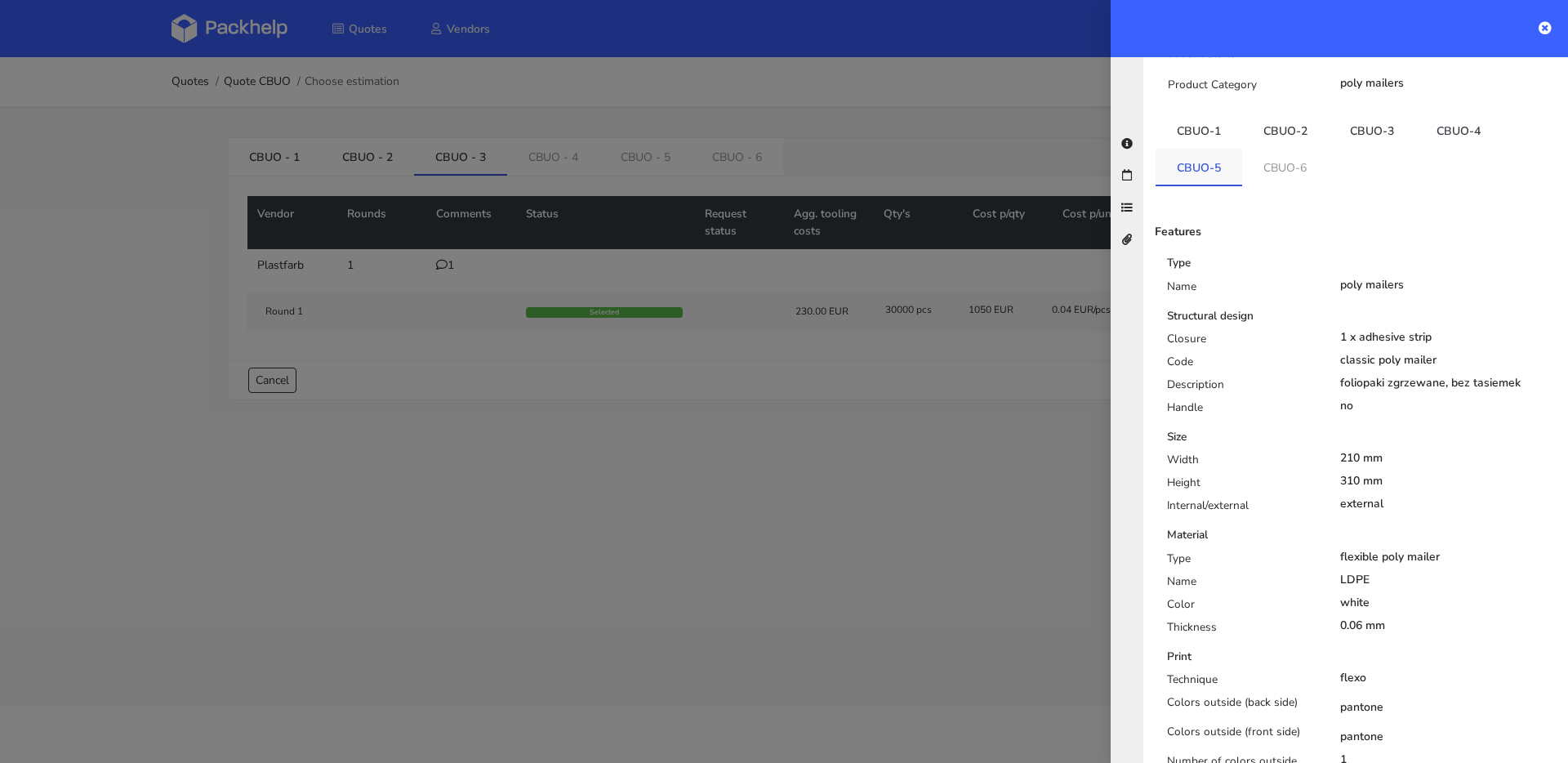
scroll to position [212, 0]
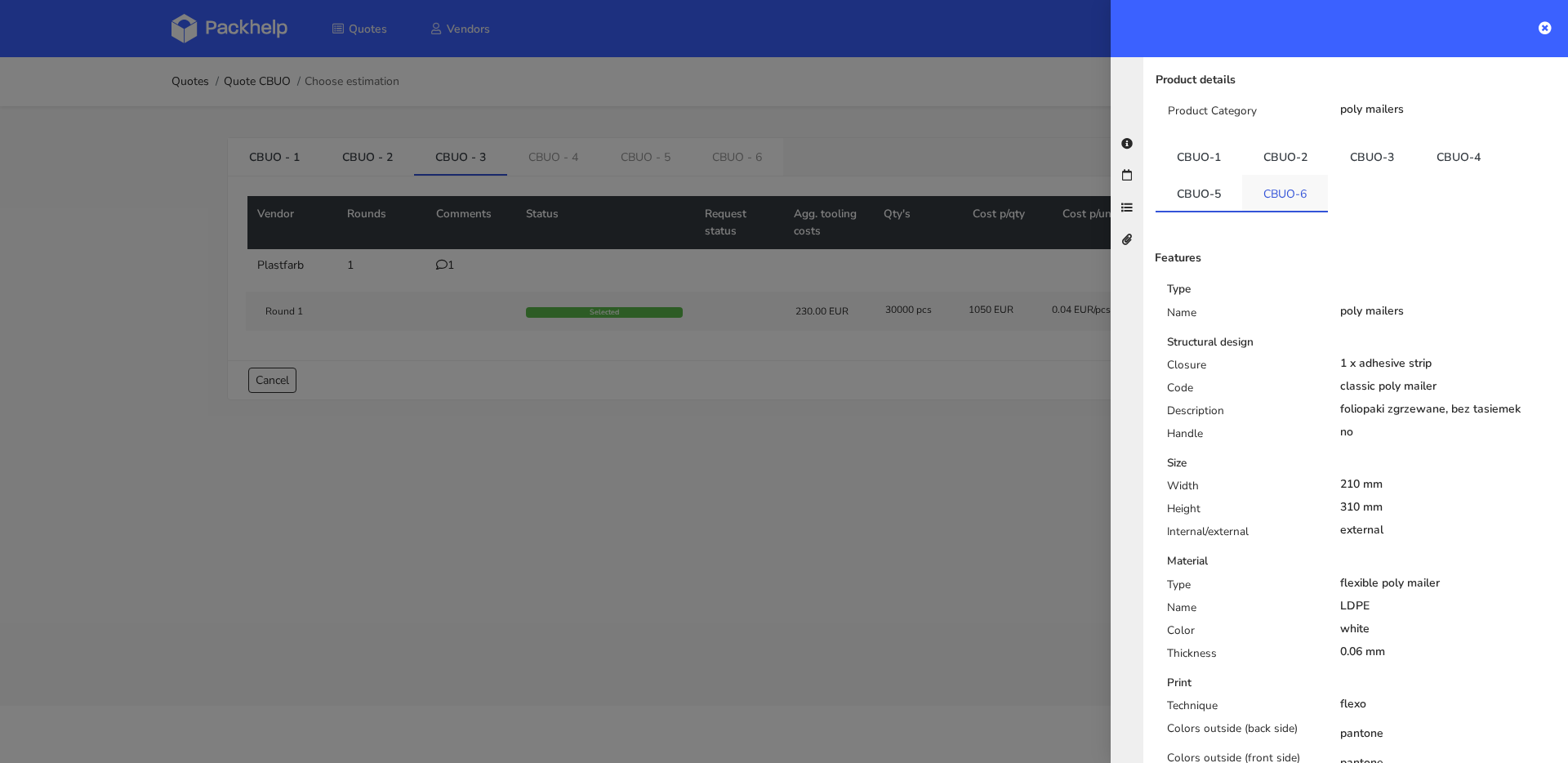
click at [1295, 175] on link "CBUO-6" at bounding box center [1285, 192] width 86 height 36
click at [1202, 175] on link "CBUO-5" at bounding box center [1198, 192] width 87 height 36
click at [1254, 175] on link "CBUO-6" at bounding box center [1285, 192] width 87 height 36
click at [1205, 175] on link "CBUO-5" at bounding box center [1198, 192] width 87 height 36
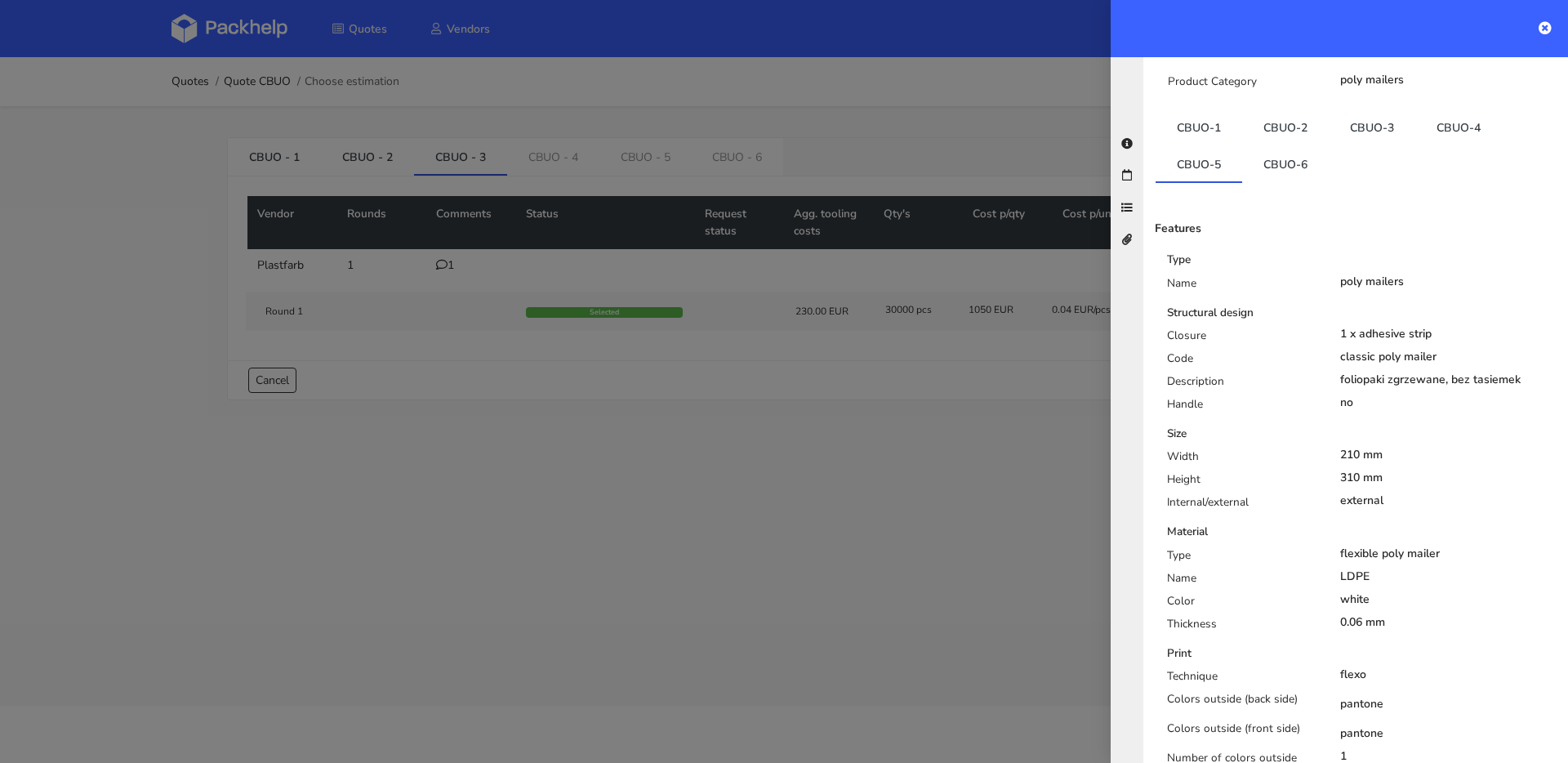
scroll to position [62, 0]
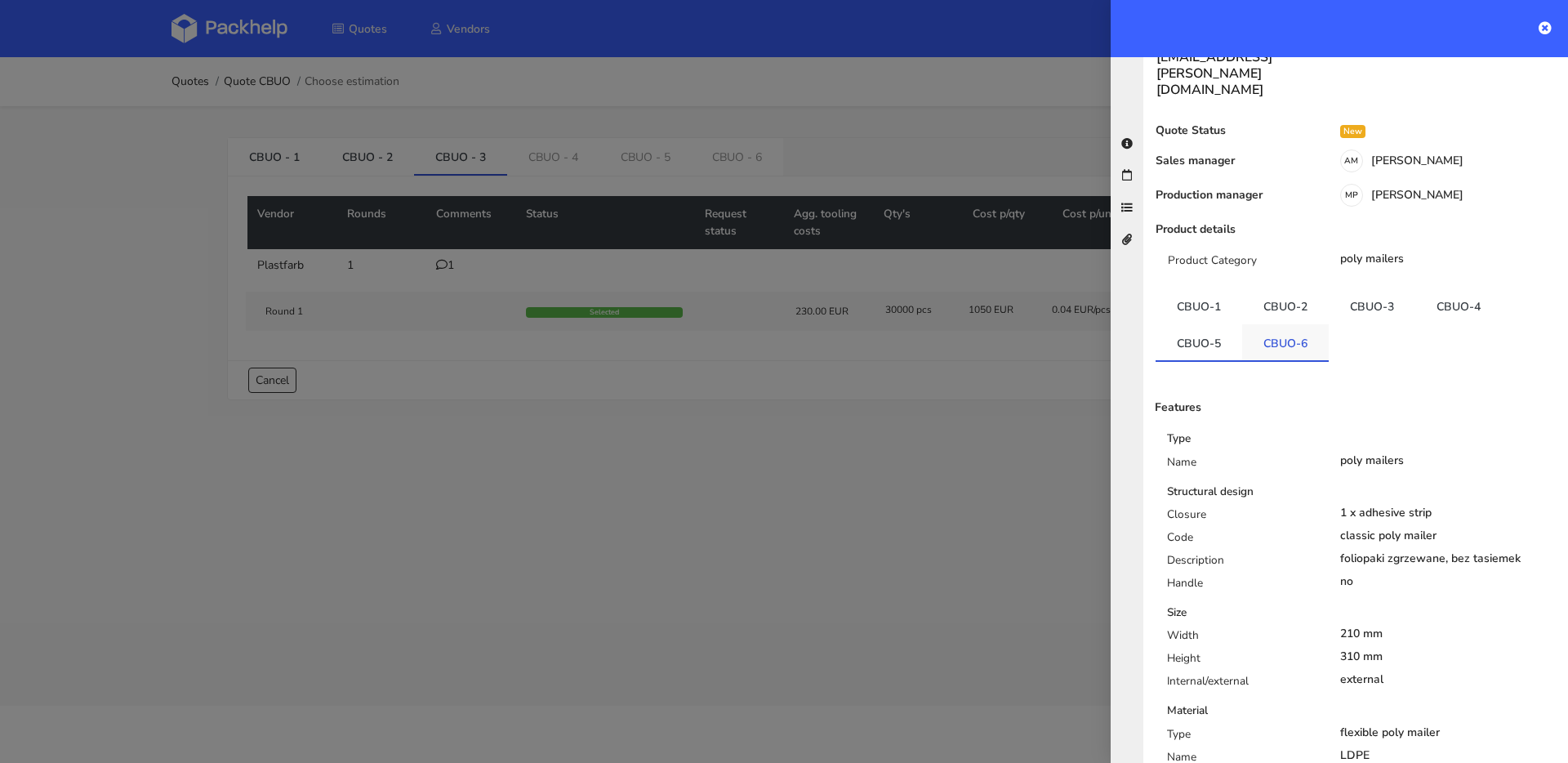
click at [1298, 324] on link "CBUO-6" at bounding box center [1285, 342] width 87 height 36
click at [1219, 324] on link "CBUO-5" at bounding box center [1198, 342] width 87 height 36
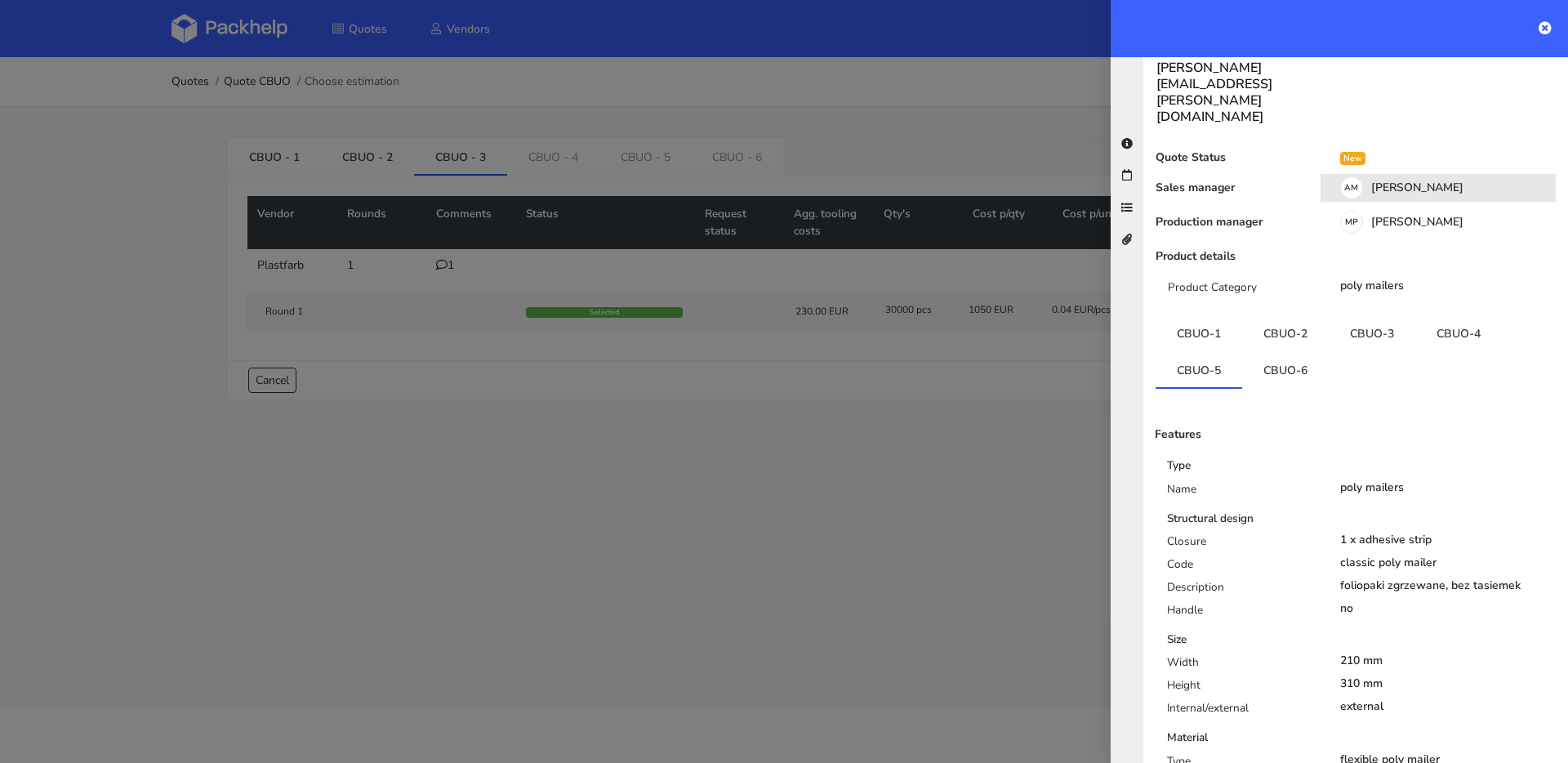
scroll to position [0, 0]
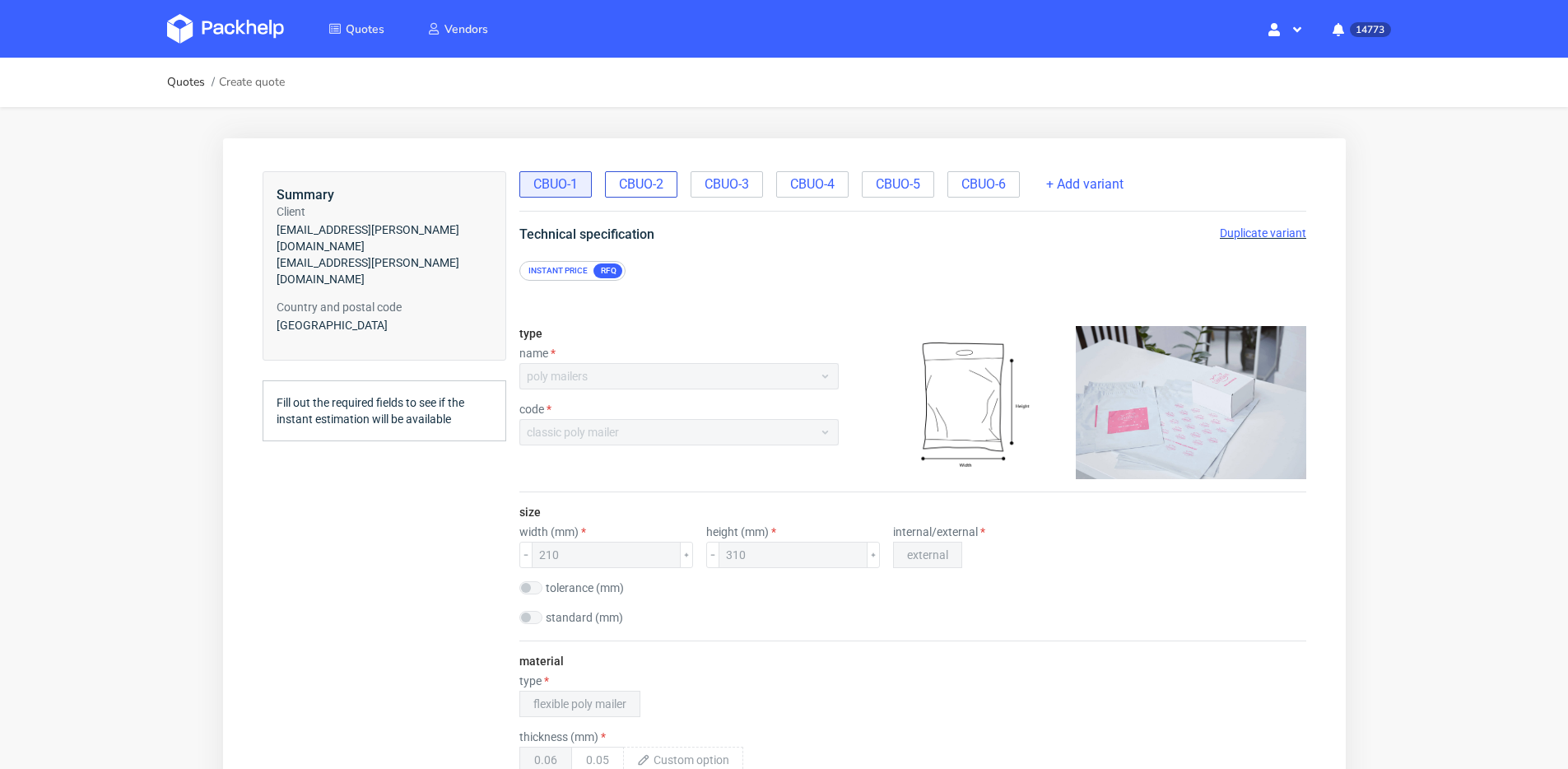
click at [650, 184] on span "CBUO-2" at bounding box center [641, 184] width 44 height 18
click at [719, 186] on span "CBUO-3" at bounding box center [726, 184] width 44 height 18
click at [828, 187] on span "CBUO-4" at bounding box center [811, 184] width 44 height 18
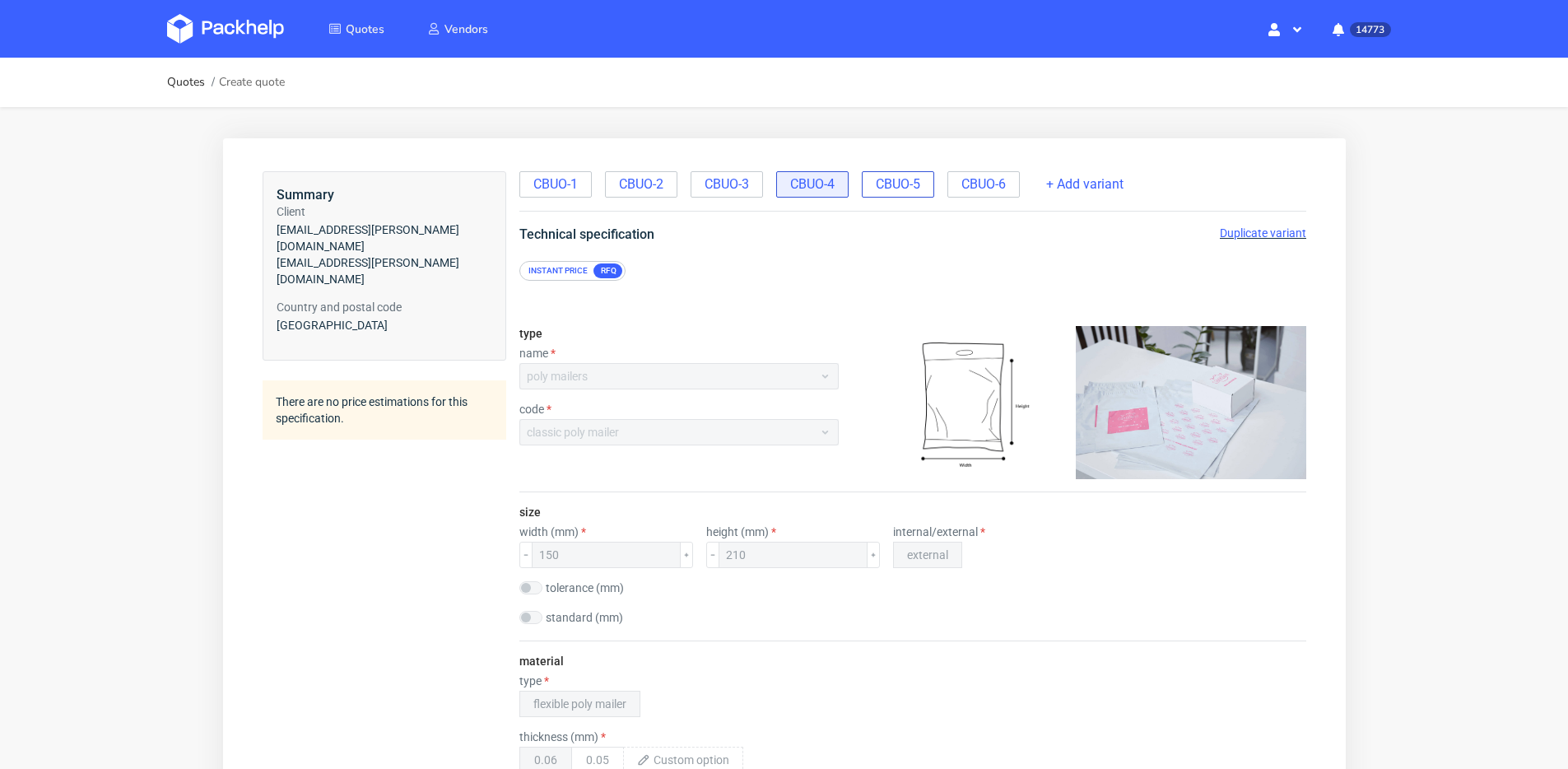
click at [890, 196] on div "CBUO-5" at bounding box center [897, 184] width 73 height 27
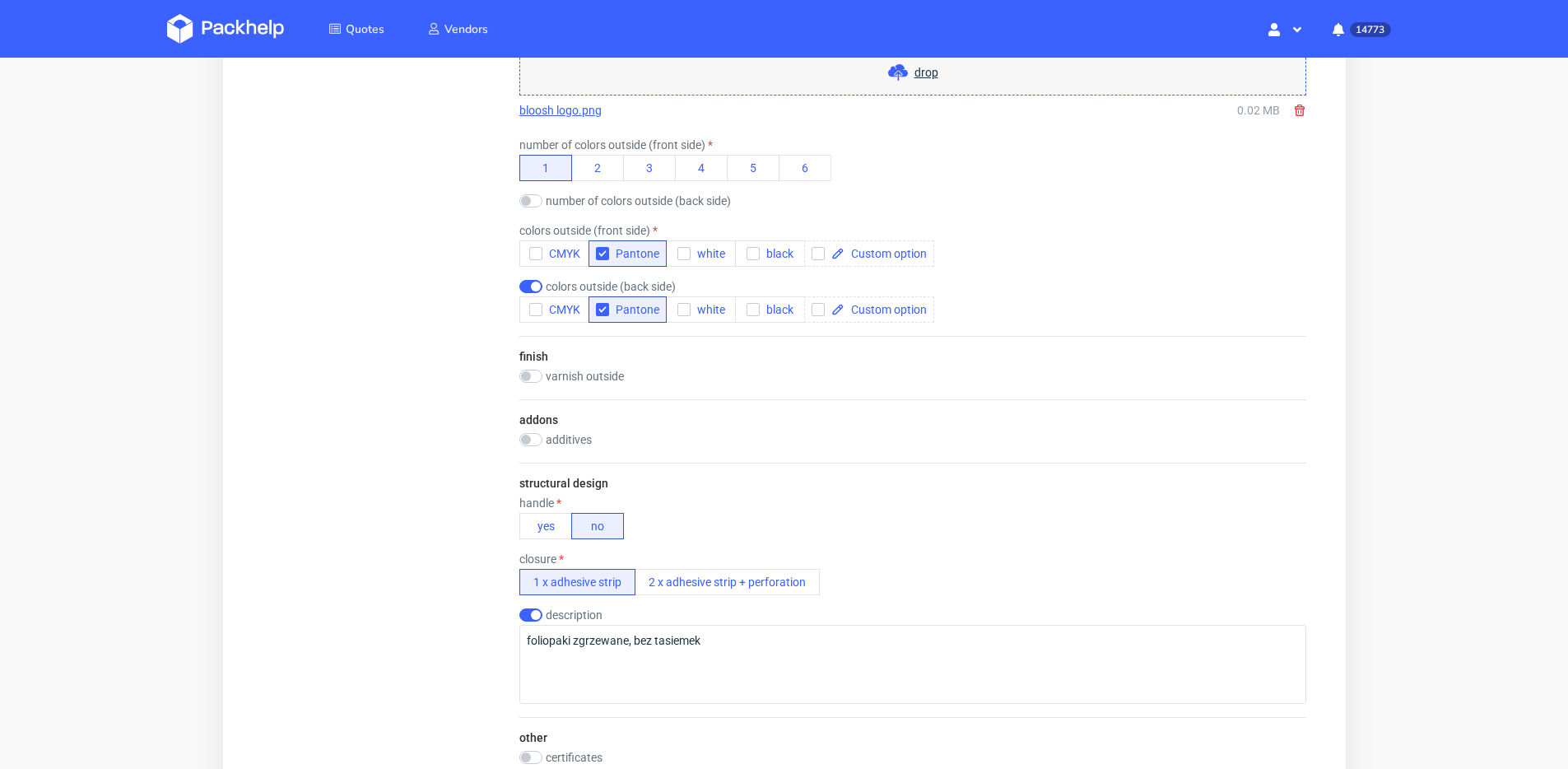
scroll to position [833, 0]
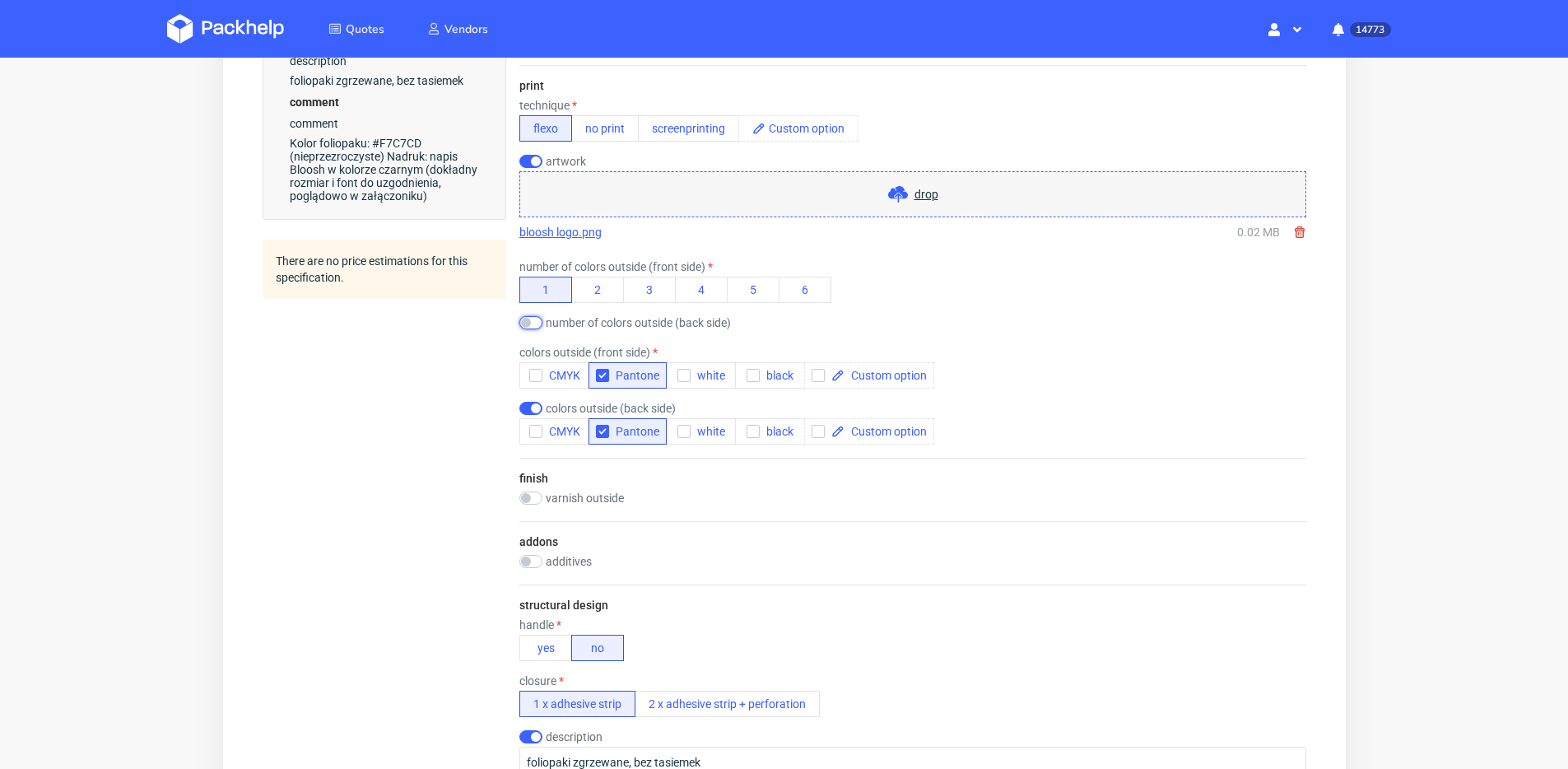
click at [530, 323] on input "checkbox" at bounding box center [529, 322] width 23 height 13
checkbox input "true"
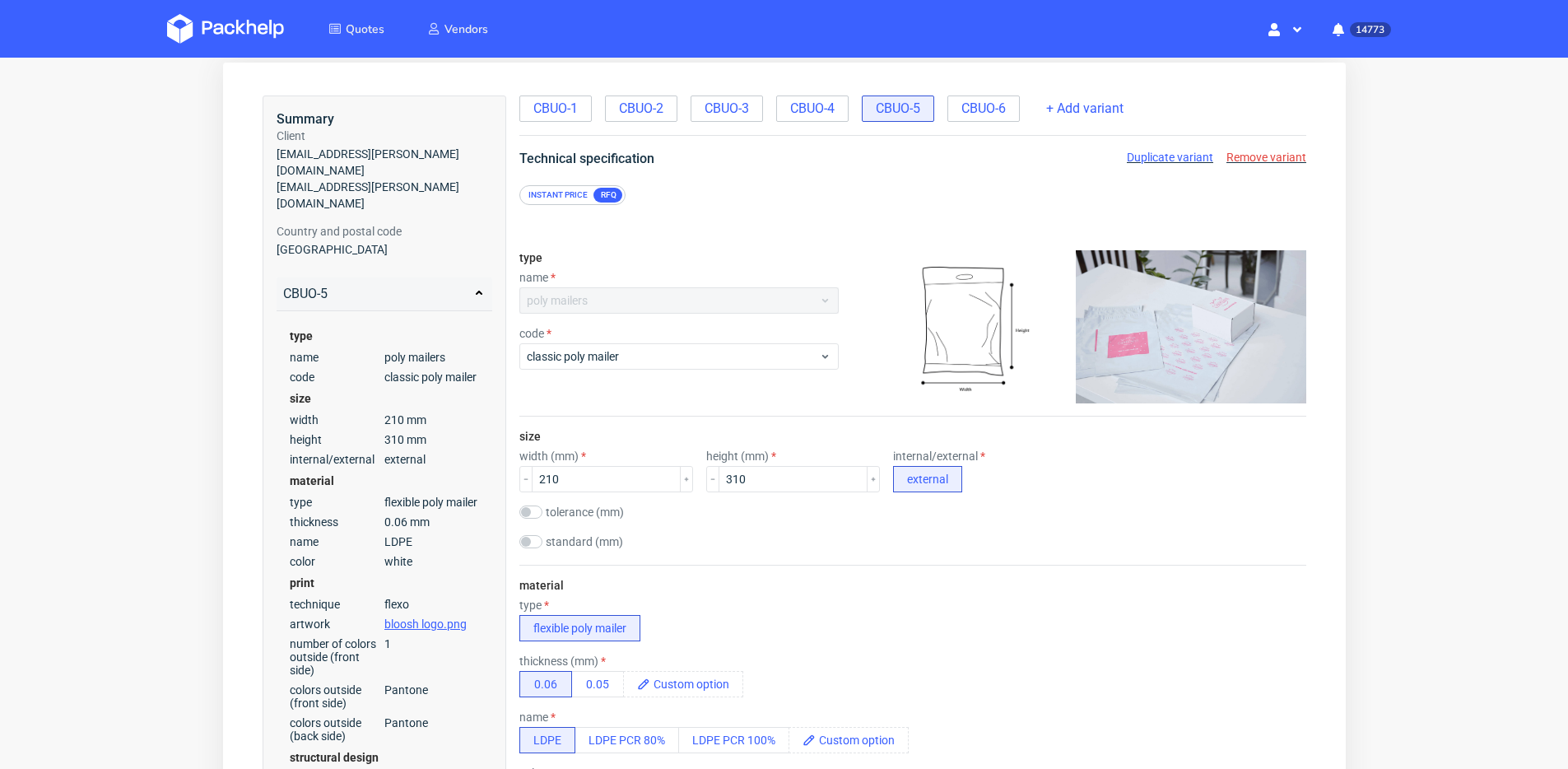
scroll to position [0, 0]
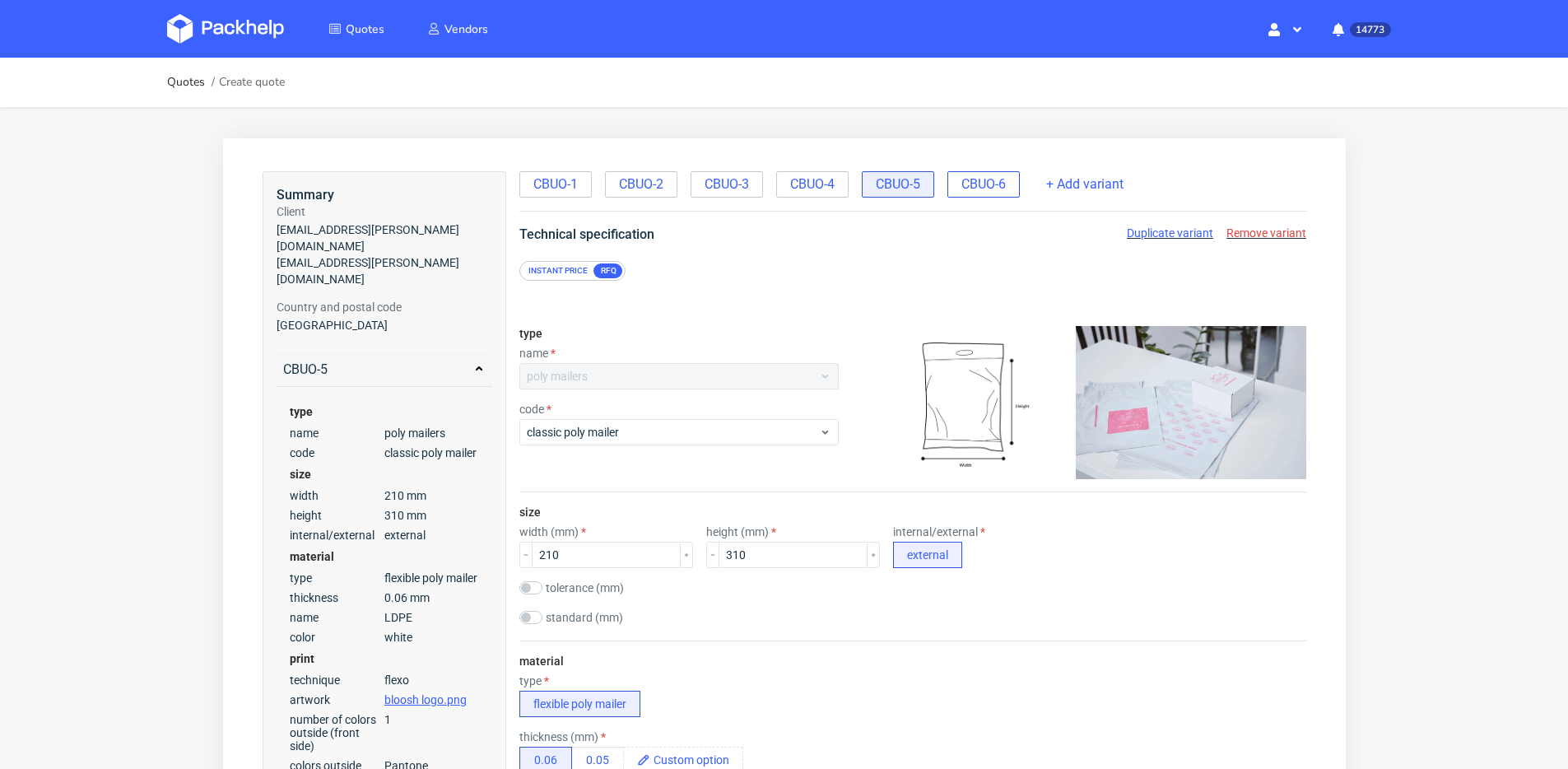
click at [970, 174] on div "CBUO-6" at bounding box center [982, 184] width 73 height 27
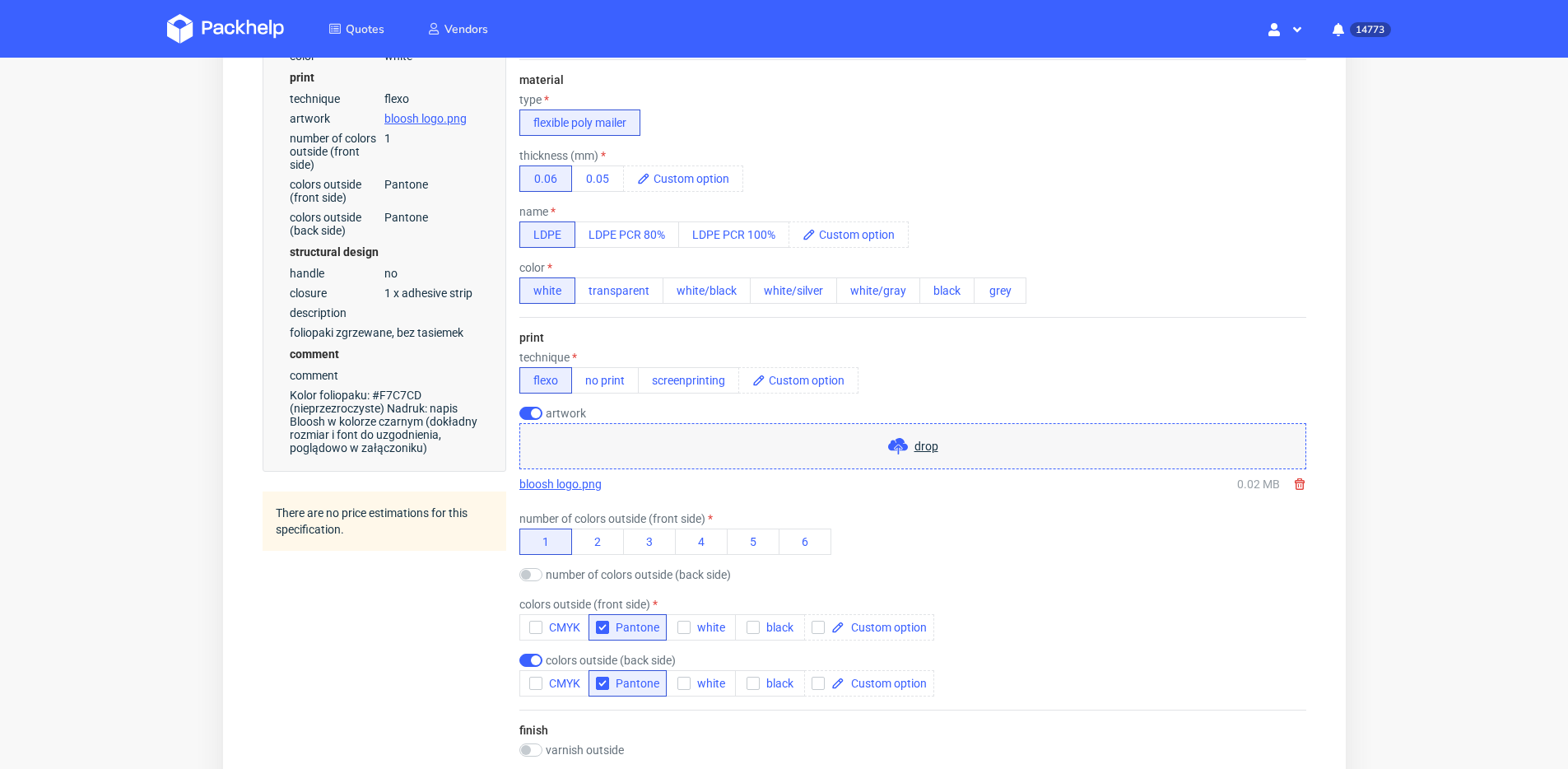
scroll to position [664, 0]
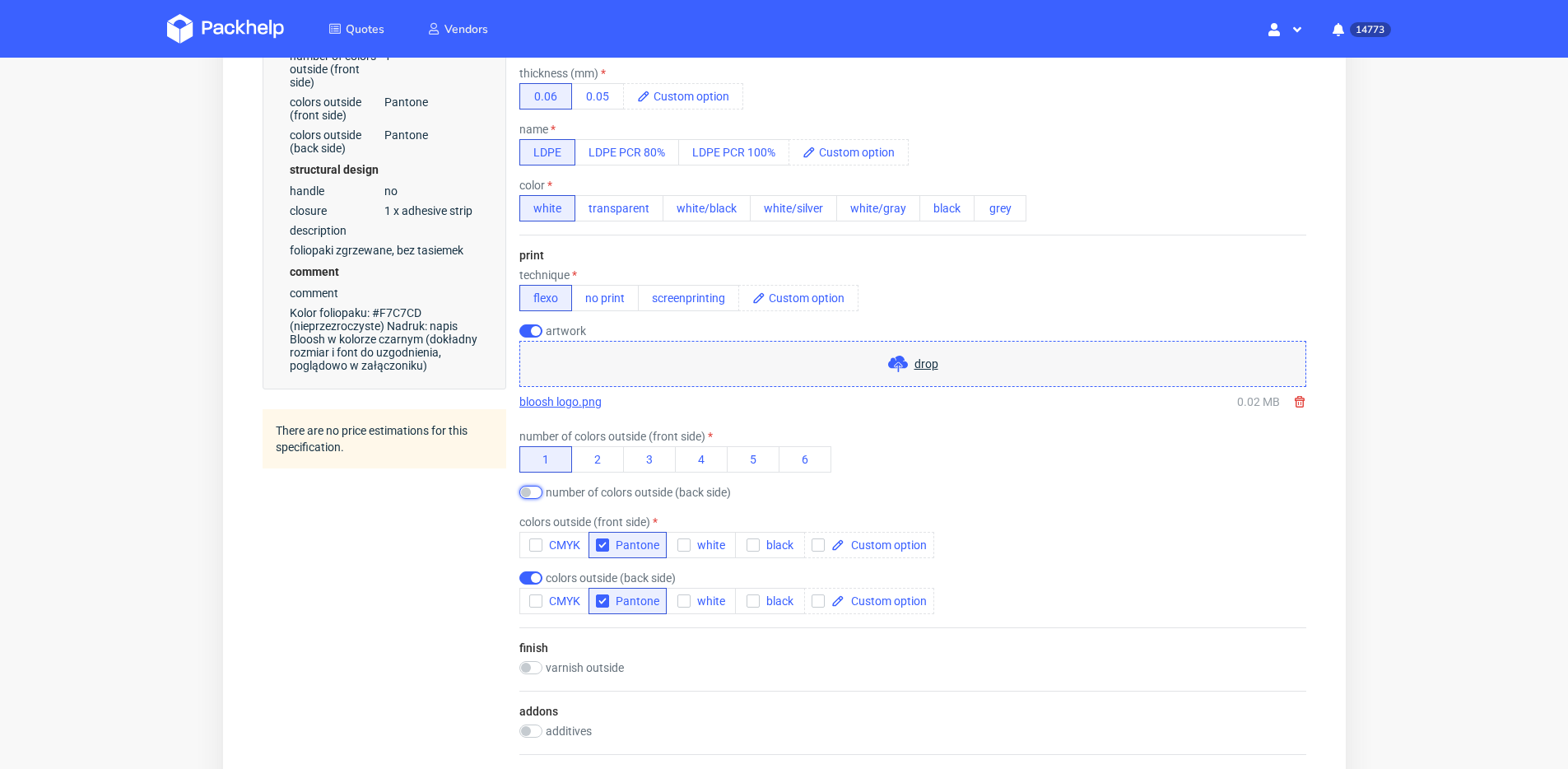
click at [526, 490] on input "checkbox" at bounding box center [529, 493] width 23 height 13
checkbox input "true"
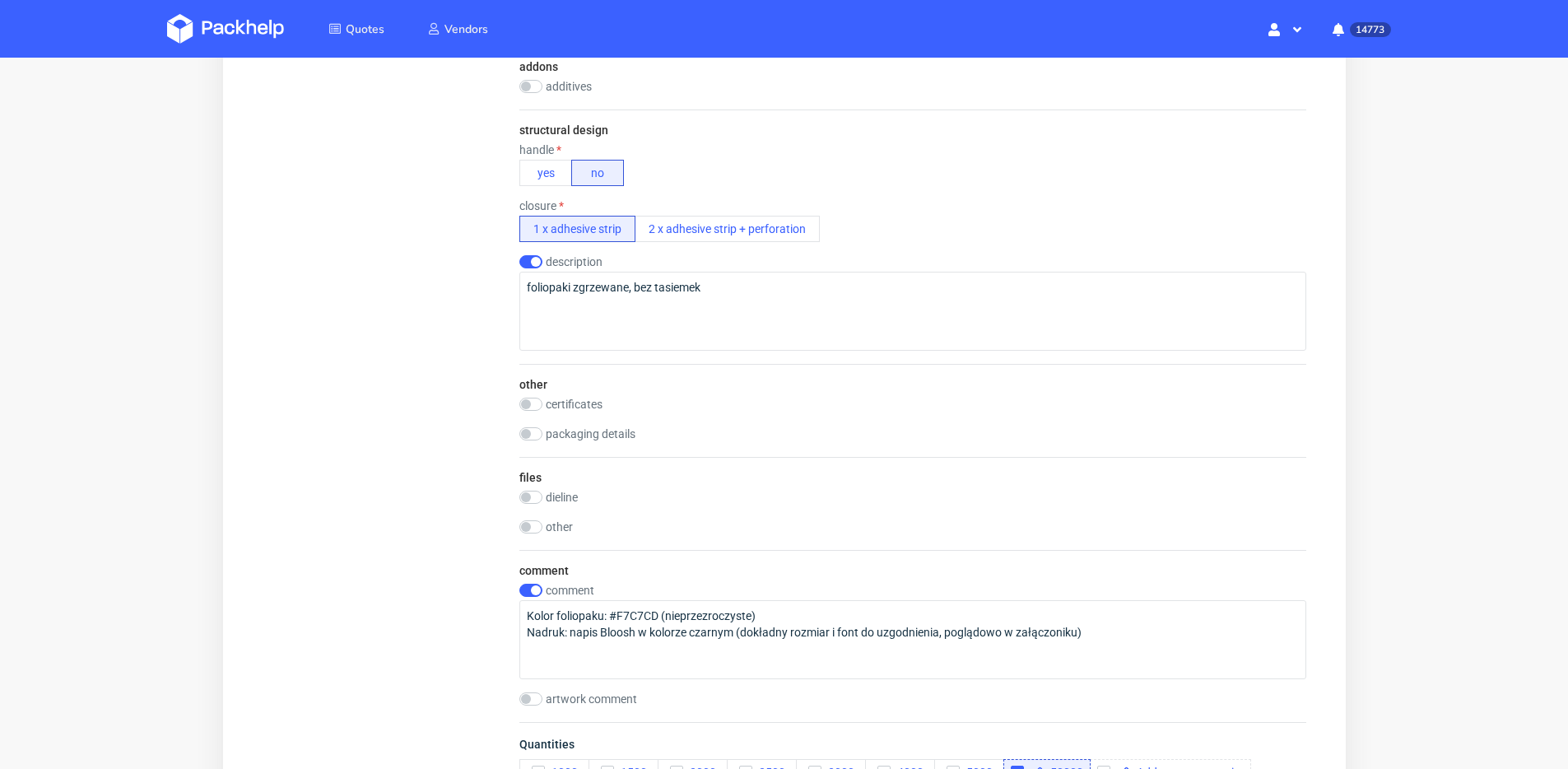
scroll to position [1681, 0]
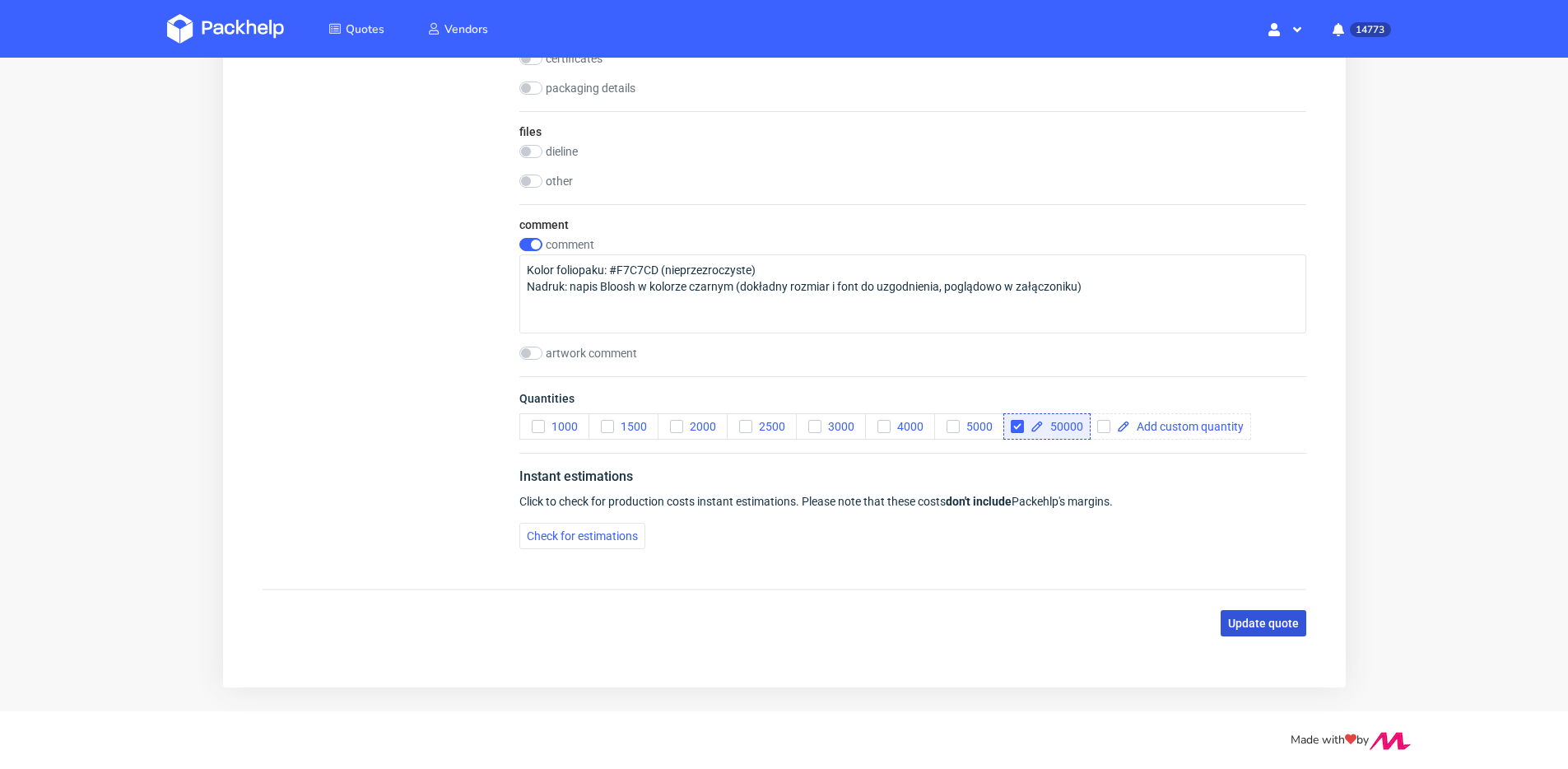
click at [1254, 629] on span "Update quote" at bounding box center [1262, 623] width 71 height 12
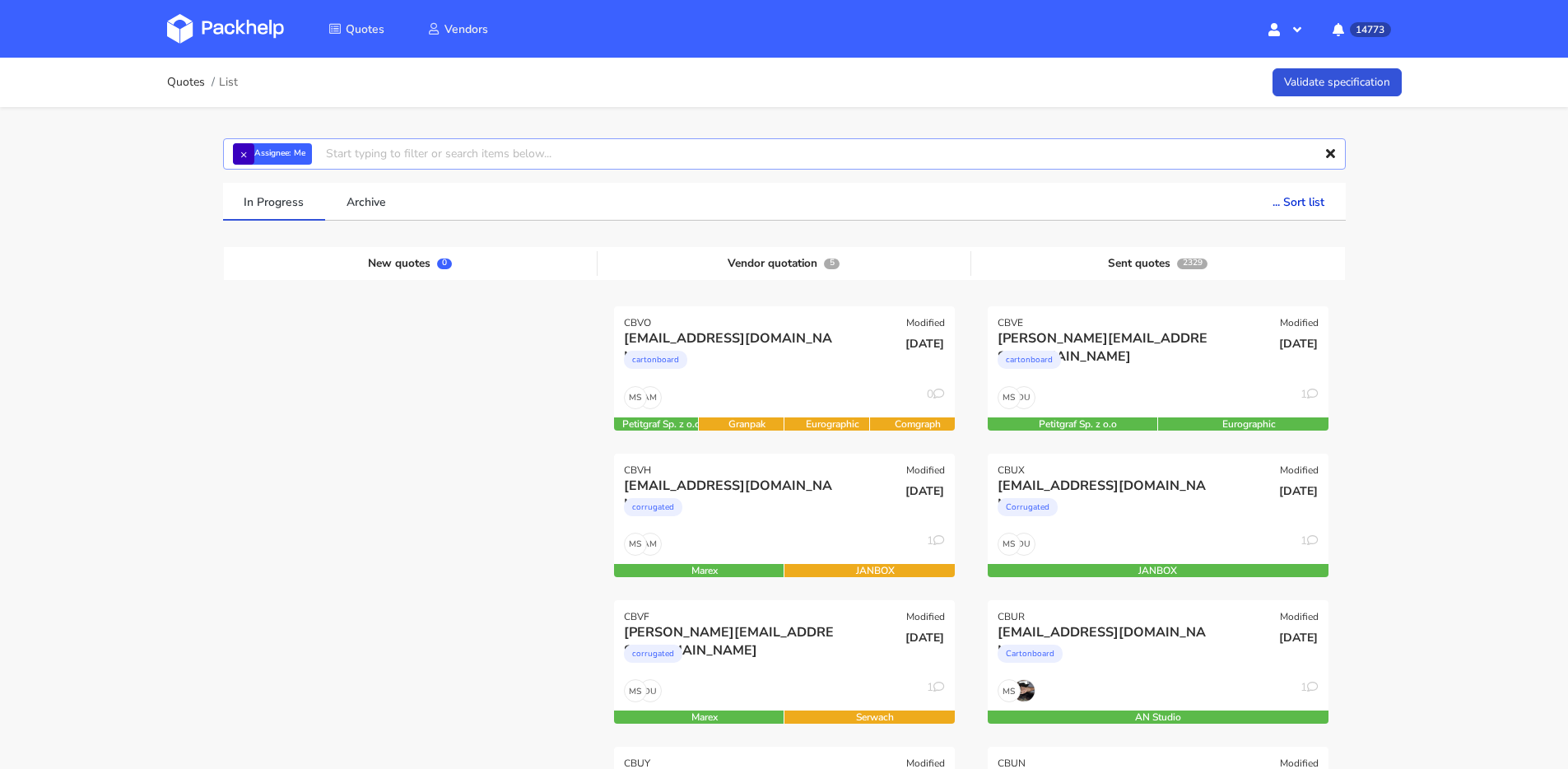
click at [233, 160] on div "× Assignee: Me" at bounding box center [784, 154] width 1123 height 31
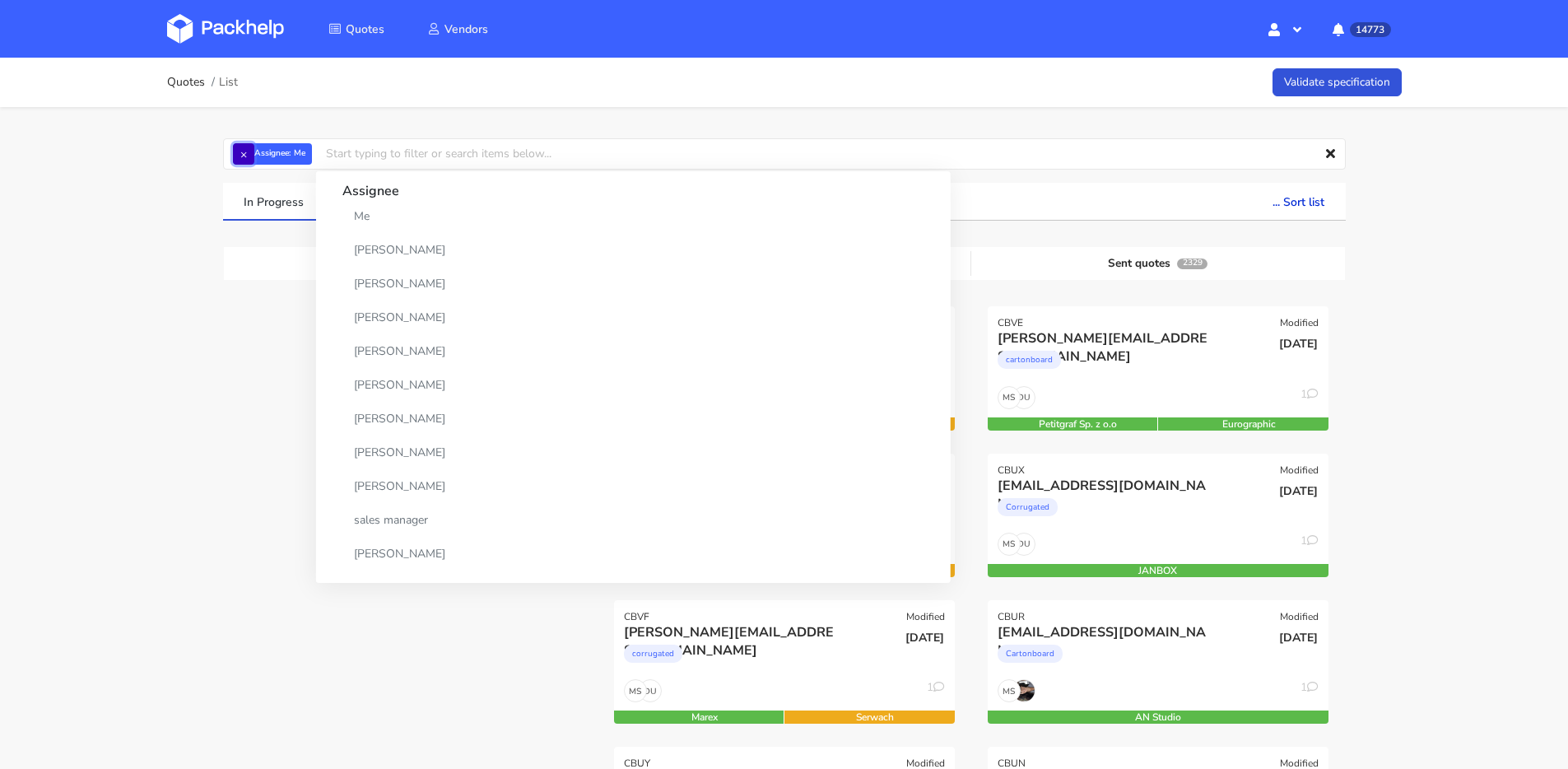
click at [238, 159] on button "×" at bounding box center [243, 154] width 21 height 21
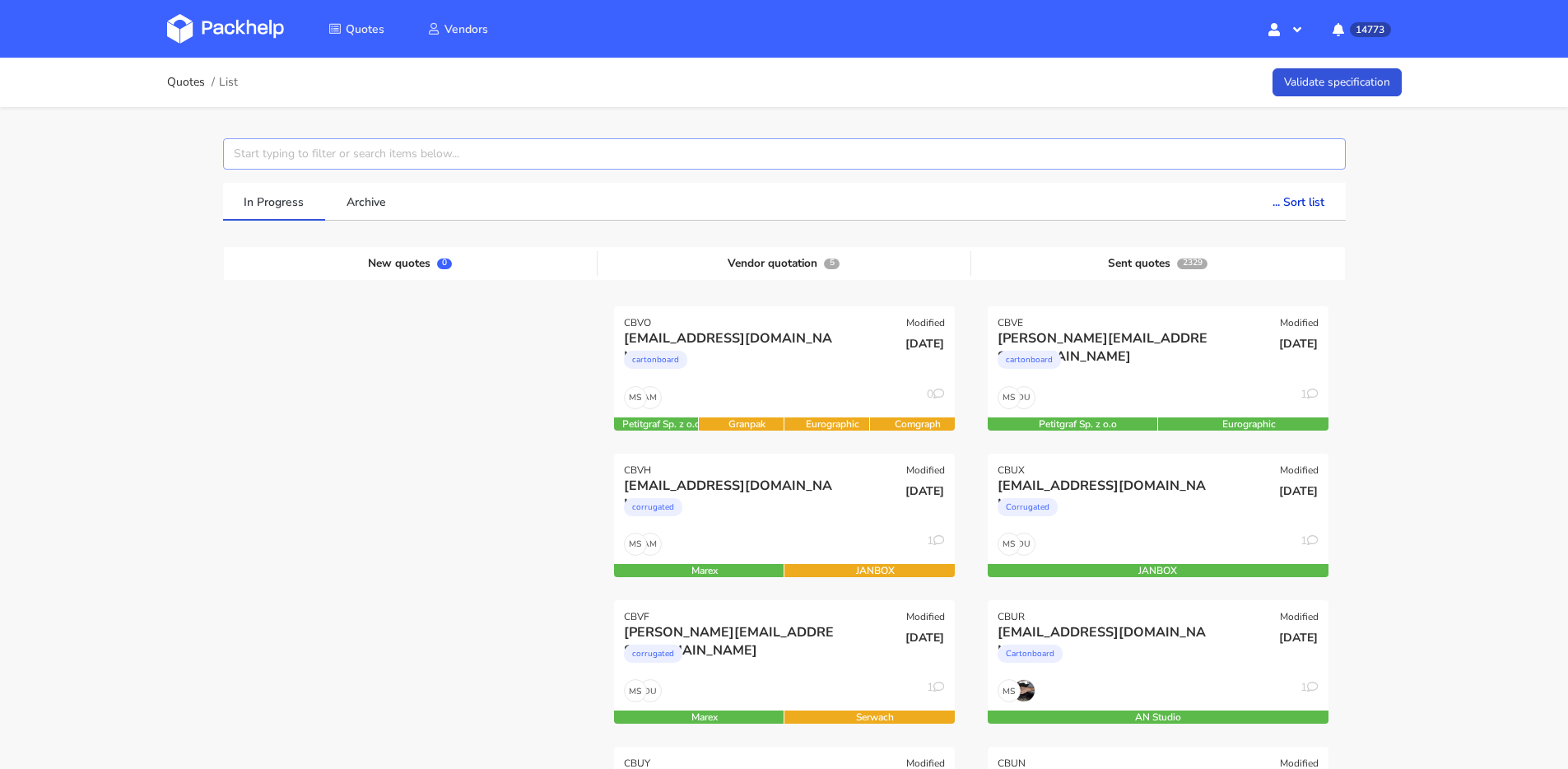
click at [242, 158] on input "text" at bounding box center [784, 154] width 1123 height 31
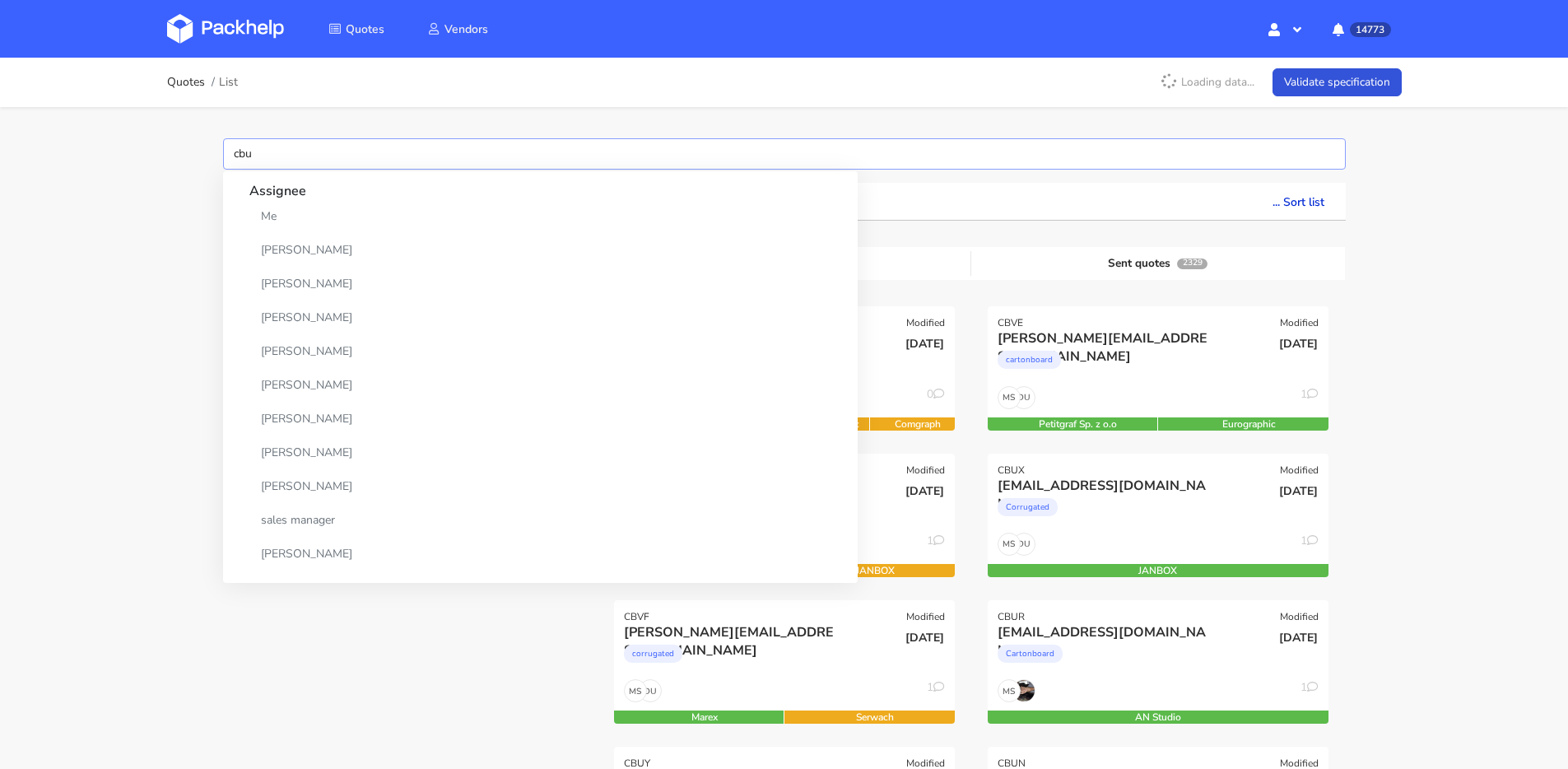
type input "cbuo"
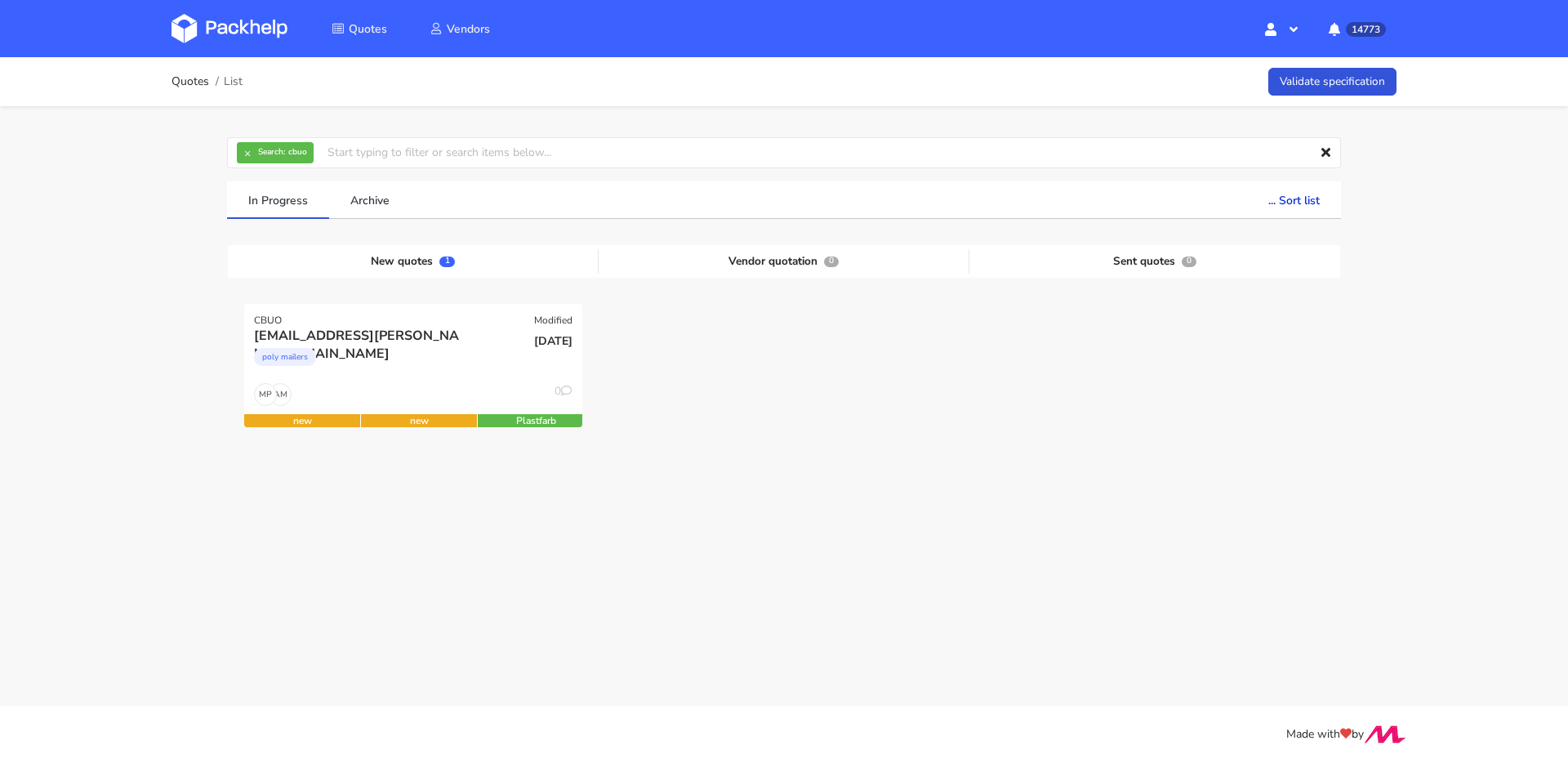
click at [1037, 429] on div at bounding box center [1154, 376] width 371 height 145
click at [608, 382] on div at bounding box center [784, 376] width 371 height 145
click at [518, 382] on div "[DATE]" at bounding box center [527, 355] width 113 height 56
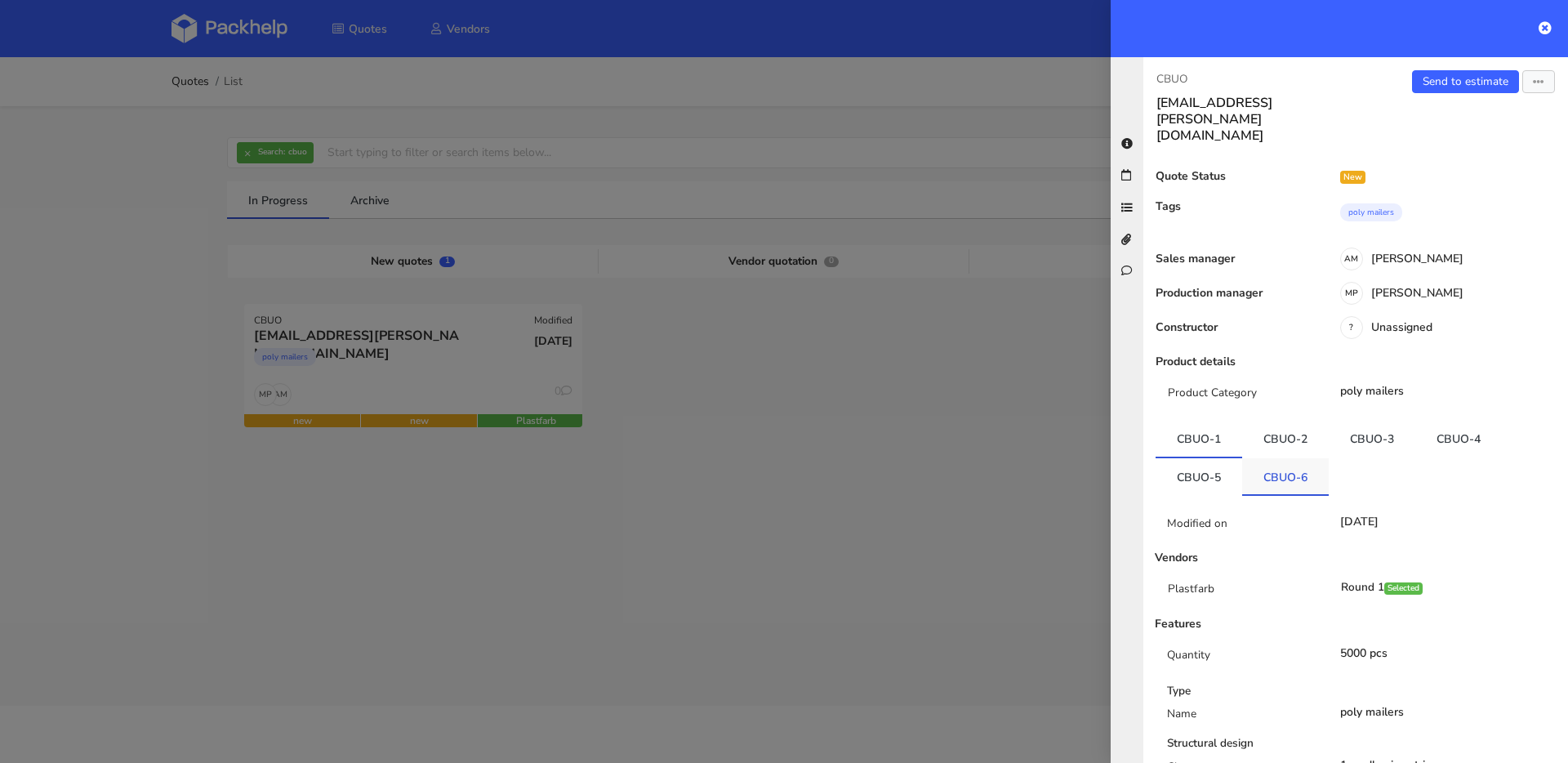
click at [1254, 459] on link "CBUO-6" at bounding box center [1285, 476] width 87 height 36
click at [1228, 457] on link "CBUO-5" at bounding box center [1198, 474] width 87 height 36
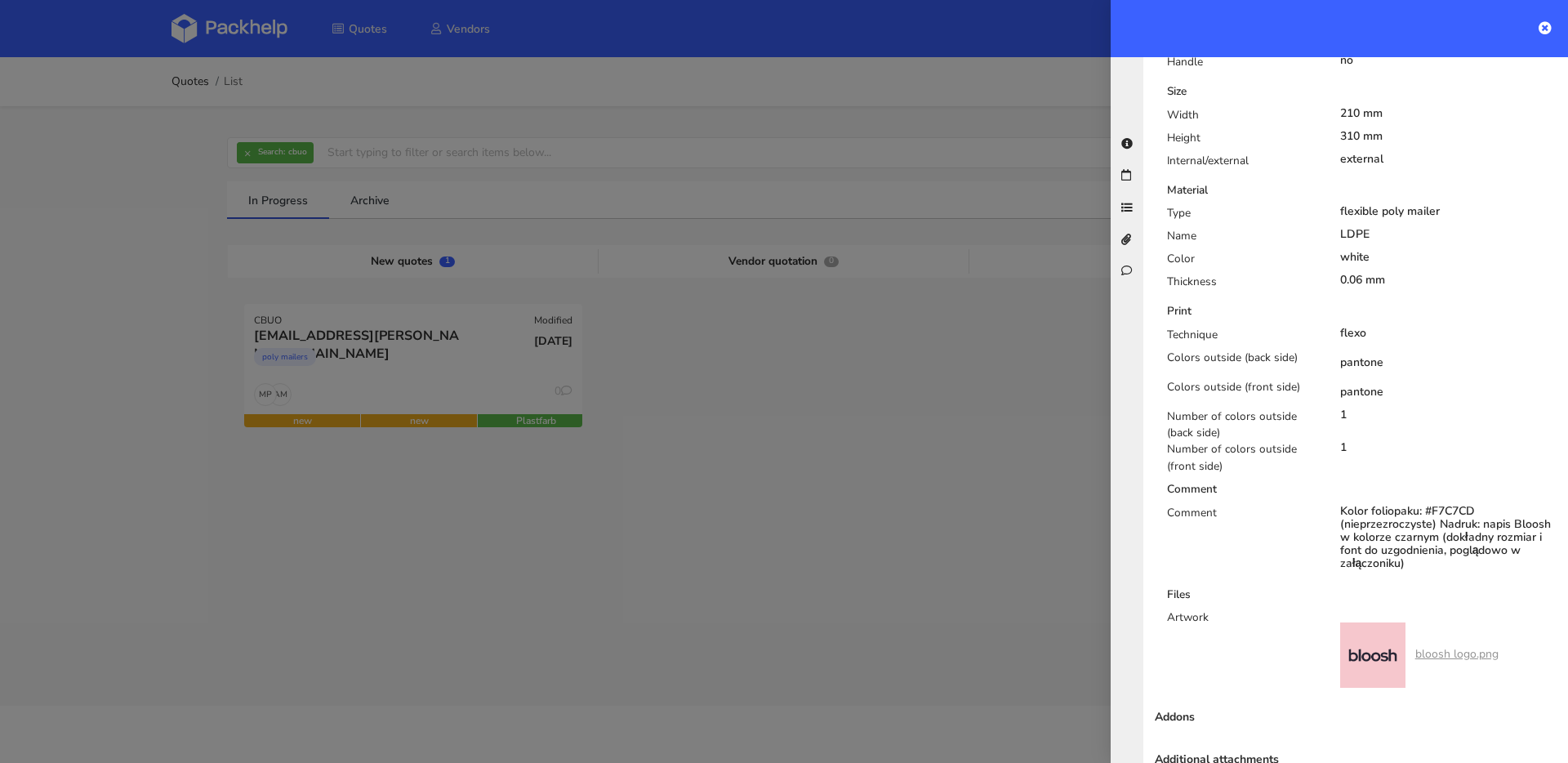
scroll to position [775, 0]
click at [1474, 643] on link "bloosh logo.png" at bounding box center [1457, 651] width 83 height 16
drag, startPoint x: 1482, startPoint y: 473, endPoint x: 1432, endPoint y: 476, distance: 50.1
click at [1432, 502] on div "Kolor foliopaku: #F7C7CD (nieprzezroczyste) Nadruk: napis Bloosh w kolorze czar…" at bounding box center [1448, 535] width 217 height 66
click at [1488, 502] on div "Kolor foliopaku: #F7C7CD (nieprzezroczyste) Nadruk: napis Bloosh w kolorze czar…" at bounding box center [1448, 535] width 217 height 66
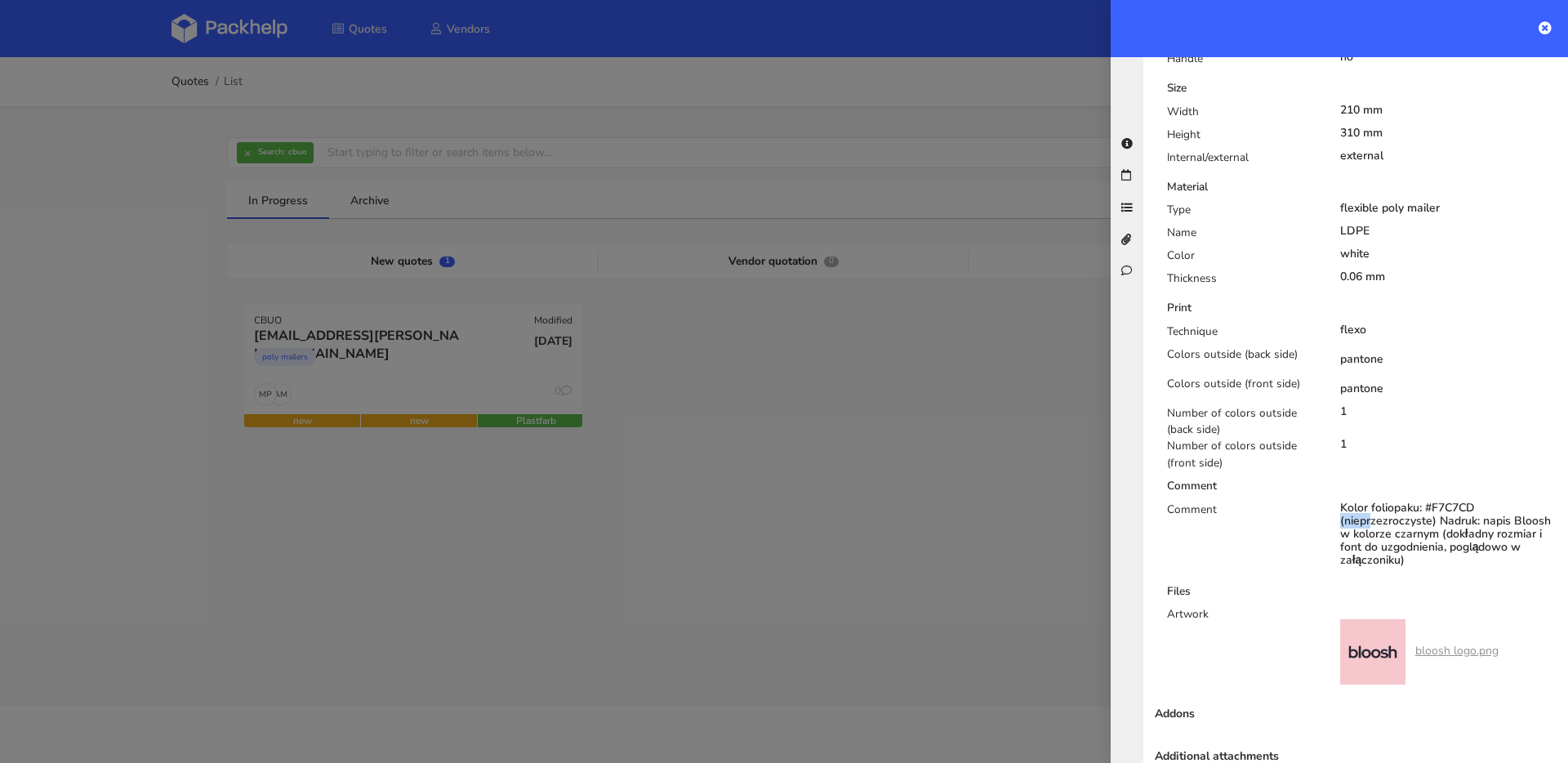
drag, startPoint x: 1483, startPoint y: 474, endPoint x: 1424, endPoint y: 477, distance: 59.1
click at [1424, 502] on div "Kolor foliopaku: #F7C7CD (nieprzezroczyste) Nadruk: napis Bloosh w kolorze czar…" at bounding box center [1448, 535] width 217 height 66
copy div "#F7C7CD"
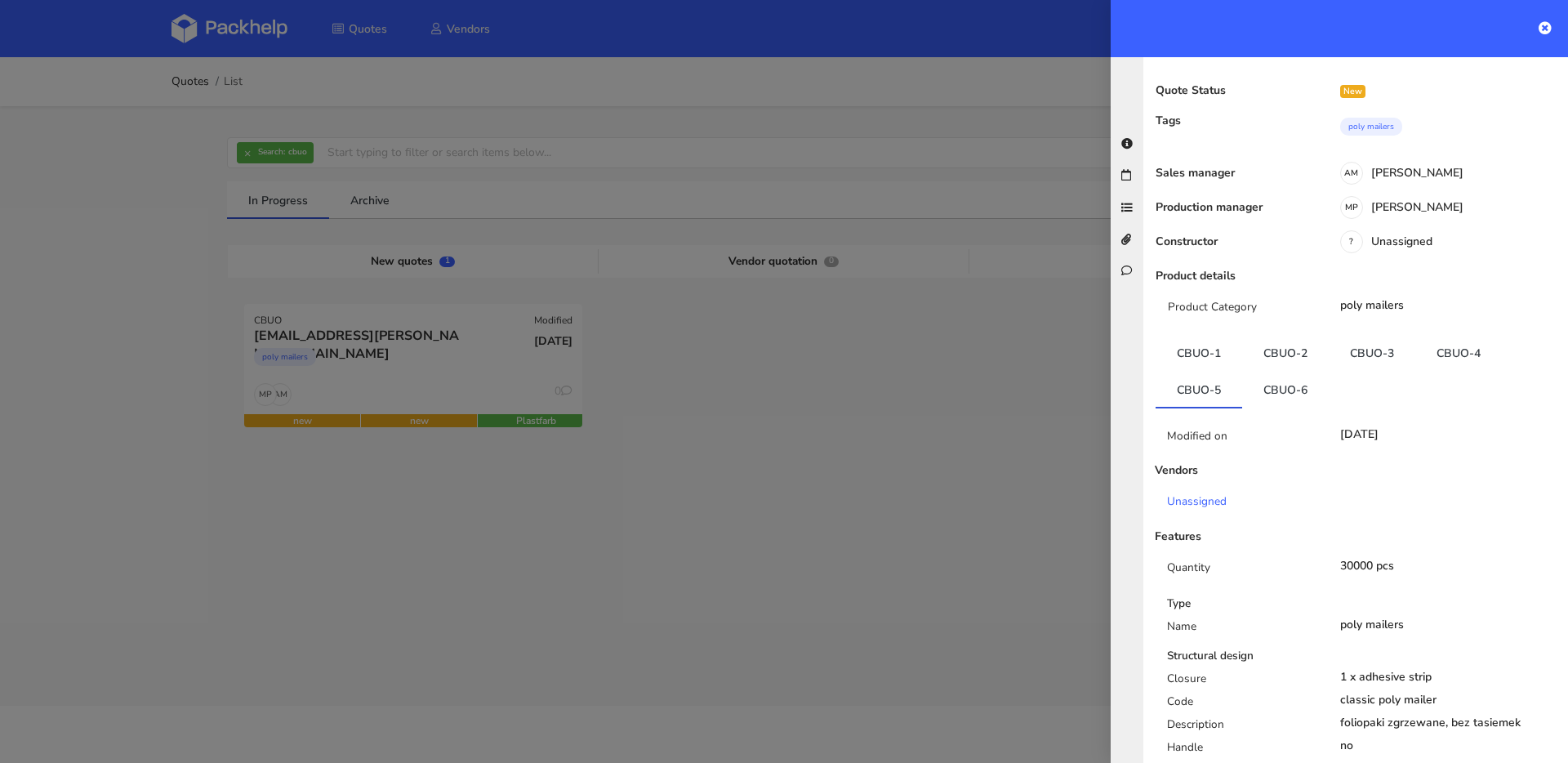
scroll to position [0, 0]
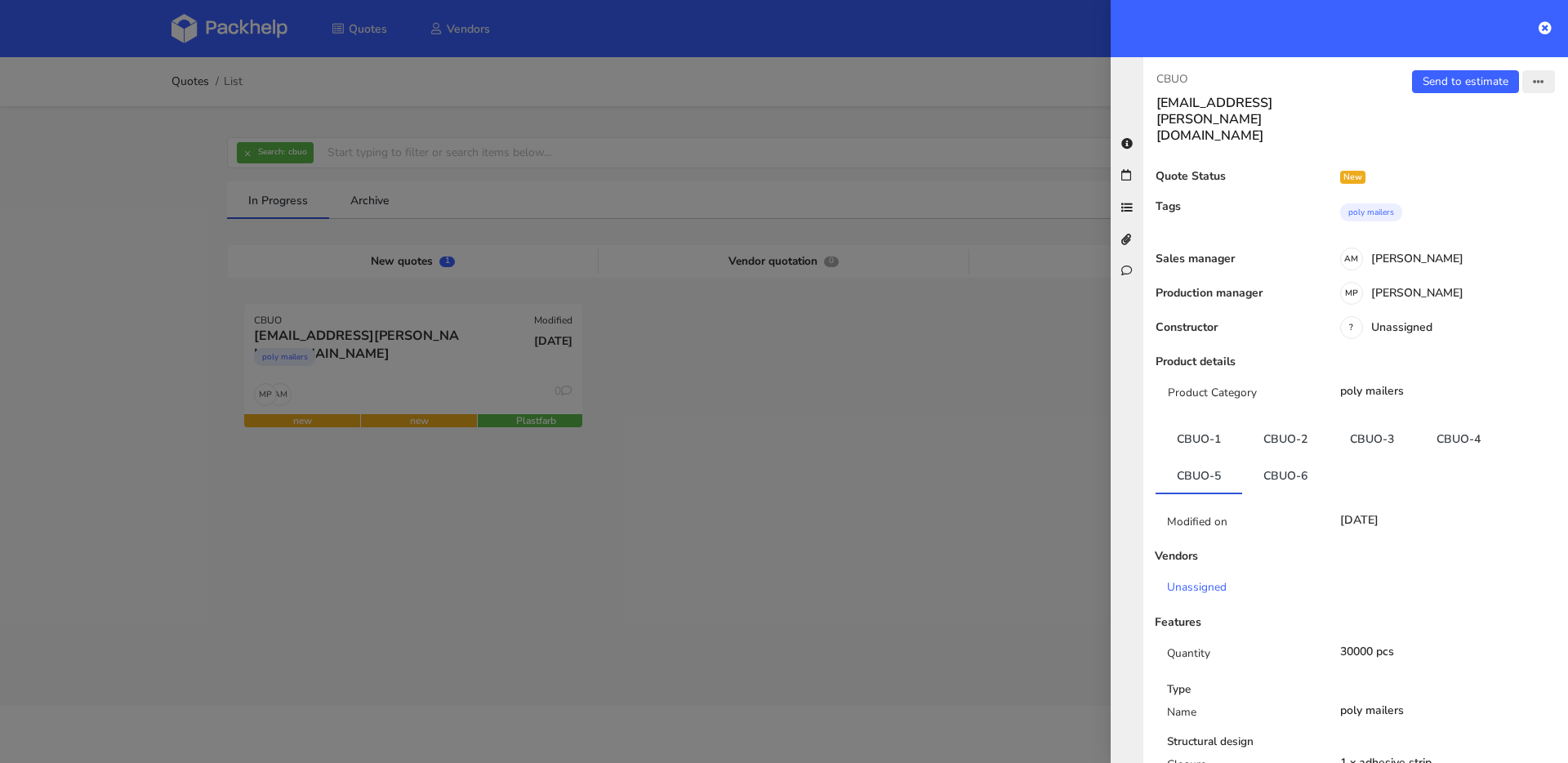
click at [1532, 86] on icon "button" at bounding box center [1538, 82] width 12 height 12
click at [1477, 118] on link "View quote" at bounding box center [1485, 116] width 143 height 27
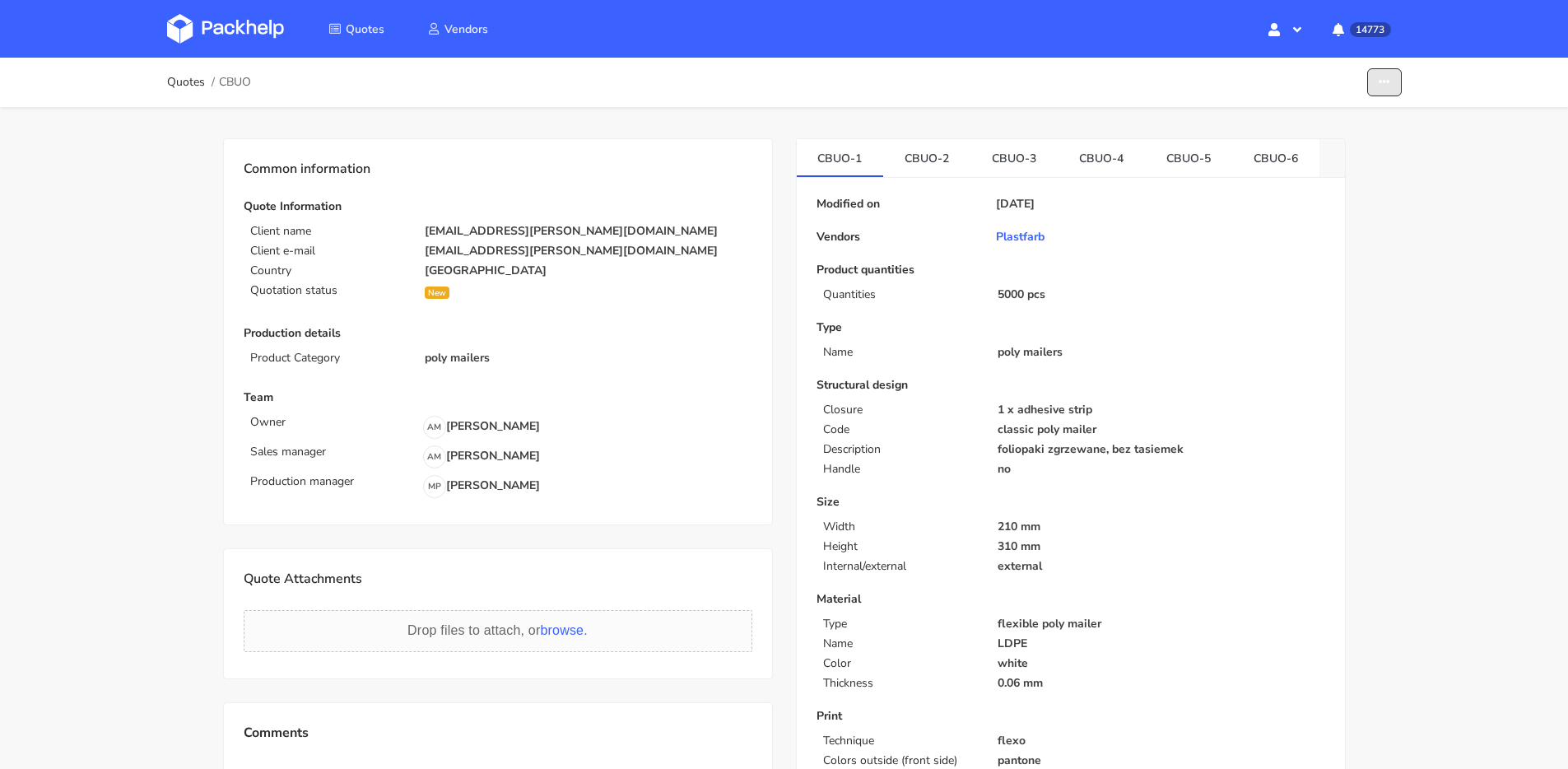
click at [1389, 92] on button "button" at bounding box center [1385, 82] width 35 height 29
click at [1330, 176] on link "Show estimations" at bounding box center [1321, 181] width 145 height 28
click at [1383, 86] on icon "button" at bounding box center [1385, 82] width 12 height 12
click at [1323, 121] on link "Edit quote" at bounding box center [1321, 120] width 145 height 28
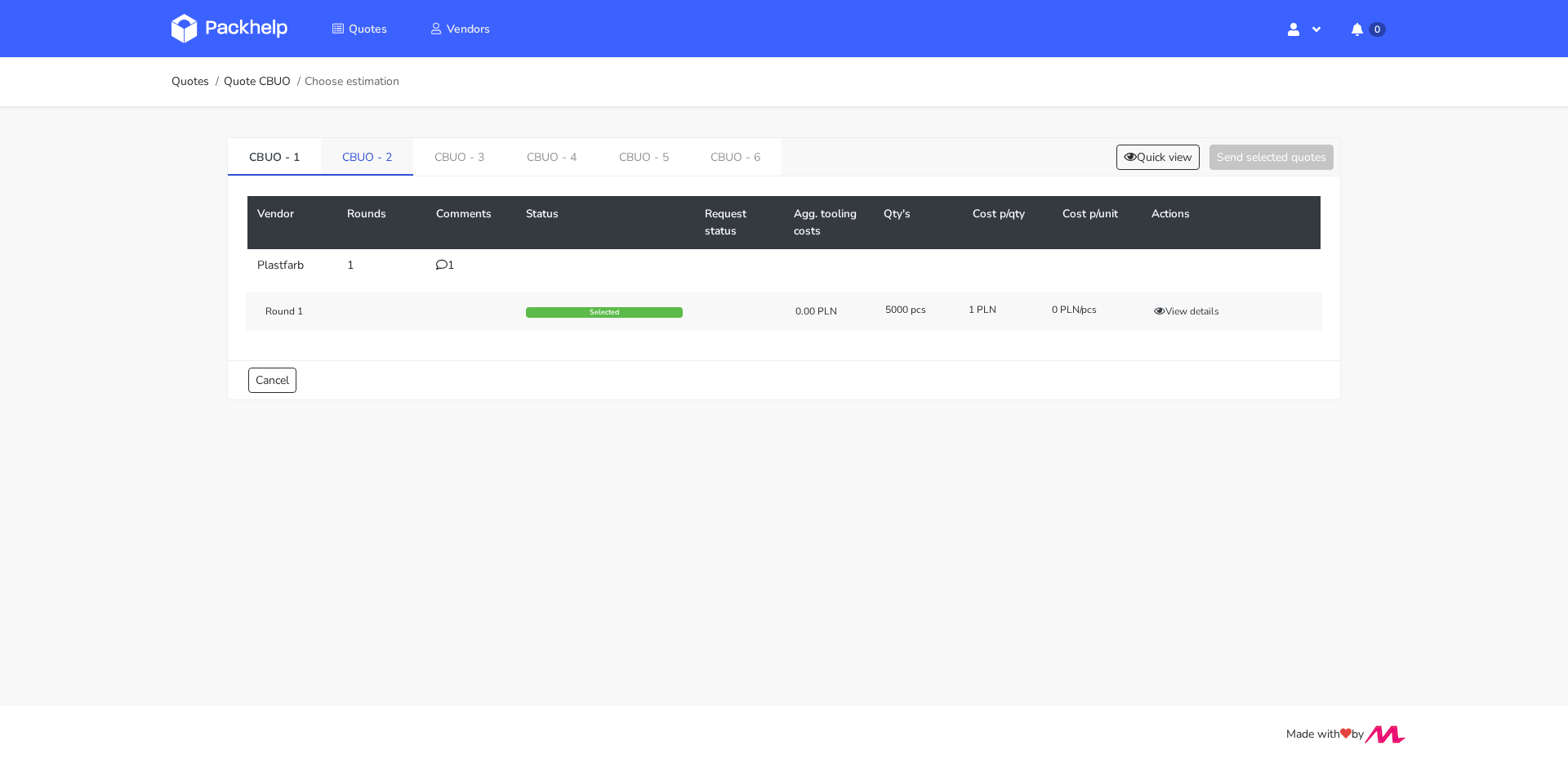
click at [388, 154] on link "CBUO - 2" at bounding box center [366, 155] width 92 height 36
click at [436, 154] on link "CBUO - 3" at bounding box center [459, 155] width 92 height 36
click at [519, 162] on link "CBUO - 4" at bounding box center [552, 155] width 92 height 36
click at [468, 164] on link "CBUO - 3" at bounding box center [460, 155] width 93 height 36
click at [521, 164] on link "CBUO - 4" at bounding box center [553, 155] width 93 height 36
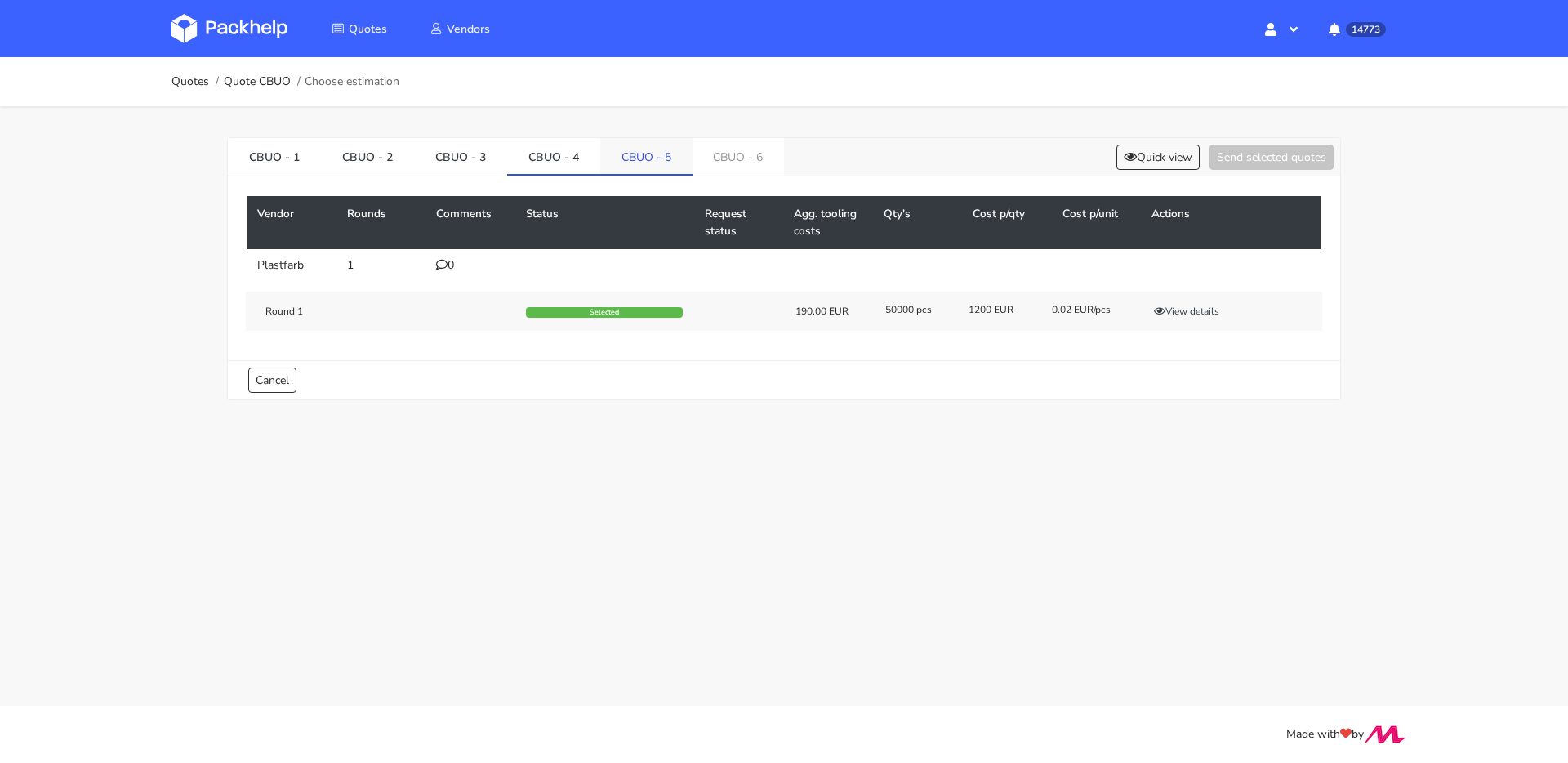
click at [662, 161] on link "CBUO - 5" at bounding box center [646, 155] width 92 height 36
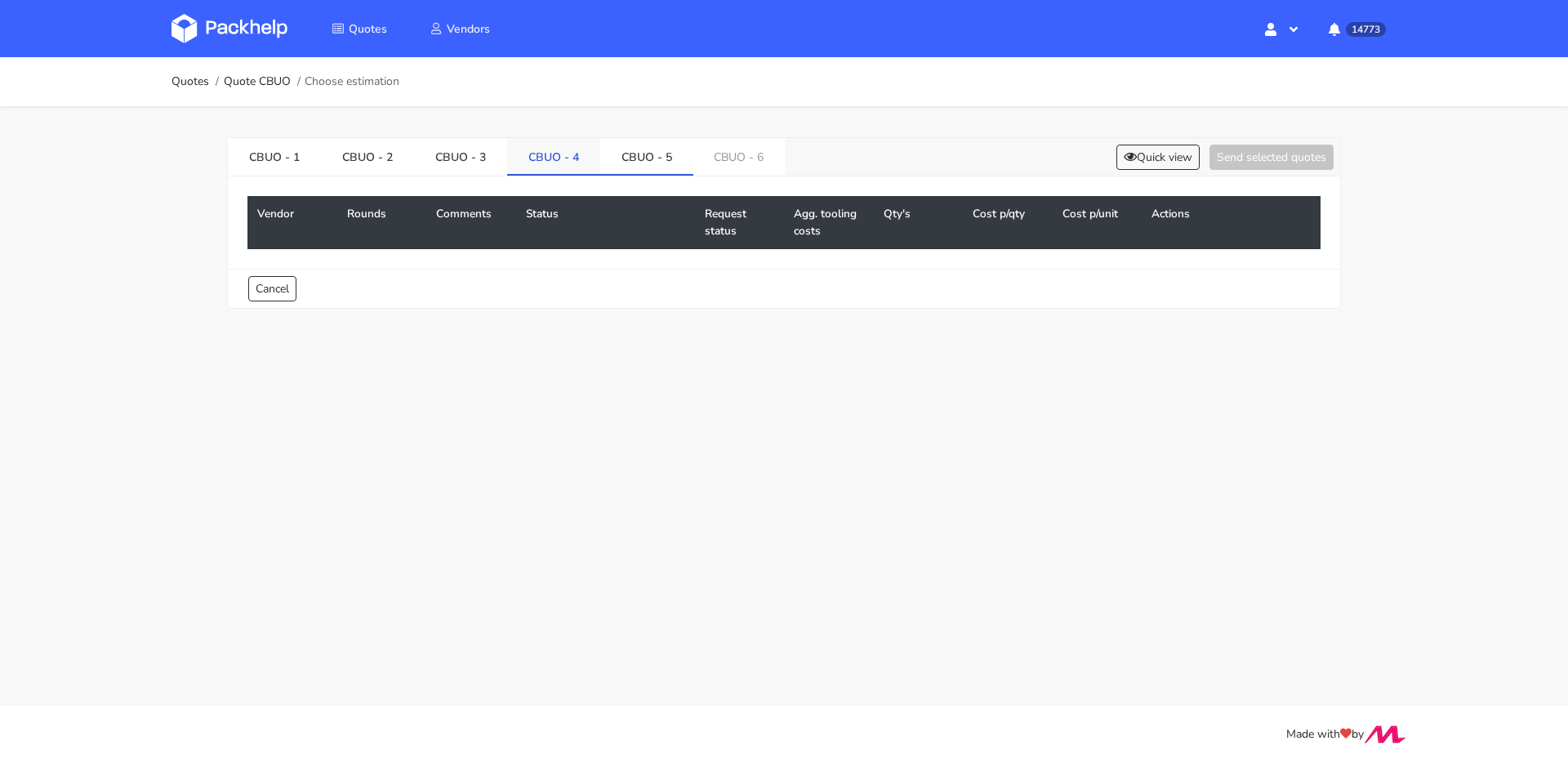
click at [547, 158] on link "CBUO - 4" at bounding box center [553, 155] width 93 height 36
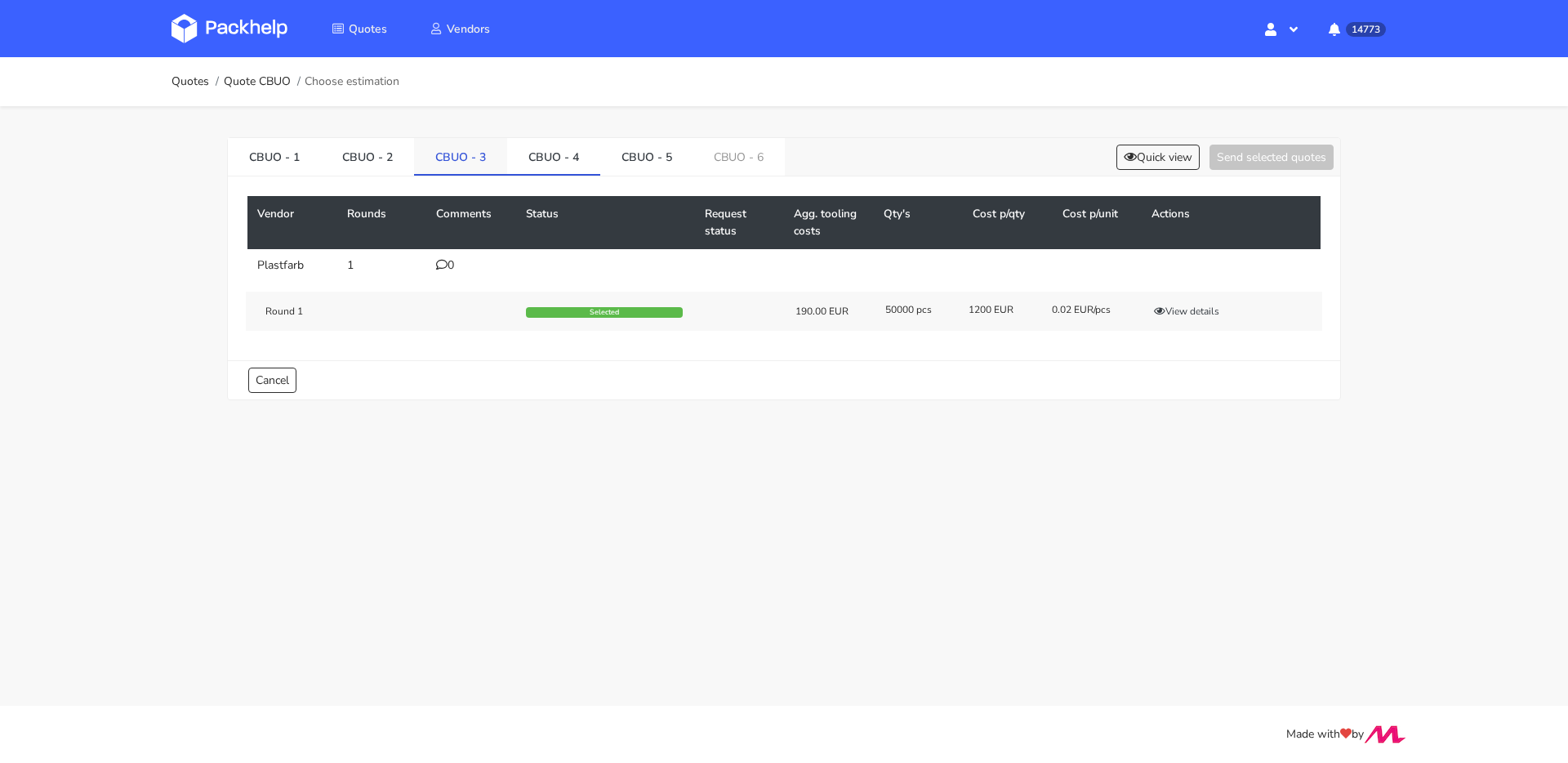
click at [452, 156] on link "CBUO - 3" at bounding box center [460, 155] width 93 height 36
click at [537, 159] on link "CBUO - 4" at bounding box center [553, 155] width 93 height 36
click at [489, 159] on link "CBUO - 3" at bounding box center [460, 155] width 93 height 36
click at [1162, 162] on button "Quick view" at bounding box center [1157, 157] width 83 height 26
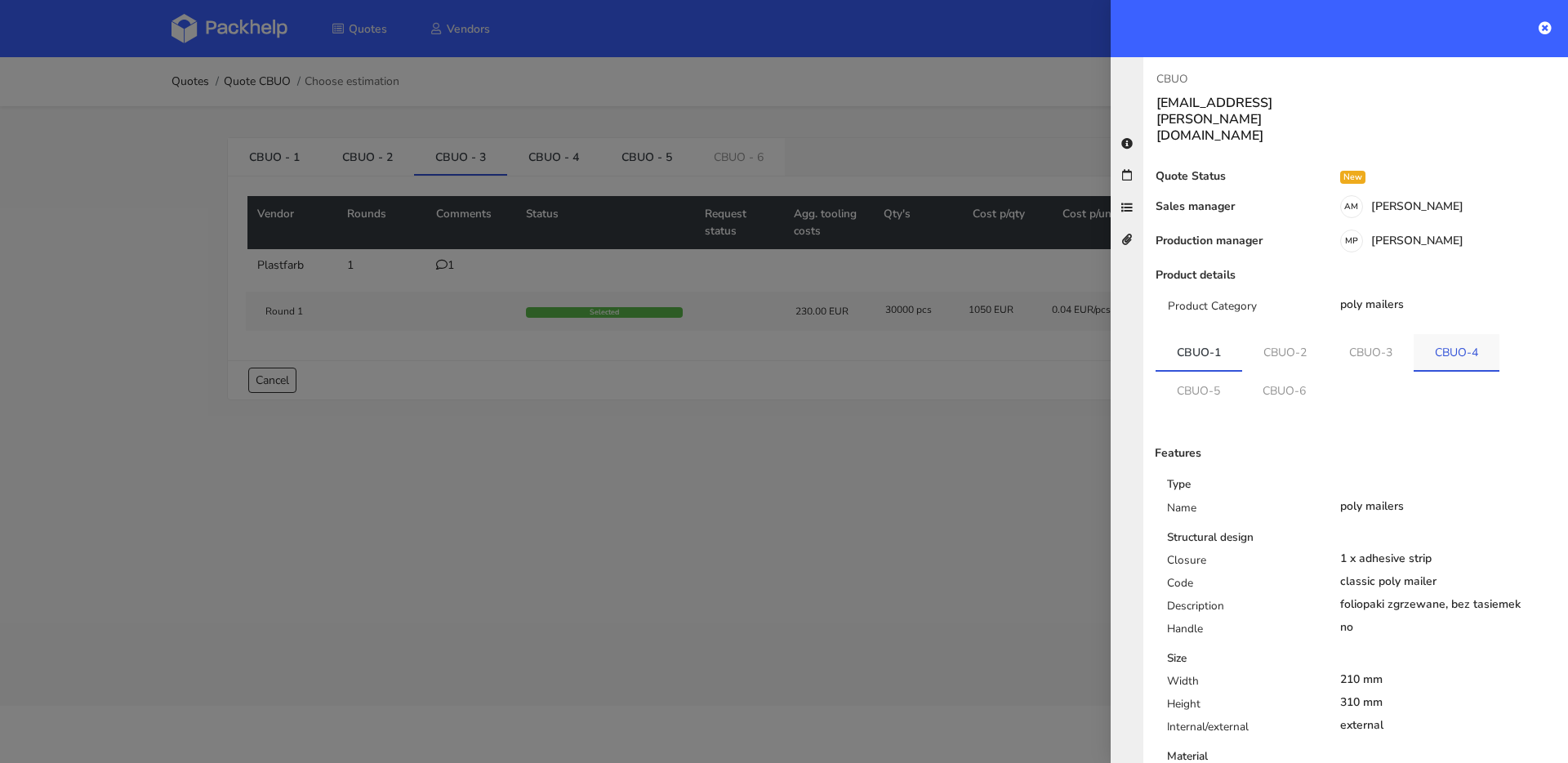
click at [1414, 334] on link "CBUO-4" at bounding box center [1457, 352] width 86 height 36
click at [1400, 334] on link "CBUO-3" at bounding box center [1372, 352] width 87 height 36
click at [1475, 334] on link "CBUO-4" at bounding box center [1458, 352] width 87 height 36
click at [1367, 334] on link "CBUO-3" at bounding box center [1372, 352] width 87 height 36
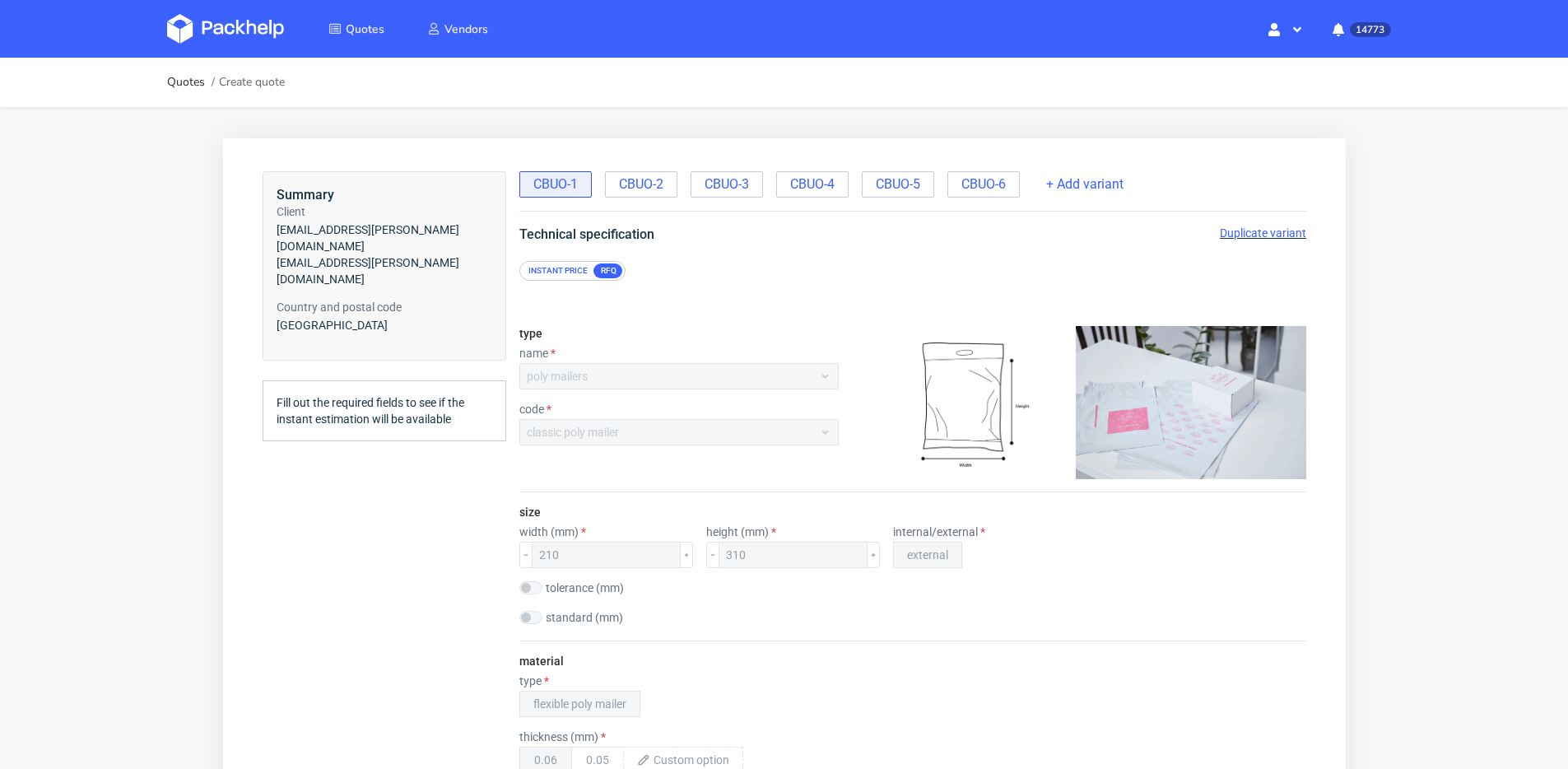
drag, startPoint x: 922, startPoint y: 181, endPoint x: 917, endPoint y: 215, distance: 34.4
click at [920, 181] on span "CBUO-5" at bounding box center [897, 184] width 44 height 18
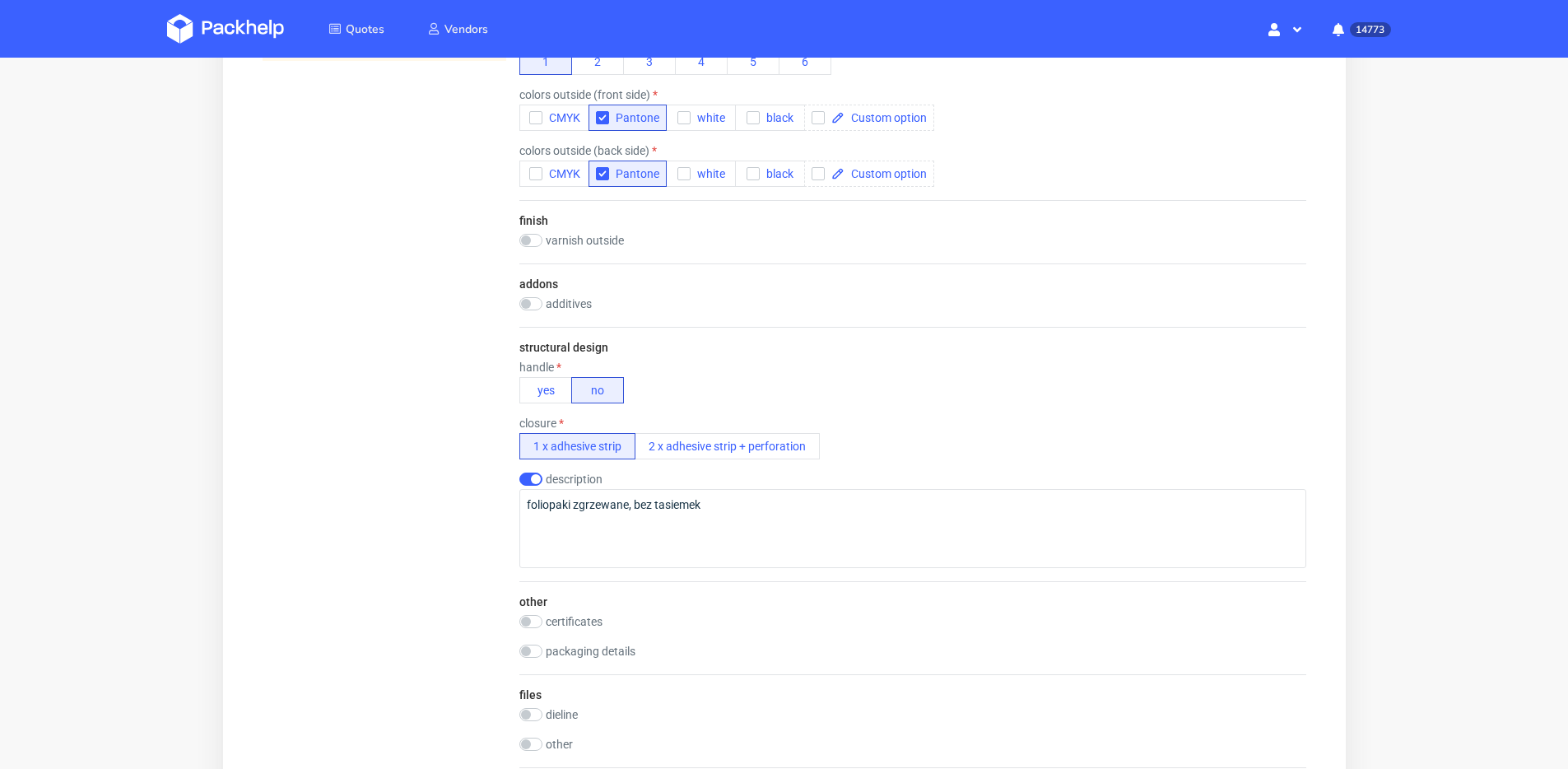
scroll to position [822, 0]
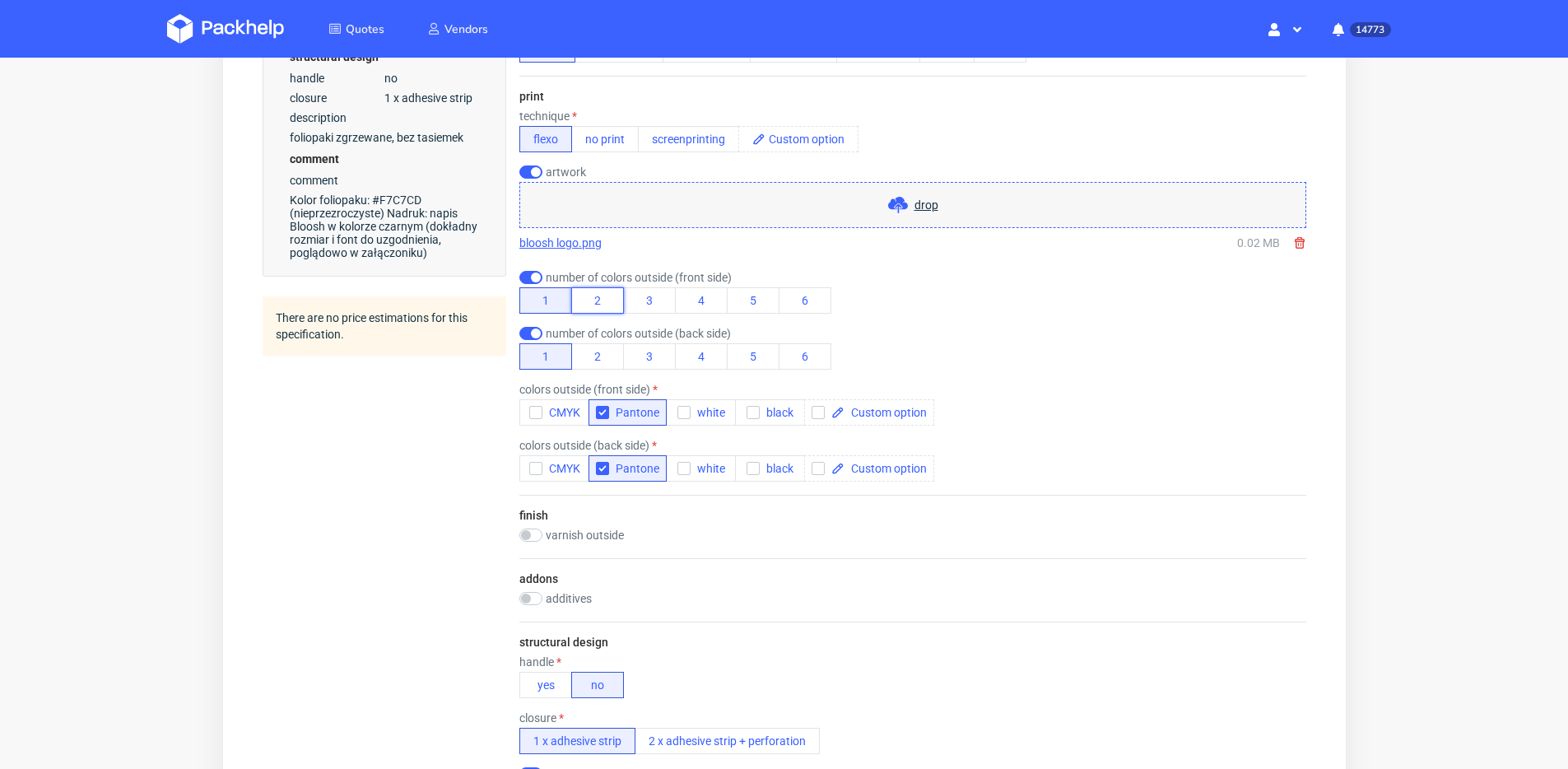
click at [600, 297] on button "2" at bounding box center [597, 300] width 52 height 27
click at [609, 354] on button "2" at bounding box center [597, 356] width 52 height 27
click at [874, 413] on span at bounding box center [885, 413] width 82 height 12
click at [988, 420] on div "colors outside (front side) CMYK Pantone white black 2 x pantone" at bounding box center [912, 404] width 787 height 42
checkbox input "true"
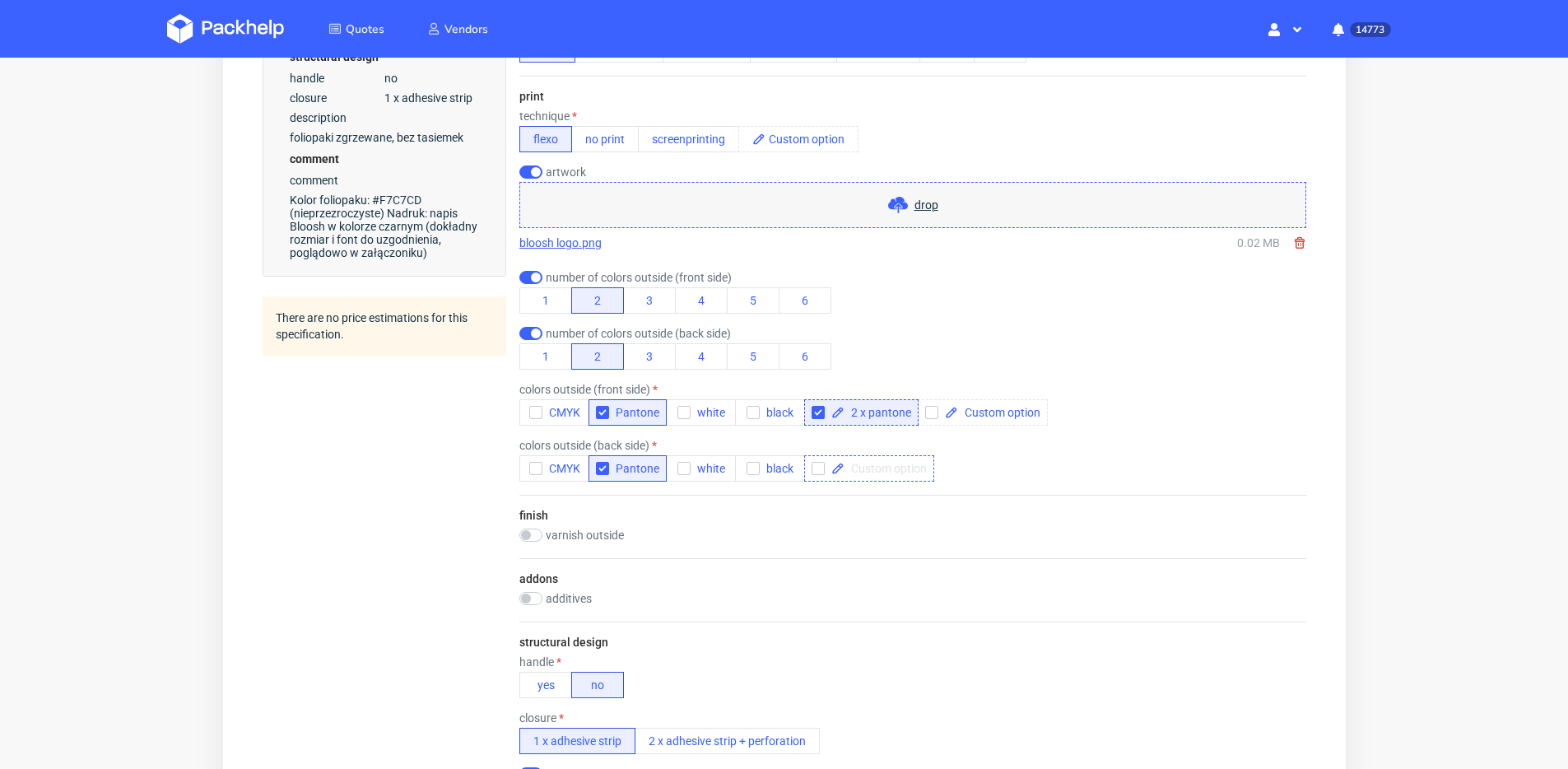
click at [901, 464] on span at bounding box center [885, 469] width 82 height 12
checkbox input "true"
click at [606, 415] on icon "button" at bounding box center [601, 413] width 12 height 12
click at [604, 468] on icon "button" at bounding box center [601, 469] width 12 height 12
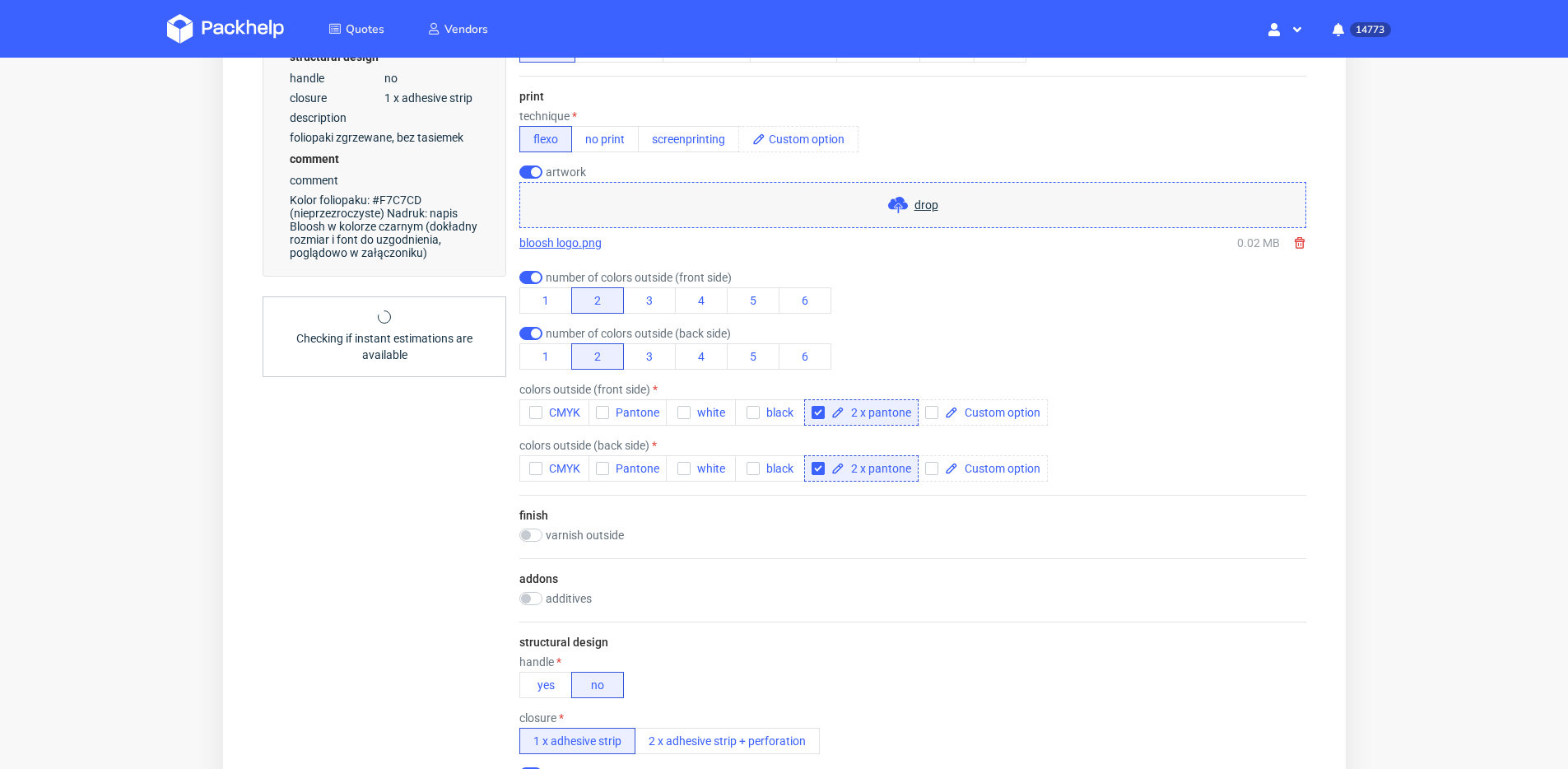
click at [797, 556] on div "finish varnish outside gloss [PERSON_NAME]" at bounding box center [912, 526] width 787 height 64
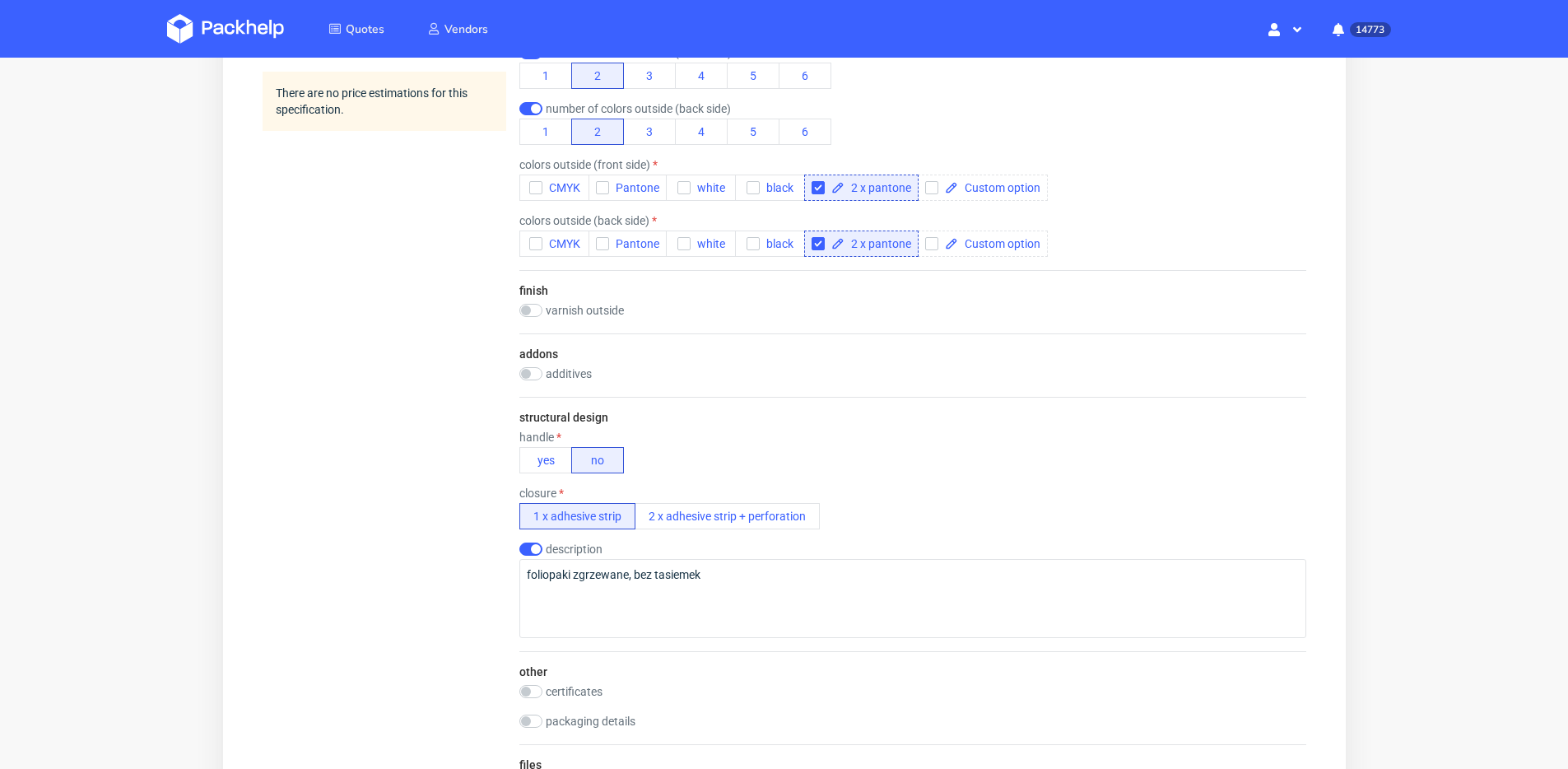
scroll to position [979, 0]
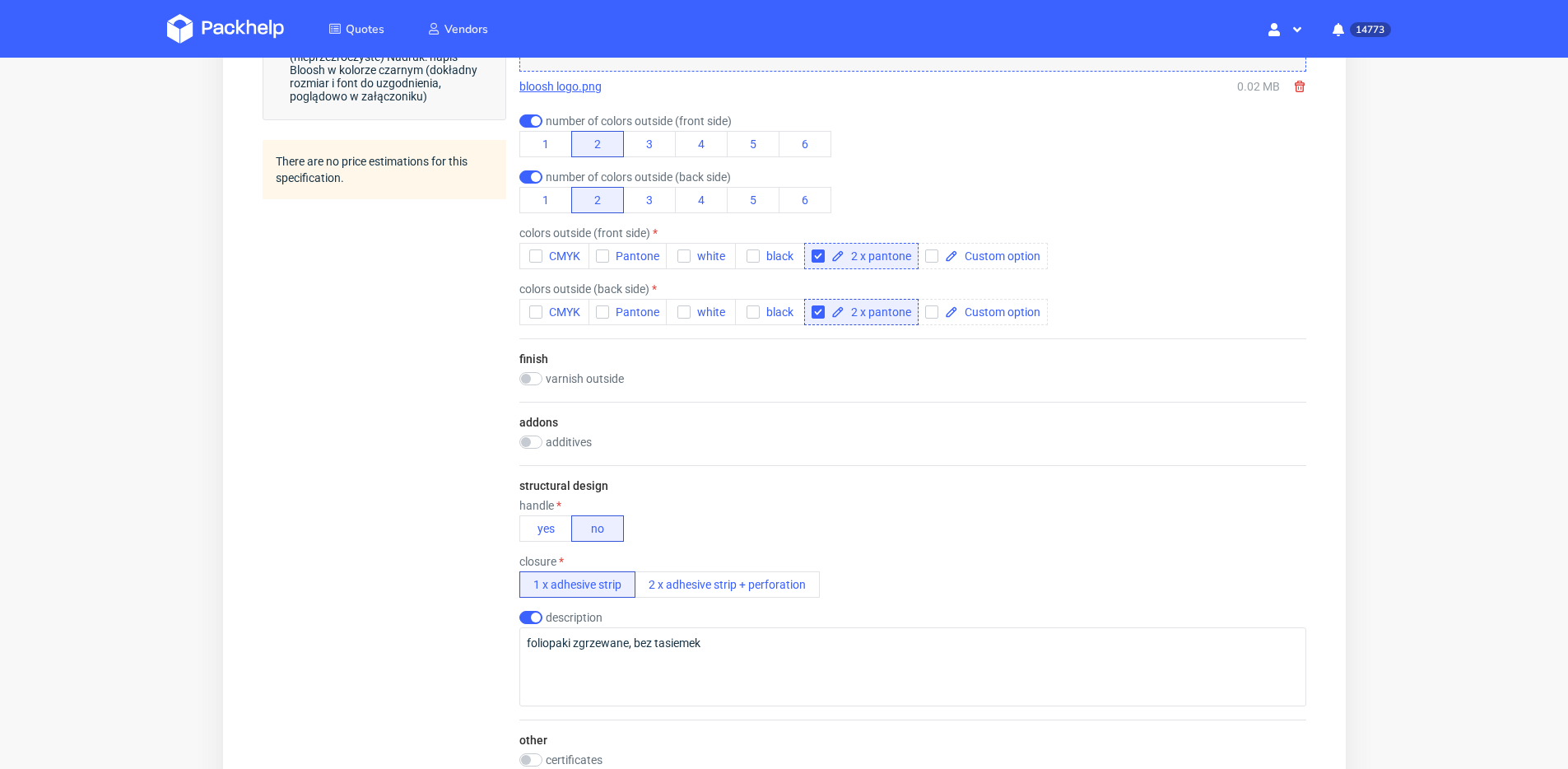
click at [882, 262] on span "2 x pantone" at bounding box center [877, 256] width 66 height 12
copy span "2 x pantone"
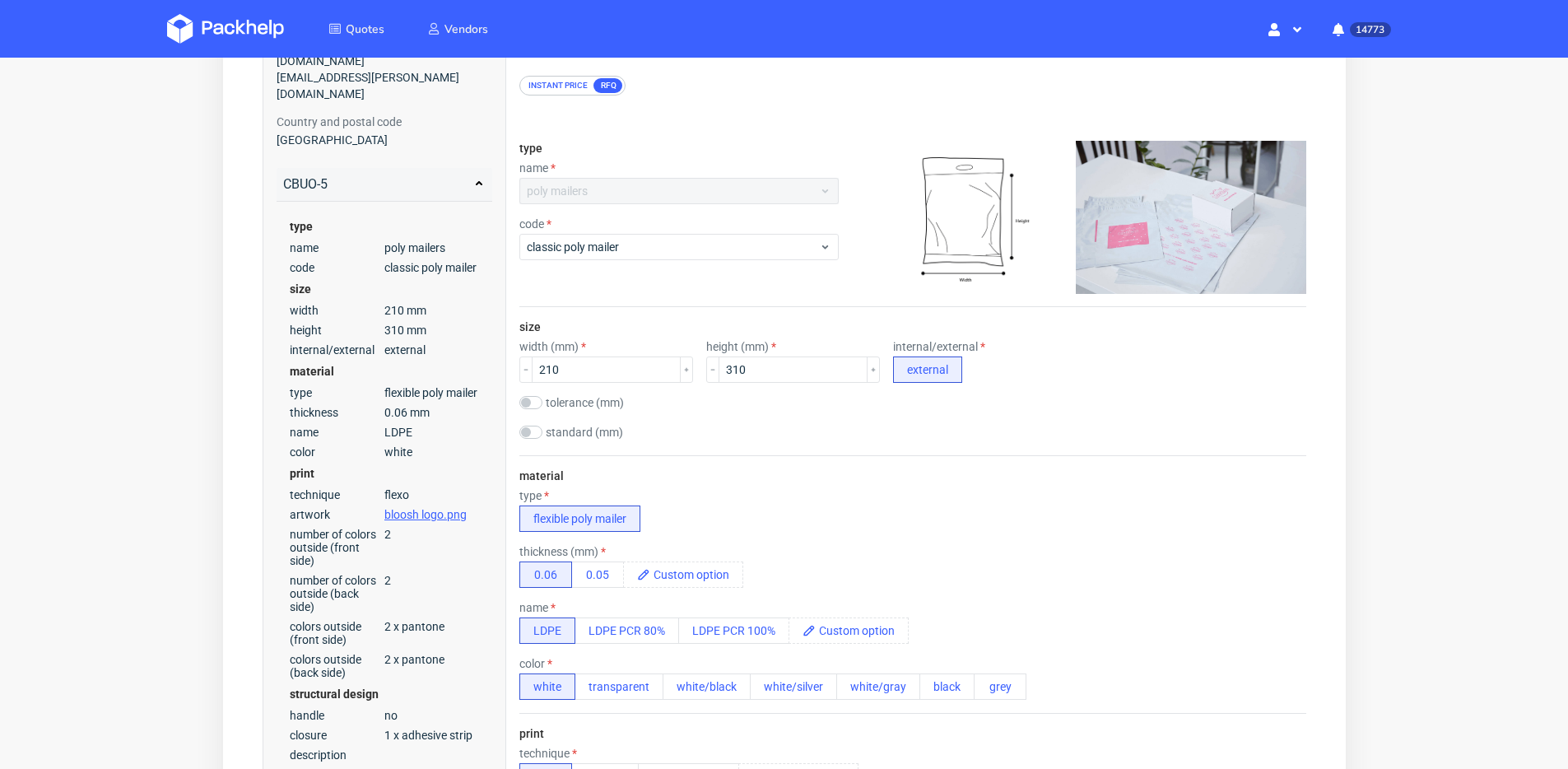
scroll to position [0, 0]
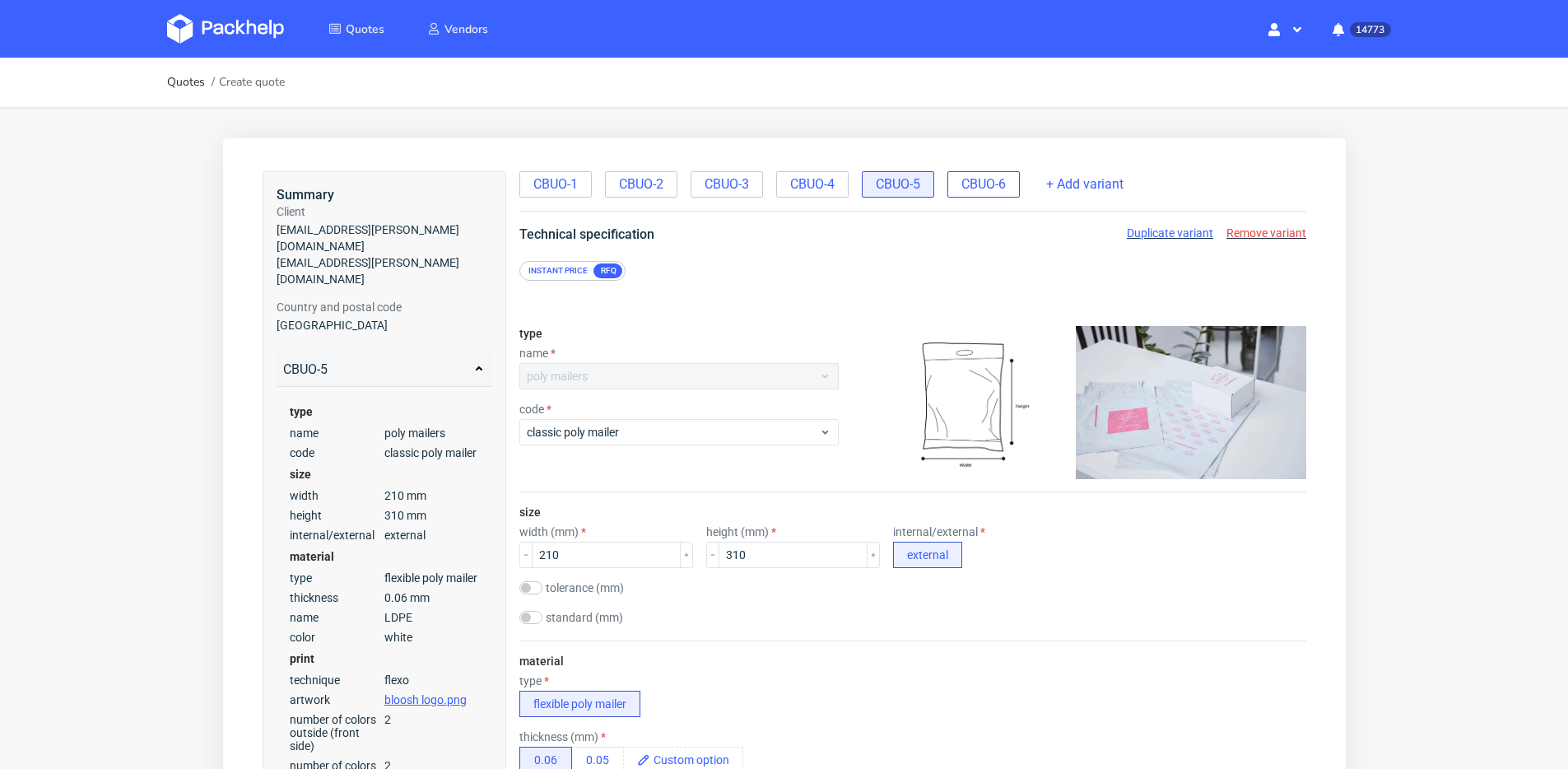
click at [969, 182] on span "CBUO-6" at bounding box center [982, 184] width 44 height 18
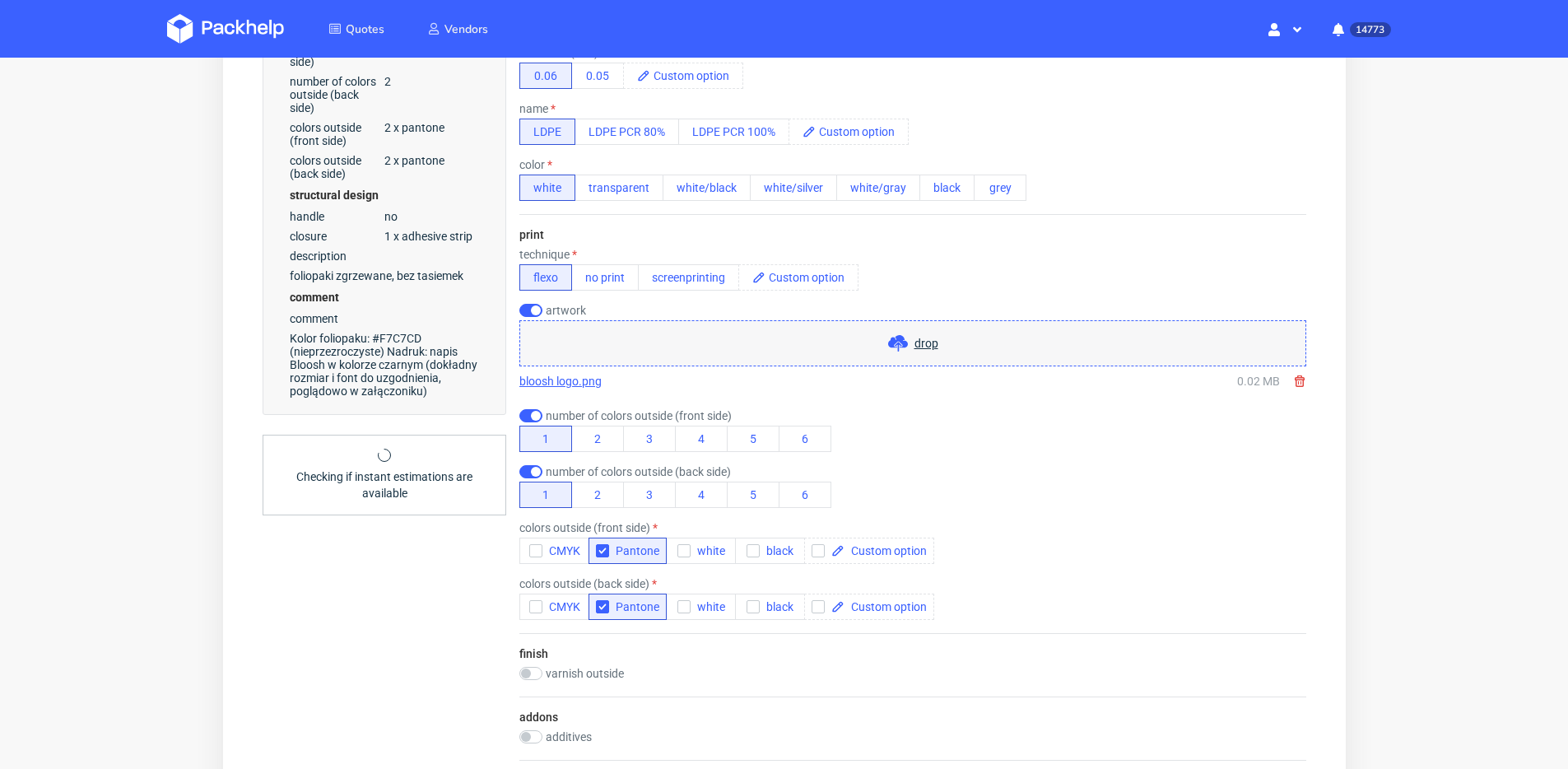
scroll to position [898, 0]
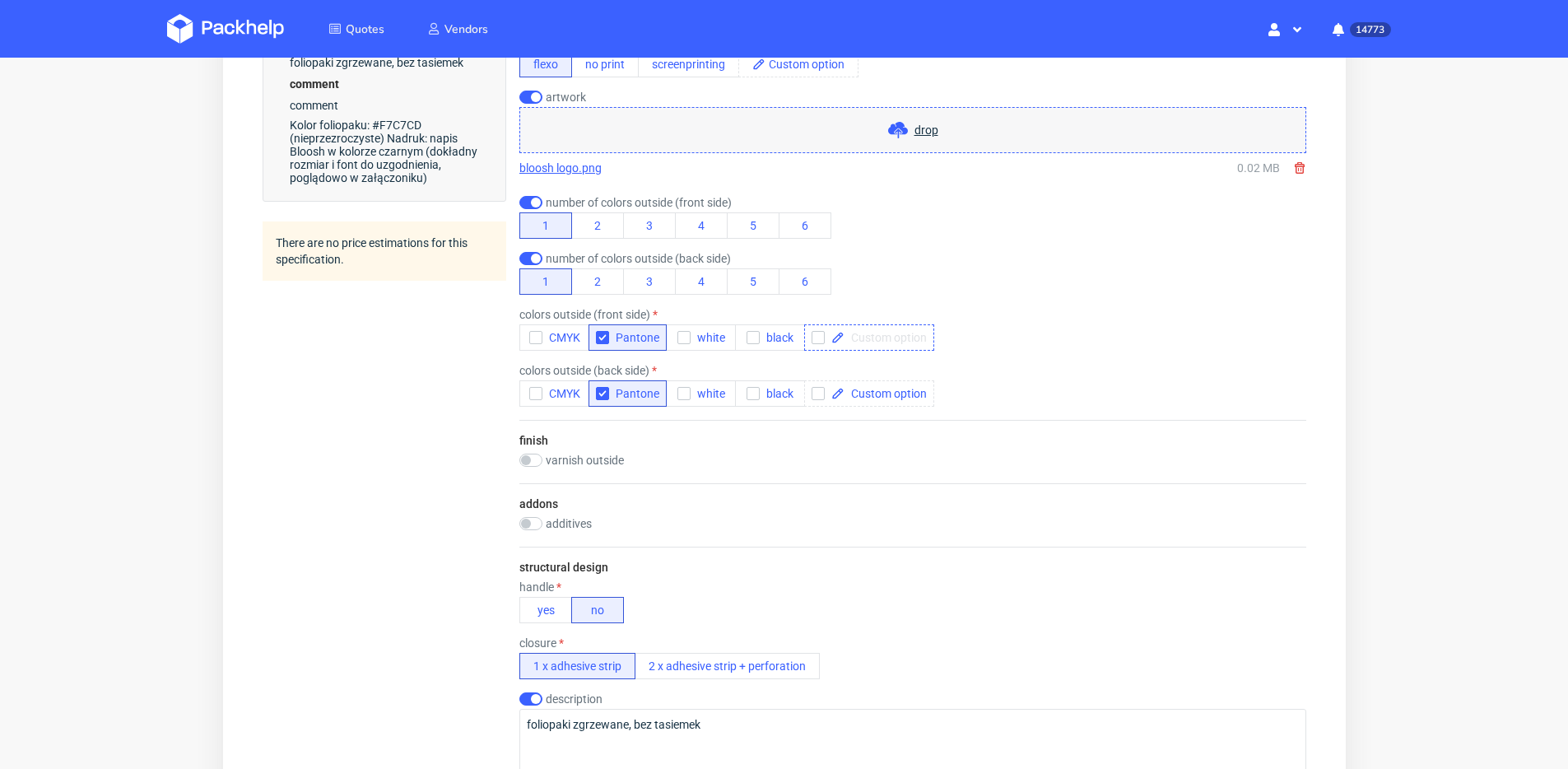
click at [870, 327] on div at bounding box center [868, 337] width 130 height 27
paste span
click at [889, 388] on span at bounding box center [885, 393] width 82 height 12
checkbox input "true"
paste span
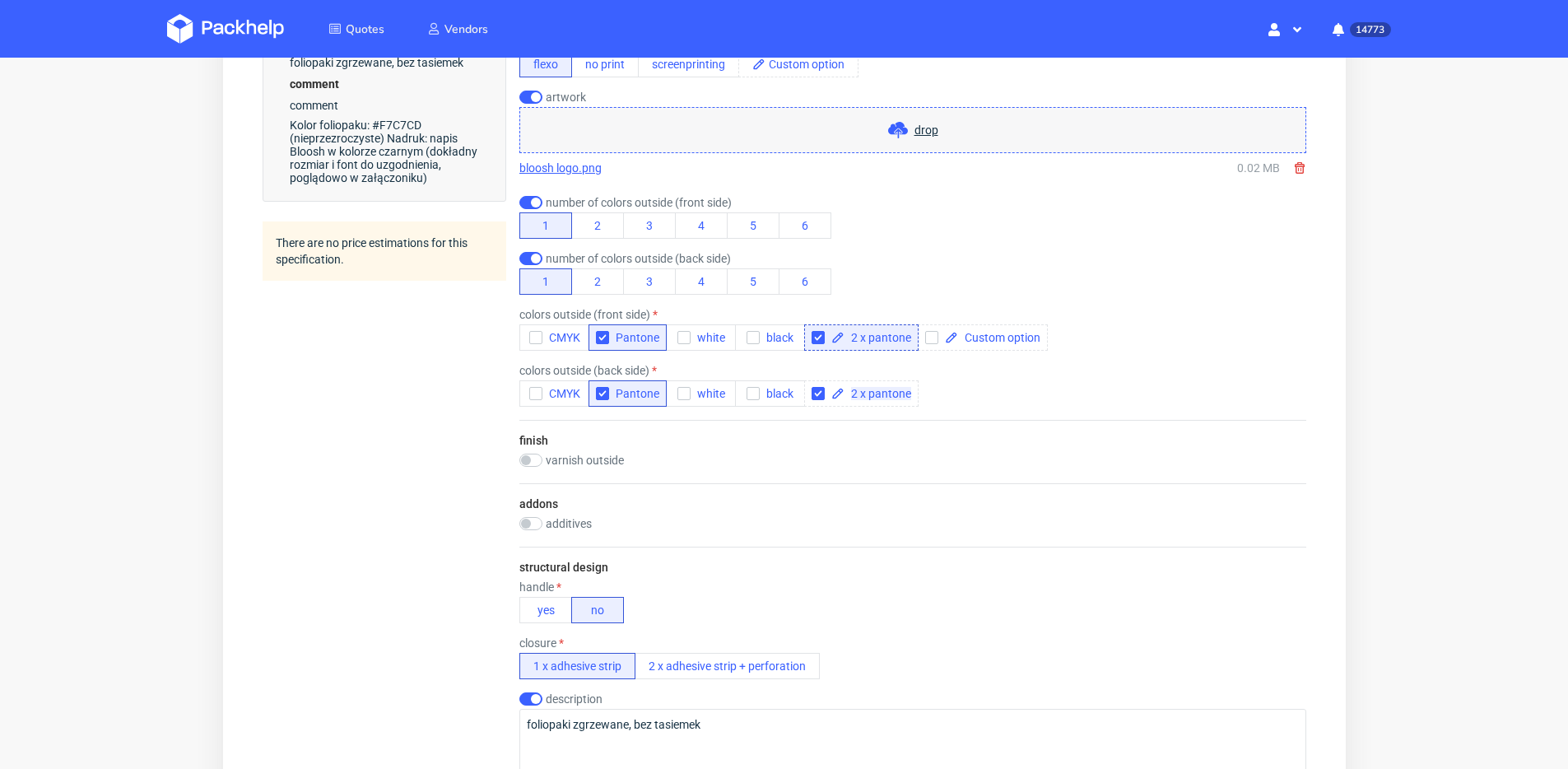
click at [810, 455] on div "varnish outside gloss [PERSON_NAME]" at bounding box center [912, 462] width 787 height 17
checkbox input "true"
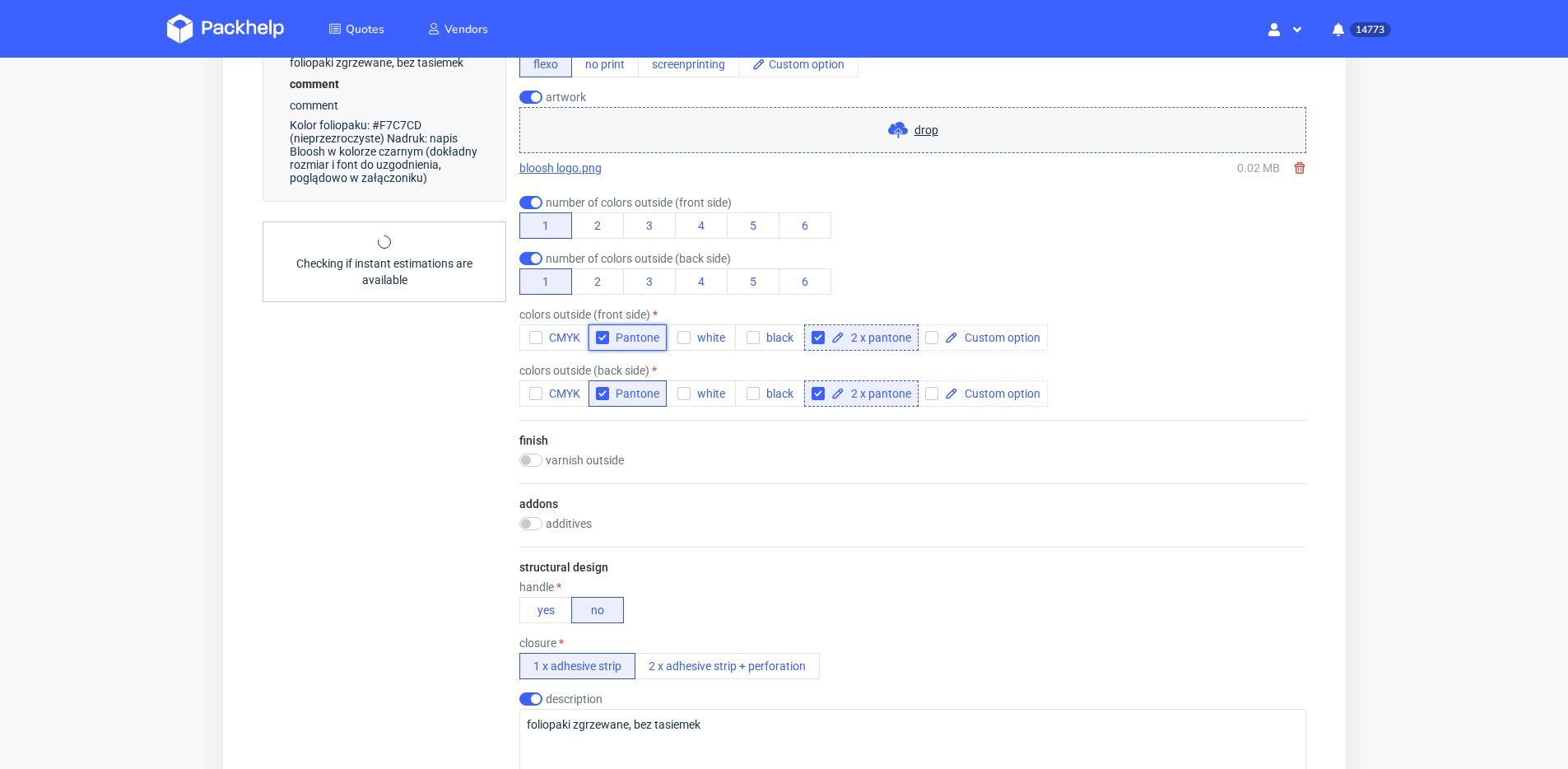
click at [623, 341] on span "Pantone" at bounding box center [633, 337] width 51 height 13
click at [628, 395] on span "Pantone" at bounding box center [633, 393] width 51 height 13
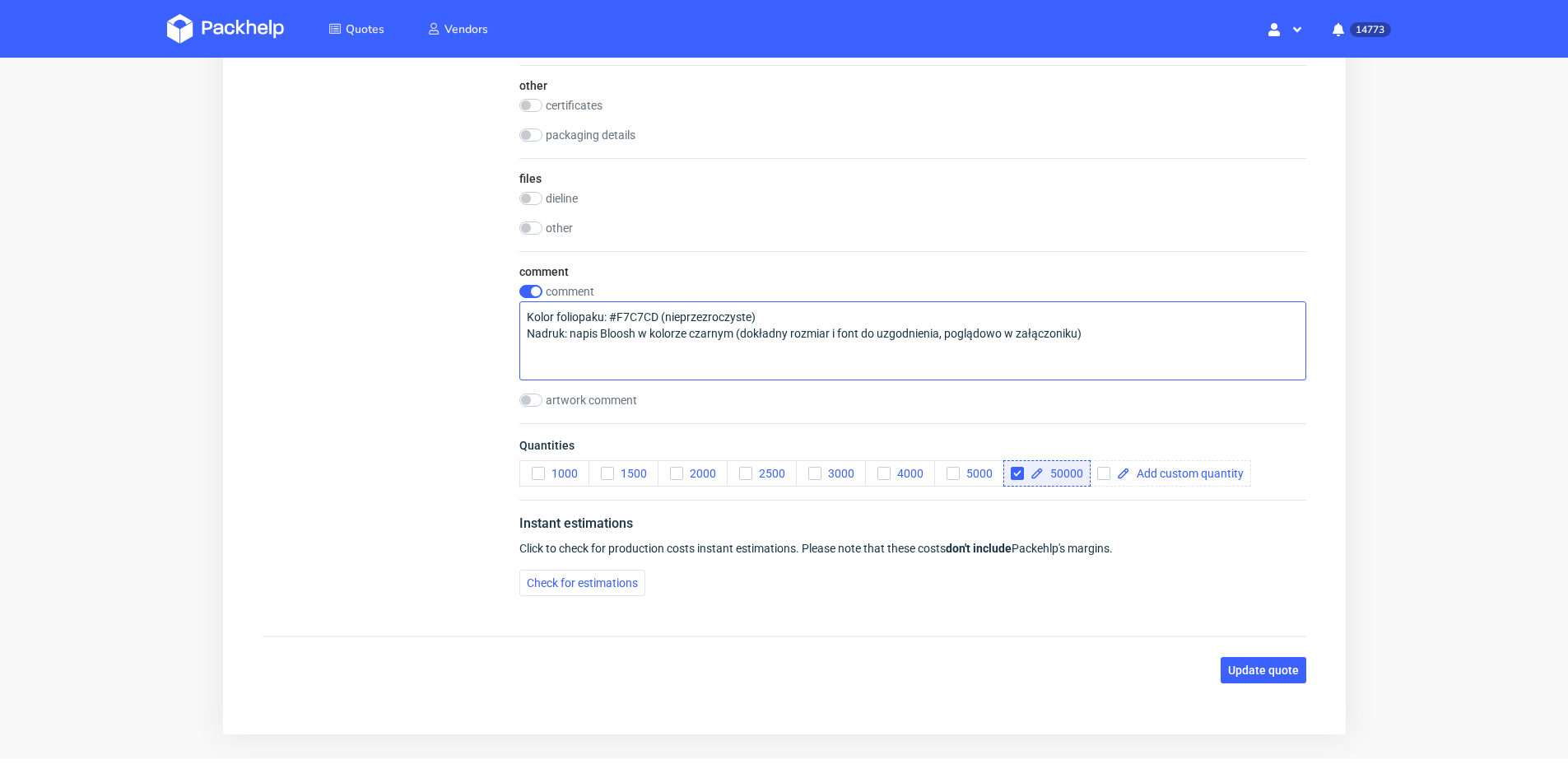
scroll to position [1681, 0]
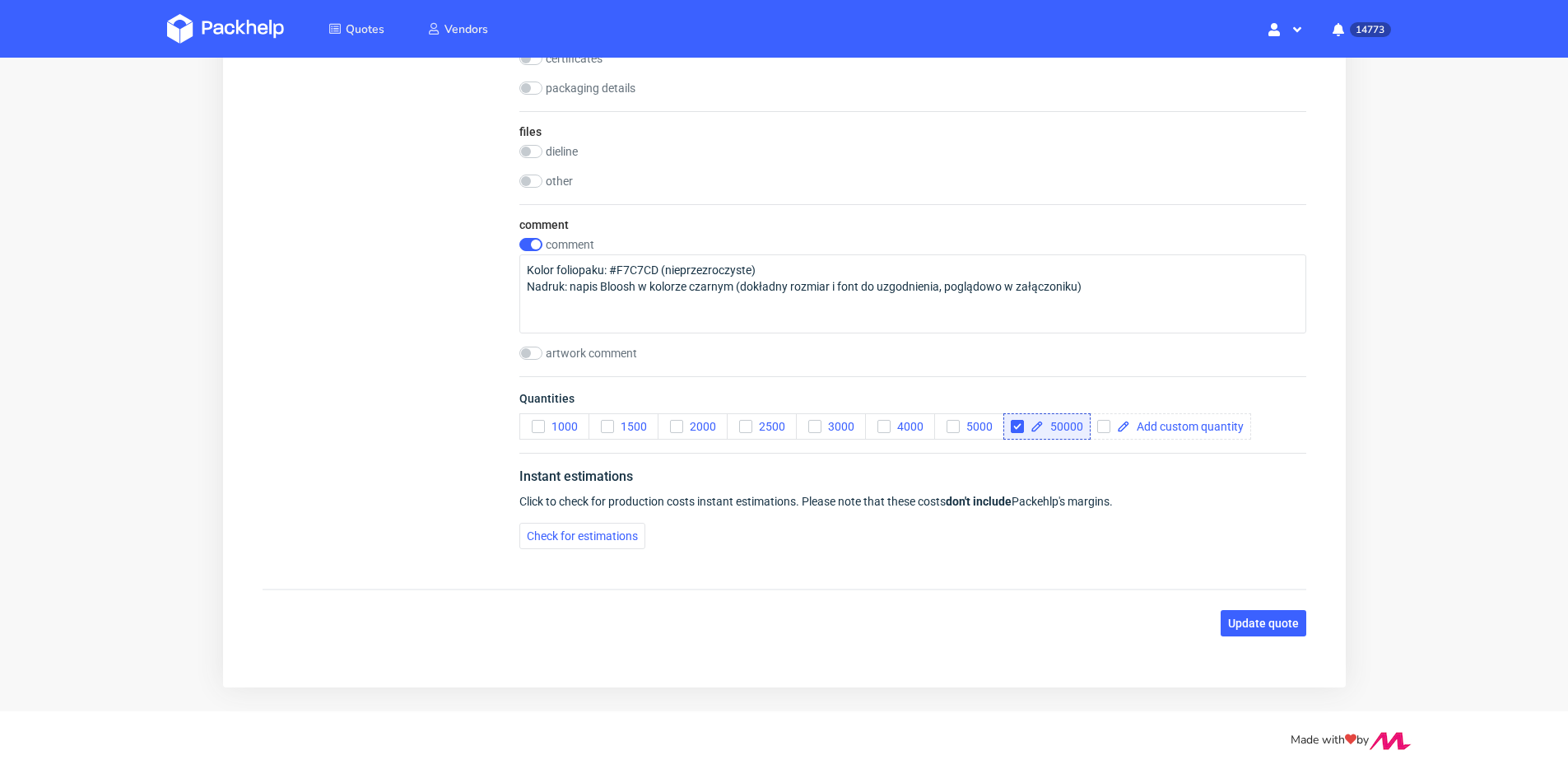
click at [1252, 619] on span "Update quote" at bounding box center [1262, 623] width 71 height 12
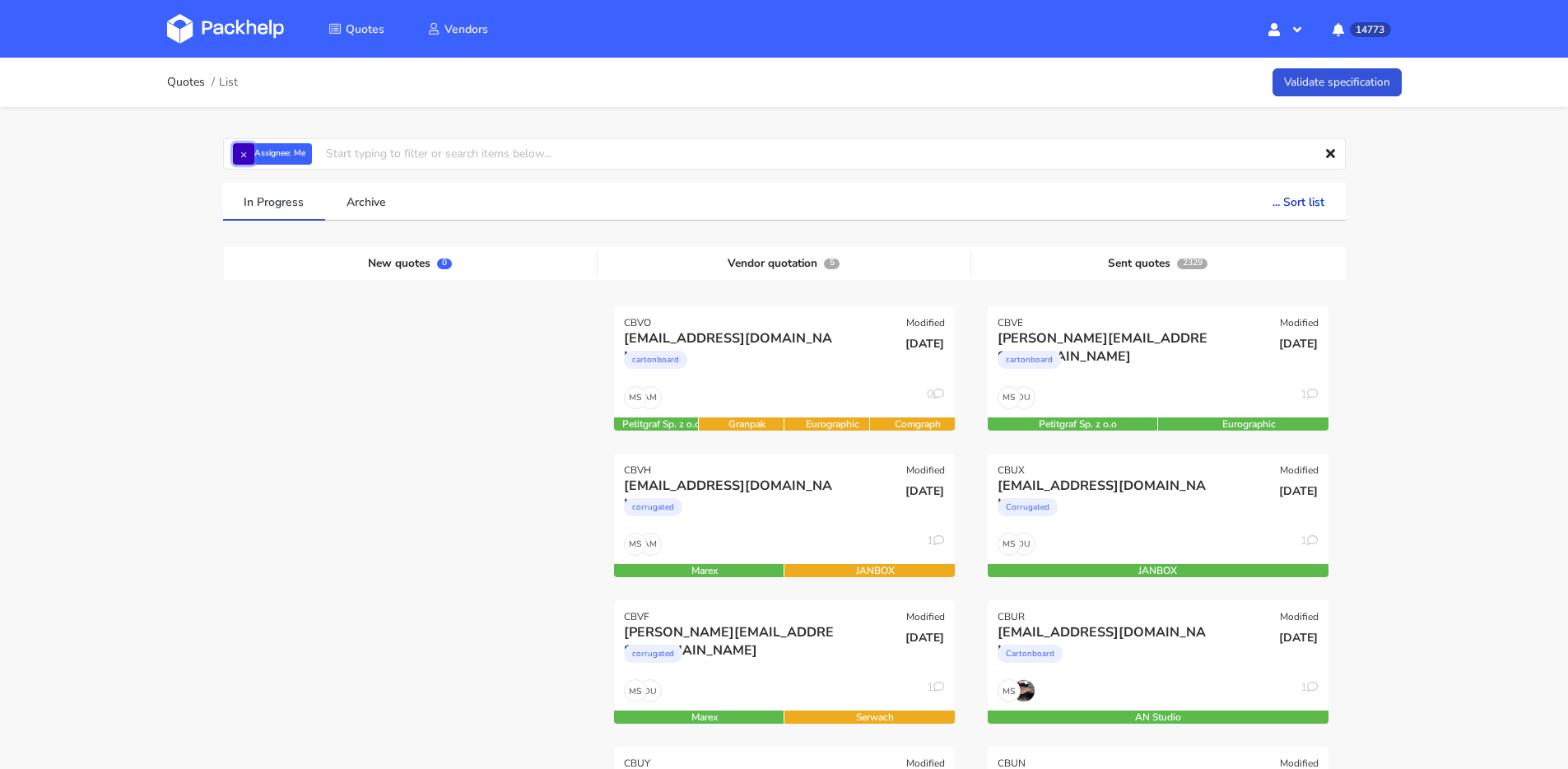
click at [253, 149] on button "×" at bounding box center [243, 154] width 21 height 21
click at [251, 151] on input "text" at bounding box center [784, 154] width 1123 height 31
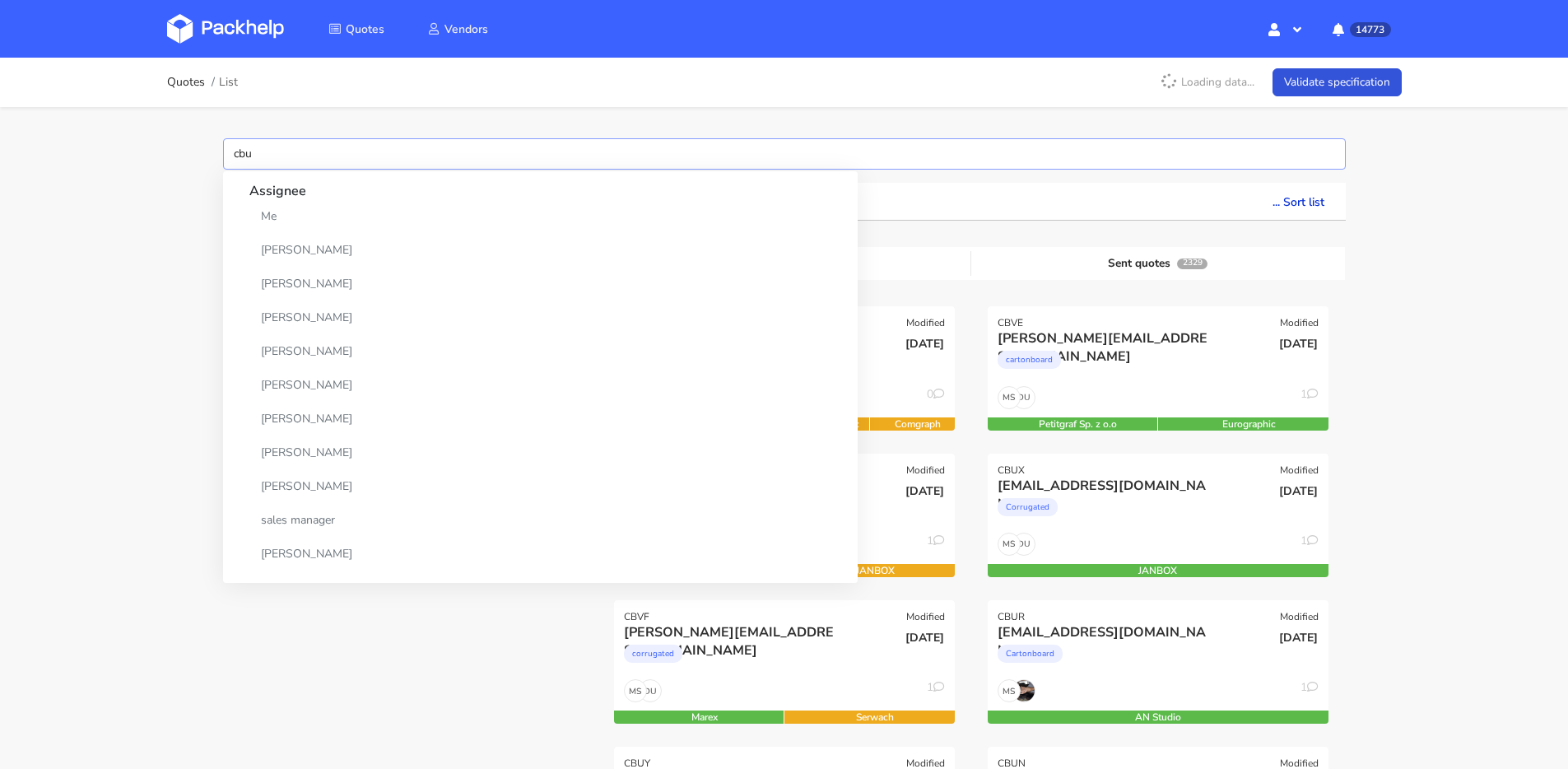
type input "cbuo"
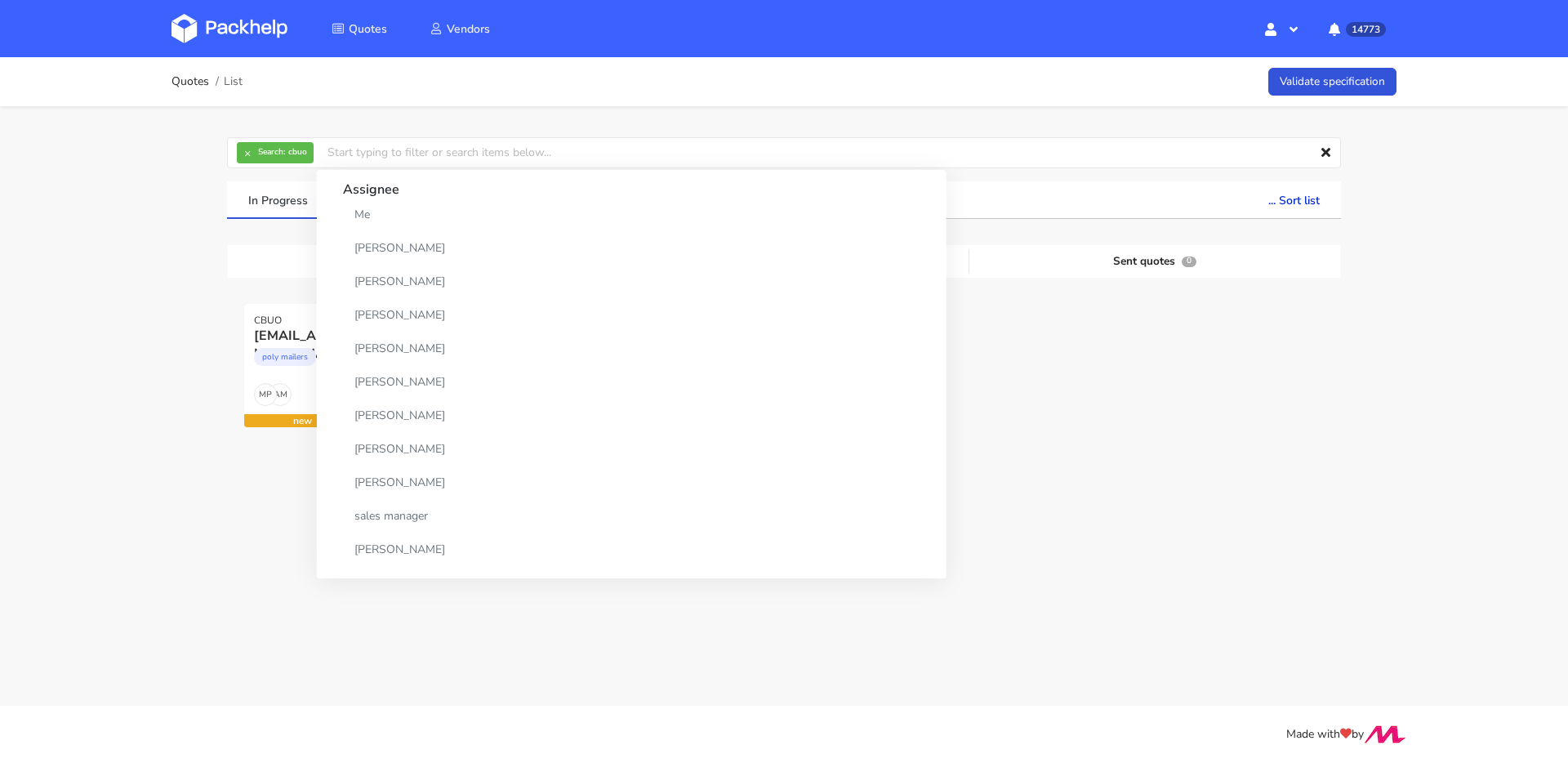
click at [1035, 441] on div at bounding box center [1154, 376] width 371 height 145
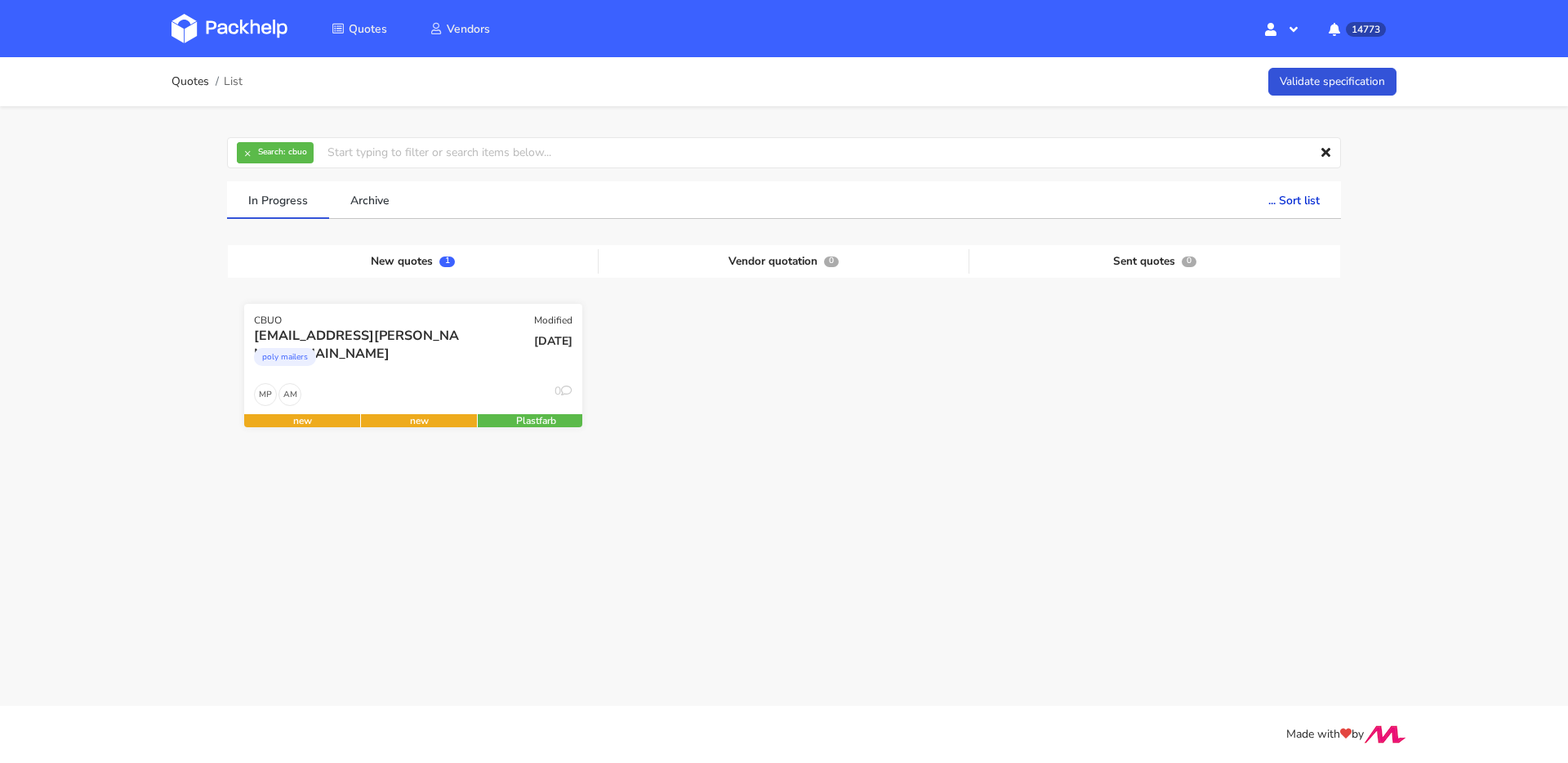
click at [420, 401] on div "AM MP 0" at bounding box center [413, 398] width 338 height 31
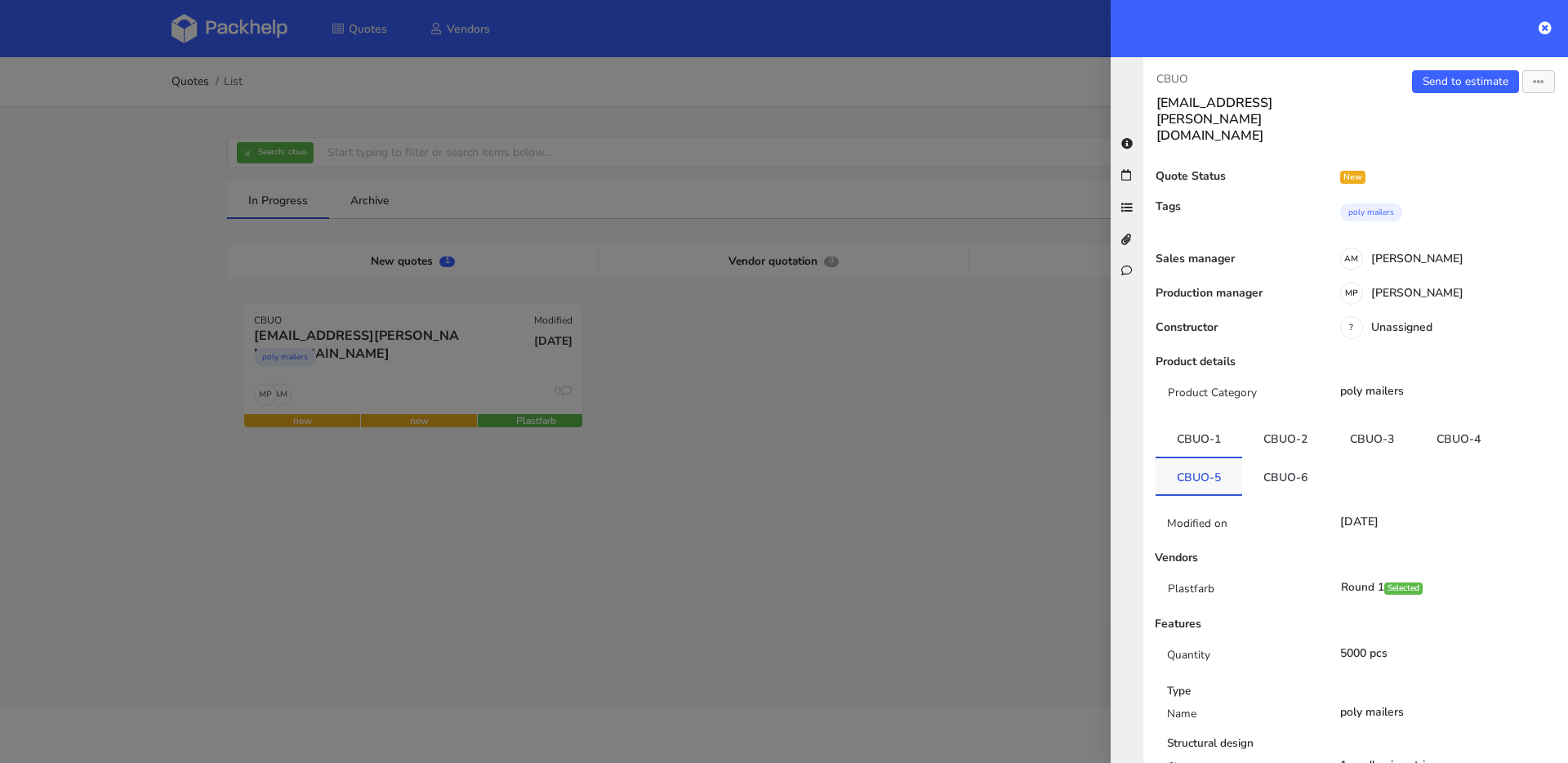
click at [1187, 459] on link "CBUO-5" at bounding box center [1198, 476] width 87 height 36
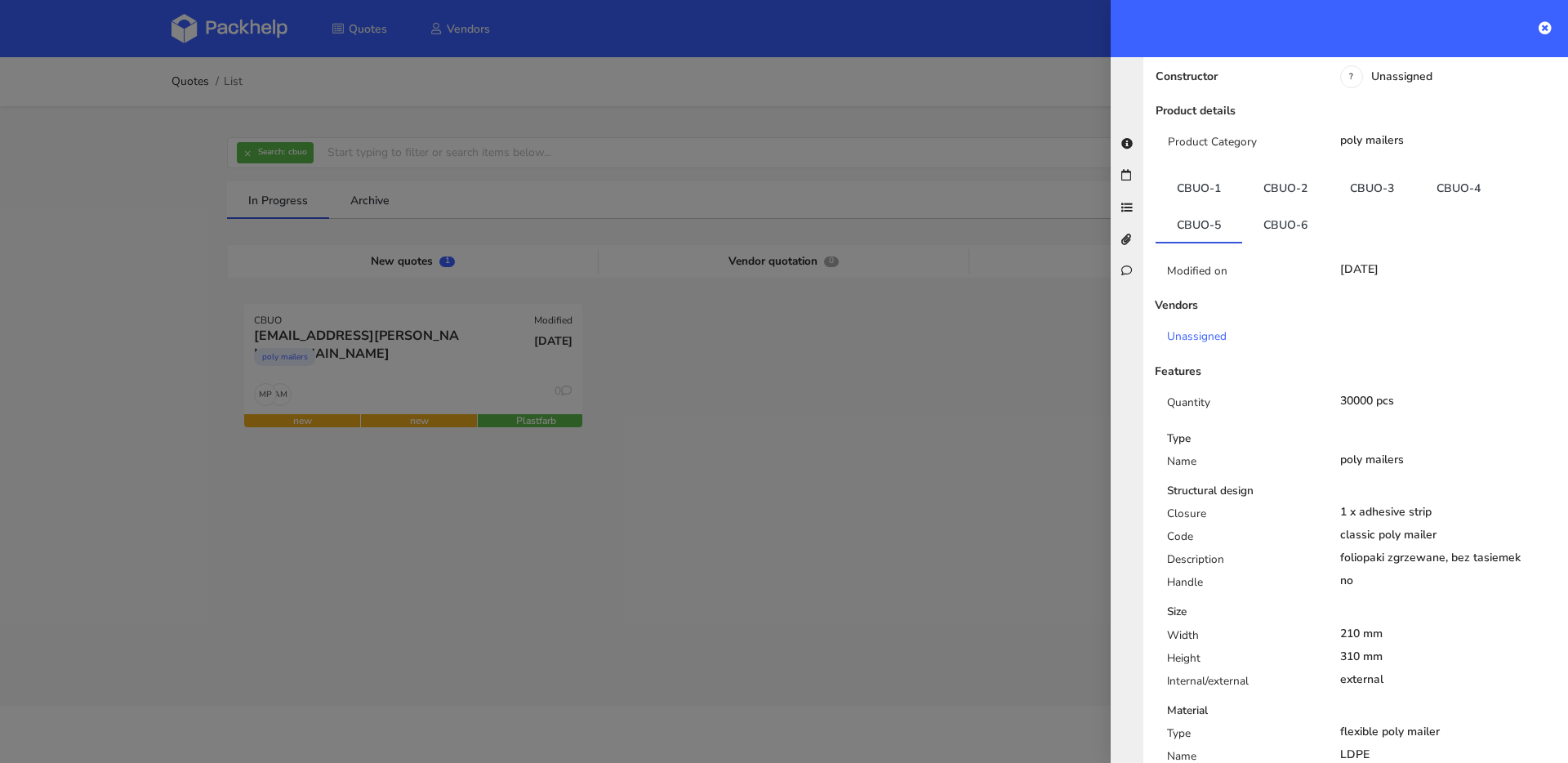
scroll to position [249, 0]
click at [1279, 208] on link "CBUO-6" at bounding box center [1285, 226] width 87 height 36
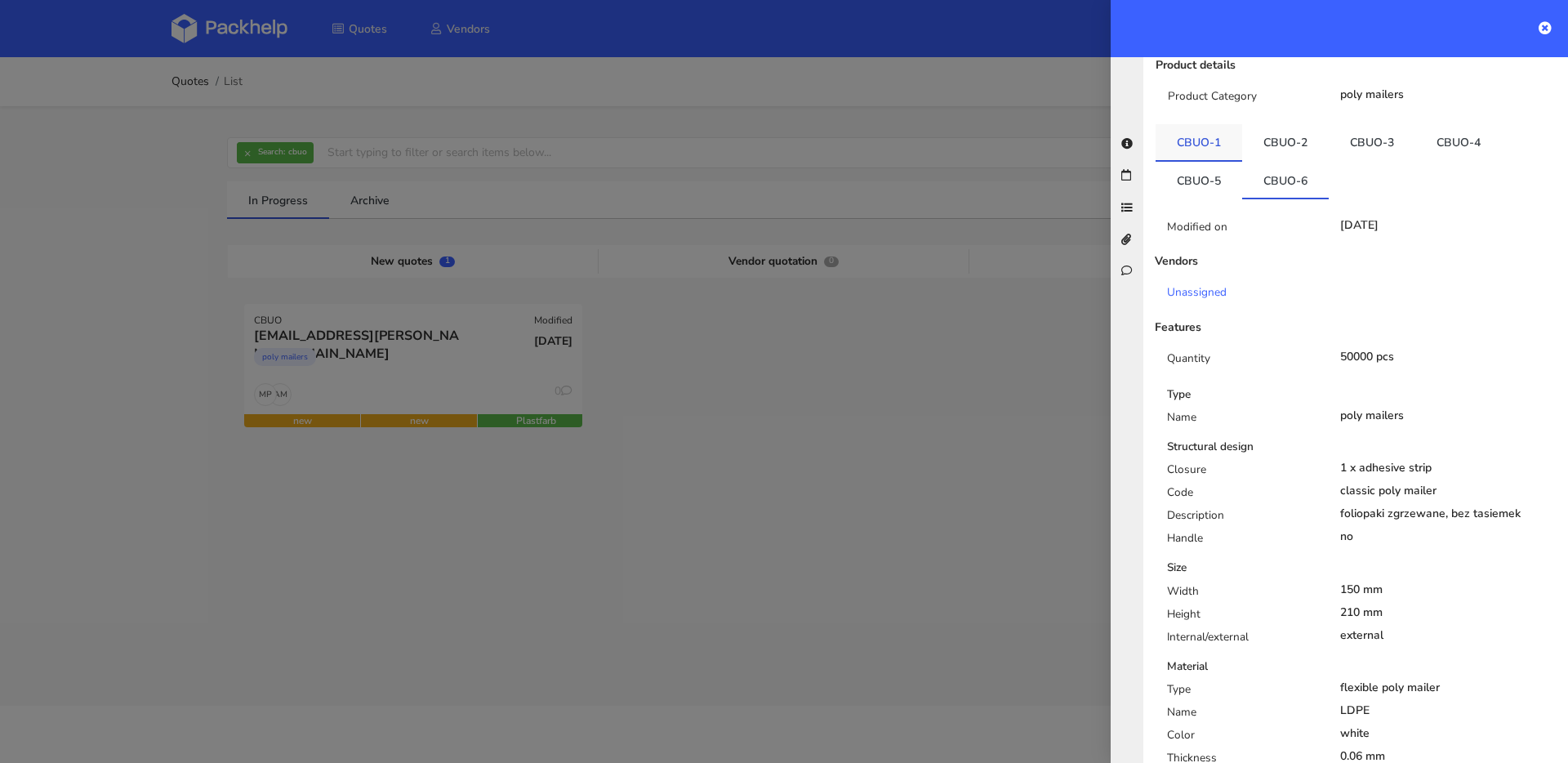
scroll to position [256, 0]
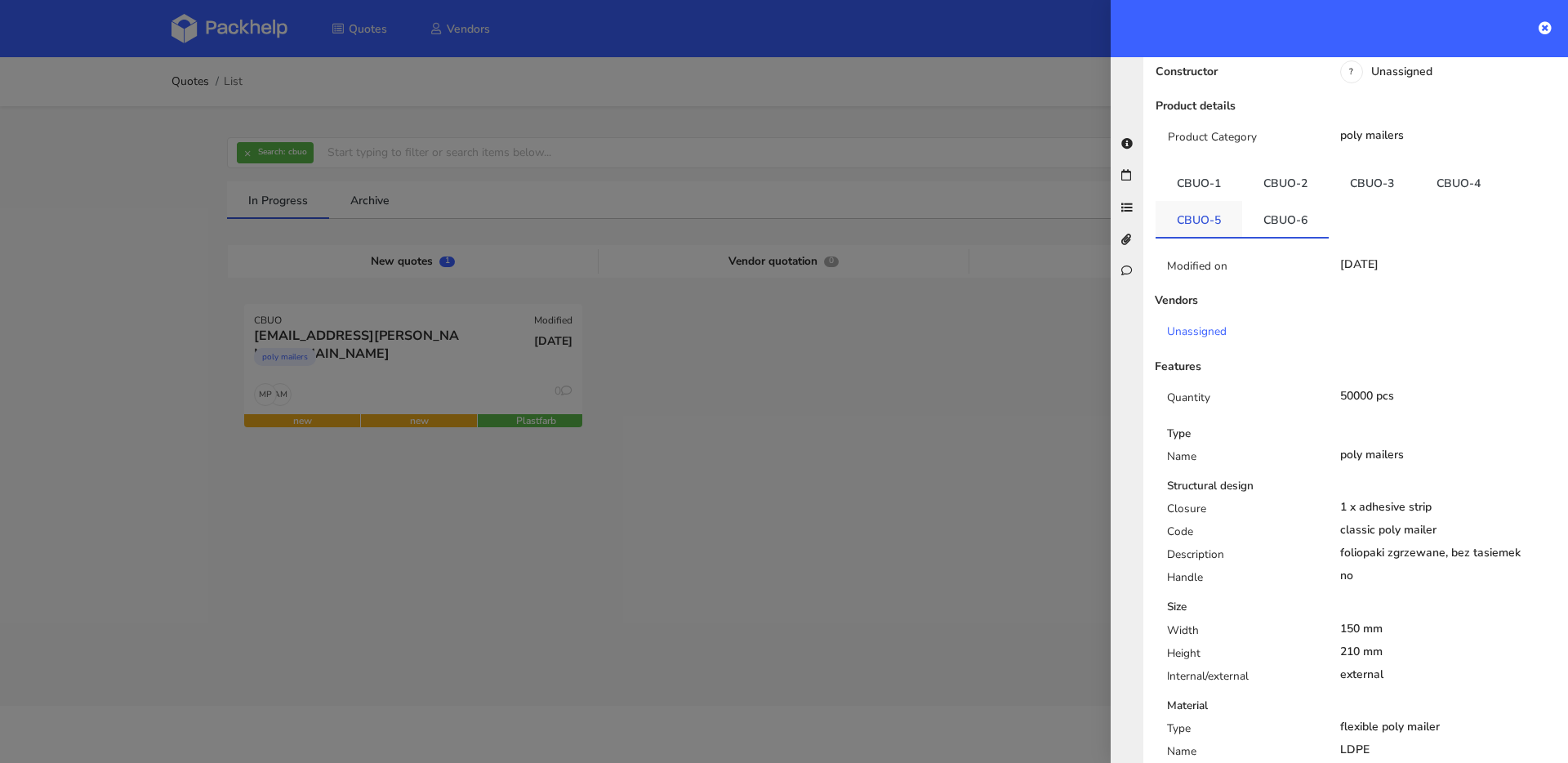
click at [1199, 201] on link "CBUO-5" at bounding box center [1198, 218] width 87 height 36
click at [1305, 201] on link "CBUO-6" at bounding box center [1285, 218] width 87 height 36
click at [1215, 201] on link "CBUO-5" at bounding box center [1198, 218] width 87 height 36
click at [1310, 201] on link "CBUO-6" at bounding box center [1285, 218] width 87 height 36
click at [1387, 165] on link "CBUO-3" at bounding box center [1372, 183] width 87 height 36
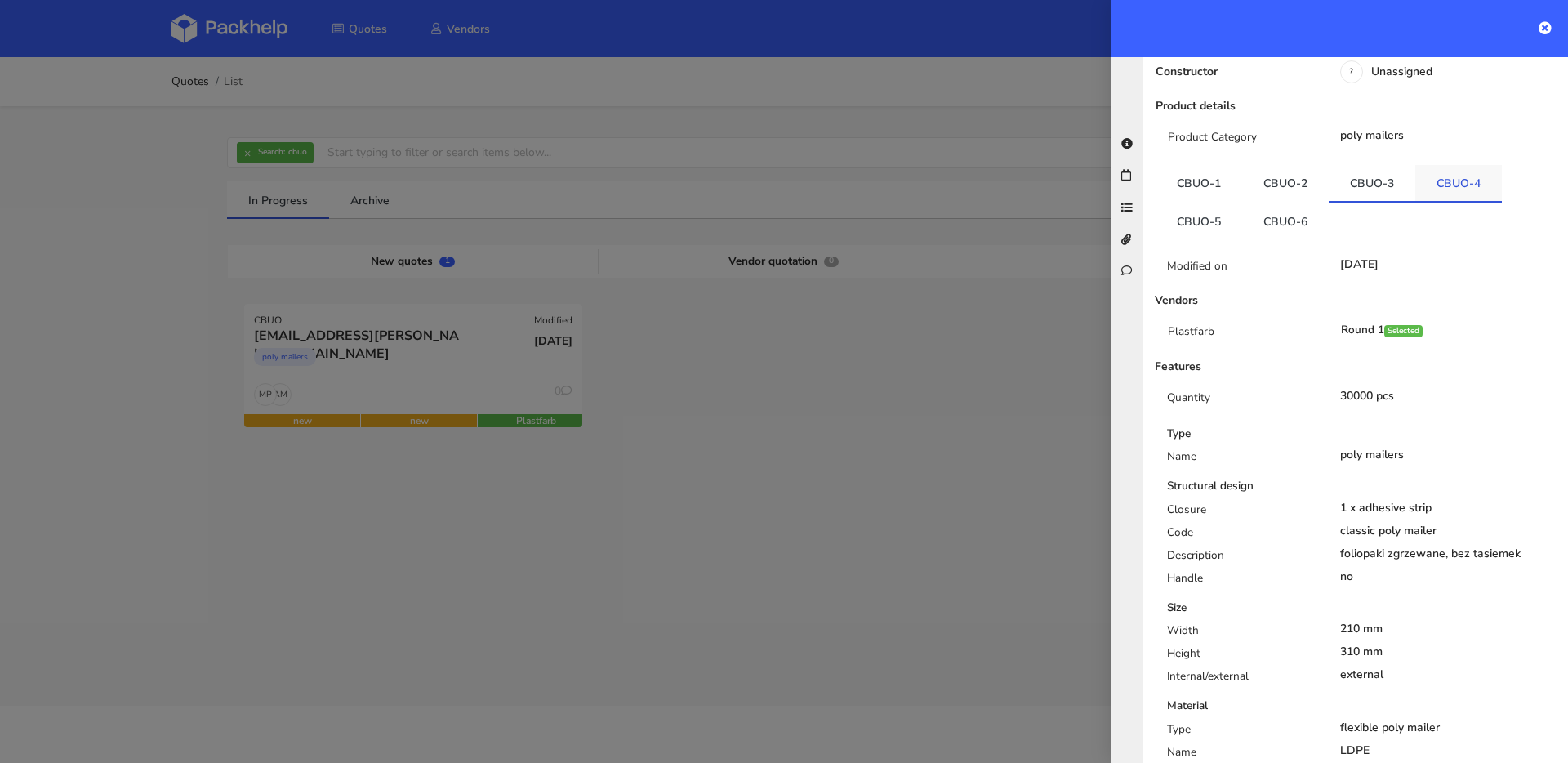
click at [1440, 165] on link "CBUO-4" at bounding box center [1458, 183] width 87 height 36
click at [1223, 204] on link "CBUO-5" at bounding box center [1198, 220] width 87 height 36
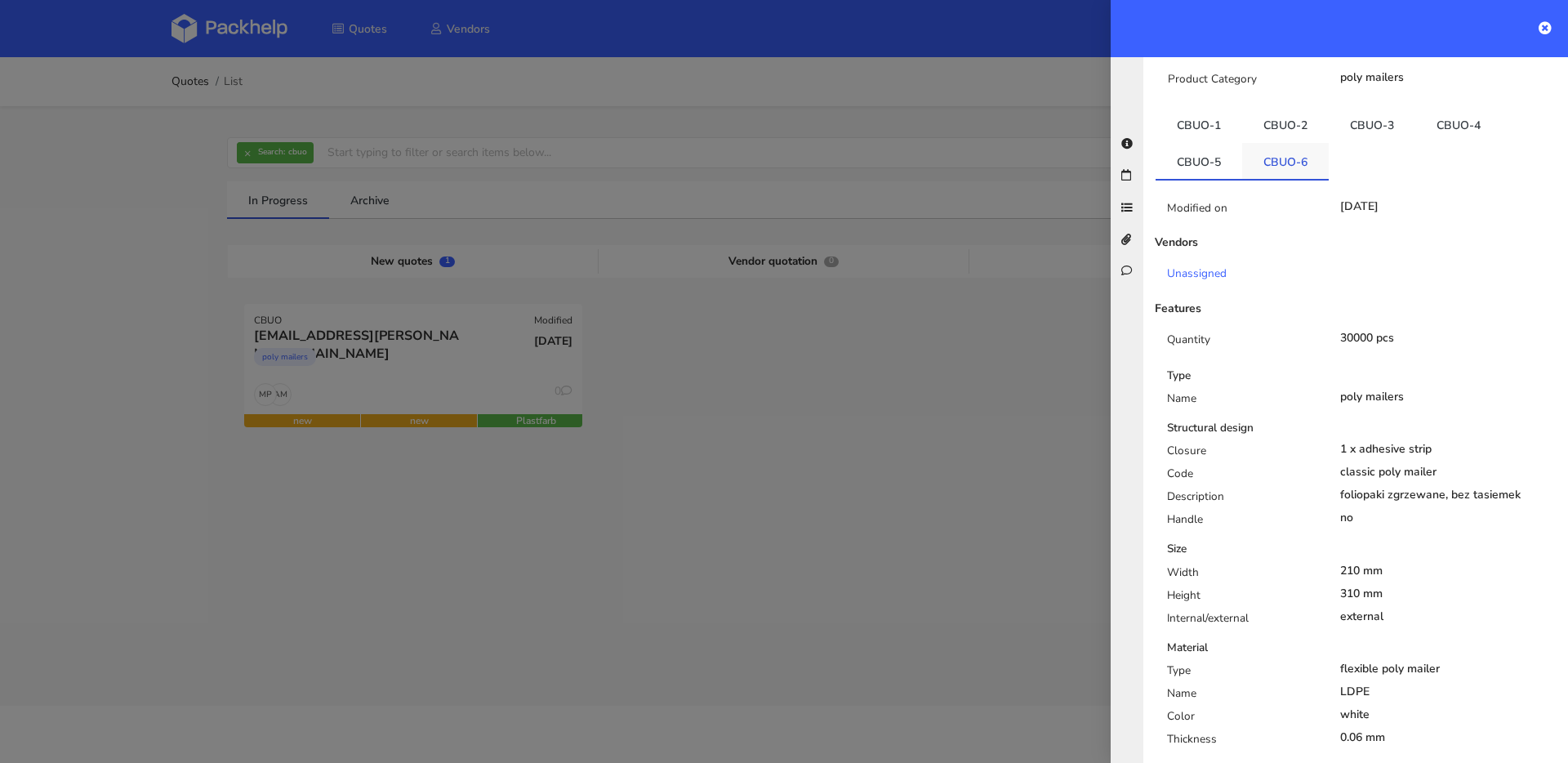
click at [1285, 143] on link "CBUO-6" at bounding box center [1285, 160] width 87 height 36
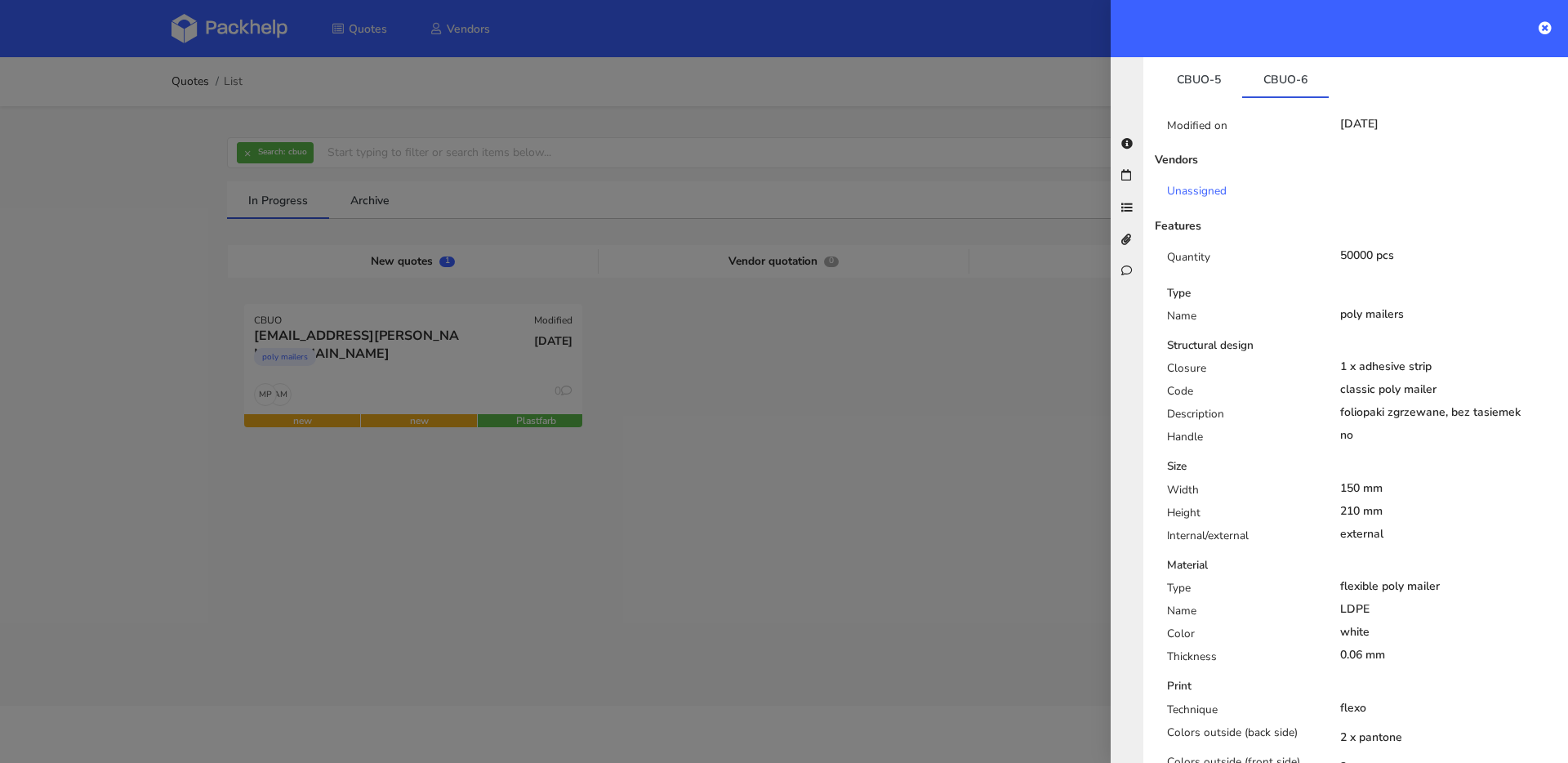
scroll to position [364, 0]
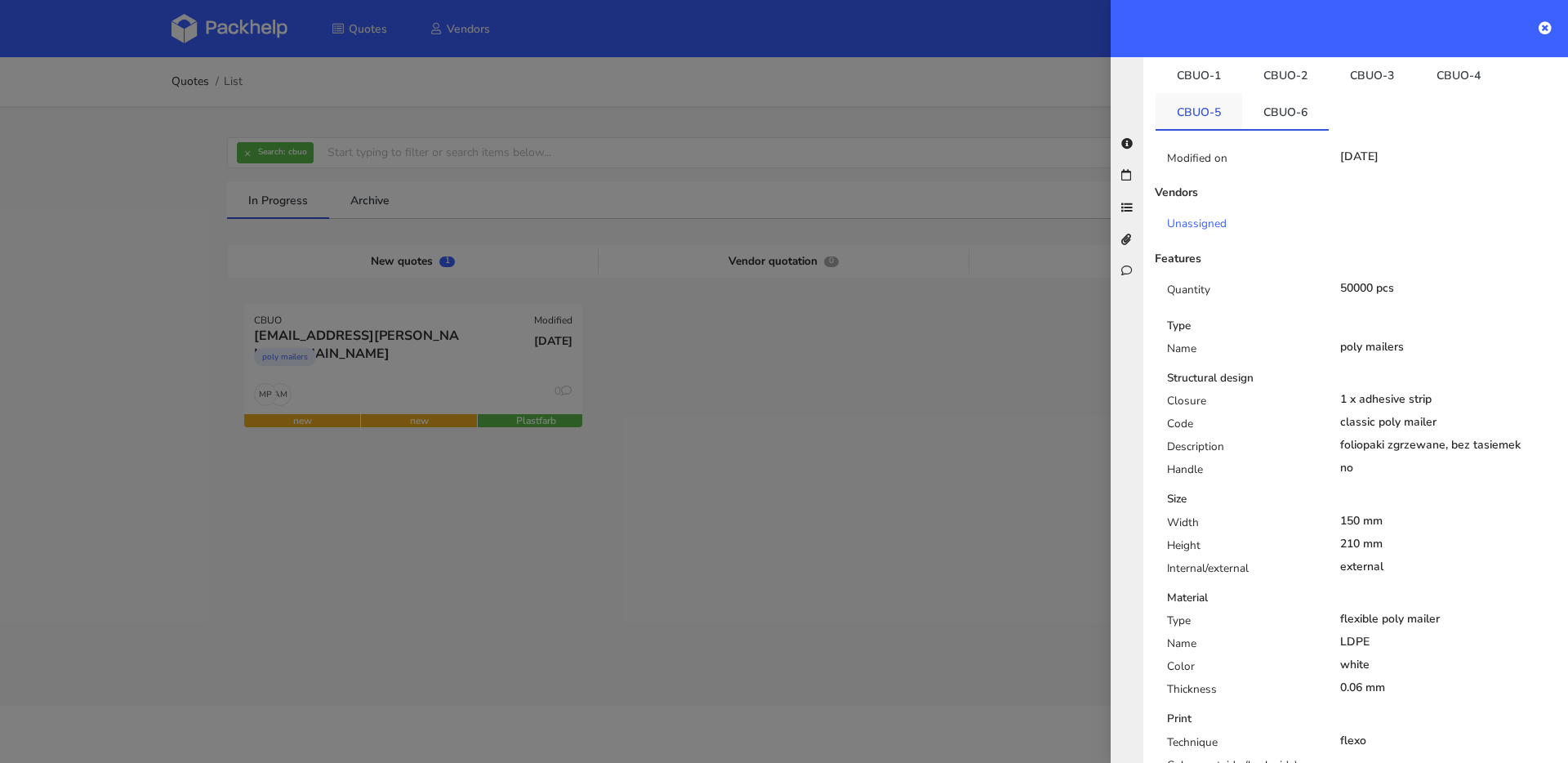
click at [1215, 93] on link "CBUO-5" at bounding box center [1198, 111] width 87 height 36
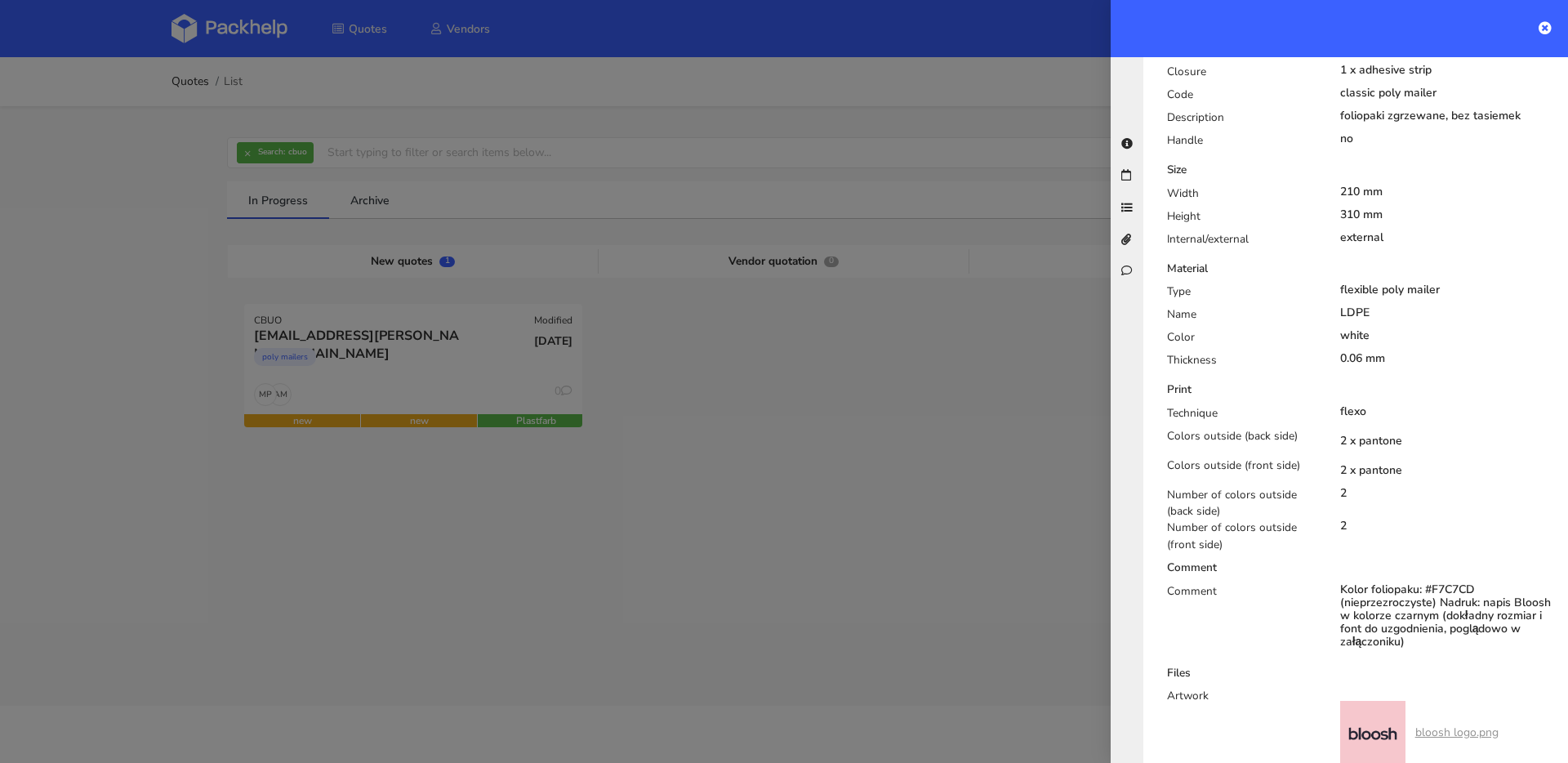
scroll to position [0, 0]
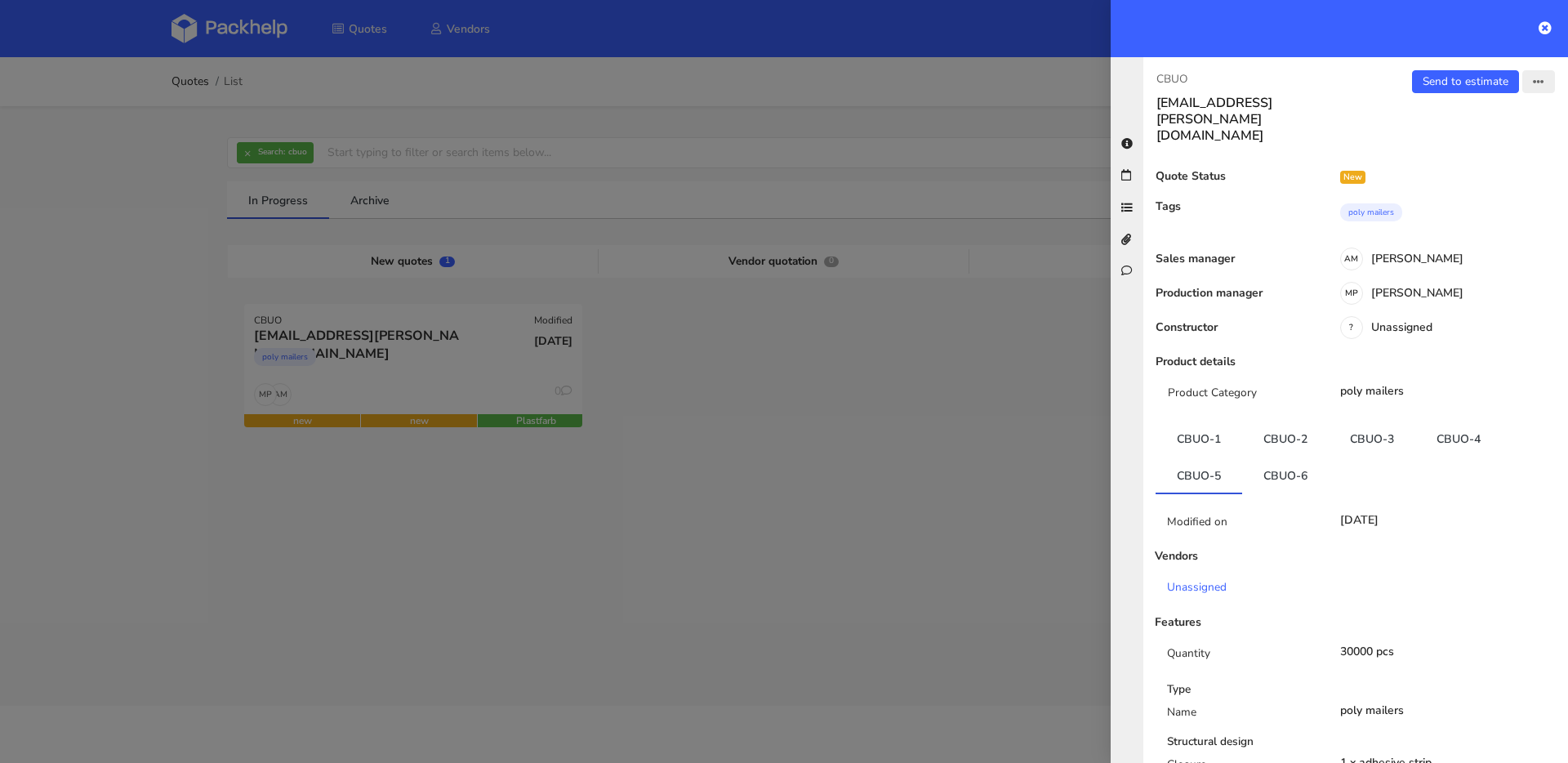
click at [1532, 82] on icon "button" at bounding box center [1538, 82] width 12 height 12
click at [1479, 141] on link "Edit quote" at bounding box center [1485, 146] width 143 height 27
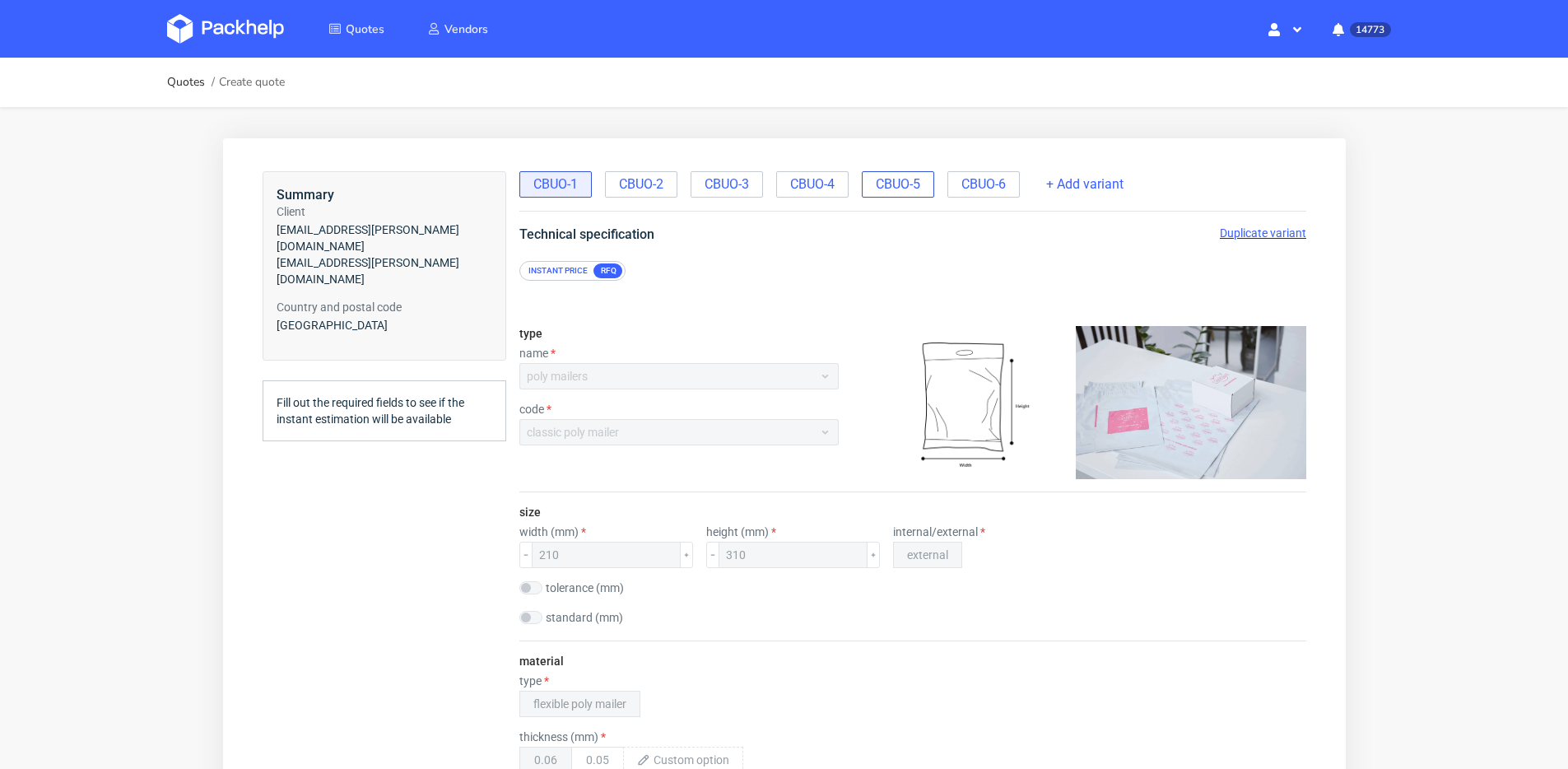
click at [911, 184] on span "CBUO-5" at bounding box center [897, 184] width 44 height 18
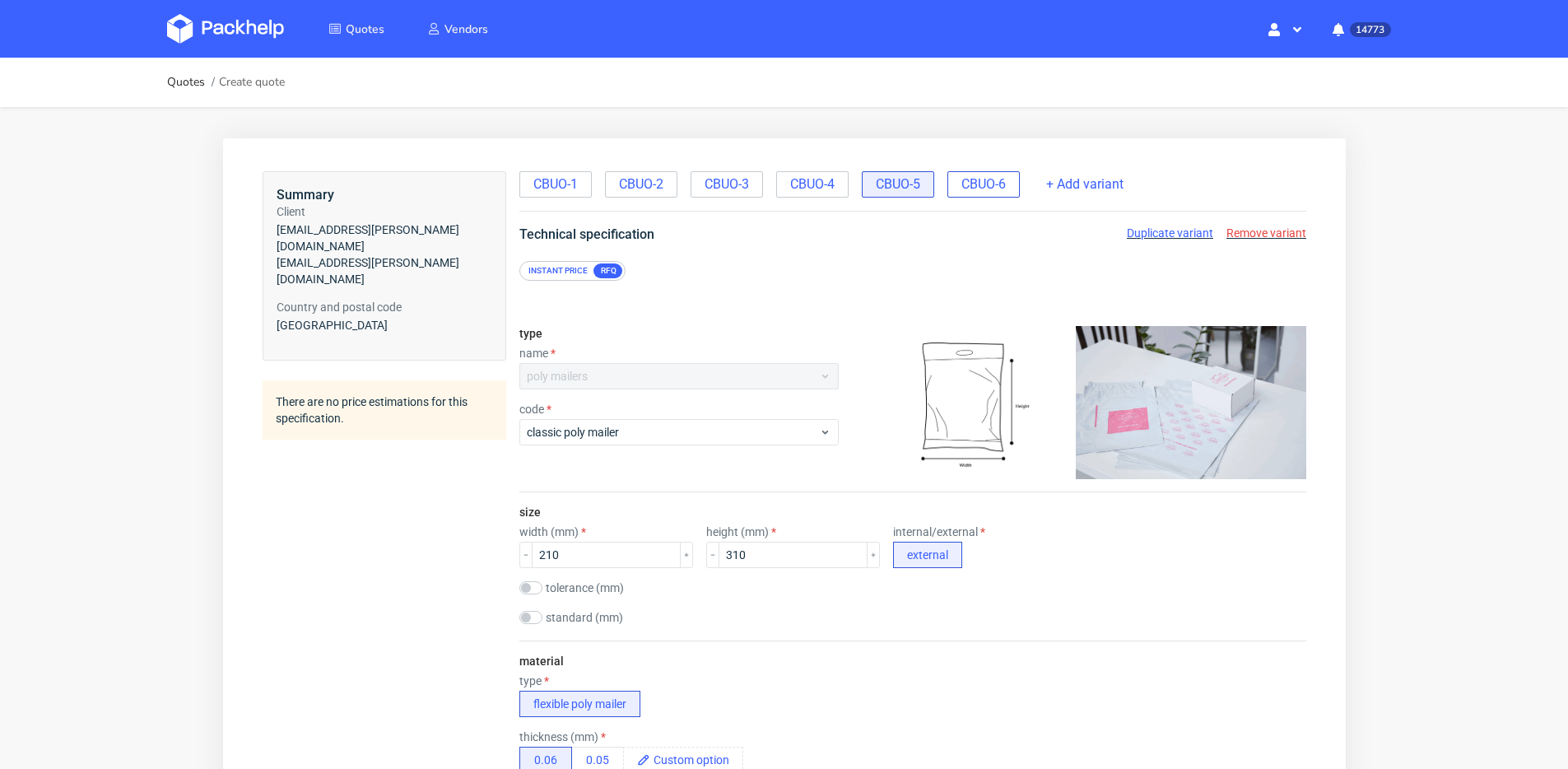
click at [981, 181] on span "CBUO-6" at bounding box center [982, 184] width 44 height 18
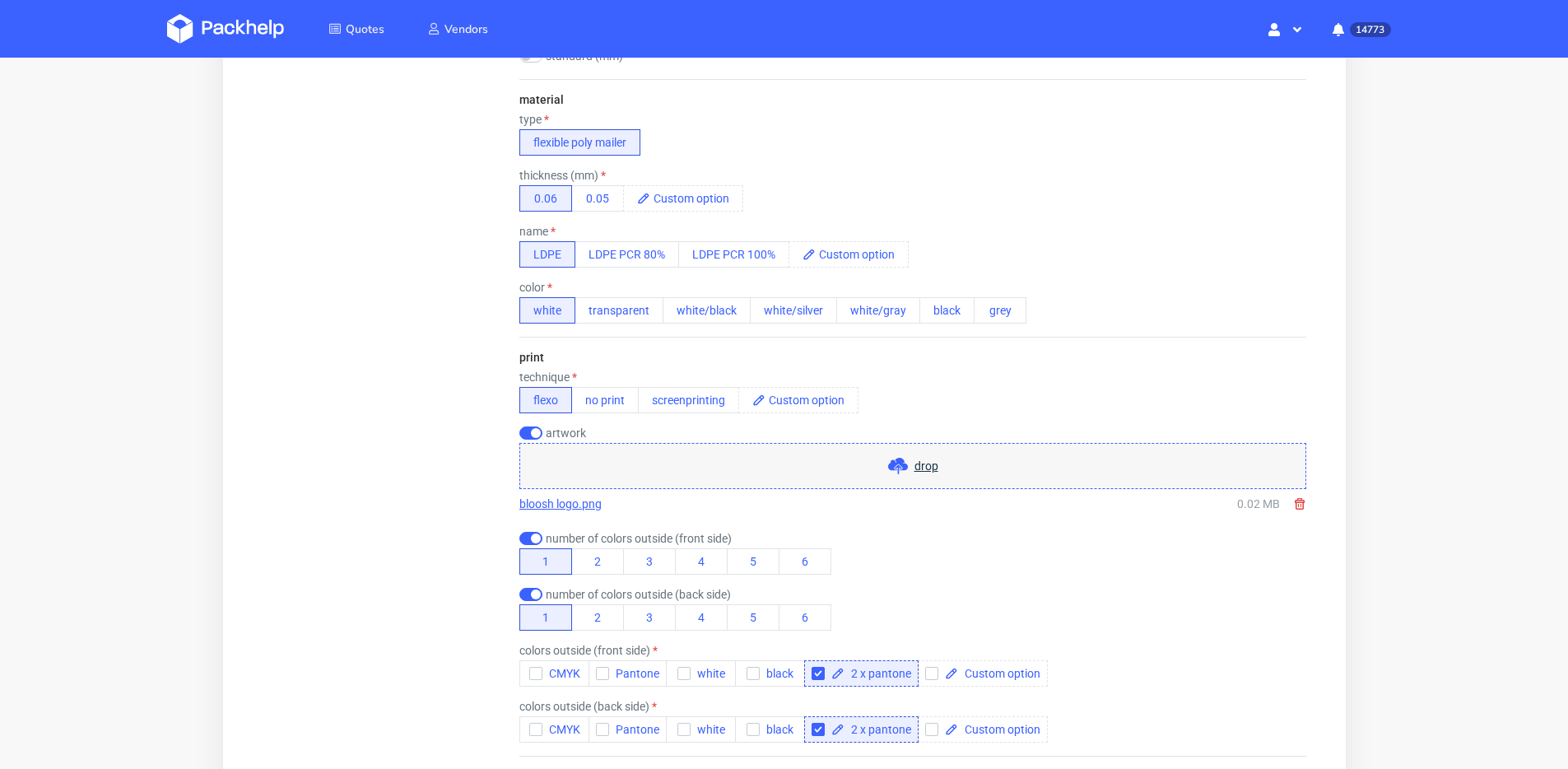
scroll to position [881, 0]
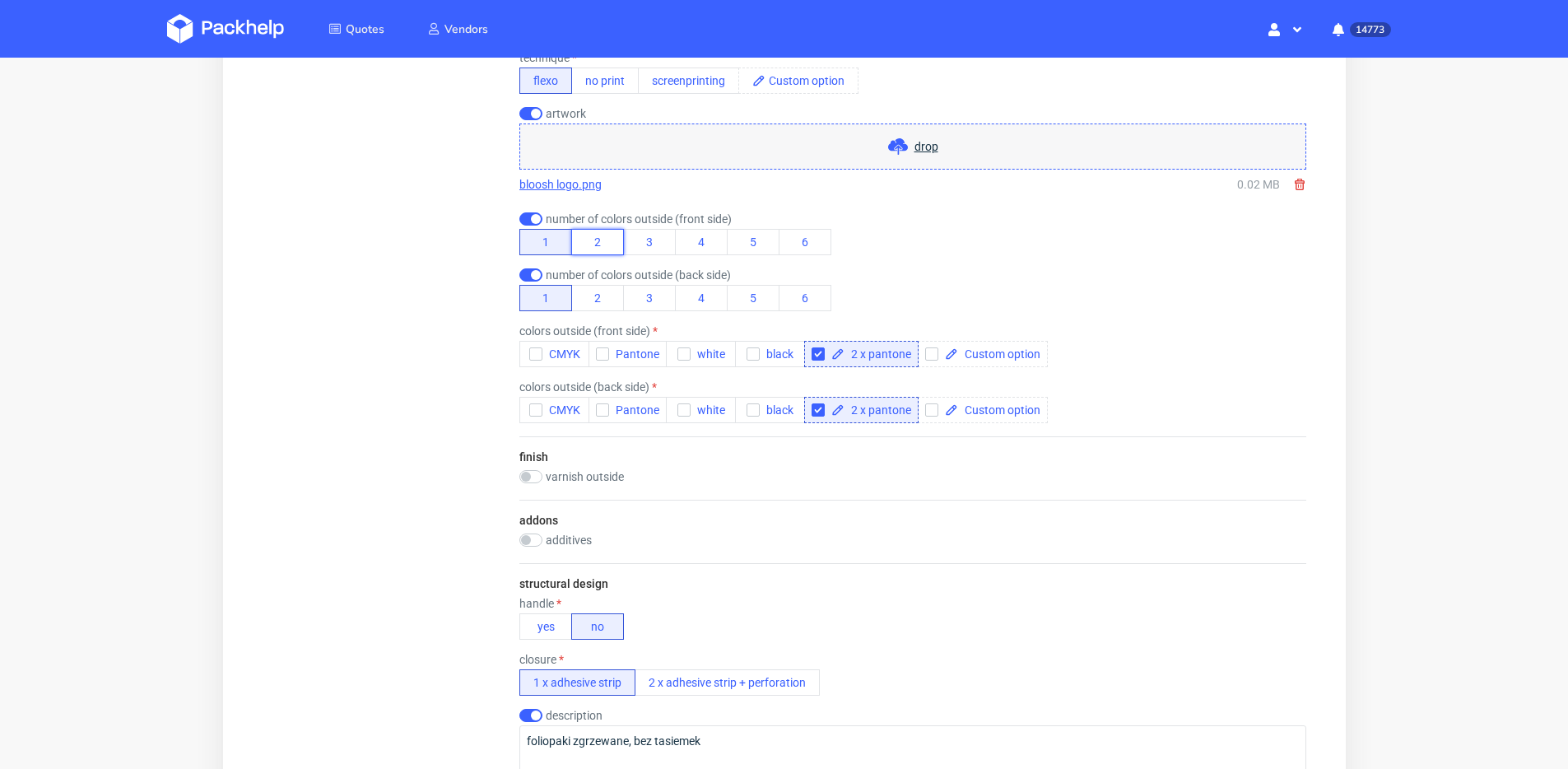
click at [600, 249] on button "2" at bounding box center [597, 242] width 52 height 27
click at [605, 292] on button "2" at bounding box center [597, 297] width 52 height 27
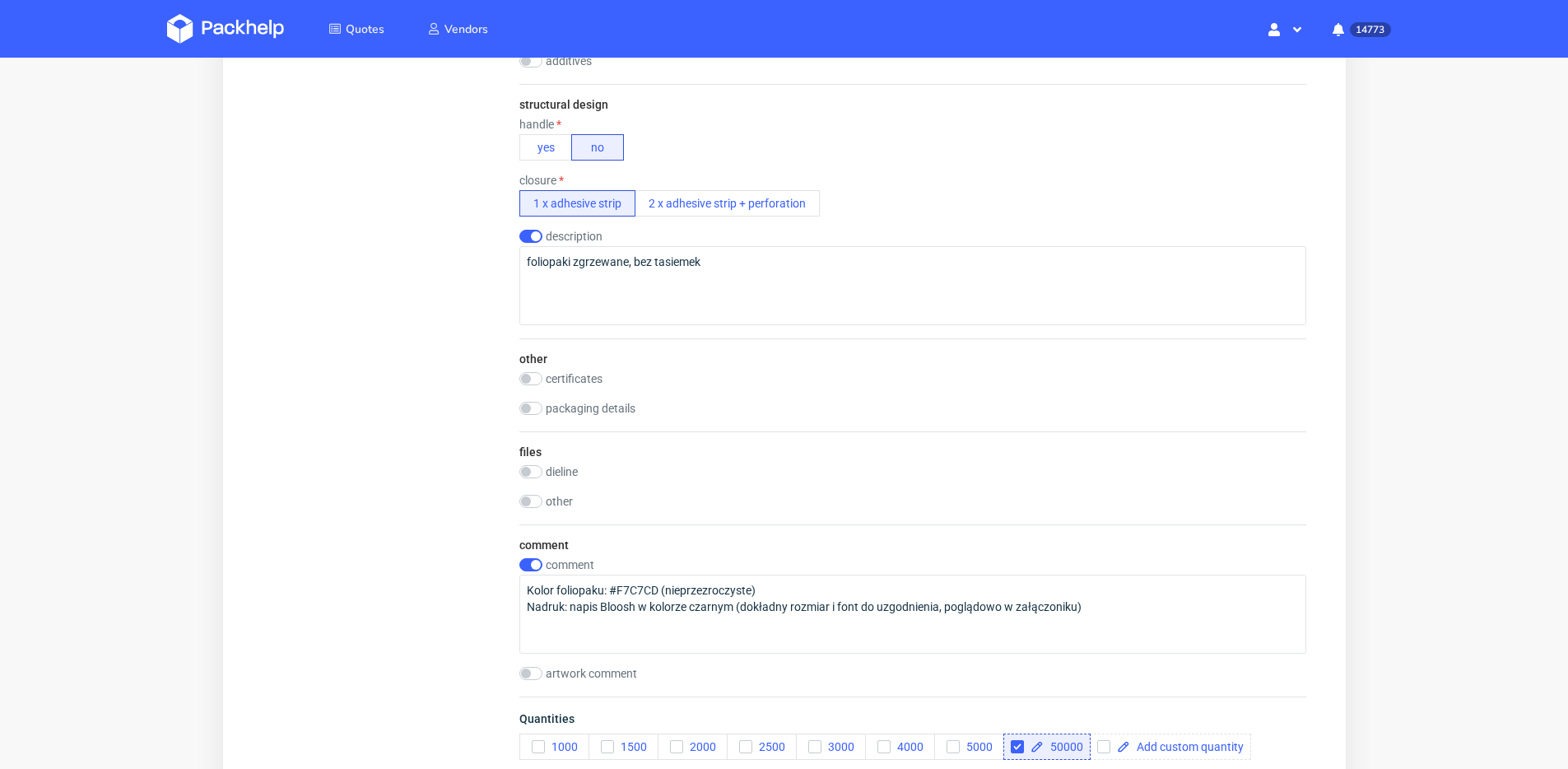
scroll to position [1681, 0]
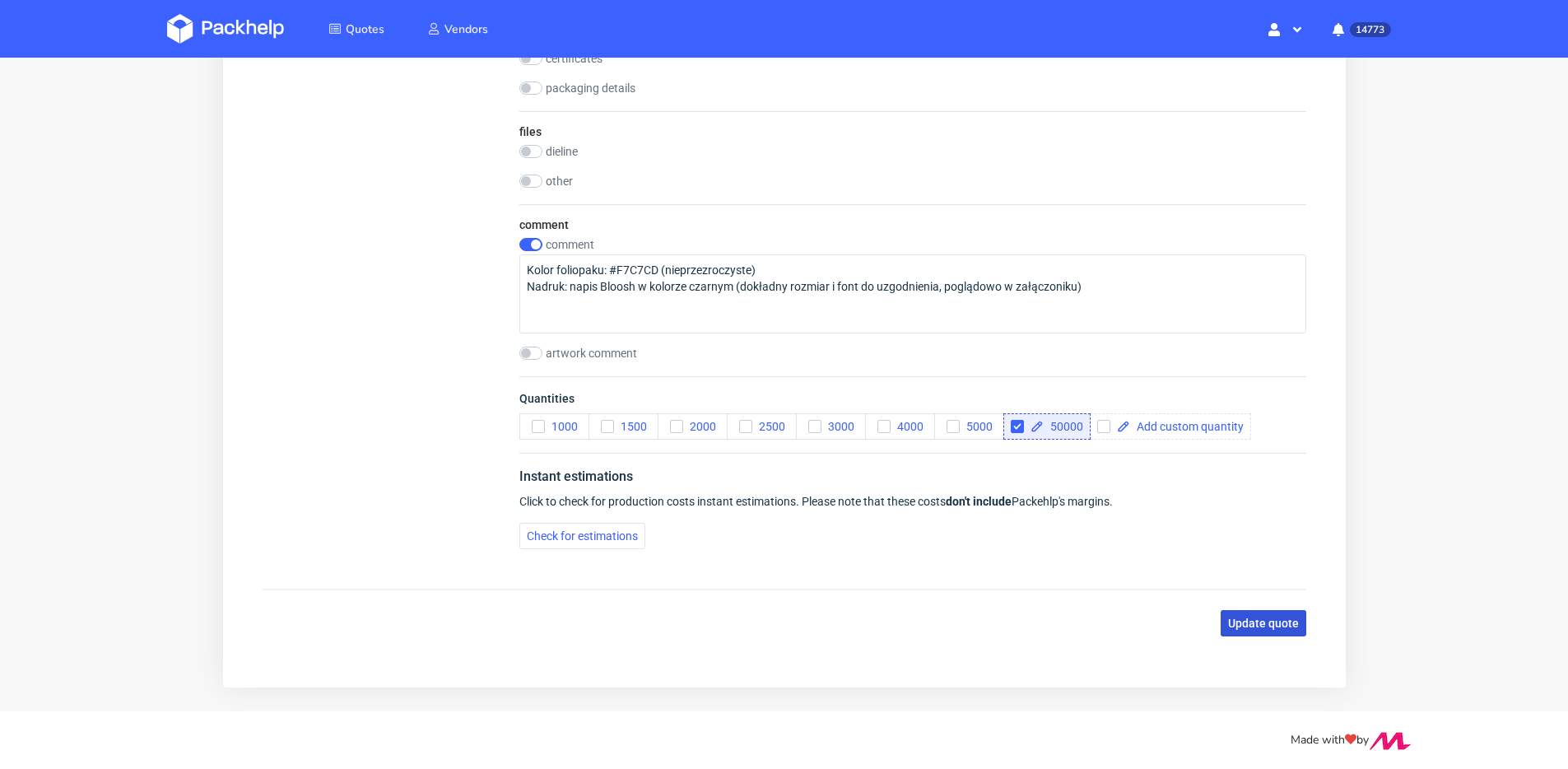
click at [1240, 623] on span "Update quote" at bounding box center [1262, 623] width 71 height 12
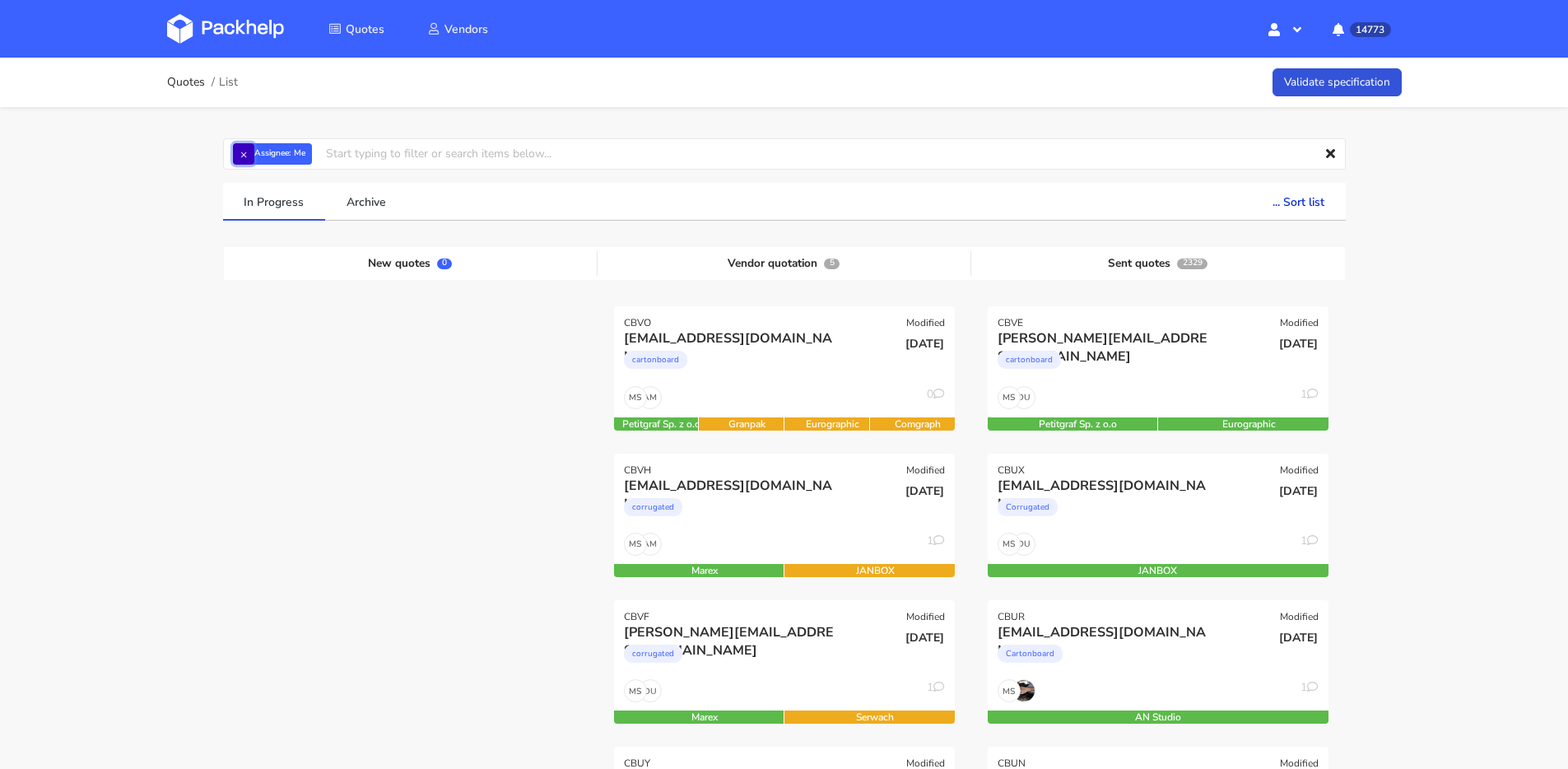
click at [246, 153] on button "×" at bounding box center [243, 154] width 21 height 21
click at [246, 153] on input "text" at bounding box center [784, 154] width 1123 height 31
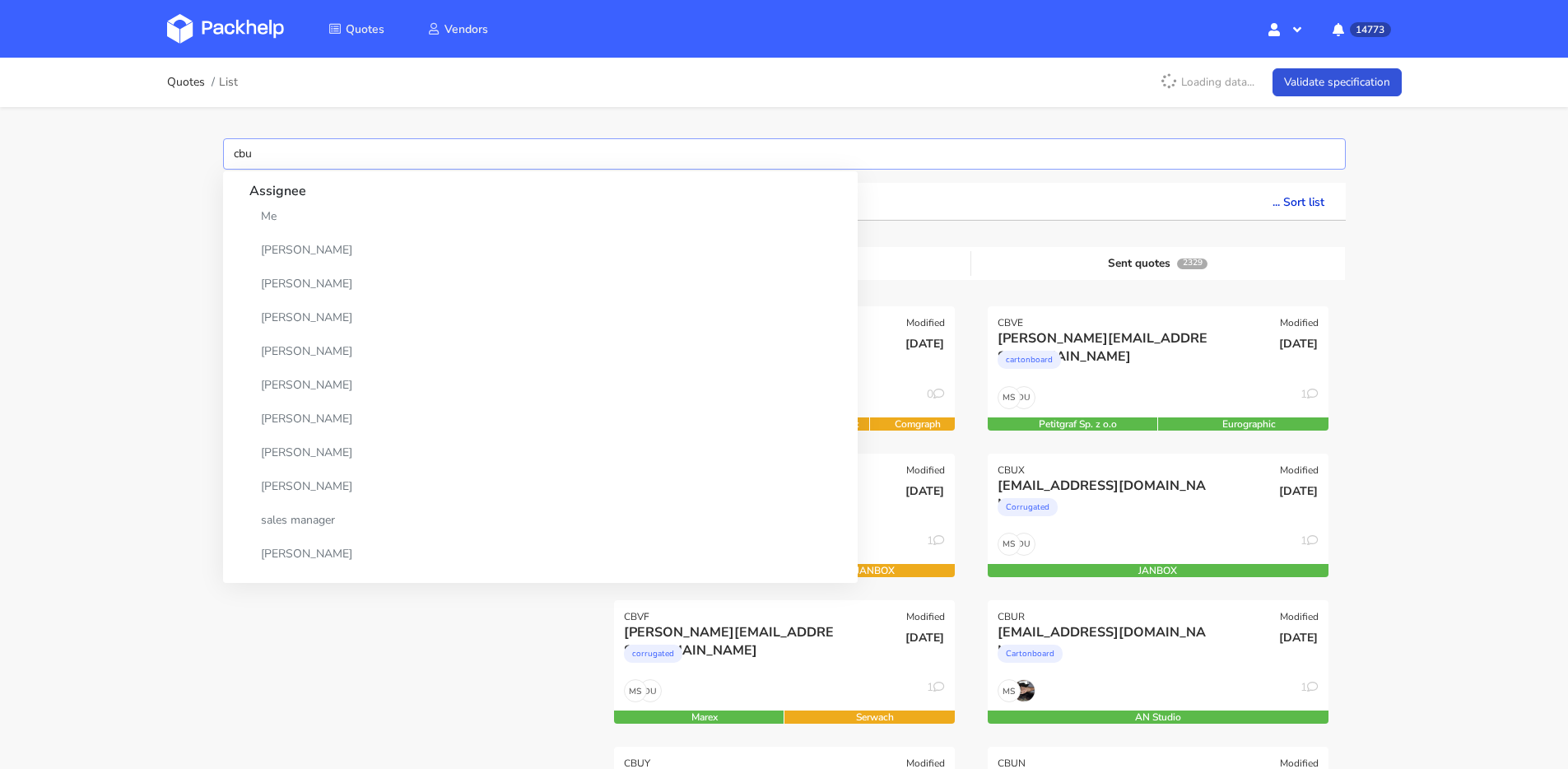
type input "cbuo"
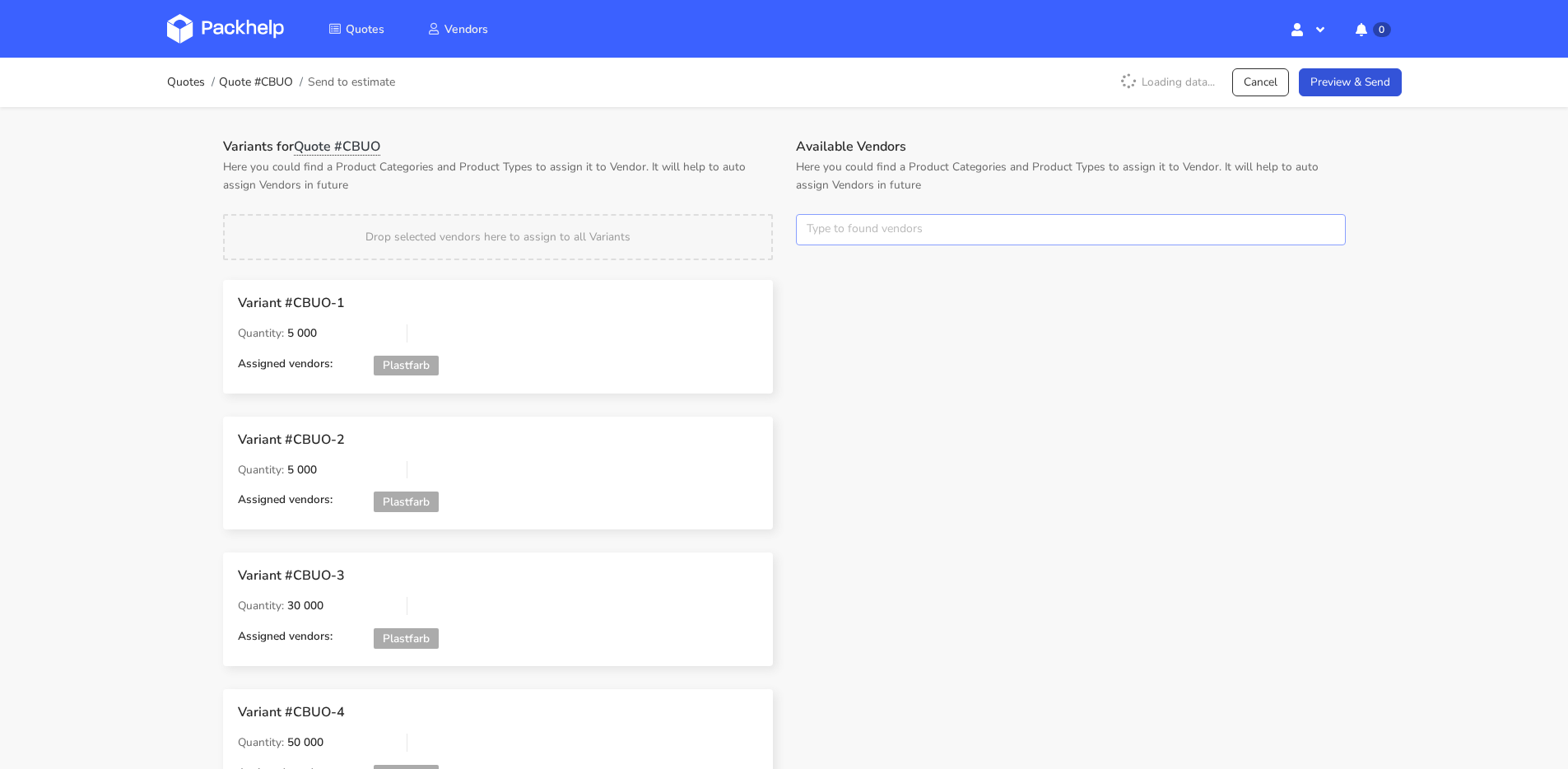
click at [903, 238] on input "text" at bounding box center [1071, 229] width 550 height 31
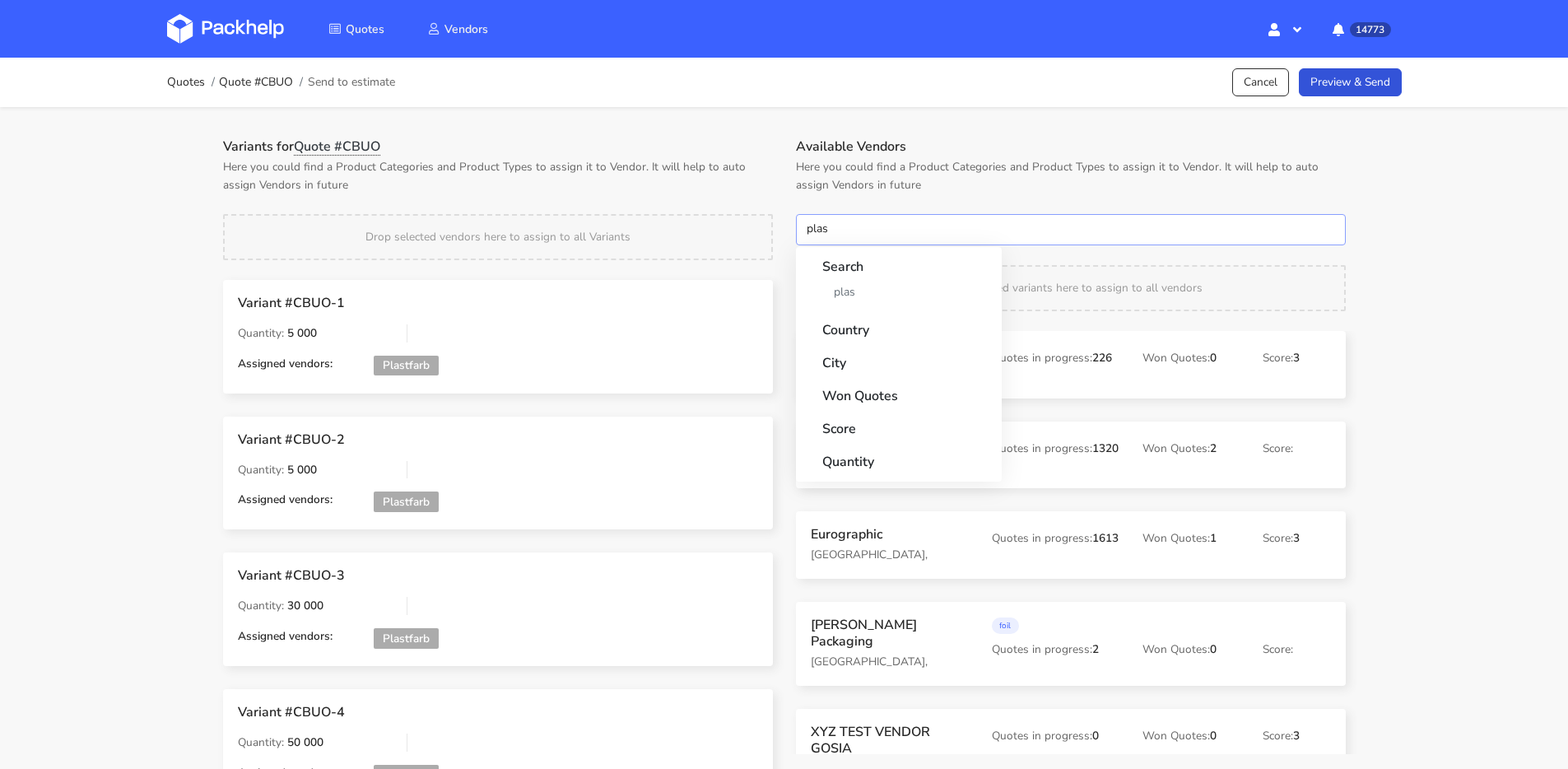
type input "plast"
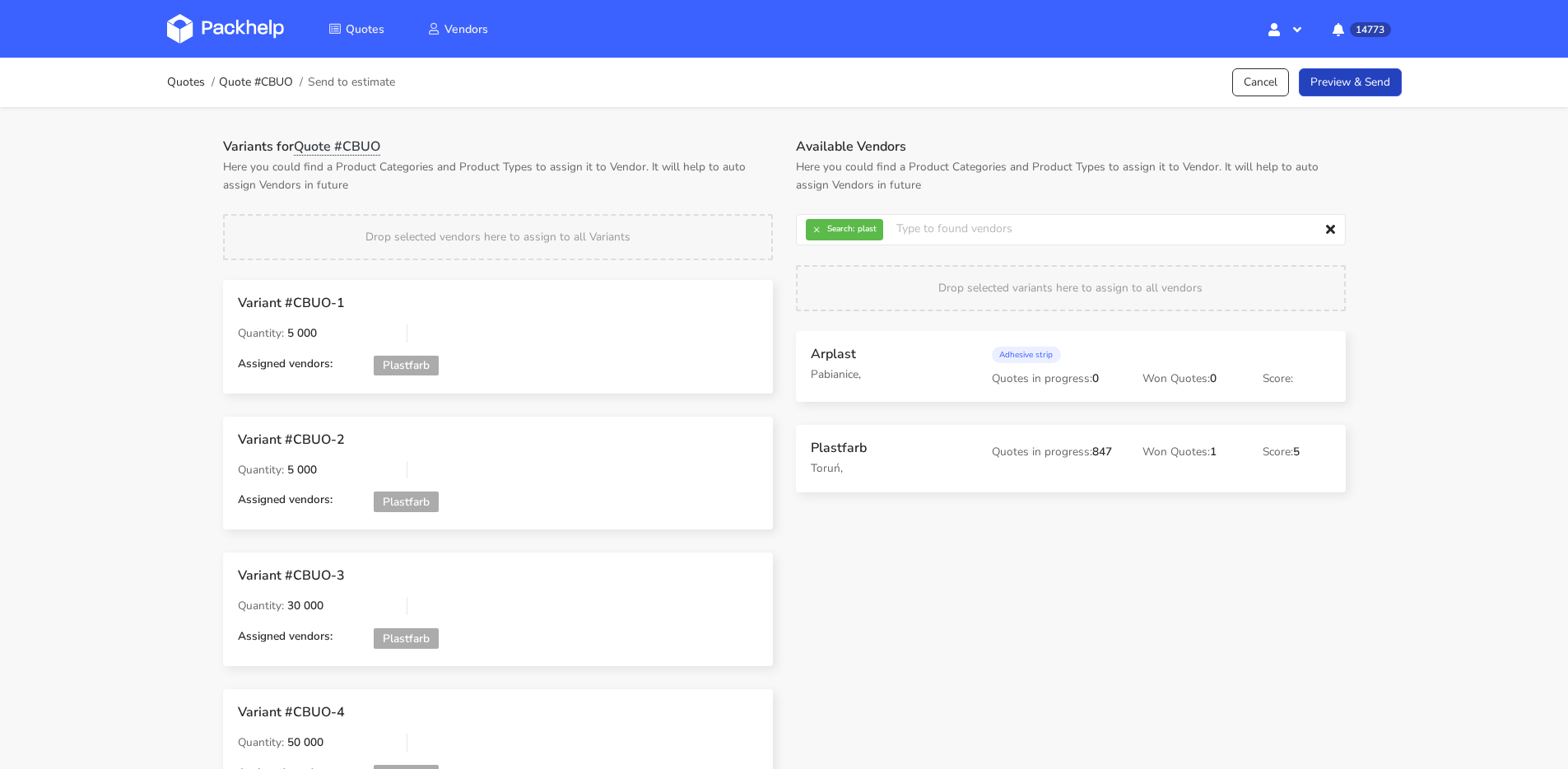
click at [1355, 89] on link "Preview & Send" at bounding box center [1351, 82] width 103 height 29
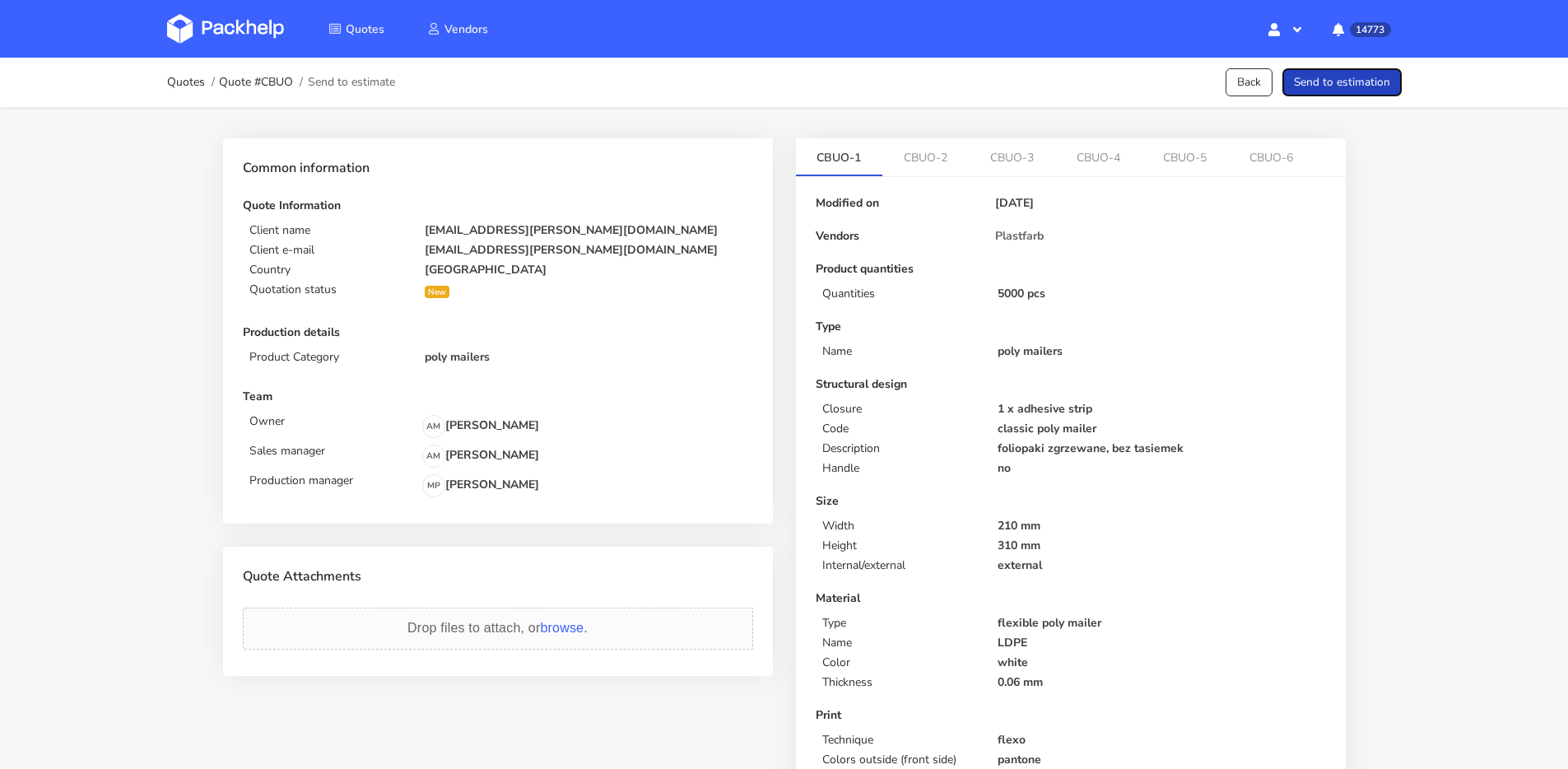
click at [1358, 87] on button "Send to estimation" at bounding box center [1342, 82] width 120 height 29
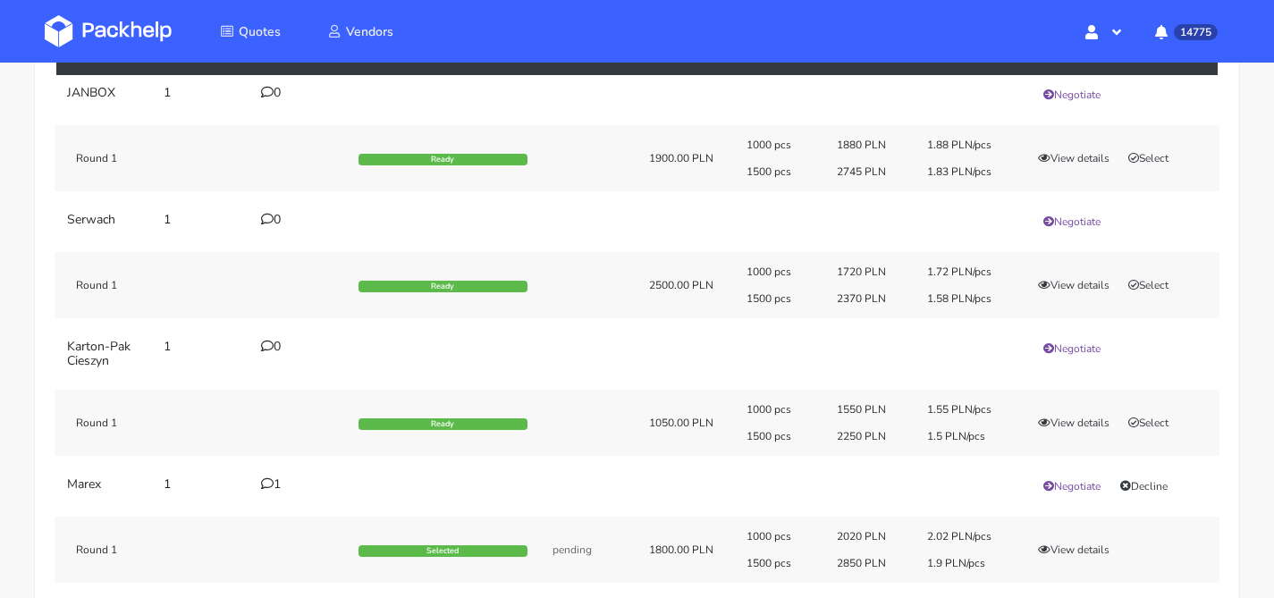
scroll to position [197, 0]
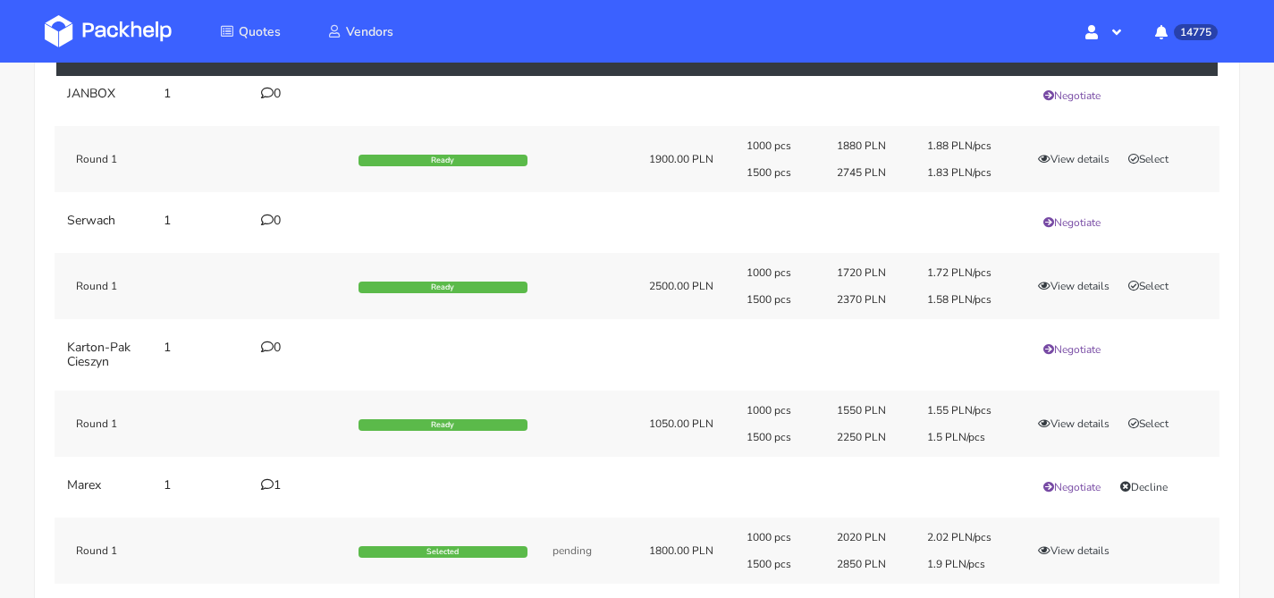
click at [265, 492] on div "1" at bounding box center [298, 485] width 75 height 14
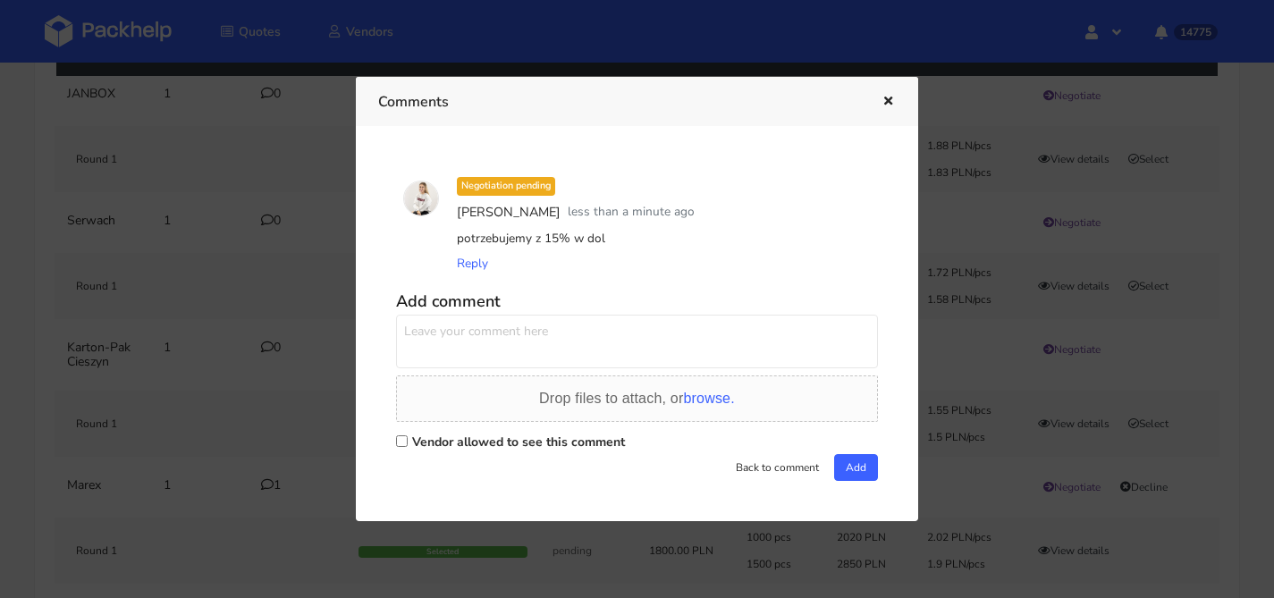
click at [891, 105] on icon "button" at bounding box center [888, 102] width 15 height 13
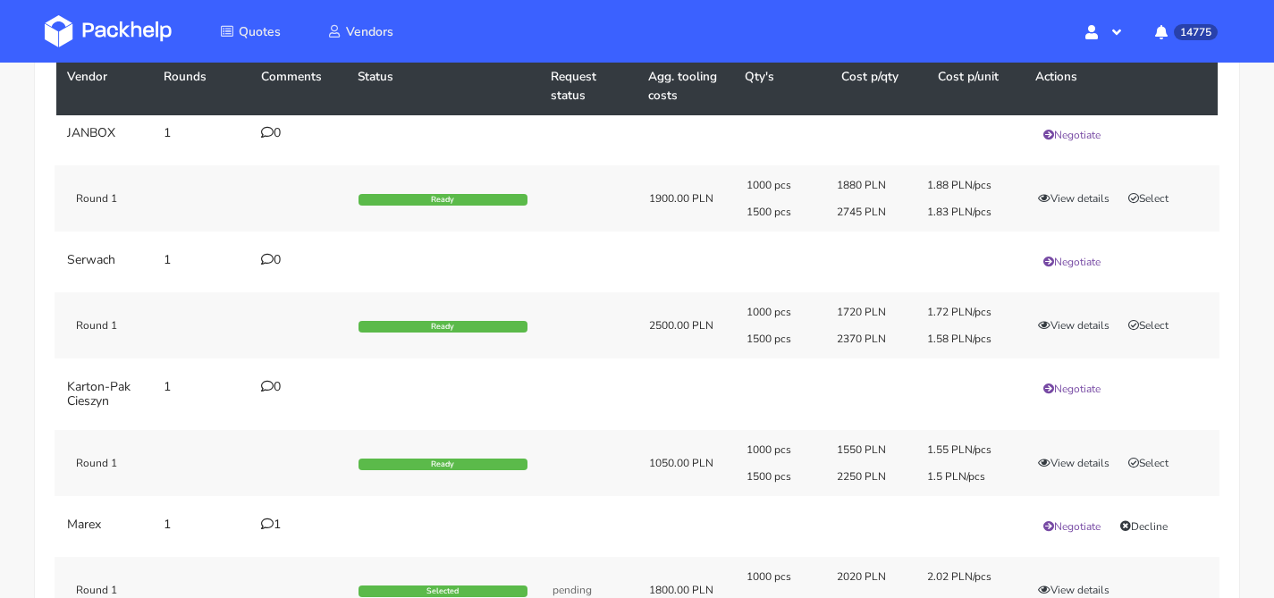
scroll to position [3, 0]
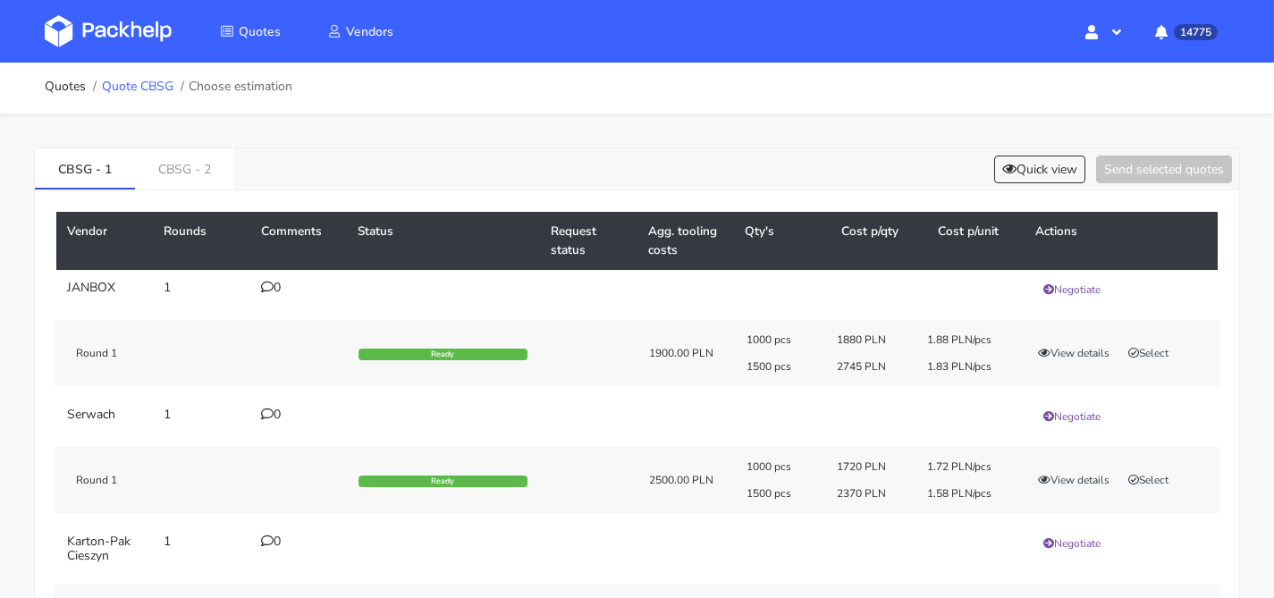
click at [144, 90] on link "Quote CBSG" at bounding box center [138, 87] width 72 height 14
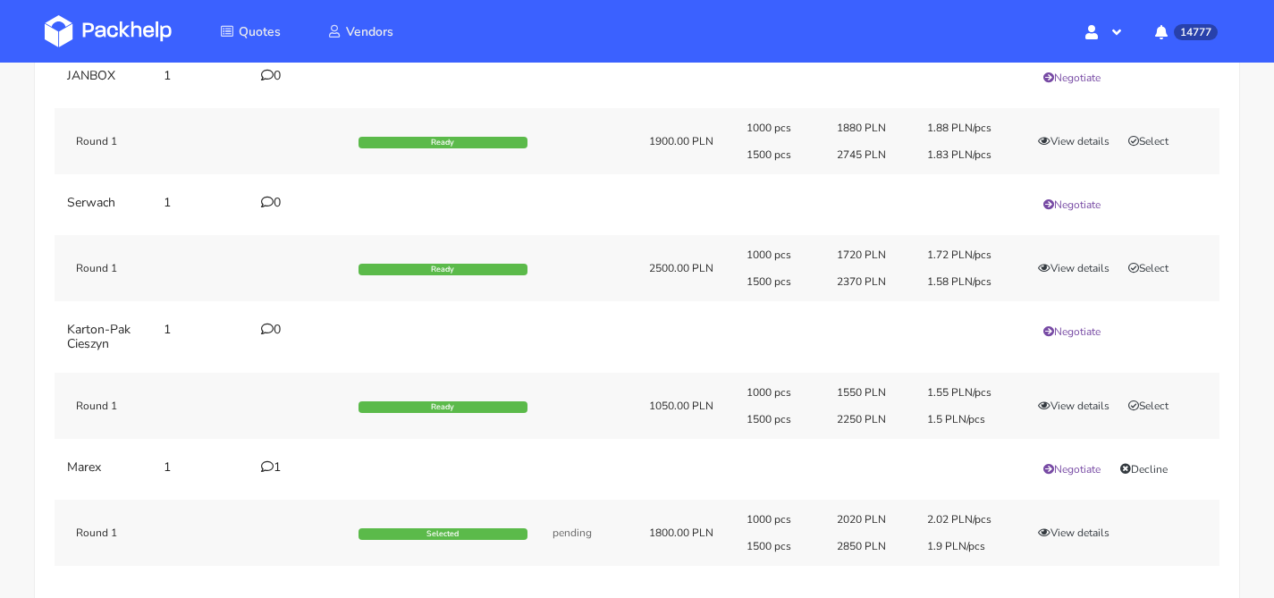
scroll to position [211, 0]
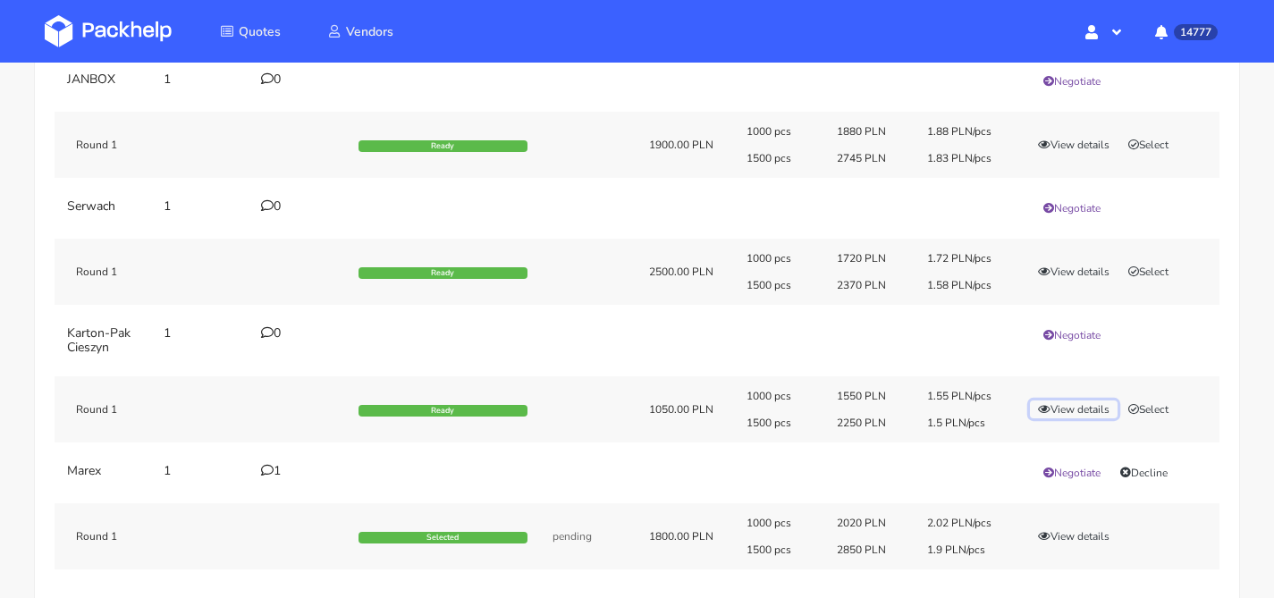
click at [1065, 403] on button "View details" at bounding box center [1074, 410] width 88 height 18
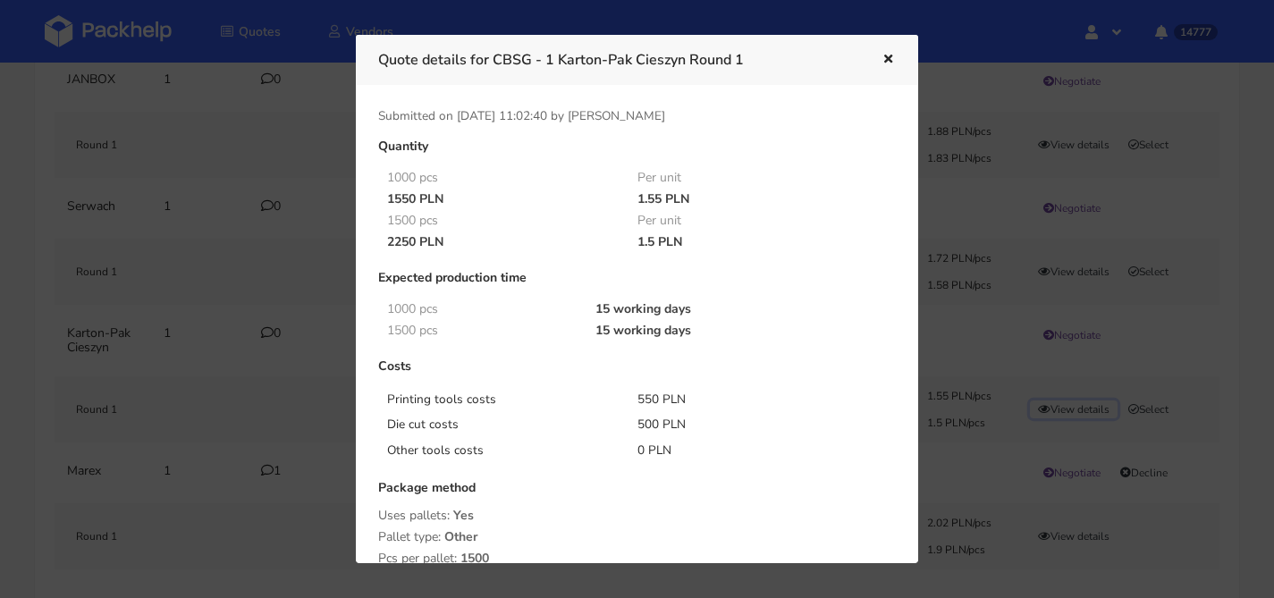
scroll to position [296, 0]
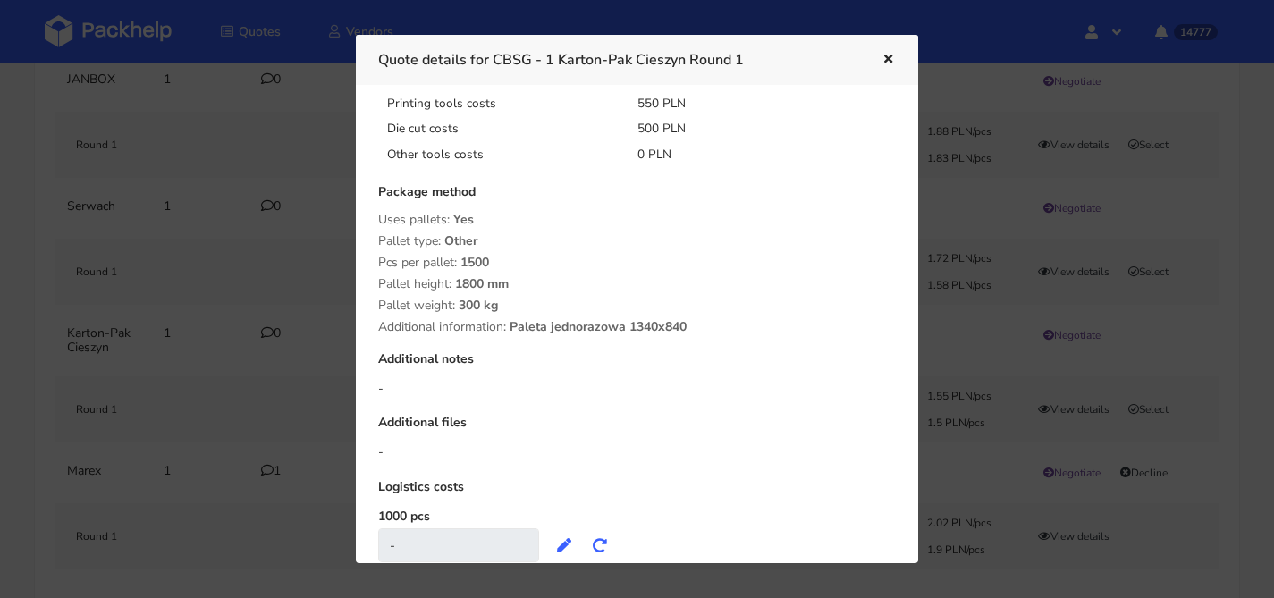
click at [889, 58] on icon "button" at bounding box center [888, 60] width 15 height 13
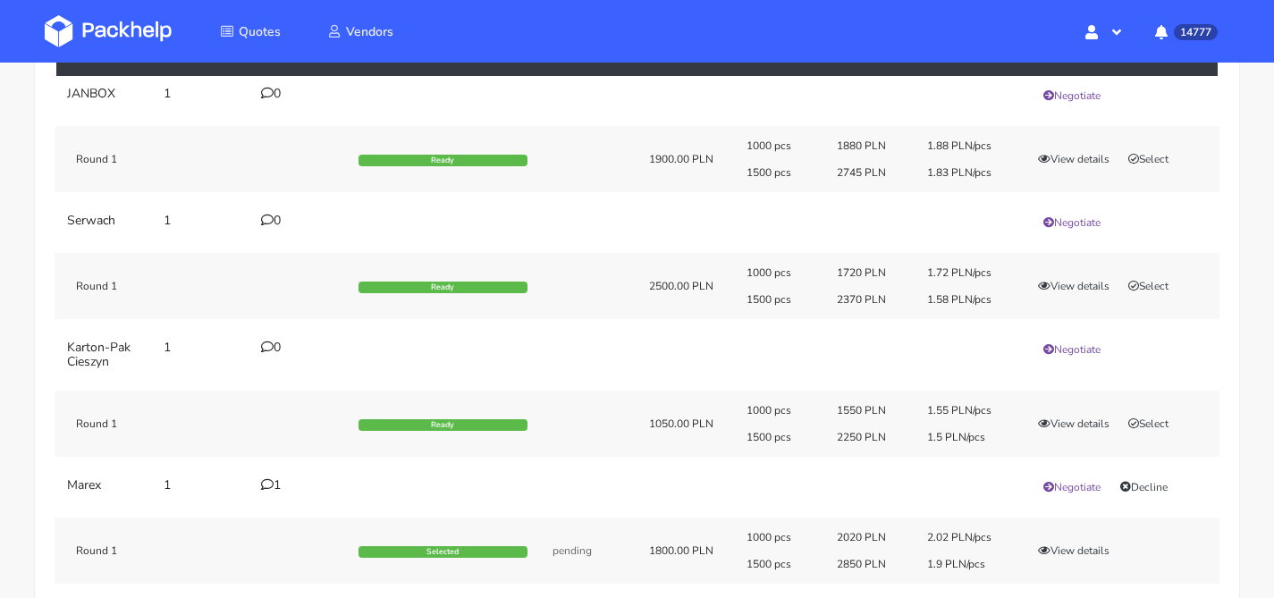
scroll to position [191, 0]
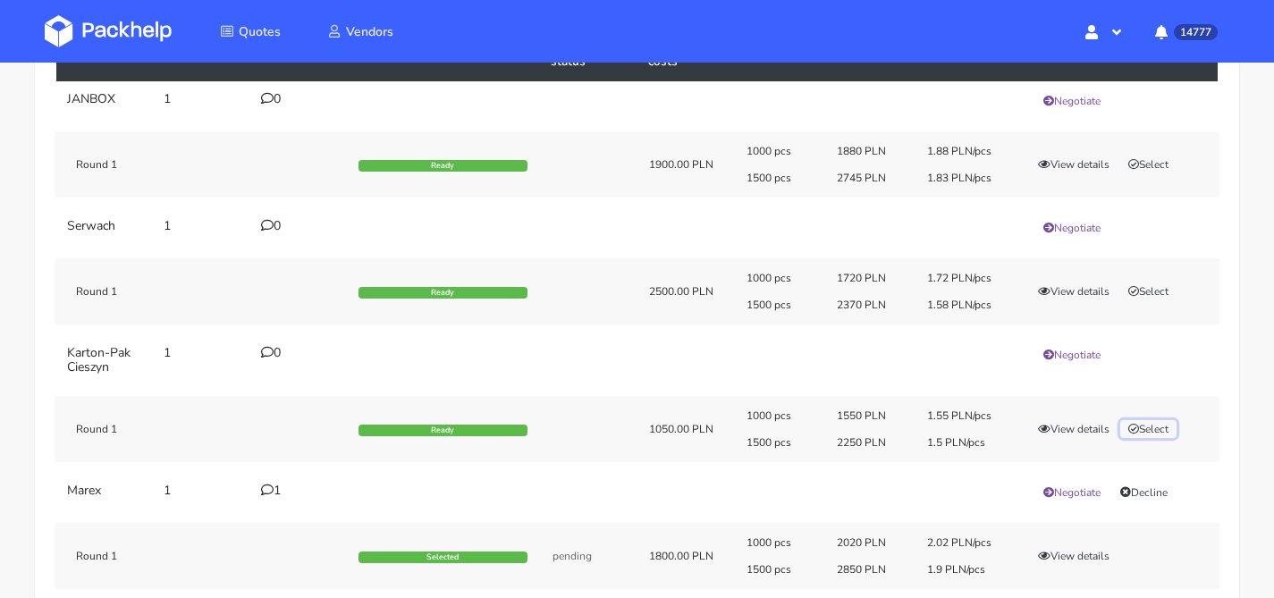
click at [1167, 435] on button "Select" at bounding box center [1148, 429] width 56 height 18
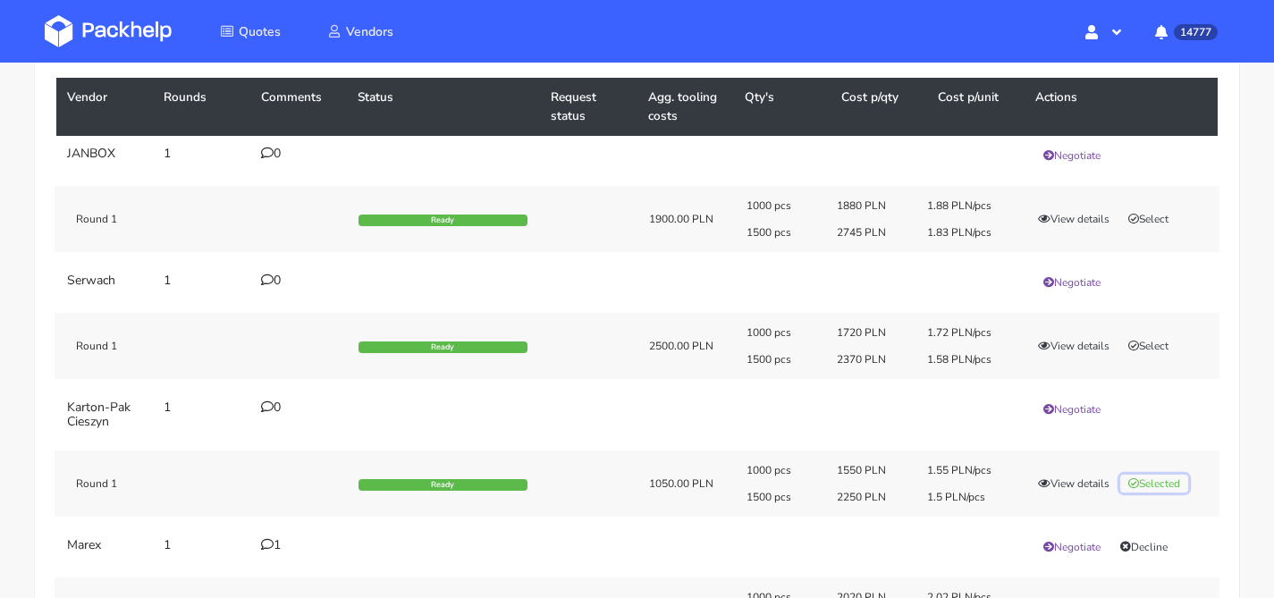
scroll to position [34, 0]
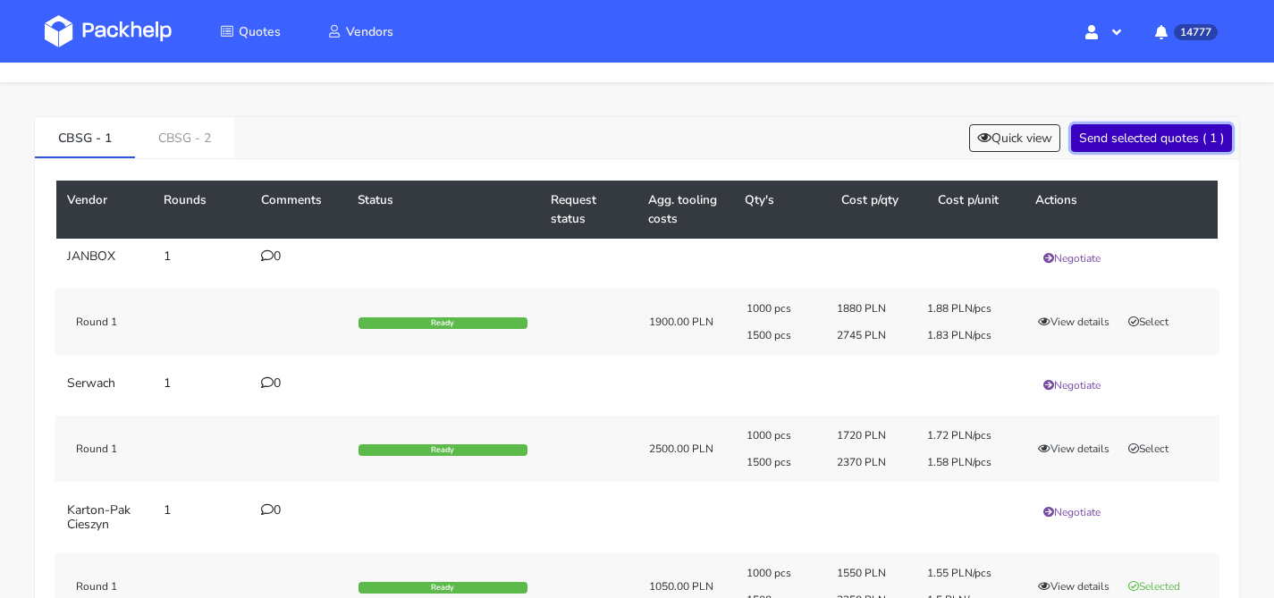
click at [1104, 145] on button "Send selected quotes ( 1 )" at bounding box center [1151, 138] width 161 height 28
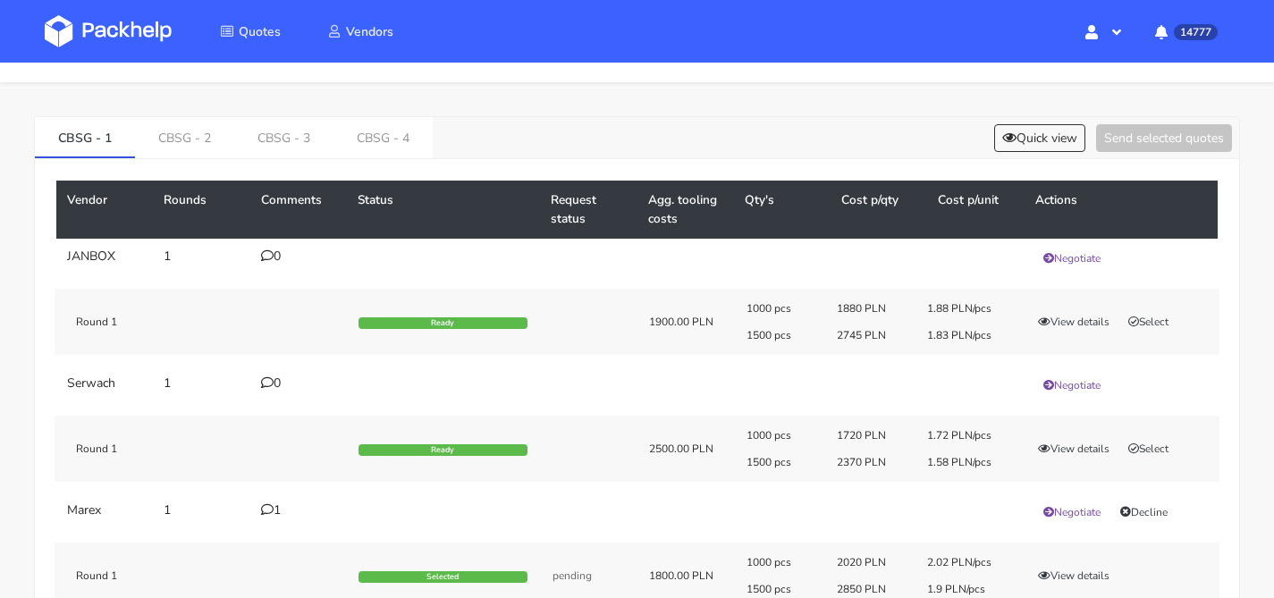
click at [1026, 153] on div "CBSG - 1 CBSG - 2 CBSG - 3 CBSG - 4 Quick view Send selected quotes" at bounding box center [637, 138] width 1204 height 42
click at [1030, 142] on button "Quick view" at bounding box center [1039, 138] width 91 height 28
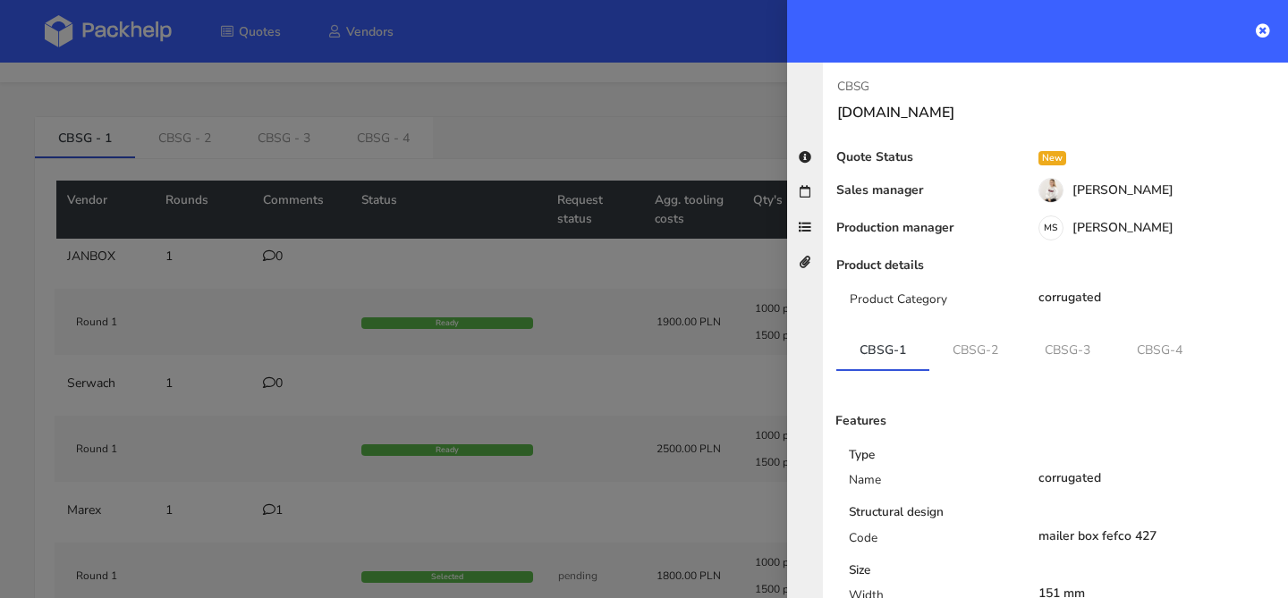
click at [545, 253] on div at bounding box center [644, 299] width 1288 height 598
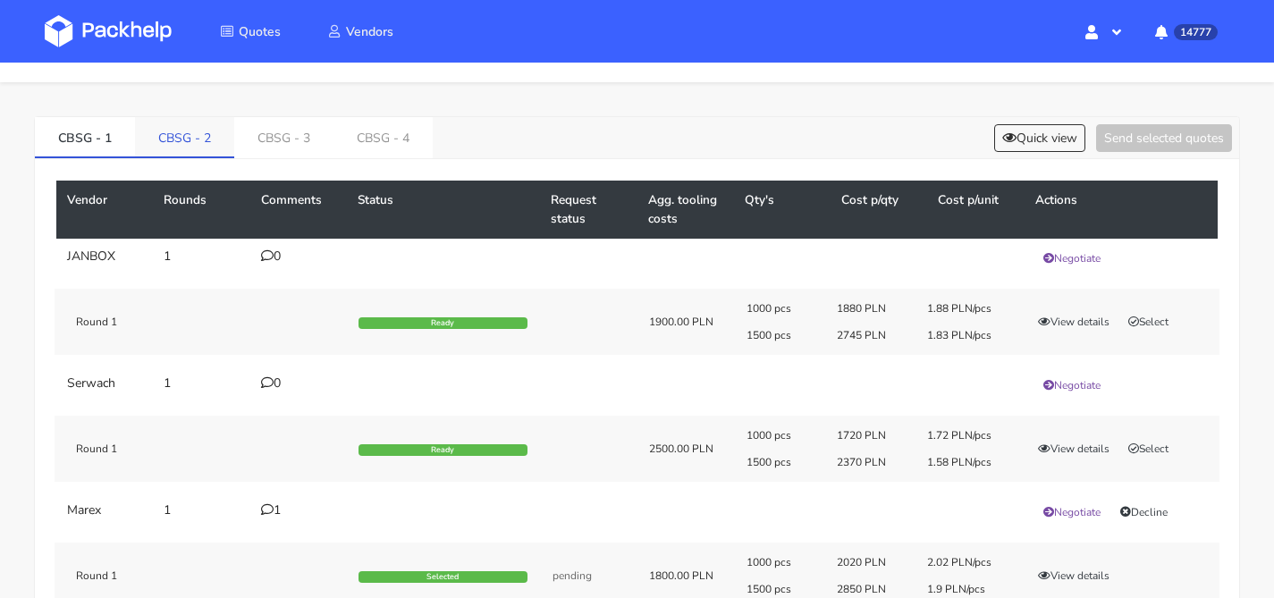
click at [182, 129] on link "CBSG - 2" at bounding box center [184, 136] width 99 height 39
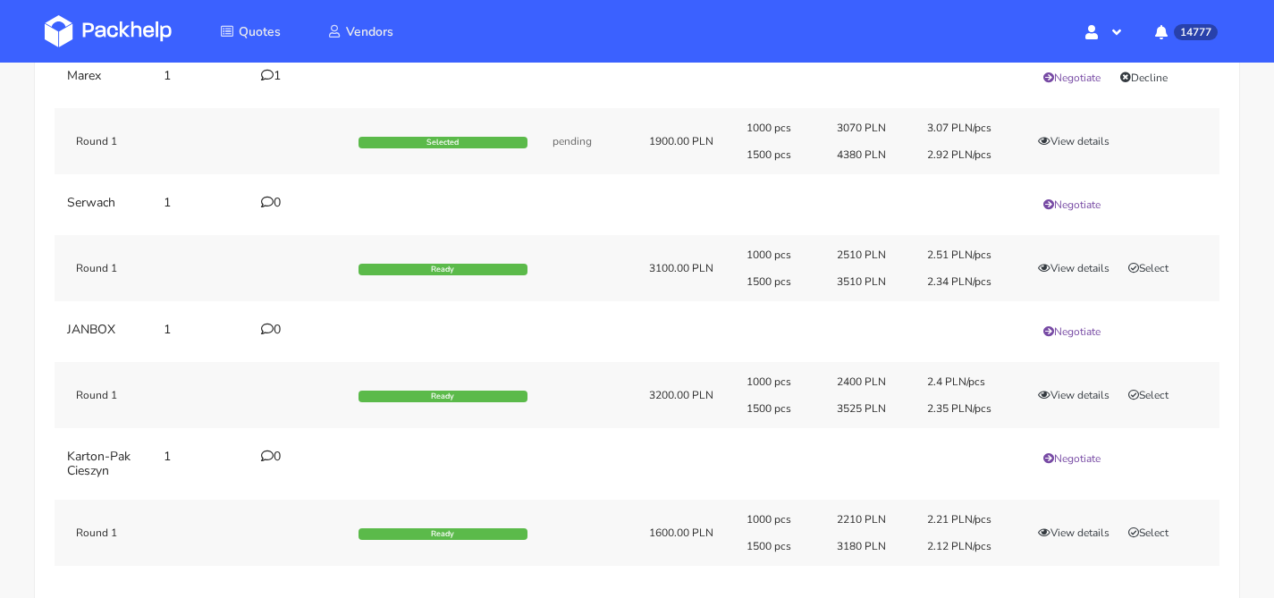
scroll to position [214, 0]
click at [1142, 528] on button "Select" at bounding box center [1148, 534] width 56 height 18
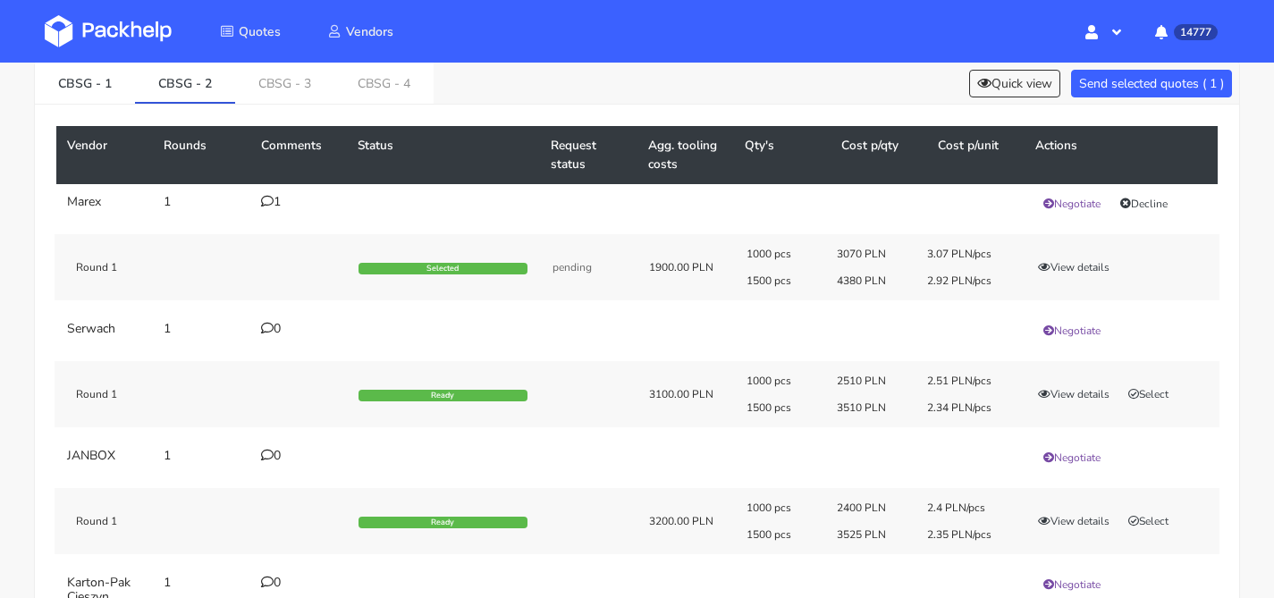
scroll to position [0, 0]
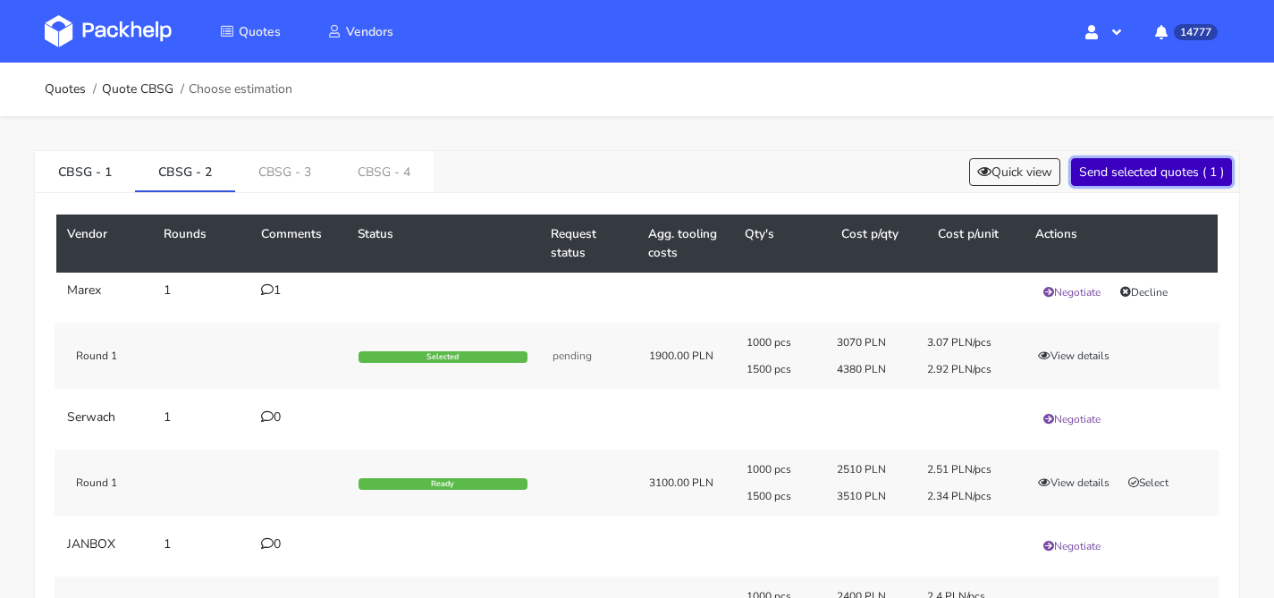
click at [1158, 173] on button "Send selected quotes ( 1 )" at bounding box center [1151, 172] width 161 height 28
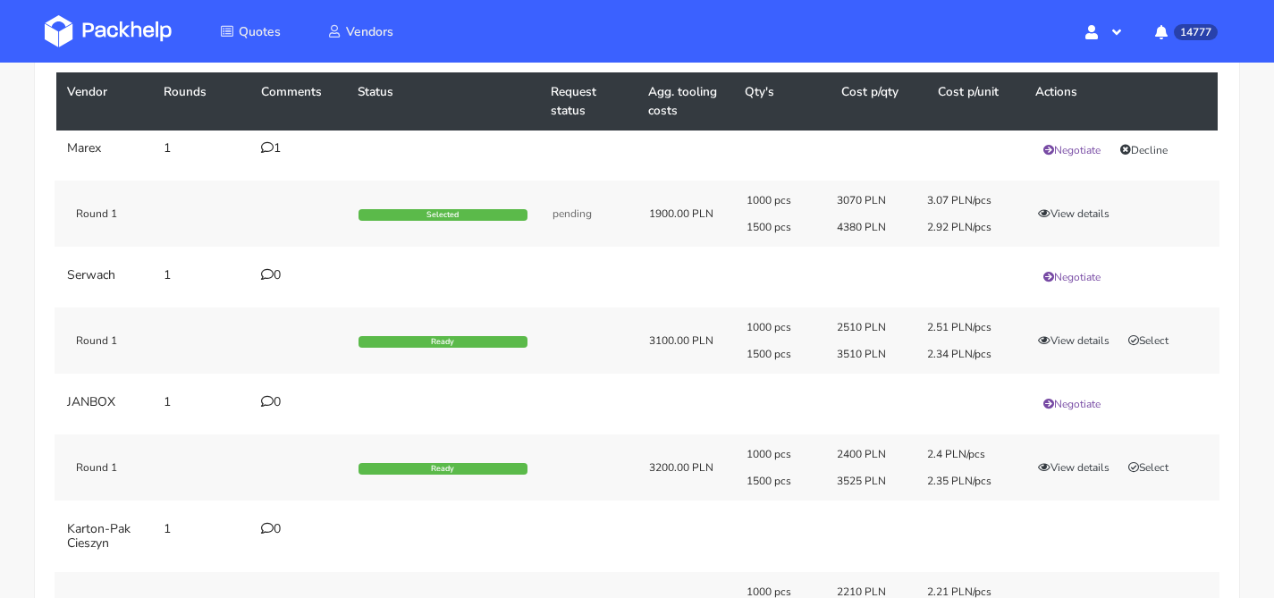
scroll to position [106, 0]
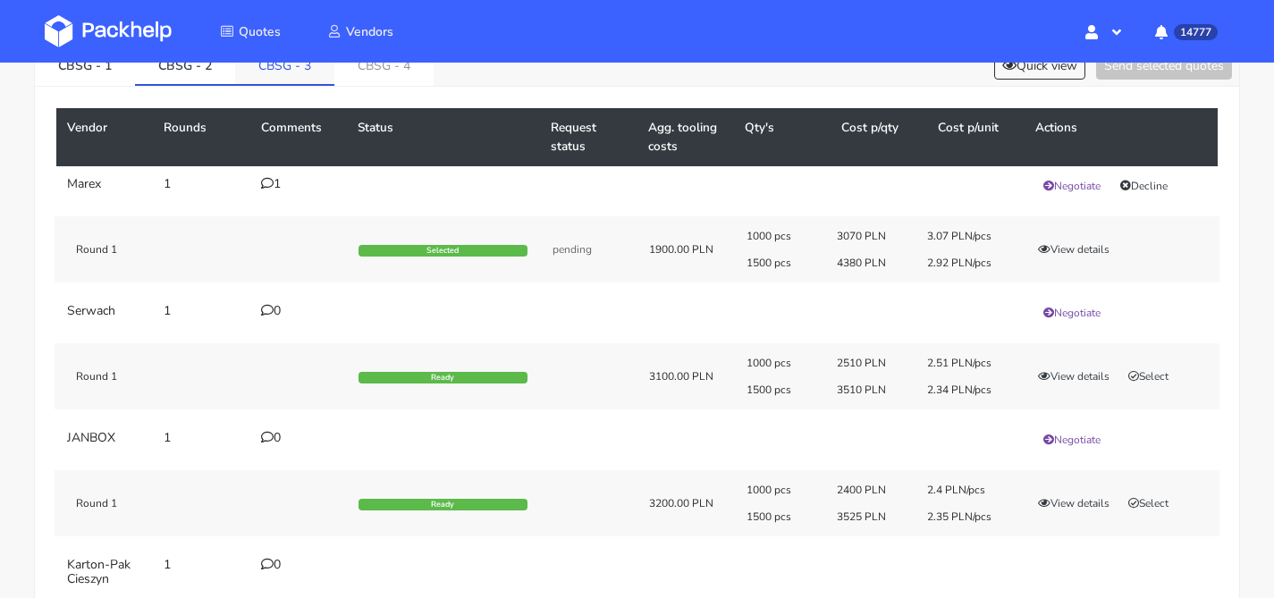
click at [290, 80] on link "CBSG - 3" at bounding box center [284, 64] width 99 height 39
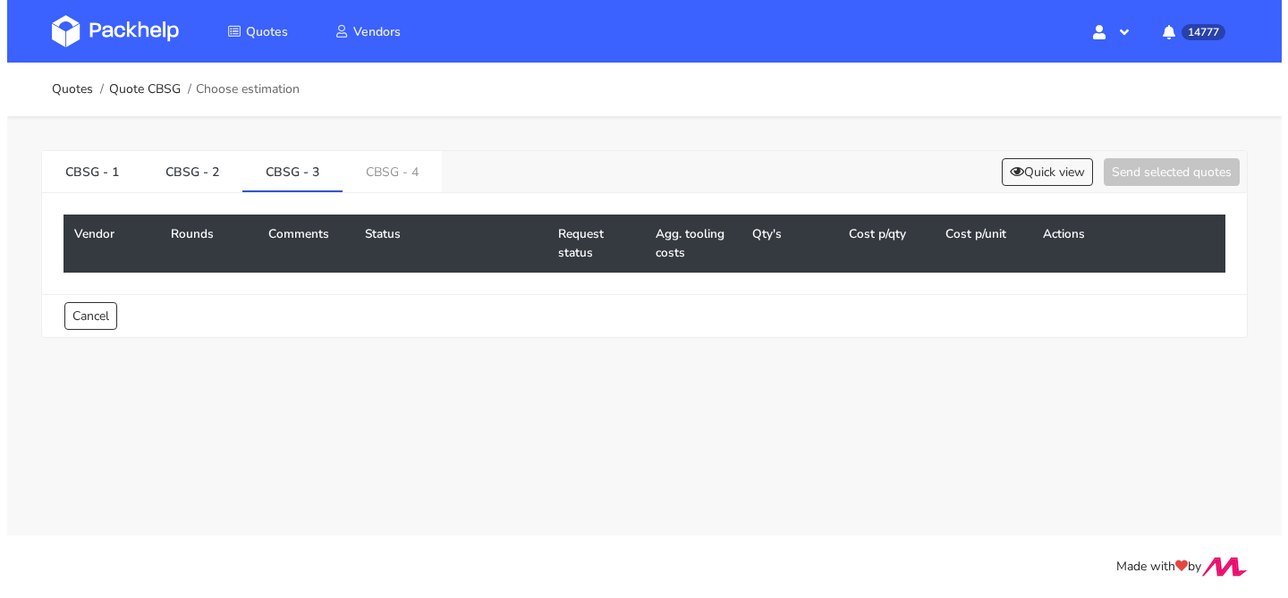
scroll to position [0, 0]
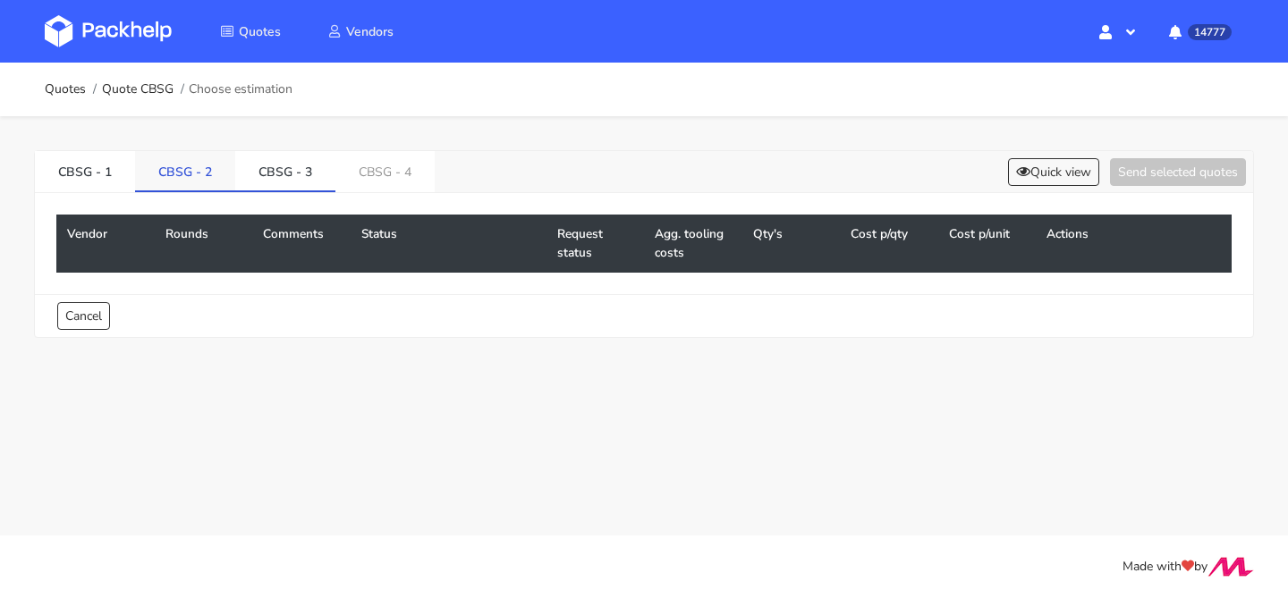
click at [204, 168] on link "CBSG - 2" at bounding box center [185, 170] width 100 height 39
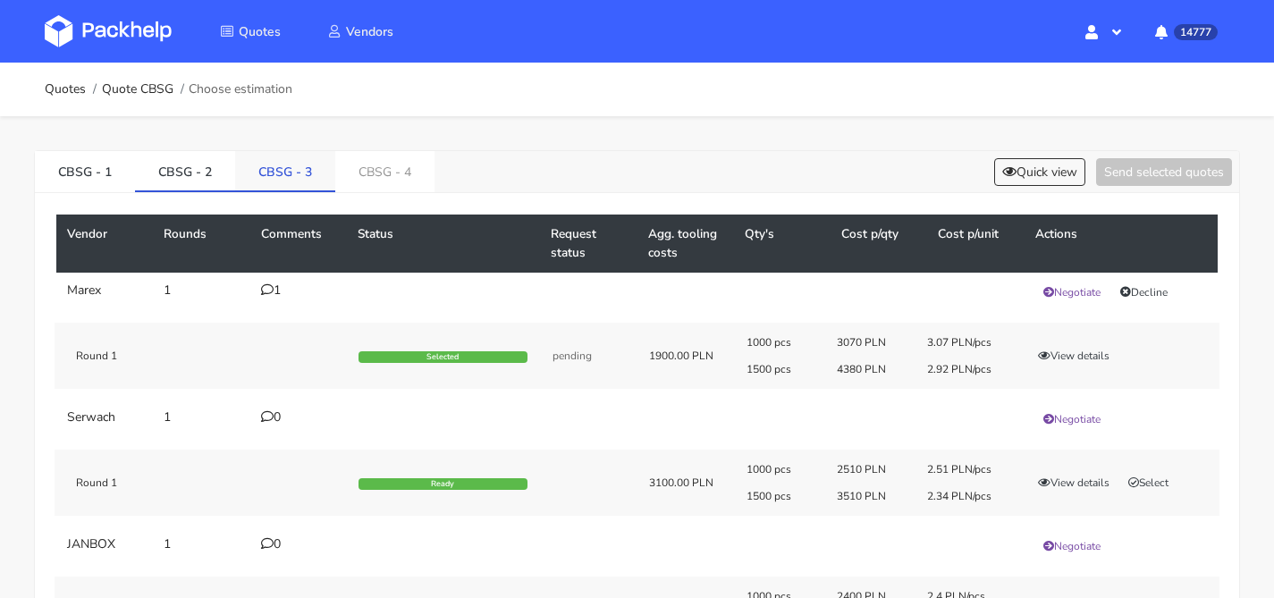
click at [292, 173] on link "CBSG - 3" at bounding box center [285, 170] width 100 height 39
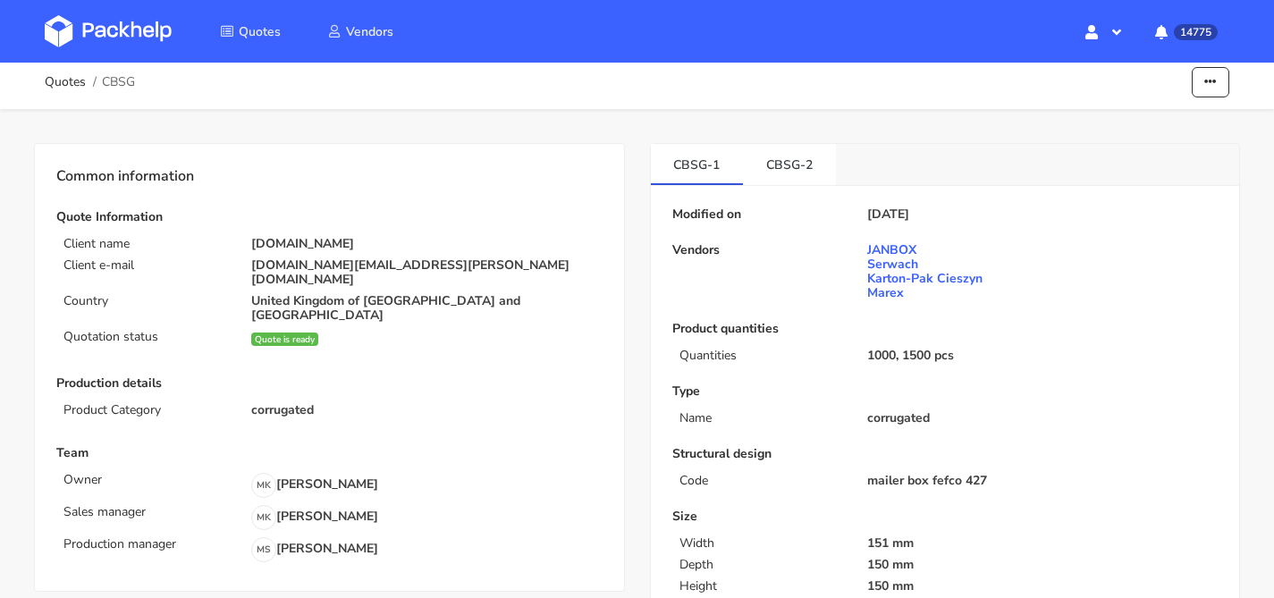
scroll to position [6, 0]
click at [782, 151] on link "CBSG-2" at bounding box center [789, 164] width 93 height 39
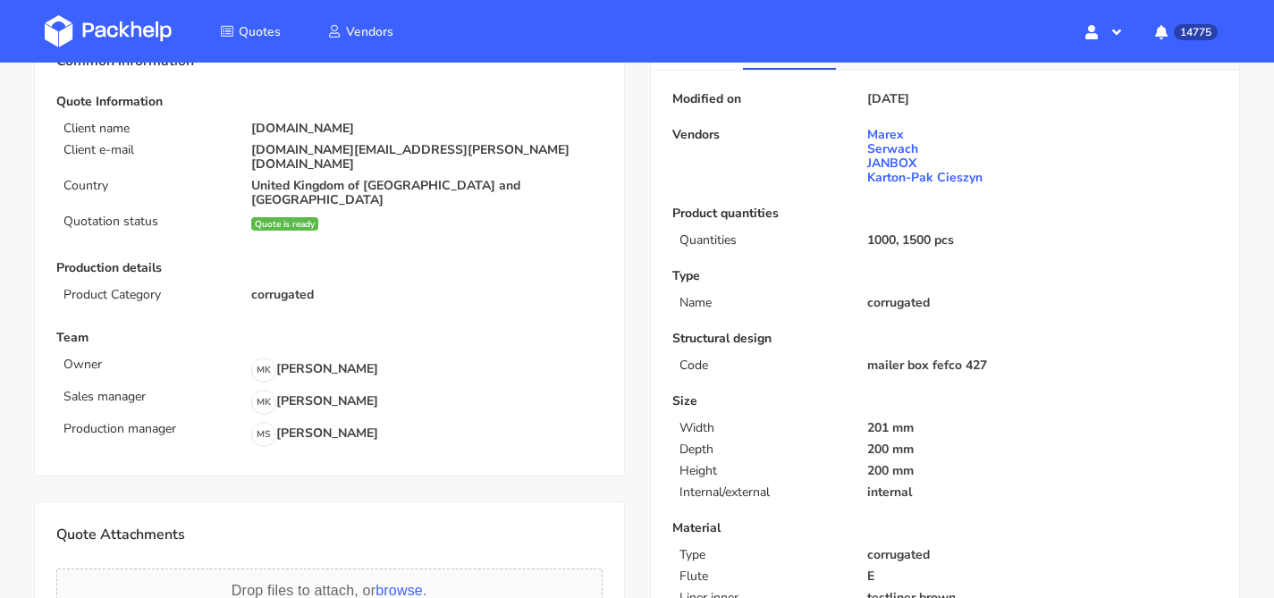
scroll to position [346, 0]
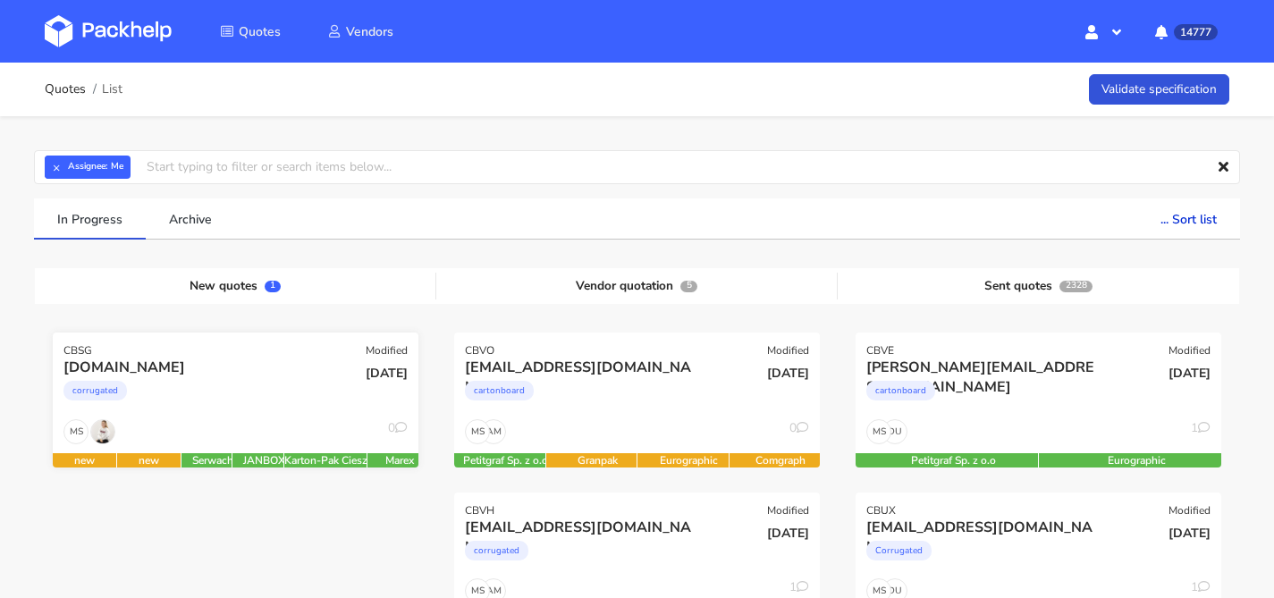
click at [255, 381] on div "corrugated" at bounding box center [179, 395] width 233 height 36
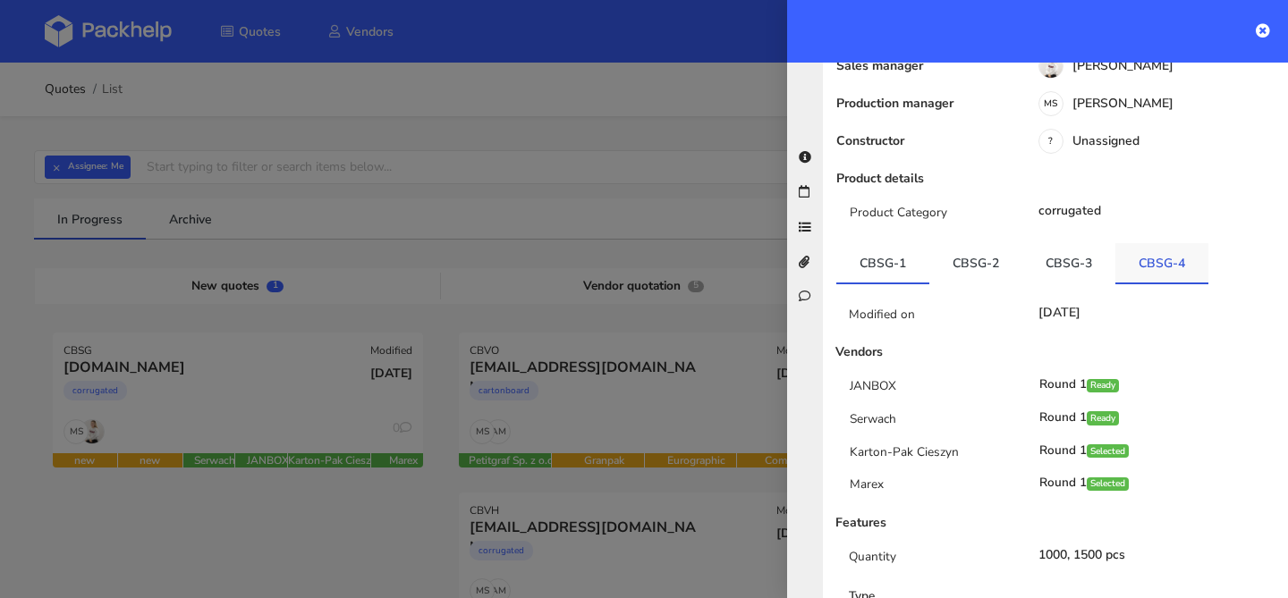
scroll to position [305, 0]
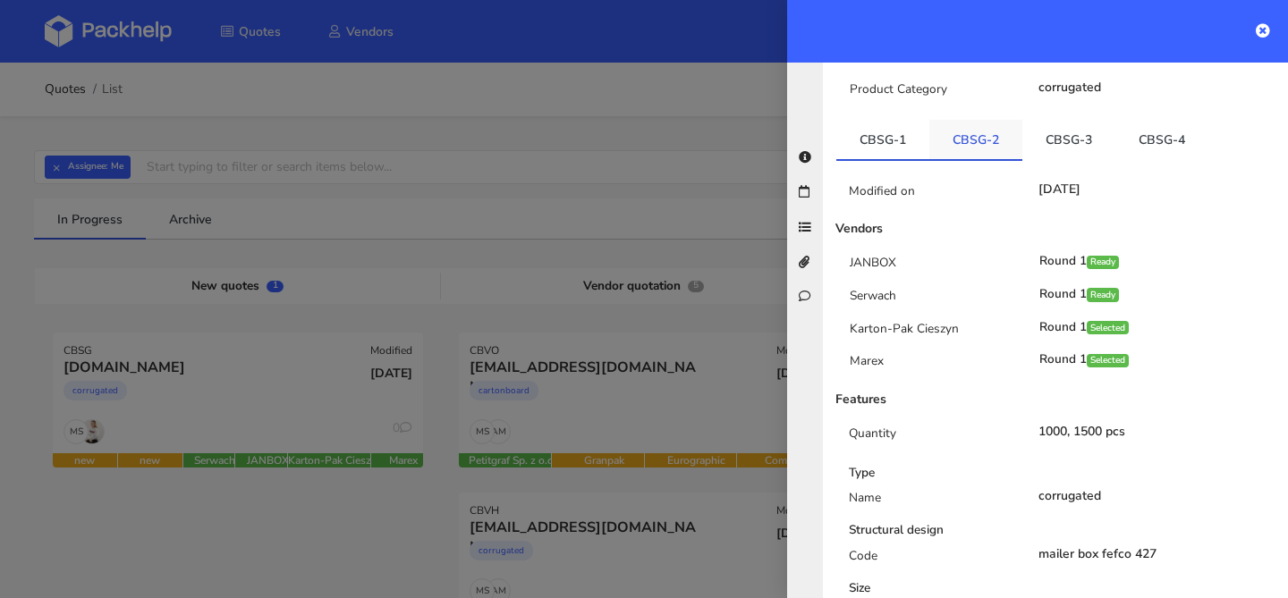
click at [978, 153] on link "CBSG-2" at bounding box center [975, 139] width 93 height 39
click at [1052, 148] on link "CBSG-3" at bounding box center [1068, 139] width 93 height 39
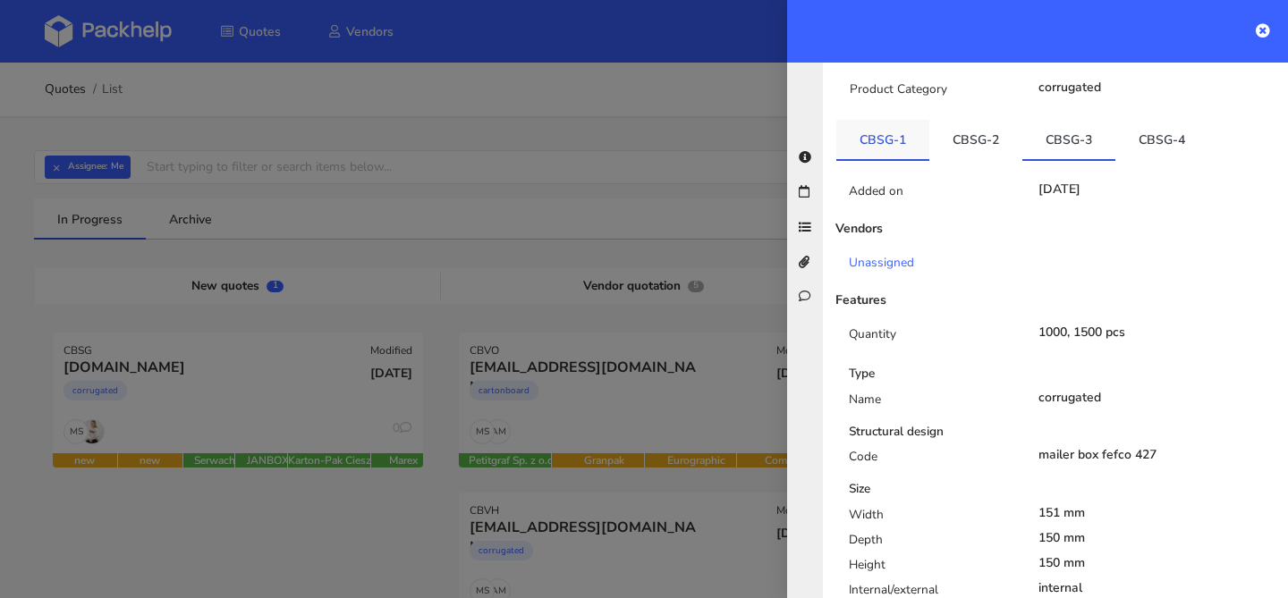
click at [875, 137] on link "CBSG-1" at bounding box center [882, 139] width 93 height 39
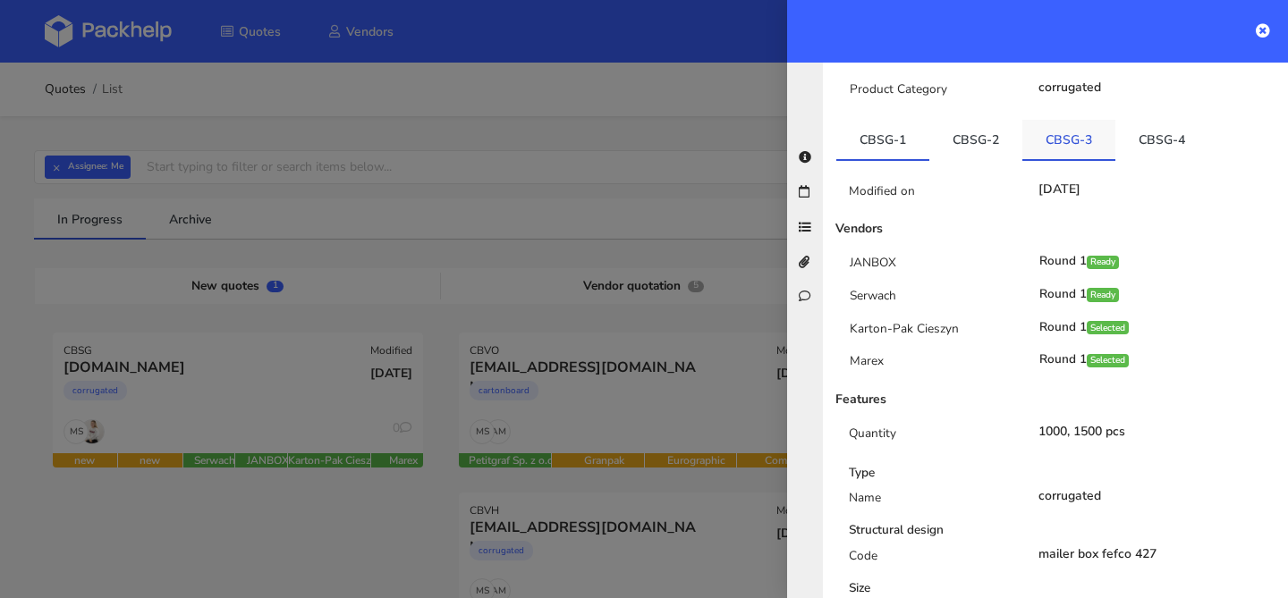
click at [1063, 145] on link "CBSG-3" at bounding box center [1068, 139] width 93 height 39
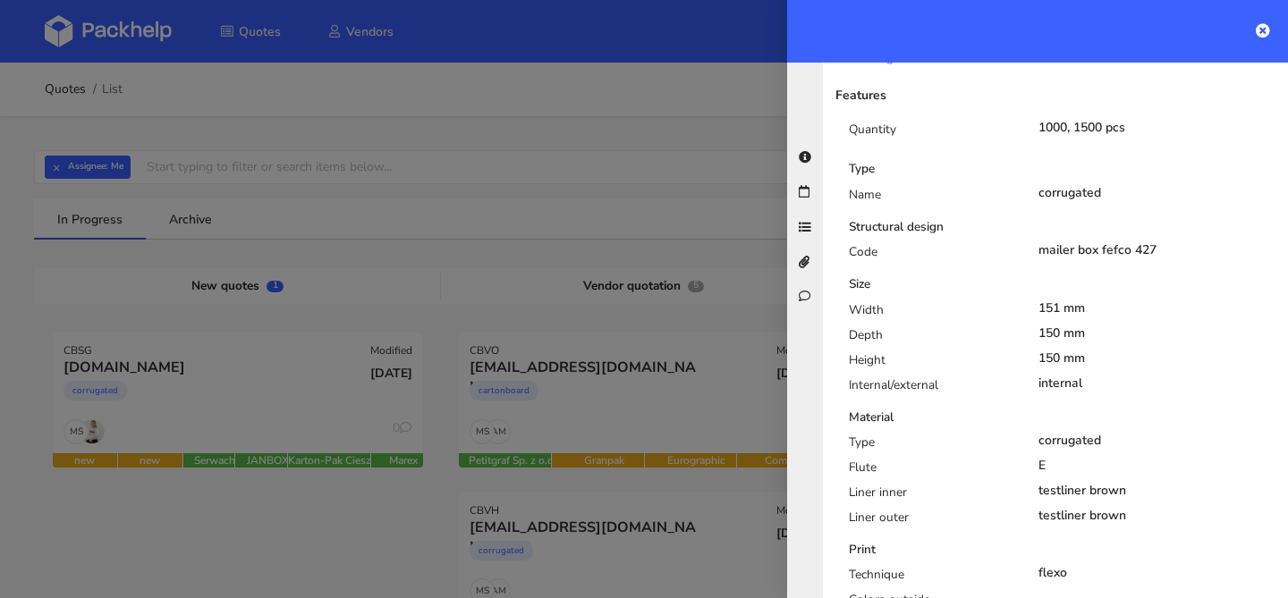
scroll to position [361, 0]
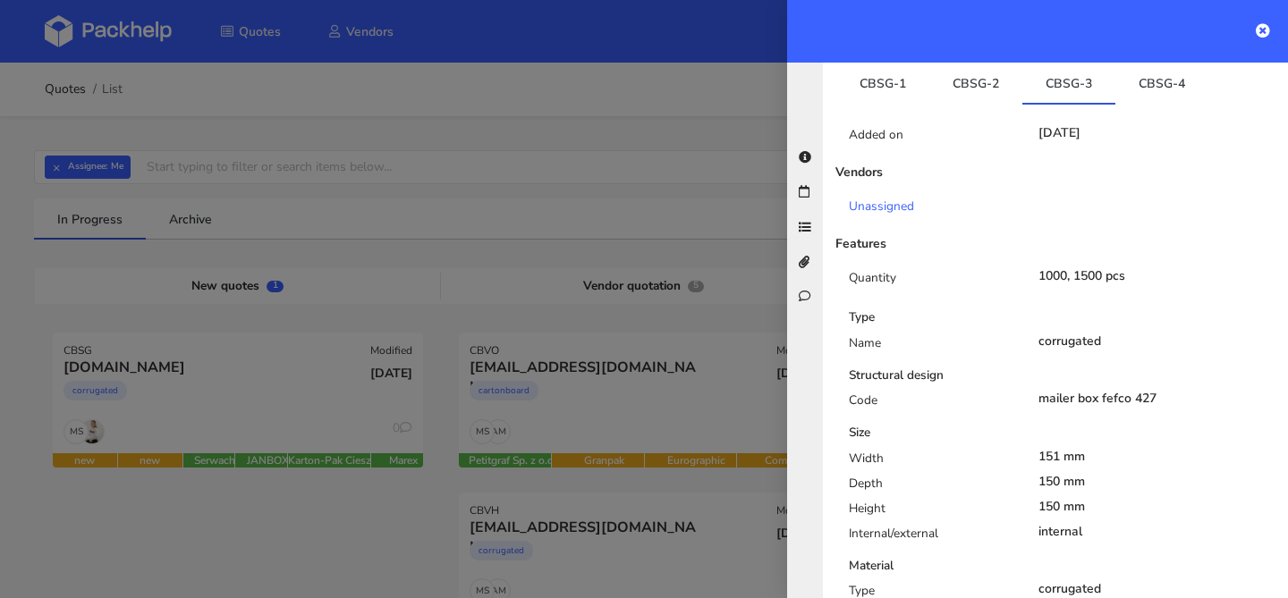
click at [876, 105] on div "Added on 13 Oct 2025 Vendors Unassigned Features Quantity 1000, 1500 pcs Type N…" at bounding box center [1055, 529] width 438 height 848
click at [882, 97] on link "CBSG-1" at bounding box center [882, 82] width 93 height 39
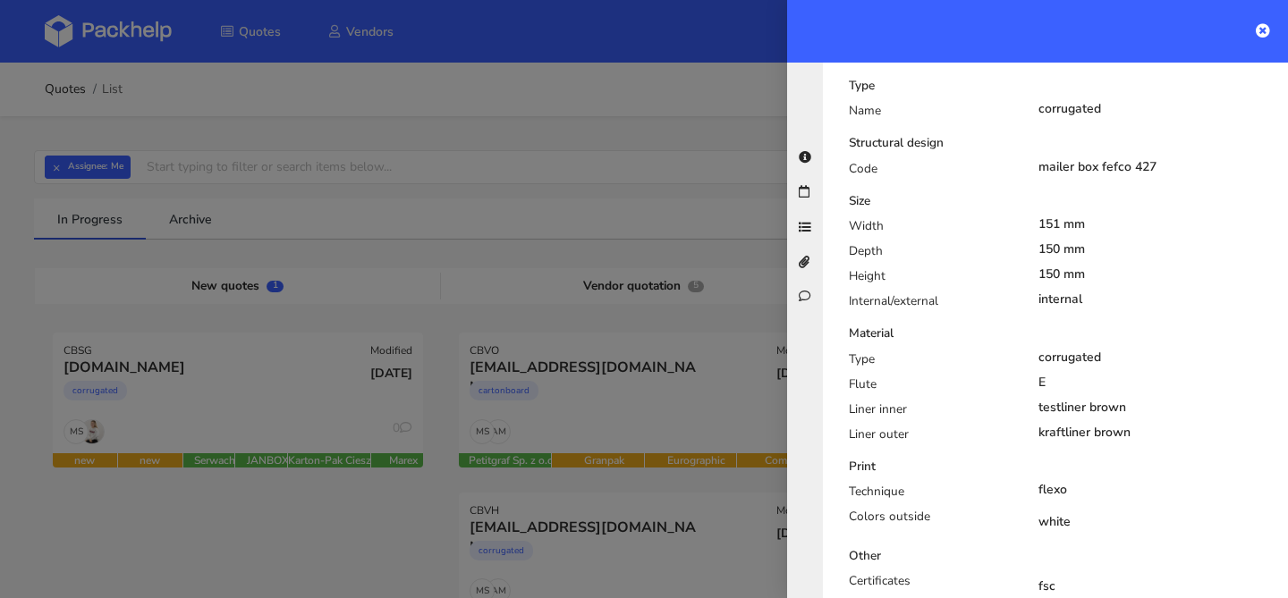
scroll to position [1035, 0]
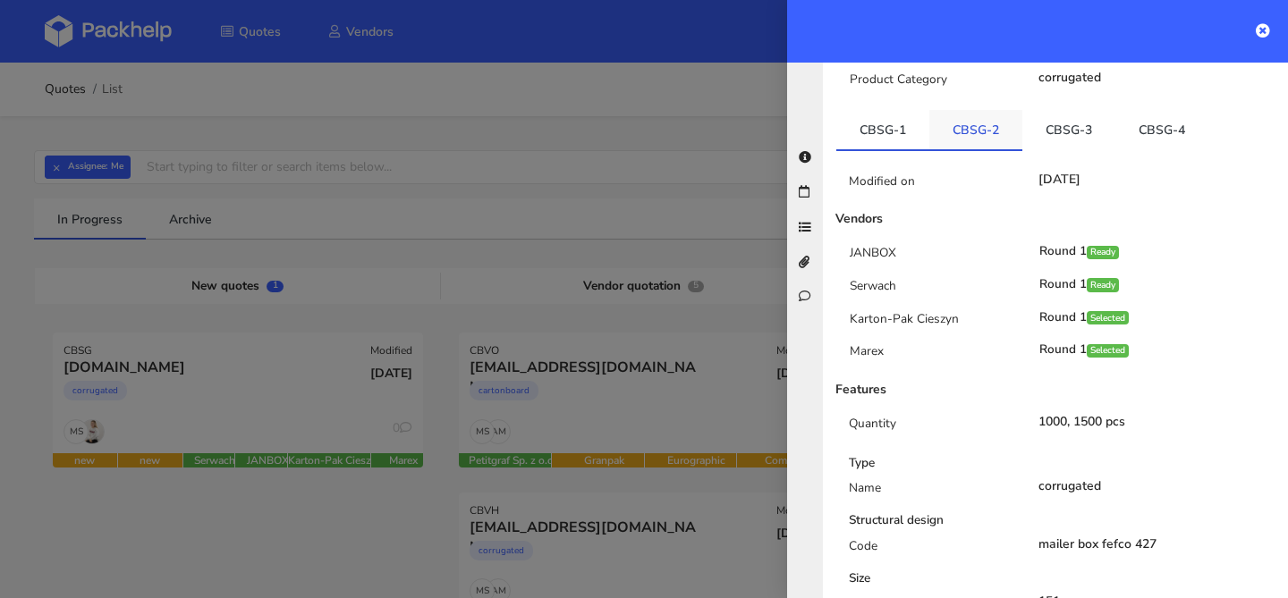
click at [972, 116] on link "CBSG-2" at bounding box center [975, 129] width 93 height 39
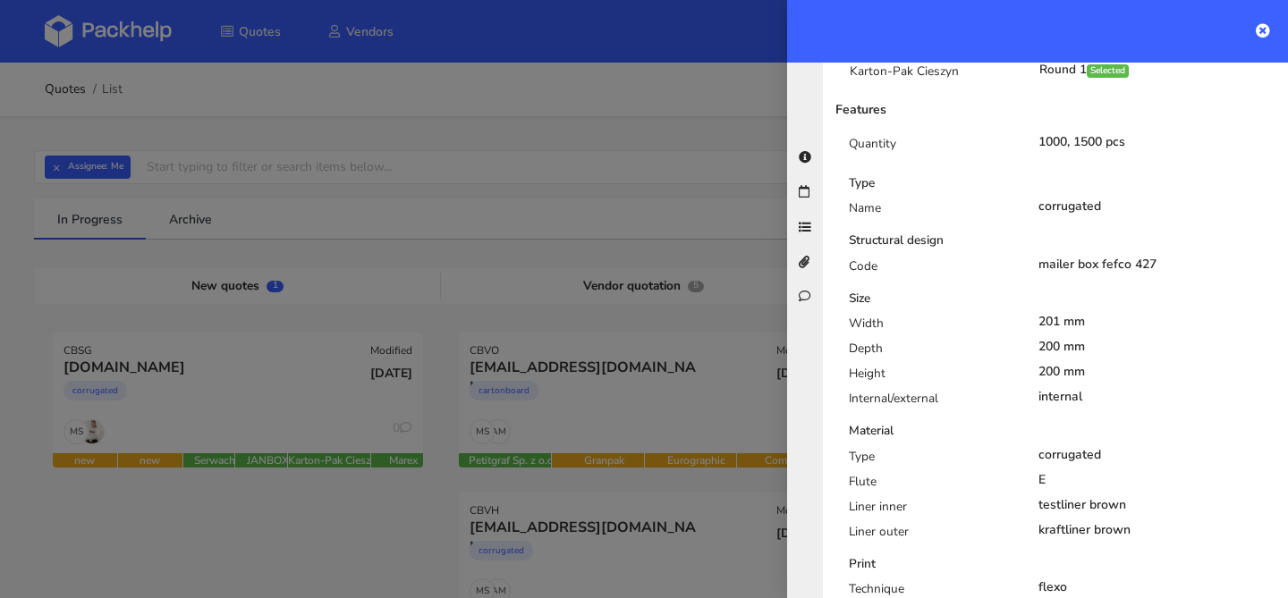
scroll to position [896, 0]
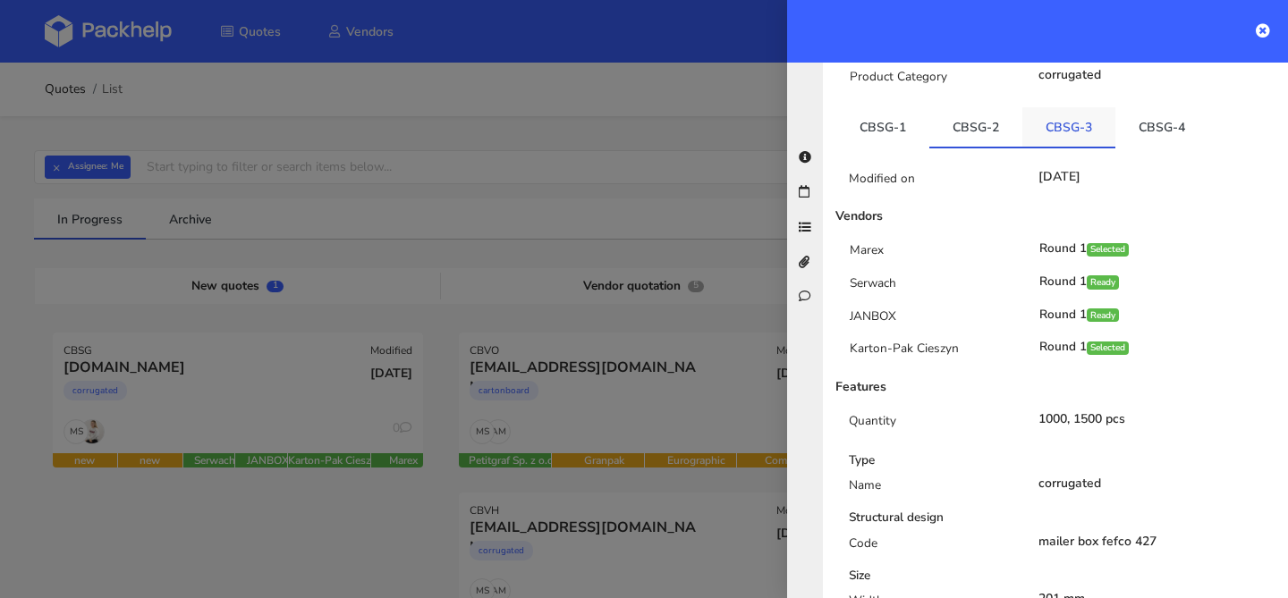
click at [1084, 131] on link "CBSG-3" at bounding box center [1068, 126] width 93 height 39
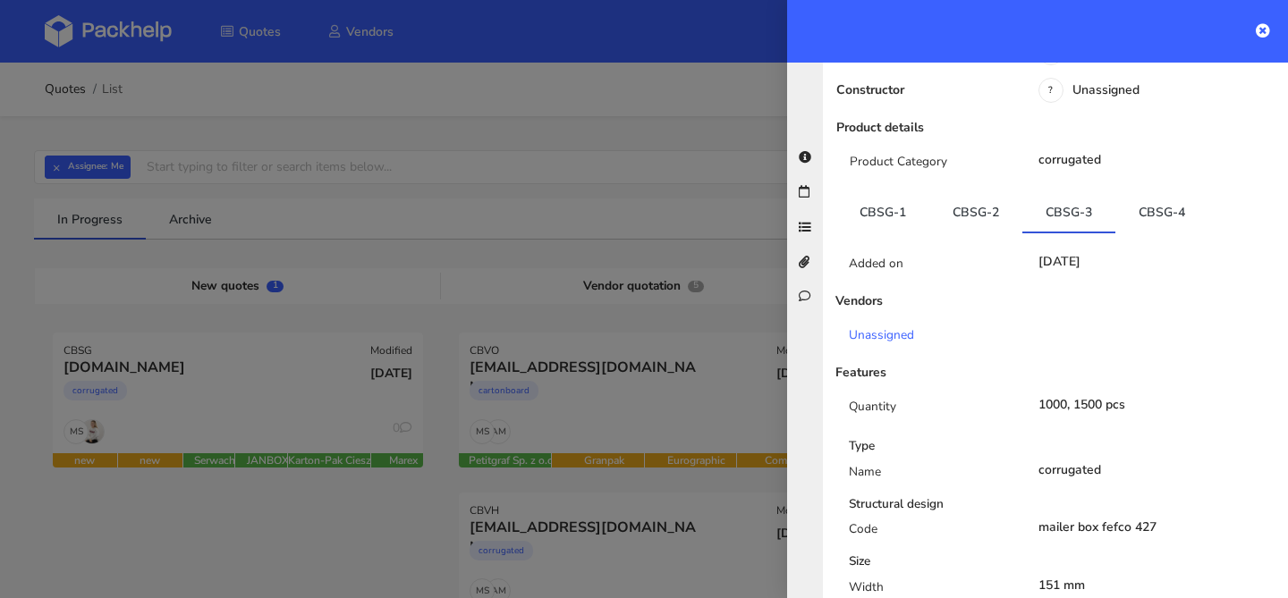
scroll to position [0, 0]
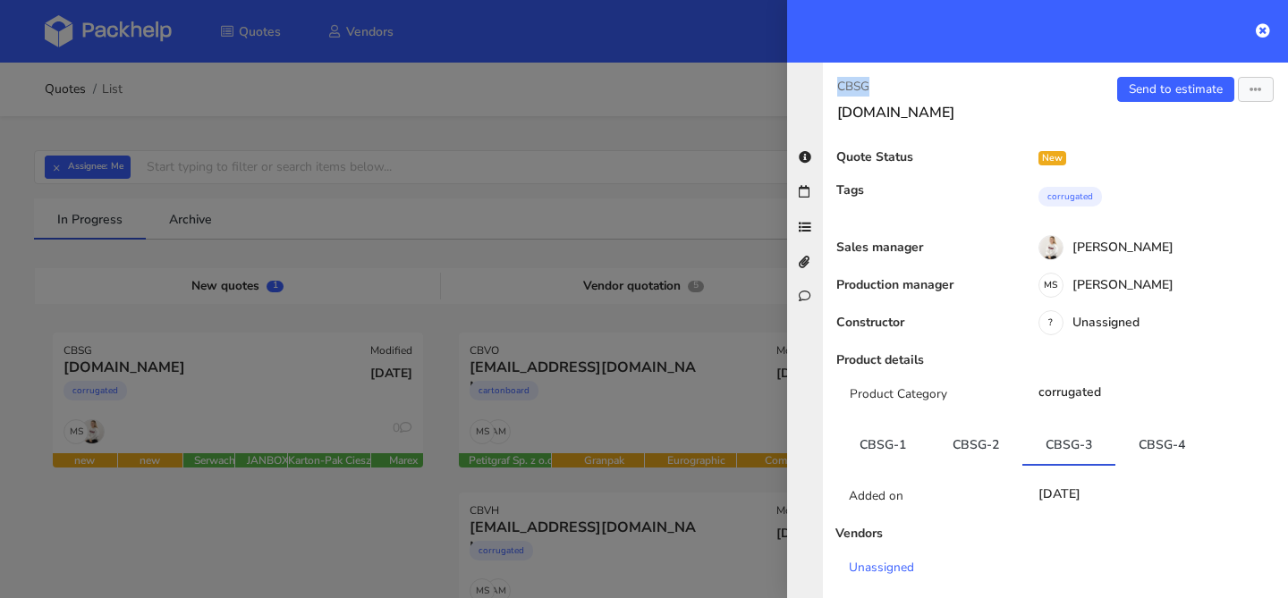
drag, startPoint x: 867, startPoint y: 94, endPoint x: 821, endPoint y: 89, distance: 46.7
click at [822, 89] on div "CBSG sheyn.at Send to estimate View quote Edit quote Missing data Export to PDF…" at bounding box center [1037, 331] width 501 height 536
copy p "CBSG"
click at [1249, 89] on button "button" at bounding box center [1256, 89] width 36 height 25
click at [1178, 125] on link "View quote" at bounding box center [1197, 127] width 157 height 30
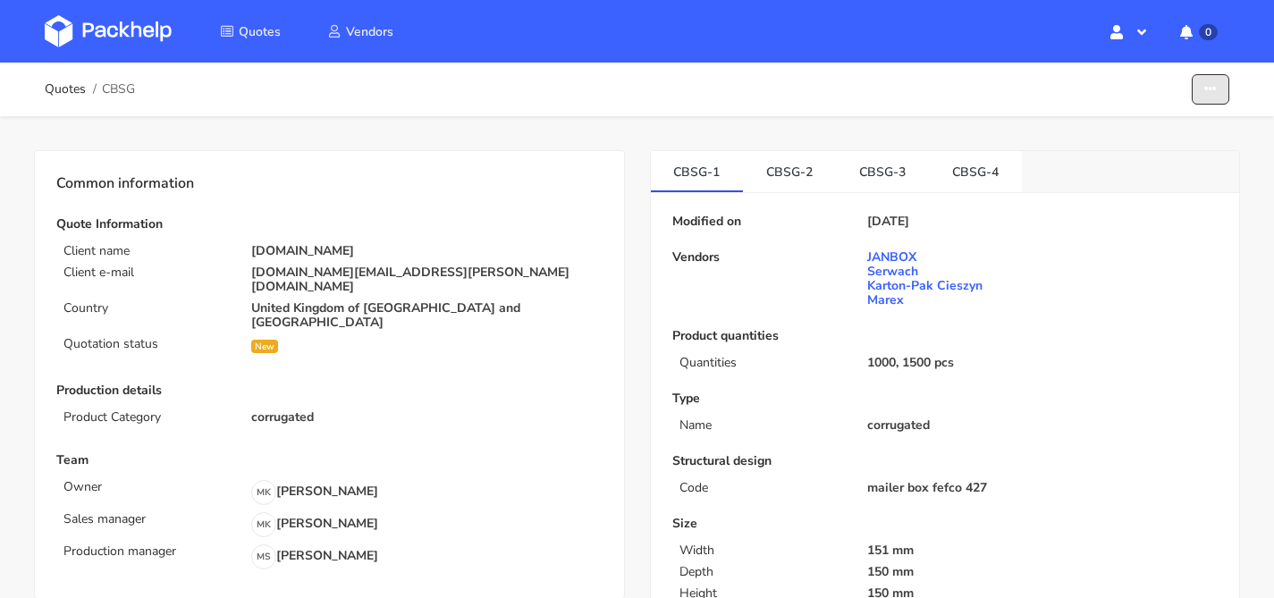
click at [1207, 85] on icon "button" at bounding box center [1210, 89] width 13 height 13
click at [1162, 190] on link "Show estimations" at bounding box center [1142, 197] width 157 height 30
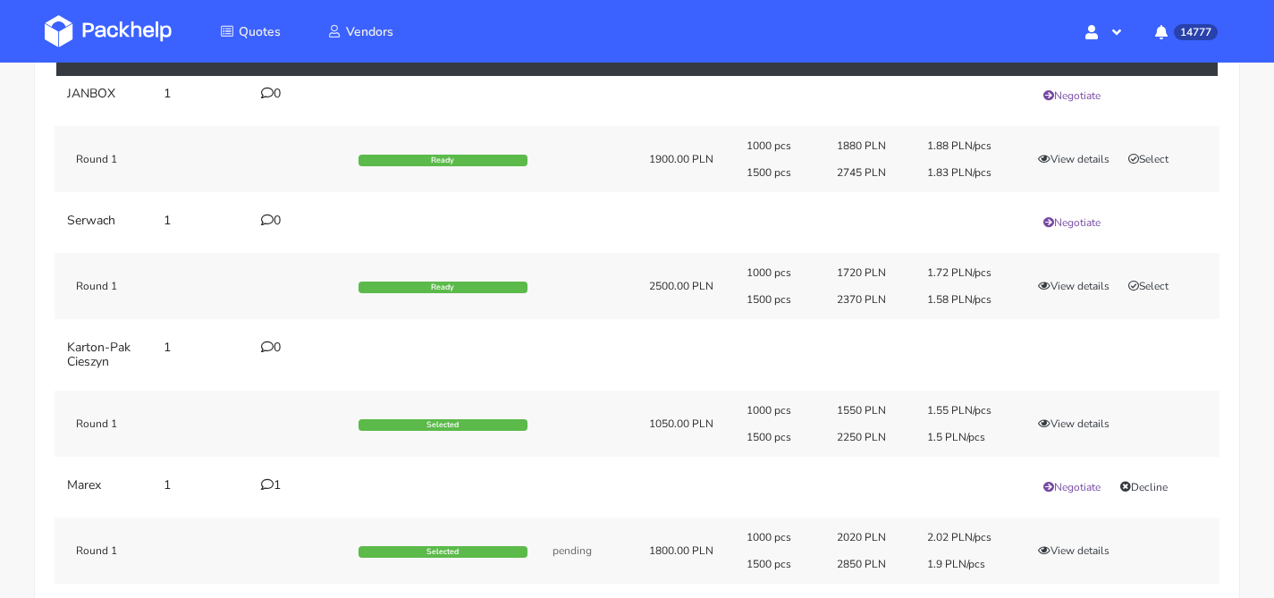
scroll to position [199, 0]
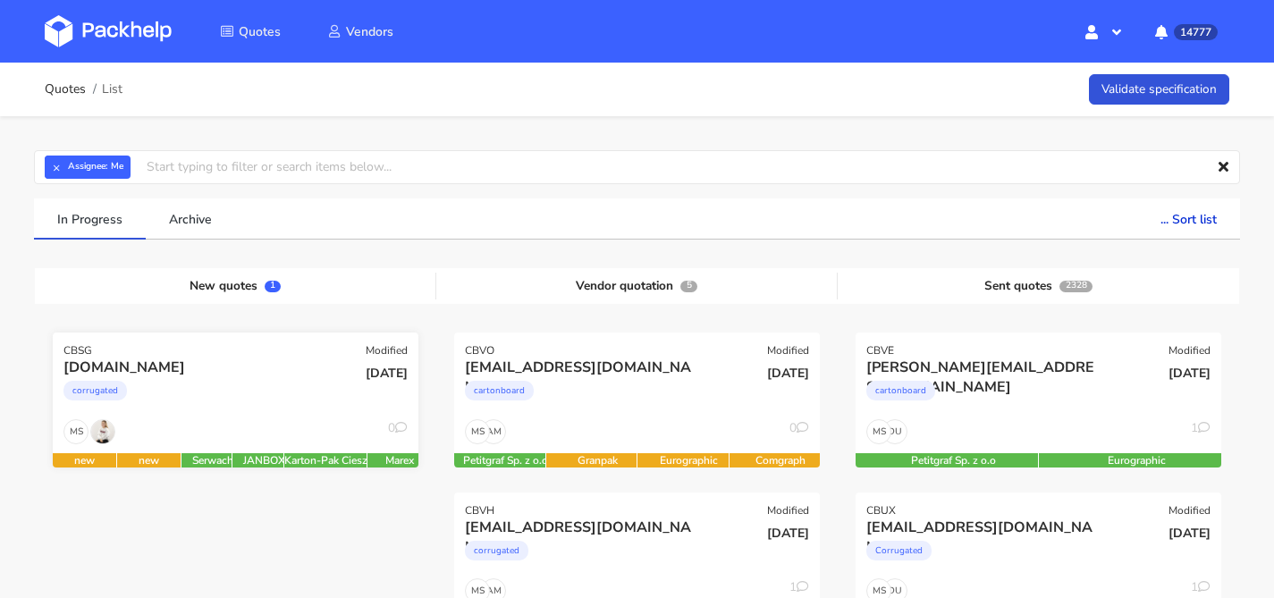
click at [307, 380] on div "[DATE]" at bounding box center [358, 388] width 123 height 61
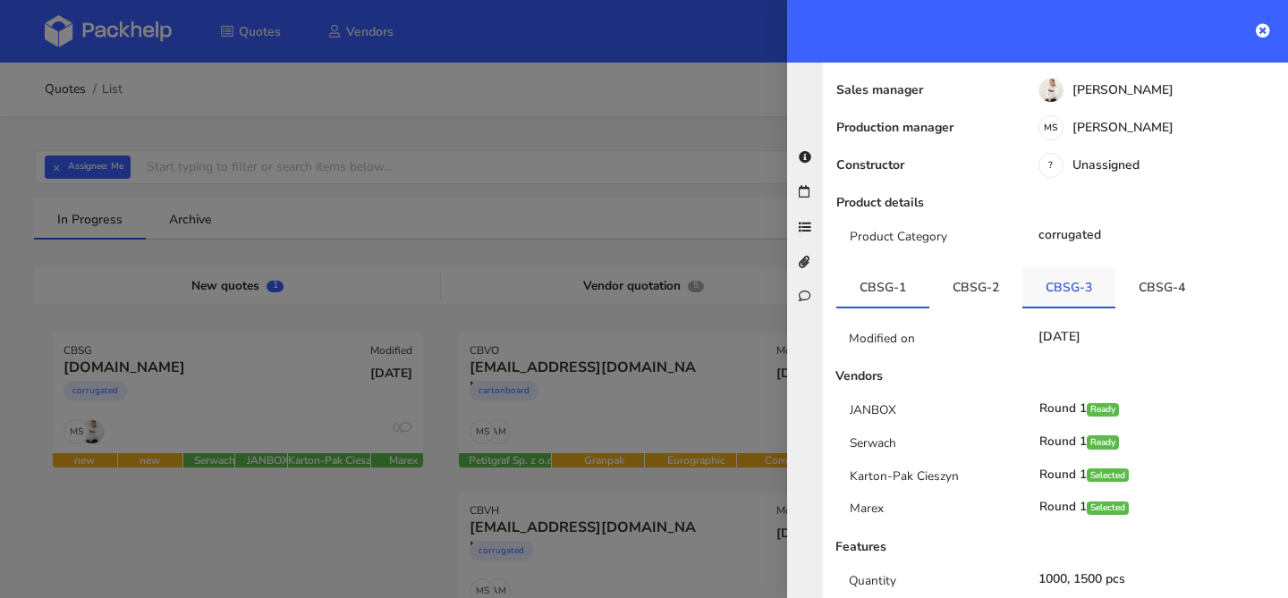
click at [1081, 300] on link "CBSG-3" at bounding box center [1068, 286] width 93 height 39
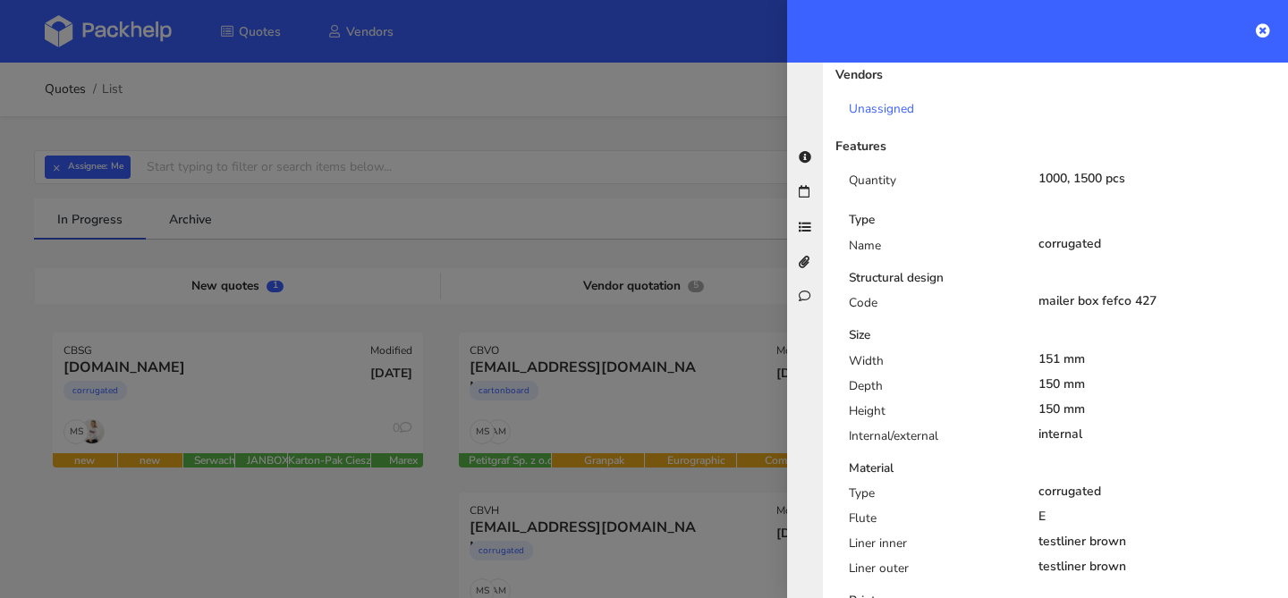
scroll to position [374, 0]
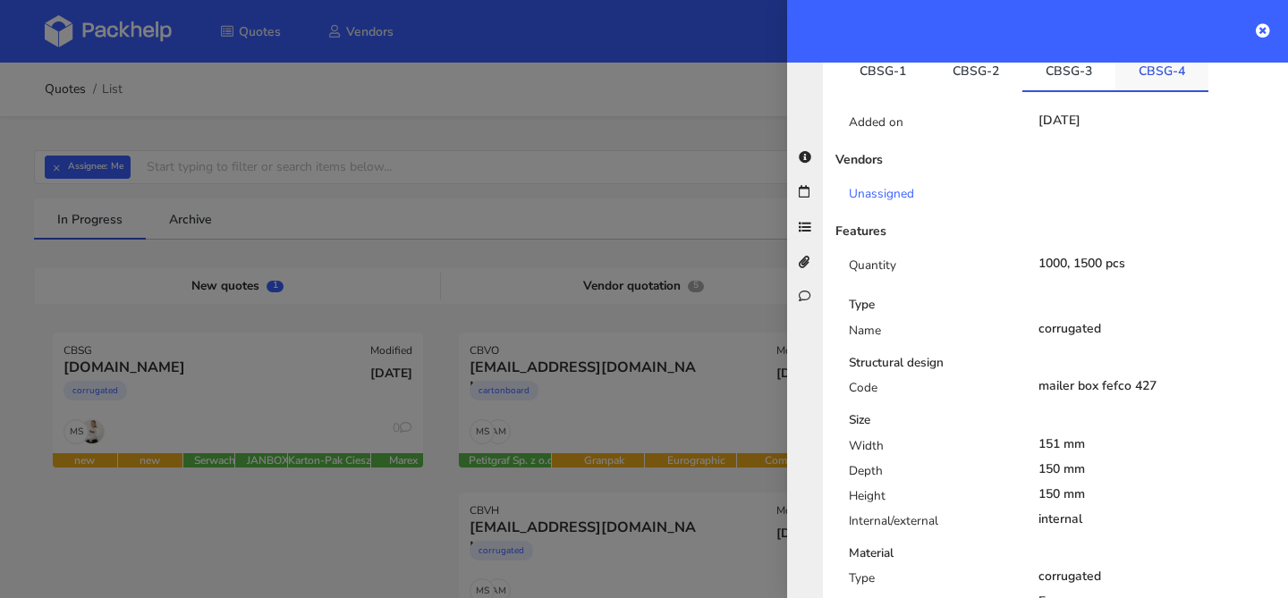
click at [1158, 77] on link "CBSG-4" at bounding box center [1161, 70] width 93 height 39
click at [1077, 71] on link "CBSG-3" at bounding box center [1068, 70] width 93 height 39
click at [1163, 88] on link "CBSG-4" at bounding box center [1161, 70] width 93 height 39
click at [1115, 89] on link "CBSG-4" at bounding box center [1161, 70] width 93 height 39
click at [1087, 87] on link "CBSG-3" at bounding box center [1068, 70] width 93 height 39
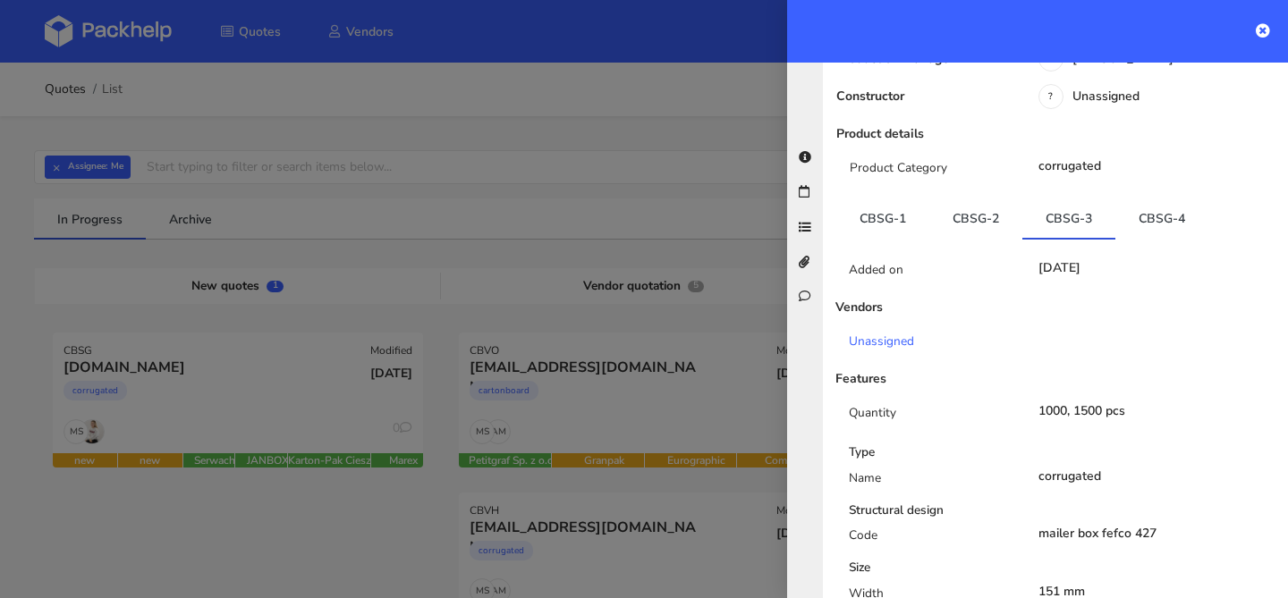
scroll to position [89, 0]
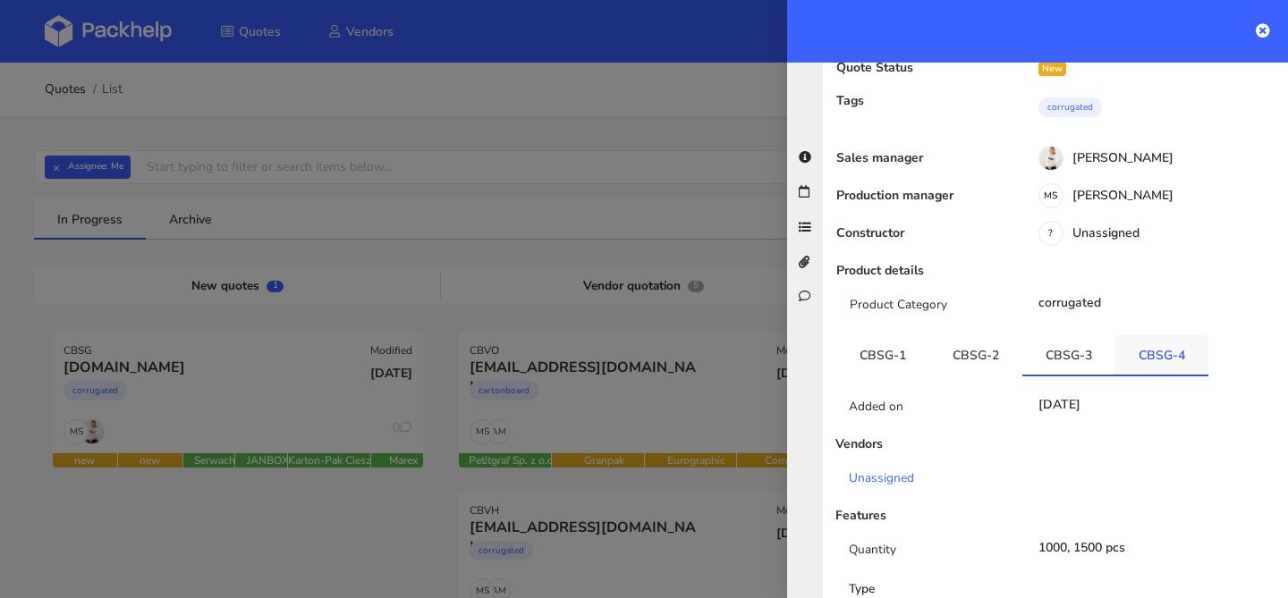
click at [1164, 344] on link "CBSG-4" at bounding box center [1161, 354] width 93 height 39
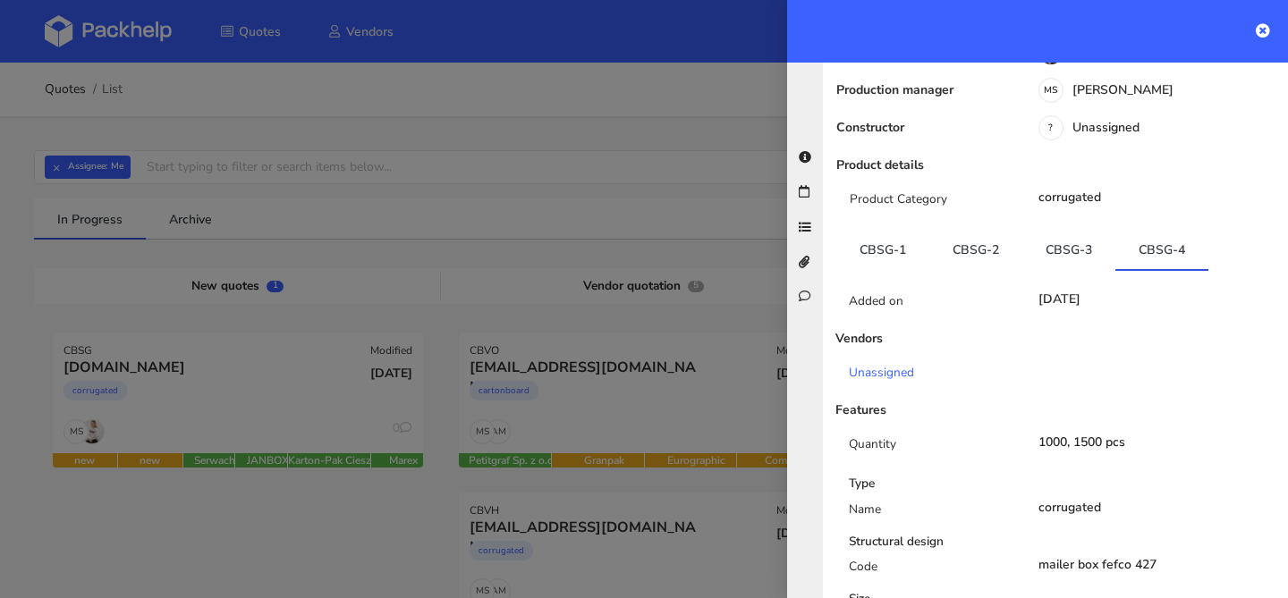
scroll to position [0, 0]
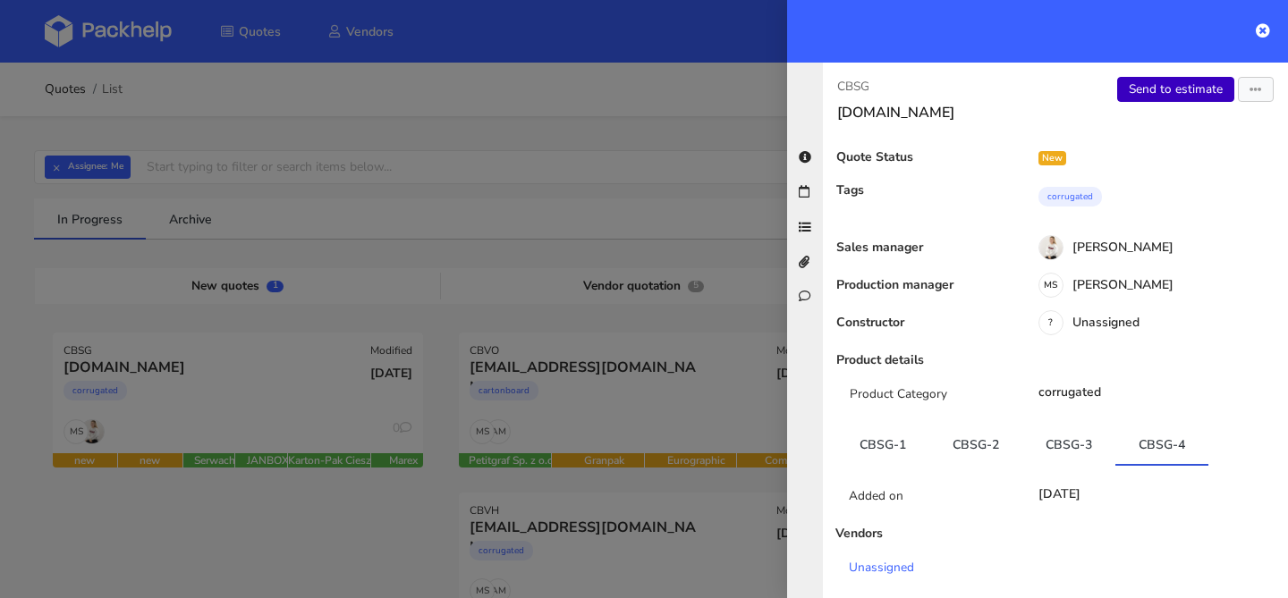
click at [1162, 86] on link "Send to estimate" at bounding box center [1175, 89] width 117 height 25
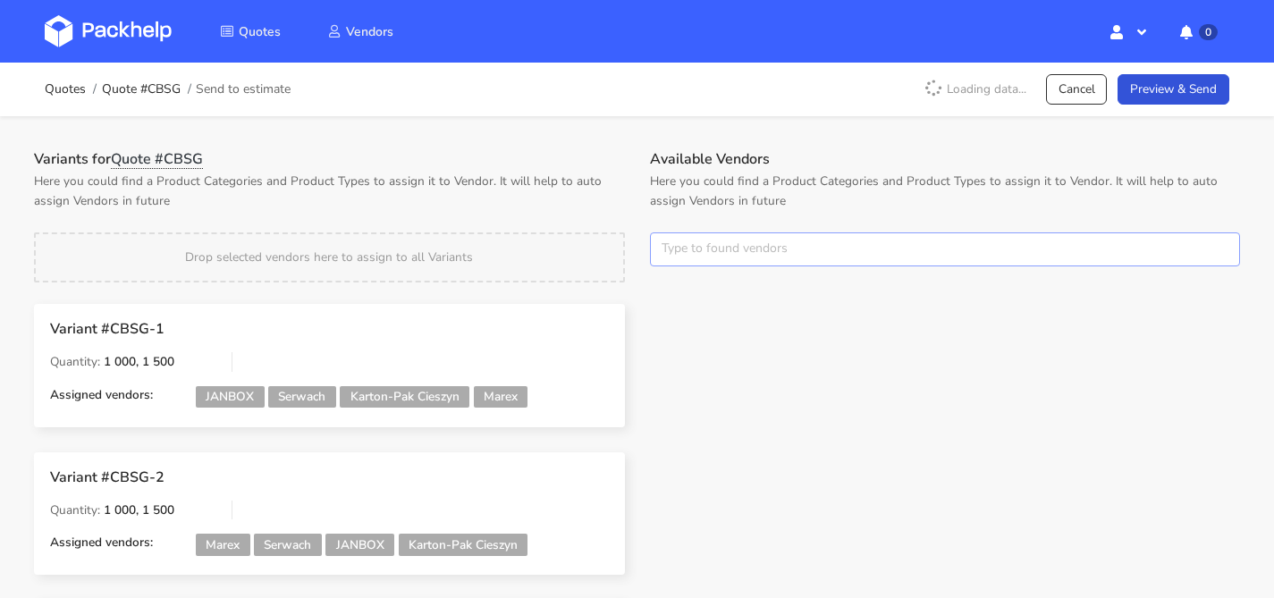
click at [722, 263] on input "text" at bounding box center [945, 249] width 591 height 34
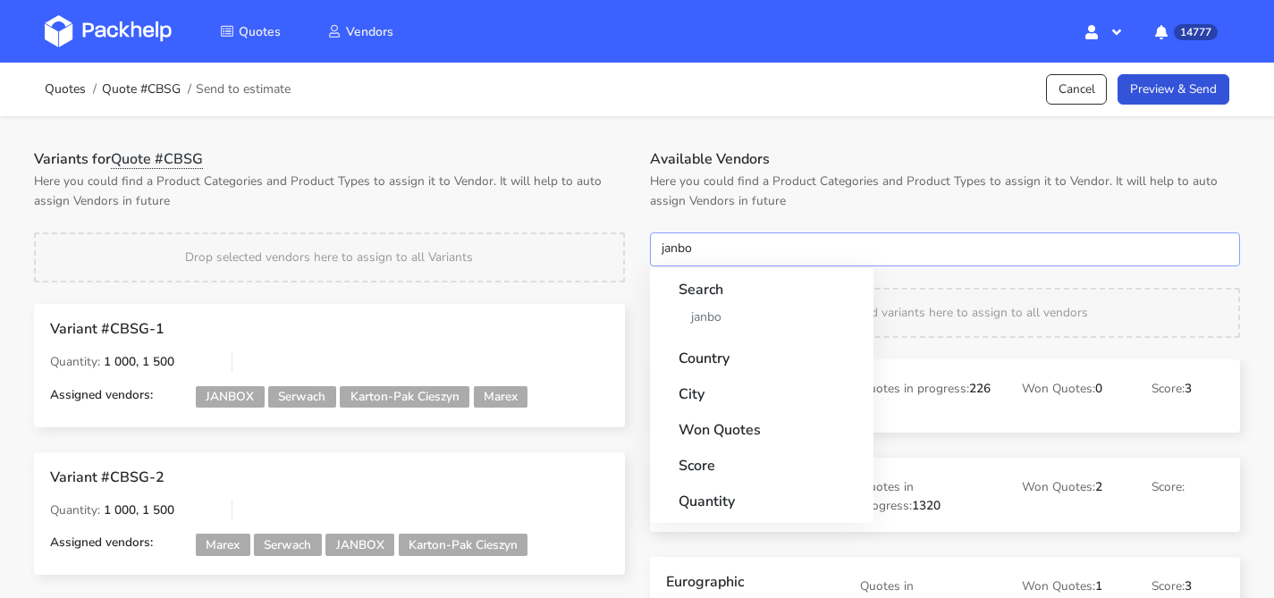
type input "janbox"
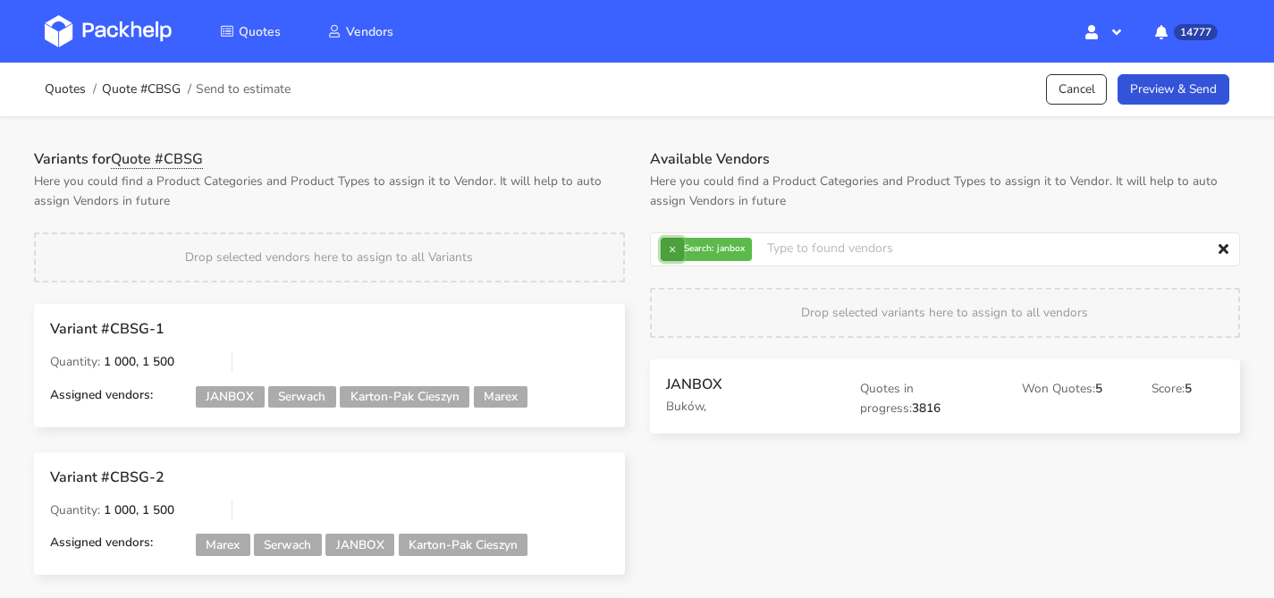
click at [683, 248] on button "×" at bounding box center [672, 249] width 23 height 23
click at [683, 248] on input "text" at bounding box center [945, 249] width 591 height 34
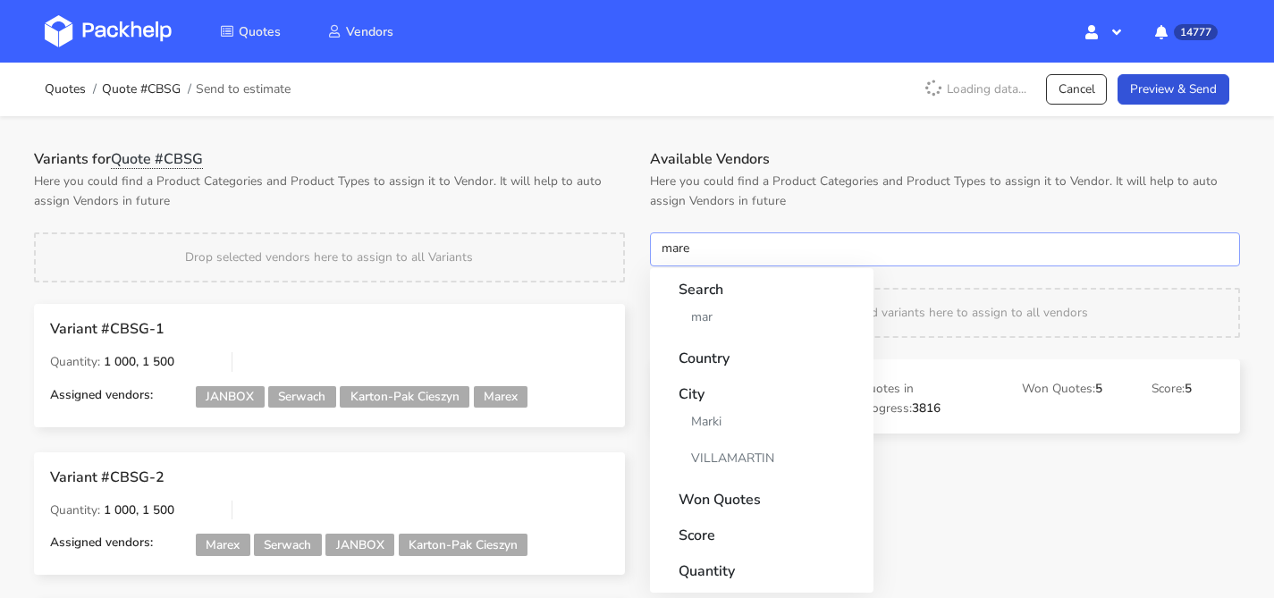
type input "marex"
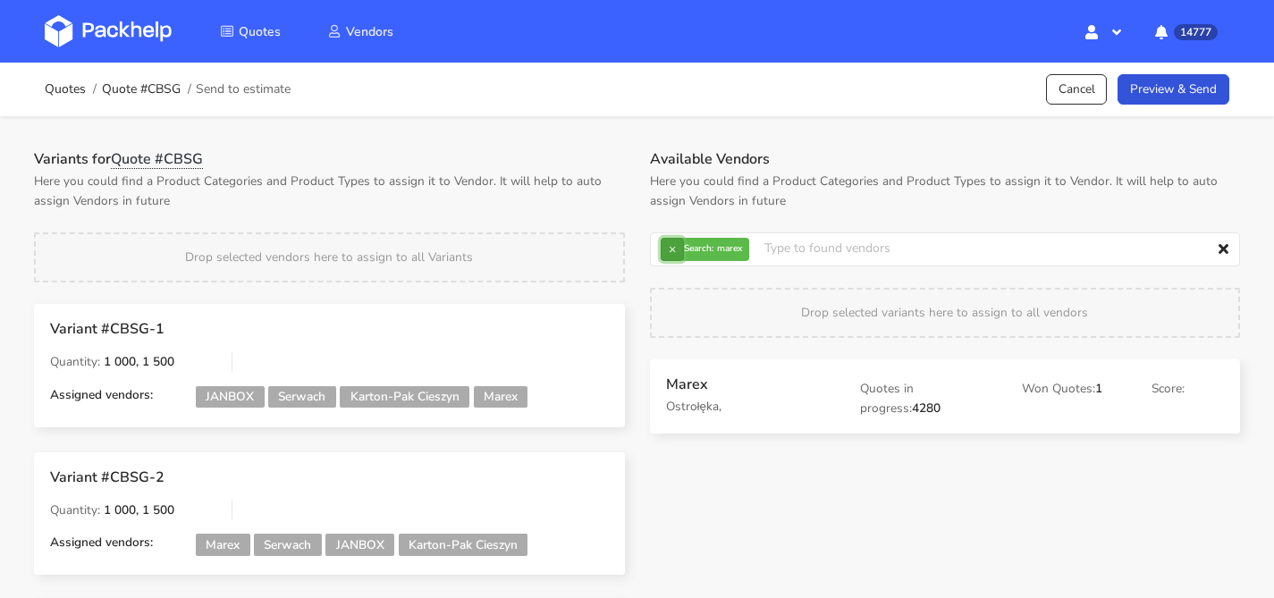
click at [676, 255] on button "×" at bounding box center [672, 249] width 23 height 23
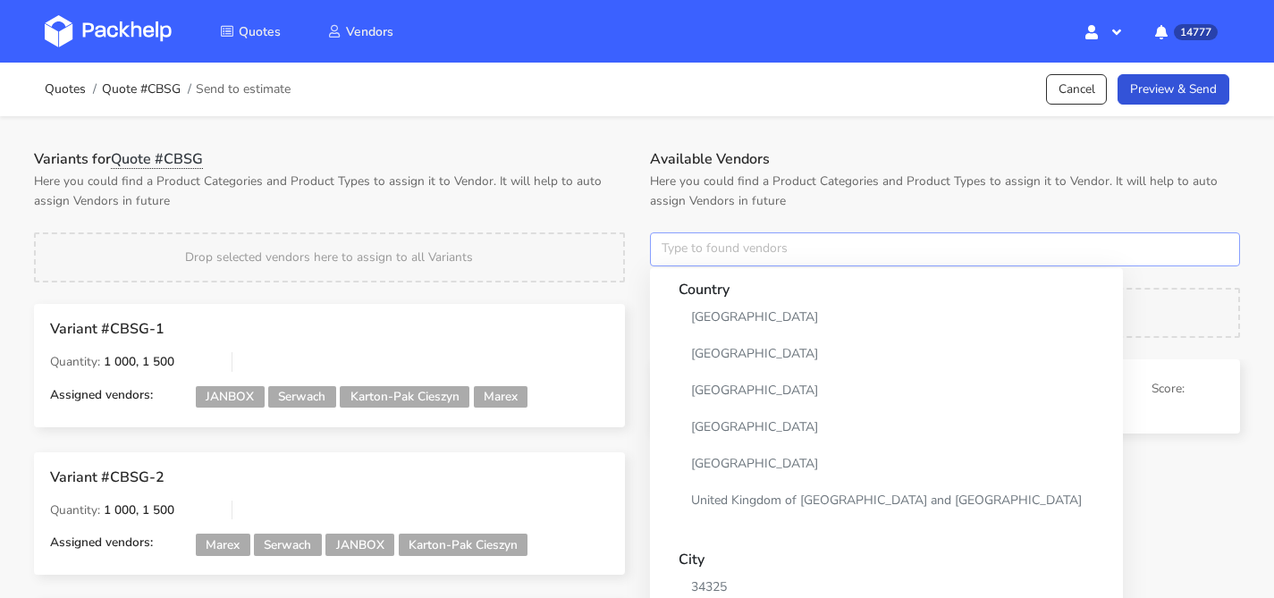
click at [676, 255] on input "text" at bounding box center [945, 249] width 591 height 34
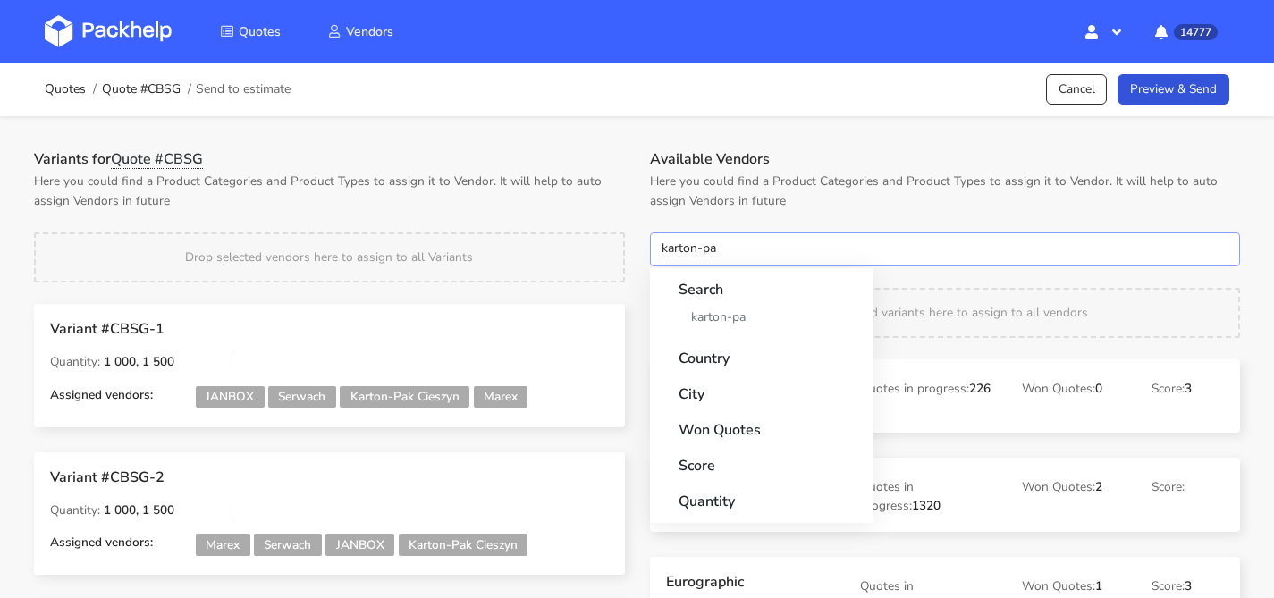
type input "karton-pak"
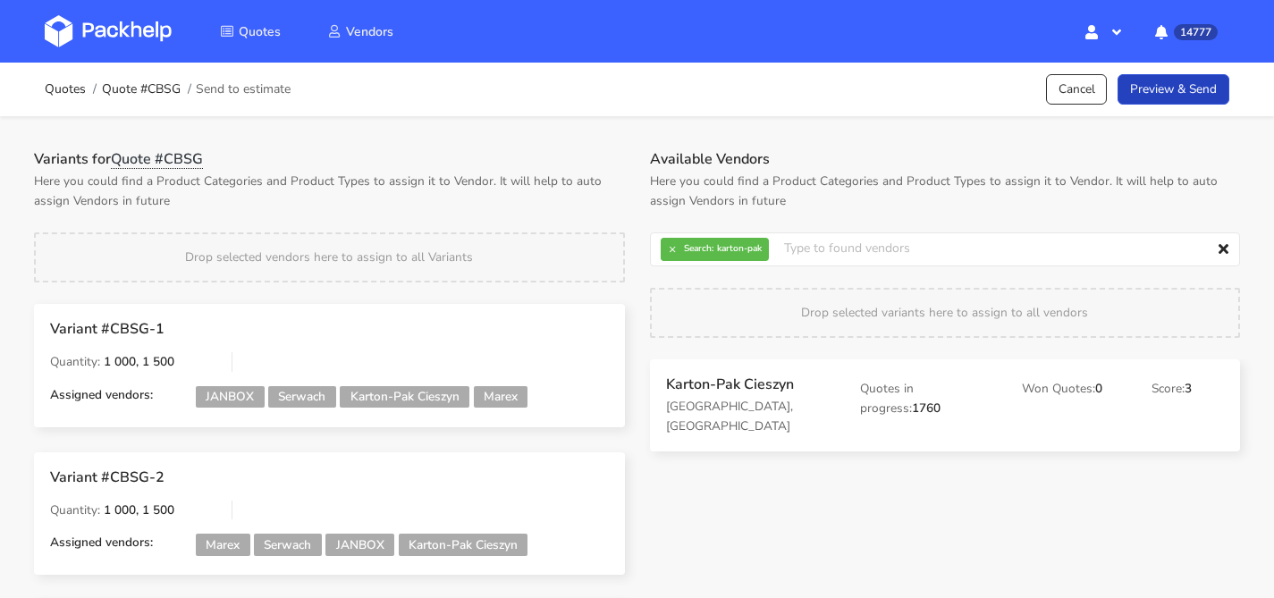
click at [1166, 91] on link "Preview & Send" at bounding box center [1174, 89] width 112 height 31
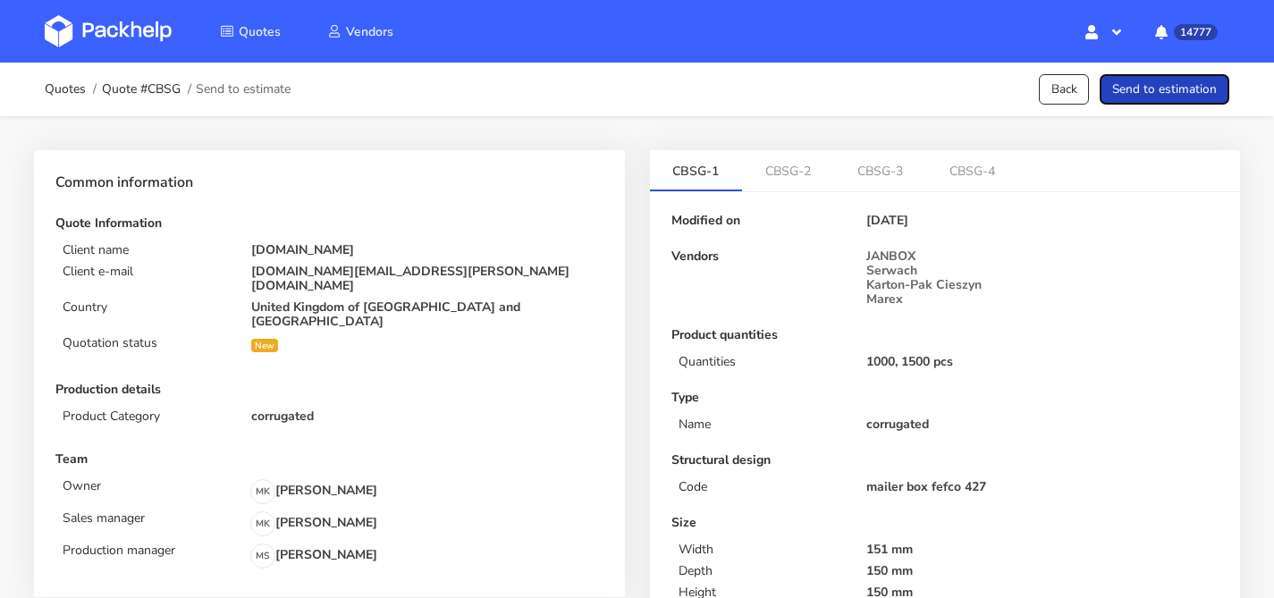
click at [1179, 91] on button "Send to estimation" at bounding box center [1165, 89] width 130 height 31
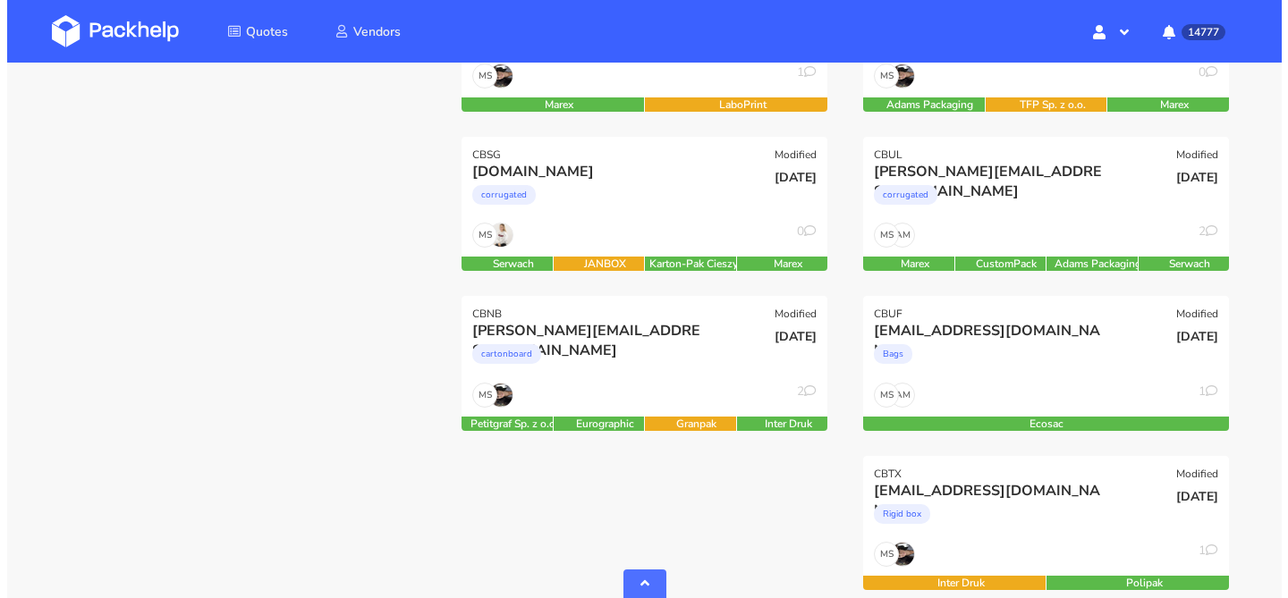
scroll to position [795, 0]
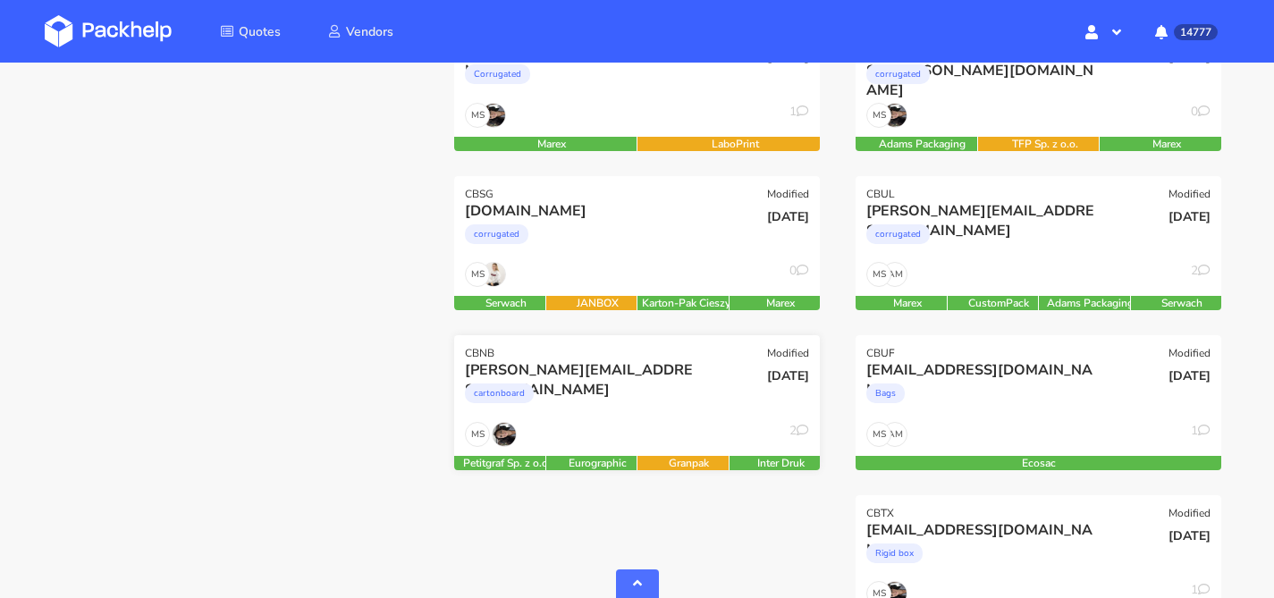
click at [709, 401] on div "[DATE]" at bounding box center [759, 390] width 123 height 61
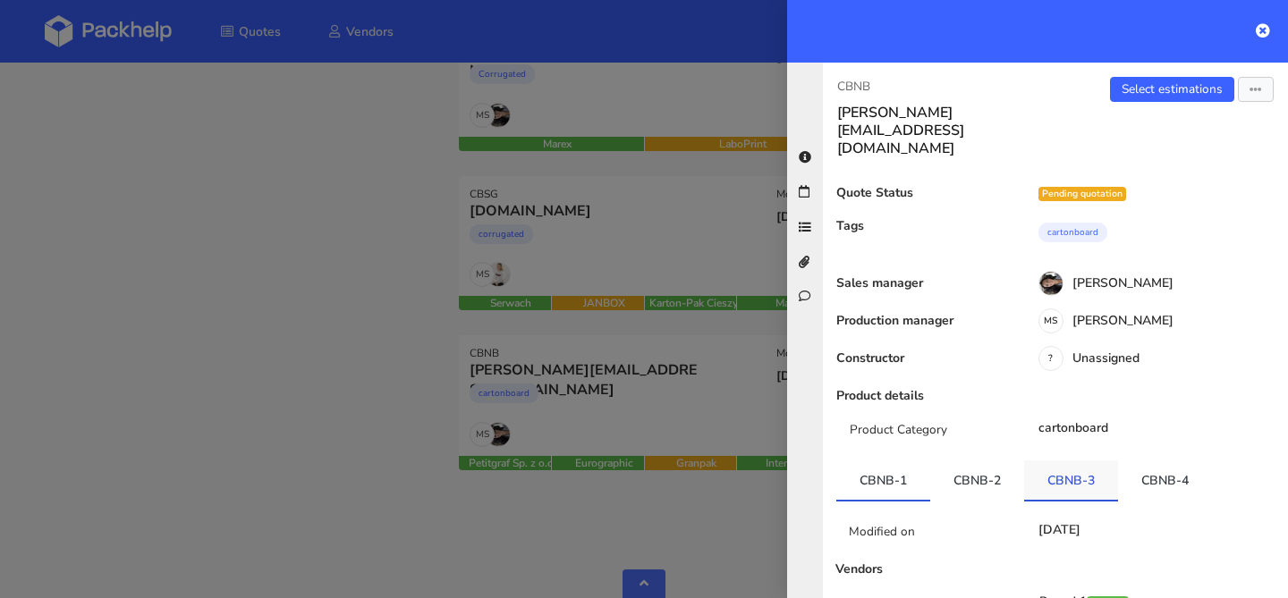
click at [1068, 460] on link "CBNB-3" at bounding box center [1071, 479] width 94 height 39
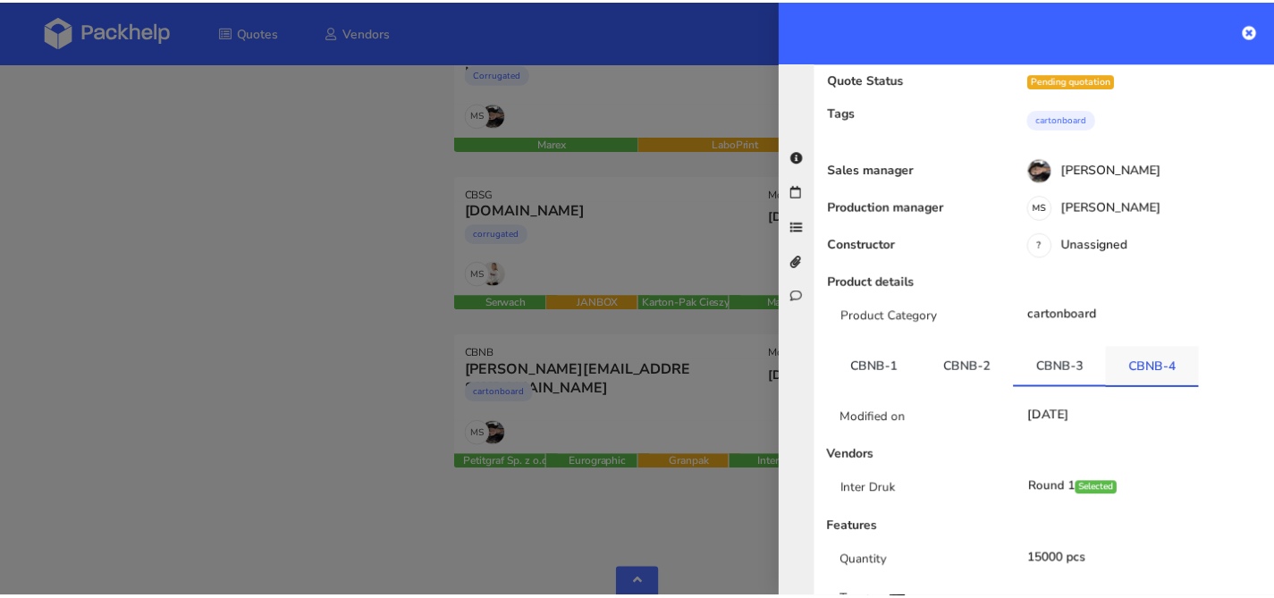
scroll to position [157, 0]
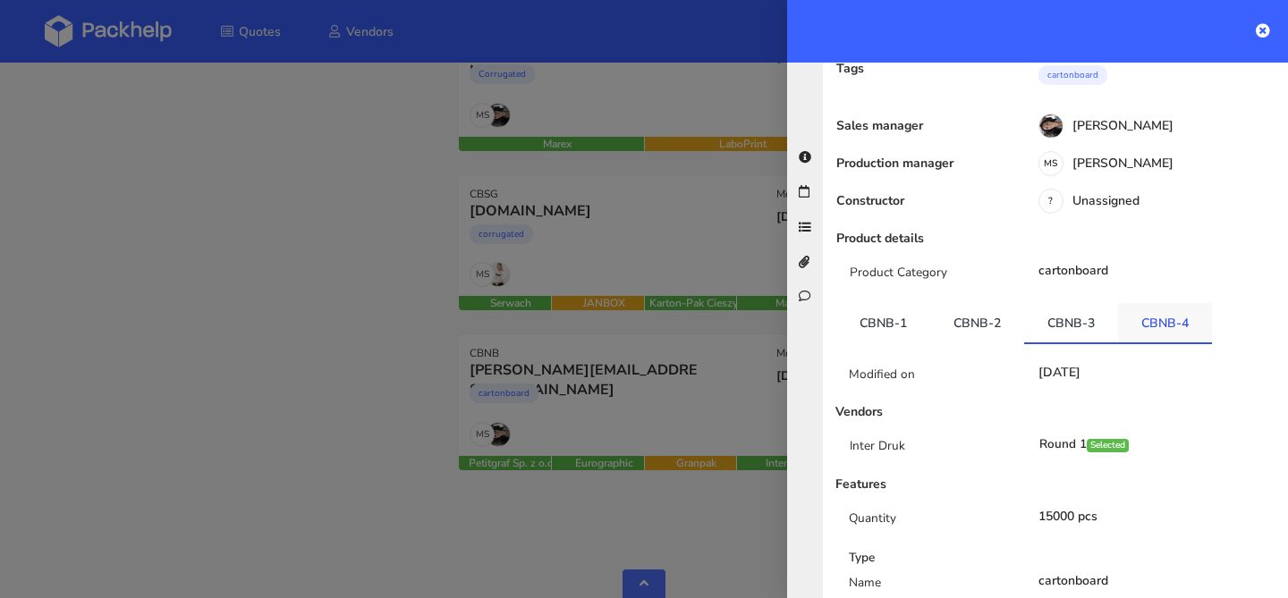
click at [1170, 303] on link "CBNB-4" at bounding box center [1165, 322] width 94 height 39
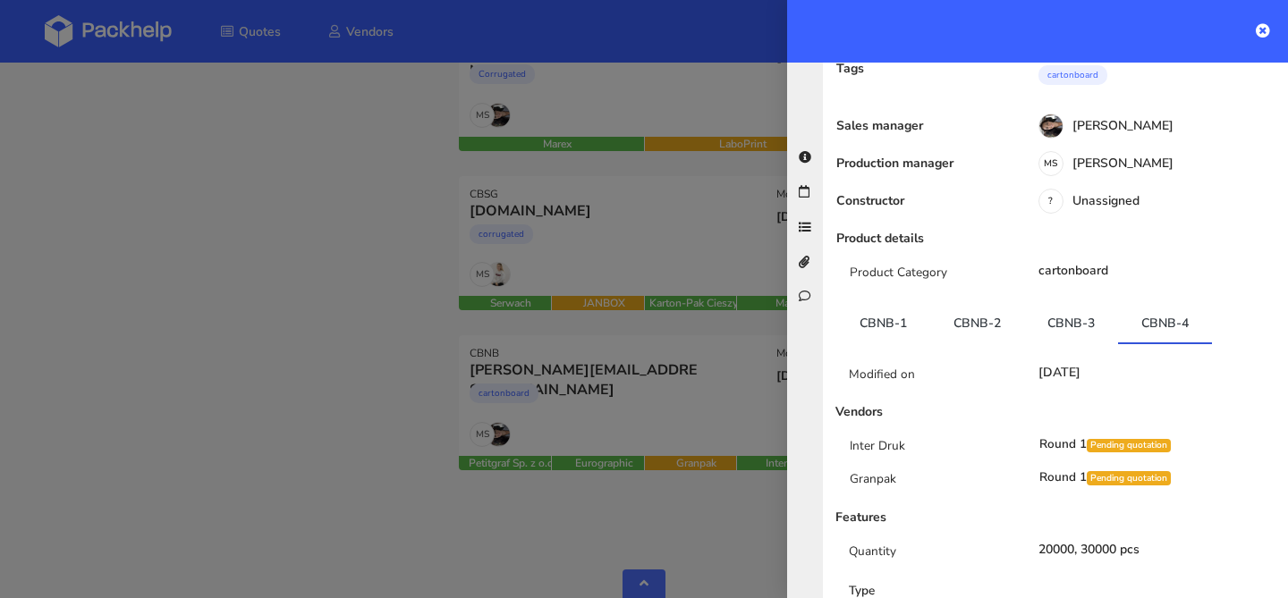
click at [466, 210] on div at bounding box center [644, 299] width 1288 height 598
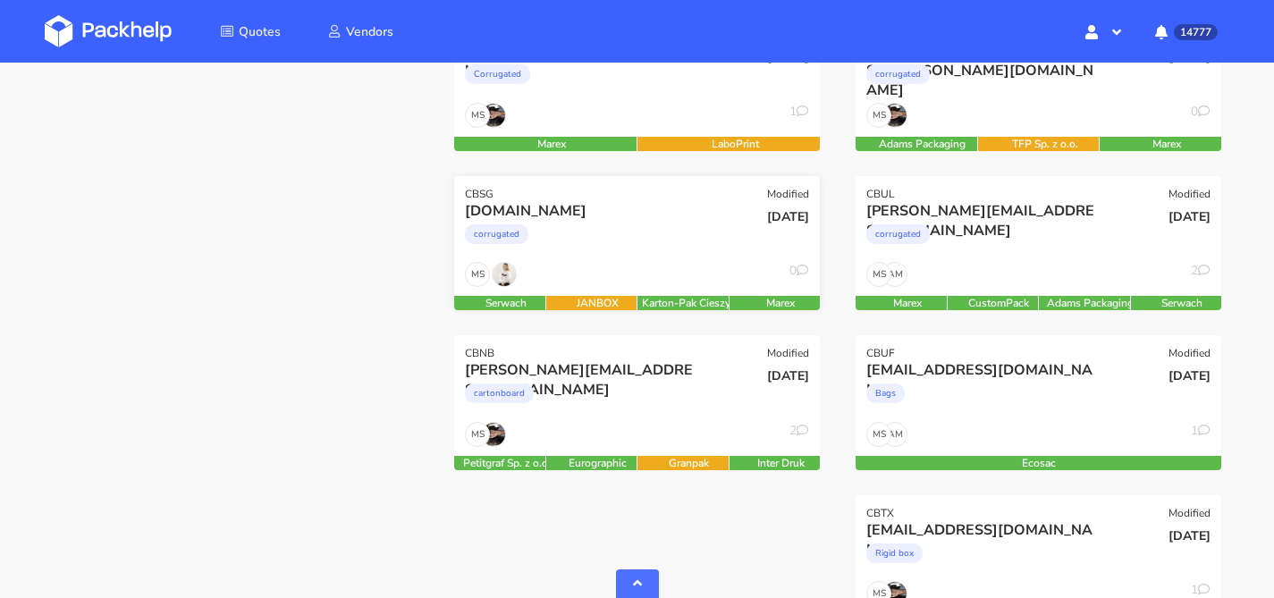
click at [629, 241] on div "corrugated" at bounding box center [581, 239] width 233 height 36
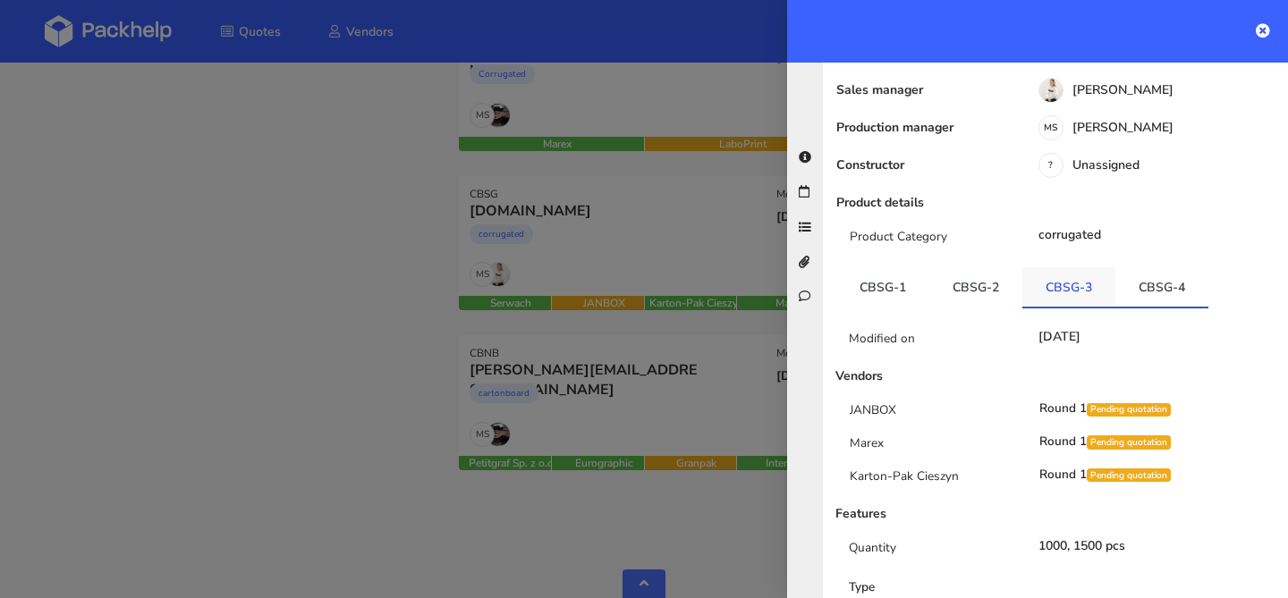
click at [1053, 288] on link "CBSG-3" at bounding box center [1068, 286] width 93 height 39
click at [1169, 290] on link "CBSG-4" at bounding box center [1161, 286] width 93 height 39
click at [980, 283] on link "CBSG-2" at bounding box center [975, 286] width 93 height 39
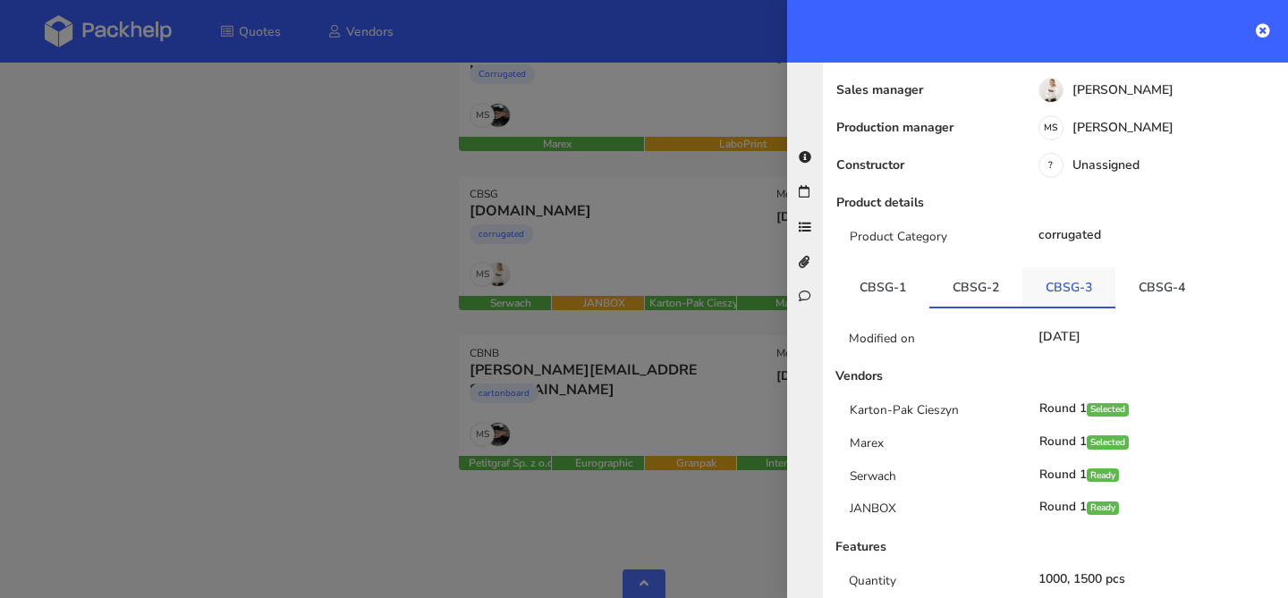
drag, startPoint x: 1026, startPoint y: 285, endPoint x: 1145, endPoint y: 294, distance: 120.1
click at [1028, 285] on link "CBSG-3" at bounding box center [1068, 286] width 93 height 39
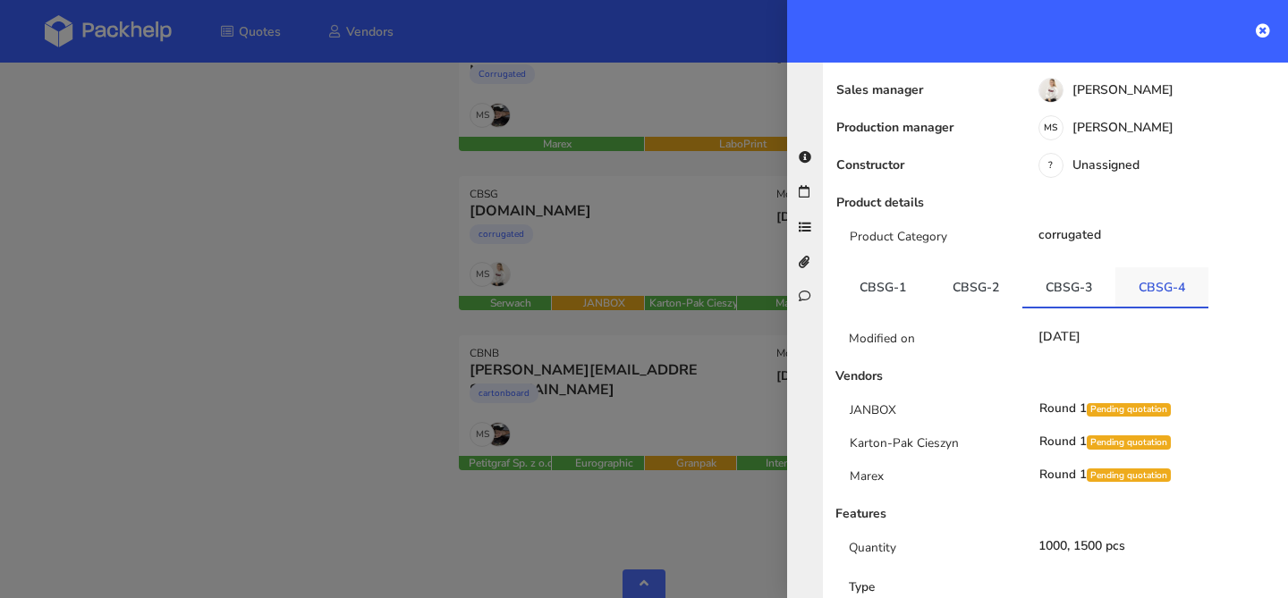
click at [1155, 297] on link "CBSG-4" at bounding box center [1161, 286] width 93 height 39
click at [625, 183] on div at bounding box center [644, 299] width 1288 height 598
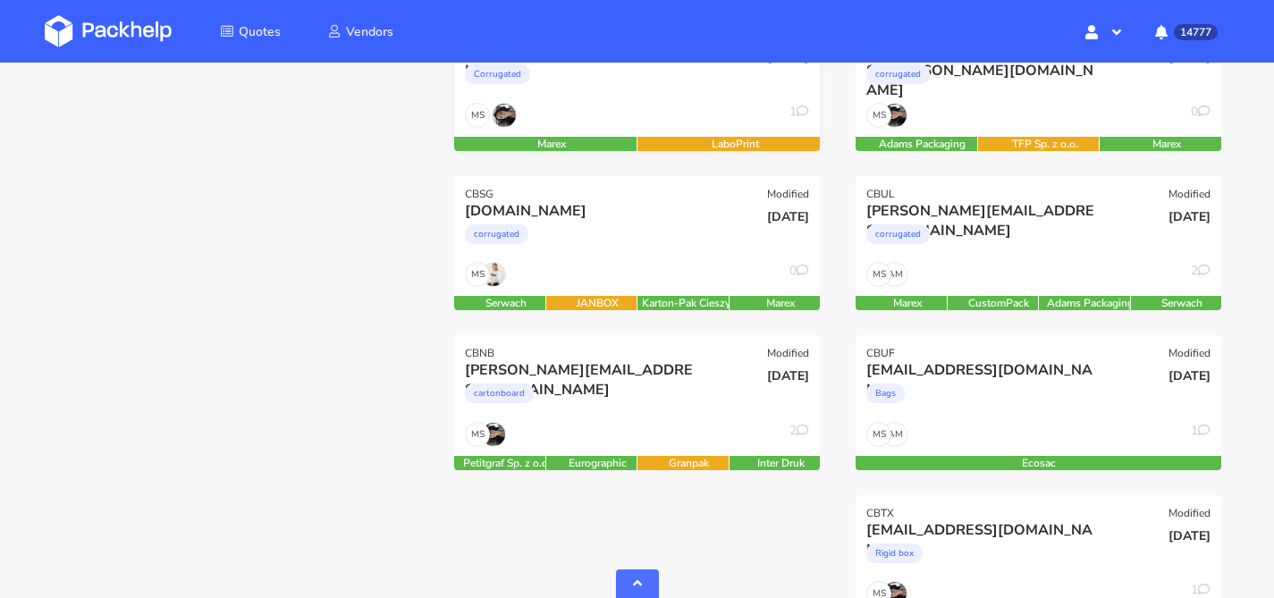
click at [664, 118] on div "MS 1" at bounding box center [637, 120] width 366 height 34
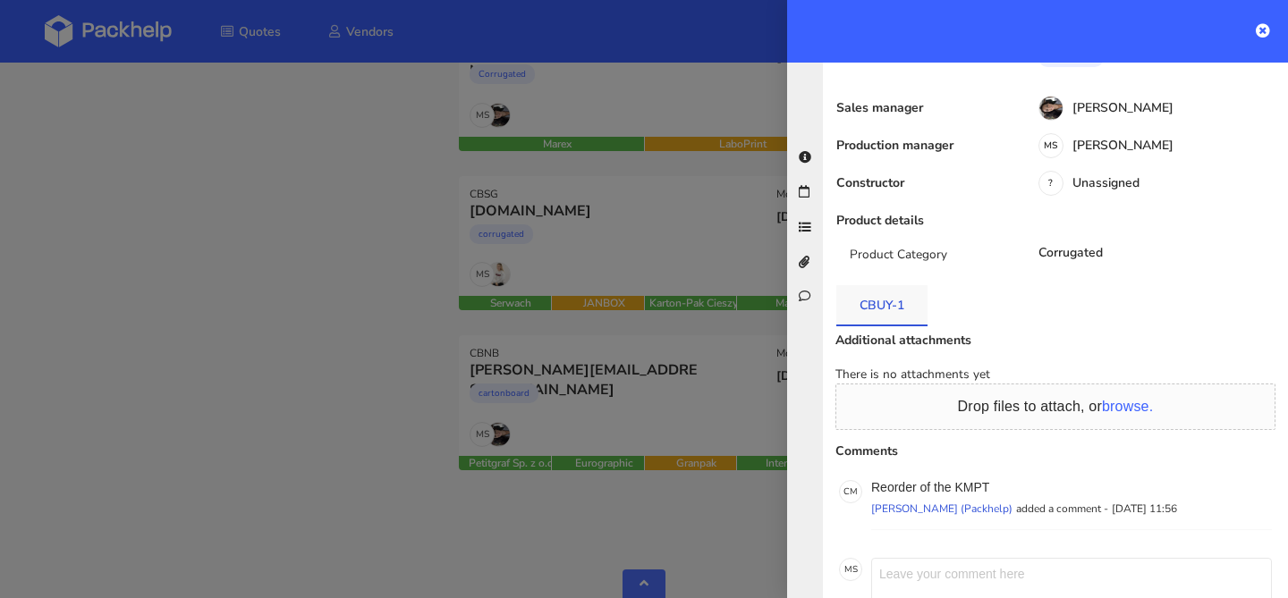
click at [887, 285] on link "CBUY-1" at bounding box center [881, 304] width 91 height 39
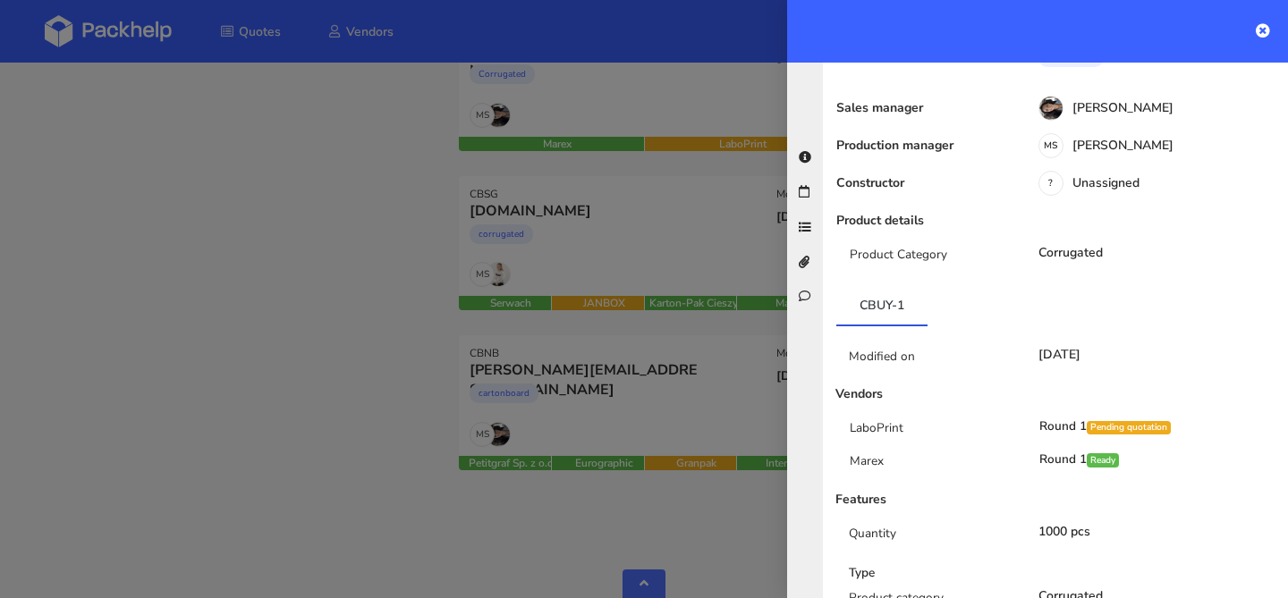
click at [569, 216] on div at bounding box center [644, 299] width 1288 height 598
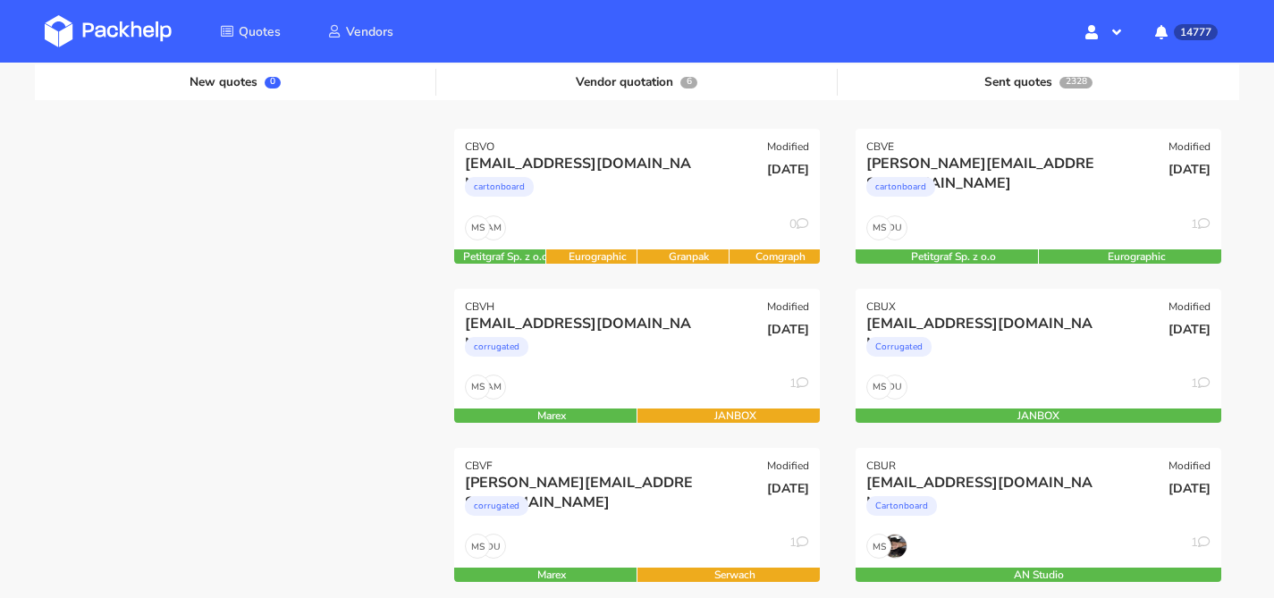
scroll to position [177, 0]
